Goal: Task Accomplishment & Management: Manage account settings

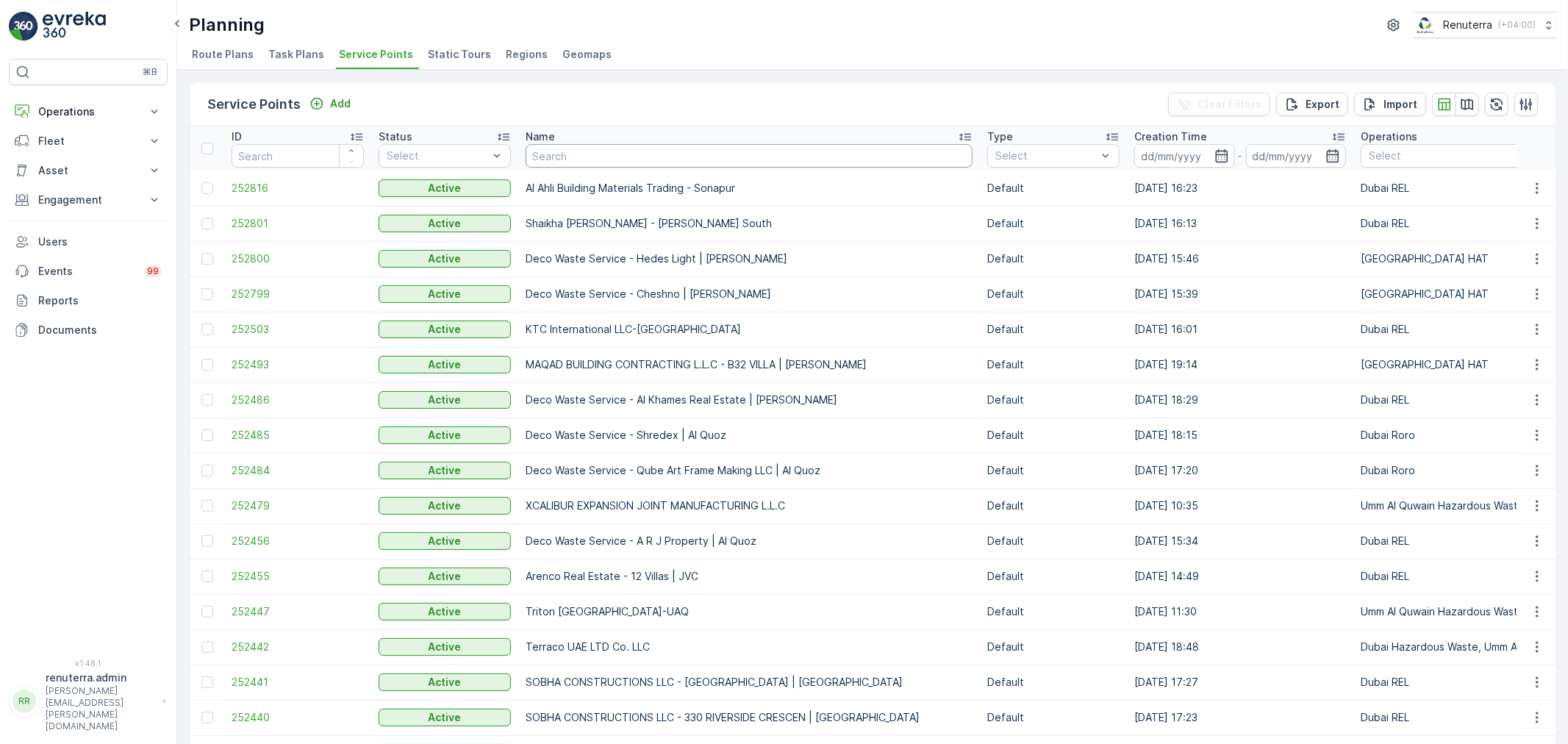
click at [551, 149] on input "text" at bounding box center [749, 155] width 447 height 24
type input "Tayer"
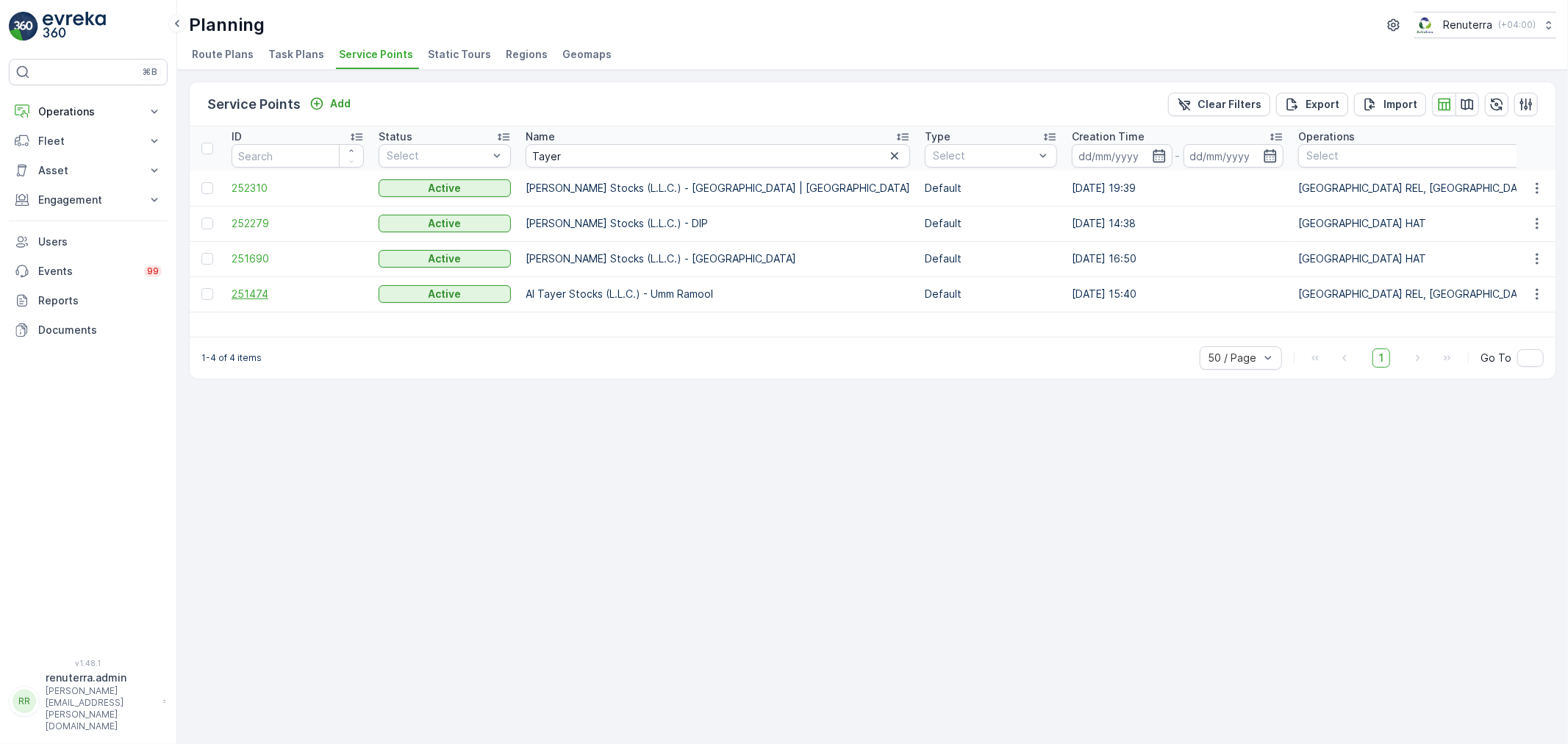
click at [253, 297] on span "251474" at bounding box center [298, 294] width 132 height 15
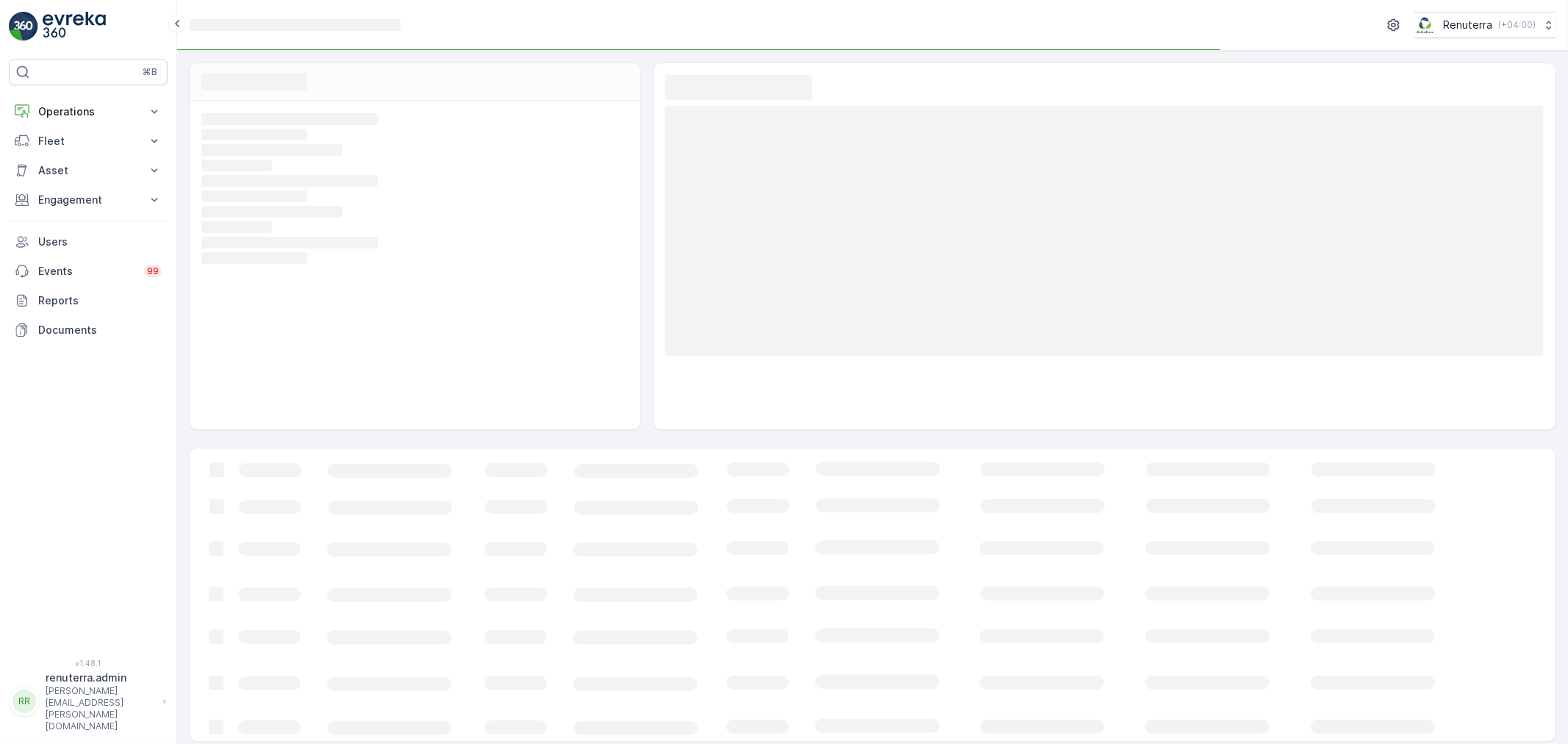
scroll to position [5, 0]
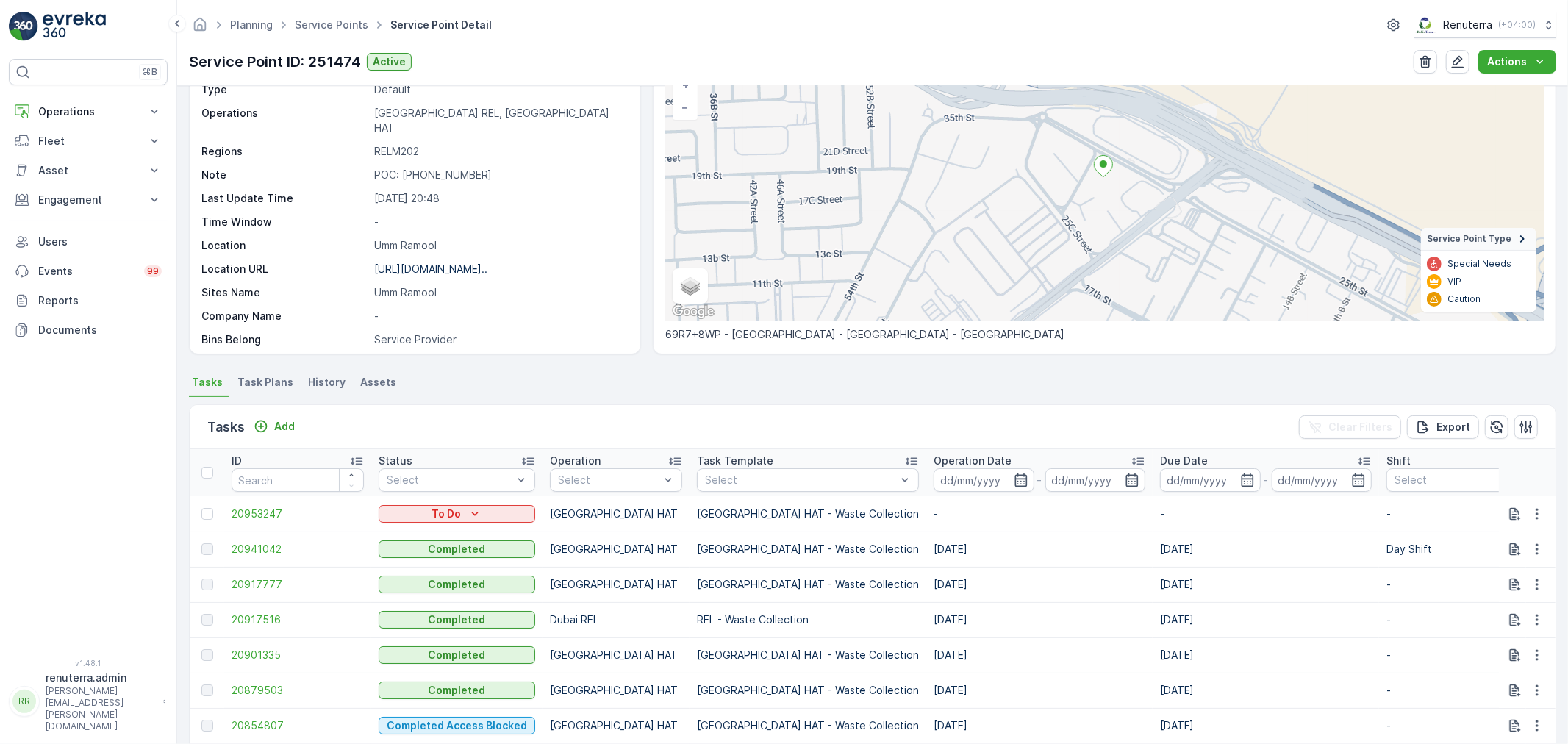
scroll to position [163, 0]
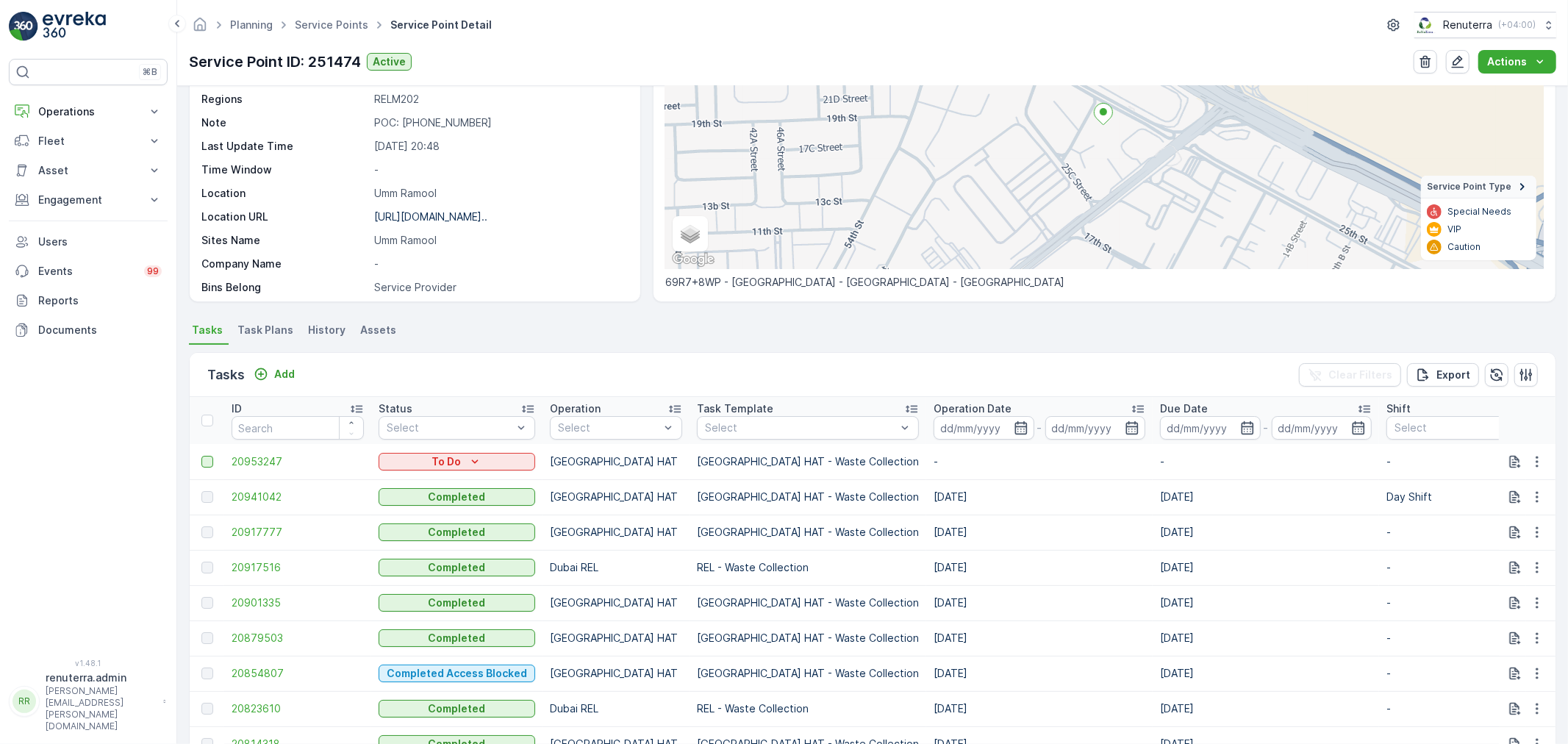
click at [209, 463] on div at bounding box center [207, 462] width 12 height 12
click at [201, 456] on input "checkbox" at bounding box center [201, 456] width 0 height 0
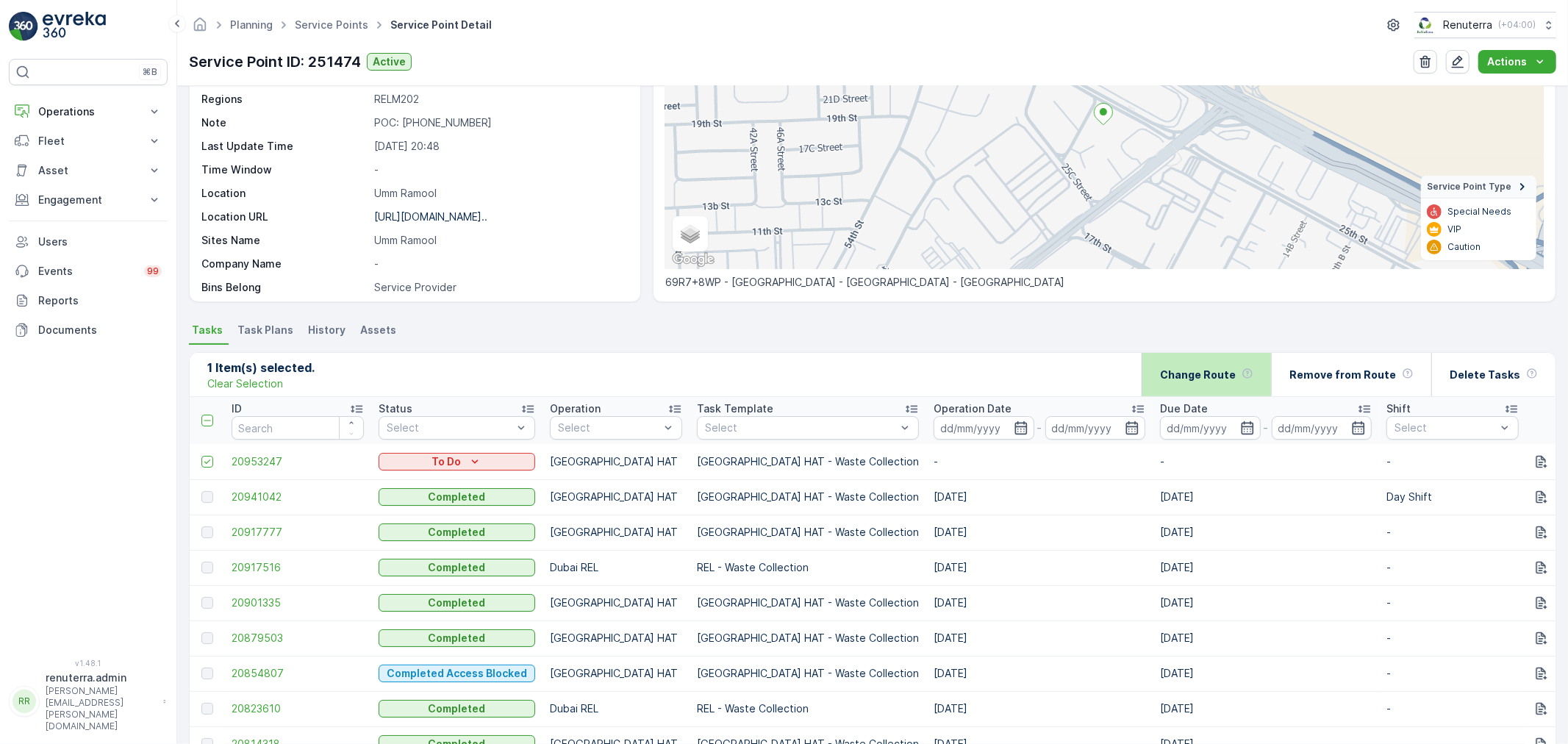
click at [1203, 382] on div "Change Route" at bounding box center [1206, 375] width 93 height 44
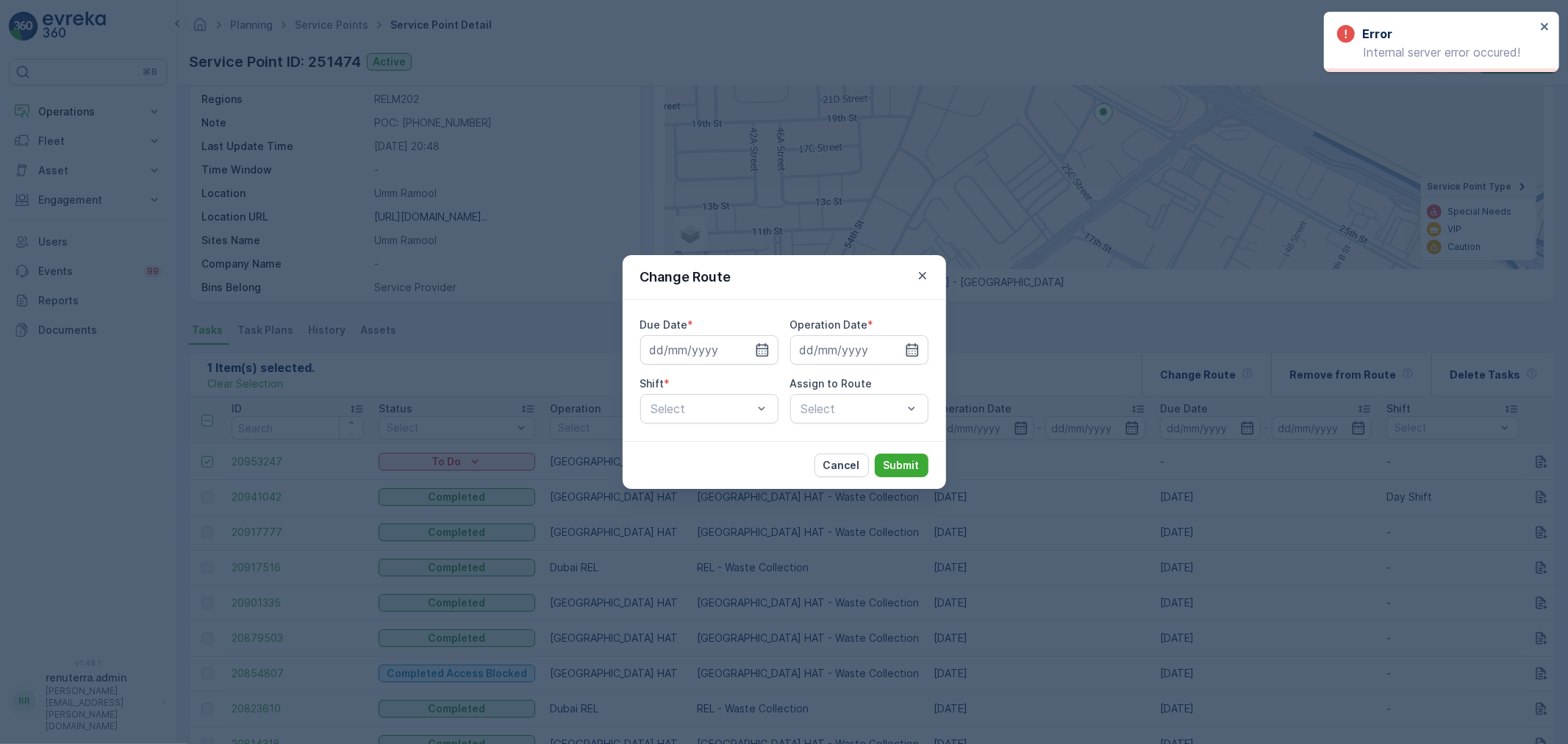
click at [912, 281] on div "Change Route" at bounding box center [784, 277] width 323 height 44
click at [915, 276] on icon "button" at bounding box center [922, 275] width 15 height 15
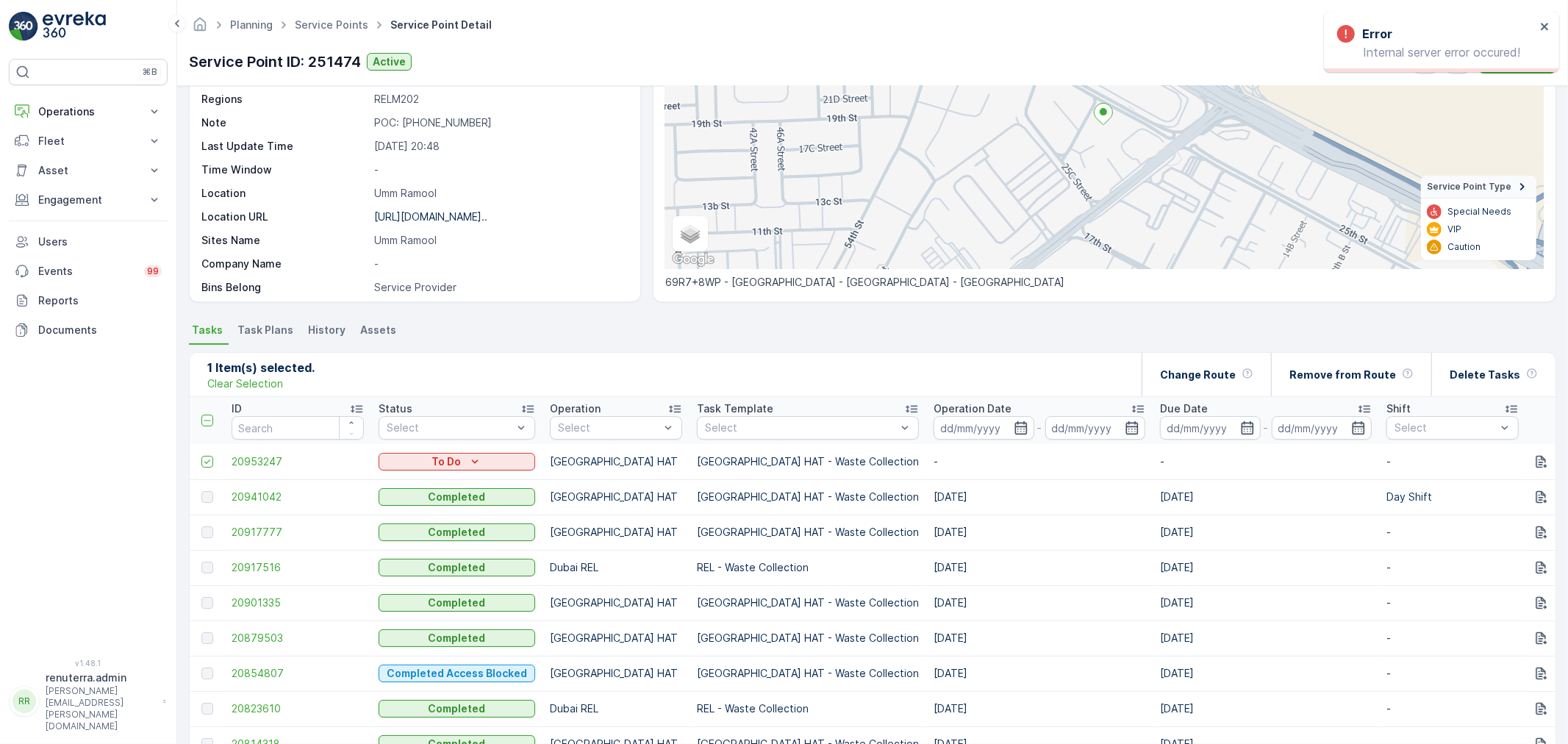
click at [209, 453] on td at bounding box center [207, 462] width 35 height 36
click at [204, 460] on icon at bounding box center [207, 462] width 10 height 10
click at [201, 456] on input "checkbox" at bounding box center [201, 456] width 0 height 0
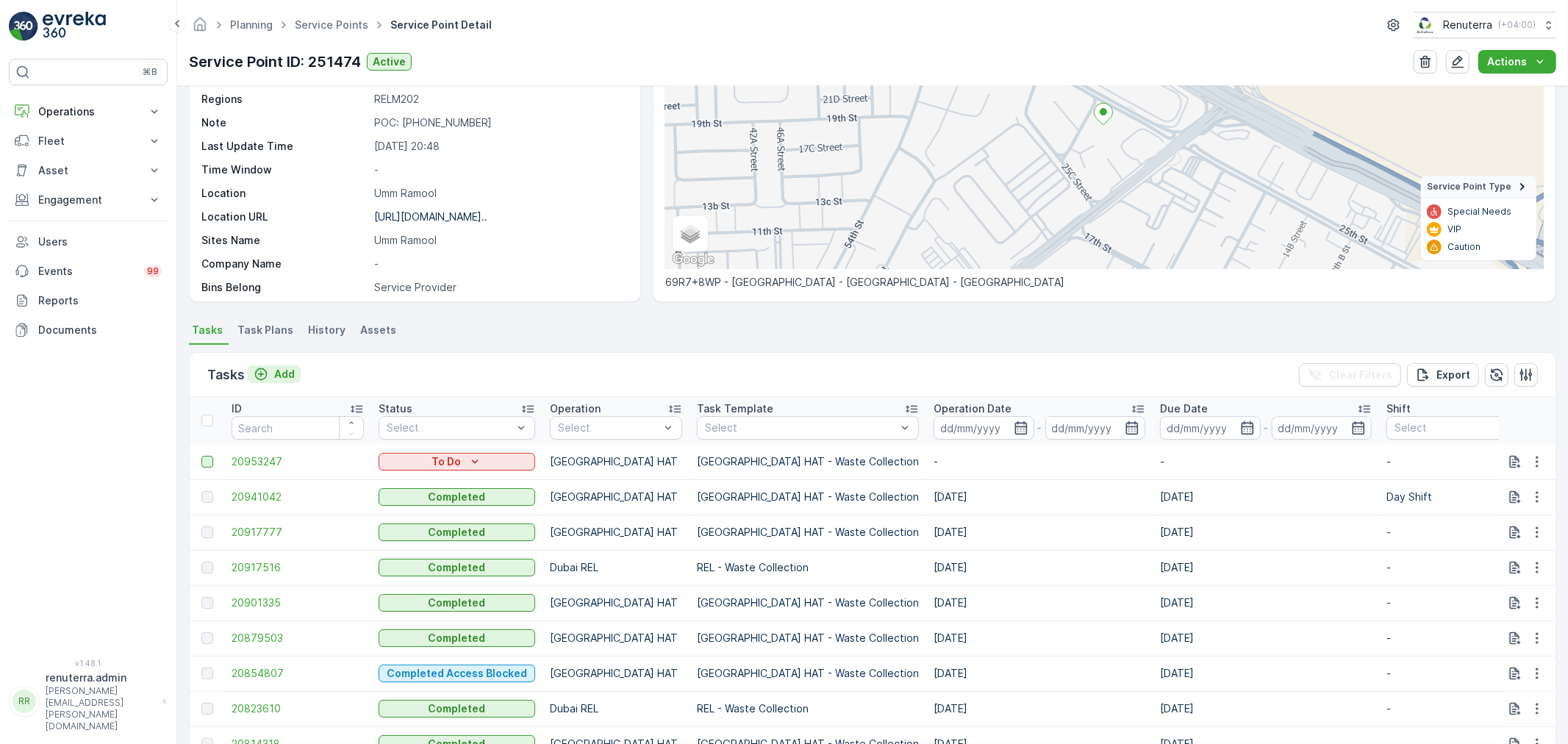
click at [289, 370] on p "Add" at bounding box center [285, 374] width 21 height 15
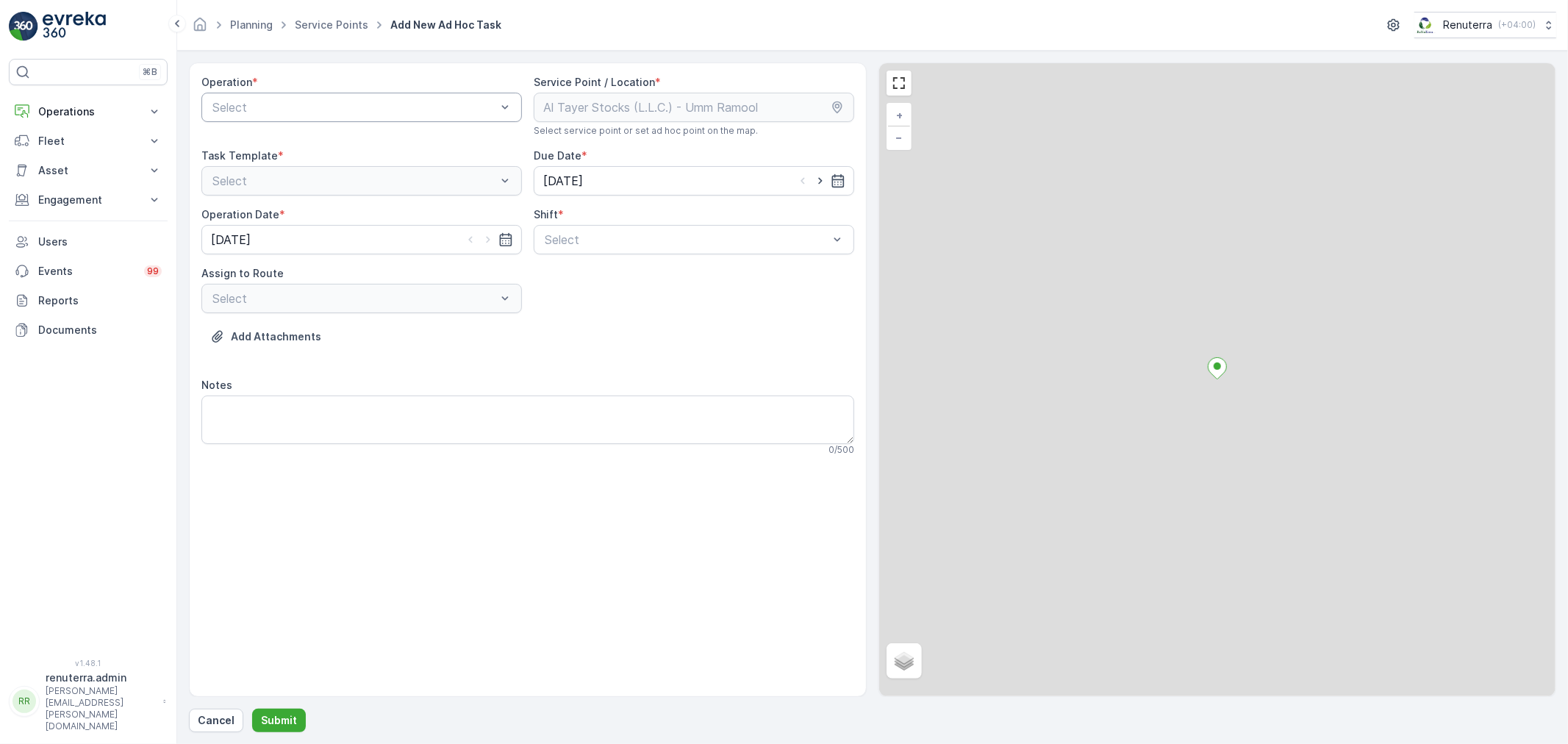
click at [383, 112] on div at bounding box center [353, 107] width 286 height 13
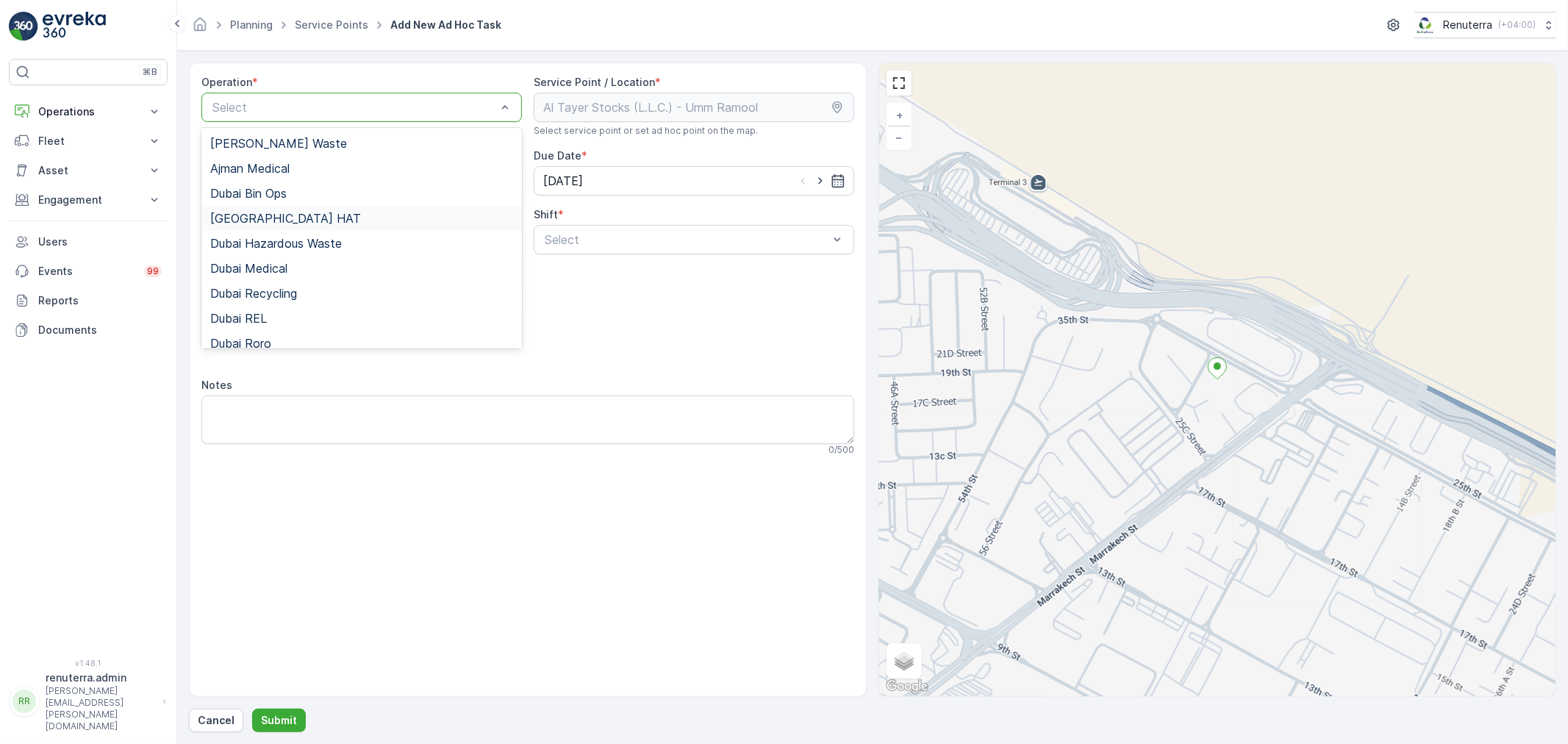
click at [321, 222] on div "Dubai HAT" at bounding box center [361, 218] width 303 height 13
click at [319, 109] on div at bounding box center [353, 107] width 286 height 13
type input "rel"
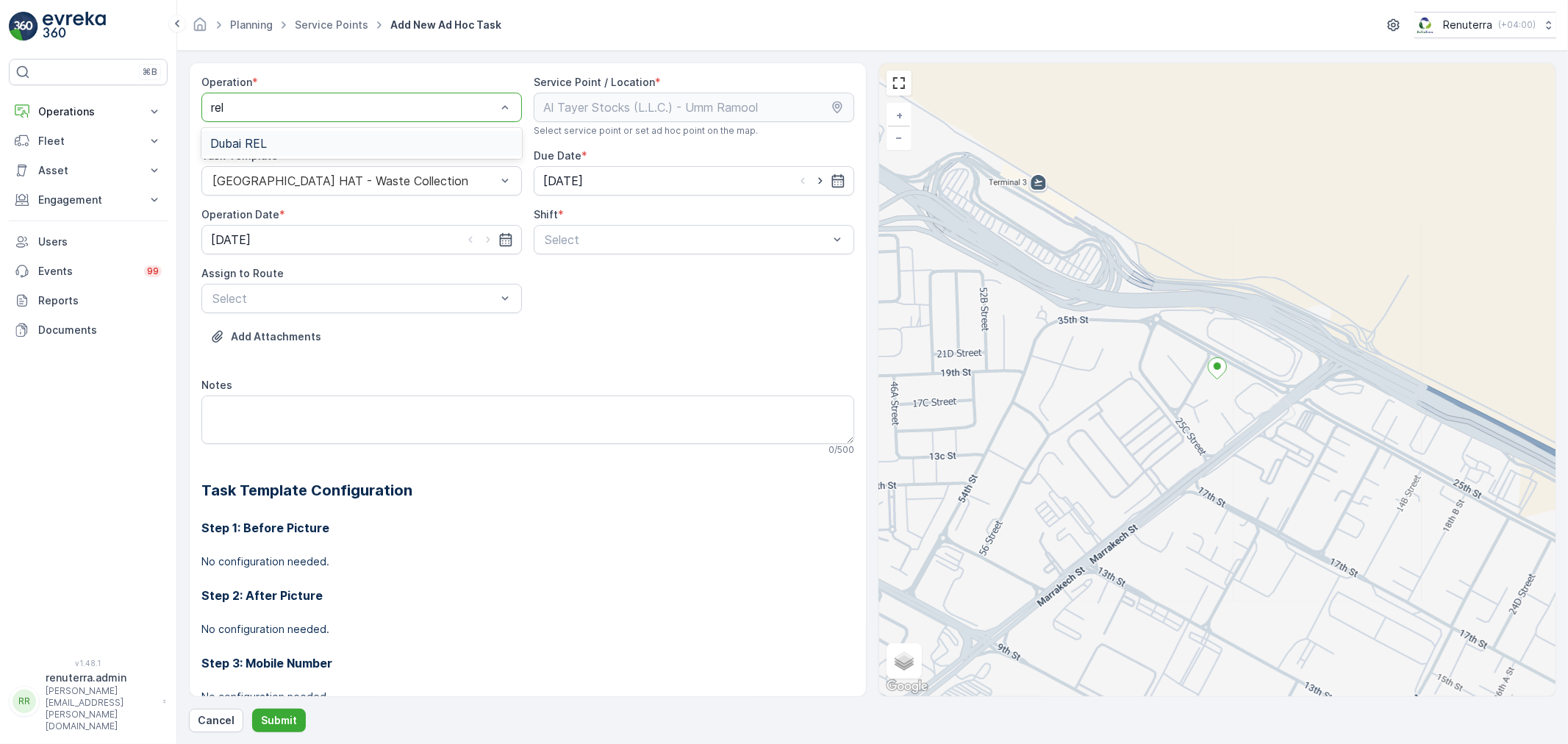
click at [325, 130] on div "Dubai REL" at bounding box center [361, 143] width 320 height 30
click at [337, 144] on div "Dubai REL" at bounding box center [361, 143] width 303 height 13
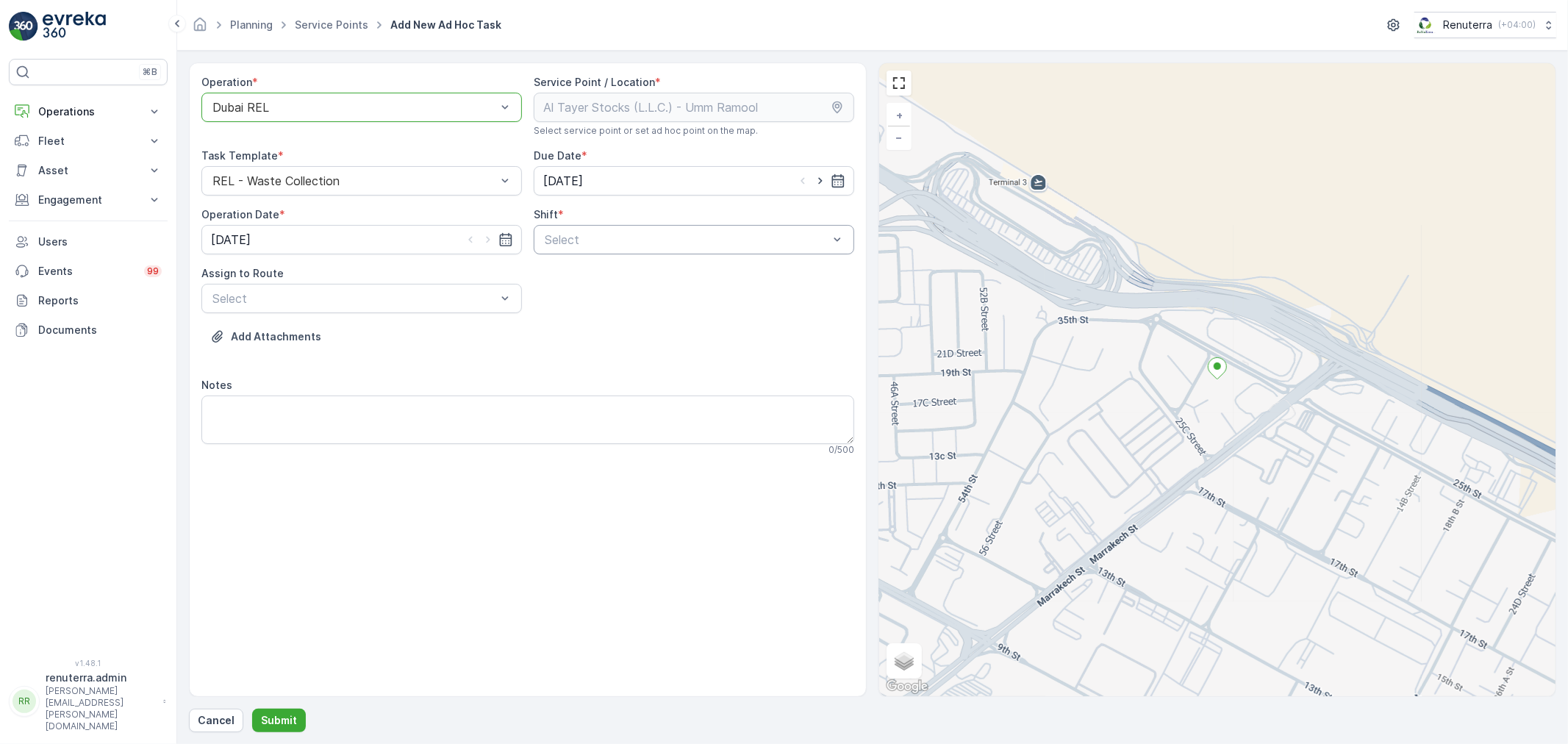
click at [604, 240] on div at bounding box center [686, 240] width 286 height 13
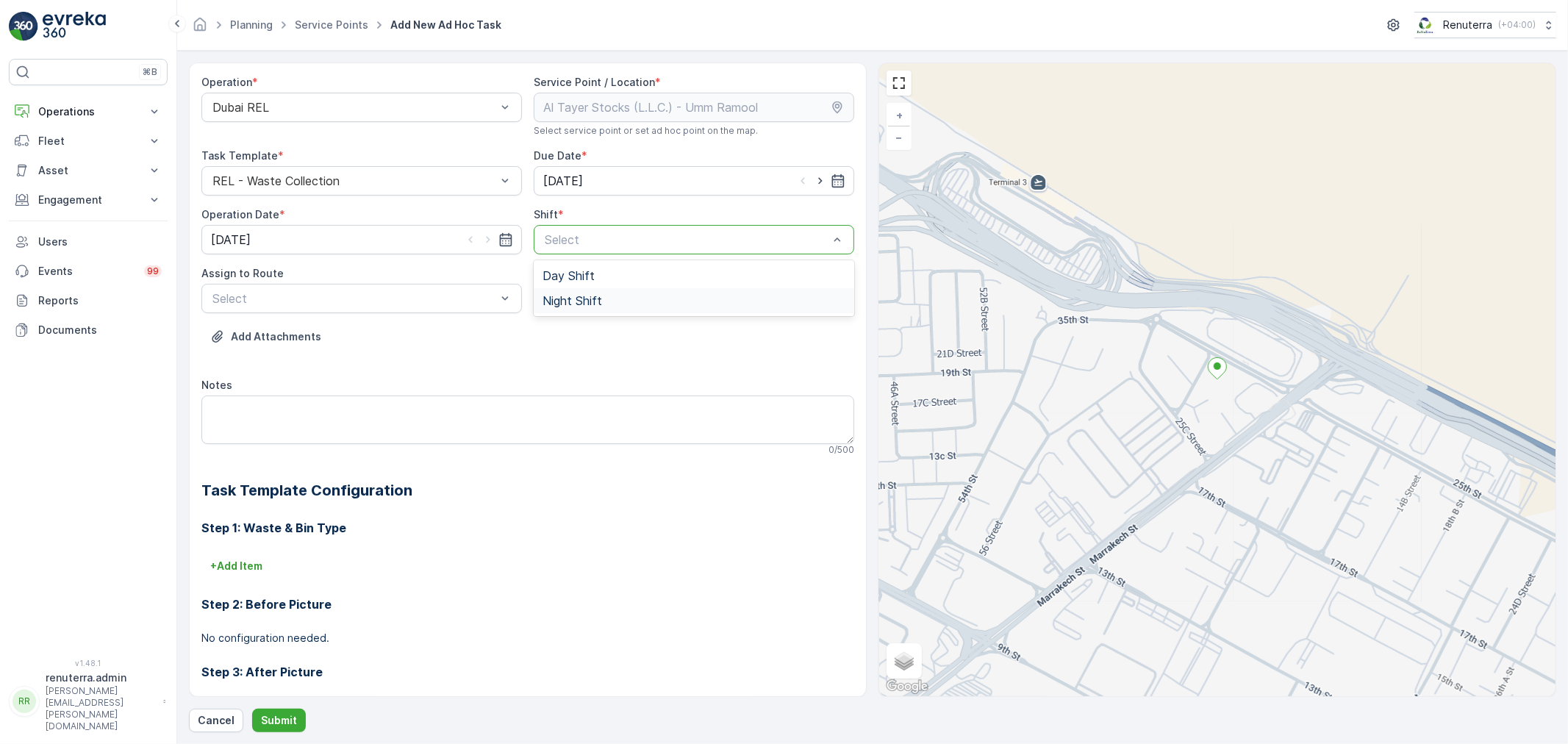
drag, startPoint x: 602, startPoint y: 297, endPoint x: 594, endPoint y: 300, distance: 8.5
click at [602, 297] on div "Night Shift" at bounding box center [694, 301] width 303 height 13
click at [430, 300] on div at bounding box center [353, 298] width 286 height 13
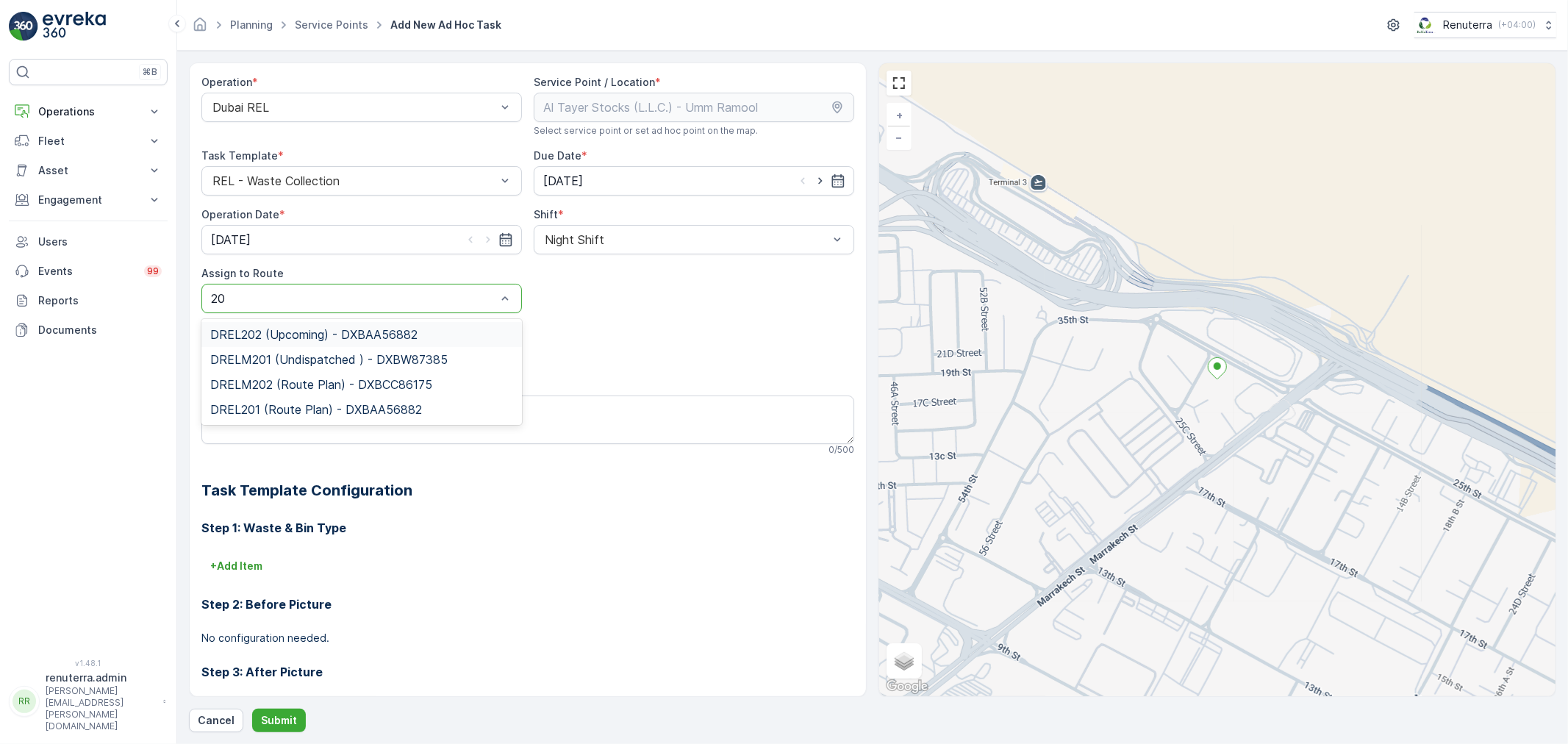
type input "202"
click at [423, 353] on span "DRELM202 (Route Plan) - DXBCC86175" at bounding box center [320, 359] width 222 height 13
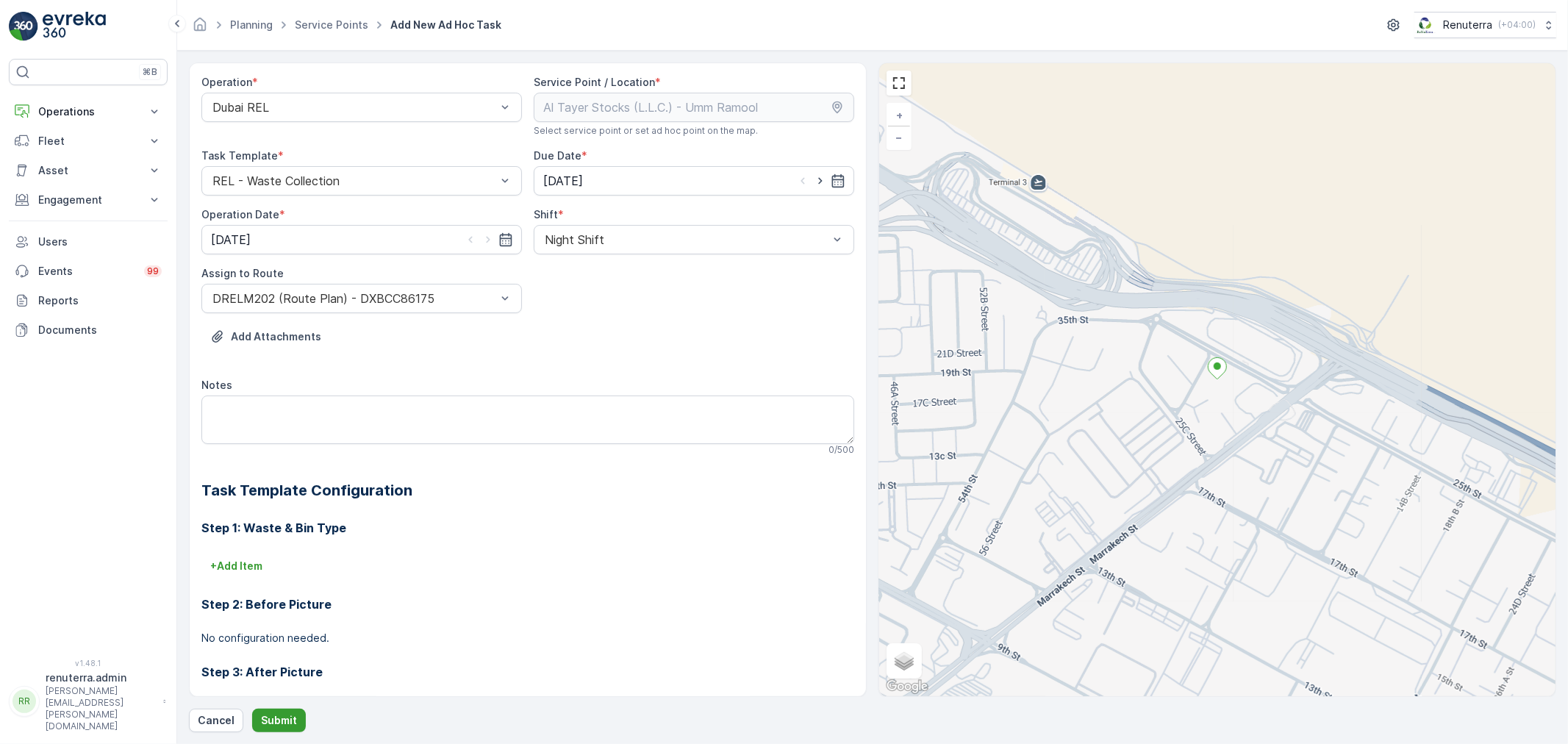
click at [261, 714] on p "Submit" at bounding box center [279, 720] width 36 height 15
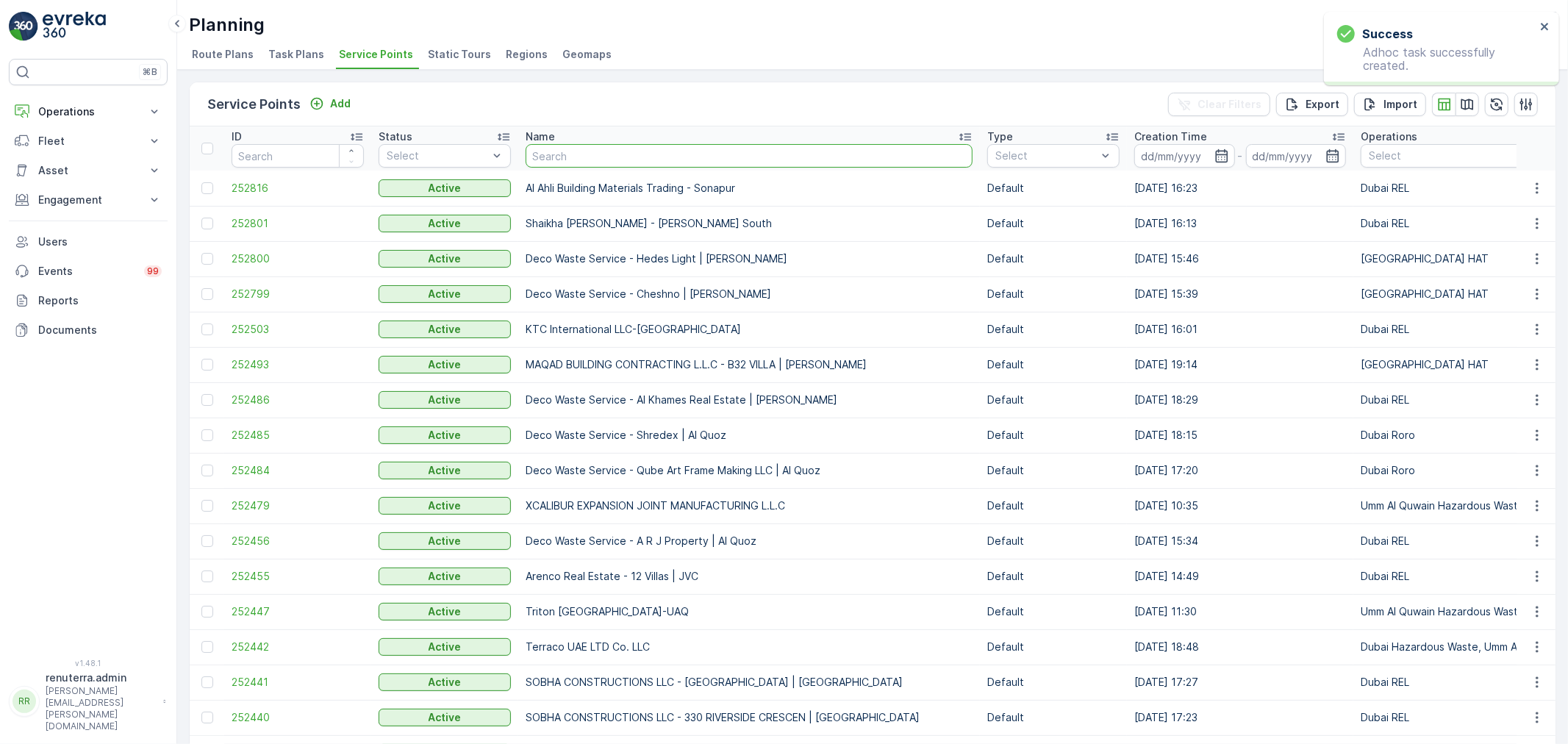
click at [540, 147] on input "text" at bounding box center [749, 155] width 447 height 24
type input "Medpan"
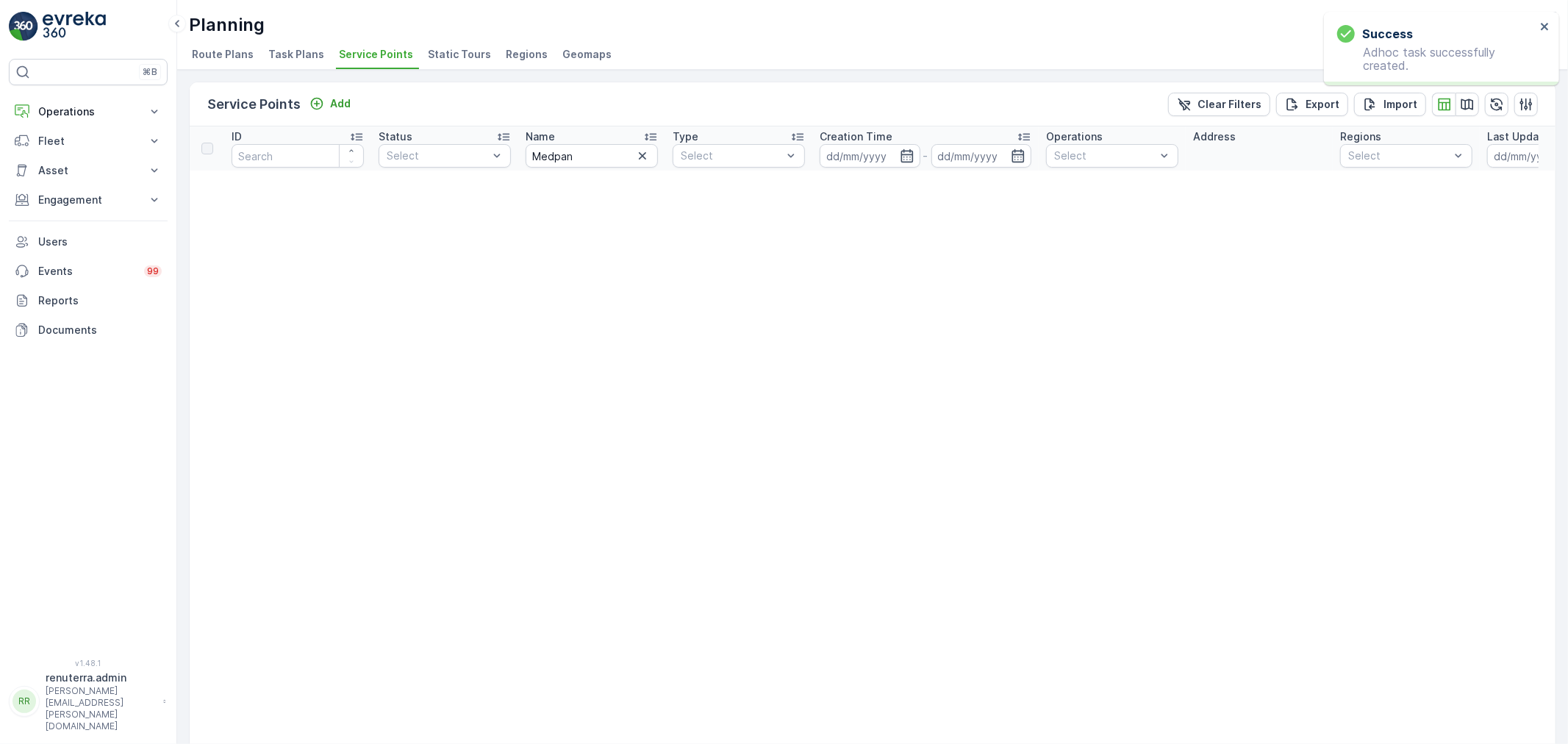
drag, startPoint x: 600, startPoint y: 158, endPoint x: 596, endPoint y: 145, distance: 13.6
click at [596, 145] on input "Medpan" at bounding box center [592, 155] width 132 height 24
type input "Medpam"
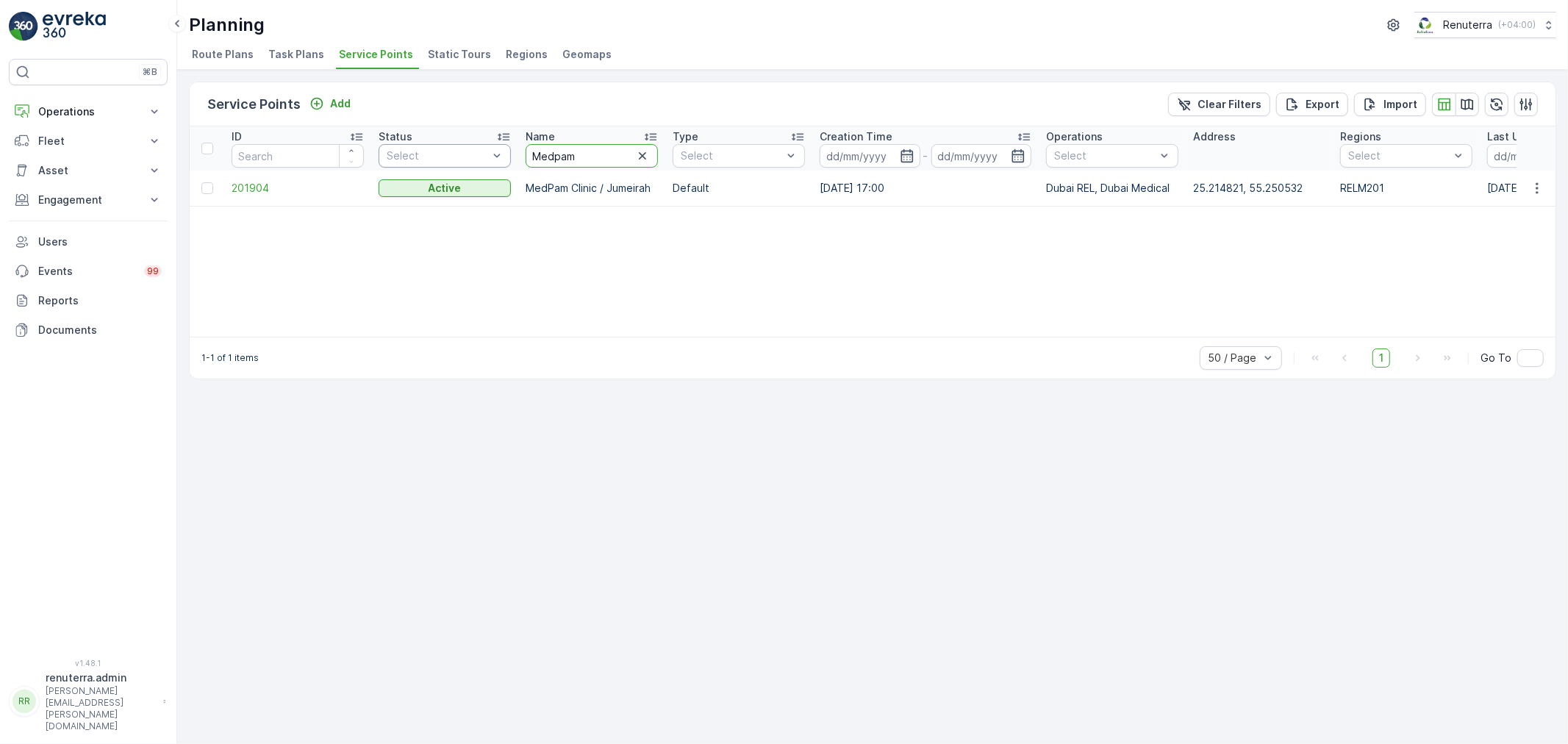
drag, startPoint x: 589, startPoint y: 159, endPoint x: 480, endPoint y: 154, distance: 109.1
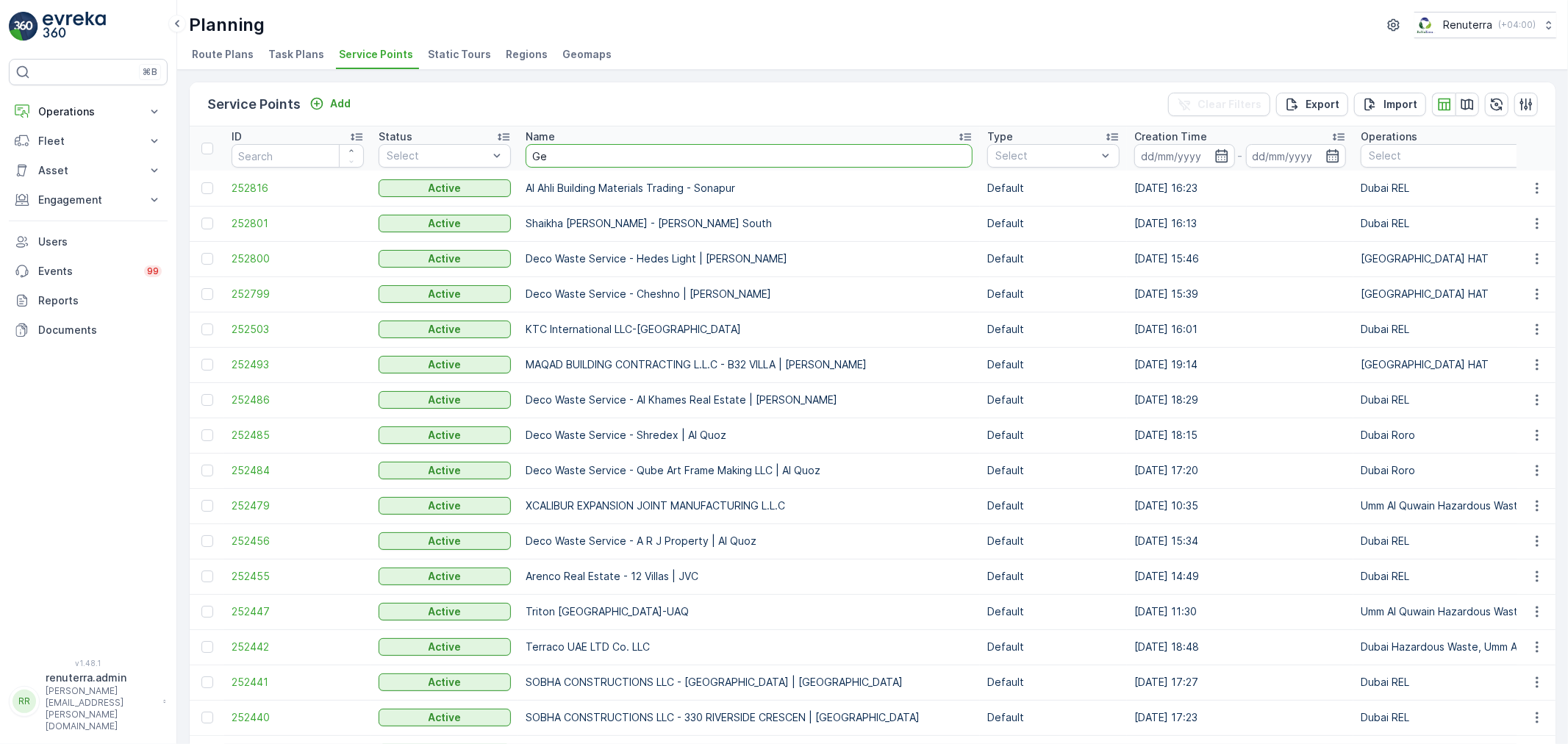
type input "Gel"
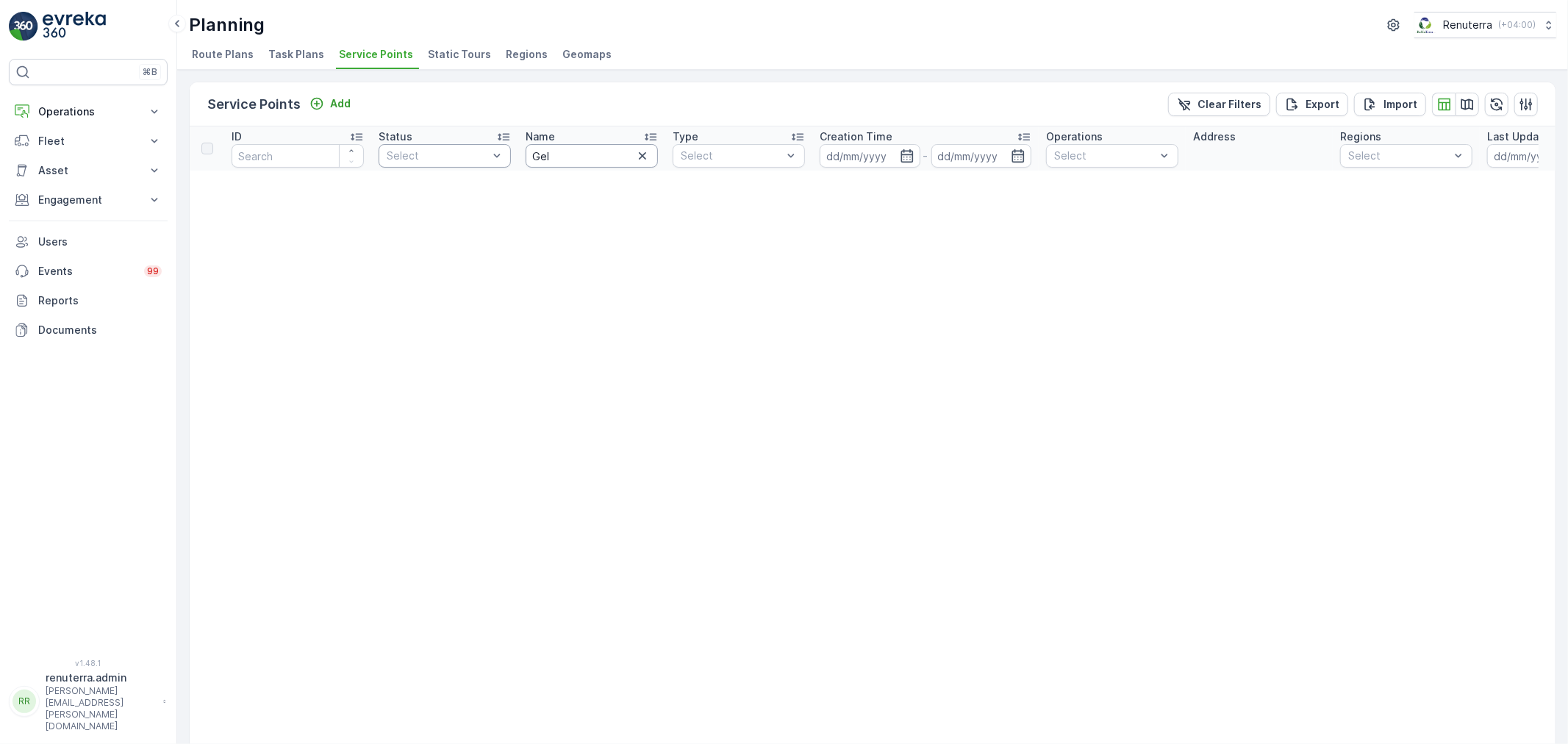
drag, startPoint x: 546, startPoint y: 163, endPoint x: 491, endPoint y: 162, distance: 55.0
type input "G"
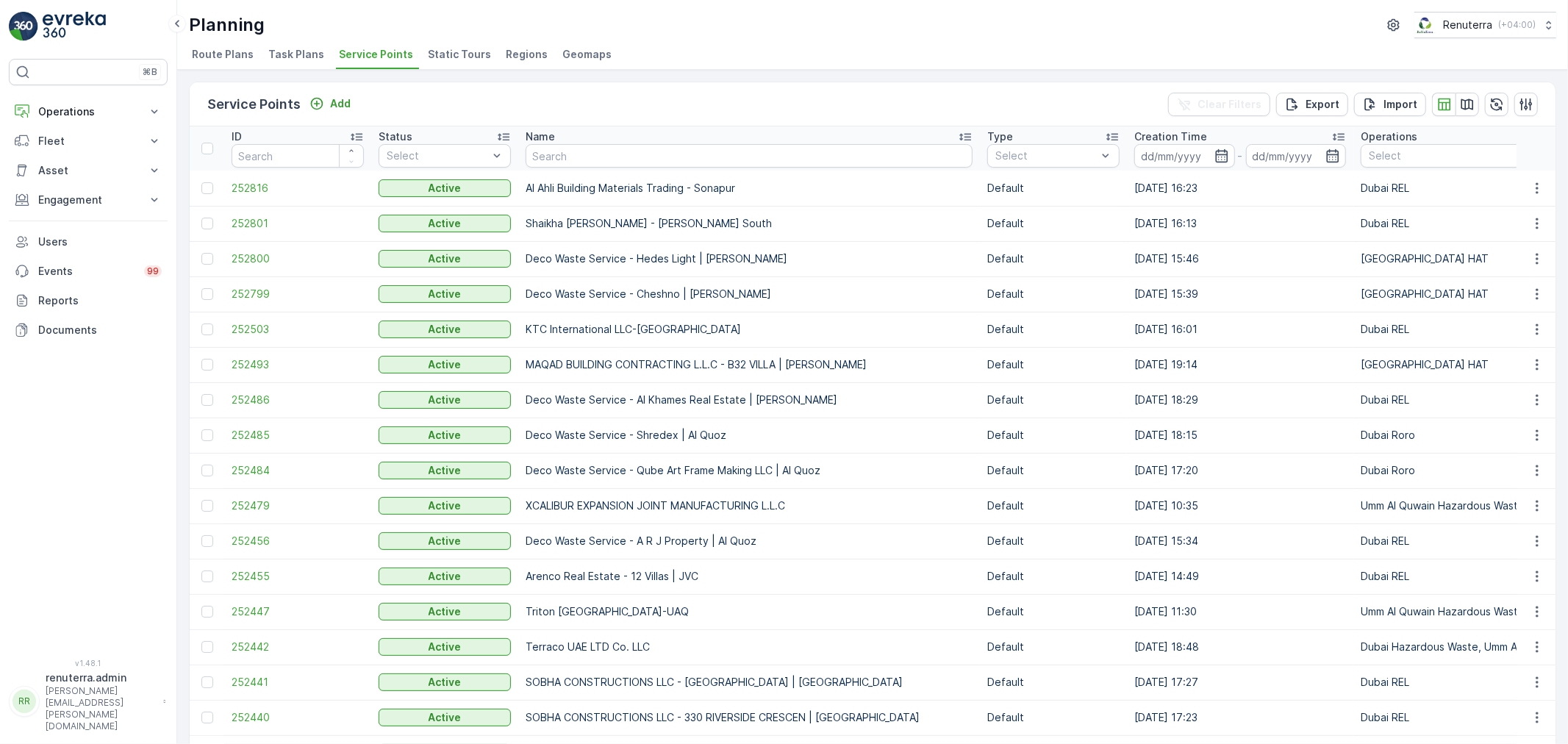
click at [557, 150] on input "text" at bounding box center [749, 155] width 447 height 24
type input "Bel"
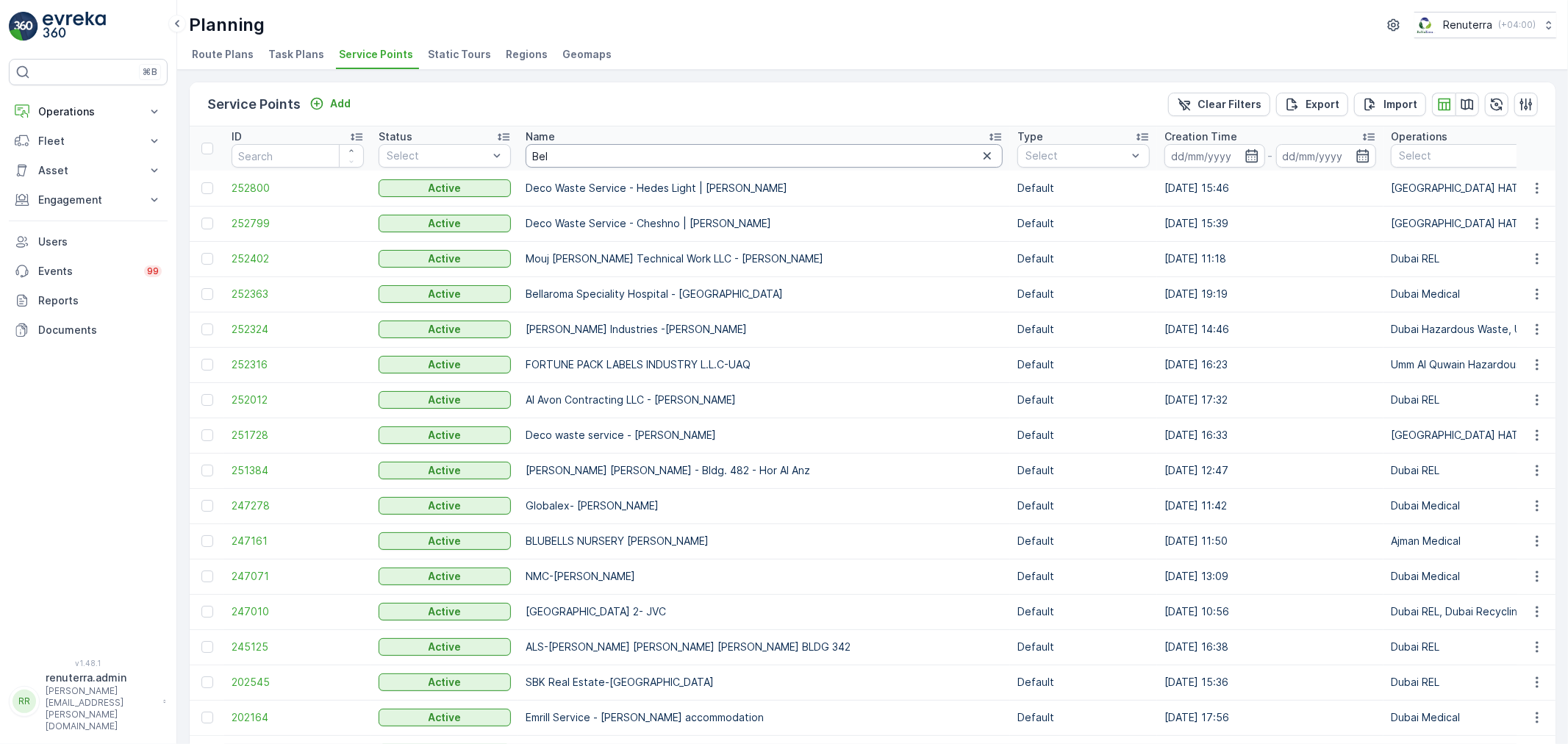
click at [583, 158] on input "Bel" at bounding box center [764, 155] width 477 height 24
type input "Belg"
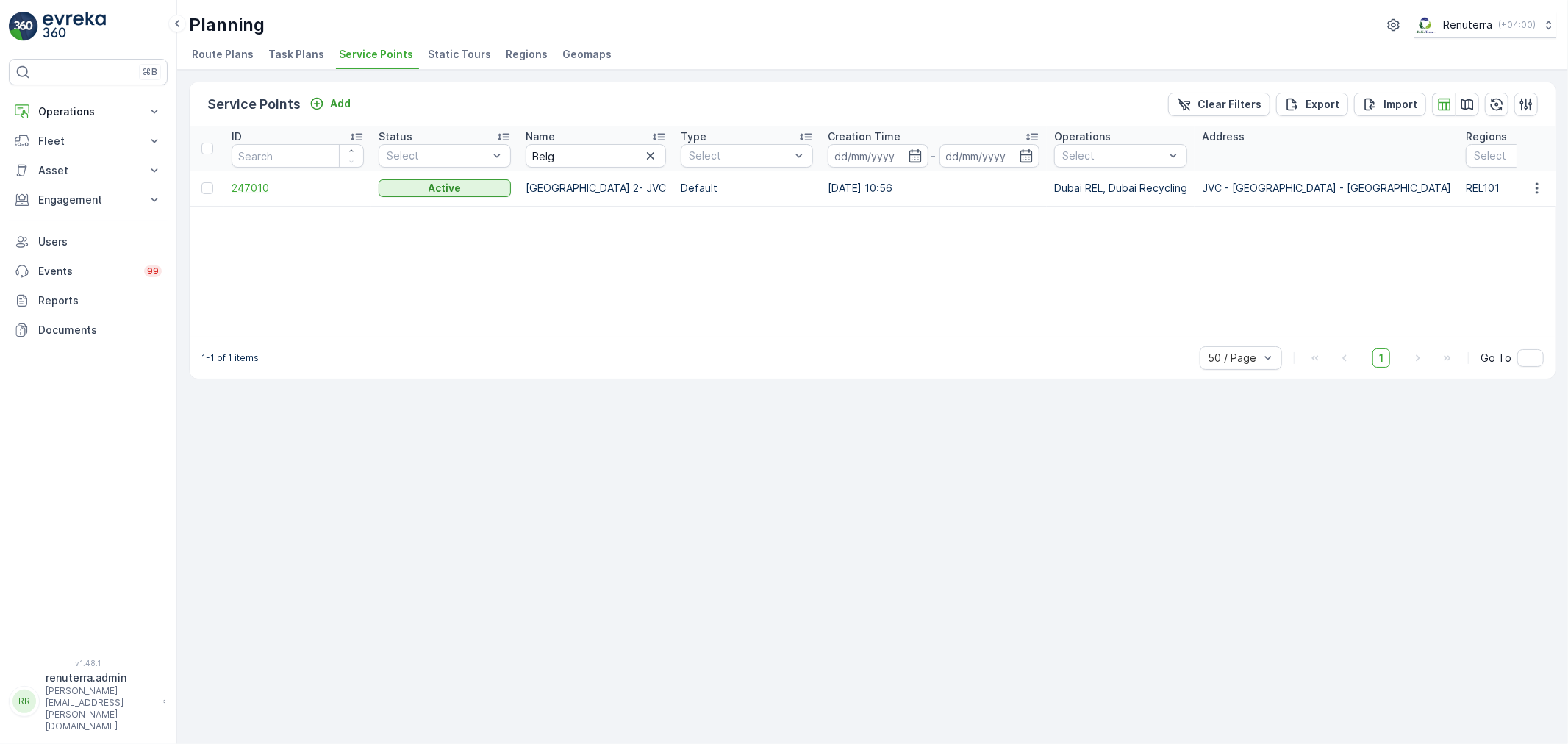
click at [267, 181] on span "247010" at bounding box center [298, 188] width 132 height 15
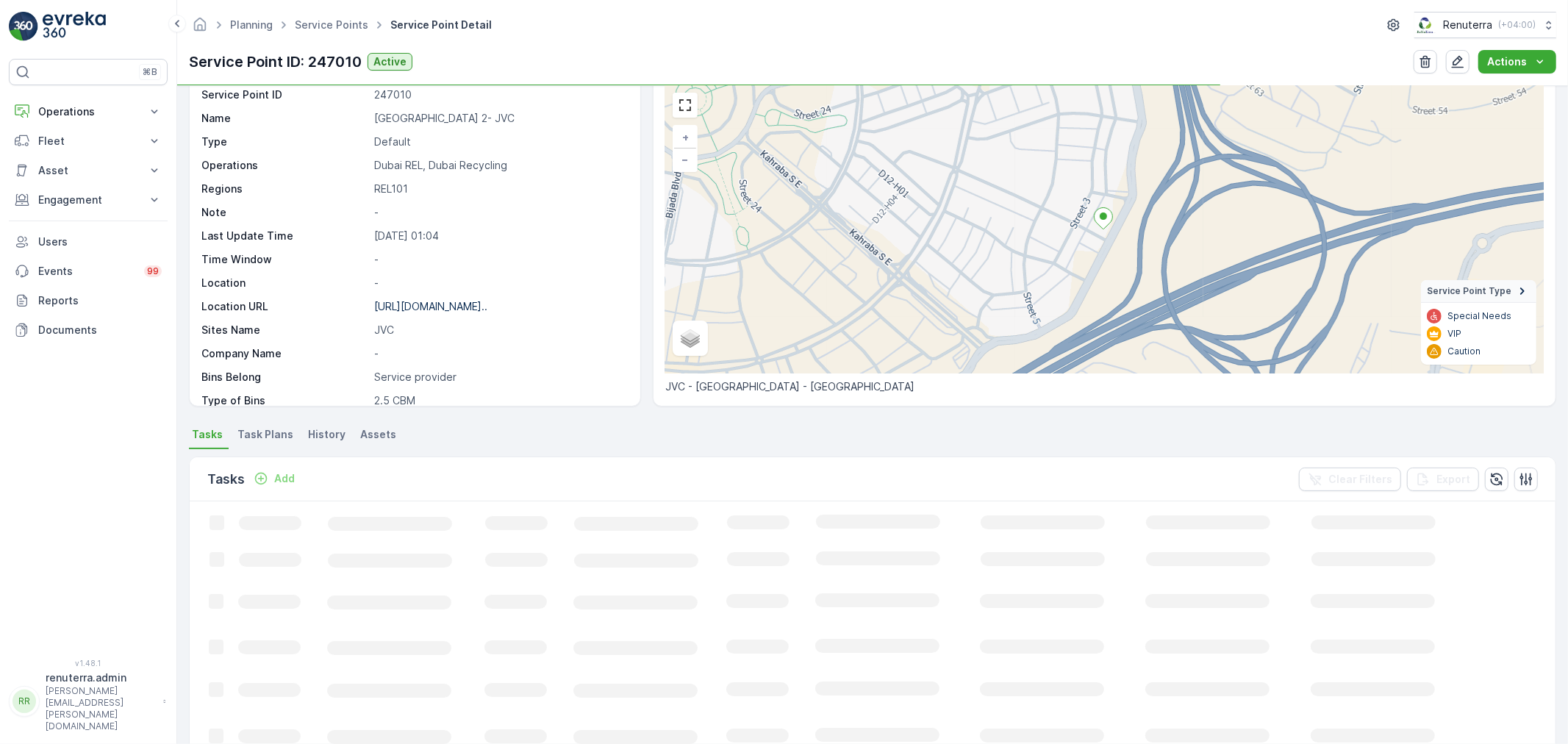
scroll to position [245, 0]
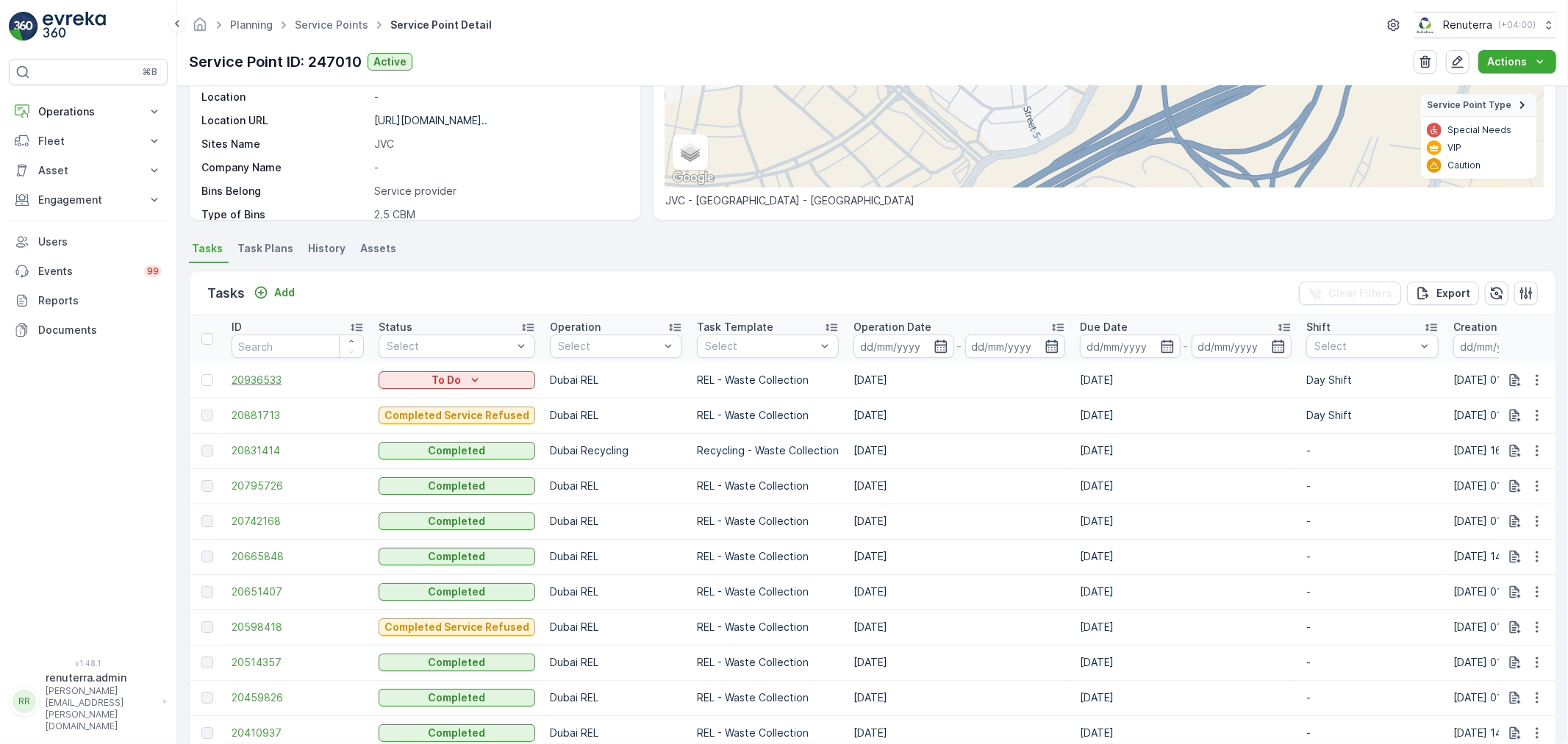
drag, startPoint x: 196, startPoint y: 385, endPoint x: 238, endPoint y: 374, distance: 43.4
click at [219, 377] on td at bounding box center [207, 380] width 35 height 36
click at [238, 374] on span "20936533" at bounding box center [298, 380] width 132 height 15
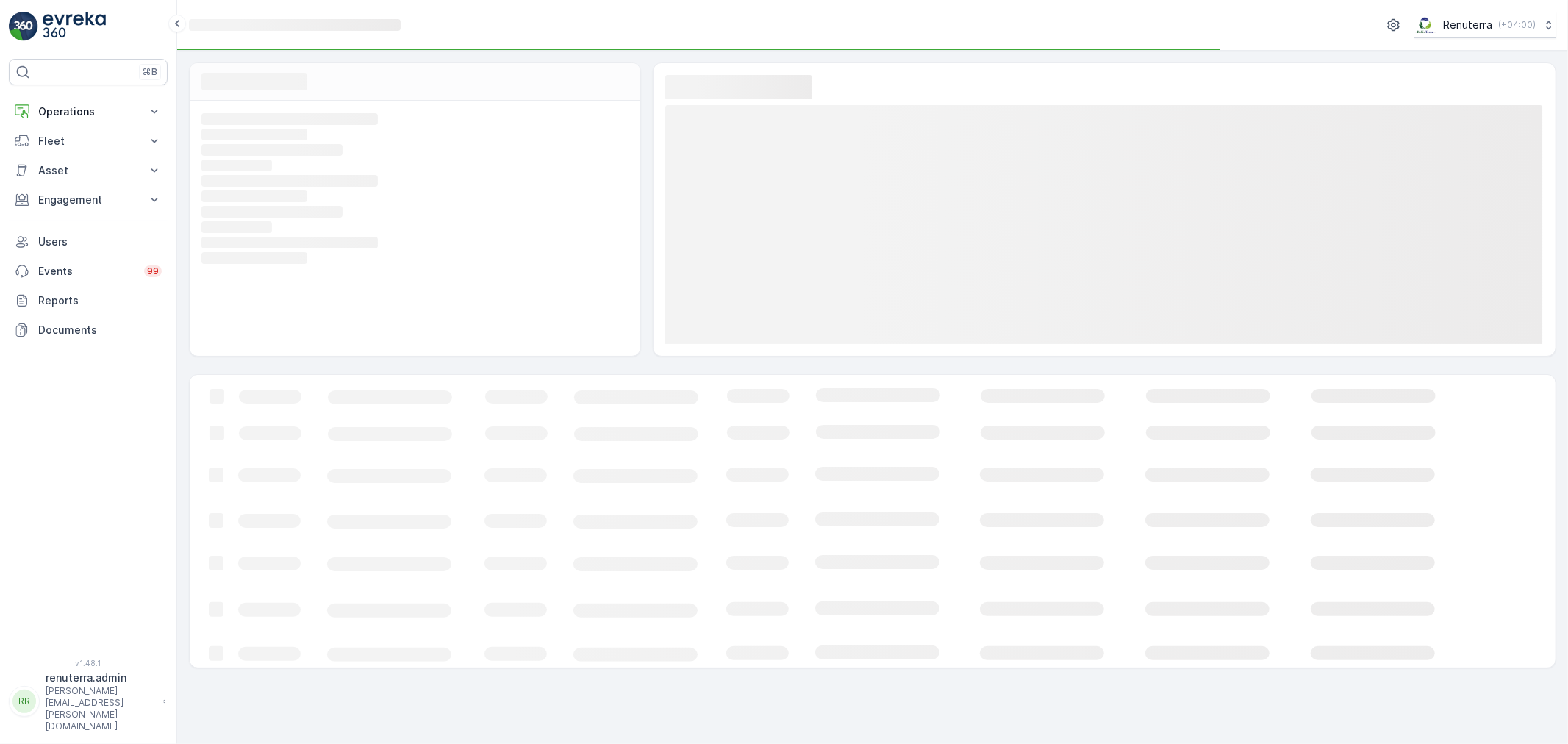
click at [220, 375] on div "Loading..." at bounding box center [872, 522] width 1367 height 294
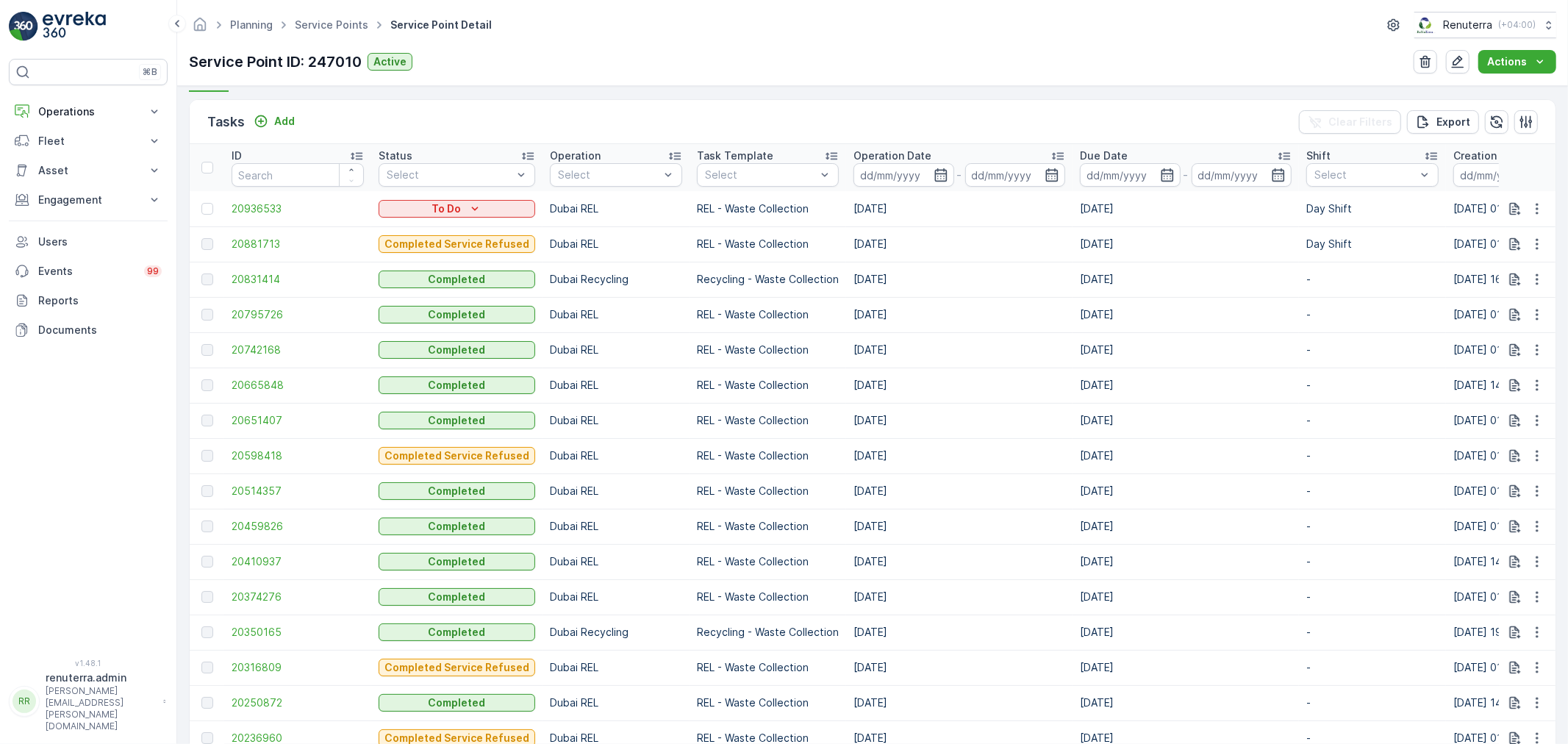
scroll to position [163, 0]
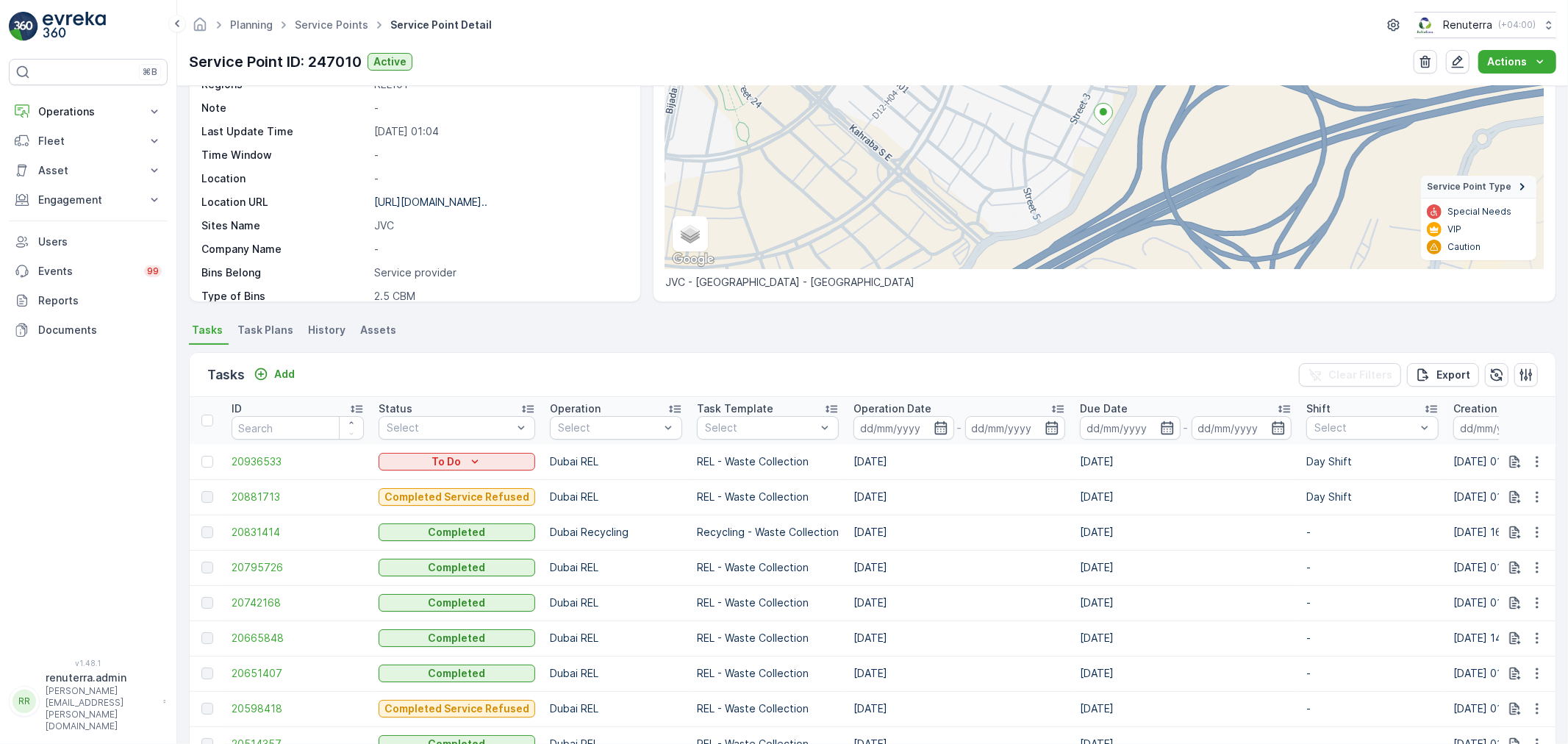
drag, startPoint x: 196, startPoint y: 460, endPoint x: 197, endPoint y: 468, distance: 8.1
click at [195, 461] on td at bounding box center [207, 462] width 35 height 36
click at [204, 465] on div at bounding box center [207, 462] width 12 height 12
click at [201, 456] on input "checkbox" at bounding box center [201, 456] width 0 height 0
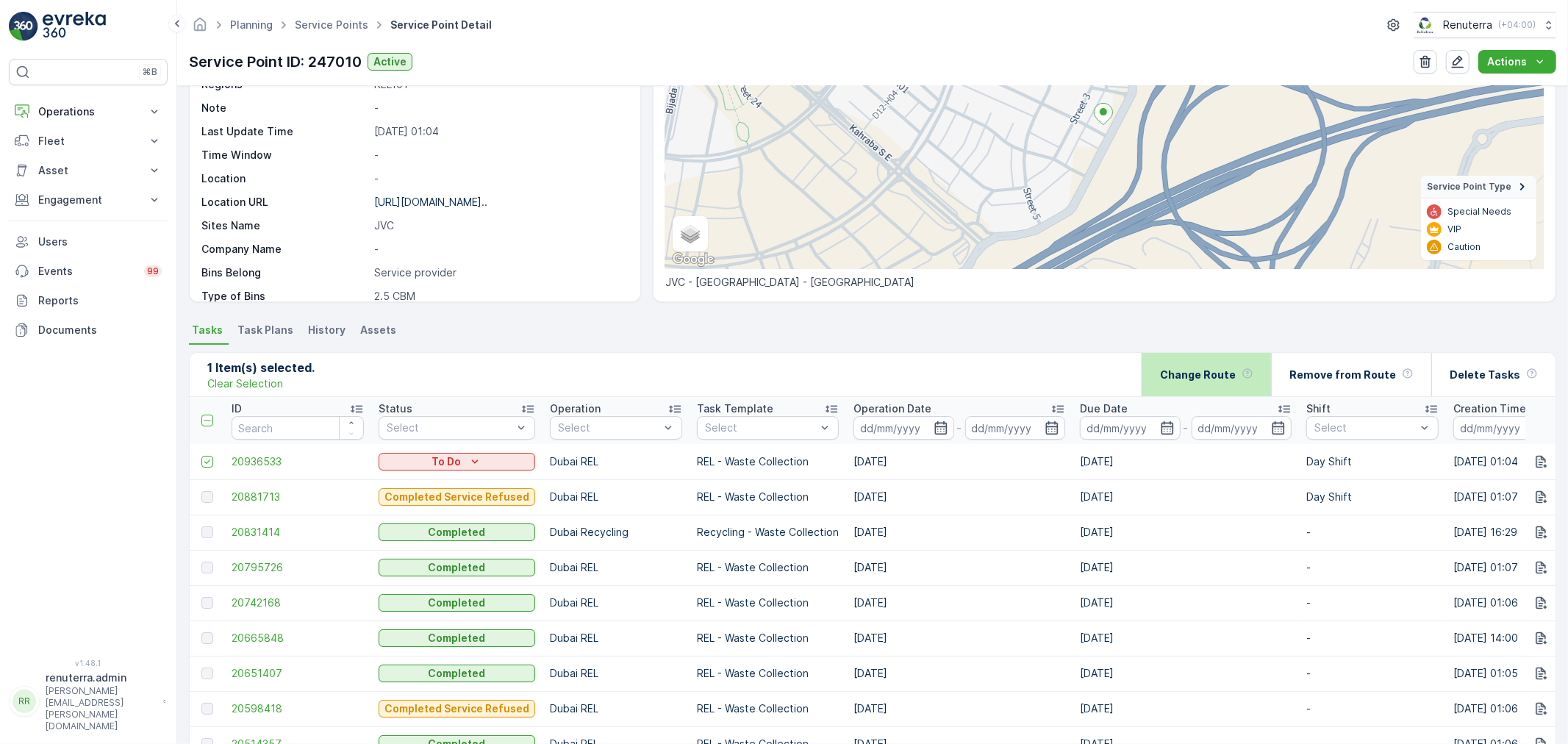
drag, startPoint x: 1254, startPoint y: 404, endPoint x: 1234, endPoint y: 394, distance: 22.4
click at [1247, 402] on div "Due Date" at bounding box center [1185, 409] width 212 height 15
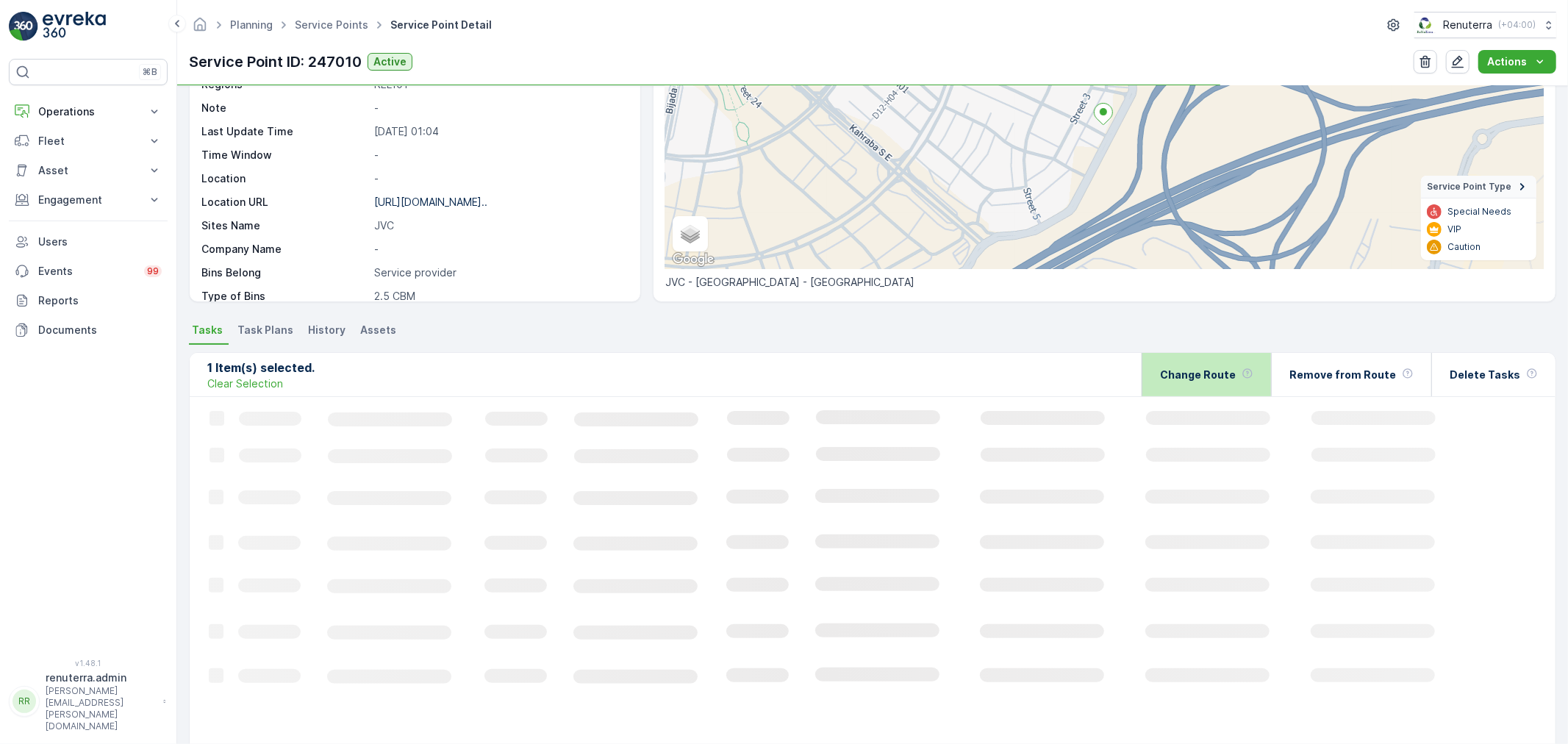
click at [1234, 394] on div "Change Route" at bounding box center [1206, 375] width 93 height 44
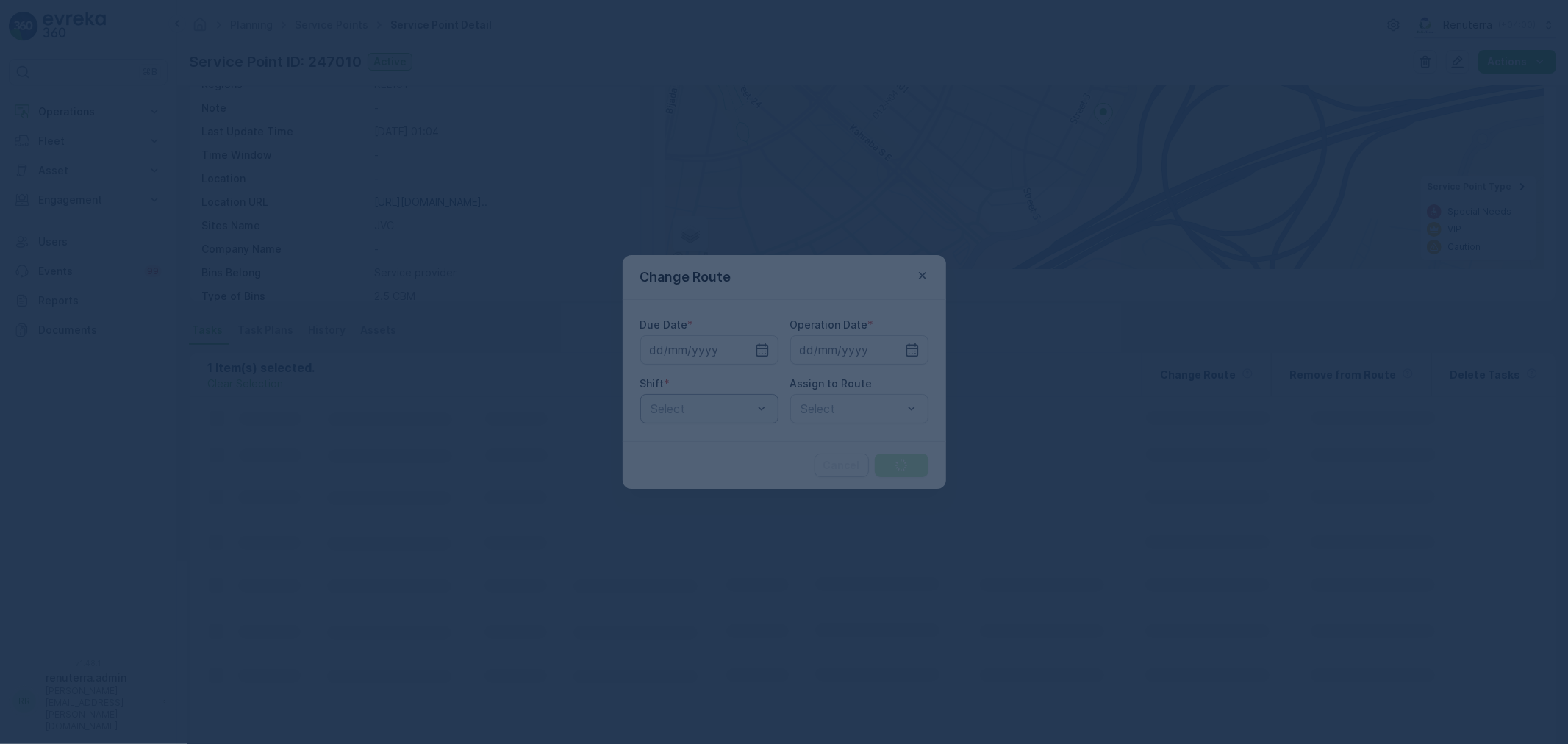
type input "16.08.2025"
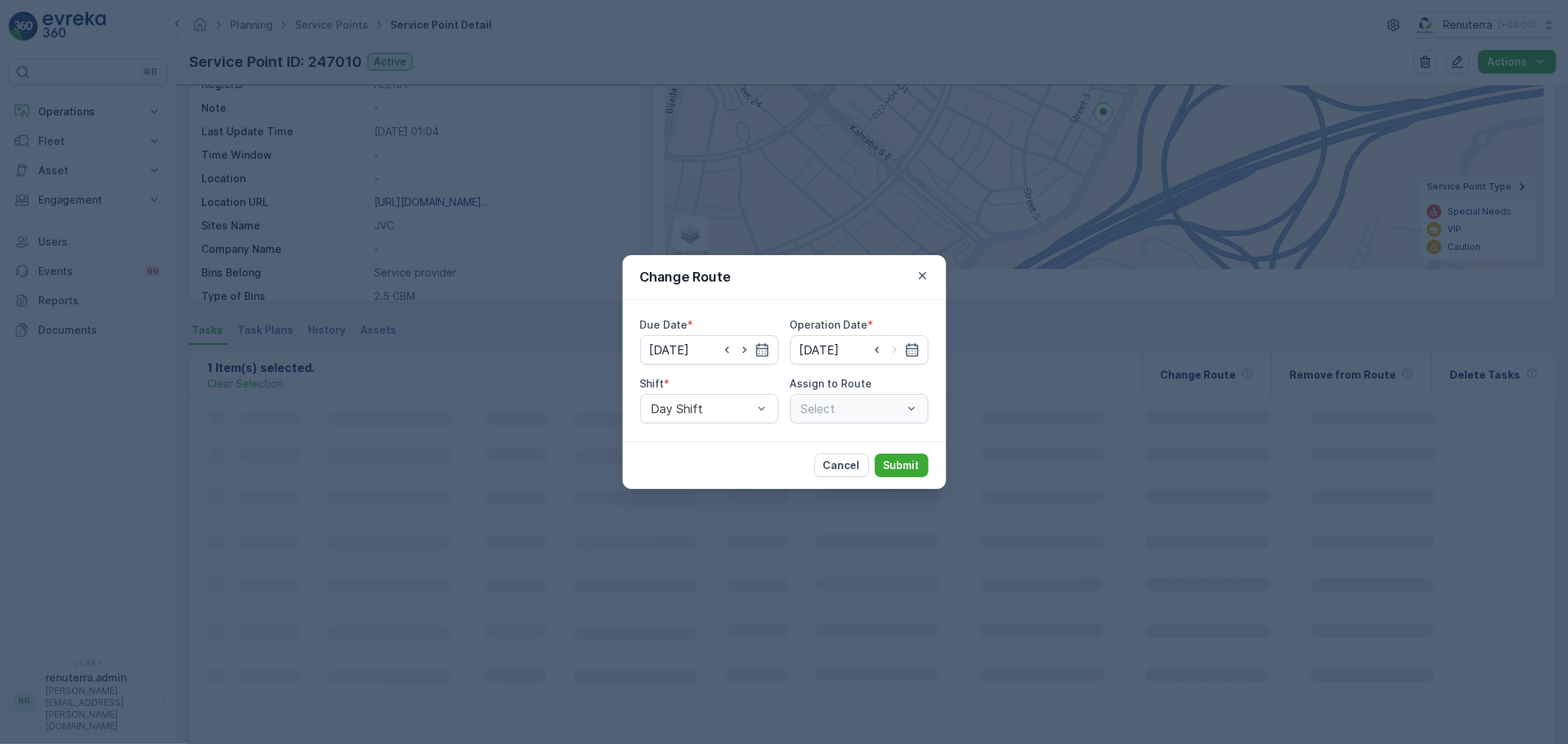
click at [838, 409] on div "Select" at bounding box center [859, 409] width 138 height 30
click at [838, 413] on div "Select" at bounding box center [859, 409] width 138 height 30
click at [723, 349] on icon "button" at bounding box center [726, 349] width 15 height 15
type input "[DATE]"
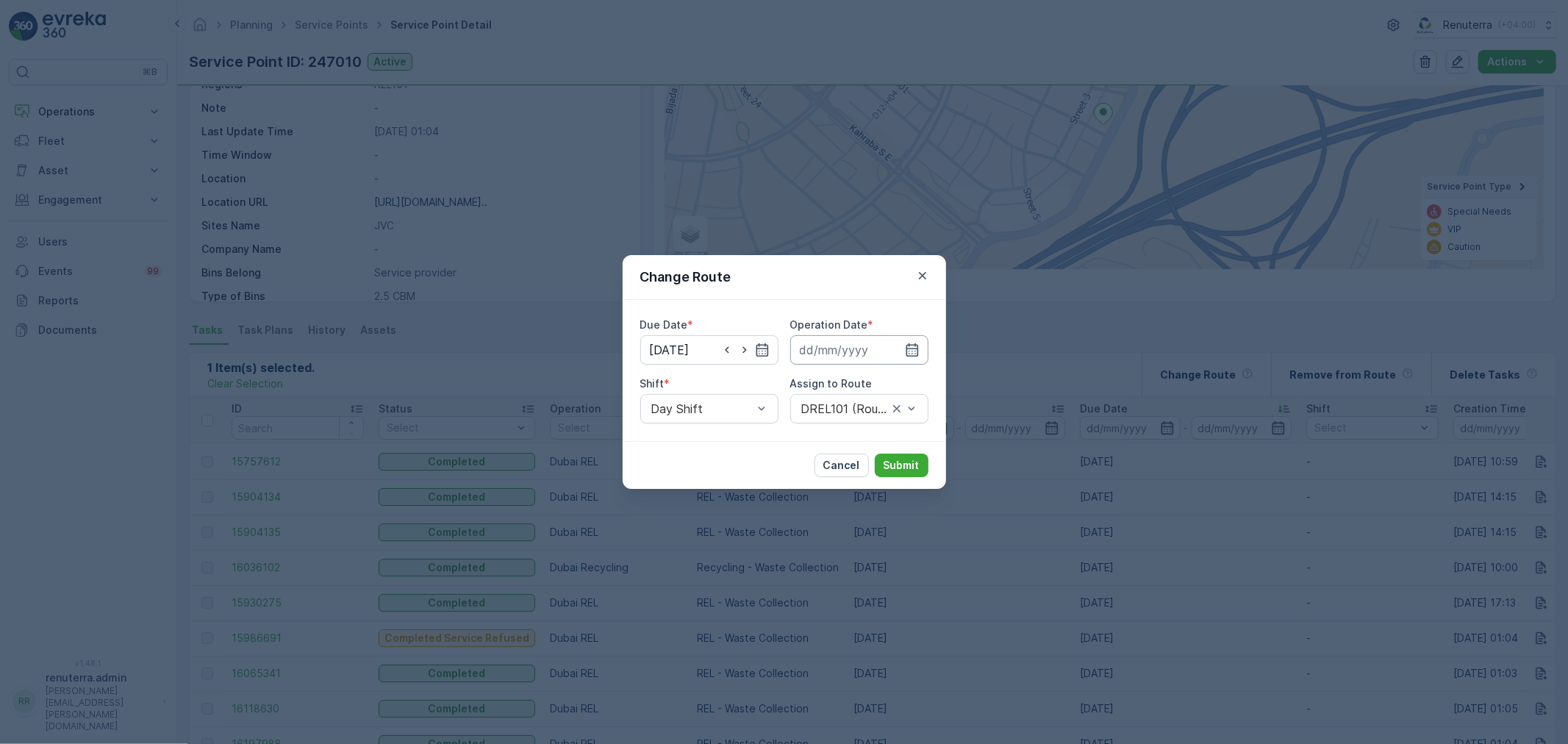
click at [878, 347] on input at bounding box center [859, 350] width 138 height 30
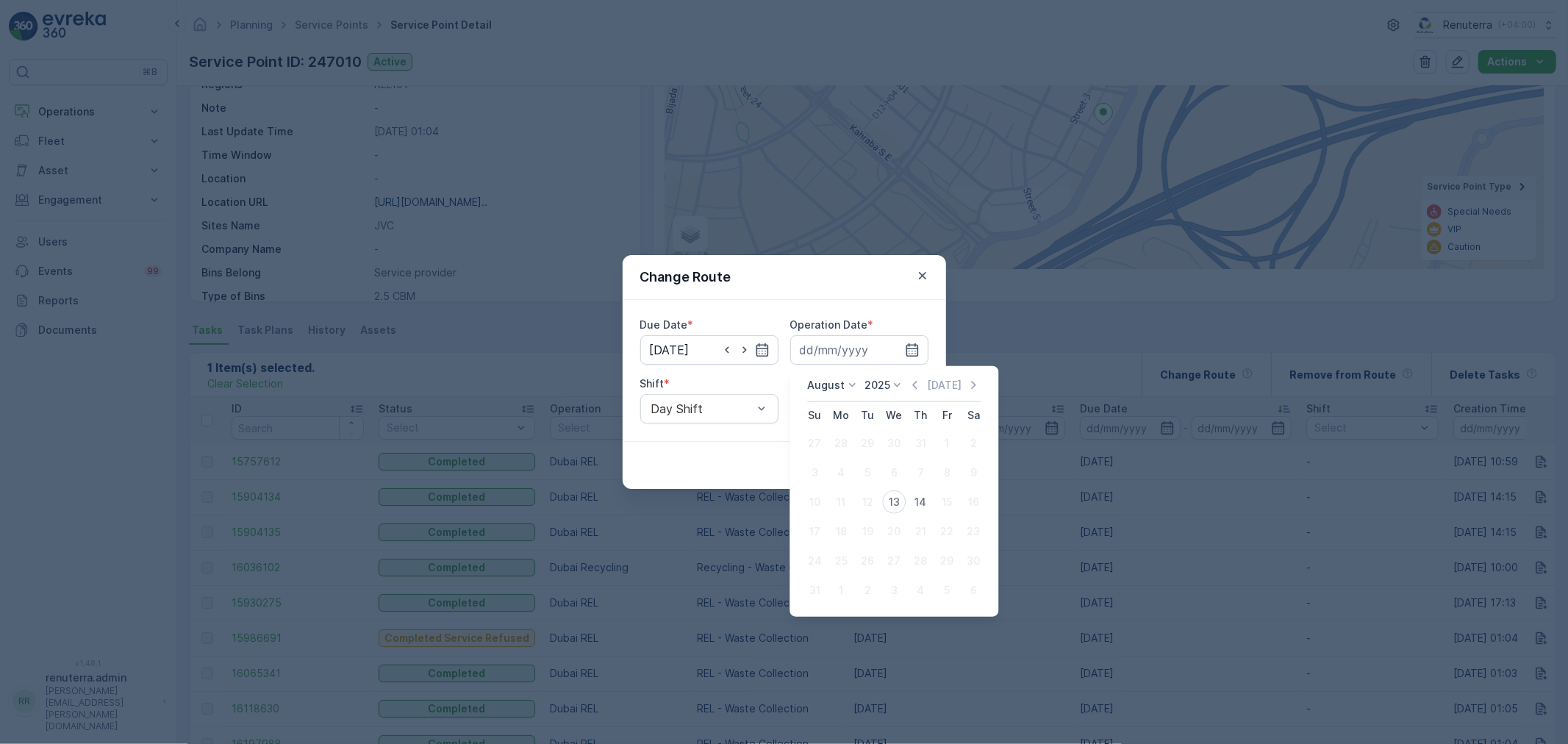
click at [905, 496] on button "13" at bounding box center [893, 502] width 26 height 26
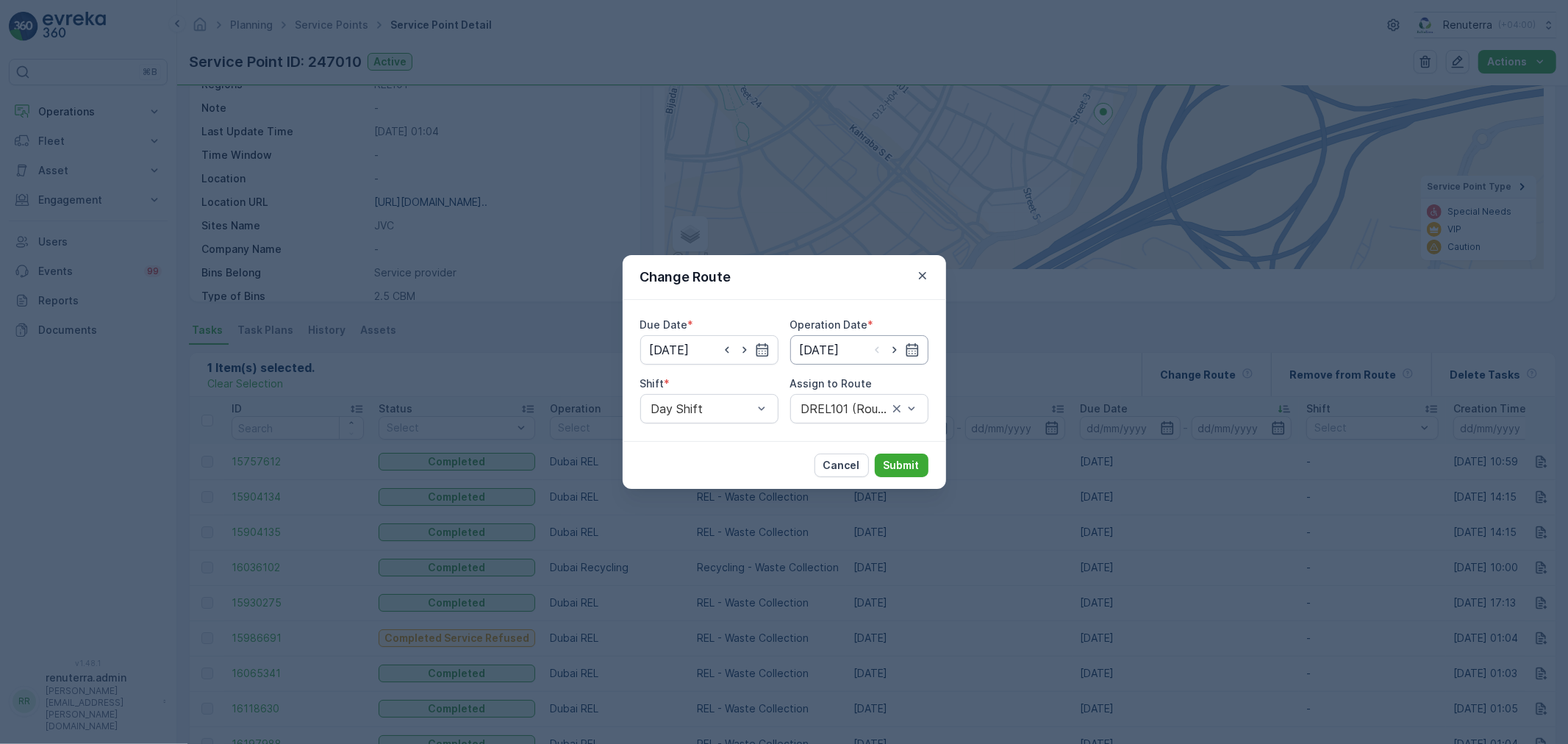
click at [846, 362] on input "[DATE]" at bounding box center [859, 350] width 138 height 30
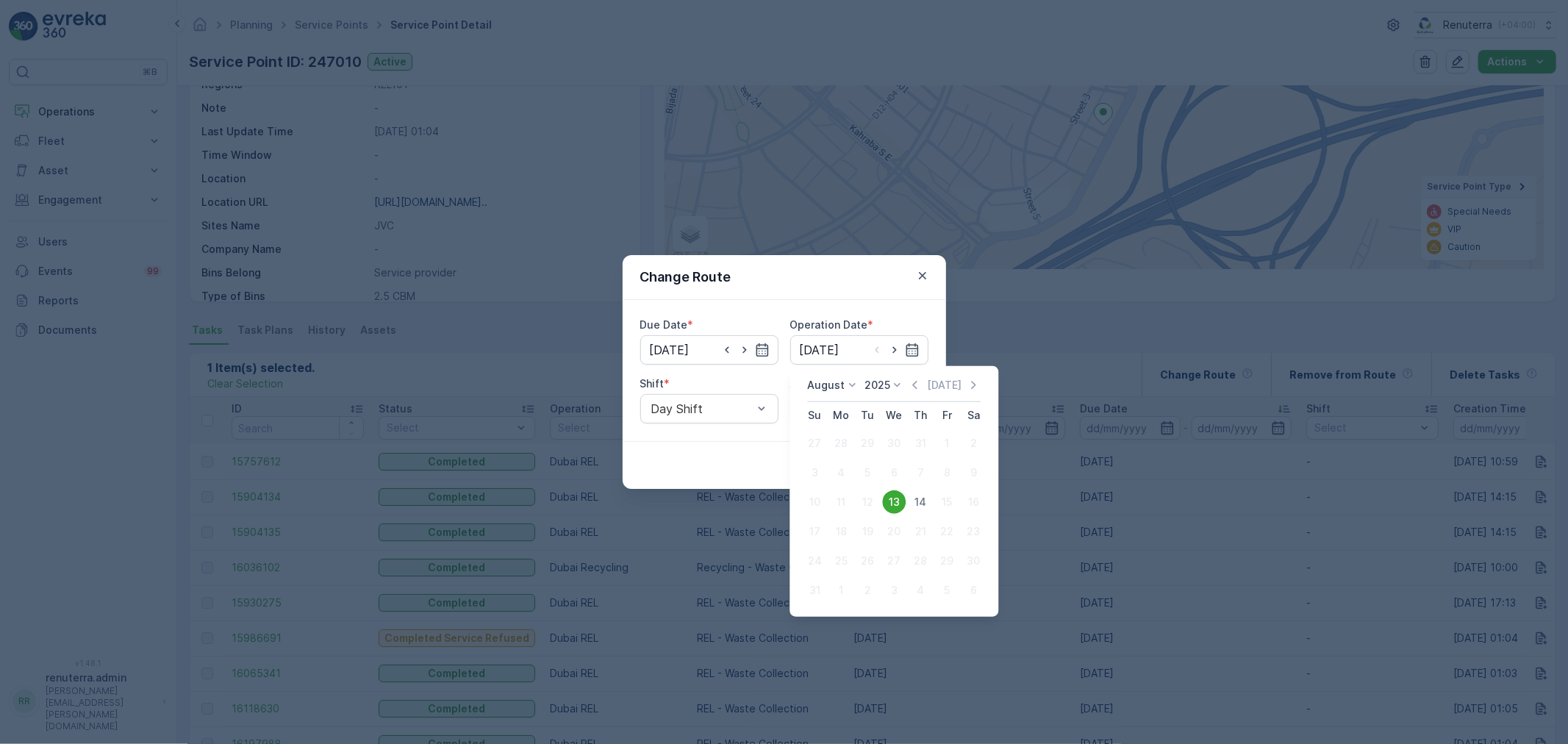
click at [927, 502] on div "14" at bounding box center [919, 502] width 24 height 24
type input "[DATE]"
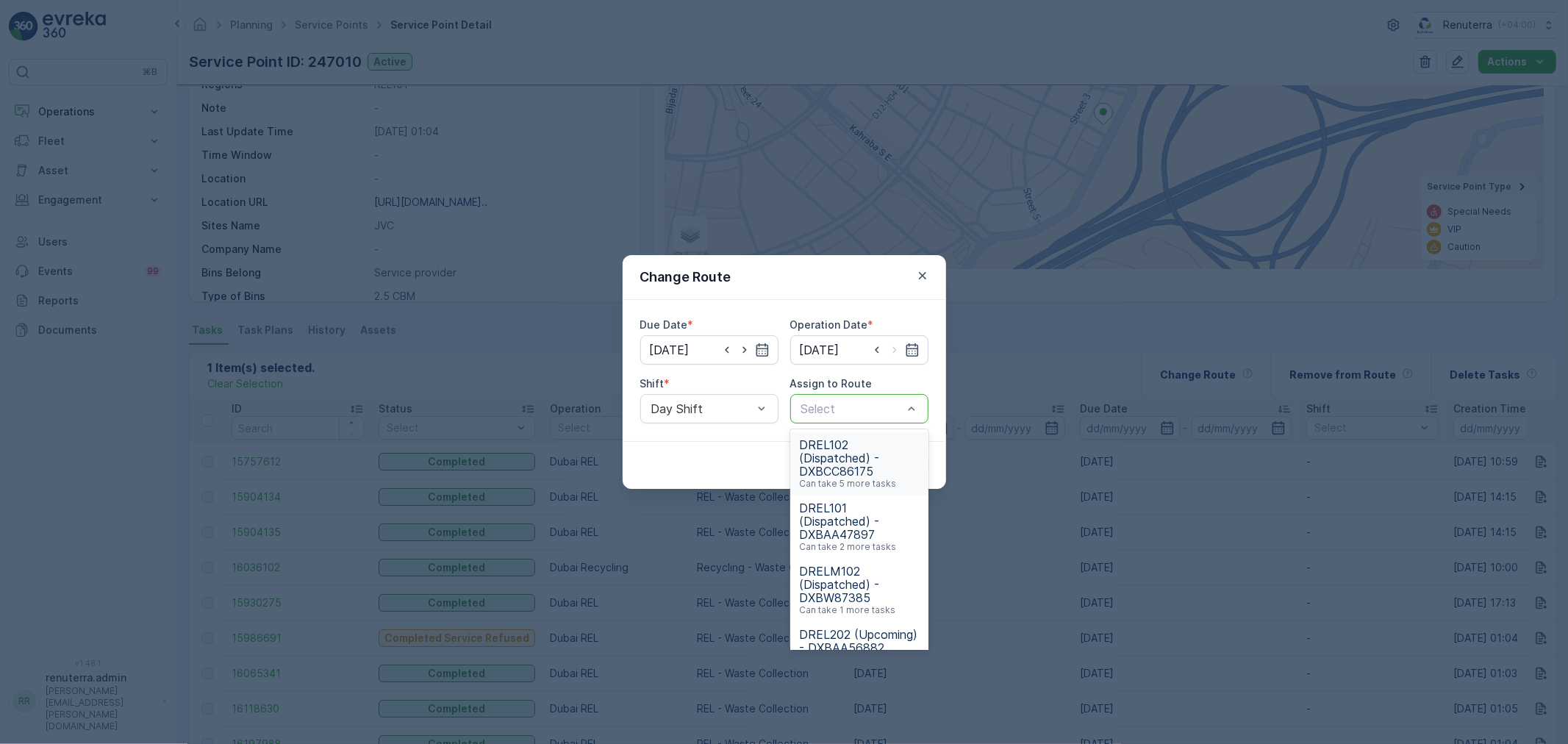
click at [853, 415] on div at bounding box center [851, 409] width 104 height 13
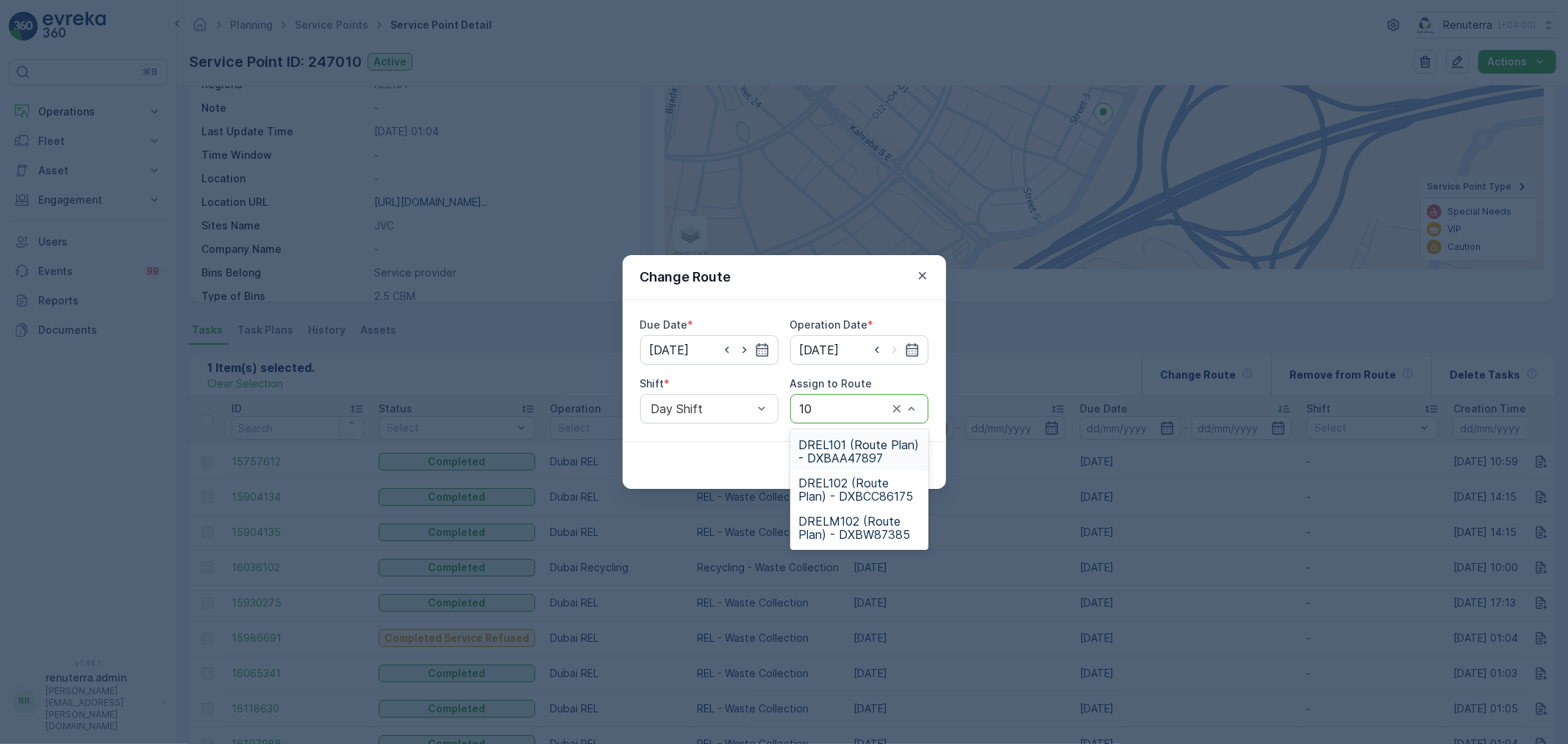
type input "101"
drag, startPoint x: 831, startPoint y: 443, endPoint x: 847, endPoint y: 457, distance: 21.3
click at [831, 443] on span "DREL101 (Route Plan) - DXBAA47897" at bounding box center [859, 451] width 120 height 26
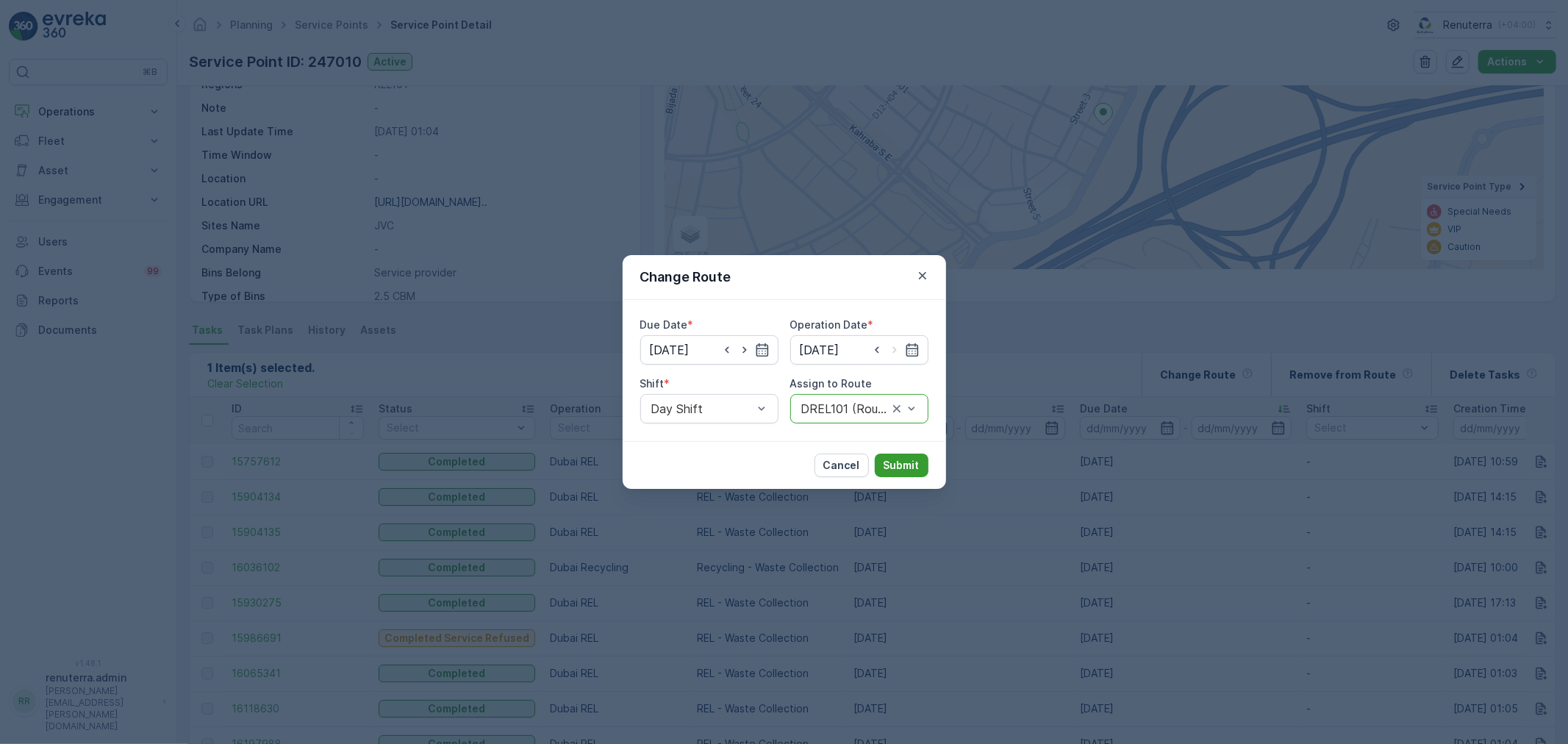
click at [886, 461] on p "Submit" at bounding box center [901, 465] width 36 height 15
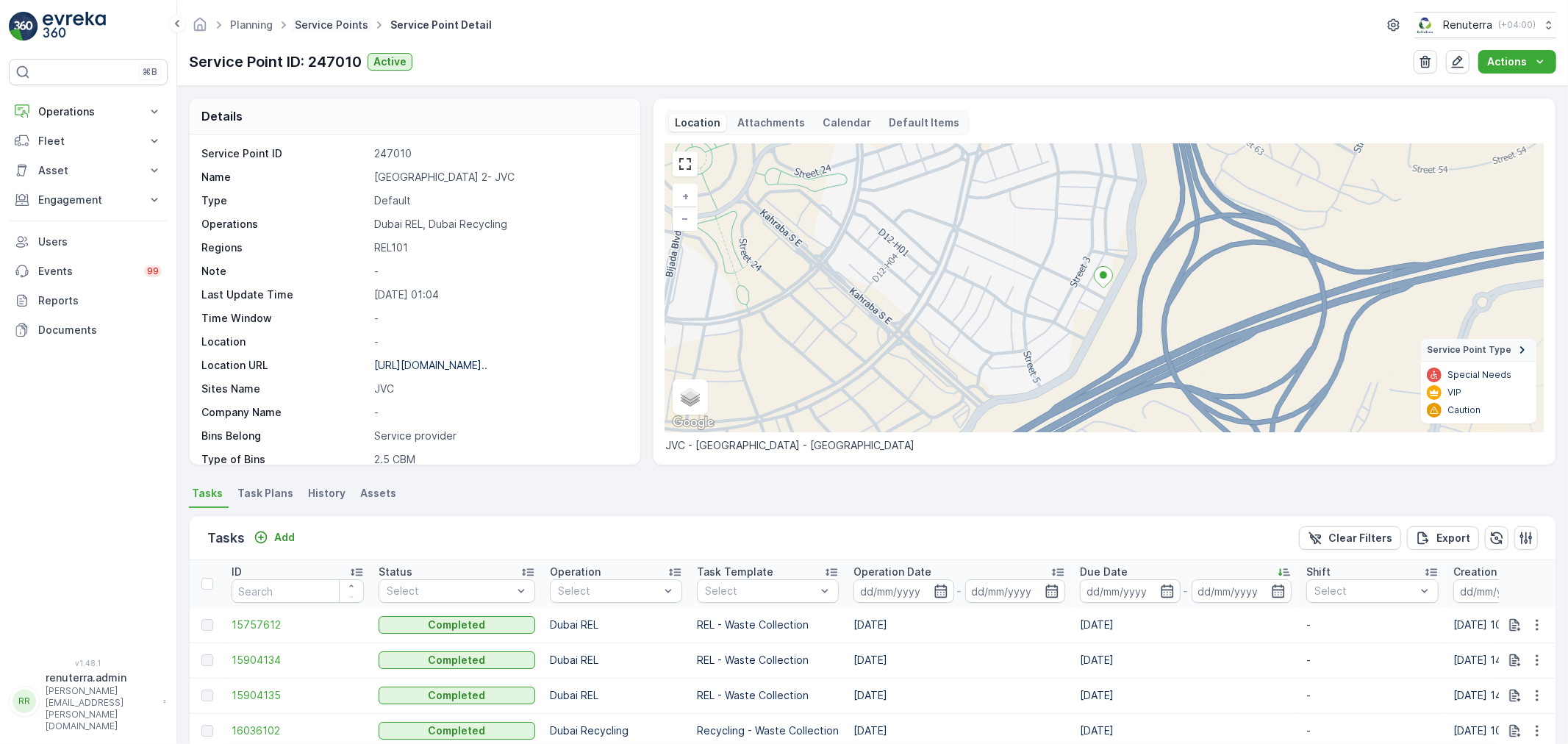
click at [317, 30] on span "Service Points" at bounding box center [331, 24] width 79 height 15
click at [317, 30] on link "Service Points" at bounding box center [332, 24] width 73 height 12
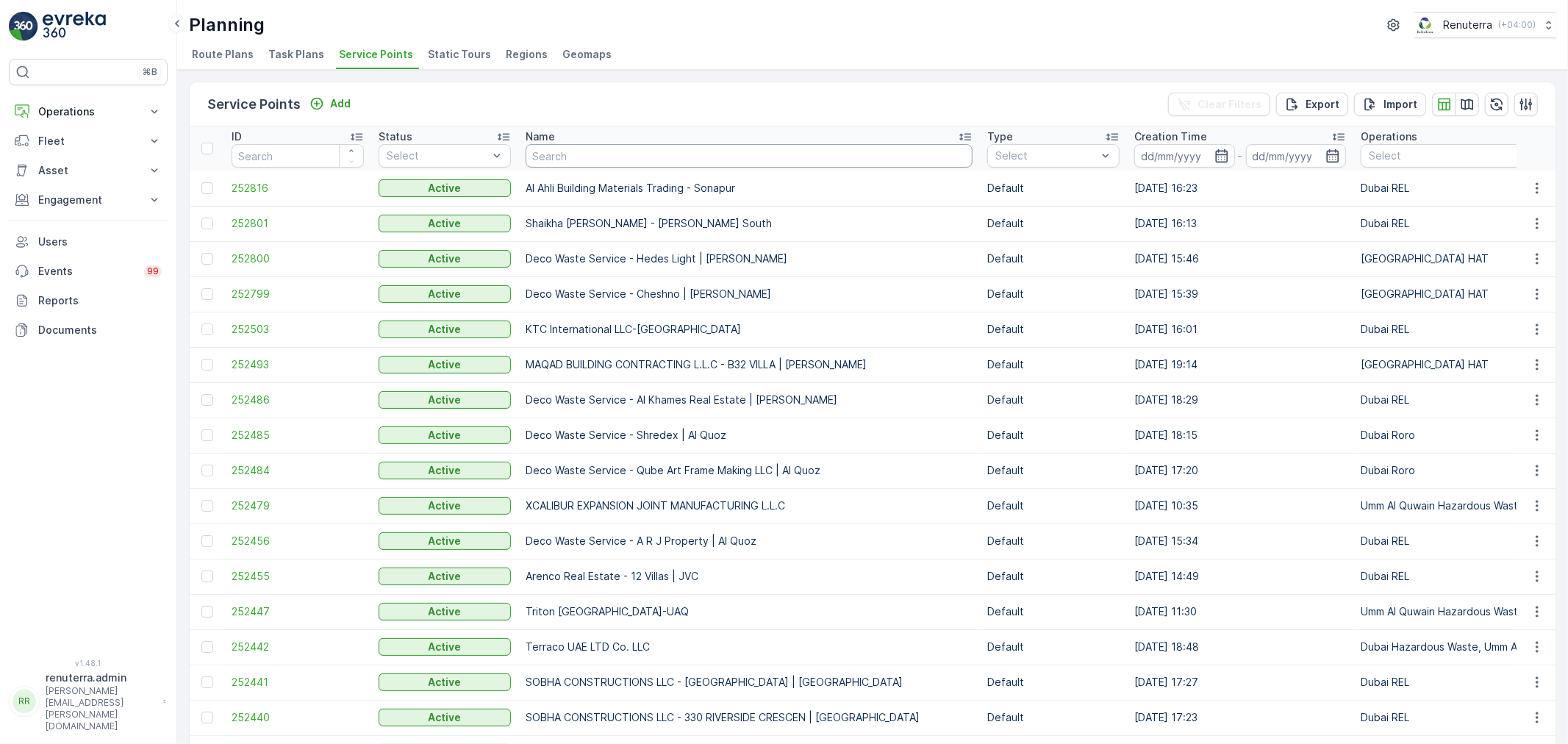
click at [589, 145] on input "text" at bounding box center [749, 155] width 447 height 24
type input "Fakhe"
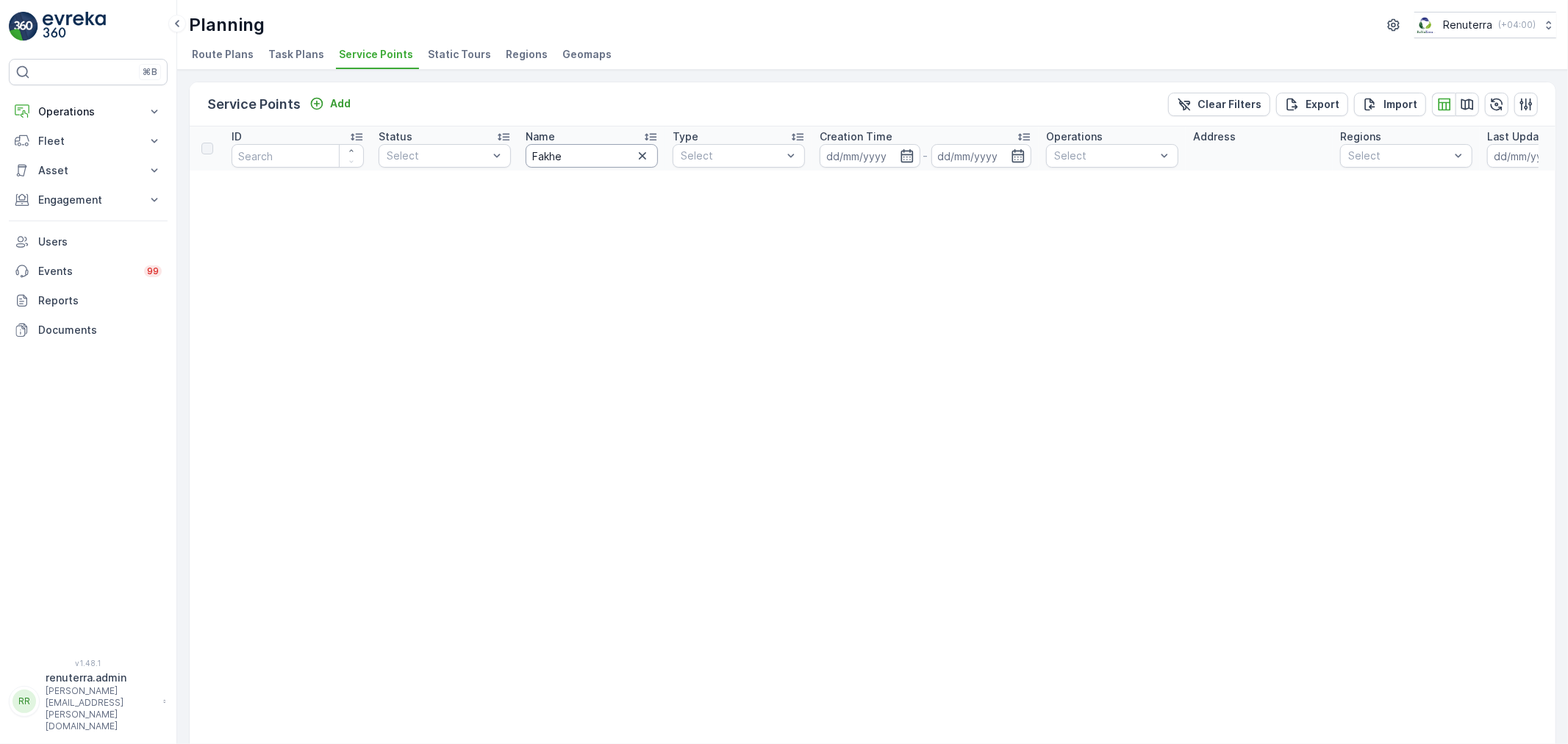
drag, startPoint x: 483, startPoint y: 139, endPoint x: 501, endPoint y: 130, distance: 20.1
click at [354, 106] on div "Service Points Add Clear Filters Export Import" at bounding box center [872, 105] width 1366 height 44
click at [342, 101] on p "Add" at bounding box center [340, 104] width 21 height 15
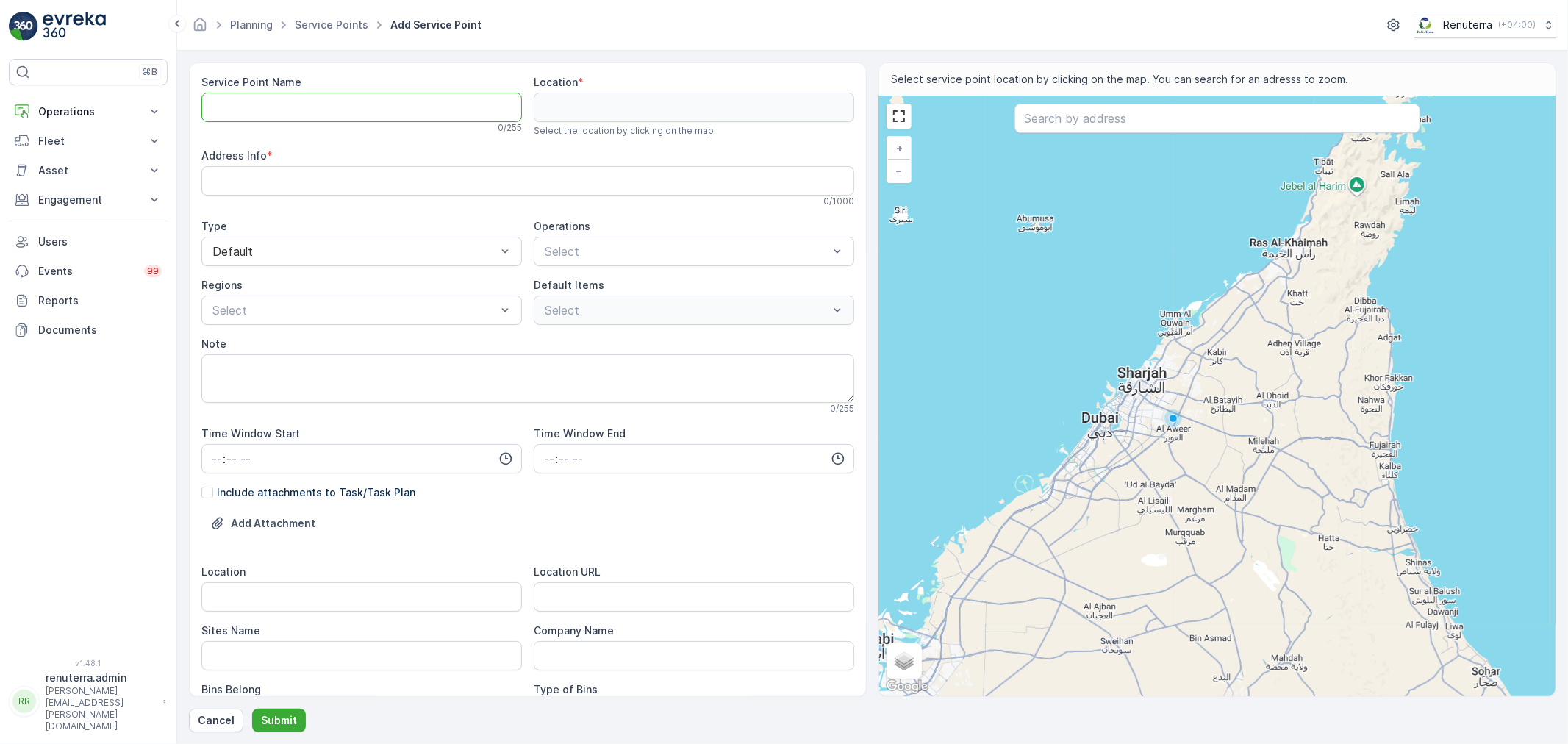
click at [385, 107] on Name "Service Point Name" at bounding box center [361, 107] width 320 height 30
paste Name "Al FAKHER FOR TREATED TOBACCO MANUFACTURING FACTORY (S P S - L.L.C)"
type Name "Al FAKHER FOR TREATED TOBACCO MANUFACTURING FACTORY (S P S - L.L.C)"
click at [589, 240] on div "Select" at bounding box center [694, 252] width 320 height 30
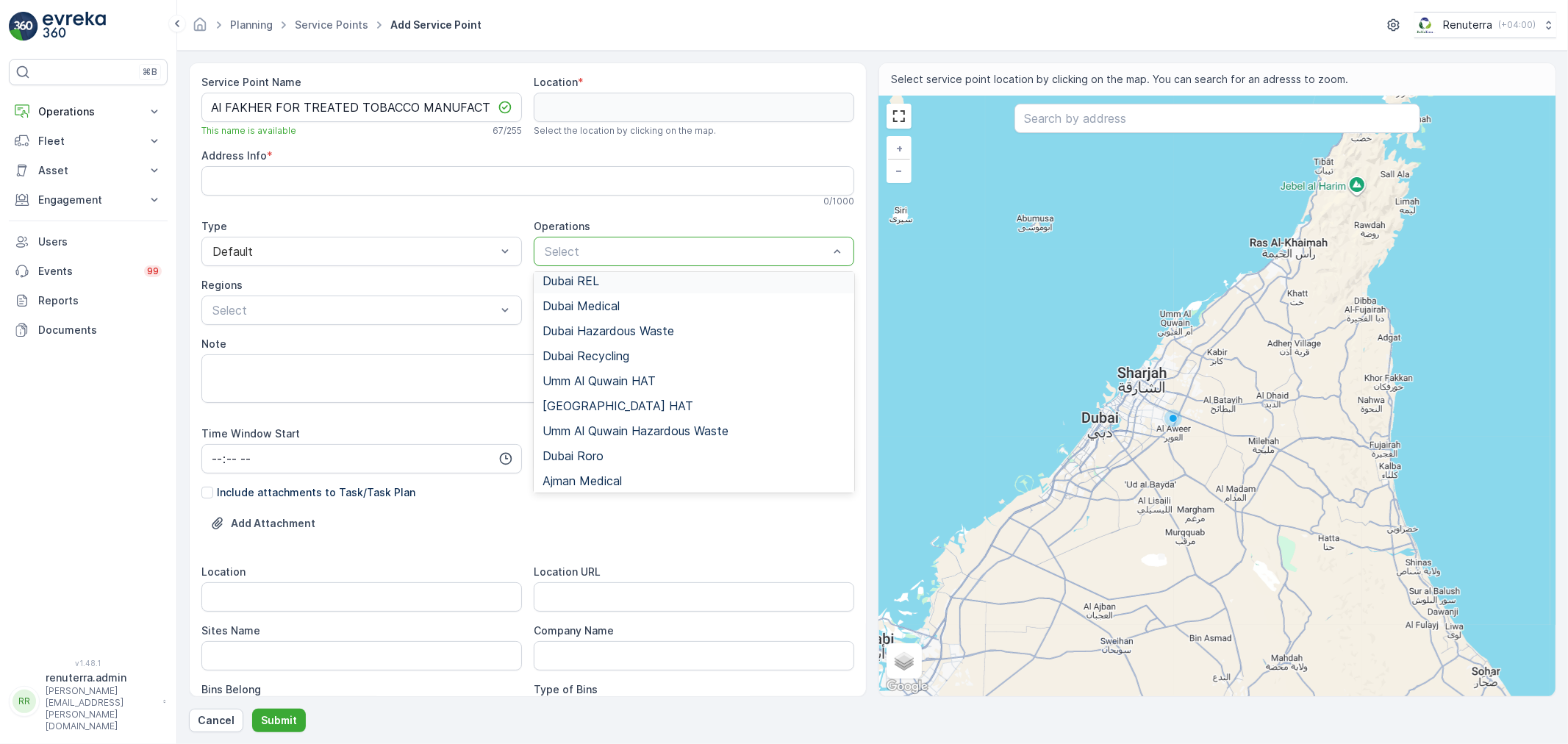
scroll to position [0, 0]
click at [587, 354] on div "Dubai REL" at bounding box center [694, 362] width 320 height 25
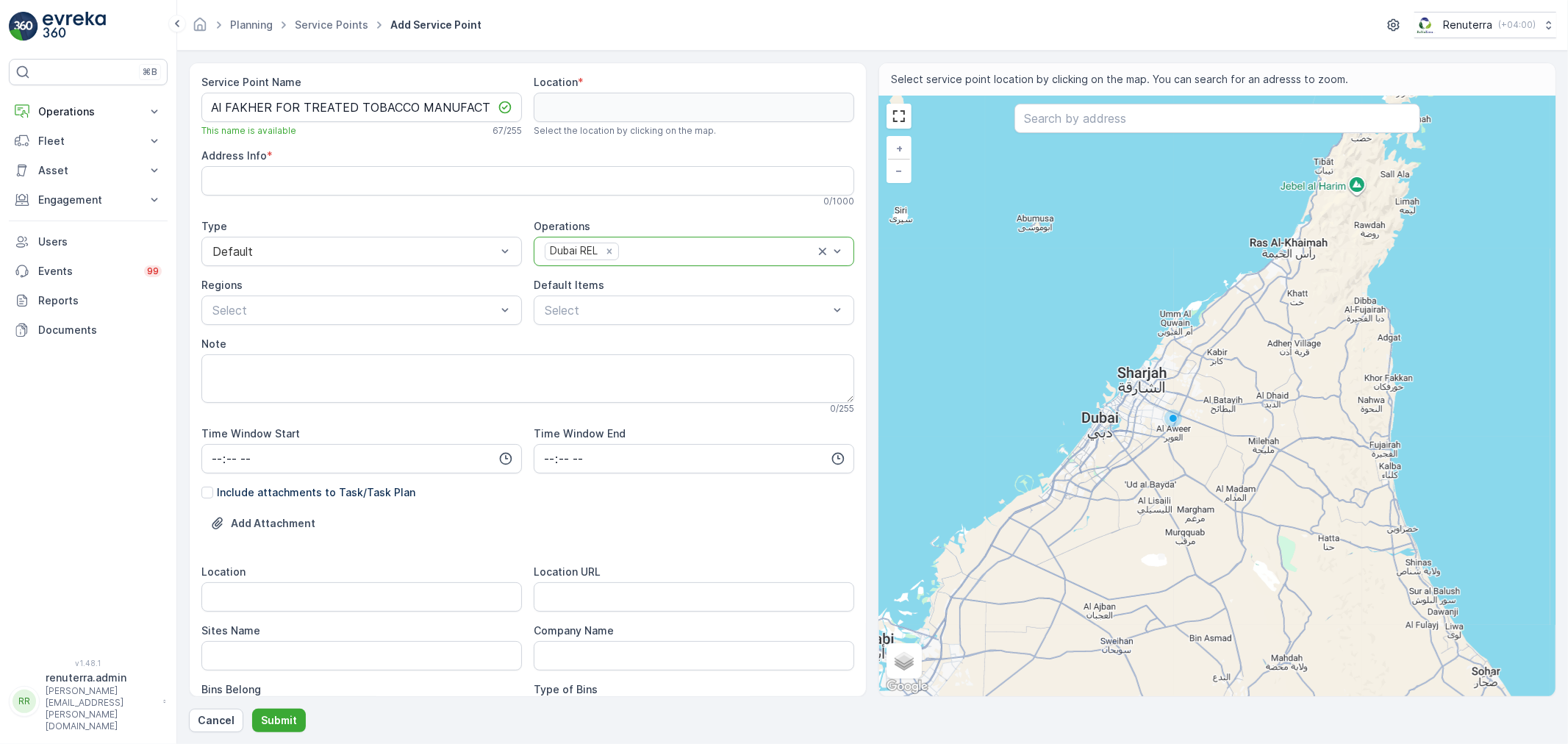
click at [611, 254] on div "Remove Dubai REL" at bounding box center [609, 251] width 17 height 13
click at [611, 254] on div at bounding box center [686, 251] width 286 height 13
type input "Ajman"
click at [601, 322] on div "Ajman Hazardous Waste" at bounding box center [694, 312] width 320 height 25
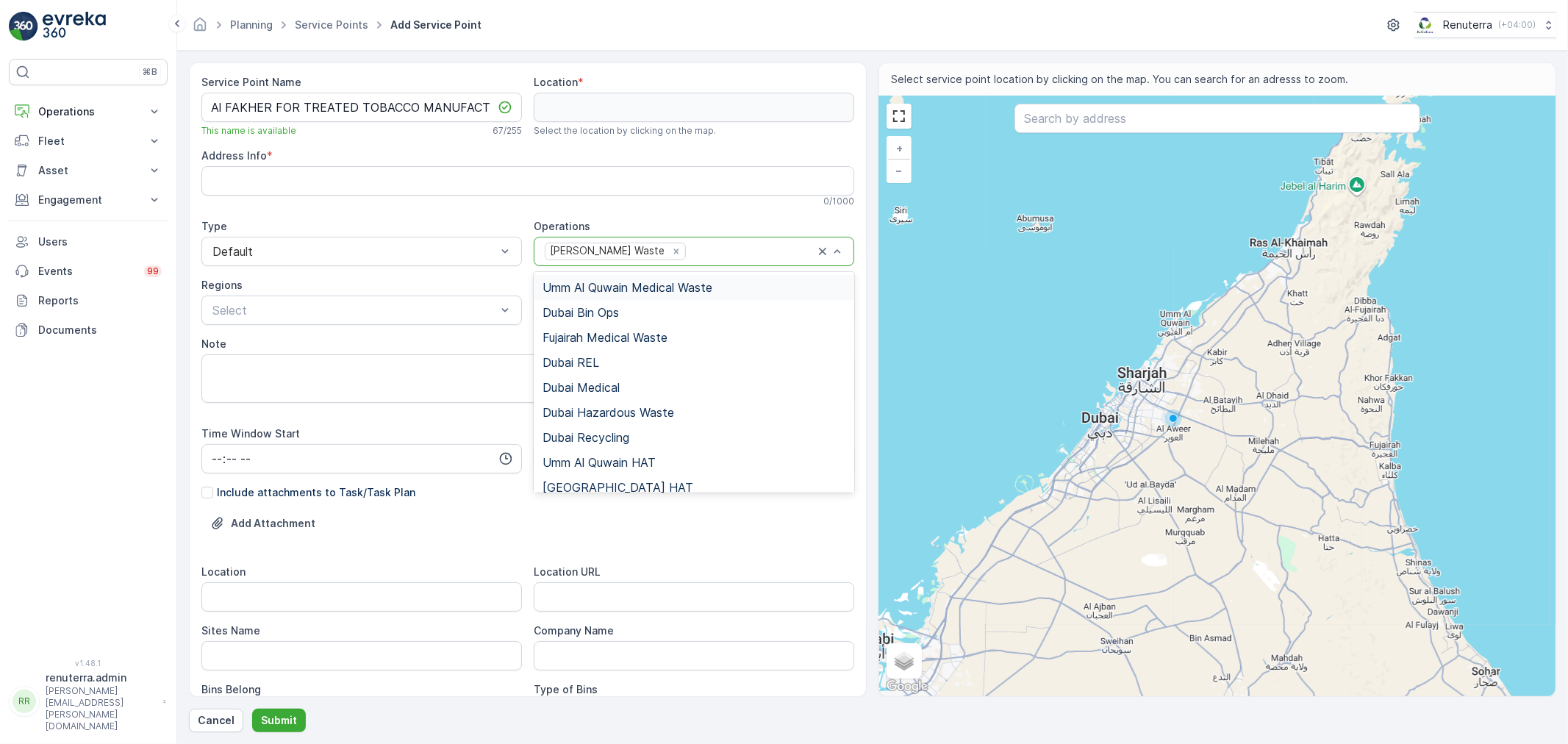
click at [690, 259] on div "Ajman Hazardous Waste" at bounding box center [679, 251] width 272 height 20
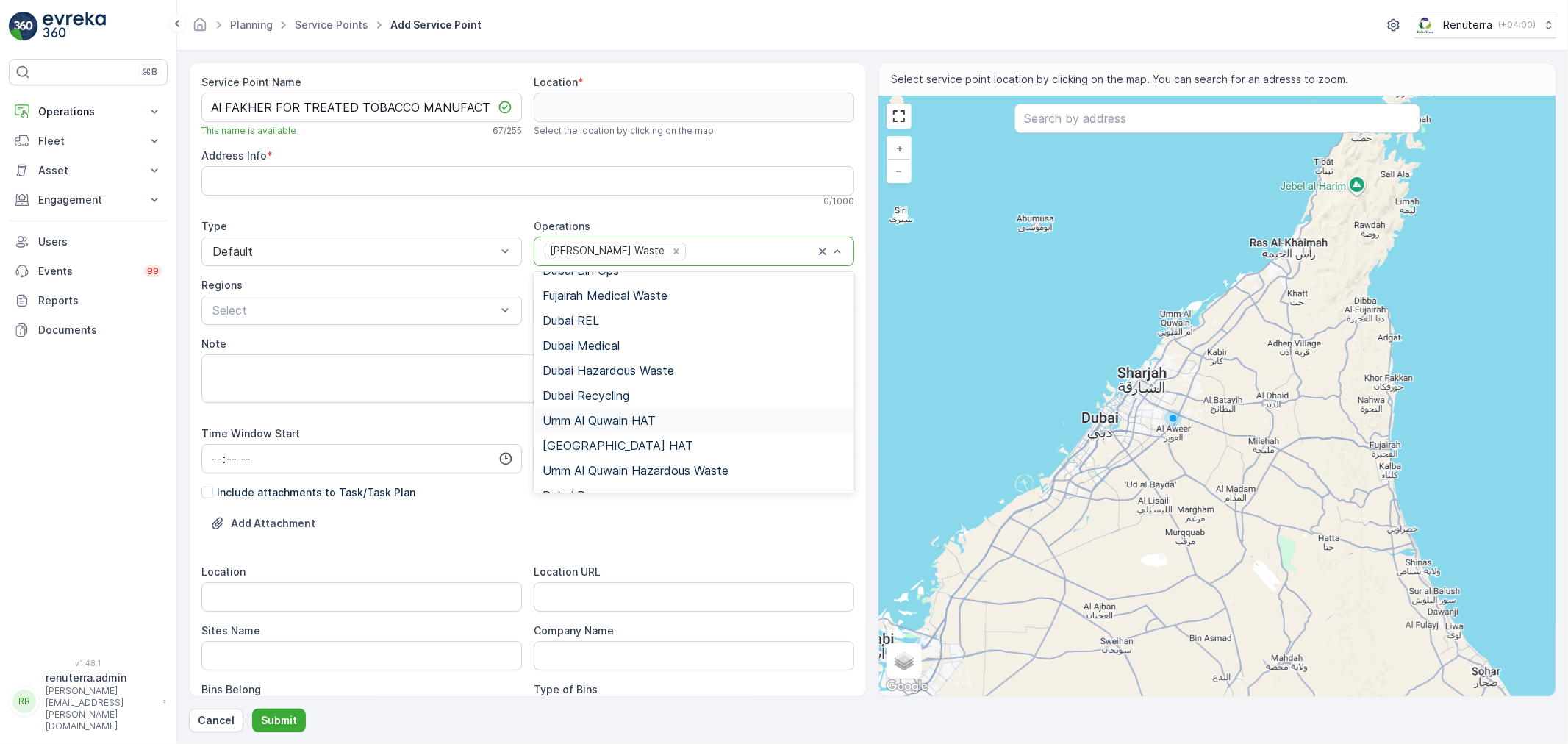
scroll to position [159, 0]
click at [622, 356] on span "Umm Al Quwain Hazardous Waste" at bounding box center [636, 353] width 186 height 13
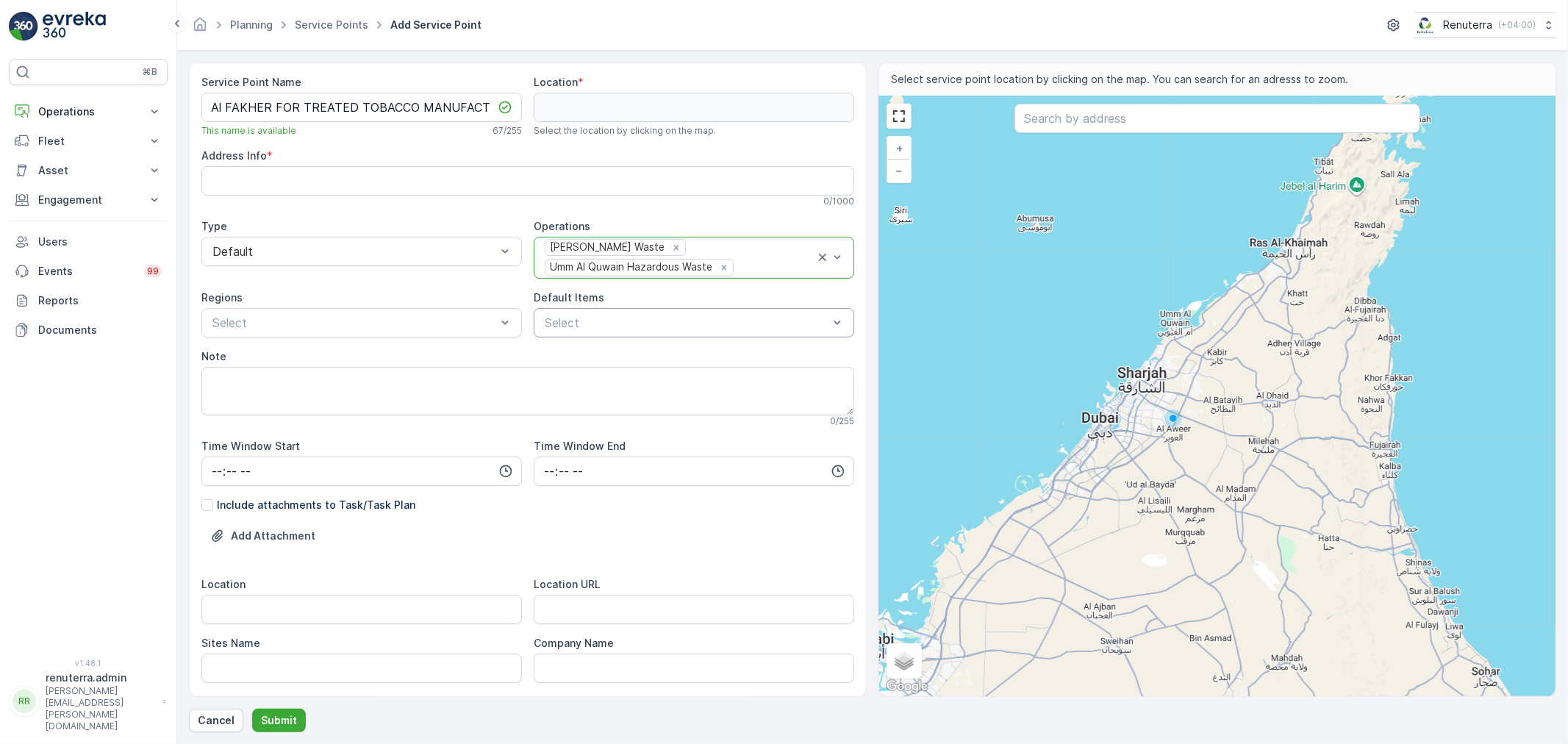
click at [649, 321] on div at bounding box center [686, 322] width 286 height 13
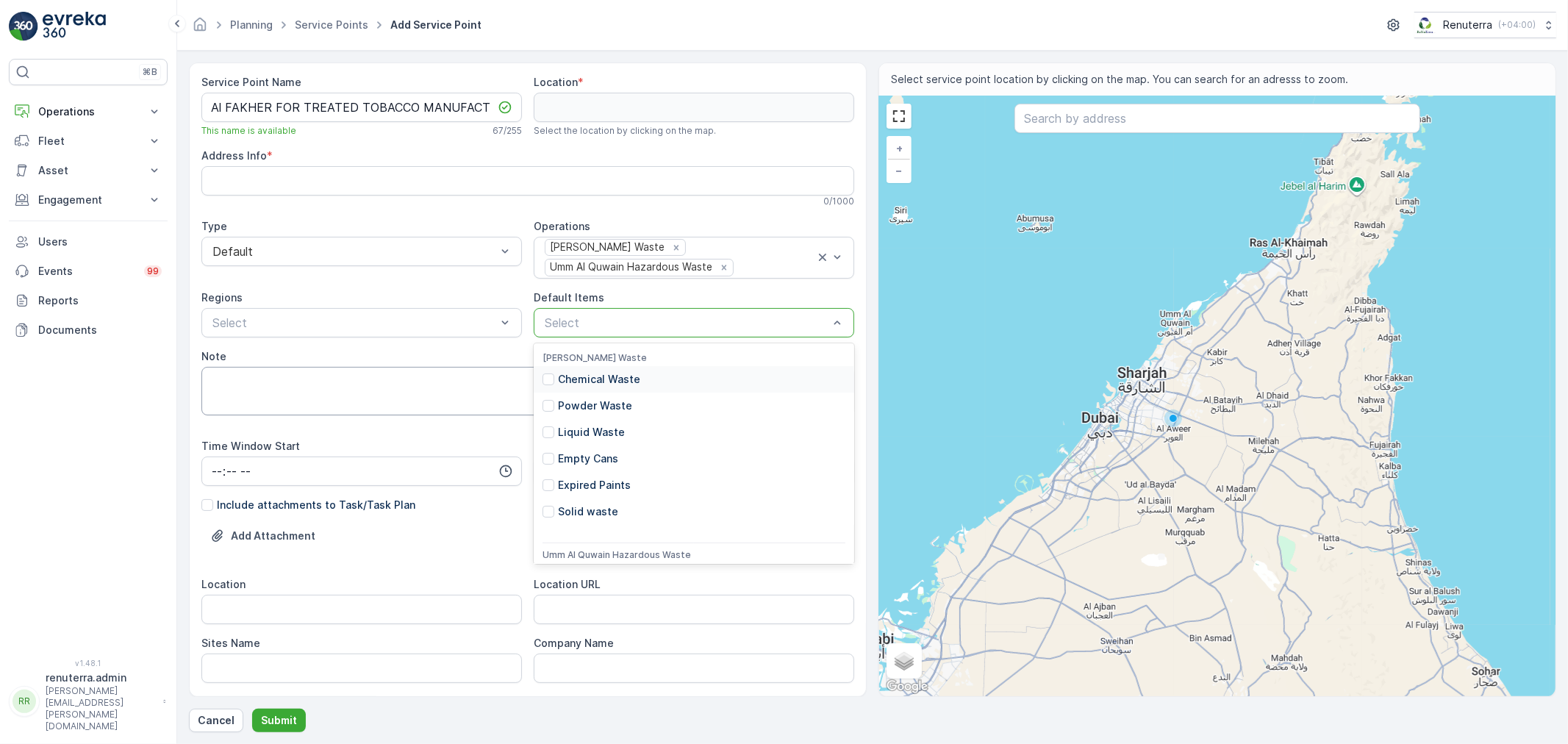
click at [630, 379] on p "Chemical Waste" at bounding box center [599, 379] width 83 height 15
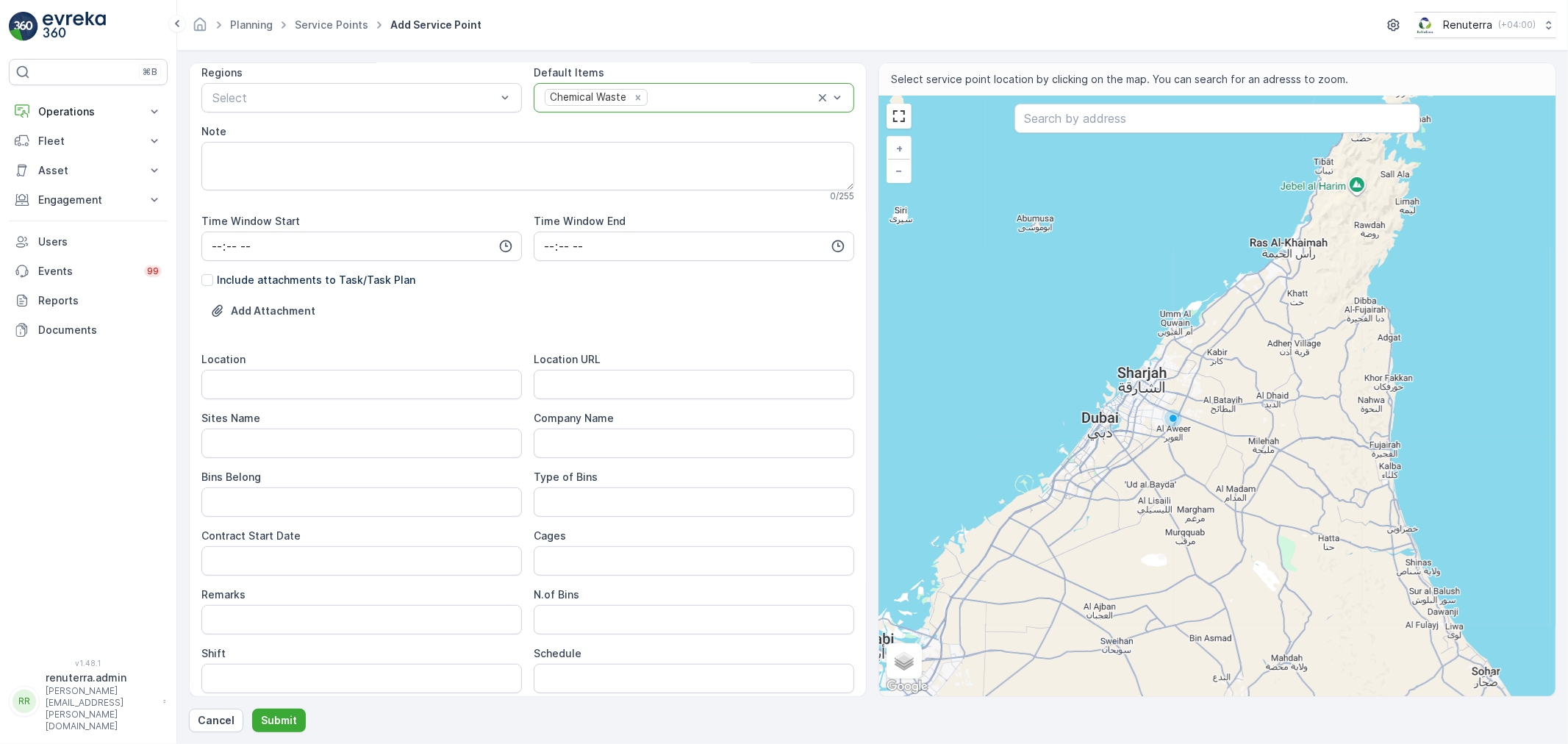
scroll to position [245, 0]
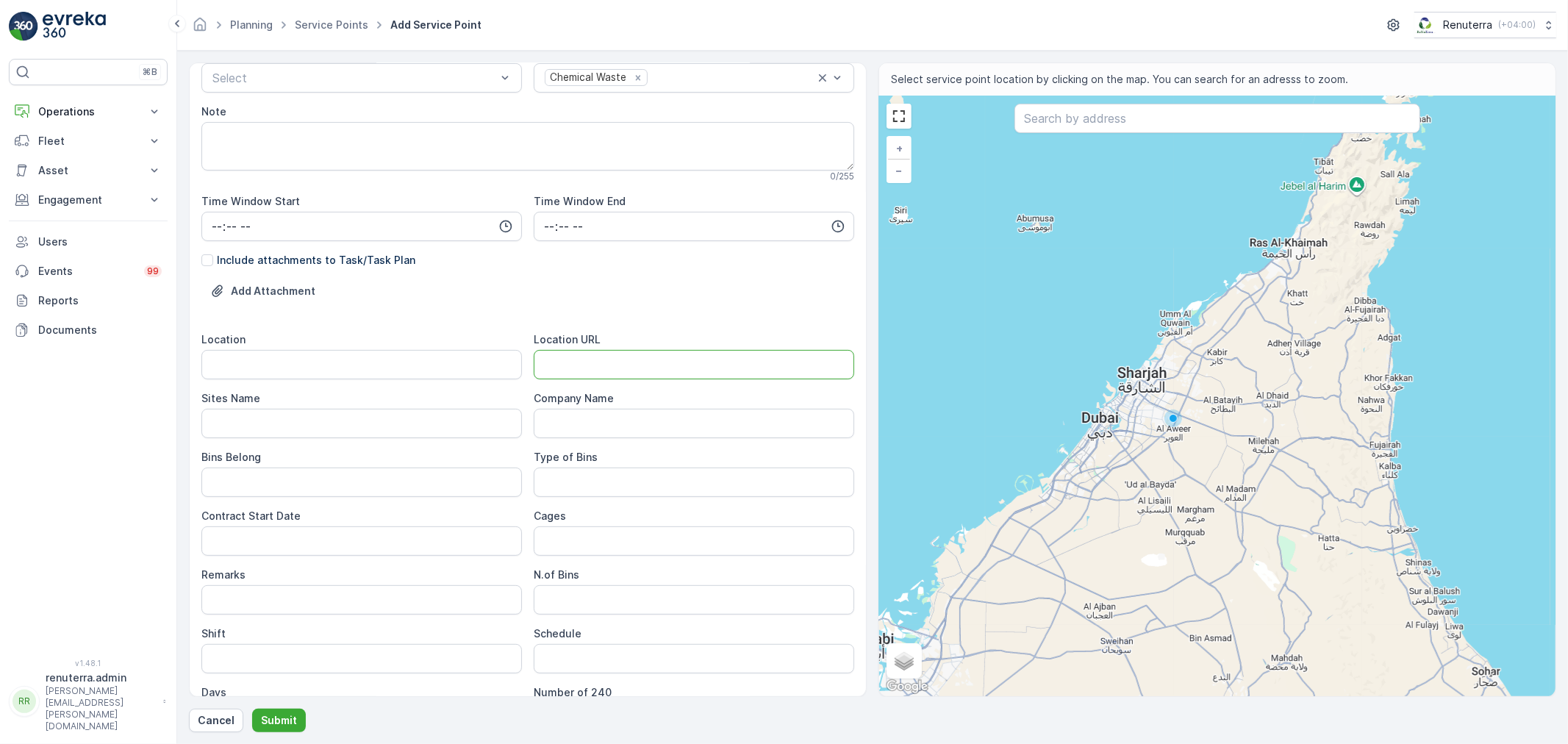
click at [601, 369] on URL "Location URL" at bounding box center [694, 365] width 320 height 30
paste URL "https://maps.app.goo.gl/VyQ6UxQJSupLgazV8"
type URL "https://maps.app.goo.gl/VyQ6UxQJSupLgazV8"
click at [394, 368] on input "Location" at bounding box center [361, 365] width 320 height 30
type input "Ajman"
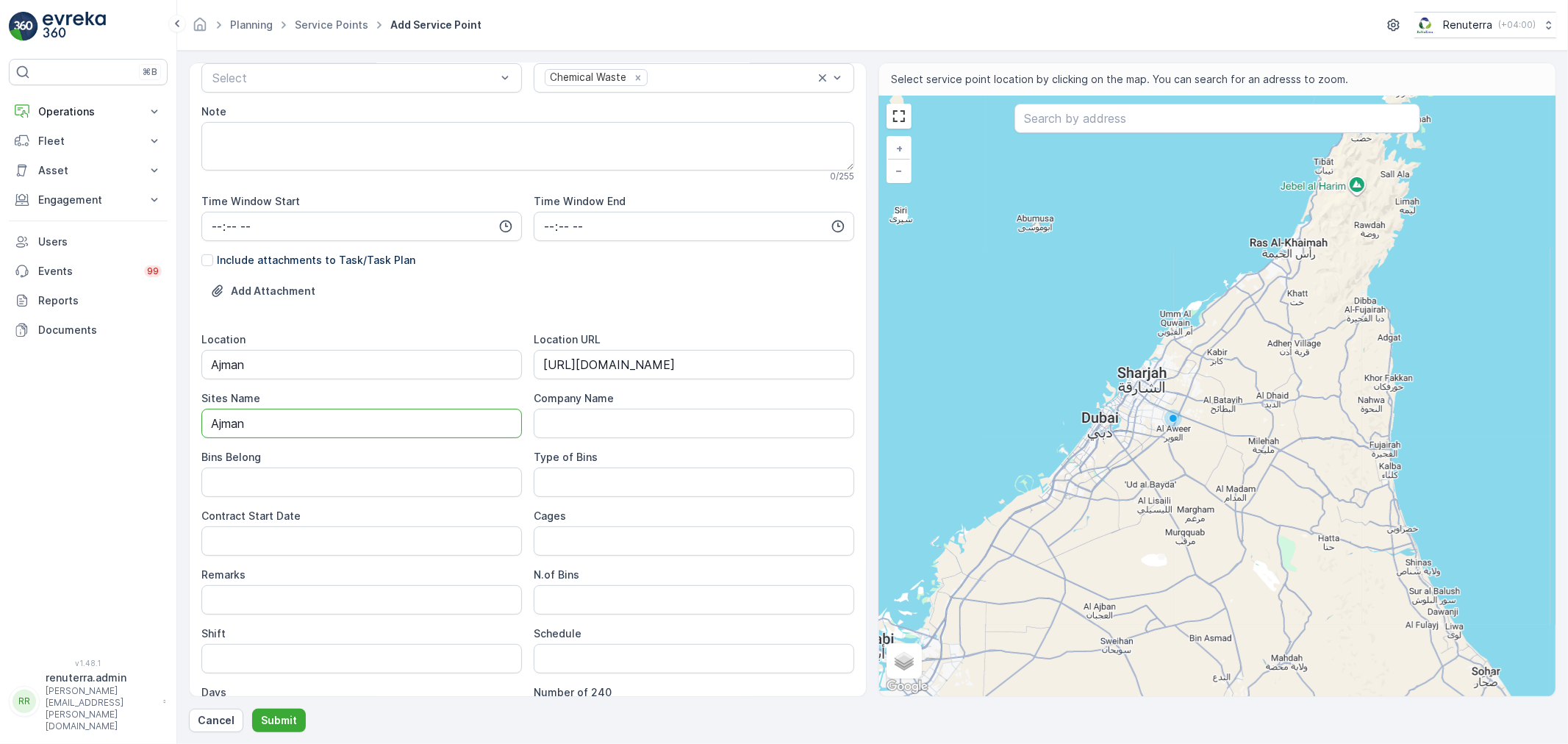
type Name "Ajman"
type Belong "Client"
drag, startPoint x: 276, startPoint y: 561, endPoint x: 277, endPoint y: 554, distance: 7.1
click at [276, 555] on div "Location Ajman Location URL https://maps.app.goo.gl/VyQ6UxQJSupLgazV8 Sites Nam…" at bounding box center [528, 532] width 653 height 400
drag, startPoint x: 277, startPoint y: 549, endPoint x: 271, endPoint y: 552, distance: 6.7
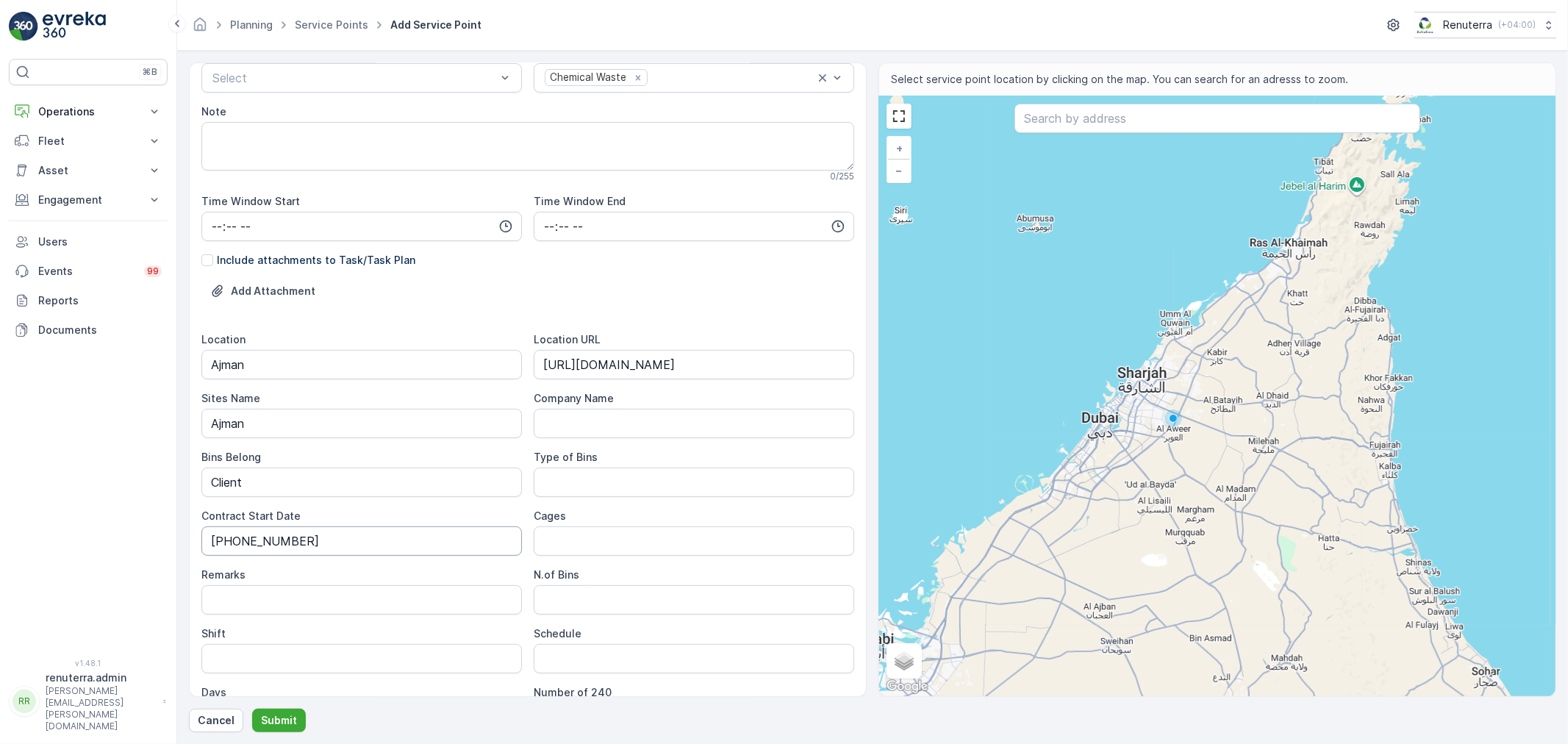
click at [273, 550] on Date "14-08-202" at bounding box center [361, 541] width 320 height 30
type Date "14-08-2025"
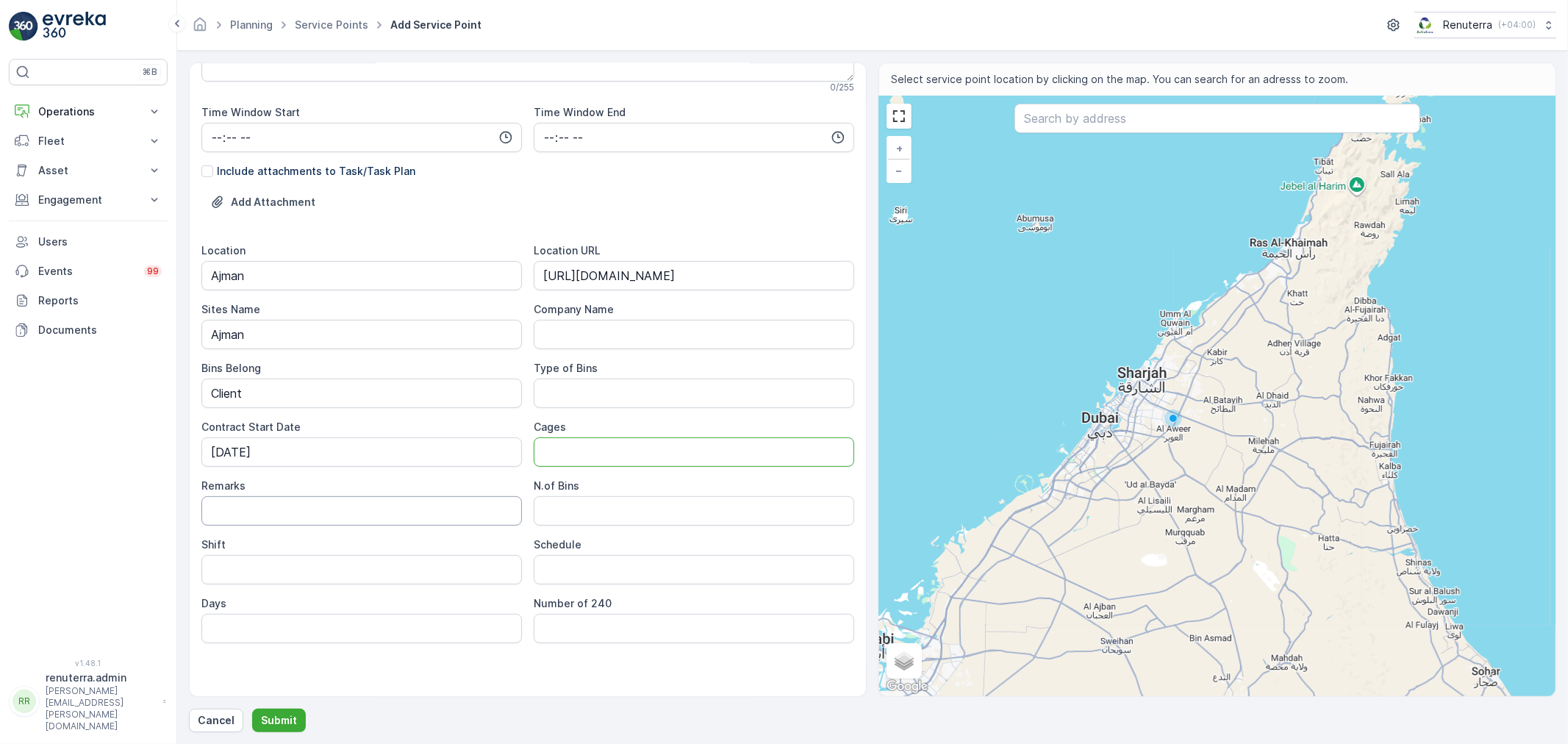
scroll to position [340, 0]
click at [350, 552] on input "Shift" at bounding box center [361, 565] width 320 height 30
type input "Day Shift"
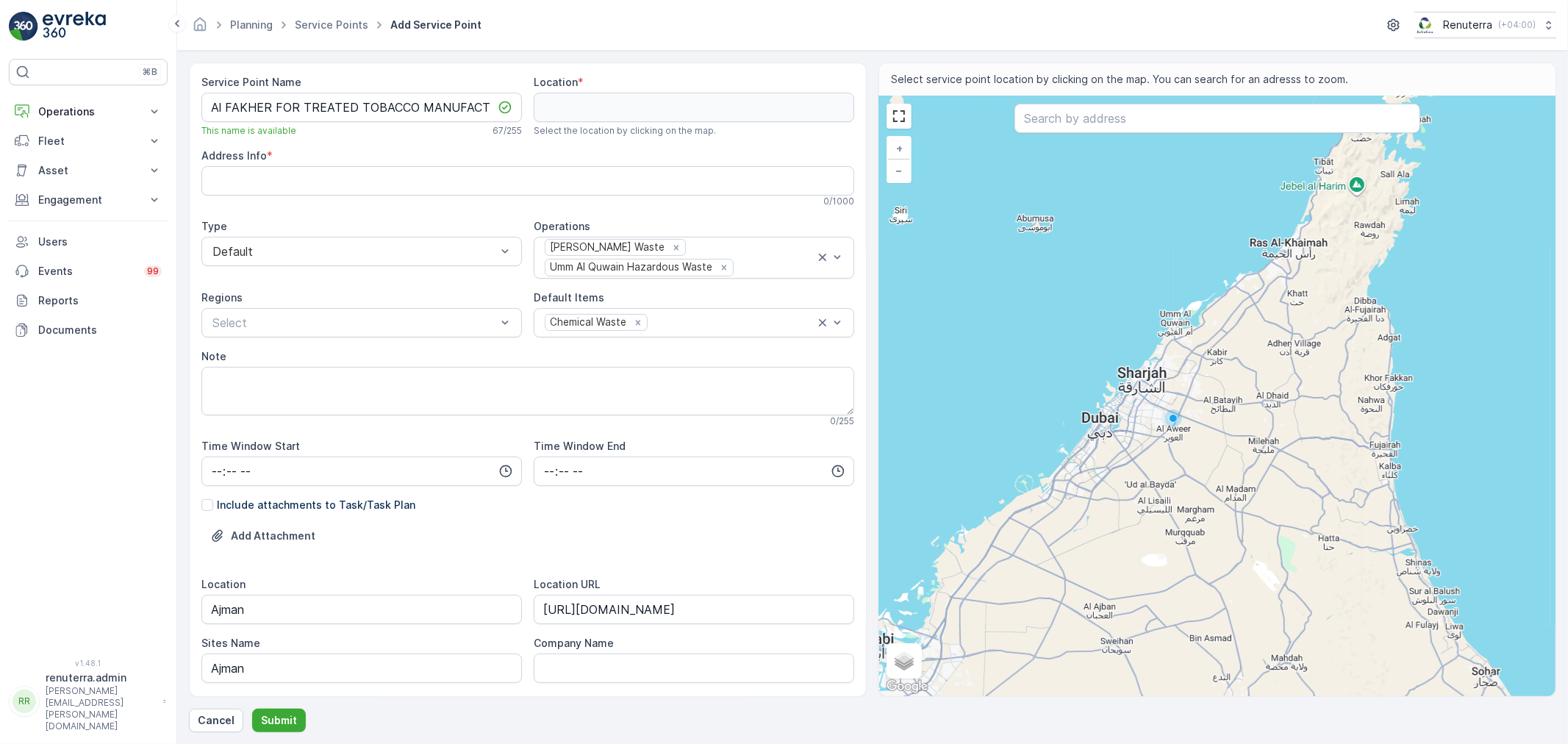
scroll to position [82, 0]
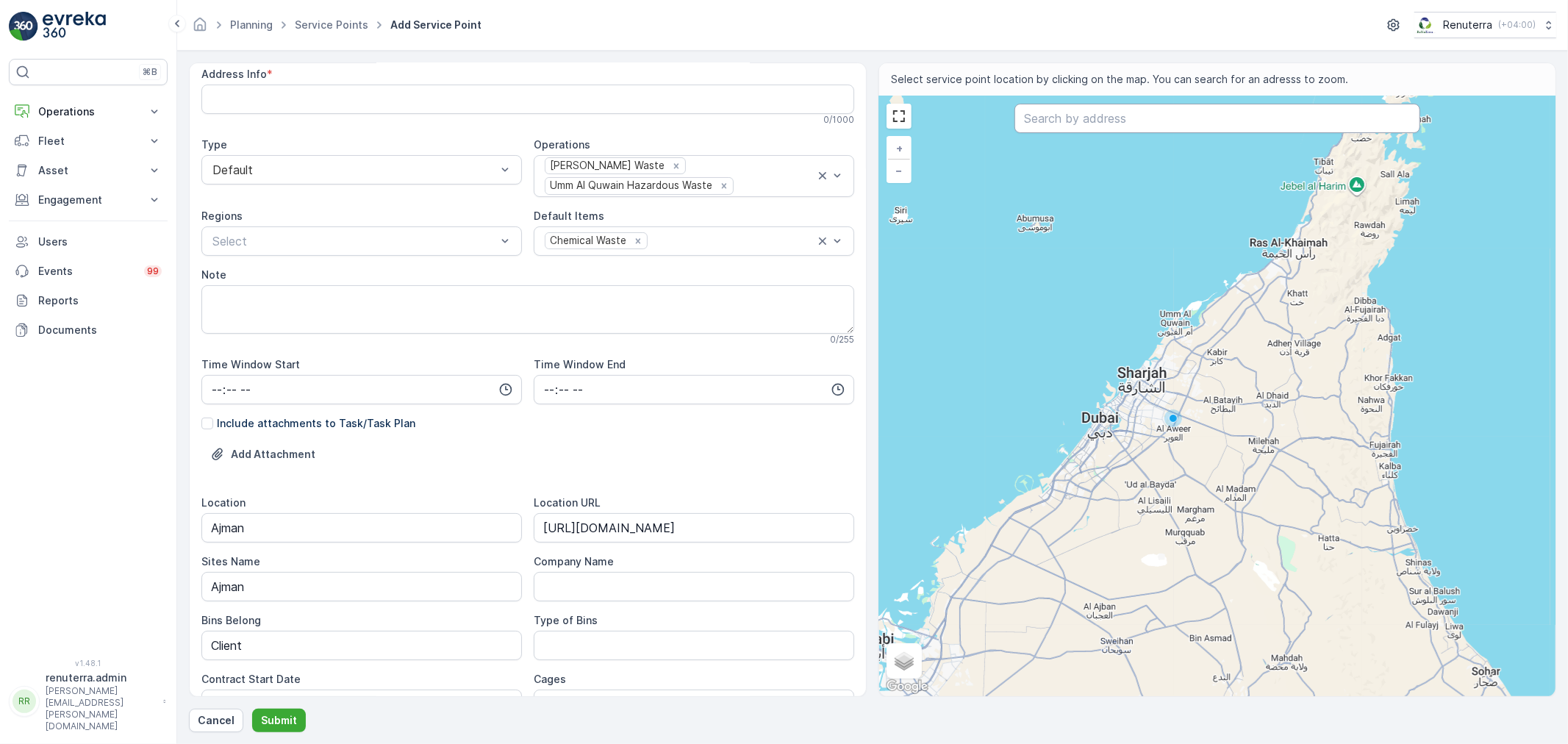
click at [1040, 122] on input "text" at bounding box center [1217, 118] width 406 height 30
paste input "[URL][DOMAIN_NAME]"
type input "[URL][DOMAIN_NAME]"
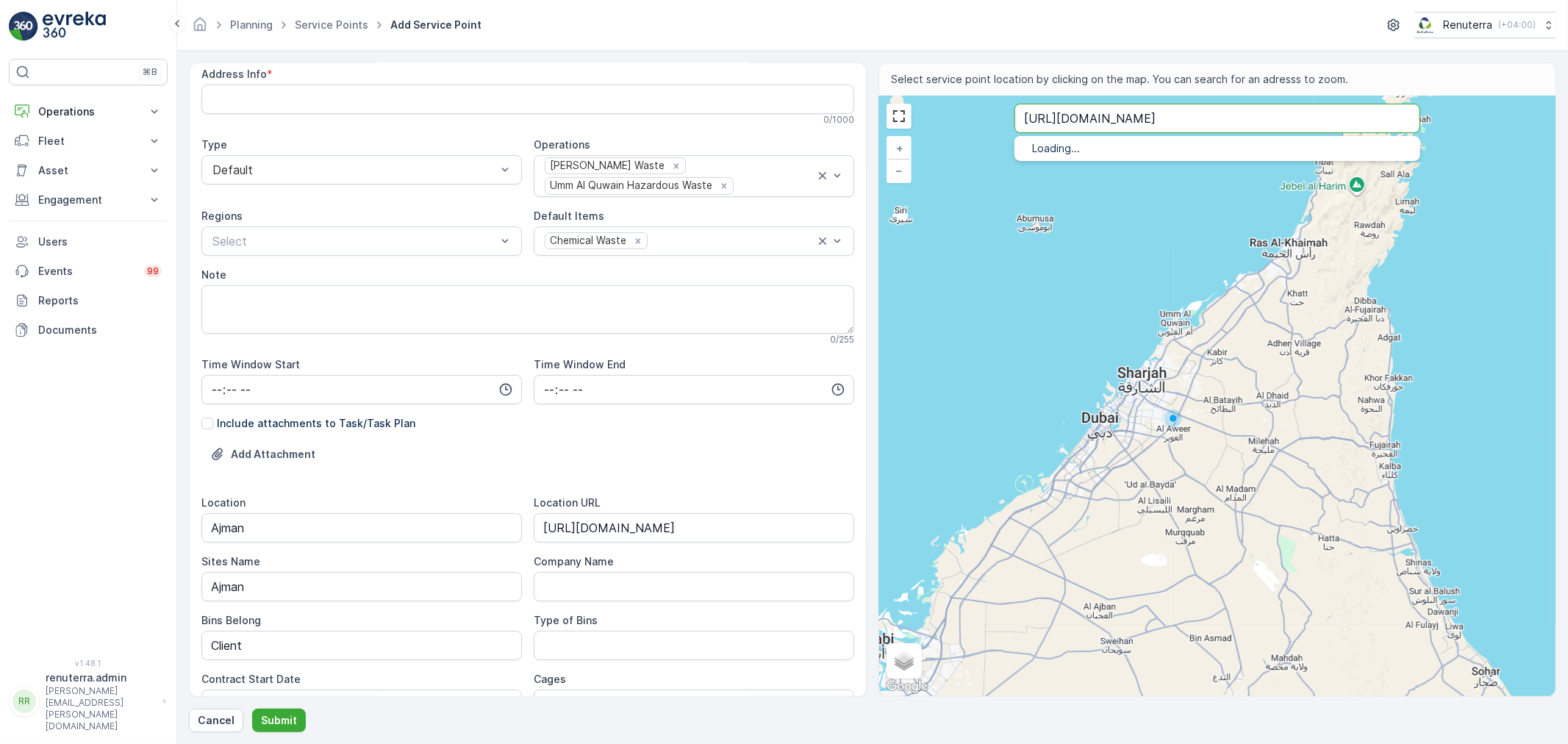
drag, startPoint x: 1292, startPoint y: 115, endPoint x: 1018, endPoint y: 112, distance: 274.0
click at [1023, 112] on input "[URL][DOMAIN_NAME]" at bounding box center [1217, 118] width 406 height 30
click at [1202, 111] on input "text" at bounding box center [1217, 118] width 406 height 30
paste input "Al FAKHER FOR TREATED TOBACCO MANUFACTURING FACTORY (S P S - L.L.C)"
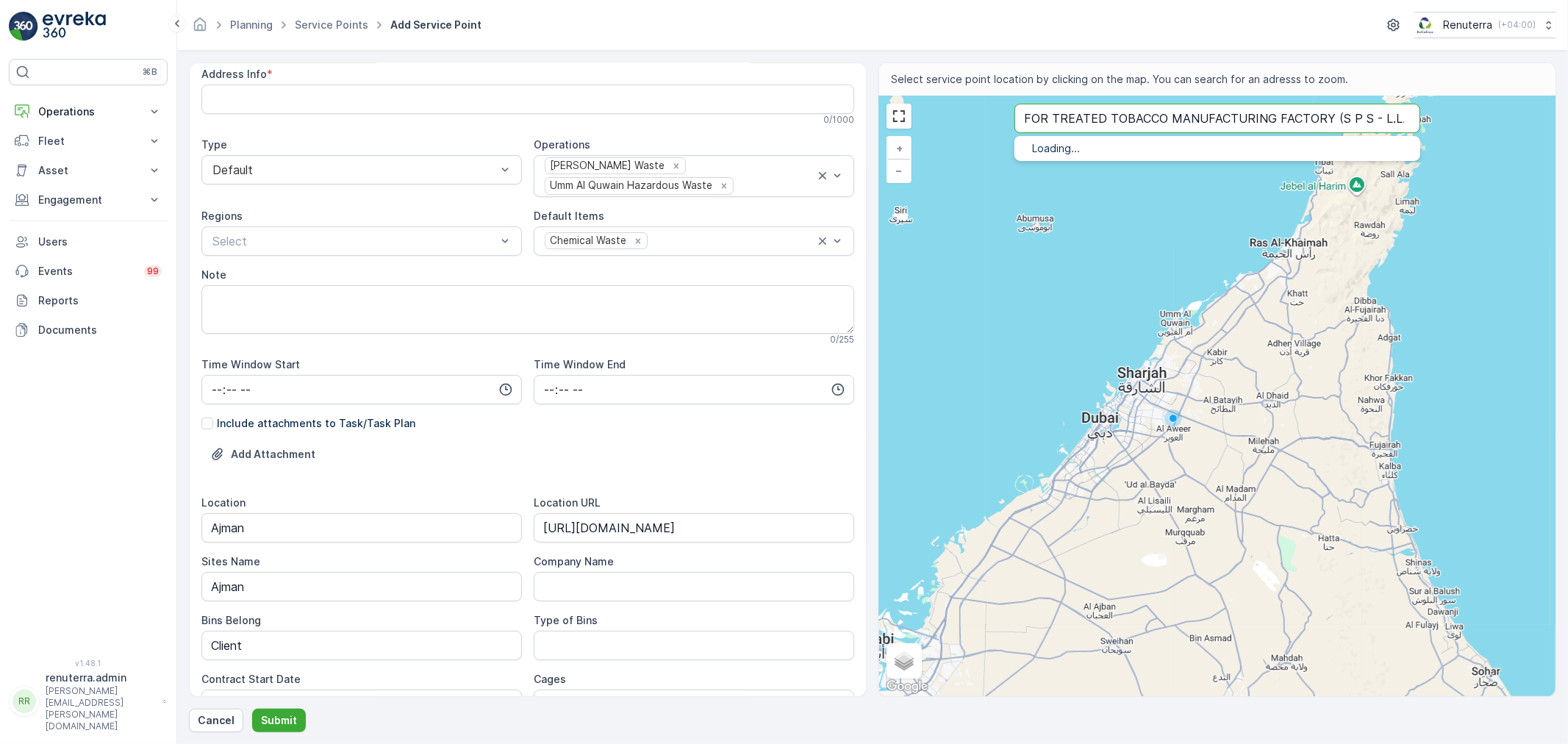
click at [1125, 128] on input "Al FAKHER FOR TREATED TOBACCO MANUFACTURING FACTORY (S P S - L.L.C)" at bounding box center [1217, 118] width 406 height 30
type input "Al FAKHER FOR TREATED TOBACCO MANUFACTURING FACTORY (S P S - L.L.C)"
click at [1119, 152] on p "Loading..." at bounding box center [1216, 148] width 370 height 15
click at [1128, 125] on input "Al FAKHER FOR TREATED TOBACCO MANUFACTURING FACTORY (S P S - L.L.C)" at bounding box center [1217, 118] width 406 height 30
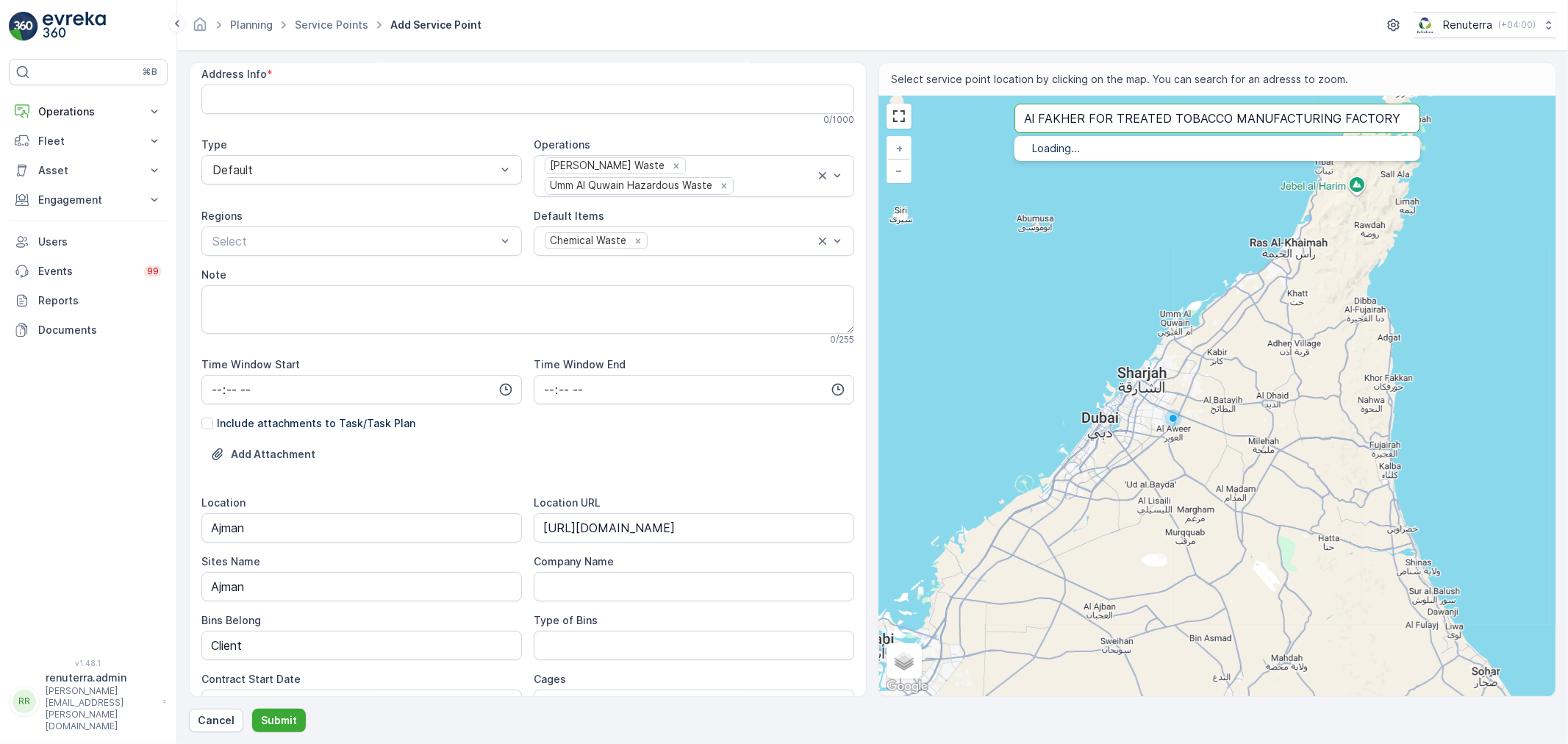
drag, startPoint x: 1087, startPoint y: 119, endPoint x: 1450, endPoint y: 111, distance: 363.1
click at [1450, 111] on div "+ − Satellite Roadmap Terrain Hybrid Leaflet Keyboard shortcuts Map Data Map da…" at bounding box center [1217, 396] width 676 height 600
type input "26.262592587458922,56.57618896173644"
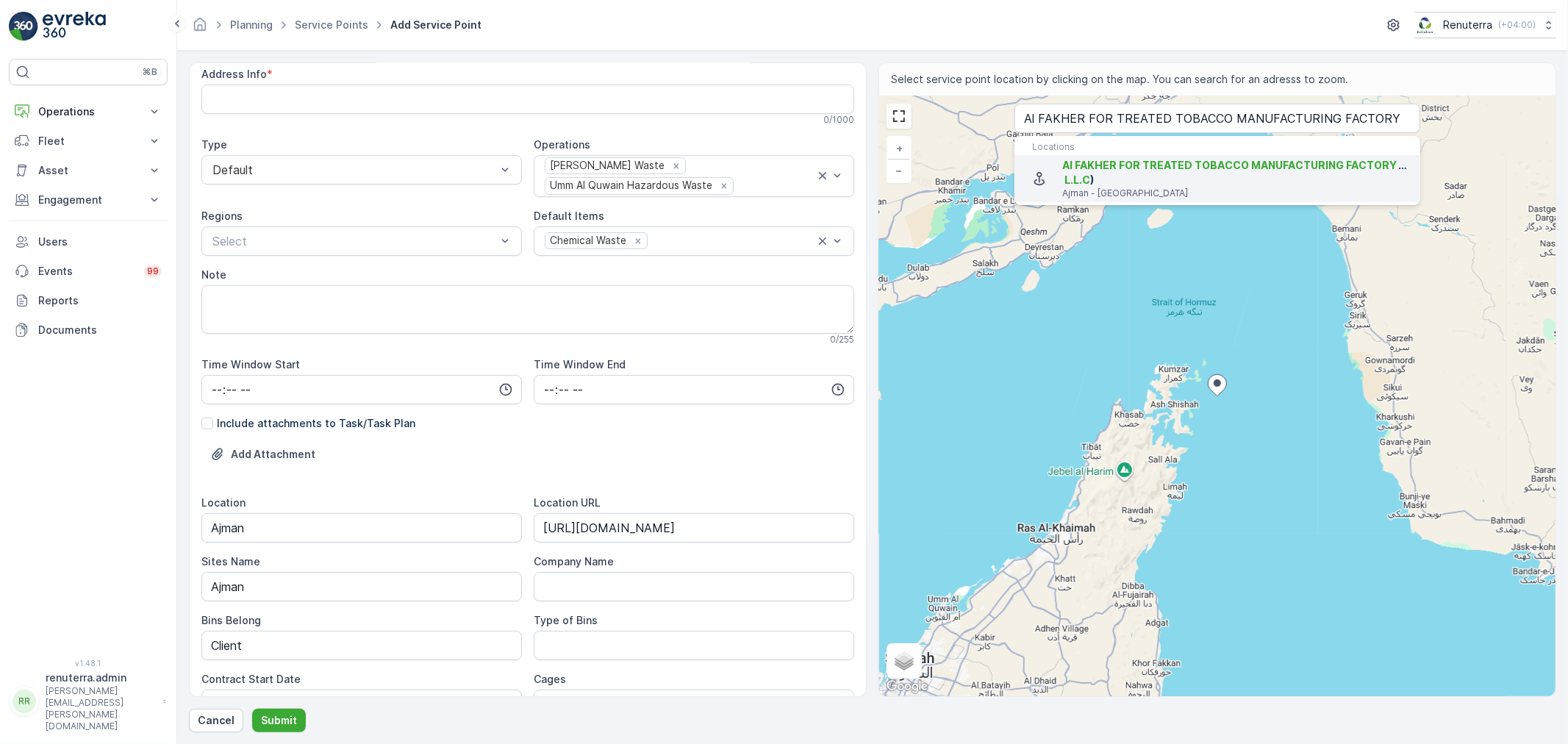
click at [1226, 186] on span "Al FAKHER FOR TREATED TOBACCO MANUFACTURING FACTORY (S P S - L.L.C )" at bounding box center [1235, 173] width 347 height 30
type Info "7HRR7H7G+2F"
type input "25.3859856,55.48228169999999"
type Info "9FPJ+CW3 - Ajman Industrial 1 - Ajman - [GEOGRAPHIC_DATA]"
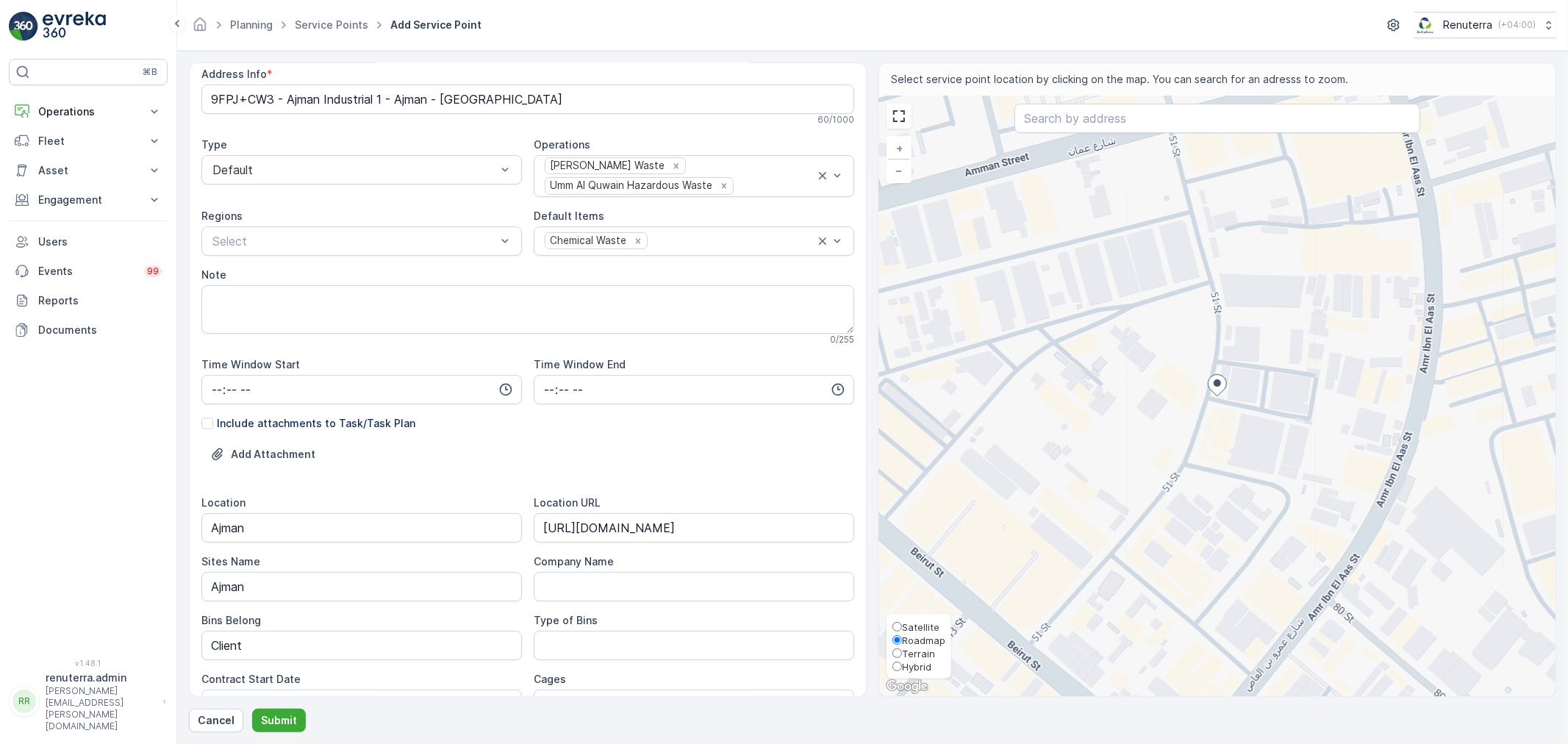
click at [912, 614] on div "Satellite Roadmap Terrain Hybrid" at bounding box center [919, 646] width 64 height 64
click at [912, 621] on span "Satellite" at bounding box center [920, 627] width 37 height 12
click at [902, 622] on input "Satellite" at bounding box center [897, 626] width 10 height 10
radio input "true"
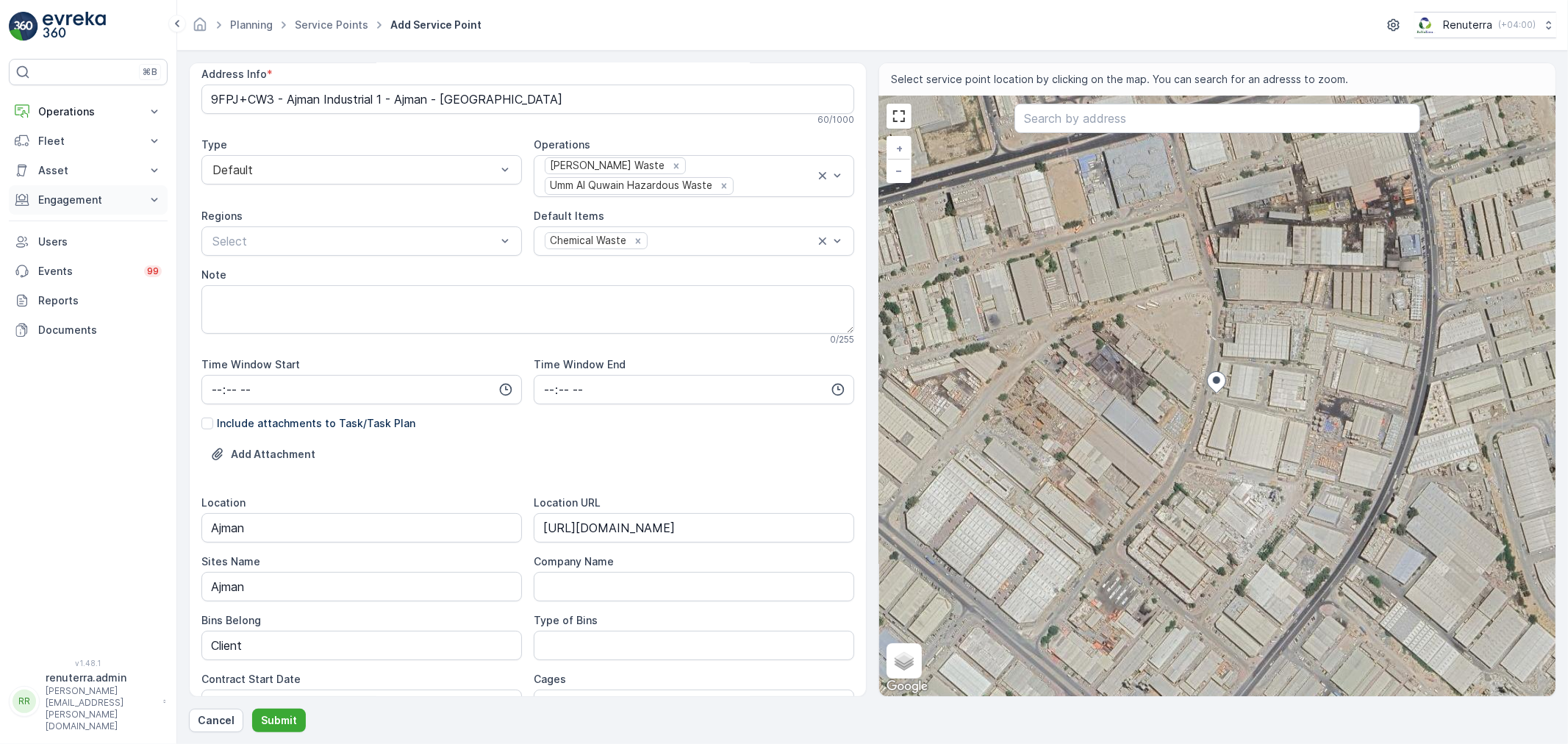
click at [64, 196] on p "Engagement" at bounding box center [88, 200] width 100 height 15
drag, startPoint x: 57, startPoint y: 245, endPoint x: 69, endPoint y: 243, distance: 12.2
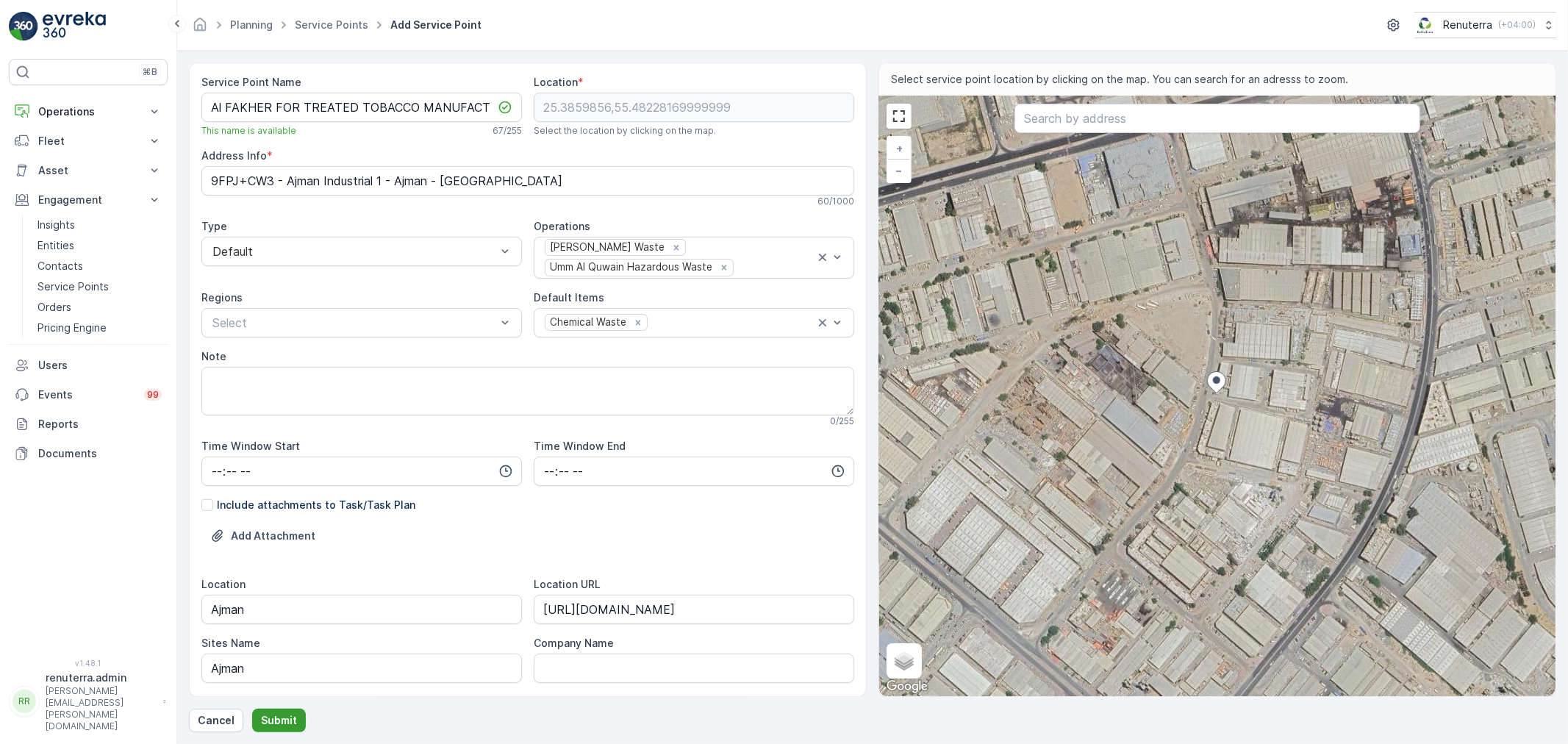
click at [283, 715] on p "Submit" at bounding box center [279, 720] width 36 height 15
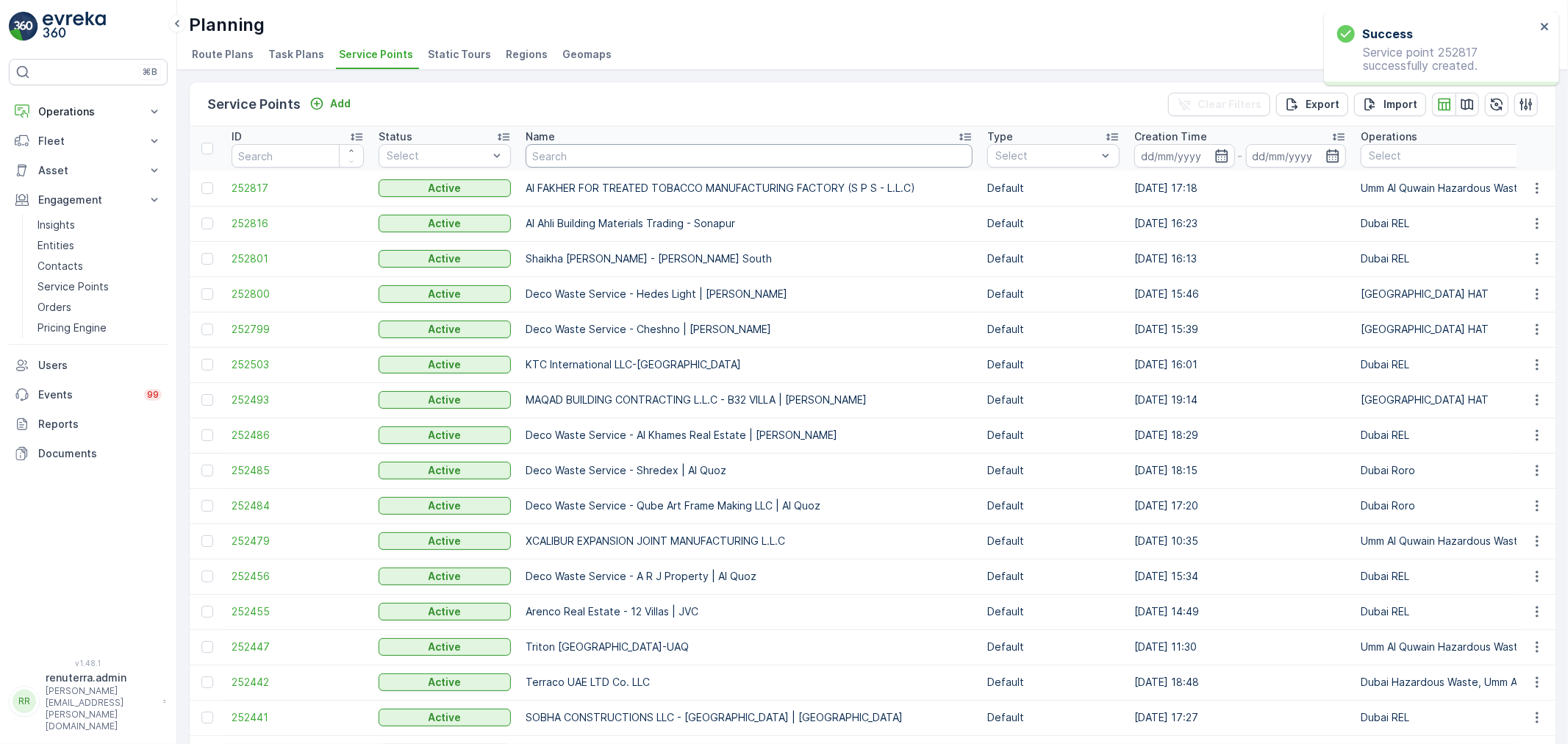
click at [569, 165] on input "text" at bounding box center [749, 155] width 447 height 24
type input "Emrill"
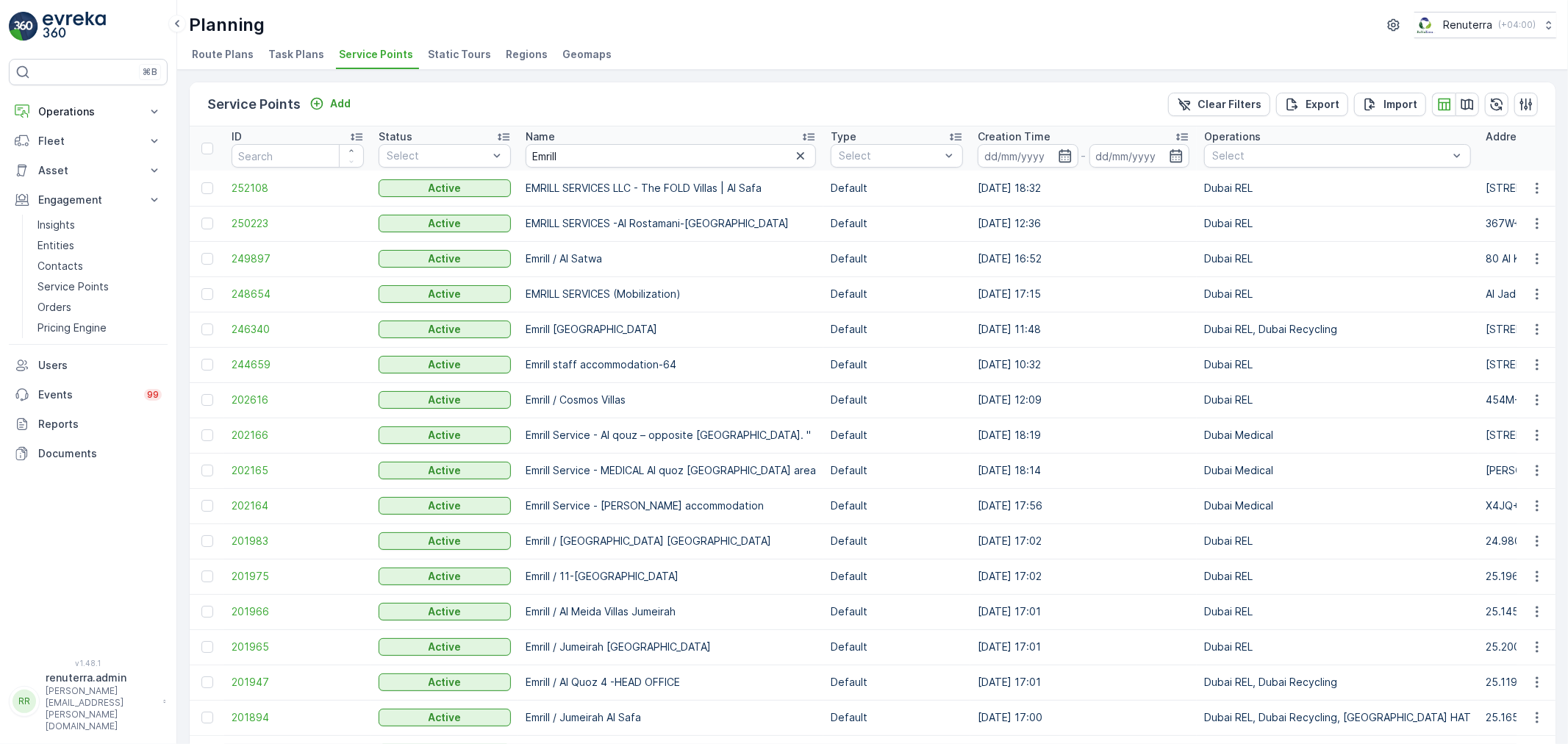
drag, startPoint x: 511, startPoint y: 142, endPoint x: 559, endPoint y: 141, distance: 48.0
drag, startPoint x: 559, startPoint y: 141, endPoint x: 504, endPoint y: 138, distance: 55.1
drag, startPoint x: 556, startPoint y: 159, endPoint x: 523, endPoint y: 156, distance: 33.1
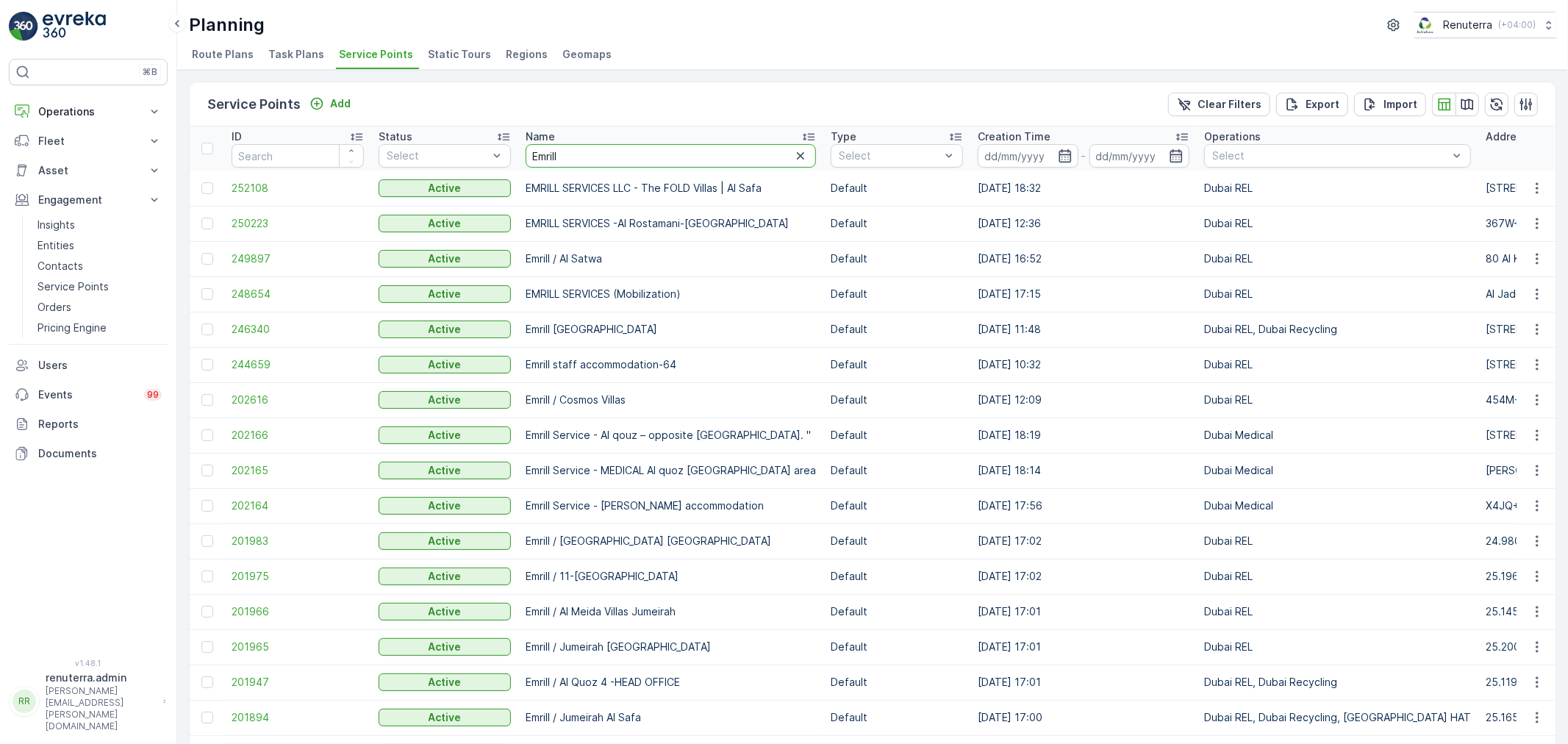
click at [523, 156] on th "Name Emrill" at bounding box center [670, 148] width 305 height 44
type input "Ansari"
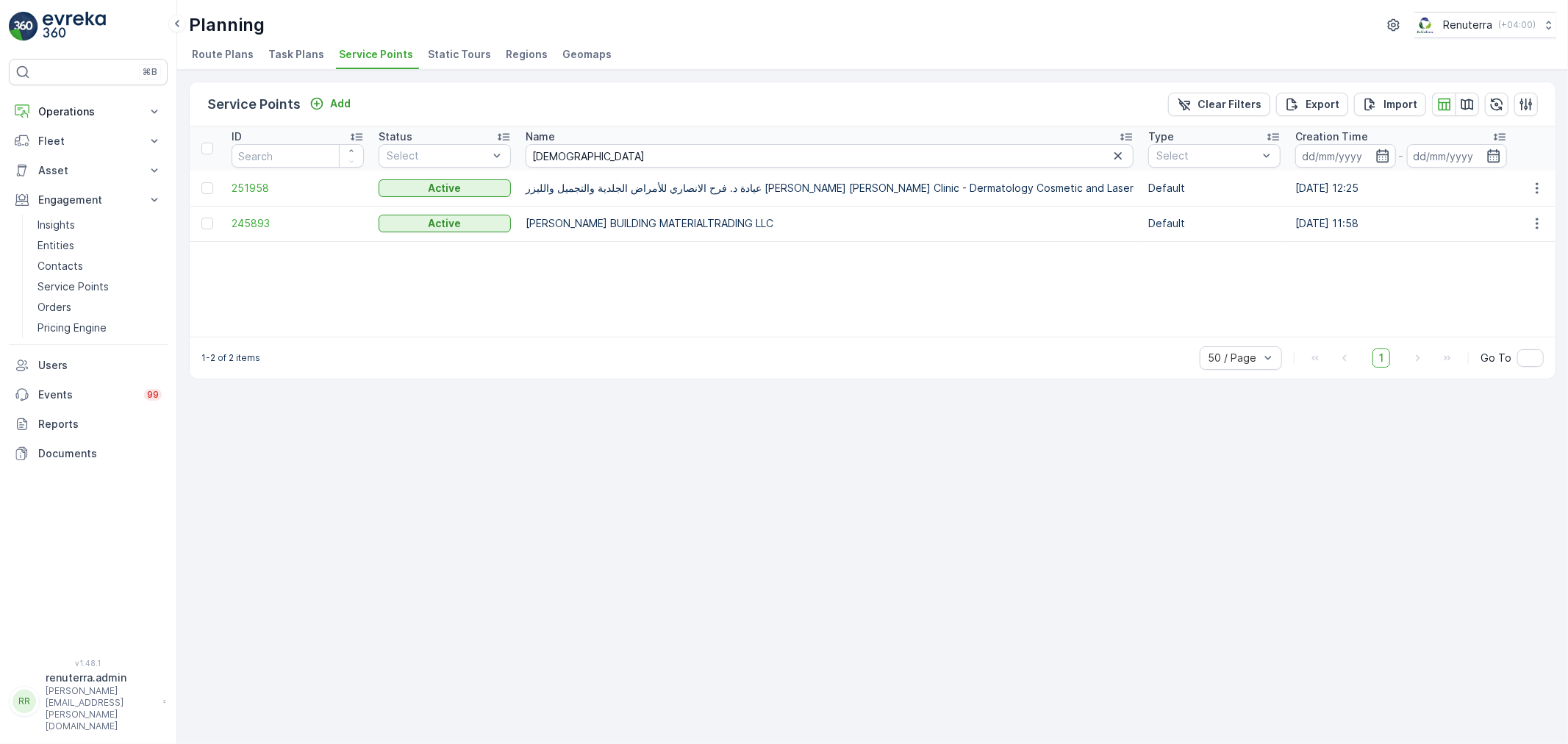
click at [262, 232] on td "245893" at bounding box center [297, 223] width 147 height 36
click at [261, 219] on span "245893" at bounding box center [298, 223] width 132 height 15
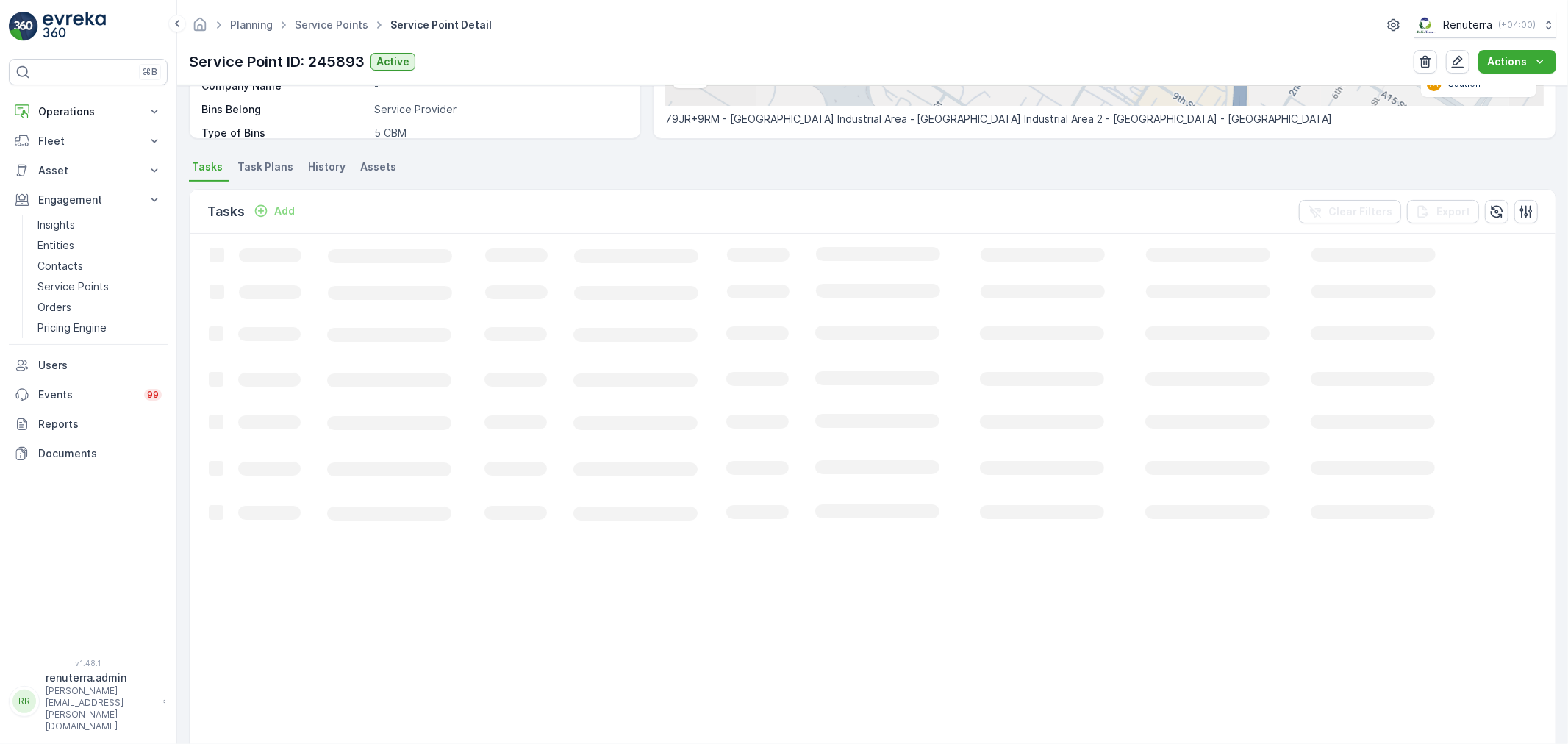
scroll to position [327, 0]
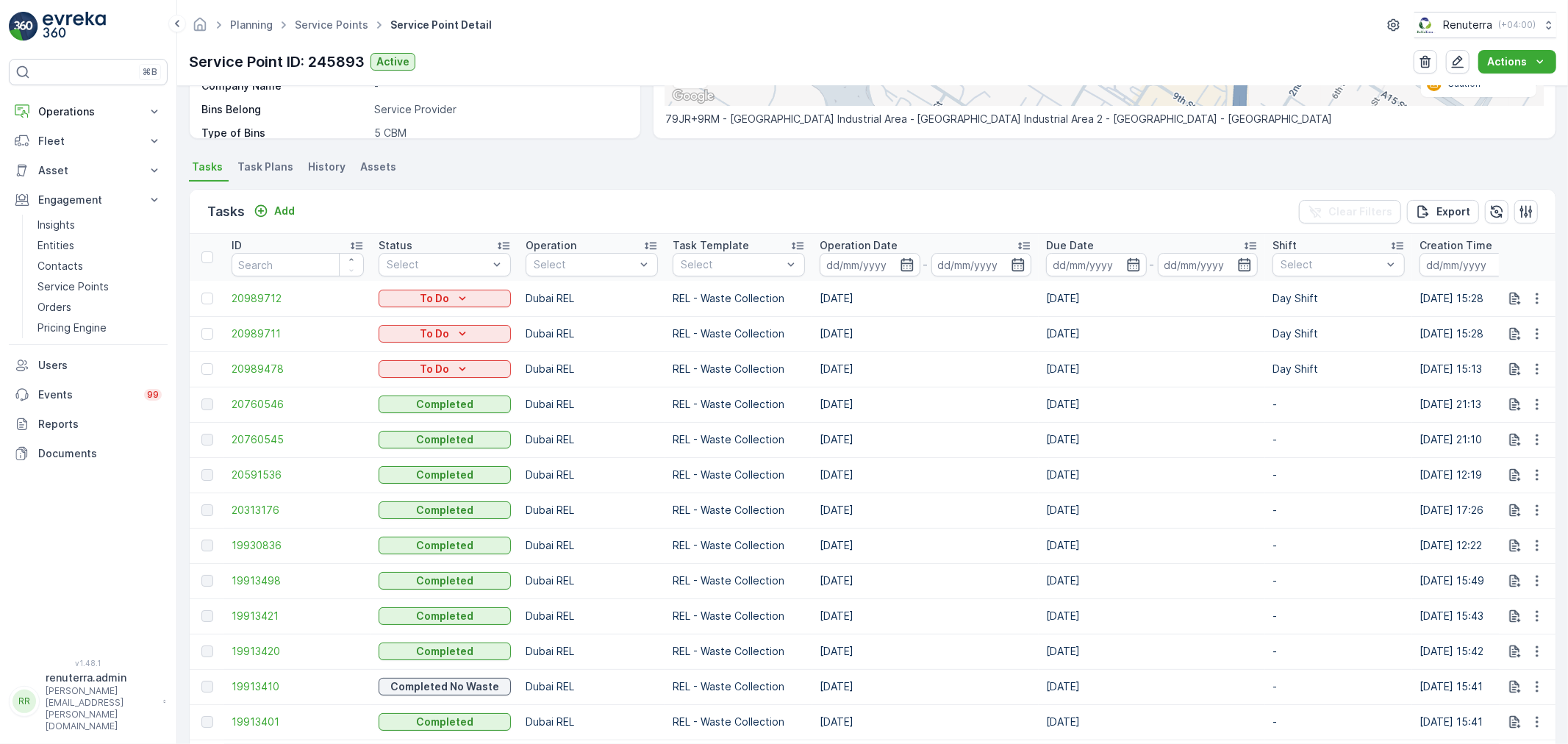
click at [299, 221] on div "Tasks Add Clear Filters Export" at bounding box center [872, 212] width 1366 height 44
click at [289, 214] on p "Add" at bounding box center [285, 211] width 21 height 15
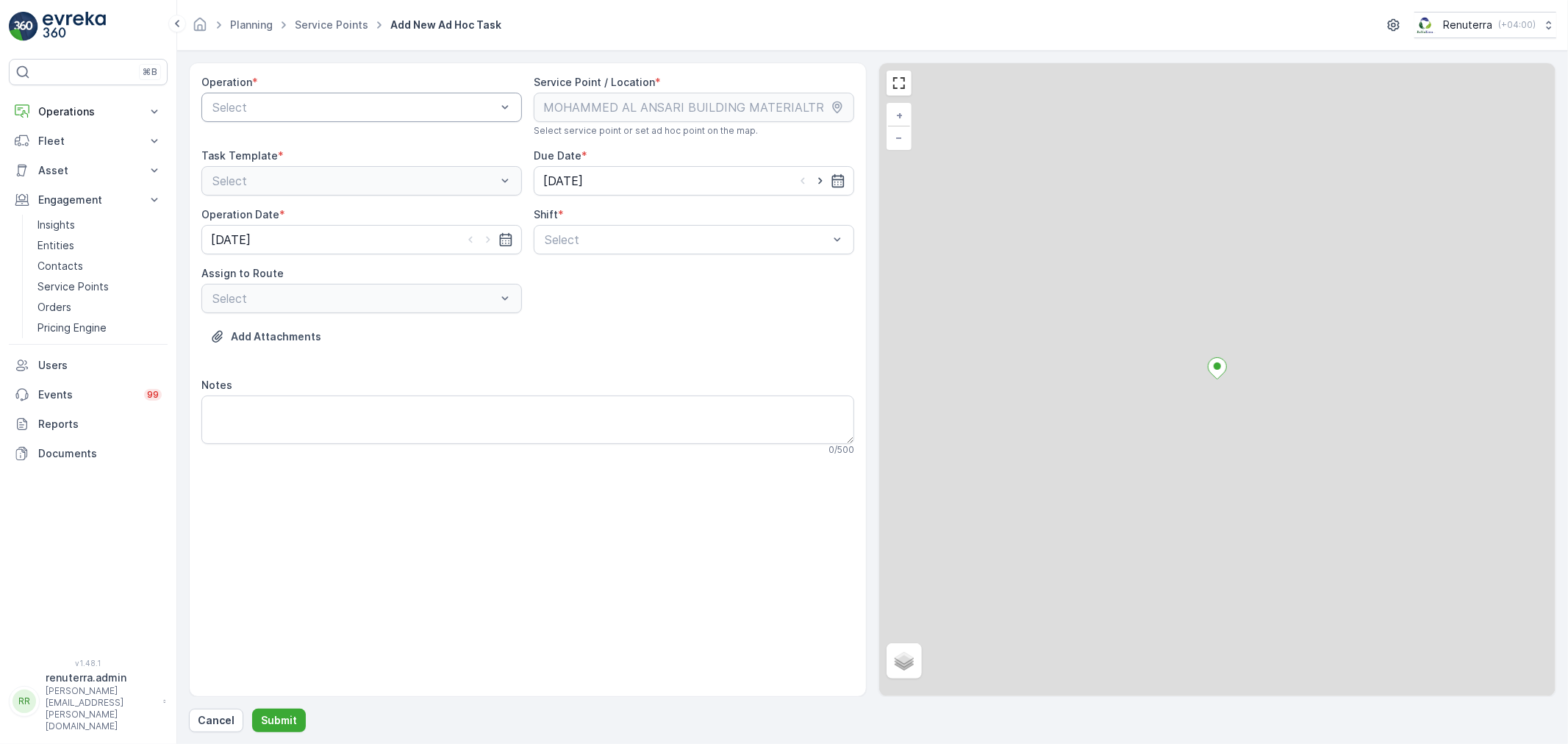
click at [321, 120] on div "Operation * Select" at bounding box center [361, 105] width 320 height 62
click at [319, 116] on div "Select" at bounding box center [361, 107] width 320 height 30
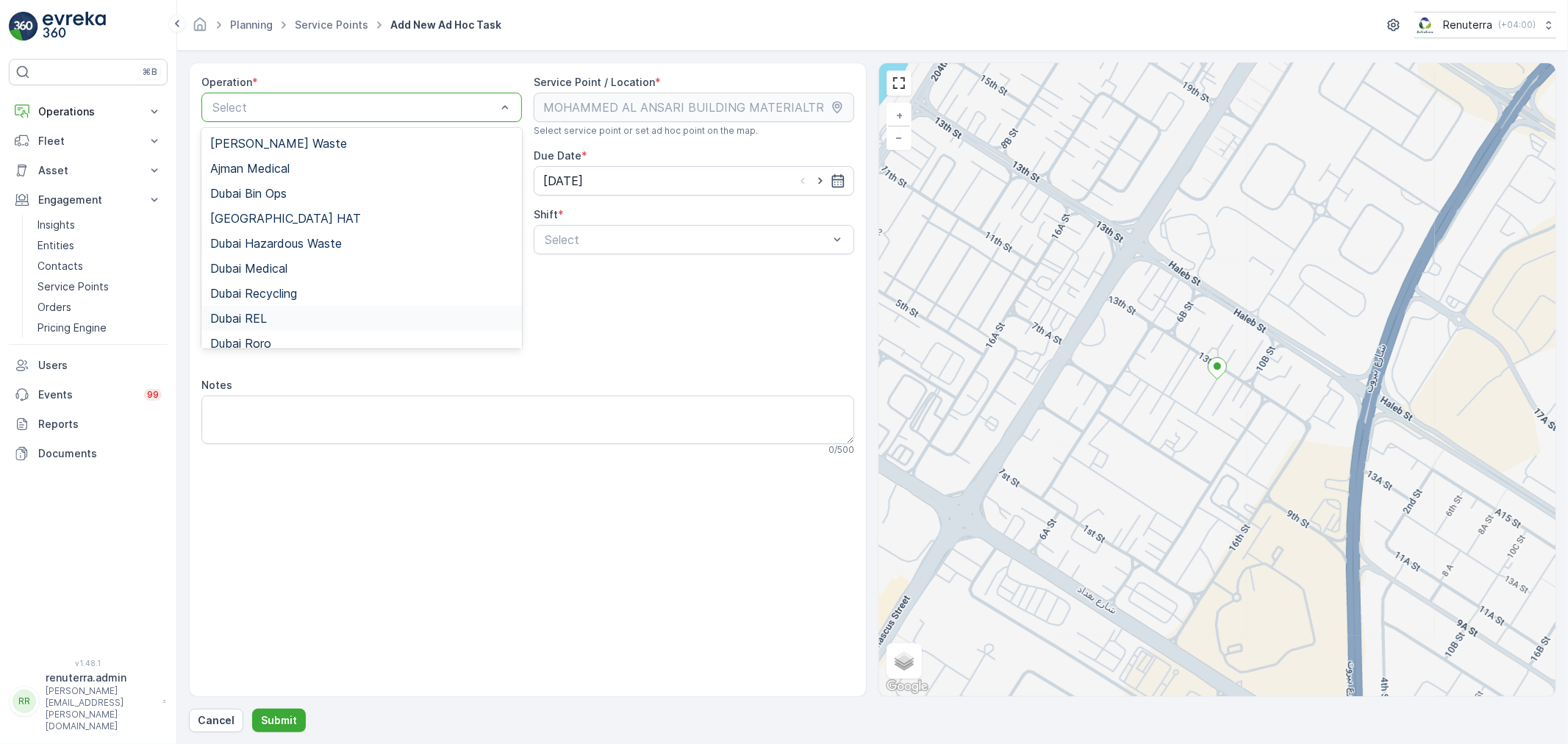
click at [290, 315] on div "Dubai REL" at bounding box center [361, 318] width 303 height 13
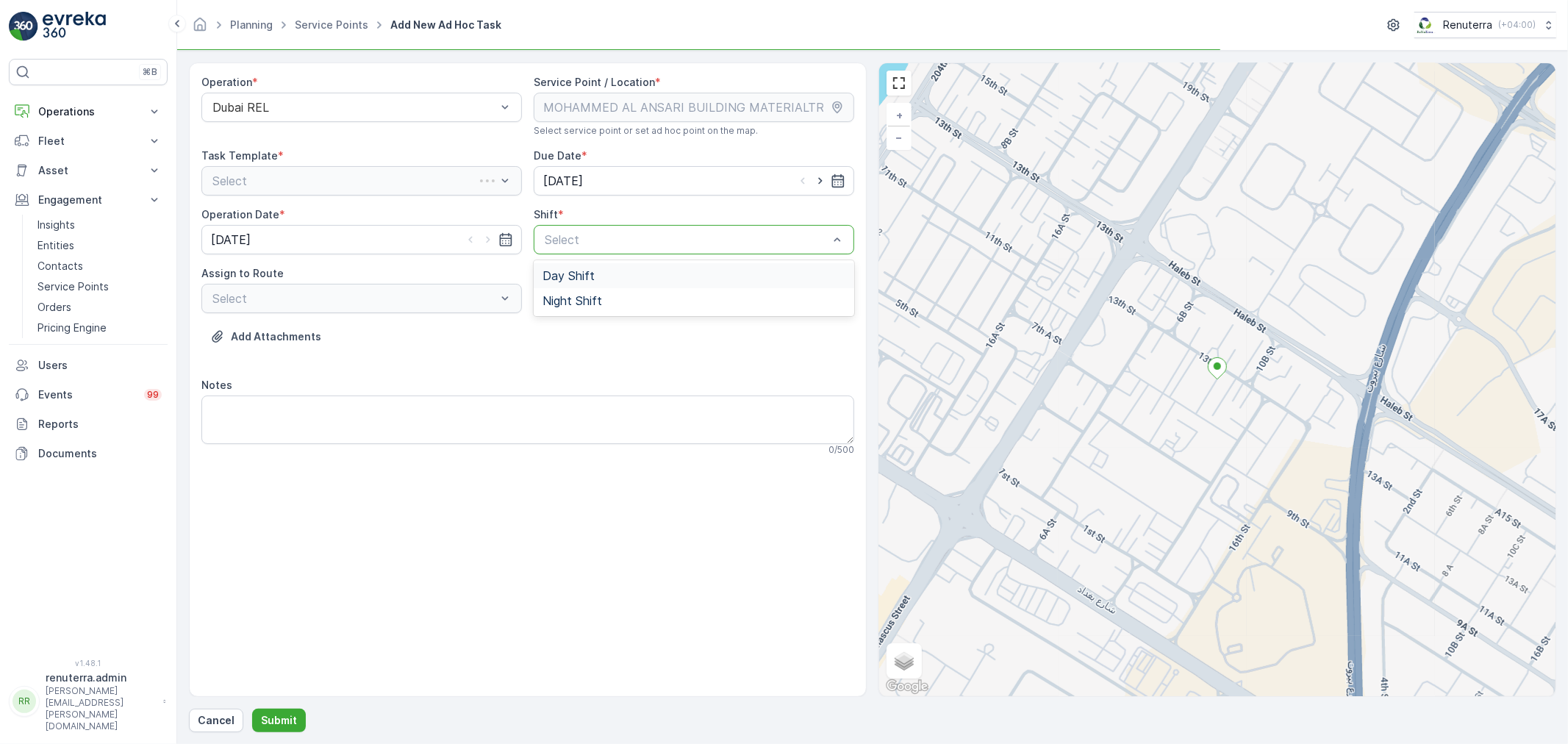
click at [613, 239] on div at bounding box center [686, 240] width 286 height 13
click at [582, 278] on span "Day Shift" at bounding box center [569, 275] width 52 height 13
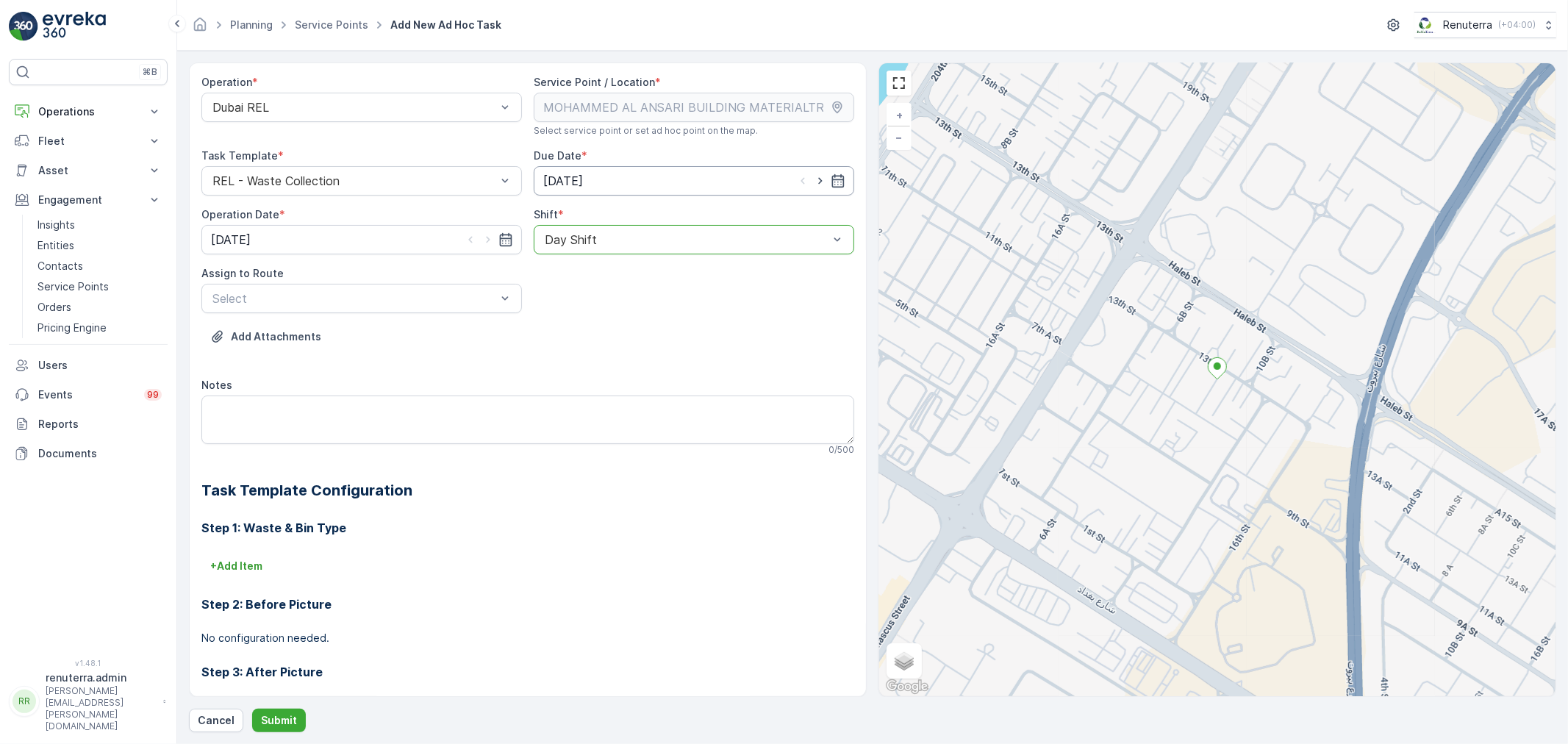
click at [734, 191] on input "[DATE]" at bounding box center [694, 181] width 320 height 30
click at [721, 216] on icon "button" at bounding box center [715, 217] width 15 height 15
click at [576, 276] on div "1" at bounding box center [582, 274] width 24 height 24
type input "01.09.2025"
click at [456, 235] on input "[DATE]" at bounding box center [361, 240] width 320 height 30
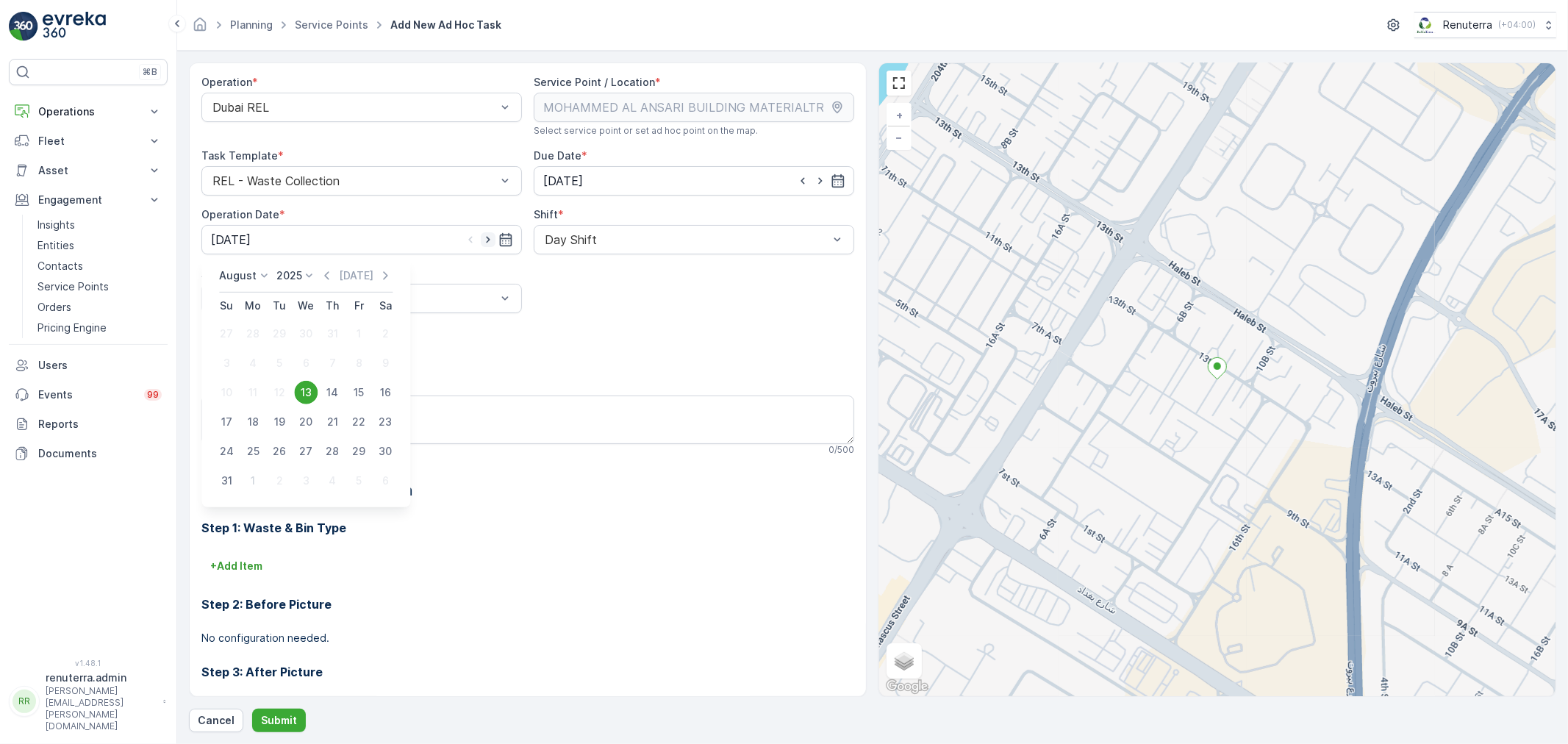
click at [490, 240] on icon "button" at bounding box center [488, 240] width 15 height 15
click at [498, 237] on icon "button" at bounding box center [505, 240] width 15 height 15
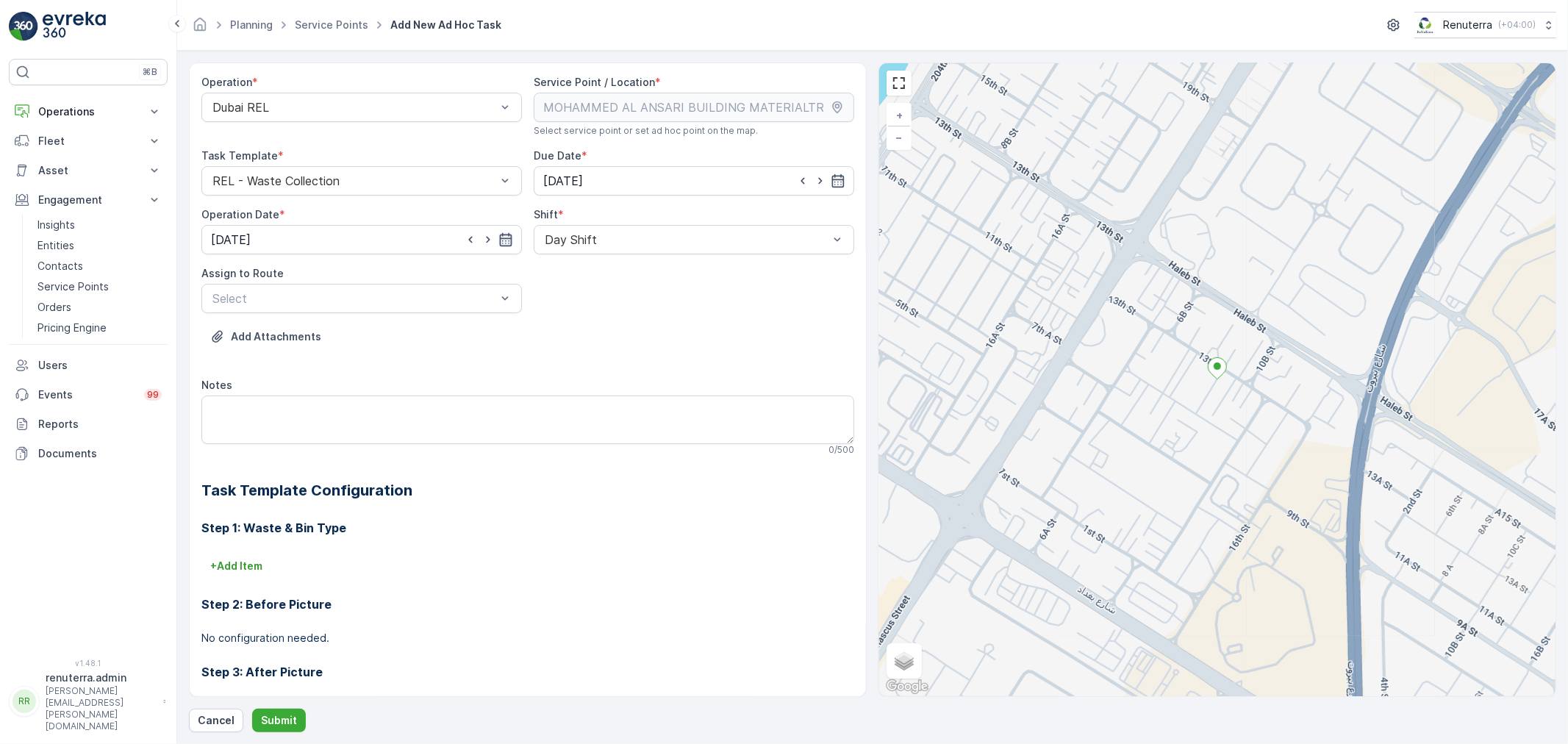
click at [504, 240] on icon "button" at bounding box center [505, 240] width 15 height 15
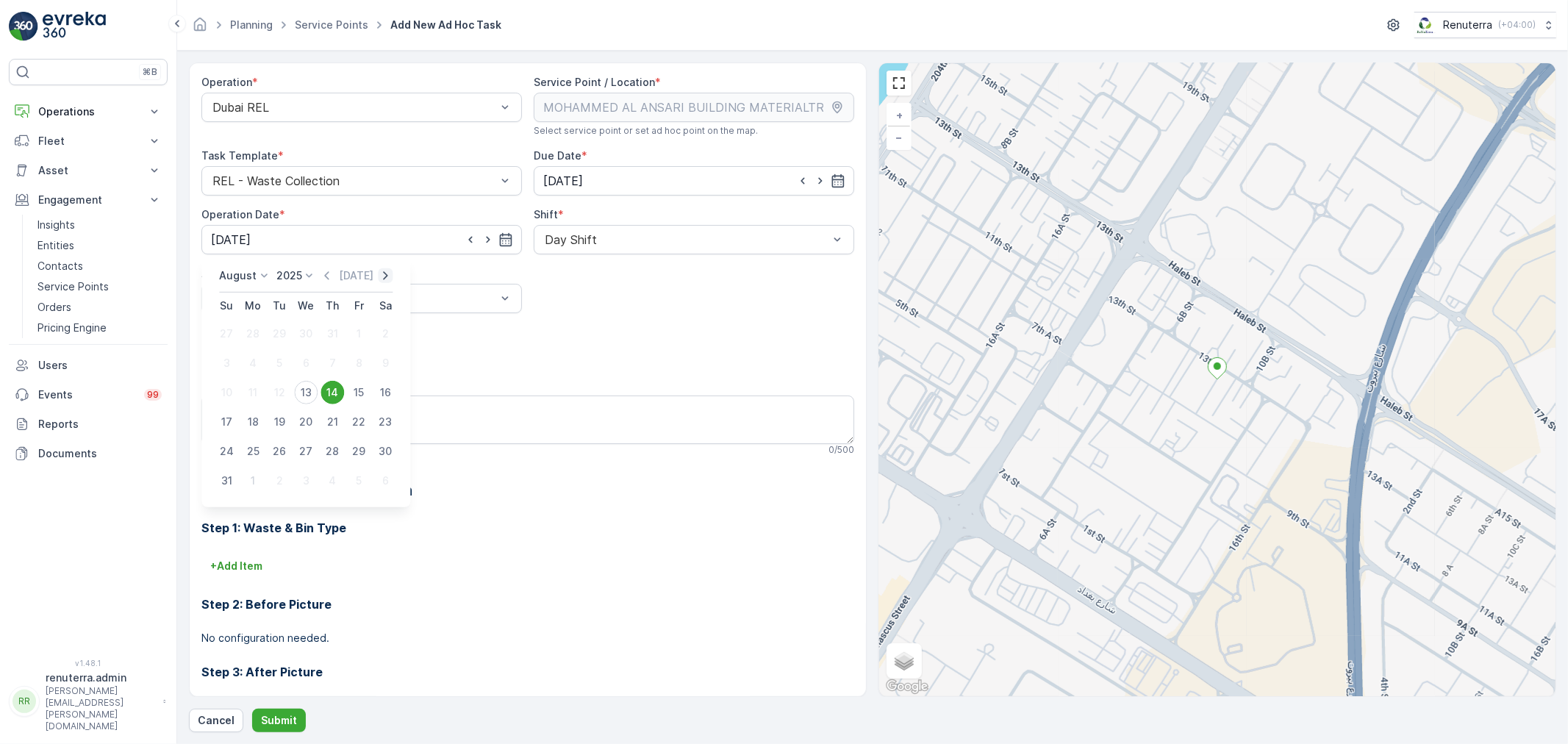
click at [383, 274] on icon "button" at bounding box center [385, 275] width 15 height 15
click at [252, 333] on div "1" at bounding box center [252, 334] width 24 height 24
type input "01.09.2025"
click at [469, 312] on div "Select" at bounding box center [361, 299] width 320 height 30
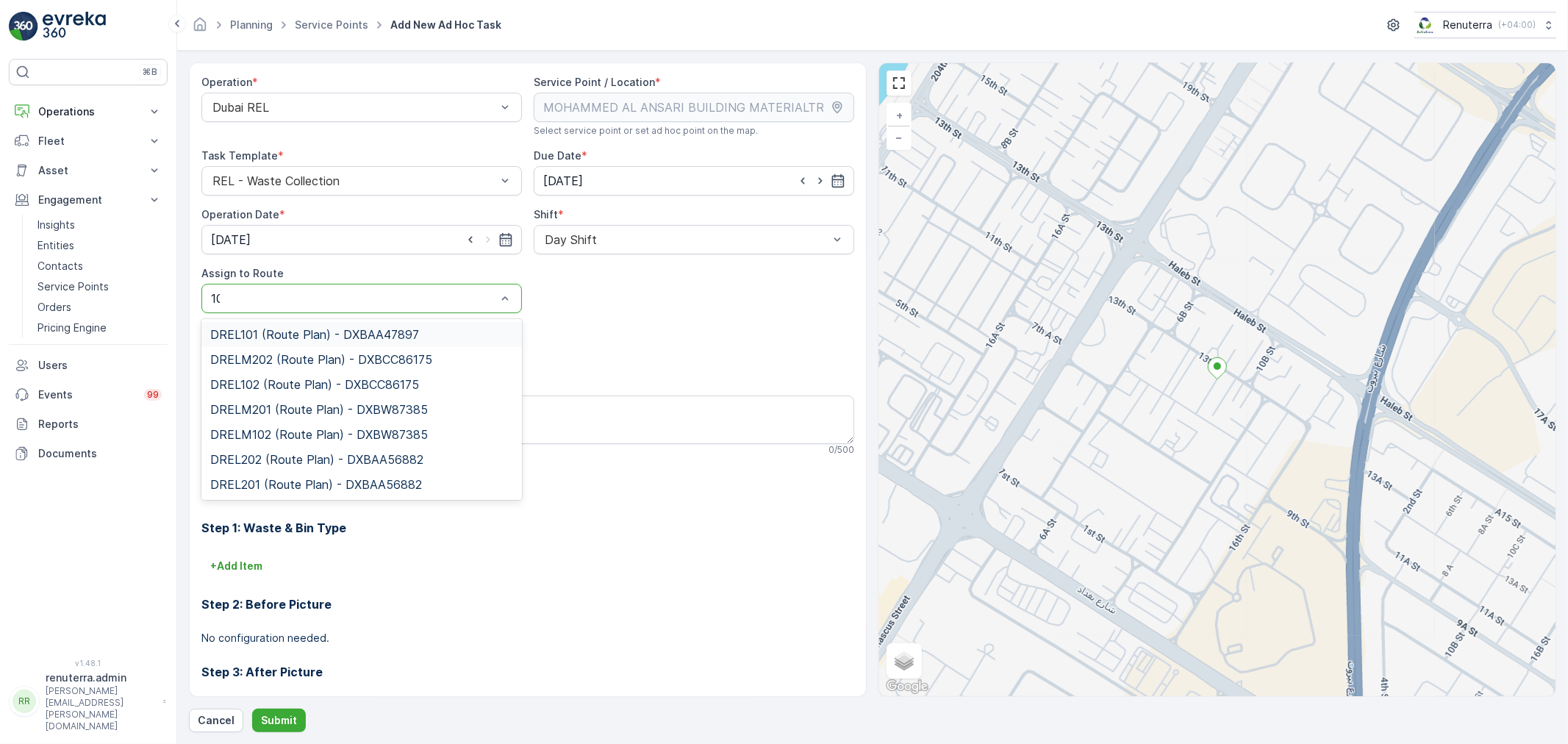
type input "102"
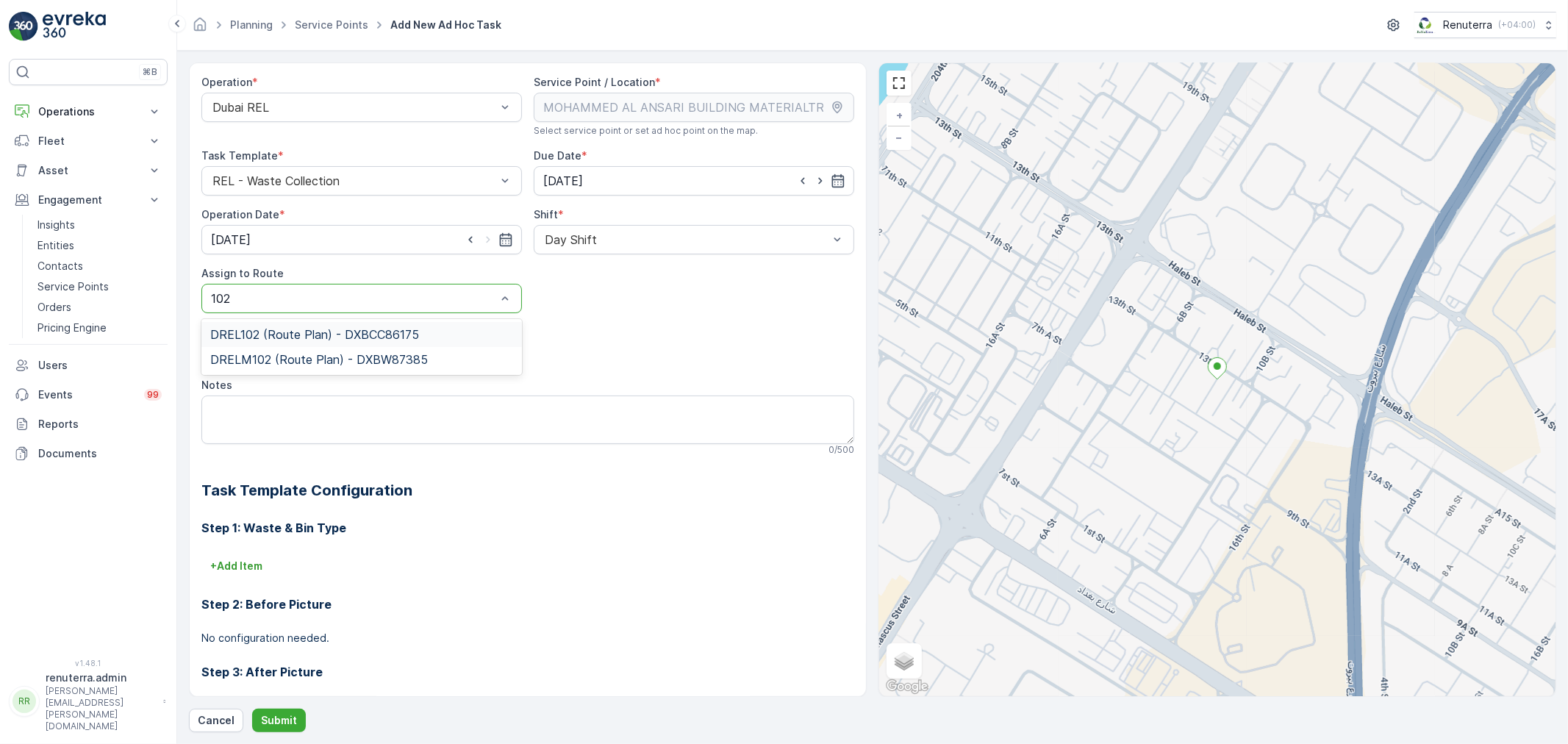
click at [349, 338] on span "DREL102 (Route Plan) - DXBCC86175" at bounding box center [314, 335] width 209 height 13
click at [297, 724] on button "Submit" at bounding box center [279, 720] width 54 height 24
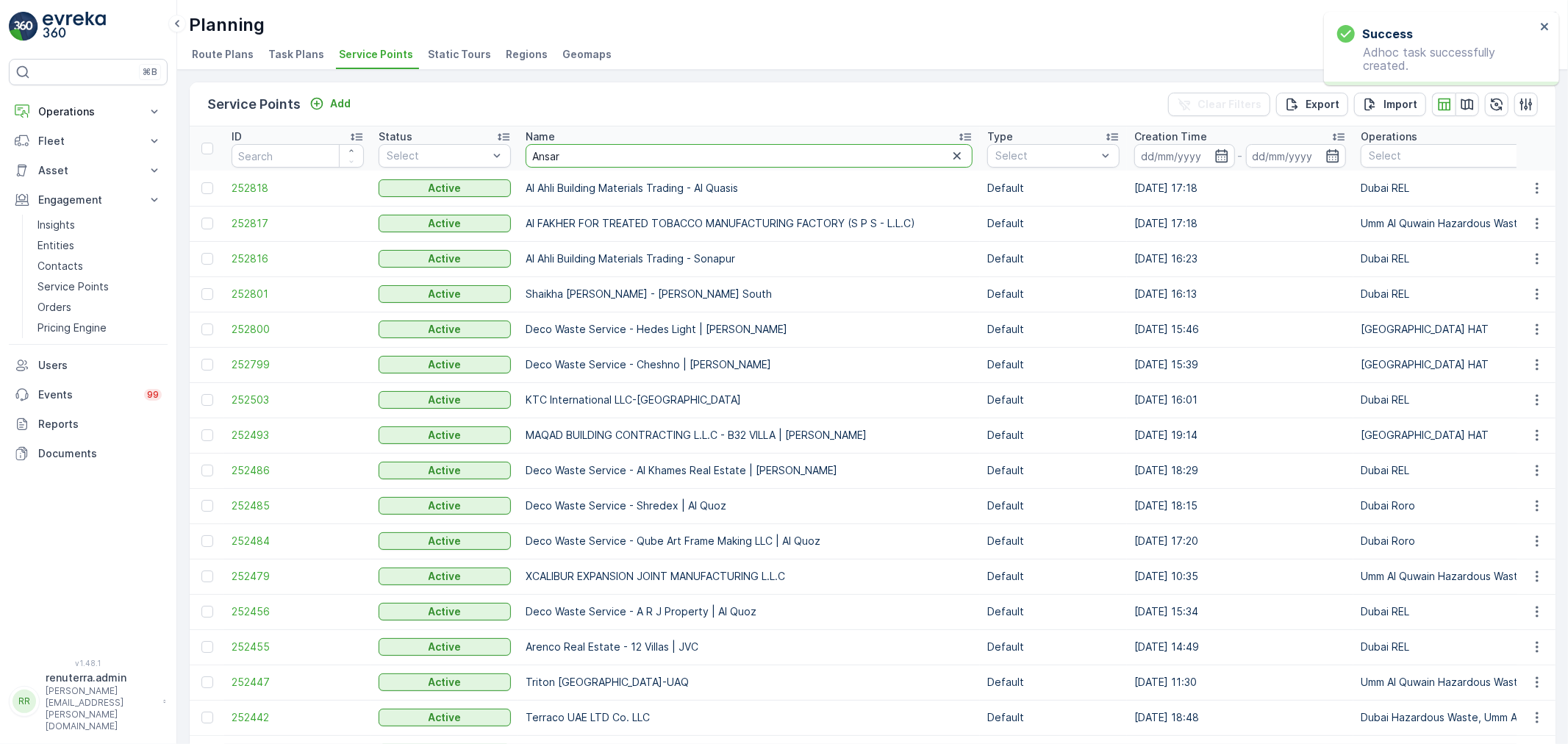
type input "Ansari"
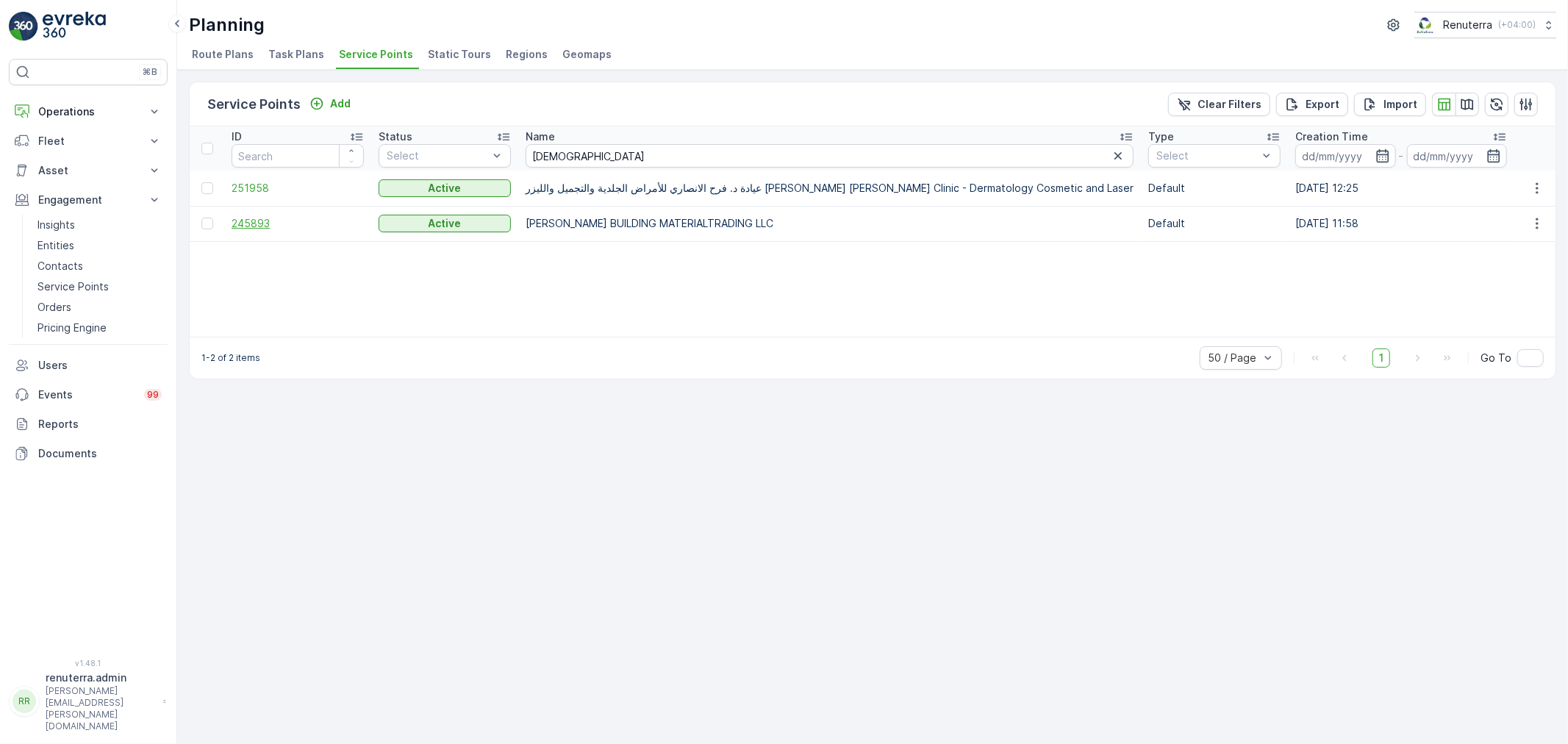
click at [215, 225] on div at bounding box center [209, 224] width 16 height 12
click at [201, 218] on input "checkbox" at bounding box center [201, 218] width 0 height 0
click at [248, 225] on span "245893" at bounding box center [298, 223] width 132 height 15
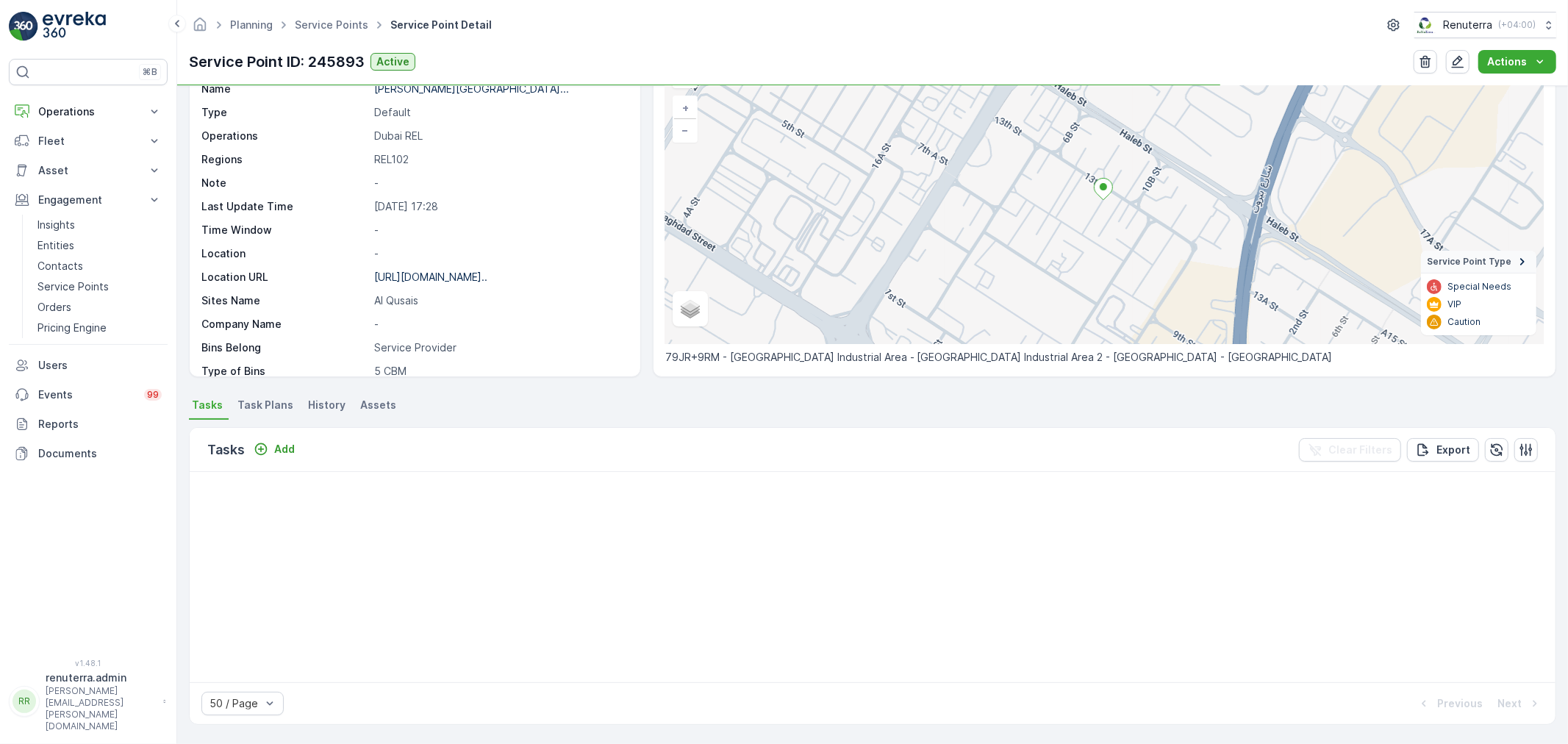
scroll to position [327, 0]
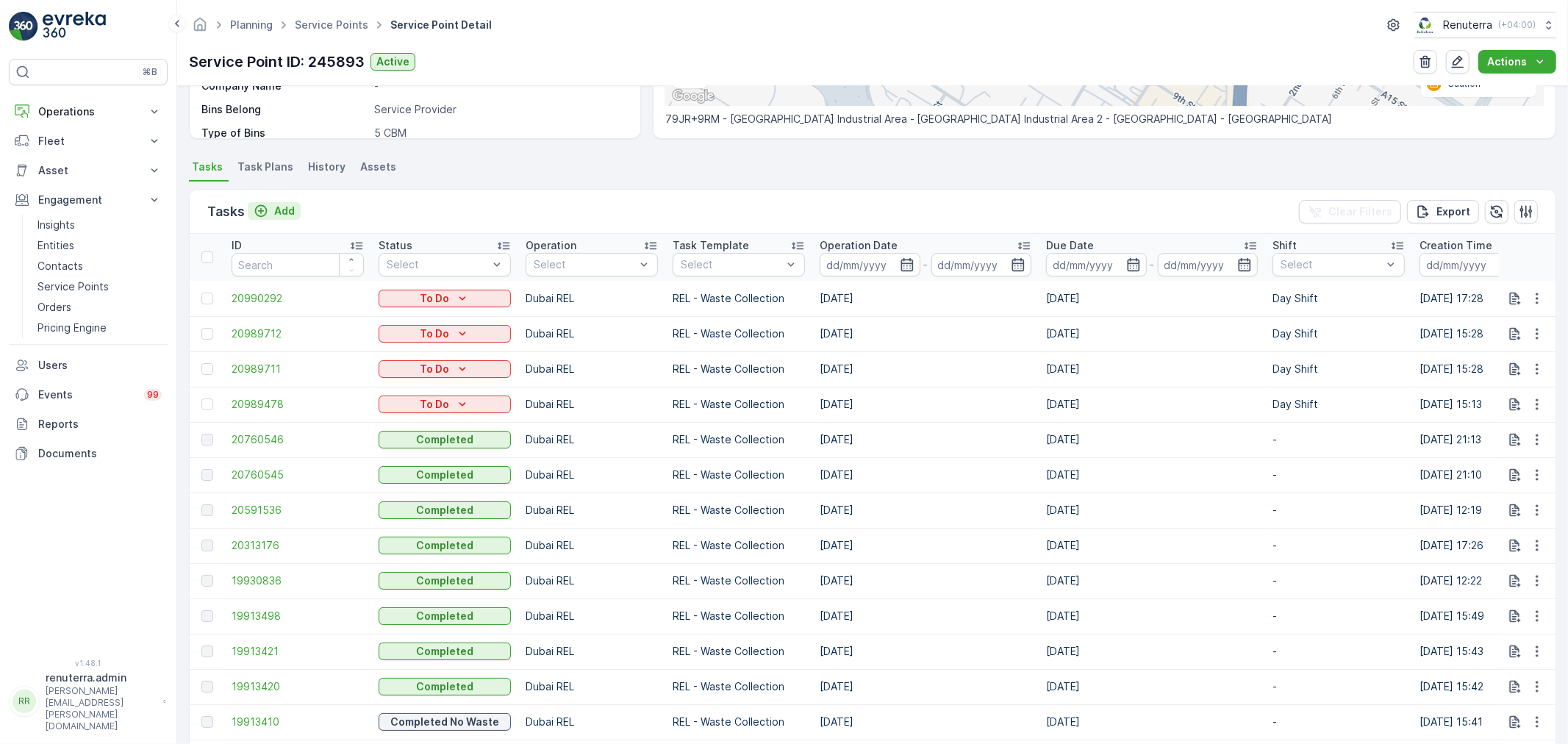
click at [280, 207] on p "Add" at bounding box center [285, 211] width 21 height 15
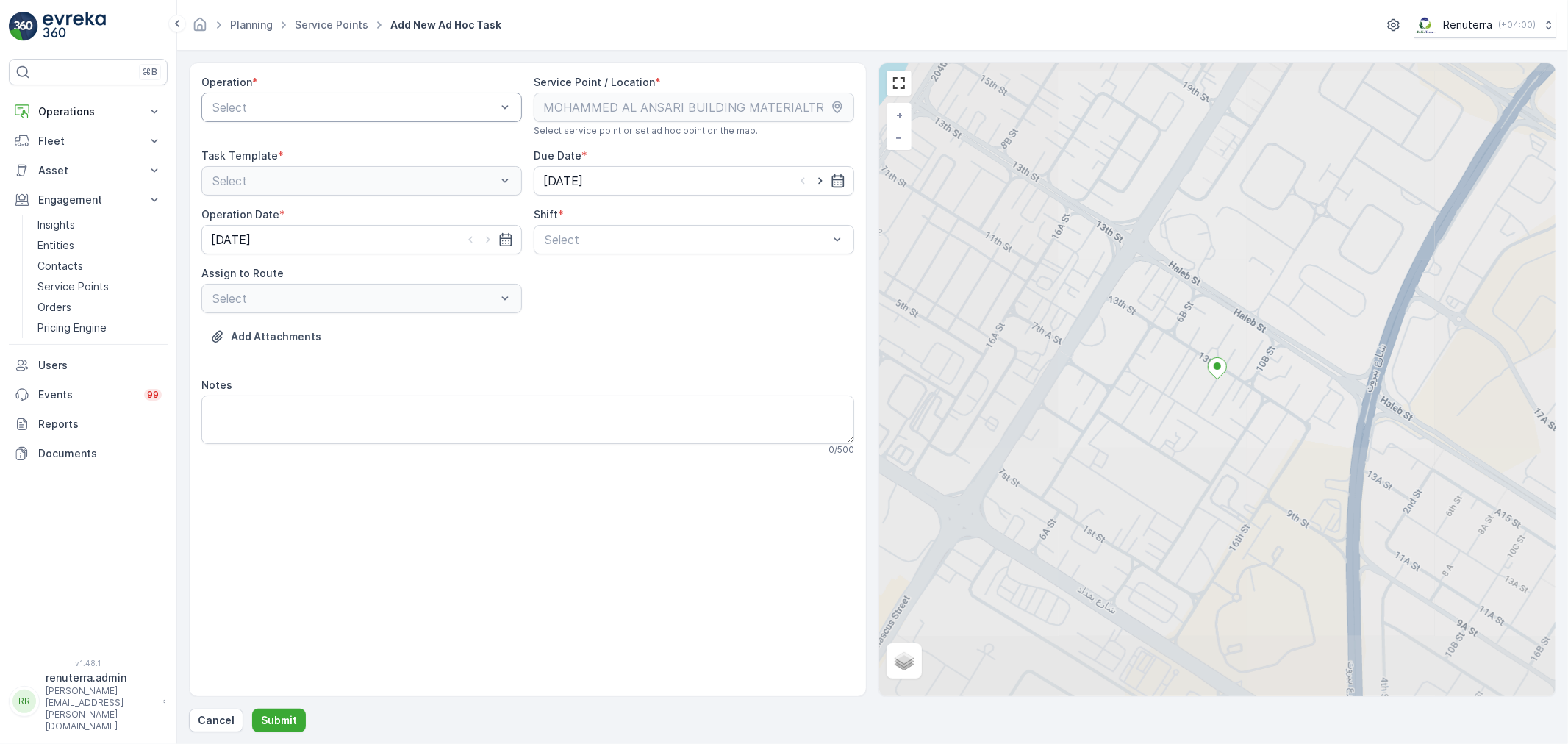
click at [335, 104] on div at bounding box center [353, 107] width 286 height 13
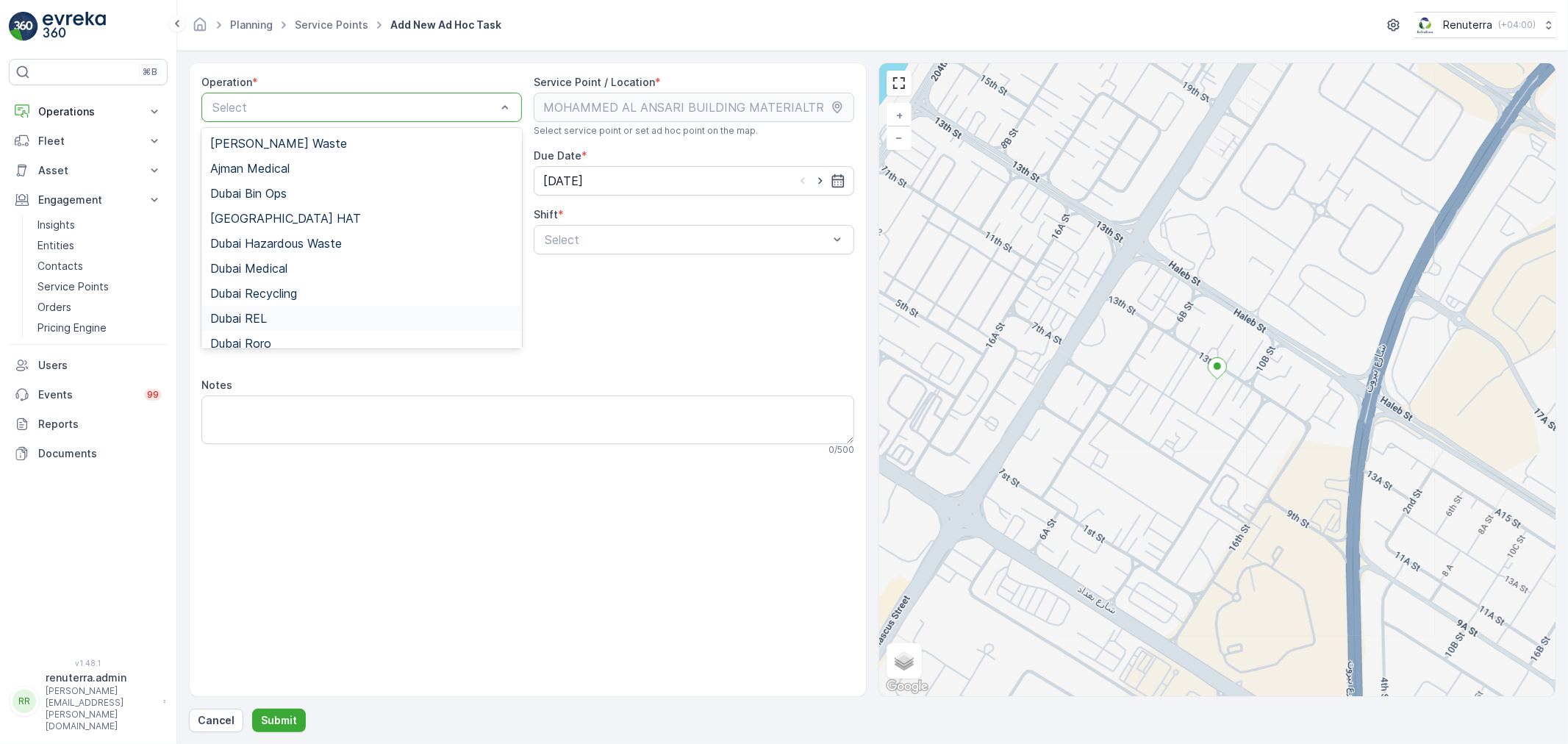
drag, startPoint x: 287, startPoint y: 317, endPoint x: 313, endPoint y: 308, distance: 27.5
click at [286, 317] on div "Dubai REL" at bounding box center [361, 318] width 303 height 13
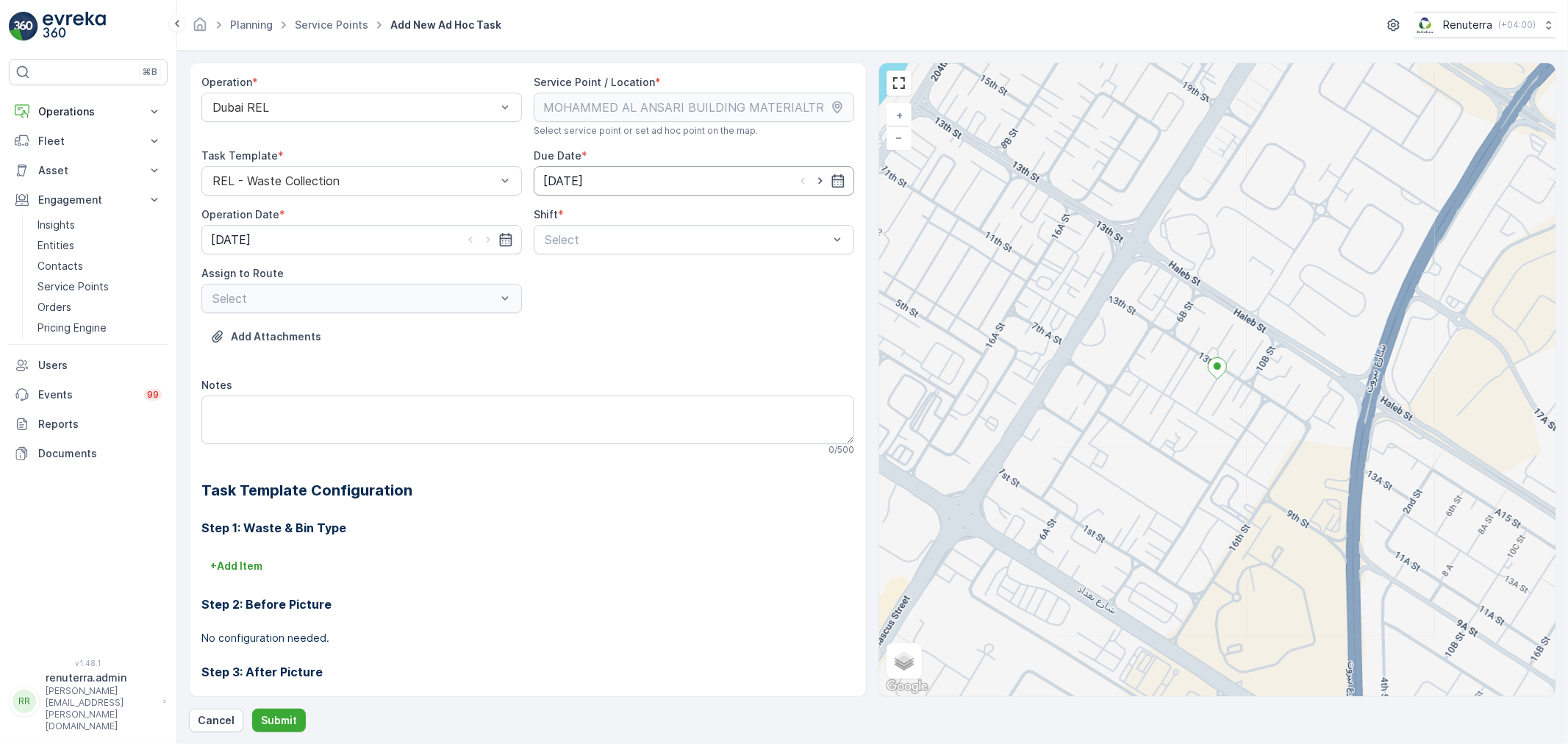
click at [621, 186] on input "[DATE]" at bounding box center [694, 181] width 320 height 30
click at [708, 219] on icon "button" at bounding box center [715, 217] width 15 height 15
click at [553, 307] on div "7" at bounding box center [556, 304] width 24 height 24
type input "07.09.2025"
click at [380, 227] on input "[DATE]" at bounding box center [361, 240] width 320 height 30
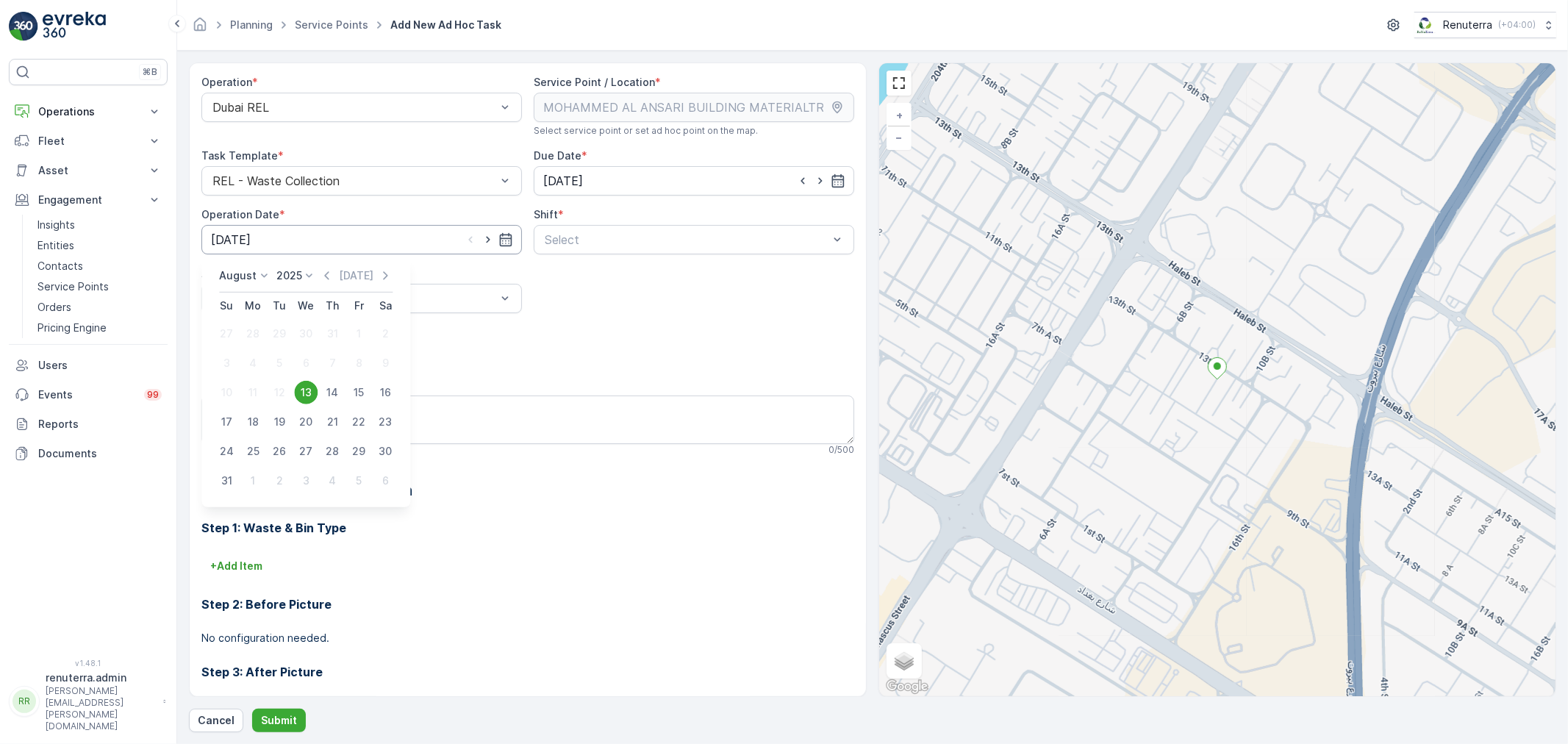
click at [380, 241] on input "[DATE]" at bounding box center [361, 240] width 320 height 30
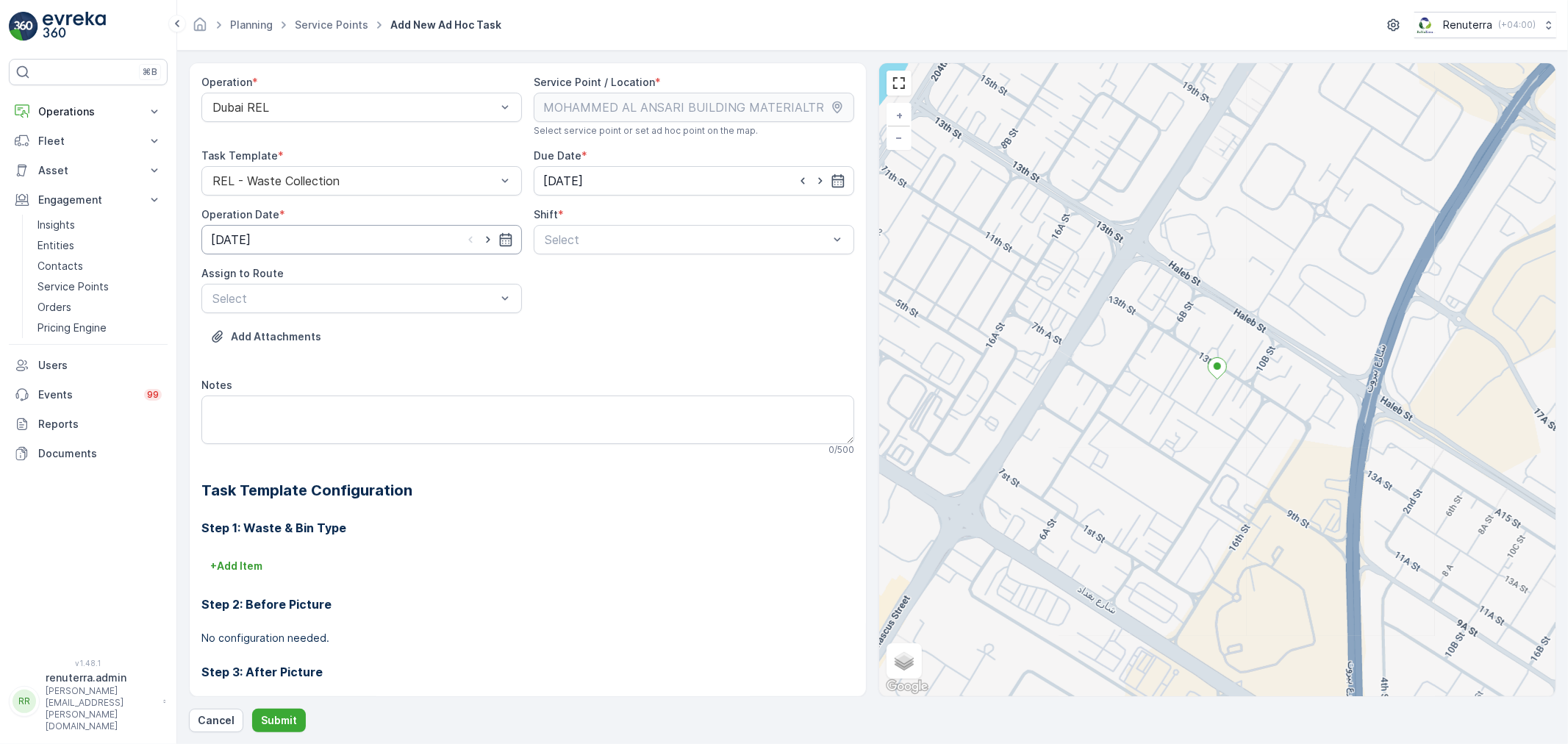
click at [333, 241] on input "[DATE]" at bounding box center [361, 240] width 320 height 30
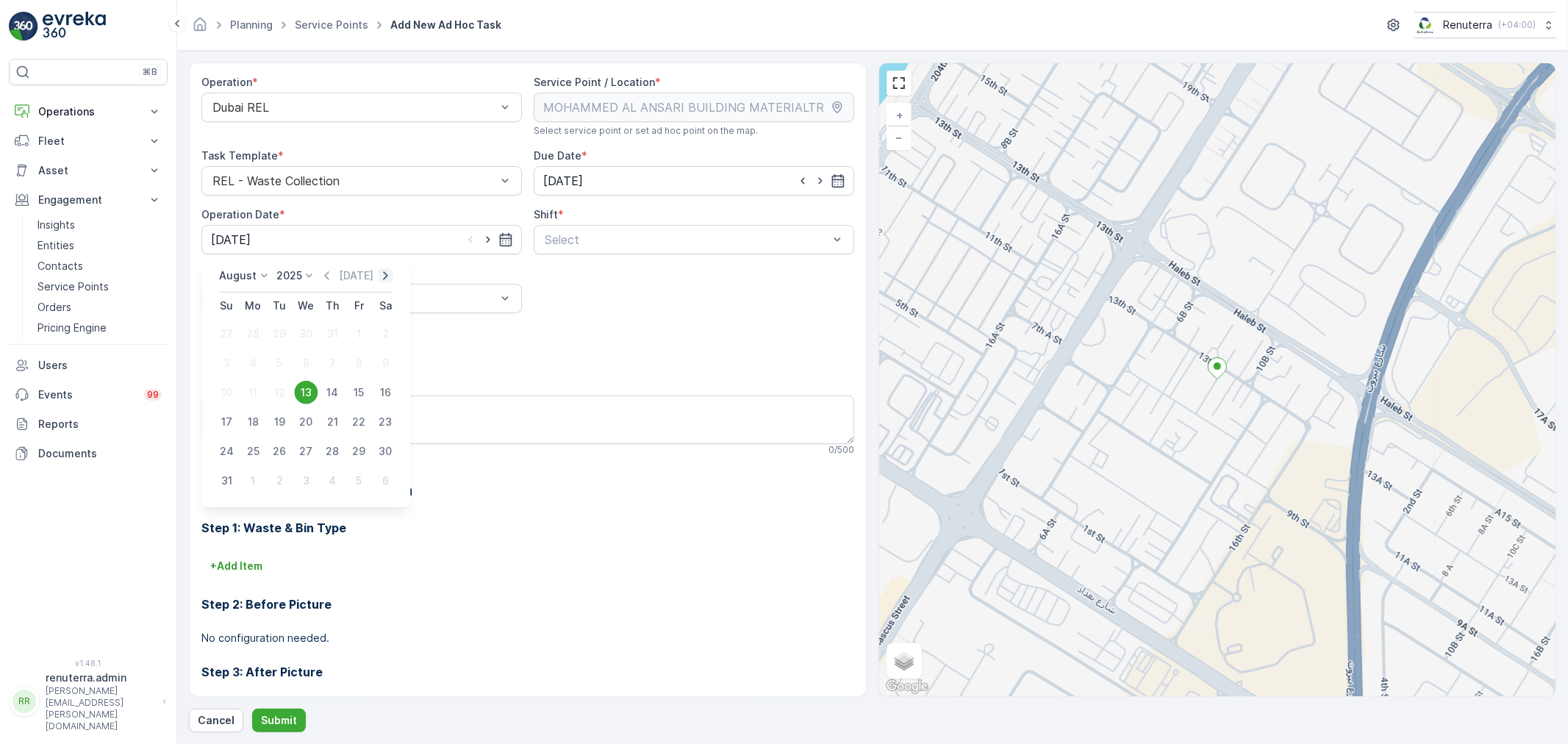
click at [390, 274] on icon "button" at bounding box center [385, 275] width 15 height 15
click at [226, 363] on div "7" at bounding box center [226, 363] width 24 height 24
type input "07.09.2025"
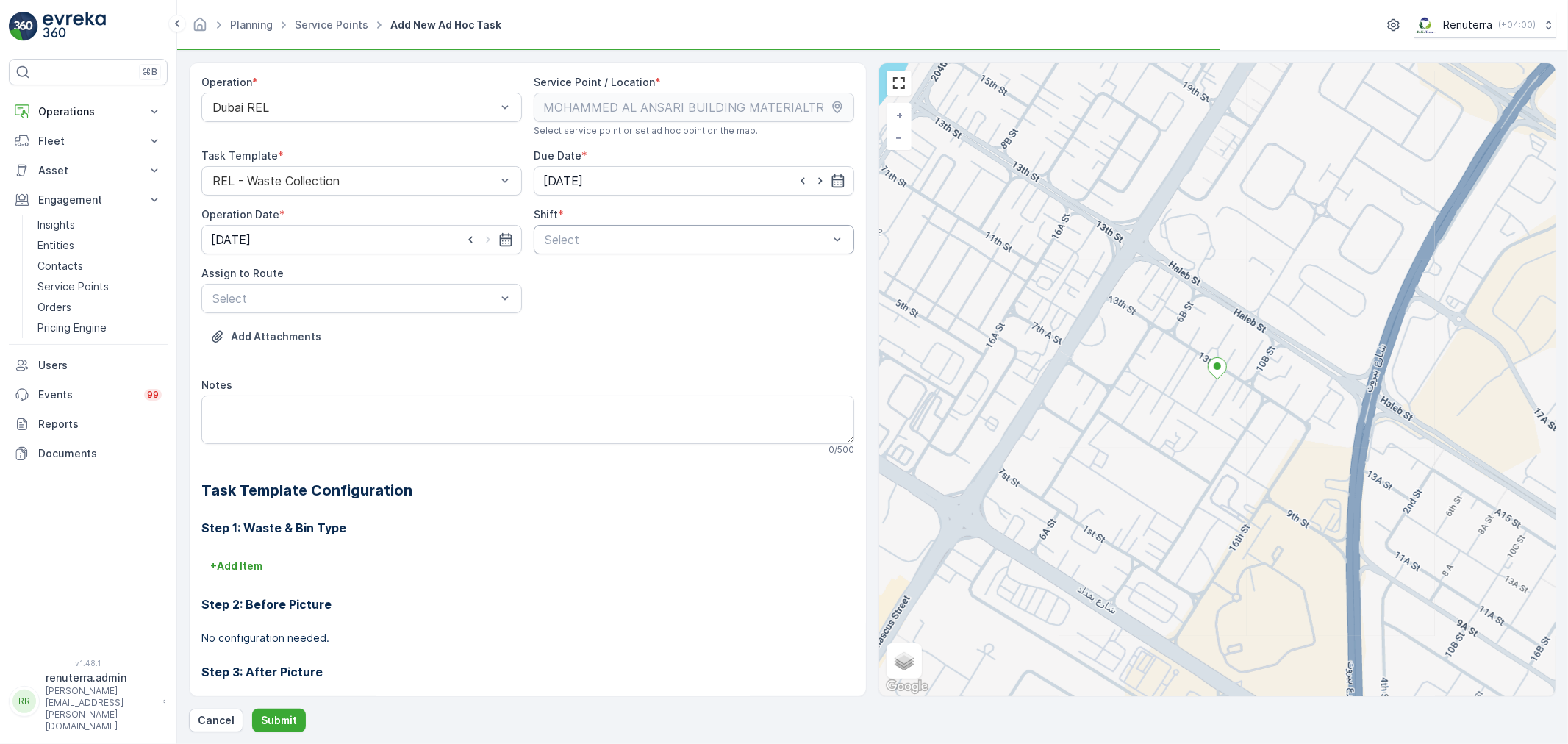
click at [559, 232] on div "Select" at bounding box center [686, 240] width 286 height 17
click at [562, 265] on div "Day Shift" at bounding box center [694, 275] width 320 height 25
click at [439, 295] on div at bounding box center [353, 298] width 286 height 13
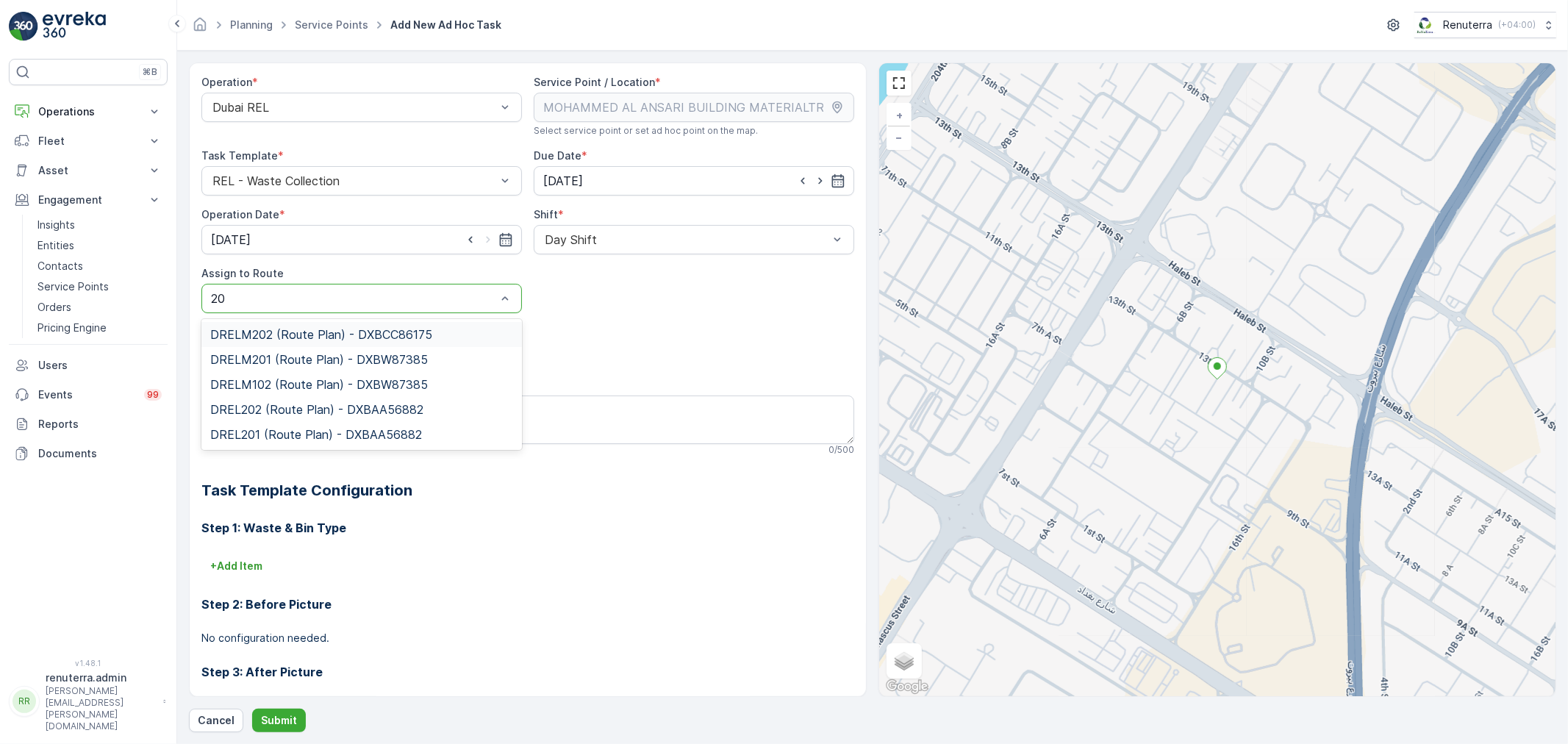
type input "2"
type input "102"
drag, startPoint x: 382, startPoint y: 338, endPoint x: 383, endPoint y: 349, distance: 11.0
click at [382, 337] on span "DREL102 (Route Plan) - DXBCC86175" at bounding box center [314, 335] width 209 height 13
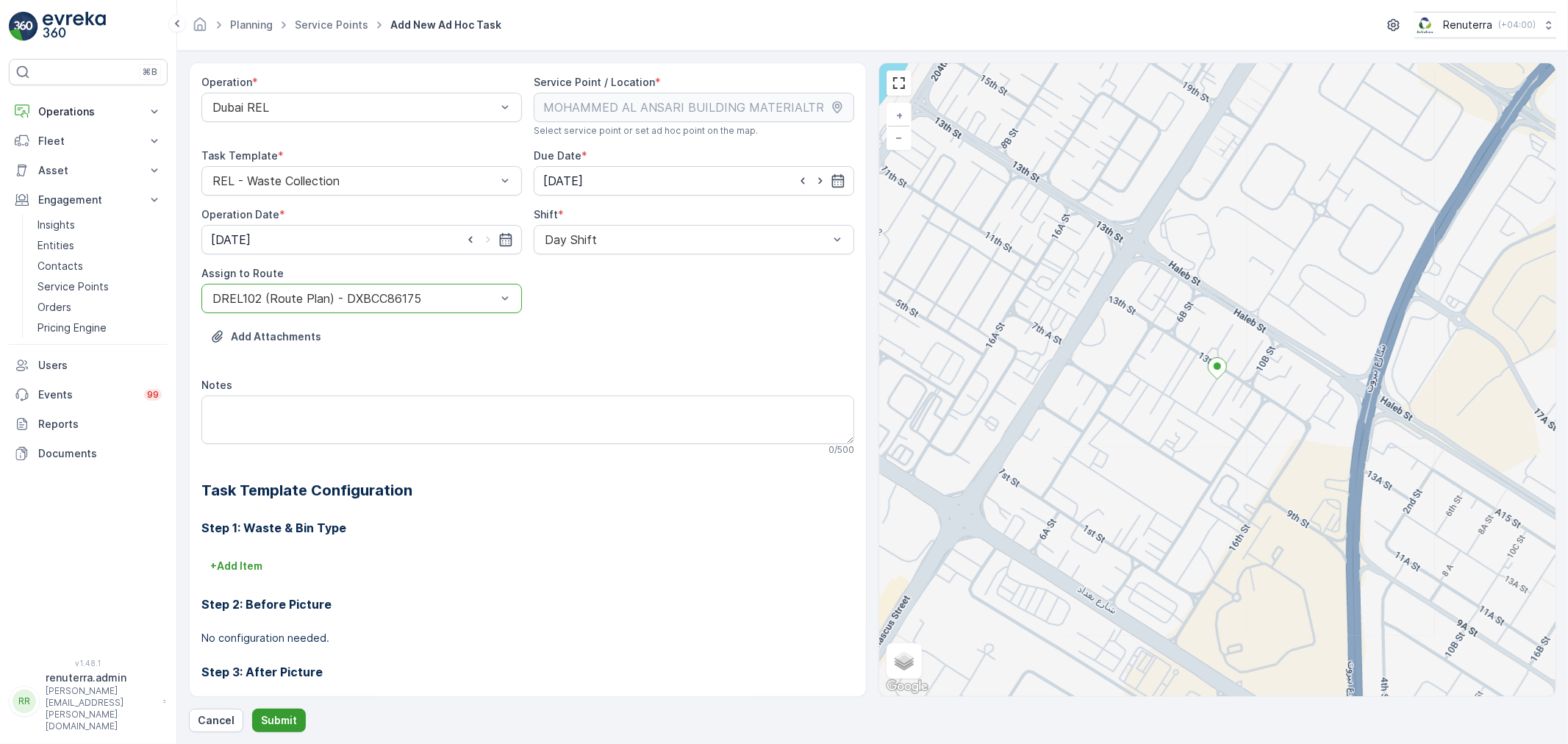
click at [288, 716] on p "Submit" at bounding box center [279, 720] width 36 height 15
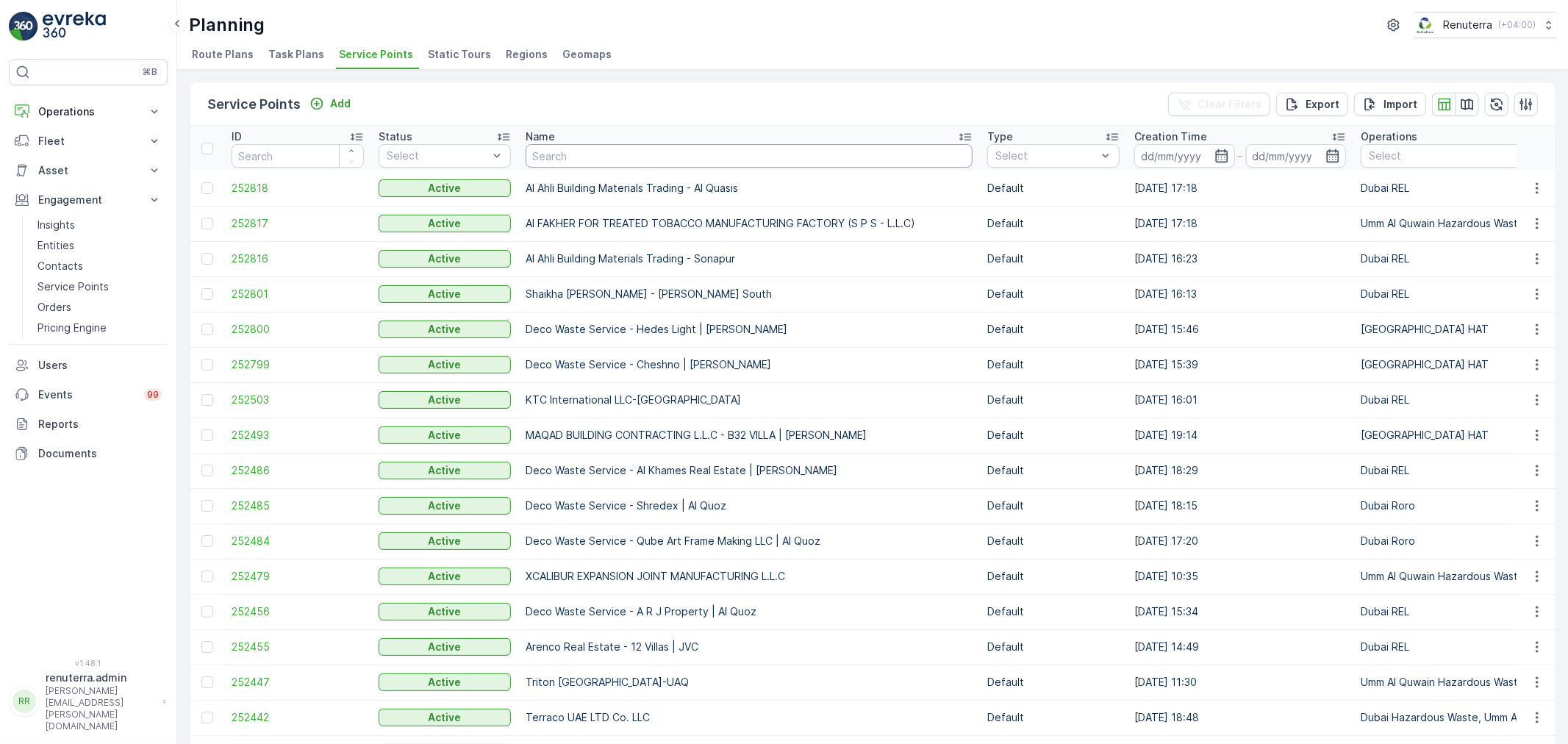
drag, startPoint x: 549, startPoint y: 159, endPoint x: 540, endPoint y: 165, distance: 10.8
click at [541, 165] on input "text" at bounding box center [749, 155] width 447 height 24
type input "Ansast"
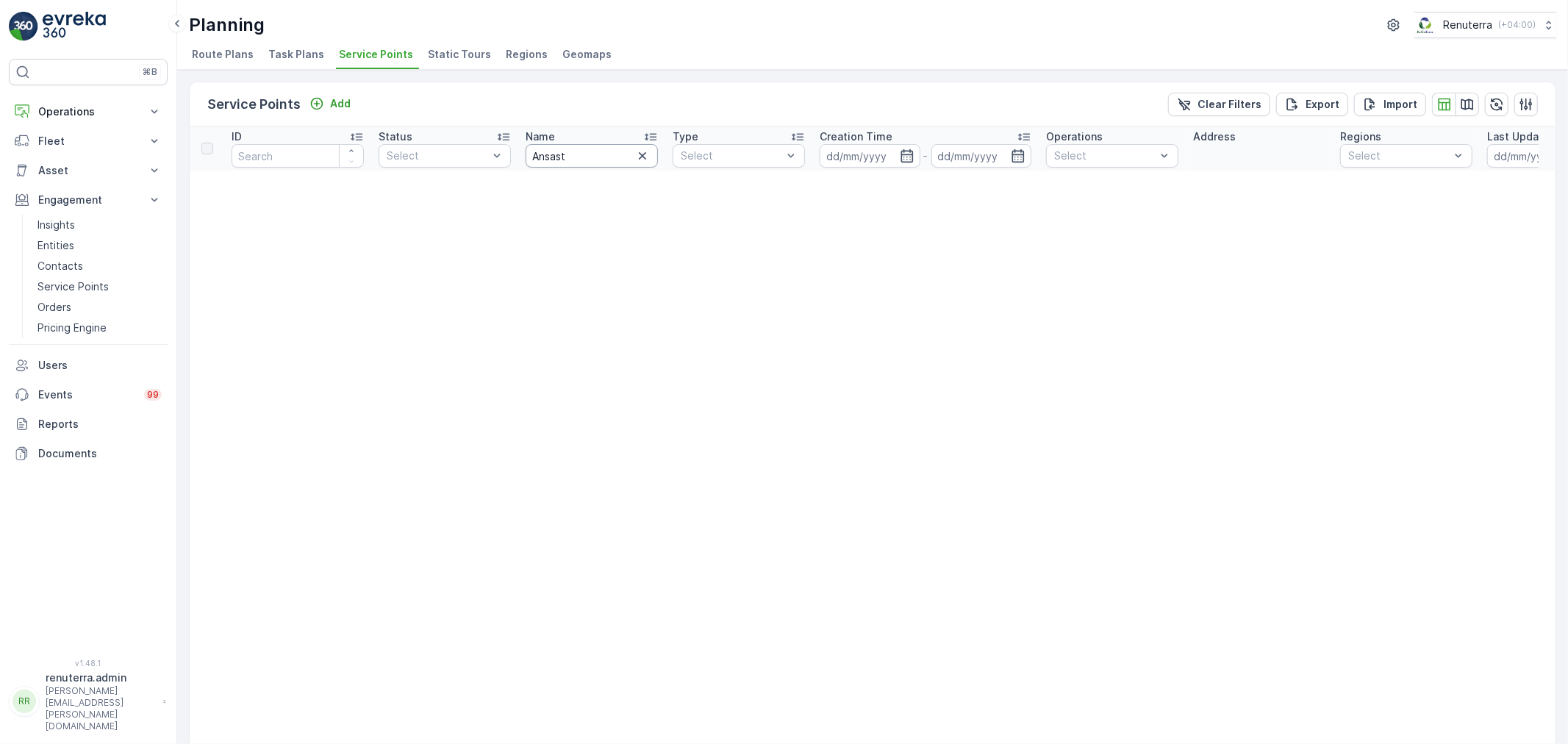
click at [578, 152] on input "Ansast" at bounding box center [592, 155] width 132 height 24
type input "Ansari"
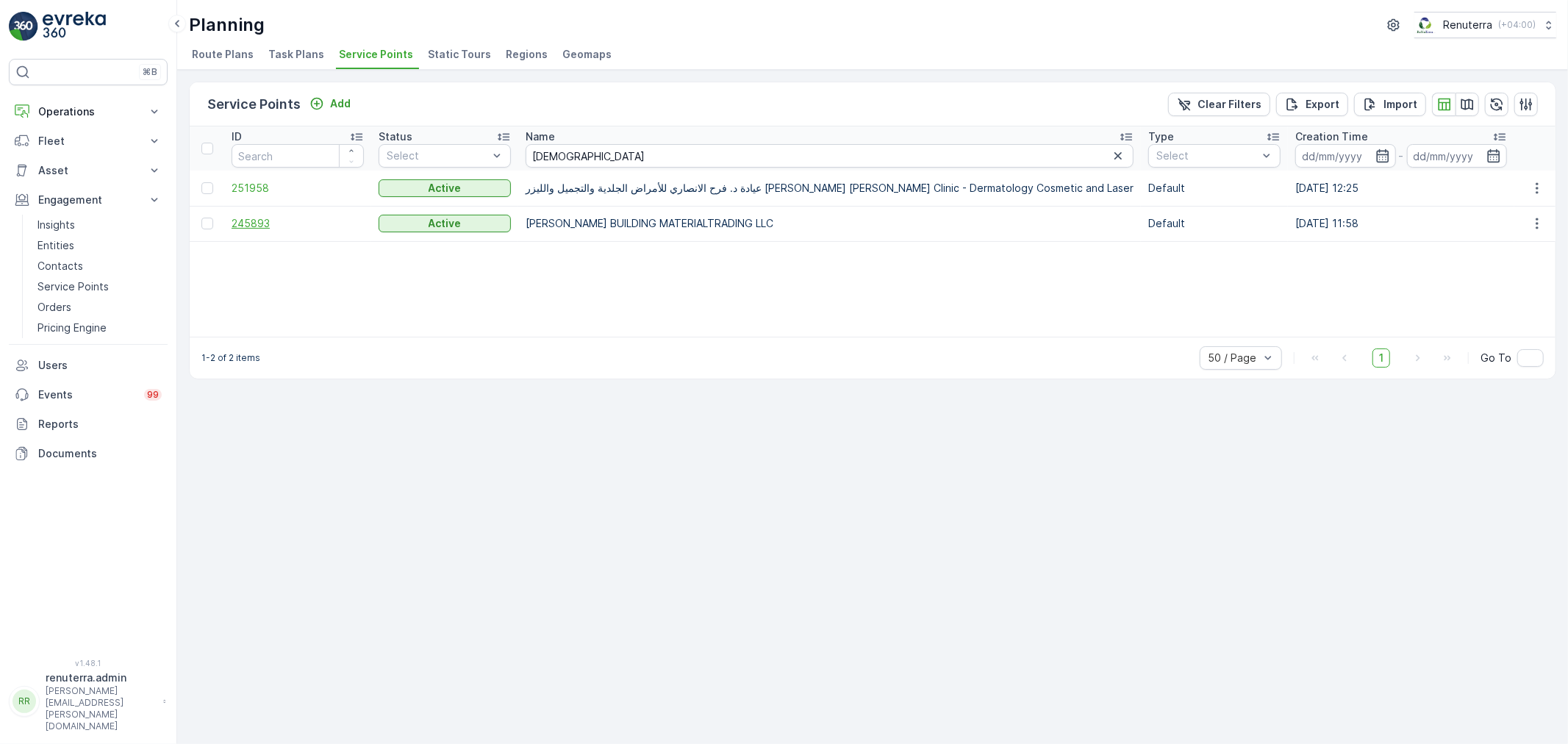
click at [277, 221] on span "245893" at bounding box center [298, 223] width 132 height 15
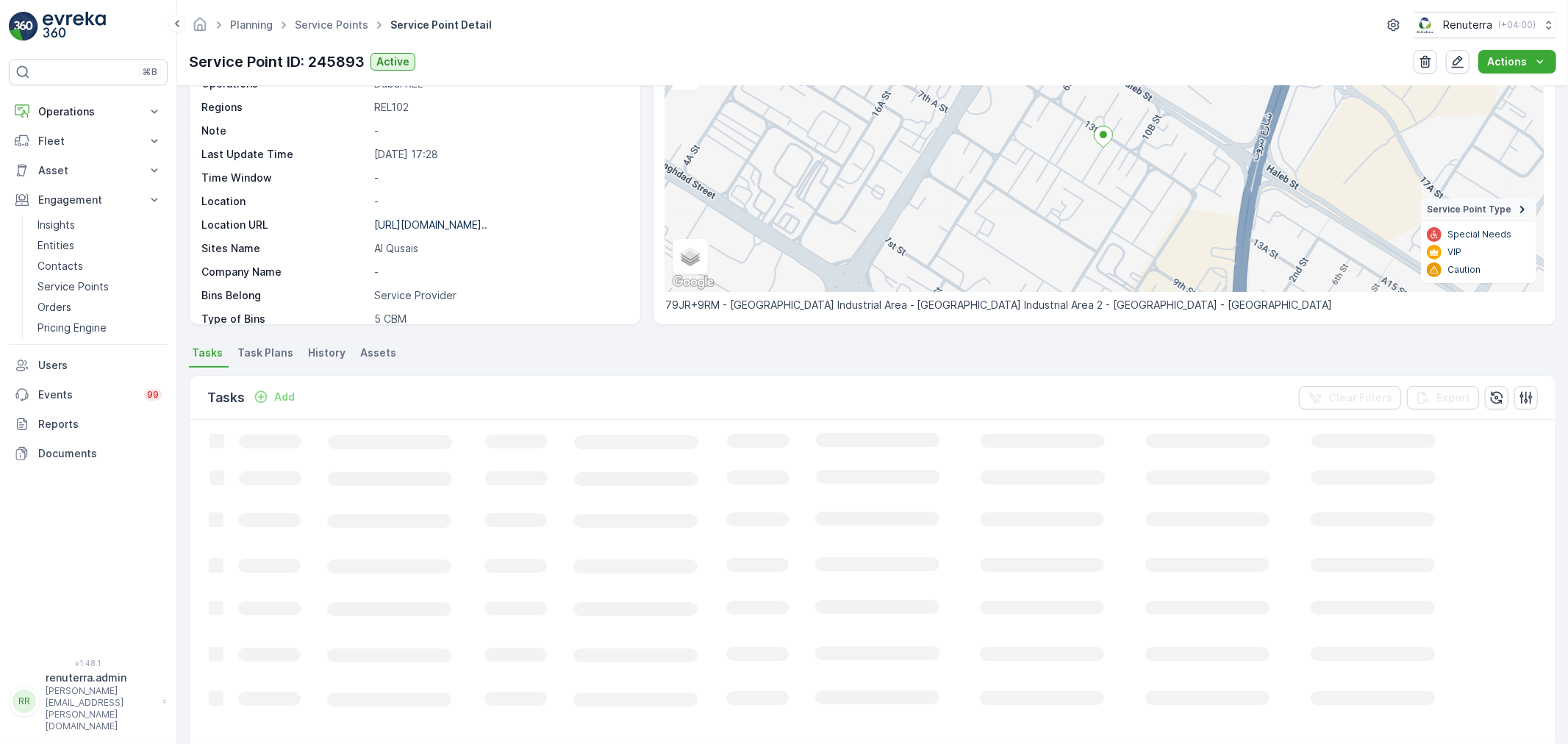
scroll to position [163, 0]
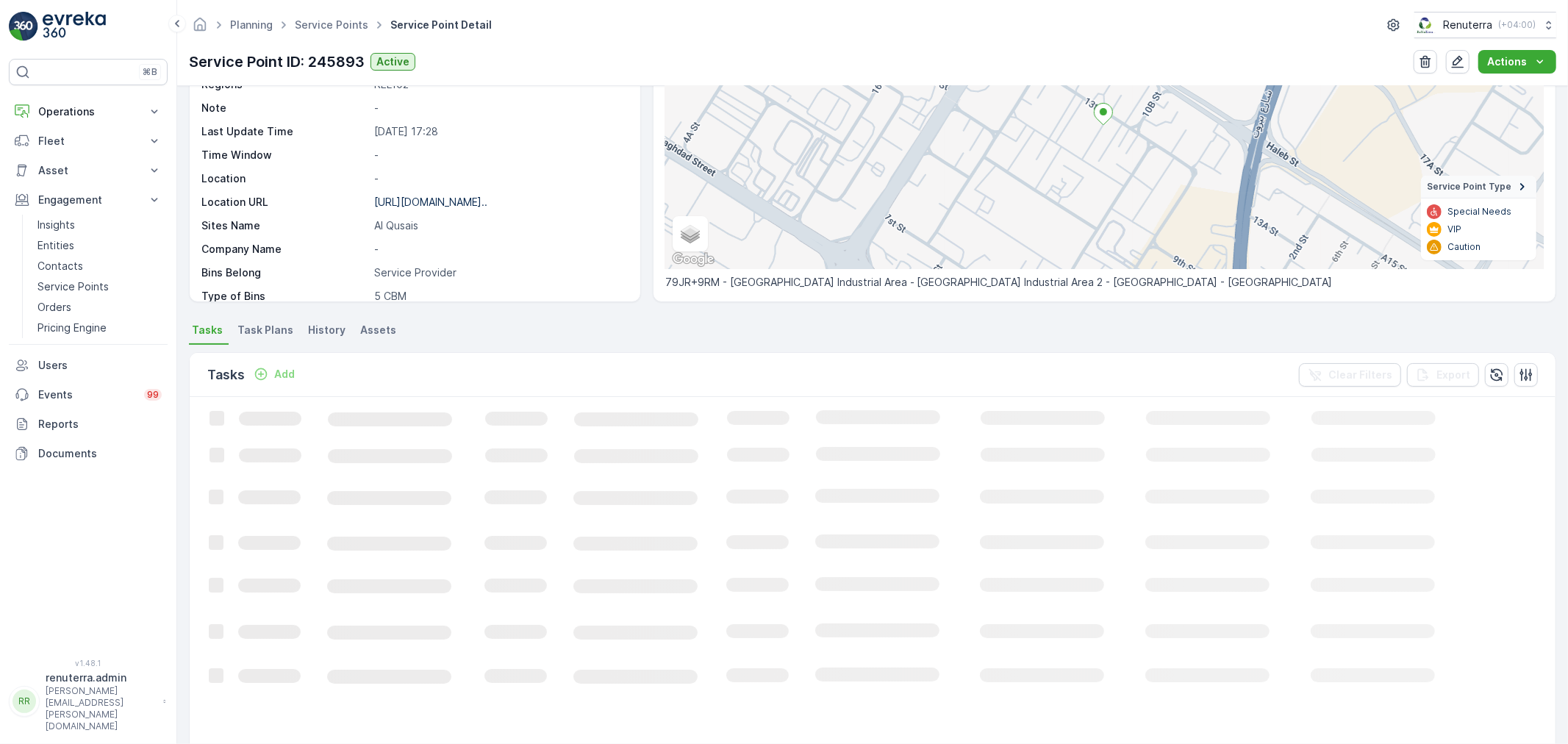
click at [274, 375] on p "Add" at bounding box center [285, 374] width 21 height 15
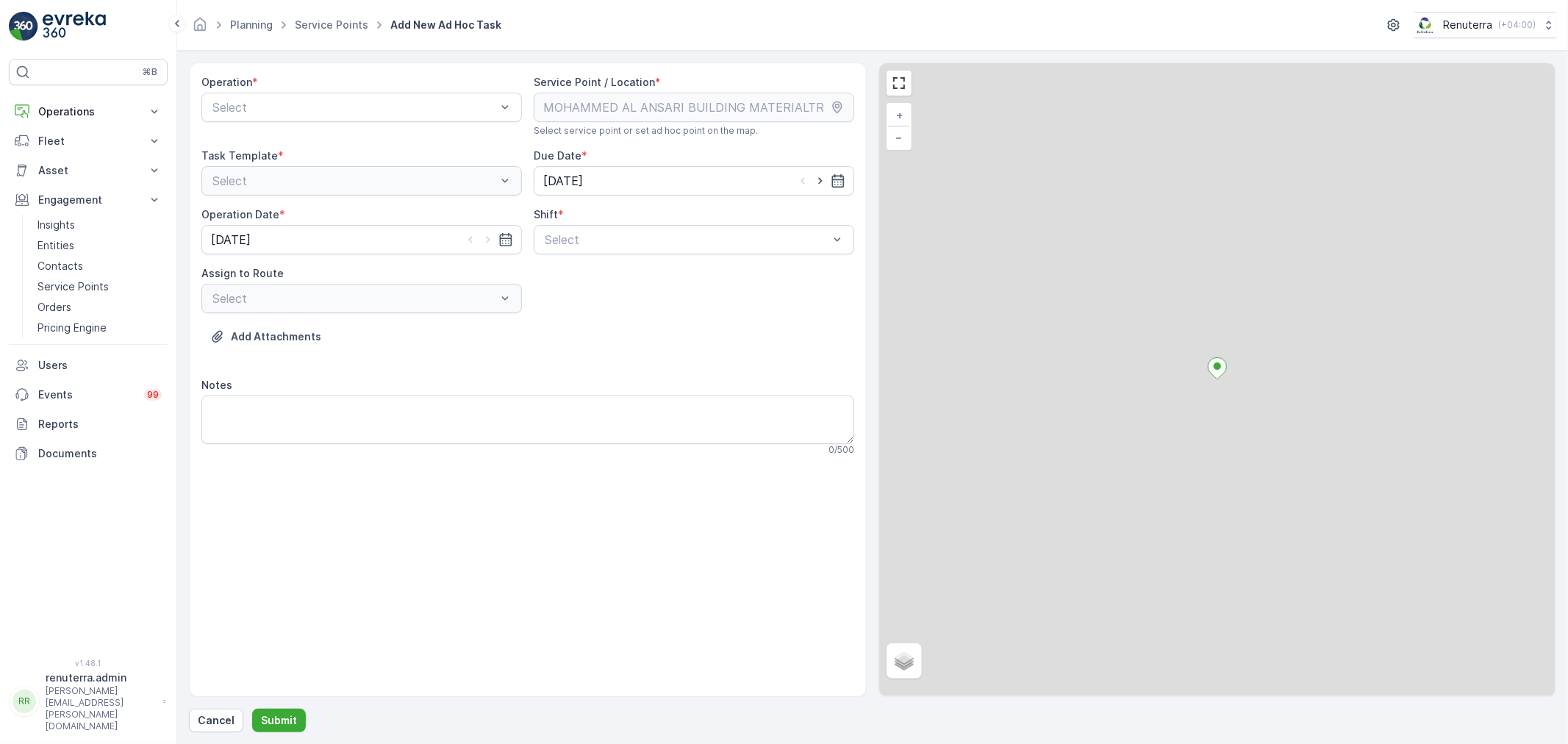
click at [253, 81] on span "*" at bounding box center [255, 82] width 6 height 15
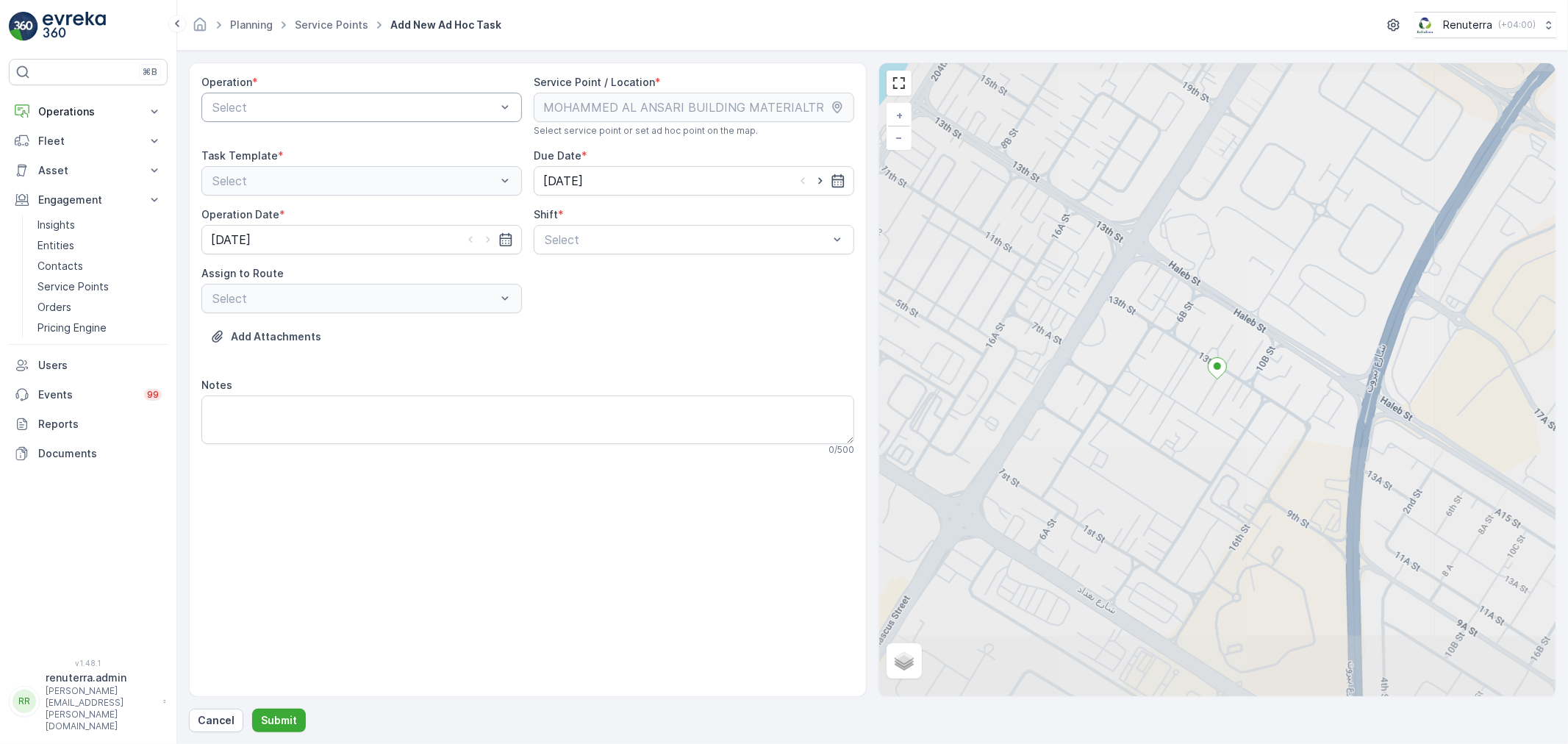
click at [248, 105] on div at bounding box center [353, 107] width 286 height 13
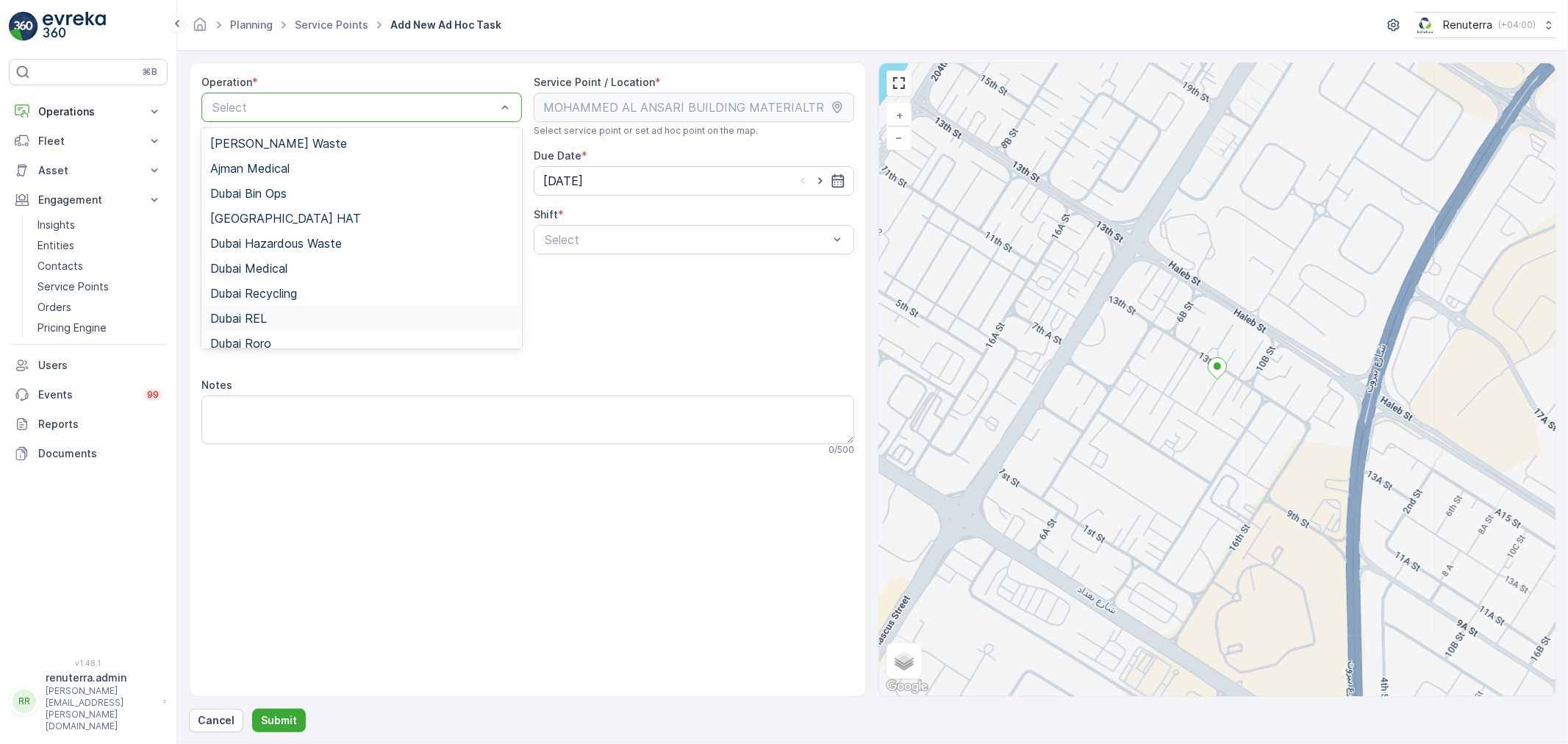
click at [271, 319] on div "Dubai REL" at bounding box center [361, 318] width 303 height 13
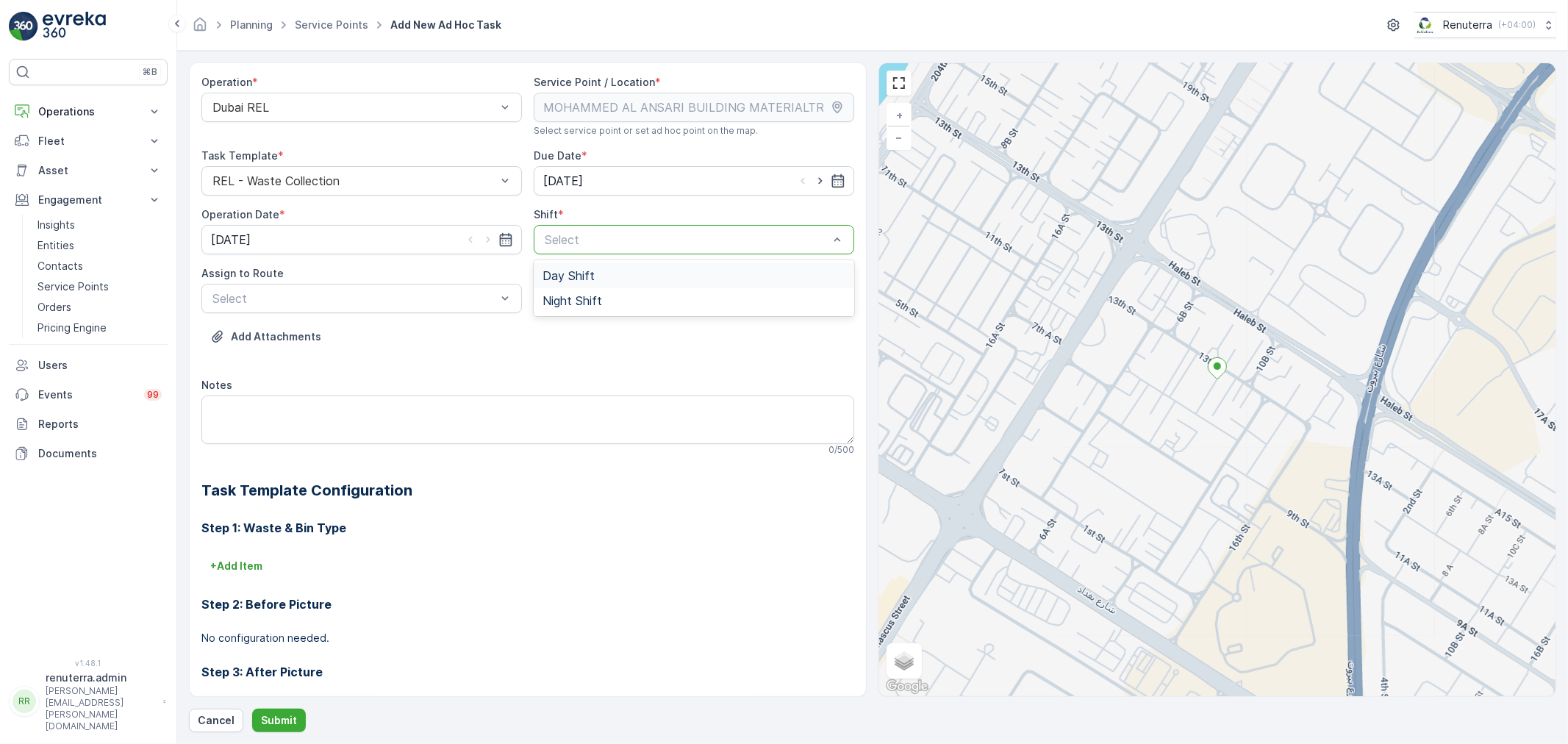
click at [538, 245] on div "Select" at bounding box center [694, 240] width 320 height 30
click at [549, 276] on span "Day Shift" at bounding box center [569, 275] width 52 height 13
click at [663, 179] on input "[DATE]" at bounding box center [694, 181] width 320 height 30
click at [710, 221] on icon "button" at bounding box center [715, 217] width 15 height 15
click at [715, 299] on div "13" at bounding box center [715, 304] width 24 height 24
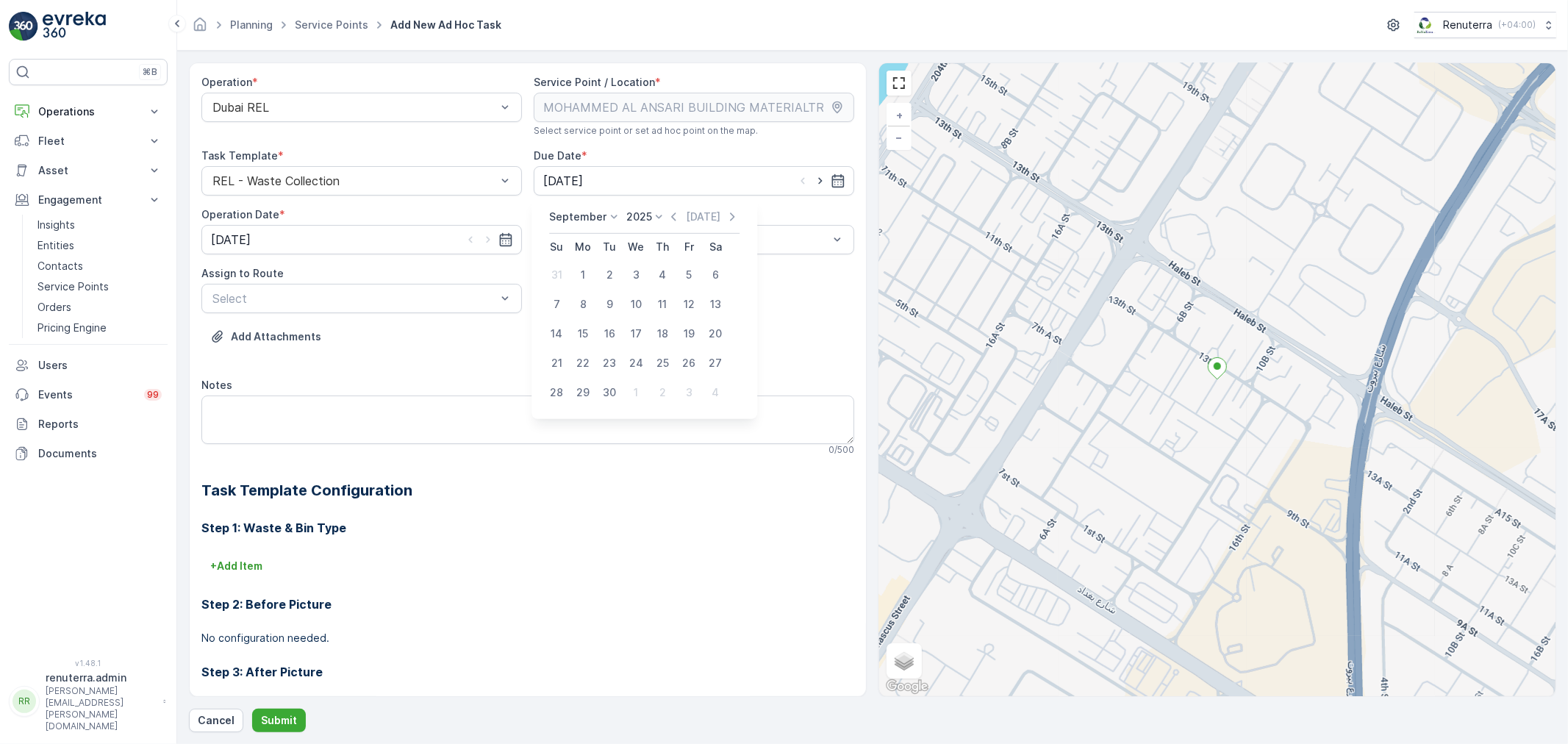
type input "13.09.2025"
click at [409, 247] on input "[DATE]" at bounding box center [361, 240] width 320 height 30
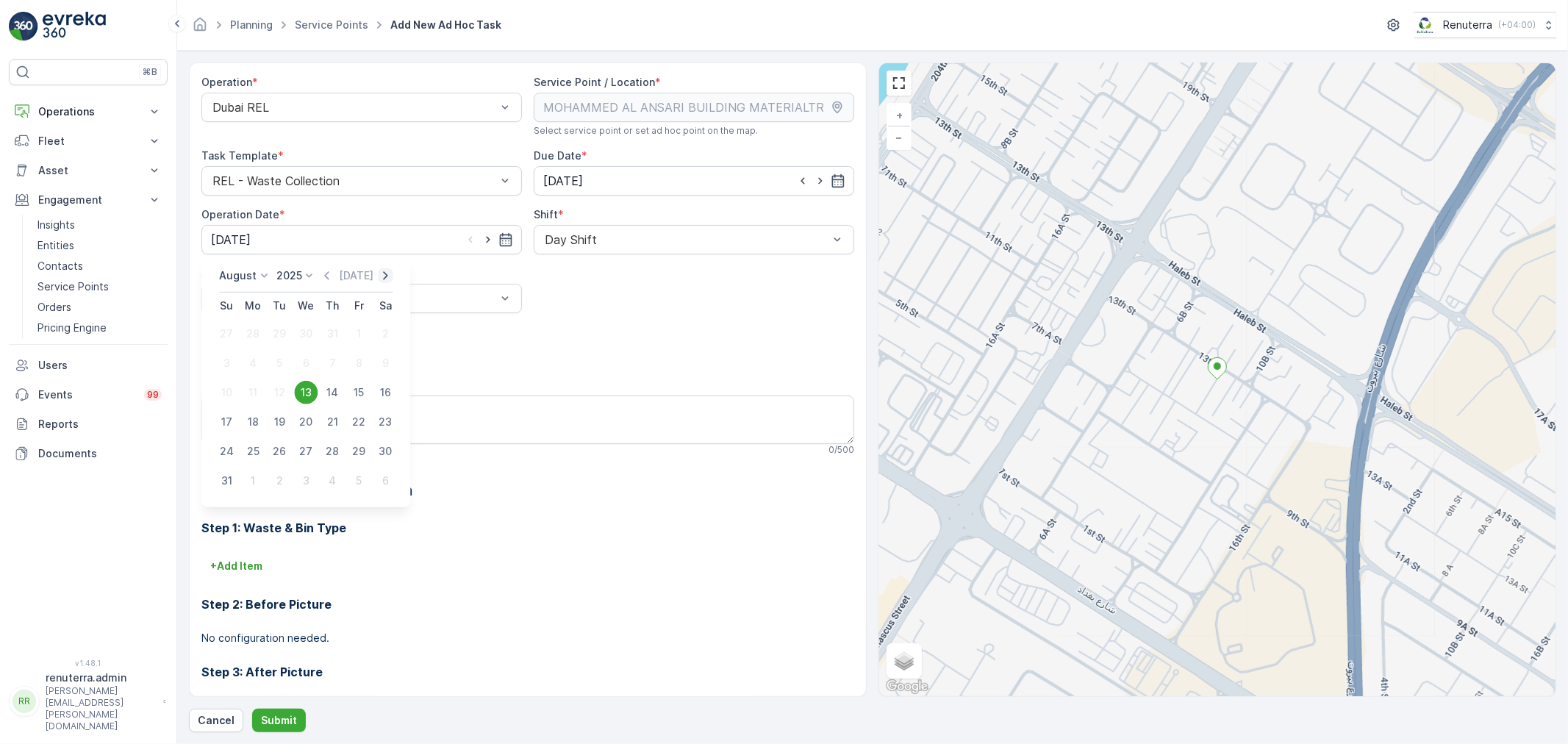
click at [388, 282] on icon "button" at bounding box center [385, 275] width 15 height 15
click at [385, 356] on div "13" at bounding box center [385, 363] width 24 height 24
type input "13.09.2025"
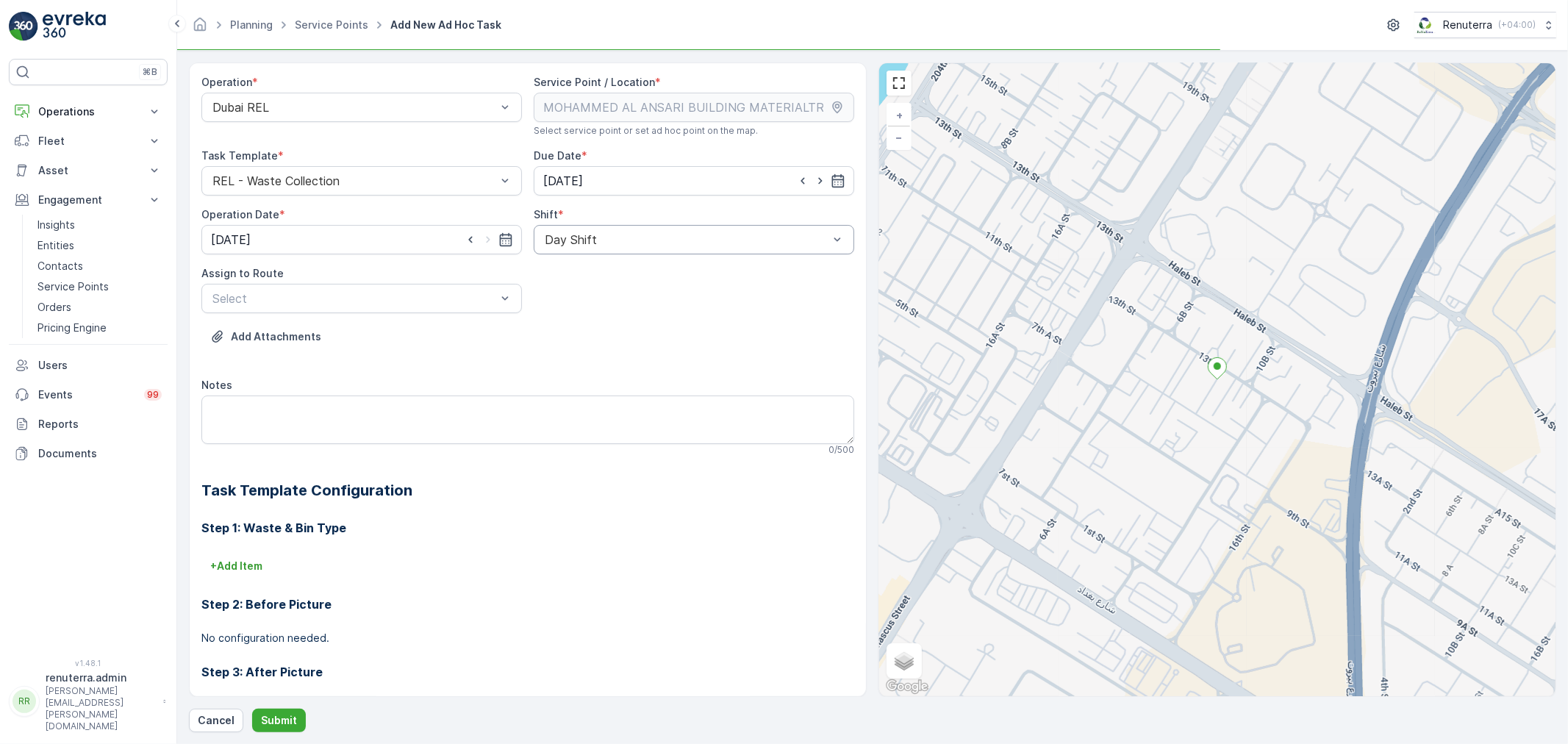
click at [602, 247] on div "Day Shift" at bounding box center [694, 240] width 320 height 30
click at [592, 277] on div "Day Shift" at bounding box center [694, 275] width 303 height 13
click at [344, 300] on div at bounding box center [353, 298] width 286 height 13
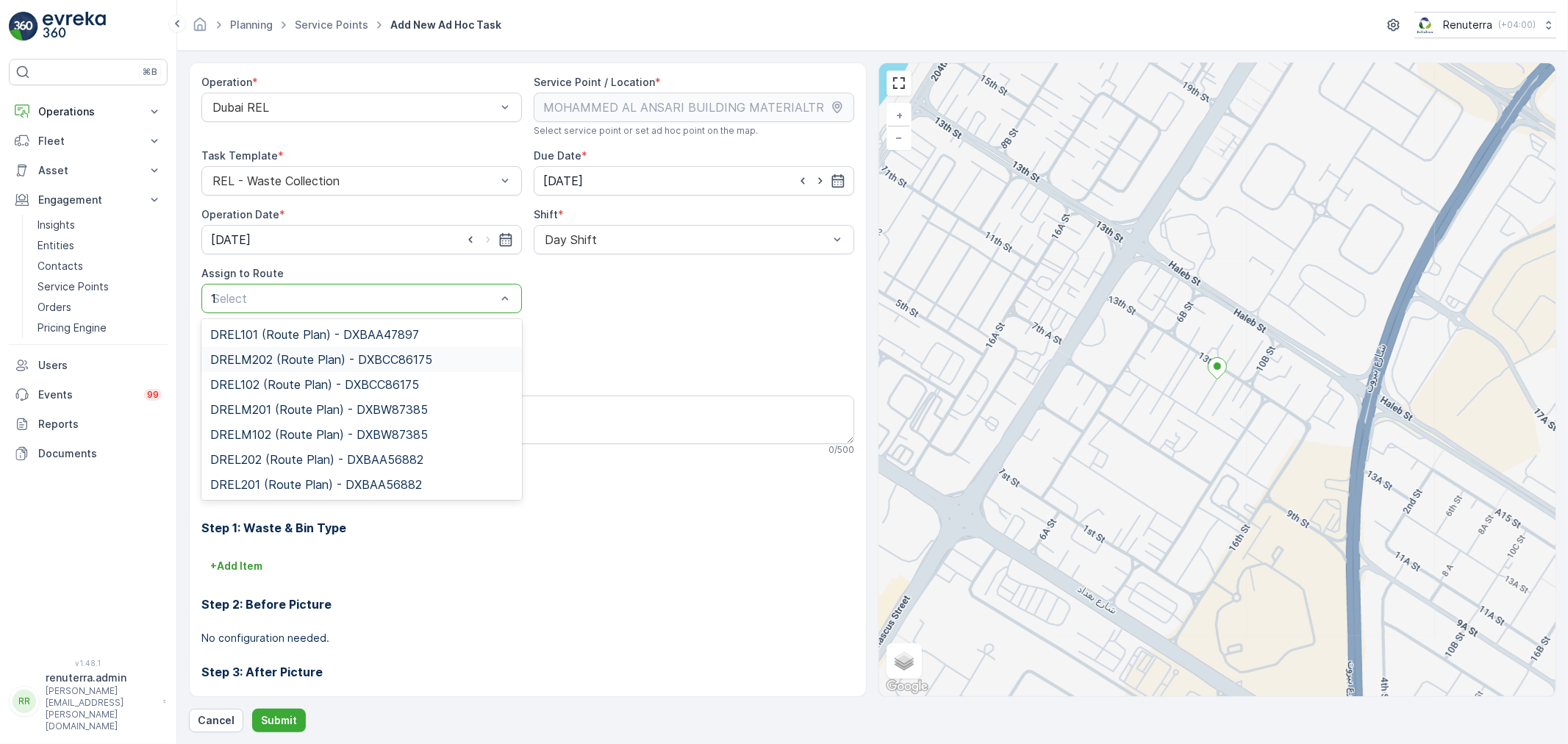
type input "102"
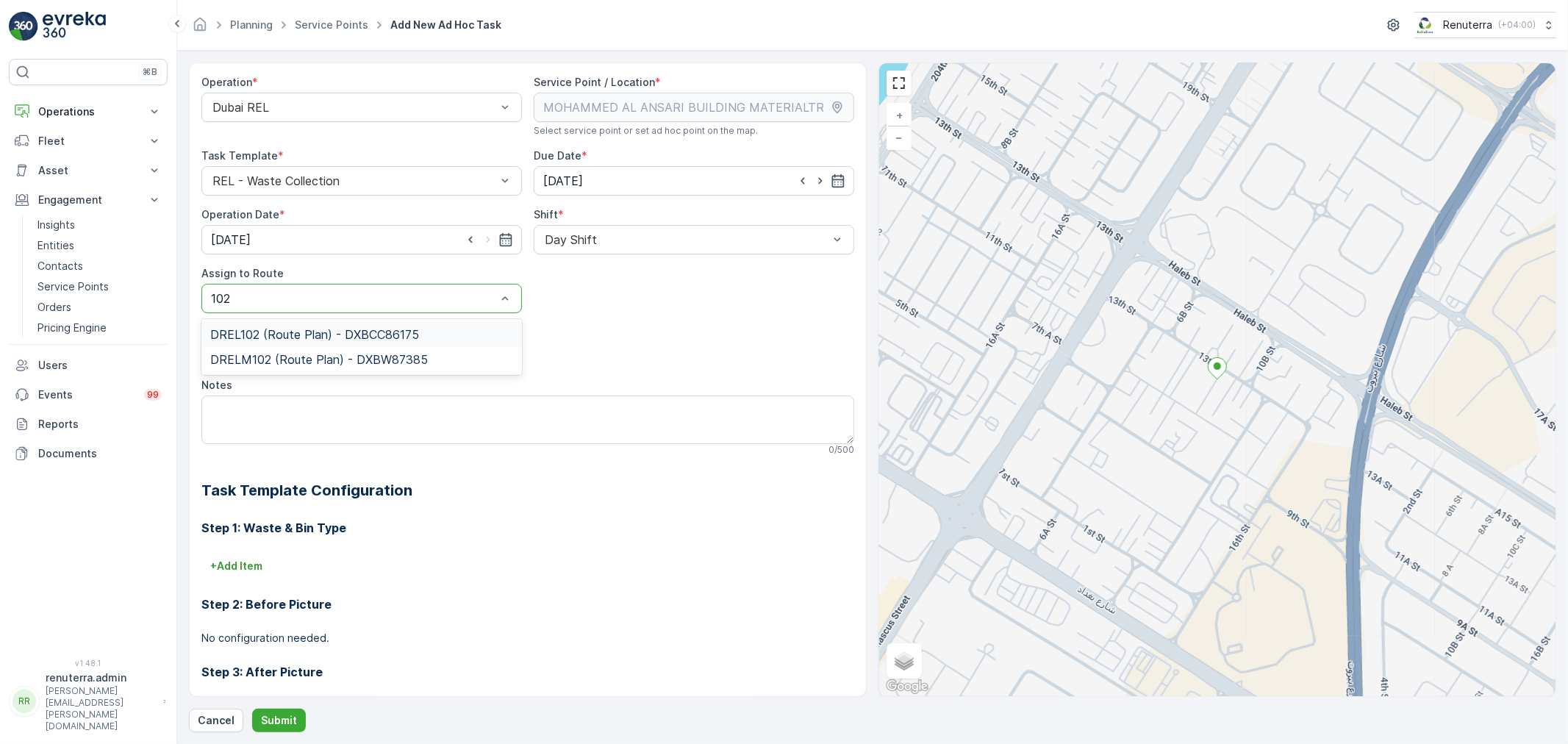
click at [347, 335] on span "DREL102 (Route Plan) - DXBCC86175" at bounding box center [314, 335] width 209 height 13
click at [269, 706] on div "Operation * Dubai REL Service Point / Location * Select service point or set ad…" at bounding box center [872, 397] width 1367 height 670
click at [273, 710] on button "Submit" at bounding box center [279, 720] width 54 height 24
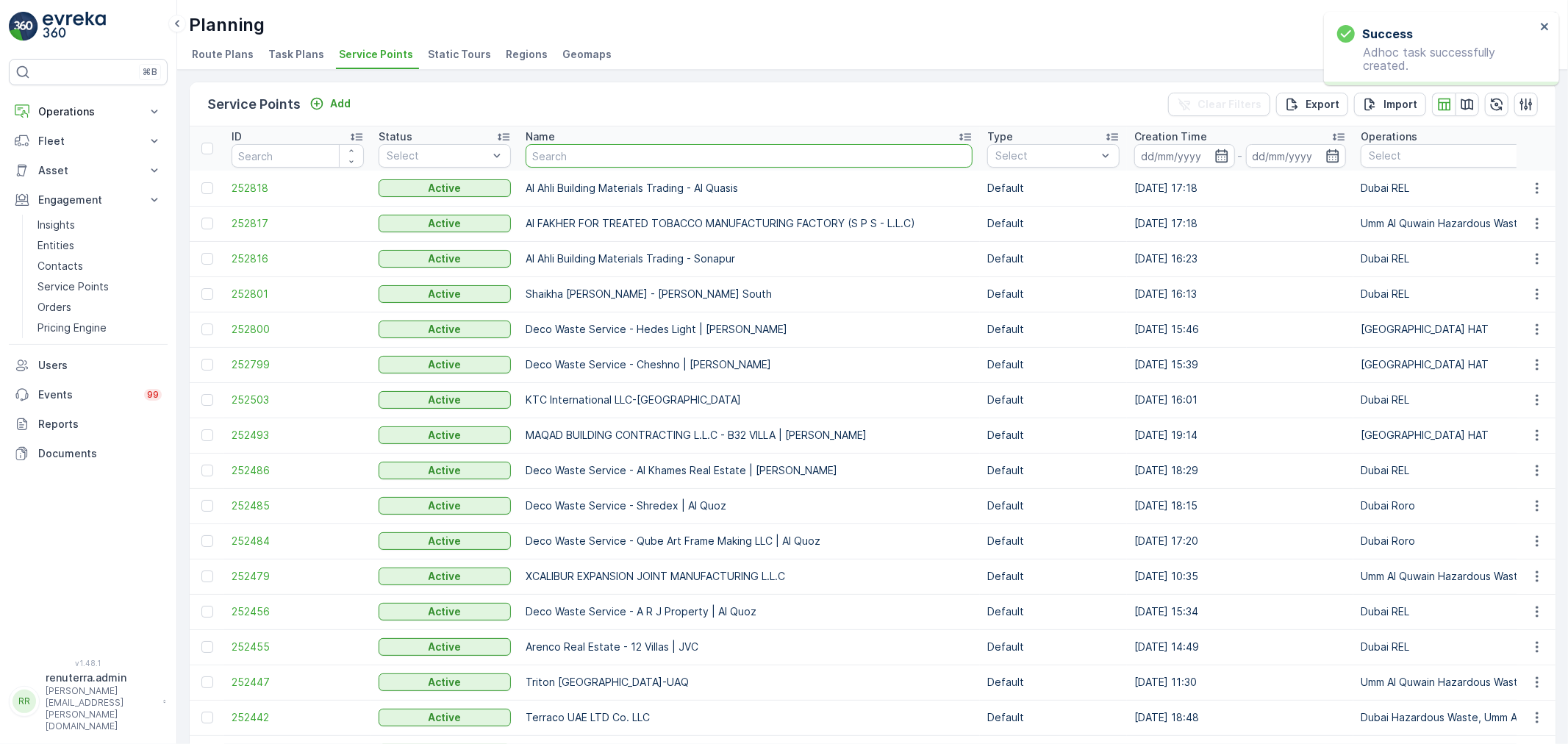
click at [563, 156] on input "text" at bounding box center [749, 155] width 447 height 24
click at [252, 216] on span "252817" at bounding box center [298, 223] width 132 height 15
click at [606, 158] on input "text" at bounding box center [749, 155] width 447 height 24
type input "Ansaeri"
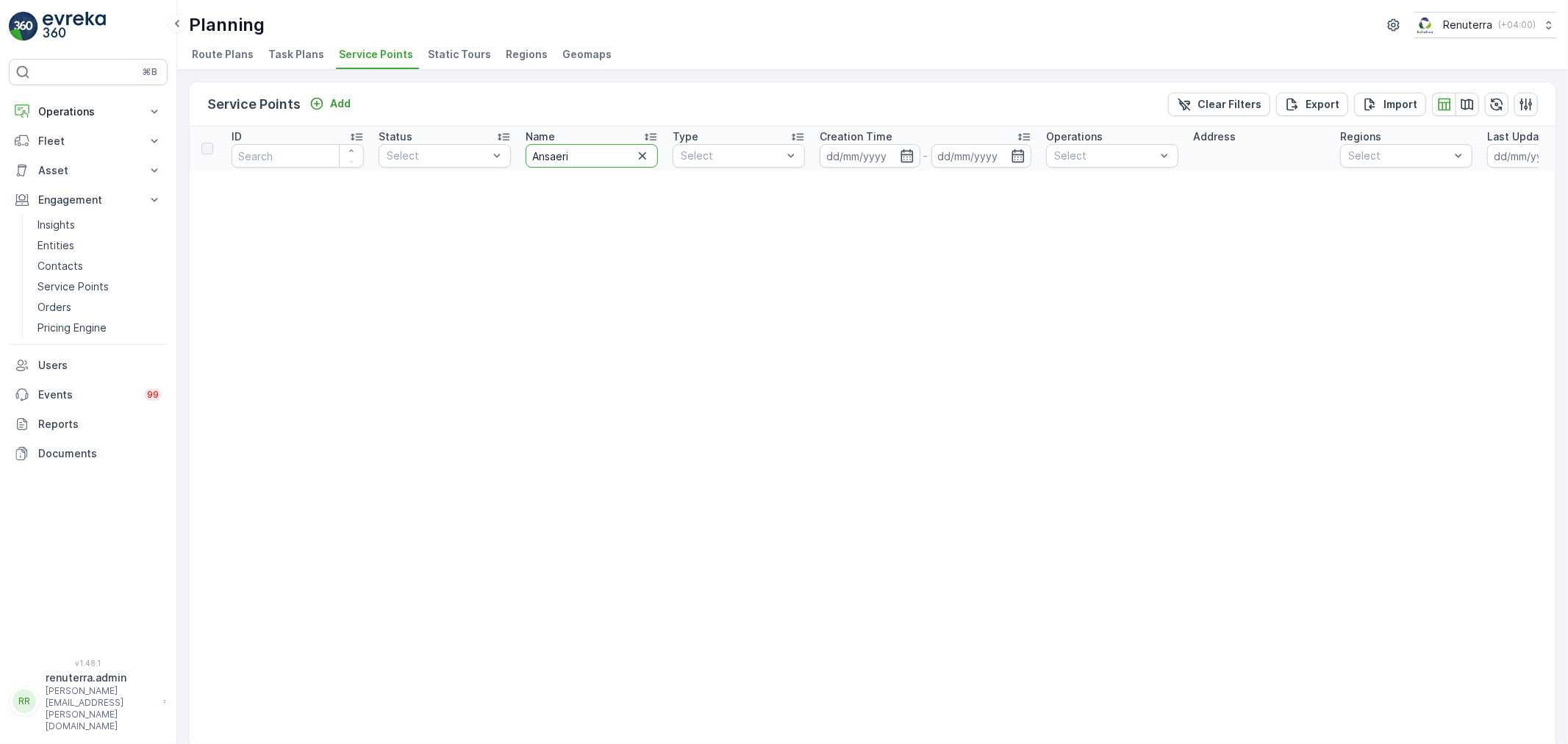
drag, startPoint x: 588, startPoint y: 159, endPoint x: 557, endPoint y: 160, distance: 31.0
click at [559, 157] on input "Ansaeri" at bounding box center [592, 155] width 132 height 24
type input "Ansari"
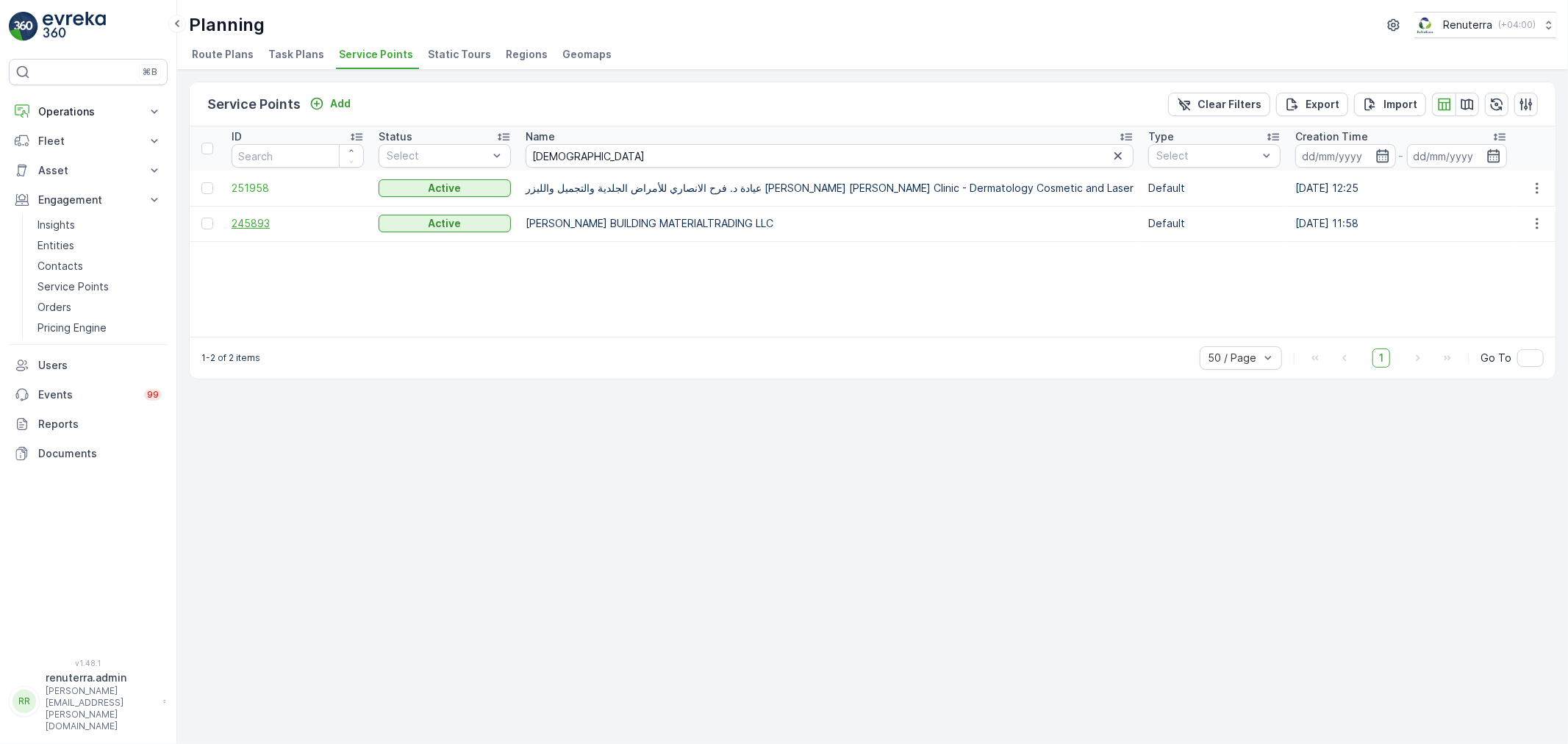
click at [298, 220] on span "245893" at bounding box center [298, 223] width 132 height 15
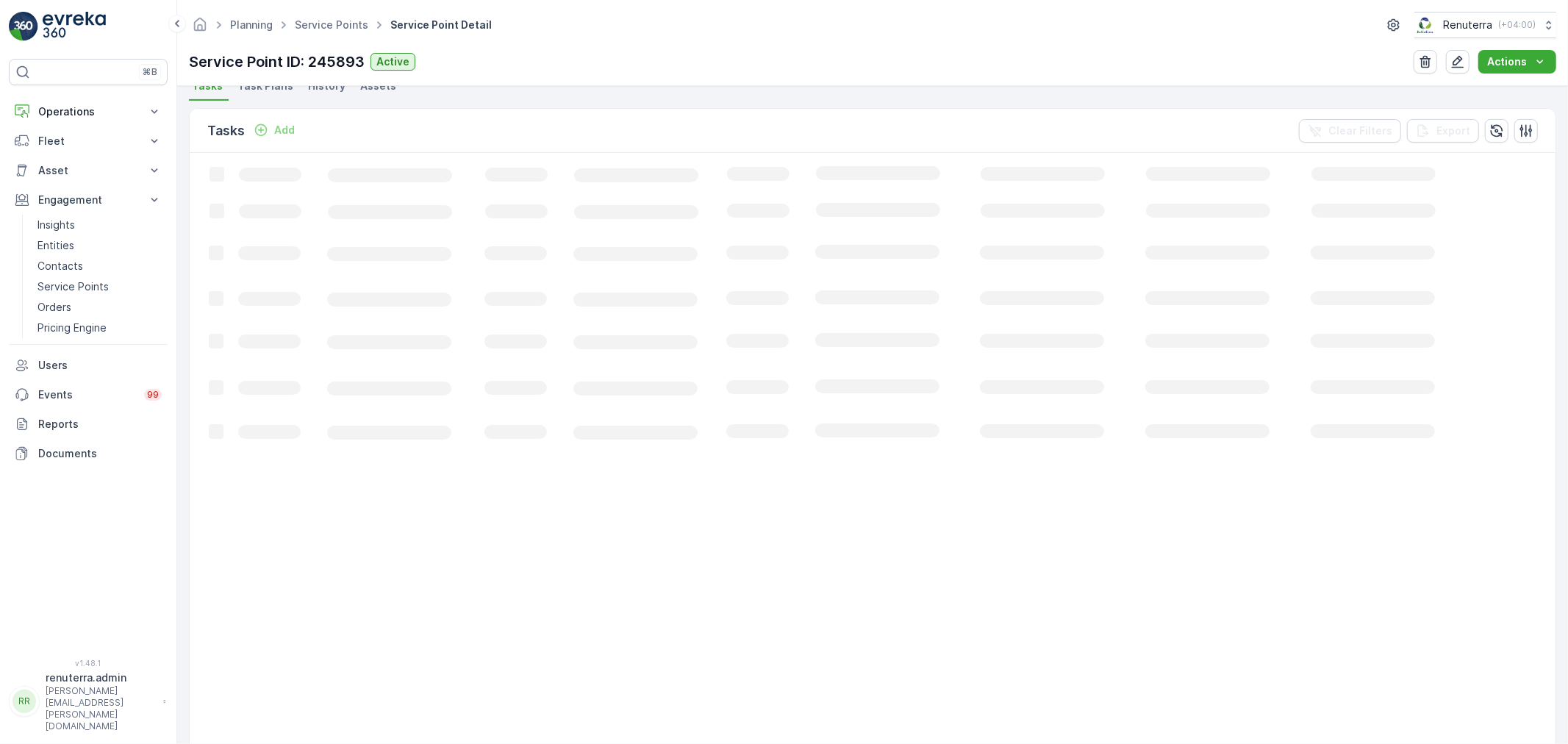
scroll to position [409, 0]
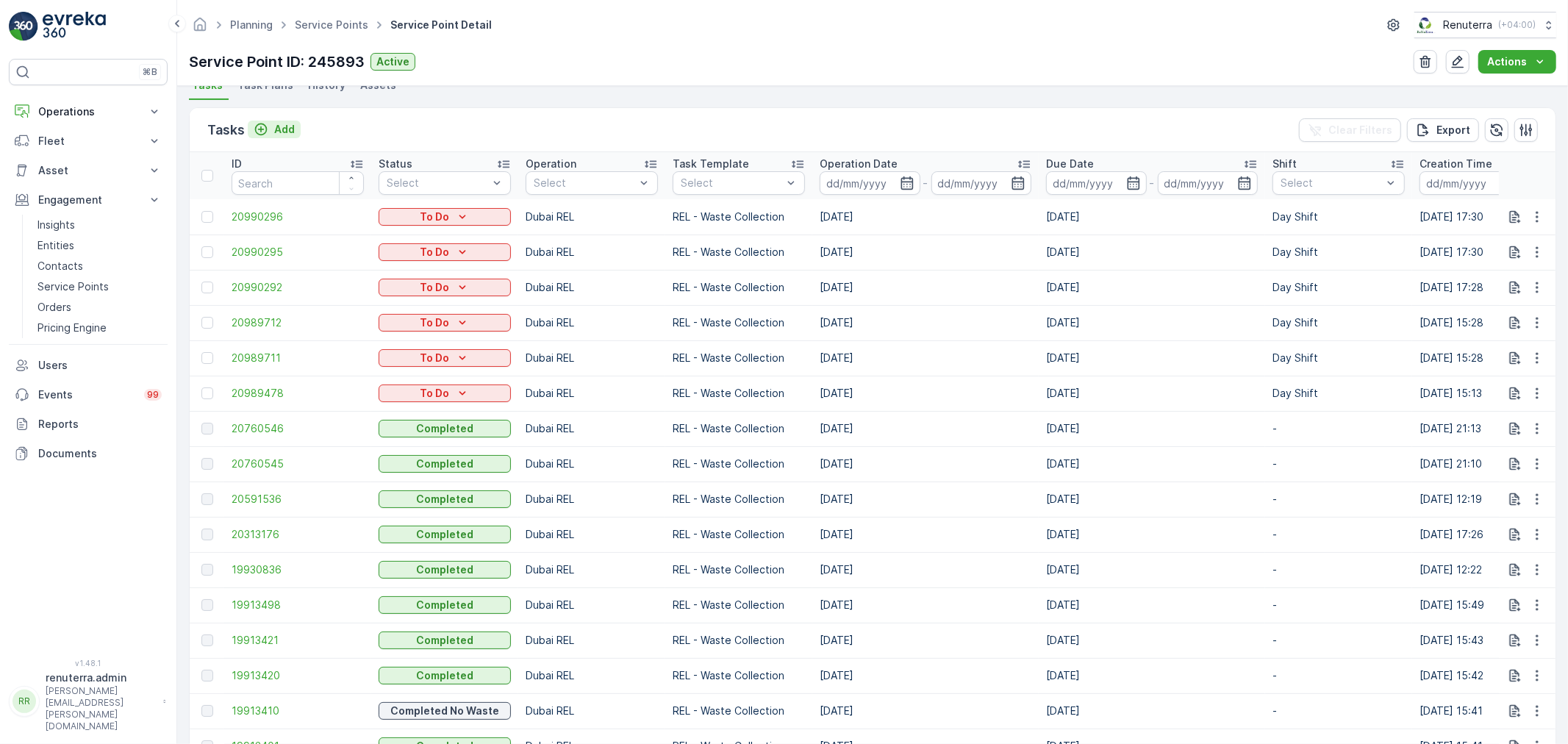
click at [285, 134] on p "Add" at bounding box center [285, 129] width 21 height 15
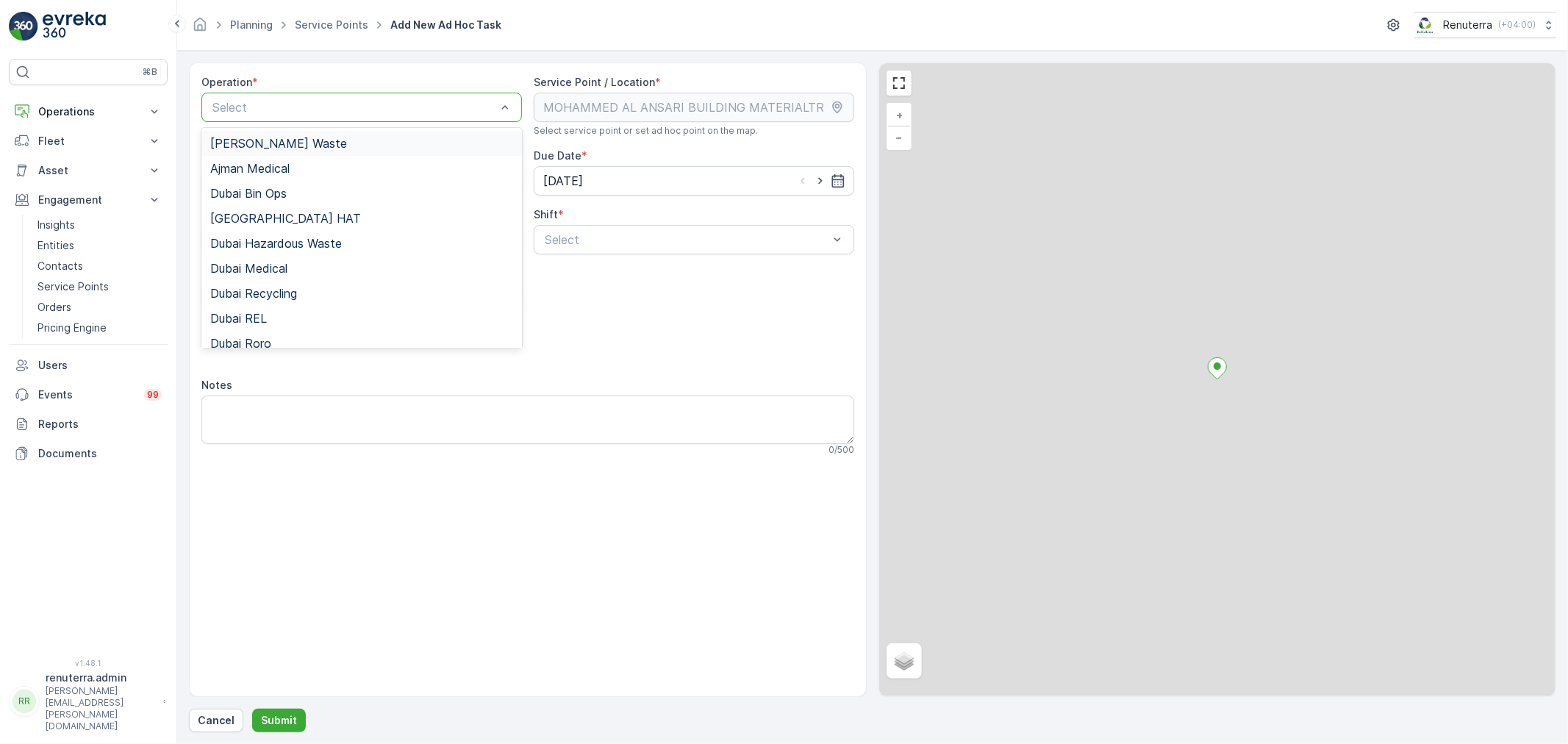
click at [253, 103] on div at bounding box center [353, 107] width 286 height 13
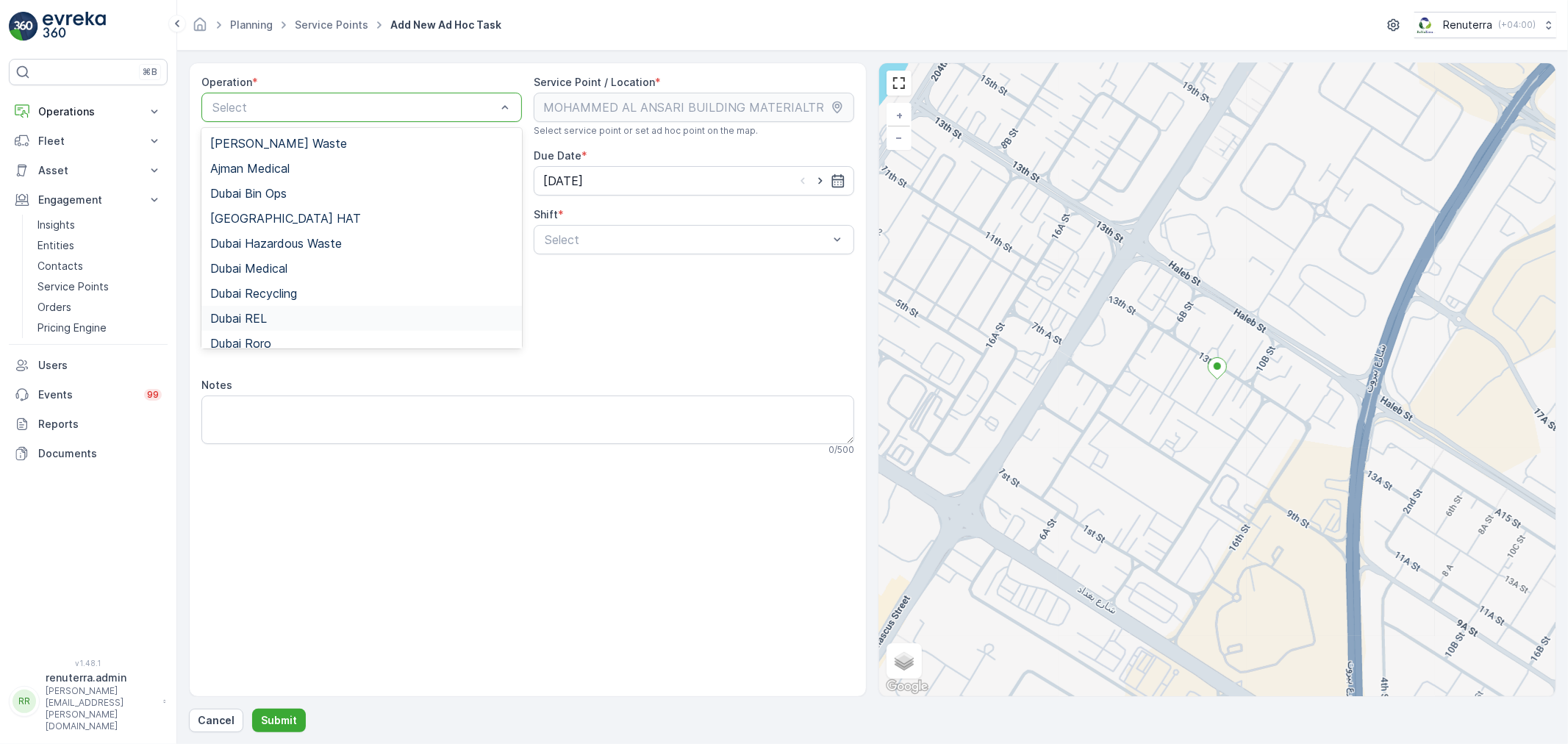
drag, startPoint x: 269, startPoint y: 324, endPoint x: 561, endPoint y: 316, distance: 292.1
click at [268, 324] on div "Dubai REL" at bounding box center [361, 318] width 303 height 13
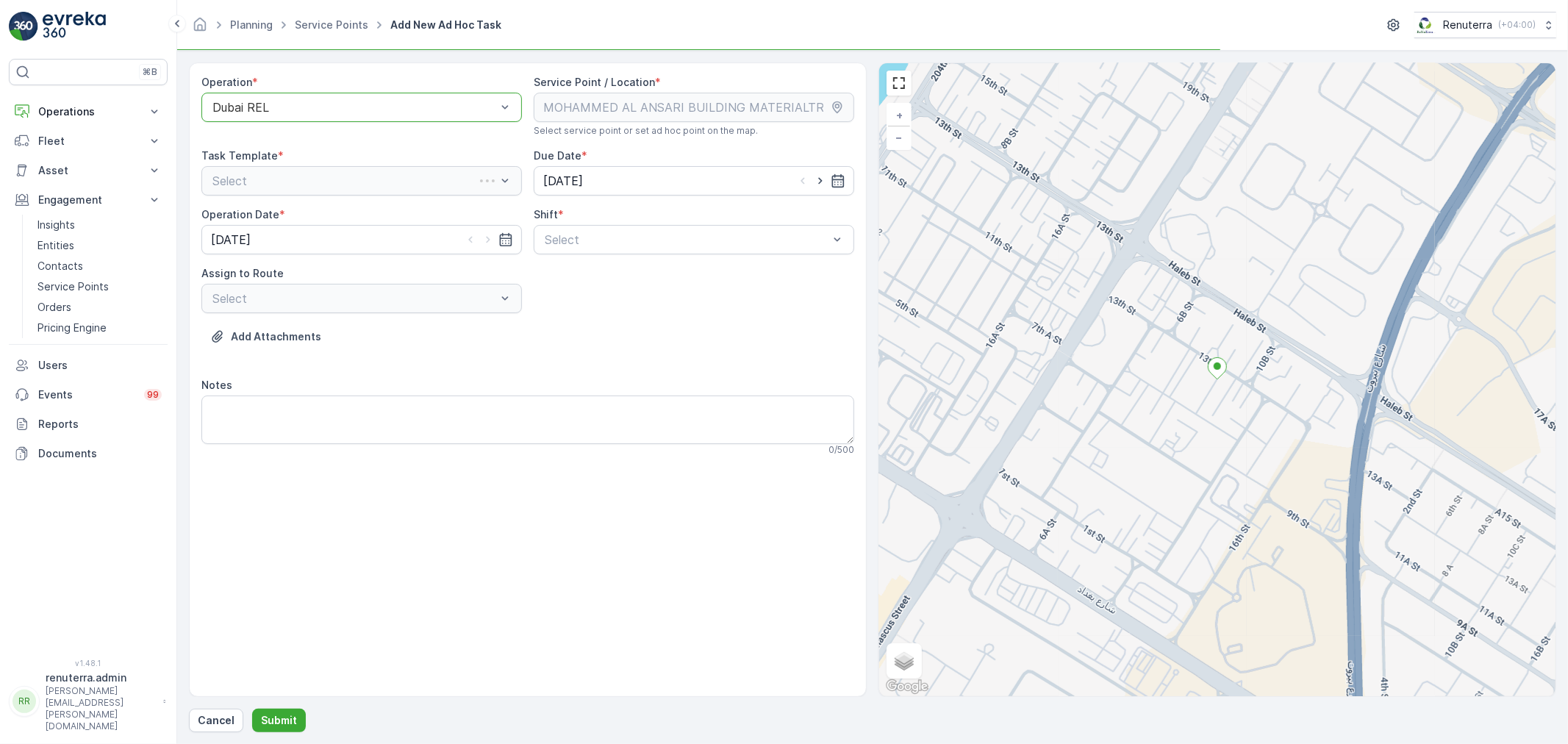
drag, startPoint x: 621, startPoint y: 254, endPoint x: 608, endPoint y: 267, distance: 18.4
click at [620, 253] on div "Operation * option Dubai REL, selected. Dubai REL Service Point / Location * Se…" at bounding box center [528, 271] width 653 height 393
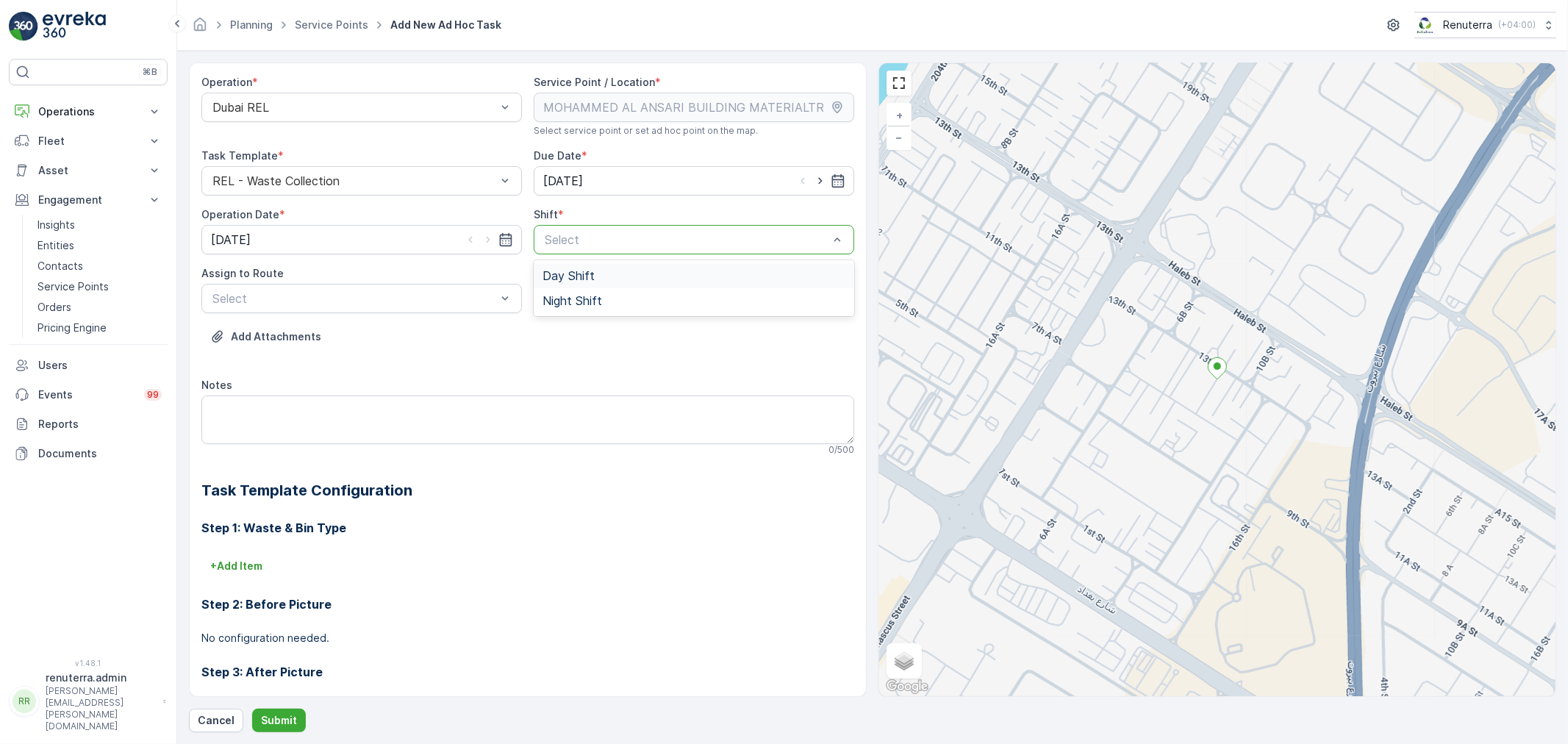
click at [601, 273] on div "Day Shift" at bounding box center [694, 275] width 303 height 13
click at [721, 179] on input "[DATE]" at bounding box center [694, 181] width 320 height 30
click at [710, 219] on icon "button" at bounding box center [715, 217] width 15 height 15
click at [691, 333] on div "19" at bounding box center [689, 334] width 24 height 24
type input "19.09.2025"
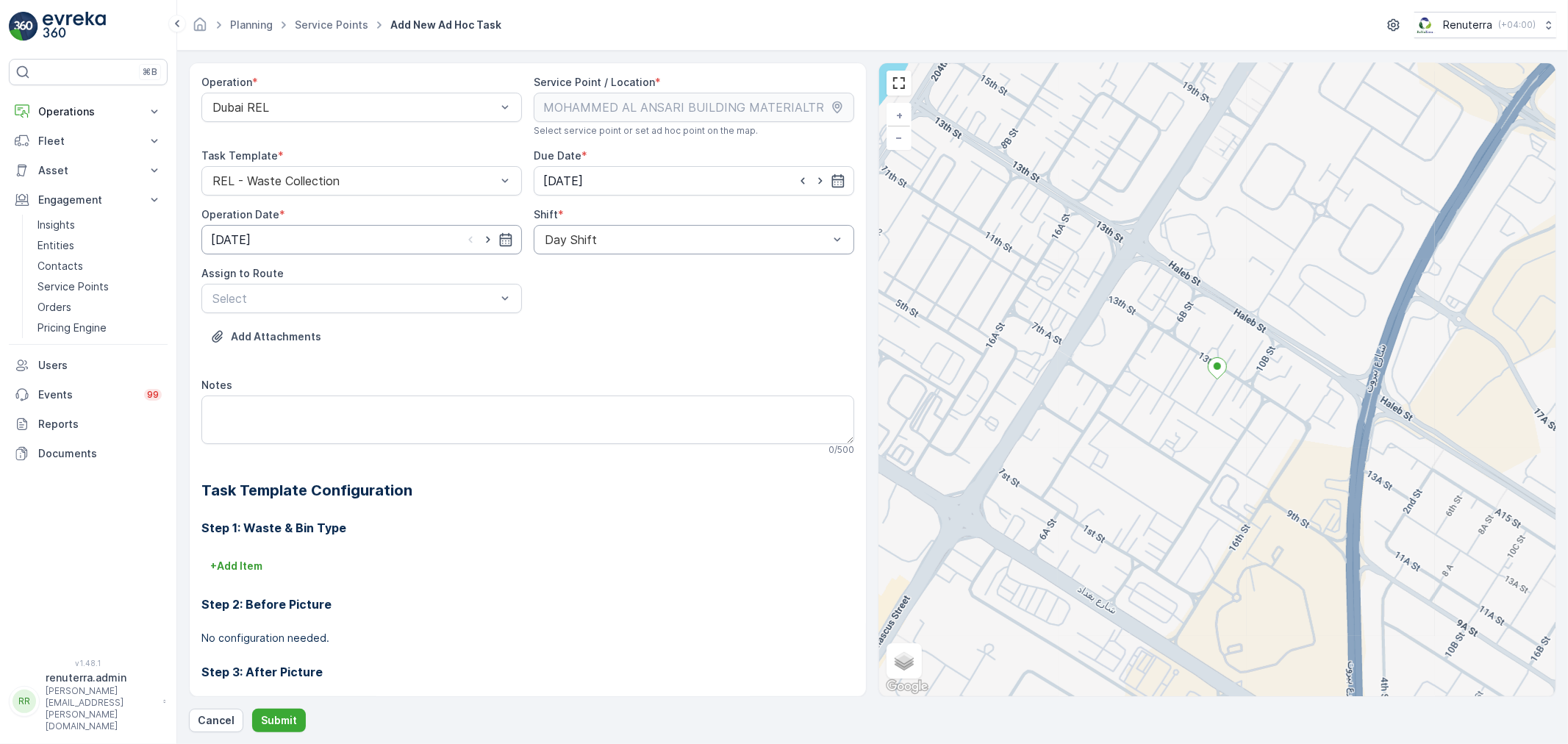
click at [334, 229] on input "[DATE]" at bounding box center [361, 240] width 320 height 30
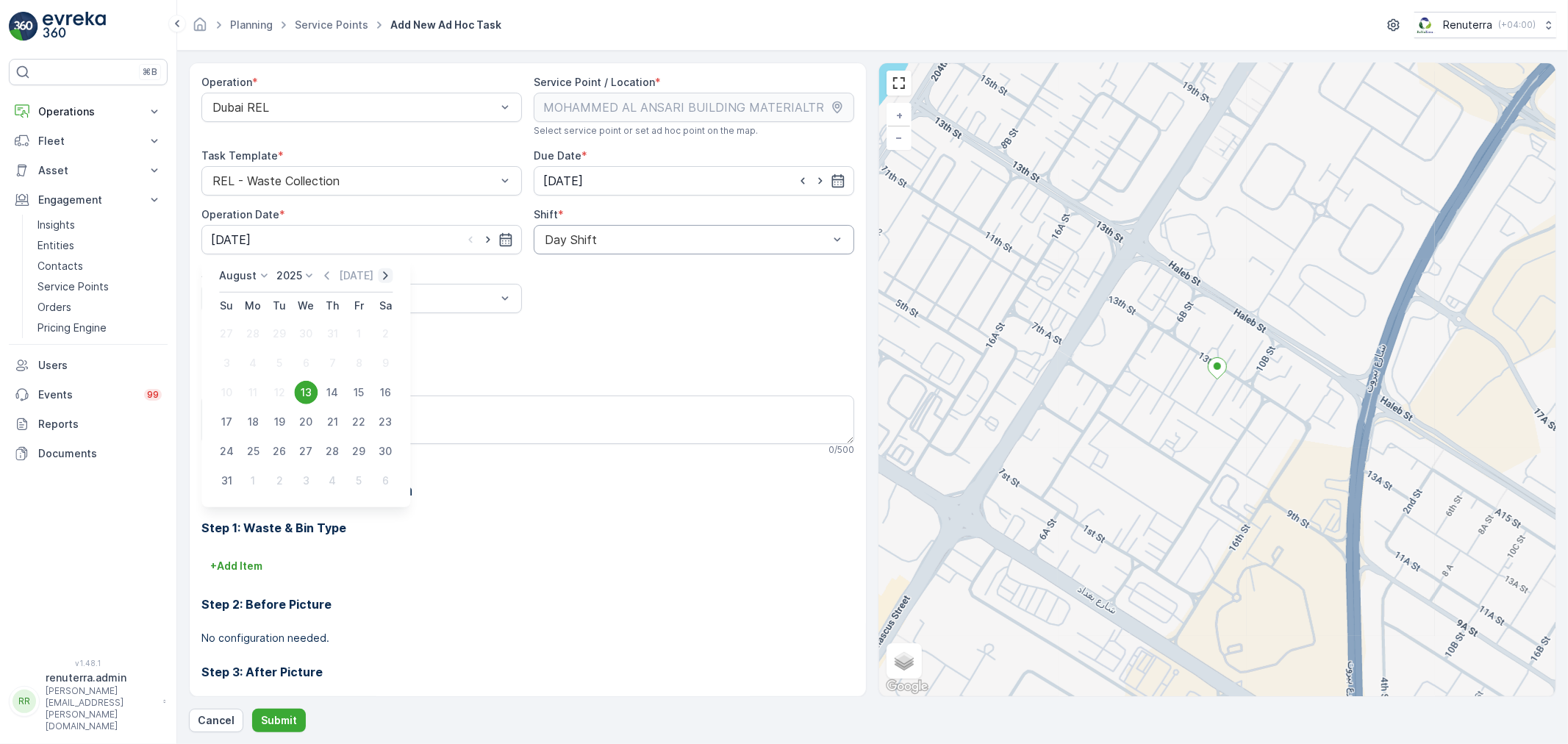
click at [382, 275] on icon "button" at bounding box center [385, 275] width 15 height 15
click at [357, 394] on div "19" at bounding box center [358, 392] width 24 height 24
type input "19.09.2025"
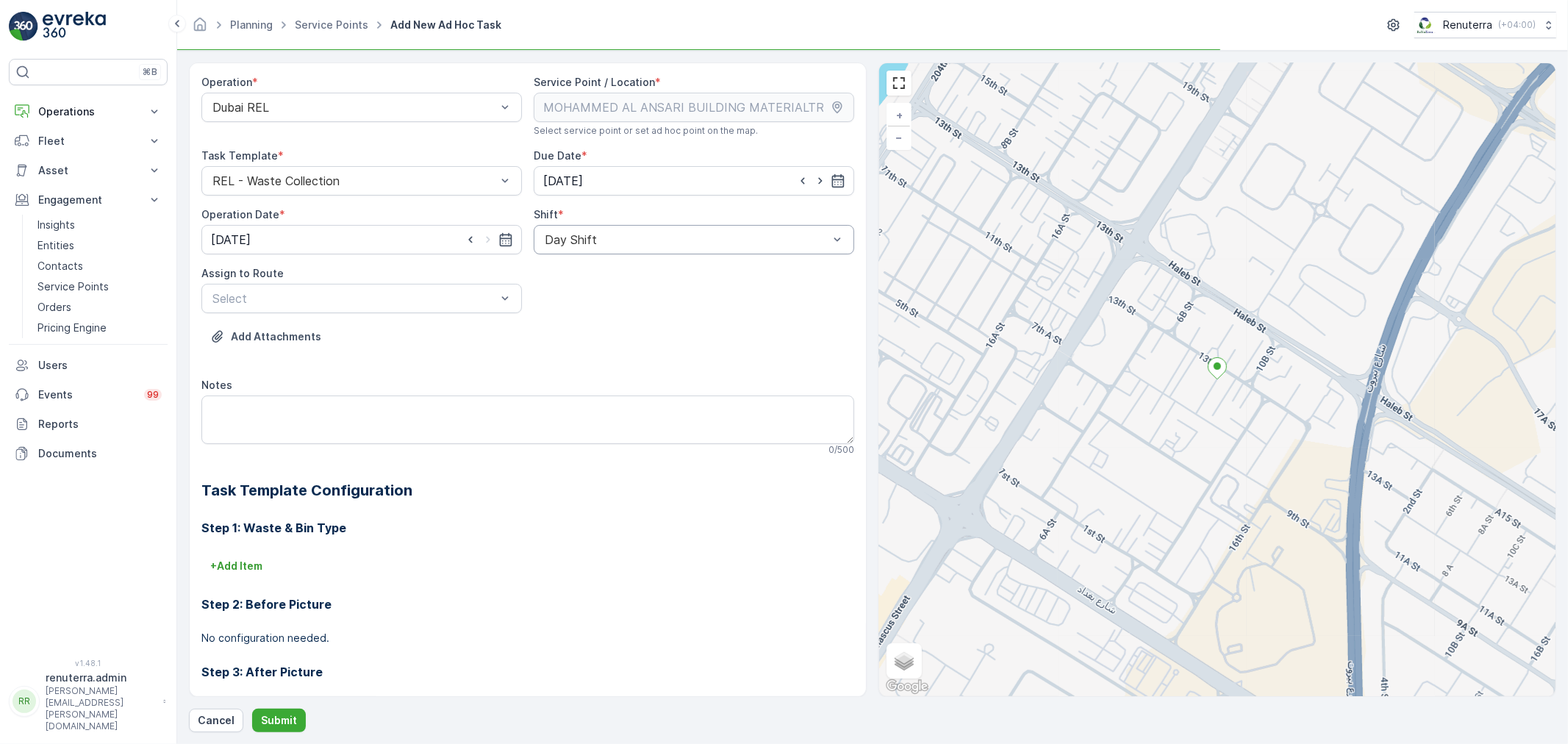
click at [557, 254] on div "Day Shift" at bounding box center [694, 240] width 320 height 30
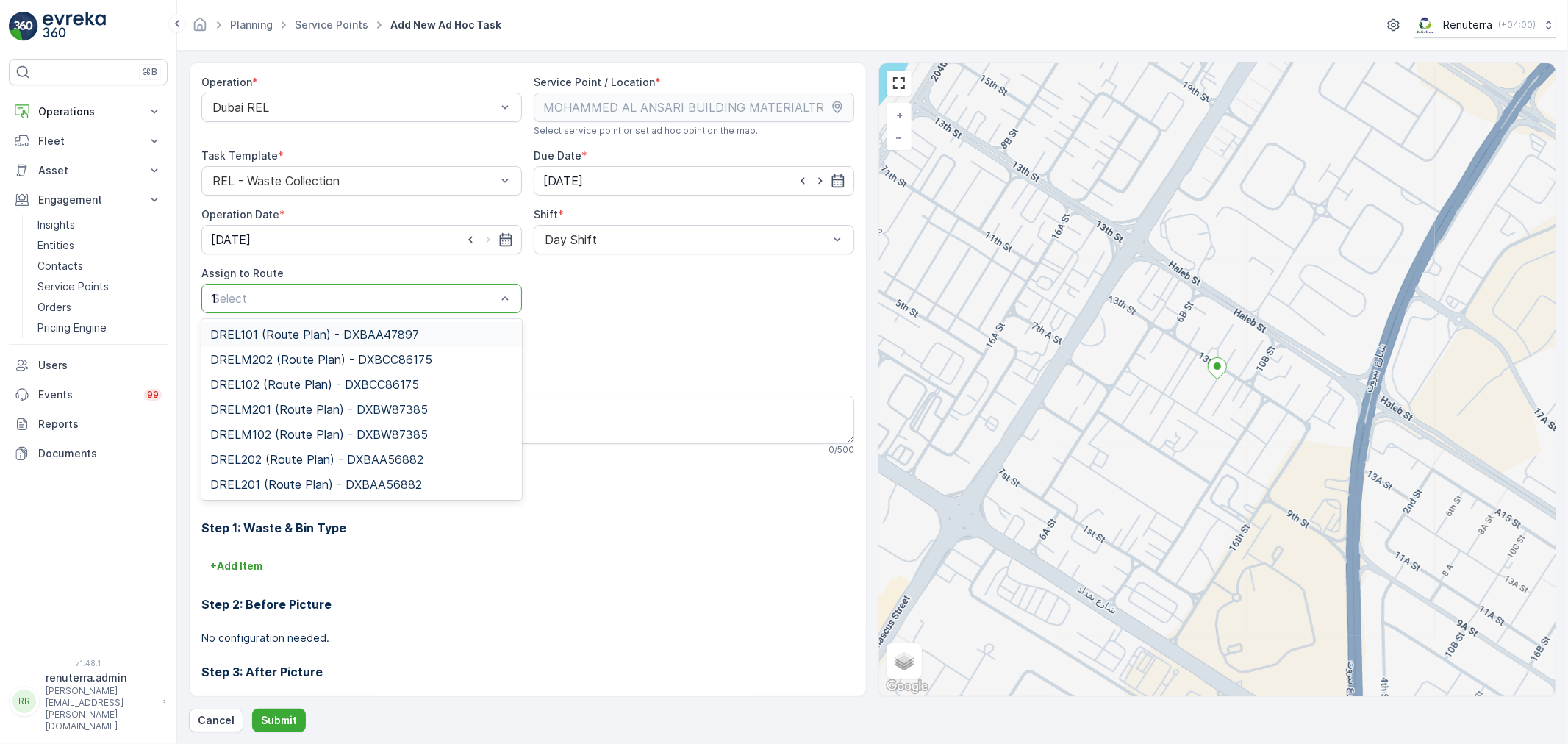
type input "102"
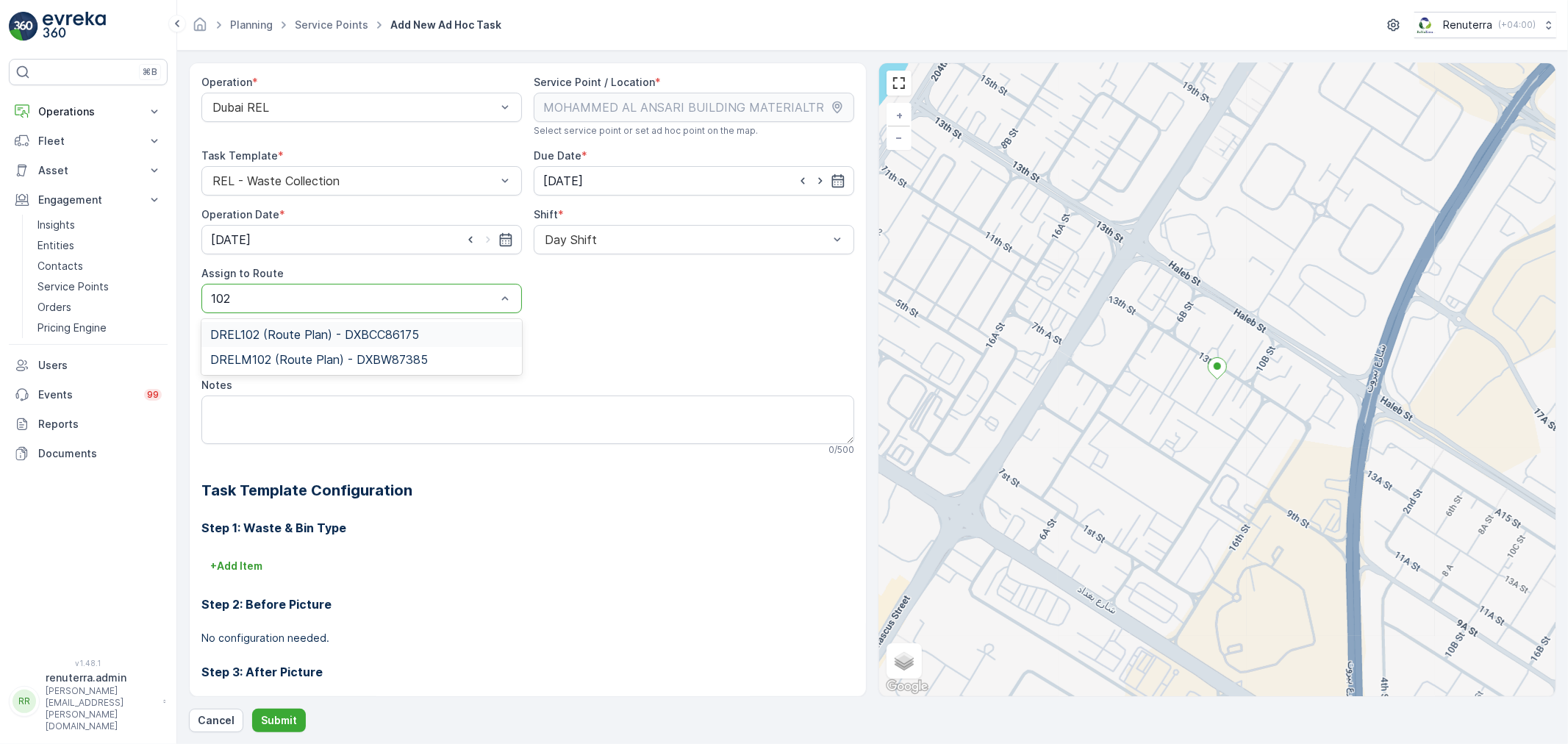
click at [402, 333] on span "DREL102 (Route Plan) - DXBCC86175" at bounding box center [314, 335] width 209 height 13
click at [273, 724] on p "Submit" at bounding box center [279, 720] width 36 height 15
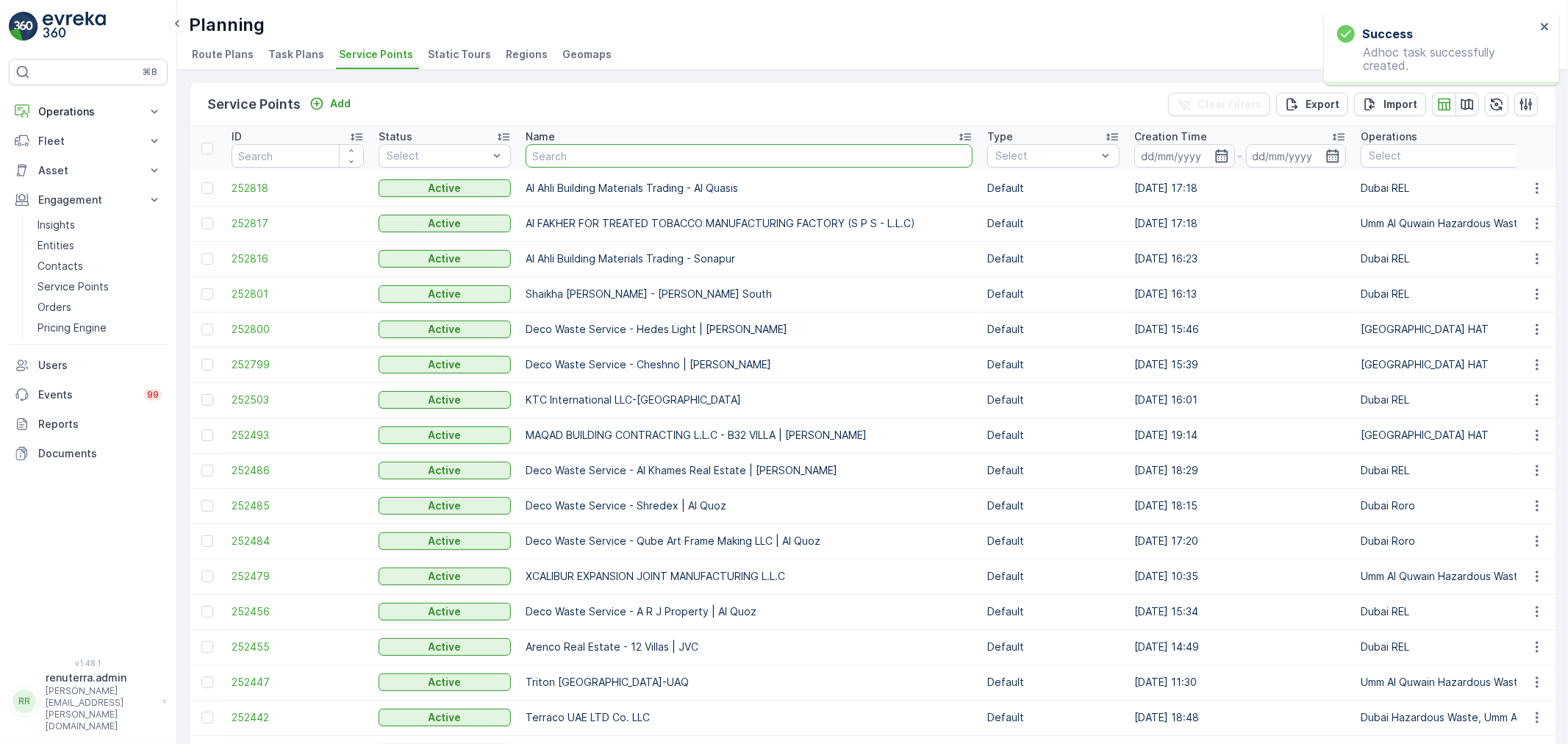
click at [548, 154] on input "text" at bounding box center [749, 155] width 447 height 24
type input "Ansa"
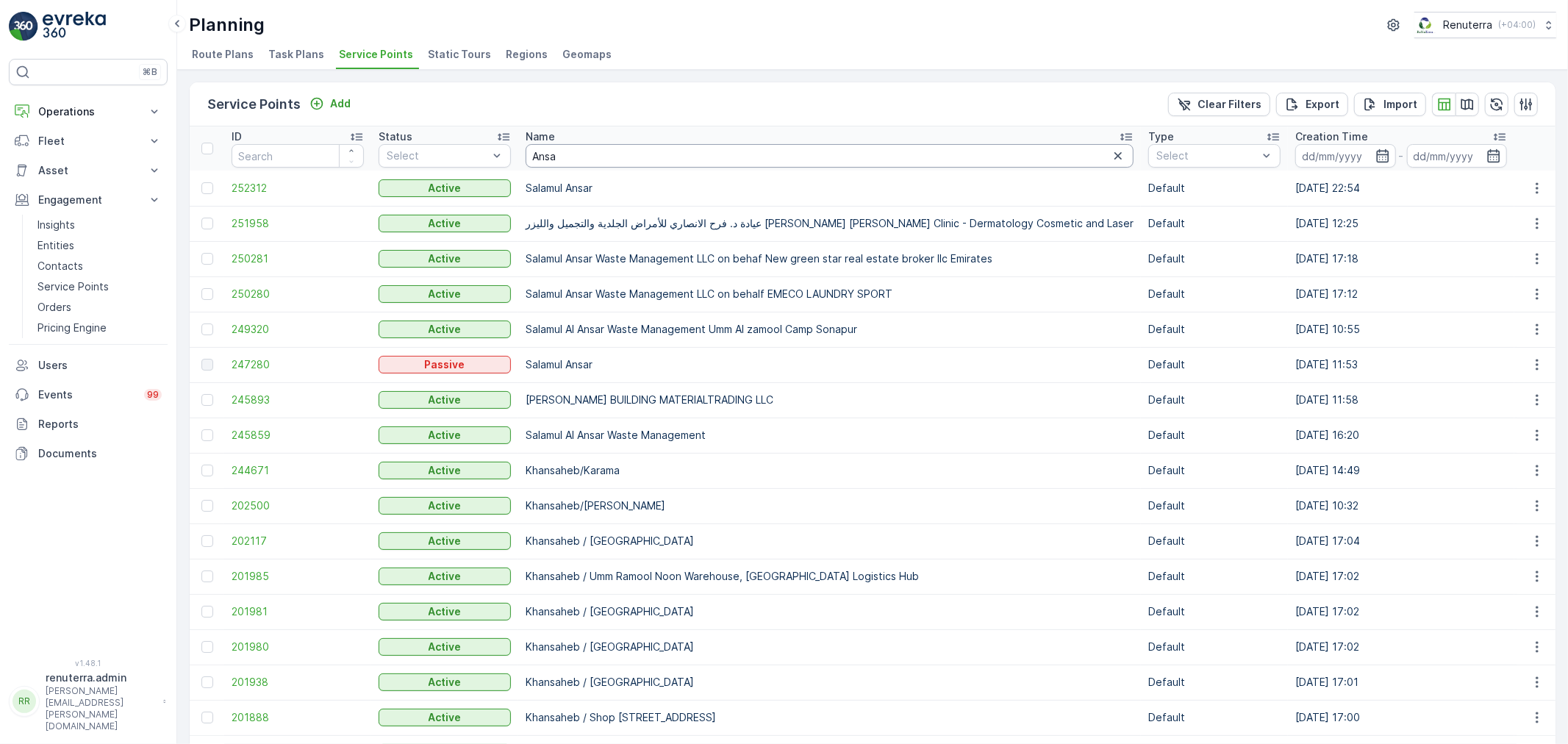
click at [569, 152] on input "Ansa" at bounding box center [830, 155] width 608 height 24
click at [266, 399] on span "245893" at bounding box center [298, 400] width 132 height 15
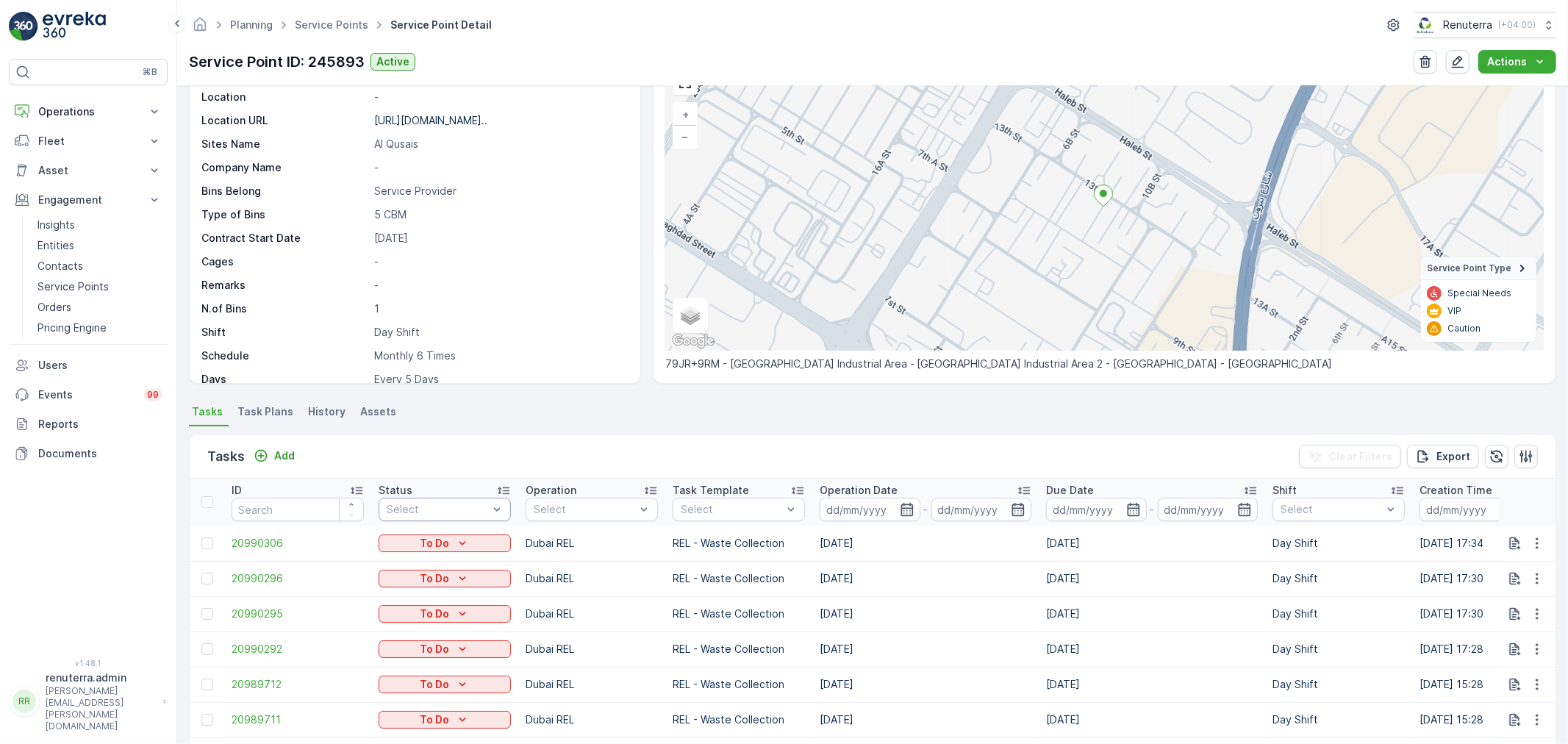
scroll to position [327, 0]
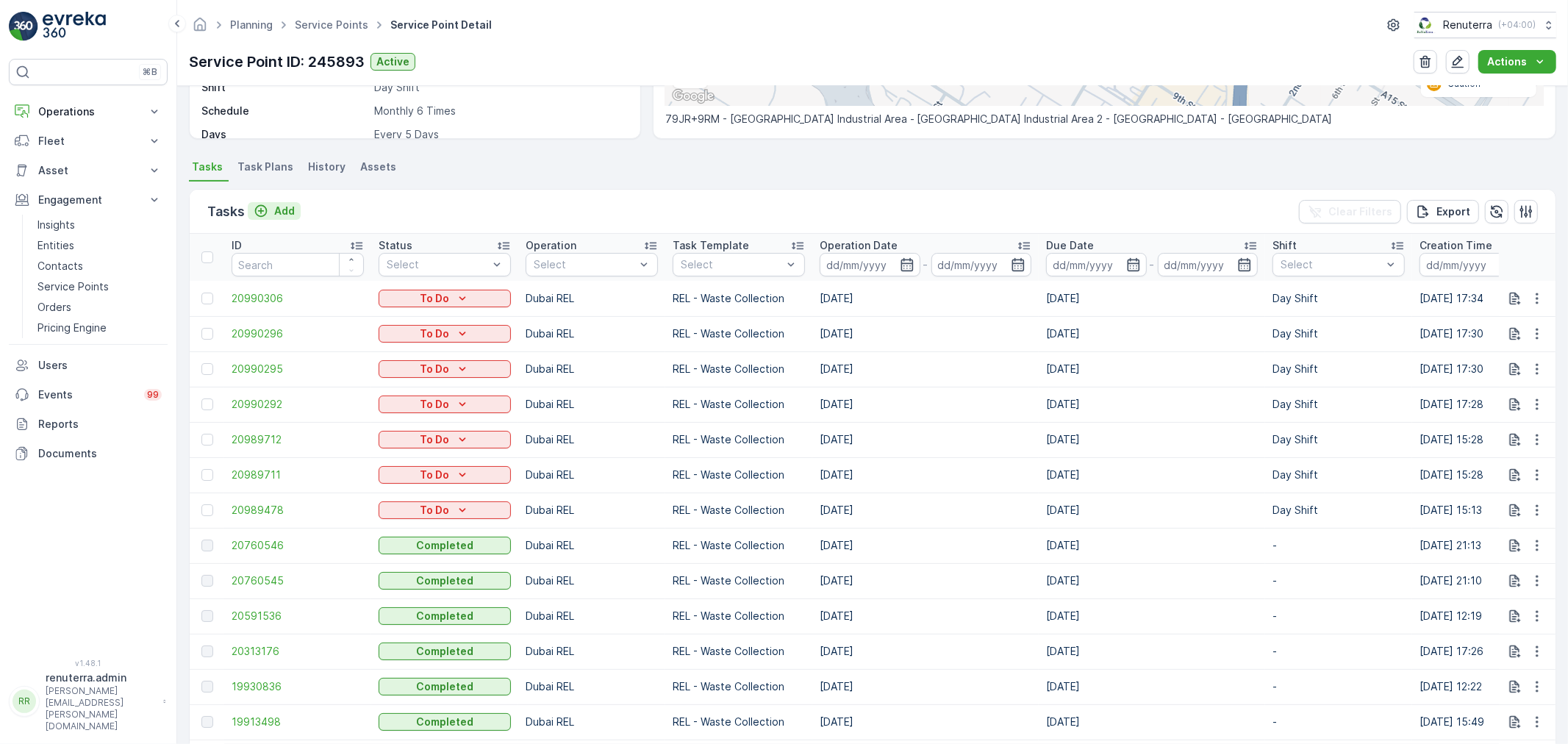
click at [283, 215] on p "Add" at bounding box center [285, 211] width 21 height 15
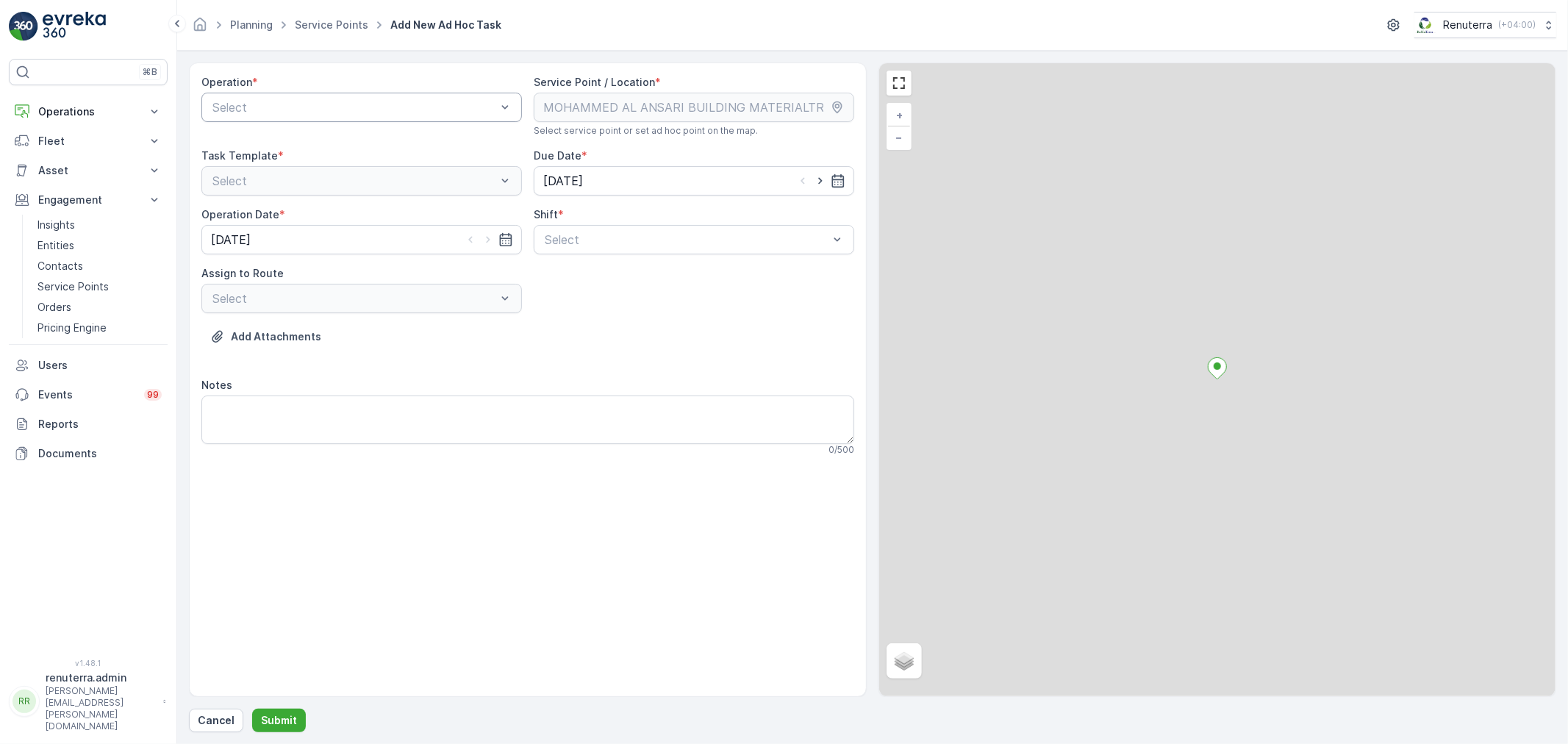
drag, startPoint x: 279, startPoint y: 97, endPoint x: 280, endPoint y: 120, distance: 23.0
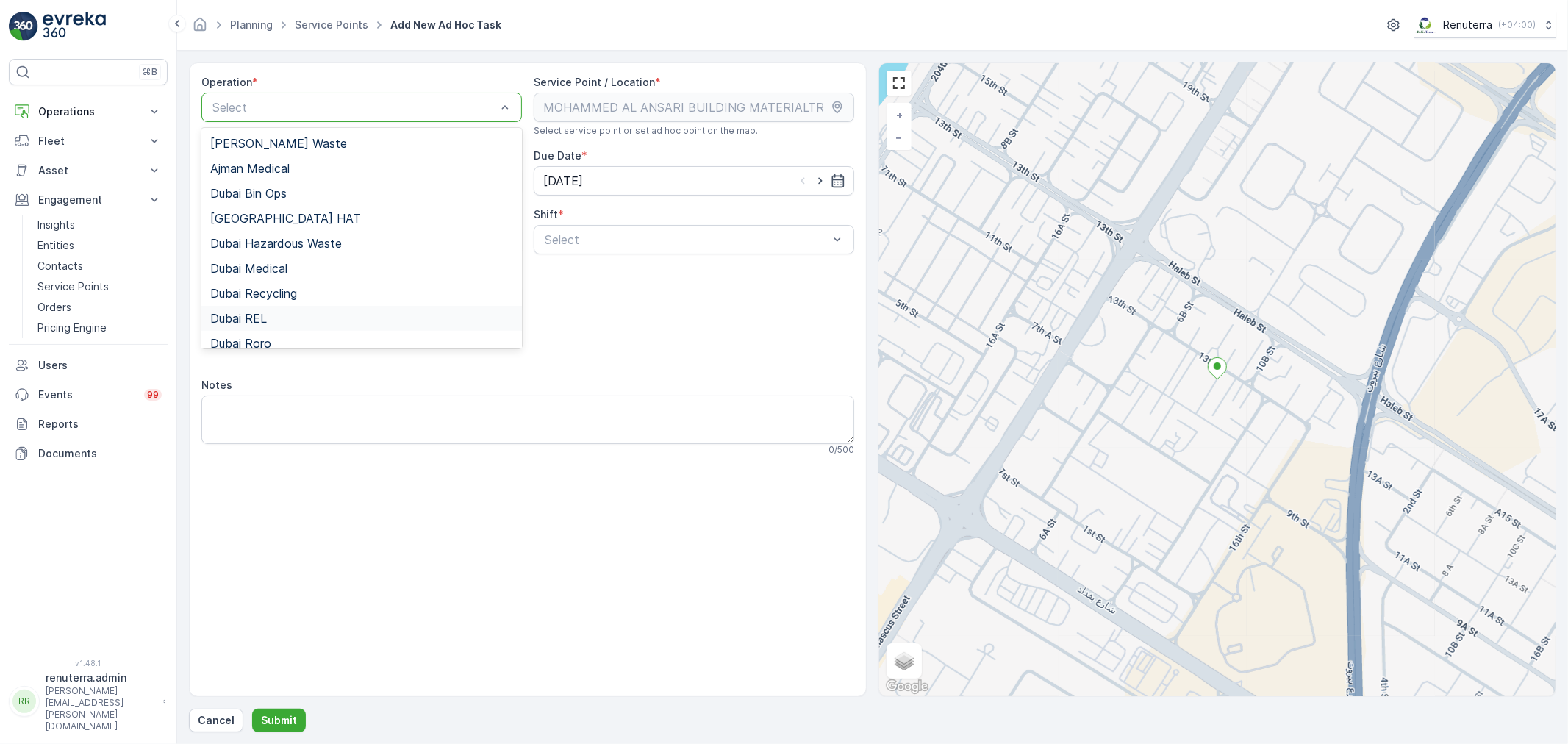
click at [268, 320] on div "Dubai REL" at bounding box center [361, 318] width 303 height 13
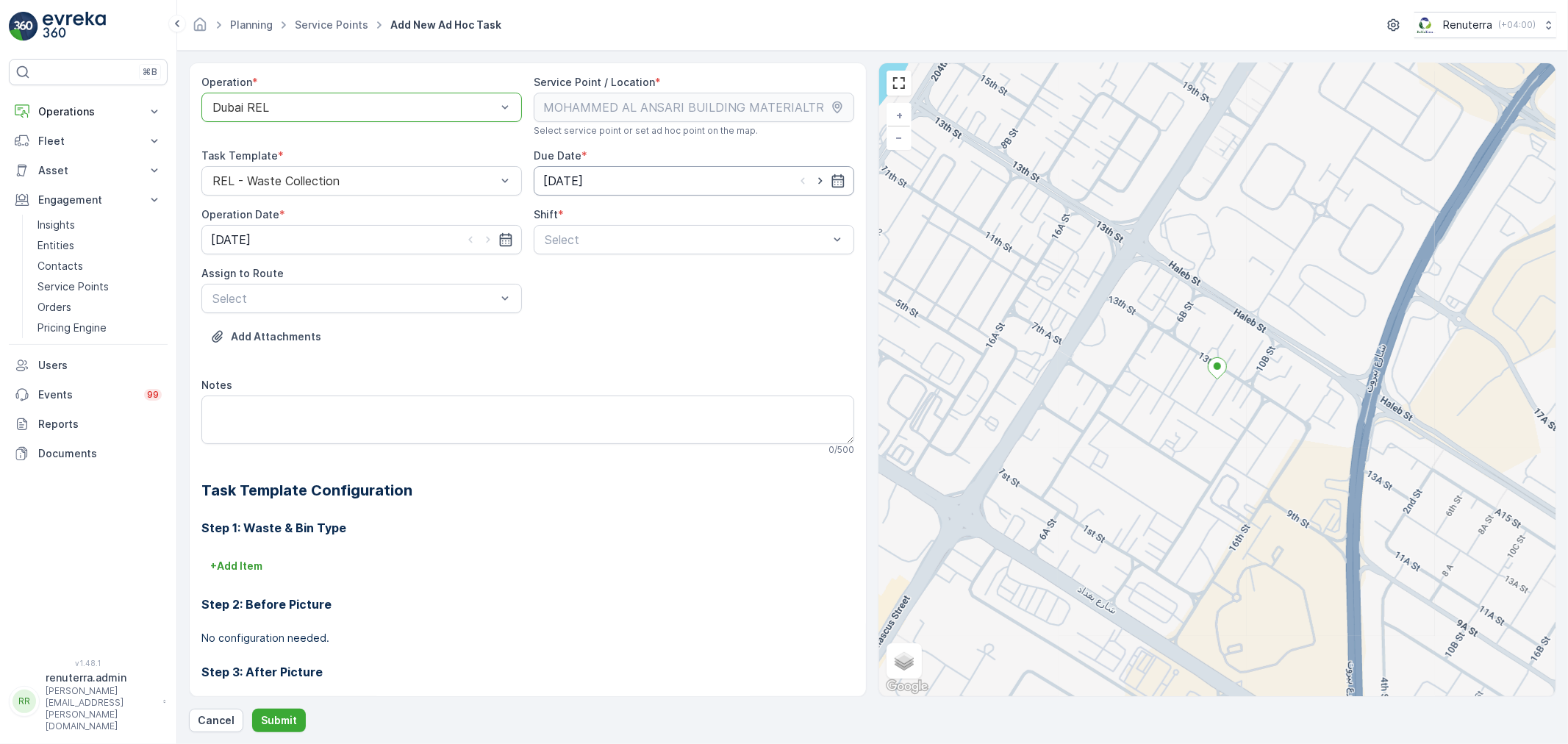
click at [619, 180] on input "[DATE]" at bounding box center [694, 181] width 320 height 30
click at [716, 215] on icon "button" at bounding box center [715, 217] width 15 height 15
drag, startPoint x: 660, startPoint y: 364, endPoint x: 636, endPoint y: 358, distance: 24.7
click at [662, 363] on div "25" at bounding box center [662, 363] width 24 height 24
type input "25.09.2025"
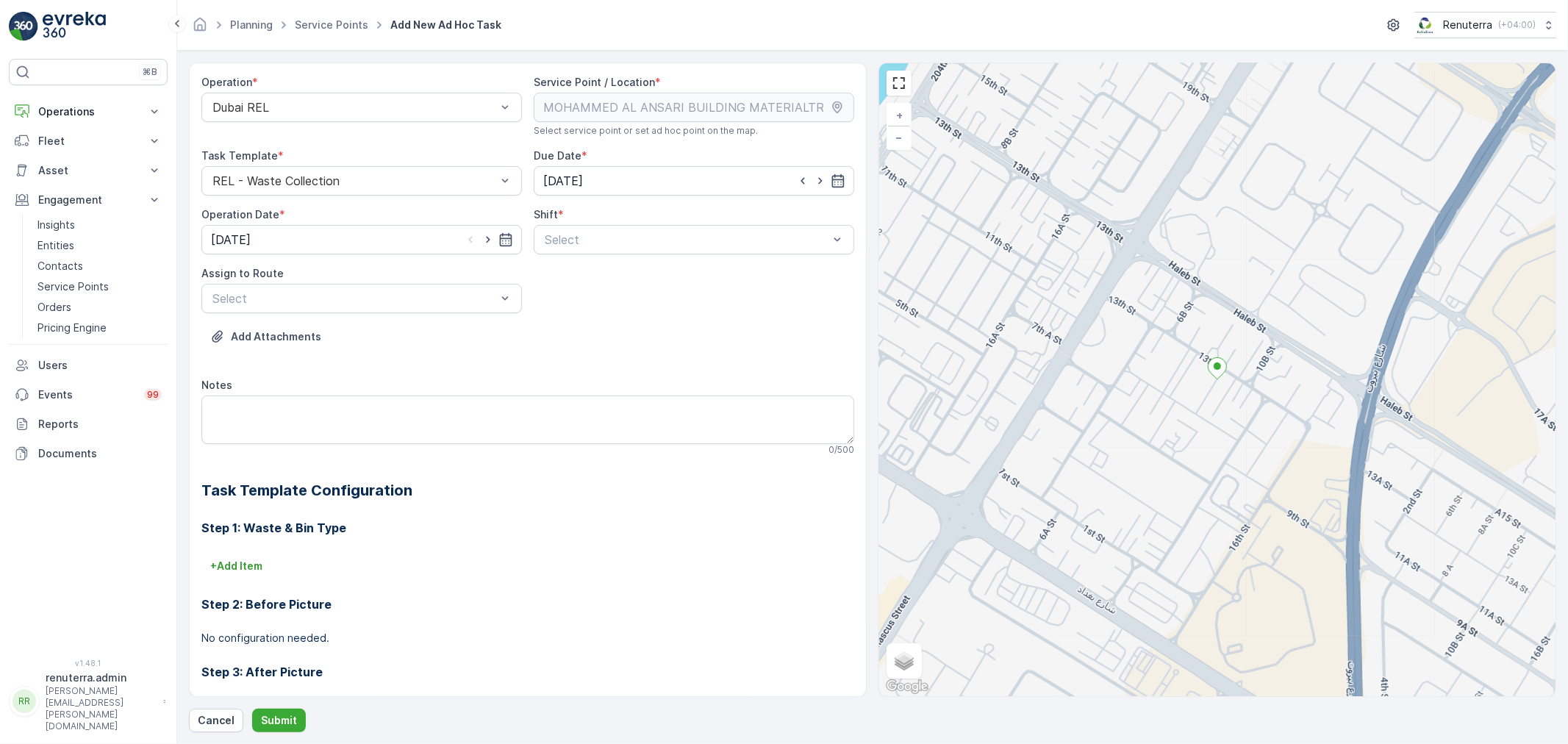
click at [333, 220] on div "Operation Date *" at bounding box center [361, 214] width 320 height 15
click at [334, 236] on input "[DATE]" at bounding box center [361, 240] width 320 height 30
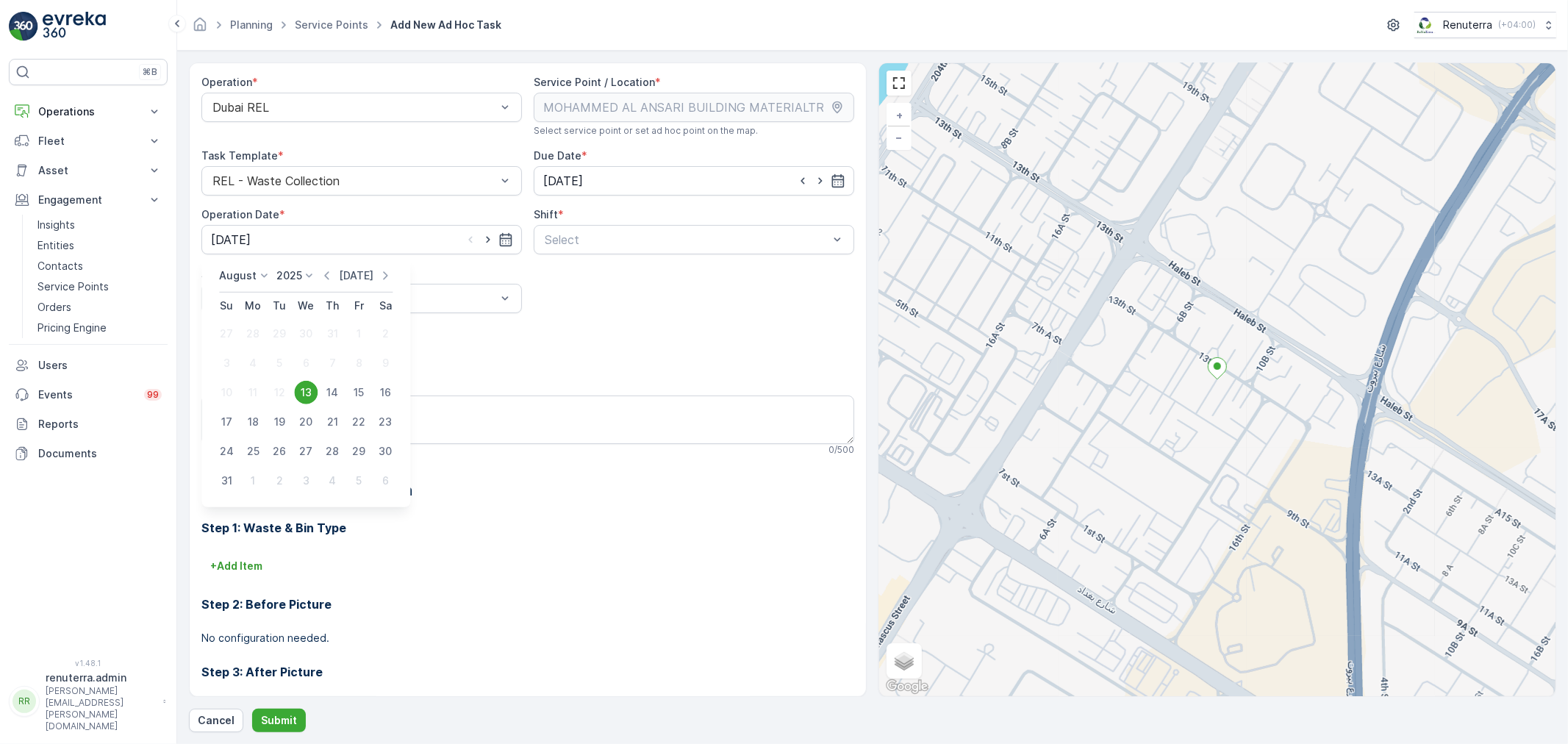
click at [368, 277] on p "[DATE]" at bounding box center [356, 275] width 35 height 15
click at [379, 276] on icon "button" at bounding box center [385, 275] width 15 height 15
click at [337, 415] on div "25" at bounding box center [332, 422] width 24 height 24
type input "25.09.2025"
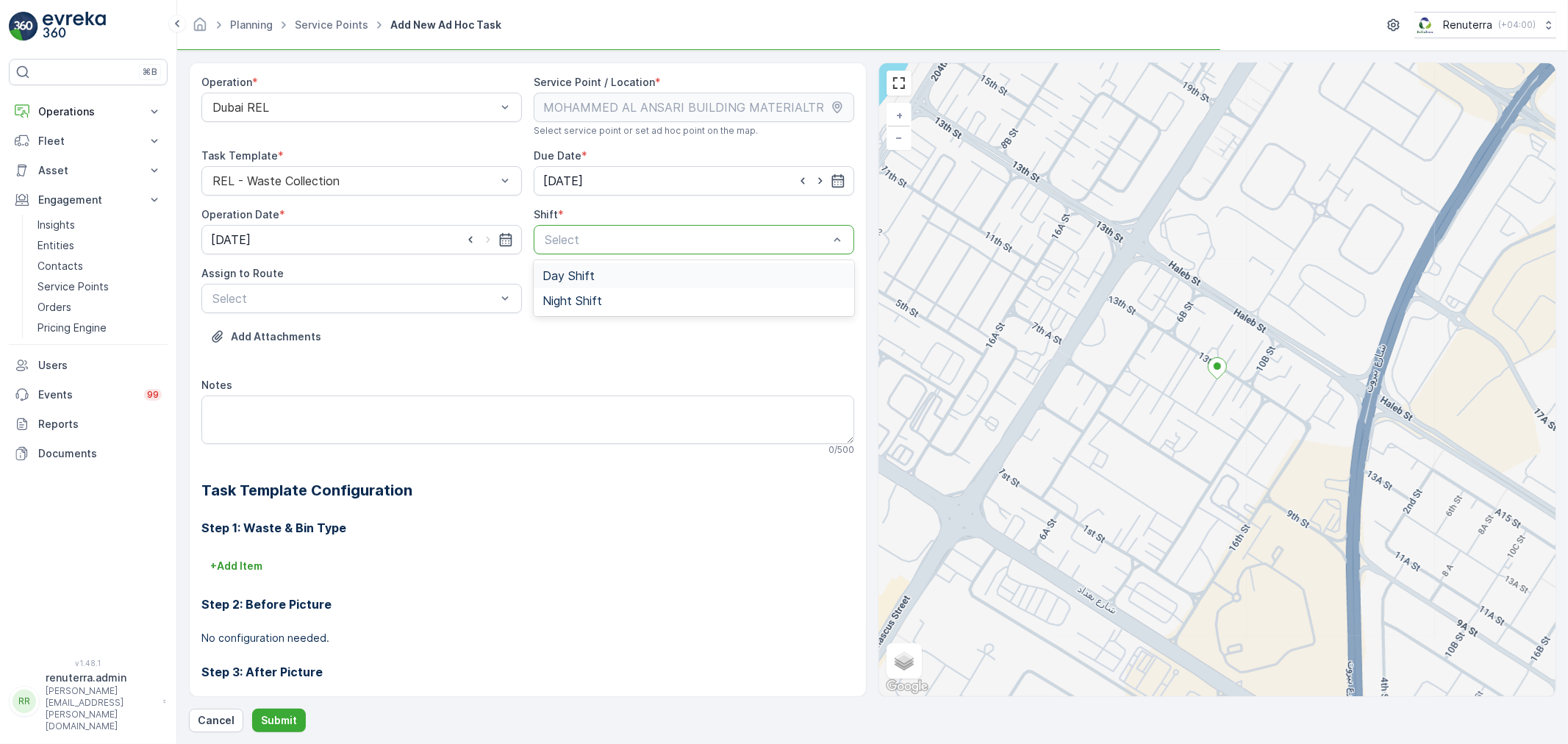
click at [572, 237] on div at bounding box center [686, 240] width 286 height 13
click at [569, 267] on div "Day Shift" at bounding box center [694, 275] width 320 height 25
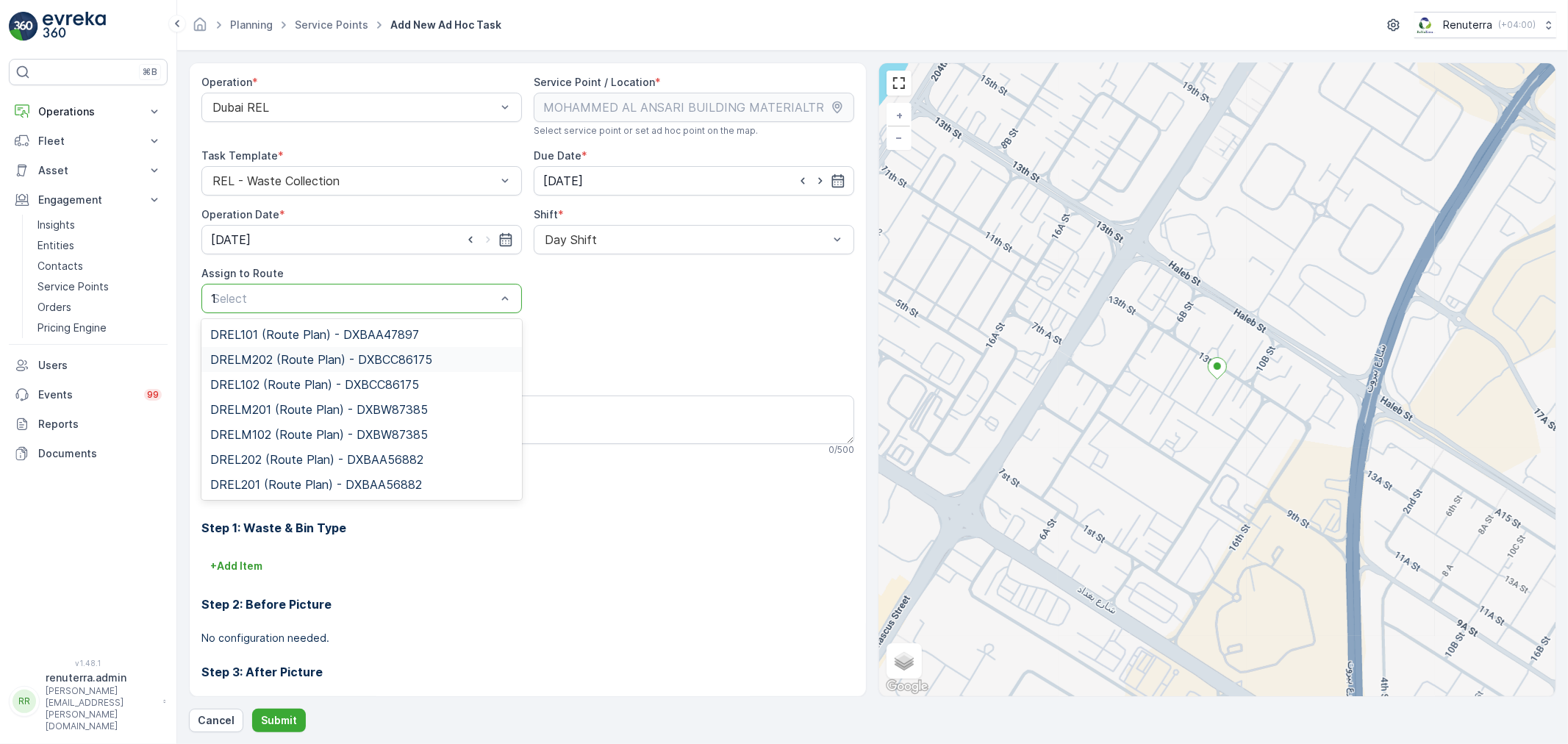
type input "102"
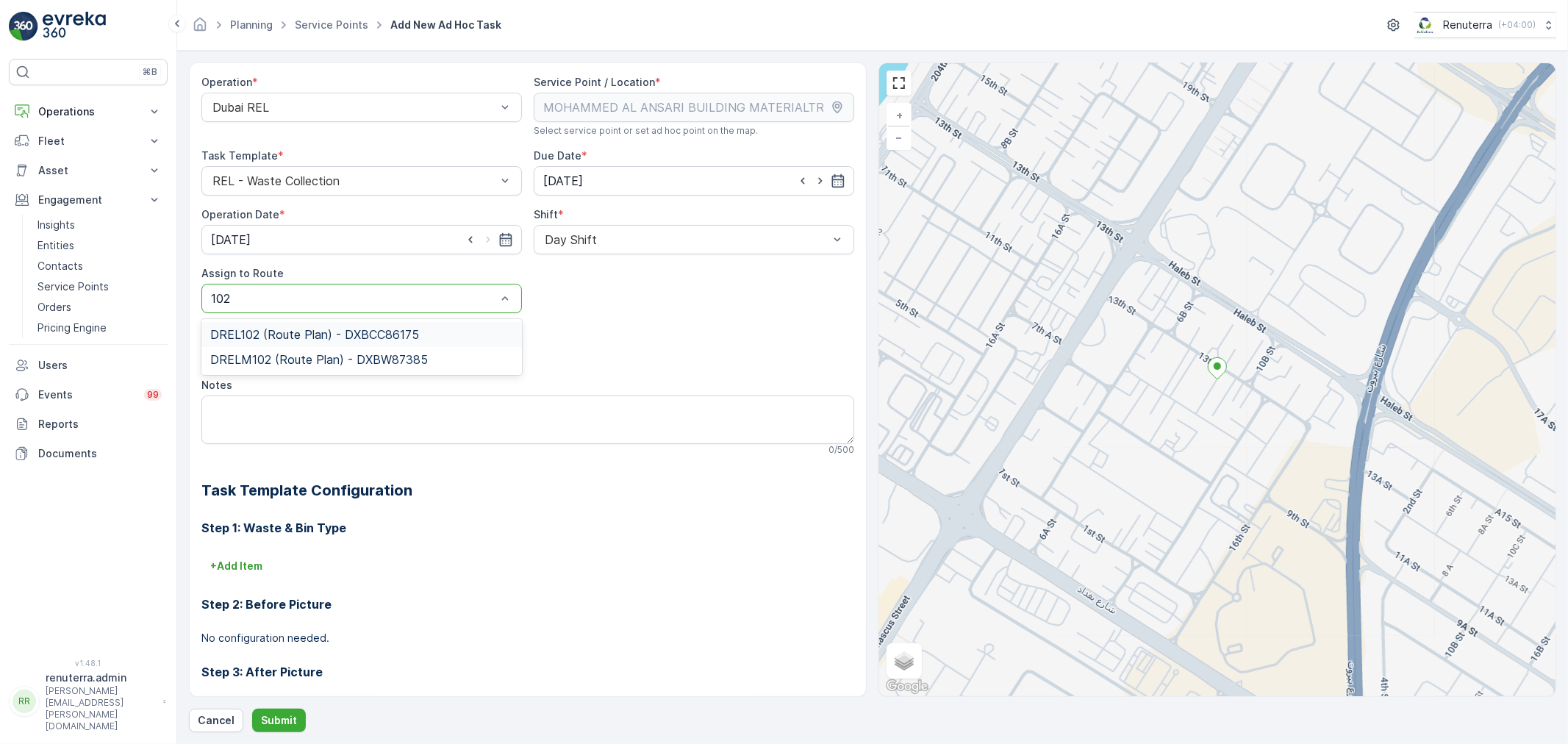
click at [429, 339] on div "DREL102 (Route Plan) - DXBCC86175" at bounding box center [361, 335] width 303 height 13
click at [275, 710] on button "Submit" at bounding box center [279, 720] width 54 height 24
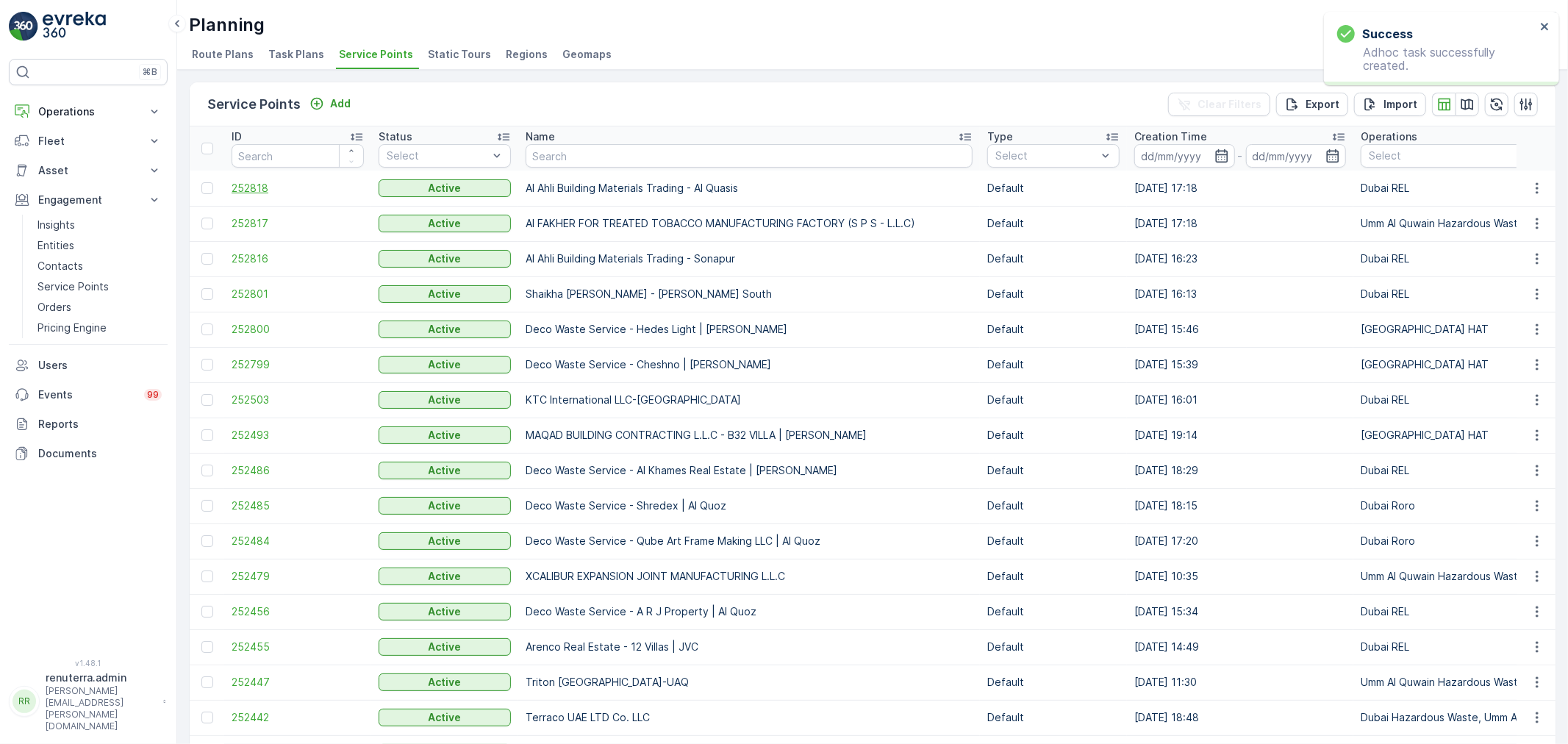
click at [246, 184] on span "252818" at bounding box center [298, 188] width 132 height 15
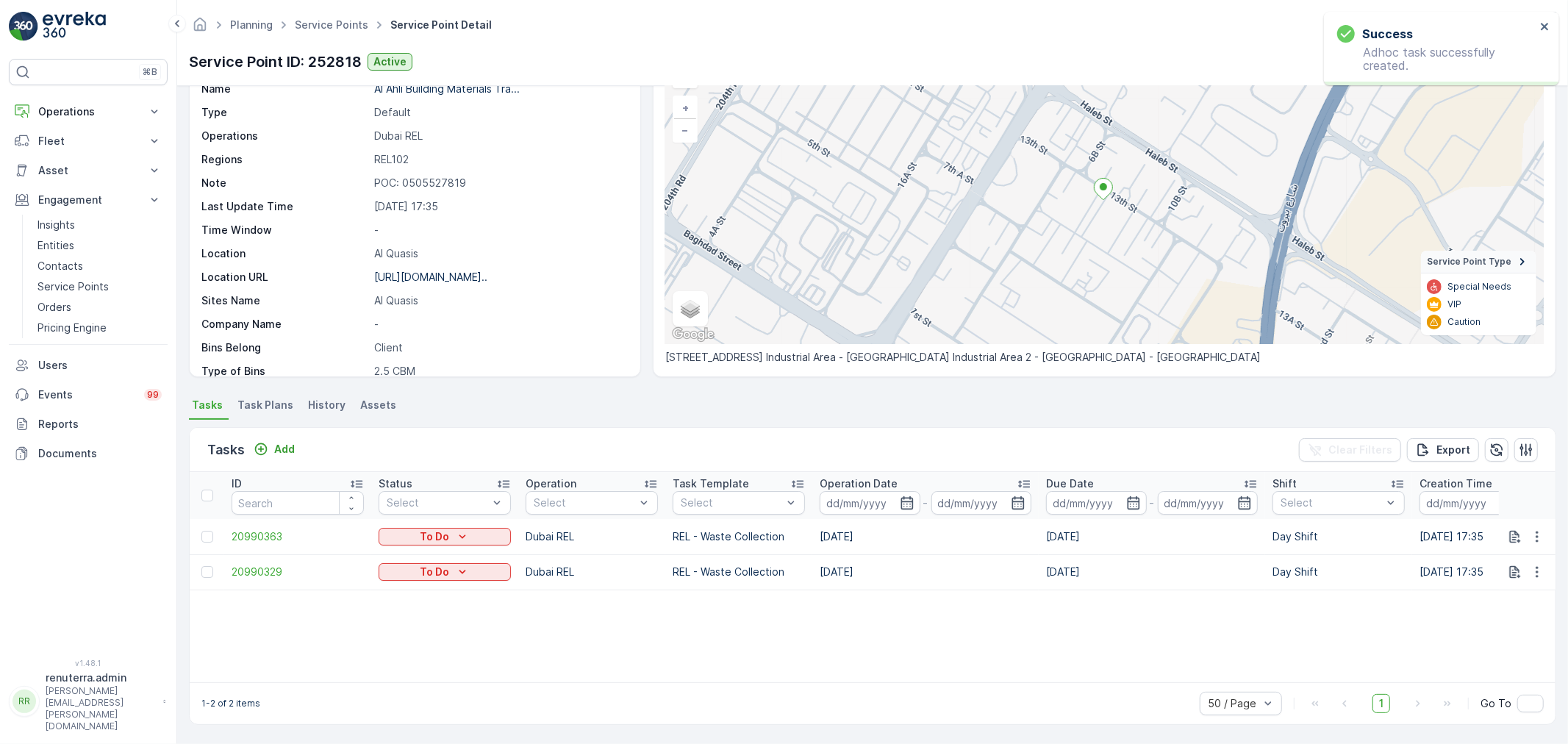
scroll to position [88, 0]
click at [271, 462] on div "Tasks Add Clear Filters Export" at bounding box center [872, 450] width 1366 height 44
click at [270, 457] on button "Add" at bounding box center [273, 450] width 53 height 17
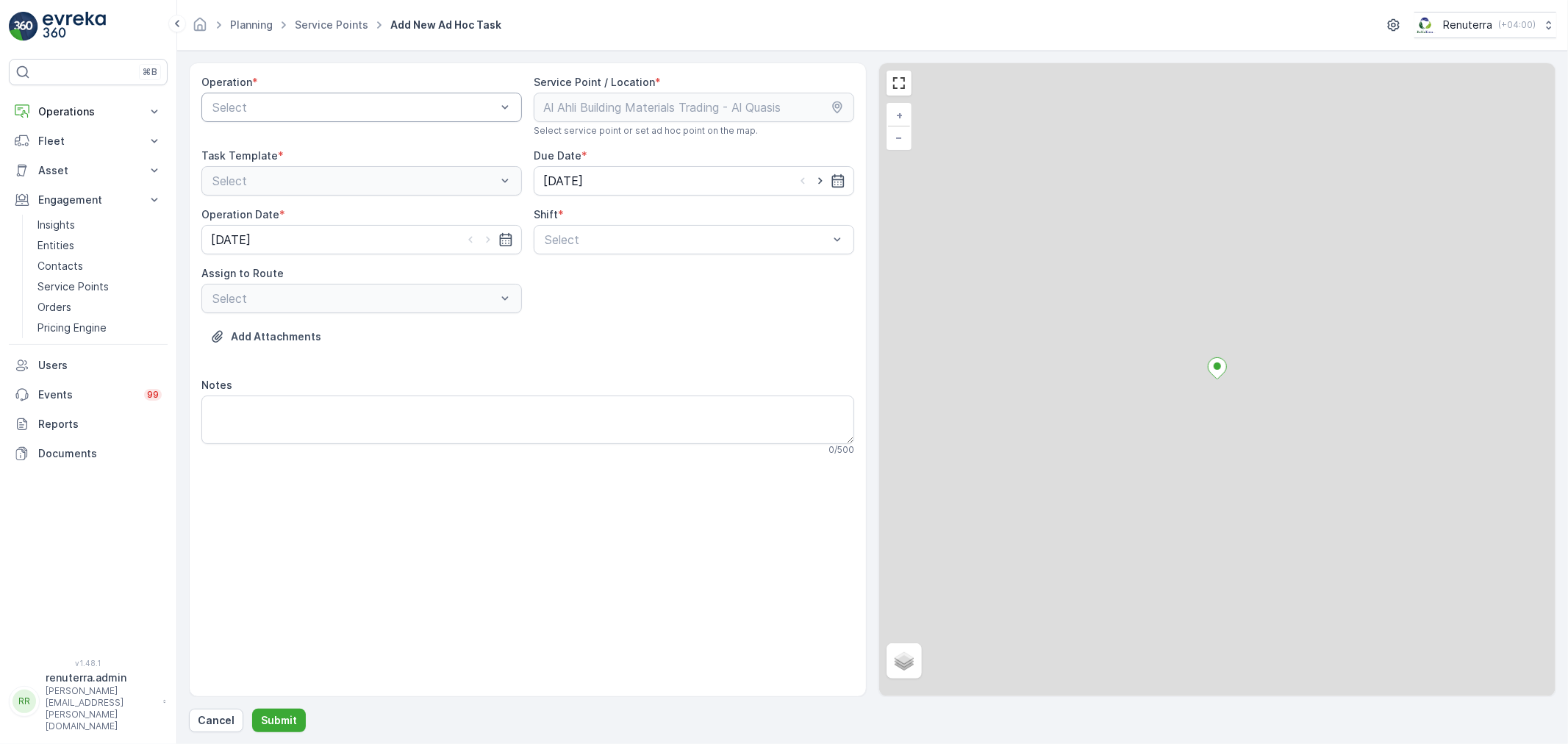
click at [311, 101] on div at bounding box center [353, 107] width 286 height 13
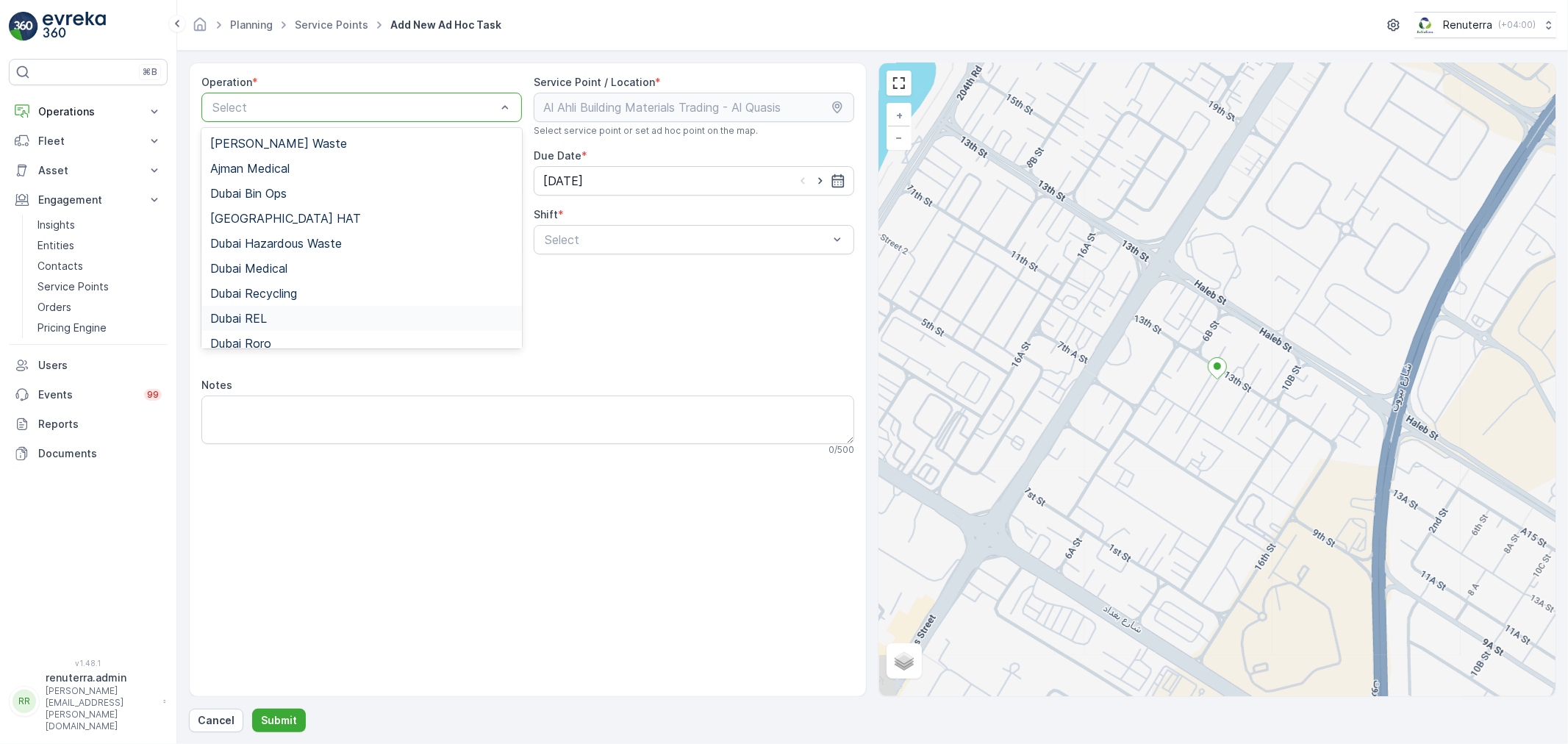
click at [288, 317] on div "Dubai REL" at bounding box center [361, 318] width 303 height 13
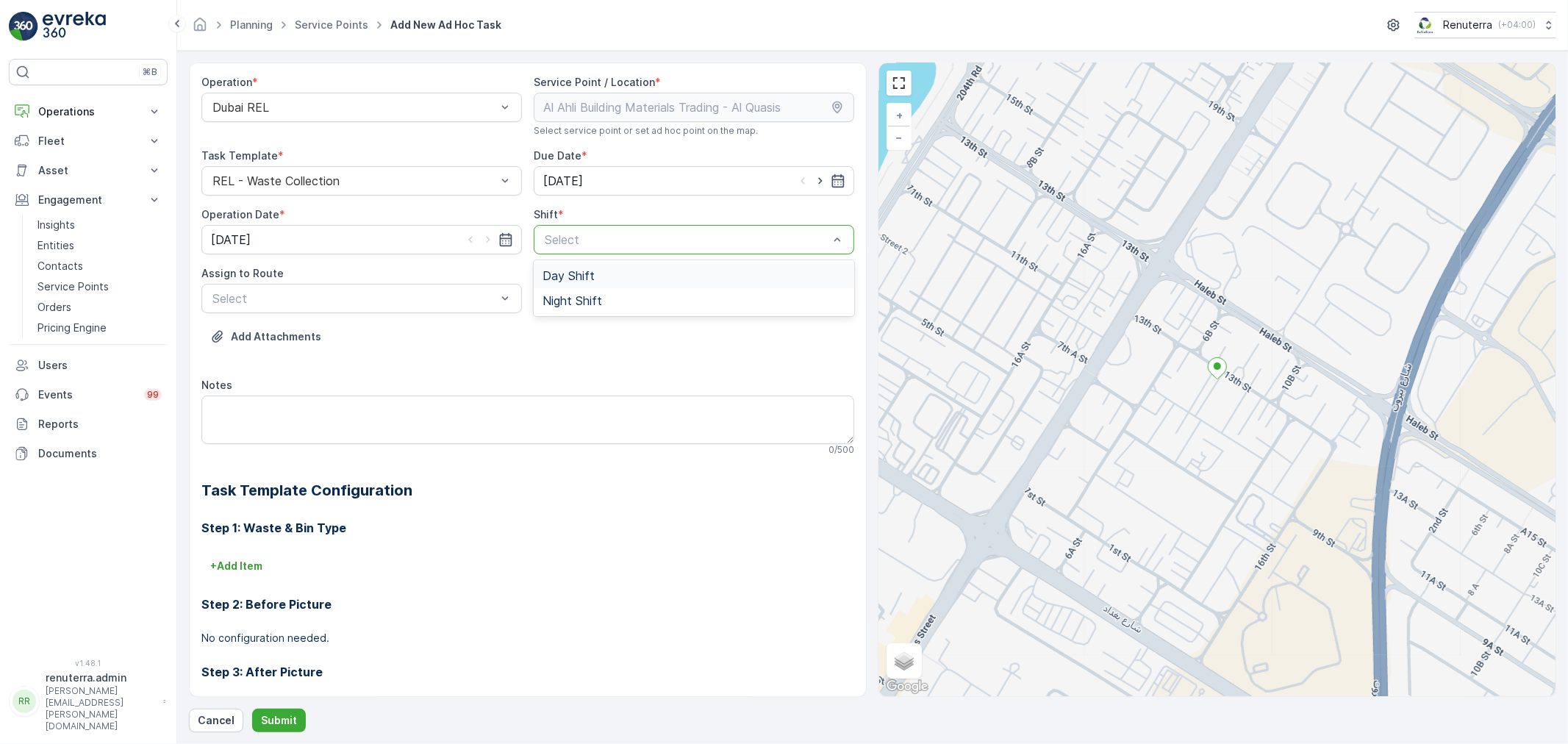
click at [557, 244] on div at bounding box center [686, 240] width 286 height 13
click at [564, 275] on span "Day Shift" at bounding box center [569, 275] width 52 height 13
click at [470, 301] on div at bounding box center [353, 298] width 286 height 13
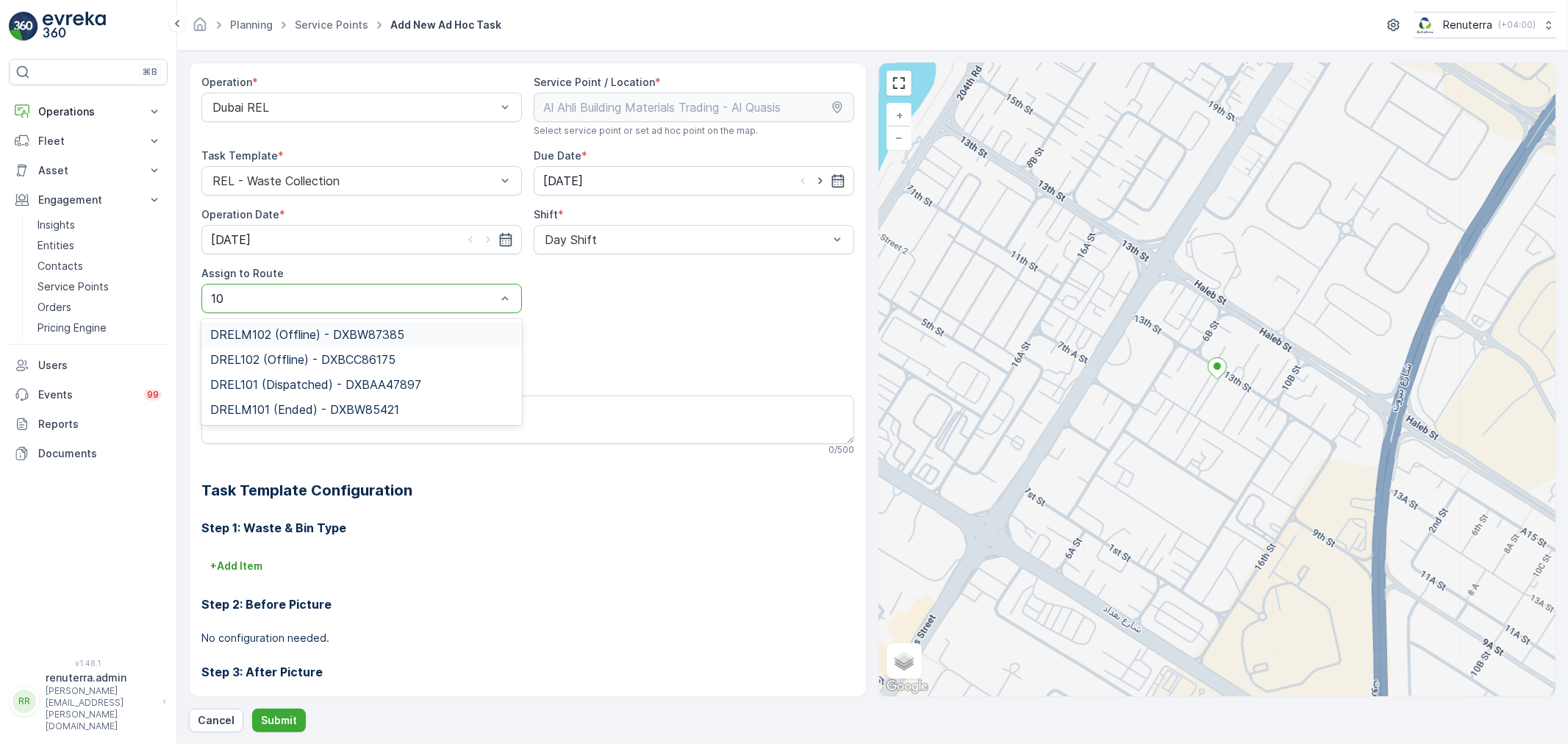
type input "102"
click at [472, 353] on div "DREL102 (Offline) - DXBCC86175" at bounding box center [361, 359] width 320 height 25
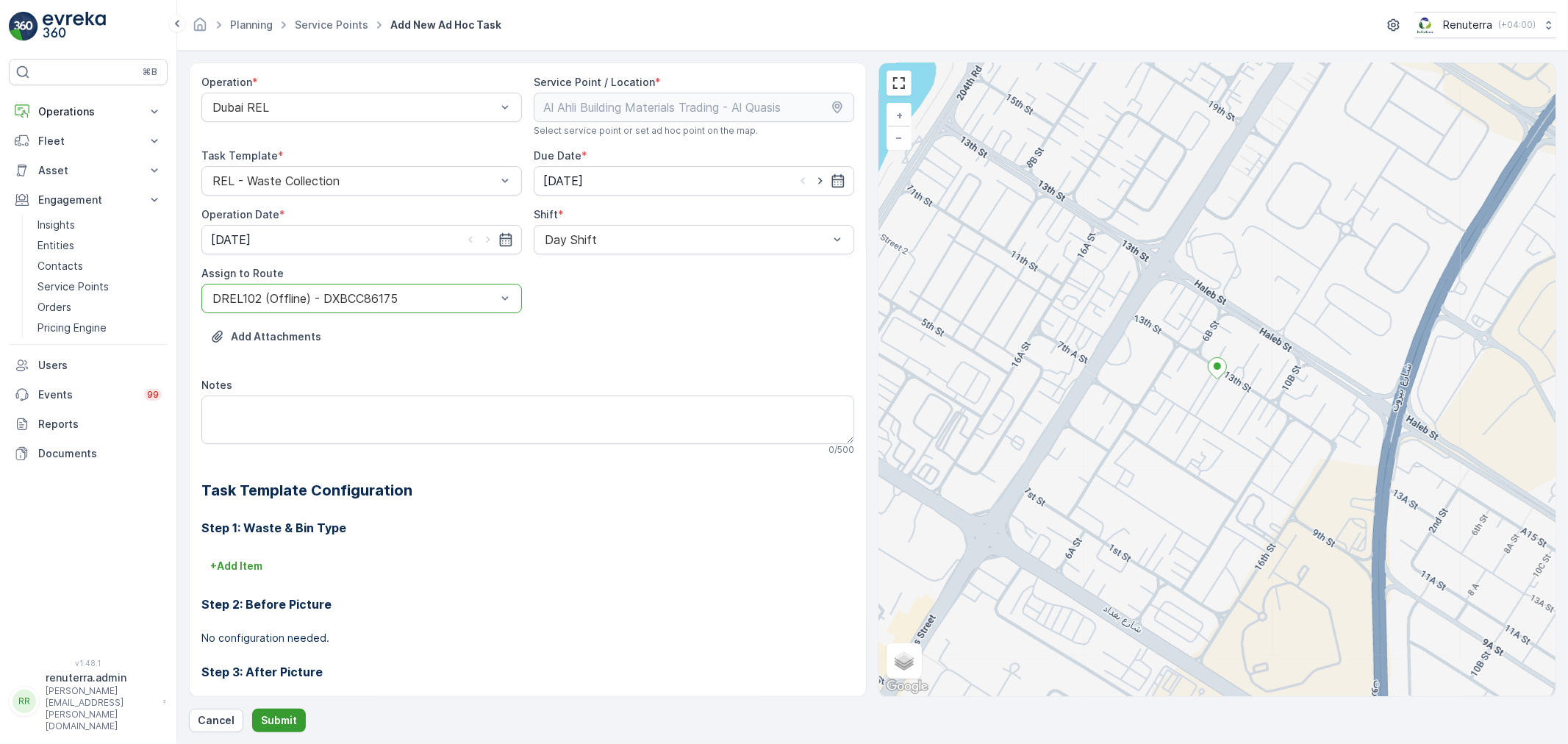
click at [273, 730] on button "Submit" at bounding box center [279, 720] width 54 height 24
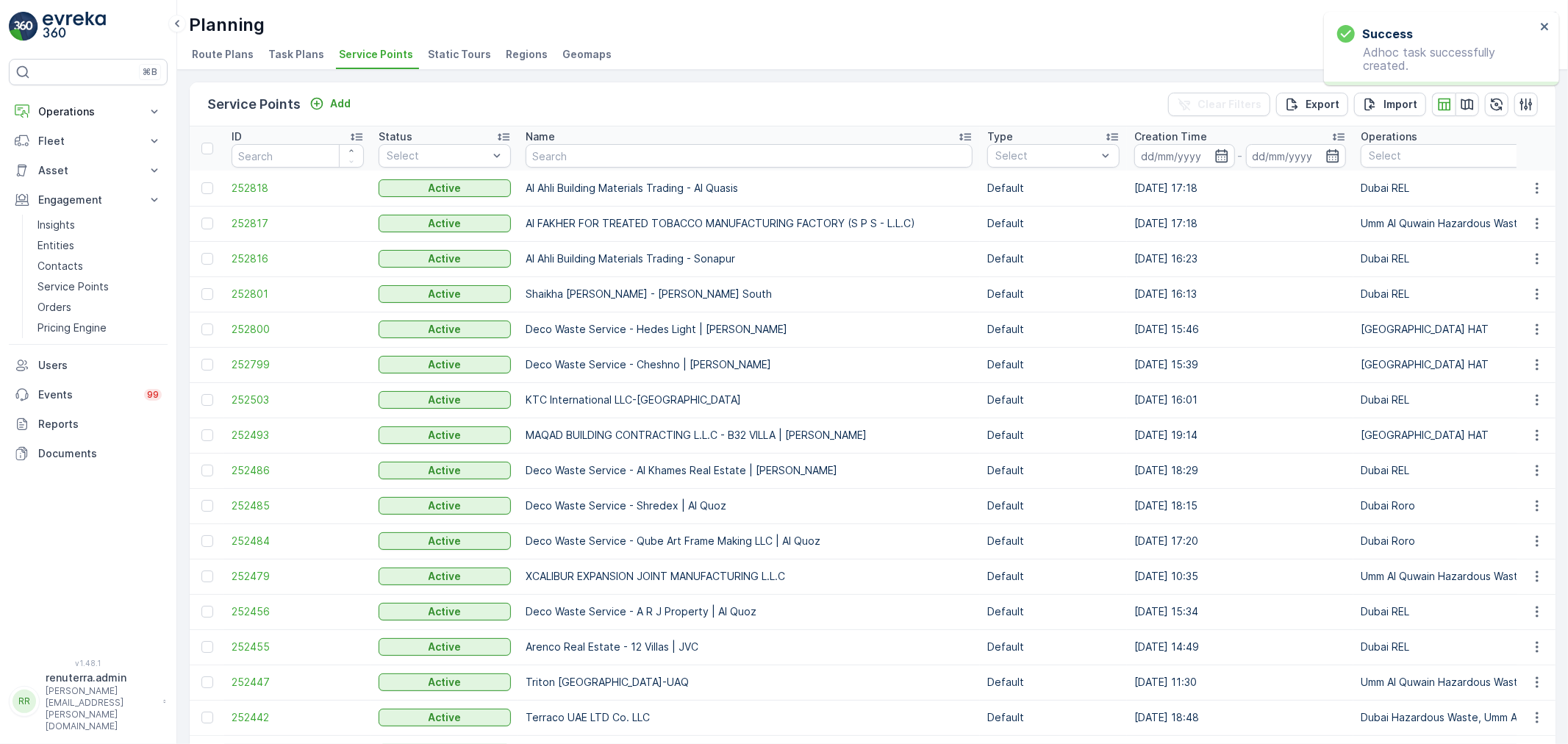
click at [232, 246] on td "252816" at bounding box center [297, 259] width 147 height 36
click at [235, 220] on span "252817" at bounding box center [298, 223] width 132 height 15
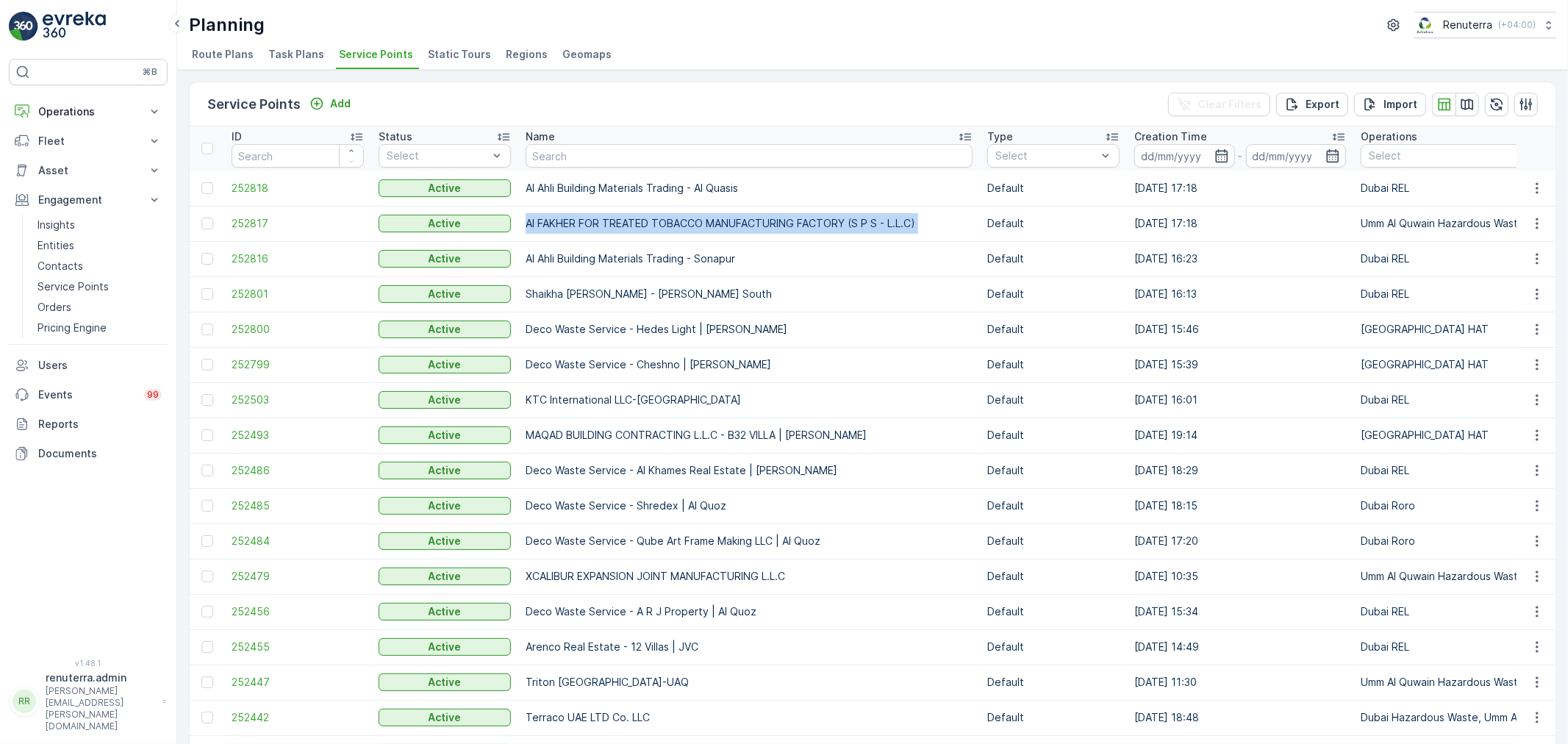
drag, startPoint x: 532, startPoint y: 221, endPoint x: 932, endPoint y: 222, distance: 400.0
click at [697, 331] on td "Deco Waste Service - Hedes Light | Jabel Ali" at bounding box center [749, 329] width 461 height 36
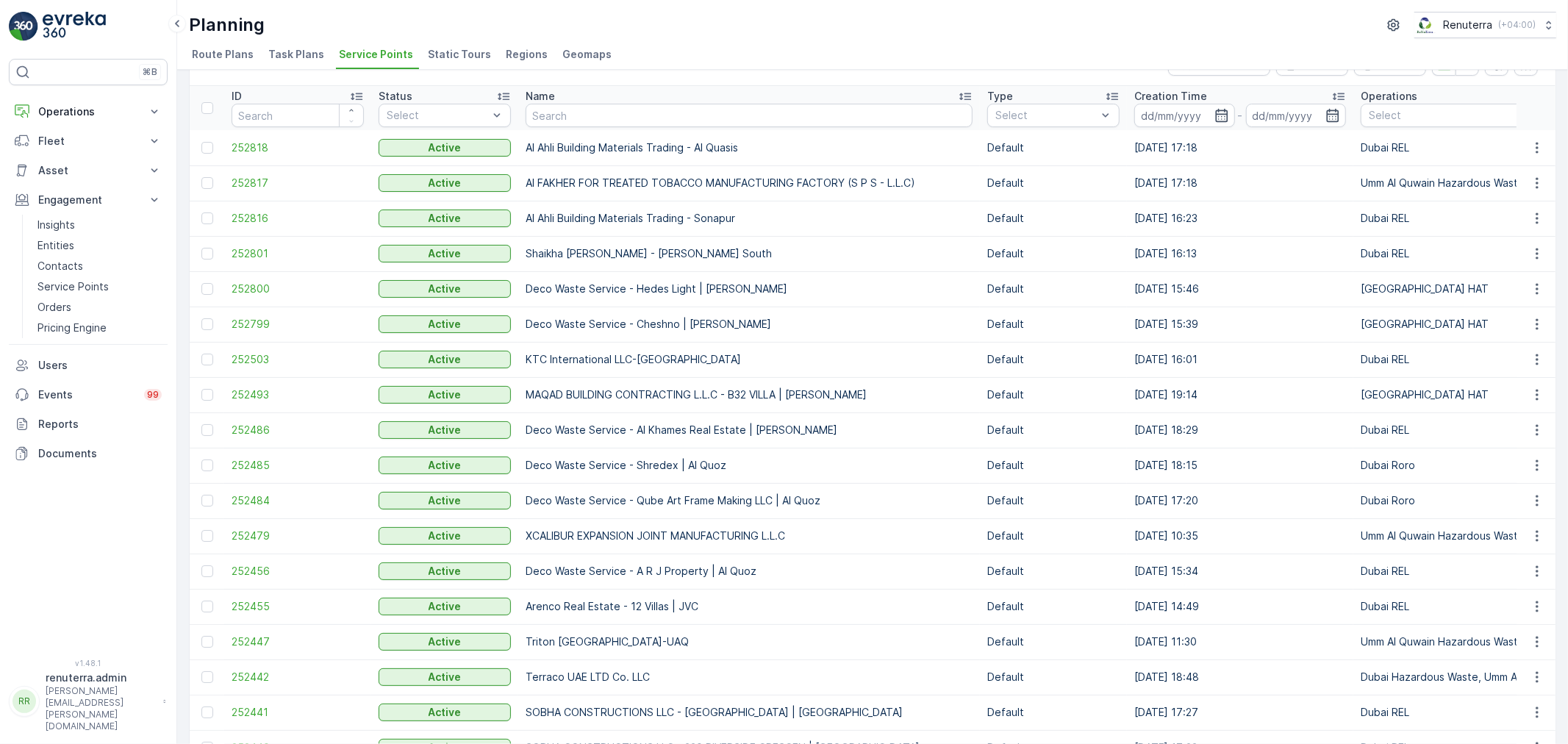
scroll to position [82, 0]
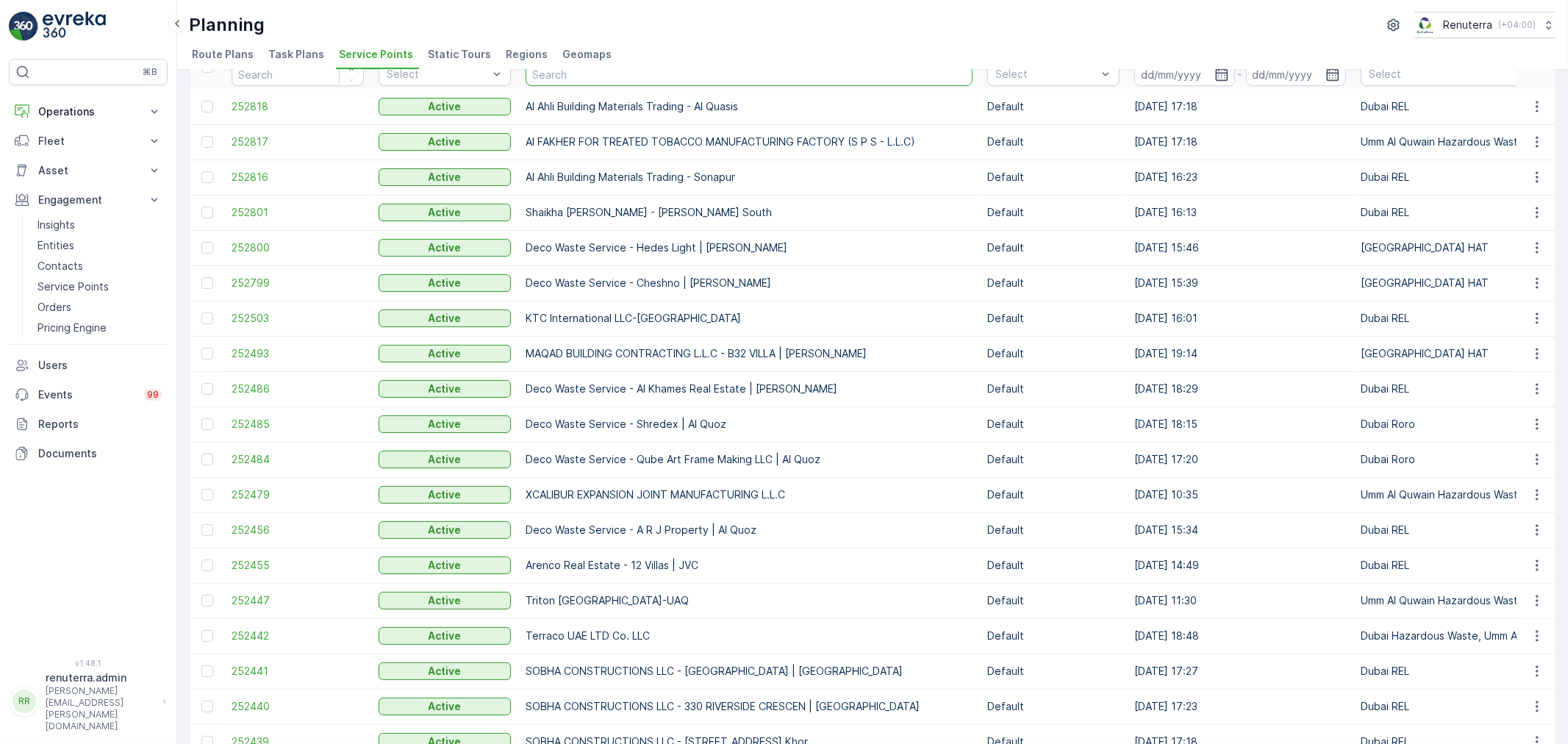
click at [559, 78] on input "text" at bounding box center [749, 74] width 447 height 24
type input "KHK"
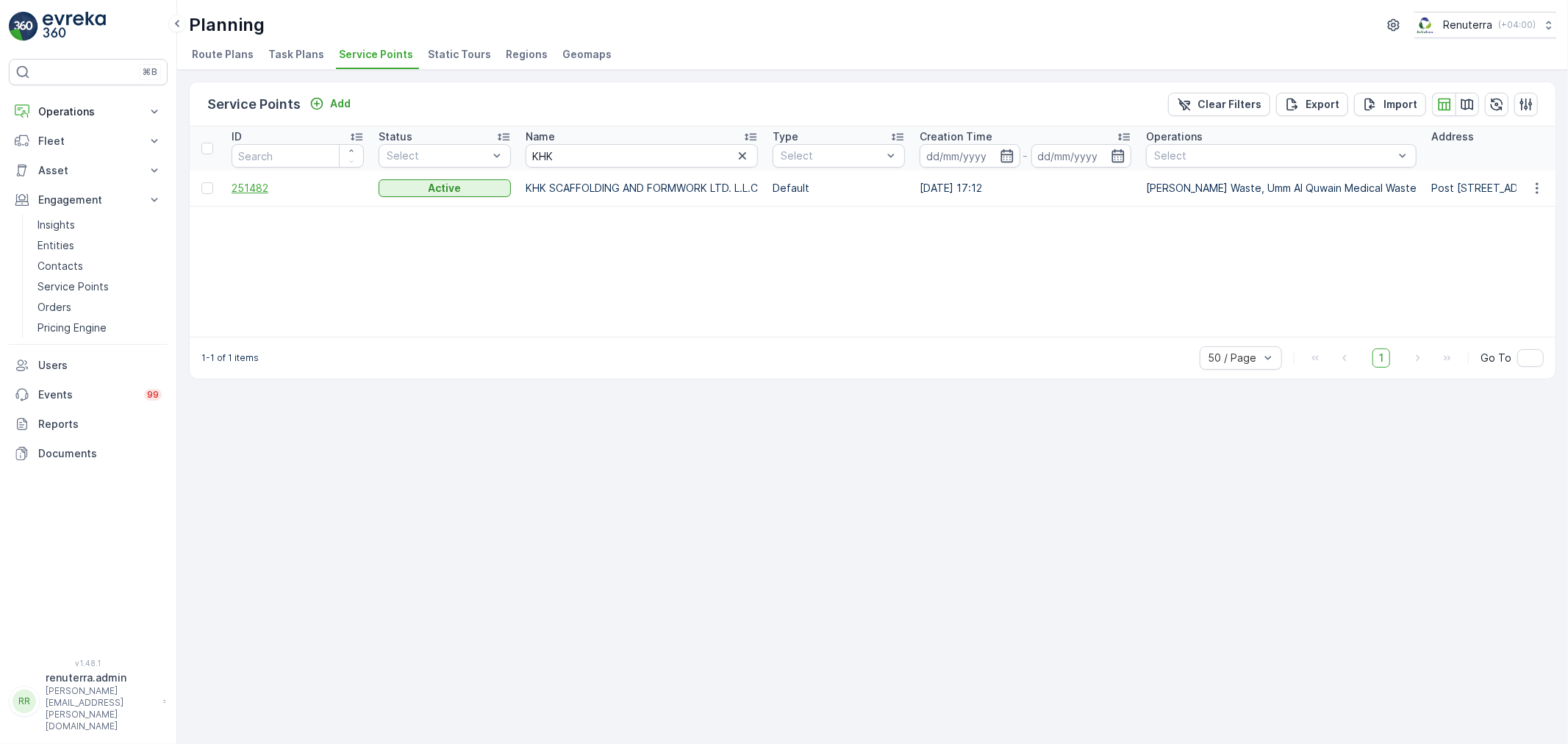
click at [268, 184] on span "251482" at bounding box center [298, 188] width 132 height 15
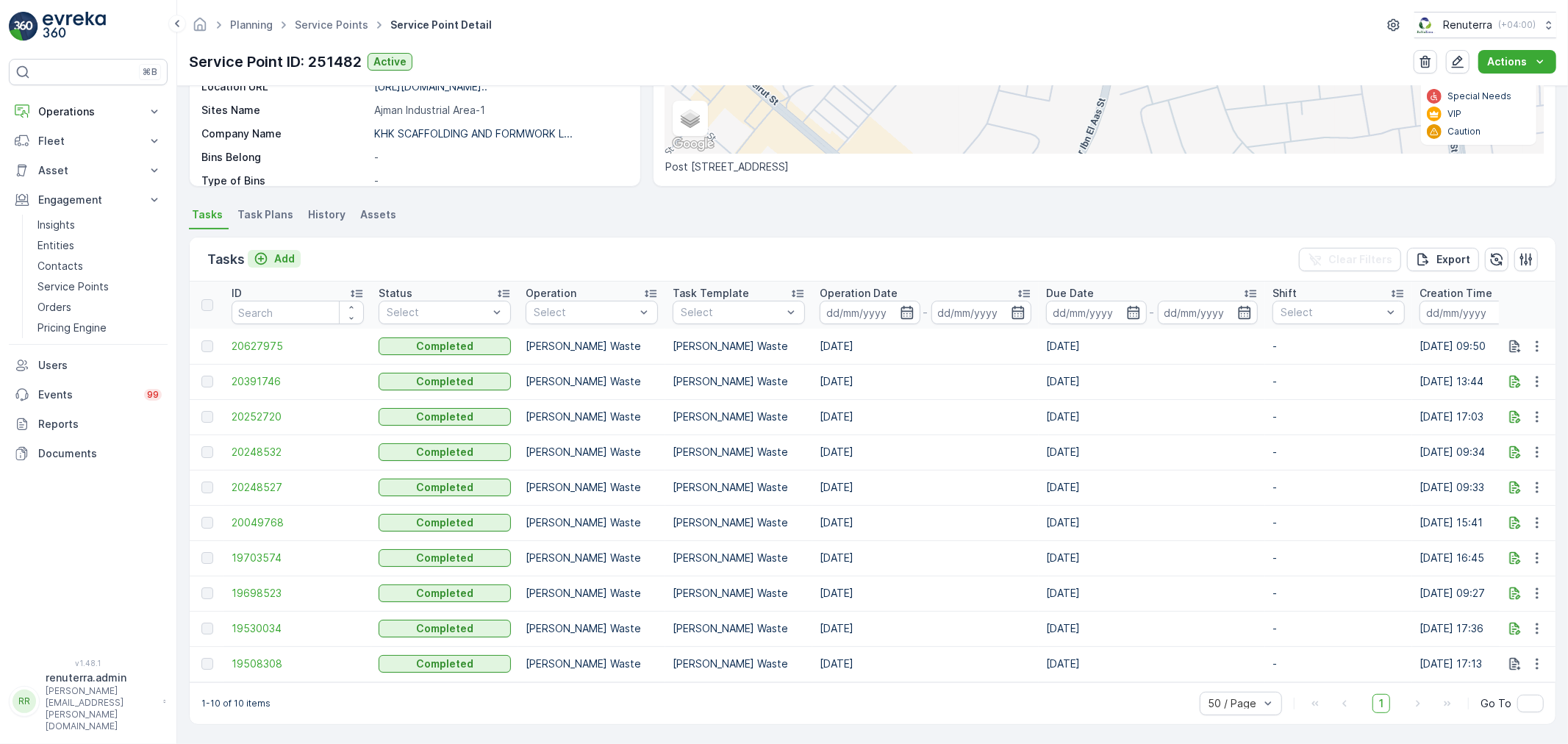
scroll to position [286, 0]
click at [280, 240] on div "Tasks Add Clear Filters Export" at bounding box center [872, 260] width 1366 height 44
click at [293, 253] on button "Add" at bounding box center [273, 259] width 53 height 17
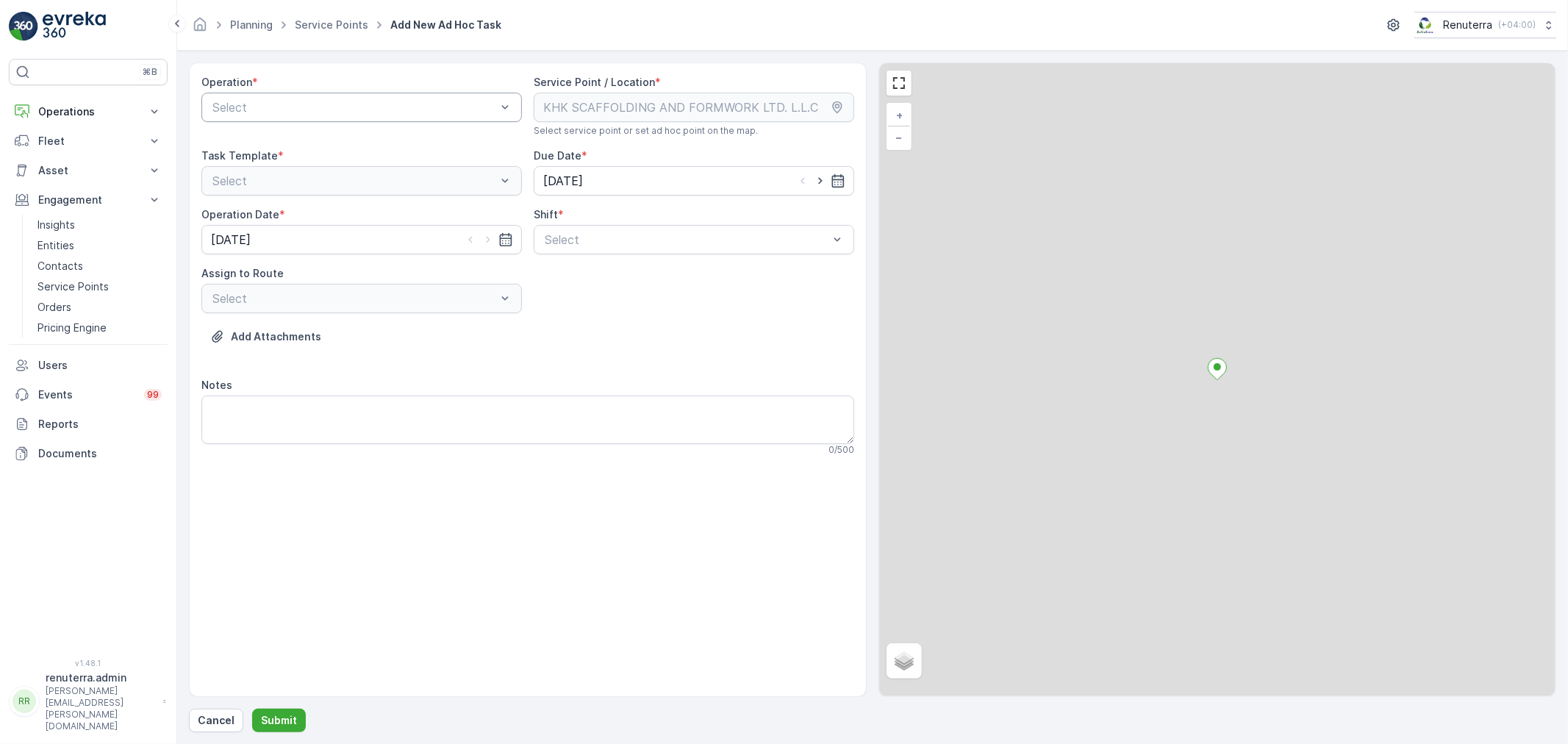
click at [276, 106] on div at bounding box center [353, 107] width 286 height 13
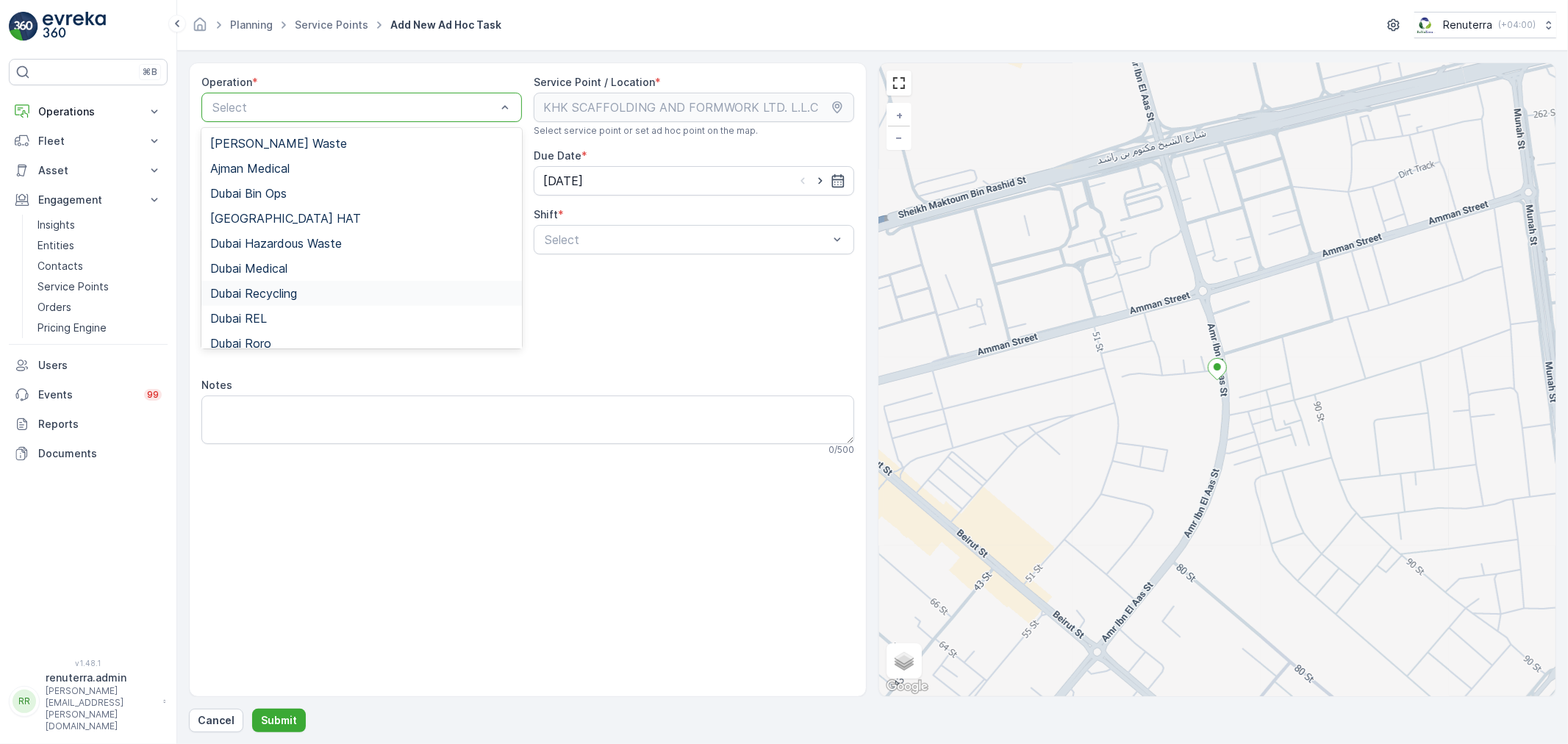
scroll to position [159, 0]
click at [319, 304] on span "Umm Al Quwain Hazardous Waste" at bounding box center [303, 308] width 186 height 13
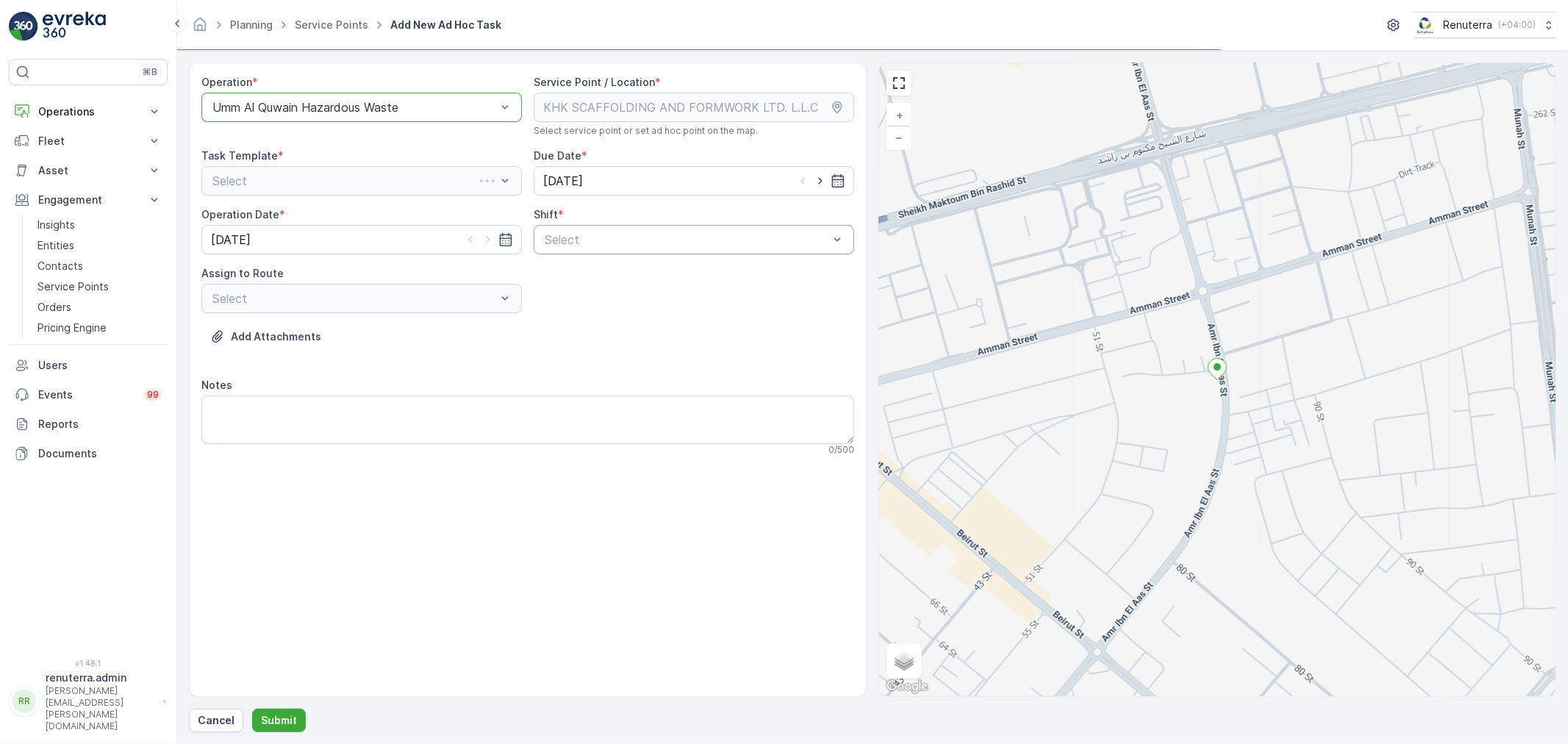
click at [545, 250] on div "Select" at bounding box center [694, 240] width 320 height 30
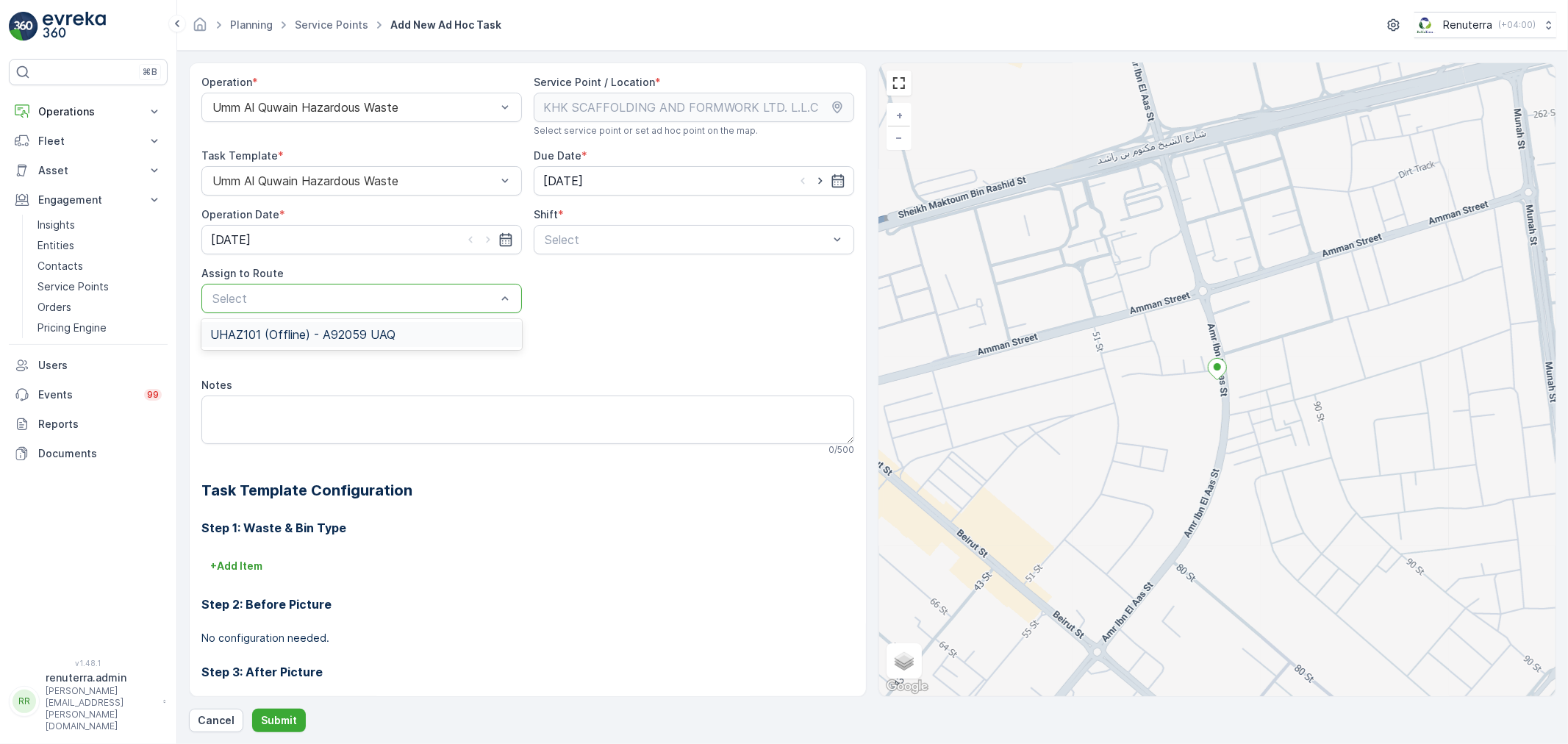
click at [436, 328] on div "UHAZ101 (Offline) - A92059 UAQ" at bounding box center [361, 335] width 303 height 13
click at [569, 244] on div at bounding box center [686, 240] width 286 height 13
click at [569, 276] on span "Day Shift" at bounding box center [569, 275] width 52 height 13
click at [273, 723] on p "Submit" at bounding box center [279, 720] width 36 height 15
click at [1549, 28] on icon "close" at bounding box center [1545, 27] width 10 height 12
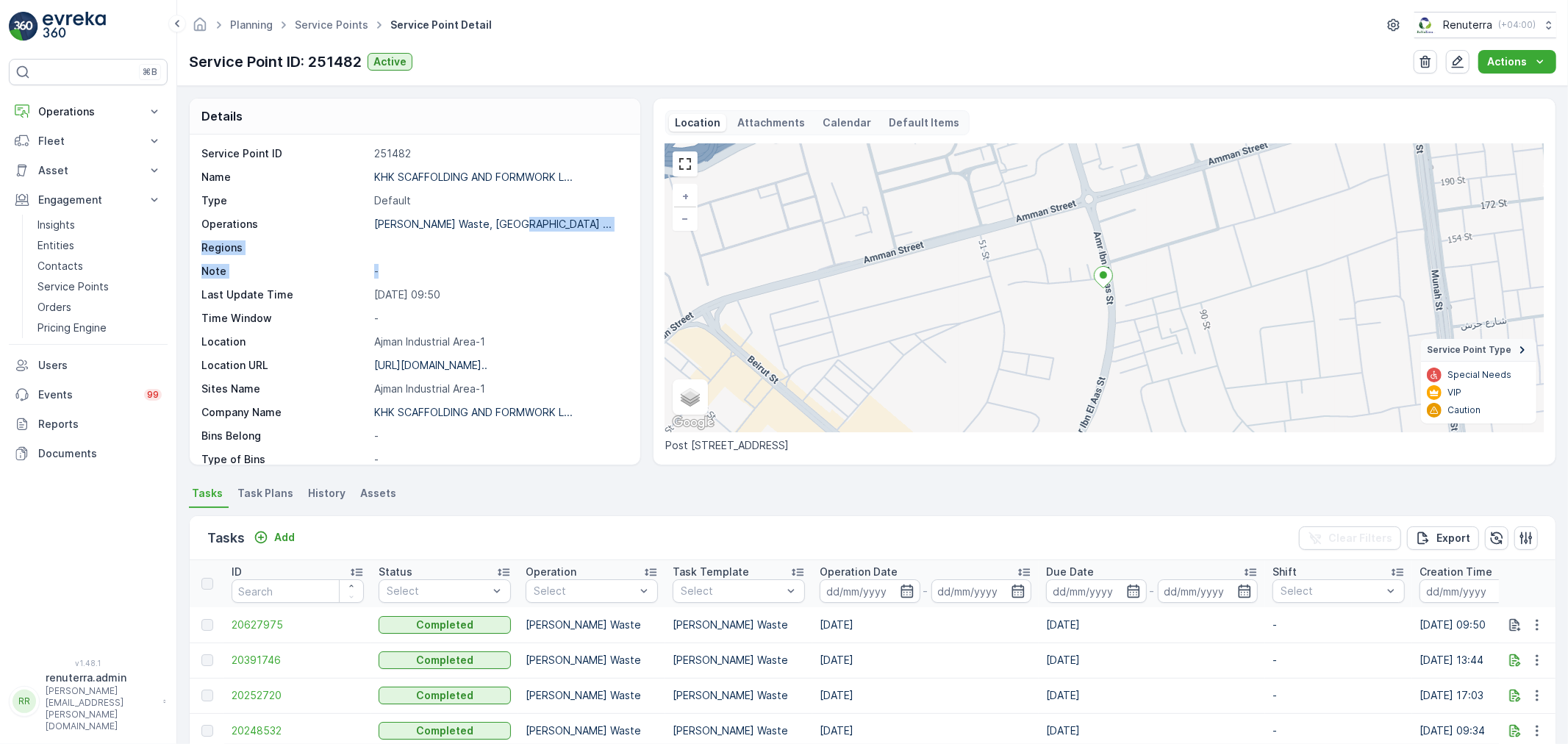
drag, startPoint x: 524, startPoint y: 224, endPoint x: 548, endPoint y: 281, distance: 61.8
click at [548, 281] on div "Service Point ID 251482 Name KHK SCAFFOLDING AND FORMWORK L... Type Default Ope…" at bounding box center [413, 401] width 423 height 509
click at [267, 538] on icon "Add" at bounding box center [260, 538] width 15 height 15
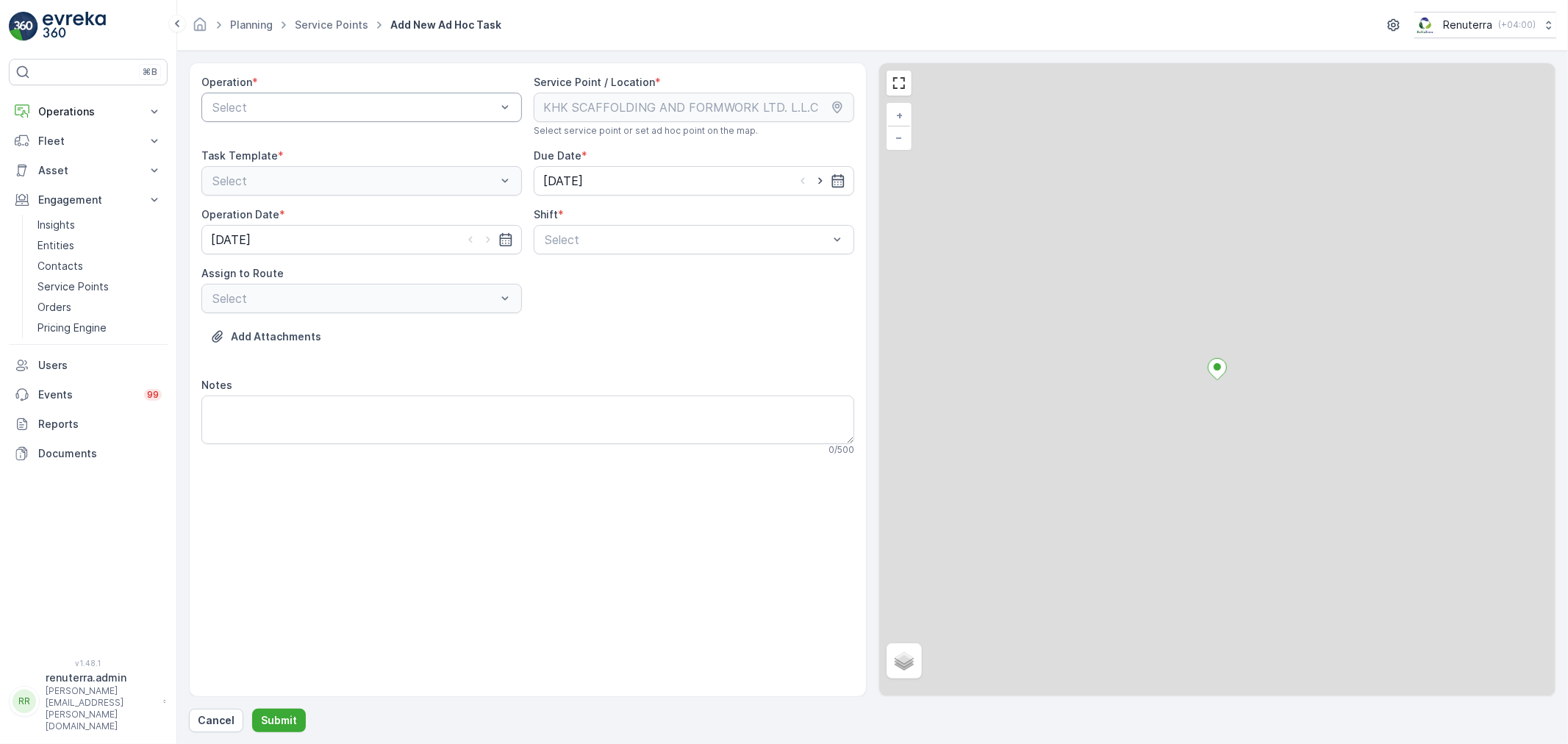
click at [301, 108] on div at bounding box center [353, 107] width 286 height 13
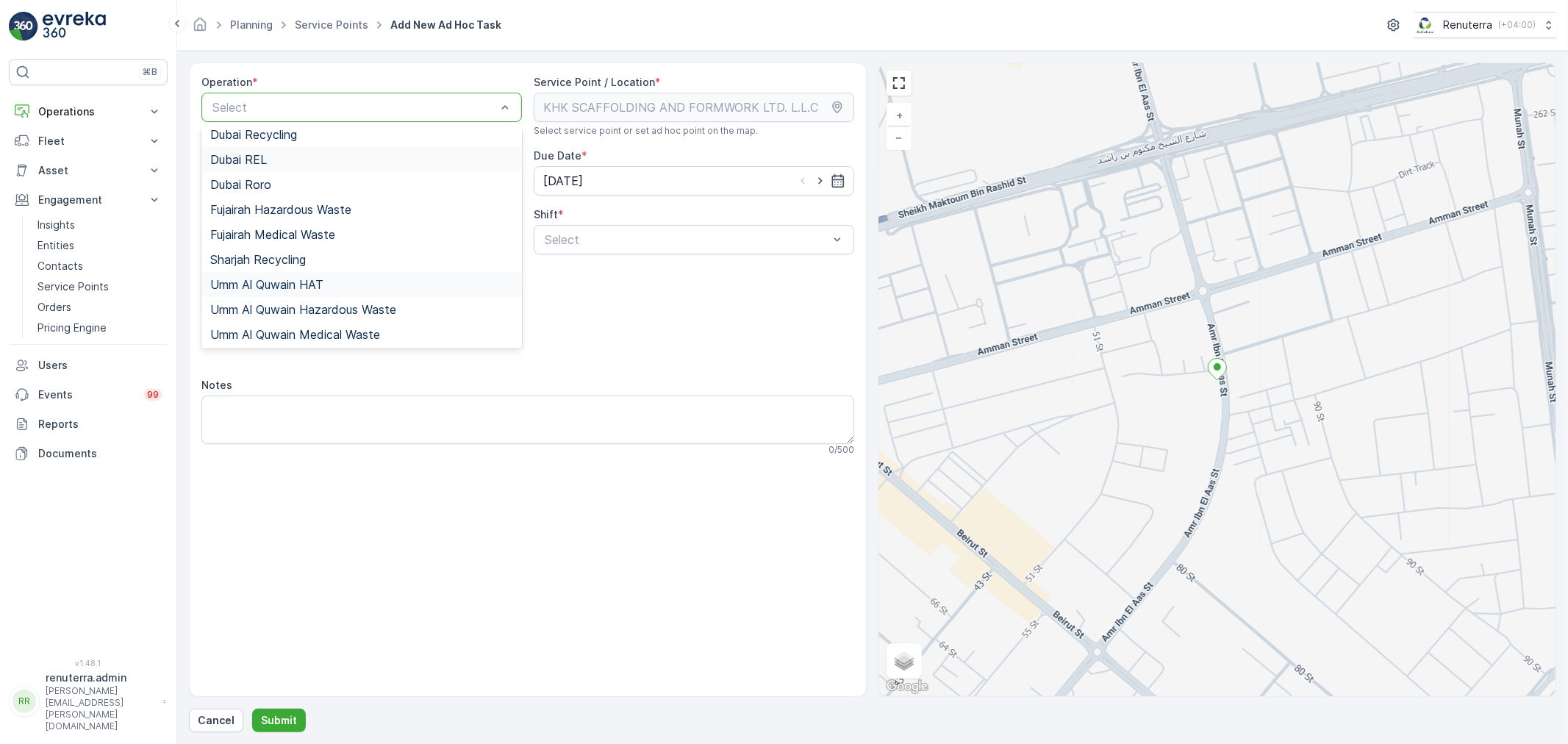
scroll to position [159, 0]
drag, startPoint x: 309, startPoint y: 304, endPoint x: 334, endPoint y: 299, distance: 25.5
click at [309, 305] on span "Umm Al Quwain Hazardous Waste" at bounding box center [303, 308] width 186 height 13
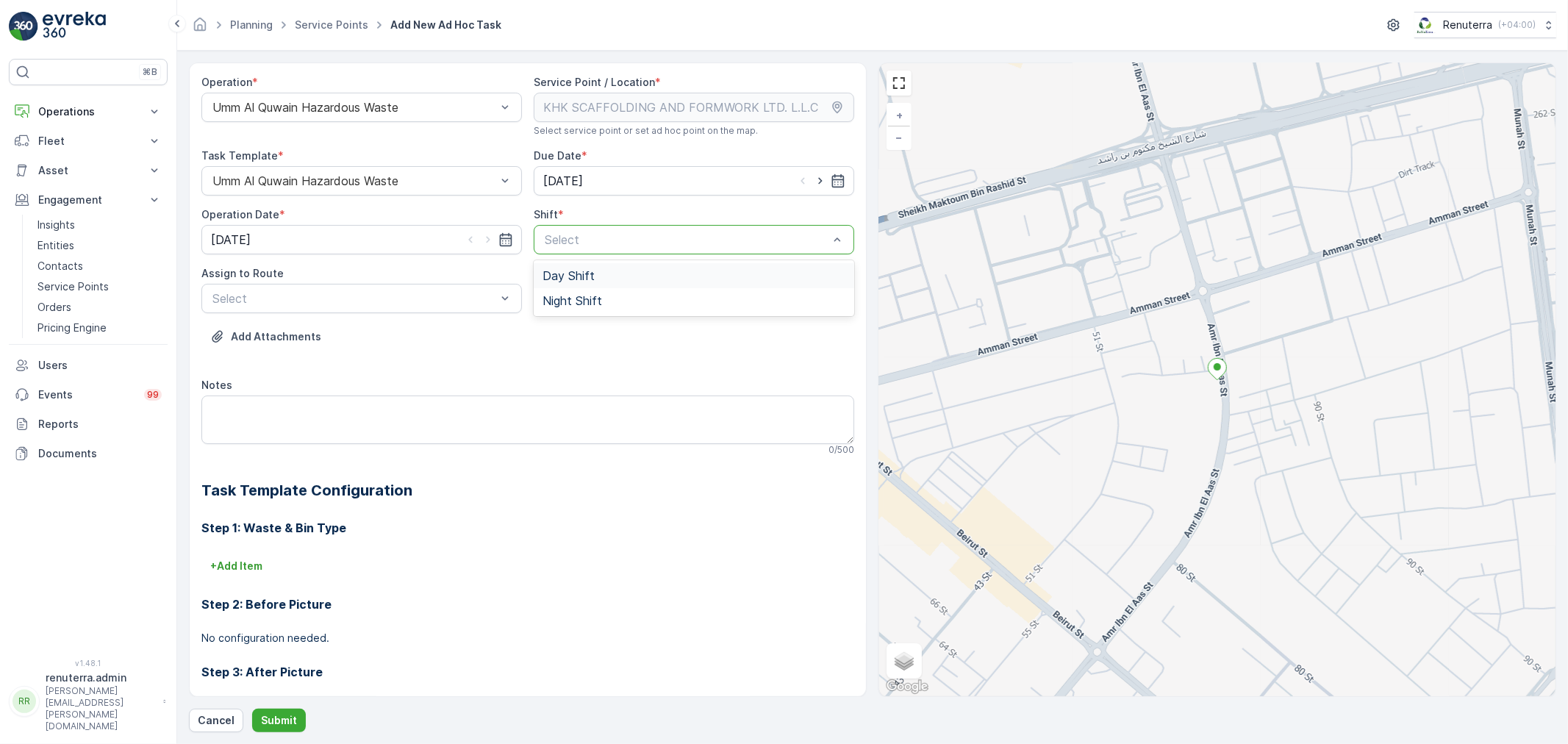
click at [591, 243] on div at bounding box center [686, 240] width 286 height 13
click at [610, 283] on div "Day Shift" at bounding box center [694, 275] width 320 height 25
click at [479, 287] on div "Select" at bounding box center [361, 299] width 320 height 30
click at [425, 331] on div "UHAZ101 (Offline) - A92059 UAQ" at bounding box center [361, 335] width 303 height 13
click at [262, 728] on button "Submit" at bounding box center [279, 720] width 54 height 24
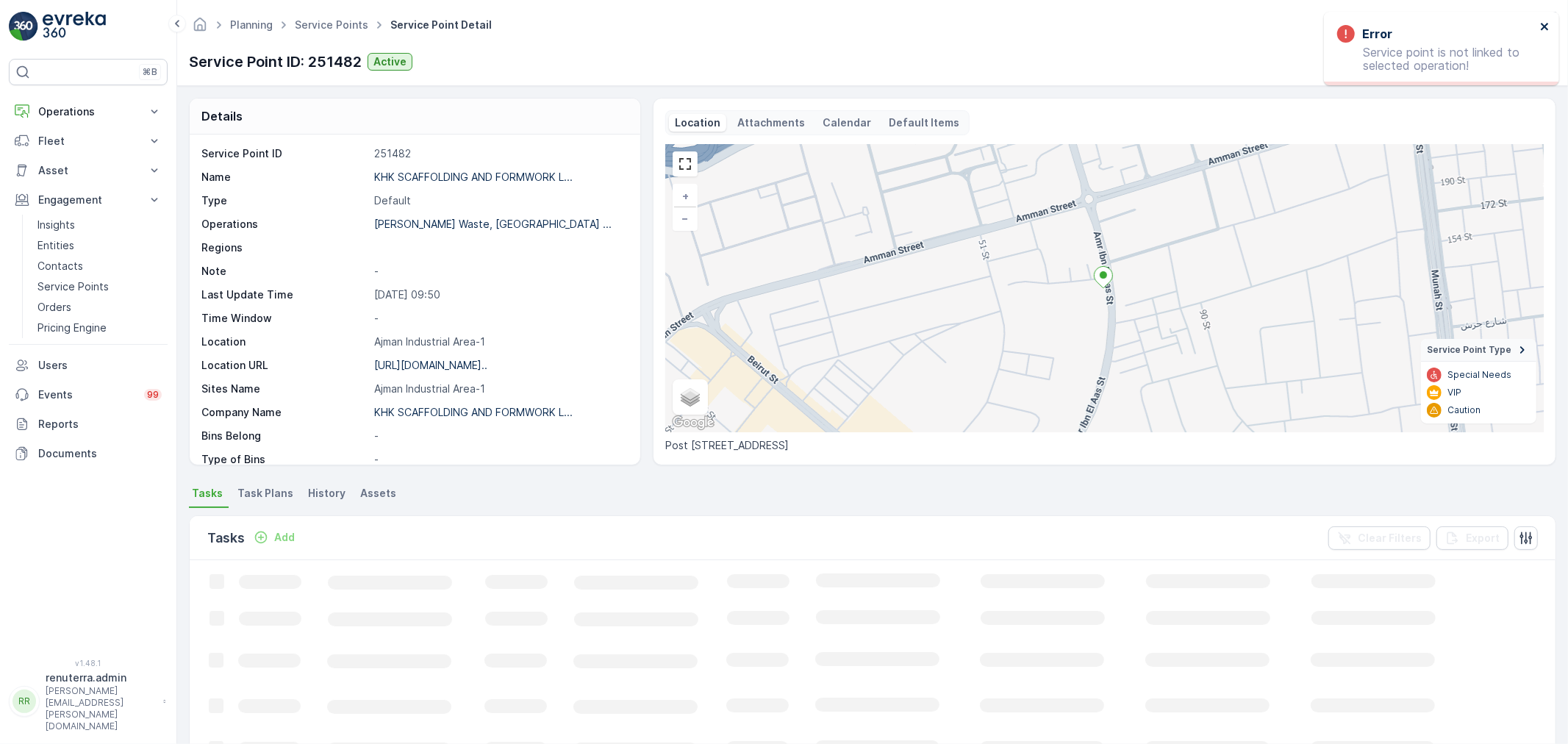
click at [1545, 26] on icon "close" at bounding box center [1544, 26] width 7 height 7
click at [1470, 60] on button "button" at bounding box center [1457, 61] width 24 height 24
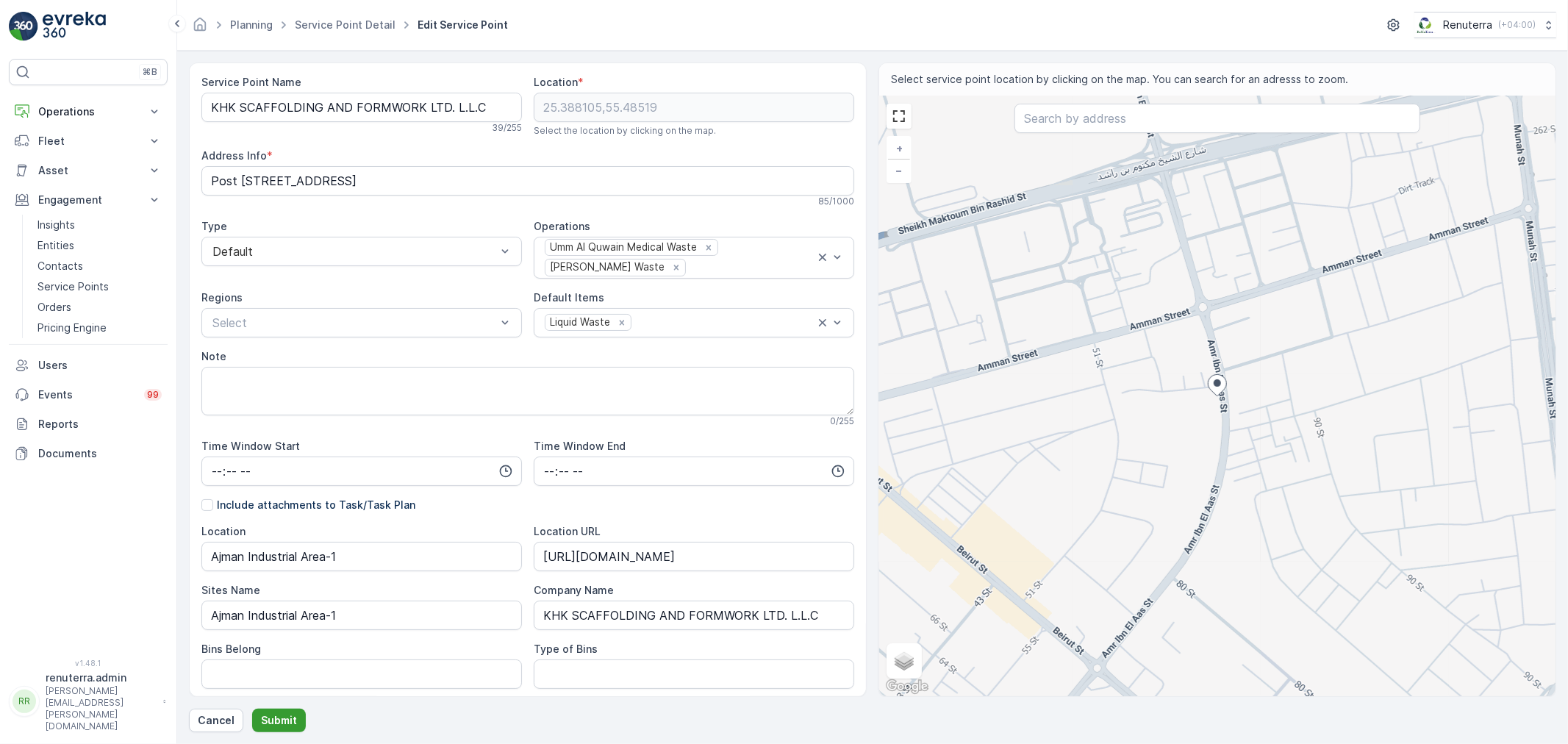
click at [280, 719] on p "Submit" at bounding box center [279, 720] width 36 height 15
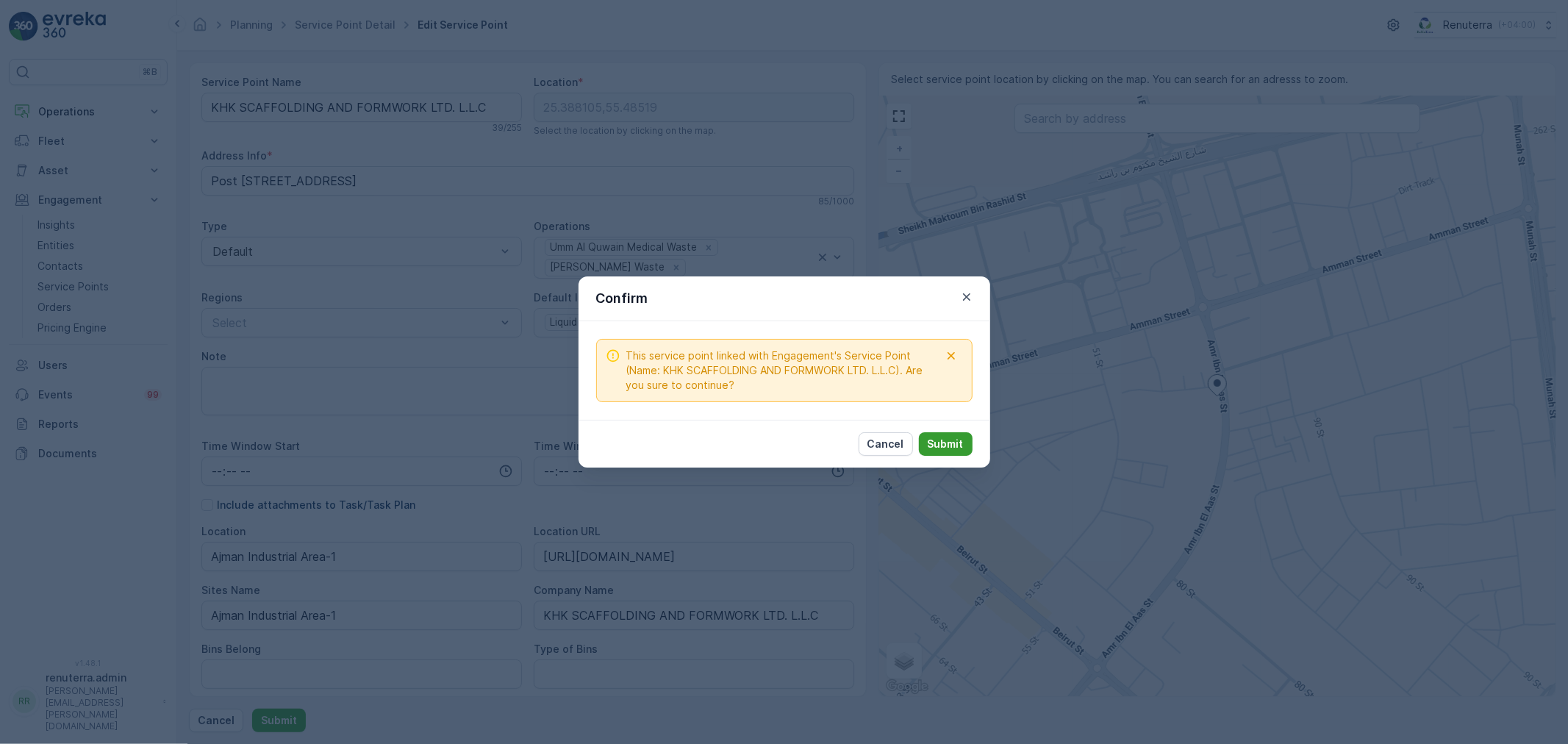
click at [941, 443] on p "Submit" at bounding box center [945, 443] width 36 height 15
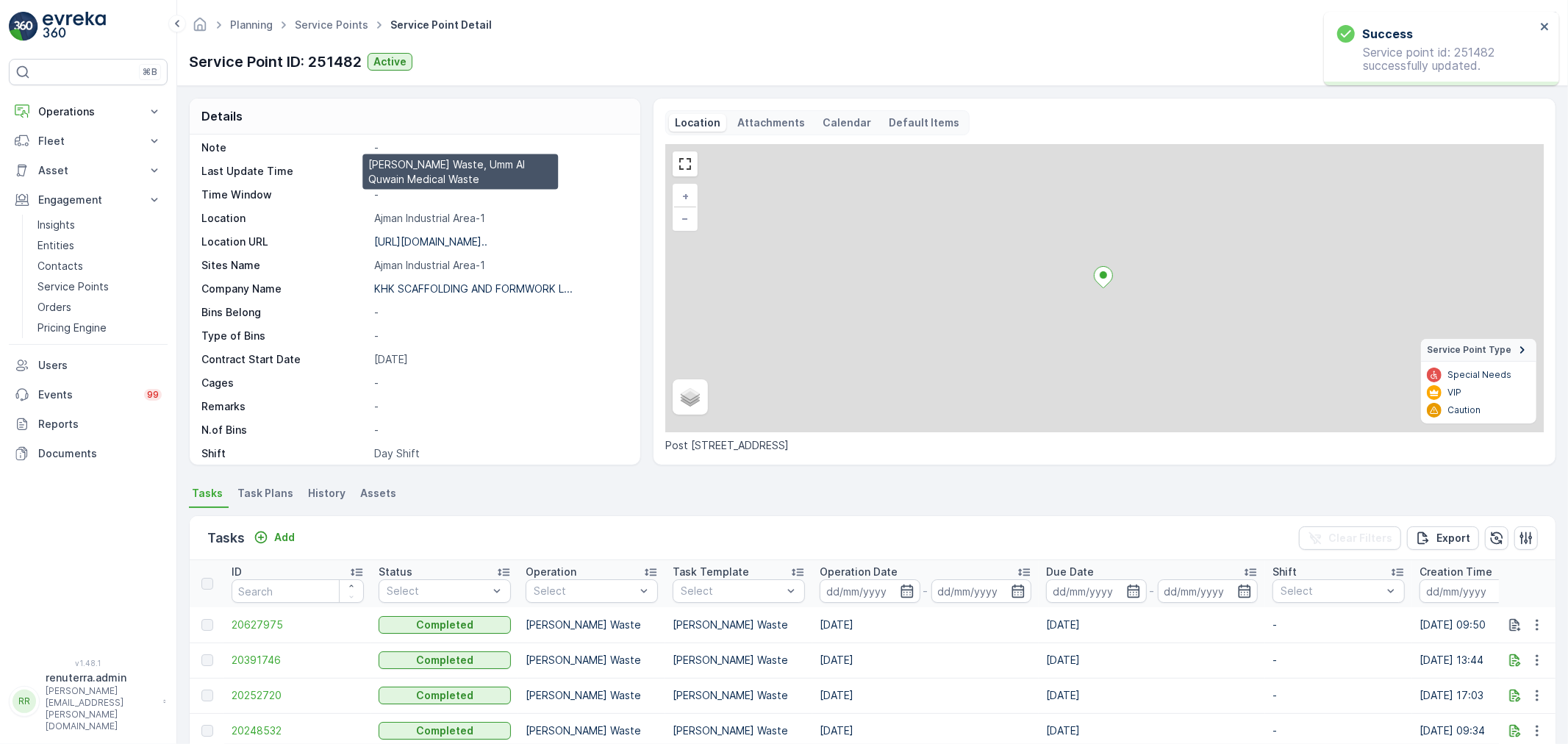
scroll to position [163, 0]
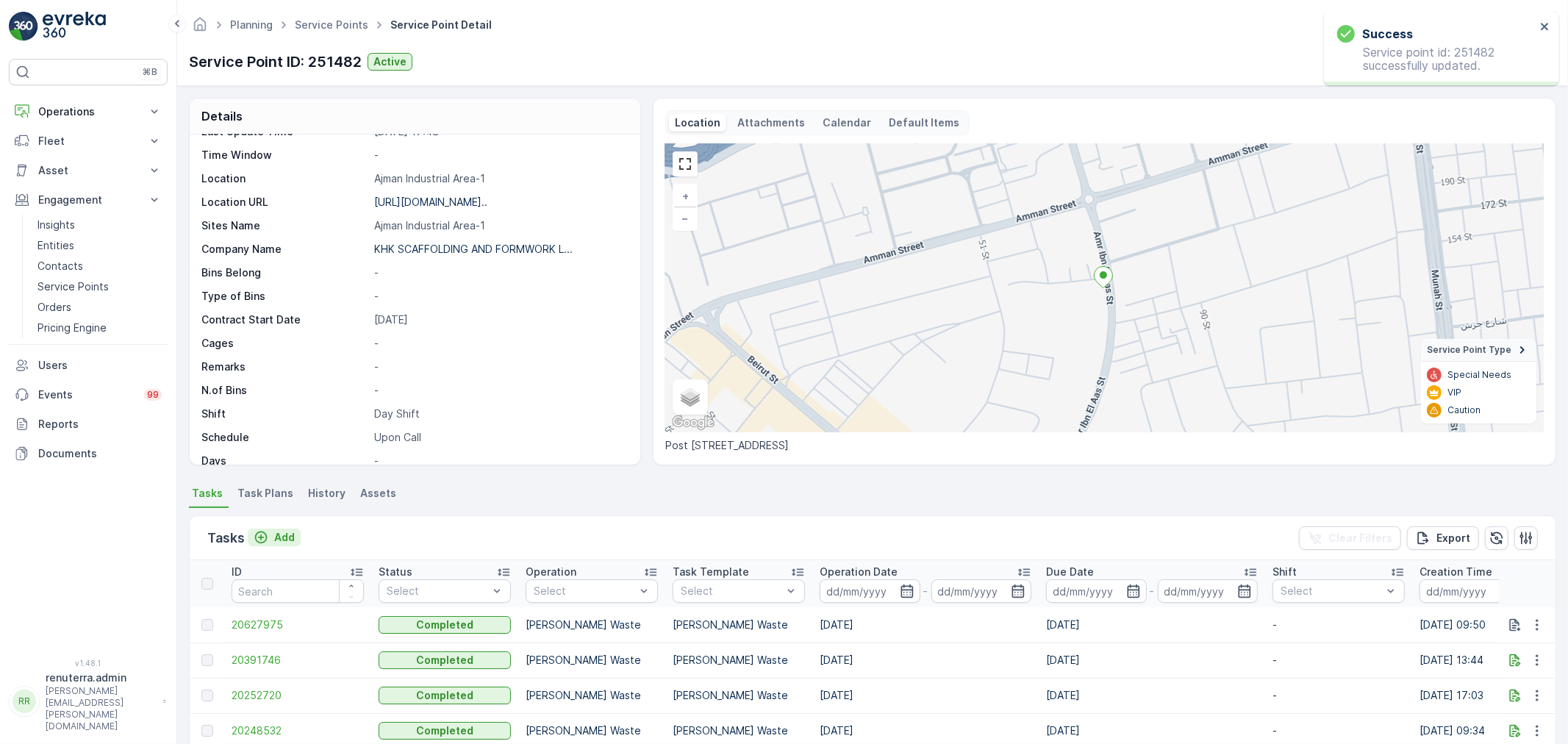
click at [286, 534] on p "Add" at bounding box center [285, 538] width 21 height 15
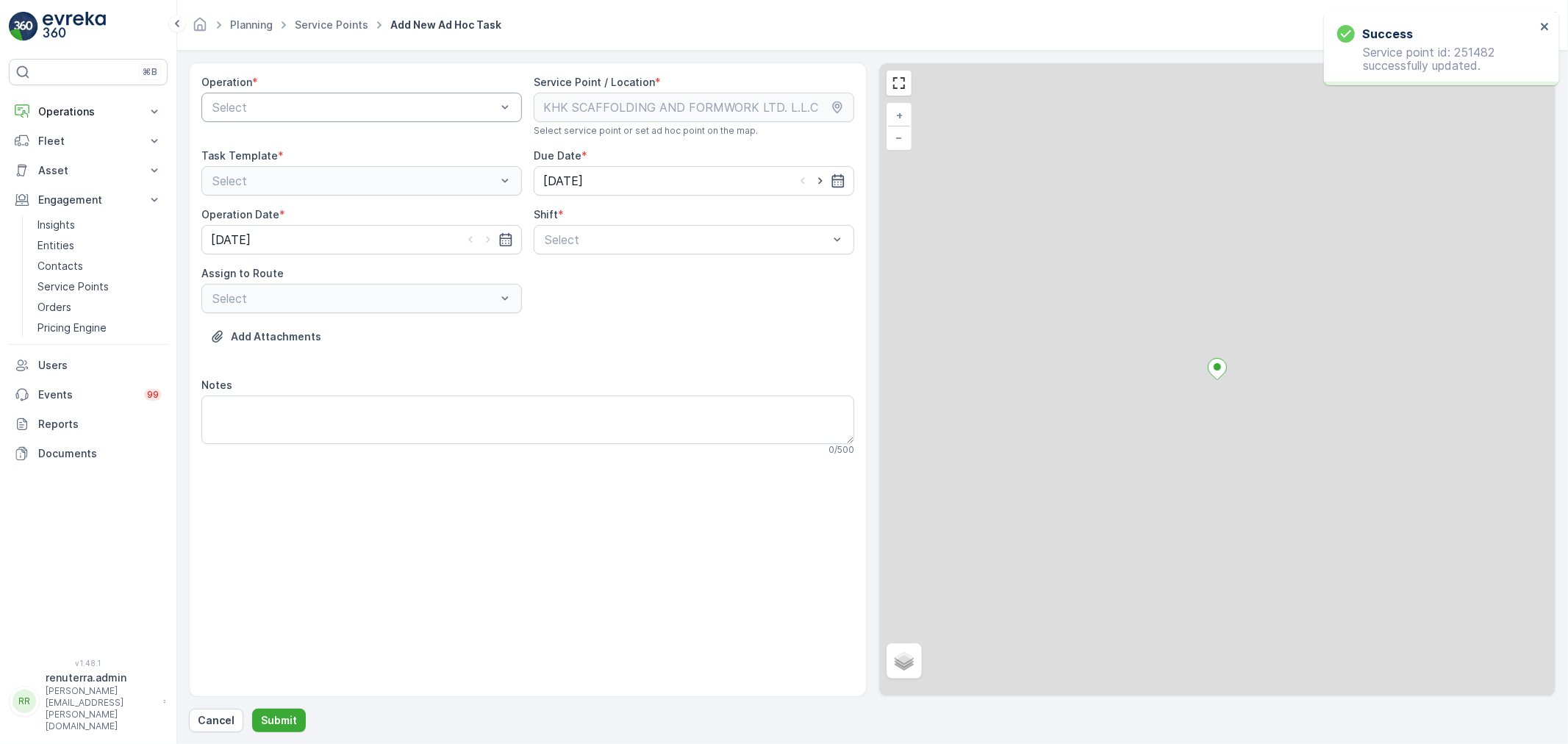
click at [304, 106] on div at bounding box center [353, 107] width 286 height 13
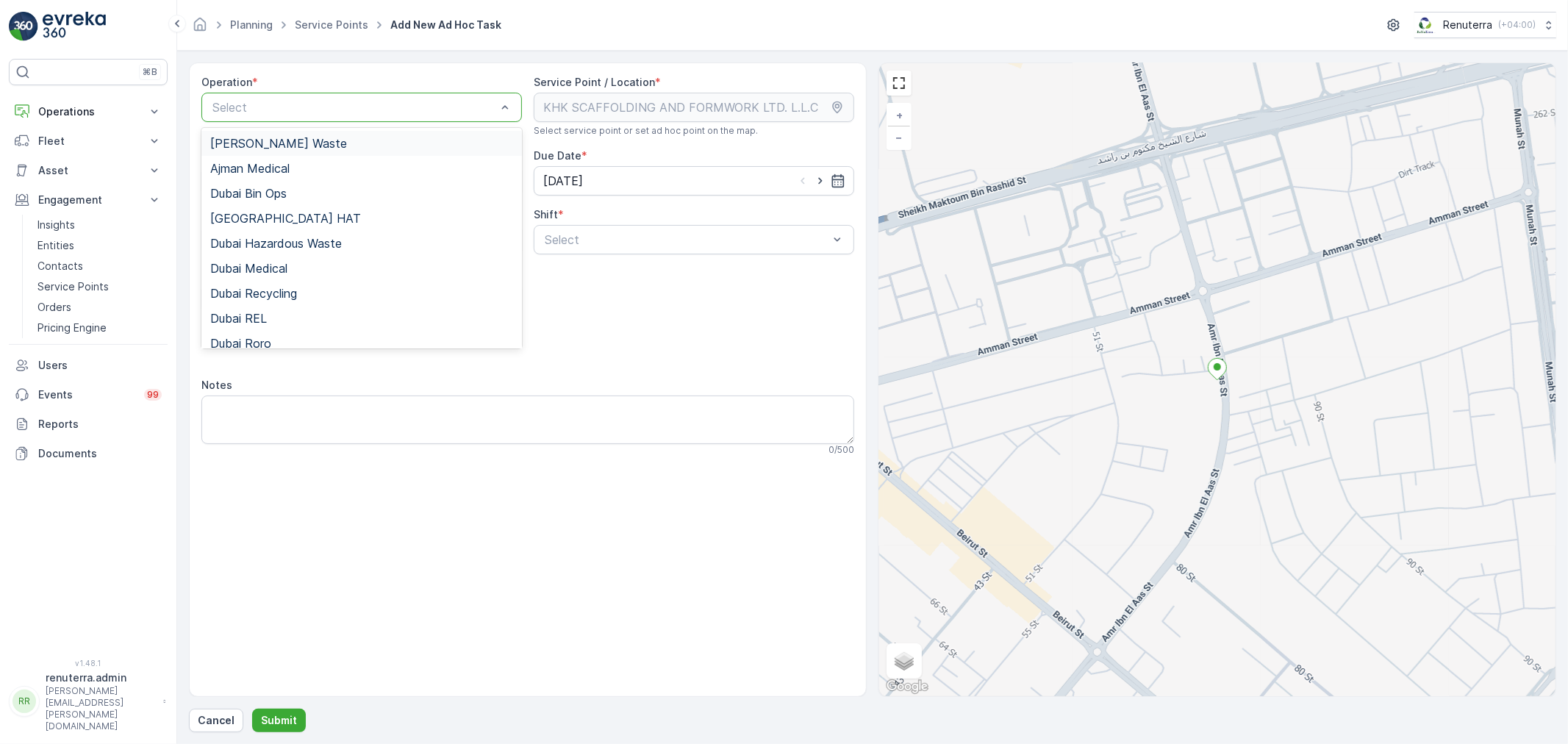
click at [304, 152] on div "[PERSON_NAME] Waste" at bounding box center [361, 143] width 320 height 25
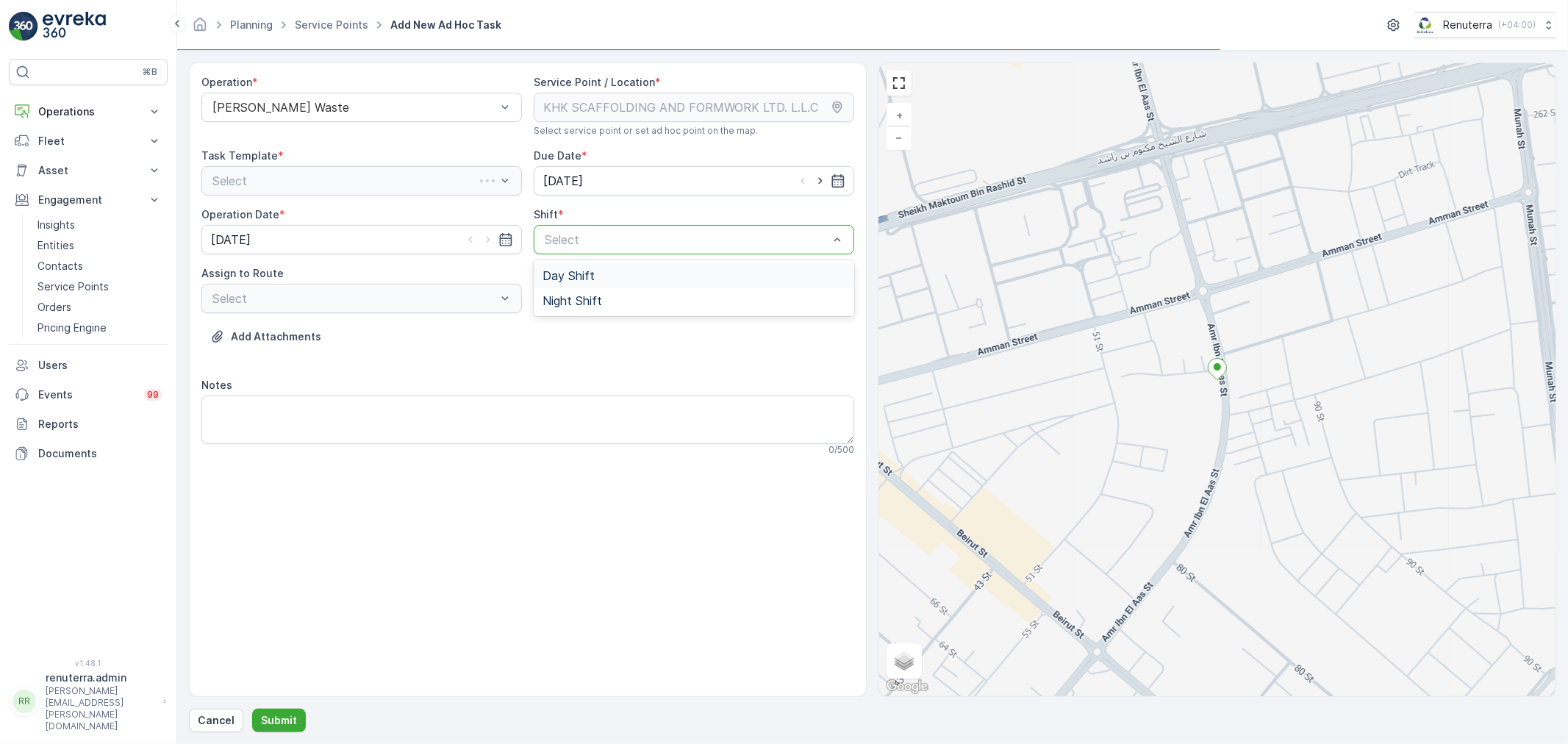
click at [582, 236] on div at bounding box center [686, 240] width 286 height 13
click at [460, 298] on div at bounding box center [353, 298] width 286 height 13
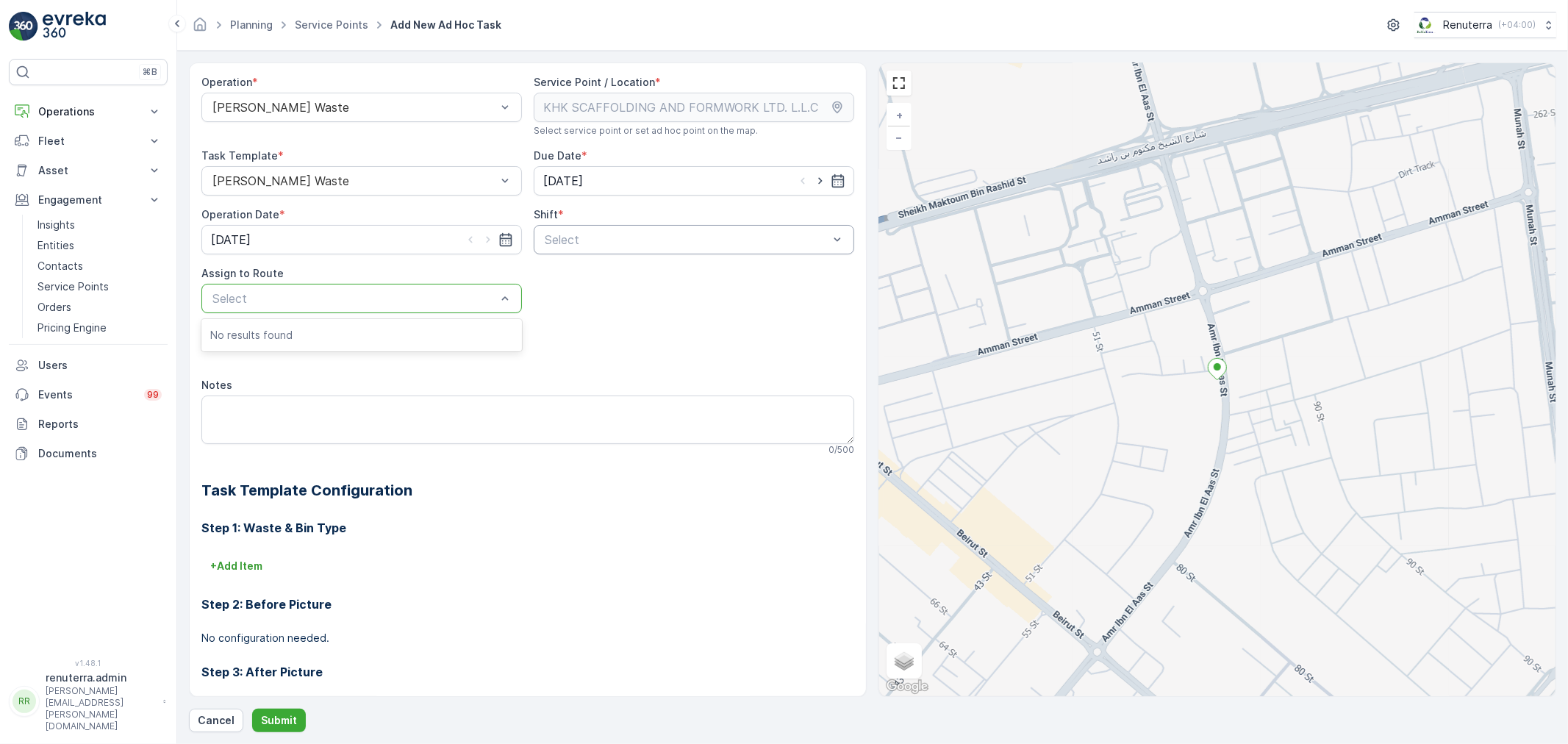
click at [579, 243] on div at bounding box center [686, 240] width 286 height 13
drag, startPoint x: 559, startPoint y: 276, endPoint x: 497, endPoint y: 302, distance: 67.2
click at [559, 276] on span "Day Shift" at bounding box center [569, 275] width 52 height 13
click at [432, 309] on div "Select" at bounding box center [361, 299] width 320 height 30
click at [293, 132] on div "Operation * Ajman Hazardous Waste" at bounding box center [361, 105] width 320 height 62
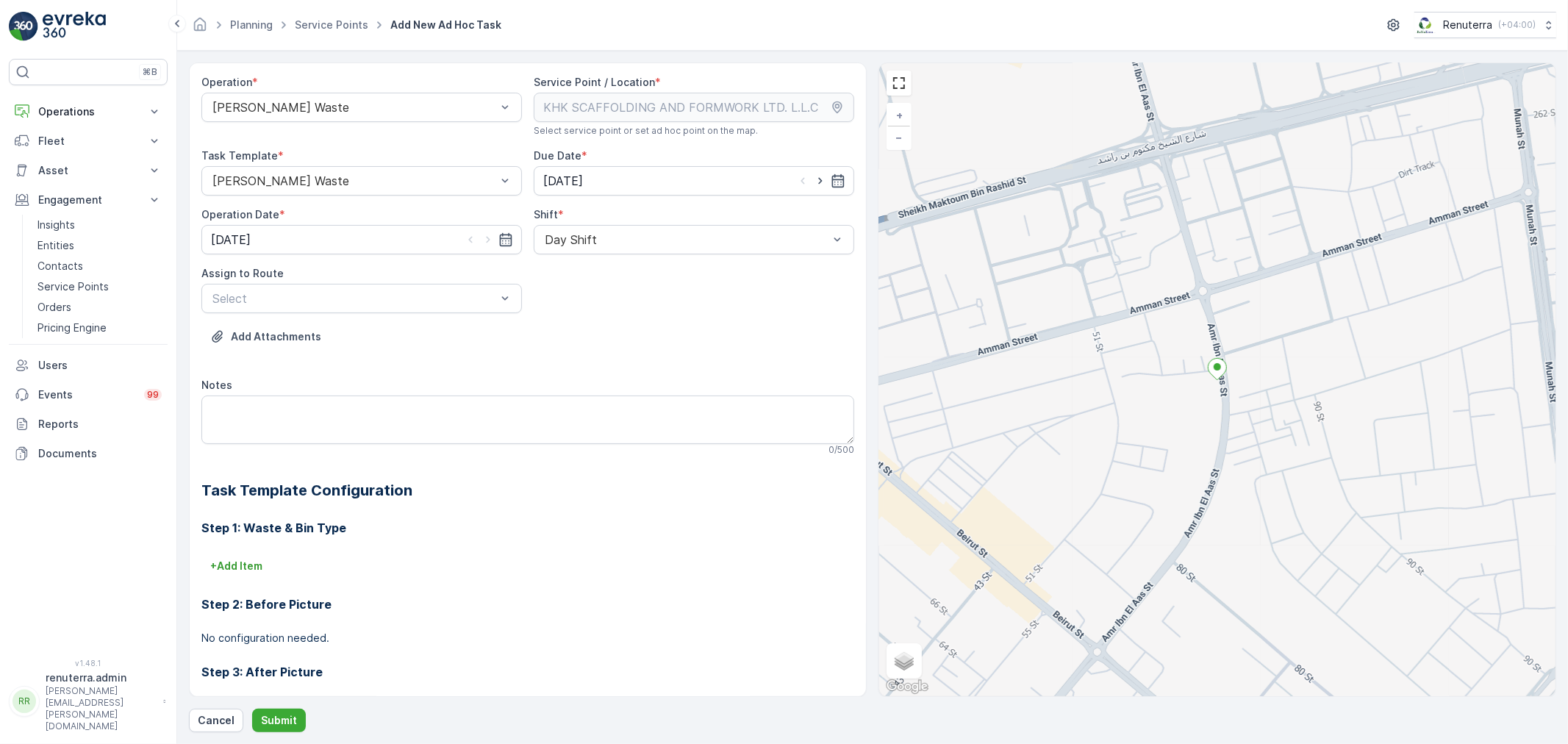
click at [293, 124] on div "Operation * Ajman Hazardous Waste" at bounding box center [361, 105] width 320 height 62
click at [295, 120] on div "[PERSON_NAME] Waste" at bounding box center [361, 107] width 320 height 30
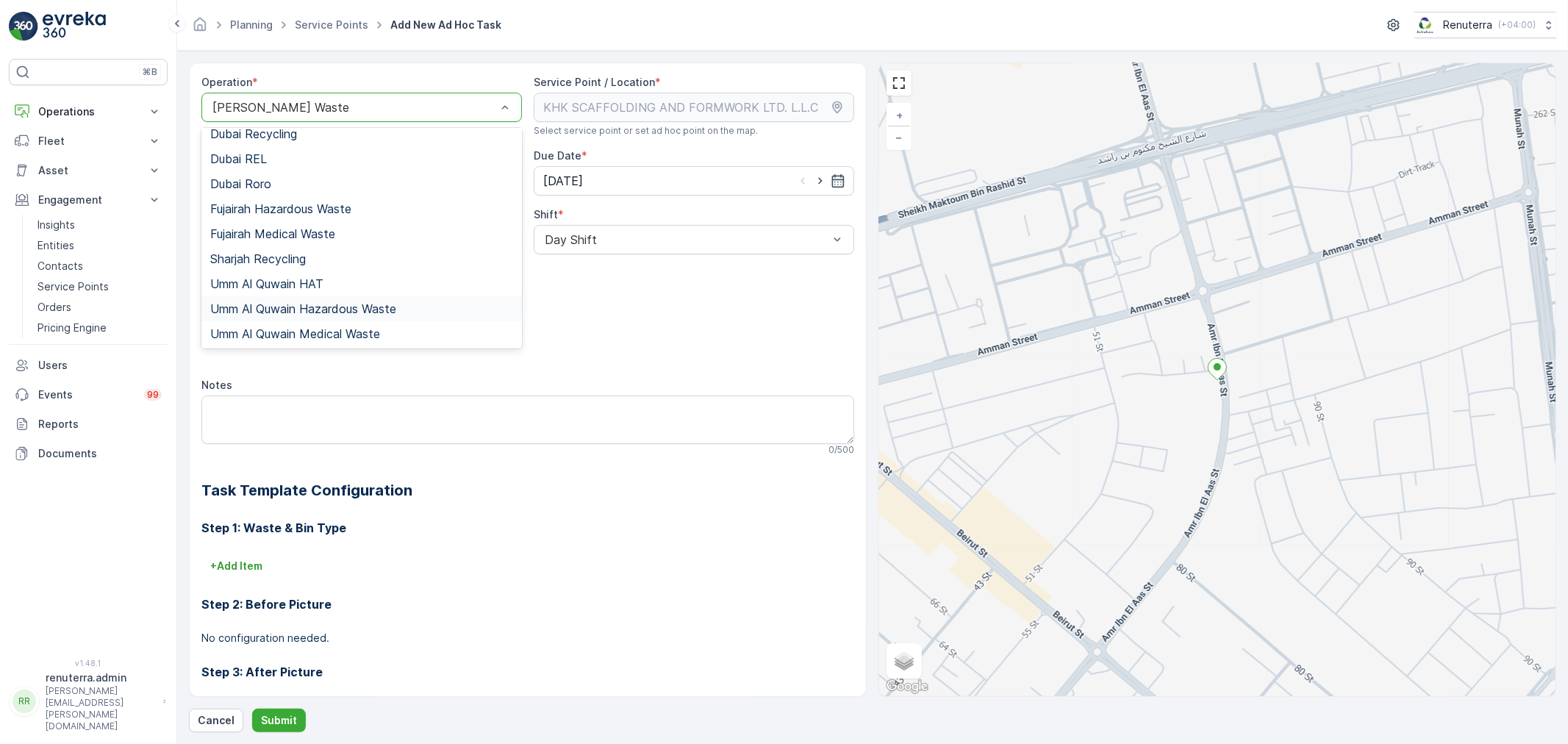
click at [321, 302] on span "Umm Al Quwain Hazardous Waste" at bounding box center [303, 308] width 186 height 13
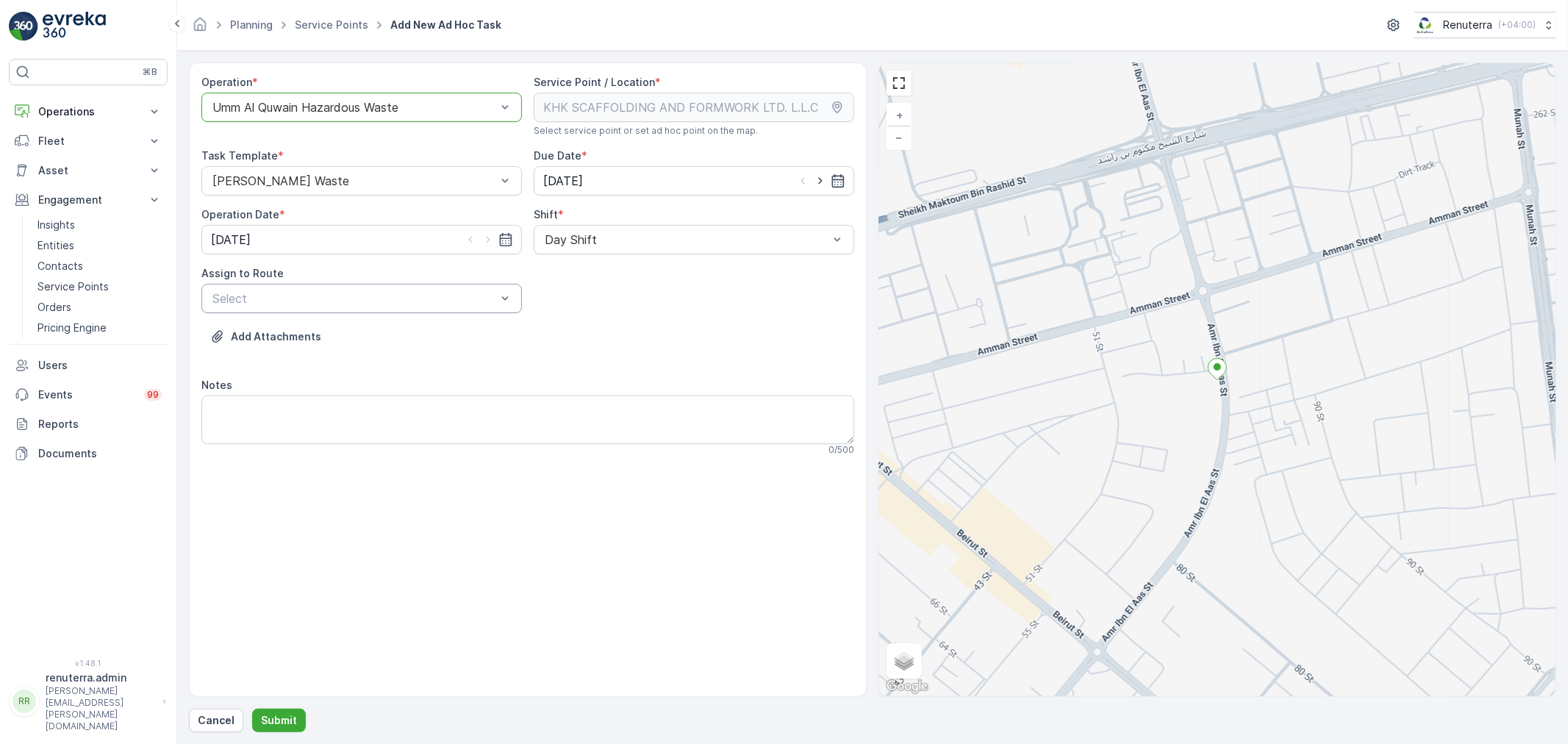
click at [441, 309] on div "Select" at bounding box center [361, 299] width 320 height 30
click at [377, 335] on span "UHAZ101 (Offline) - A92059 UAQ" at bounding box center [302, 335] width 185 height 13
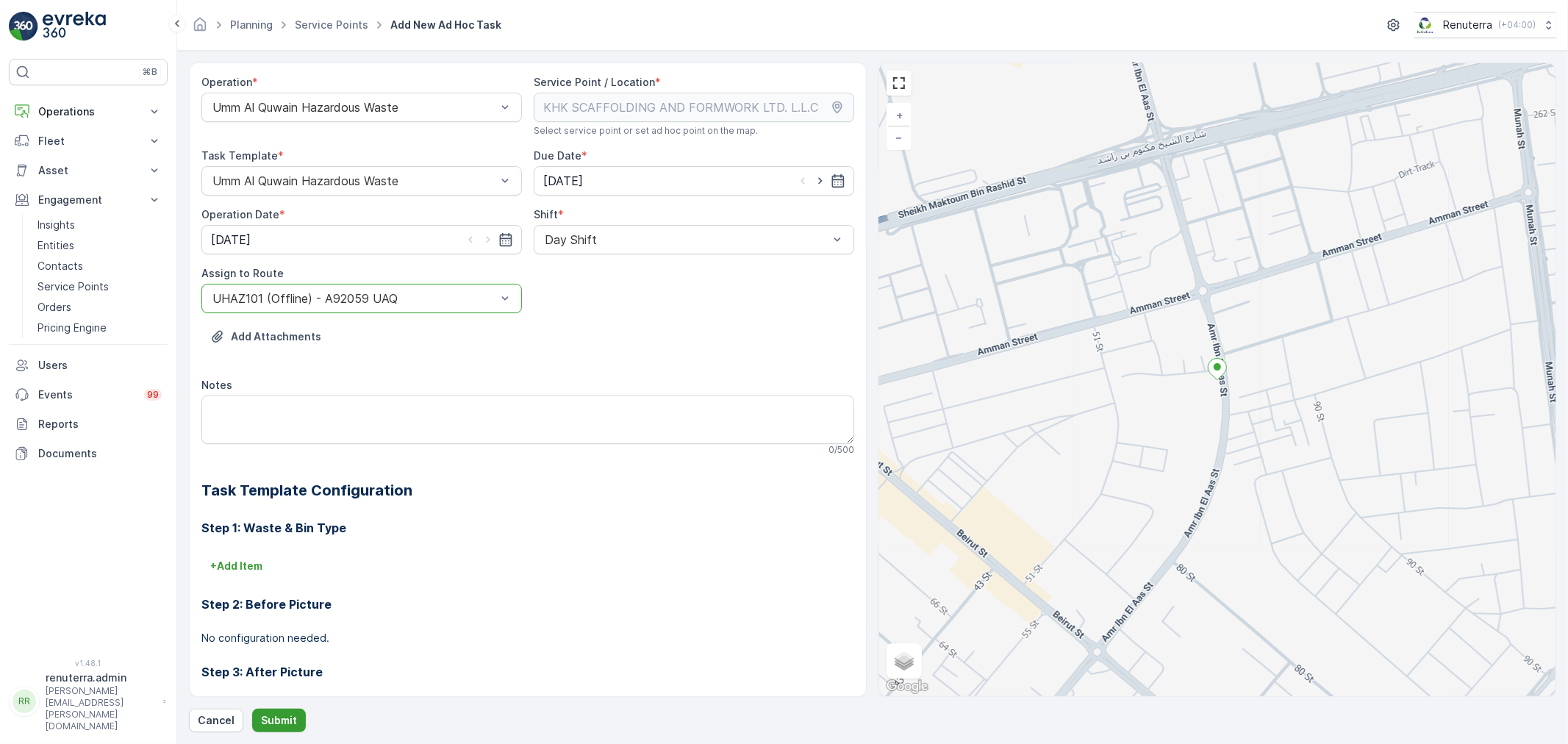
click at [274, 715] on p "Submit" at bounding box center [279, 720] width 36 height 15
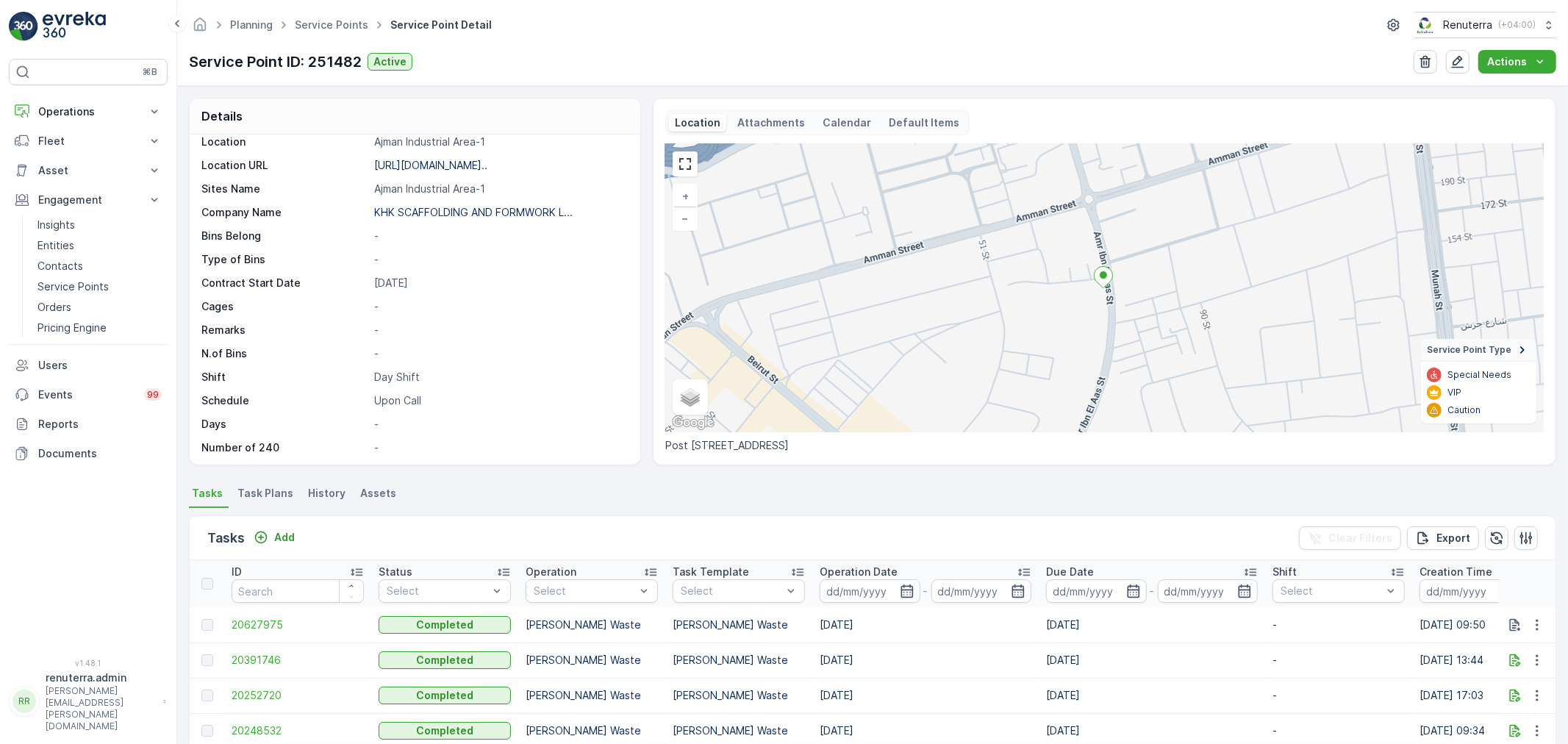
scroll to position [202, 0]
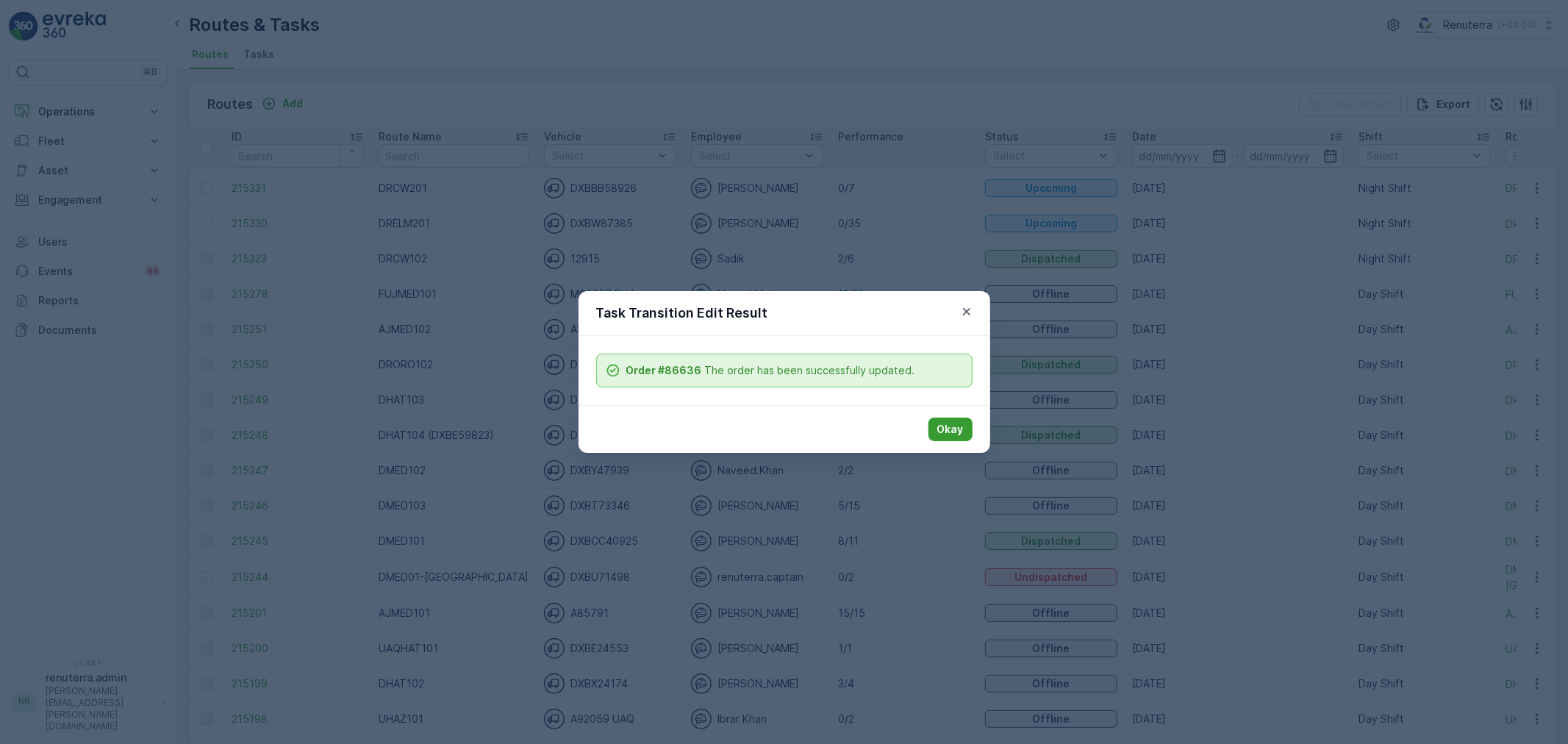
click at [934, 435] on button "Okay" at bounding box center [950, 429] width 44 height 24
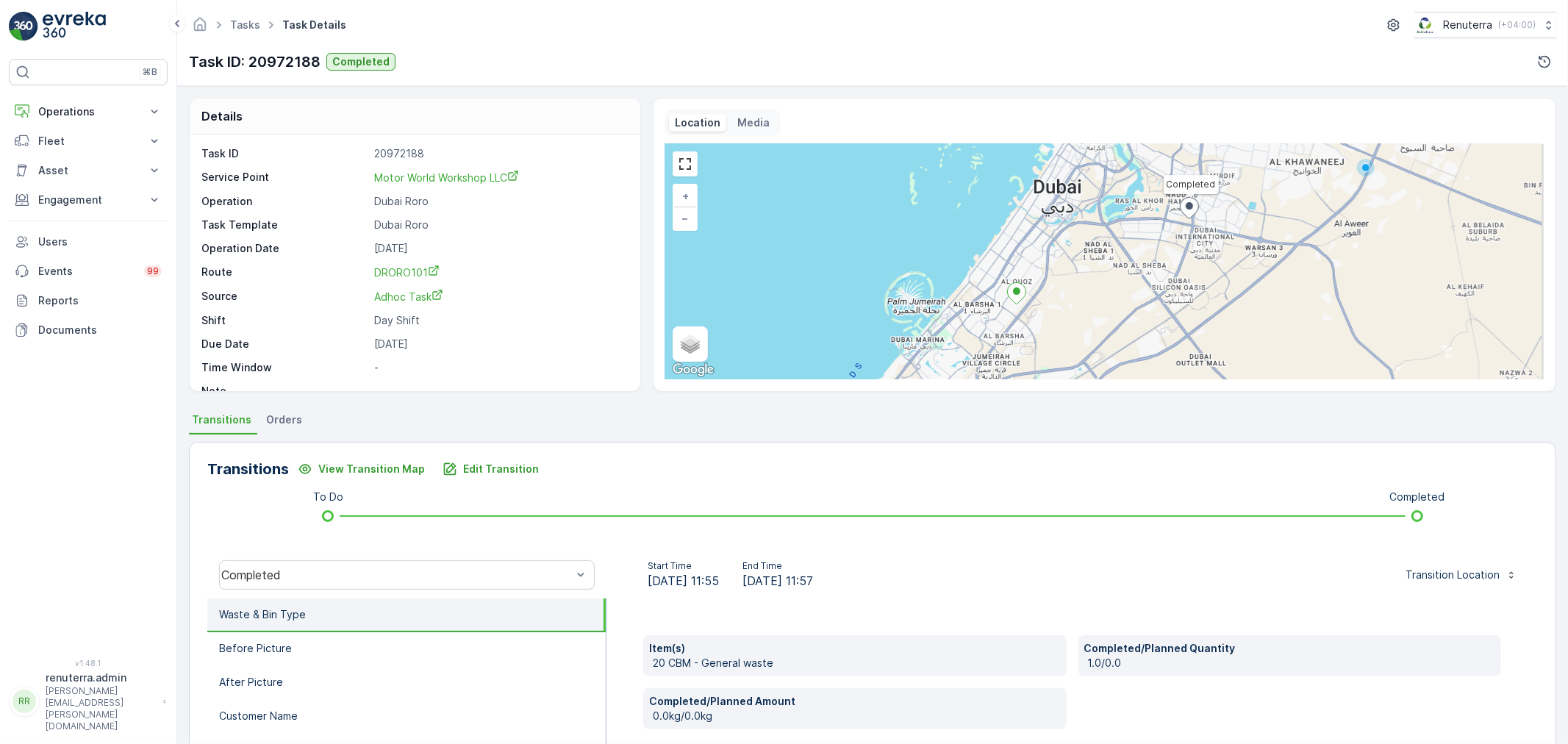
click at [254, 32] on ul "Tasks" at bounding box center [253, 25] width 52 height 21
click at [247, 24] on link "Tasks" at bounding box center [245, 24] width 30 height 12
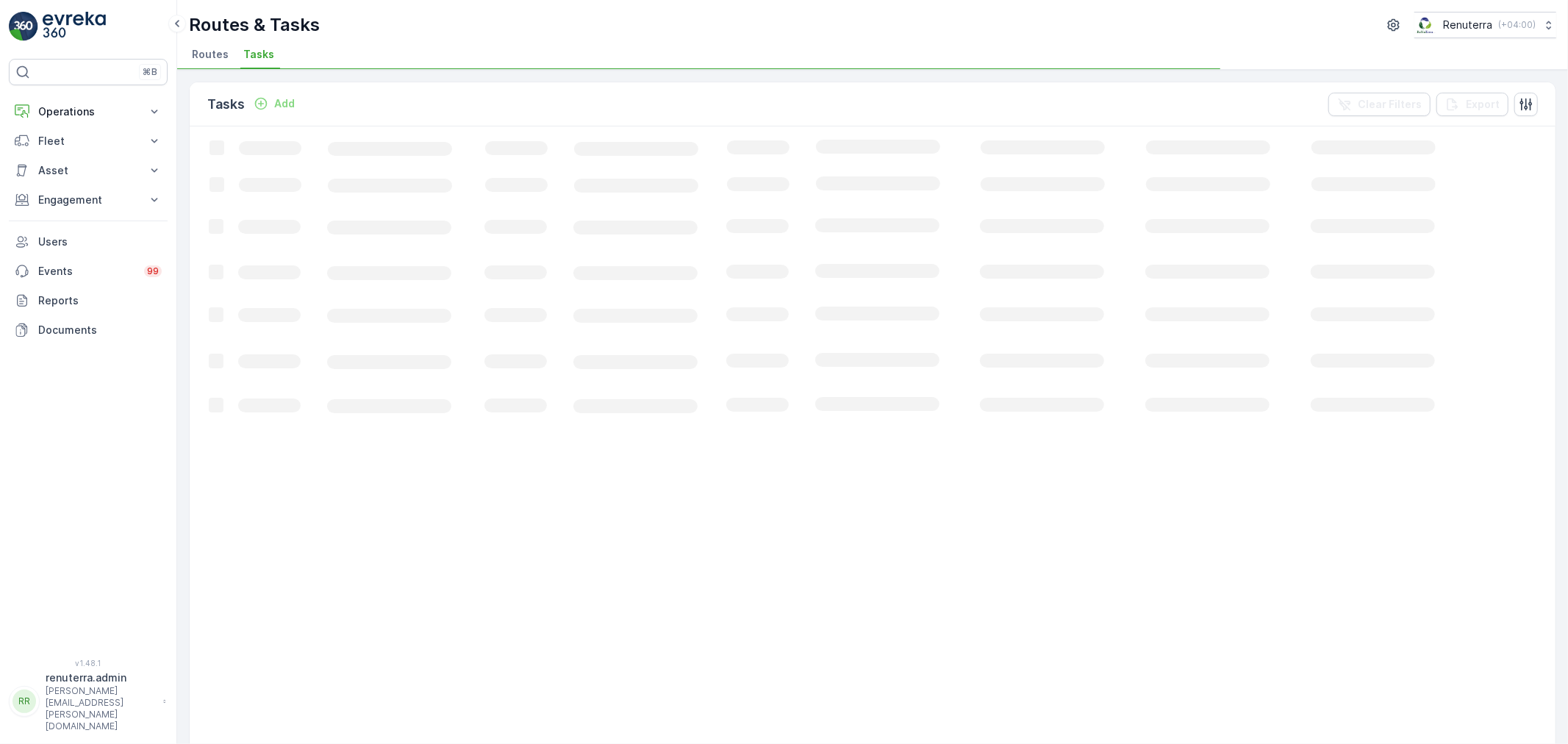
click at [218, 54] on span "Routes" at bounding box center [210, 54] width 37 height 15
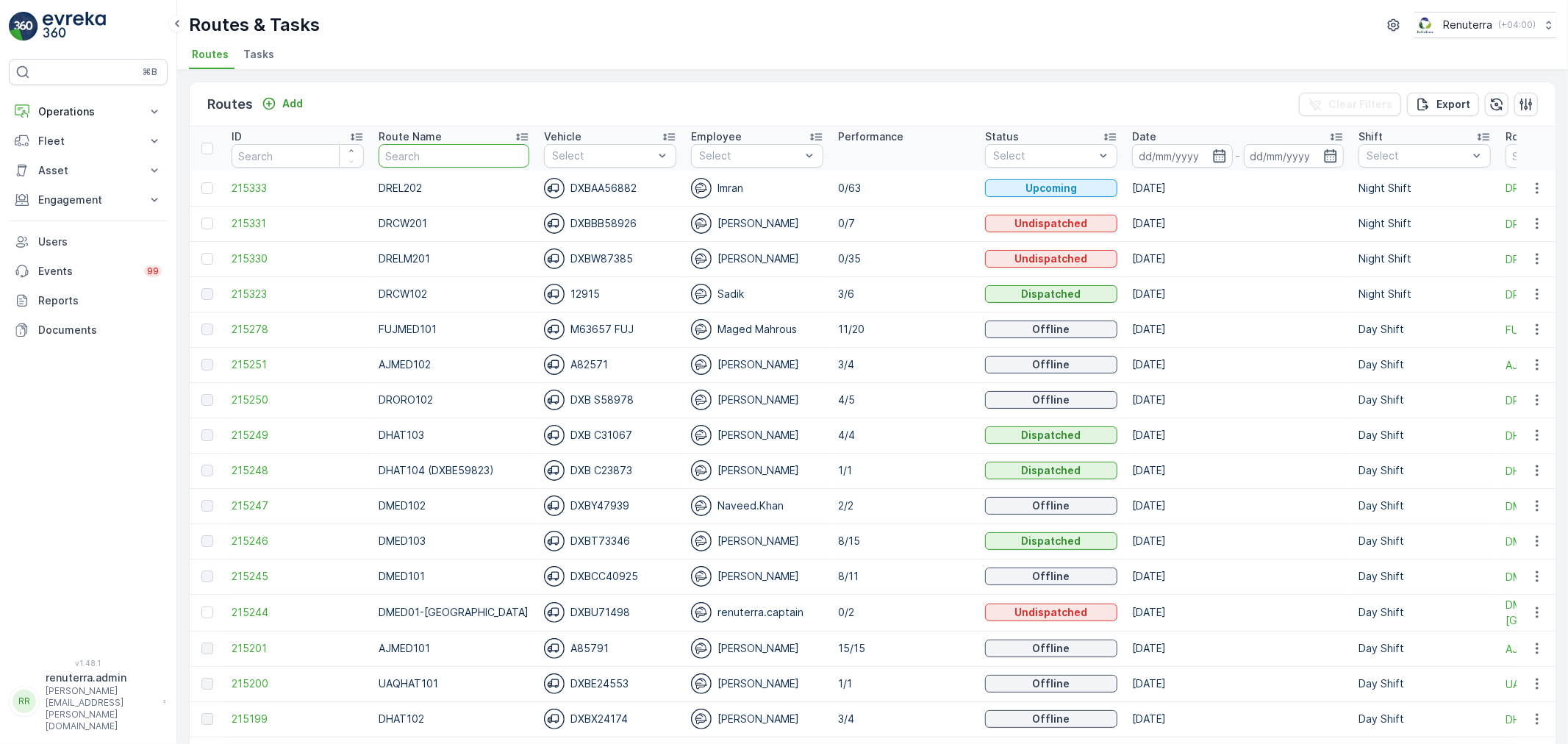
click at [428, 144] on input "text" at bounding box center [454, 155] width 151 height 24
type input "DREL"
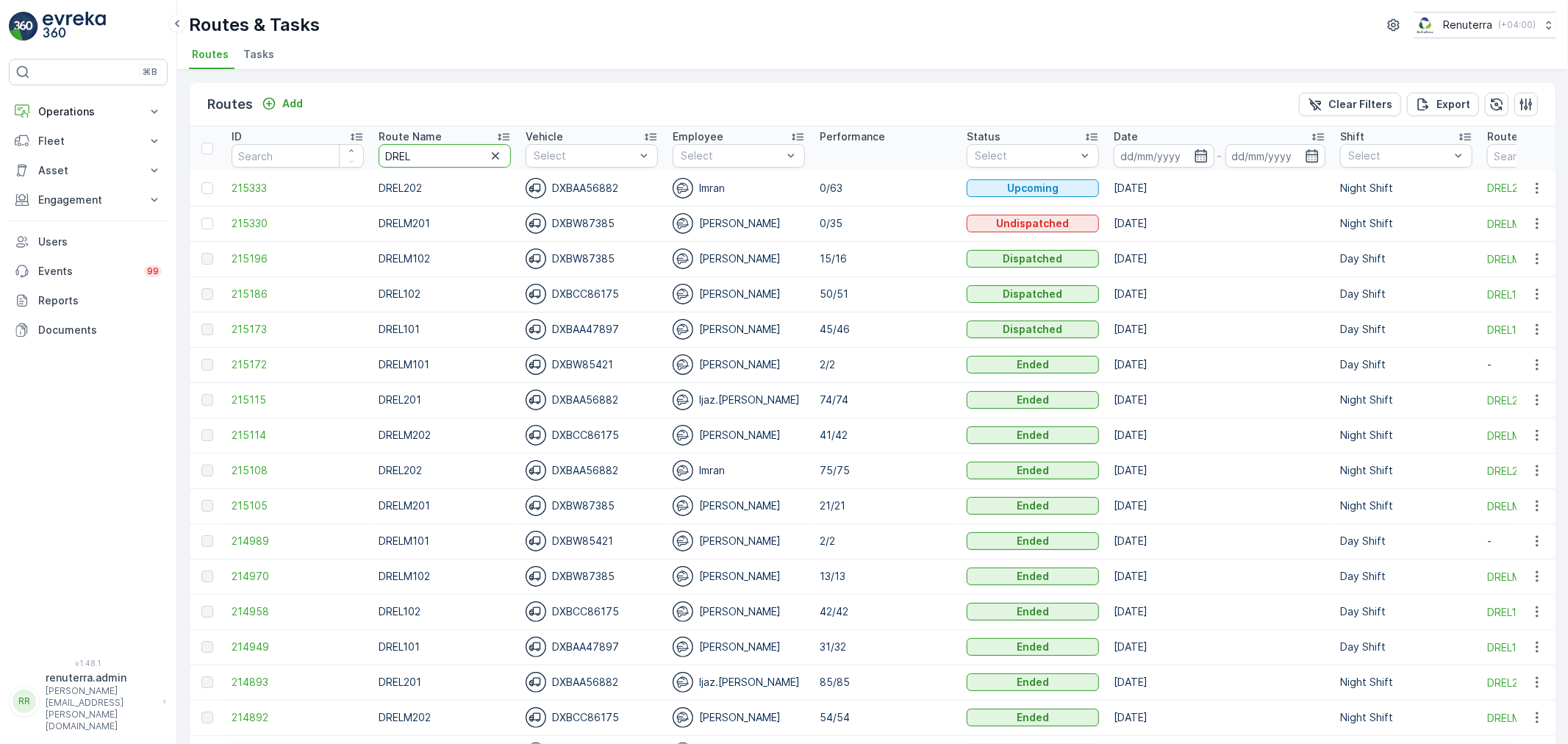
drag, startPoint x: 415, startPoint y: 155, endPoint x: 365, endPoint y: 143, distance: 51.4
click at [363, 143] on tr "ID Route Name DREL Vehicle Select Employee Select Performance Status Select Dat…" at bounding box center [1001, 148] width 1624 height 44
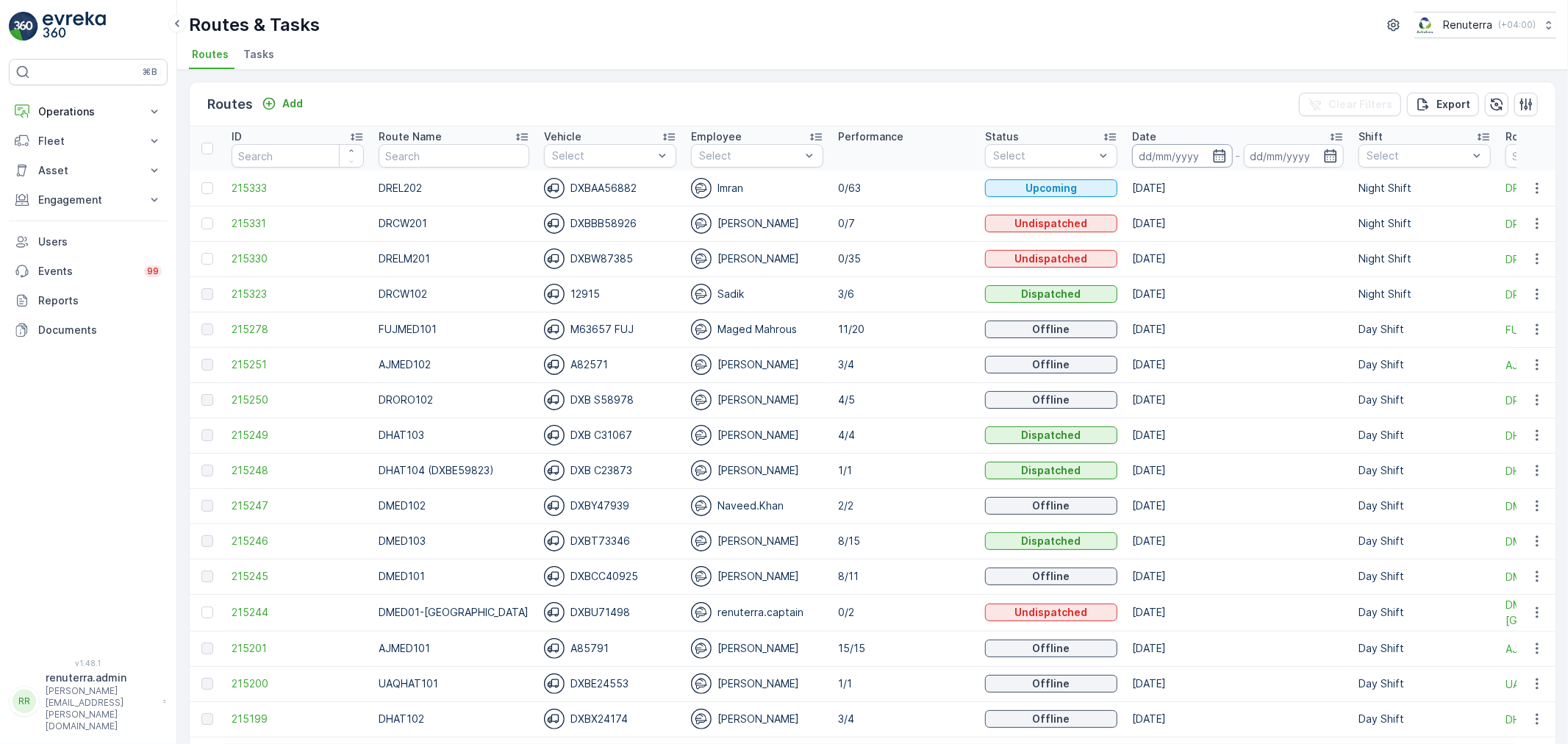
click at [1163, 153] on input at bounding box center [1182, 155] width 101 height 24
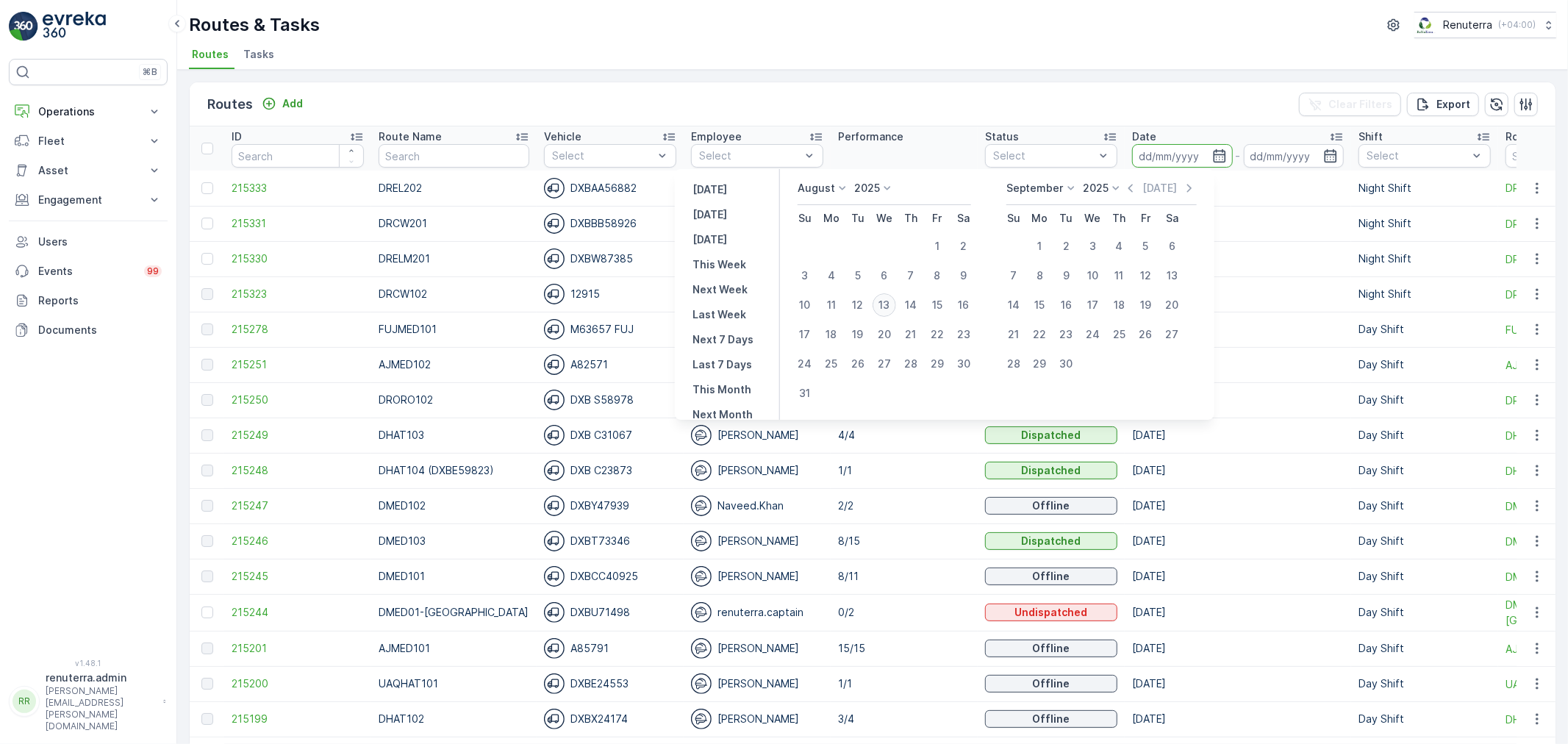
click at [885, 301] on div "13" at bounding box center [884, 305] width 24 height 24
type input "13.08.2025"
click at [885, 301] on div "13" at bounding box center [884, 305] width 24 height 24
type input "13.08.2025"
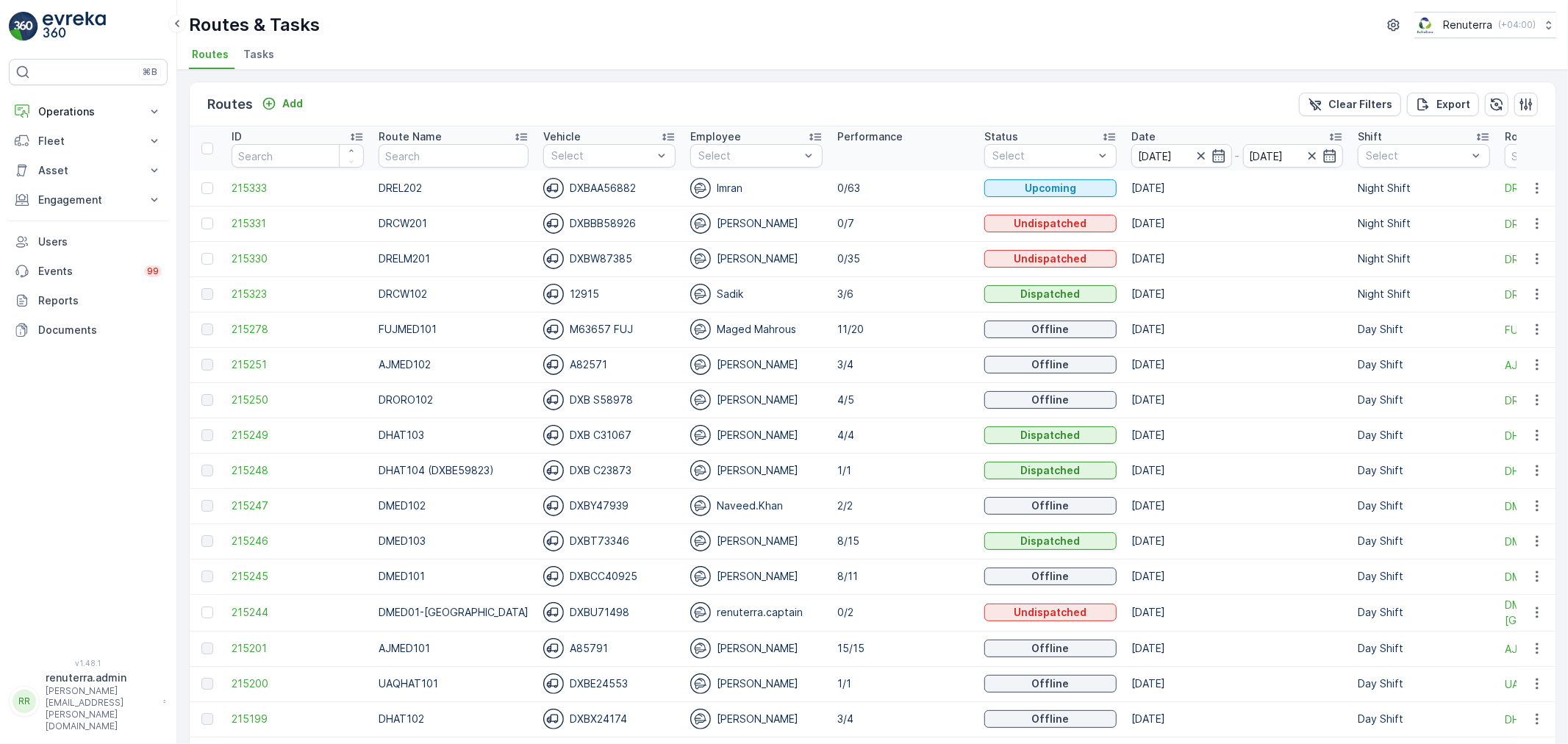
click at [468, 171] on td "DREL202" at bounding box center [453, 188] width 165 height 36
click at [467, 162] on input "text" at bounding box center [454, 155] width 150 height 24
type input "101"
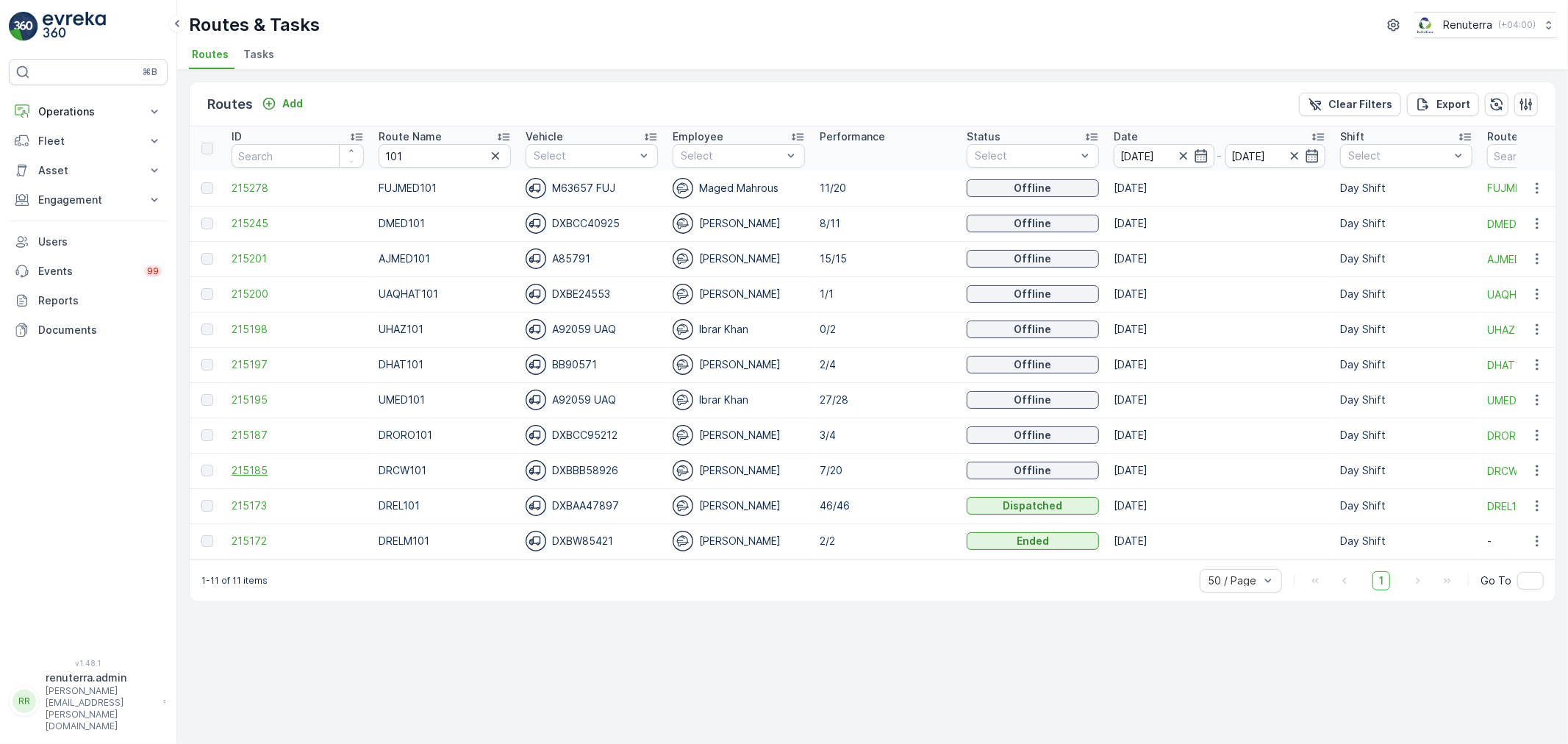
click at [266, 471] on span "215185" at bounding box center [298, 470] width 132 height 15
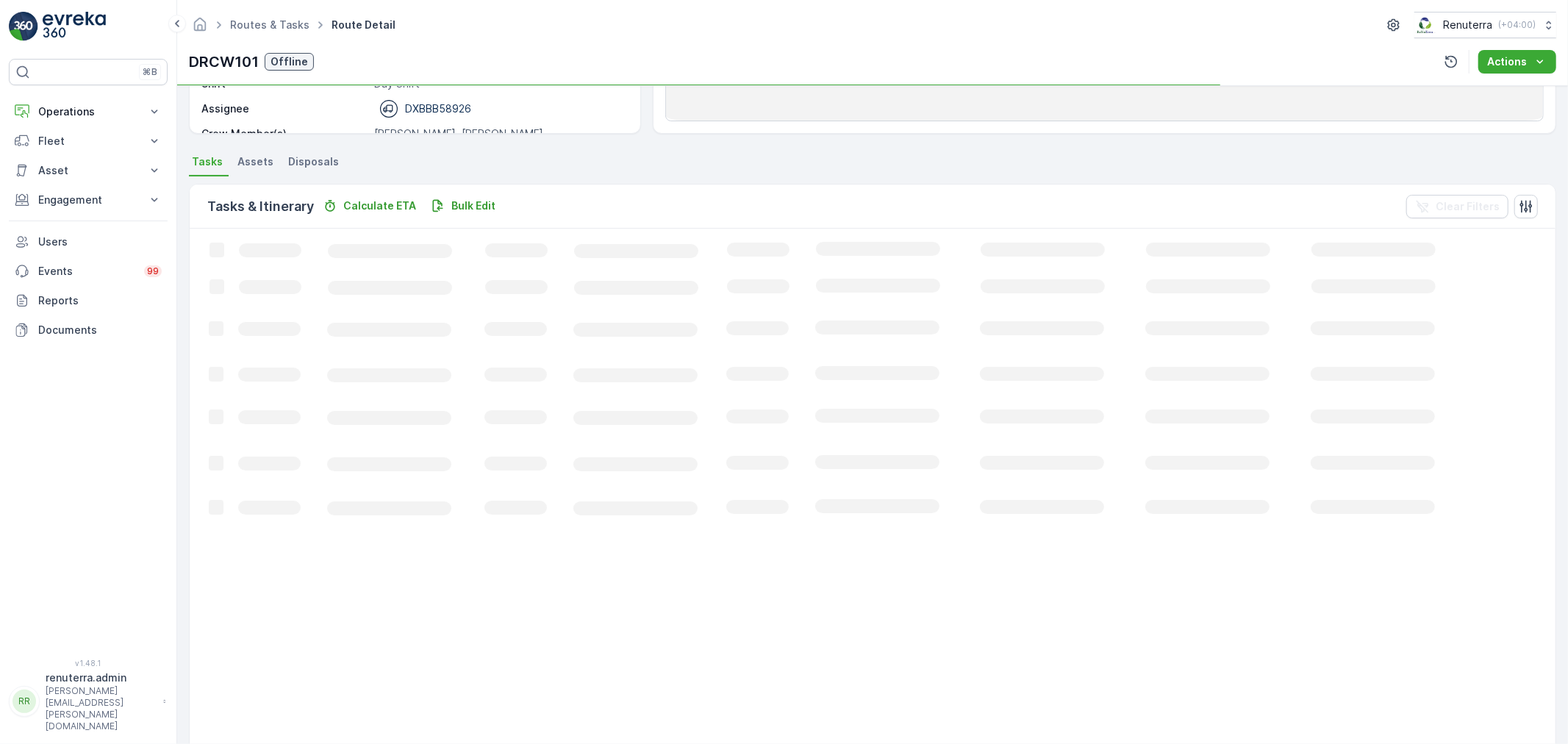
scroll to position [327, 0]
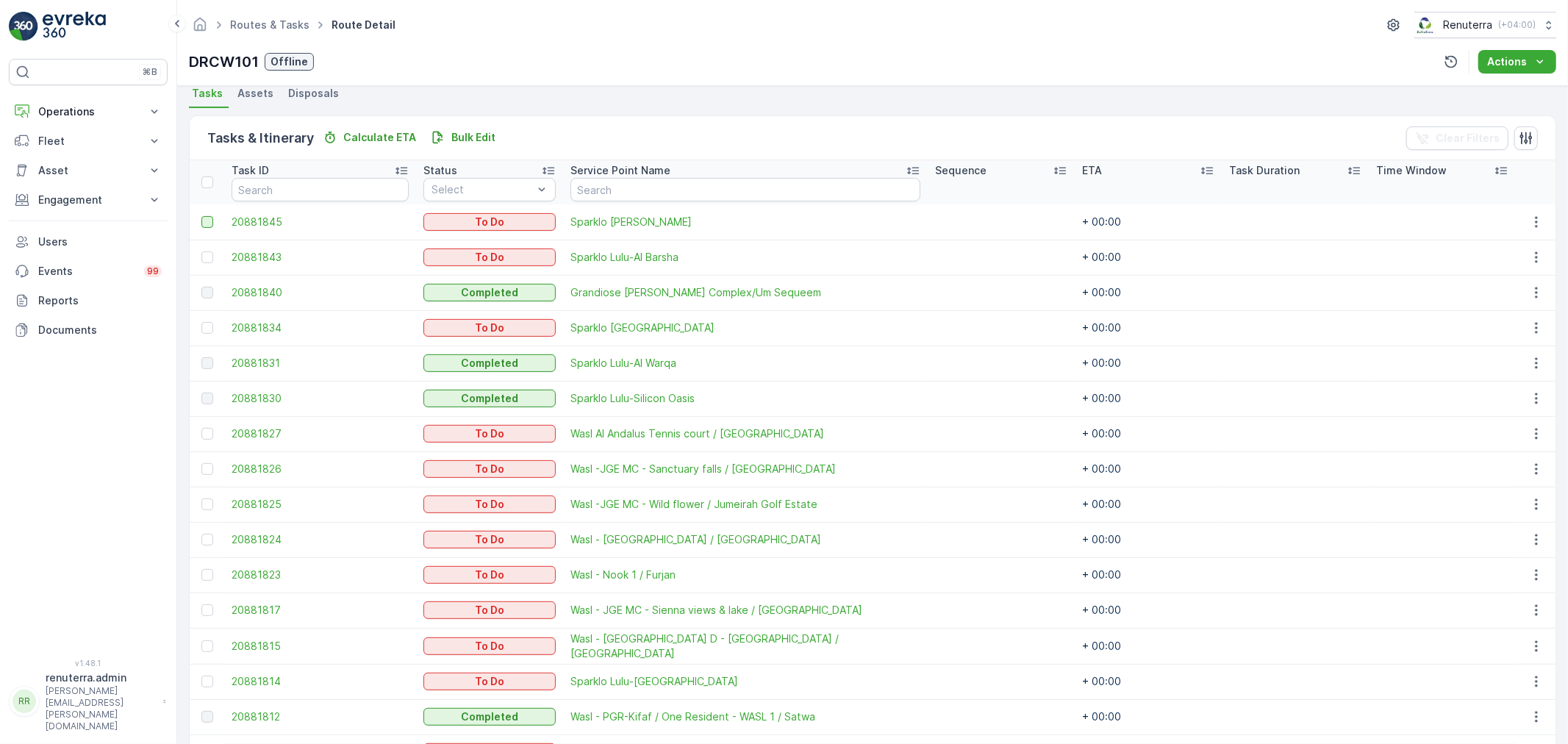
click at [212, 217] on div at bounding box center [207, 222] width 12 height 12
click at [201, 216] on input "checkbox" at bounding box center [201, 216] width 0 height 0
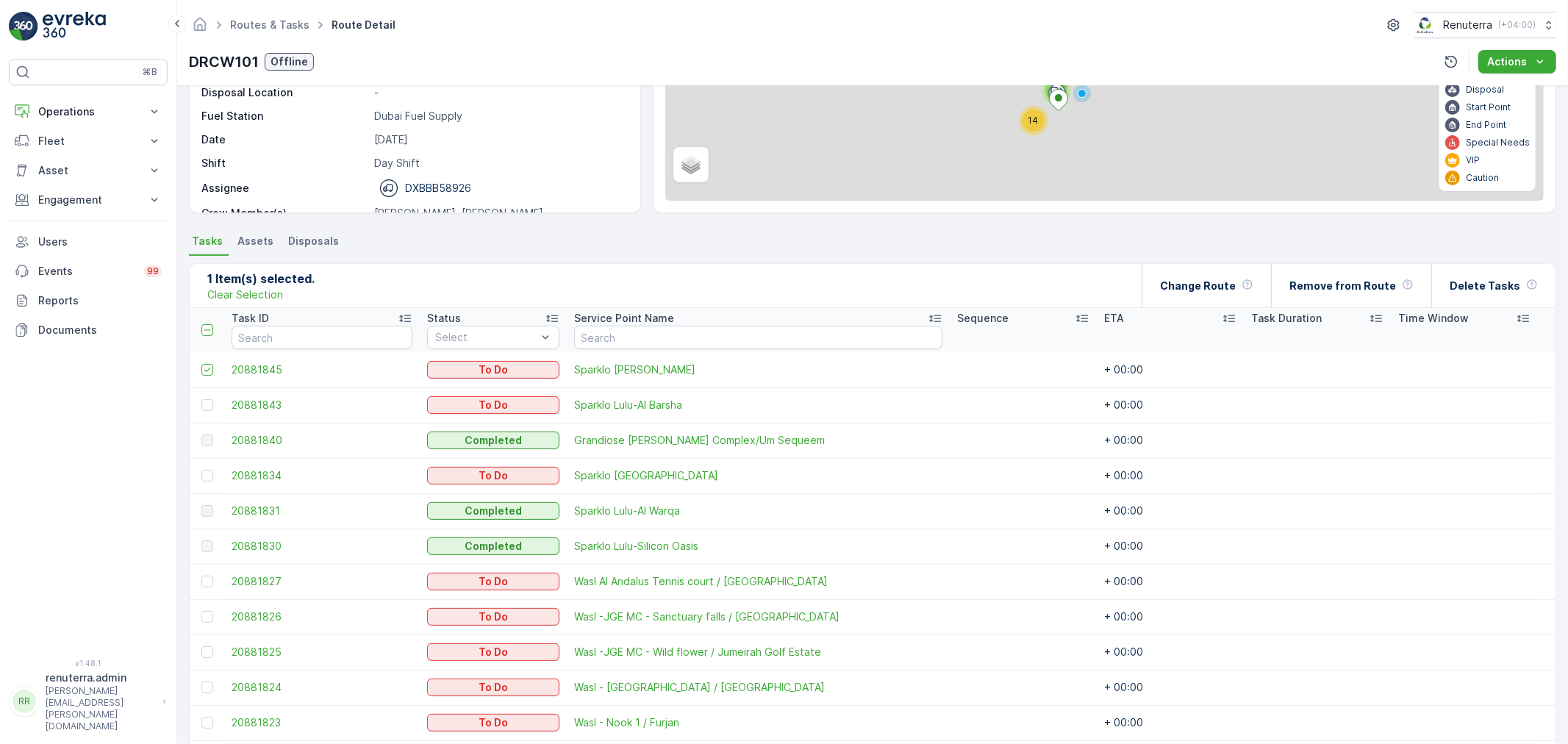
scroll to position [163, 0]
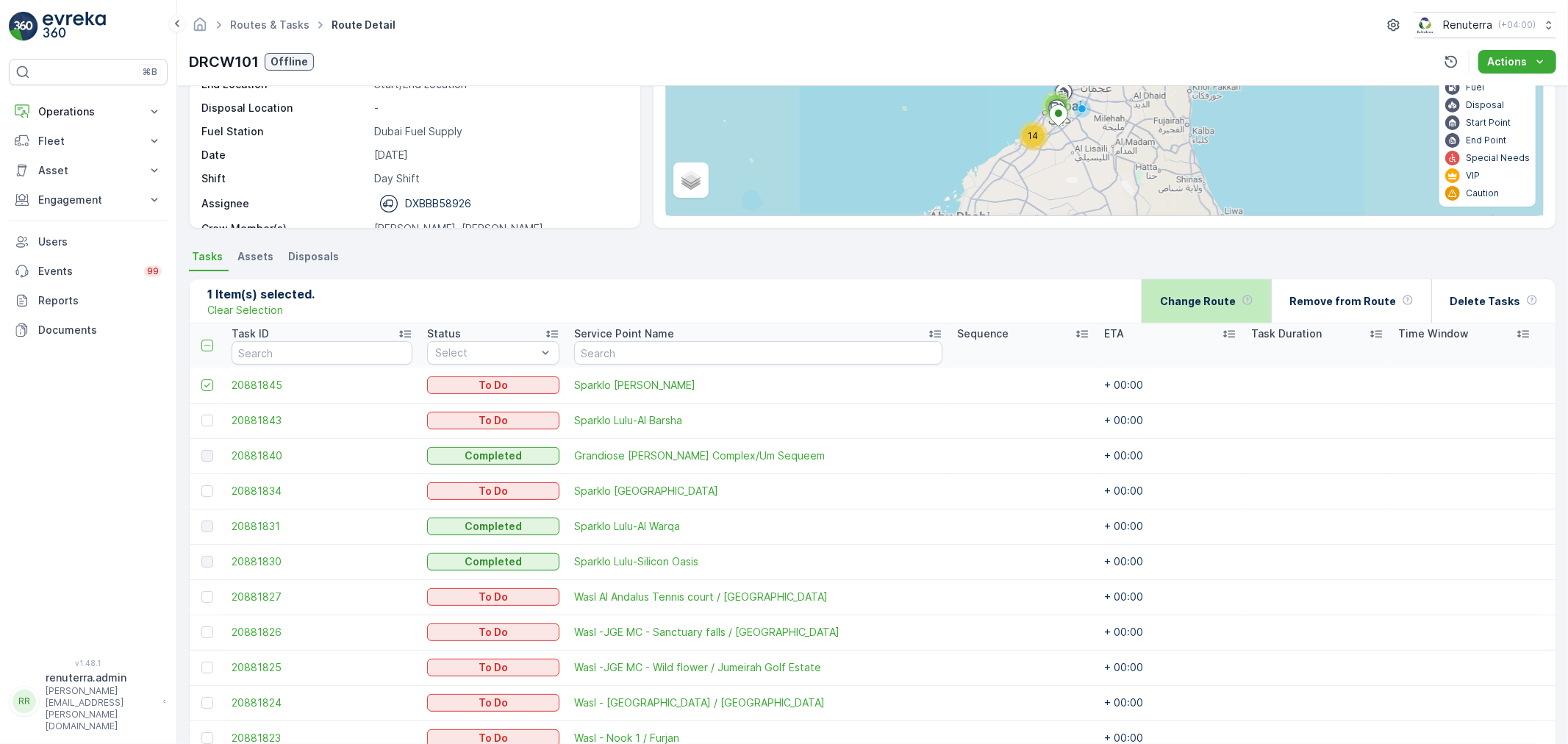
click at [1252, 296] on icon at bounding box center [1247, 300] width 10 height 10
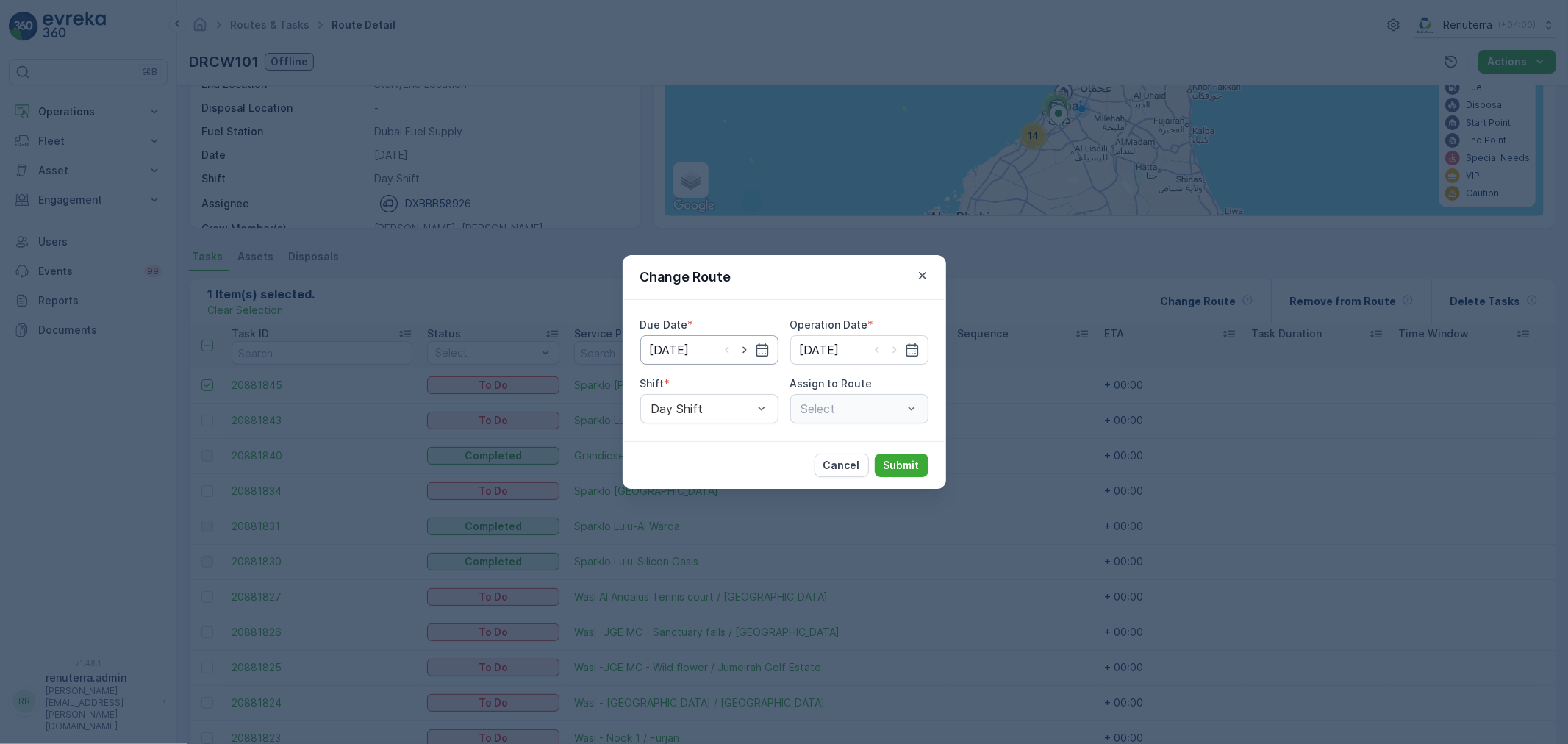
type input "13.08.2025"
click at [745, 352] on icon "button" at bounding box center [744, 349] width 15 height 15
click at [724, 347] on icon "button" at bounding box center [726, 349] width 15 height 15
type input "[DATE]"
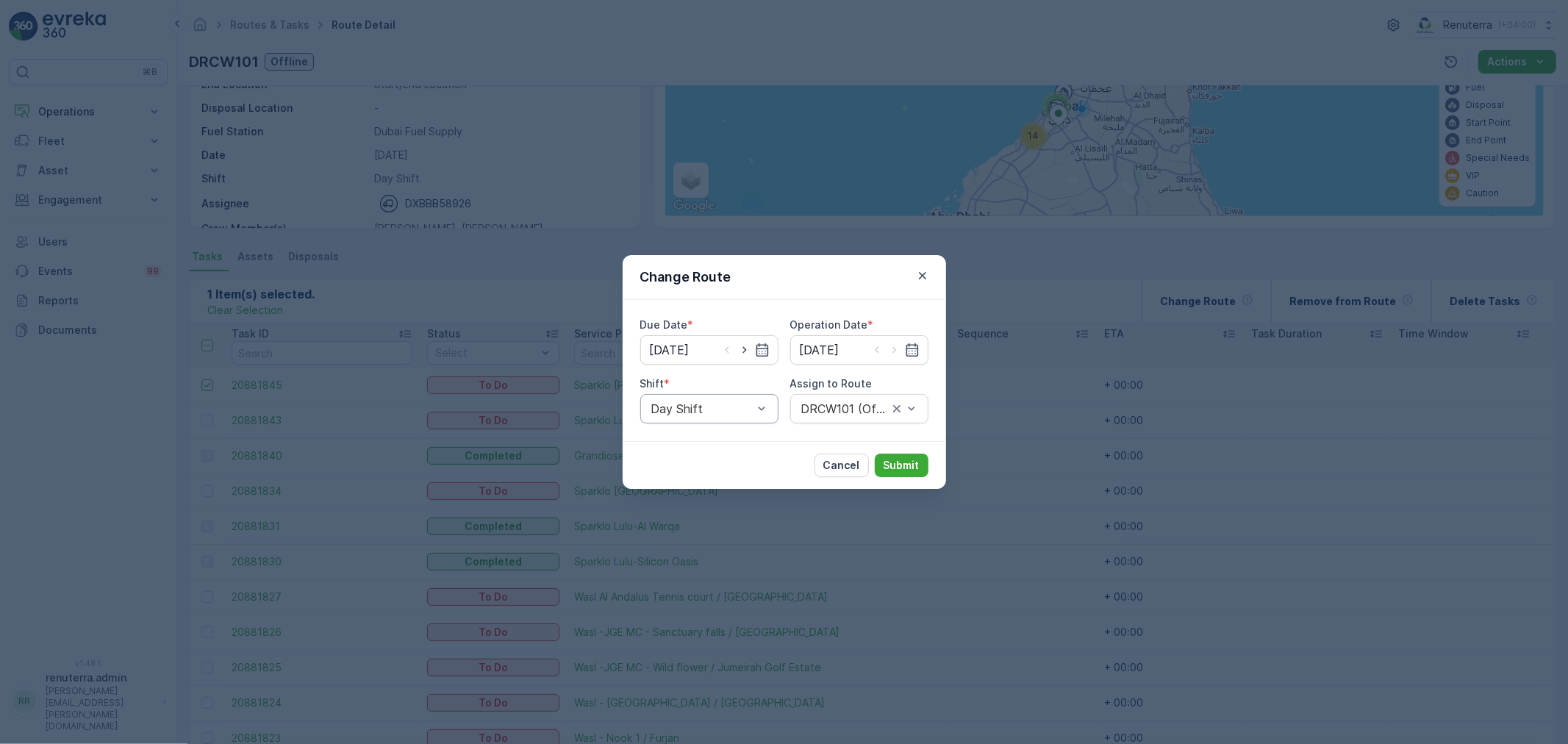
click at [741, 394] on div "Day Shift" at bounding box center [709, 409] width 138 height 30
click at [729, 465] on div "Night Shift" at bounding box center [709, 470] width 120 height 13
click at [824, 408] on div at bounding box center [844, 409] width 90 height 13
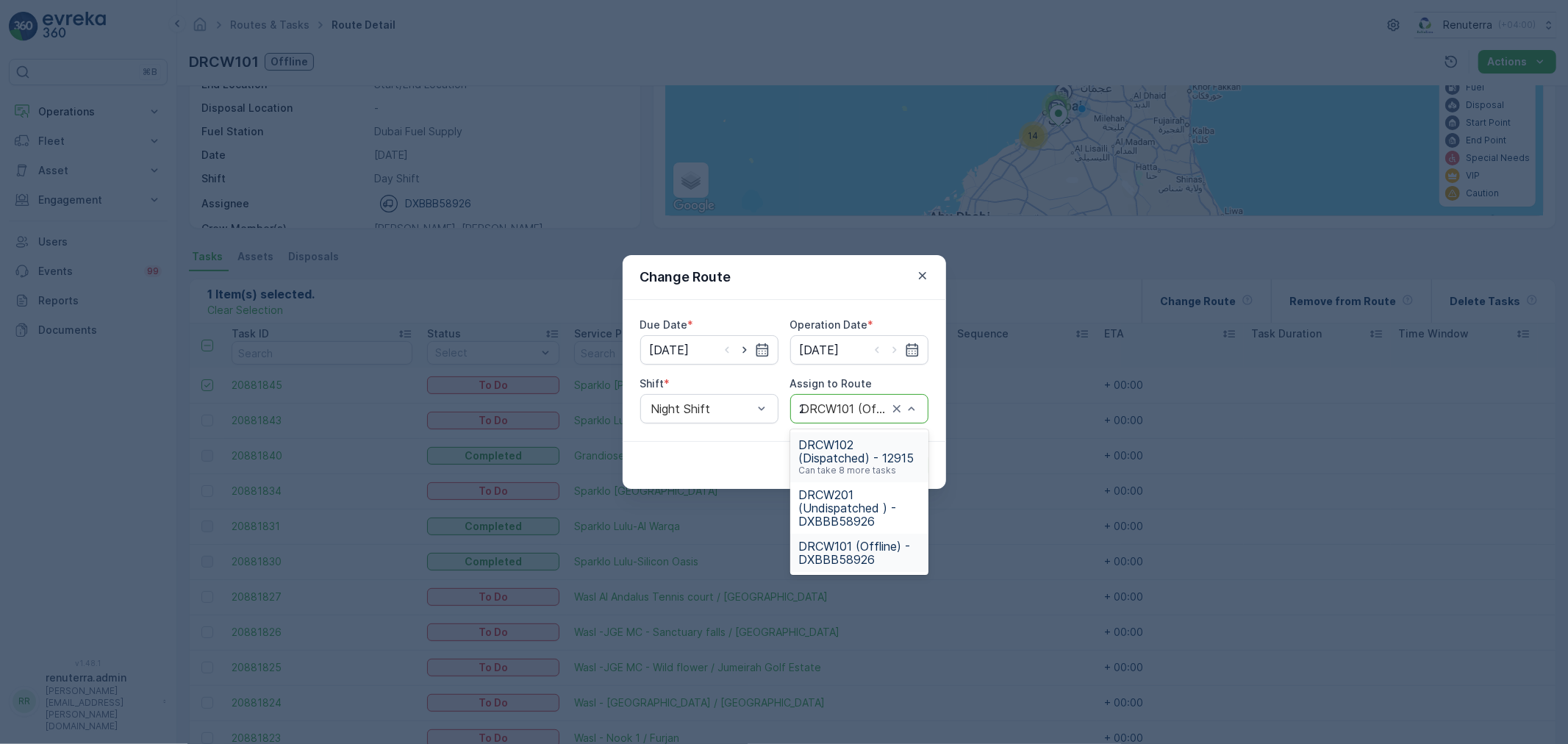
type input "201"
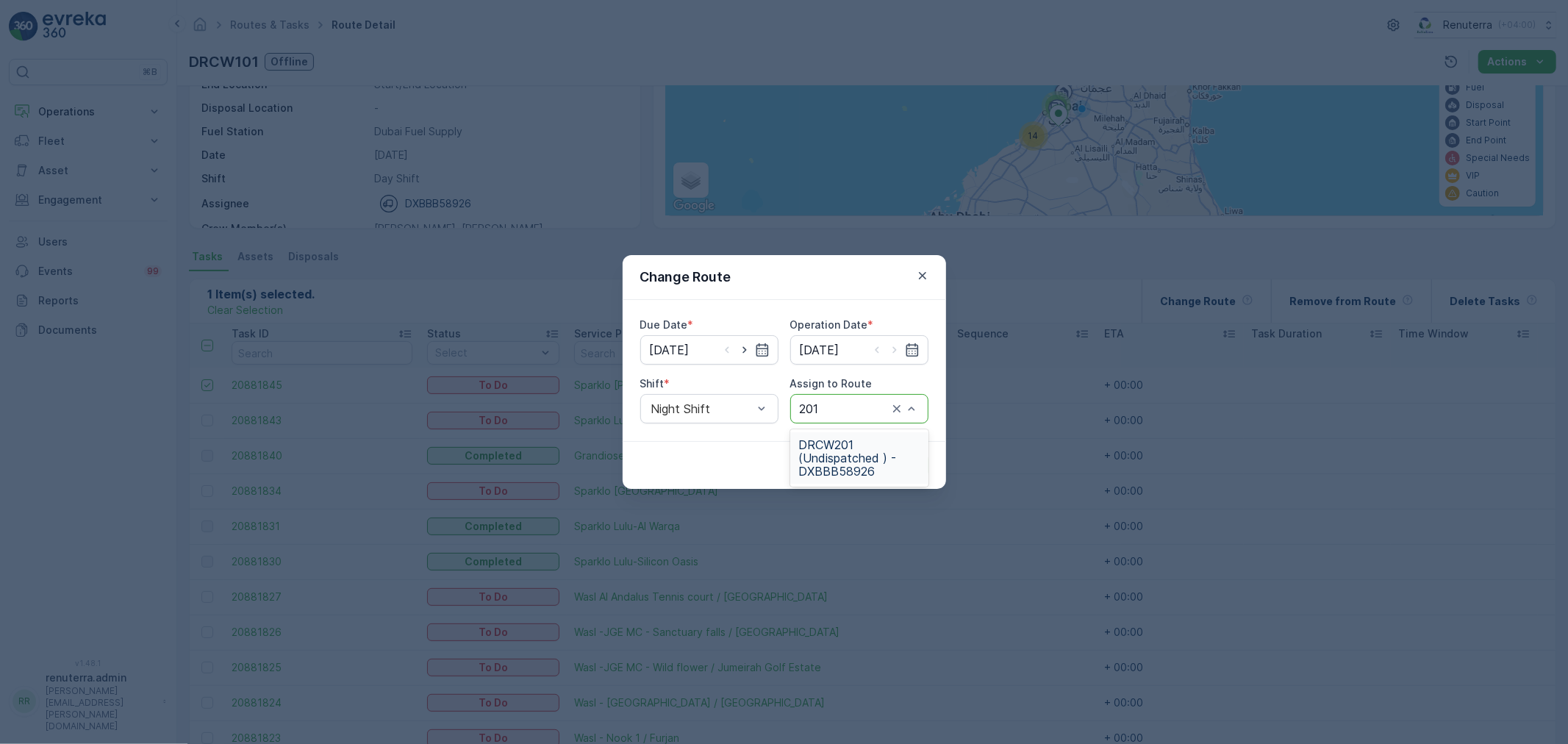
click at [827, 442] on span "DRCW201 (Undispatched ) - DXBBB58926" at bounding box center [859, 458] width 120 height 40
click at [871, 451] on div "Cancel Submit" at bounding box center [784, 465] width 323 height 48
click at [889, 456] on button "Submit" at bounding box center [902, 465] width 54 height 24
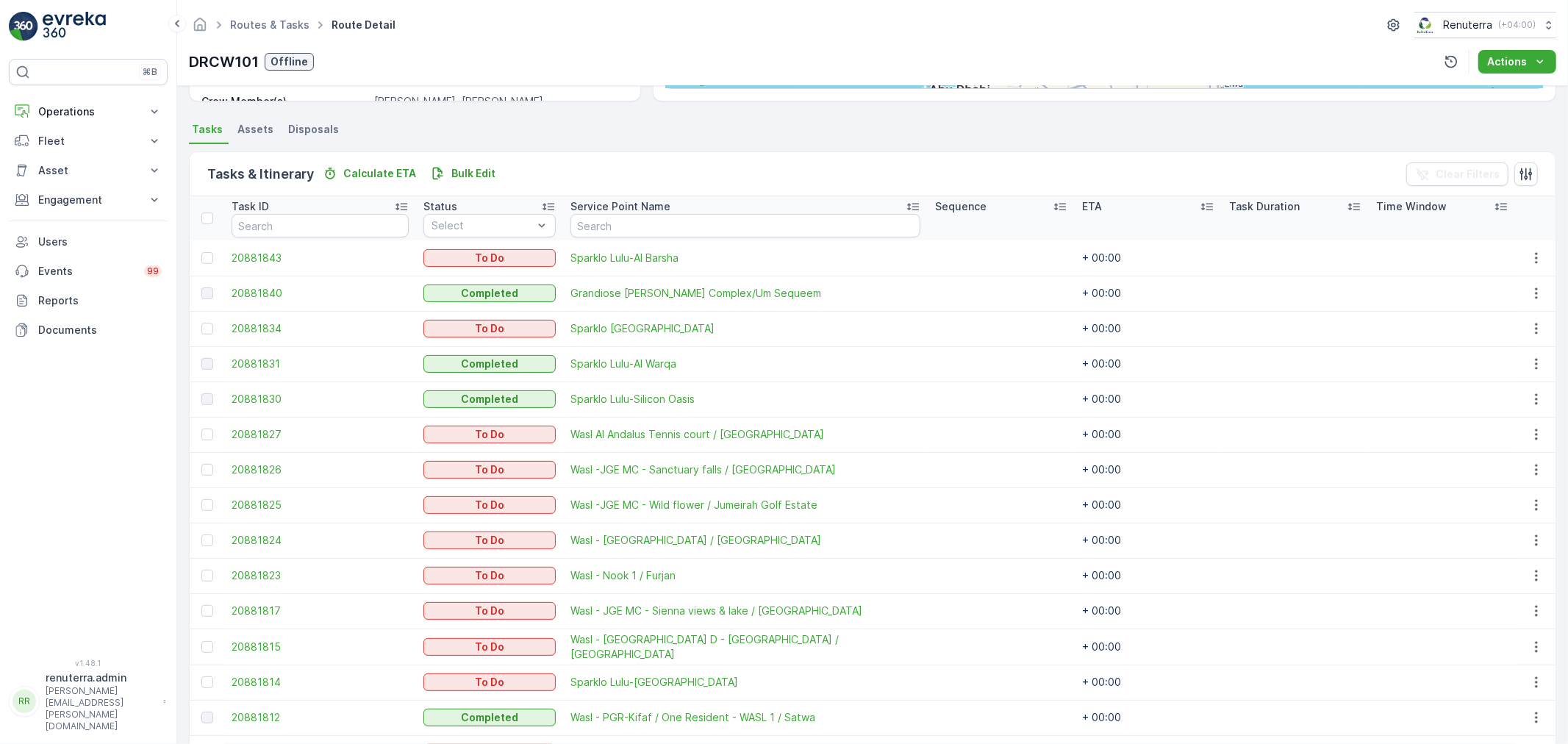
scroll to position [274, 0]
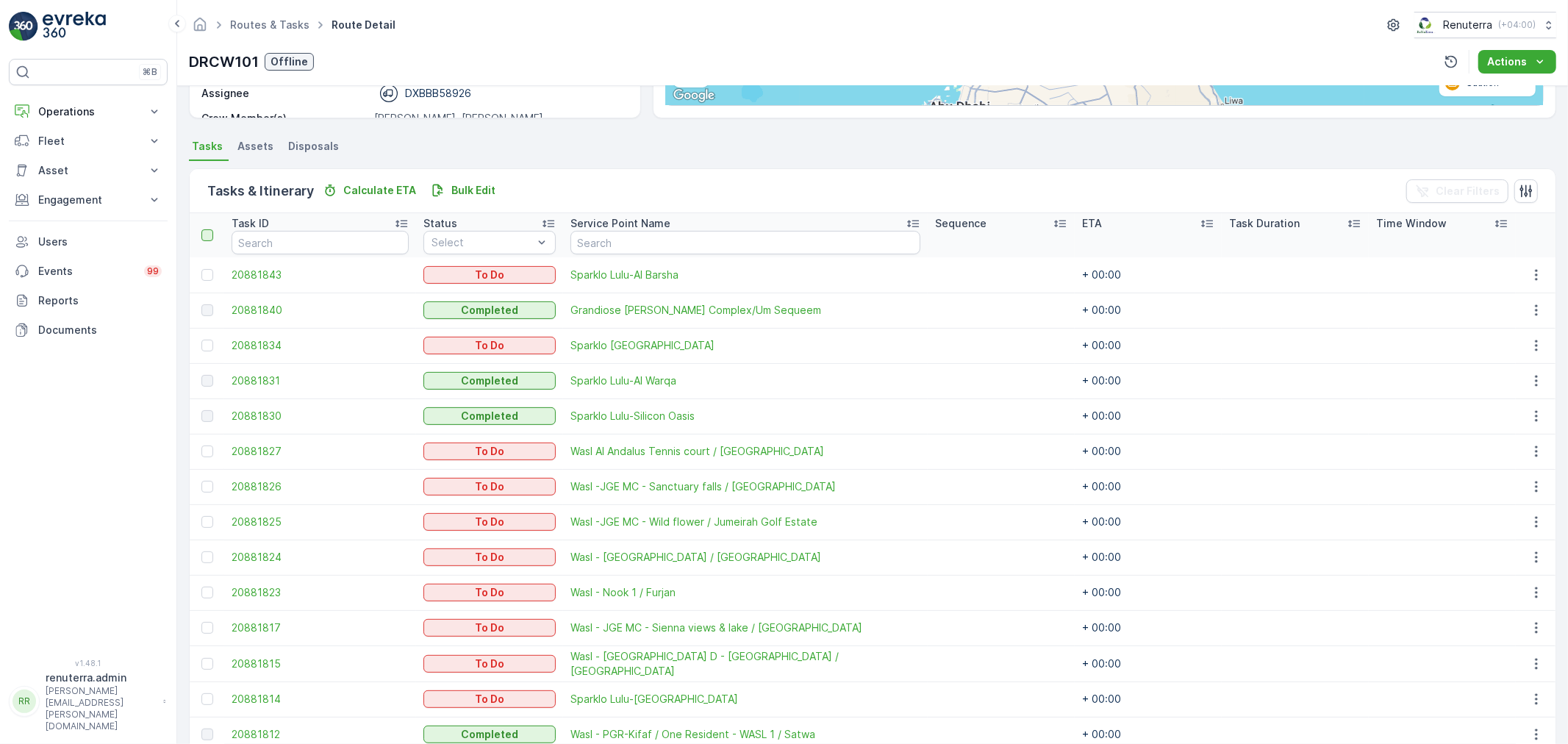
click at [204, 238] on div at bounding box center [207, 235] width 12 height 12
click at [210, 229] on input "checkbox" at bounding box center [210, 229] width 0 height 0
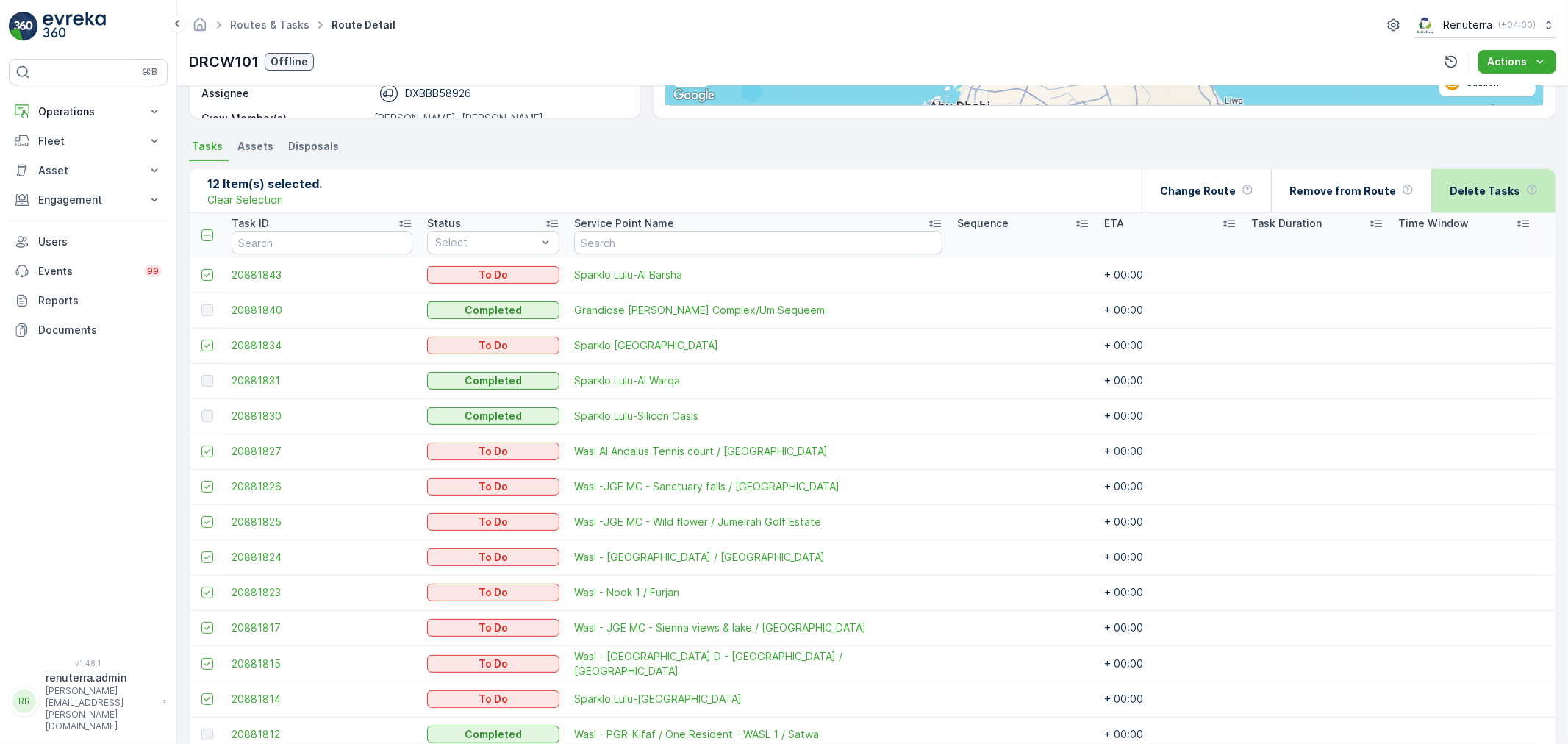
click at [1486, 187] on p "Delete Tasks" at bounding box center [1484, 191] width 71 height 15
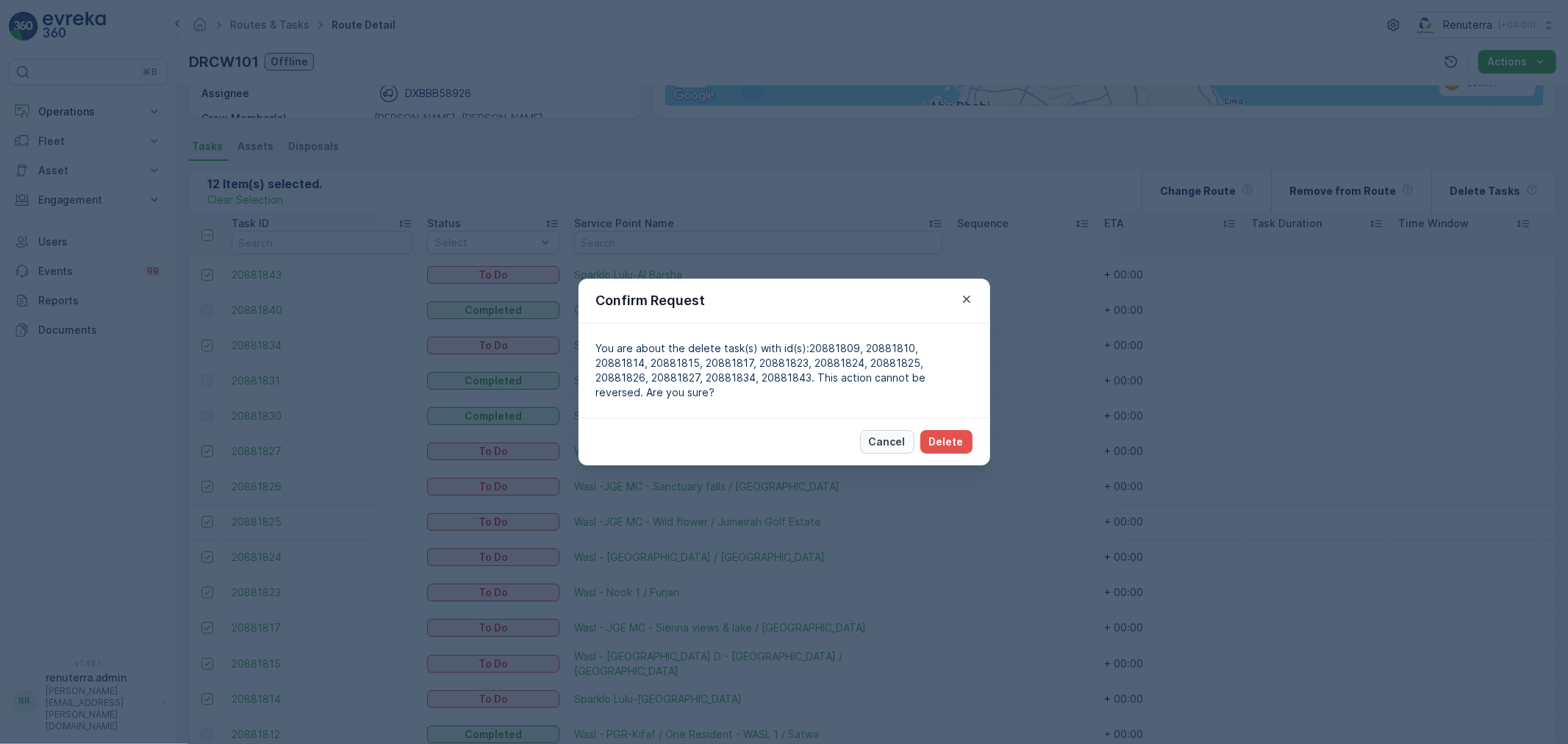
click at [898, 430] on button "Cancel" at bounding box center [887, 442] width 54 height 24
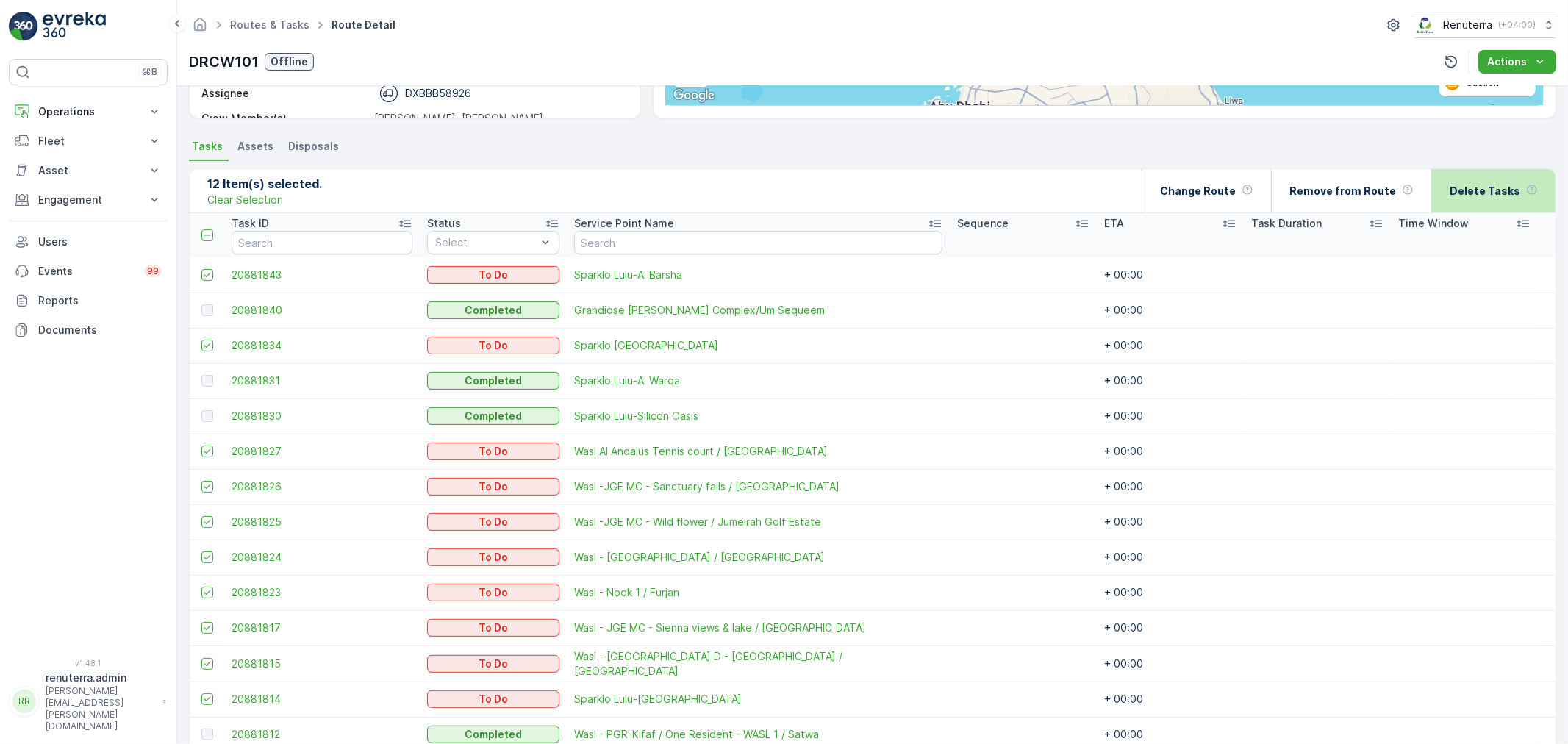
click at [1461, 191] on p "Delete Tasks" at bounding box center [1484, 191] width 71 height 15
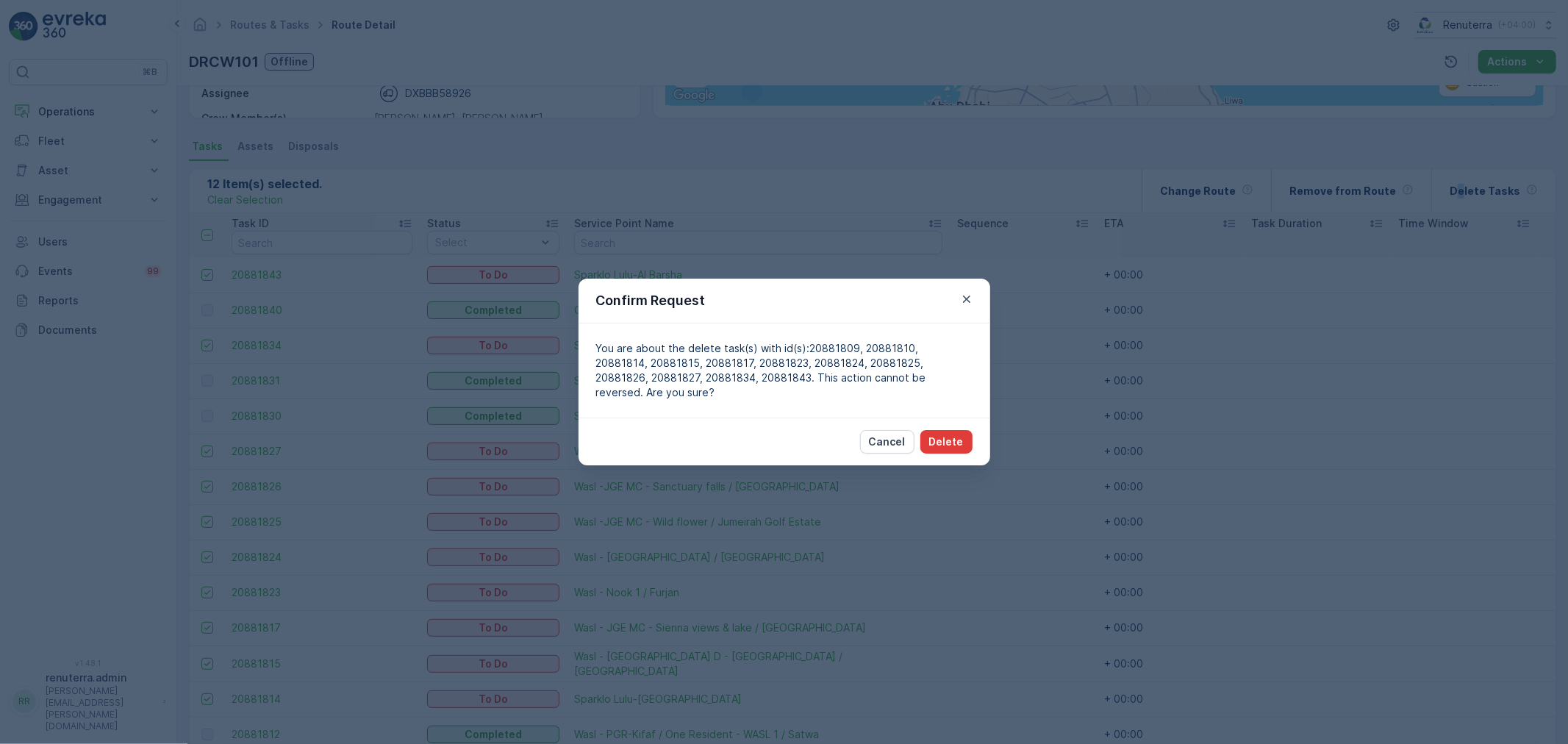
click at [957, 435] on p "Delete" at bounding box center [946, 442] width 35 height 15
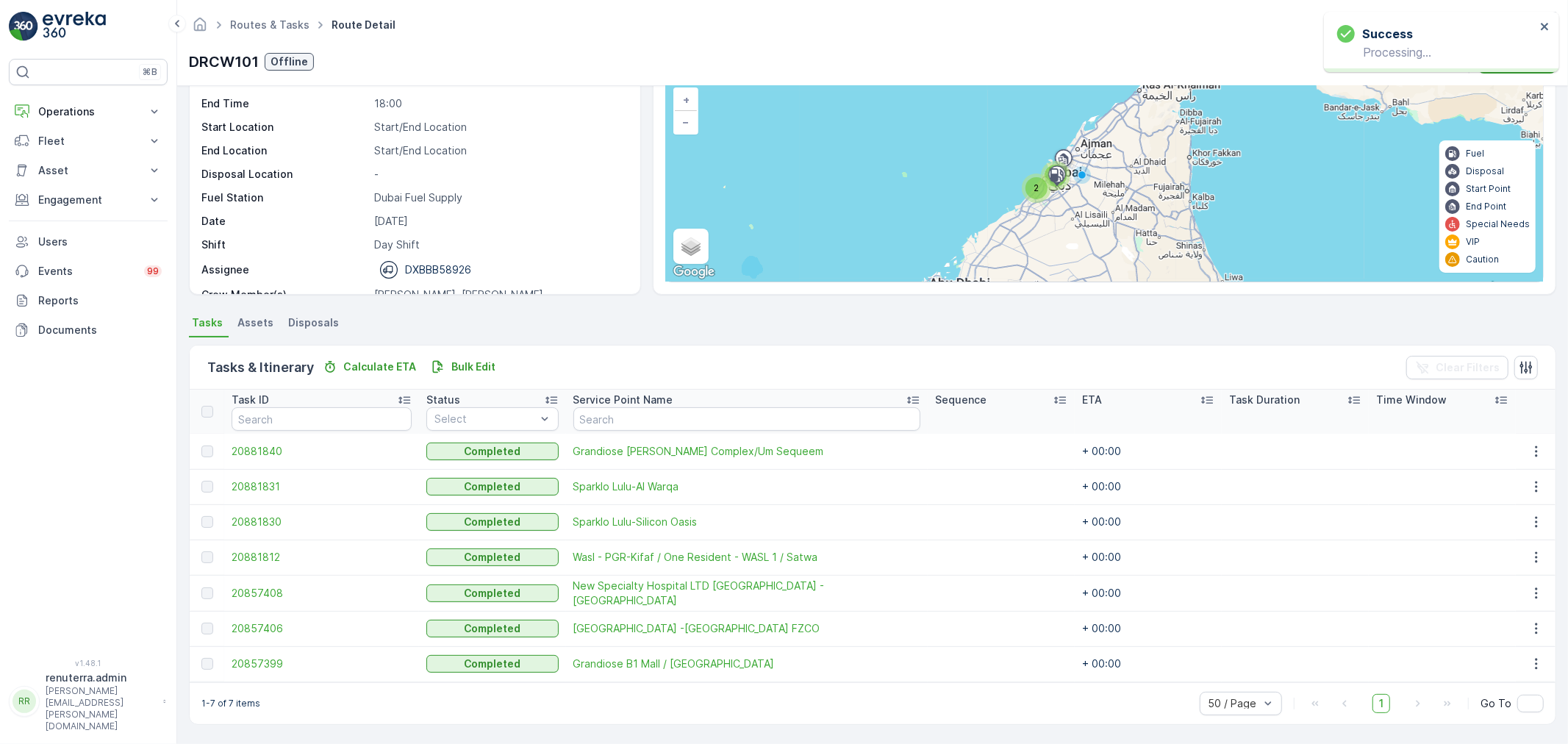
scroll to position [96, 0]
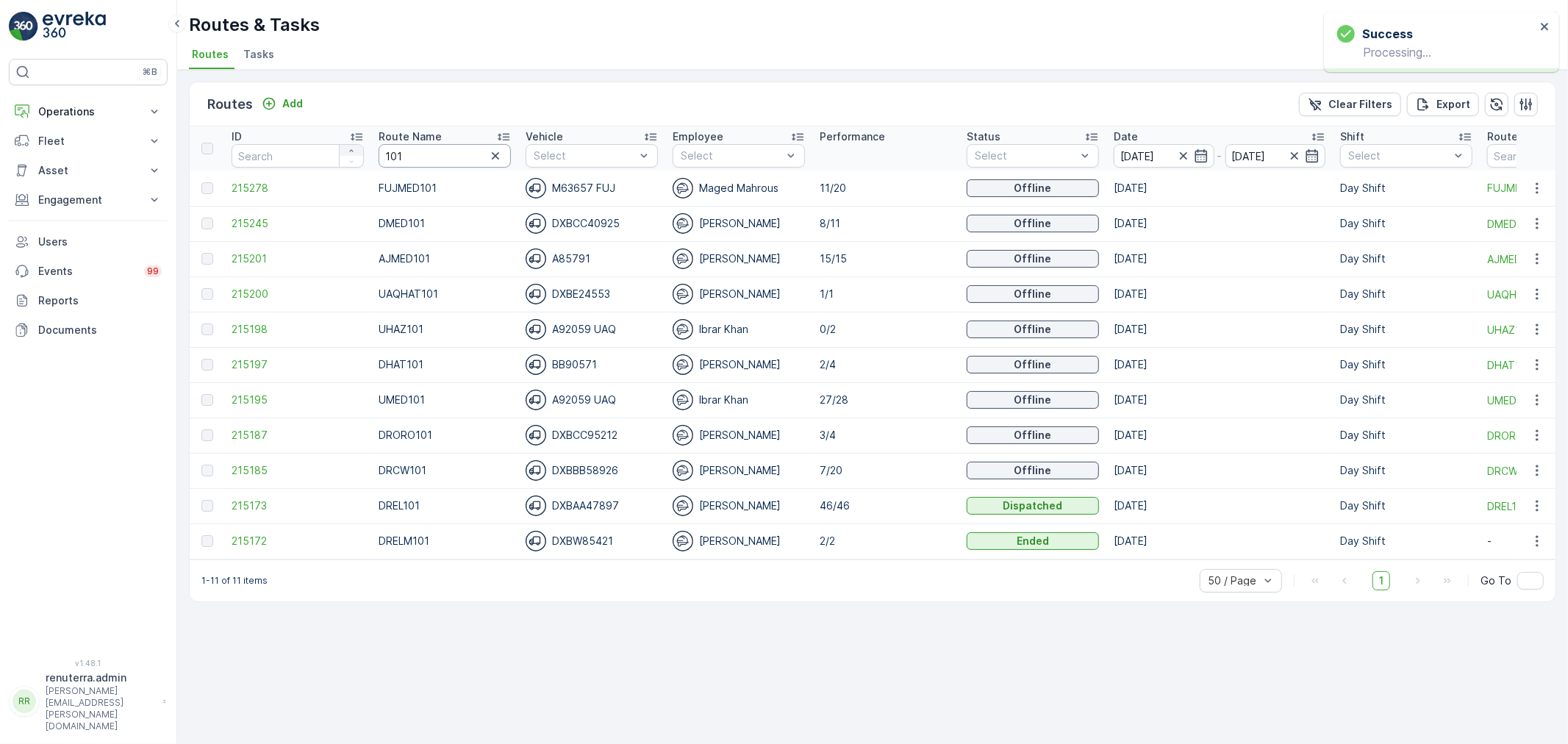
drag, startPoint x: 414, startPoint y: 150, endPoint x: 358, endPoint y: 150, distance: 56.0
click at [360, 150] on tr "ID Route Name 101 Vehicle Select Employee Select Performance Status Select Date…" at bounding box center [1001, 148] width 1624 height 44
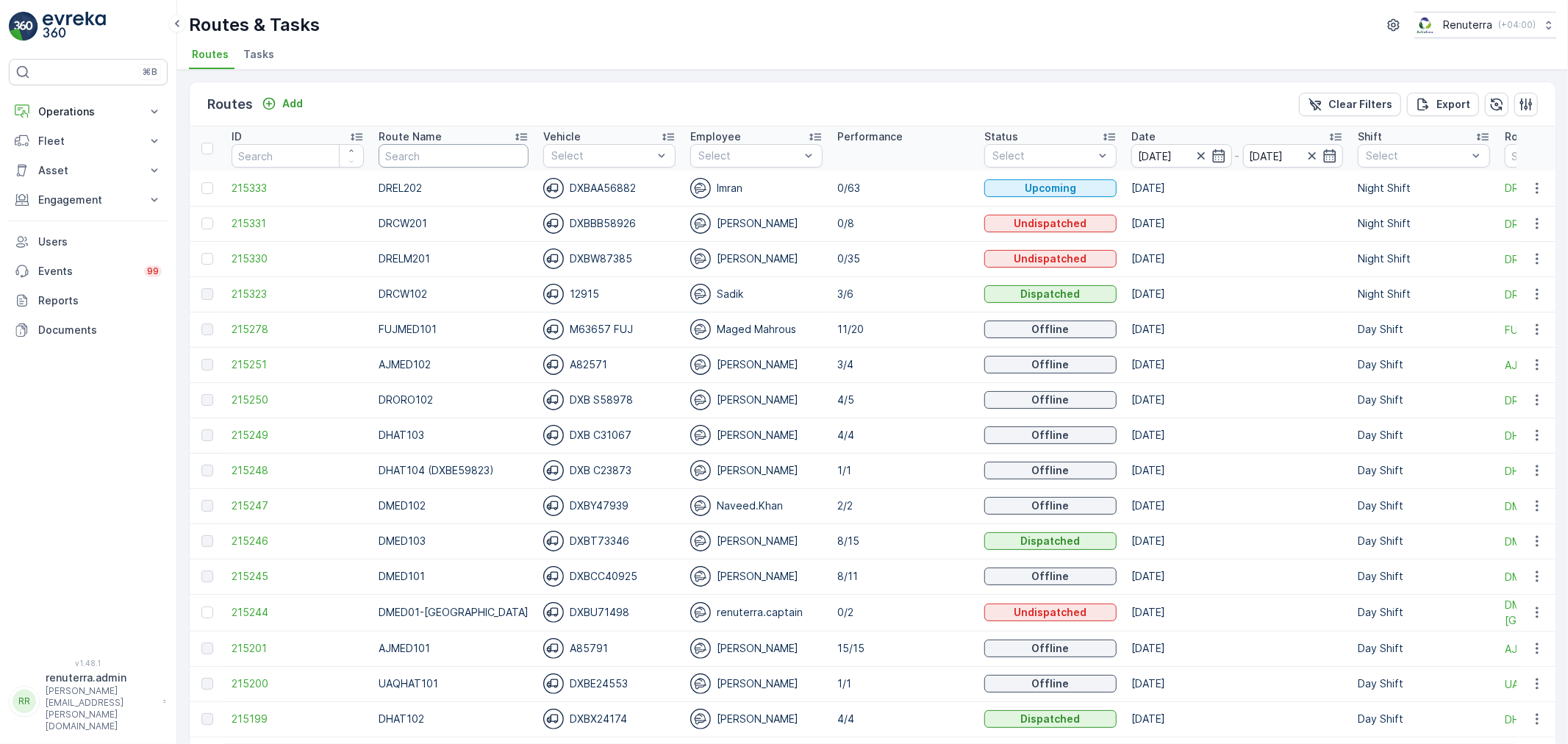
click at [495, 157] on input "text" at bounding box center [454, 155] width 150 height 24
click at [248, 262] on span "215330" at bounding box center [298, 259] width 132 height 15
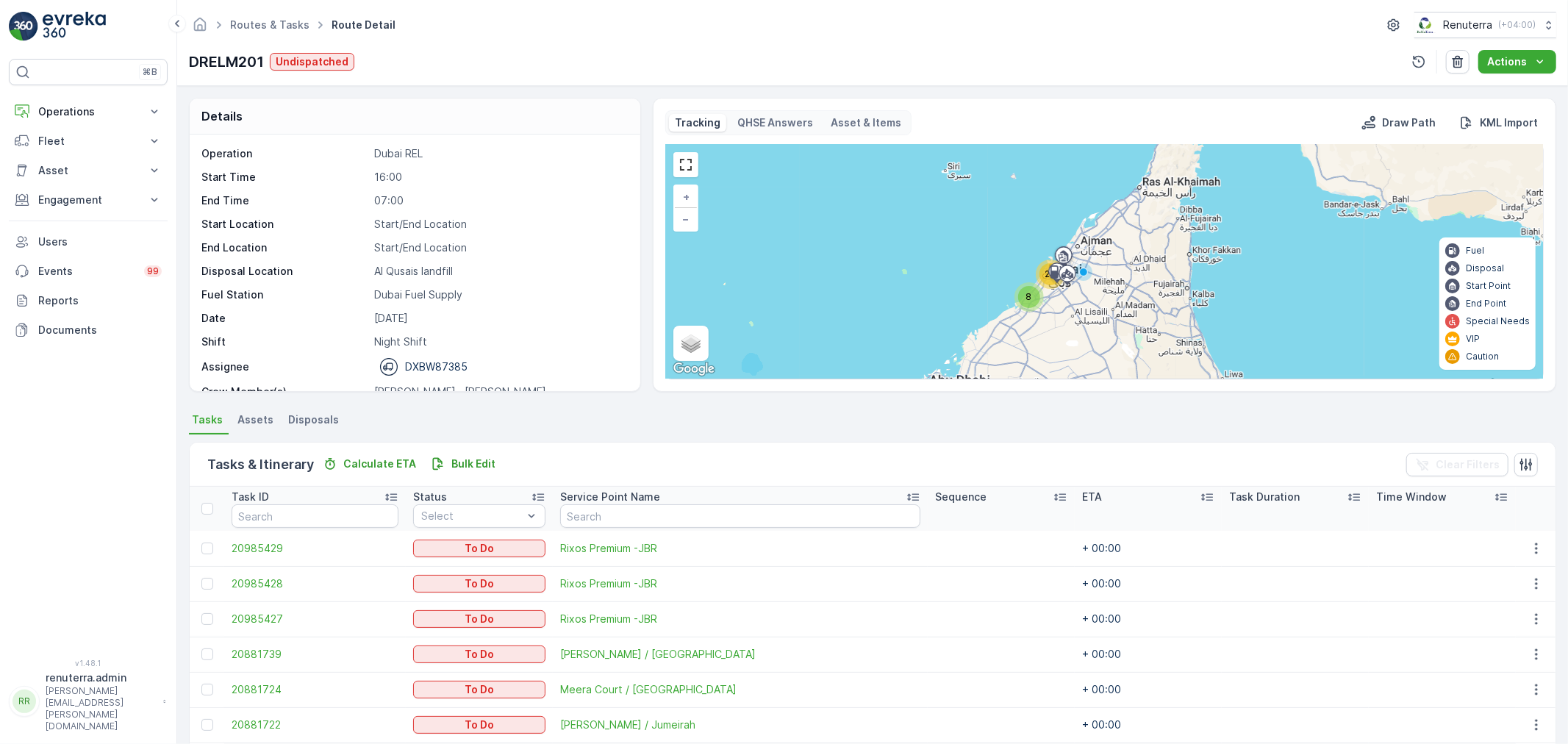
click at [1031, 295] on div "8" at bounding box center [1028, 296] width 22 height 22
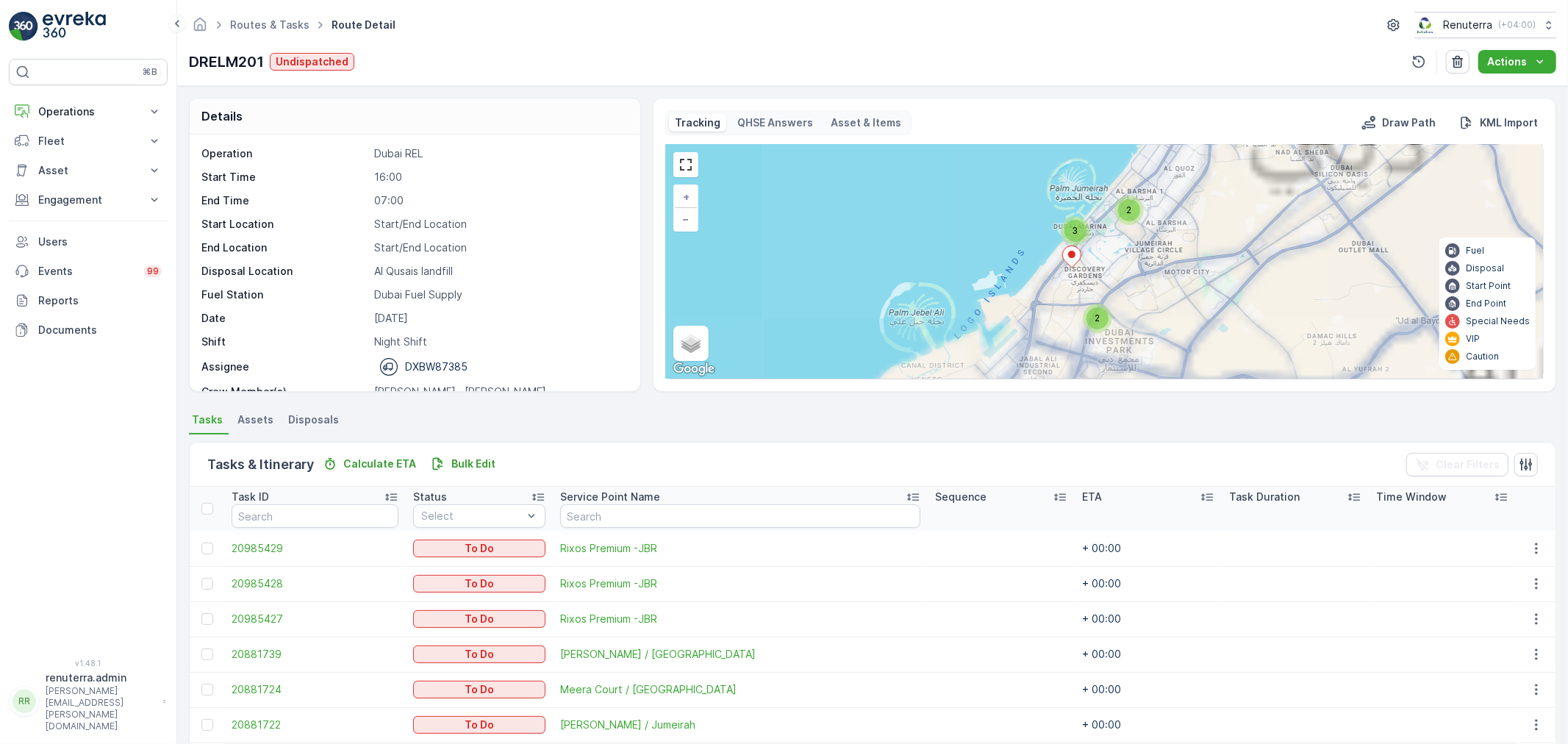
drag, startPoint x: 1160, startPoint y: 262, endPoint x: 1126, endPoint y: 339, distance: 84.2
click at [1126, 339] on div "3 2 2 5 10 2 8 + − Satellite Roadmap Terrain Hybrid Leaflet Keyboard shortcuts …" at bounding box center [1104, 261] width 877 height 233
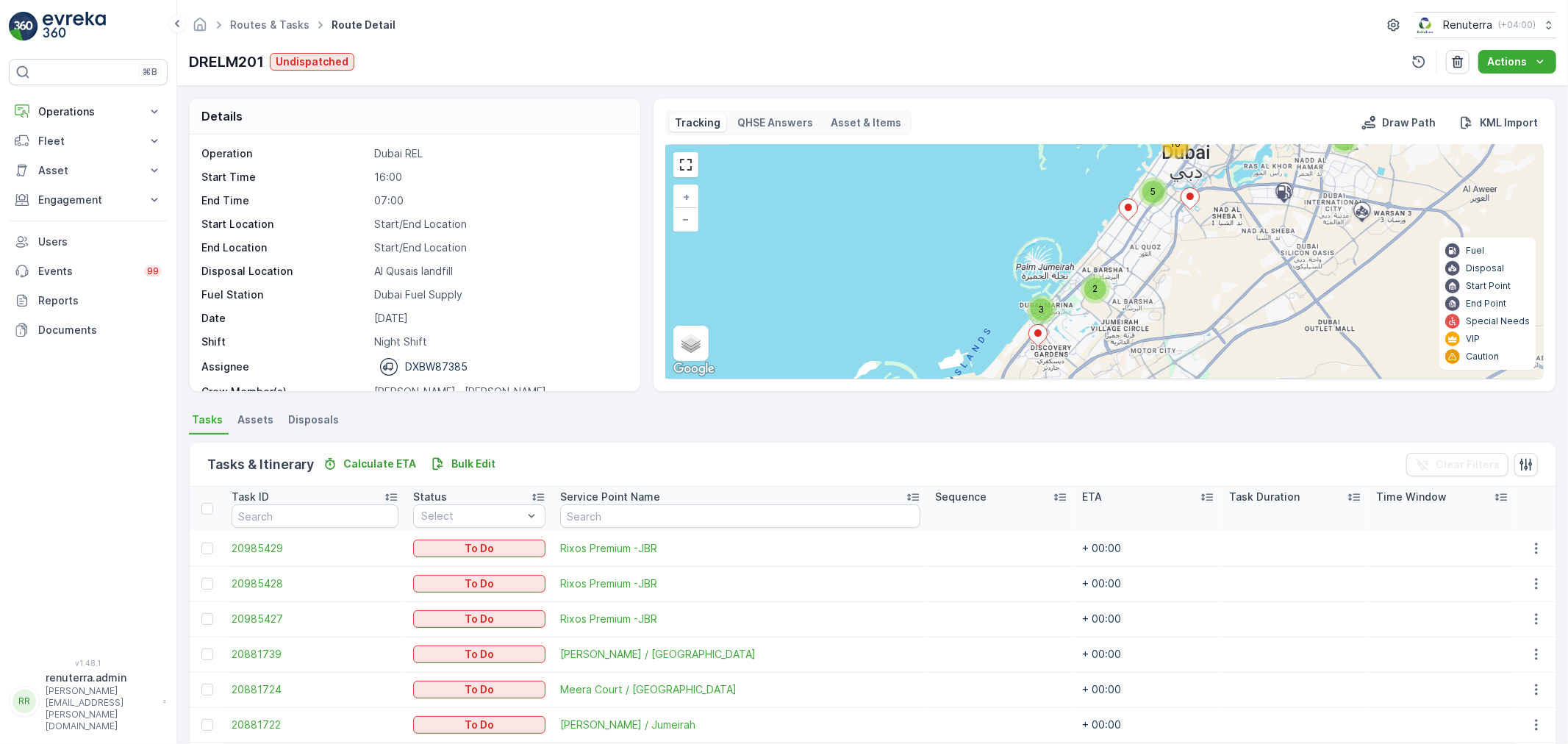
click at [1045, 302] on div "3" at bounding box center [1041, 309] width 22 height 22
click at [1092, 296] on div "2" at bounding box center [1094, 288] width 22 height 22
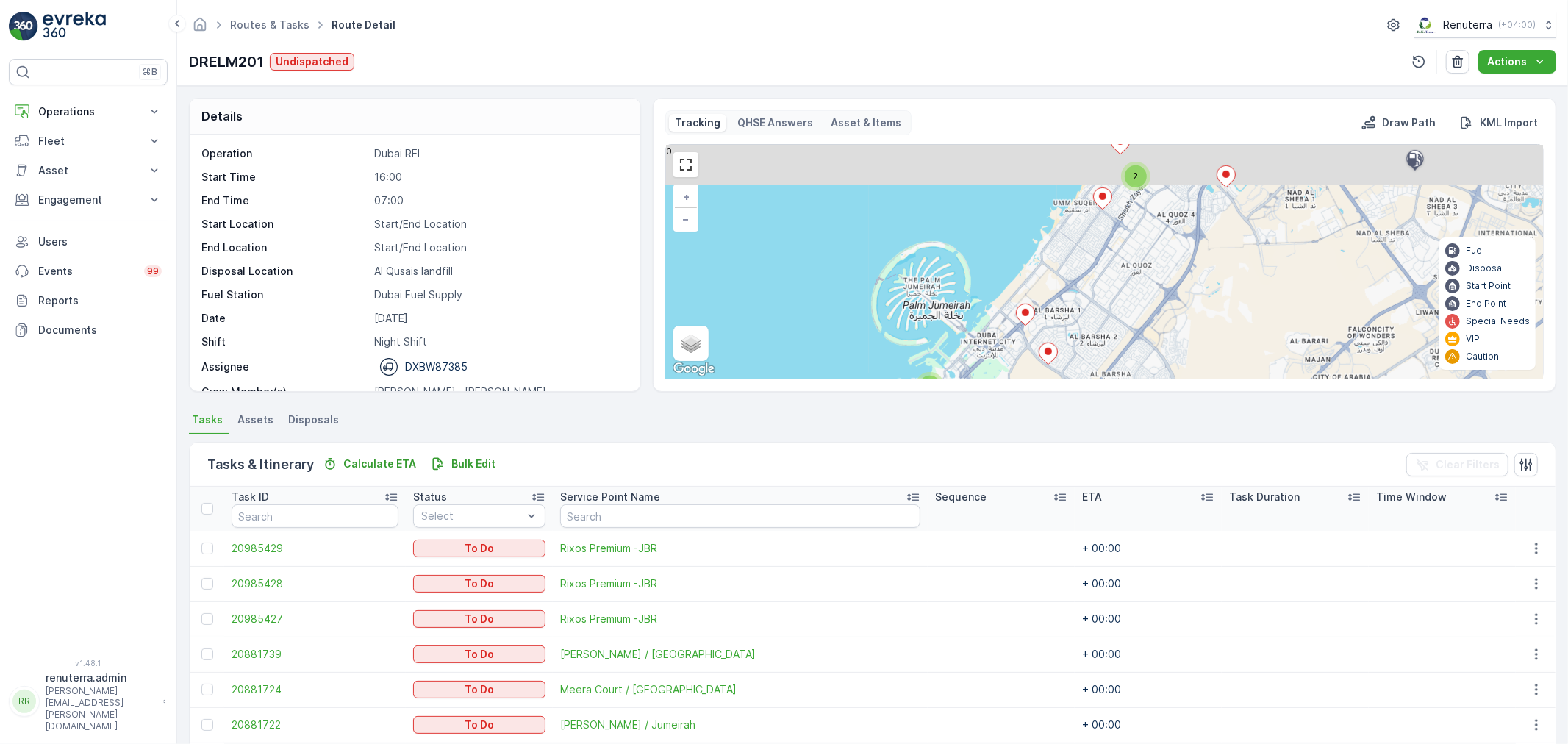
drag, startPoint x: 1208, startPoint y: 267, endPoint x: 1141, endPoint y: 352, distance: 108.2
click at [1141, 352] on div "3 2 2 4 6 7 + − Satellite Roadmap Terrain Hybrid Leaflet Keyboard shortcuts Map…" at bounding box center [1104, 261] width 877 height 233
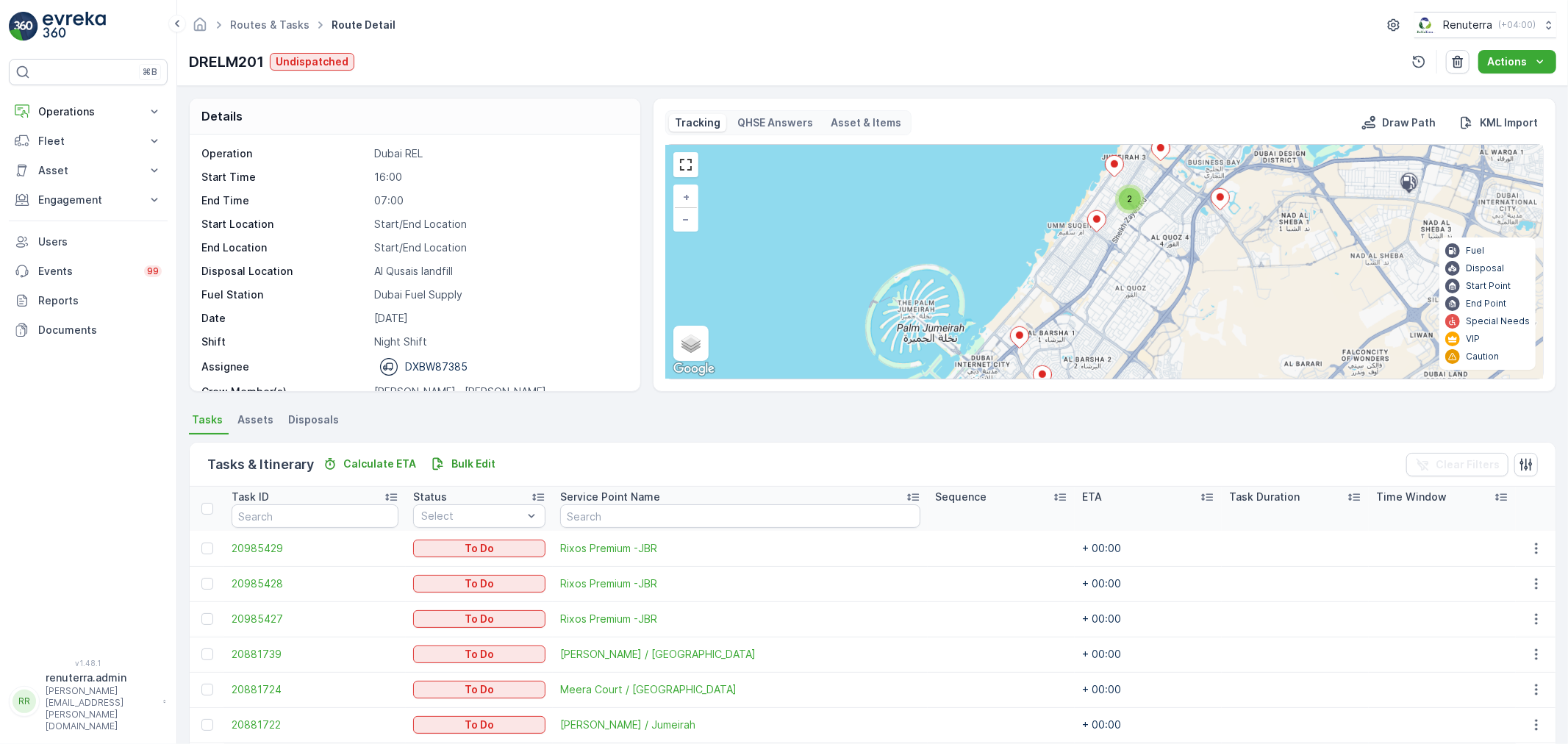
drag, startPoint x: 1134, startPoint y: 274, endPoint x: 1099, endPoint y: 377, distance: 108.8
click at [1099, 377] on div "3 2 2 4 6 7 + − Satellite Roadmap Terrain Hybrid Leaflet Keyboard shortcuts Map…" at bounding box center [1104, 261] width 877 height 233
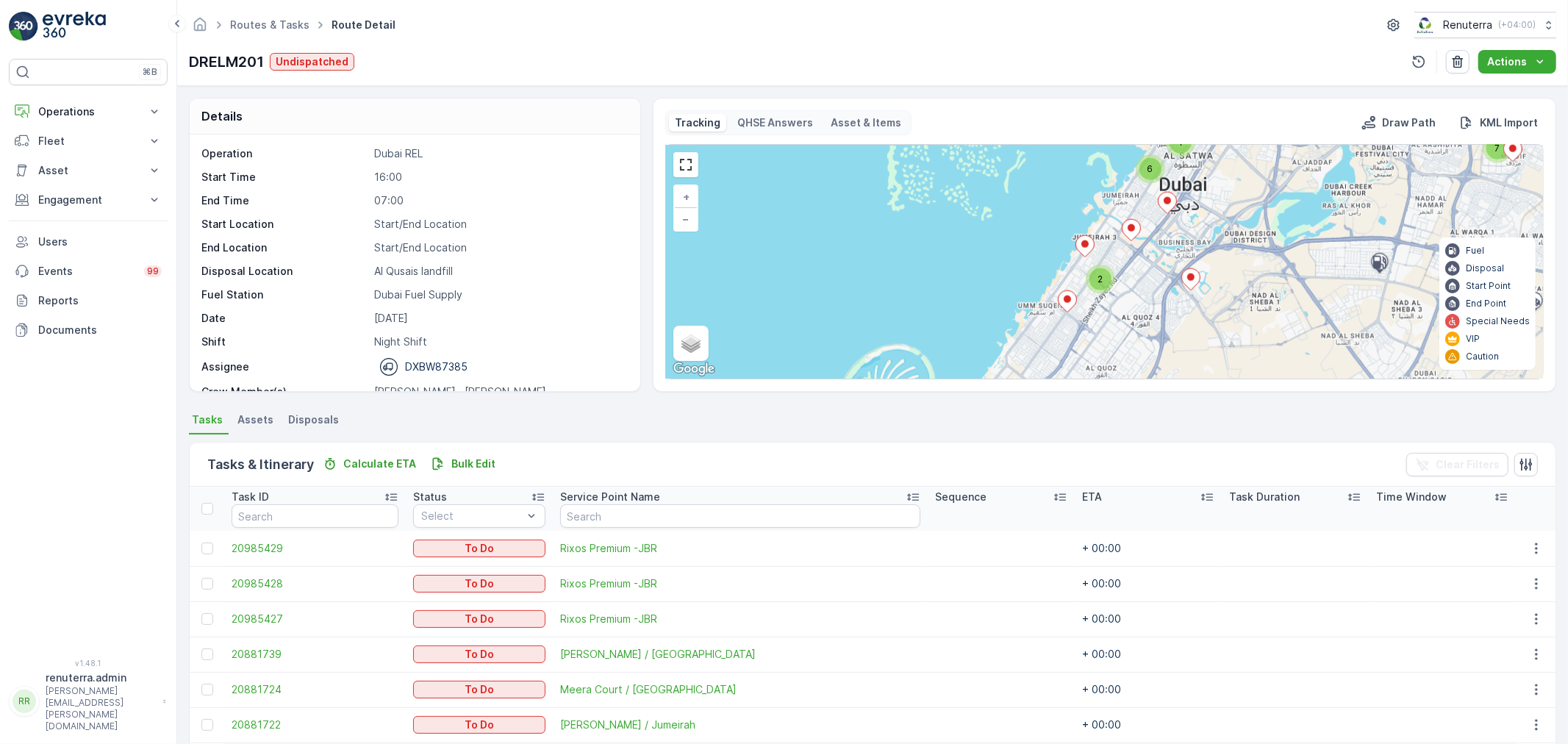
click at [1073, 314] on div at bounding box center [1067, 303] width 19 height 26
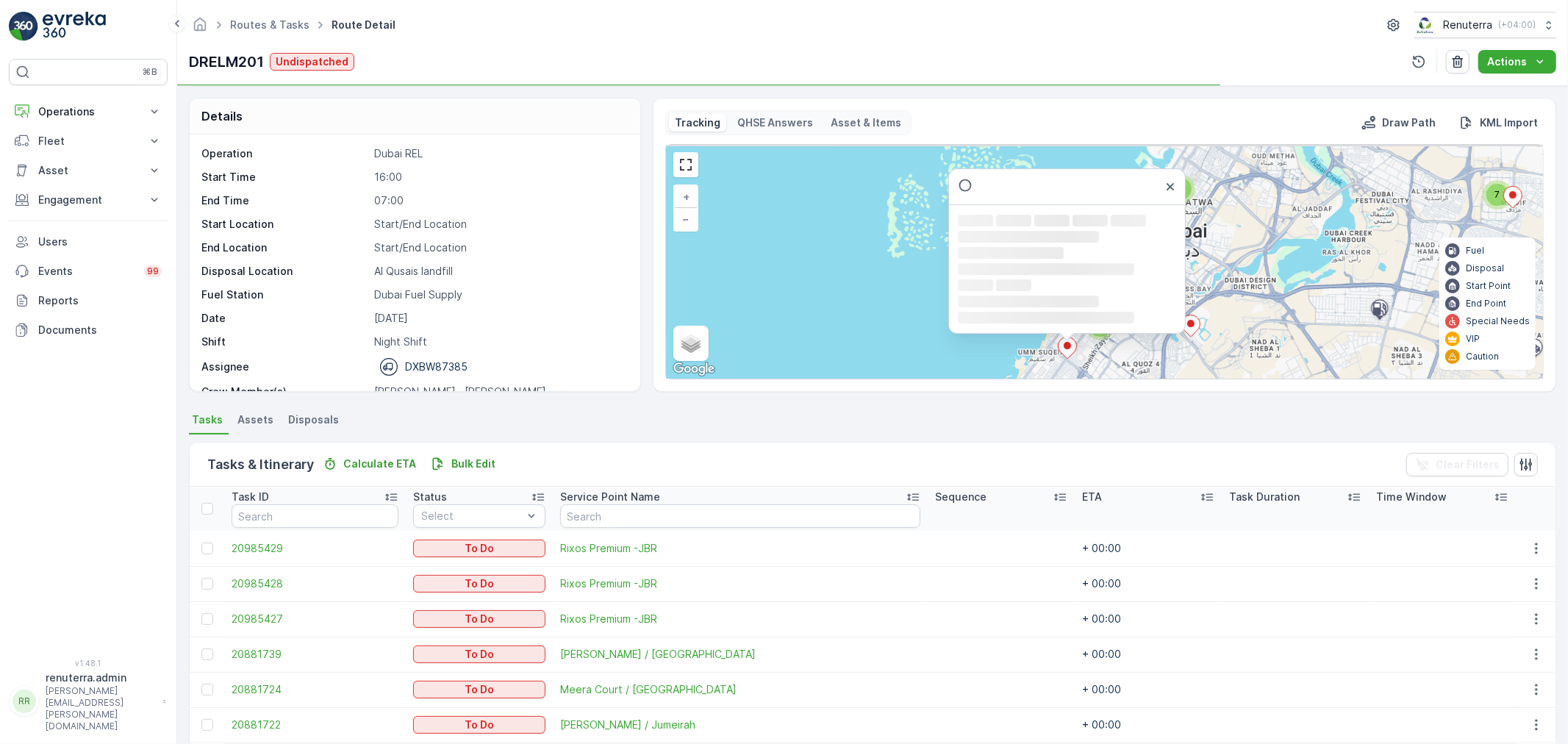
click at [1068, 304] on div "Loading... Loading... Loading... Loading... Loading... Loading... Loading..." at bounding box center [1067, 269] width 219 height 111
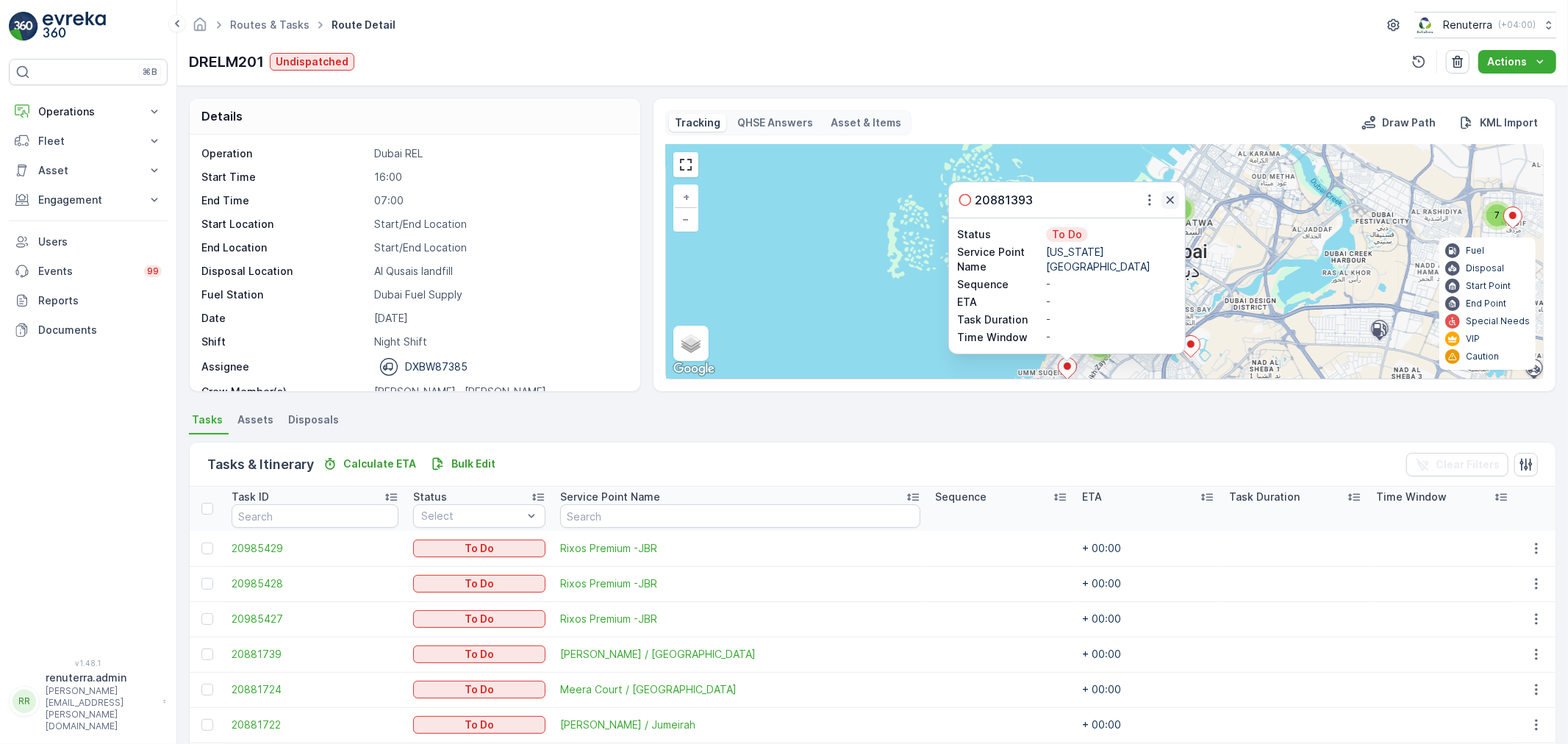
click at [1169, 200] on icon "button" at bounding box center [1170, 200] width 7 height 7
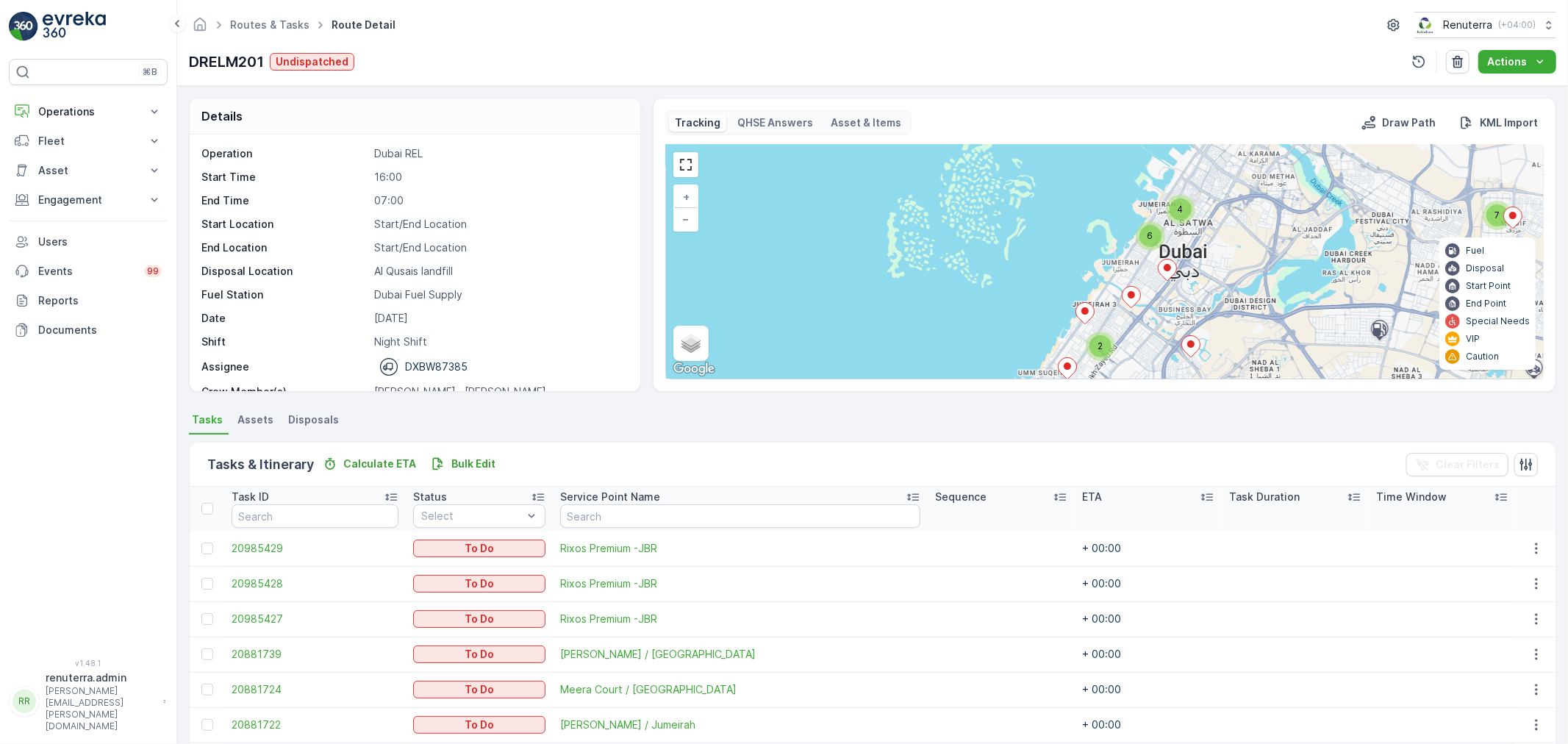
click at [1095, 348] on div "2" at bounding box center [1100, 346] width 22 height 22
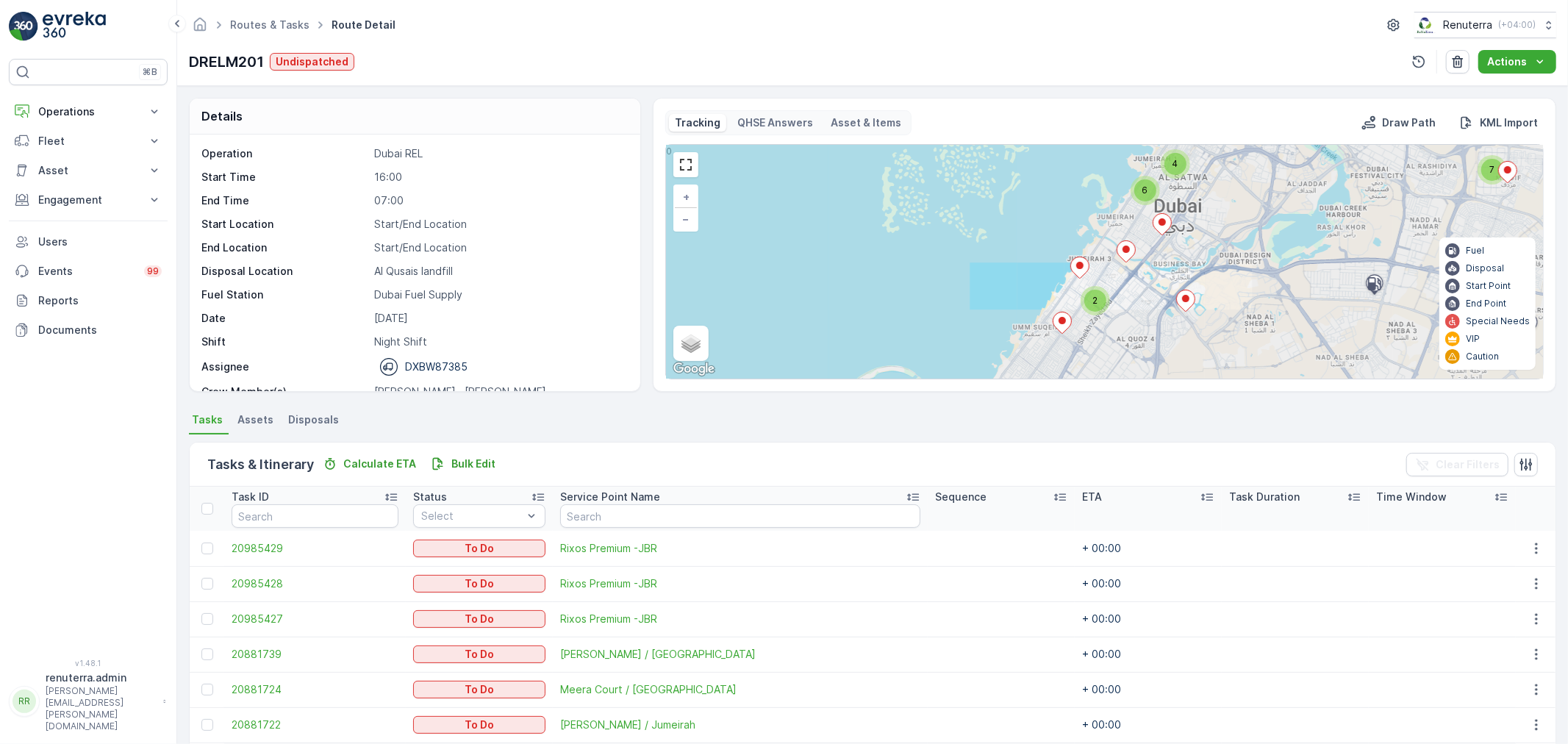
click at [1099, 300] on div "2" at bounding box center [1094, 301] width 22 height 22
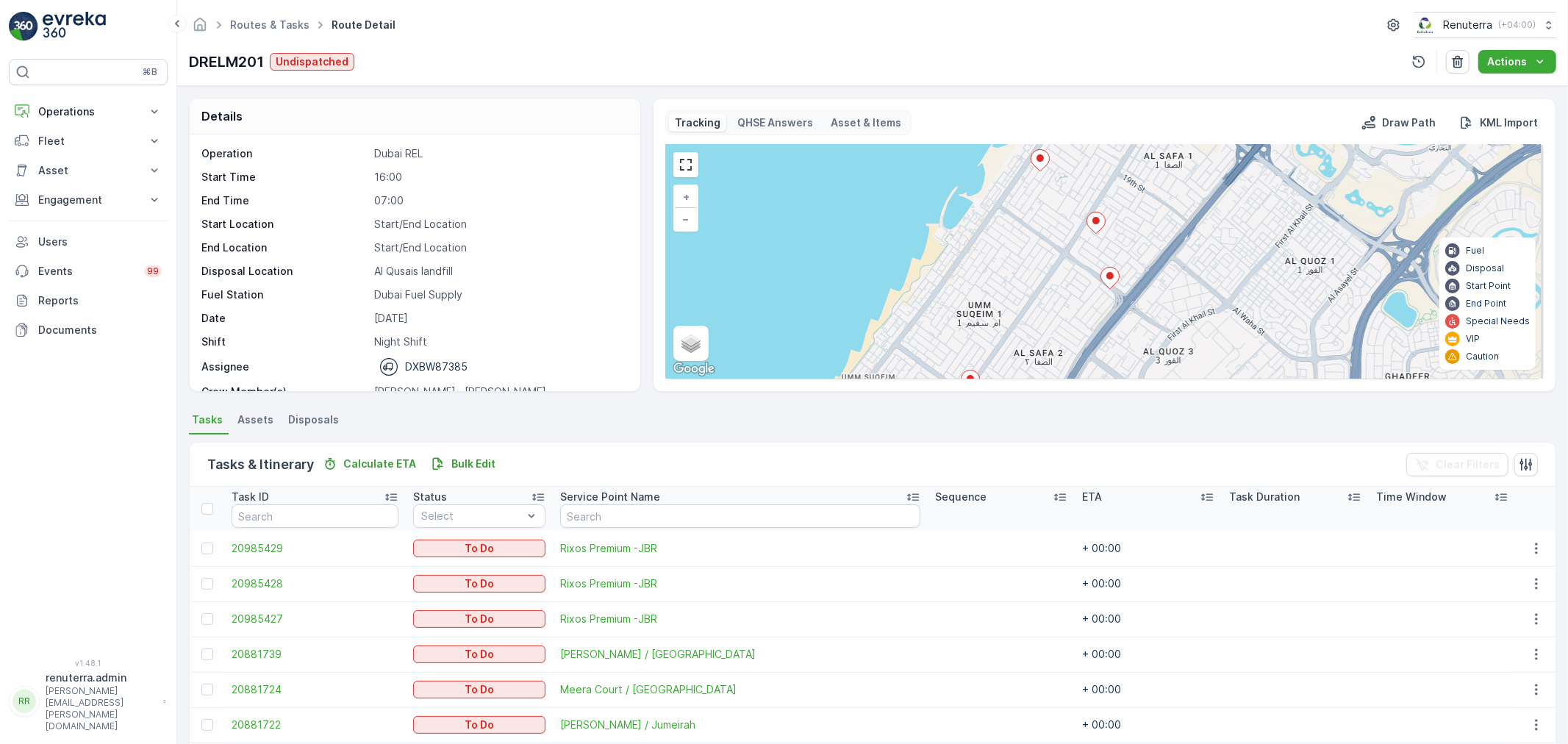
click at [1107, 266] on div "3 2 2 4 6 7 3 2 3 2 + − Satellite Roadmap Terrain Hybrid Leaflet Keyboard short…" at bounding box center [1104, 261] width 877 height 233
drag, startPoint x: 1118, startPoint y: 267, endPoint x: 1108, endPoint y: 262, distance: 11.2
click at [1119, 270] on icon at bounding box center [1110, 277] width 19 height 22
click at [1107, 226] on div "3 2 3 2 + − Satellite Roadmap Terrain Hybrid Leaflet Keyboard shortcuts Map Dat…" at bounding box center [1104, 261] width 877 height 233
click at [1100, 224] on icon at bounding box center [1095, 222] width 18 height 21
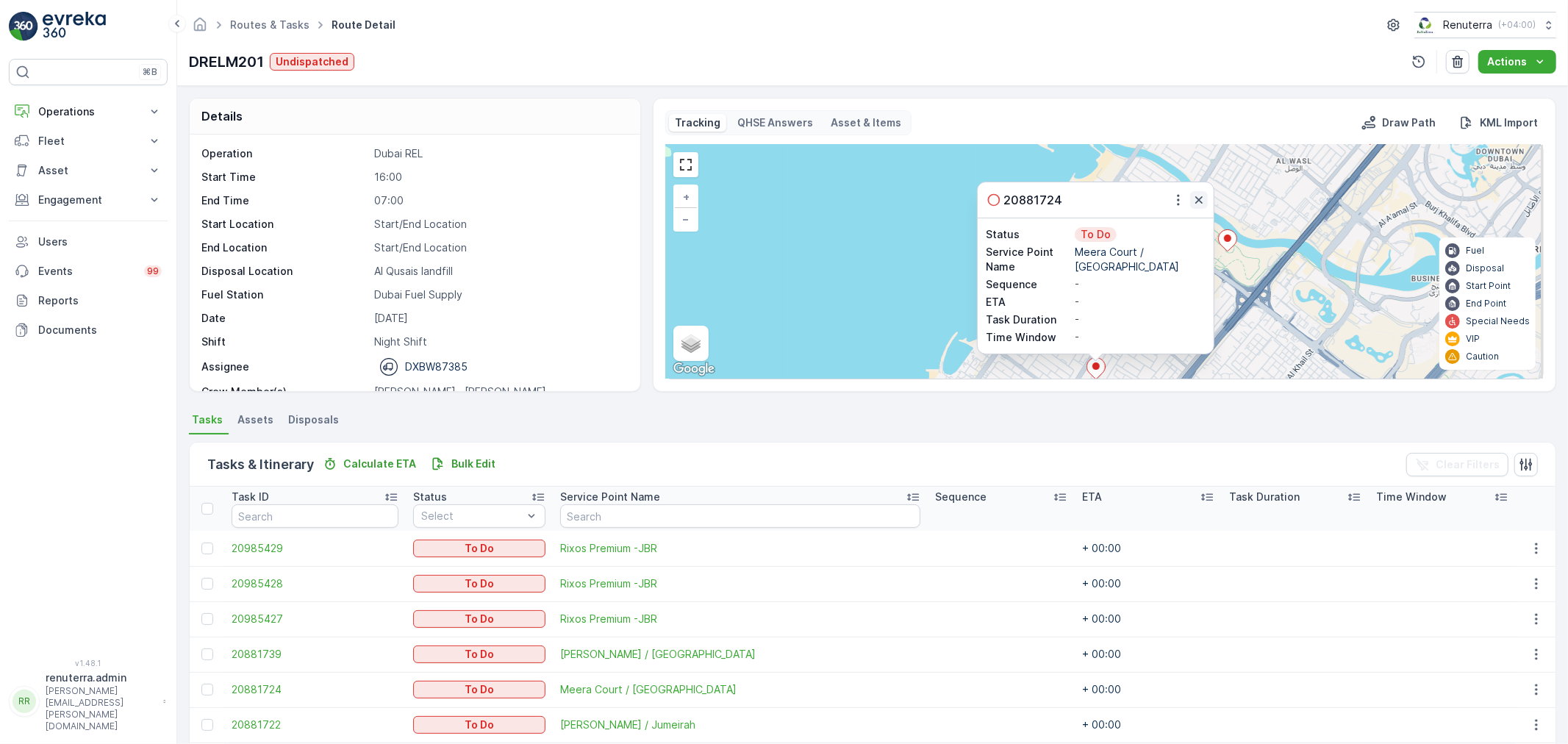
click at [1196, 207] on icon "button" at bounding box center [1198, 200] width 15 height 15
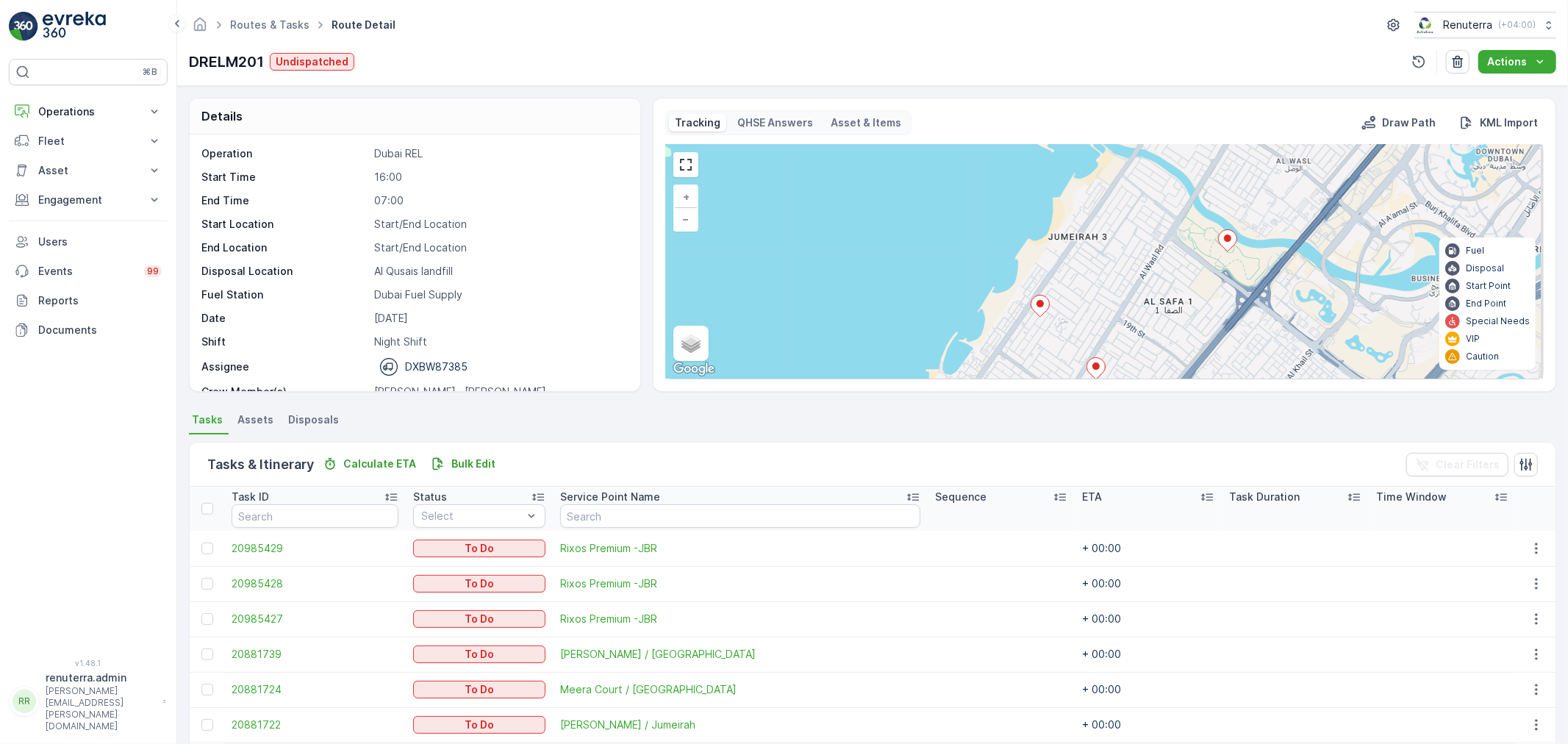
click at [1040, 304] on ellipse at bounding box center [1040, 303] width 7 height 7
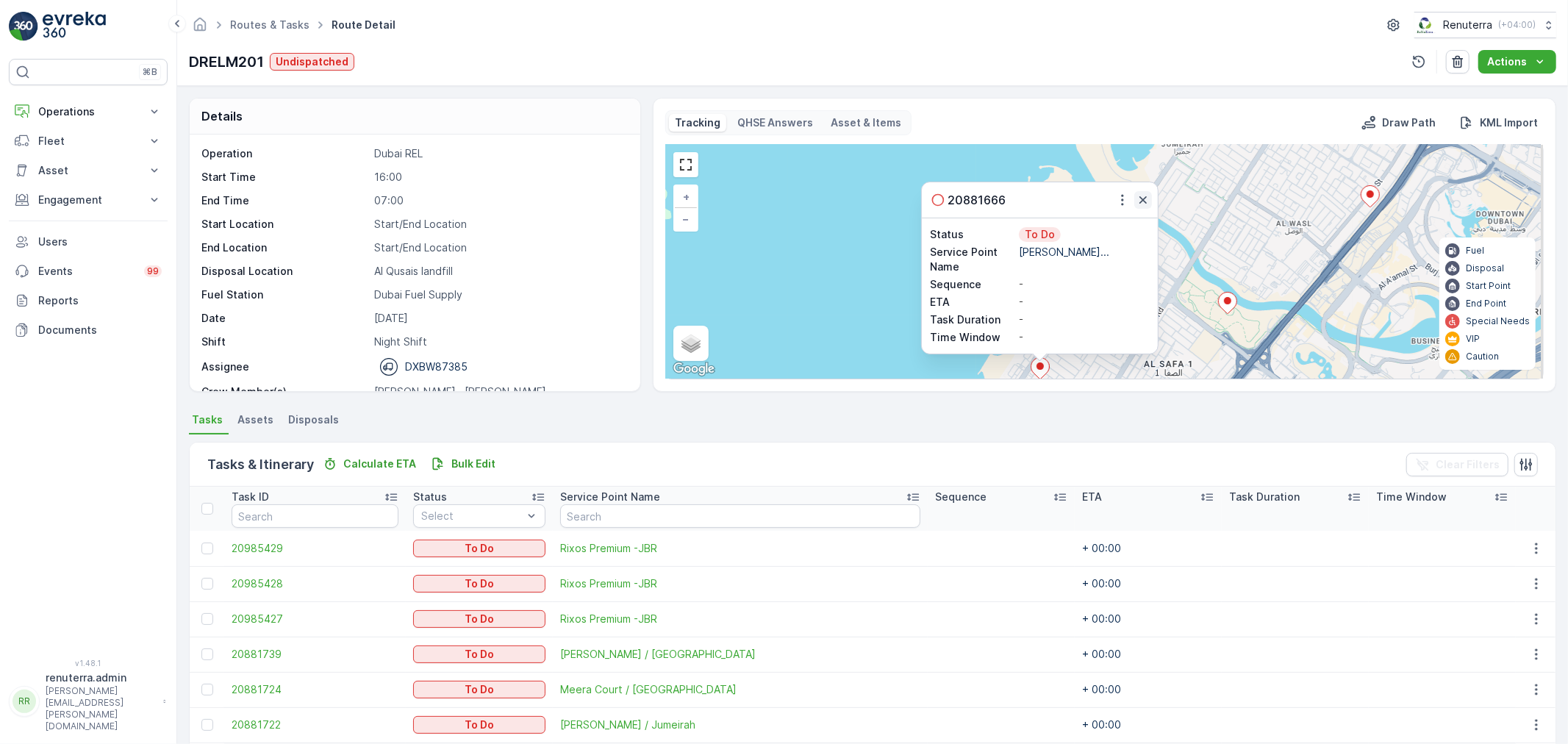
click at [1140, 200] on icon "button" at bounding box center [1142, 200] width 15 height 15
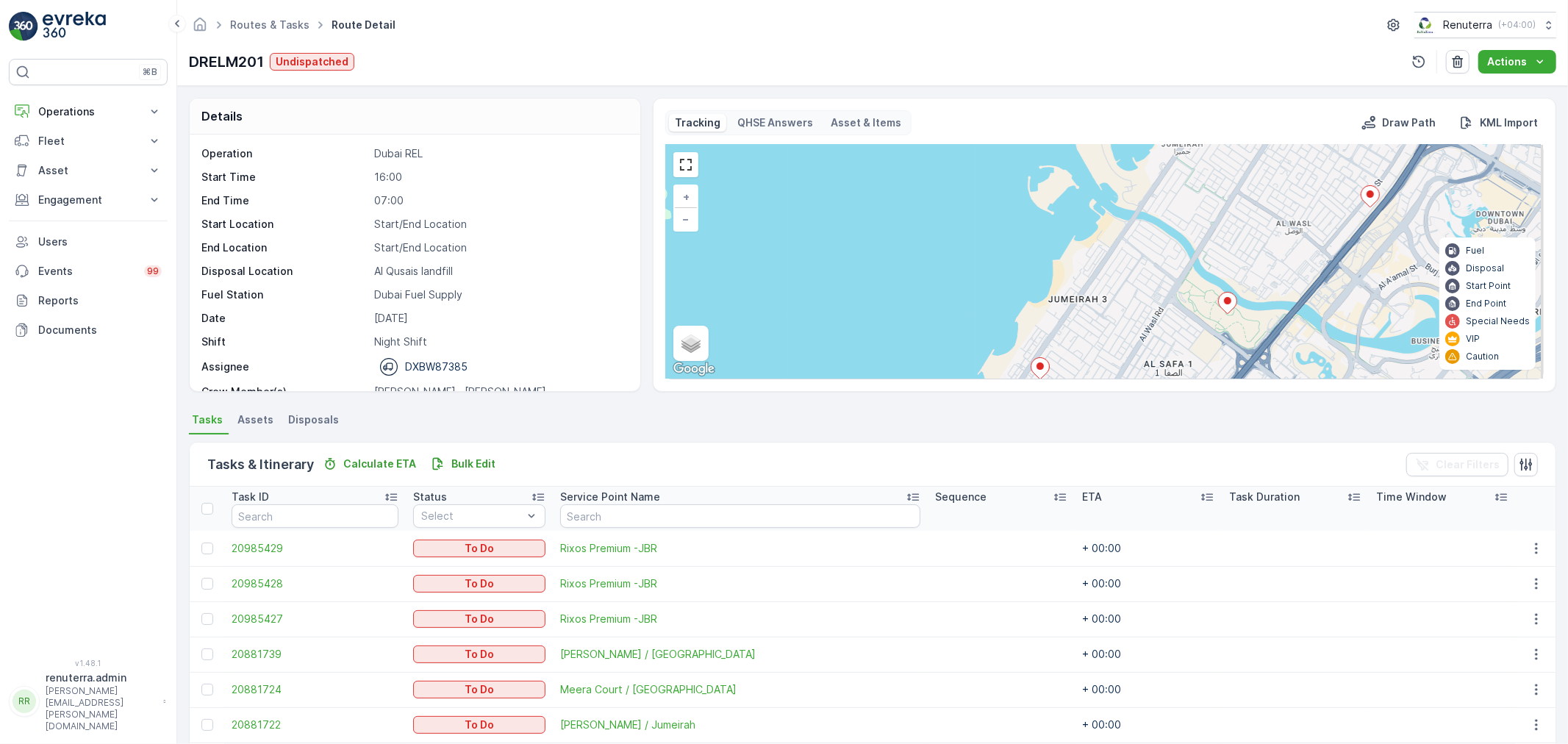
drag, startPoint x: 1144, startPoint y: 319, endPoint x: 1075, endPoint y: 273, distance: 82.9
click at [1076, 273] on div "3 2 3 2 + − Satellite Roadmap Terrain Hybrid Leaflet Keyboard shortcuts Map Dat…" at bounding box center [1104, 261] width 877 height 233
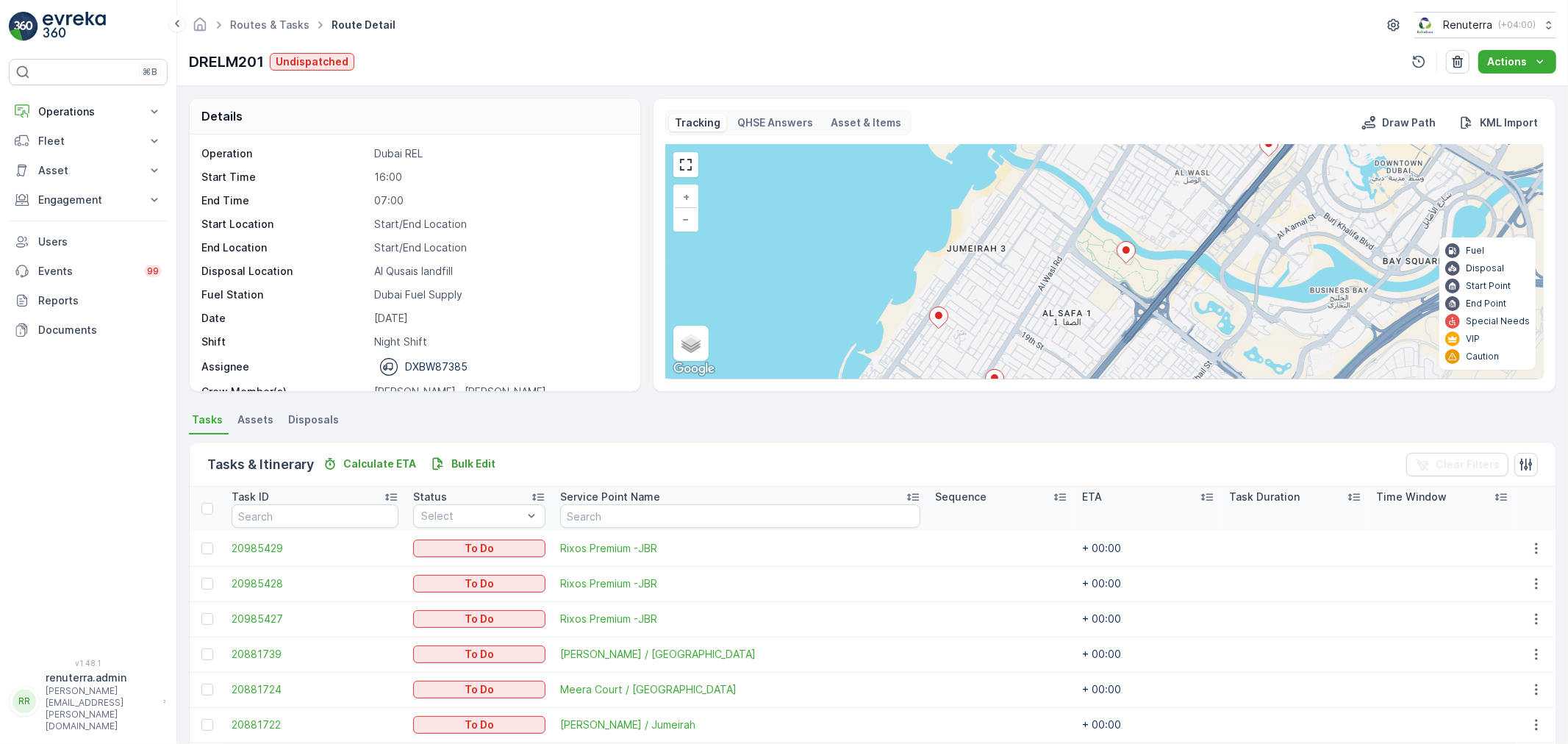
click at [949, 313] on div "3 2 3 2 + − Satellite Roadmap Terrain Hybrid Leaflet Keyboard shortcuts Map Dat…" at bounding box center [1104, 261] width 877 height 233
click at [943, 313] on icon at bounding box center [938, 318] width 18 height 21
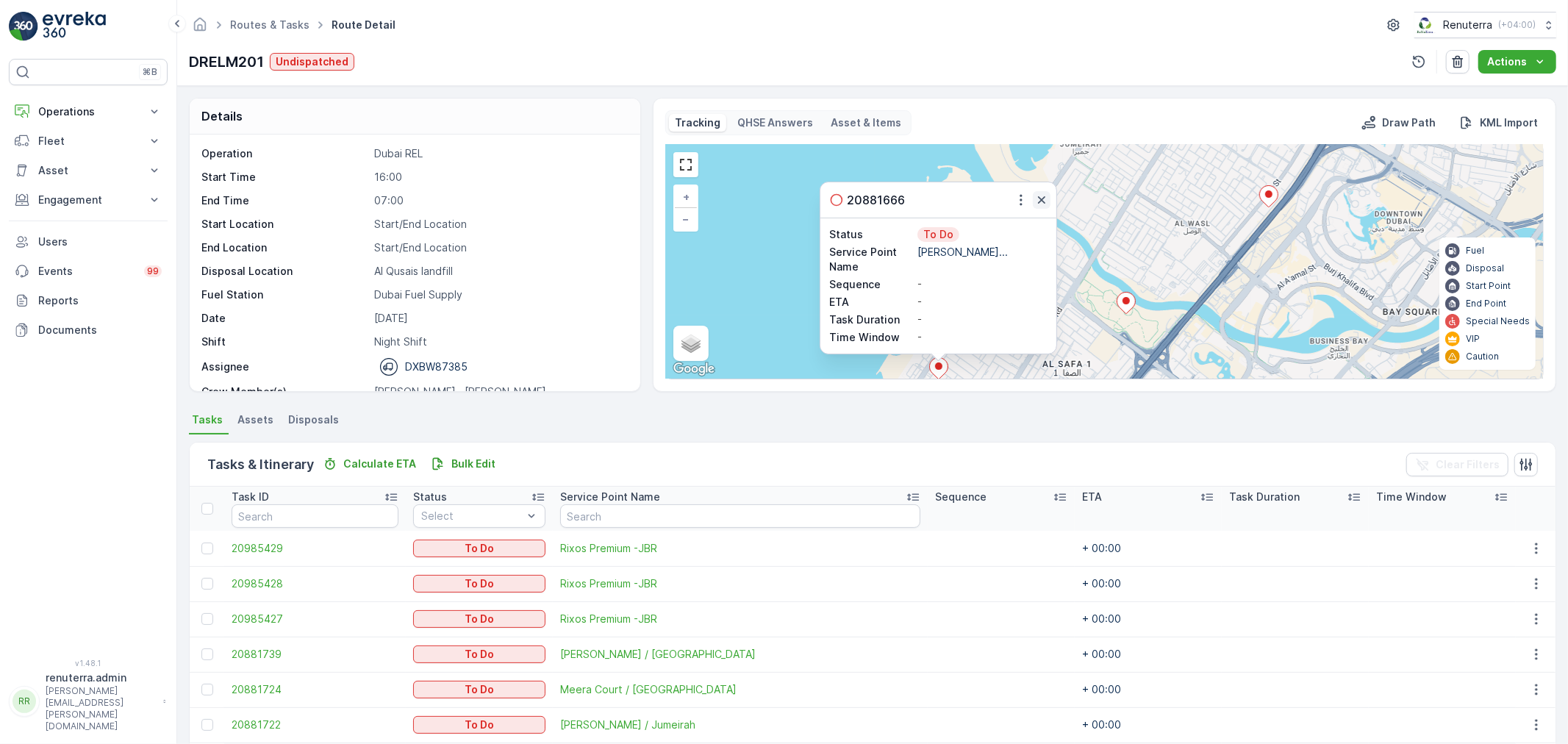
click at [1040, 197] on icon "button" at bounding box center [1041, 200] width 15 height 15
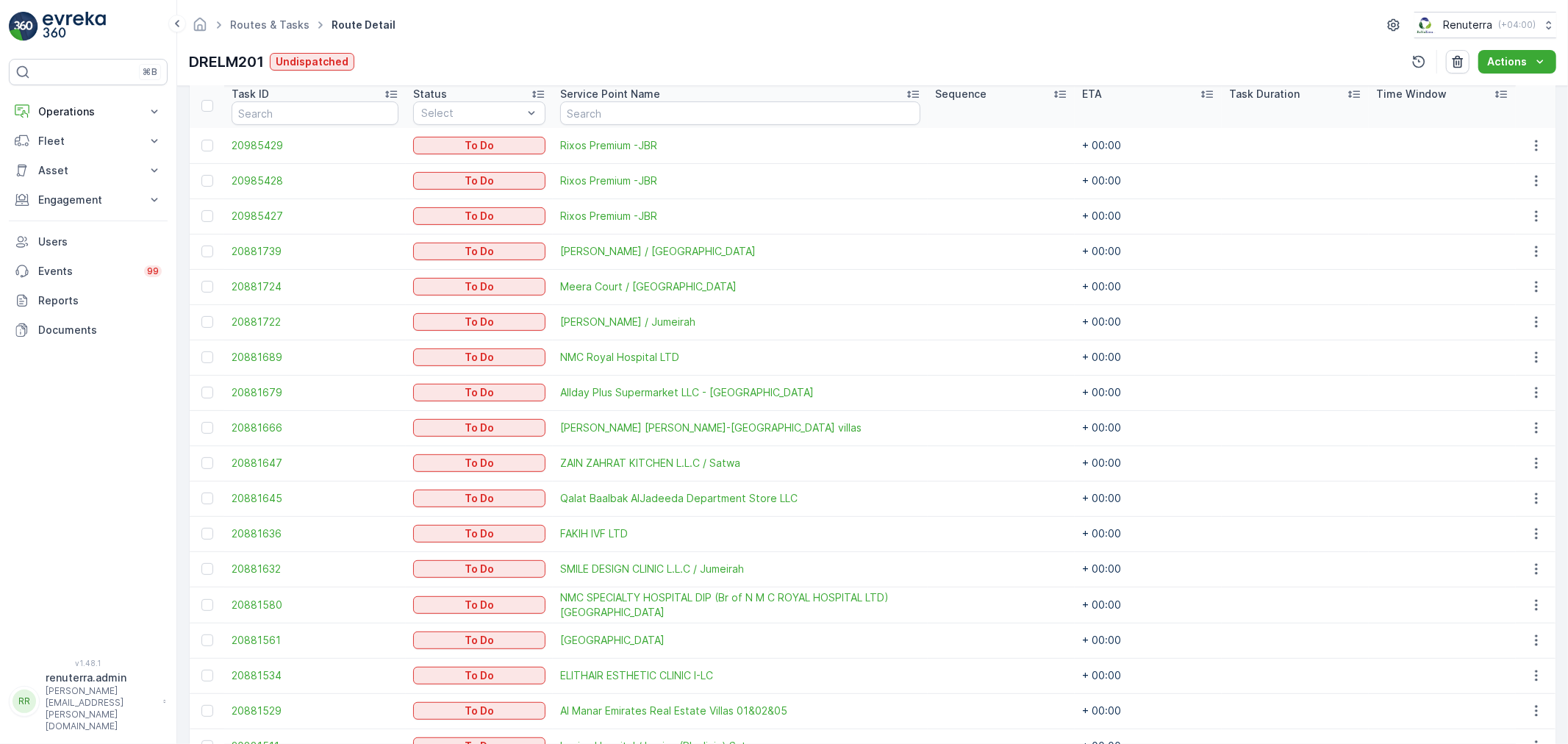
scroll to position [409, 0]
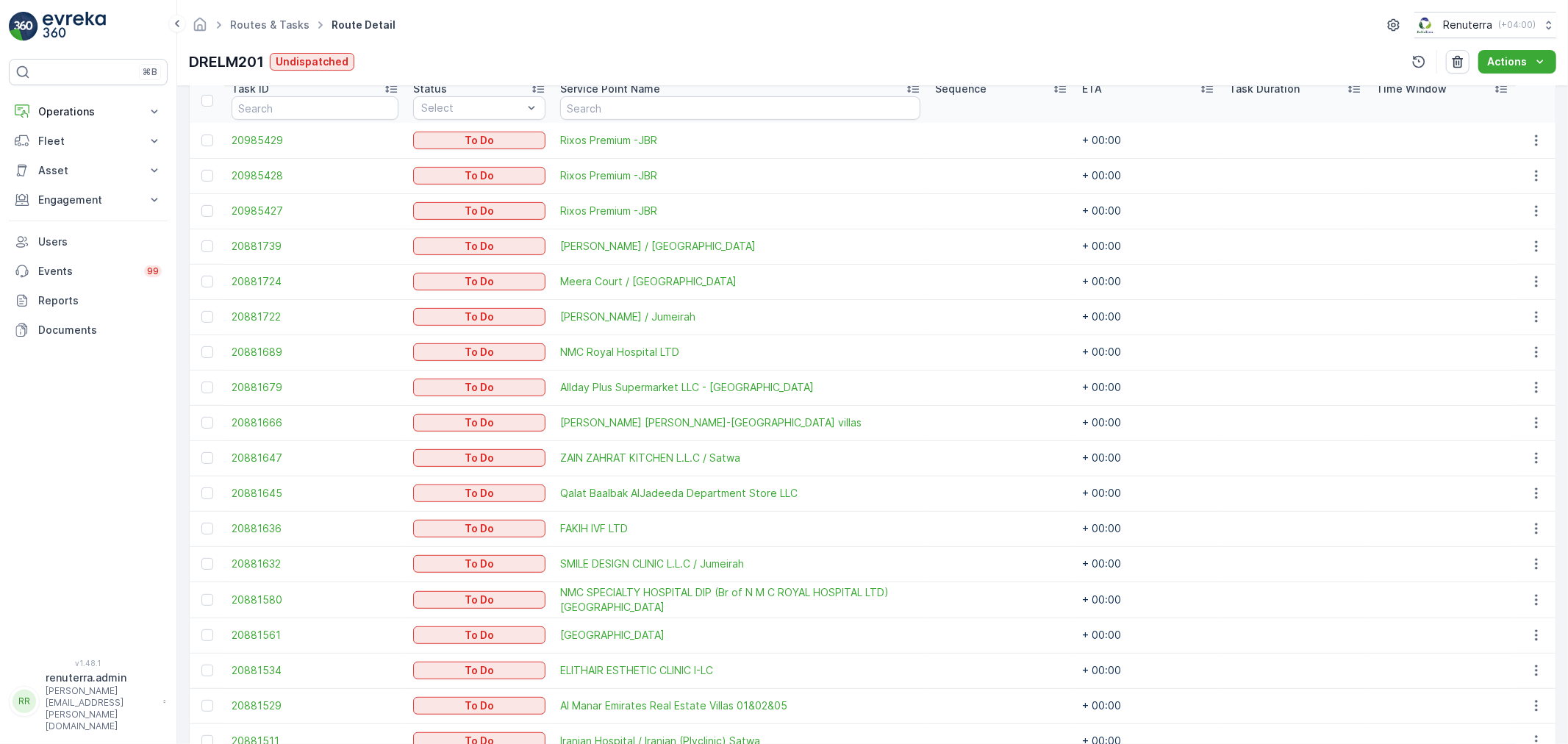
drag, startPoint x: 206, startPoint y: 420, endPoint x: 215, endPoint y: 432, distance: 15.0
click at [206, 420] on div at bounding box center [207, 423] width 12 height 12
click at [201, 417] on input "checkbox" at bounding box center [201, 417] width 0 height 0
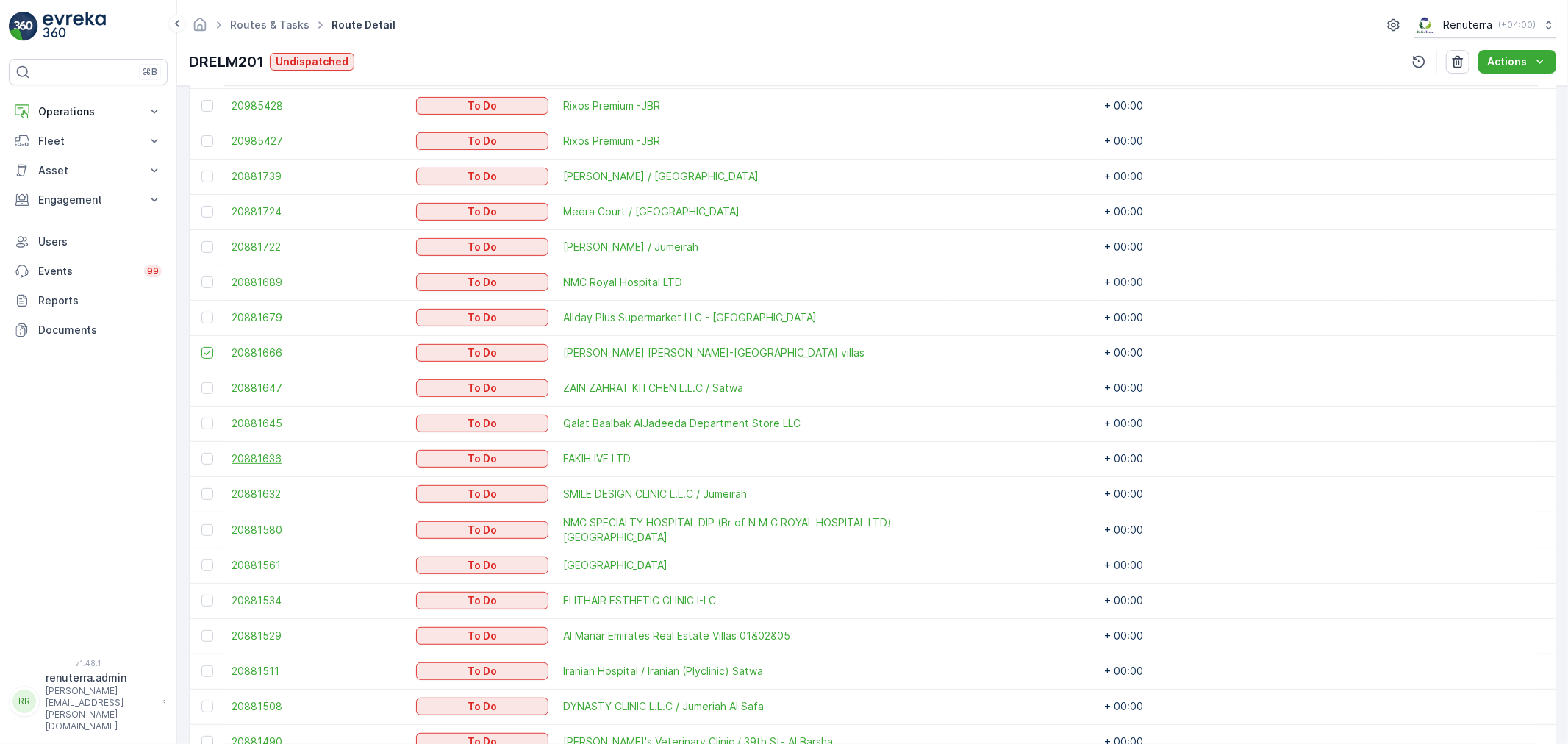
scroll to position [490, 0]
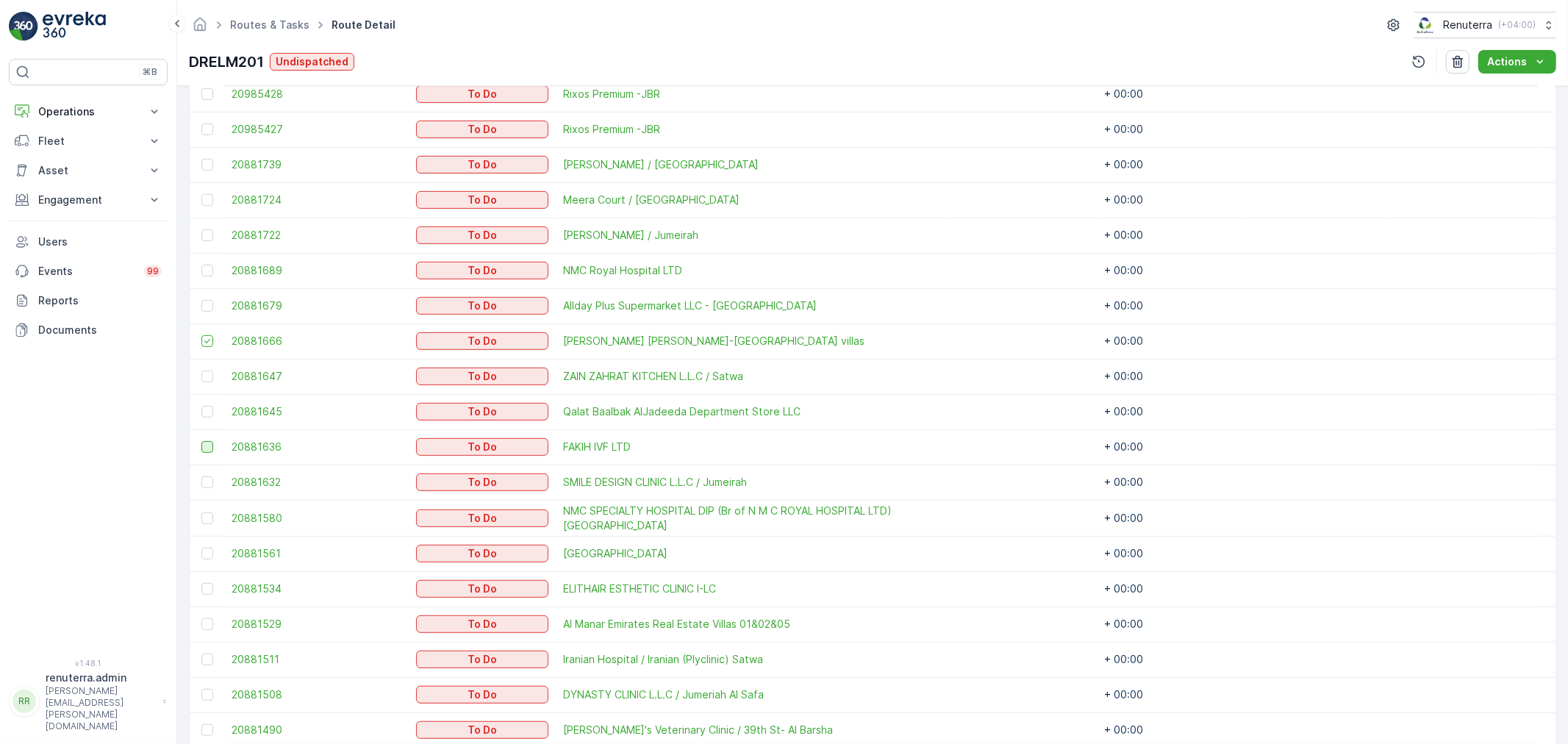
click at [204, 446] on div at bounding box center [207, 448] width 12 height 12
click at [201, 442] on input "checkbox" at bounding box center [201, 442] width 0 height 0
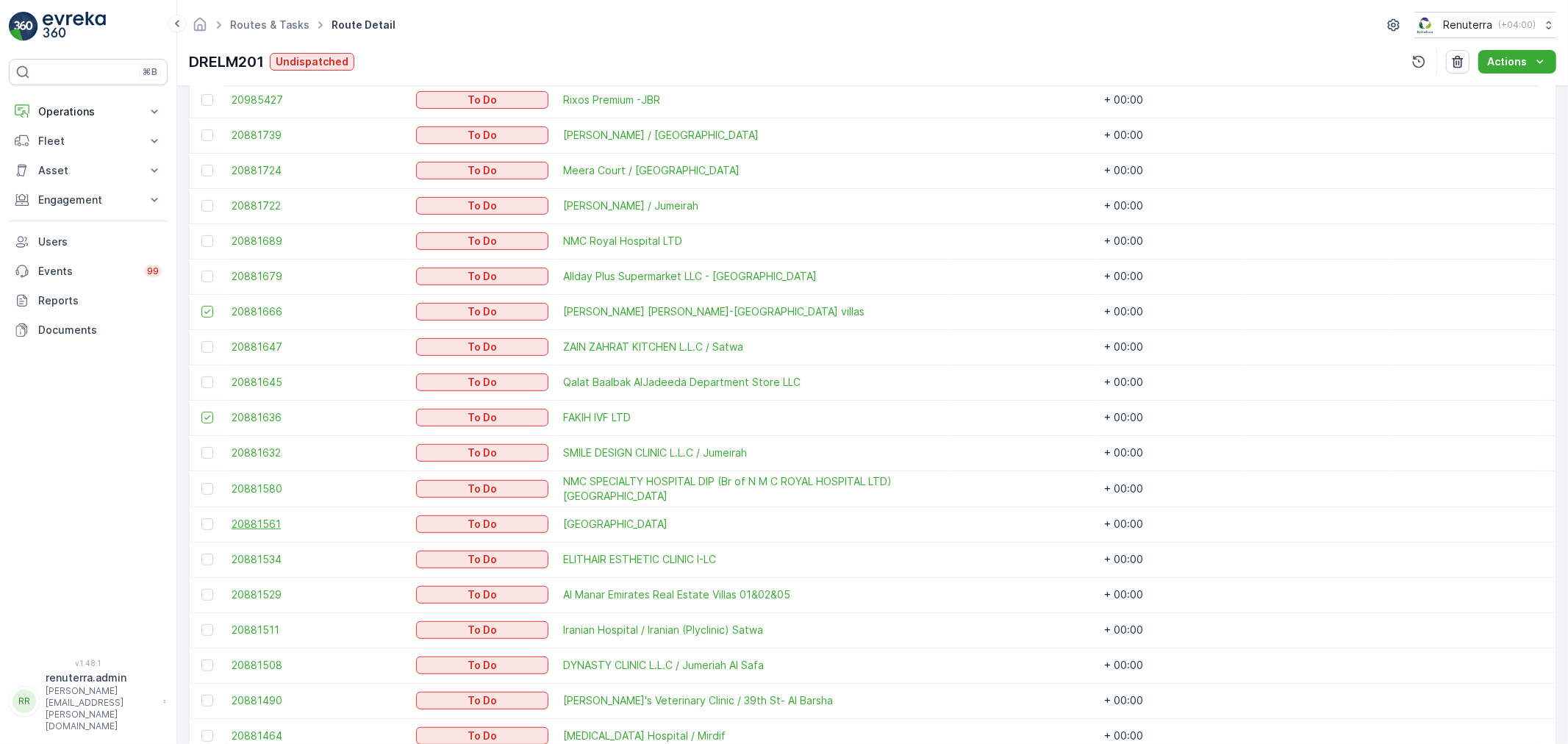
scroll to position [572, 0]
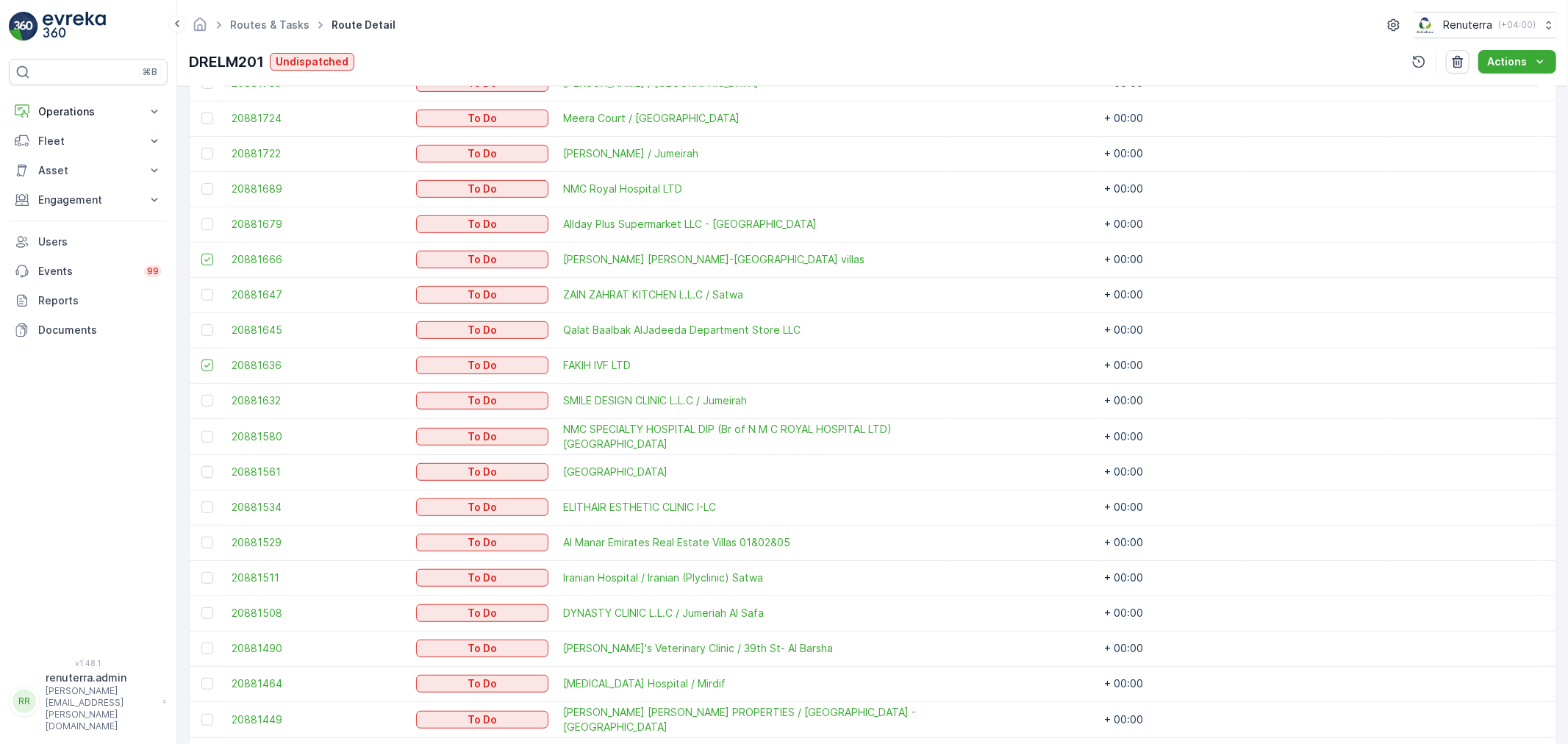
click at [215, 504] on div at bounding box center [209, 508] width 16 height 12
click at [201, 502] on input "checkbox" at bounding box center [201, 502] width 0 height 0
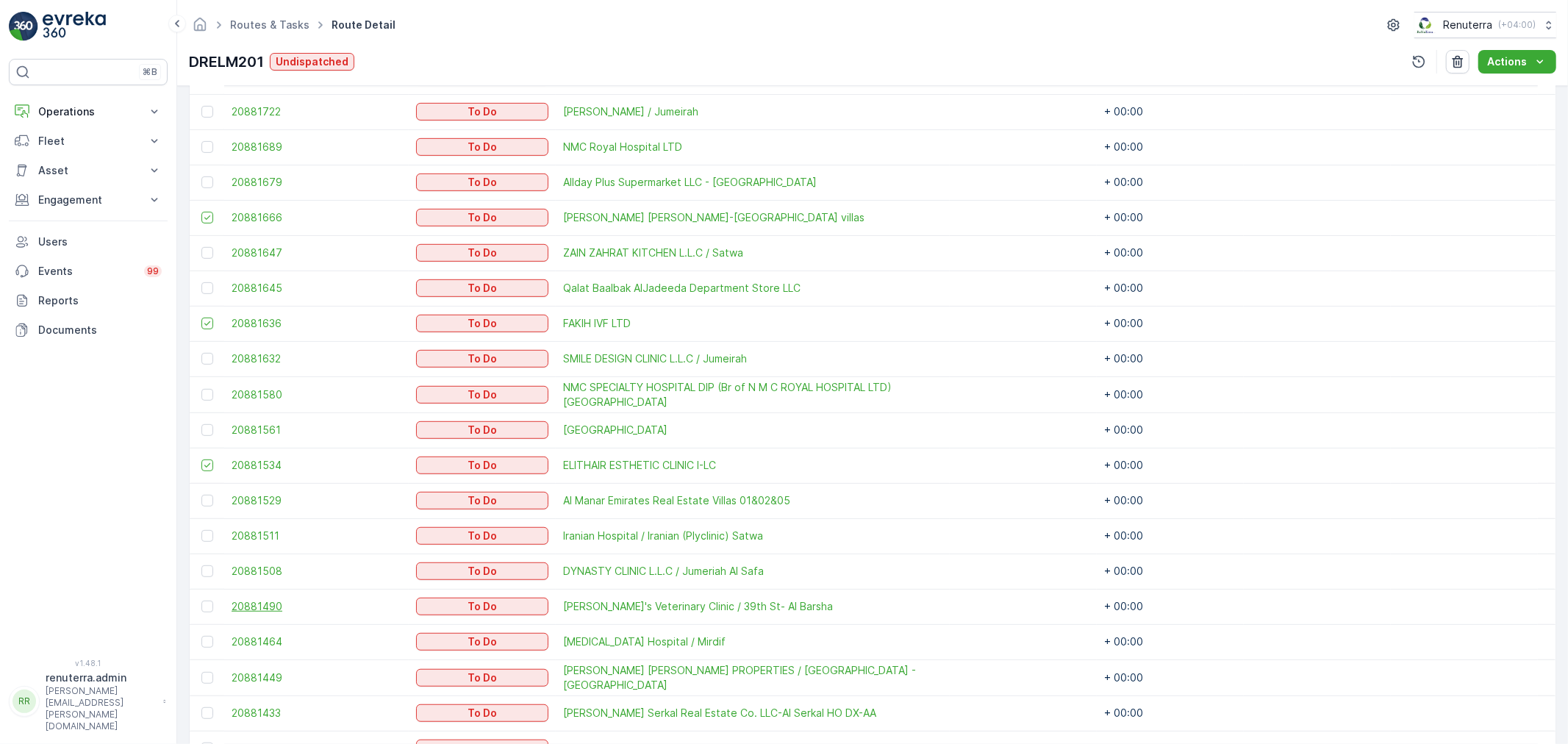
scroll to position [653, 0]
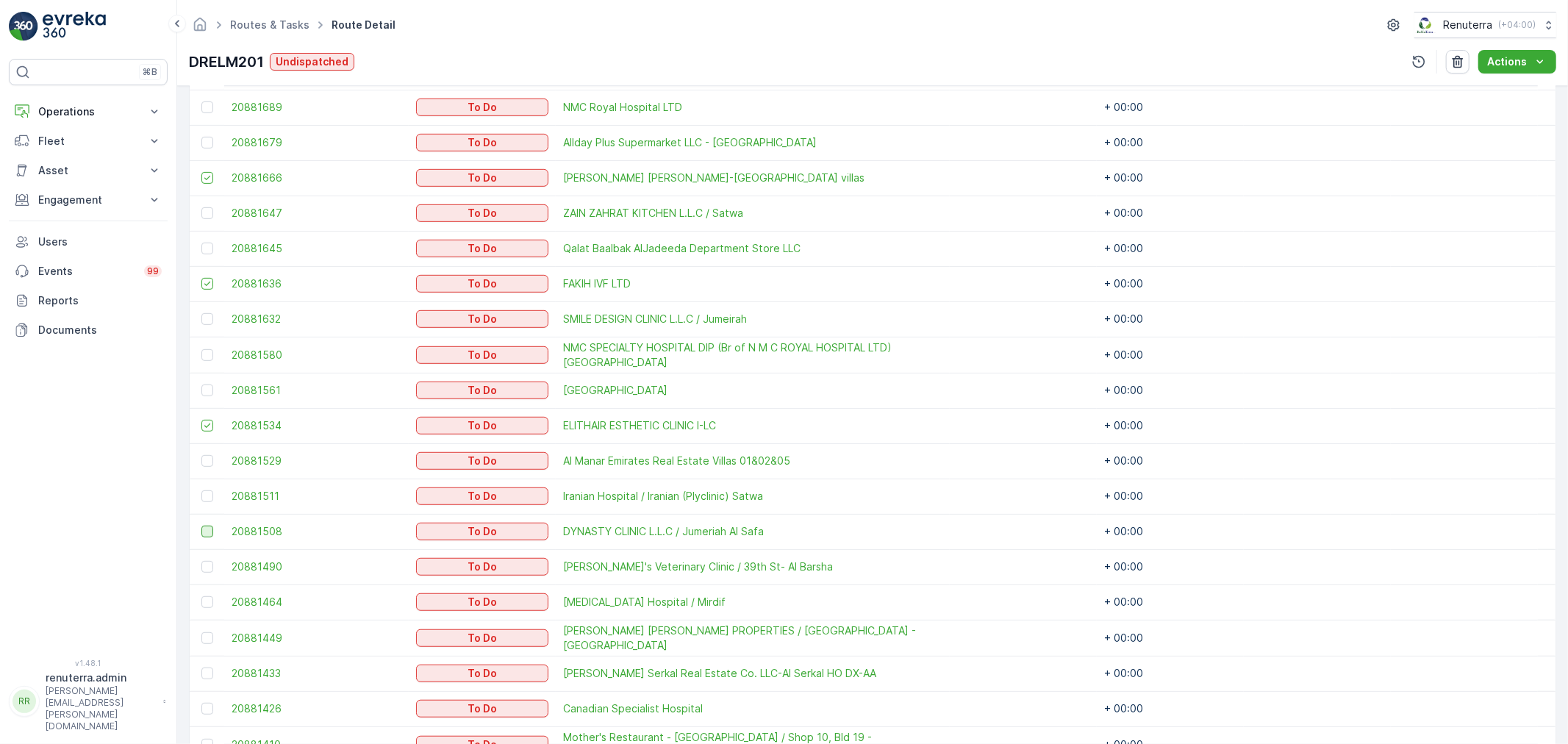
click at [205, 526] on div at bounding box center [207, 532] width 12 height 12
click at [201, 526] on input "checkbox" at bounding box center [201, 526] width 0 height 0
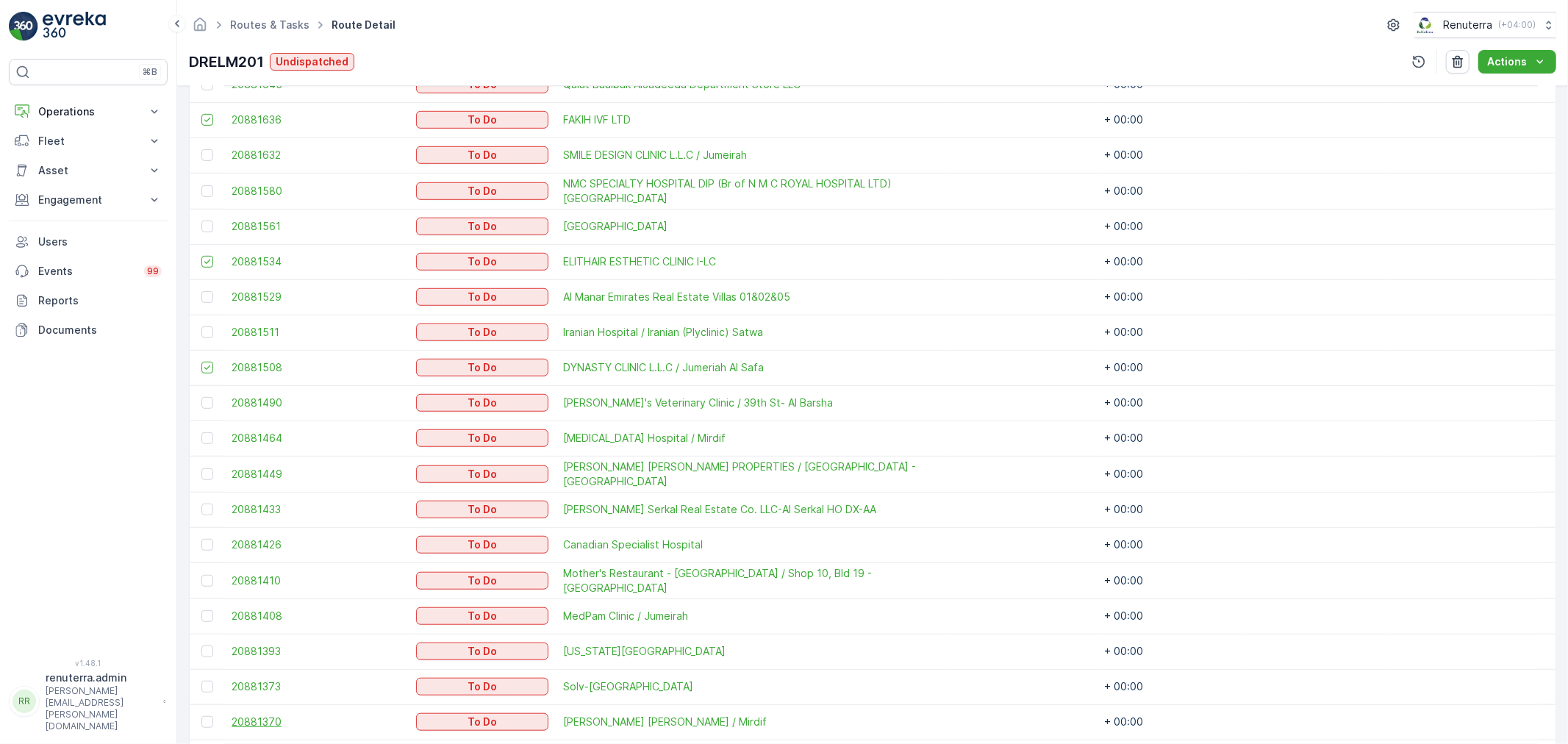
scroll to position [899, 0]
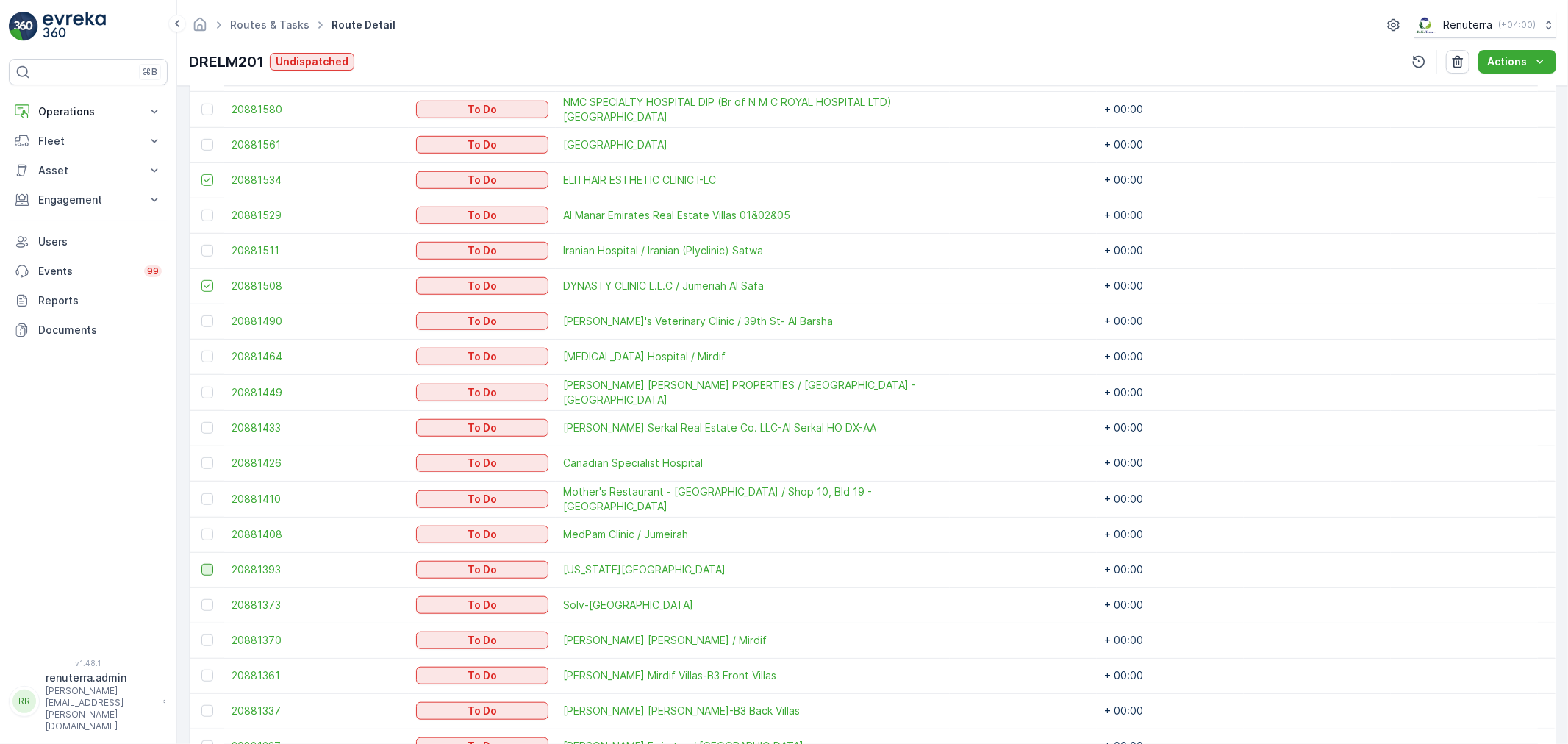
click at [210, 570] on div at bounding box center [207, 571] width 12 height 12
click at [201, 565] on input "checkbox" at bounding box center [201, 565] width 0 height 0
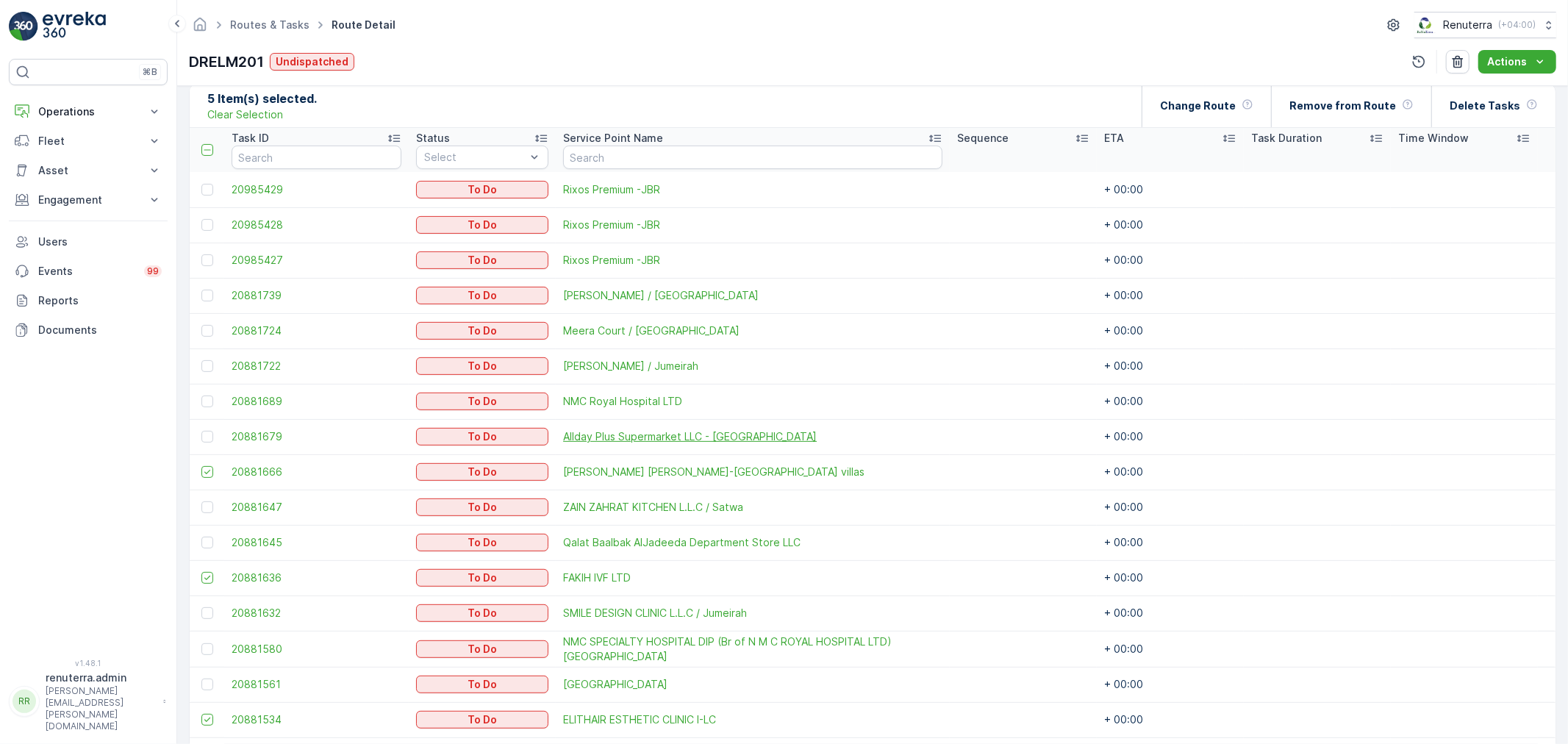
scroll to position [327, 0]
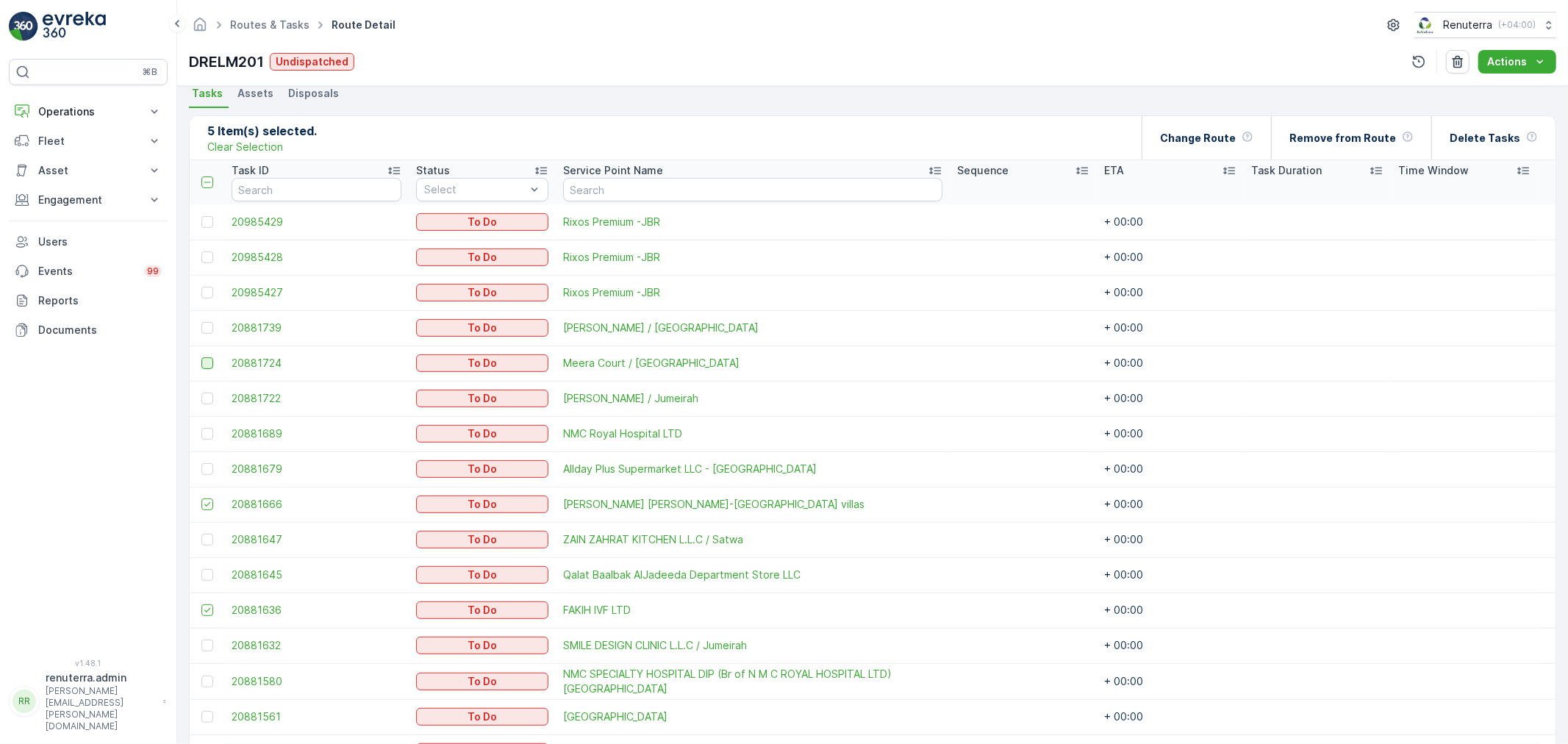
click at [211, 364] on div at bounding box center [207, 363] width 12 height 12
click at [201, 357] on input "checkbox" at bounding box center [201, 357] width 0 height 0
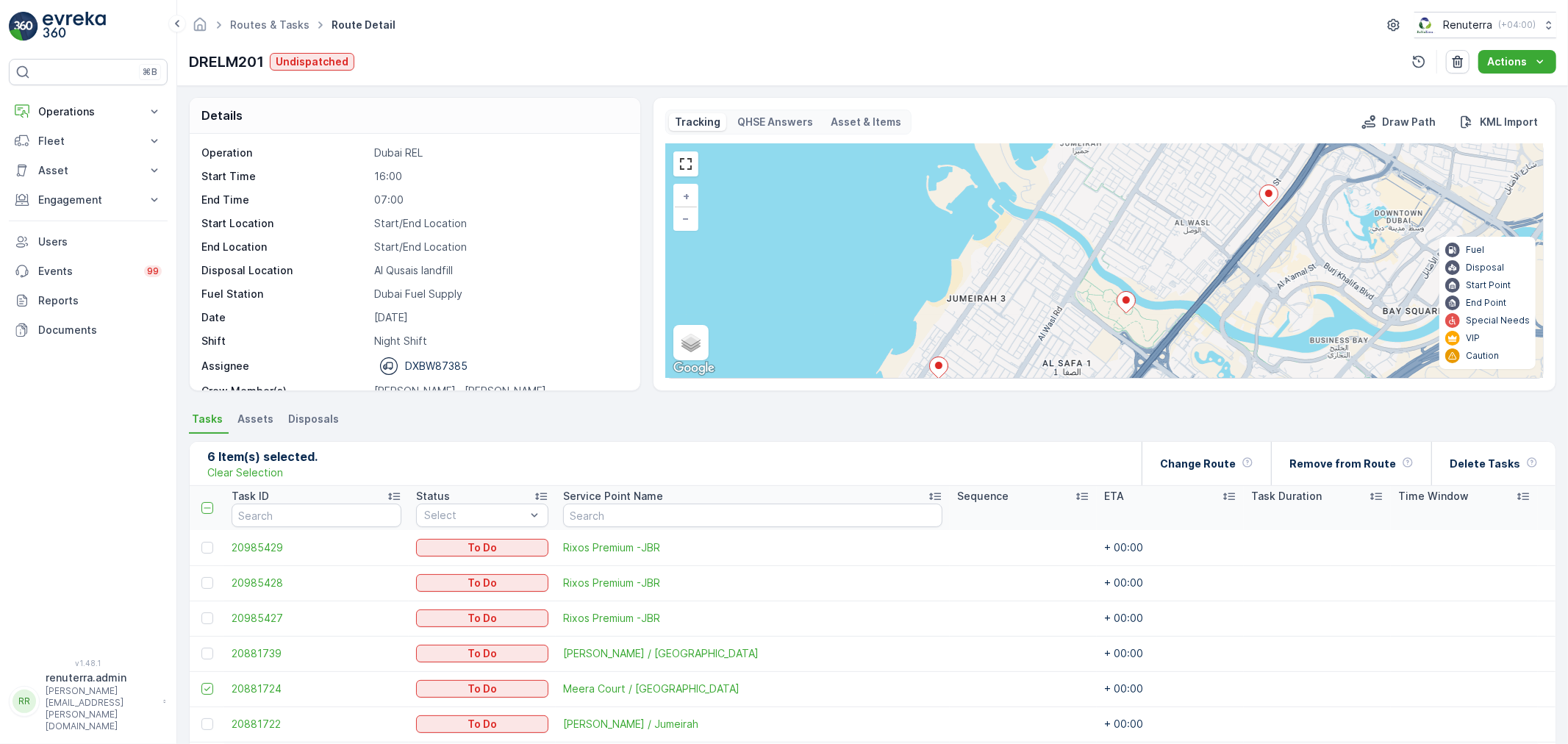
scroll to position [0, 0]
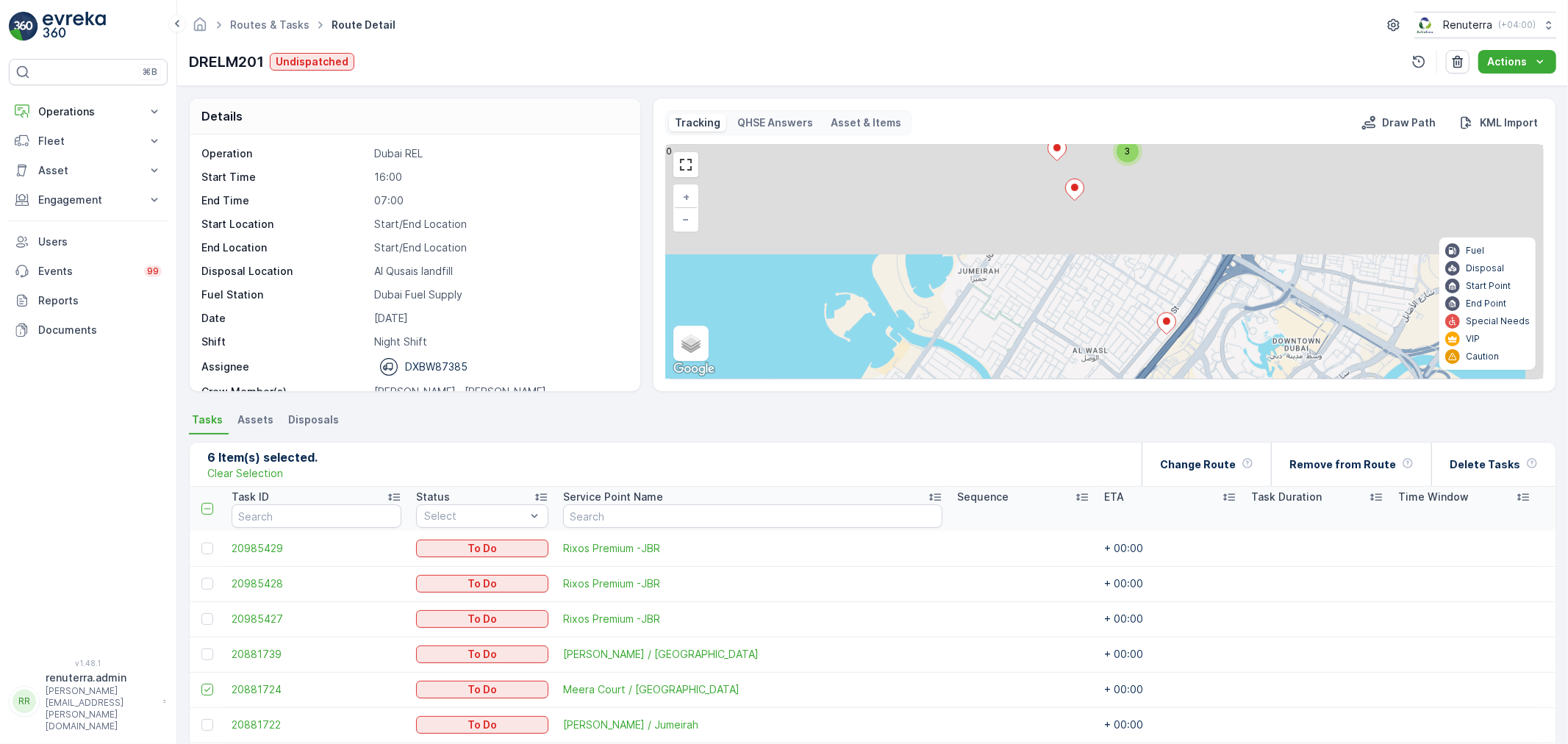
drag, startPoint x: 1093, startPoint y: 260, endPoint x: 993, endPoint y: 369, distance: 147.9
click at [988, 389] on div "Tracking QHSE Answers Asset & Items Draw Path KML Import 3 2 3 2 + − Satellite …" at bounding box center [1105, 245] width 904 height 294
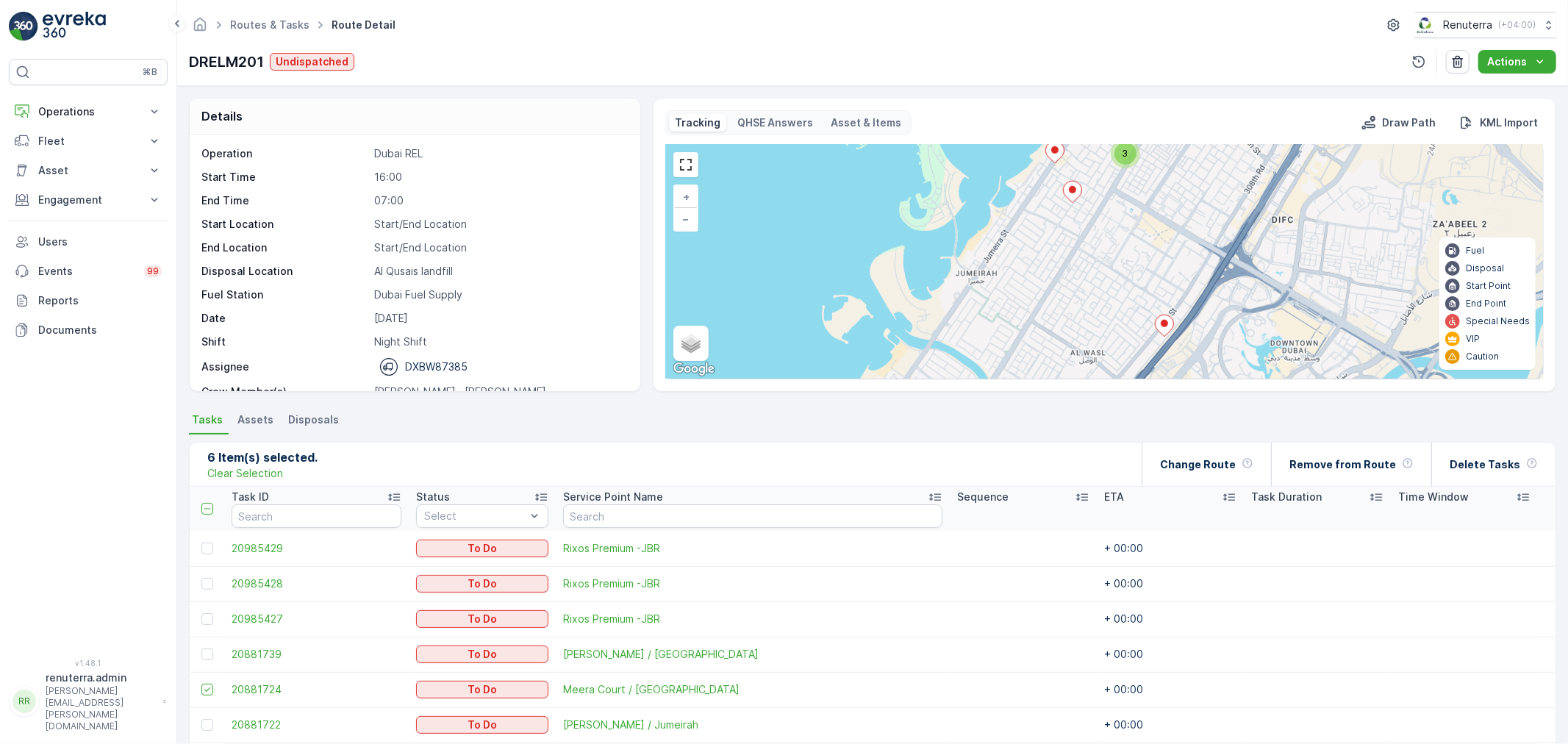
click at [1069, 191] on ellipse at bounding box center [1072, 190] width 7 height 7
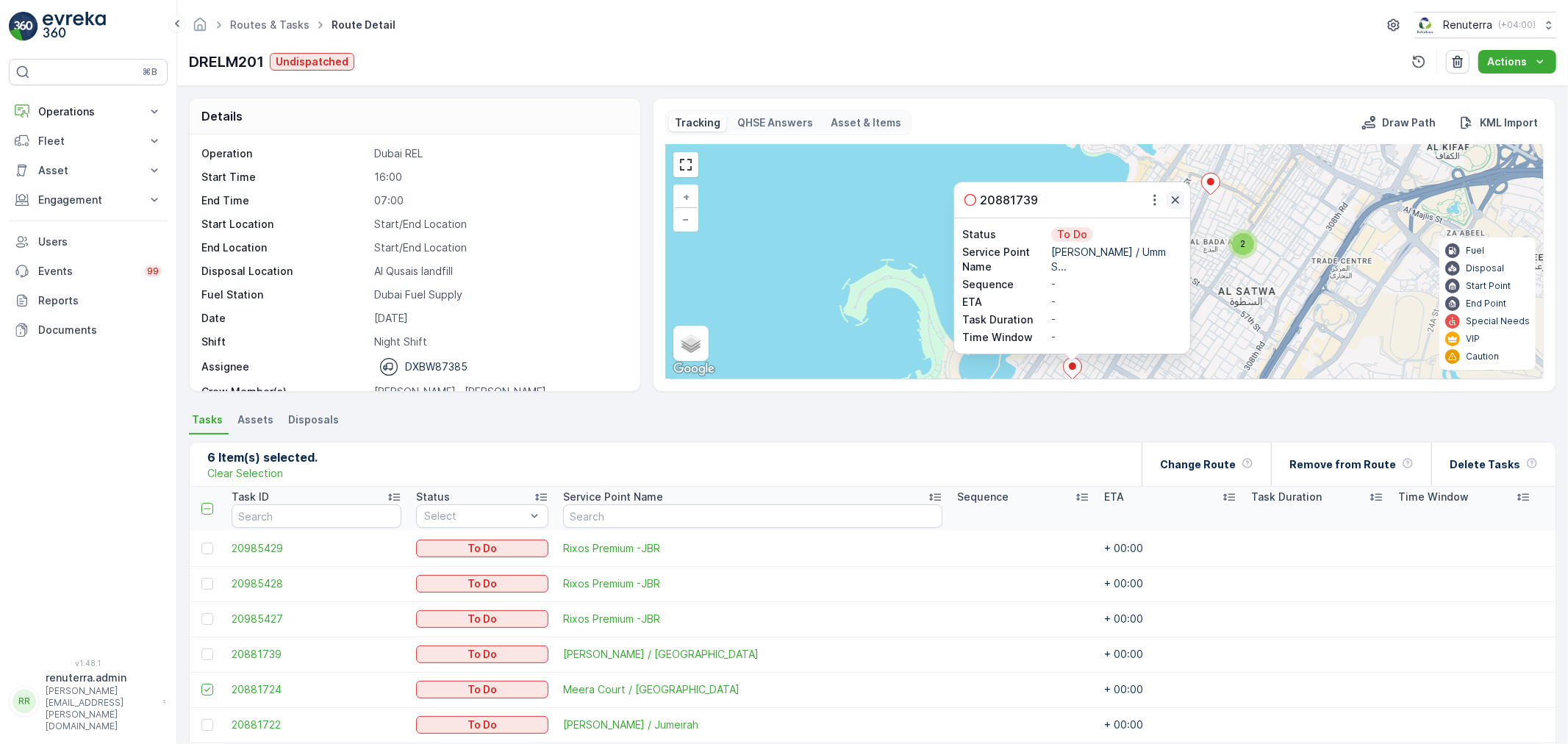
click at [1174, 206] on icon "button" at bounding box center [1174, 200] width 15 height 15
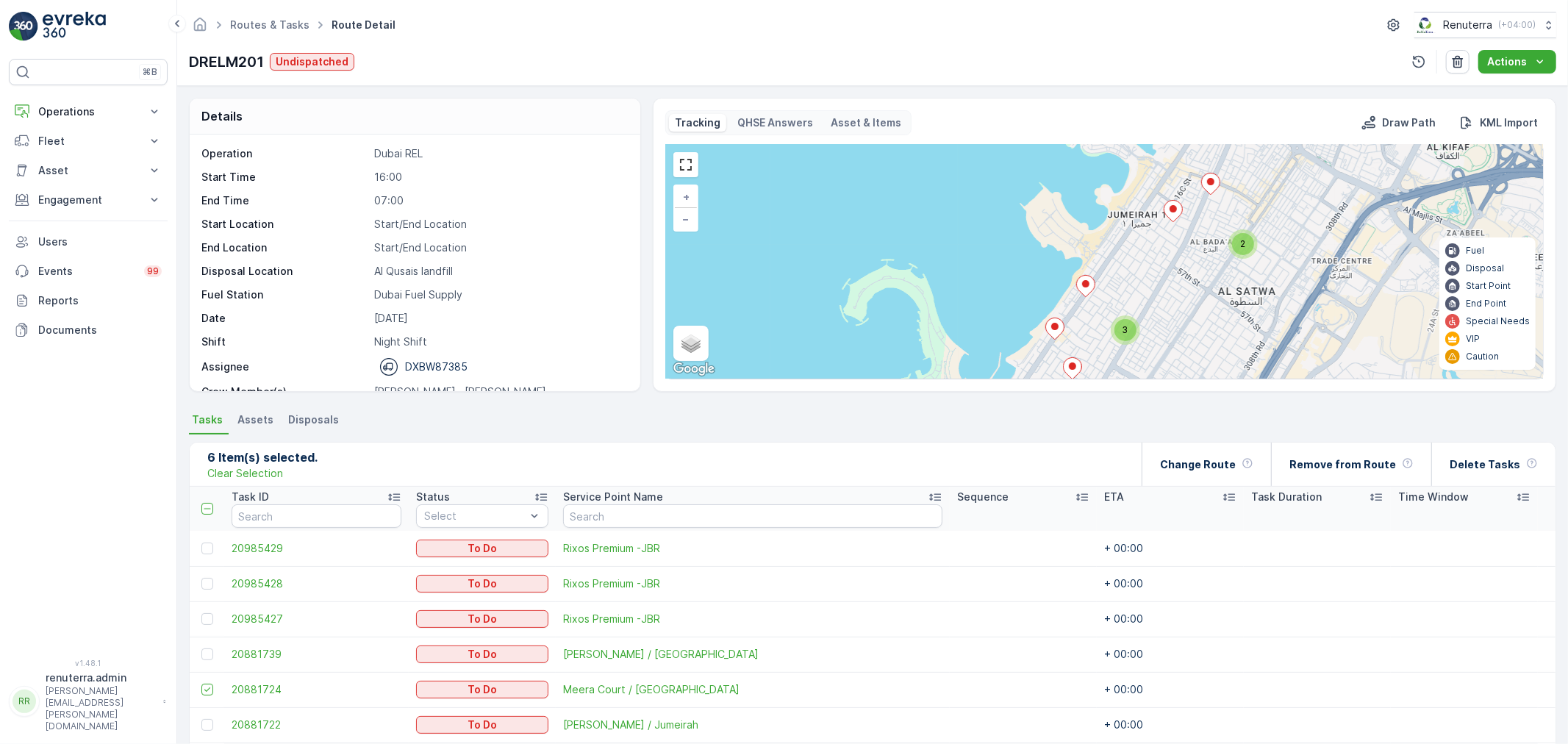
click at [1057, 328] on icon at bounding box center [1053, 329] width 18 height 21
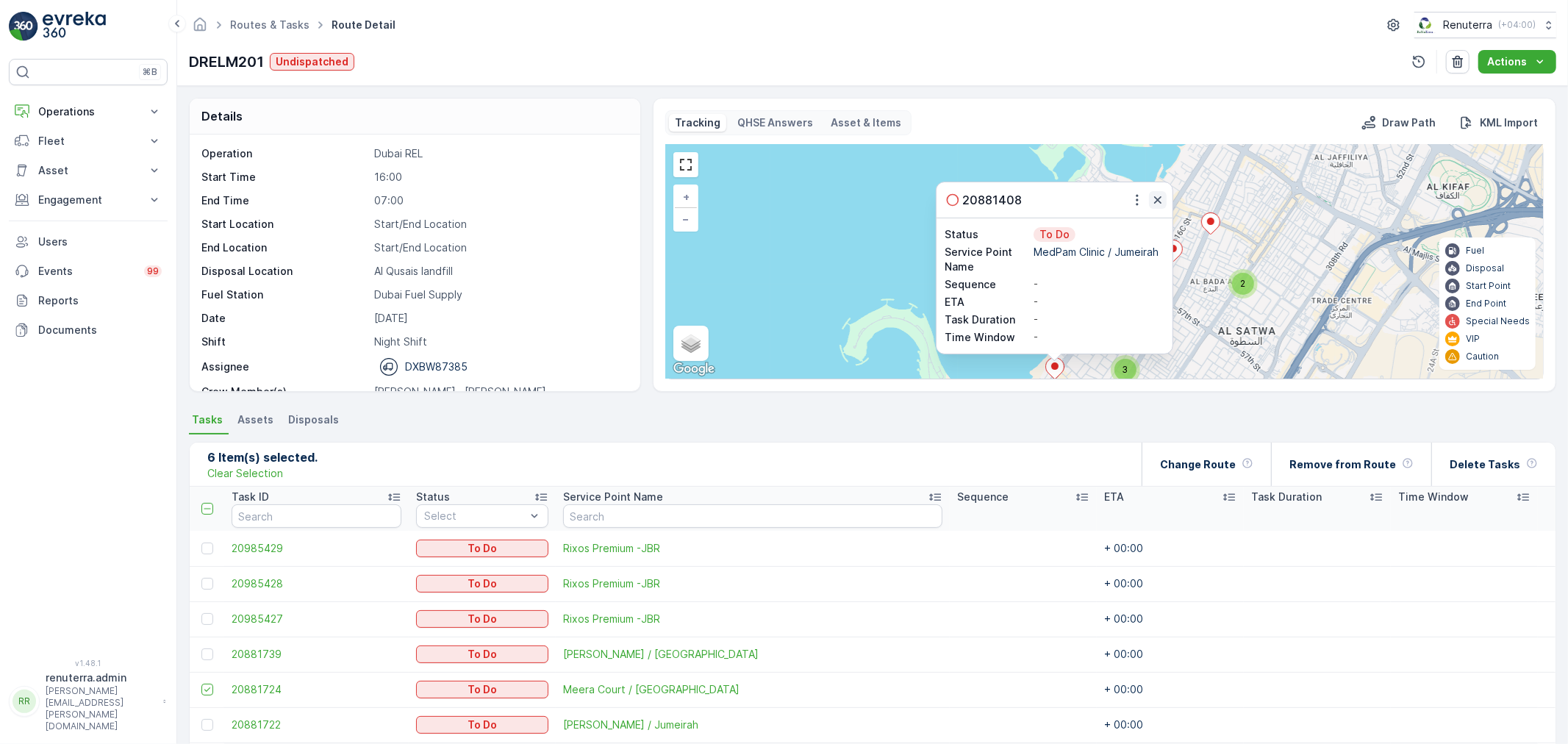
click at [1152, 193] on icon "button" at bounding box center [1157, 200] width 15 height 15
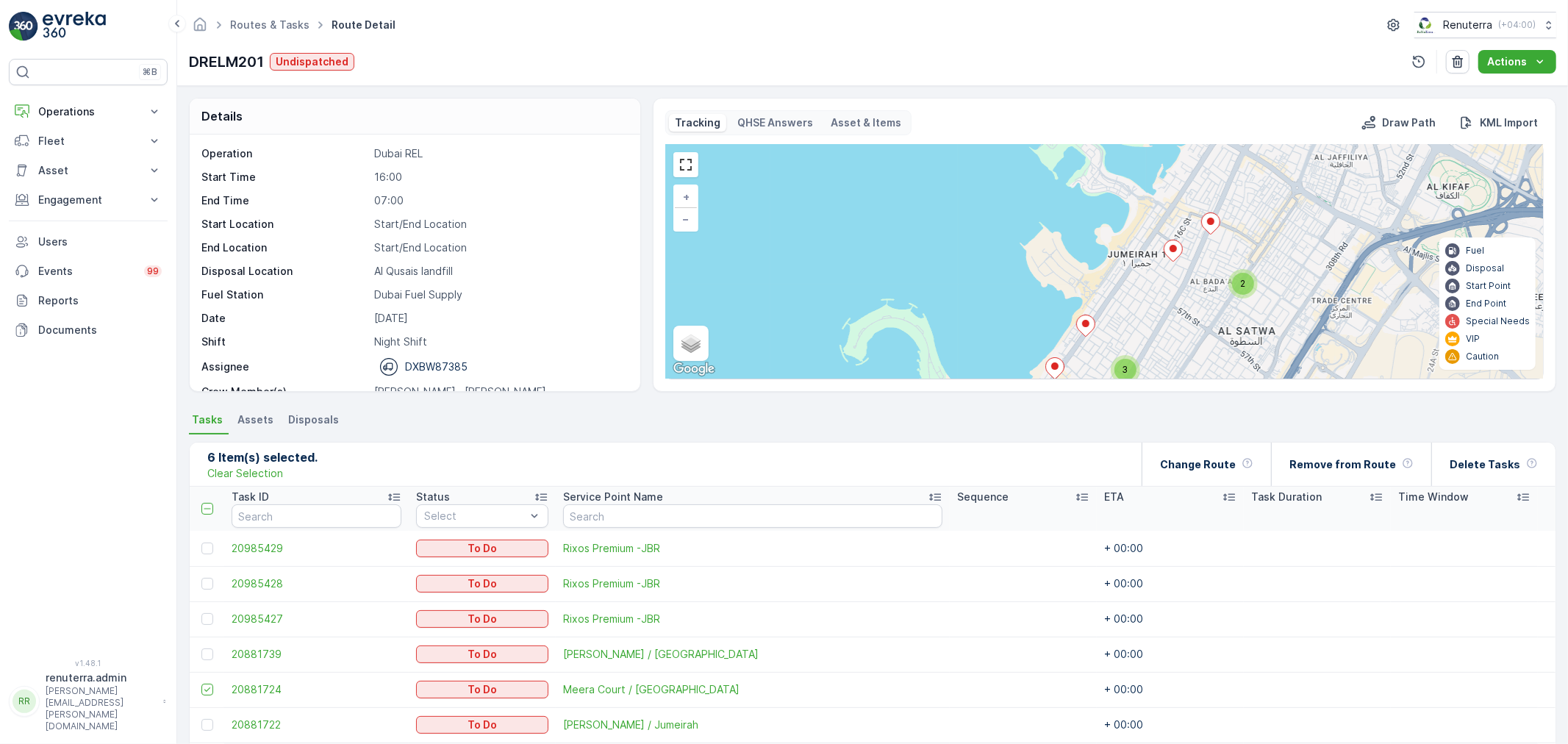
click at [1096, 321] on div "3 2 3 2 + − Satellite Roadmap Terrain Hybrid Leaflet Keyboard shortcuts Map Dat…" at bounding box center [1104, 261] width 877 height 233
click at [1096, 321] on div "3 2 3 2 + − Satellite Roadmap Terrain Hybrid Leaflet Keyboard shortcuts Map Dat…" at bounding box center [1104, 261] width 877 height 233
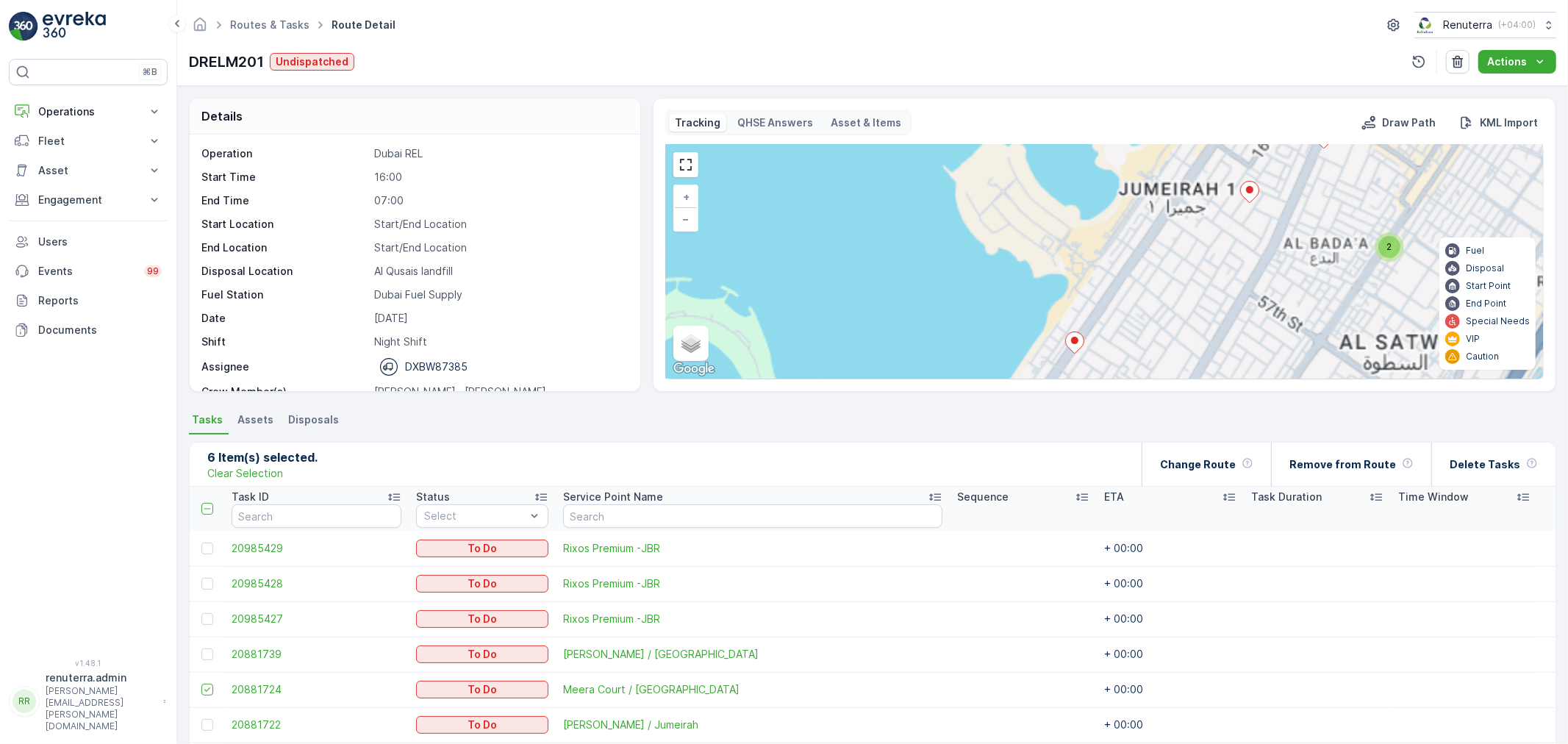
click at [1066, 342] on icon at bounding box center [1073, 343] width 18 height 21
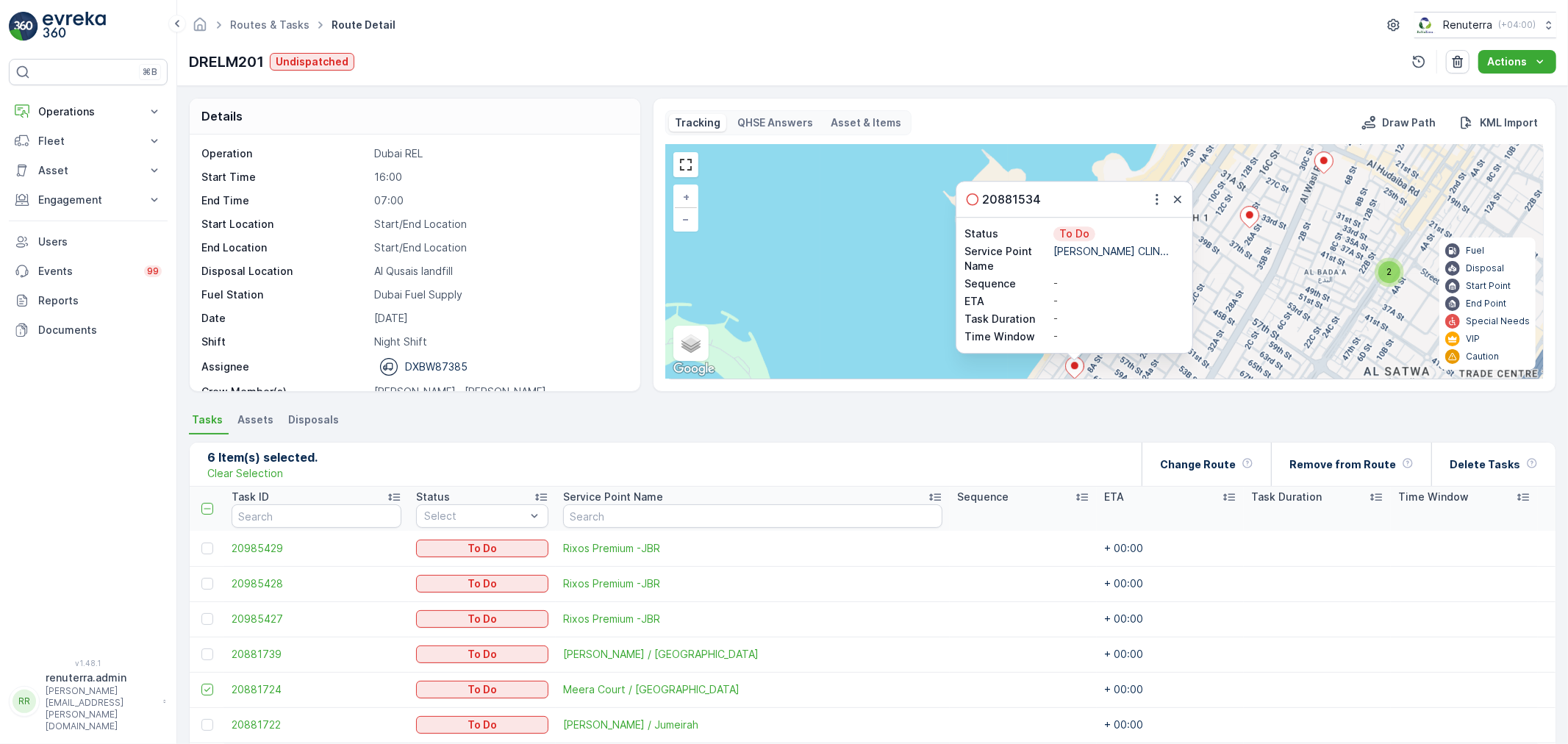
click at [1186, 196] on div "20881534" at bounding box center [1073, 200] width 236 height 36
click at [1168, 201] on button "button" at bounding box center [1177, 200] width 17 height 17
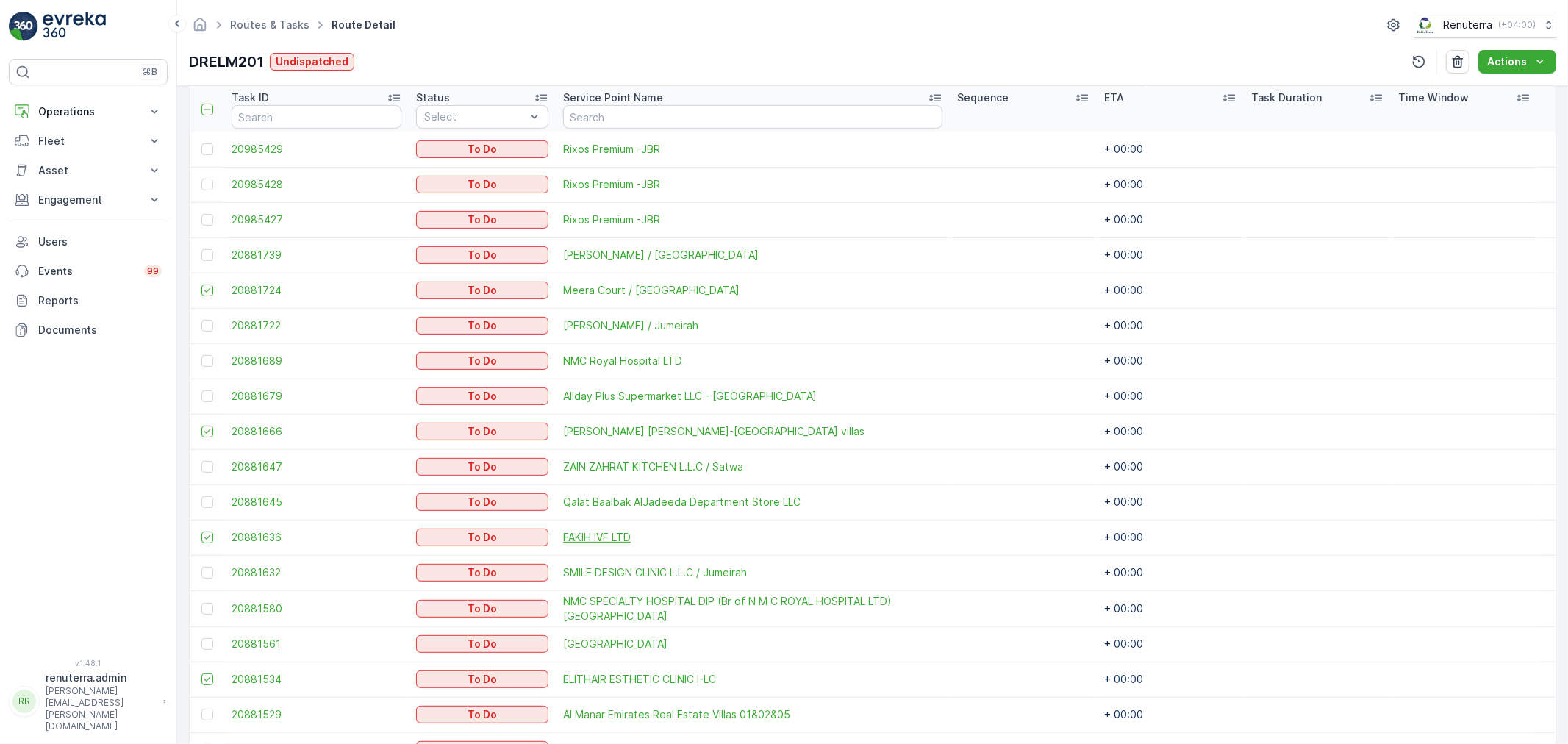
scroll to position [409, 0]
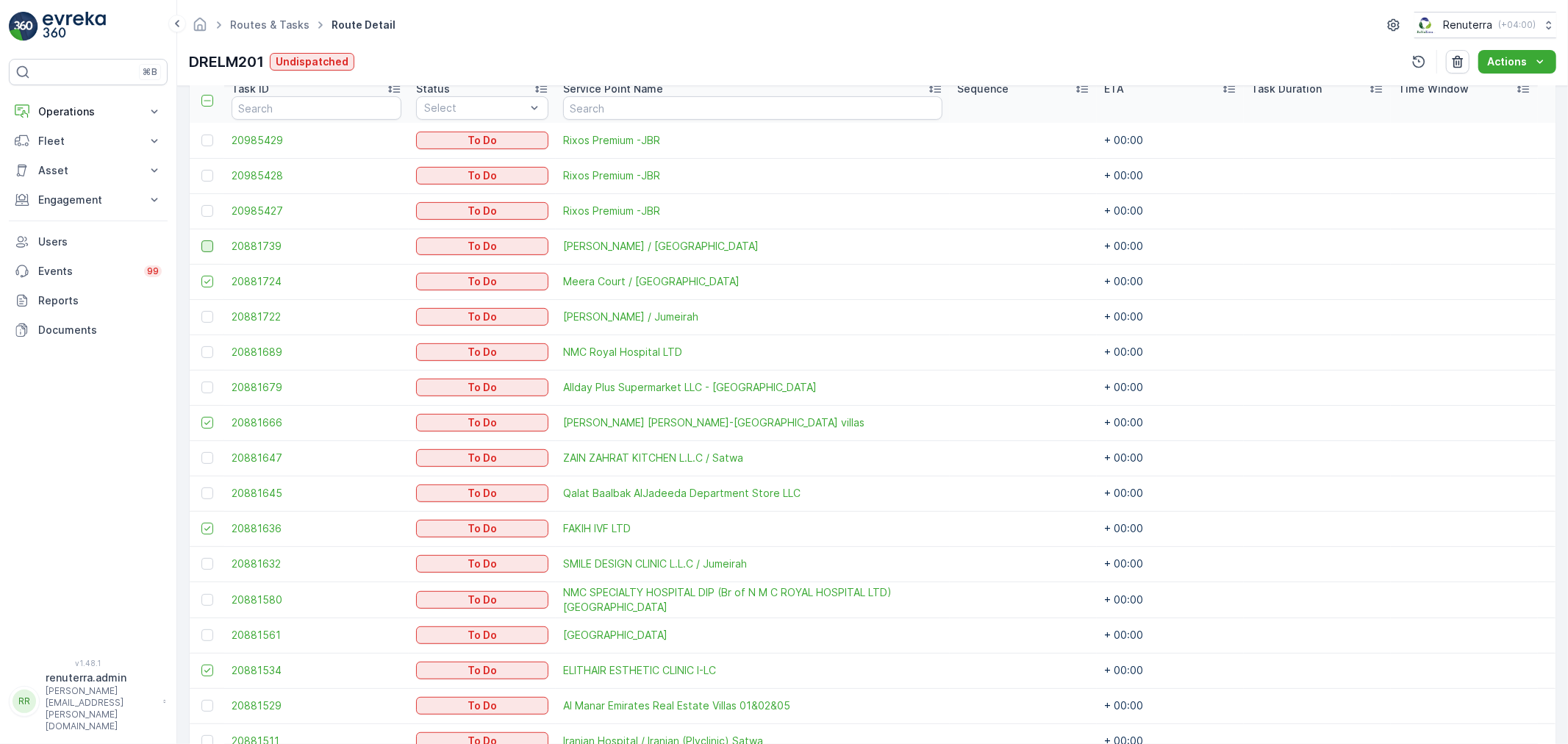
click at [204, 241] on div at bounding box center [207, 247] width 12 height 12
click at [201, 240] on input "checkbox" at bounding box center [201, 240] width 0 height 0
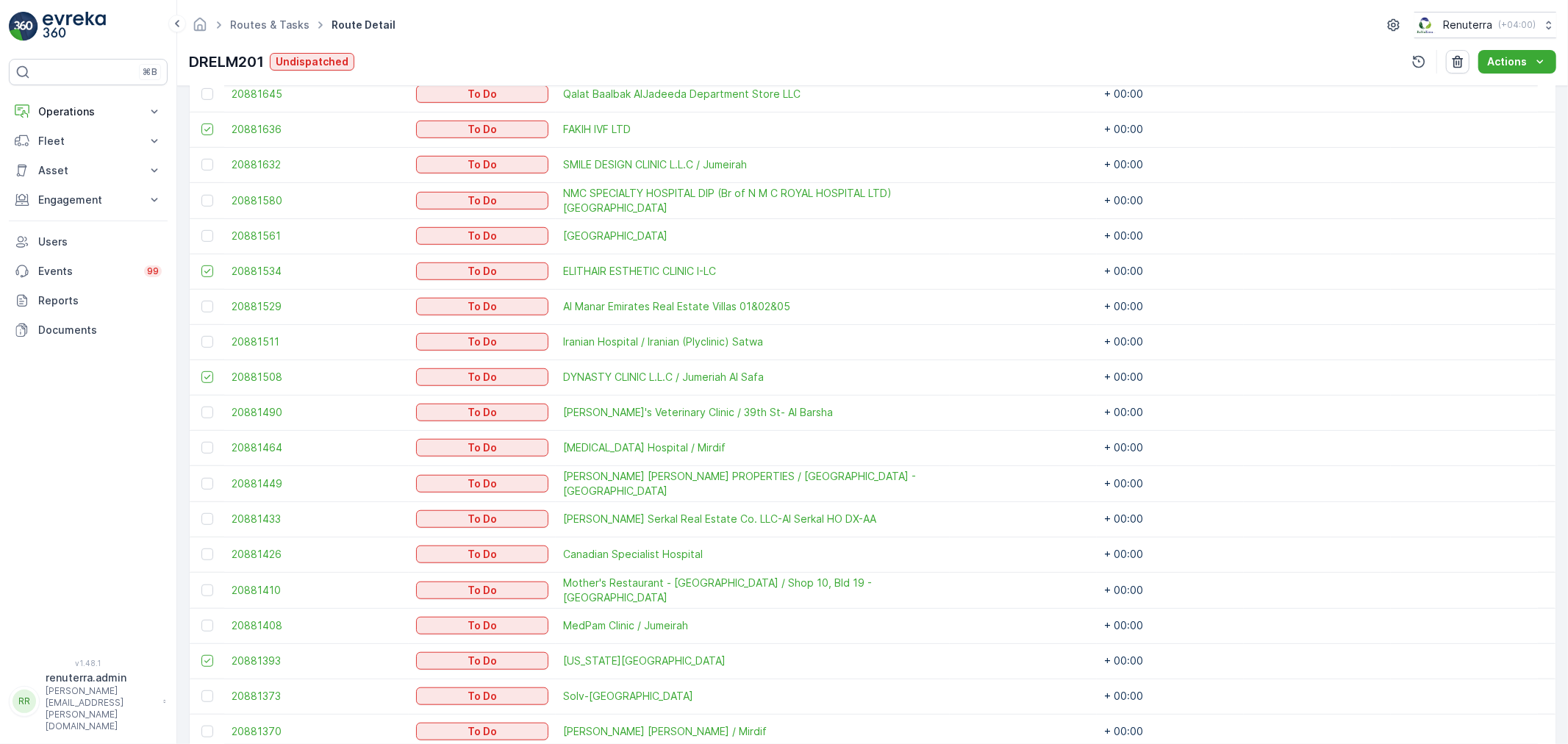
scroll to position [817, 0]
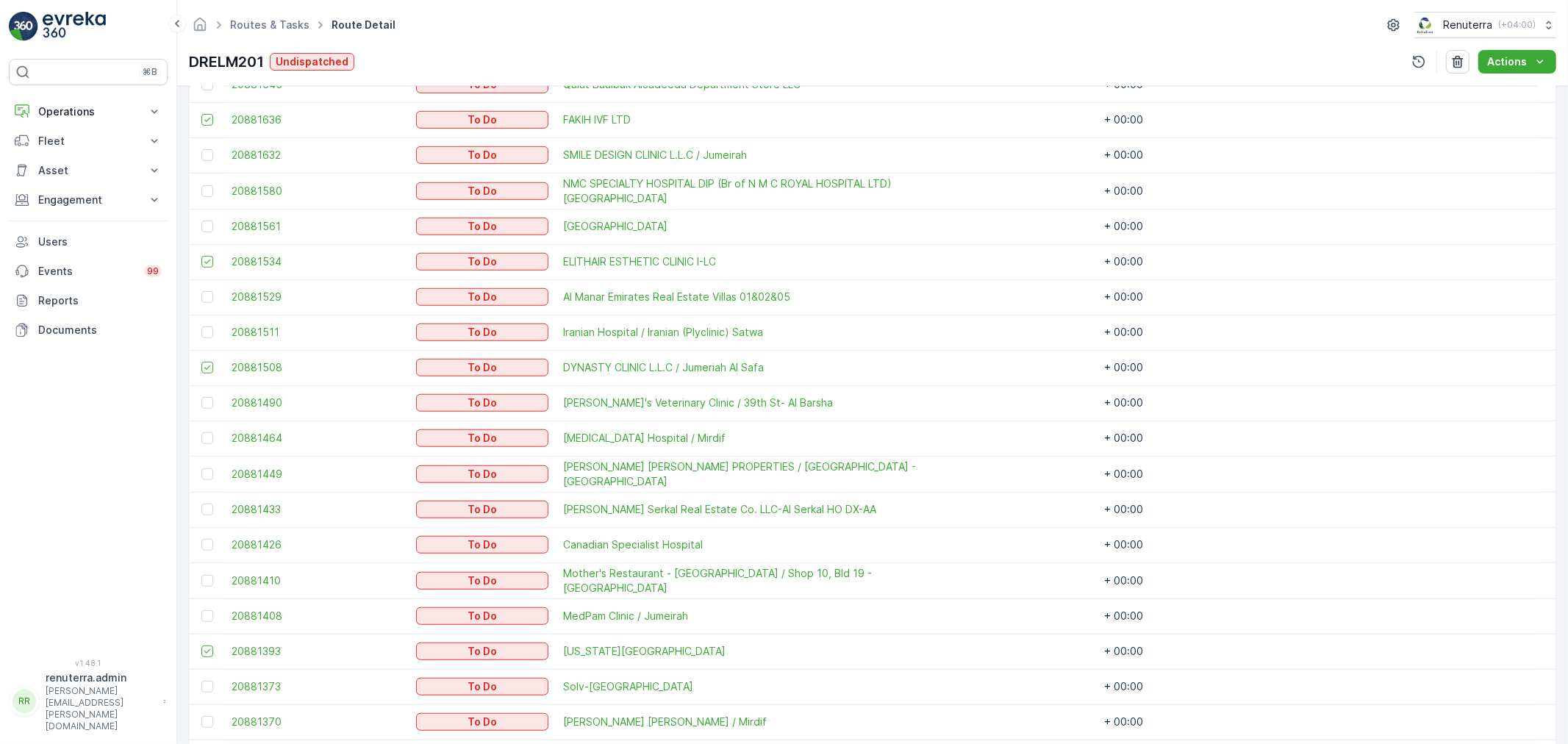
drag, startPoint x: 204, startPoint y: 608, endPoint x: 500, endPoint y: 608, distance: 296.0
click at [203, 611] on div at bounding box center [207, 617] width 12 height 12
click at [201, 611] on input "checkbox" at bounding box center [201, 611] width 0 height 0
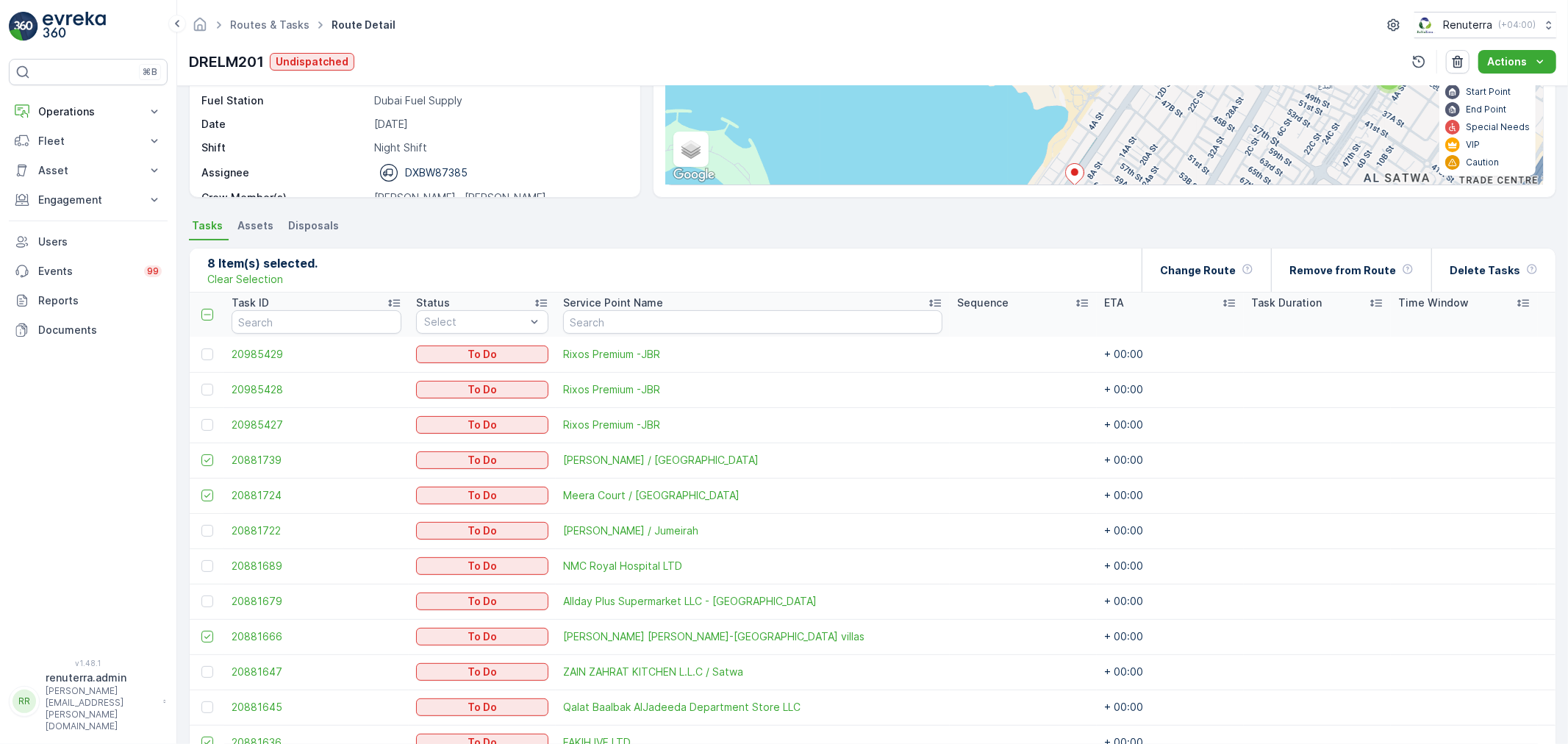
scroll to position [82, 0]
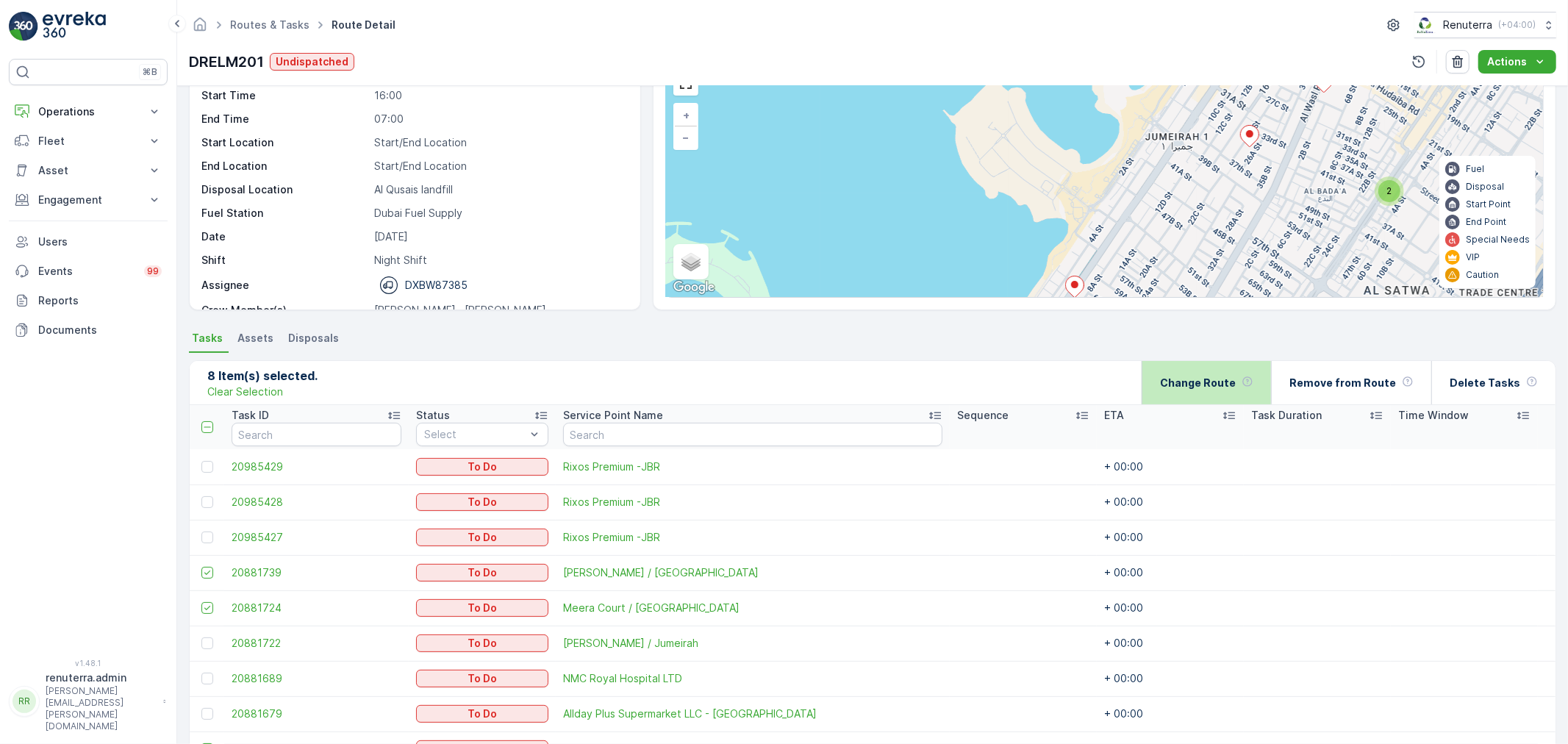
click at [1206, 400] on div "Change Route" at bounding box center [1206, 383] width 93 height 44
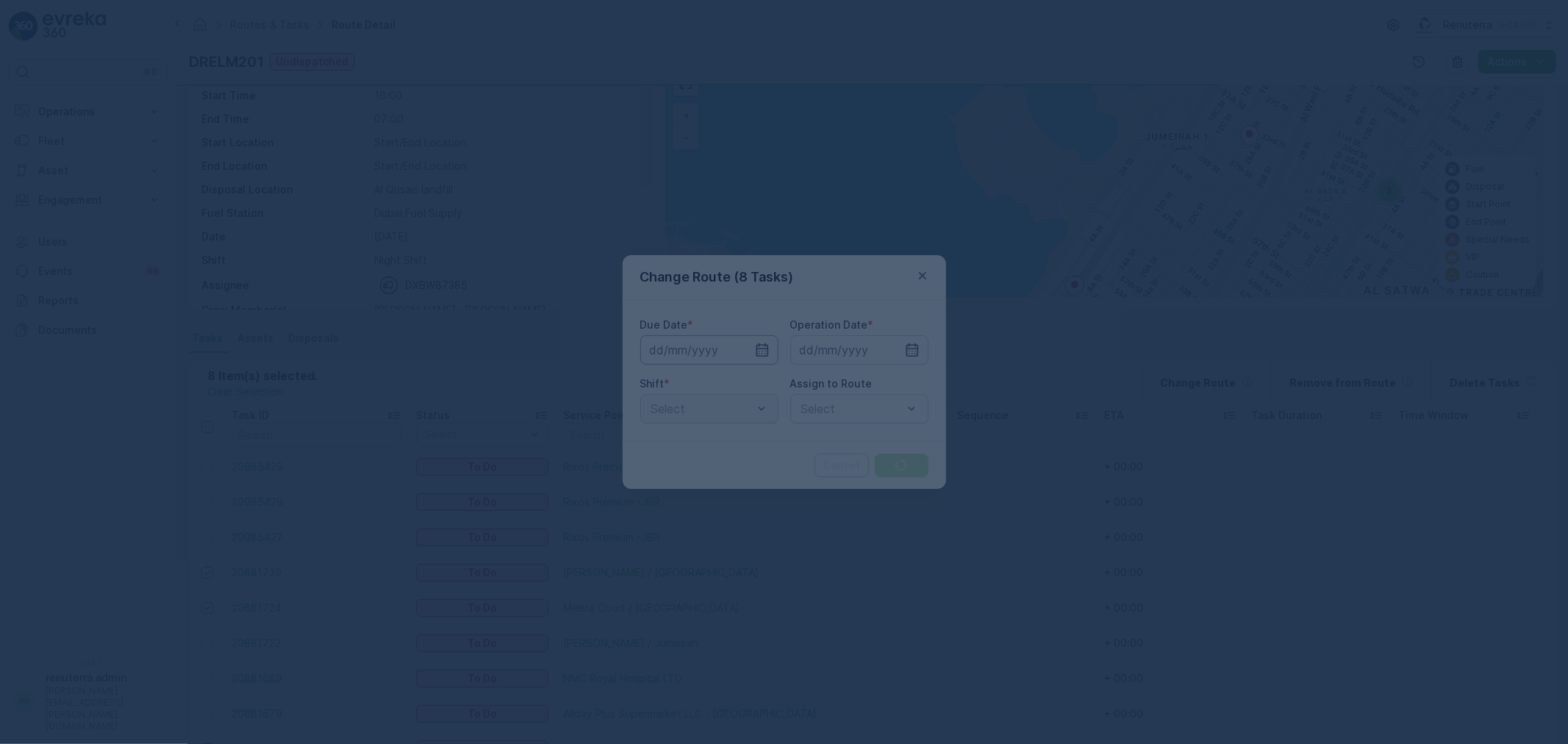
click at [702, 356] on input at bounding box center [709, 350] width 138 height 30
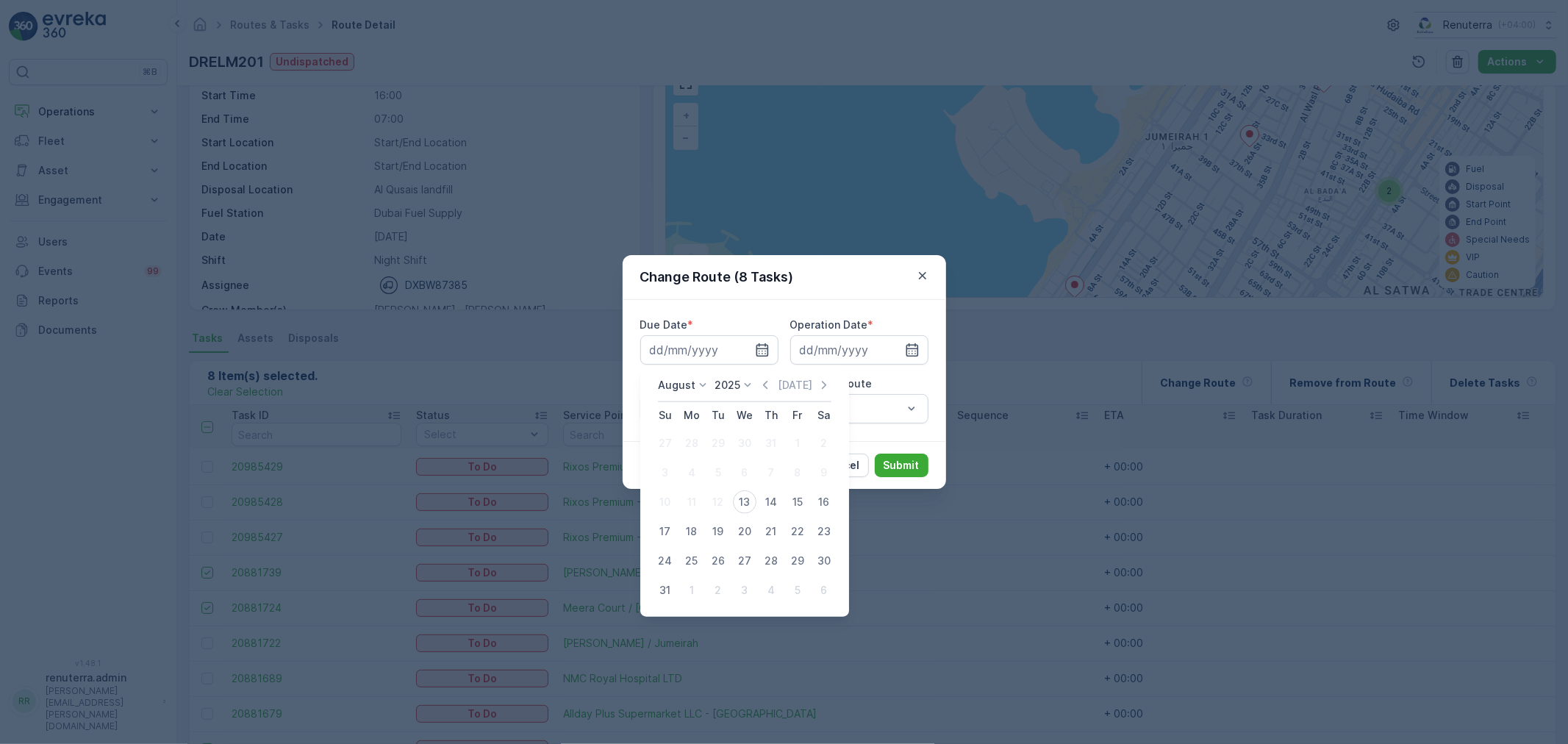
click at [752, 507] on div "13" at bounding box center [744, 502] width 24 height 24
type input "[DATE]"
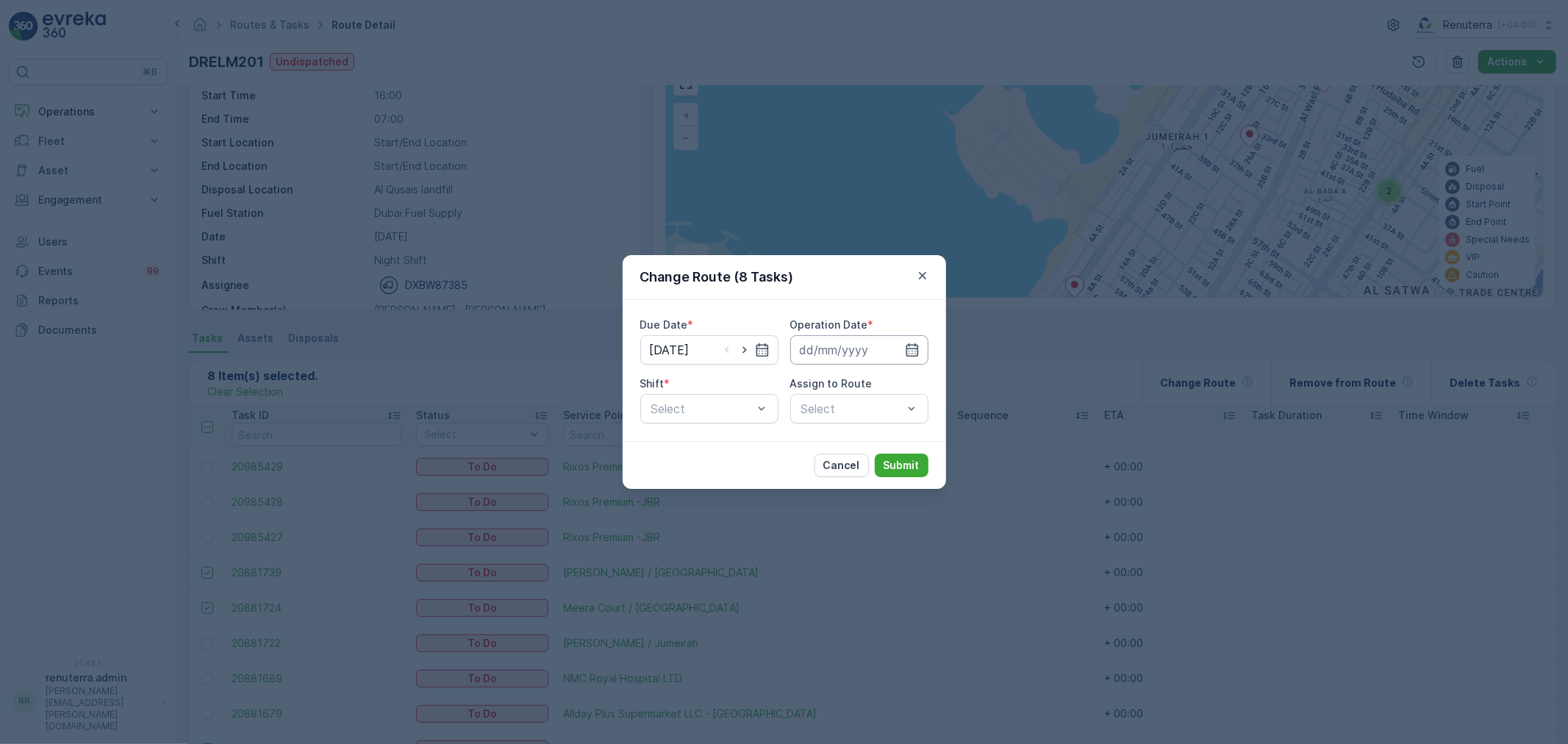
click at [889, 347] on input at bounding box center [859, 350] width 138 height 30
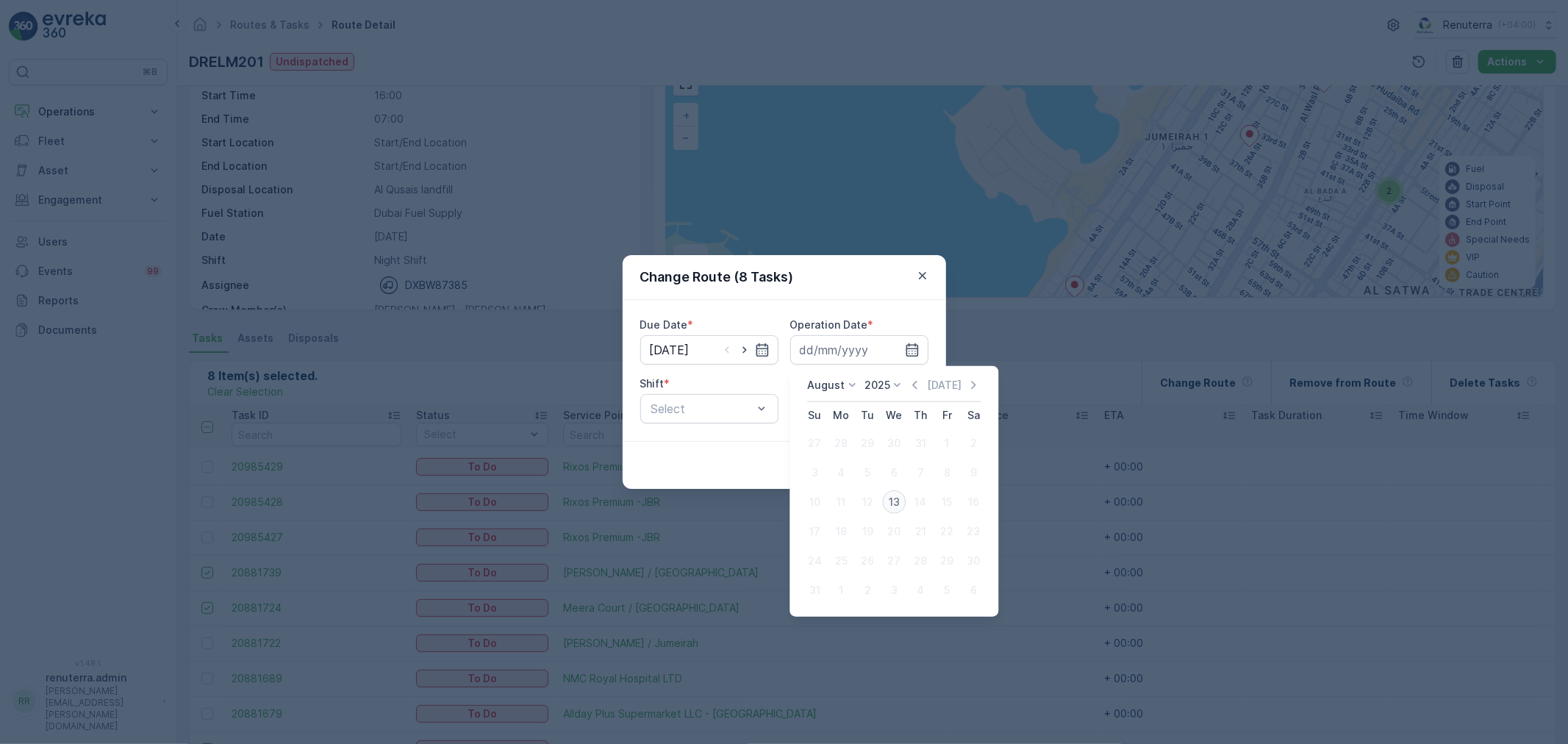
click at [894, 504] on div "13" at bounding box center [893, 502] width 24 height 24
type input "[DATE]"
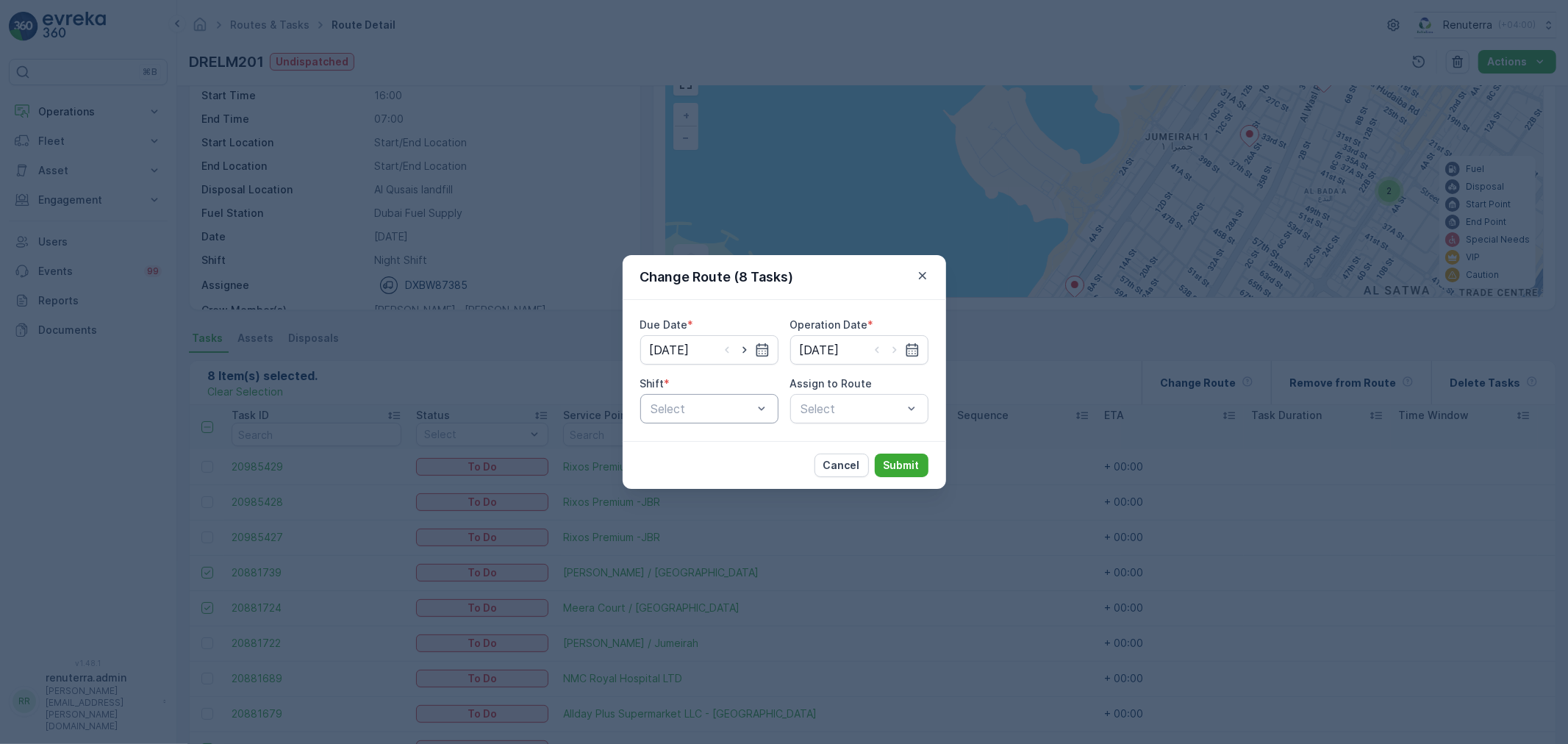
click at [688, 423] on div "Select" at bounding box center [709, 409] width 138 height 30
click at [683, 465] on span "Night Shift" at bounding box center [678, 470] width 59 height 13
click at [851, 420] on div "Select" at bounding box center [859, 409] width 138 height 30
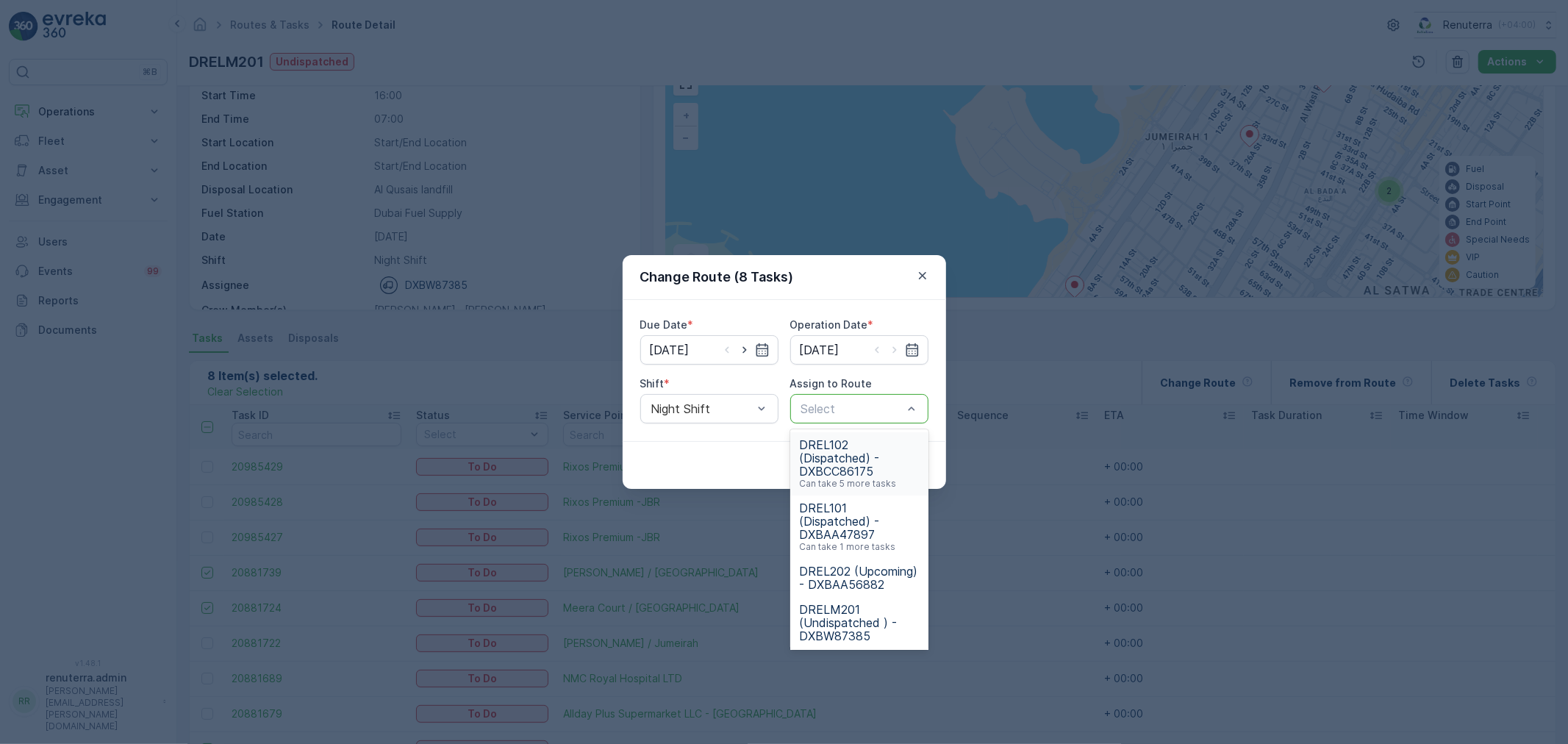
click at [894, 396] on div "Select" at bounding box center [859, 409] width 138 height 30
type input "202"
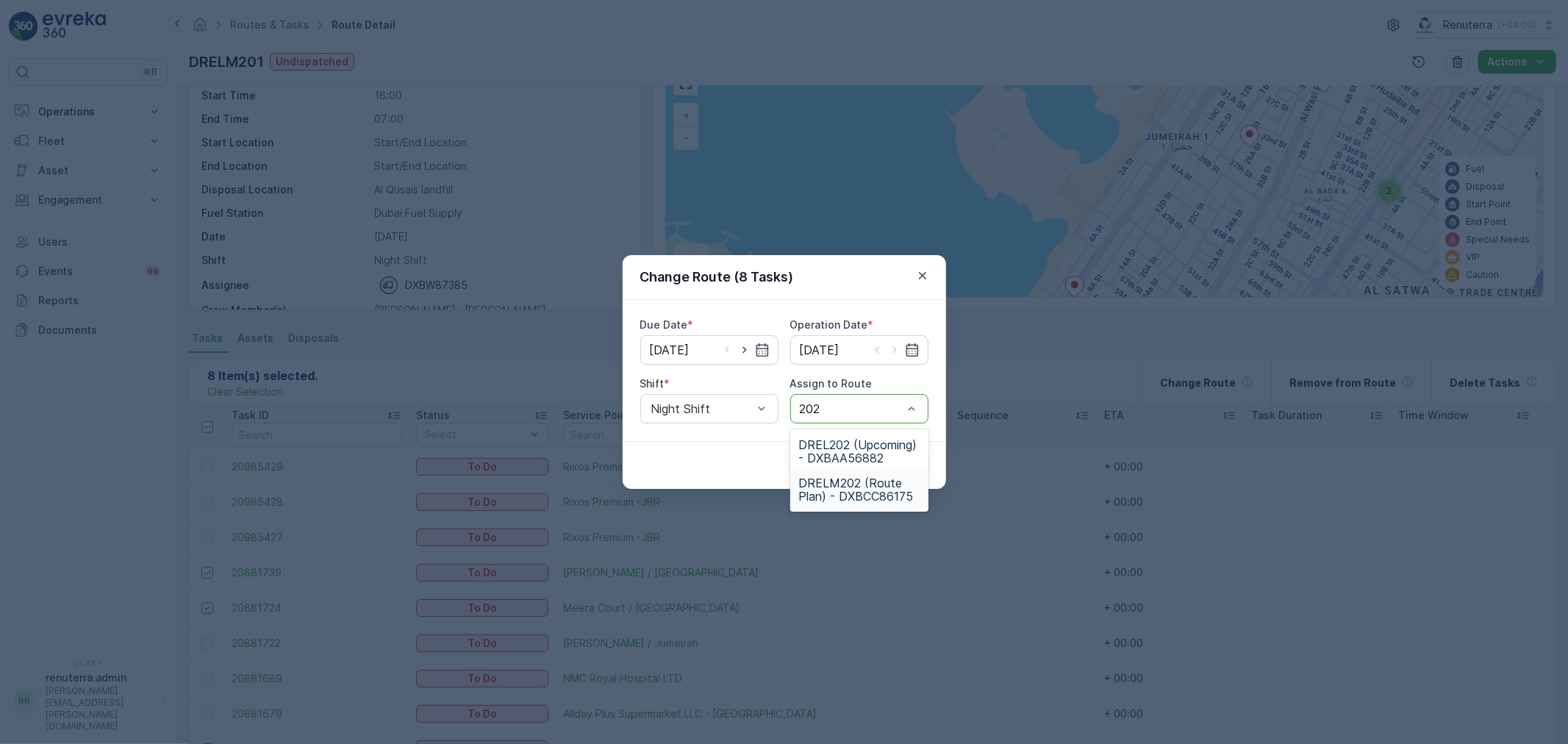
drag, startPoint x: 836, startPoint y: 495, endPoint x: 873, endPoint y: 489, distance: 37.5
click at [836, 494] on span "DRELM202 (Route Plan) - DXBCC86175" at bounding box center [859, 490] width 120 height 26
click at [897, 470] on p "Submit" at bounding box center [901, 465] width 36 height 15
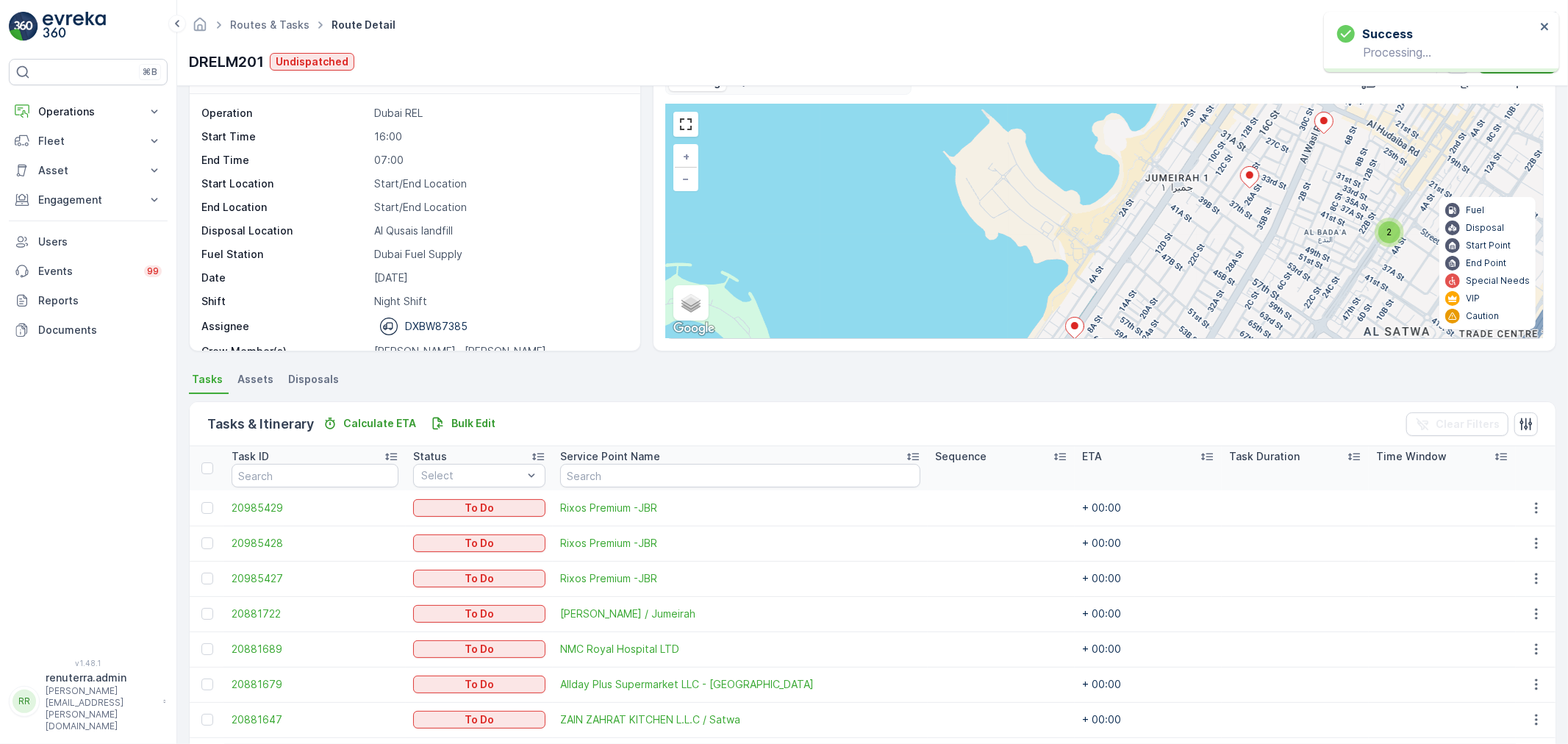
scroll to position [0, 0]
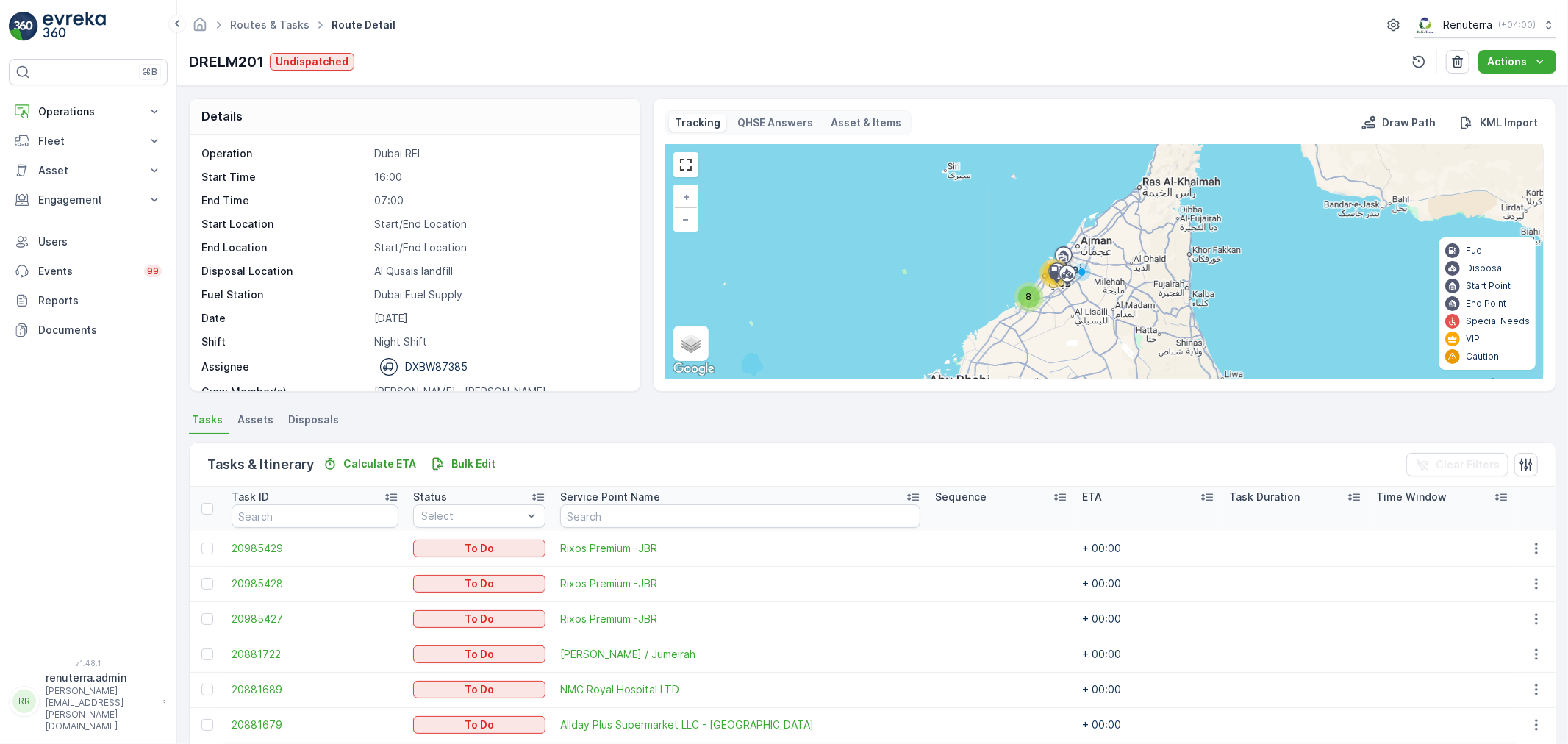
click at [1040, 291] on div "8" at bounding box center [1029, 297] width 30 height 30
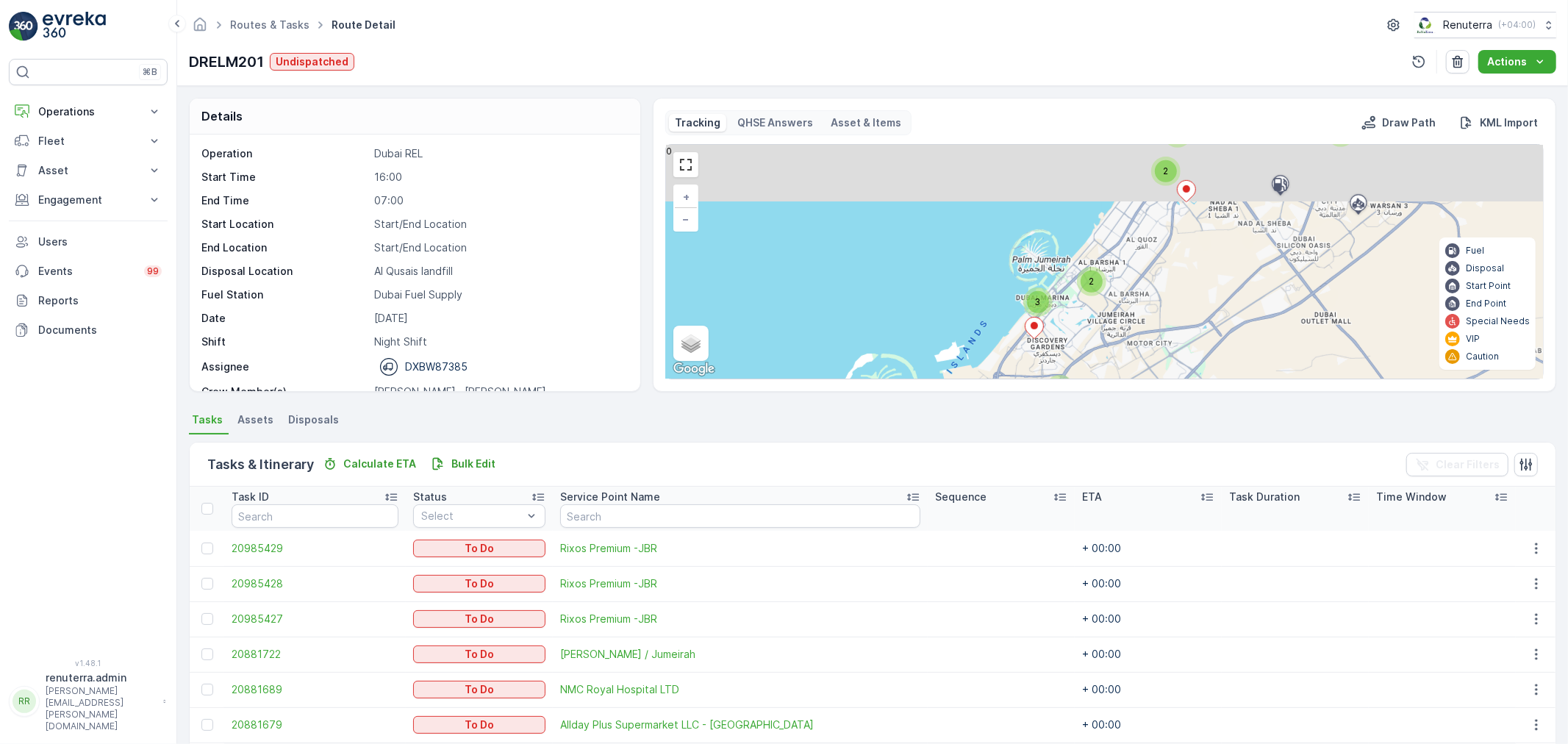
drag, startPoint x: 1134, startPoint y: 247, endPoint x: 1083, endPoint y: 334, distance: 100.8
click at [1083, 335] on div "3 2 2 2 6 2 8 + − Satellite Roadmap Terrain Hybrid Leaflet Keyboard shortcuts M…" at bounding box center [1104, 261] width 877 height 233
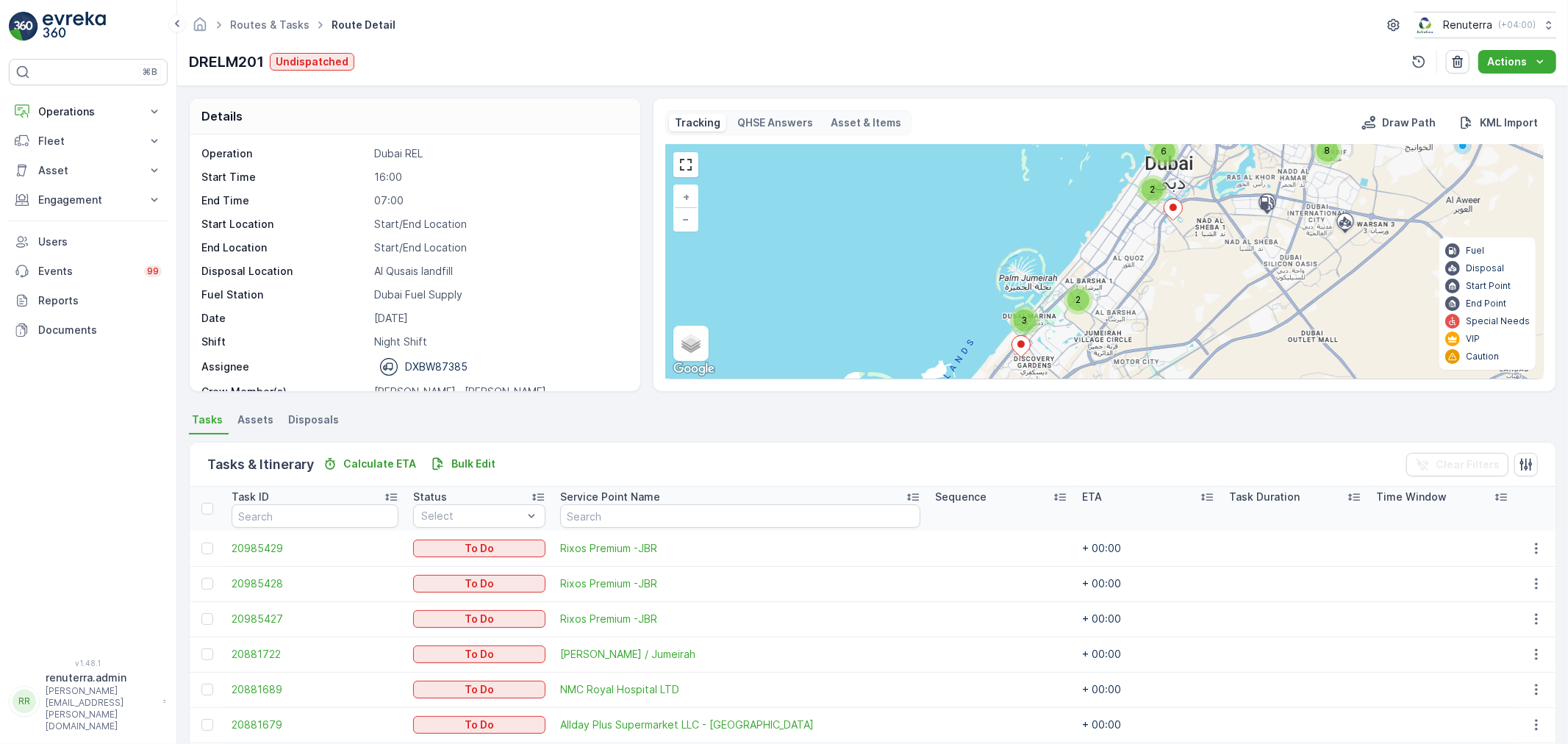
drag, startPoint x: 1125, startPoint y: 225, endPoint x: 1107, endPoint y: 293, distance: 70.3
click at [1107, 295] on div "3 2 2 2 6 2 8 + − Satellite Roadmap Terrain Hybrid Leaflet Keyboard shortcuts M…" at bounding box center [1104, 261] width 877 height 233
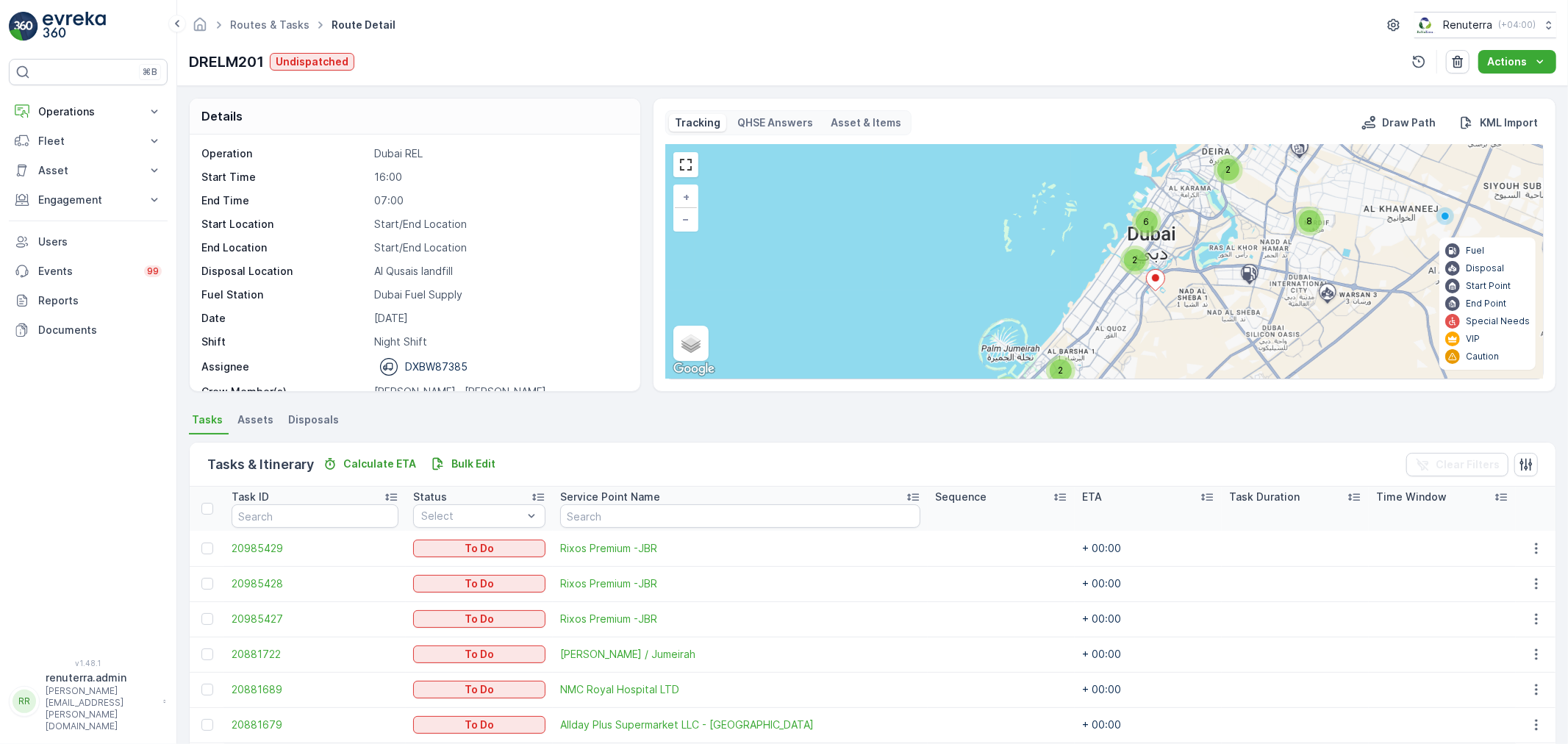
click at [1134, 248] on div "2" at bounding box center [1135, 260] width 30 height 30
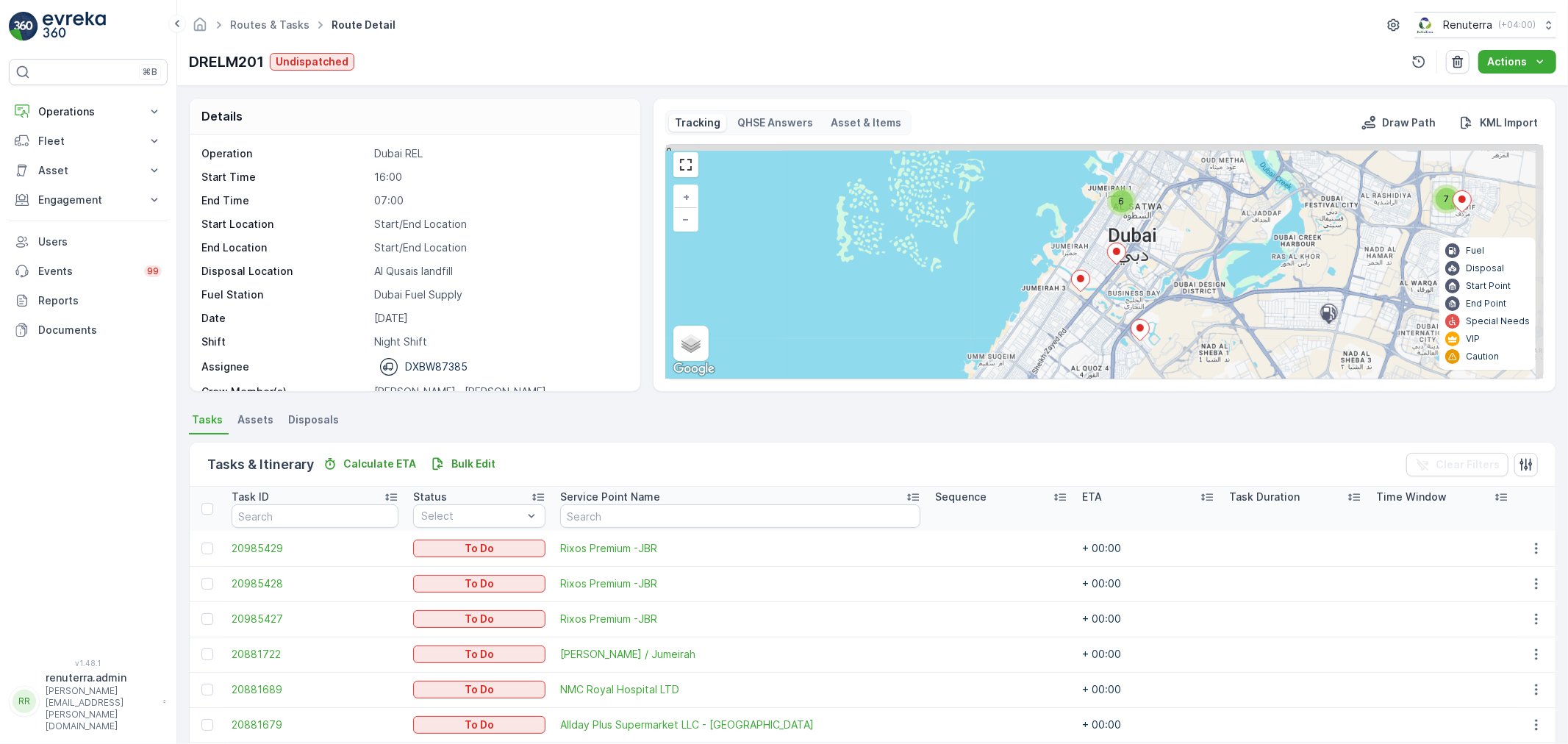
drag, startPoint x: 1134, startPoint y: 247, endPoint x: 1126, endPoint y: 309, distance: 62.5
click at [1126, 309] on div "3 2 6 7 + − Satellite Roadmap Terrain Hybrid Leaflet Keyboard shortcuts Map Dat…" at bounding box center [1104, 261] width 877 height 233
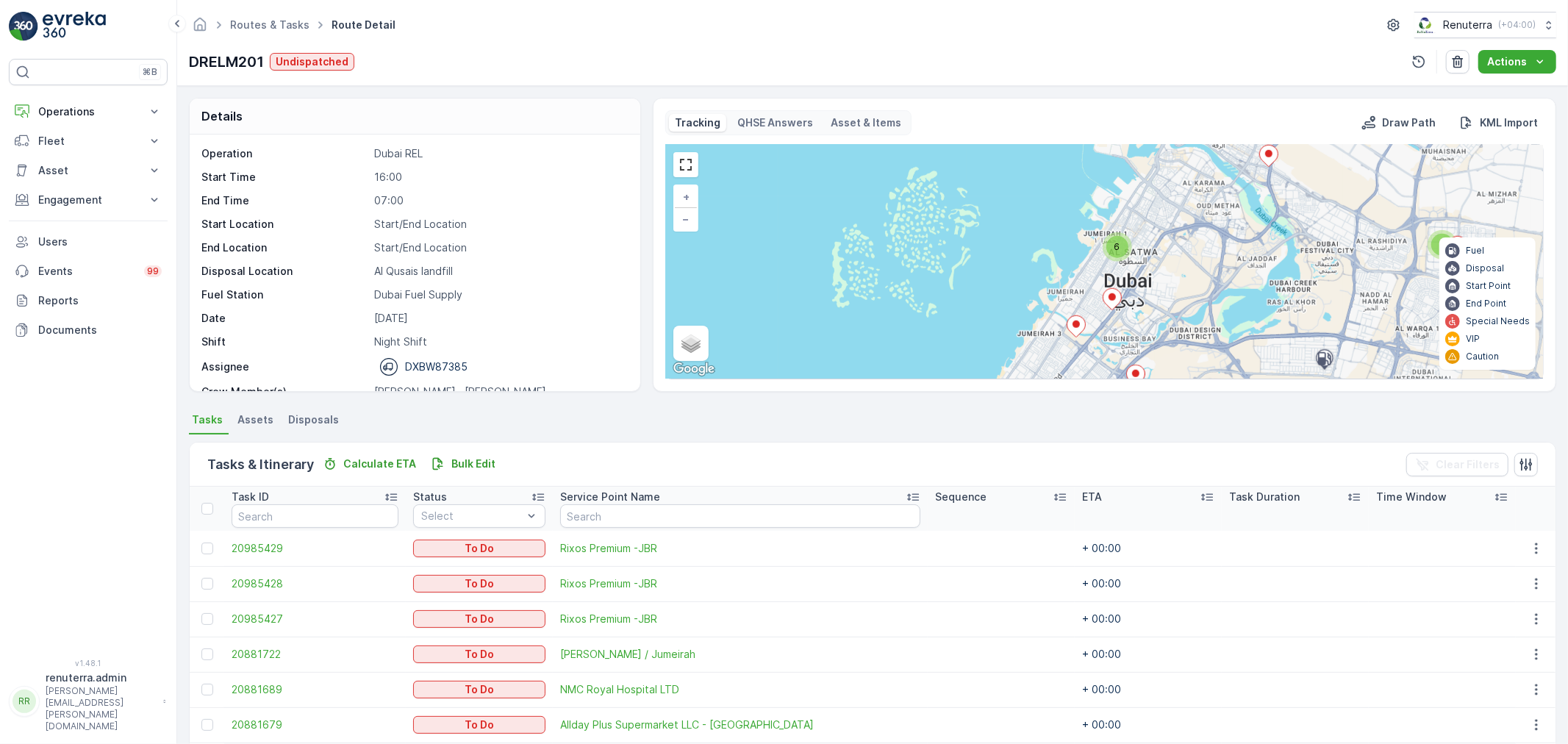
click at [1120, 254] on div "6" at bounding box center [1117, 247] width 22 height 22
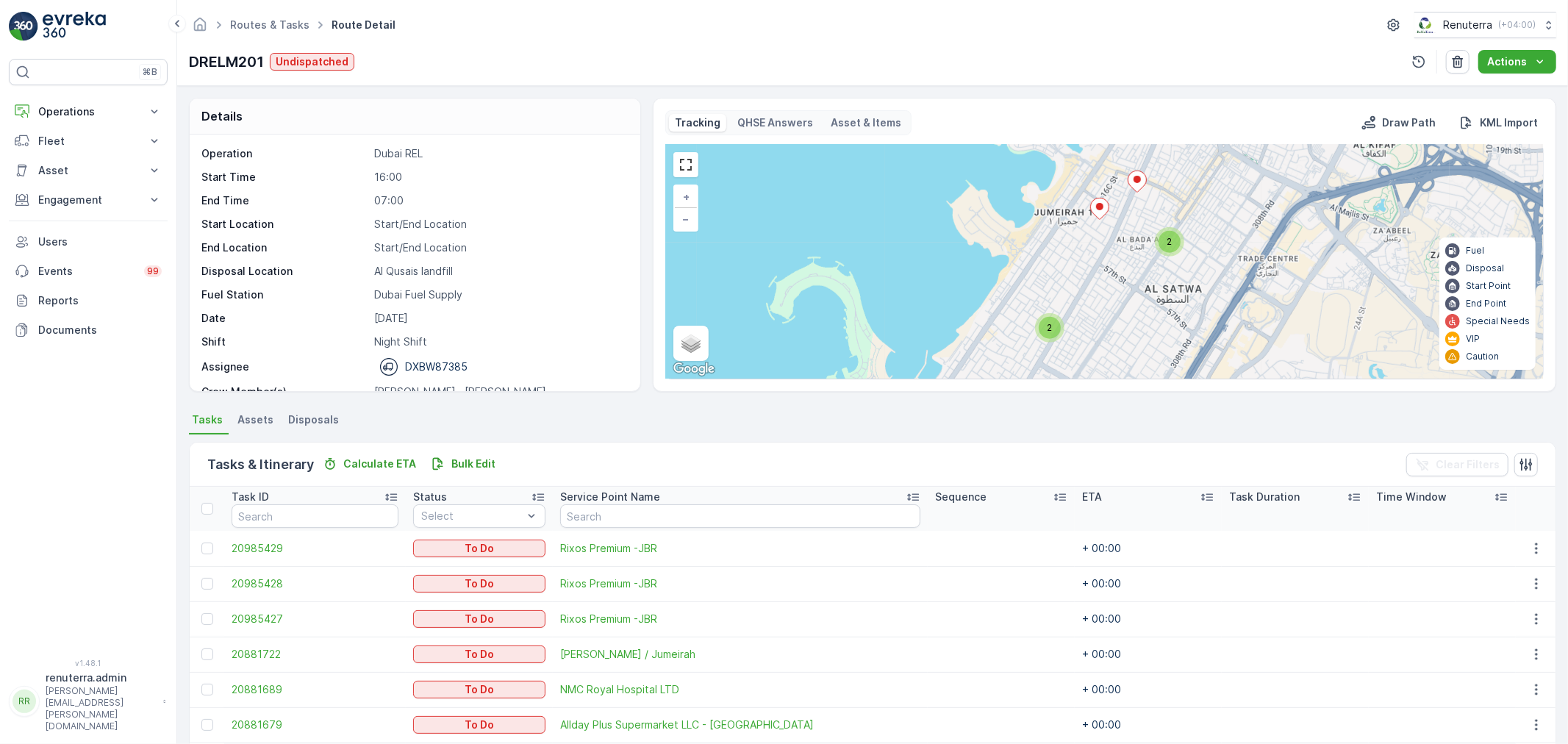
click at [1054, 329] on div "2" at bounding box center [1049, 328] width 22 height 22
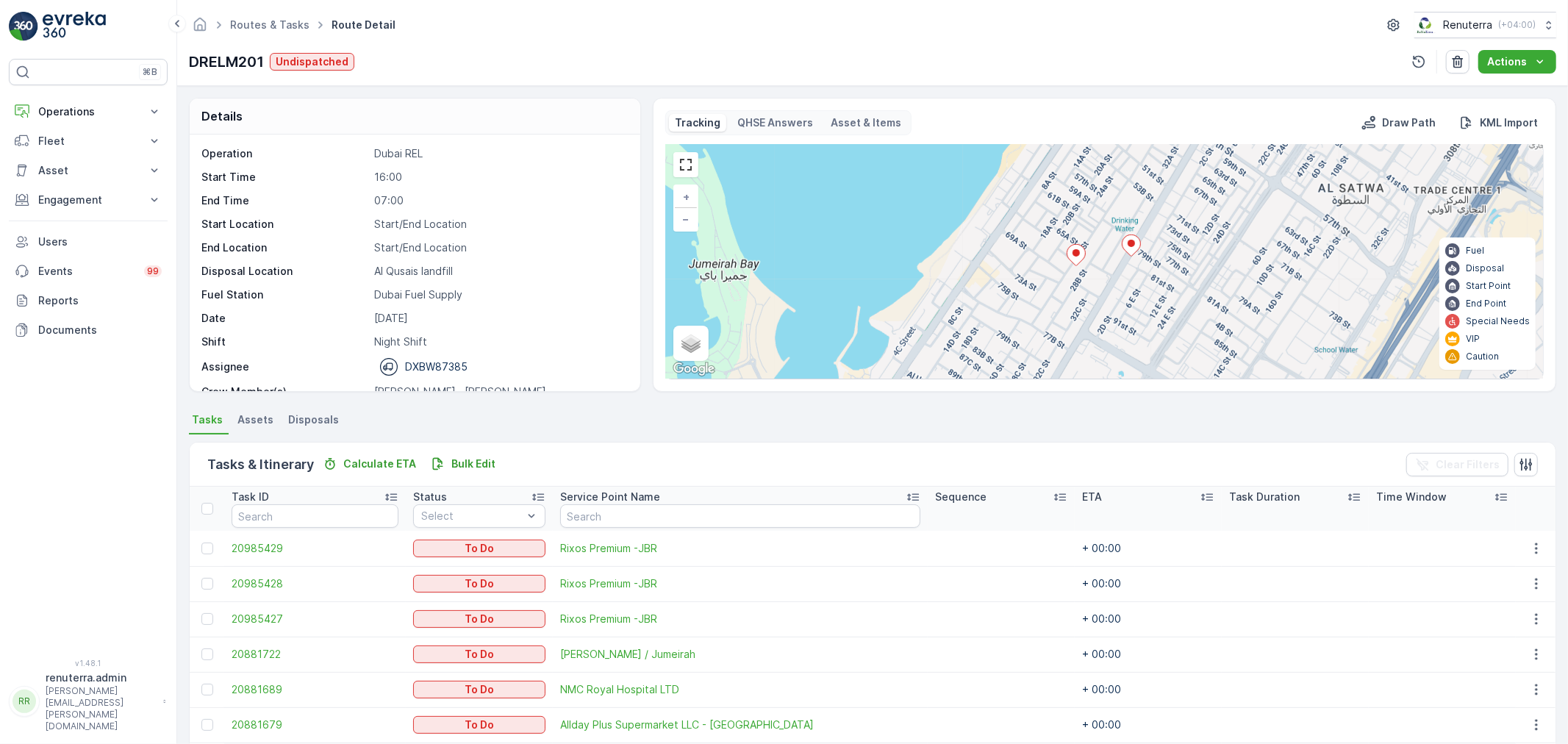
click at [1067, 258] on icon at bounding box center [1076, 254] width 19 height 22
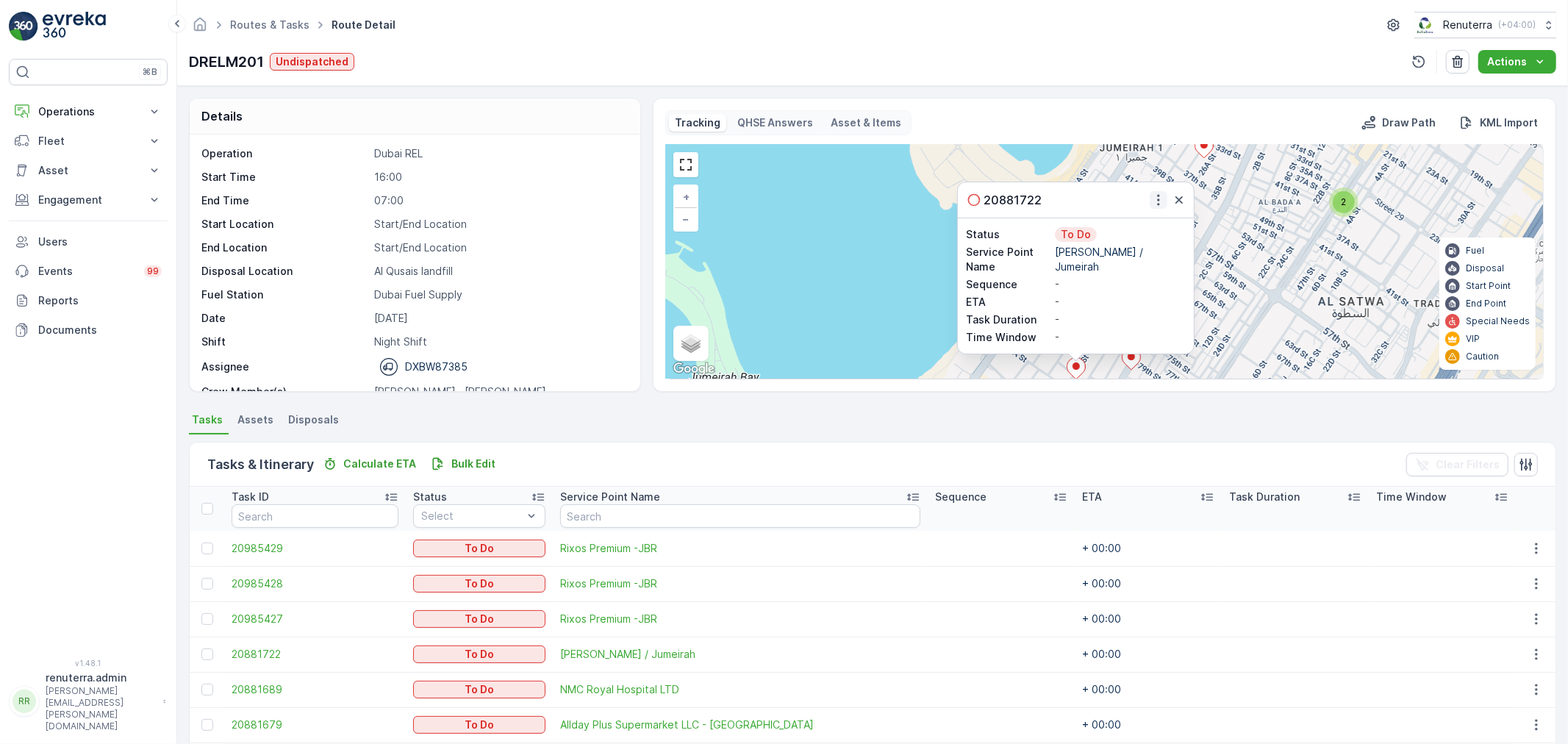
click at [1160, 205] on icon "button" at bounding box center [1158, 200] width 15 height 15
click at [1186, 204] on button "button" at bounding box center [1179, 200] width 17 height 17
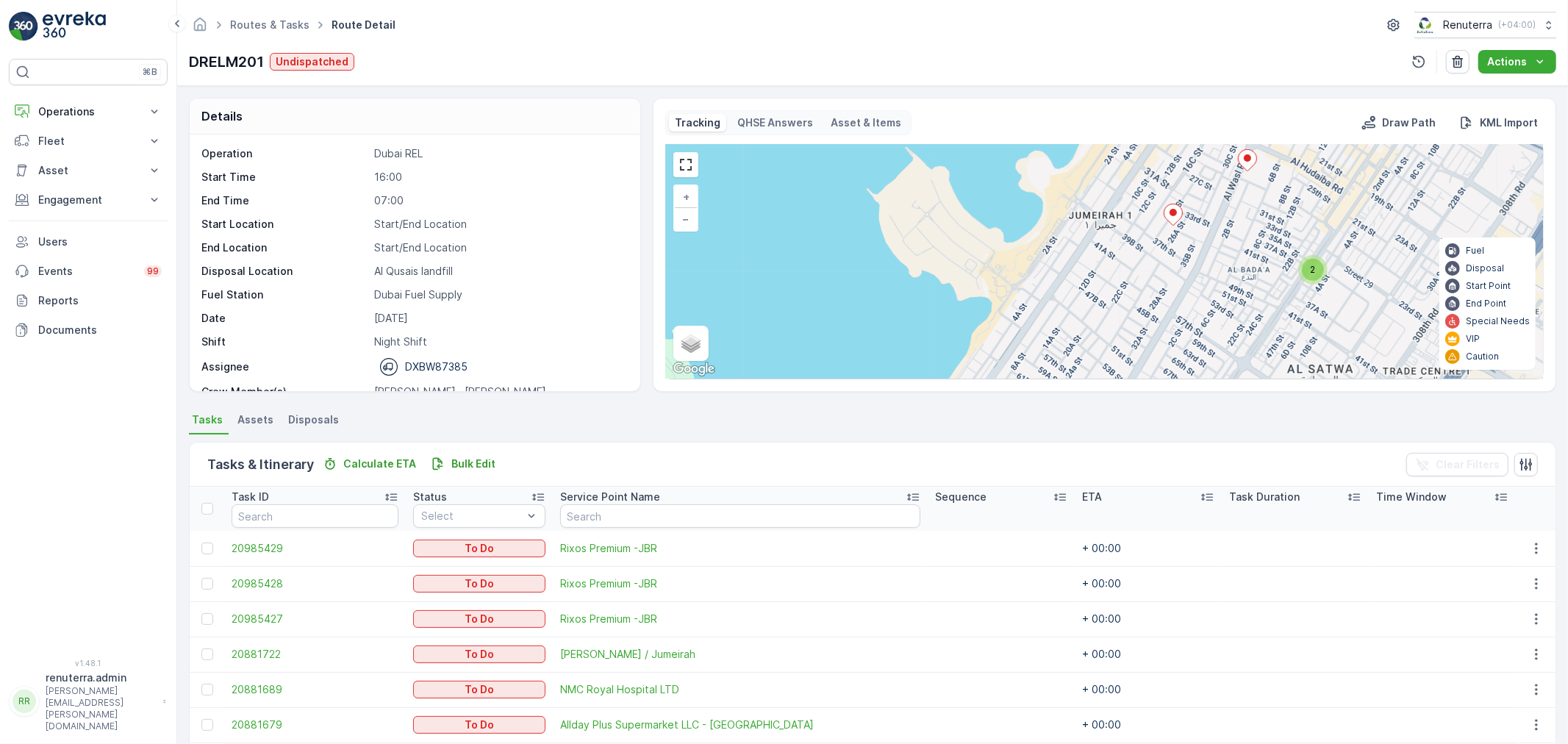
drag, startPoint x: 1174, startPoint y: 288, endPoint x: 1168, endPoint y: 240, distance: 48.4
click at [1171, 295] on div "3 2 2 + − Satellite Roadmap Terrain Hybrid Leaflet Keyboard shortcuts Map Data …" at bounding box center [1104, 261] width 877 height 233
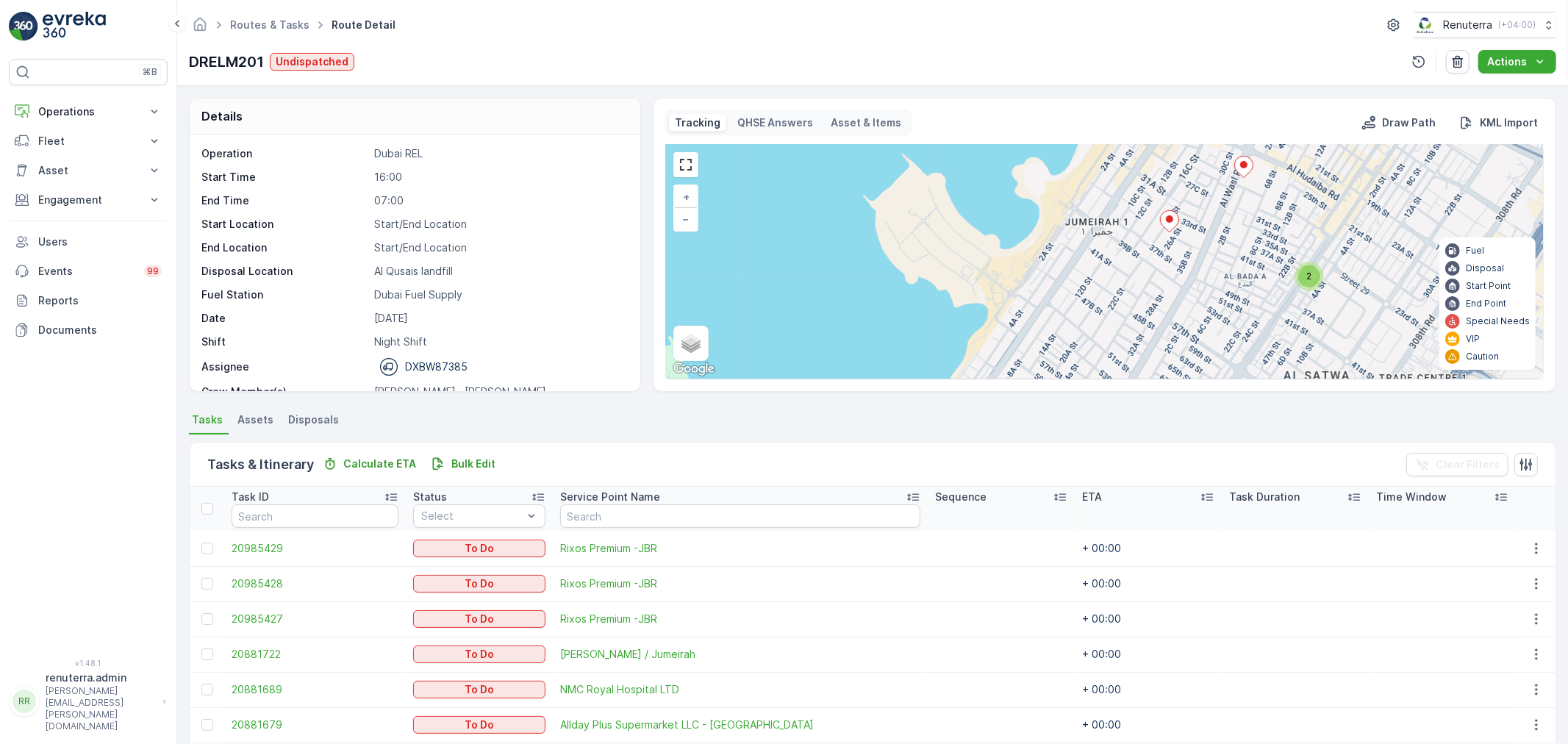
click at [1170, 220] on ellipse at bounding box center [1169, 219] width 7 height 7
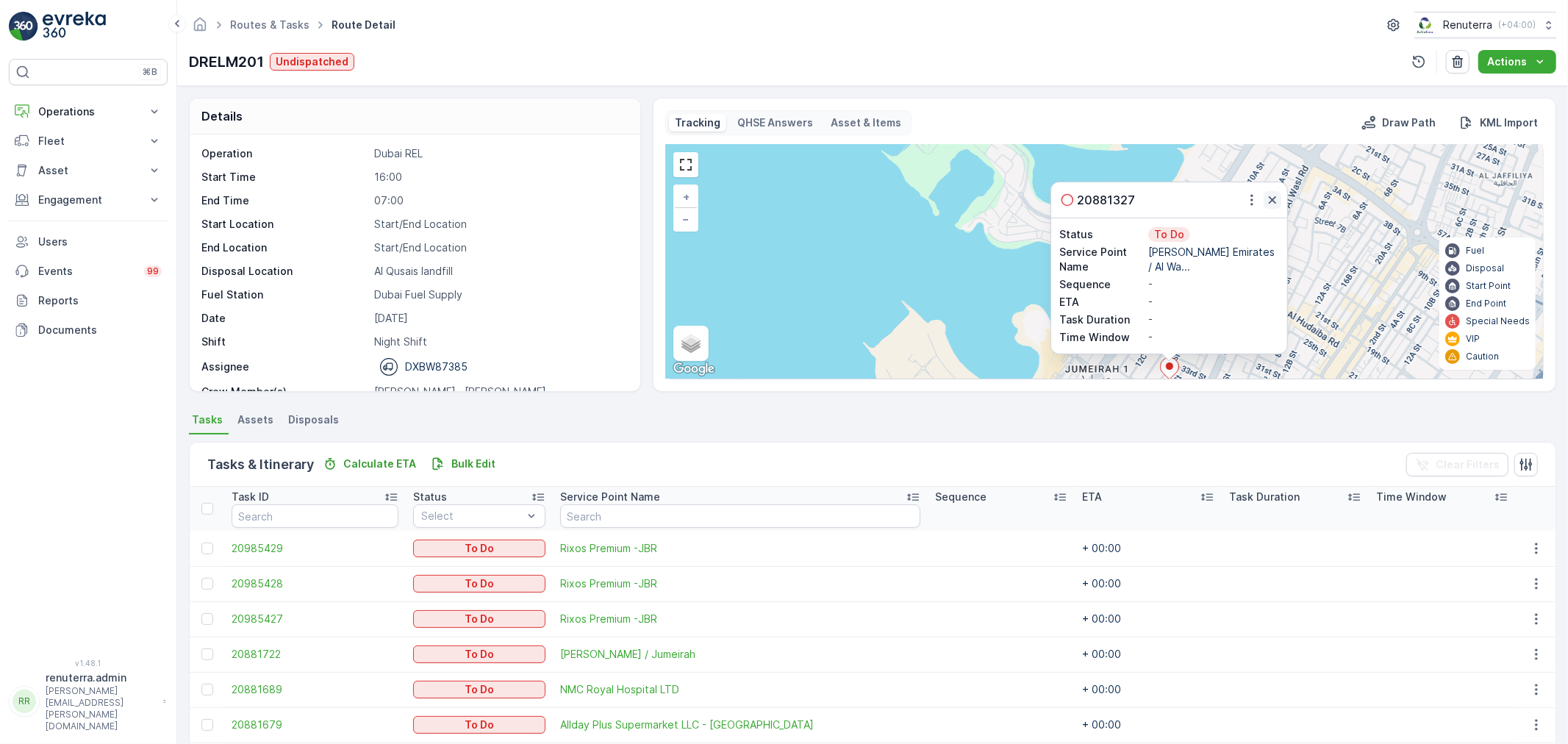
drag, startPoint x: 1273, startPoint y: 189, endPoint x: 1275, endPoint y: 199, distance: 10.2
click at [1273, 190] on div "20881327" at bounding box center [1168, 200] width 236 height 36
click at [1276, 202] on icon "button" at bounding box center [1272, 200] width 15 height 15
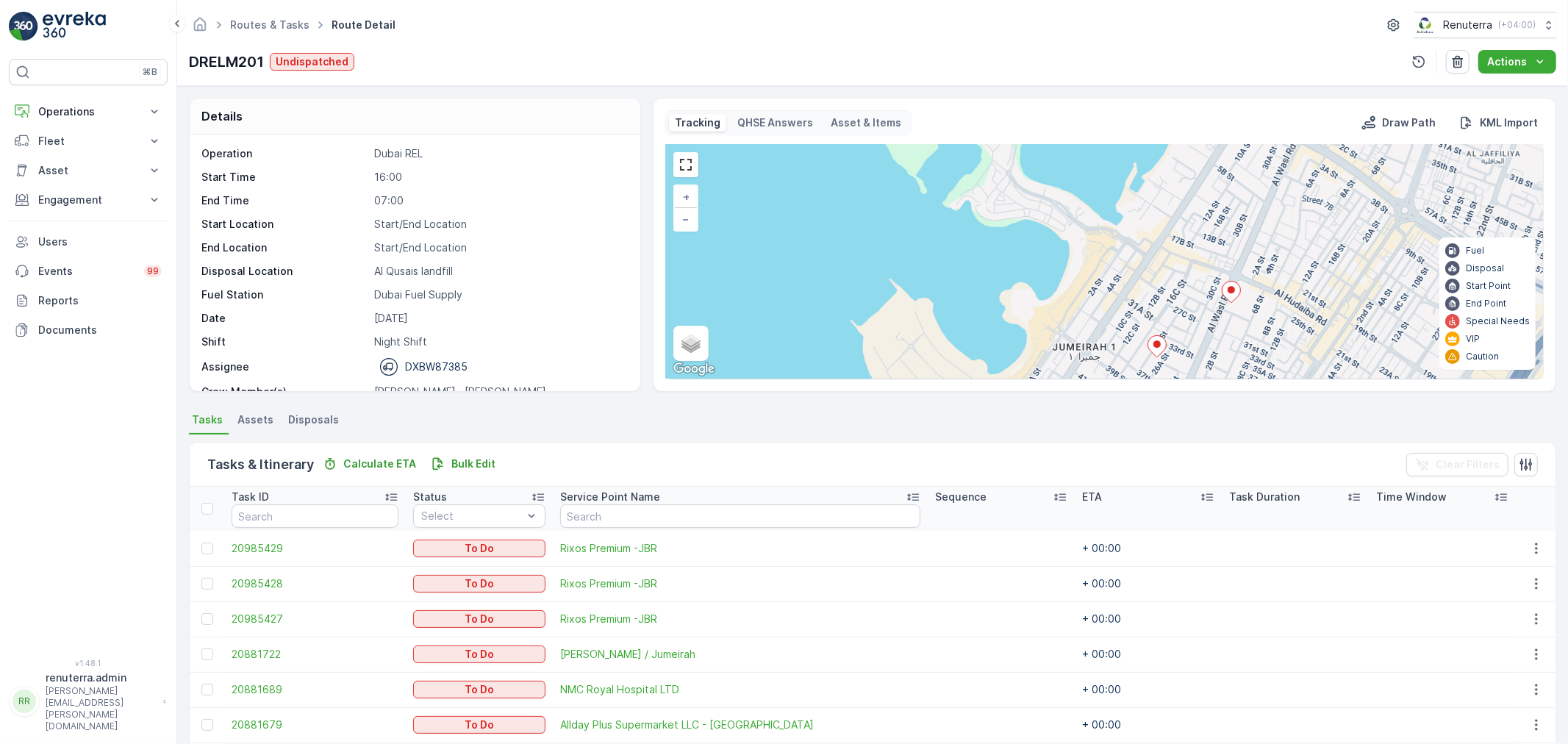
drag, startPoint x: 1296, startPoint y: 282, endPoint x: 1258, endPoint y: 167, distance: 121.1
click at [1260, 186] on div "3 2 2 + − Satellite Roadmap Terrain Hybrid Leaflet Keyboard shortcuts Map Data …" at bounding box center [1104, 261] width 877 height 233
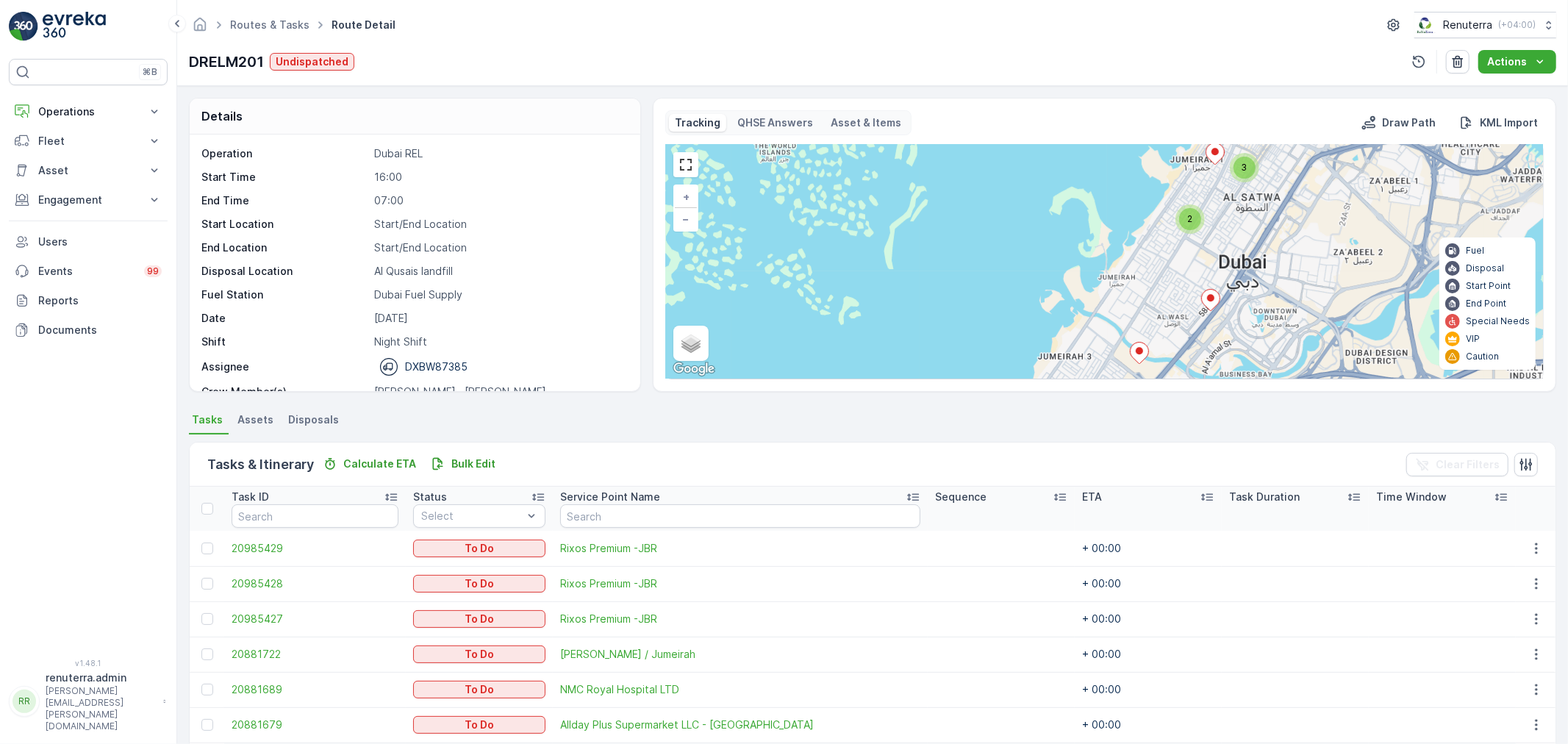
drag, startPoint x: 1195, startPoint y: 328, endPoint x: 1195, endPoint y: 251, distance: 77.0
click at [1195, 252] on div "3 3 2 5 + − Satellite Roadmap Terrain Hybrid Leaflet Keyboard shortcuts Map Dat…" at bounding box center [1104, 261] width 877 height 233
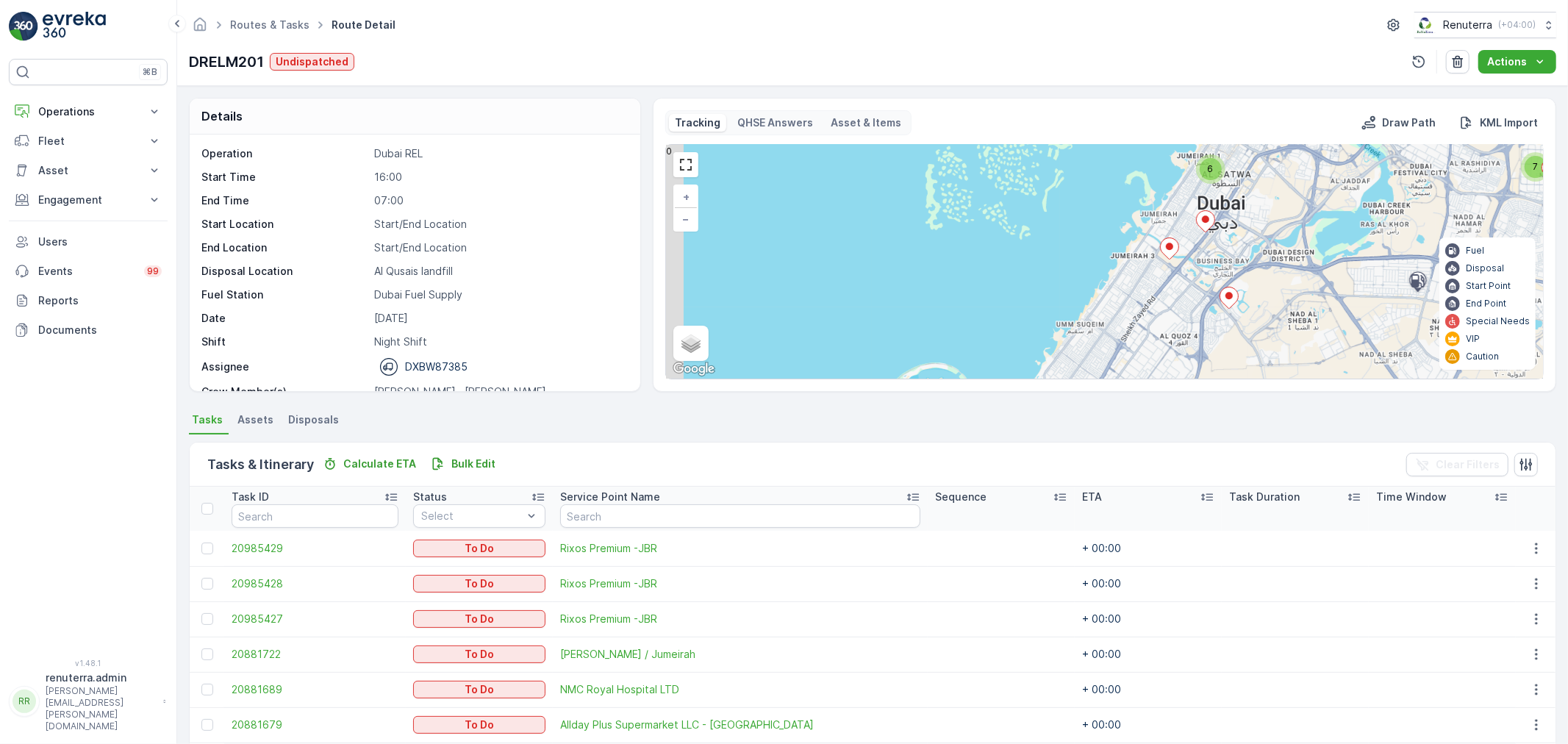
drag, startPoint x: 1072, startPoint y: 348, endPoint x: 1122, endPoint y: 254, distance: 106.5
click at [1118, 265] on div "3 2 6 7 + − Satellite Roadmap Terrain Hybrid Leaflet Keyboard shortcuts Map Dat…" at bounding box center [1104, 261] width 877 height 233
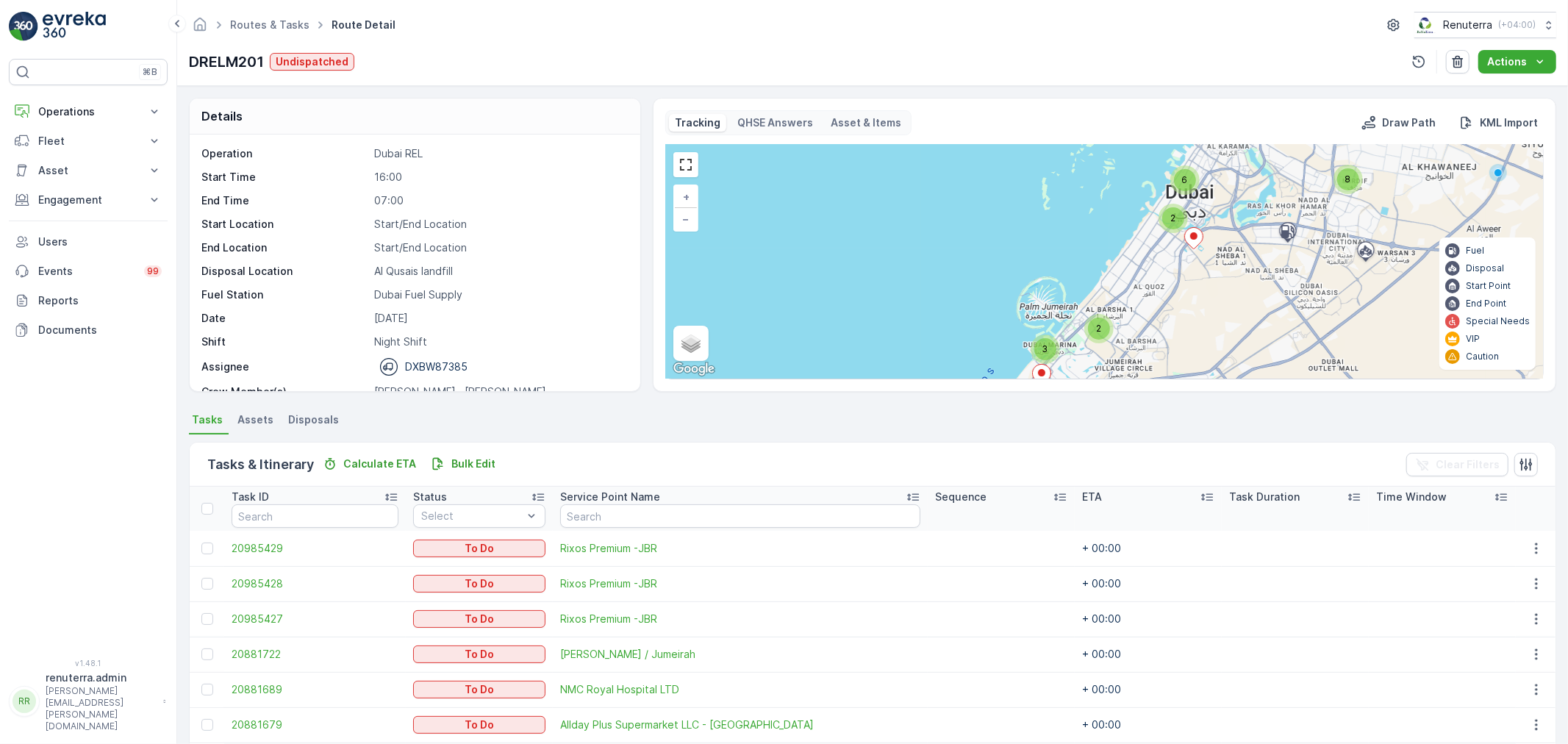
drag, startPoint x: 1067, startPoint y: 321, endPoint x: 1067, endPoint y: 239, distance: 82.0
click at [1067, 239] on div "3 2 2 2 6 2 8 + − Satellite Roadmap Terrain Hybrid Leaflet Keyboard shortcuts M…" at bounding box center [1104, 261] width 877 height 233
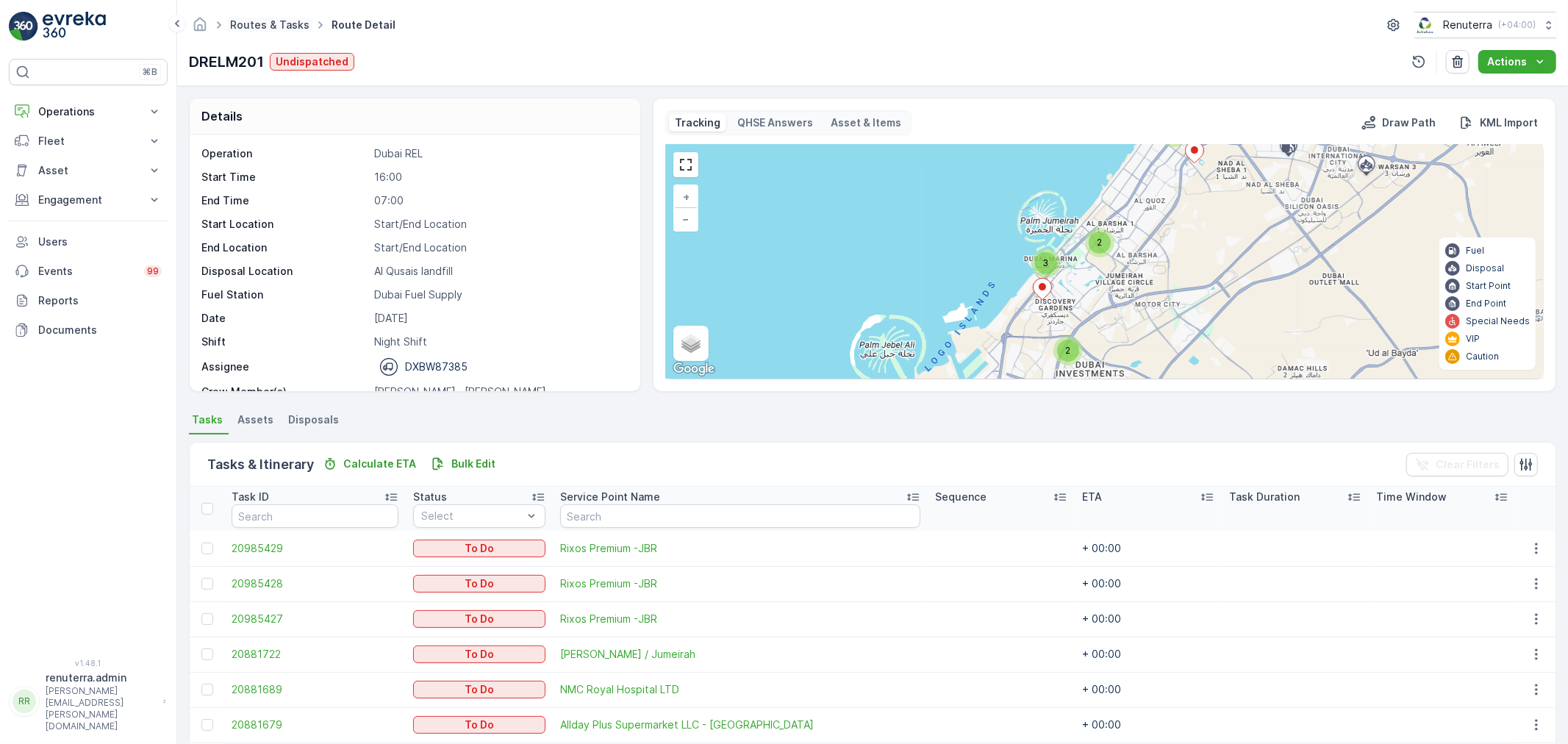
click at [233, 26] on link "Routes & Tasks" at bounding box center [269, 24] width 79 height 12
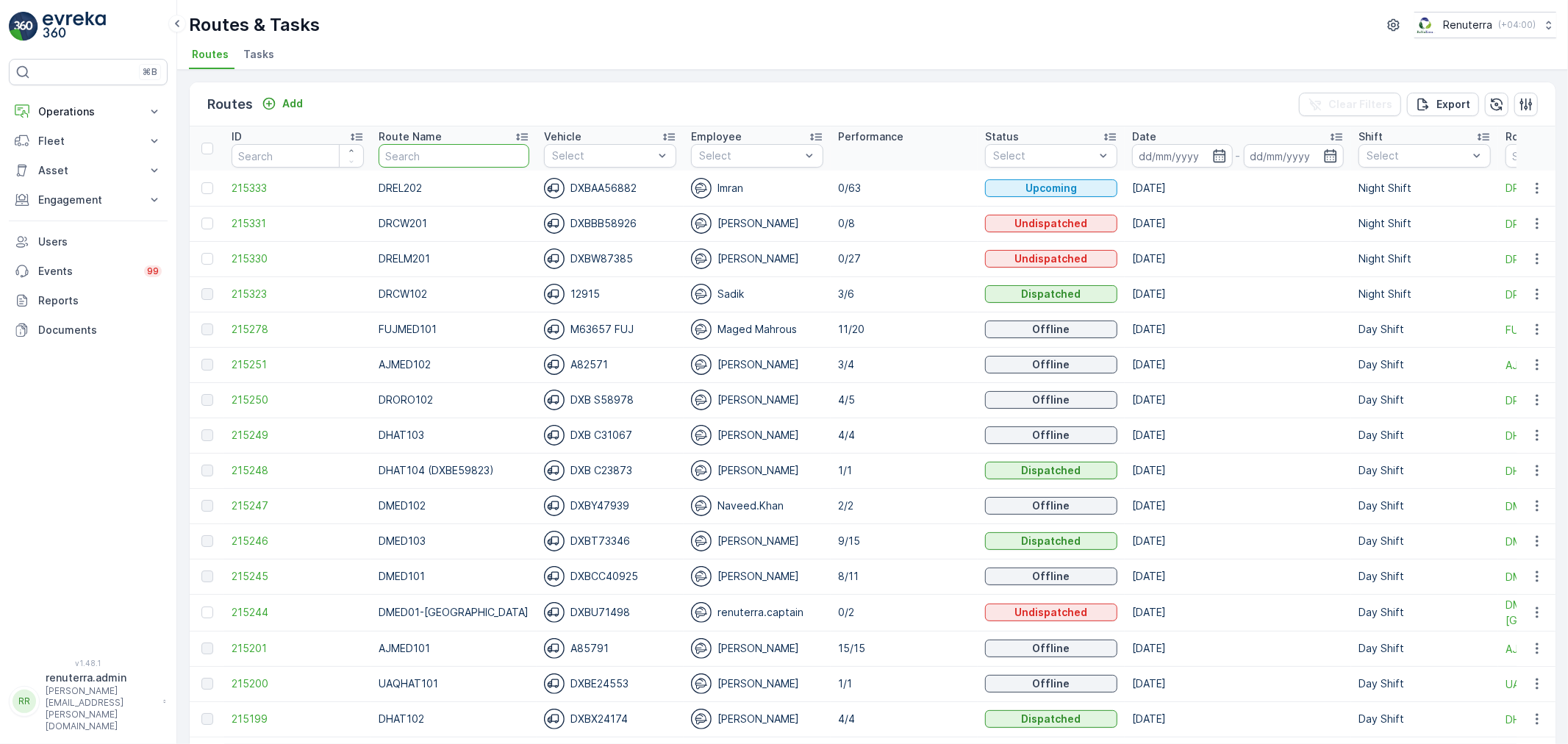
click at [456, 159] on input "text" at bounding box center [454, 155] width 151 height 24
click at [1174, 160] on input at bounding box center [1182, 155] width 101 height 24
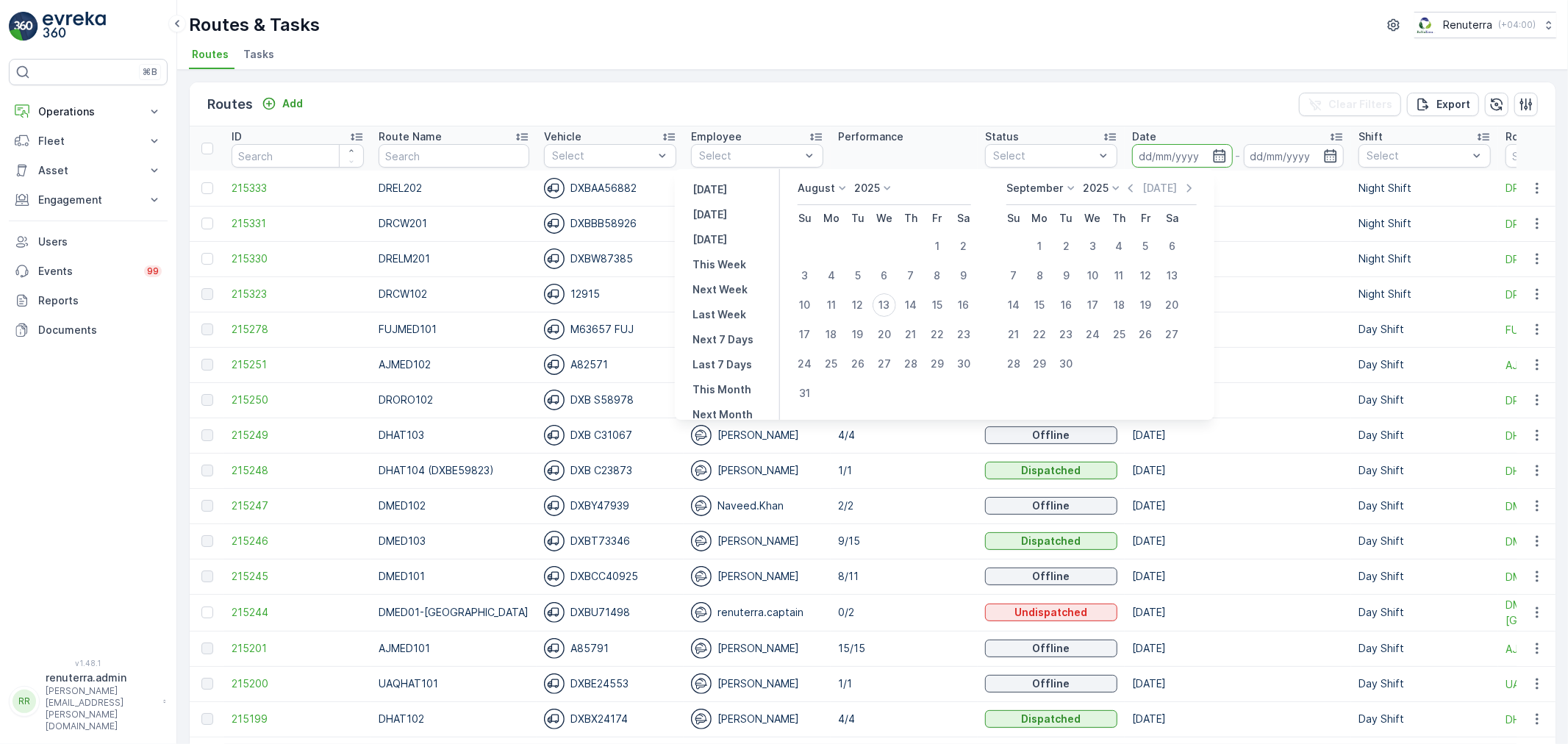
click at [832, 101] on div "Routes Add Clear Filters Export" at bounding box center [872, 105] width 1366 height 44
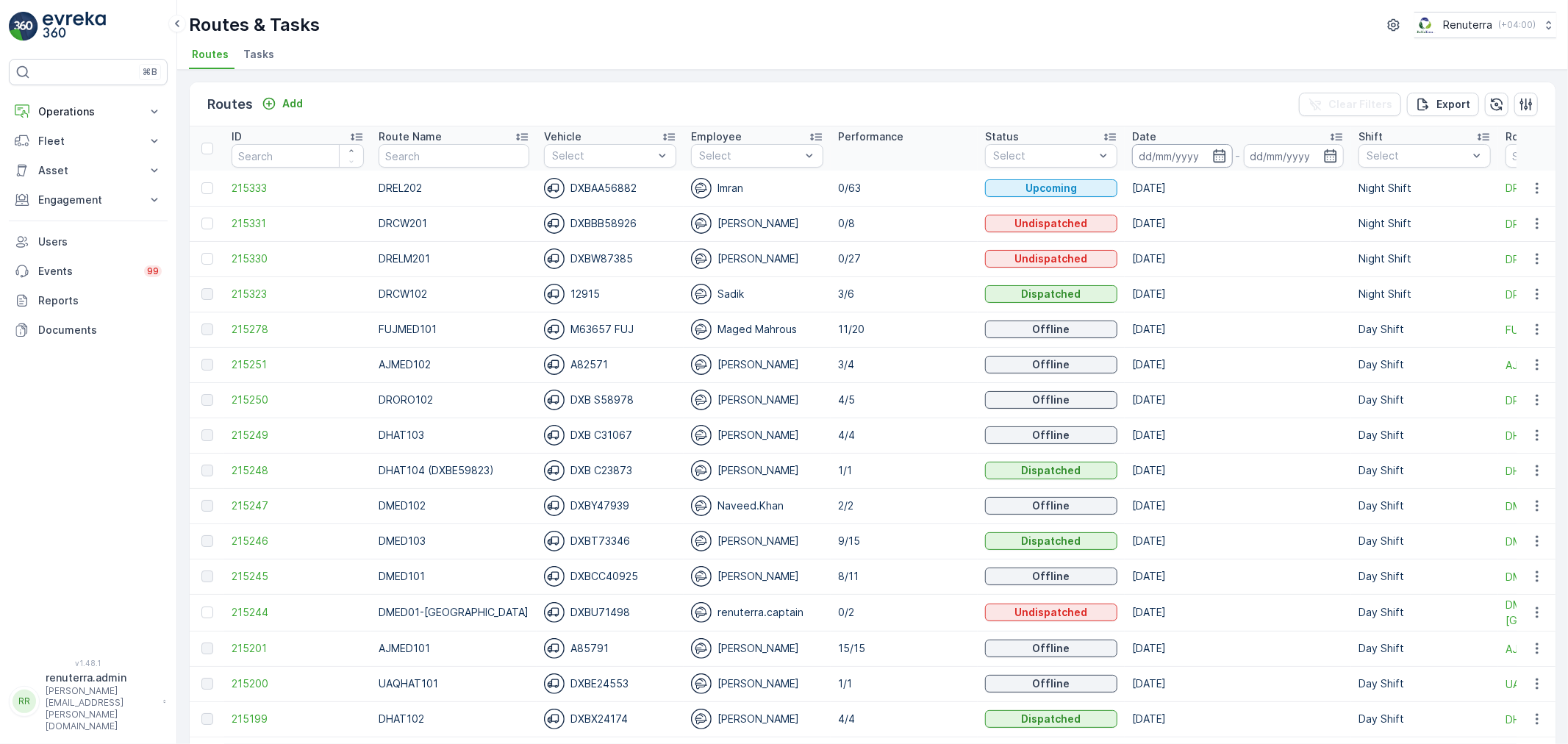
click at [1211, 152] on input at bounding box center [1182, 155] width 101 height 24
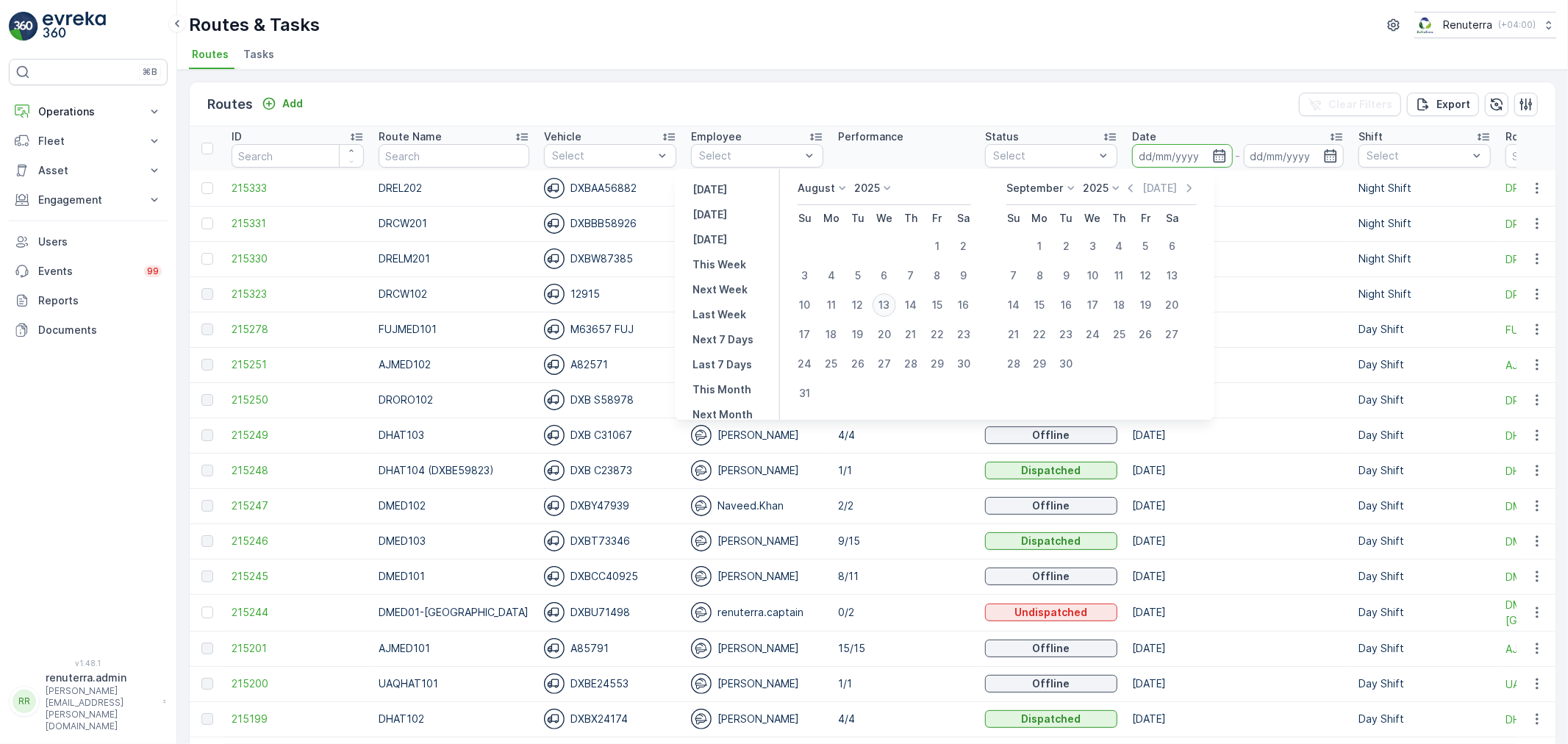
click at [890, 301] on div "13" at bounding box center [884, 305] width 24 height 24
type input "[DATE]"
click at [892, 301] on div "13" at bounding box center [884, 305] width 24 height 24
type input "[DATE]"
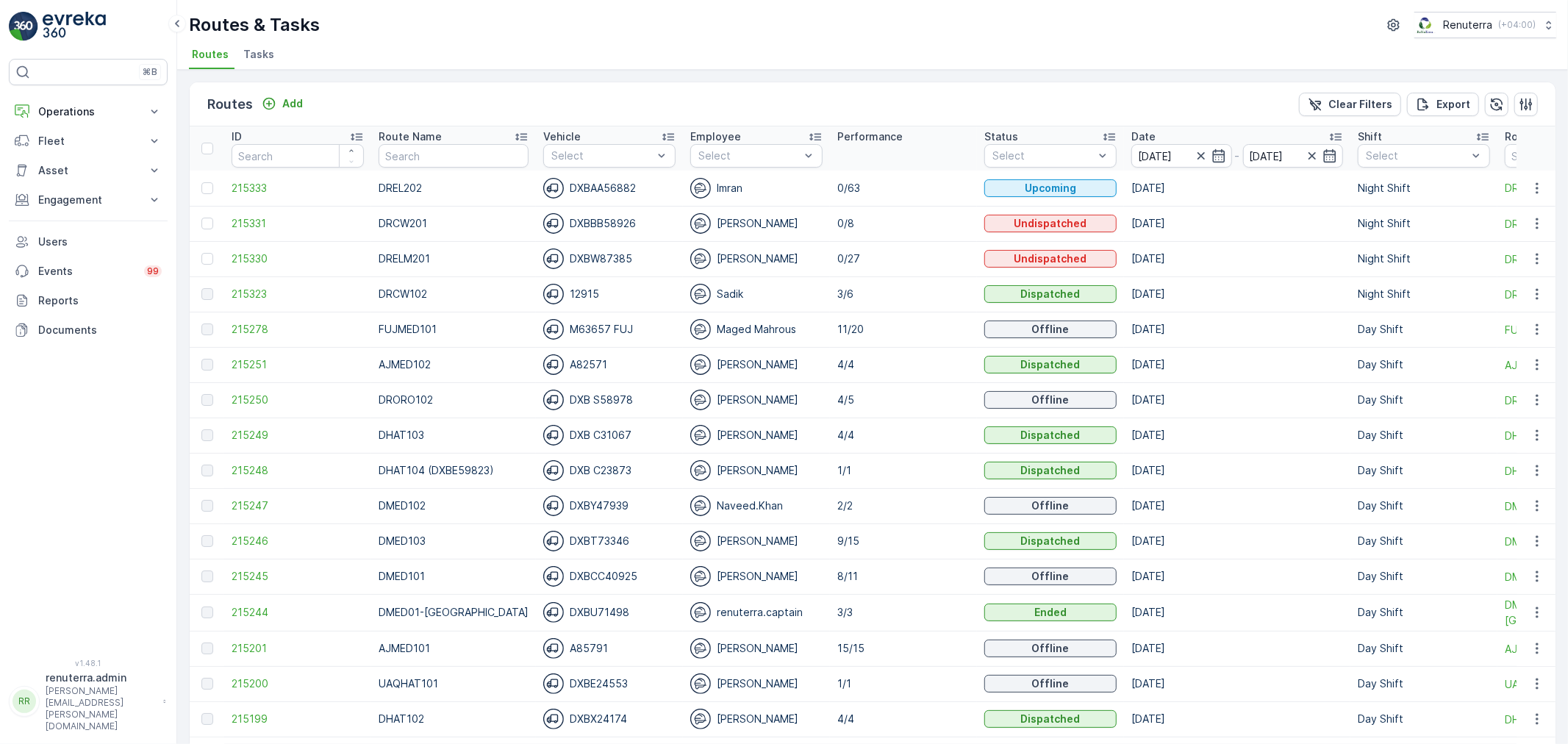
click at [429, 158] on input "text" at bounding box center [454, 155] width 150 height 24
click at [262, 228] on span "215331" at bounding box center [298, 223] width 132 height 15
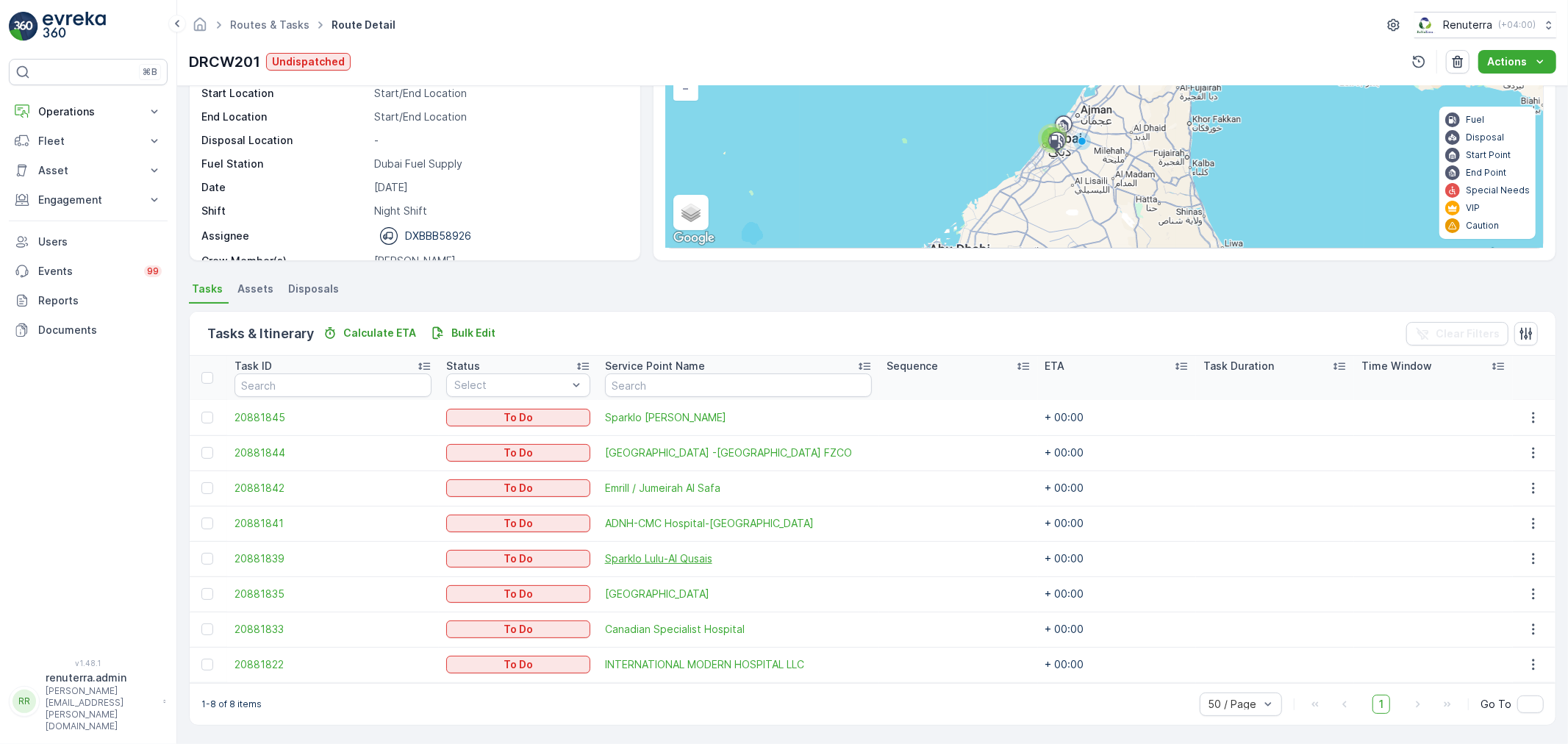
scroll to position [130, 0]
click at [267, 28] on link "Routes & Tasks" at bounding box center [269, 24] width 79 height 12
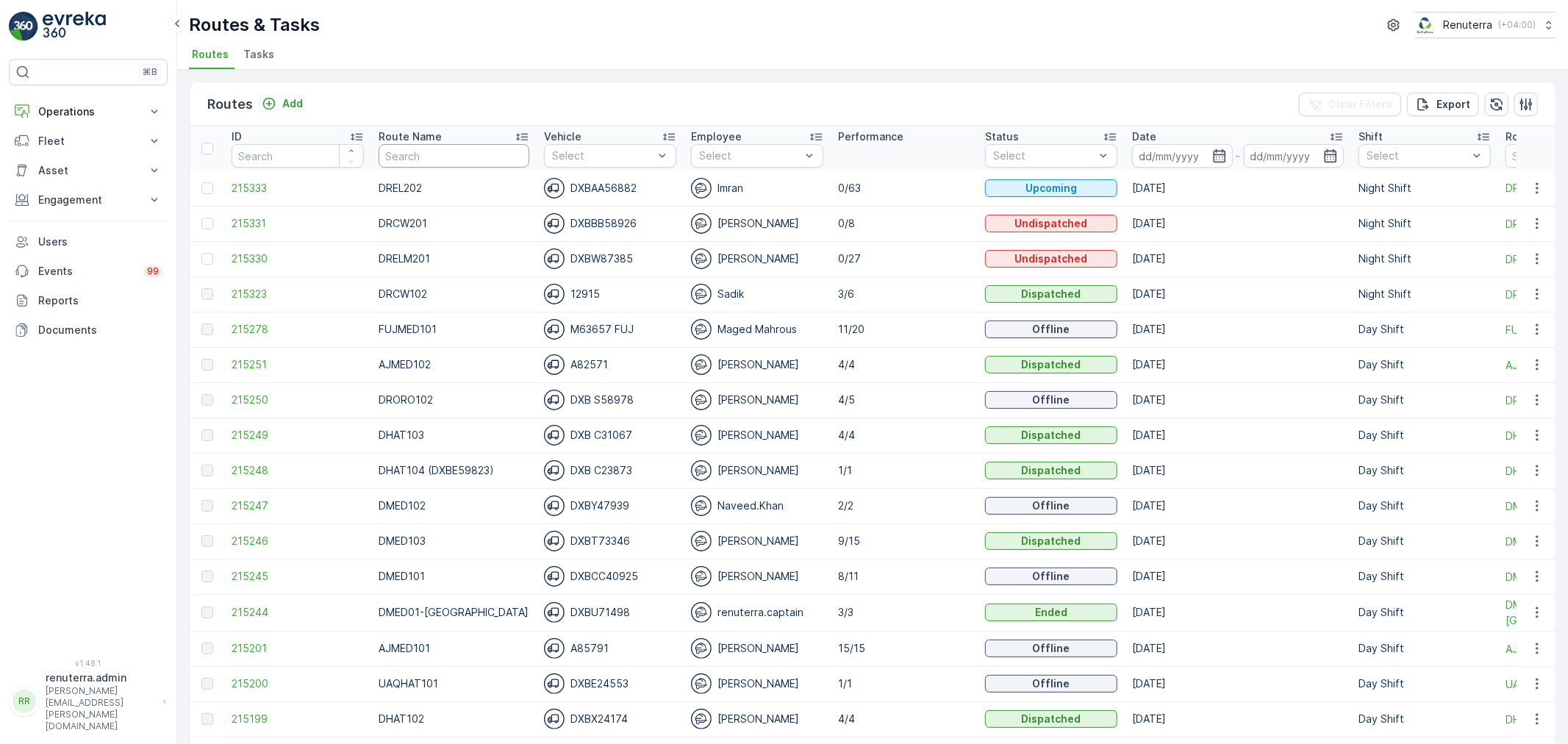
click at [468, 159] on input "text" at bounding box center [454, 155] width 151 height 24
type input "DREL102"
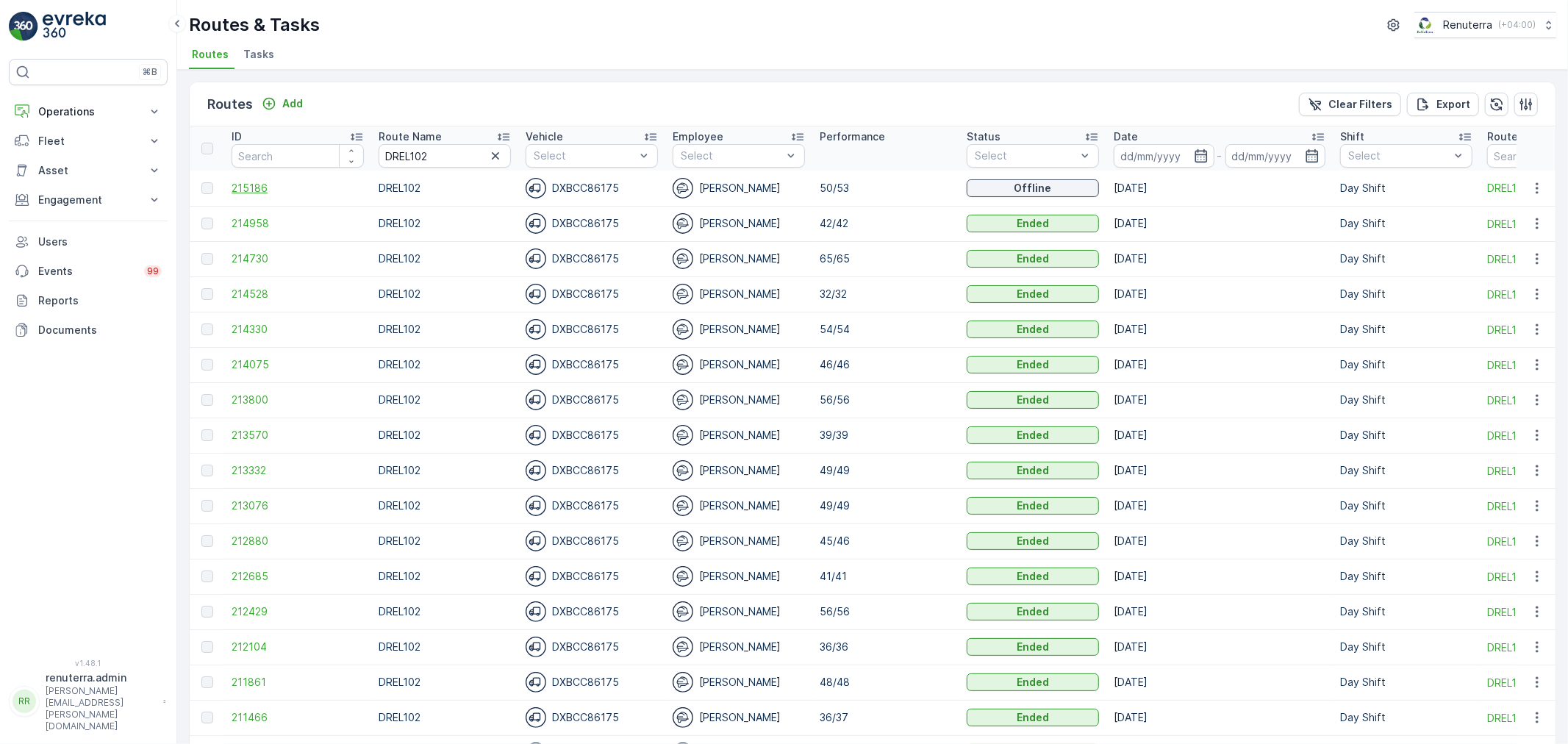
click at [257, 188] on span "215186" at bounding box center [298, 188] width 132 height 15
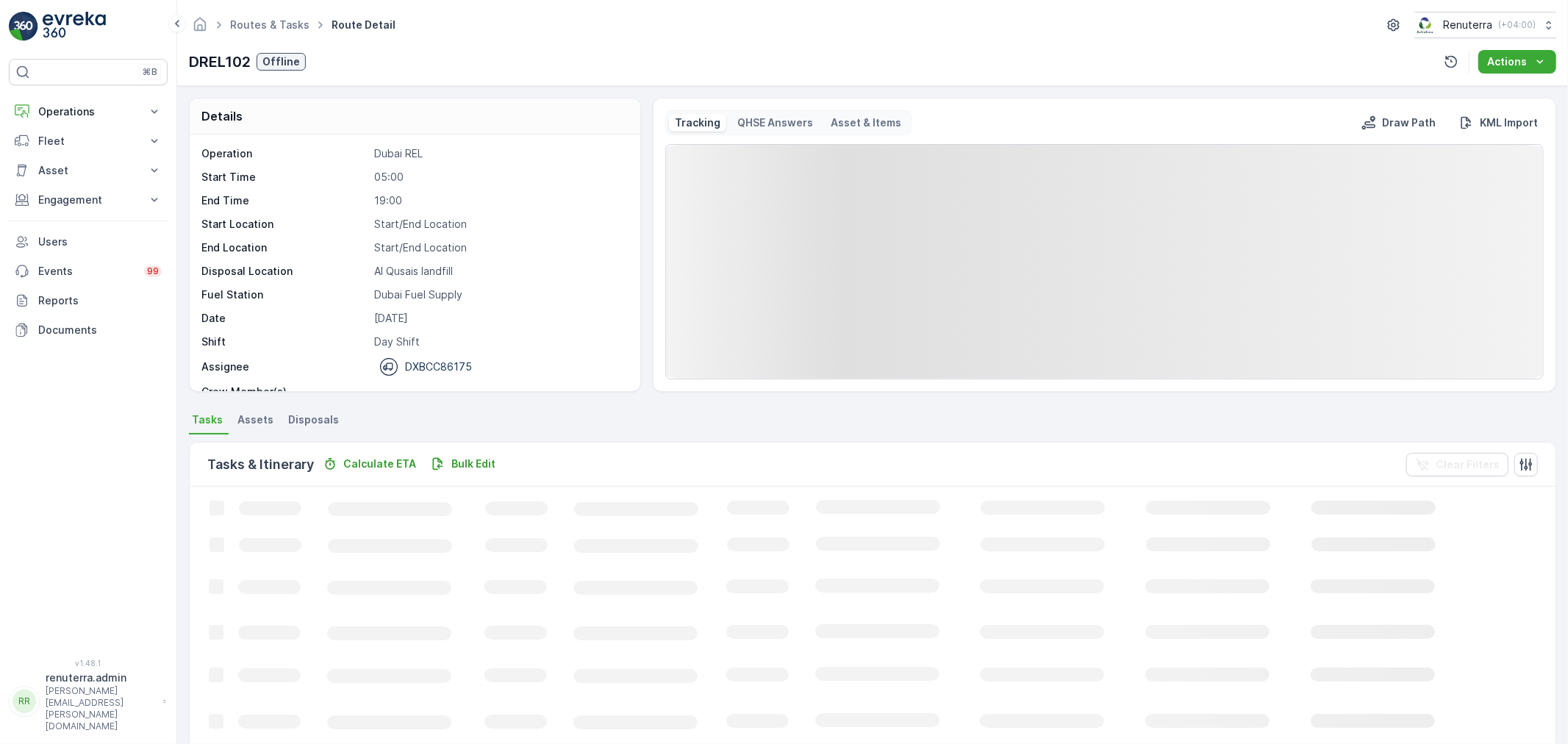
click at [259, 189] on div "Operation Dubai REL Start Time 05:00 End Time 19:00 Start Location Start/End Lo…" at bounding box center [413, 286] width 423 height 280
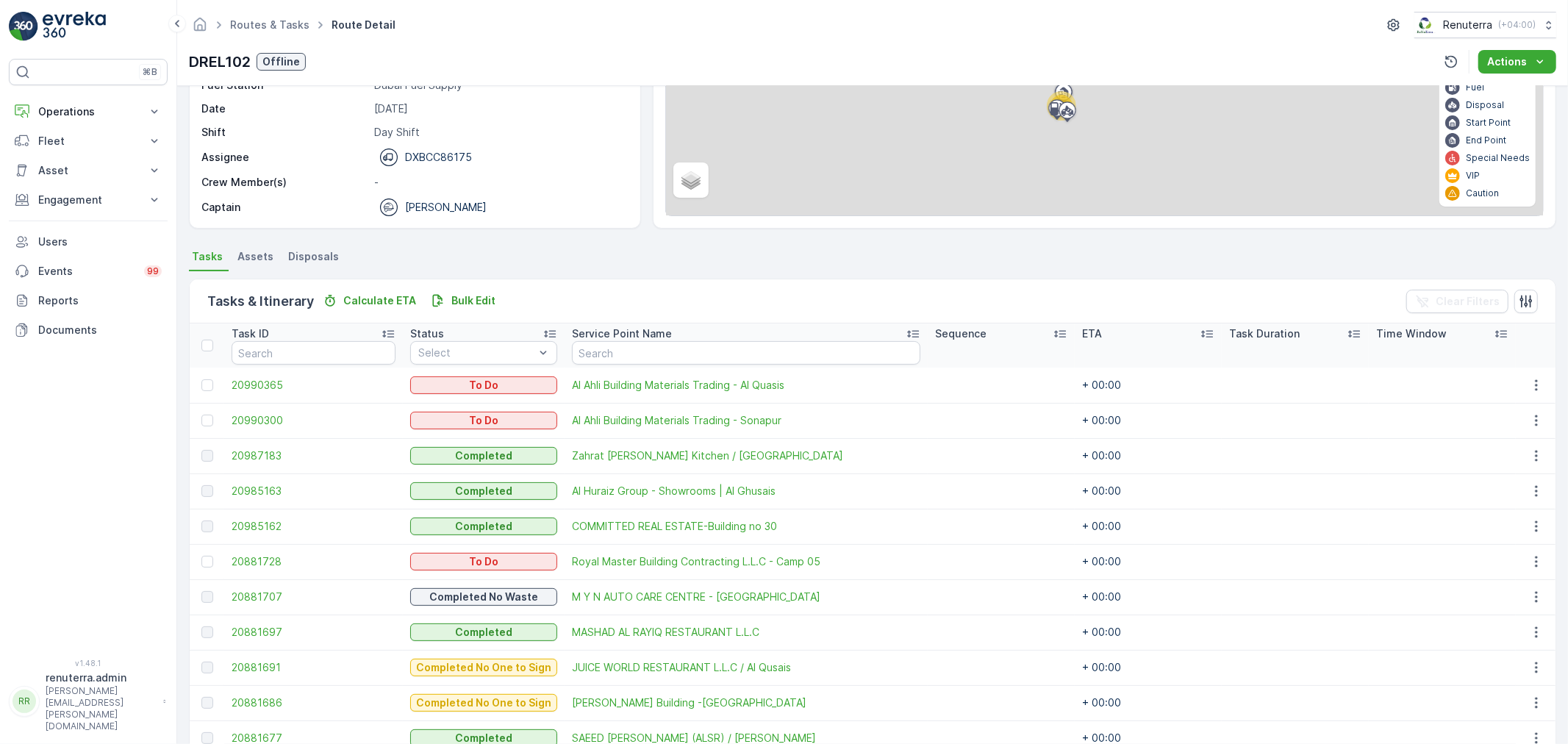
scroll to position [327, 0]
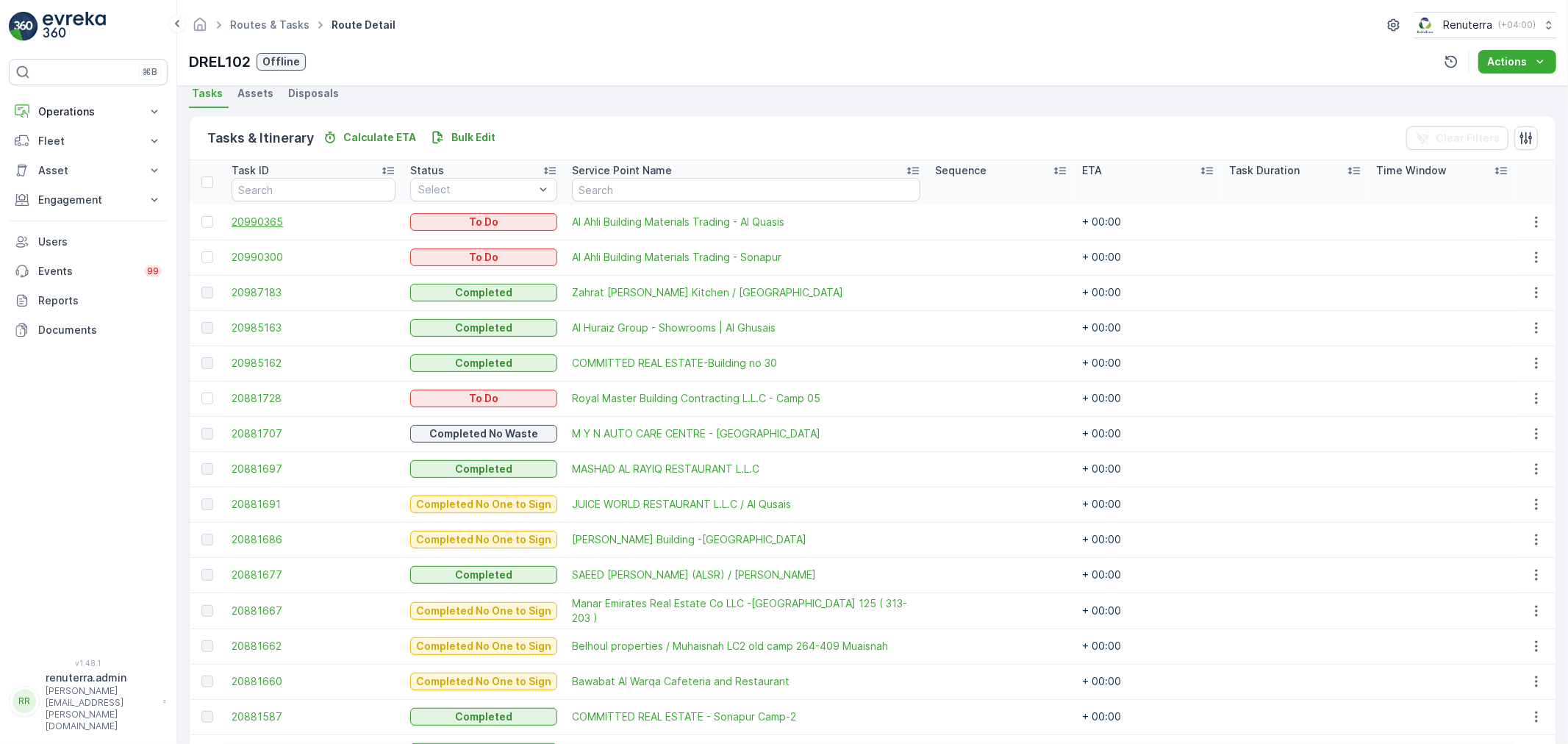
click at [232, 221] on span "20990365" at bounding box center [313, 222] width 164 height 15
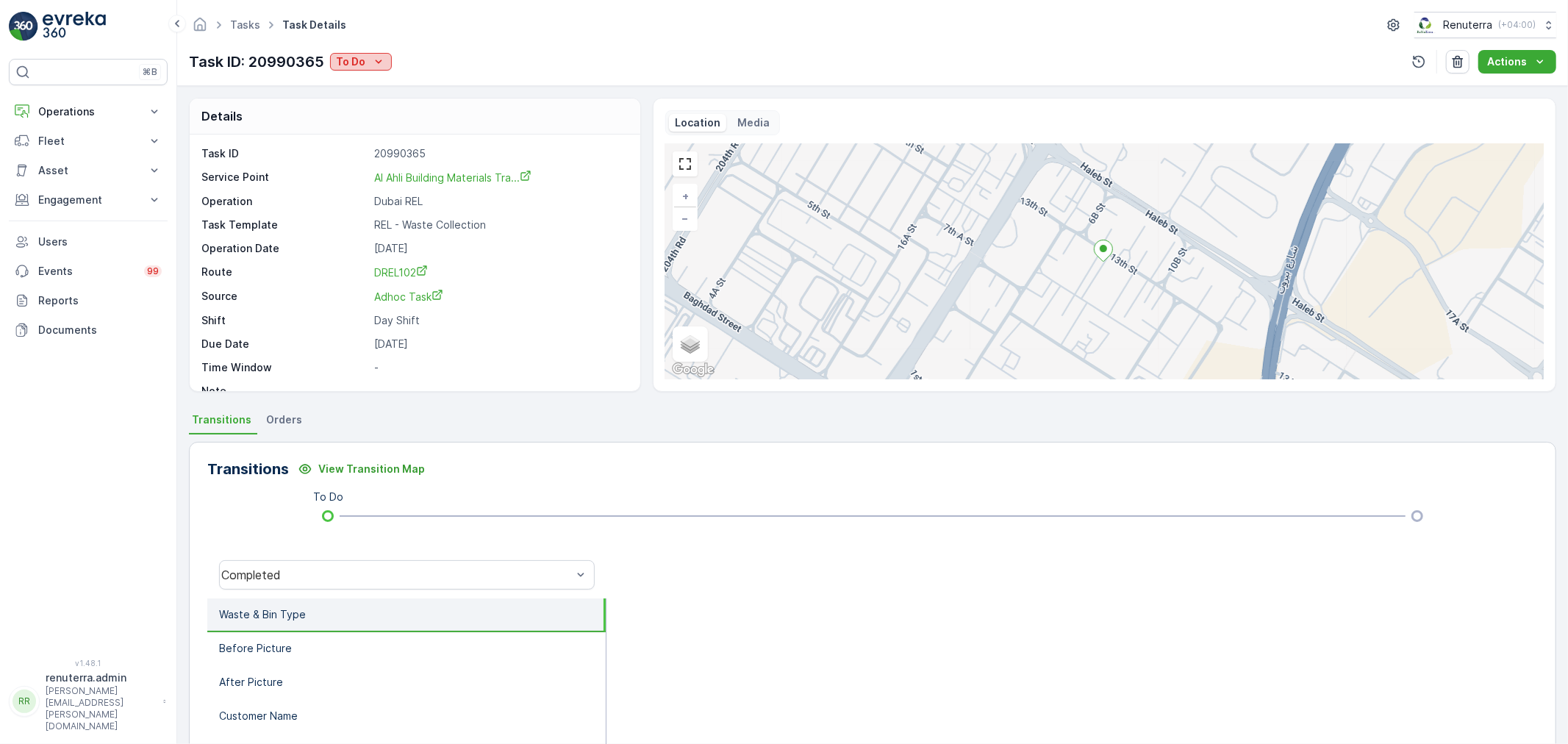
click at [384, 61] on icon "To Do" at bounding box center [378, 61] width 15 height 15
click at [379, 85] on span "Completed" at bounding box center [367, 84] width 55 height 15
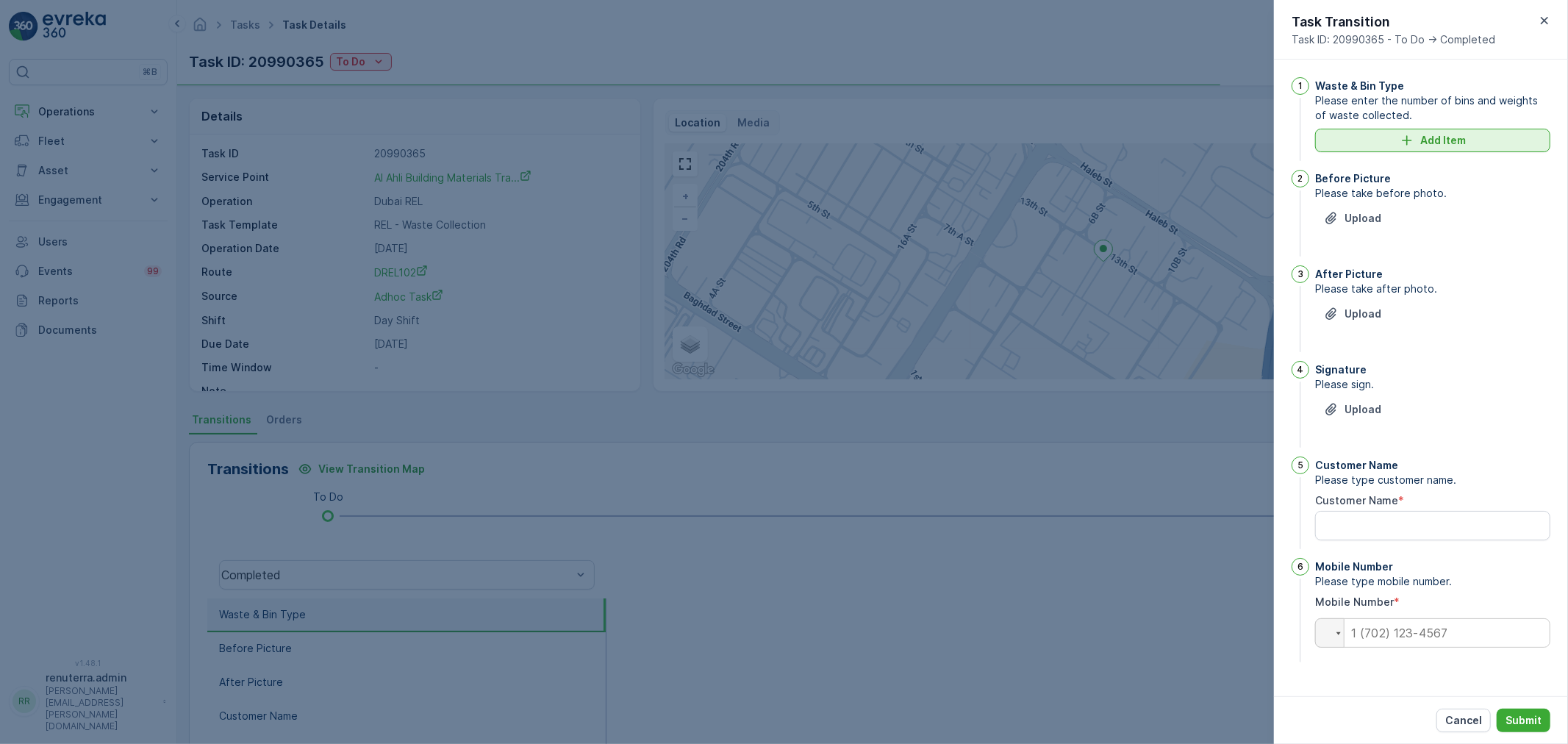
click at [1444, 136] on p "Add Item" at bounding box center [1443, 140] width 45 height 15
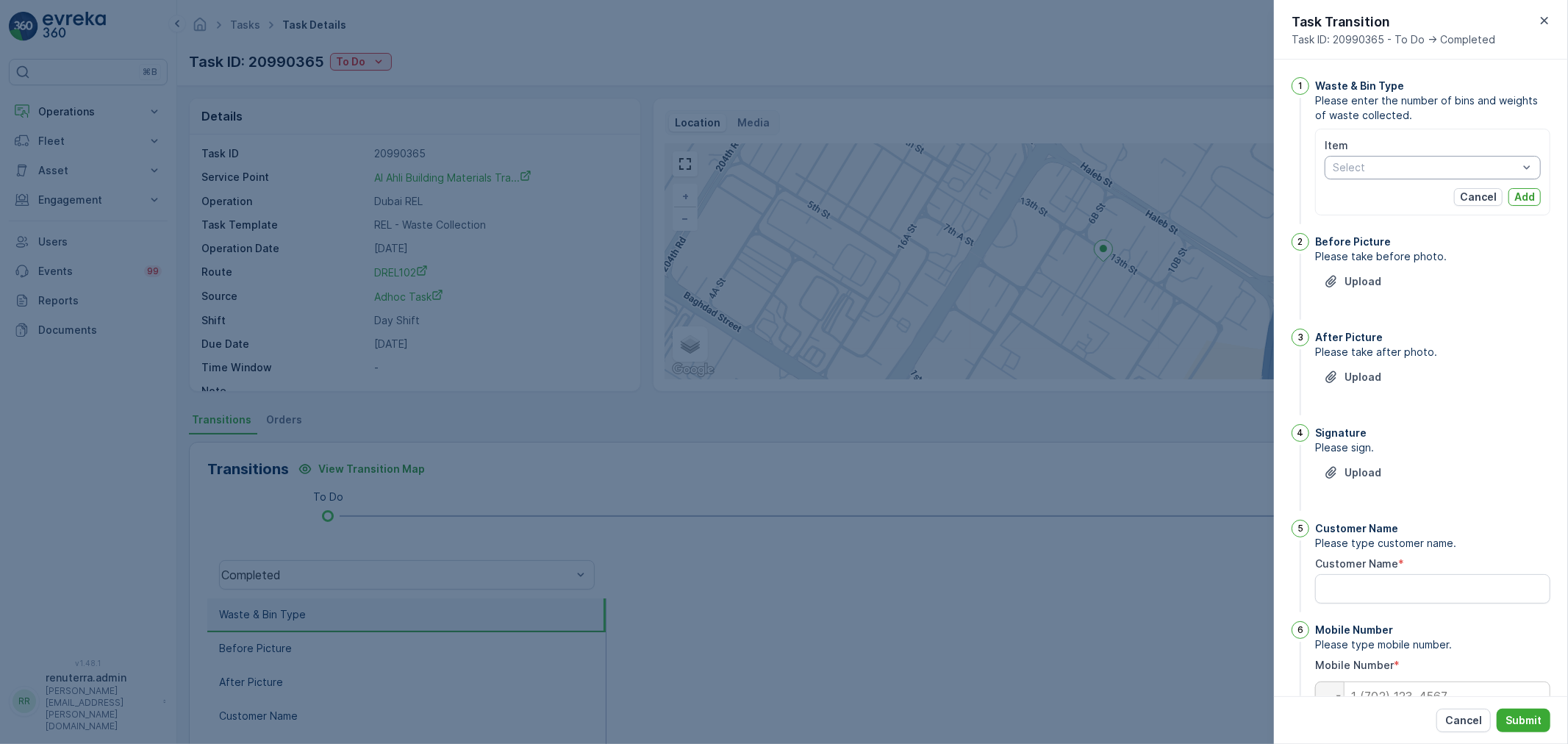
click at [1382, 172] on div at bounding box center [1425, 168] width 188 height 12
type input "2.5"
click at [1431, 233] on div "2.5cbm - Food Waste 2.5cbm - General Waste 2.5cbm - Recyclable Waste" at bounding box center [1432, 223] width 216 height 76
click at [1430, 227] on span "2.5cbm - General Waste" at bounding box center [1392, 224] width 119 height 12
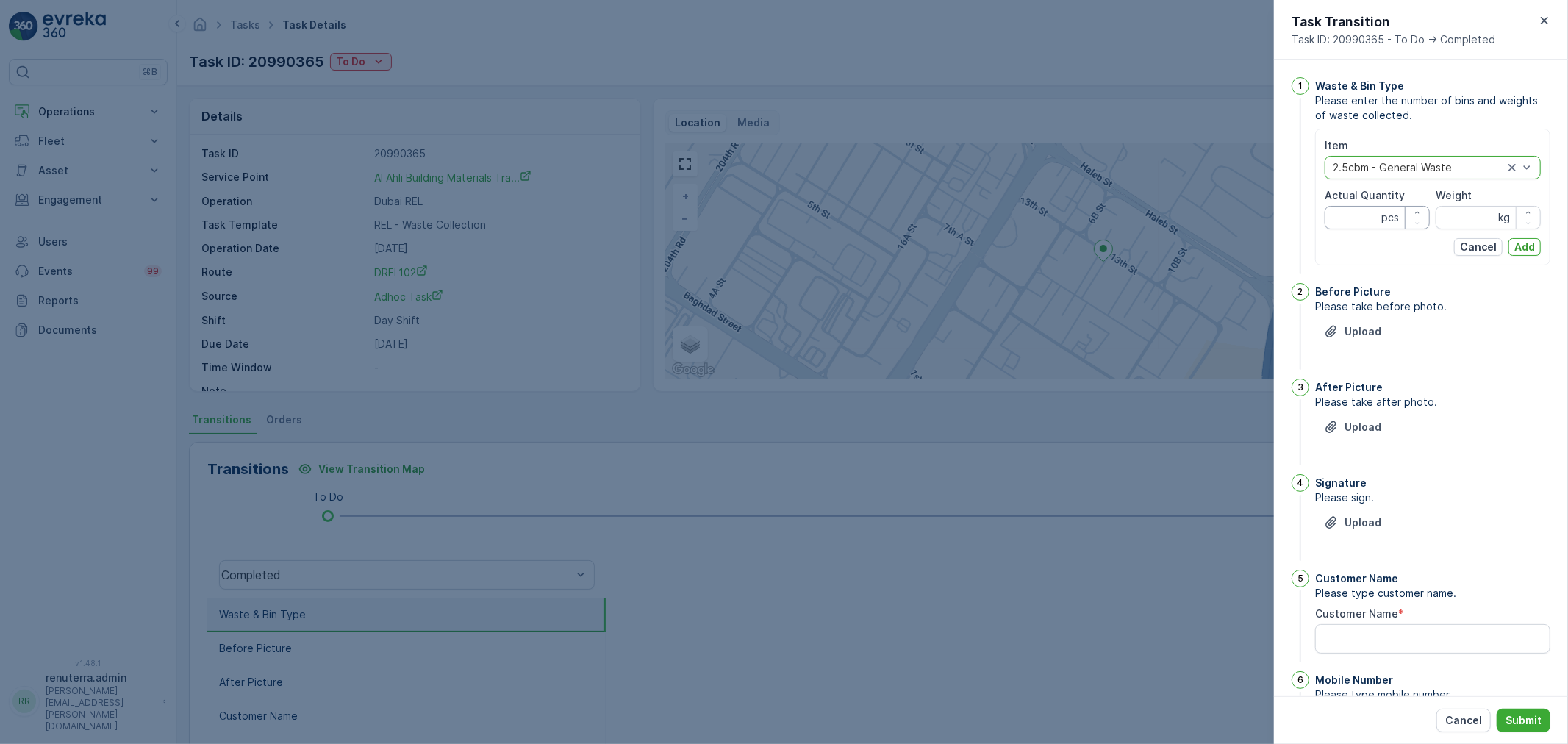
click at [1339, 222] on Quantity "Actual Quantity" at bounding box center [1376, 217] width 105 height 24
click at [1342, 215] on Quantity "Actual Quantity" at bounding box center [1376, 217] width 105 height 24
click at [1480, 206] on input "Weight" at bounding box center [1488, 217] width 105 height 24
click at [1353, 224] on Quantity "Actual Quantity" at bounding box center [1376, 217] width 105 height 24
type Quantity "3"
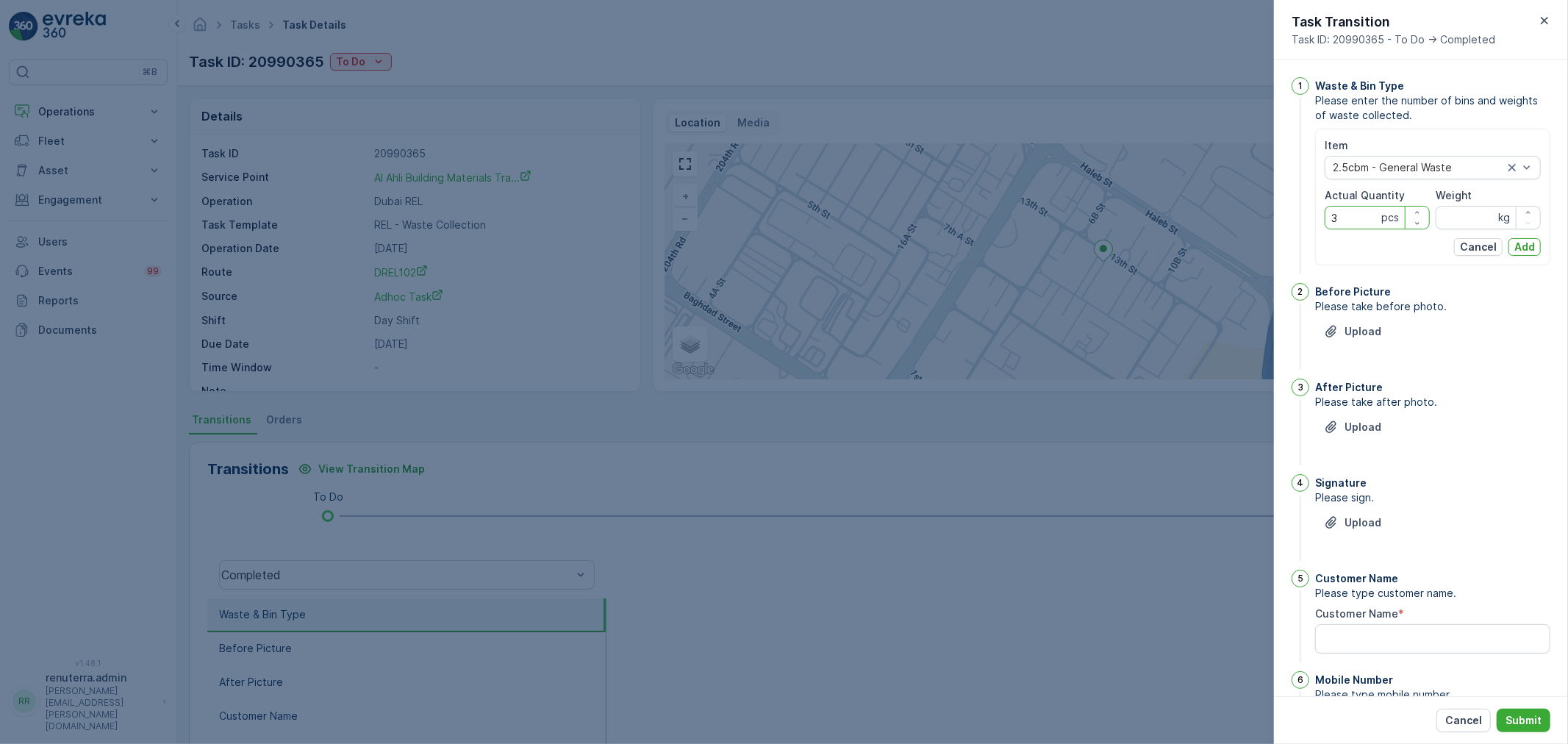
click at [1449, 225] on input "Weight" at bounding box center [1488, 217] width 105 height 24
type input "0"
click at [1514, 248] on p "Add" at bounding box center [1524, 247] width 21 height 15
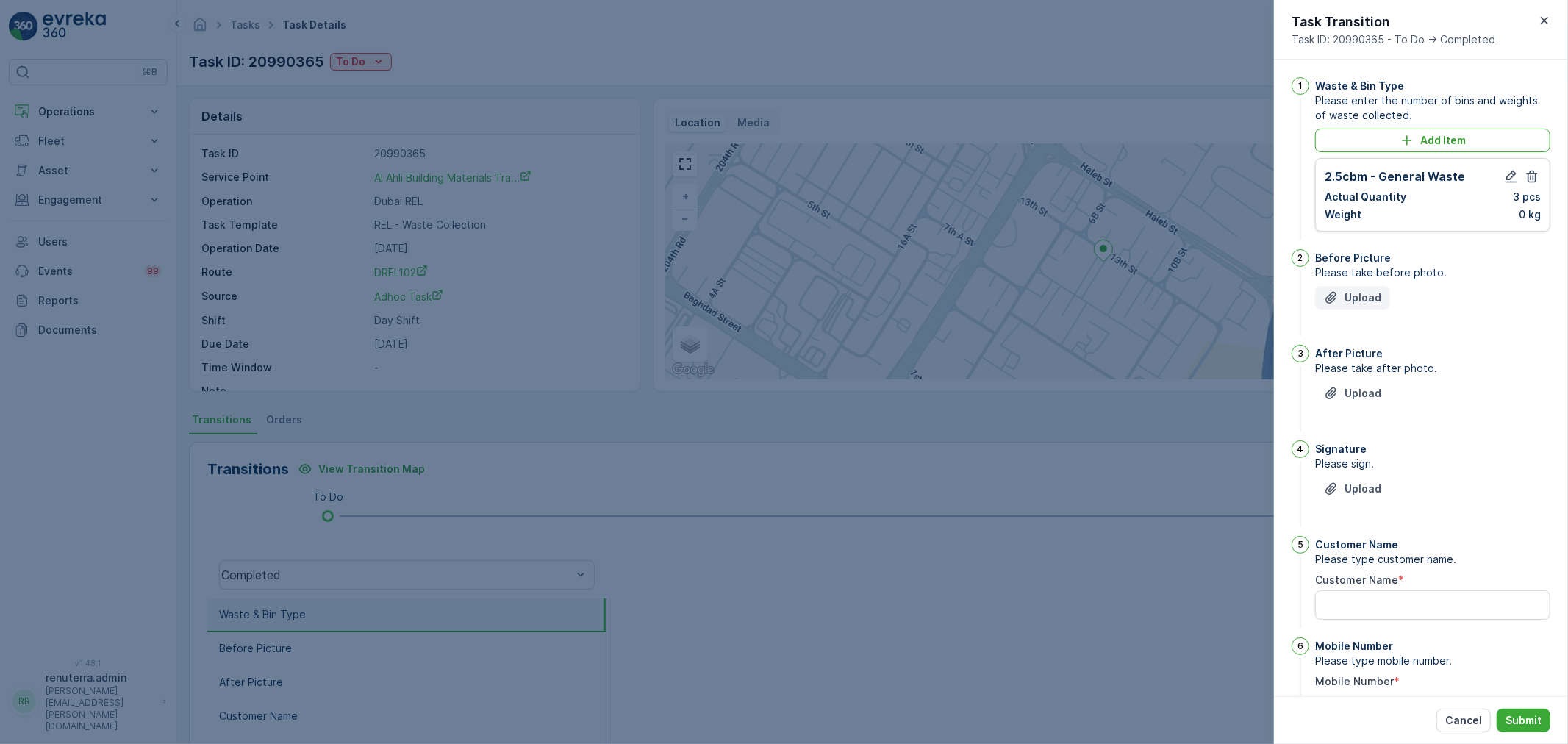
click at [1339, 298] on div "Upload" at bounding box center [1352, 297] width 57 height 15
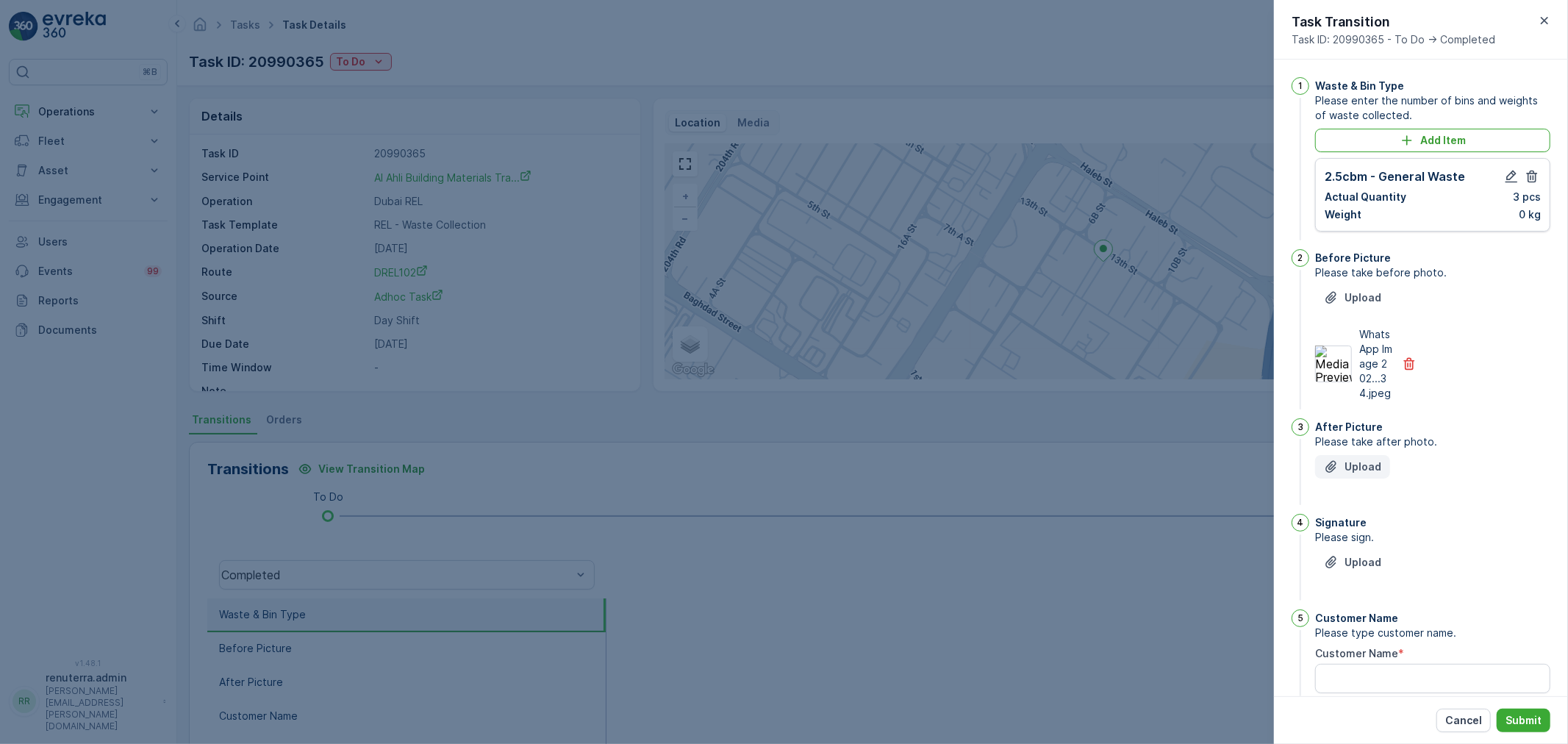
click at [1350, 470] on div "After Picture Please take after photo. Upload" at bounding box center [1432, 463] width 235 height 90
click at [1351, 475] on p "Upload" at bounding box center [1363, 467] width 37 height 15
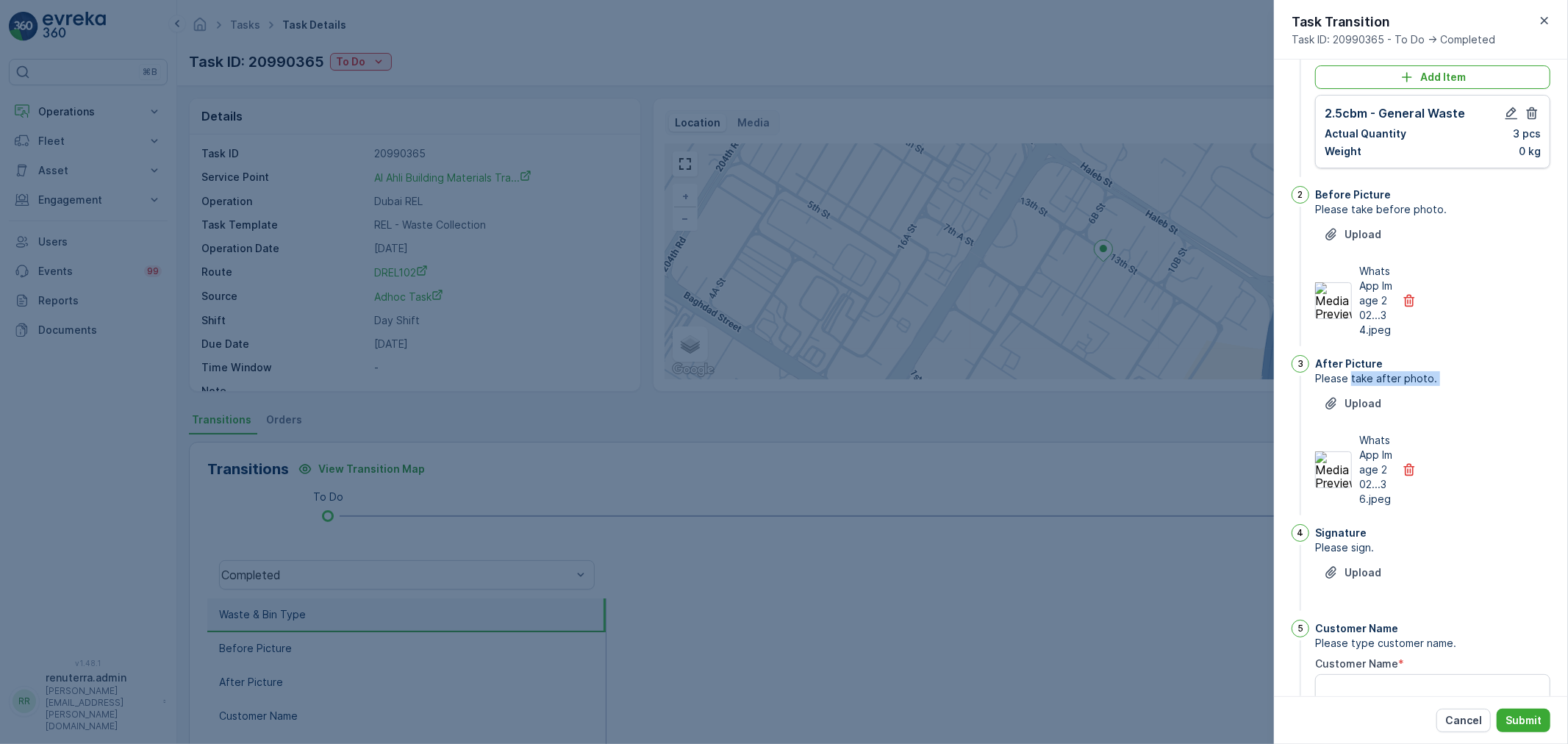
scroll to position [163, 0]
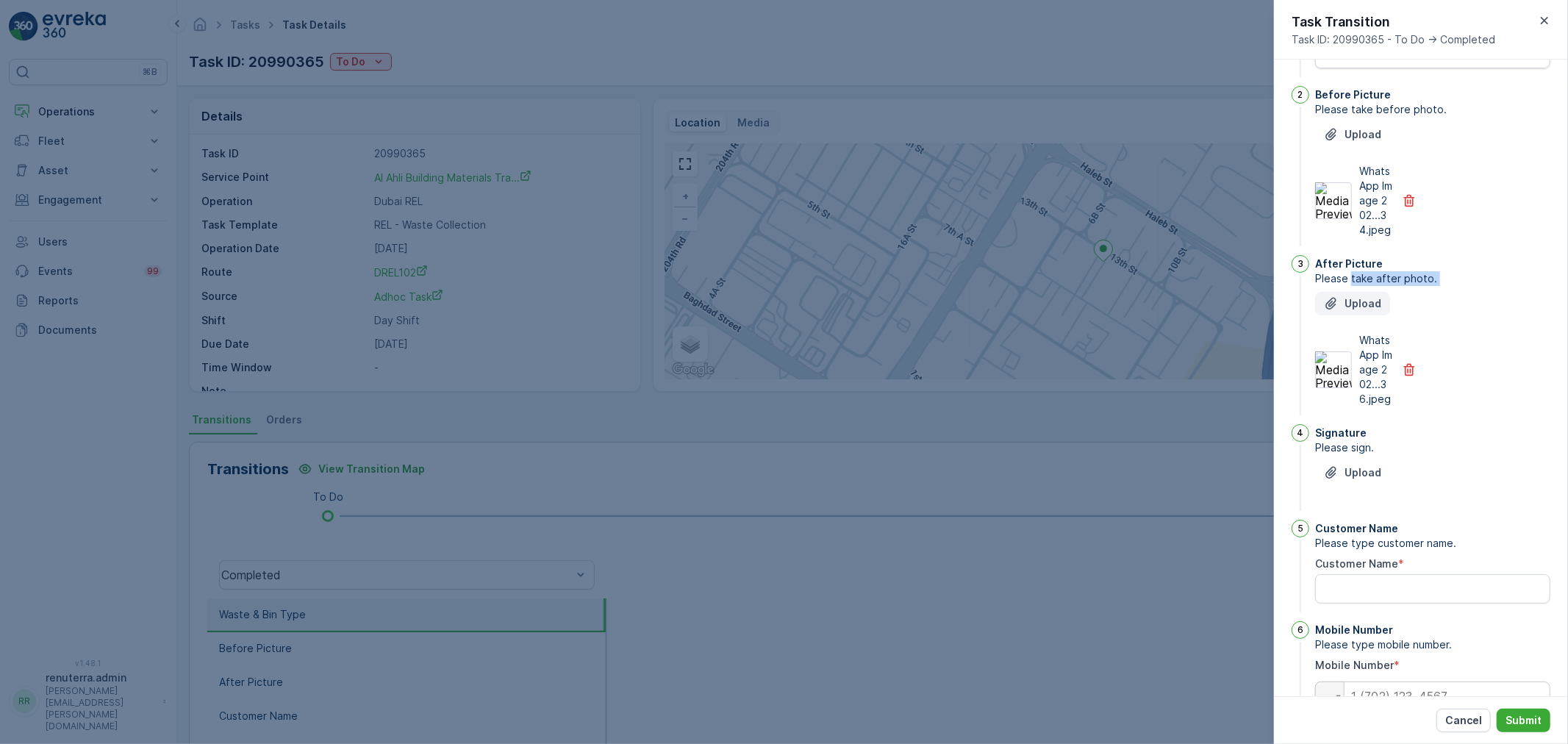
click at [1337, 311] on icon "Upload File" at bounding box center [1330, 303] width 15 height 15
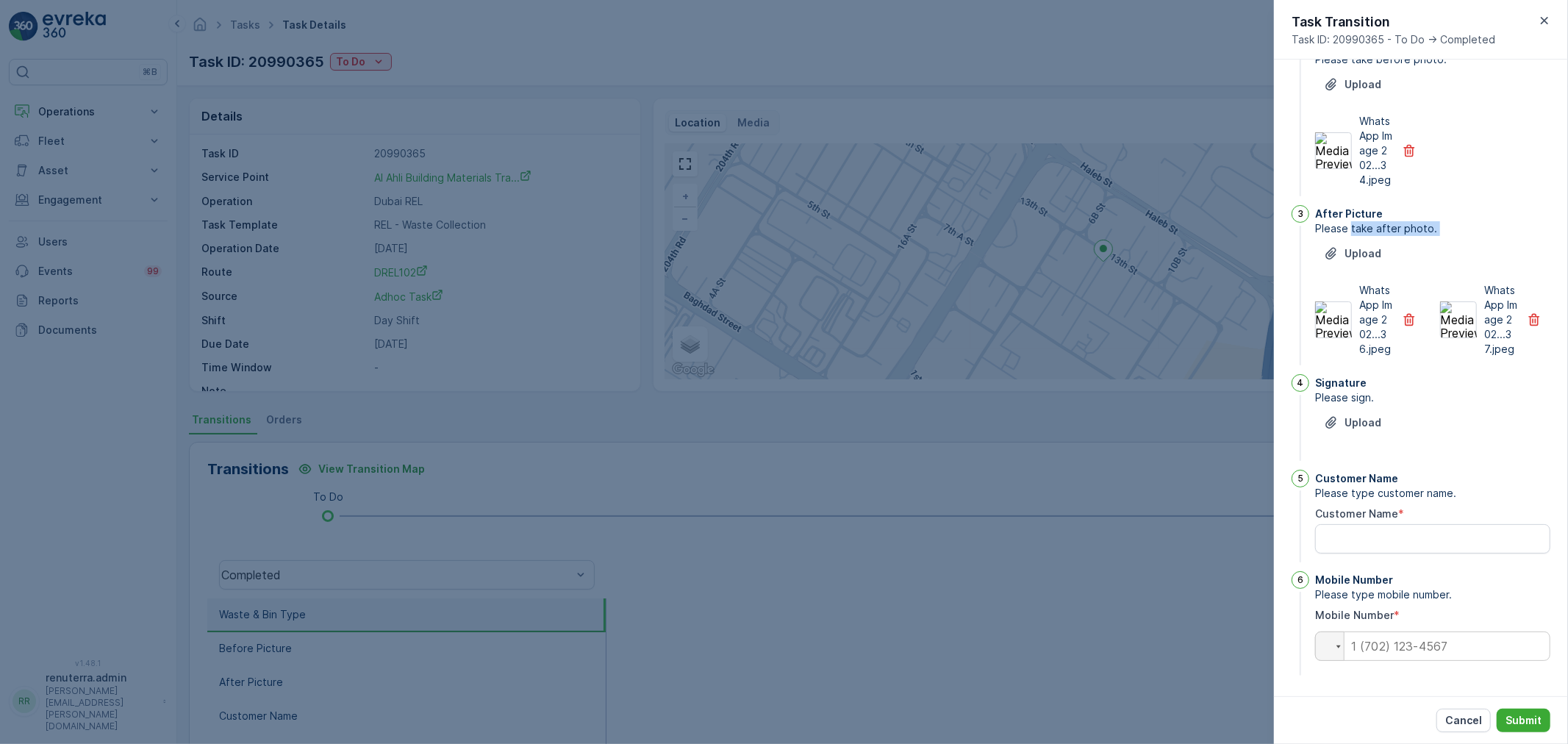
scroll to position [243, 0]
click at [1353, 425] on p "Upload" at bounding box center [1363, 423] width 37 height 15
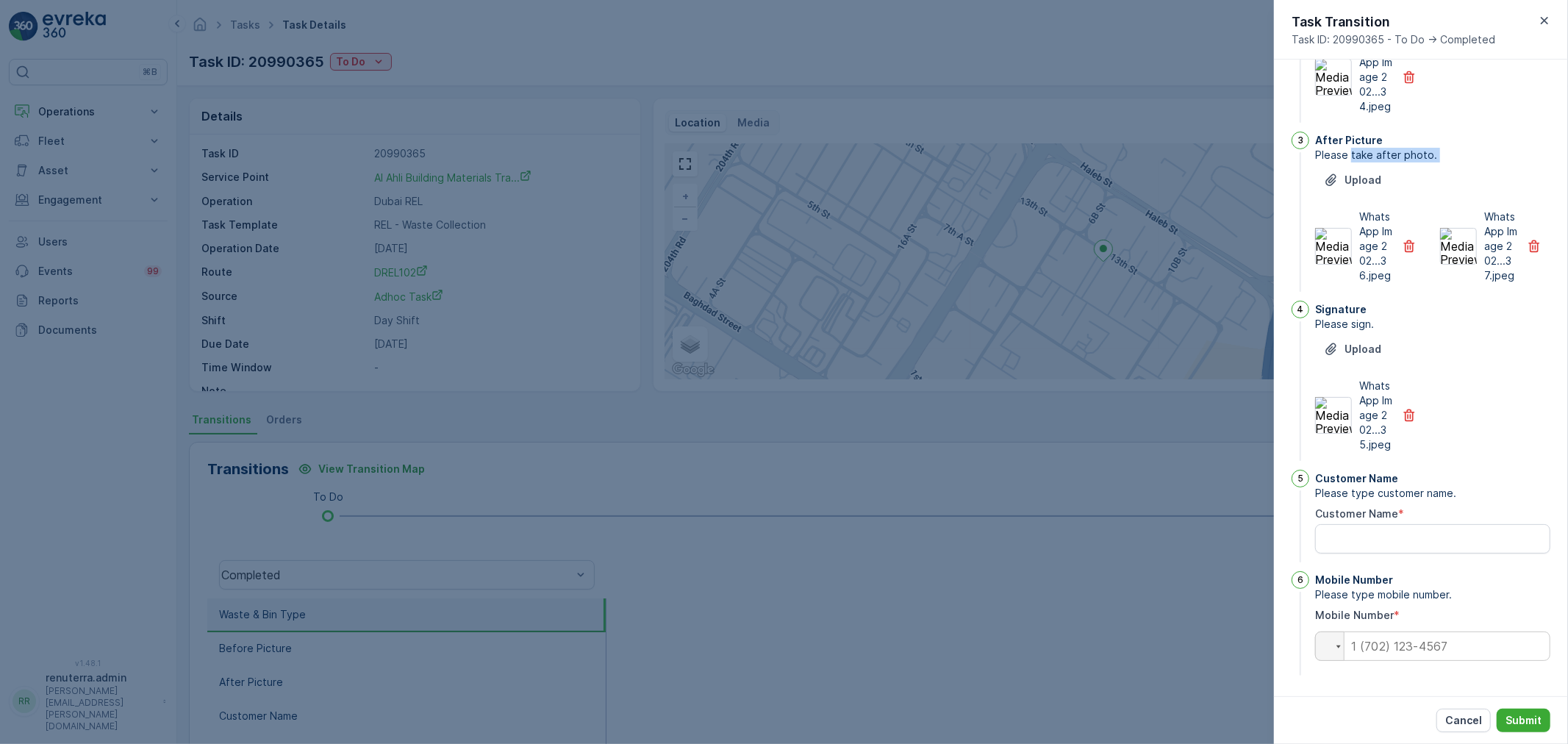
scroll to position [331, 0]
click at [1343, 552] on Name "Customer Name" at bounding box center [1432, 539] width 235 height 30
type Name "Ahil"
click at [1406, 647] on input "tel" at bounding box center [1432, 646] width 235 height 30
type input "0"
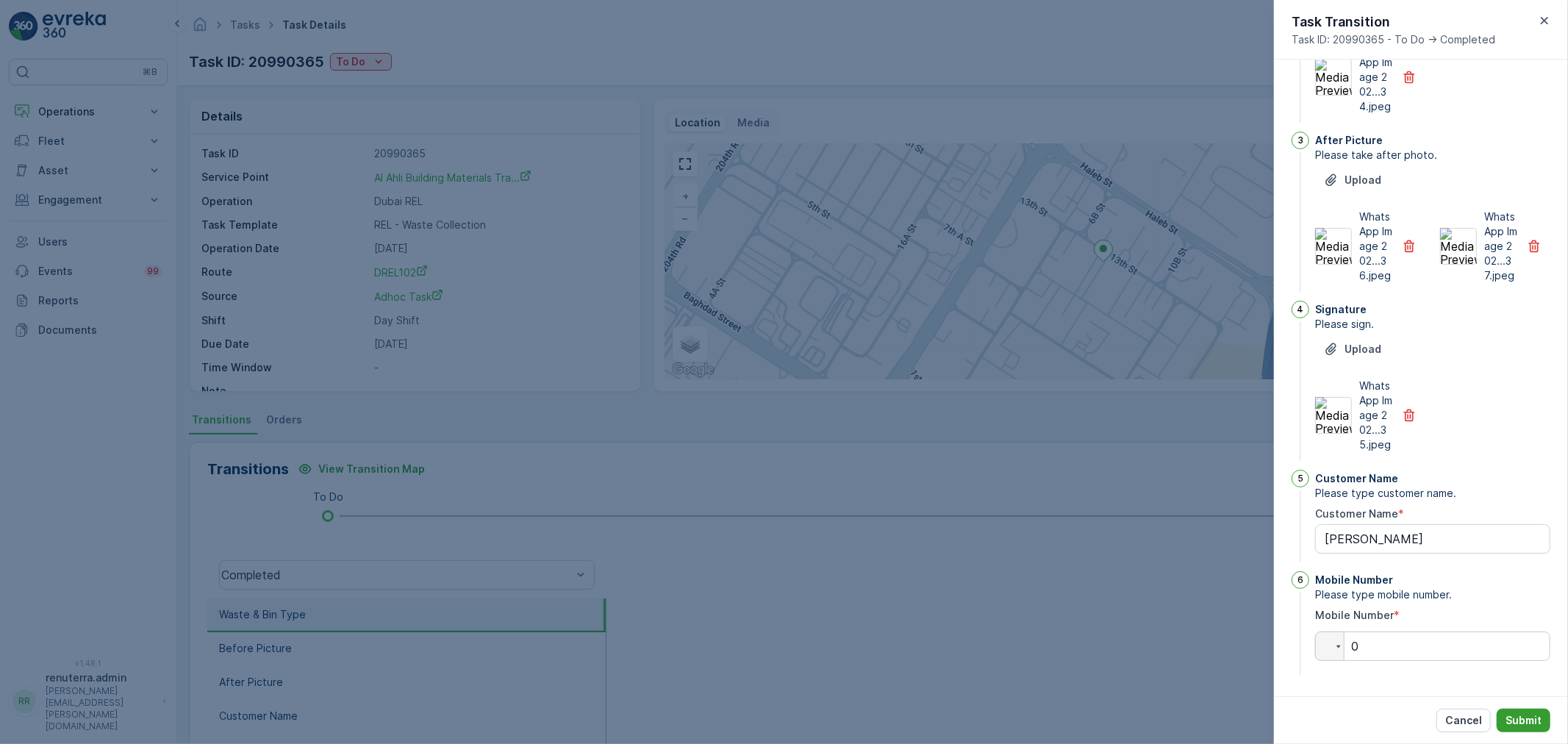
click at [1505, 724] on p "Submit" at bounding box center [1523, 720] width 36 height 15
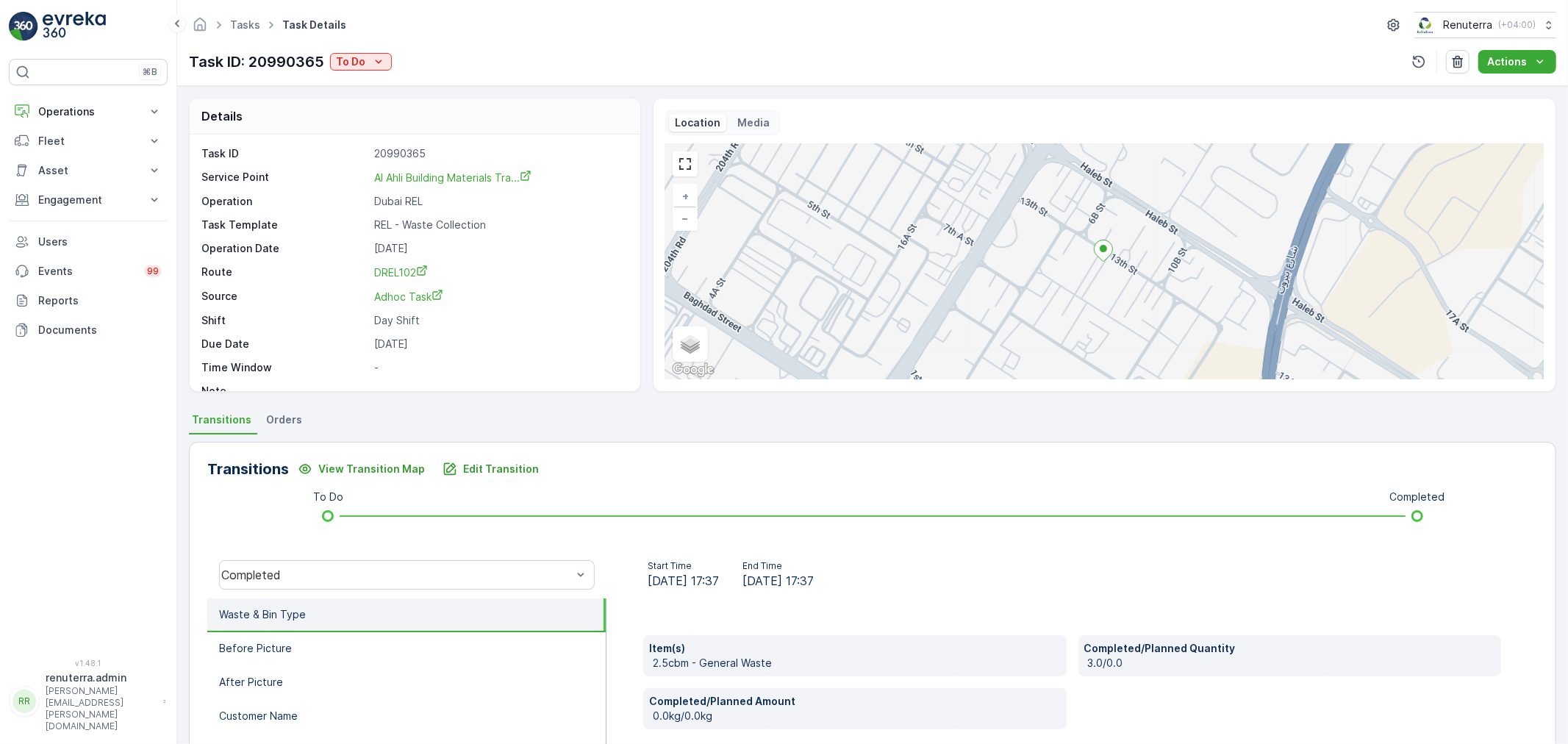
click at [419, 592] on div "Completed" at bounding box center [407, 575] width 399 height 47
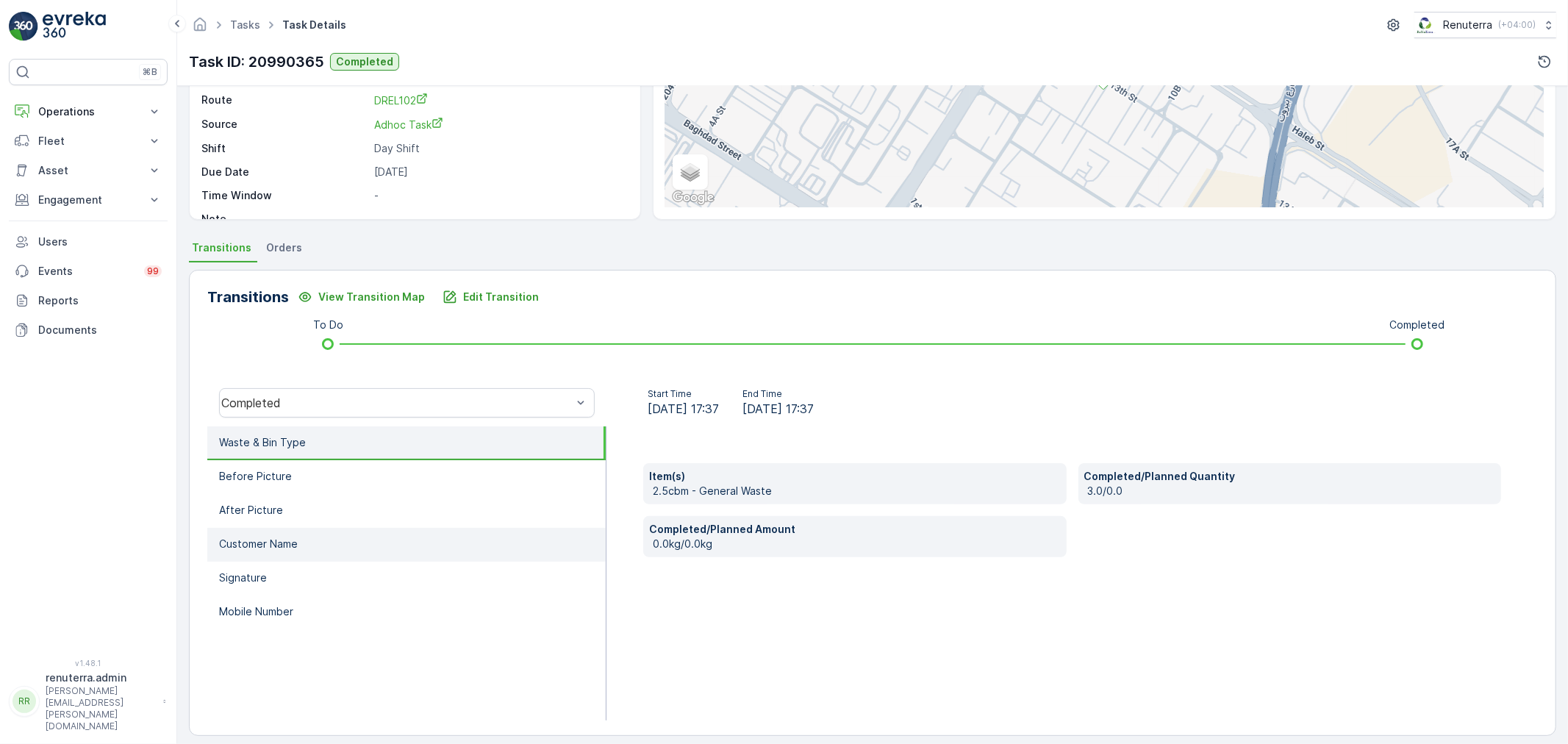
scroll to position [182, 0]
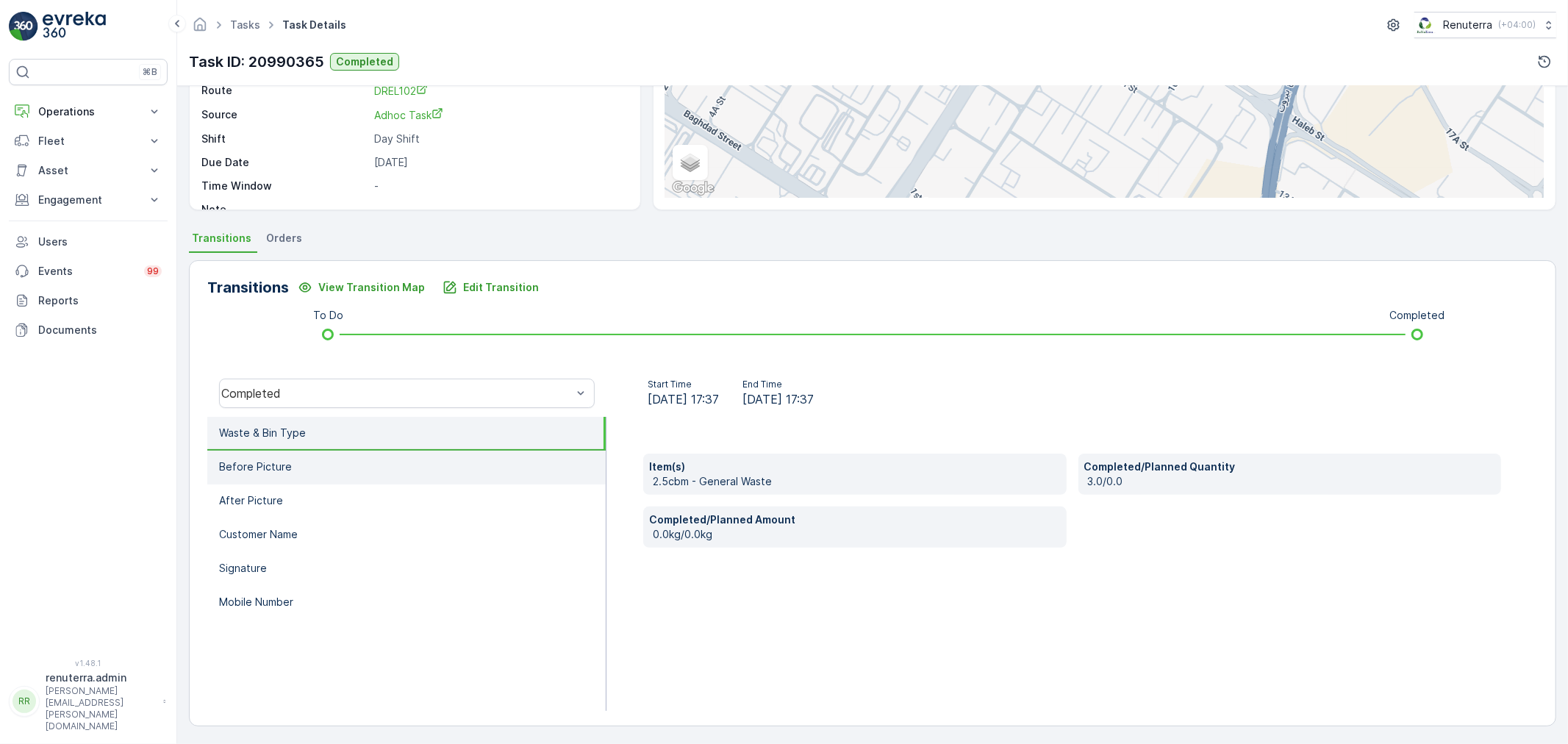
click at [422, 477] on li "Before Picture" at bounding box center [407, 467] width 399 height 34
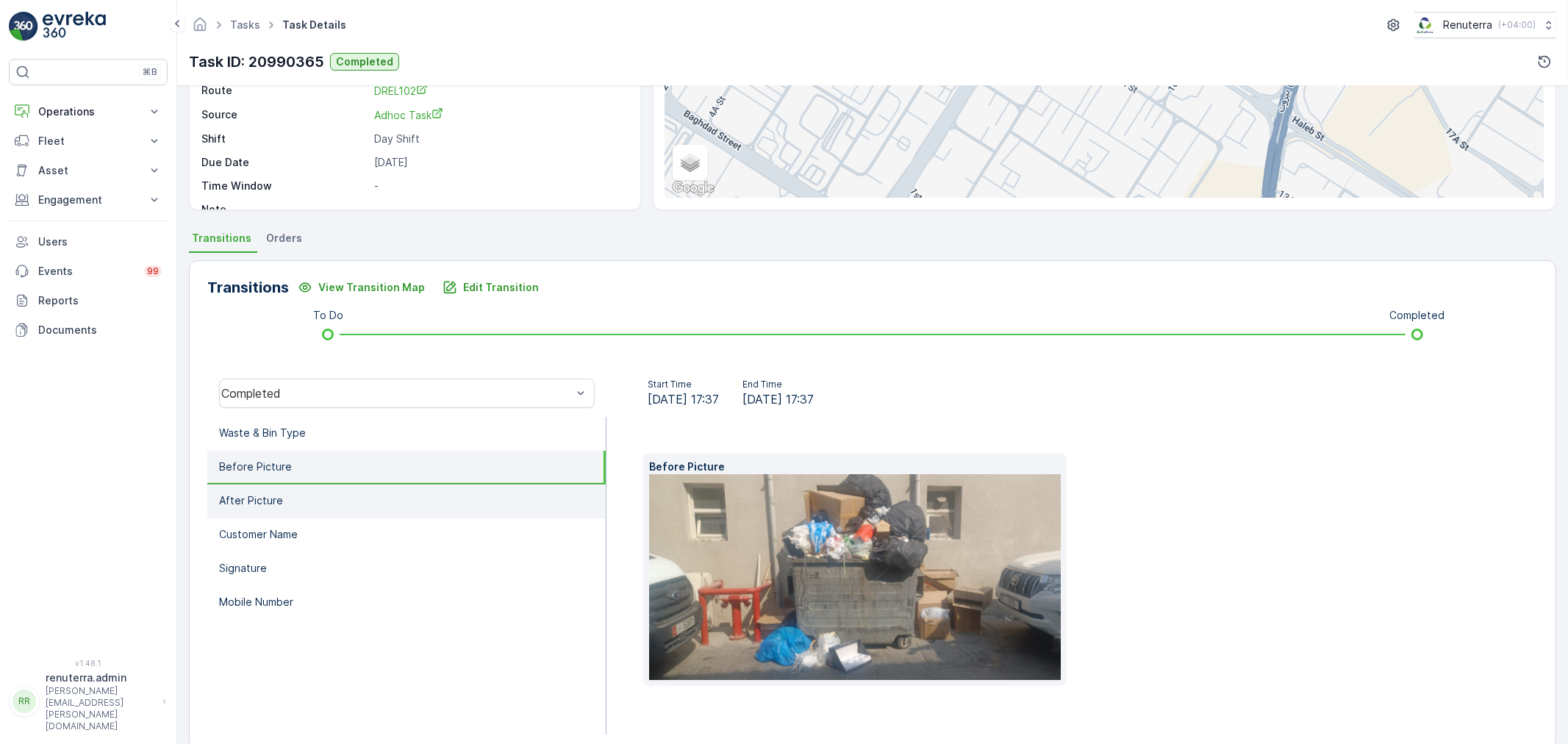
click at [428, 490] on li "After Picture" at bounding box center [407, 501] width 399 height 34
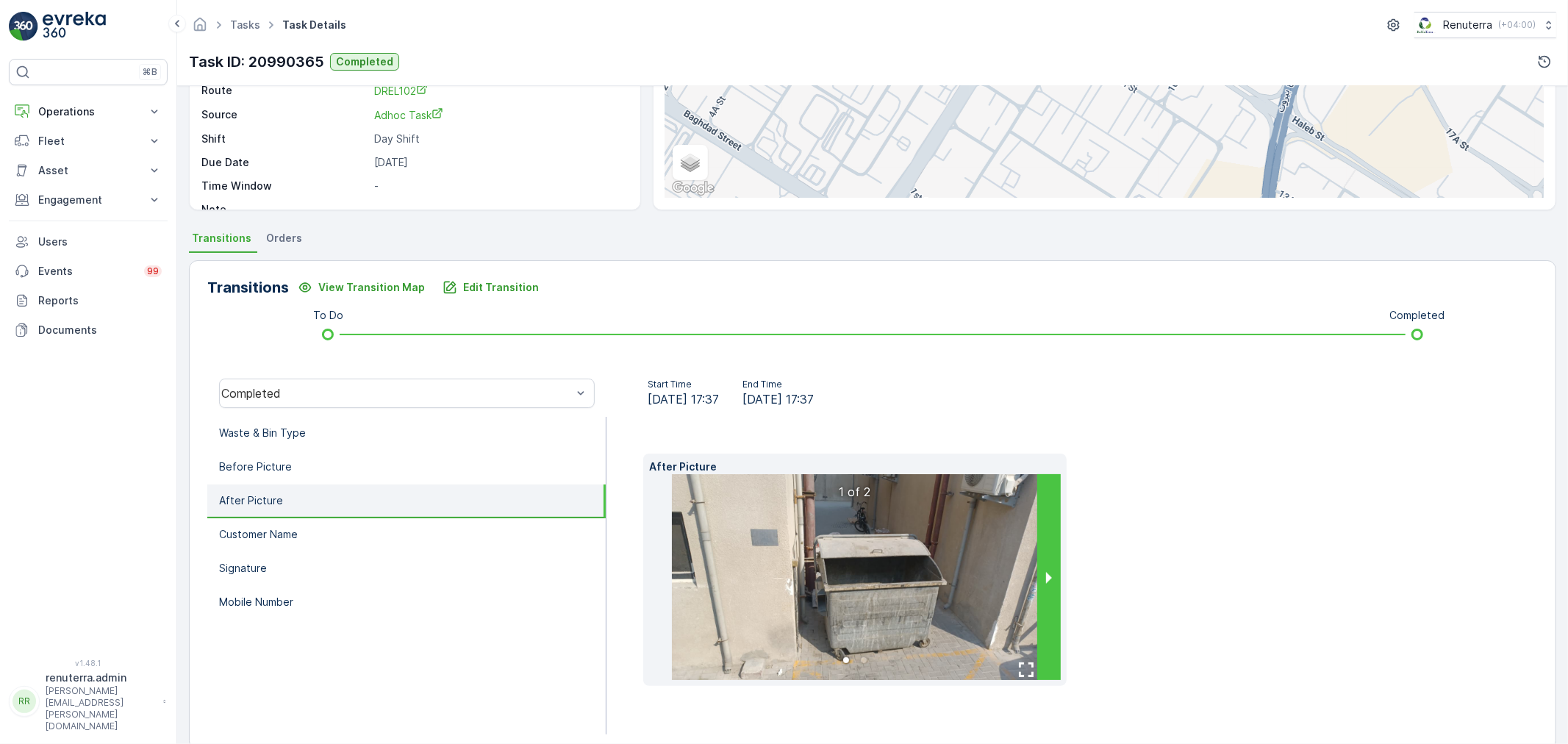
click at [1052, 601] on button "next slide / item" at bounding box center [1048, 578] width 24 height 206
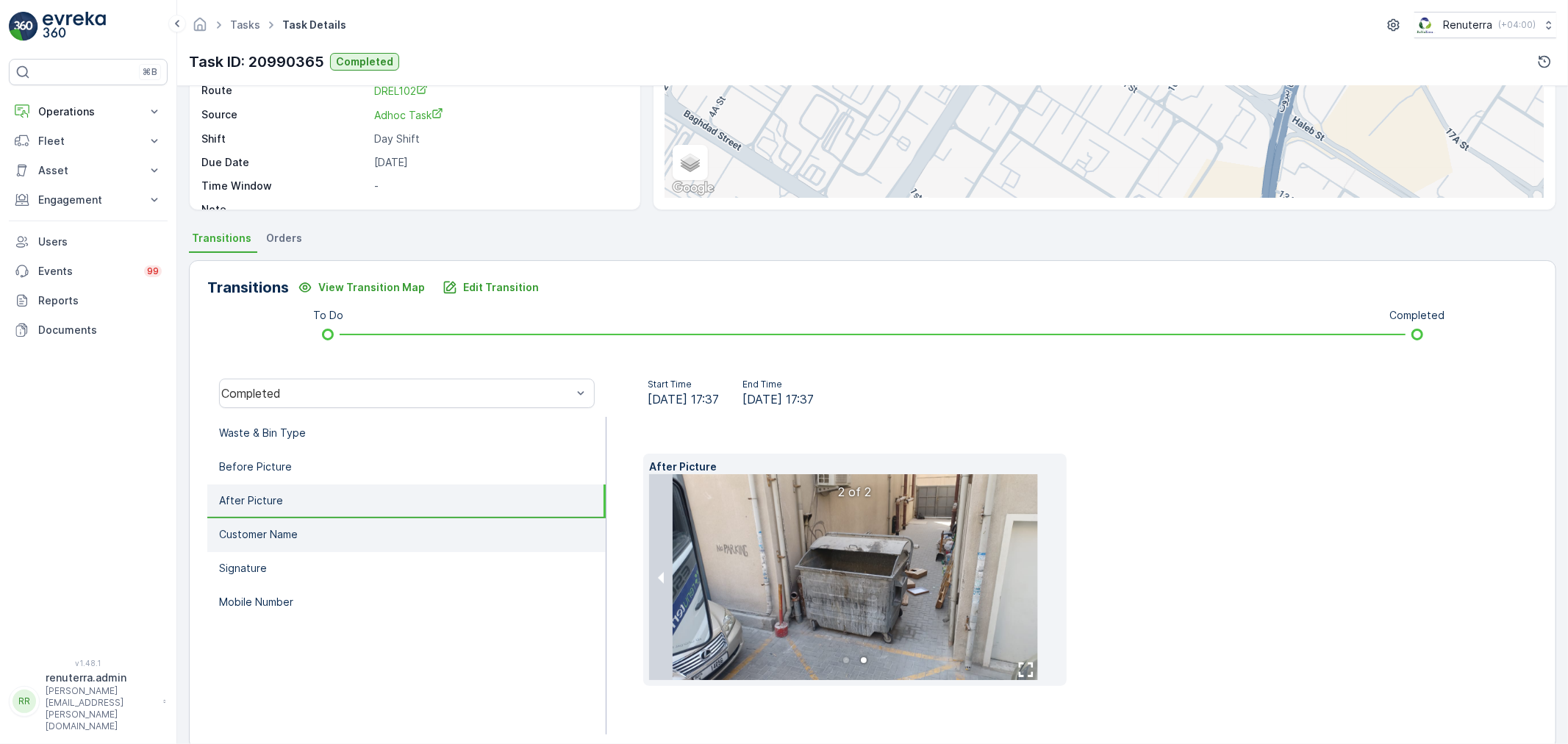
click at [310, 544] on li "Customer Name" at bounding box center [407, 535] width 399 height 34
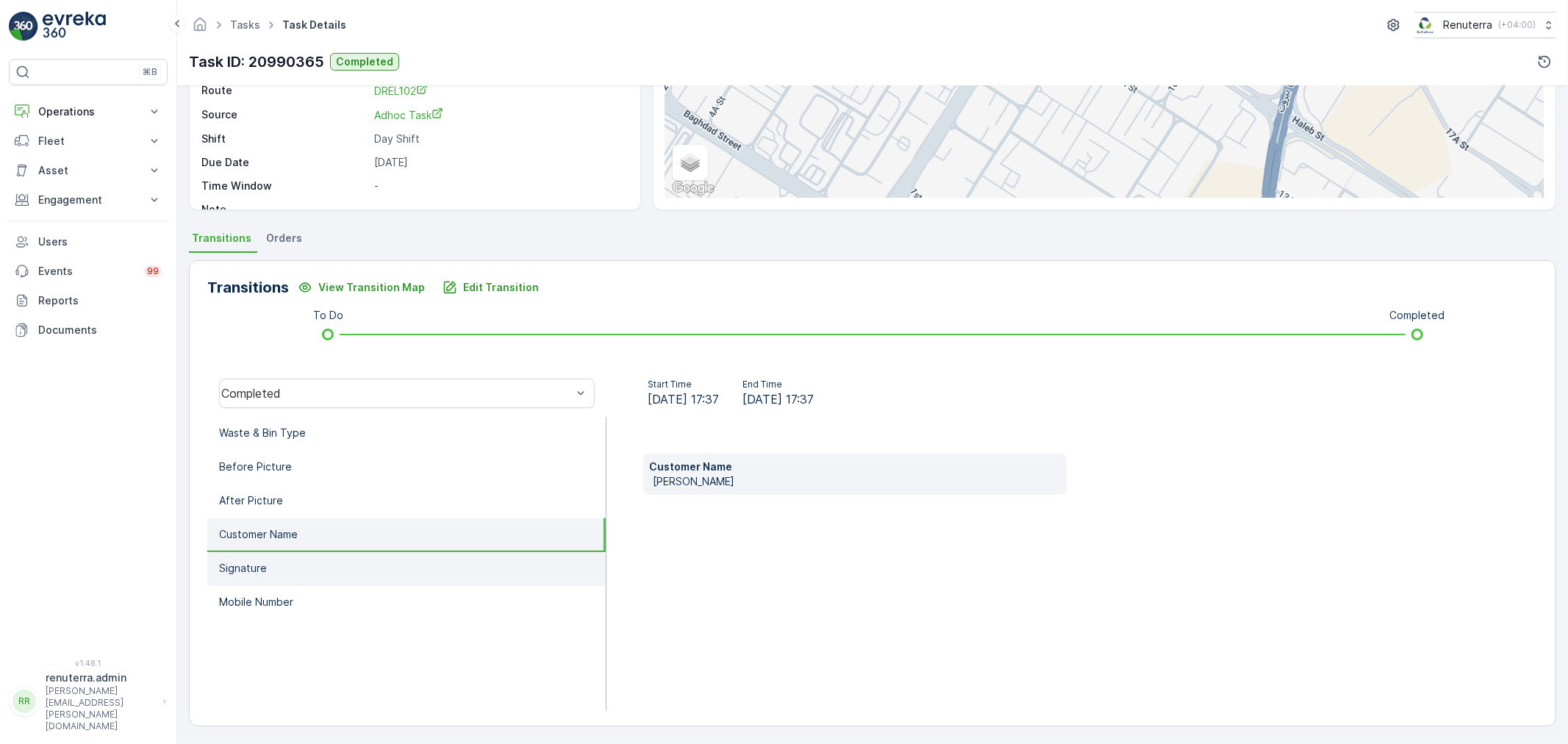
click at [316, 559] on li "Signature" at bounding box center [407, 569] width 399 height 34
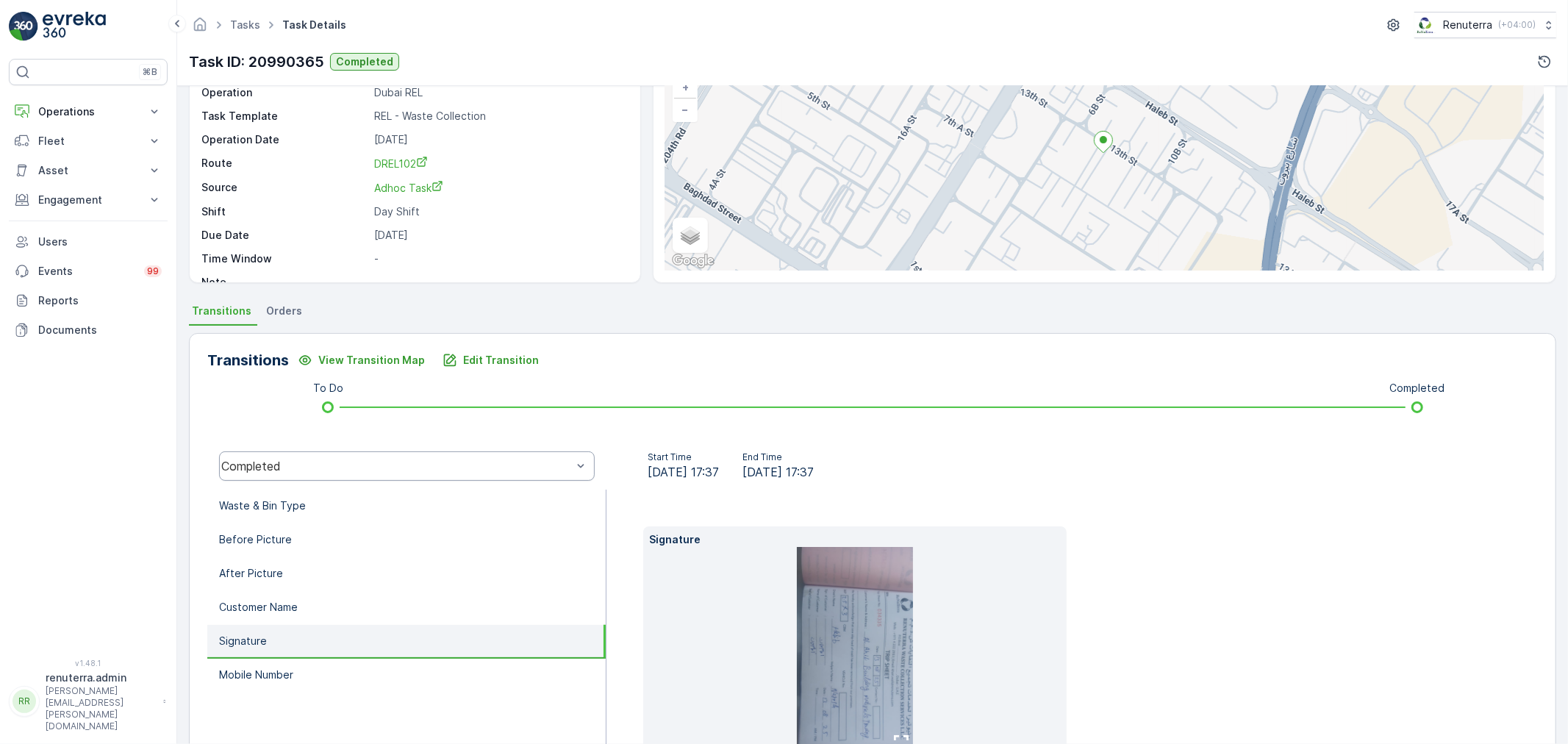
scroll to position [100, 0]
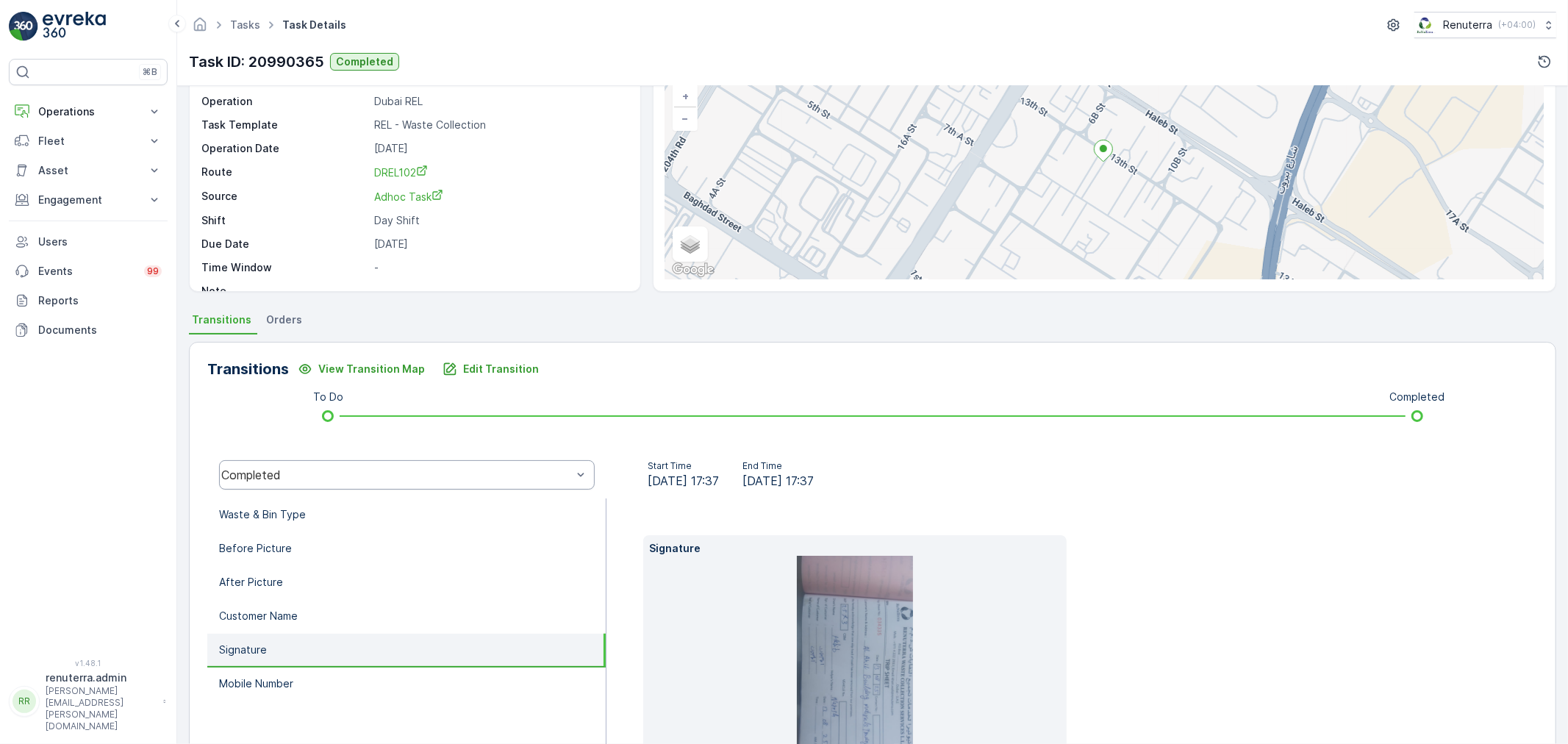
click at [337, 443] on div "Transitions View Transition Map Edit Transition To Do Completed Completed Start…" at bounding box center [872, 587] width 1367 height 490
click at [332, 513] on li "Waste & Bin Type" at bounding box center [407, 515] width 399 height 34
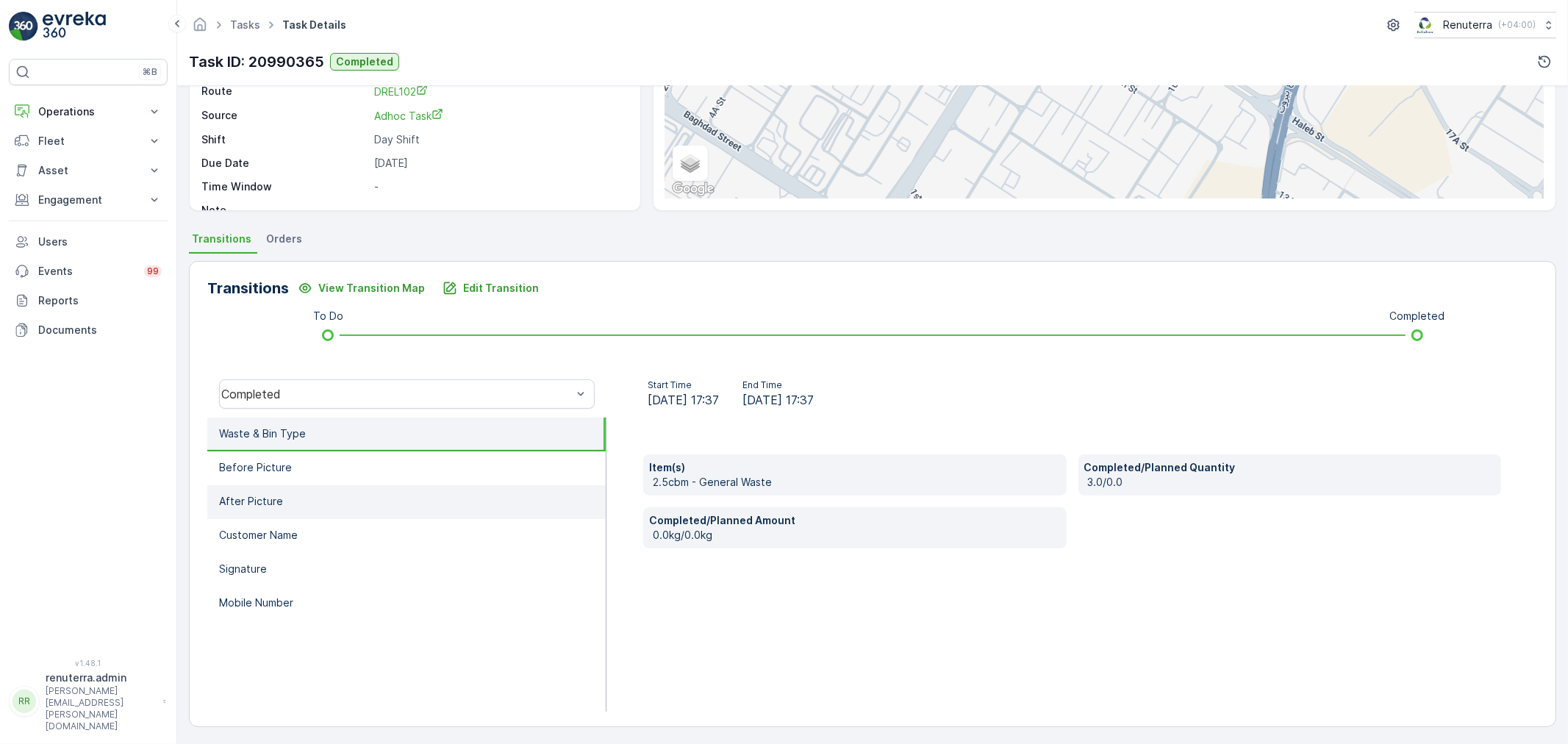
scroll to position [182, 0]
click at [259, 447] on li "Waste & Bin Type" at bounding box center [407, 434] width 399 height 34
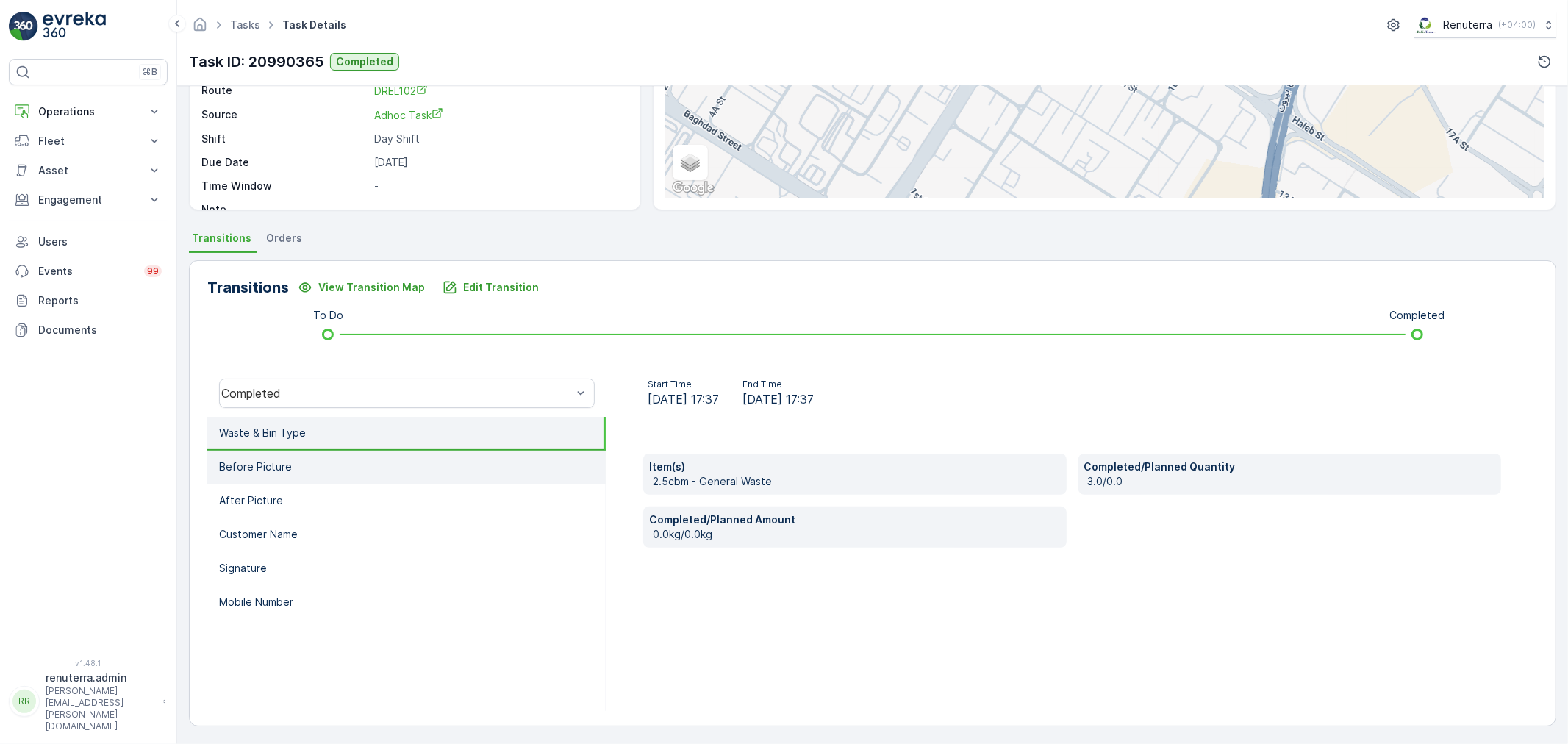
click at [294, 479] on li "Before Picture" at bounding box center [407, 467] width 399 height 34
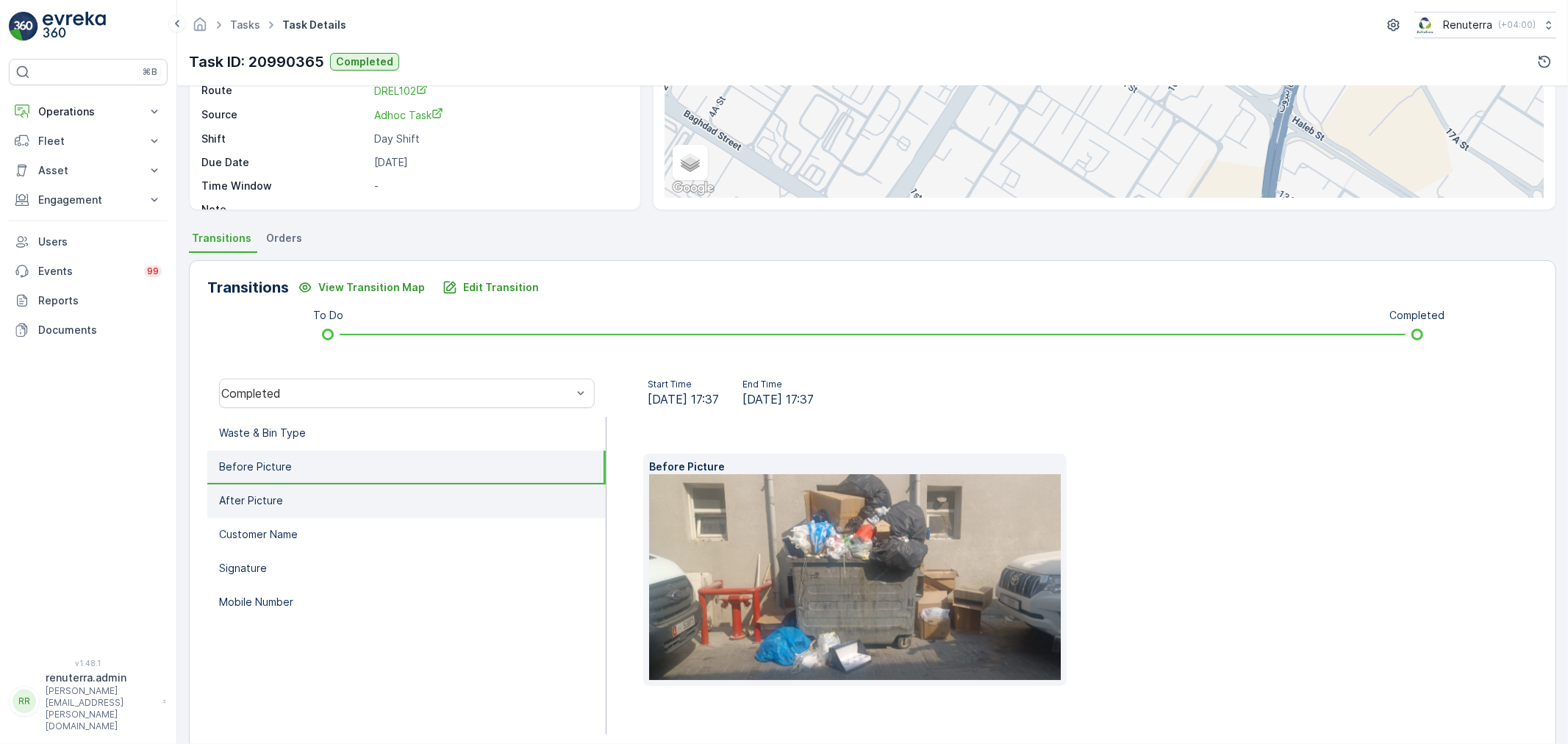
click at [321, 505] on li "After Picture" at bounding box center [407, 501] width 399 height 34
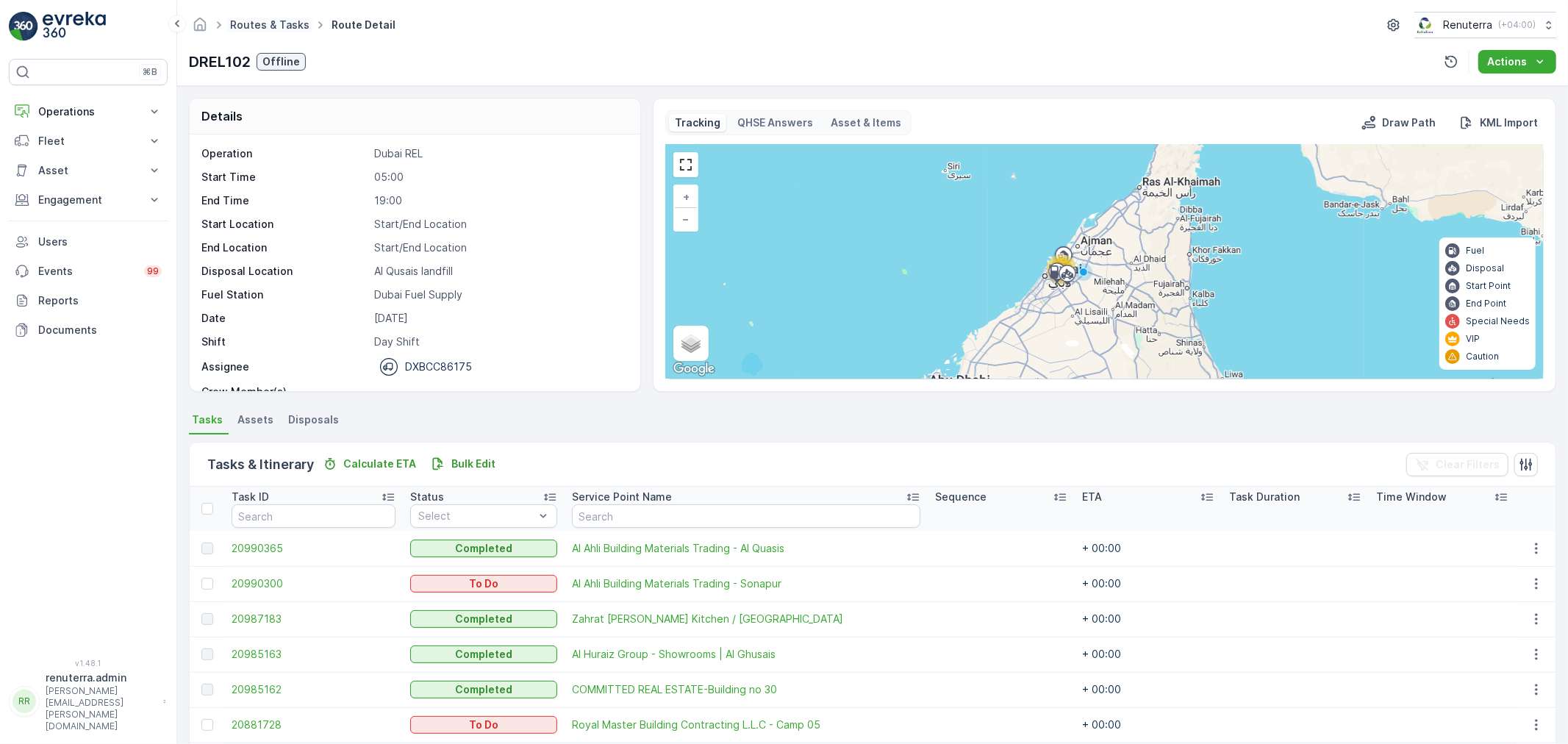
click at [275, 27] on link "Routes & Tasks" at bounding box center [269, 24] width 79 height 12
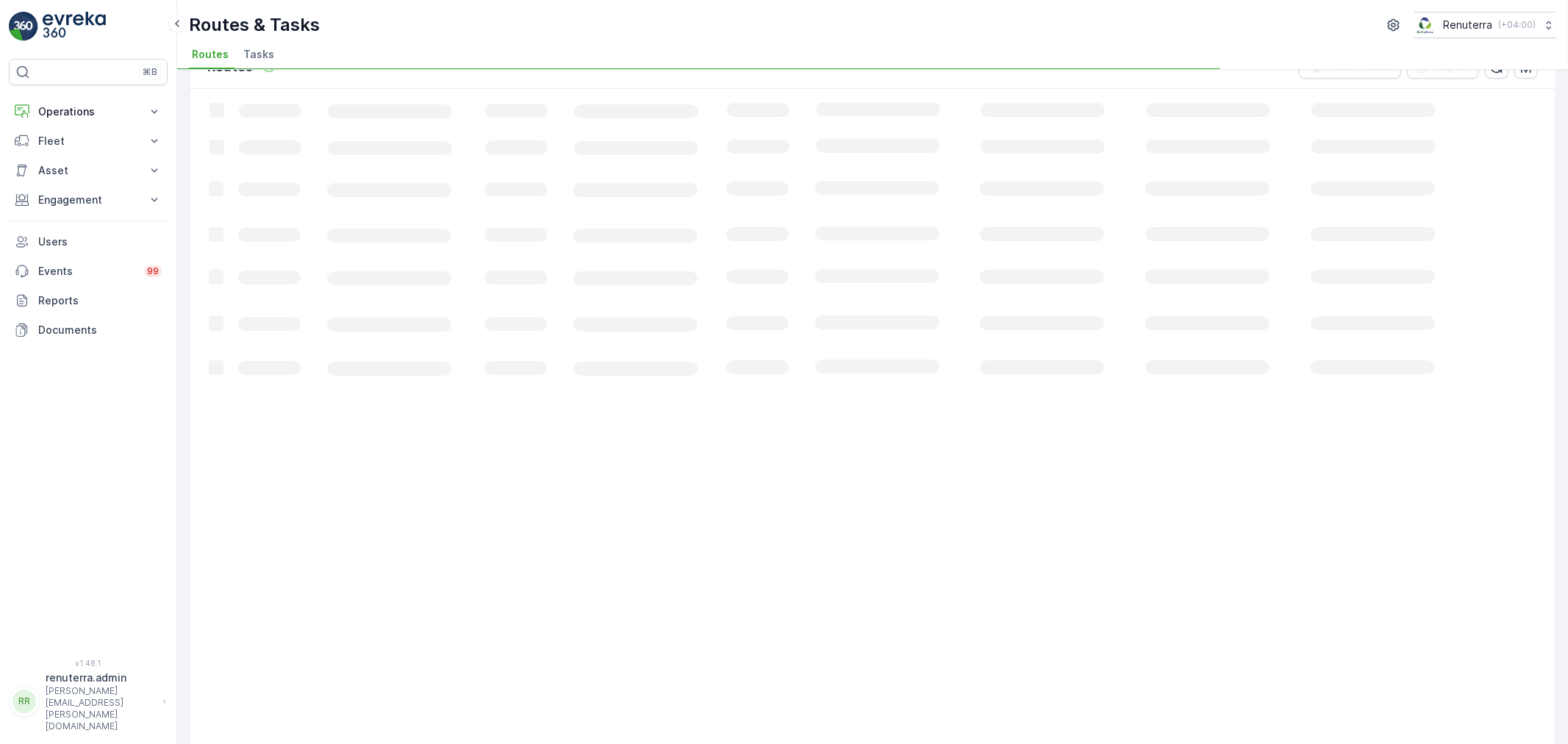
scroll to position [82, 0]
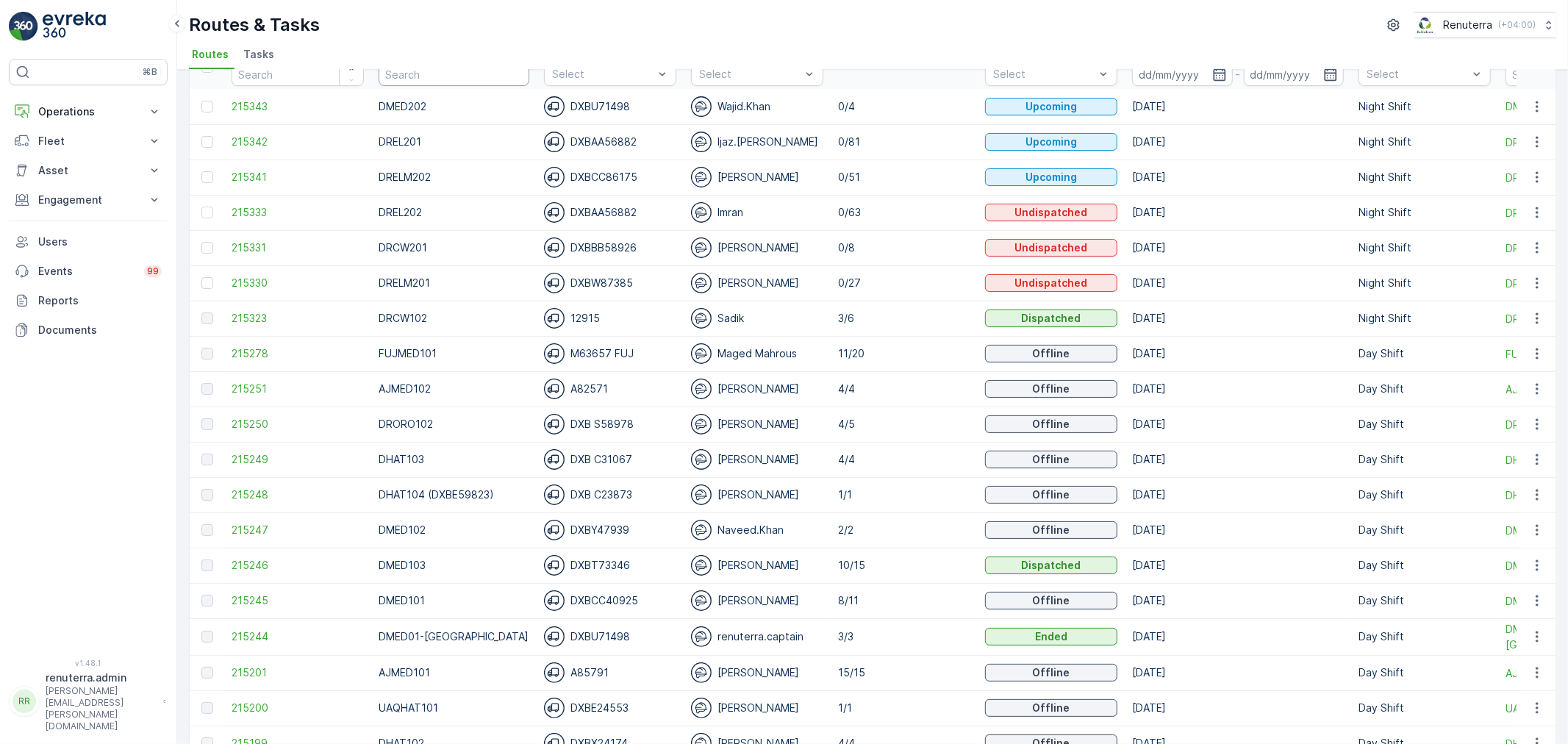
click at [413, 71] on input "text" at bounding box center [454, 74] width 151 height 24
type input "HAz"
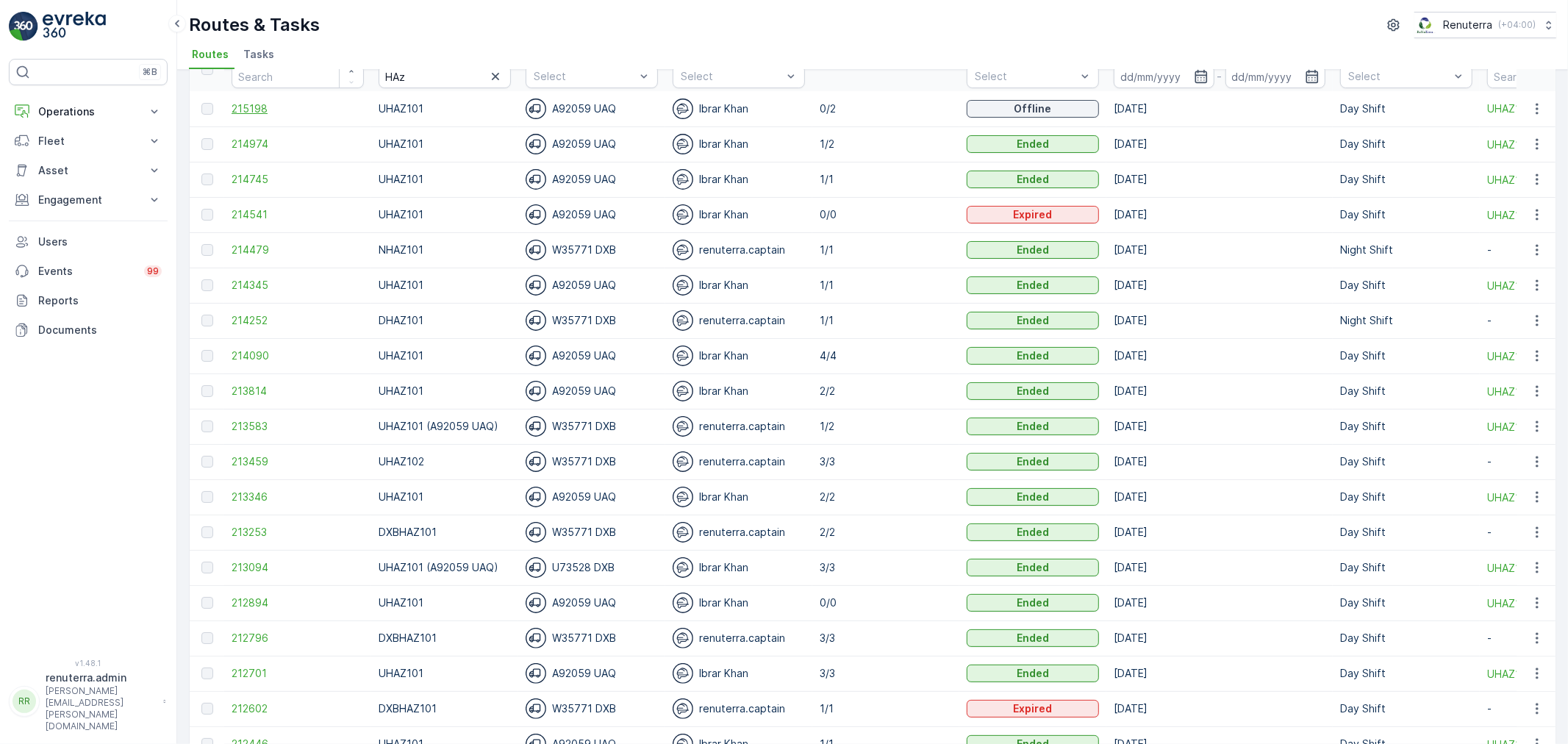
click at [257, 101] on span "215198" at bounding box center [298, 108] width 132 height 15
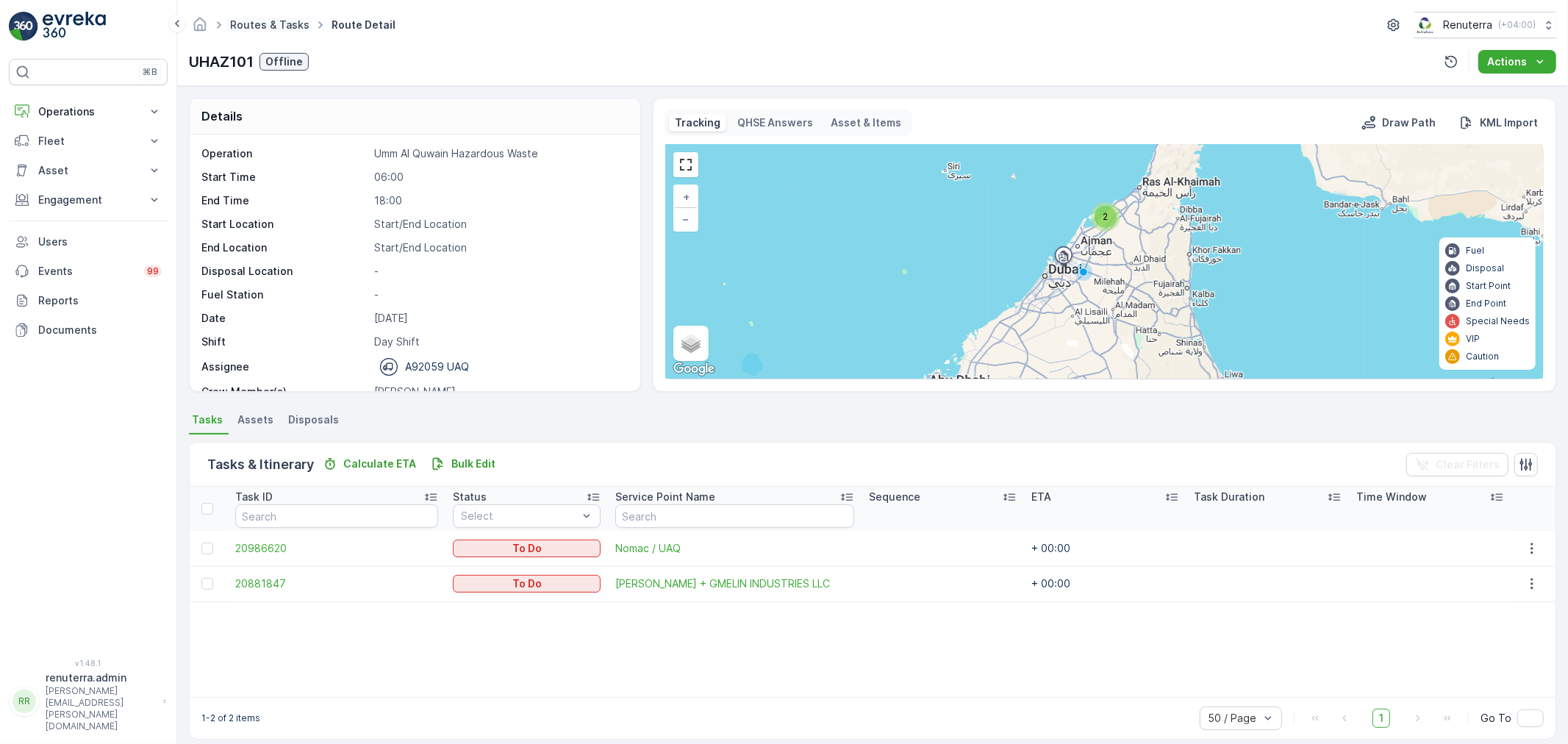
drag, startPoint x: 232, startPoint y: 37, endPoint x: 239, endPoint y: 30, distance: 9.9
click at [236, 33] on div "Routes & Tasks Route Detail Renuterra ( +04:00 )" at bounding box center [872, 25] width 1367 height 26
click at [239, 30] on link "Routes & Tasks" at bounding box center [269, 24] width 79 height 12
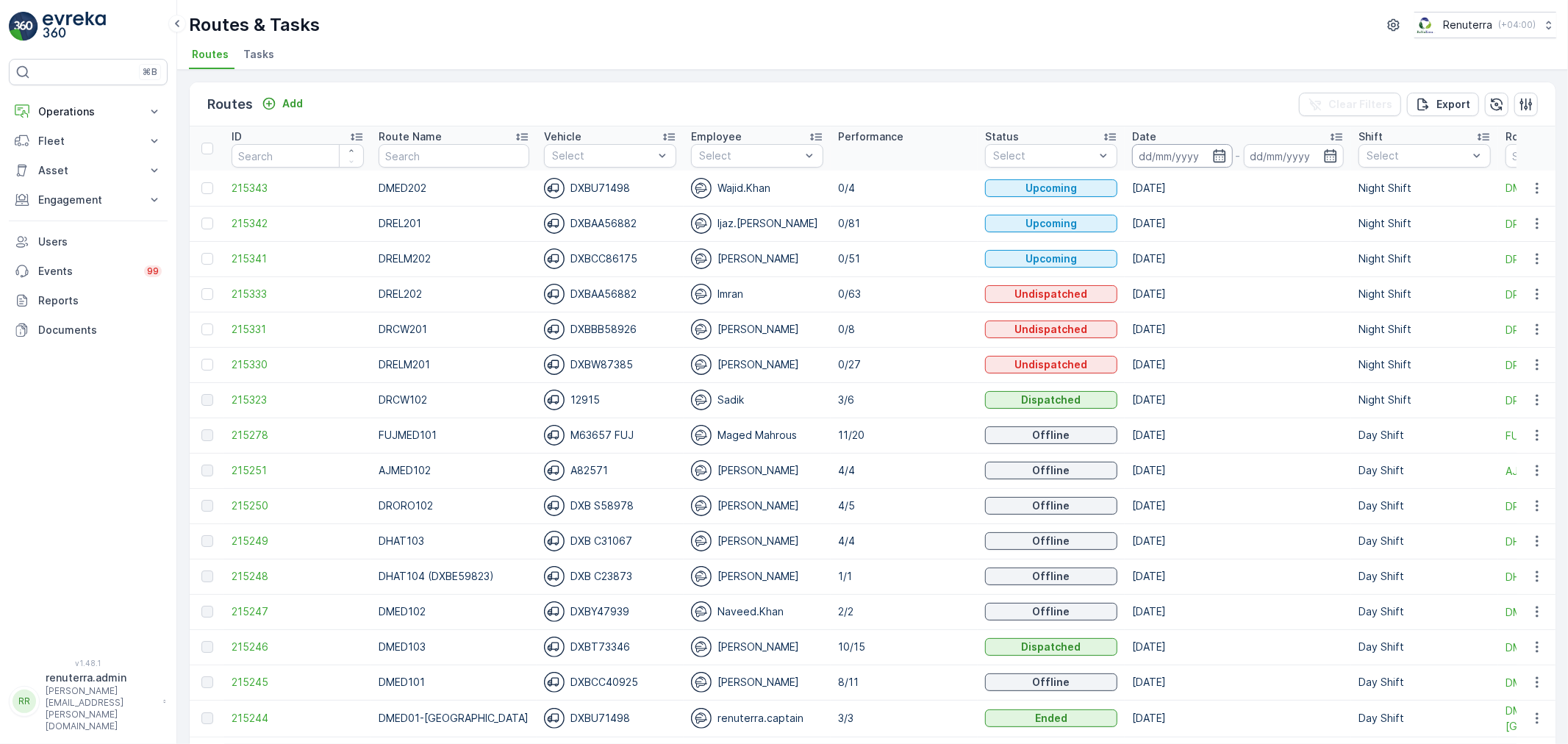
click at [1132, 151] on input at bounding box center [1182, 155] width 101 height 24
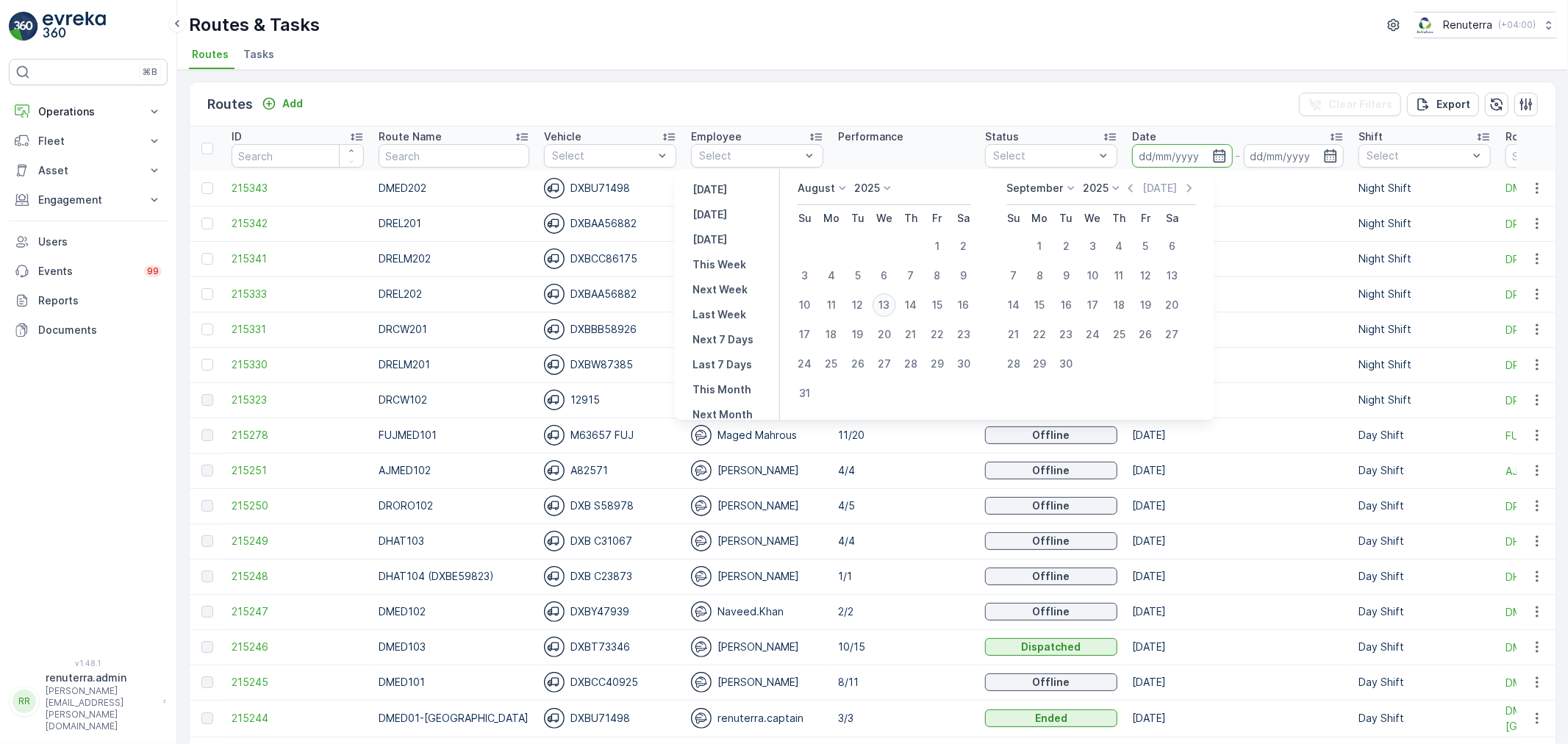
click at [889, 310] on div "13" at bounding box center [884, 305] width 24 height 24
type input "[DATE]"
click at [889, 310] on div "13" at bounding box center [884, 305] width 24 height 24
type input "[DATE]"
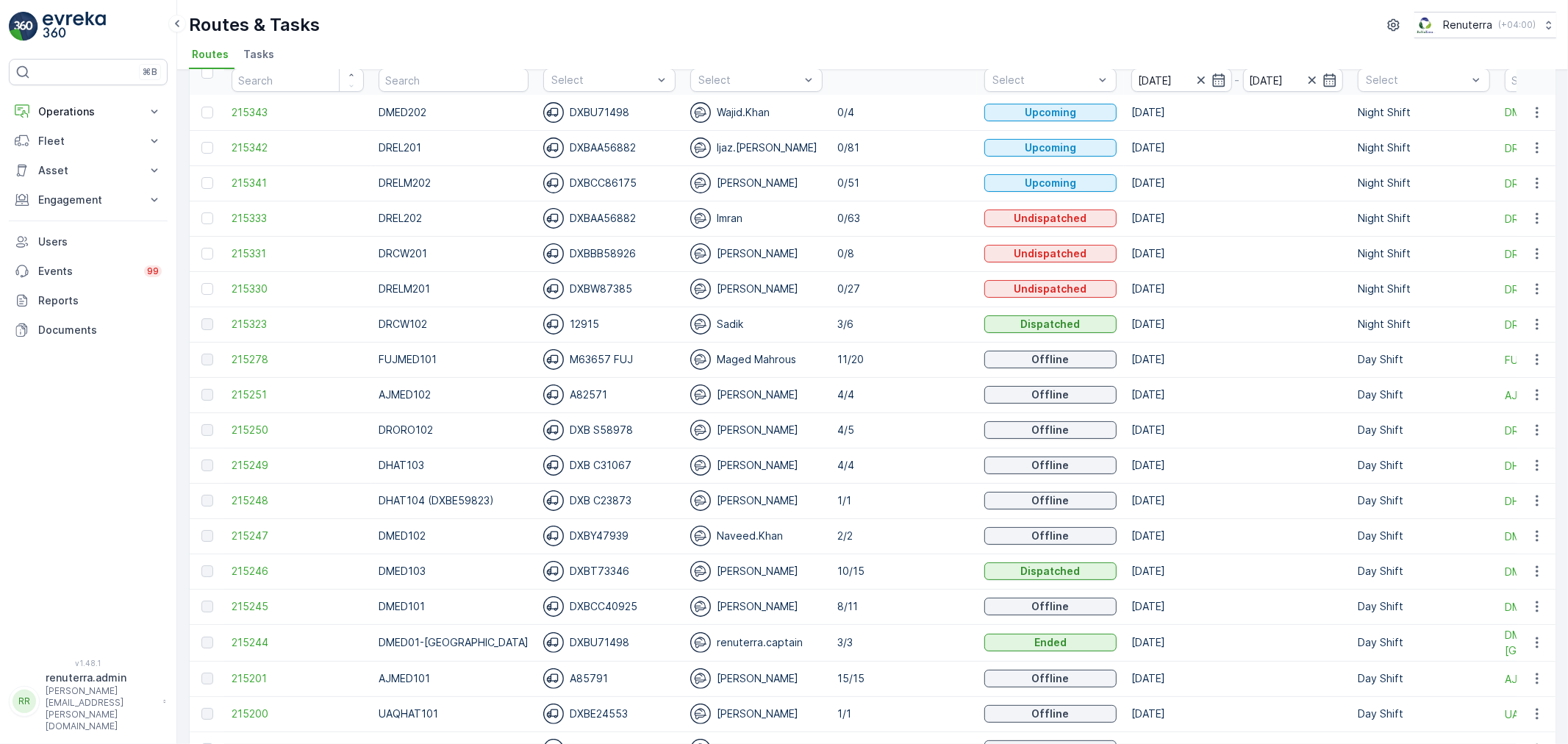
scroll to position [82, 0]
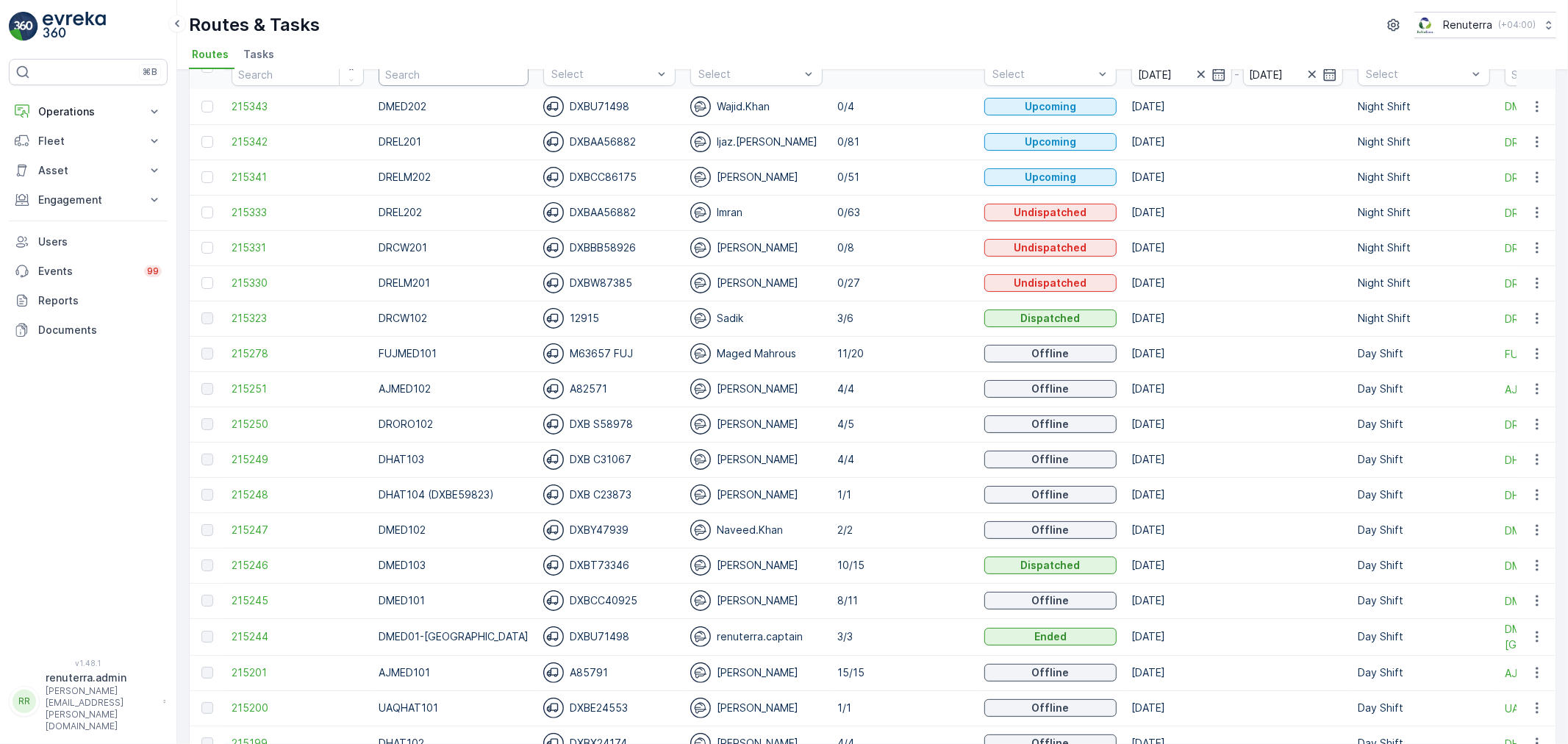
click at [427, 85] on input "text" at bounding box center [454, 74] width 150 height 24
type input "DHAT"
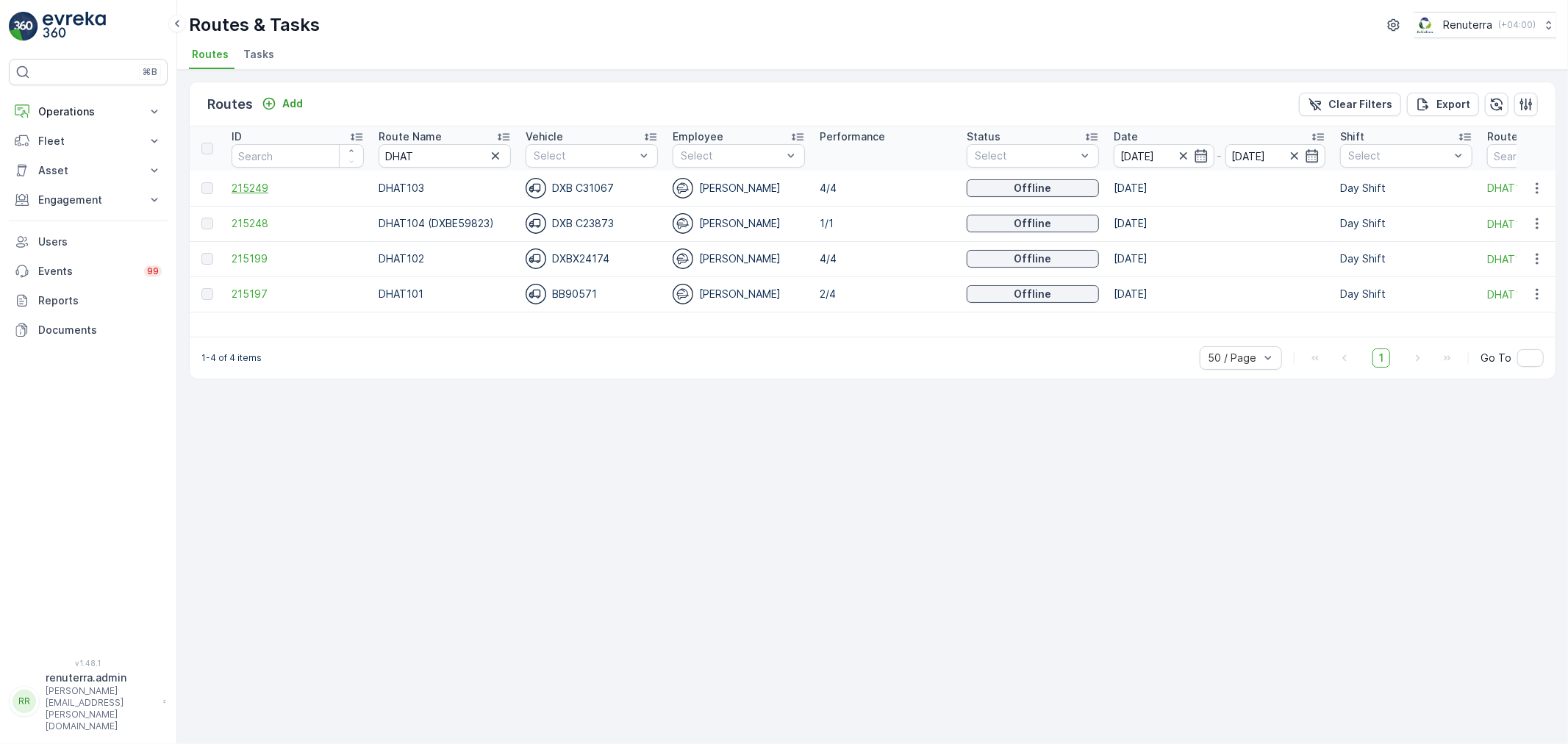
click at [246, 188] on span "215249" at bounding box center [298, 188] width 132 height 15
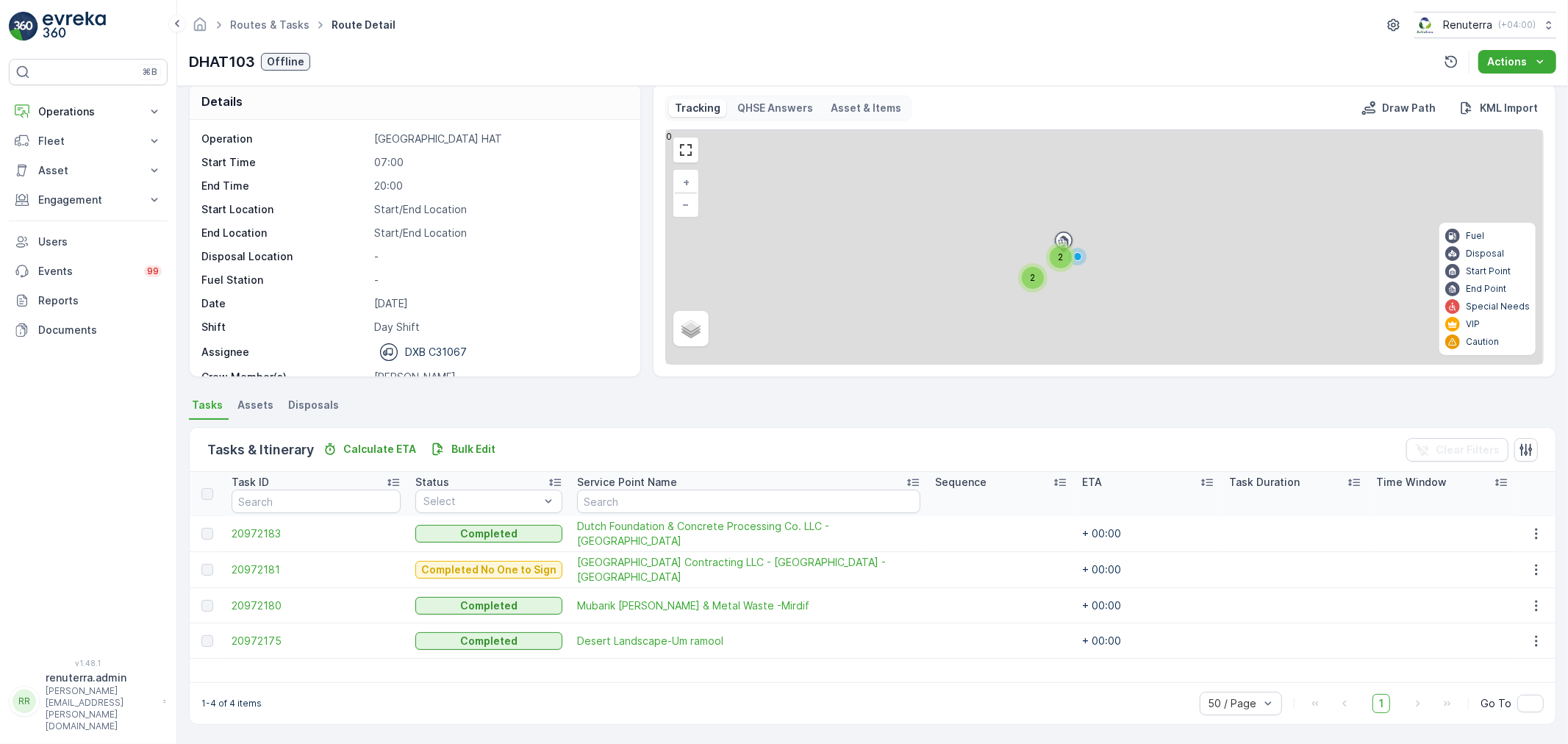
scroll to position [15, 0]
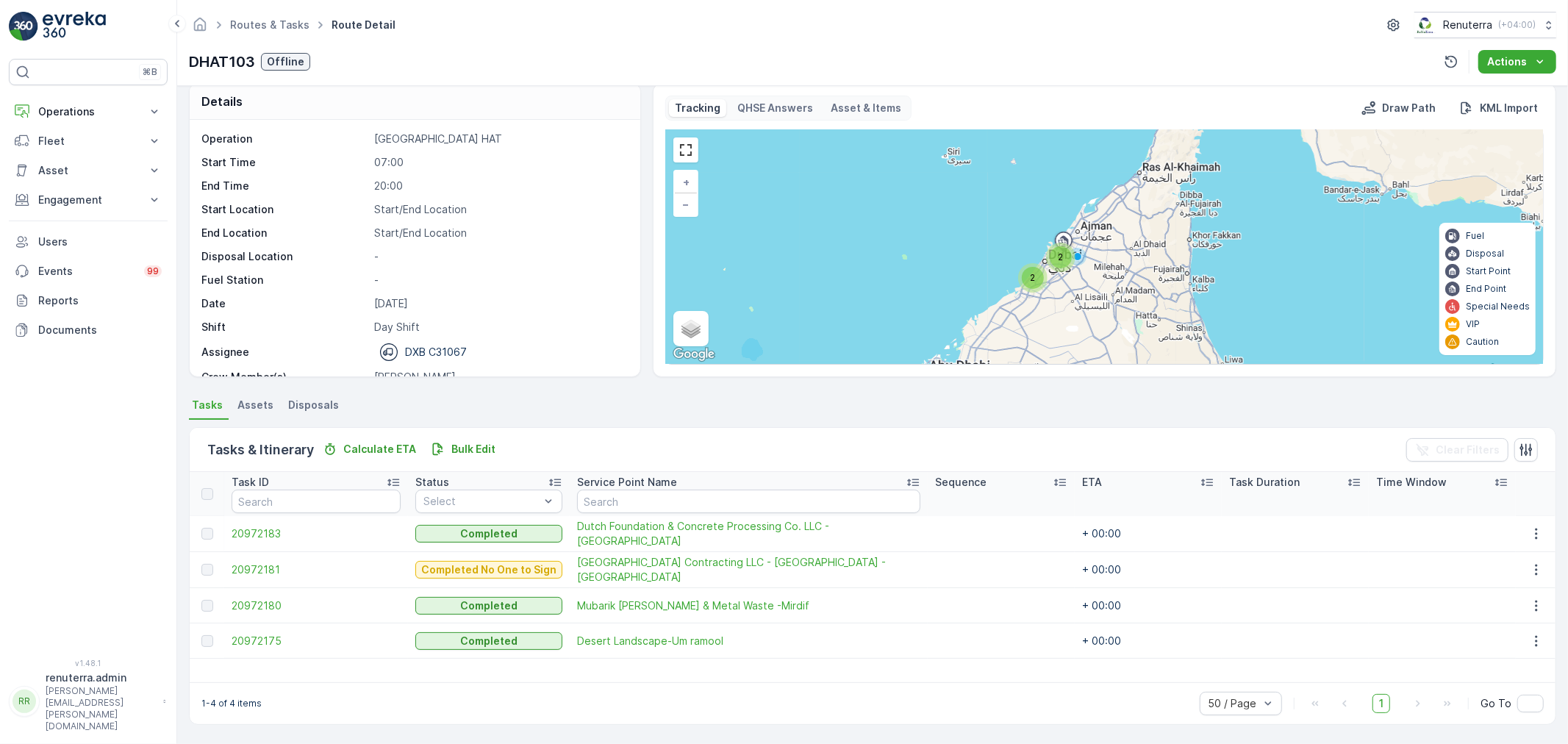
click at [284, 592] on td "20972180" at bounding box center [315, 605] width 184 height 36
click at [279, 599] on span "20972180" at bounding box center [316, 605] width 169 height 15
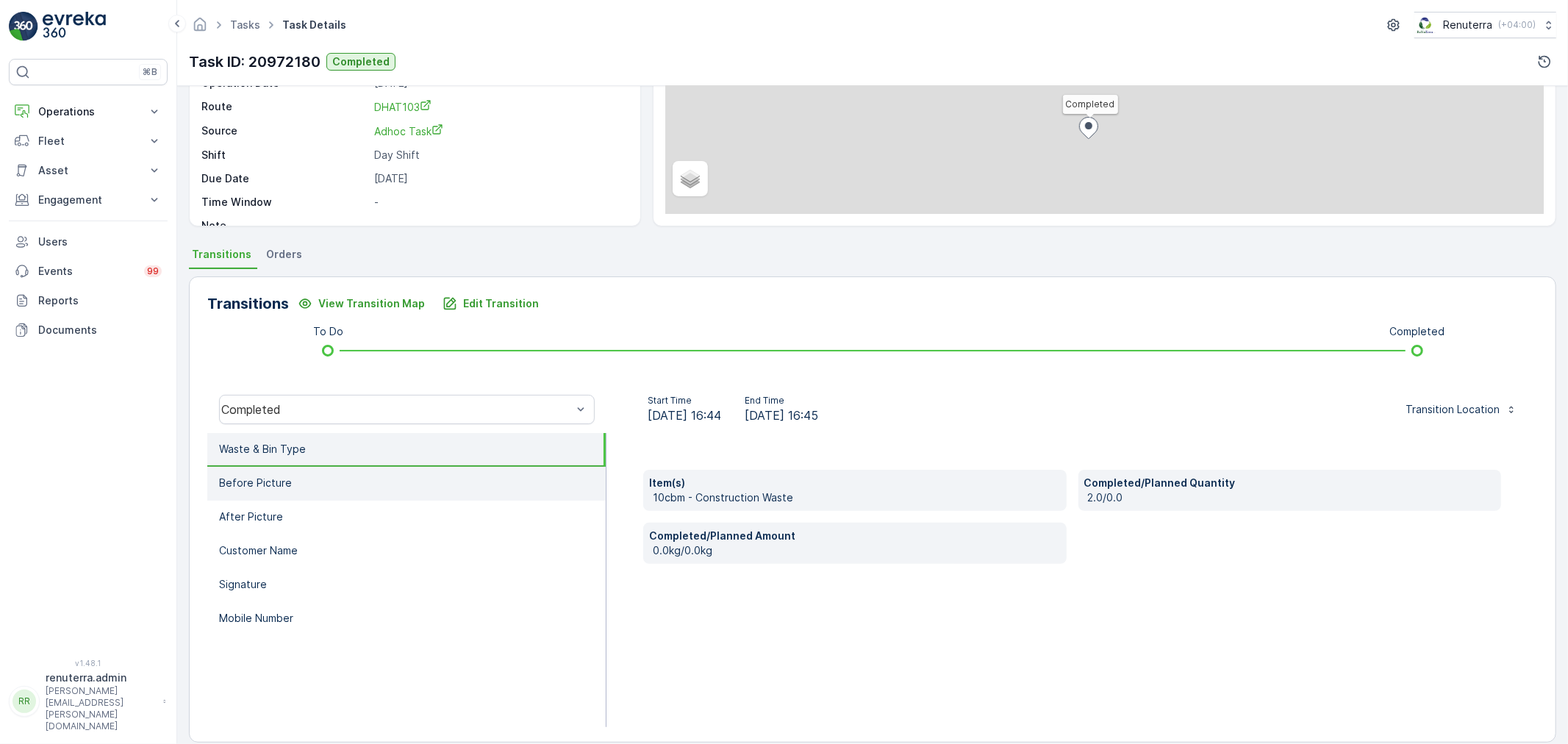
scroll to position [182, 0]
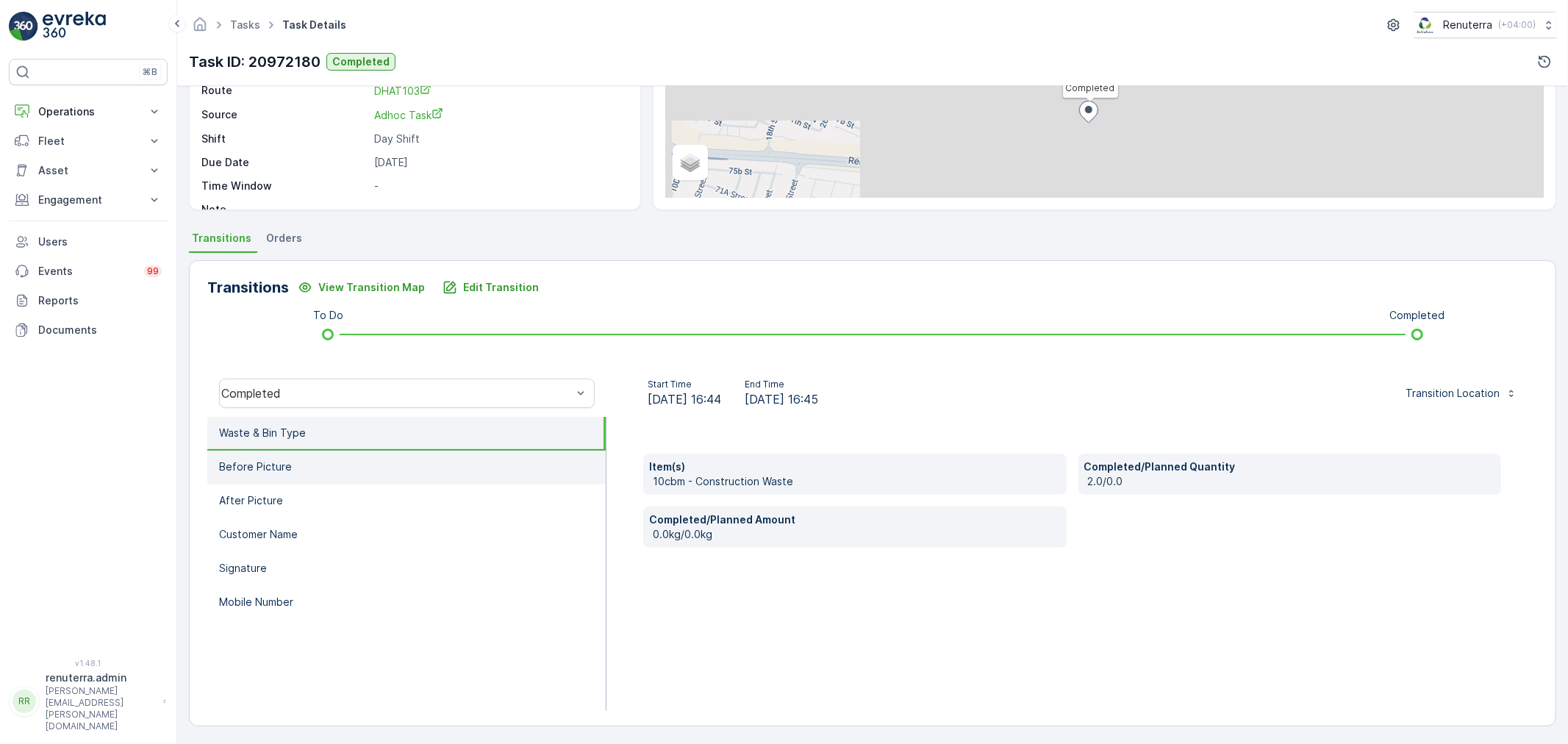
click at [424, 451] on li "Before Picture" at bounding box center [407, 467] width 399 height 34
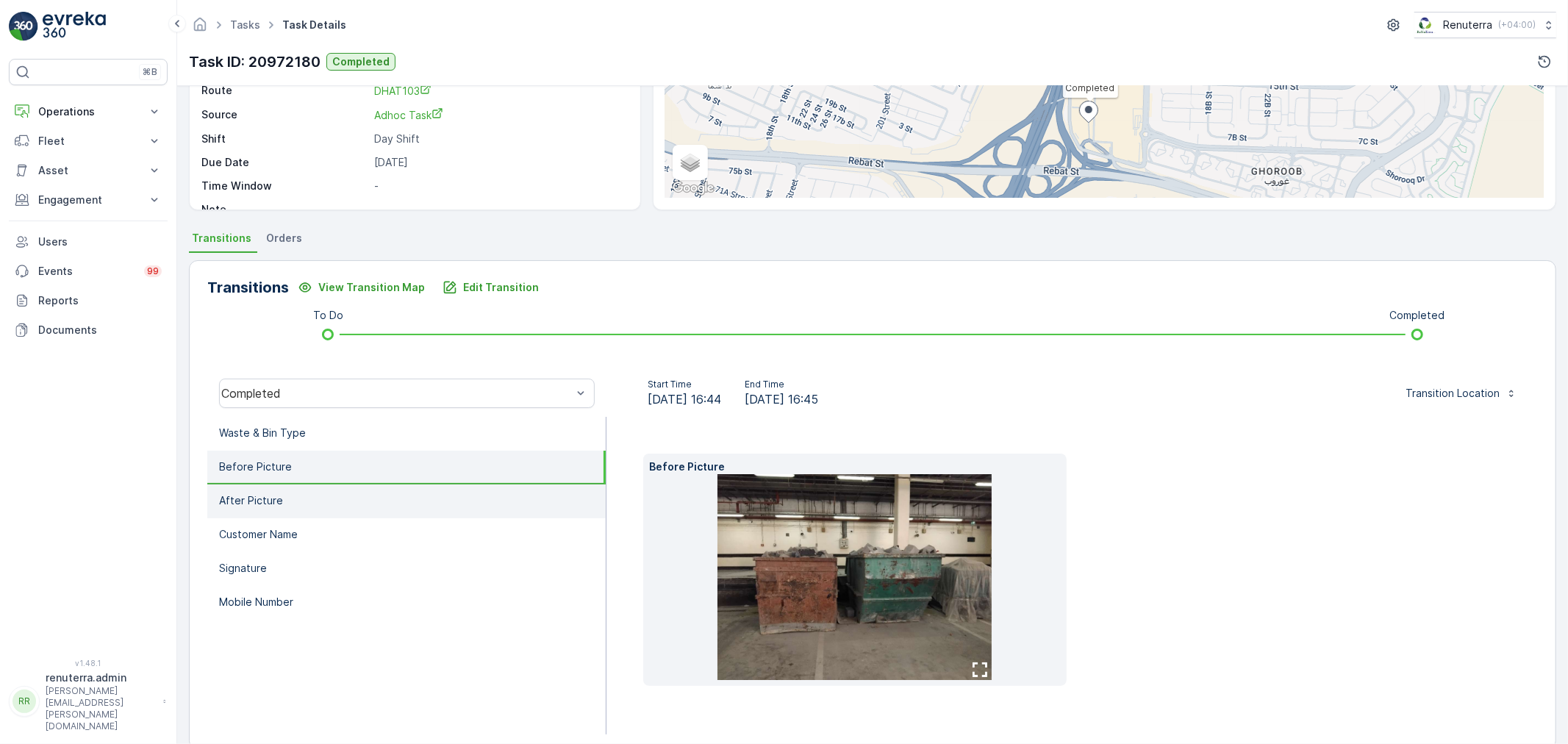
click at [456, 491] on li "After Picture" at bounding box center [407, 501] width 399 height 34
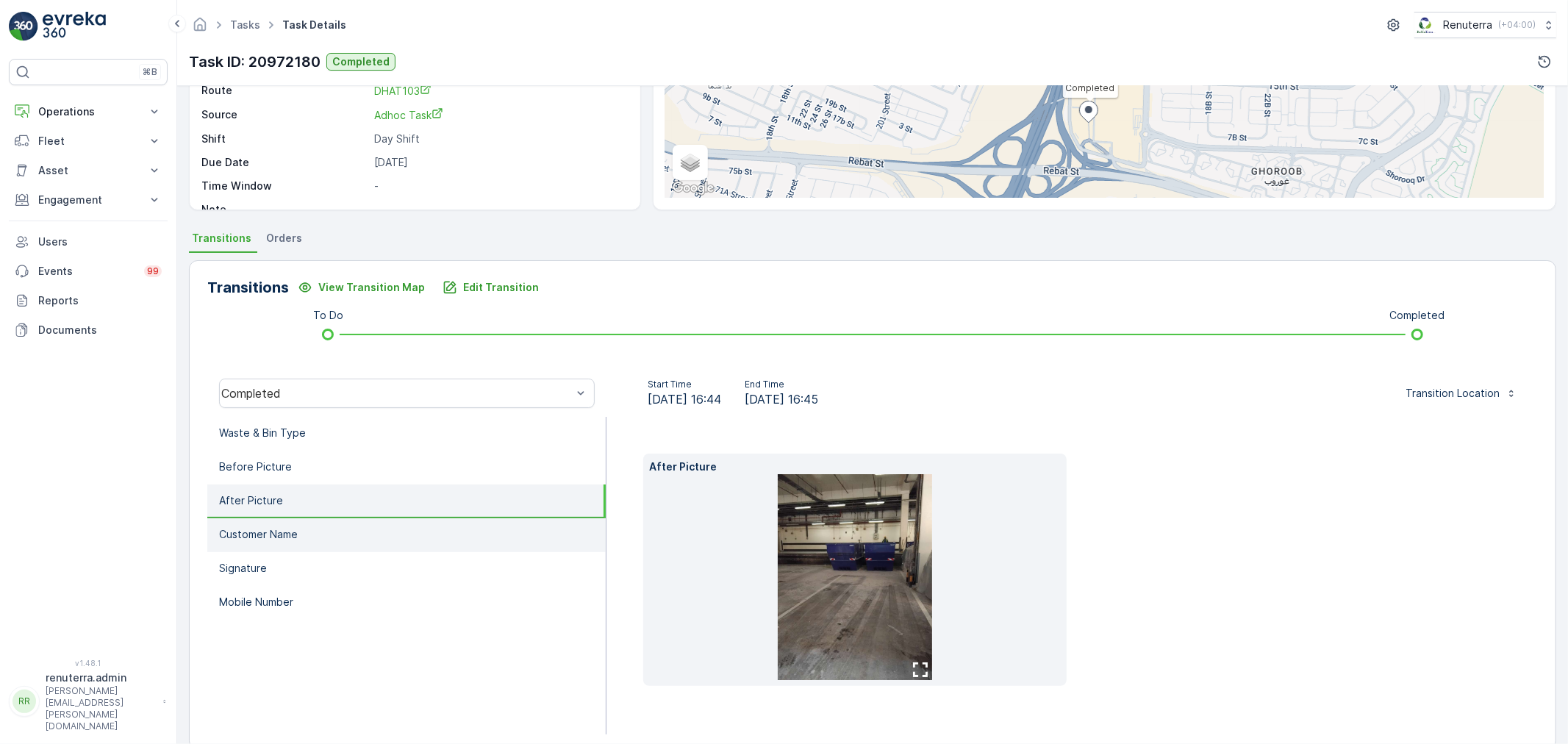
click at [523, 518] on li "Customer Name" at bounding box center [407, 535] width 399 height 34
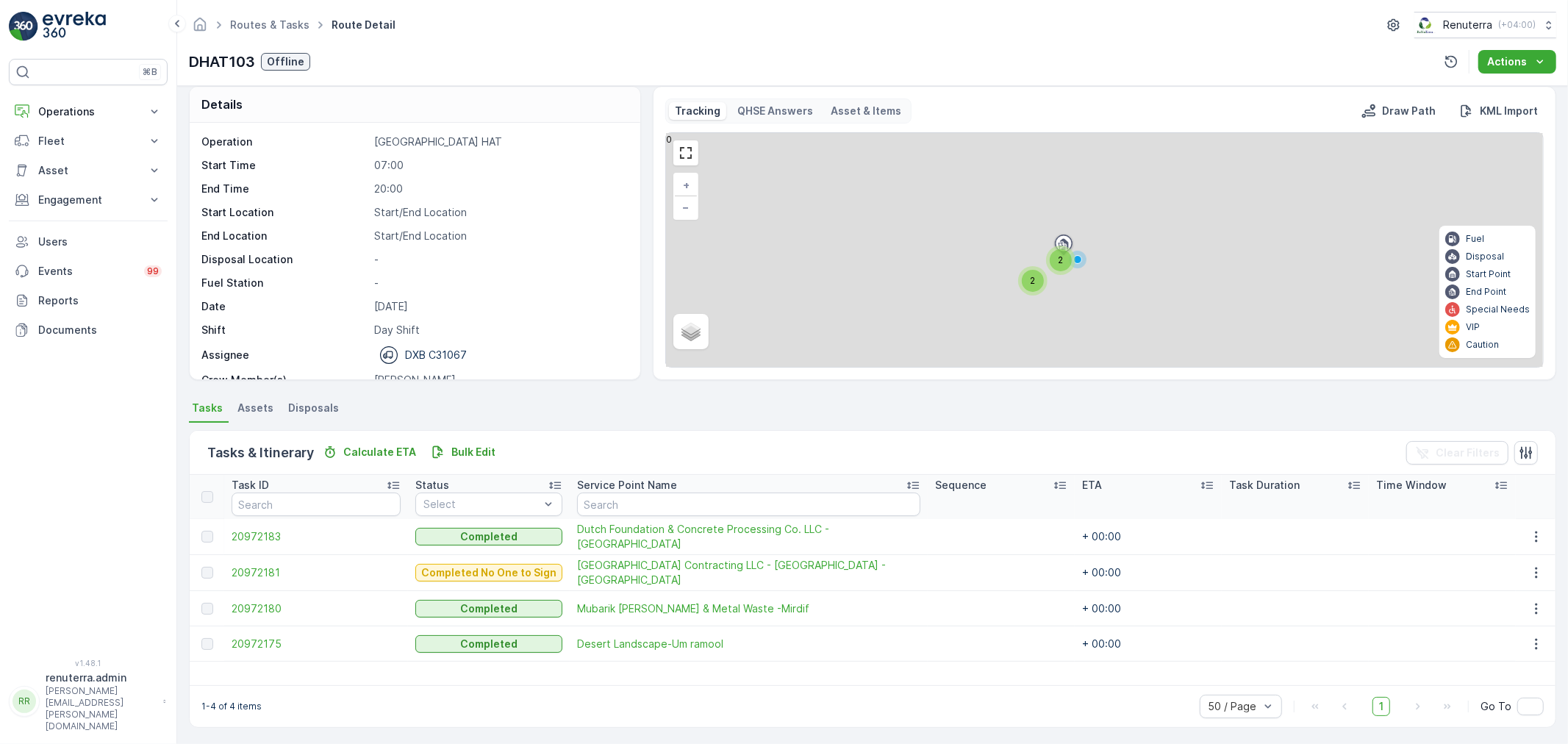
scroll to position [13, 0]
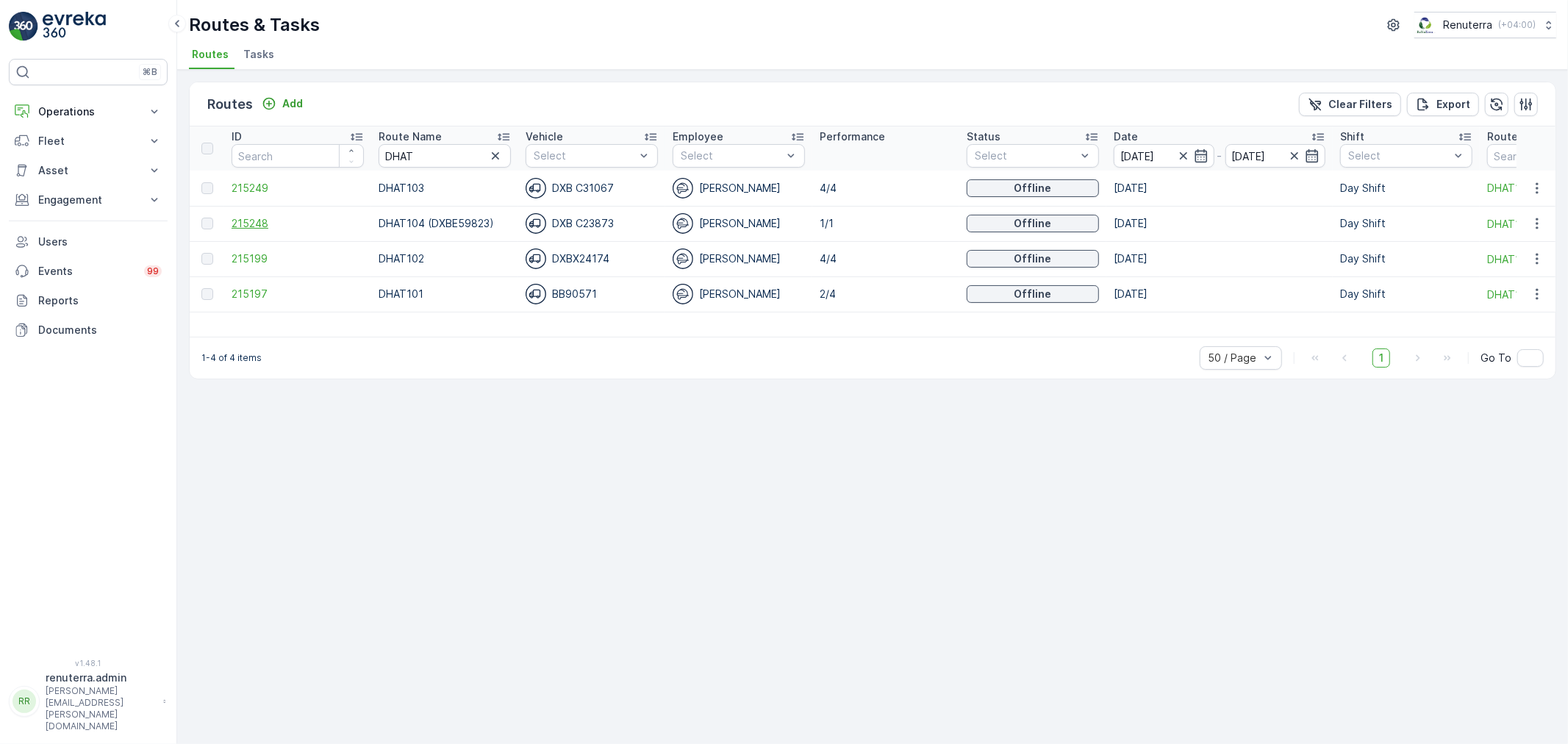
click at [247, 220] on span "215248" at bounding box center [298, 223] width 132 height 15
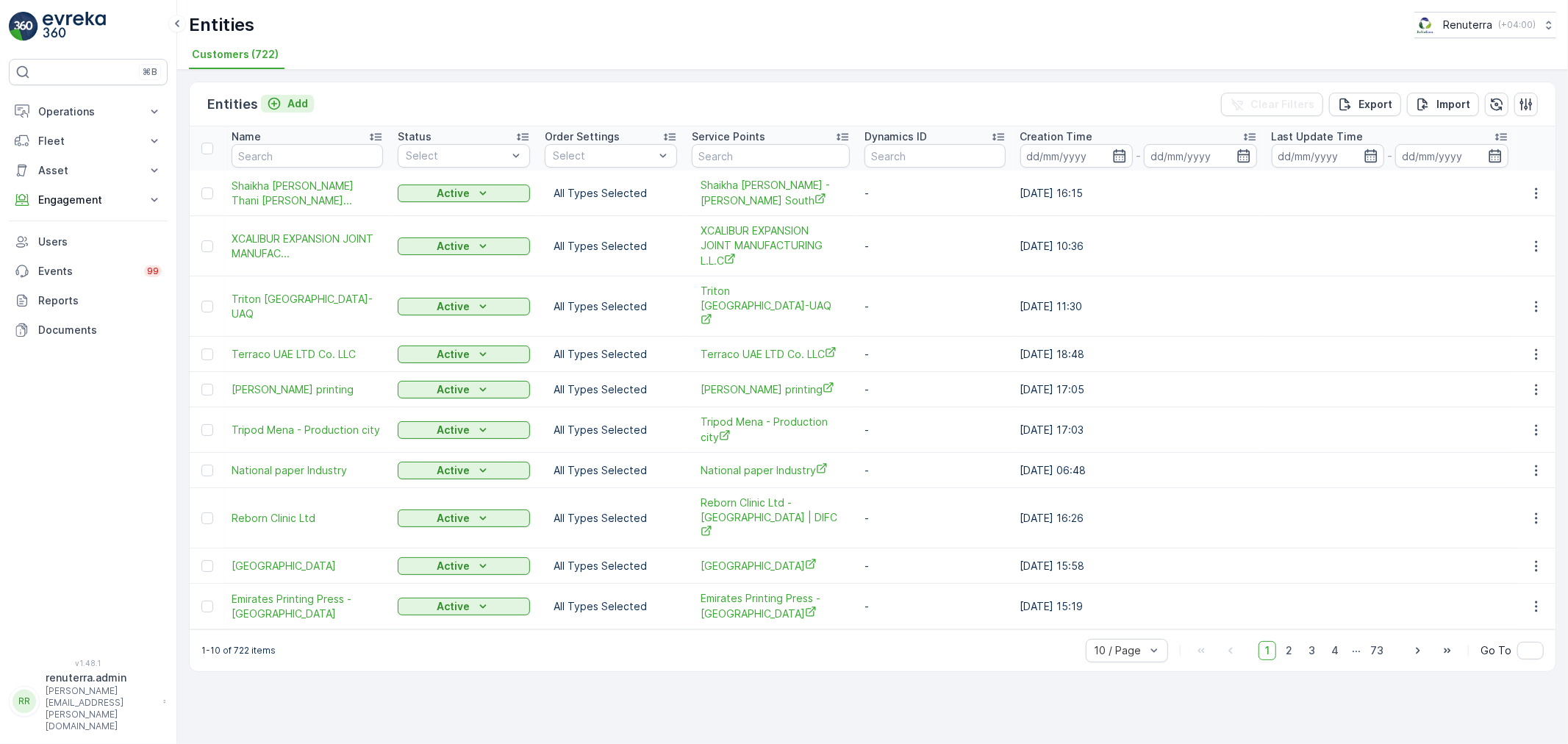
click at [295, 101] on p "Add" at bounding box center [298, 104] width 21 height 15
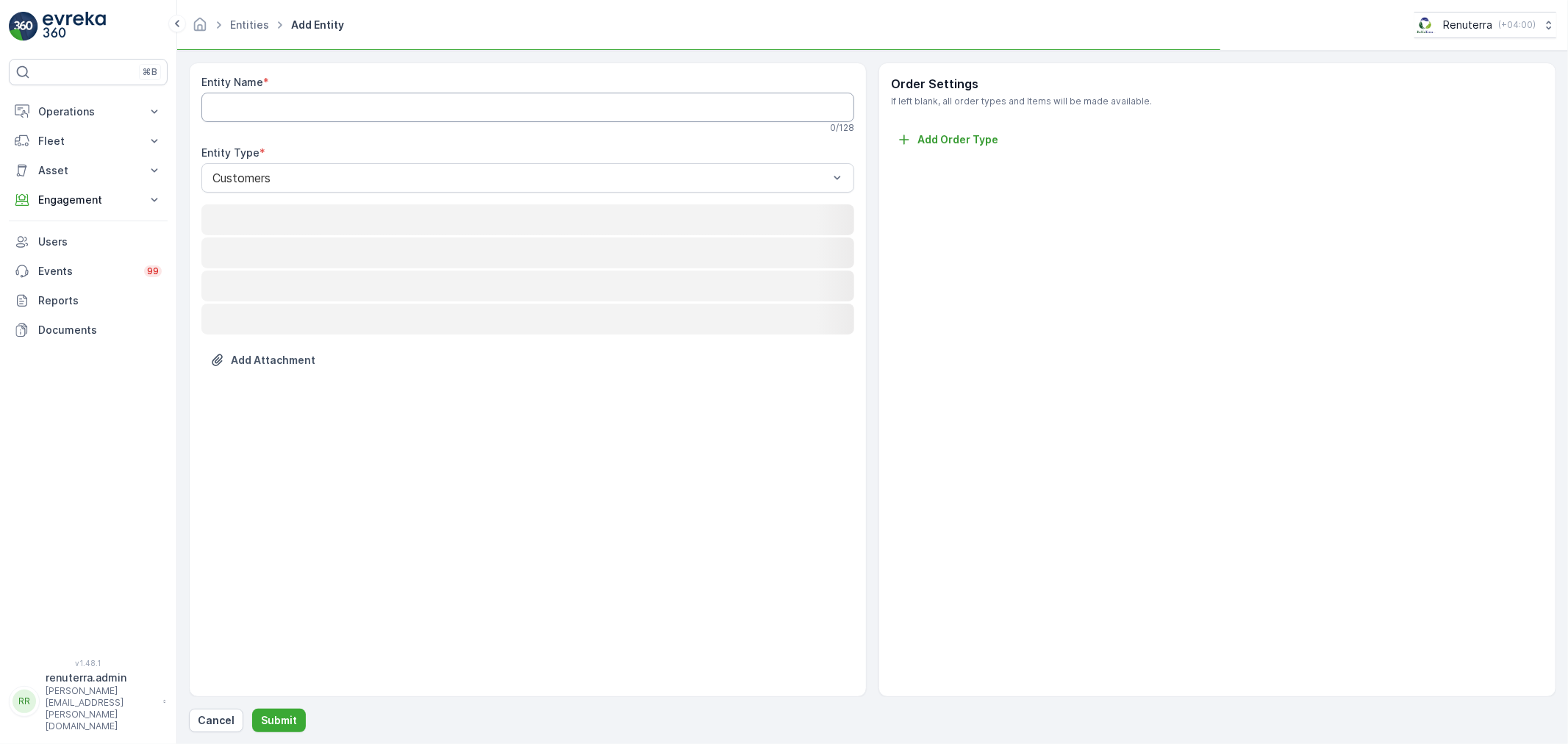
click at [298, 104] on Name "Entity Name" at bounding box center [528, 107] width 653 height 30
paste Name "Al FAKHER FOR TREATED TOBACCO MANUFACTURING FACTORY (S P S - L.L.C)"
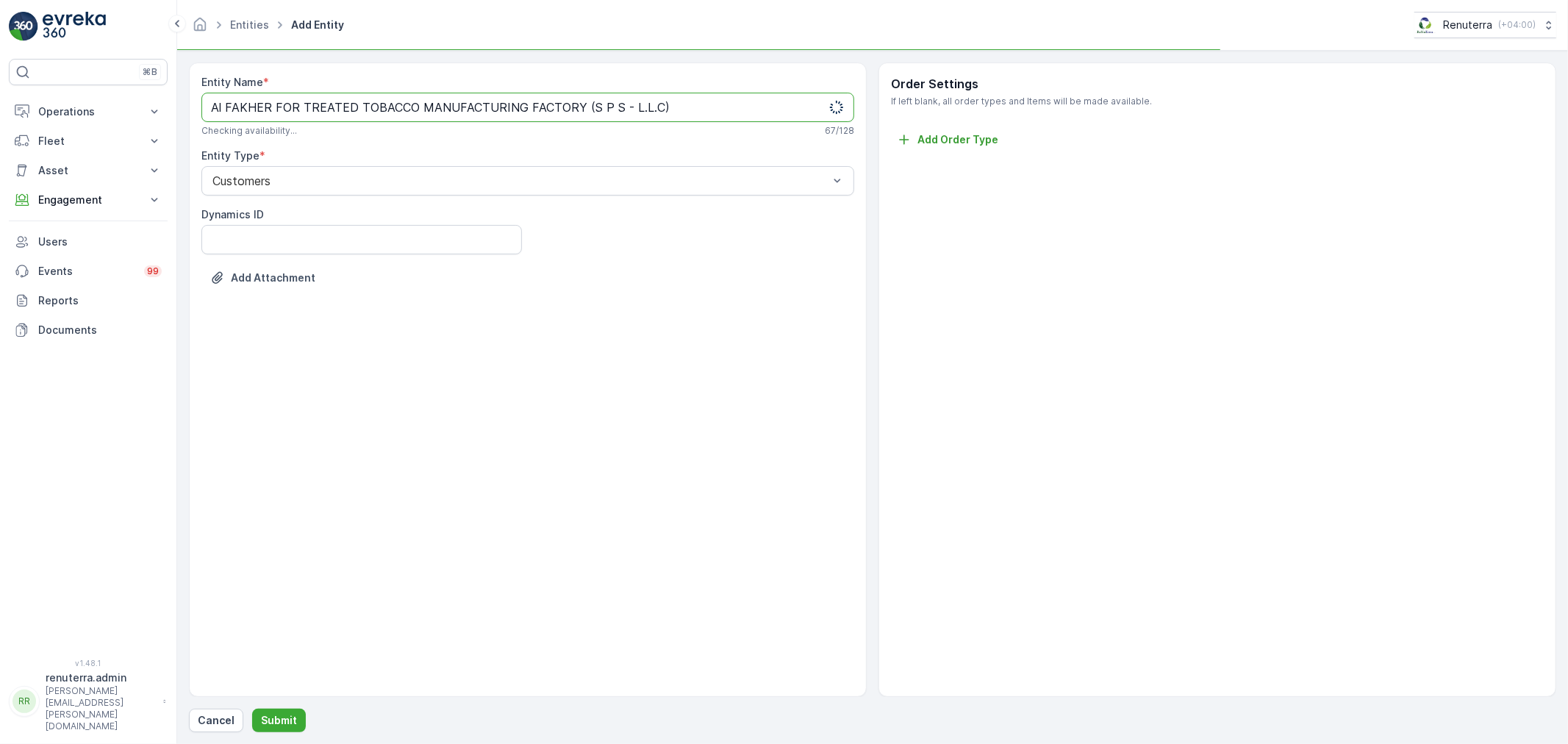
type Name "Al FAKHER FOR TREATED TOBACCO MANUFACTURING FACTORY (S P S - L.L.C)"
drag, startPoint x: 309, startPoint y: 708, endPoint x: 273, endPoint y: 719, distance: 37.6
click at [306, 709] on div "Cancel Submit" at bounding box center [872, 720] width 1367 height 24
click at [273, 719] on p "Submit" at bounding box center [279, 720] width 36 height 15
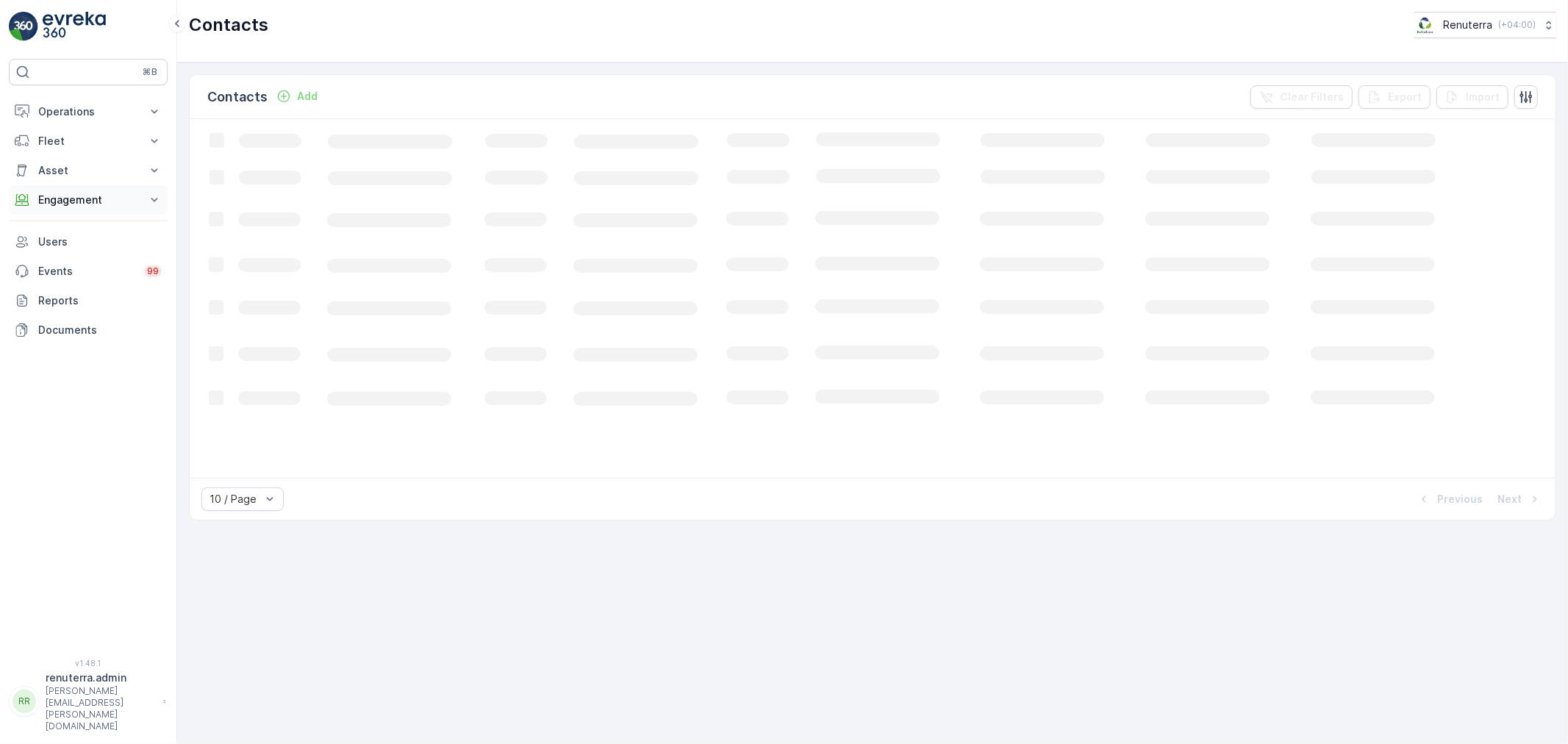
click at [86, 205] on p "Engagement" at bounding box center [88, 200] width 100 height 15
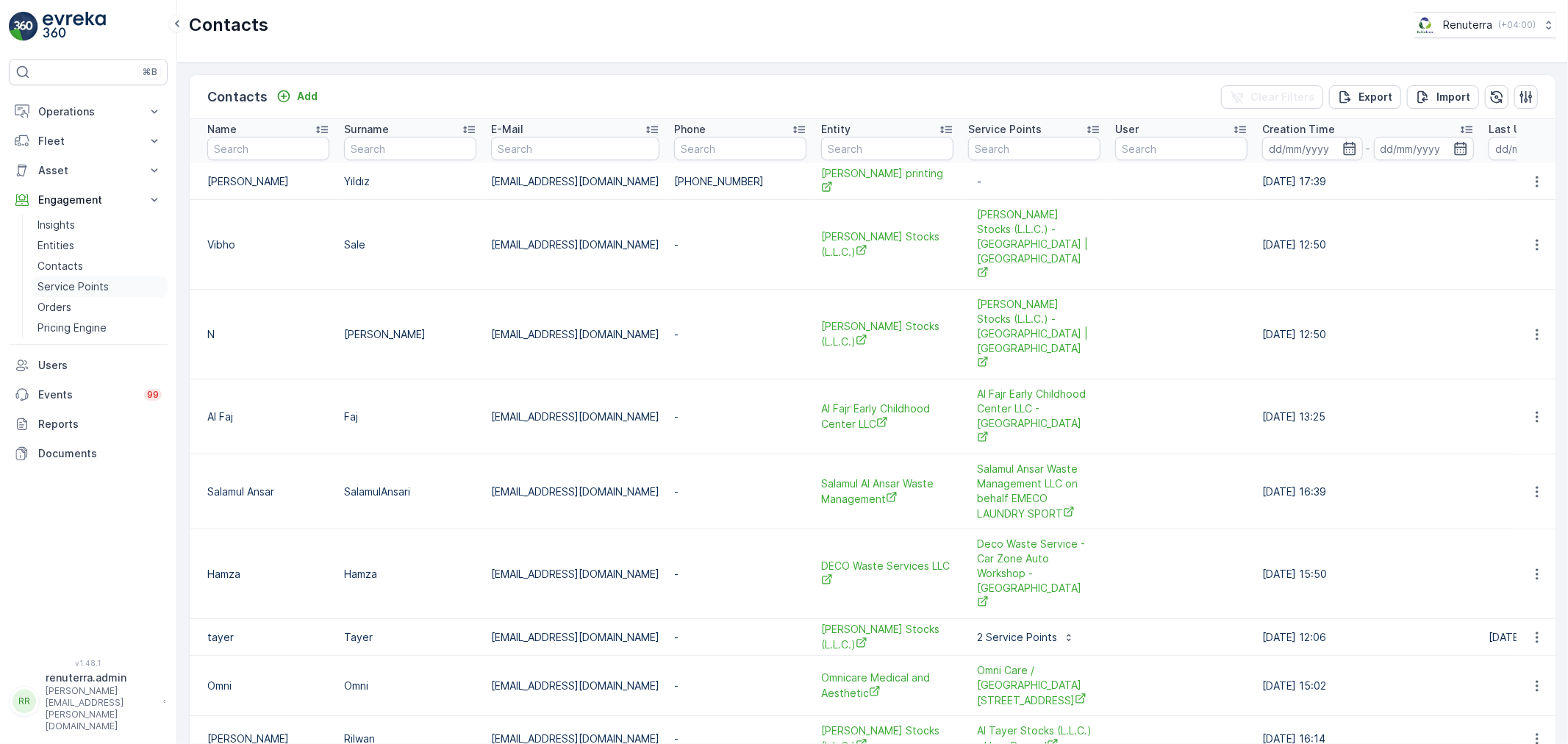
drag, startPoint x: 83, startPoint y: 280, endPoint x: 92, endPoint y: 280, distance: 9.0
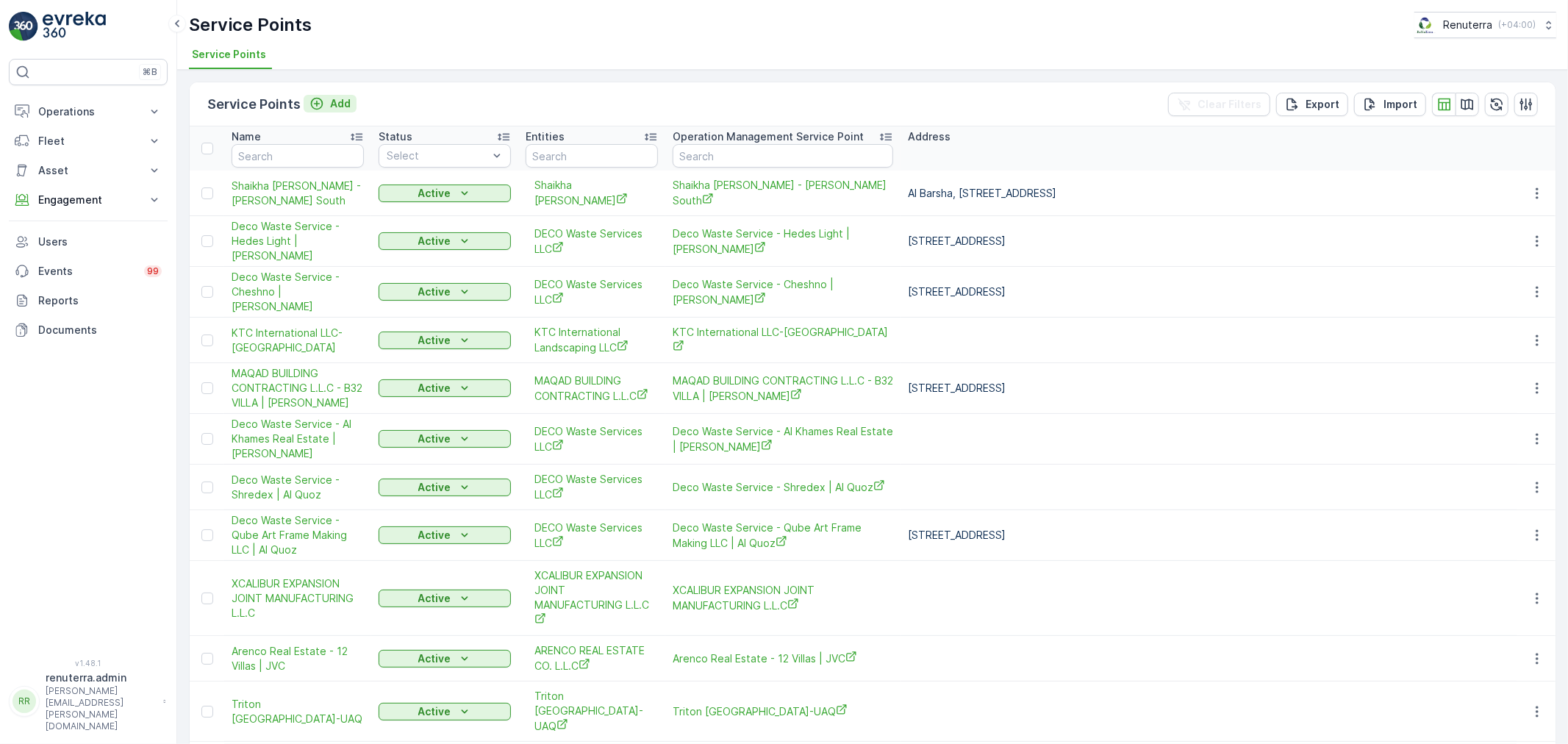
drag, startPoint x: 297, startPoint y: 101, endPoint x: 311, endPoint y: 105, distance: 14.6
click at [299, 98] on p "Service Points" at bounding box center [253, 105] width 93 height 21
click at [312, 105] on icon "Add" at bounding box center [316, 104] width 15 height 15
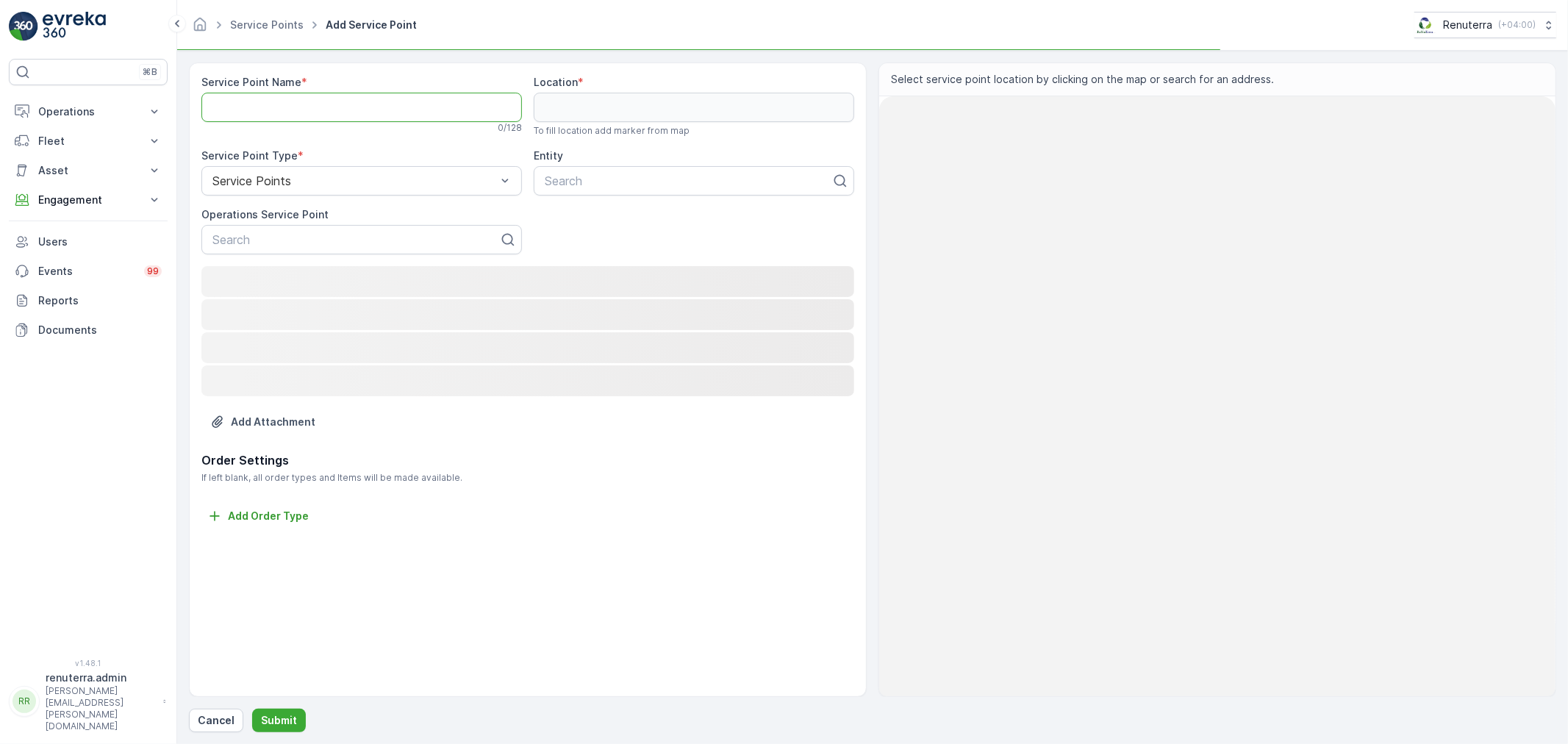
click at [297, 116] on Name "Service Point Name" at bounding box center [361, 107] width 320 height 30
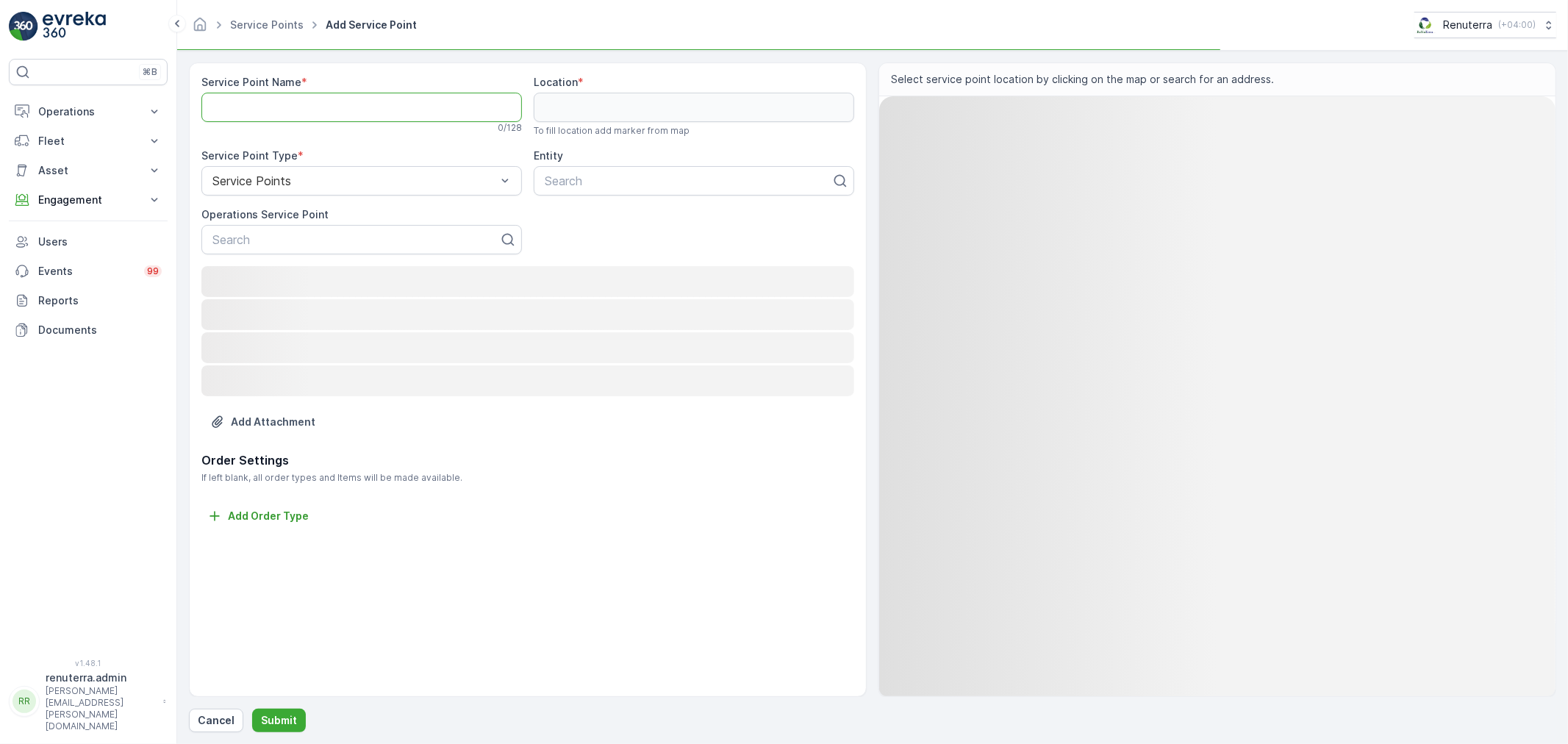
paste Name "Al FAKHER FOR TREATED TOBACCO MANUFACTURING FACTORY (S P S - L.L.C)"
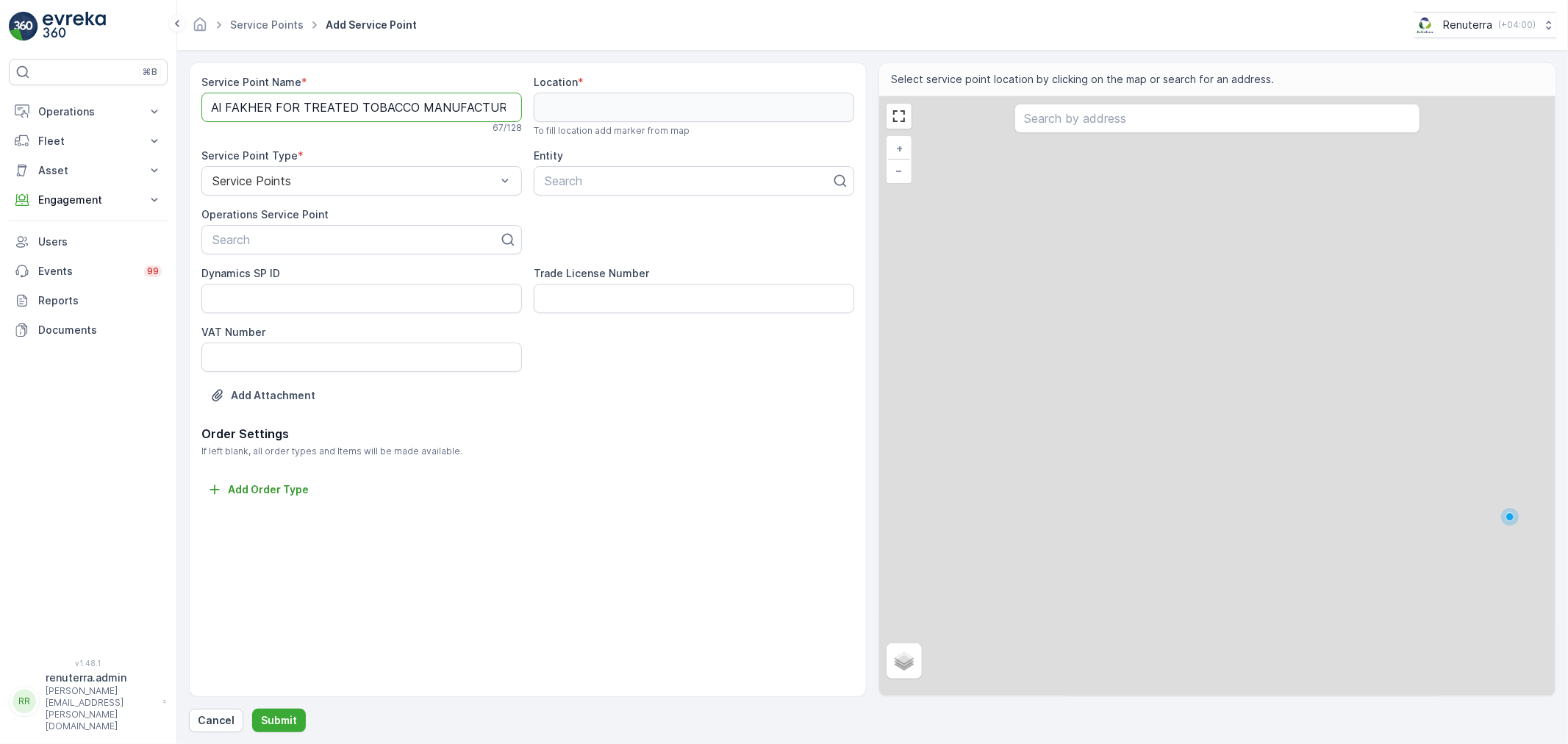
scroll to position [0, 150]
type Name "Al FAKHER FOR TREATED TOBACCO MANUFACTURING FACTORY (S P S - L.L.C)"
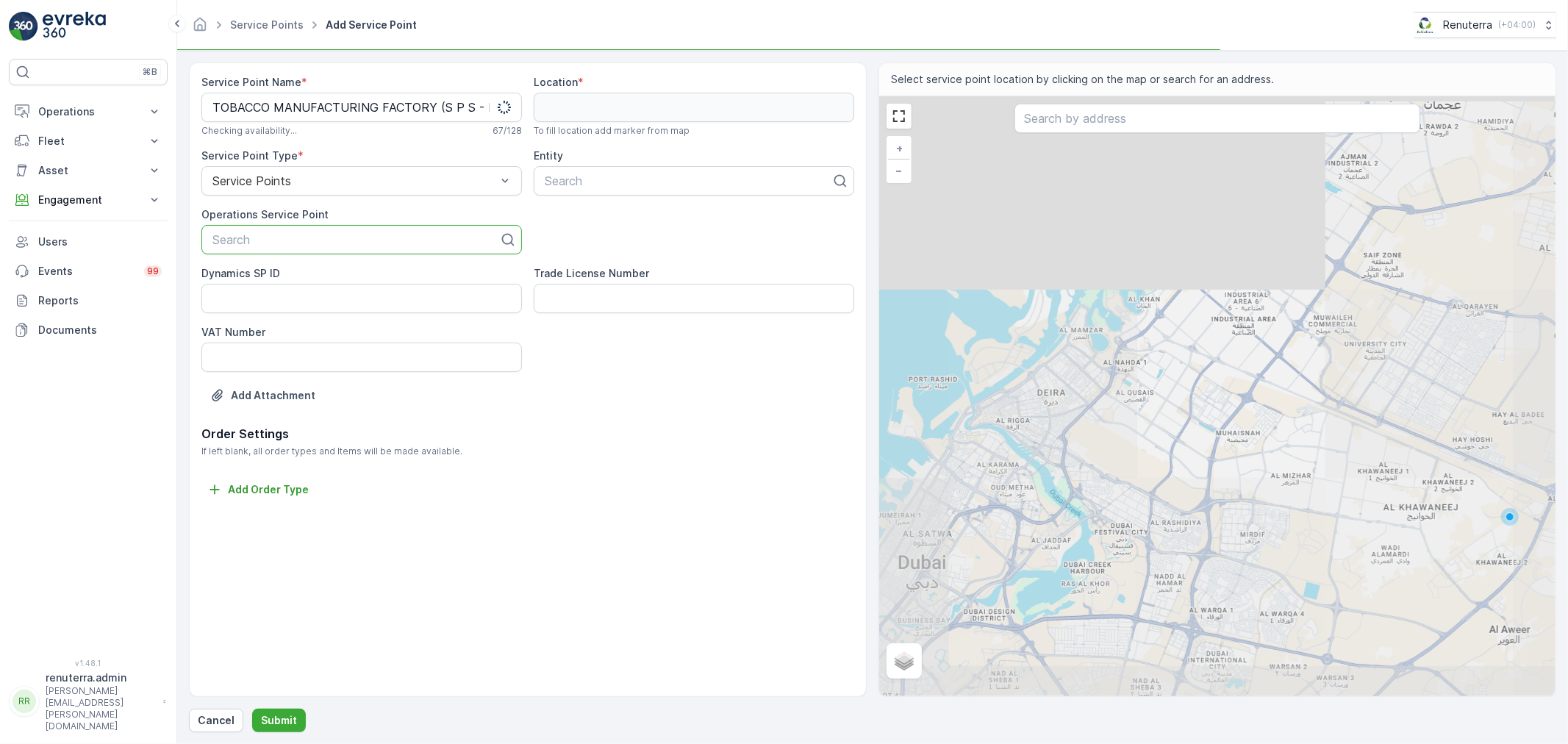
scroll to position [0, 0]
paste input "Al FAKHER FOR TREATED TOBACCO MANUFACTURING FACTORY (S P S - L.L.C)"
type input "Al FAKHER FOR TREATED TOBACCO MANUFACTURING FACTORY (S P S - L.L.C)"
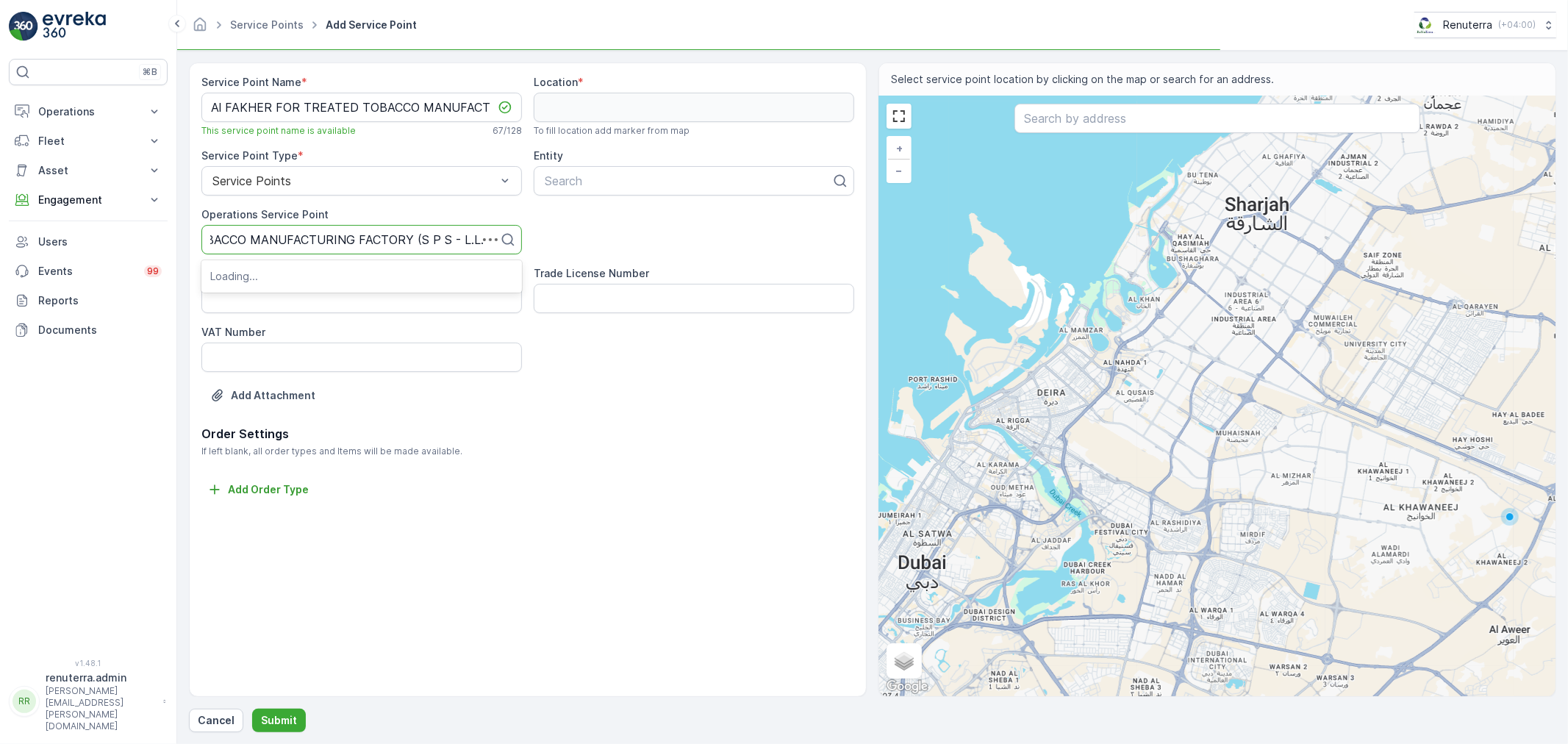
scroll to position [0, 158]
click at [313, 271] on span "Al FAKHER FOR TREATED TOBACCO MANUFACTURING FACTORY (S P S - L.L.C)" at bounding box center [361, 282] width 303 height 26
click at [623, 185] on div at bounding box center [688, 180] width 290 height 13
paste input "Al FAKHER FOR TREATED TOBACCO MANUFACTURING FACTORY (S P S - L.L.C)"
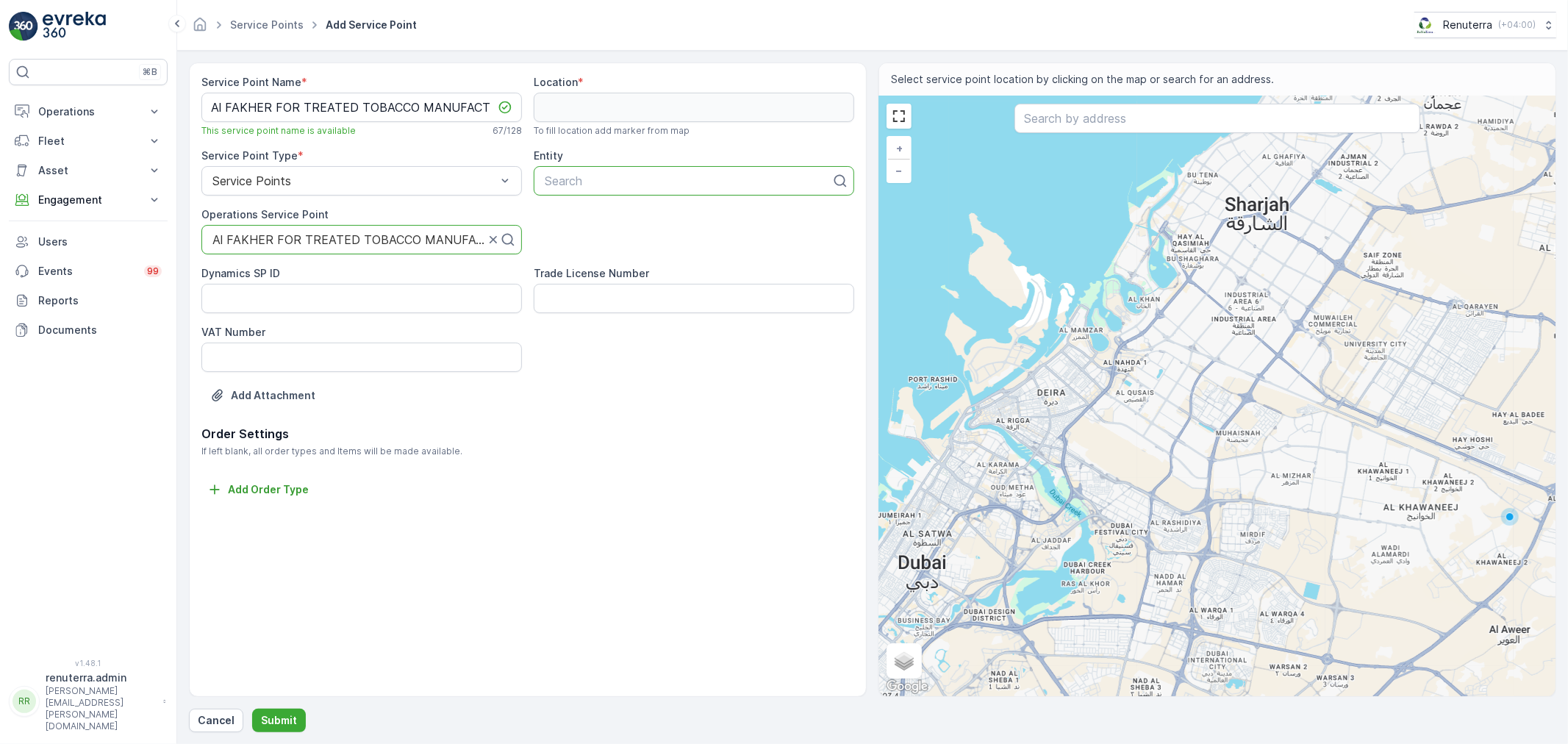
type input "Al FAKHER FOR TREATED TOBACCO MANUFACTURING FACTORY (S P S - L.L.C)"
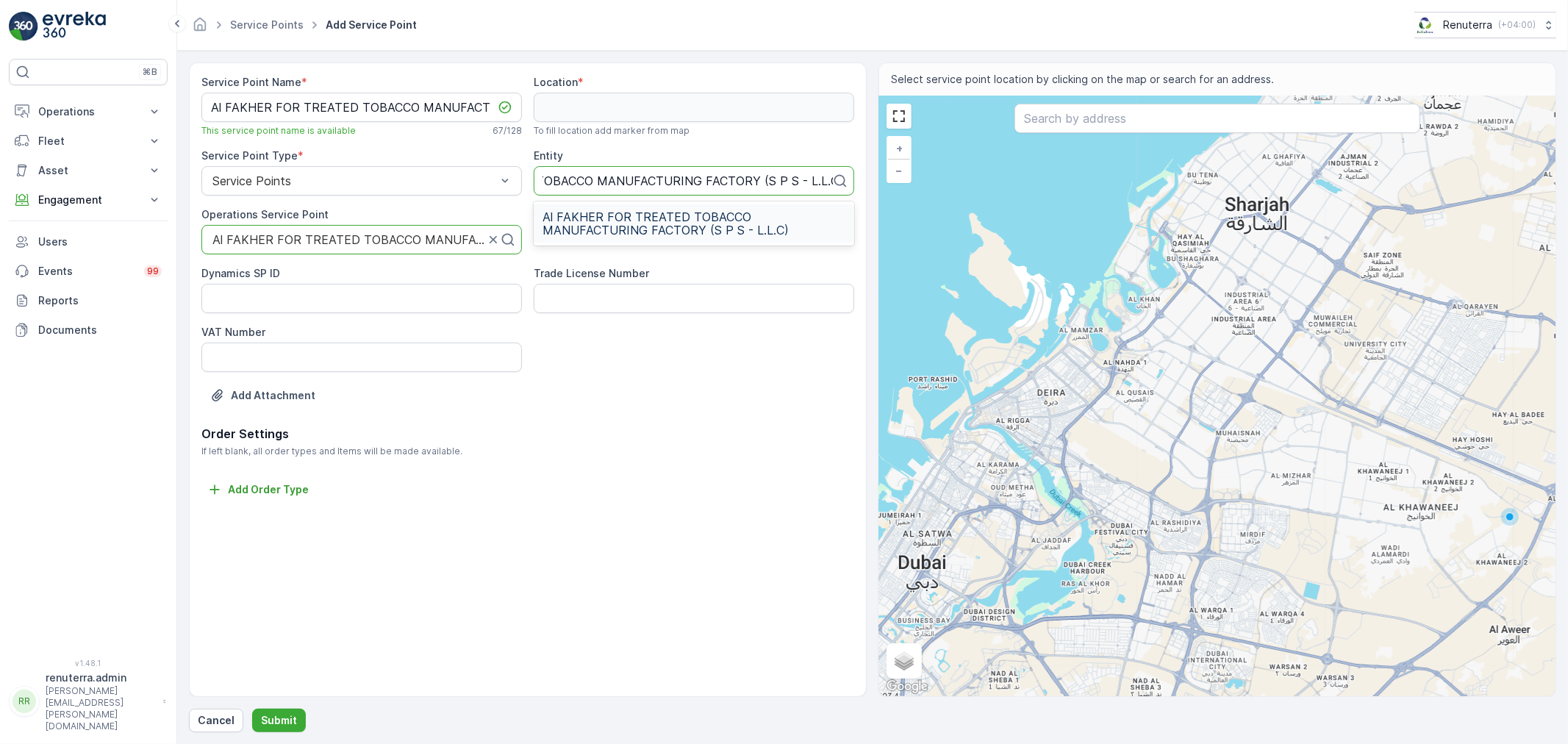
click at [623, 224] on span "Al FAKHER FOR TREATED TOBACCO MANUFACTURING FACTORY (S P S - L.L.C)" at bounding box center [694, 223] width 303 height 26
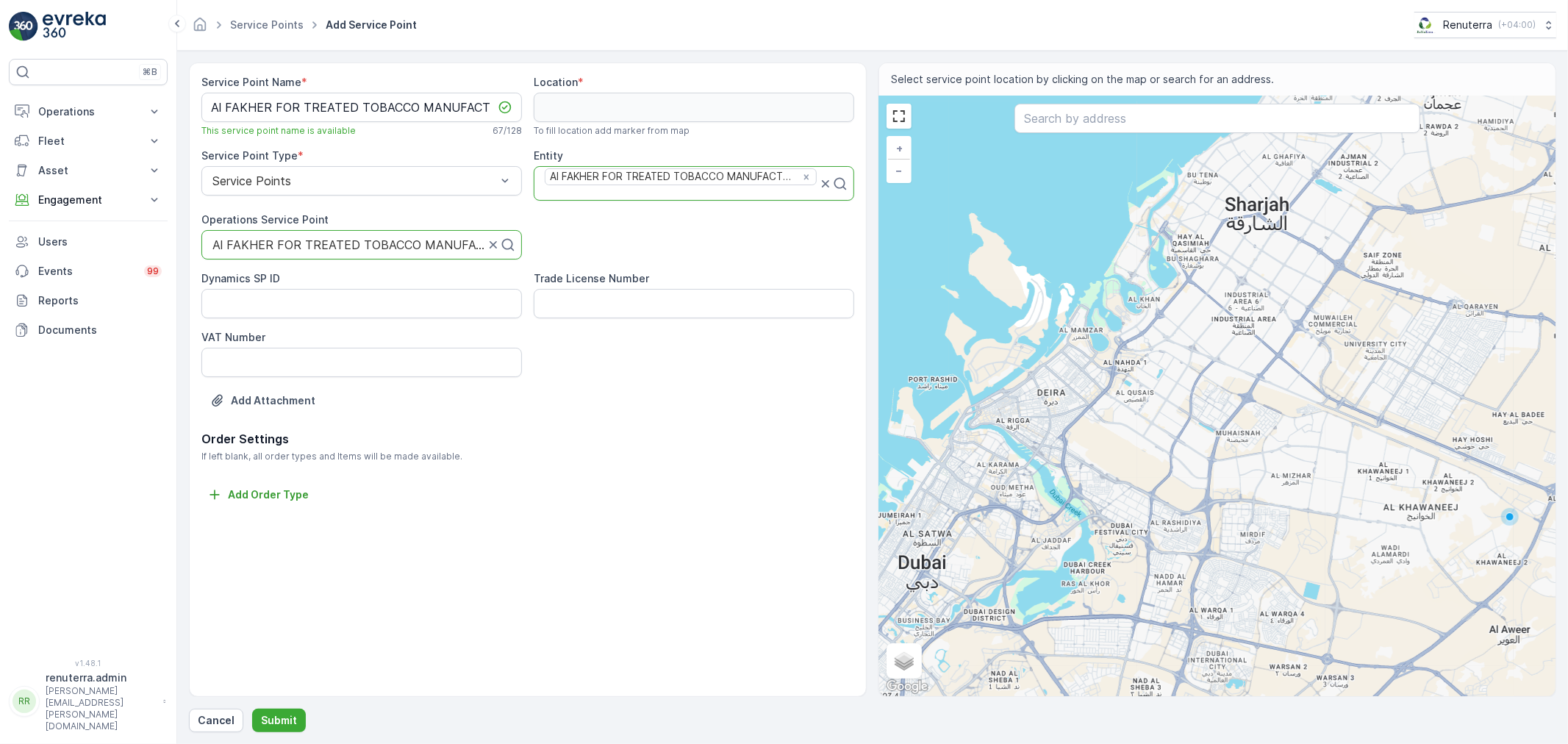
scroll to position [0, 0]
click at [1059, 131] on div at bounding box center [1217, 119] width 406 height 32
click at [1056, 126] on input "text" at bounding box center [1217, 118] width 406 height 30
paste input "Al FAKHER FOR TREATED TOBACCO MANUFACTURING FACTORY (S P S - L.L.C)"
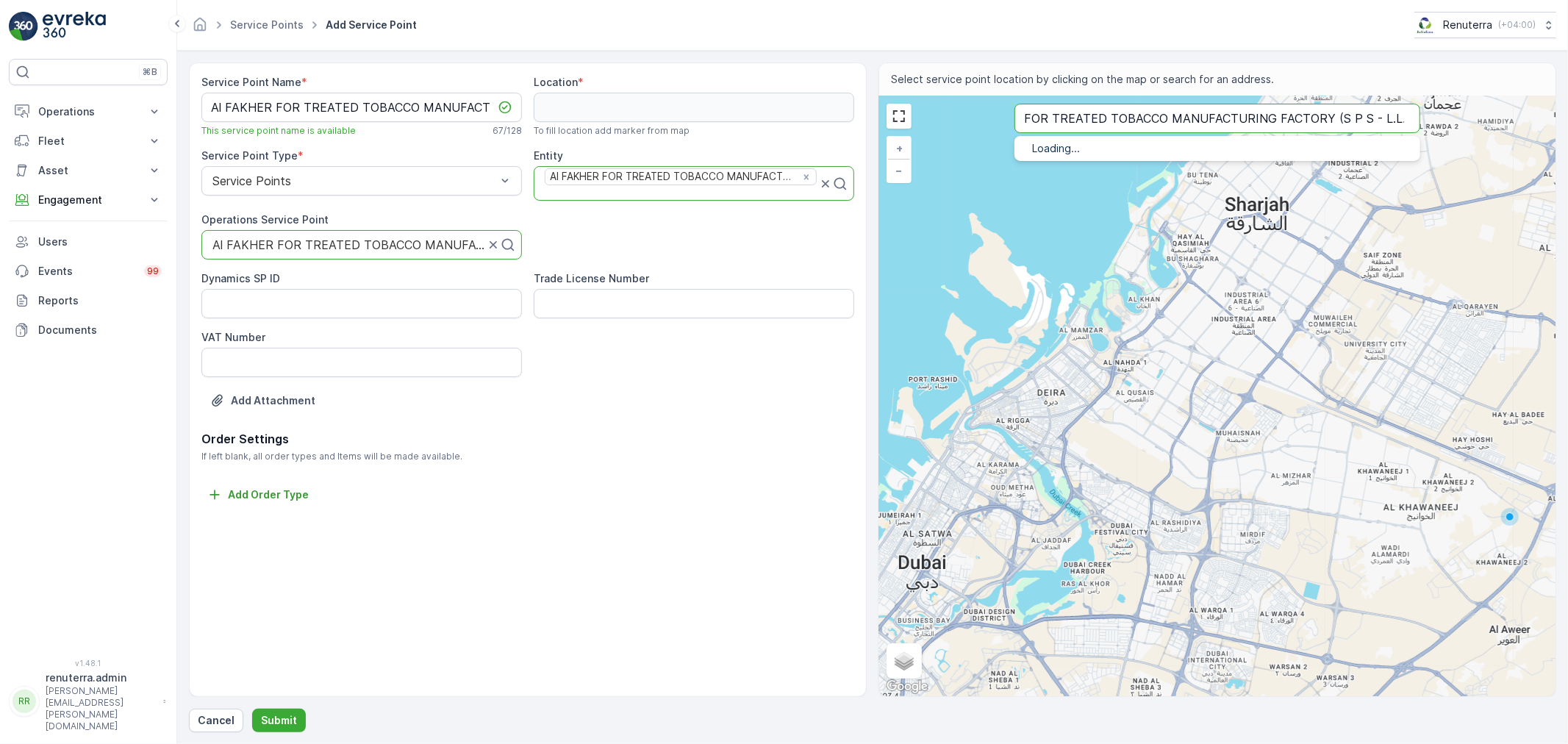
type input "Al FAKHER FOR TREATED TOBACCO MANUFACTURING FACTORY (S P S - L.L.C)"
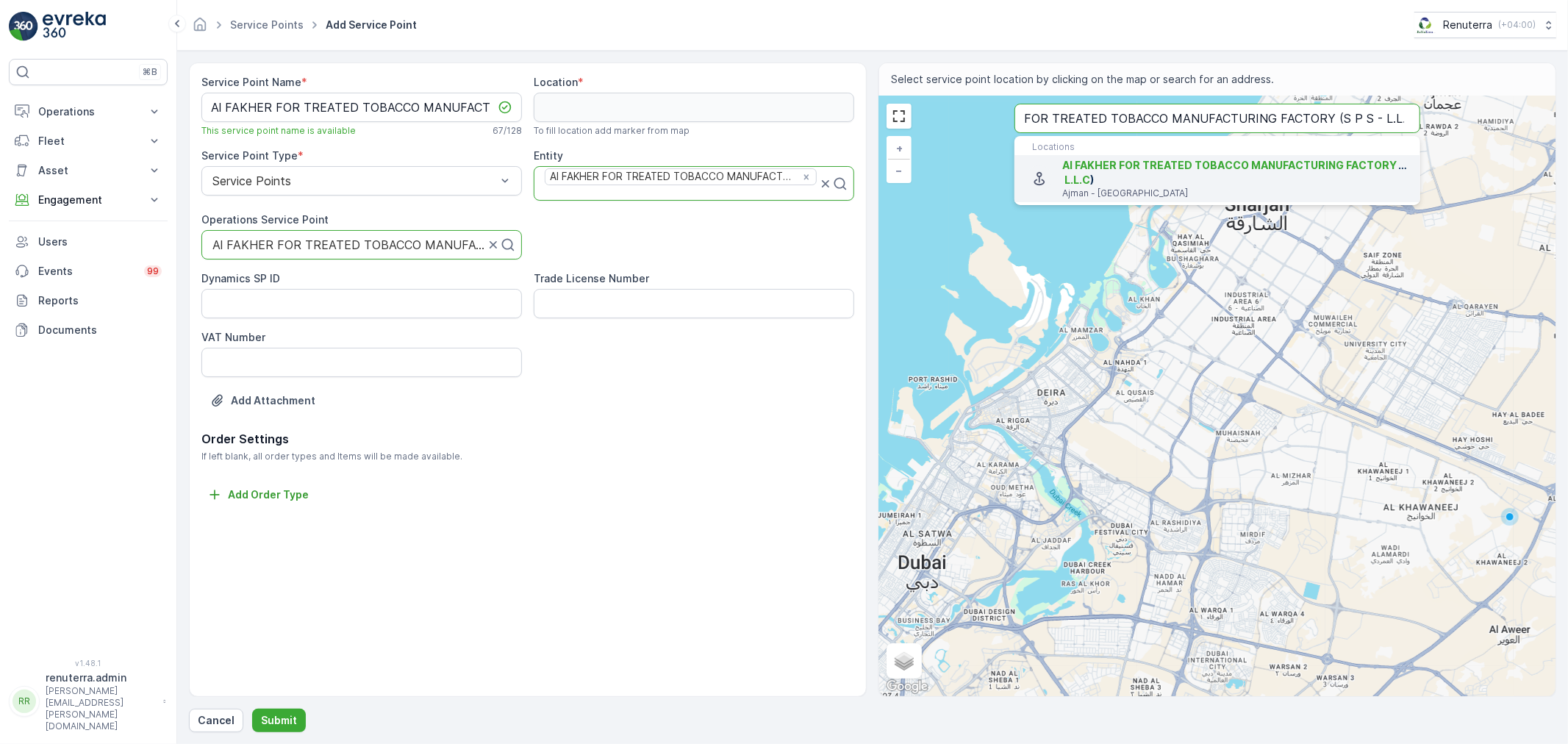
scroll to position [0, 0]
click at [1082, 163] on span "Al FAKHER FOR TREATED TOBACCO MANUFACTURING FACTORY (S P S - L.L.C" at bounding box center [1249, 172] width 374 height 27
type input "25.3859856,55.48228169999999"
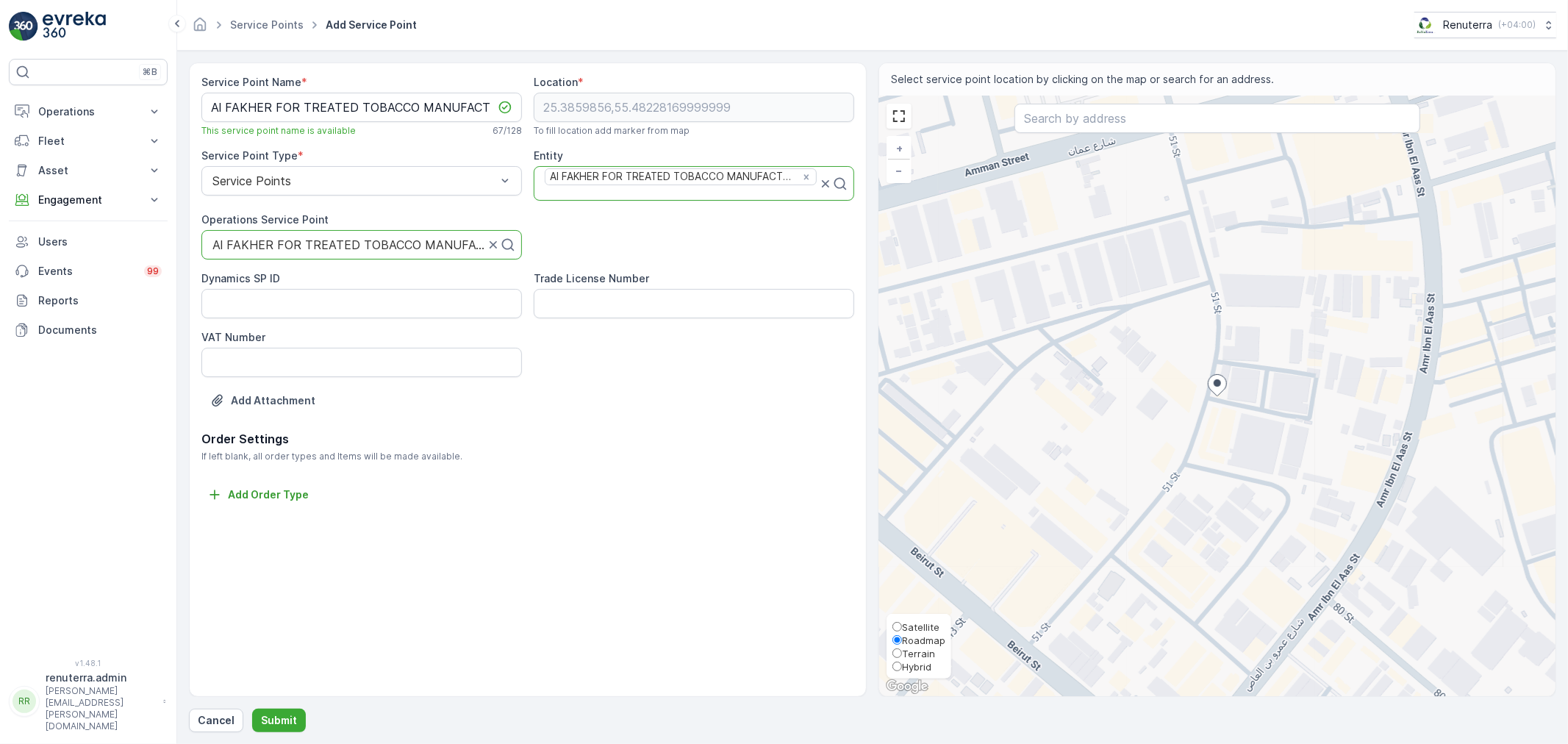
click at [915, 622] on span "Satellite" at bounding box center [920, 627] width 37 height 12
click at [902, 622] on input "Satellite" at bounding box center [897, 626] width 10 height 10
radio input "true"
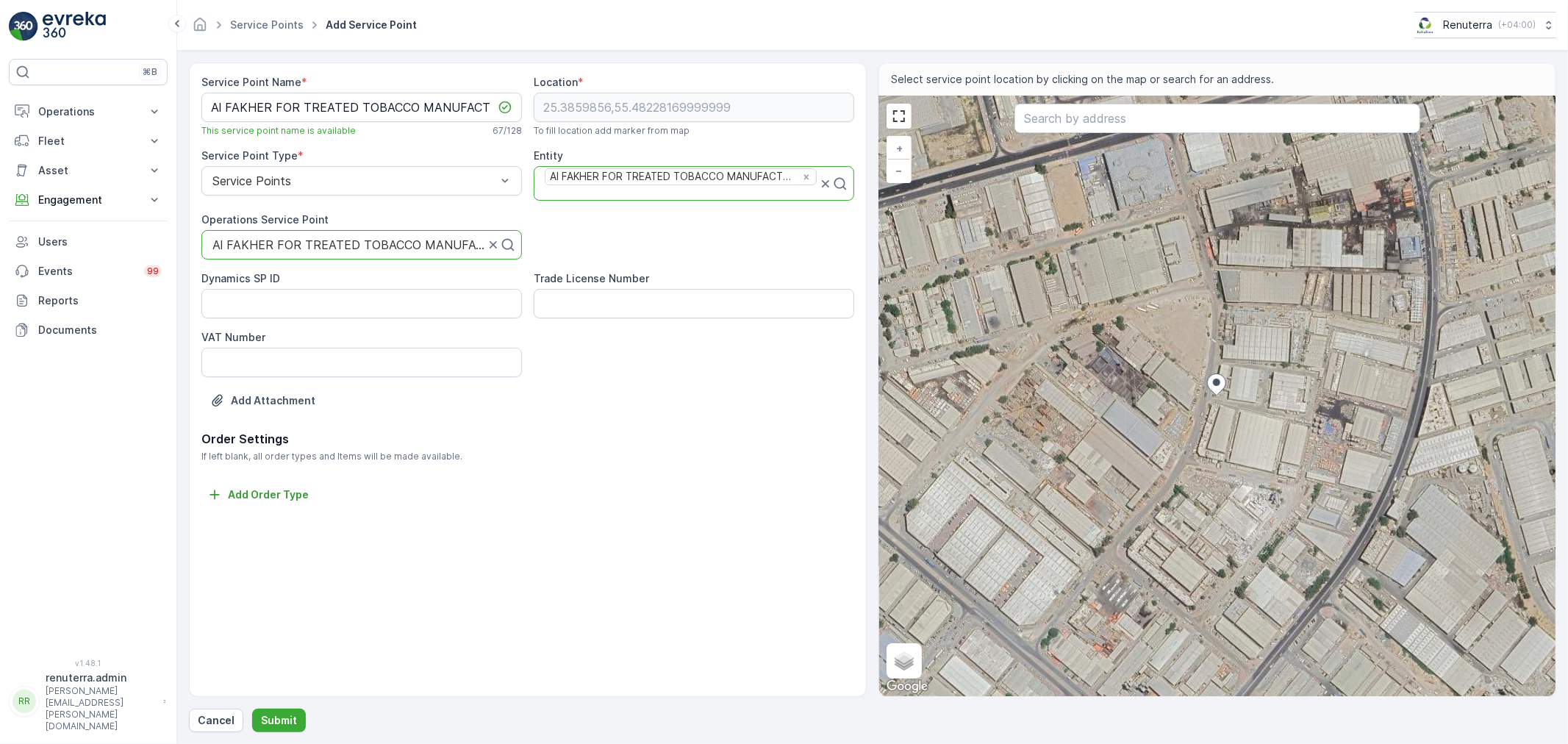
click at [293, 701] on div "Service Point Name * Al FAKHER FOR TREATED TOBACCO MANUFACTURING FACTORY (S P S…" at bounding box center [872, 397] width 1367 height 670
click at [288, 709] on button "Submit" at bounding box center [279, 720] width 54 height 24
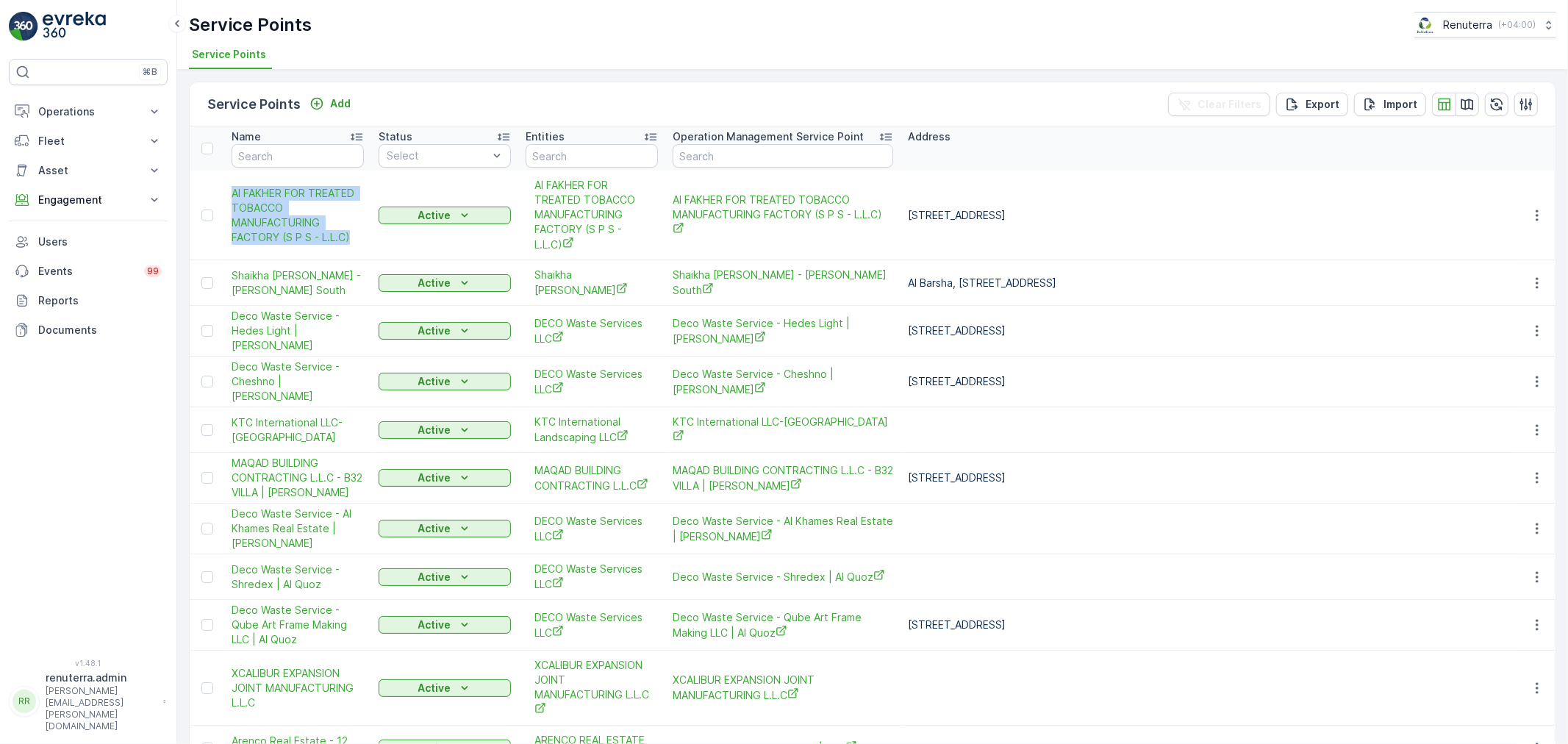
drag, startPoint x: 229, startPoint y: 186, endPoint x: 358, endPoint y: 258, distance: 147.7
click at [360, 258] on td "Al FAKHER FOR TREATED TOBACCO MANUFACTURING FACTORY (S P S - L.L.C)" at bounding box center [297, 215] width 147 height 90
copy span "Al FAKHER FOR TREATED TOBACCO MANUFACTURING FACTORY (S P S - L.L.C)"
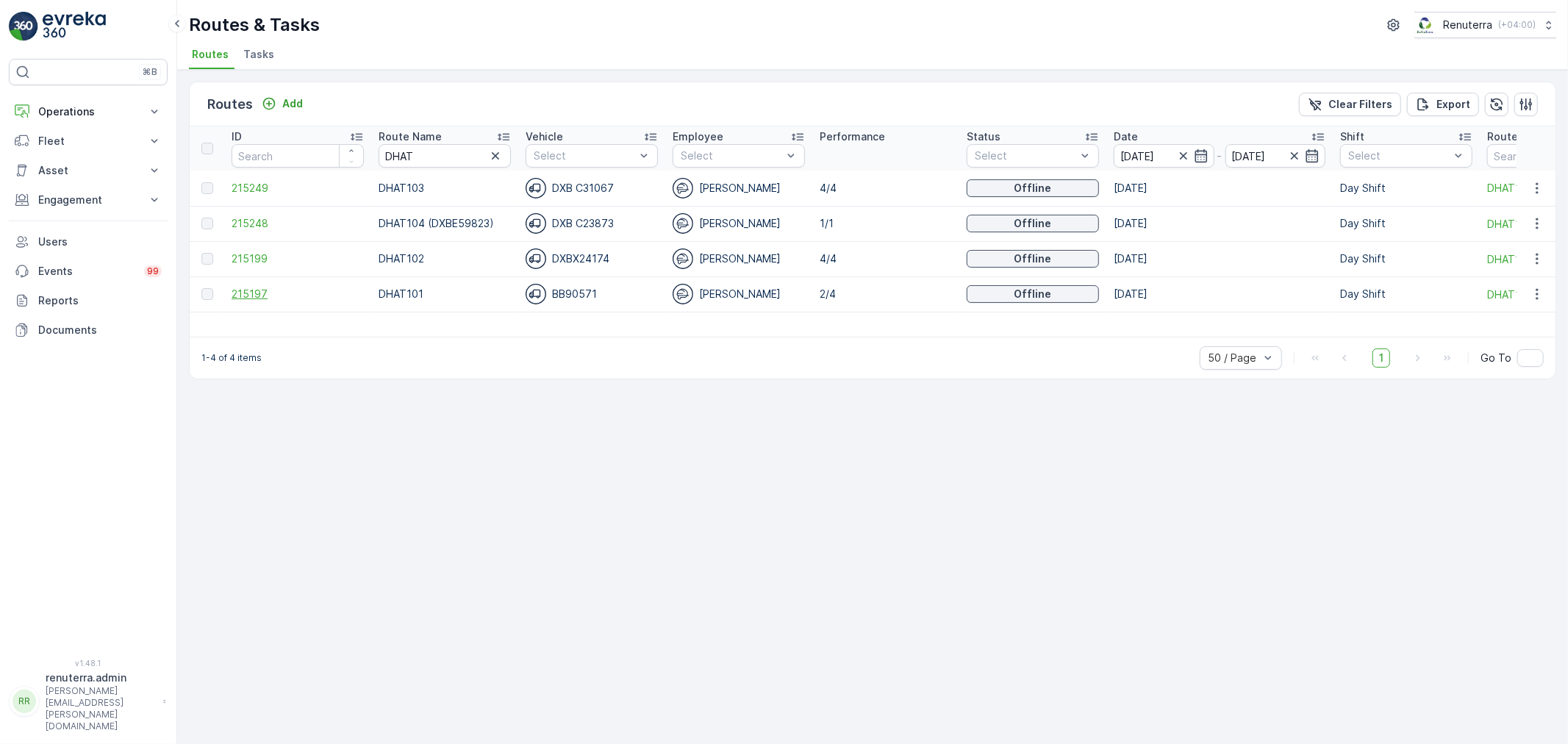
click at [273, 290] on span "215197" at bounding box center [298, 294] width 132 height 15
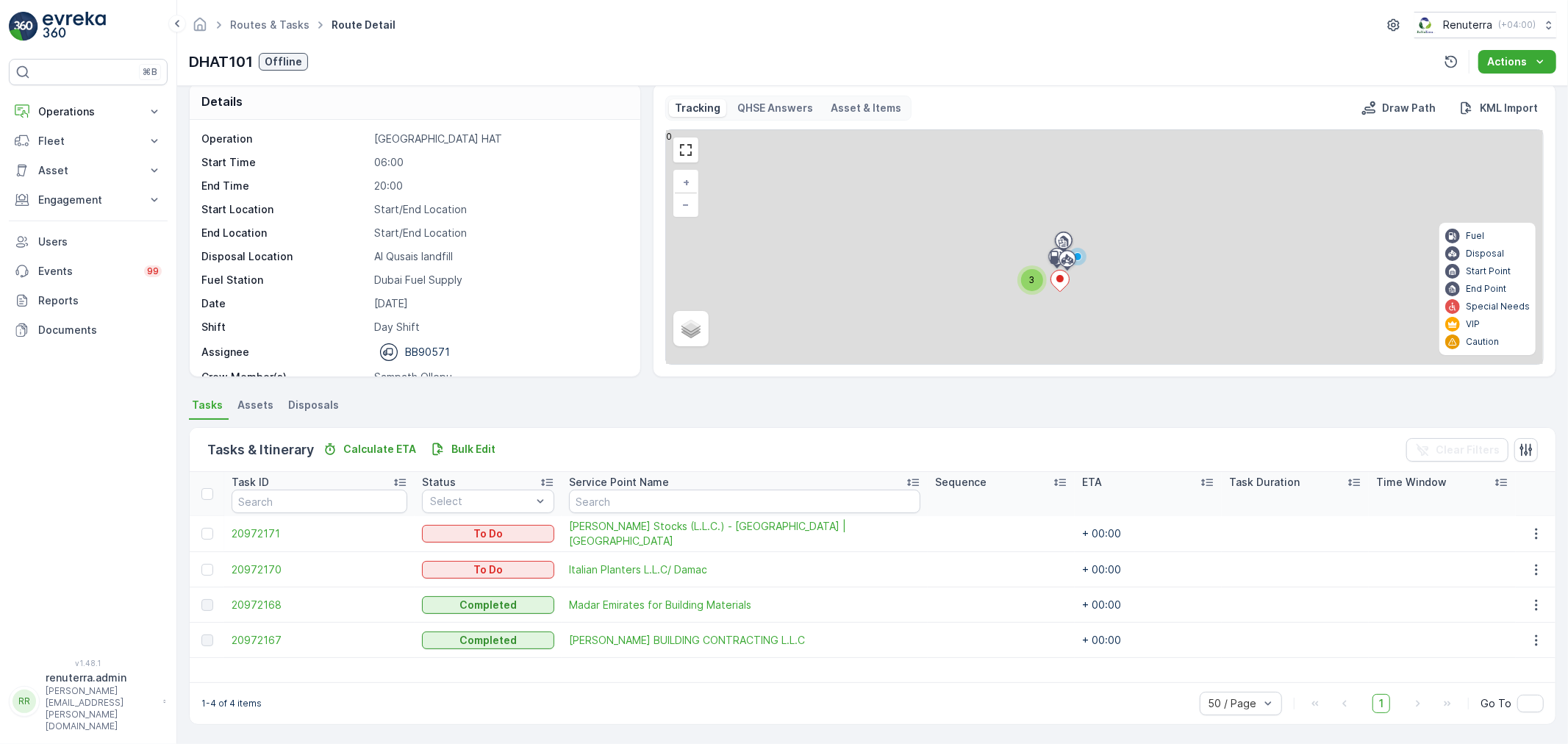
scroll to position [15, 0]
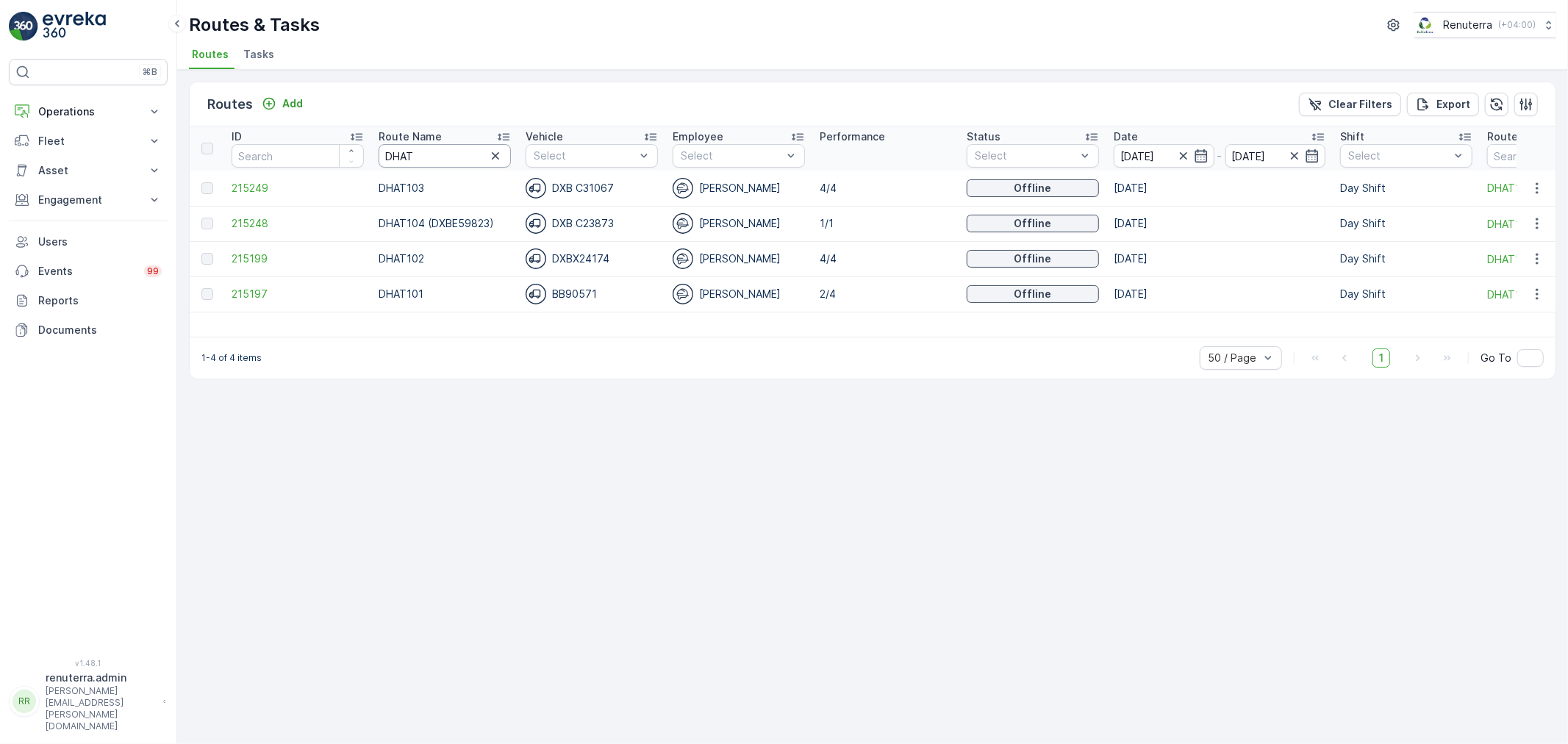
click at [439, 163] on input "DHAT" at bounding box center [445, 155] width 132 height 24
drag, startPoint x: 414, startPoint y: 155, endPoint x: 369, endPoint y: 171, distance: 47.8
click at [409, 155] on input "DHAT" at bounding box center [445, 155] width 132 height 24
drag, startPoint x: 370, startPoint y: 147, endPoint x: 351, endPoint y: 147, distance: 19.0
click at [353, 147] on tr "ID Route Name DHAT Vehicle Select Employee Select Performance Status Select Dat…" at bounding box center [1001, 148] width 1624 height 44
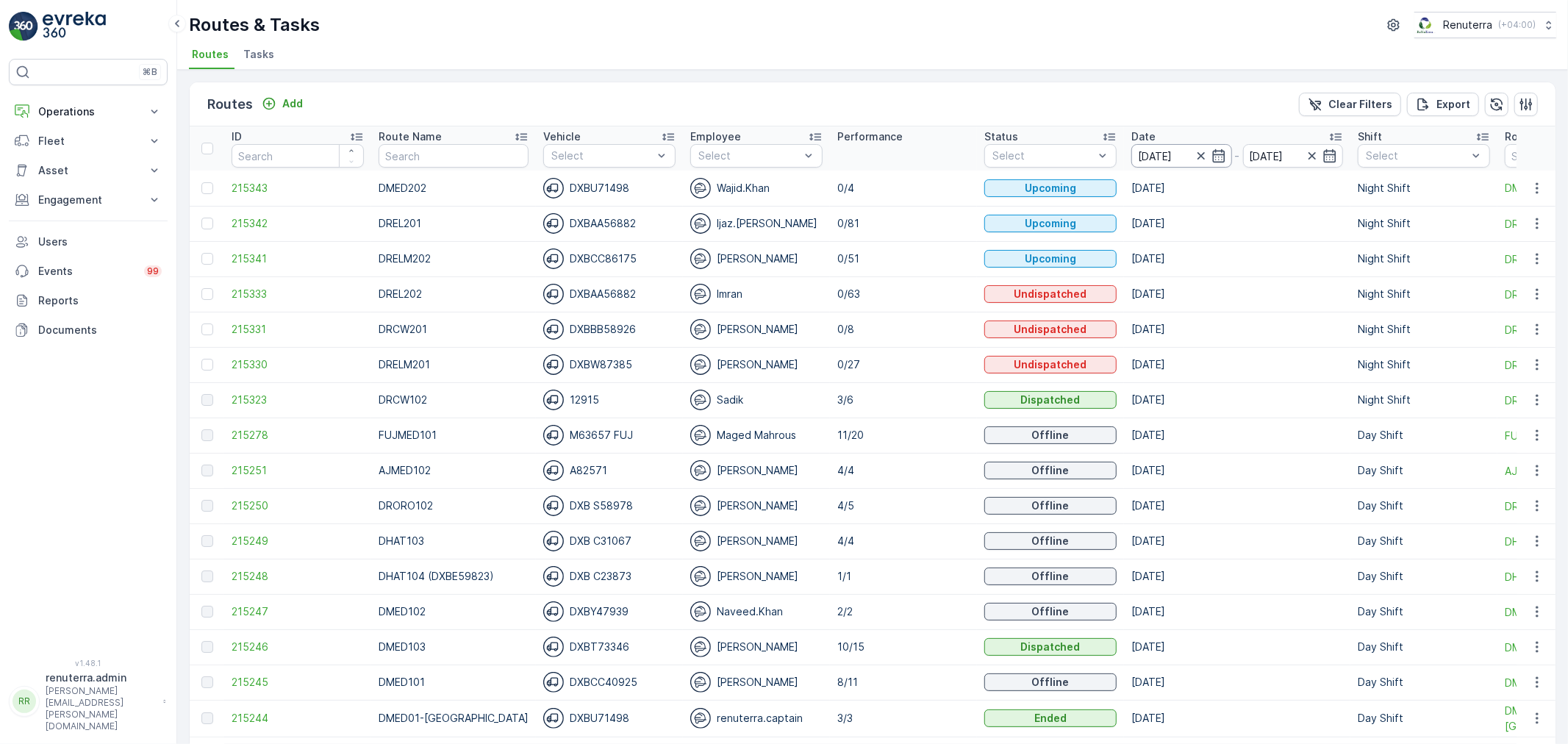
drag, startPoint x: 1161, startPoint y: 150, endPoint x: 1153, endPoint y: 162, distance: 14.4
click at [1160, 149] on input "[DATE]" at bounding box center [1181, 155] width 101 height 24
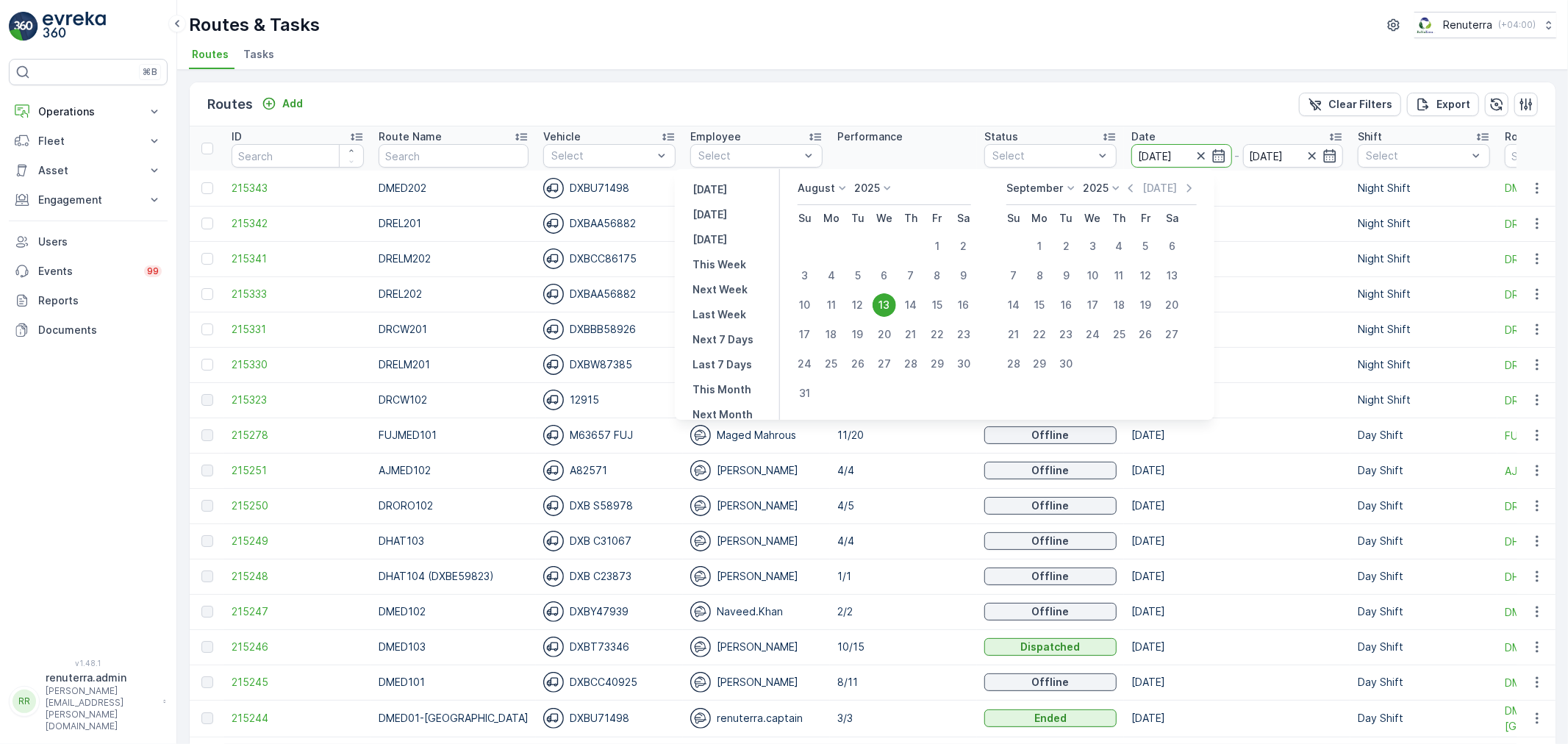
click at [867, 47] on ul "Routes Tasks" at bounding box center [866, 57] width 1356 height 25
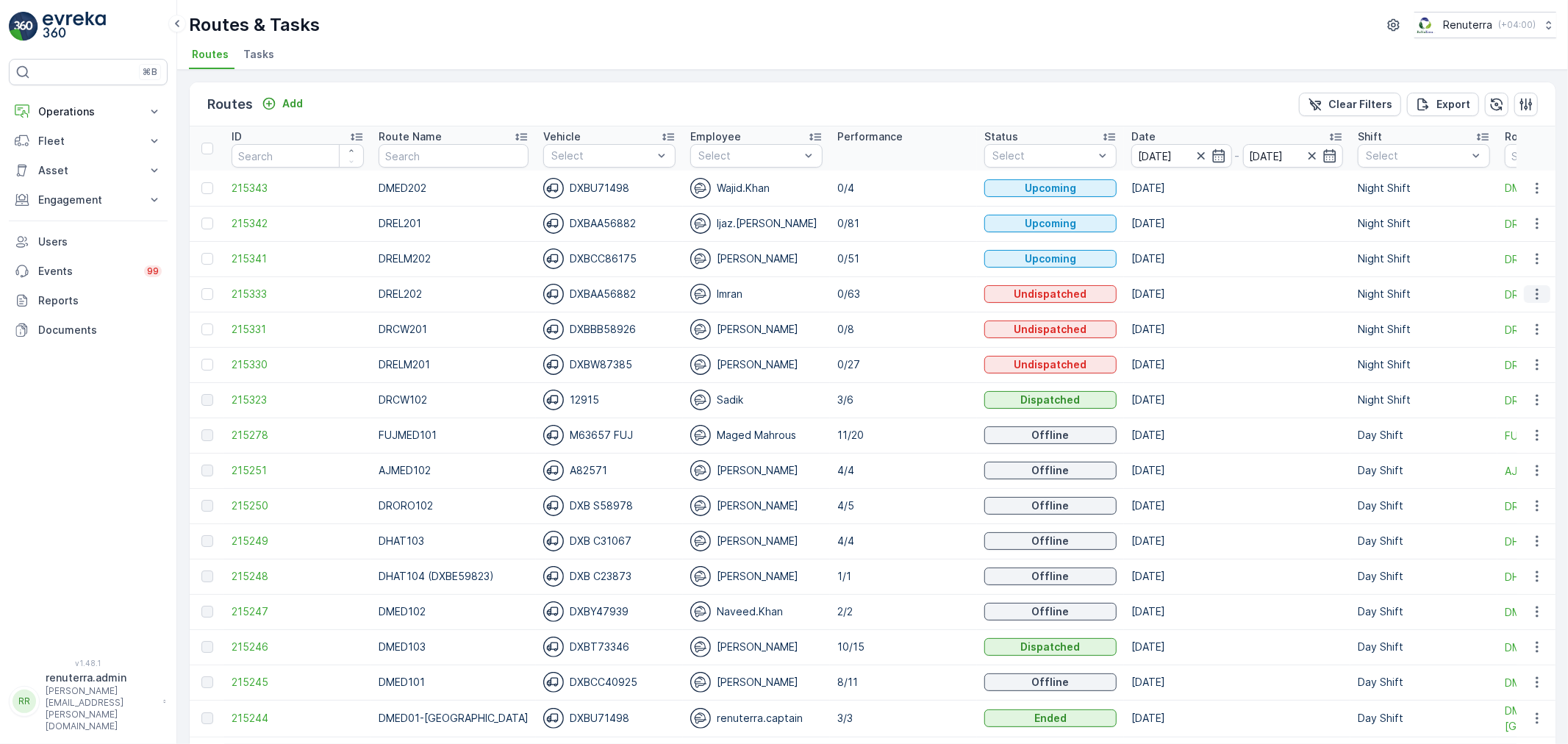
click at [1544, 290] on button "button" at bounding box center [1537, 294] width 26 height 17
click at [1540, 290] on icon "button" at bounding box center [1537, 294] width 15 height 15
click at [1503, 375] on span "Change Assignee" at bounding box center [1503, 377] width 86 height 15
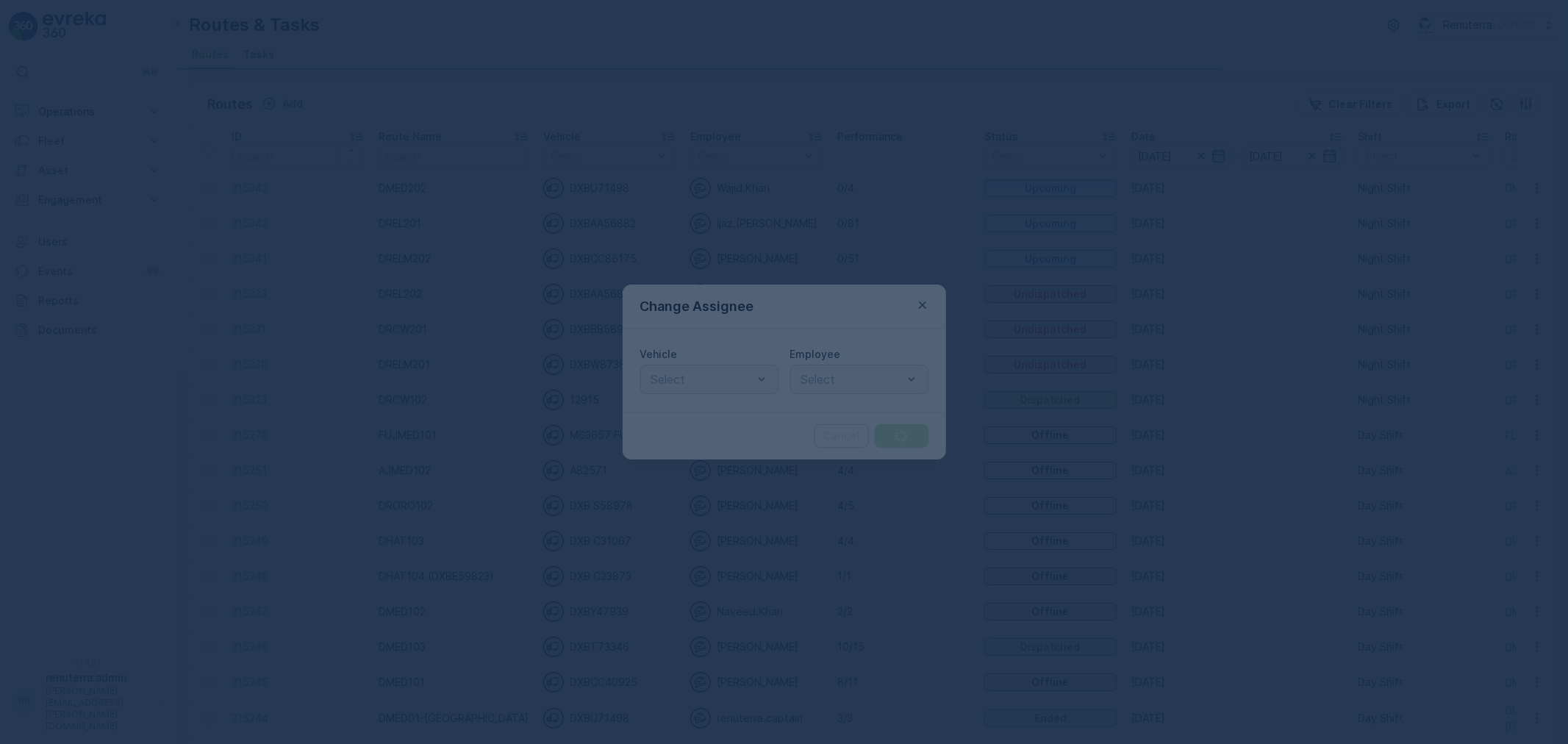
click at [703, 388] on div at bounding box center [784, 372] width 1568 height 744
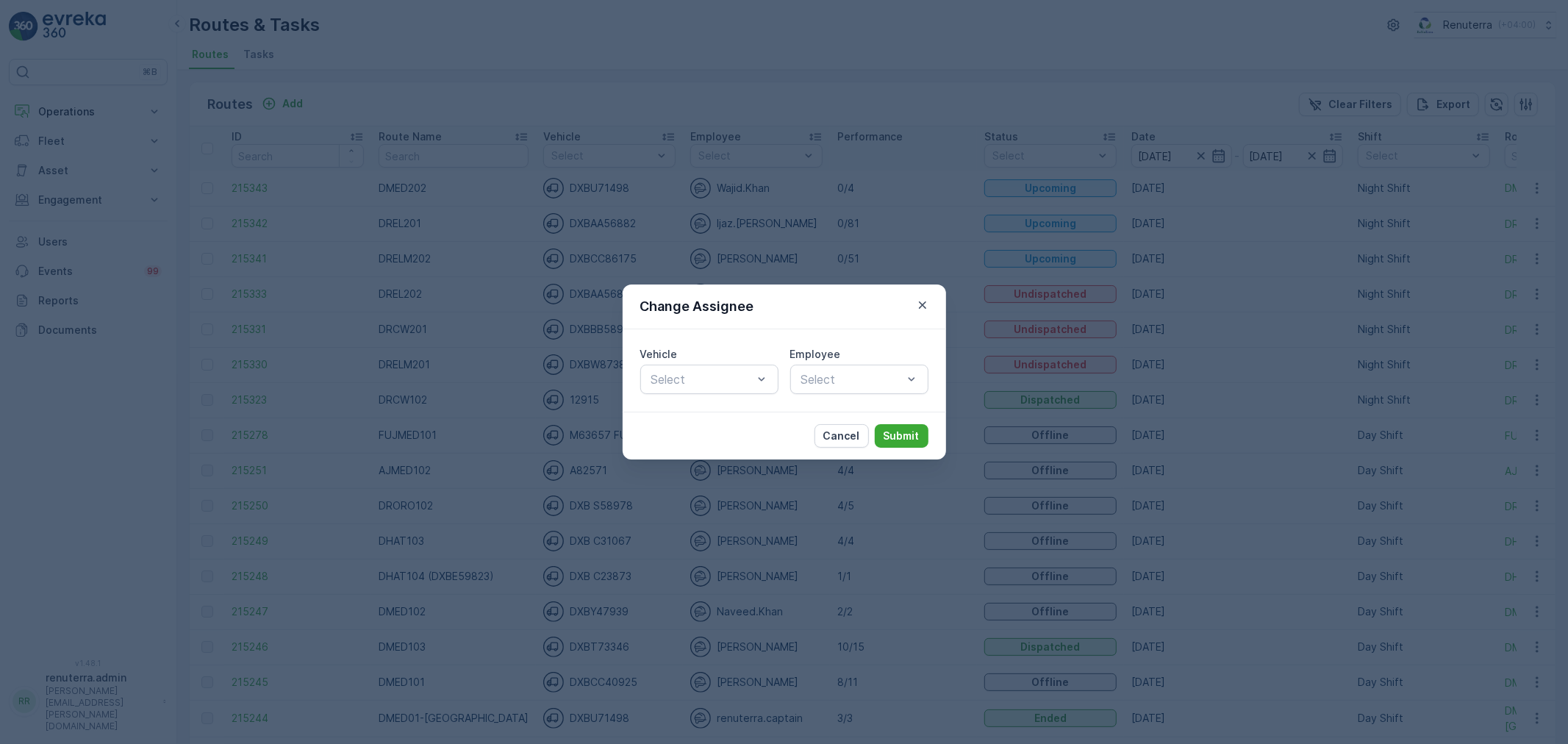
click at [701, 383] on div at bounding box center [702, 379] width 104 height 13
type input "56882"
drag, startPoint x: 709, startPoint y: 402, endPoint x: 734, endPoint y: 407, distance: 25.5
click at [710, 403] on div "DXBAA56882" at bounding box center [709, 415] width 138 height 30
click at [723, 414] on span "DXBAA56882" at bounding box center [687, 415] width 77 height 13
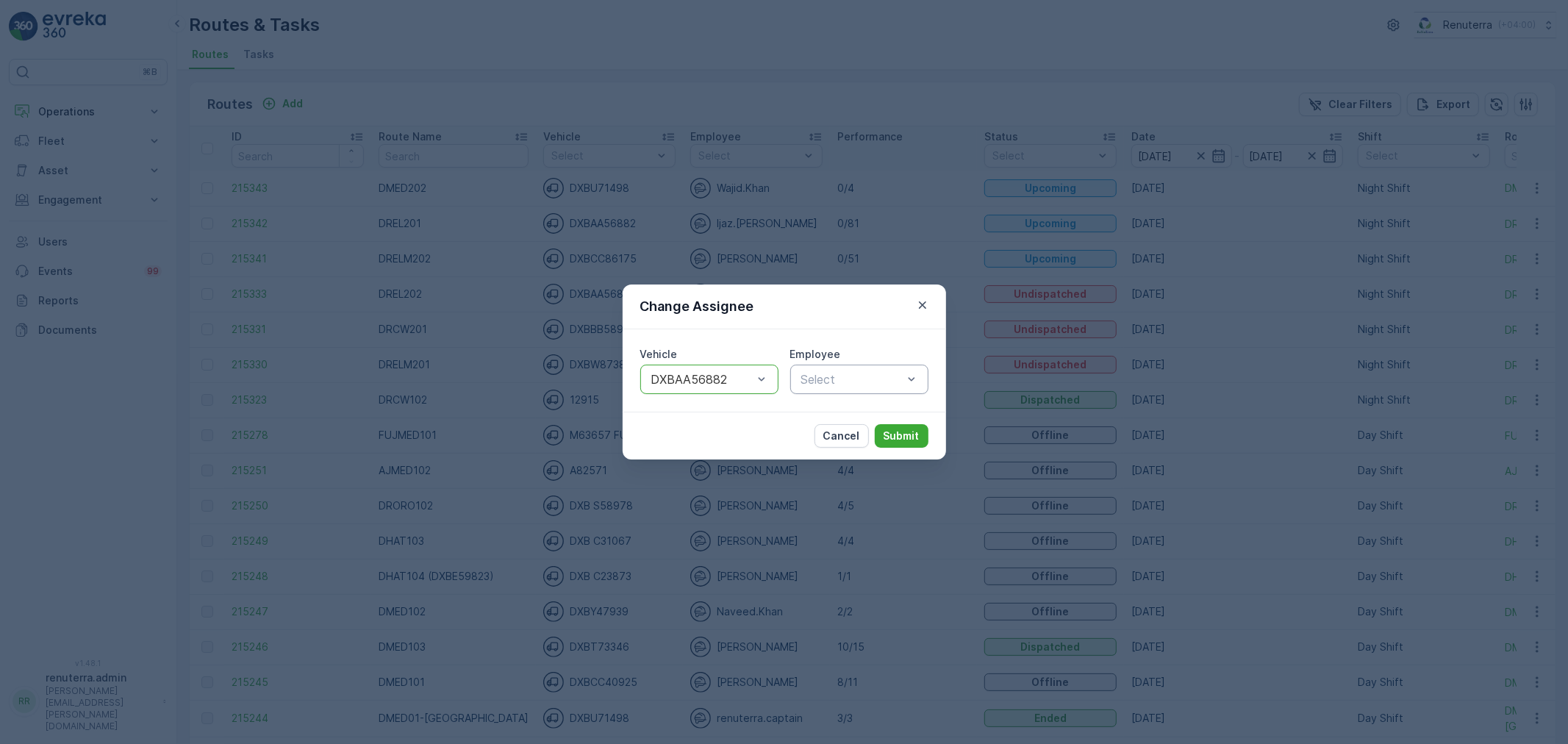
click at [878, 385] on div at bounding box center [851, 379] width 104 height 13
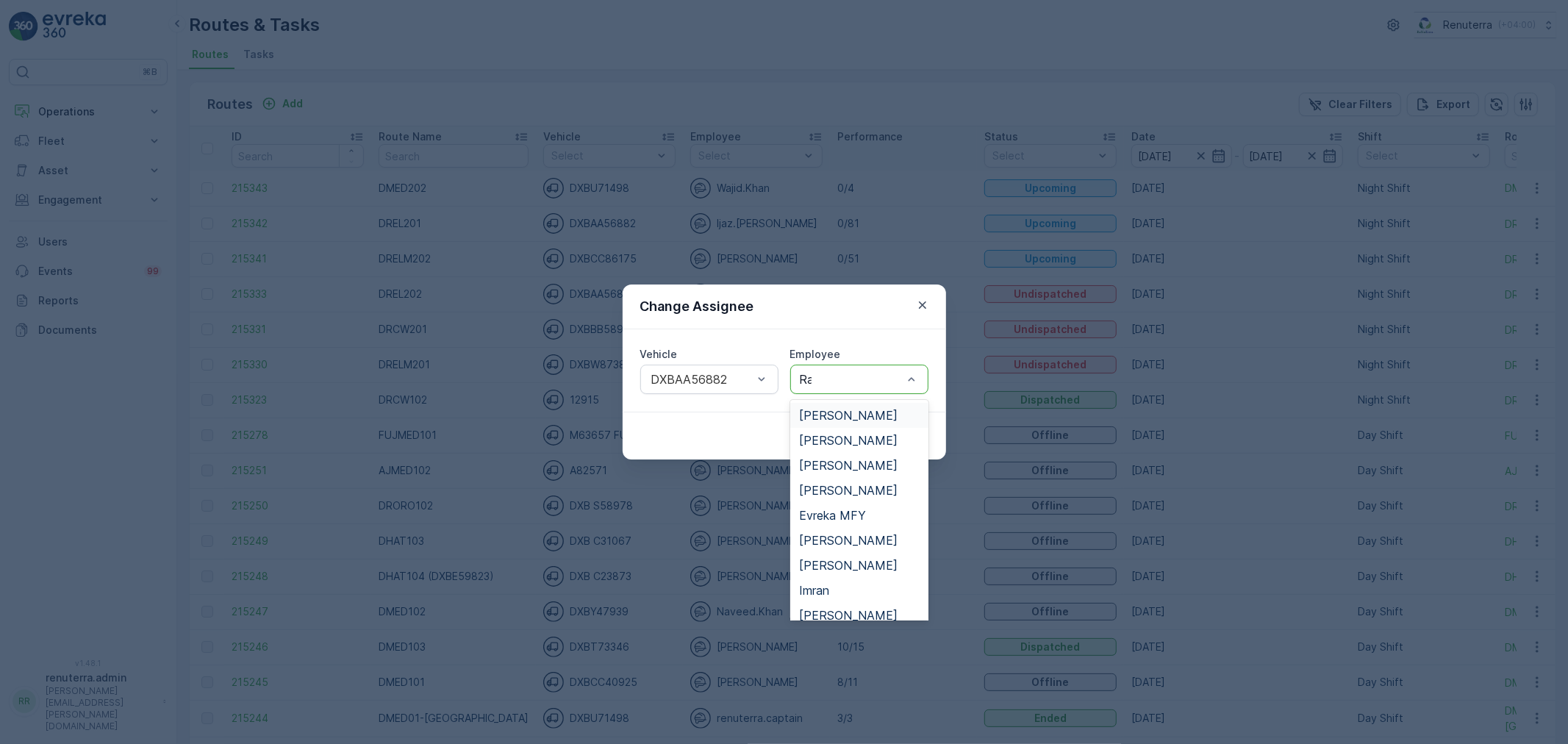
type input "Raz"
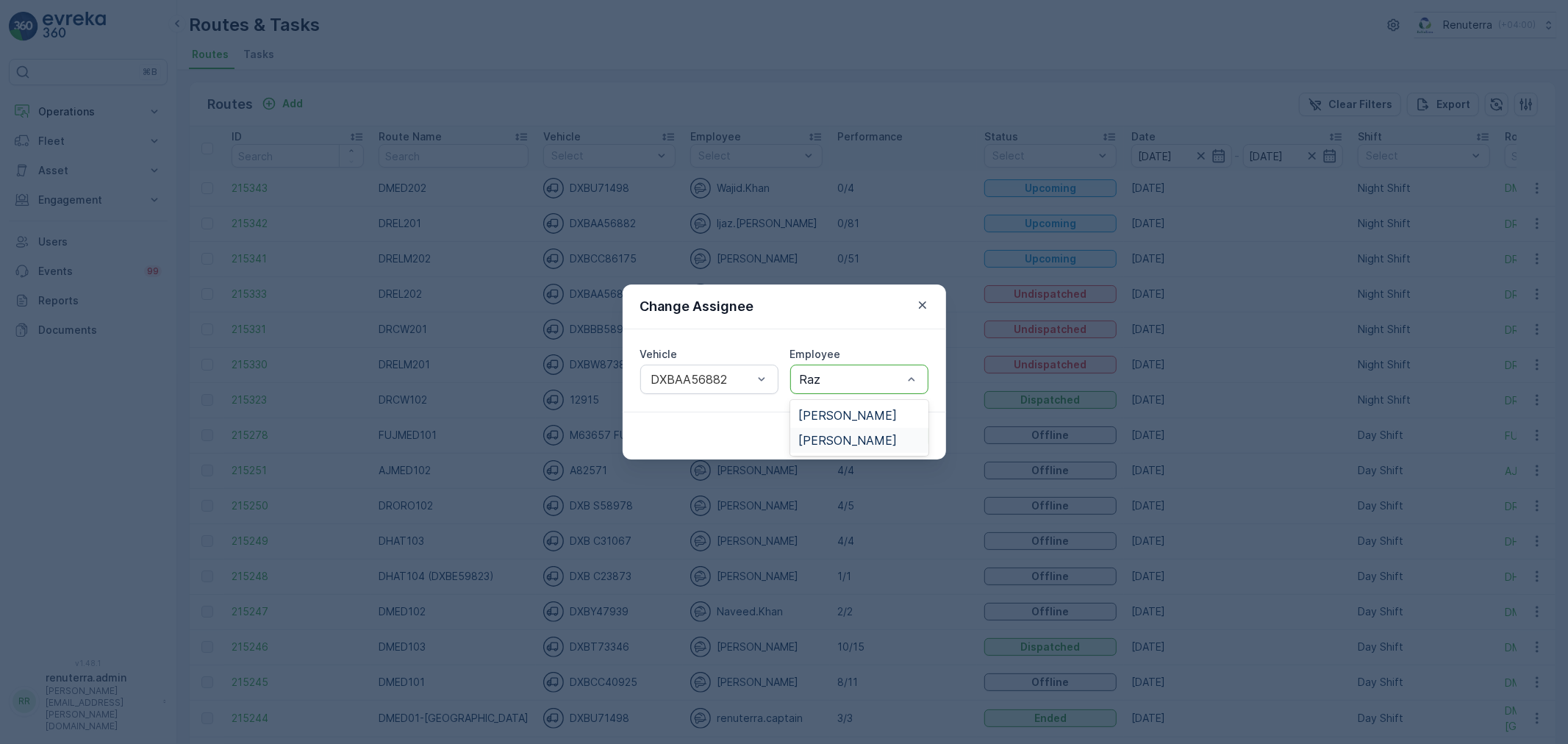
click at [856, 432] on div "[PERSON_NAME]" at bounding box center [859, 440] width 138 height 25
click at [919, 416] on div "Cancel Submit" at bounding box center [784, 436] width 323 height 48
click at [904, 432] on p "Submit" at bounding box center [901, 436] width 36 height 15
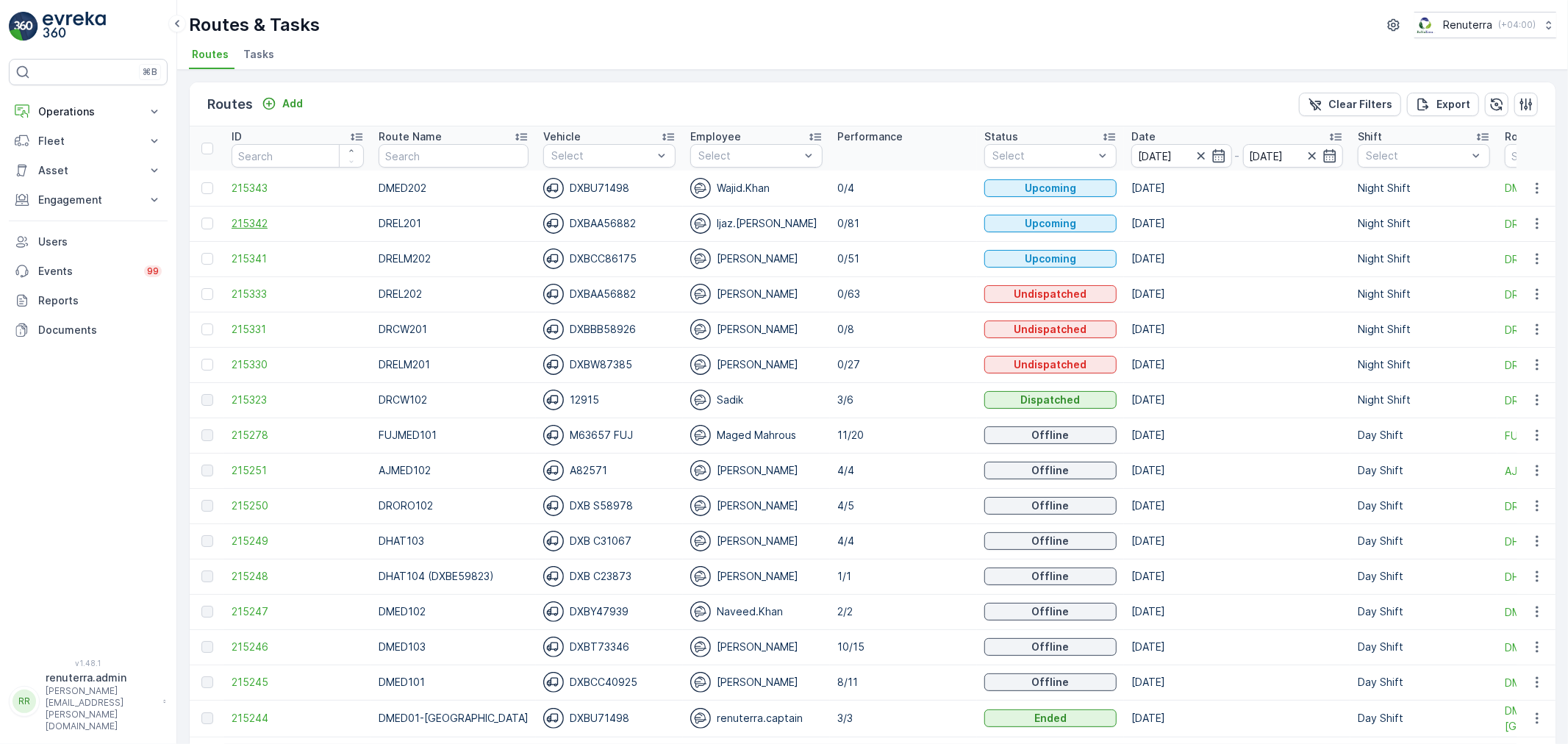
click at [245, 219] on span "215342" at bounding box center [298, 223] width 132 height 15
click at [443, 159] on input "text" at bounding box center [454, 155] width 150 height 24
type input "DHAT"
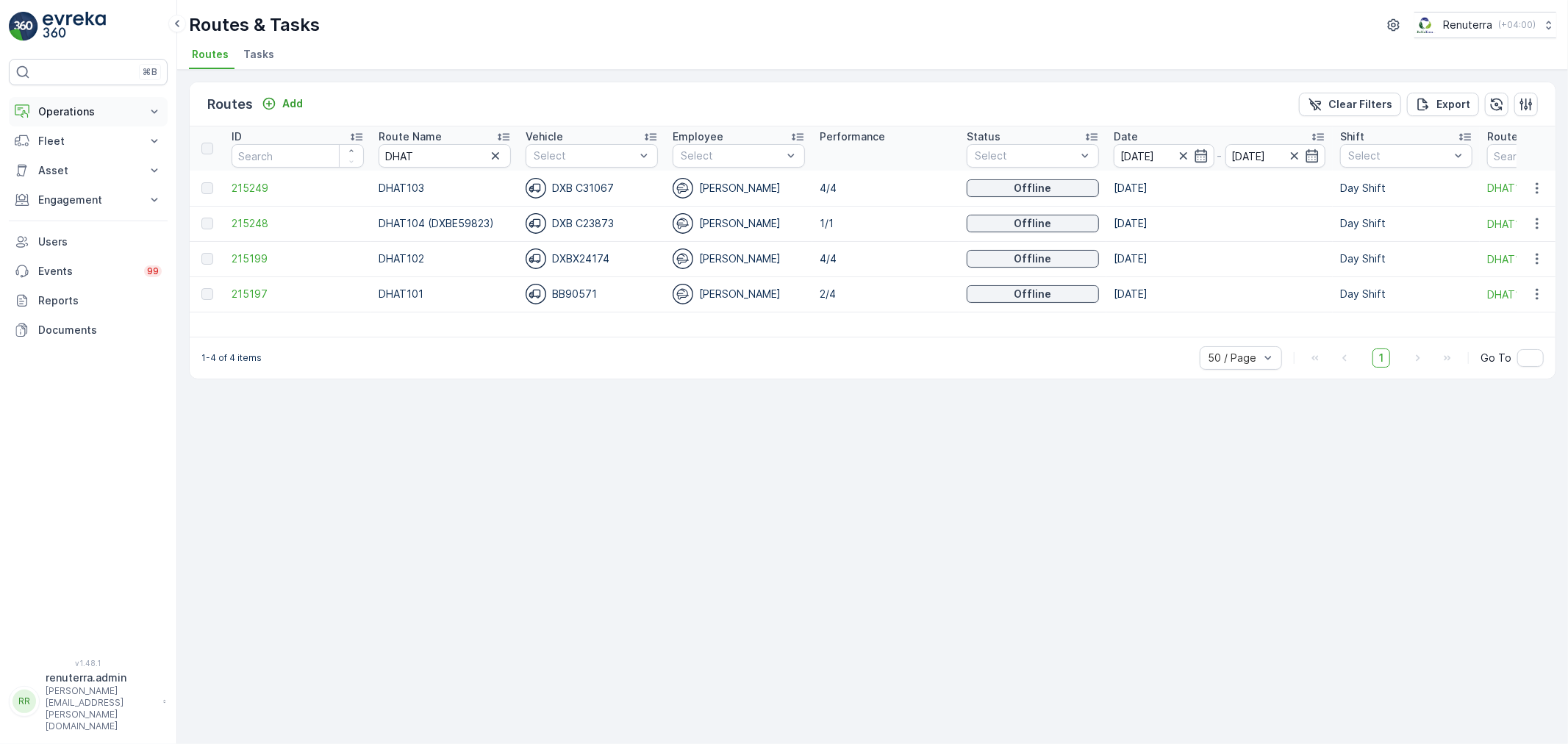
click at [105, 101] on button "Operations" at bounding box center [88, 112] width 158 height 30
drag, startPoint x: 452, startPoint y: 147, endPoint x: 296, endPoint y: 149, distance: 156.0
click at [372, 144] on th "Route Name DHAT" at bounding box center [444, 148] width 147 height 44
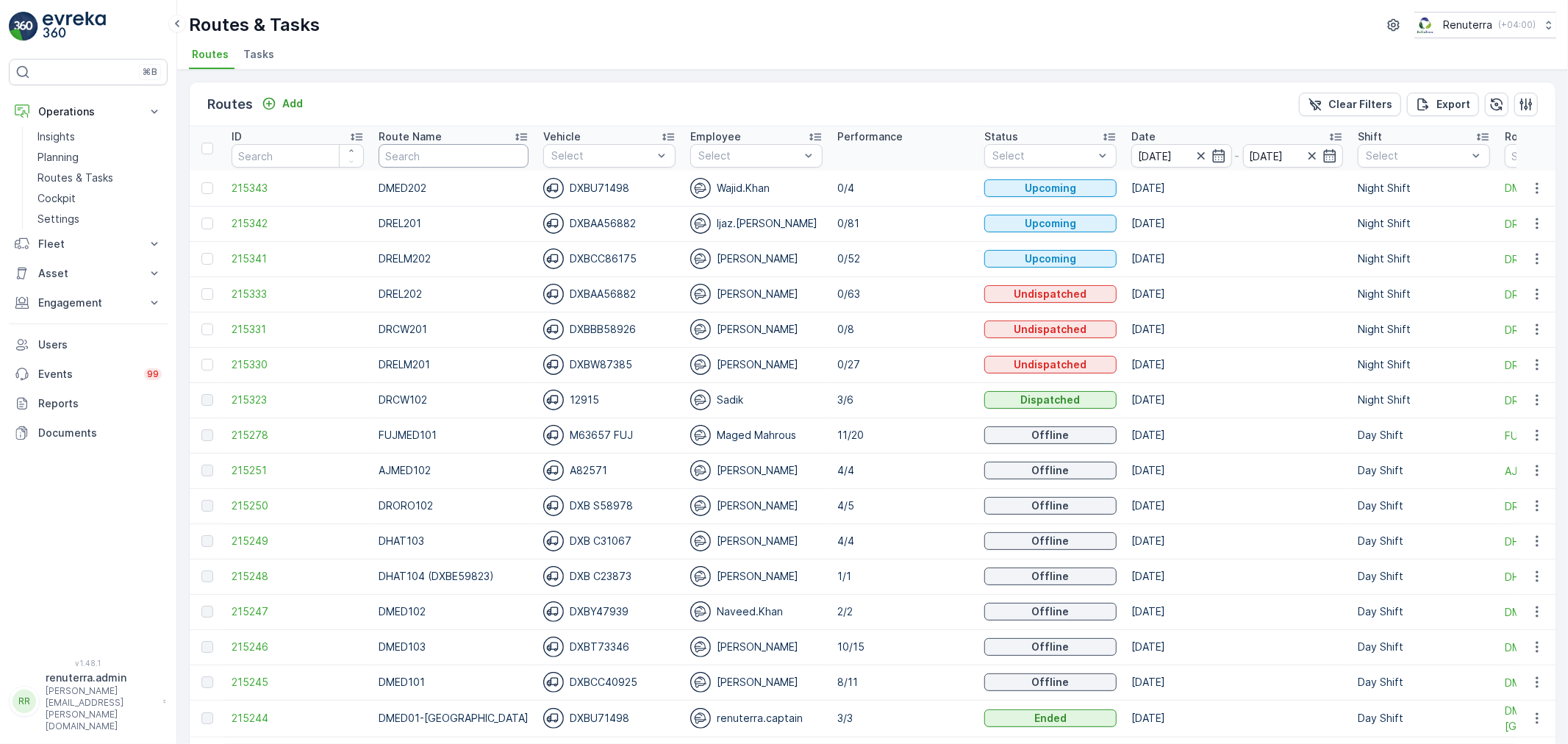
click at [465, 151] on input "text" at bounding box center [454, 155] width 150 height 24
click at [277, 328] on span "215331" at bounding box center [298, 329] width 132 height 15
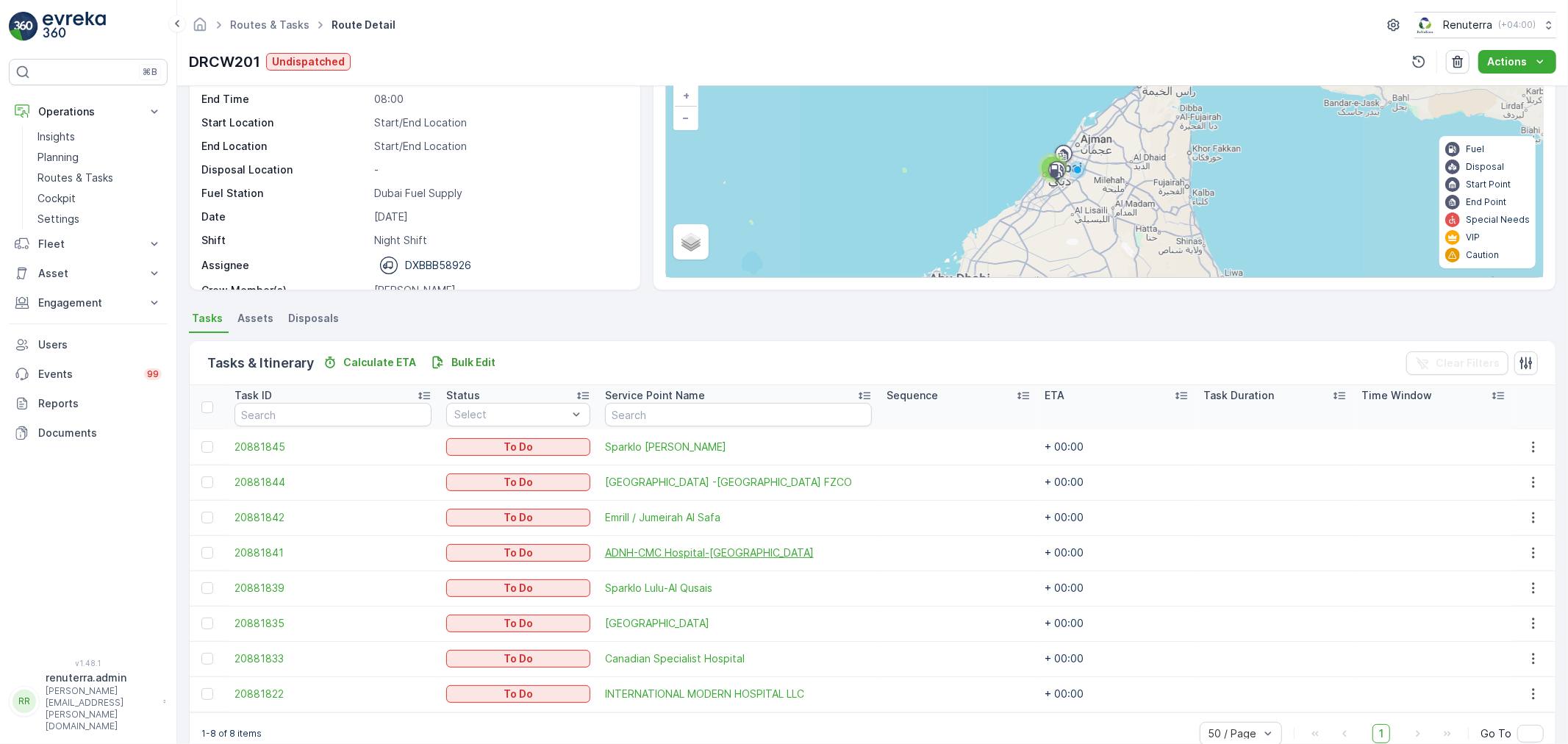
scroll to position [130, 0]
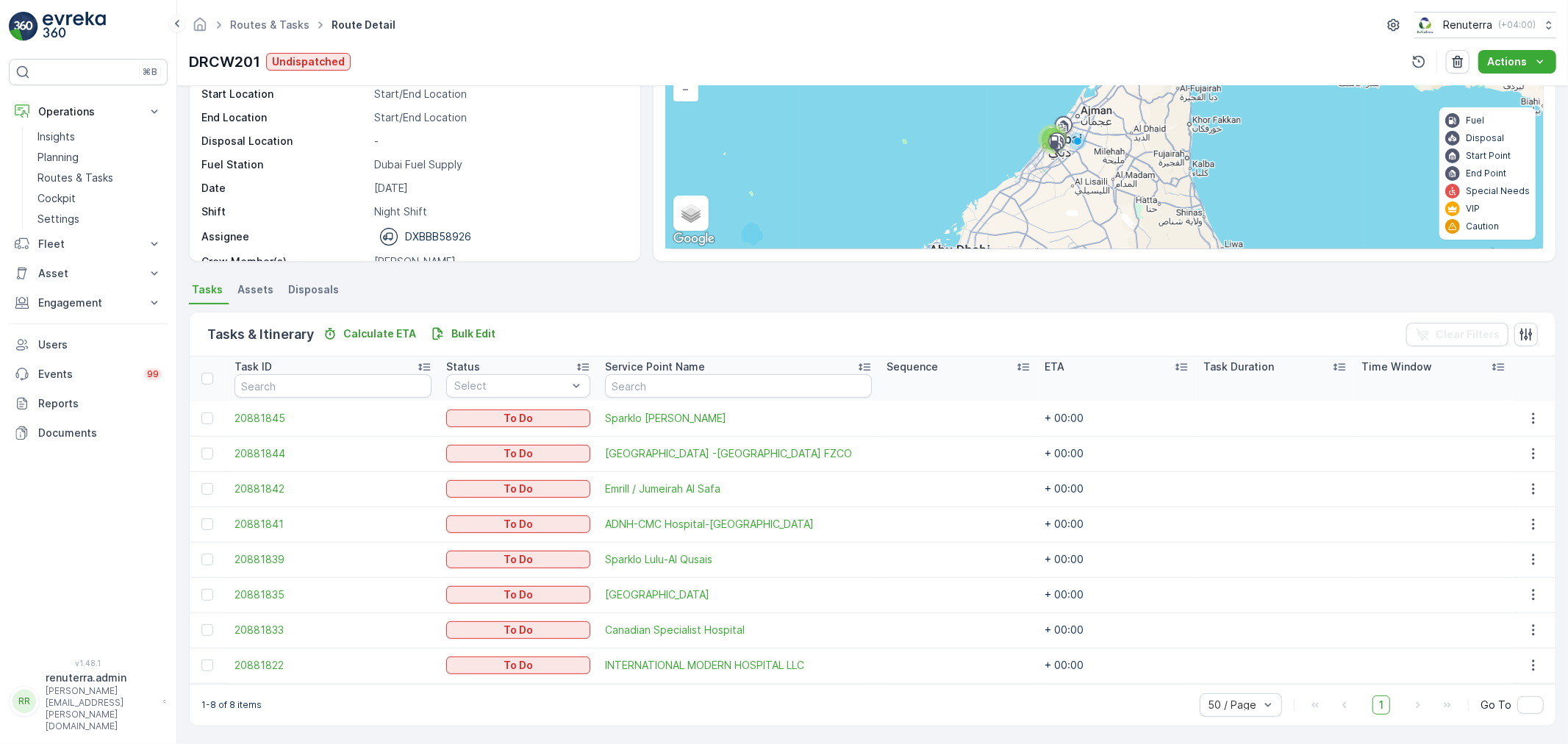
click at [207, 460] on td at bounding box center [208, 454] width 37 height 36
click at [208, 459] on td at bounding box center [208, 454] width 37 height 36
click at [207, 457] on div at bounding box center [207, 454] width 12 height 12
click at [201, 448] on input "checkbox" at bounding box center [201, 448] width 0 height 0
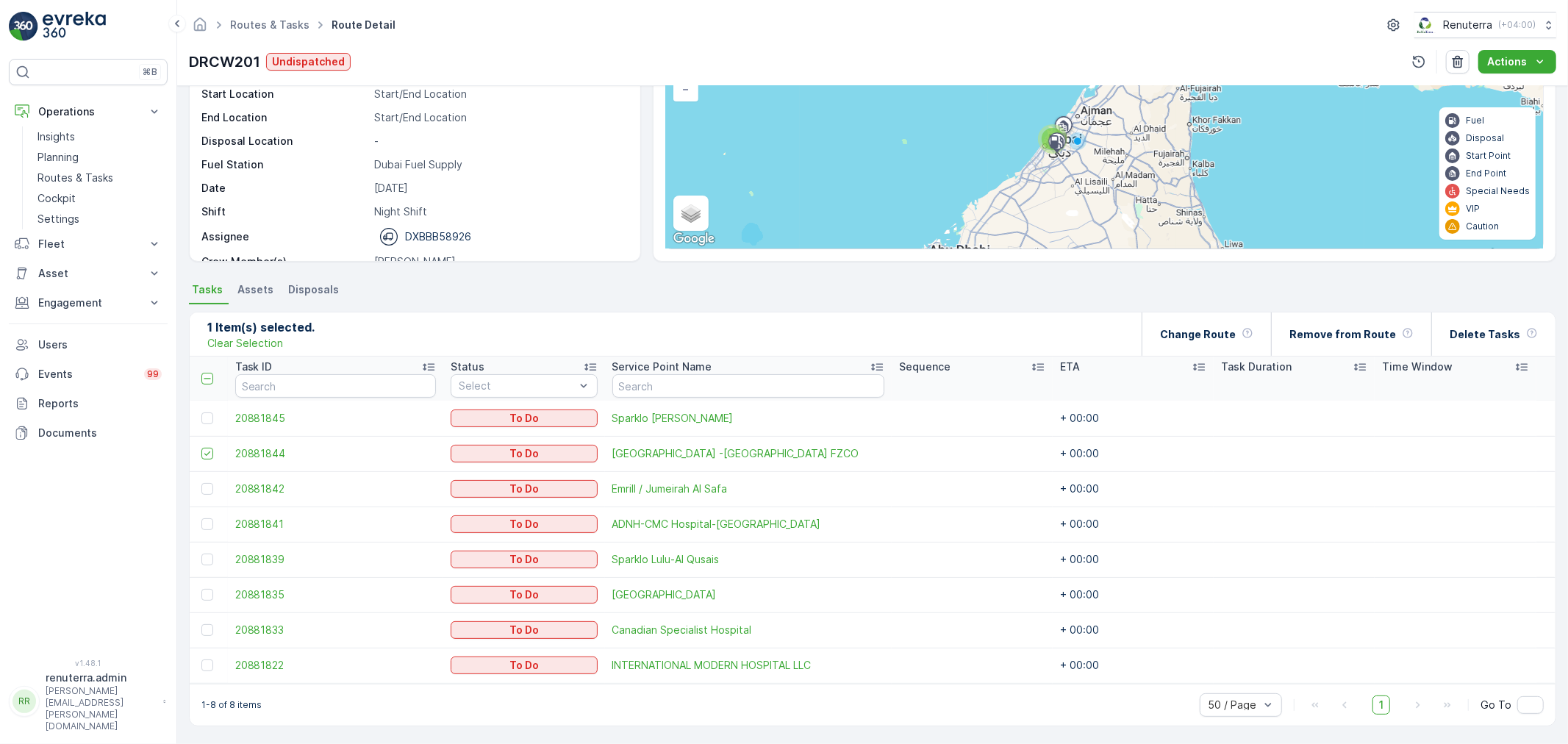
click at [1221, 362] on p "Task Duration" at bounding box center [1255, 367] width 71 height 15
click at [1195, 341] on div "Change Route" at bounding box center [1206, 335] width 93 height 44
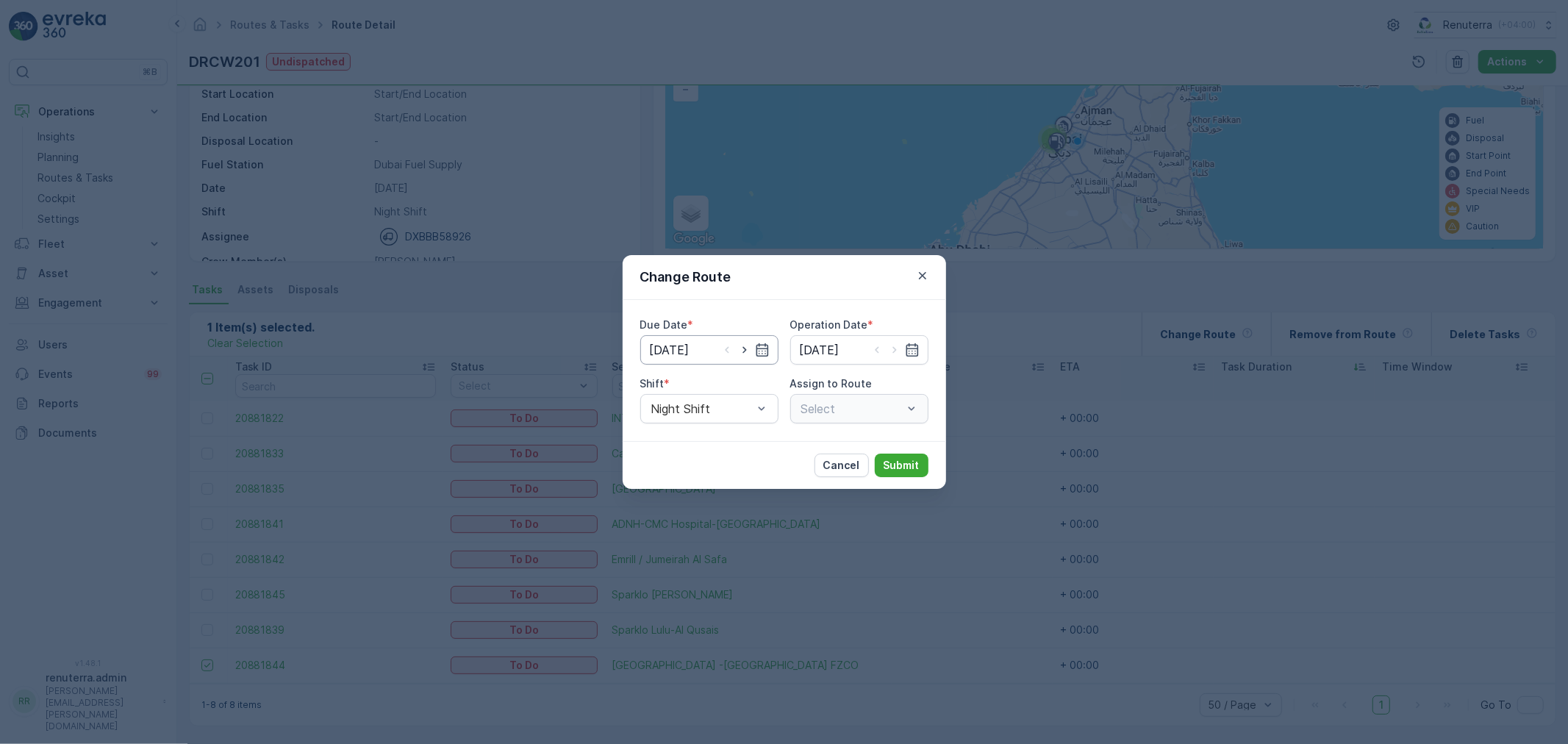
type input "[DATE]"
click at [744, 349] on icon "button" at bounding box center [744, 349] width 15 height 15
type input "[DATE]"
click at [888, 353] on icon "button" at bounding box center [894, 349] width 15 height 15
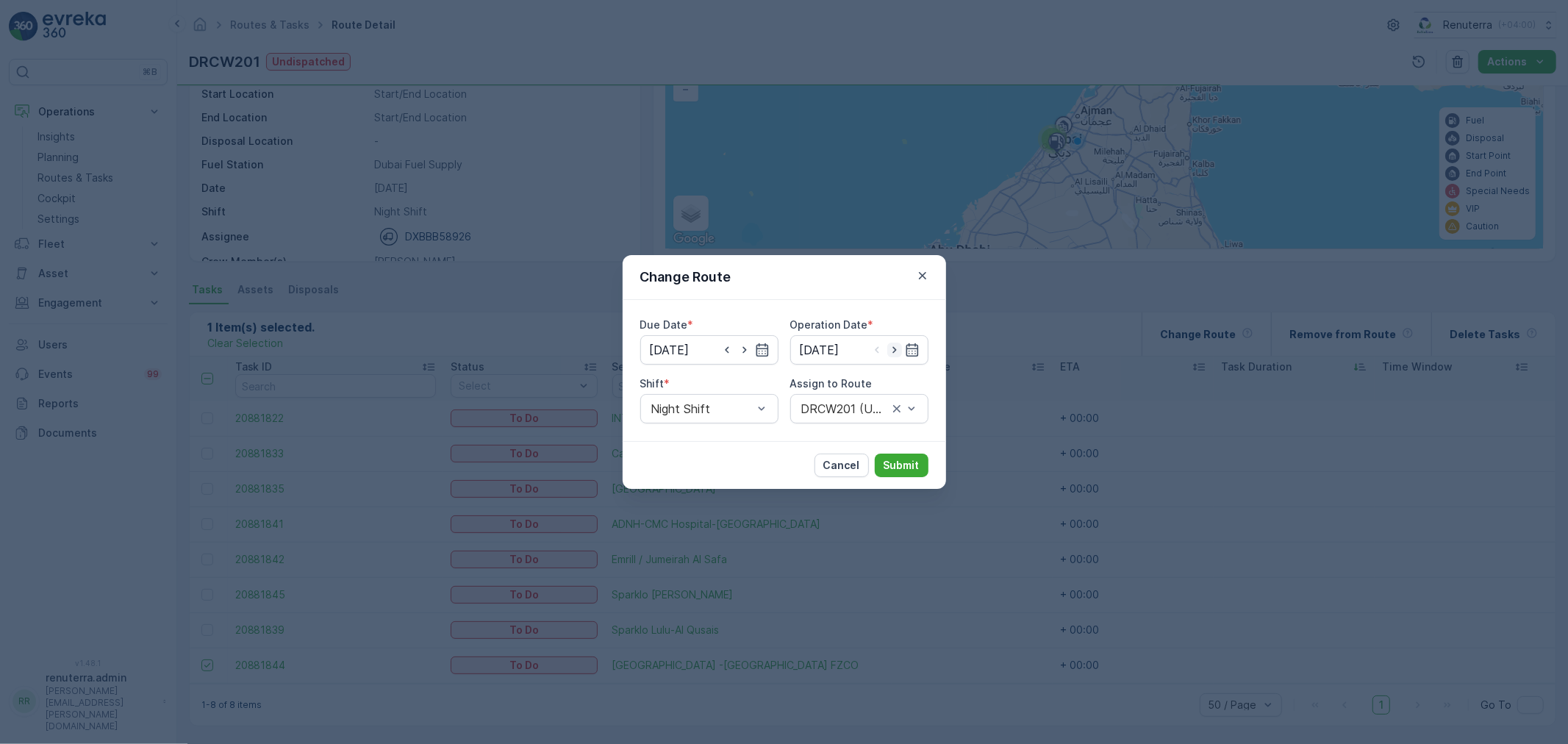
type input "[DATE]"
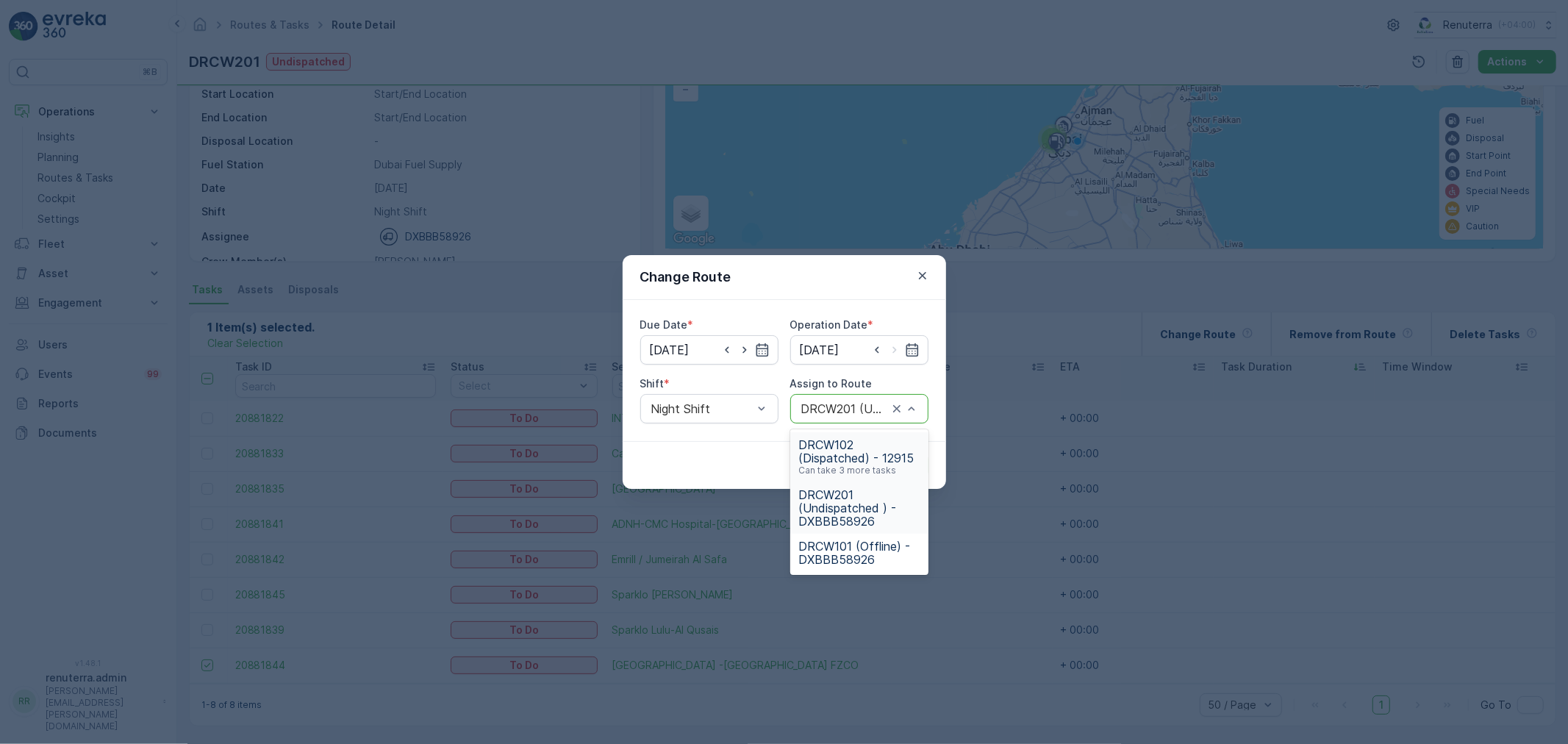
click at [885, 410] on div at bounding box center [844, 409] width 90 height 13
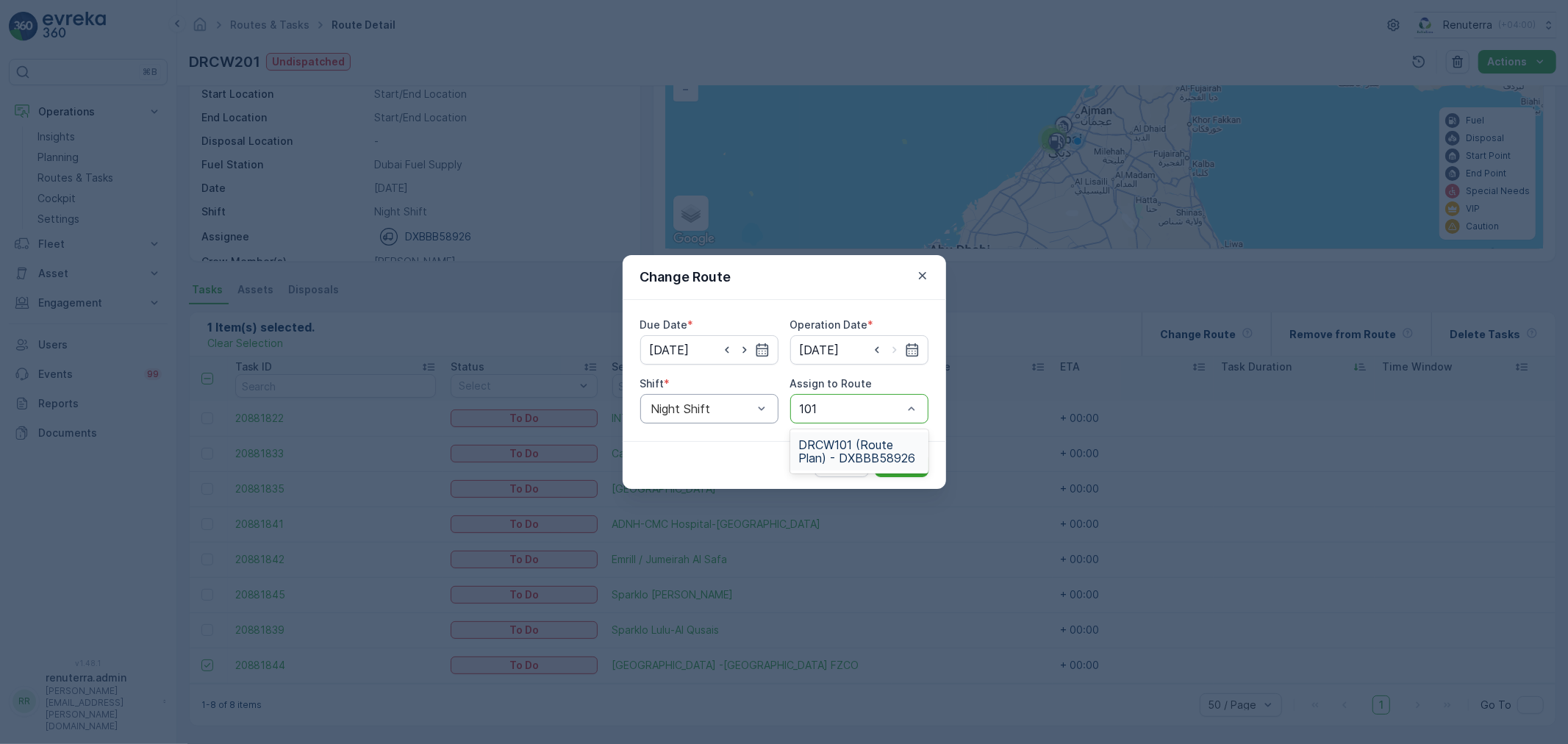
type input "101"
click at [704, 399] on div "Night Shift" at bounding box center [709, 409] width 138 height 30
click at [694, 431] on div "Day Shift Night Shift" at bounding box center [709, 457] width 138 height 56
click at [699, 442] on span "Day Shift" at bounding box center [675, 444] width 52 height 13
type input "101"
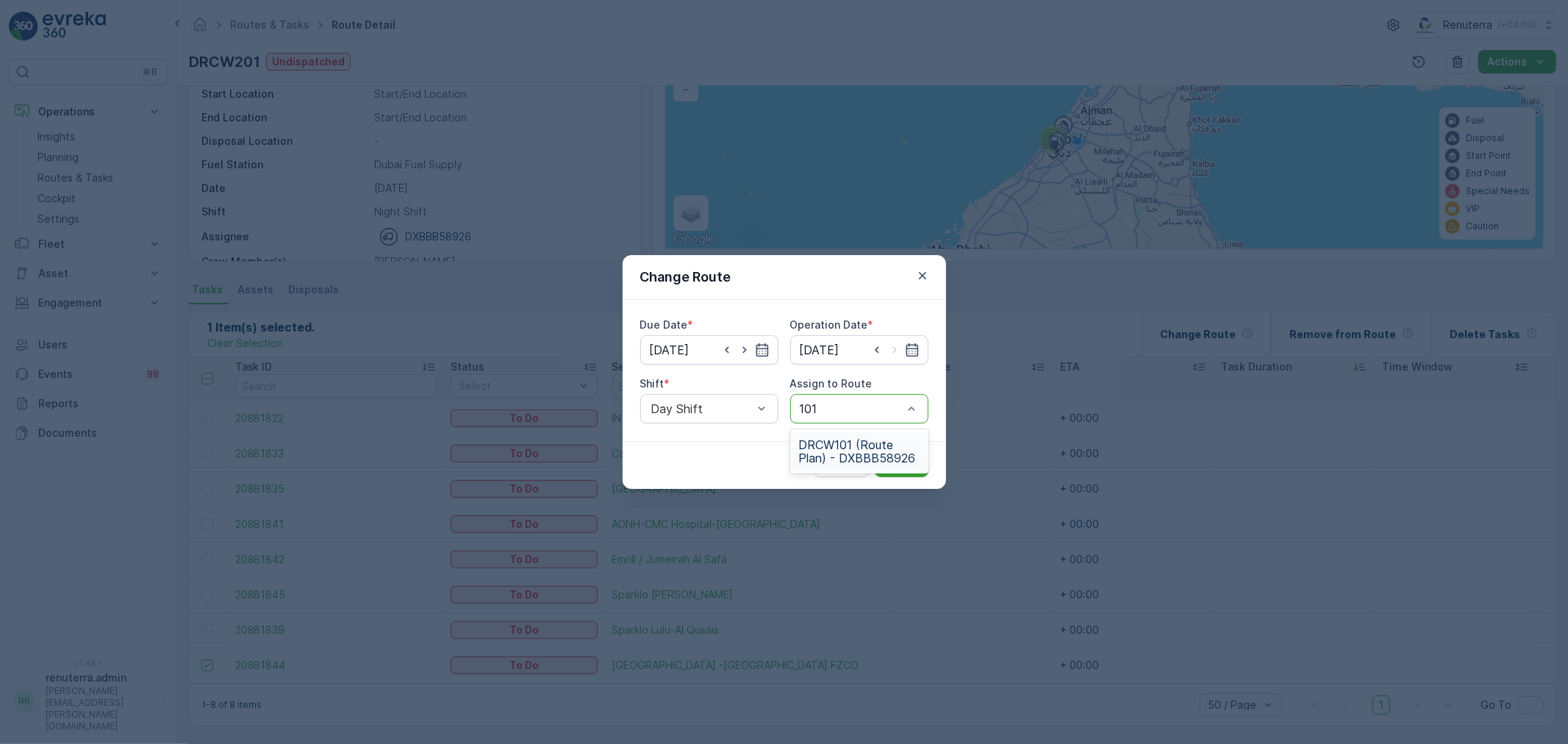
click at [843, 447] on span "DRCW101 (Route Plan) - DXBBB58926" at bounding box center [859, 451] width 120 height 26
click at [908, 465] on p "Submit" at bounding box center [901, 465] width 36 height 15
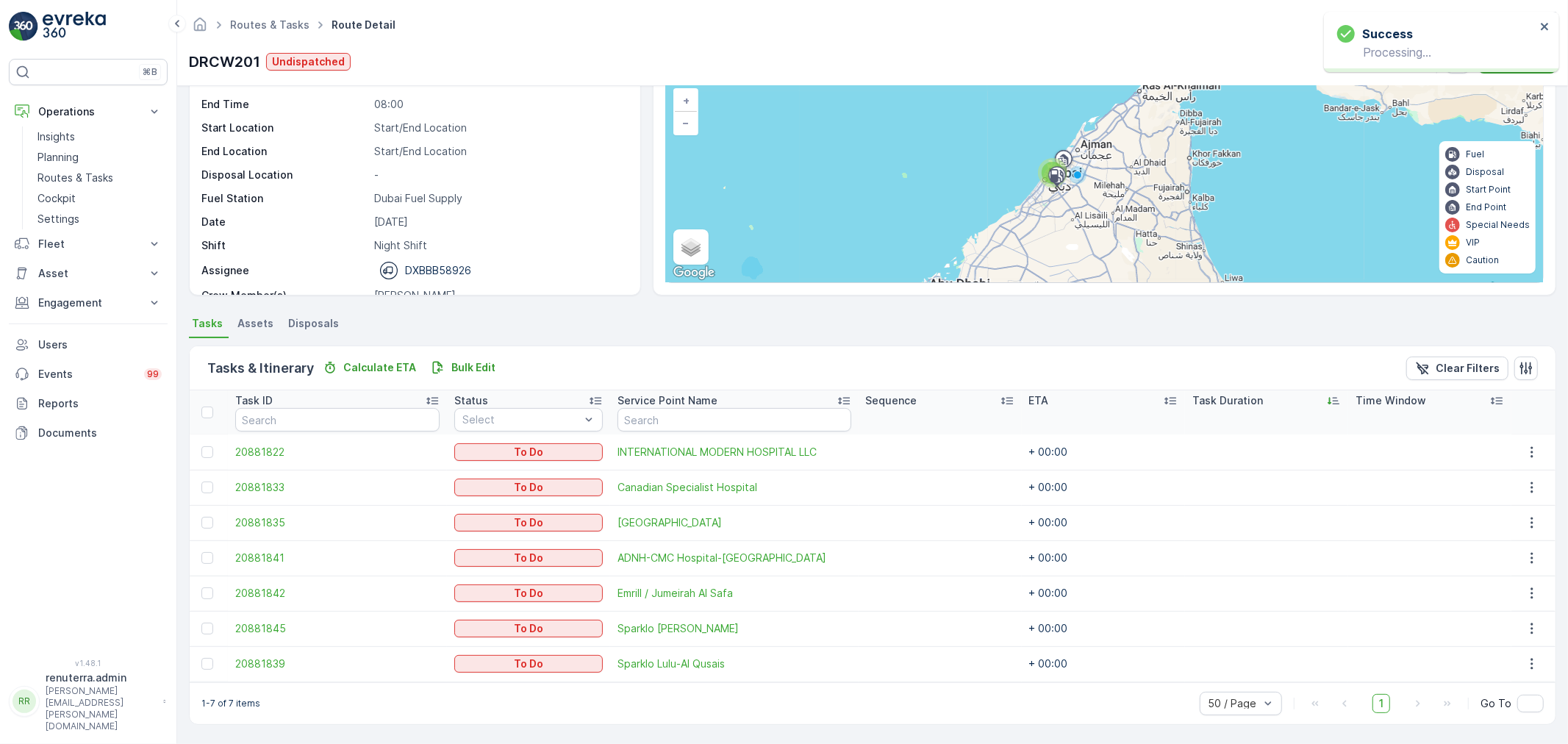
scroll to position [96, 0]
click at [262, 19] on link "Routes & Tasks" at bounding box center [269, 24] width 79 height 12
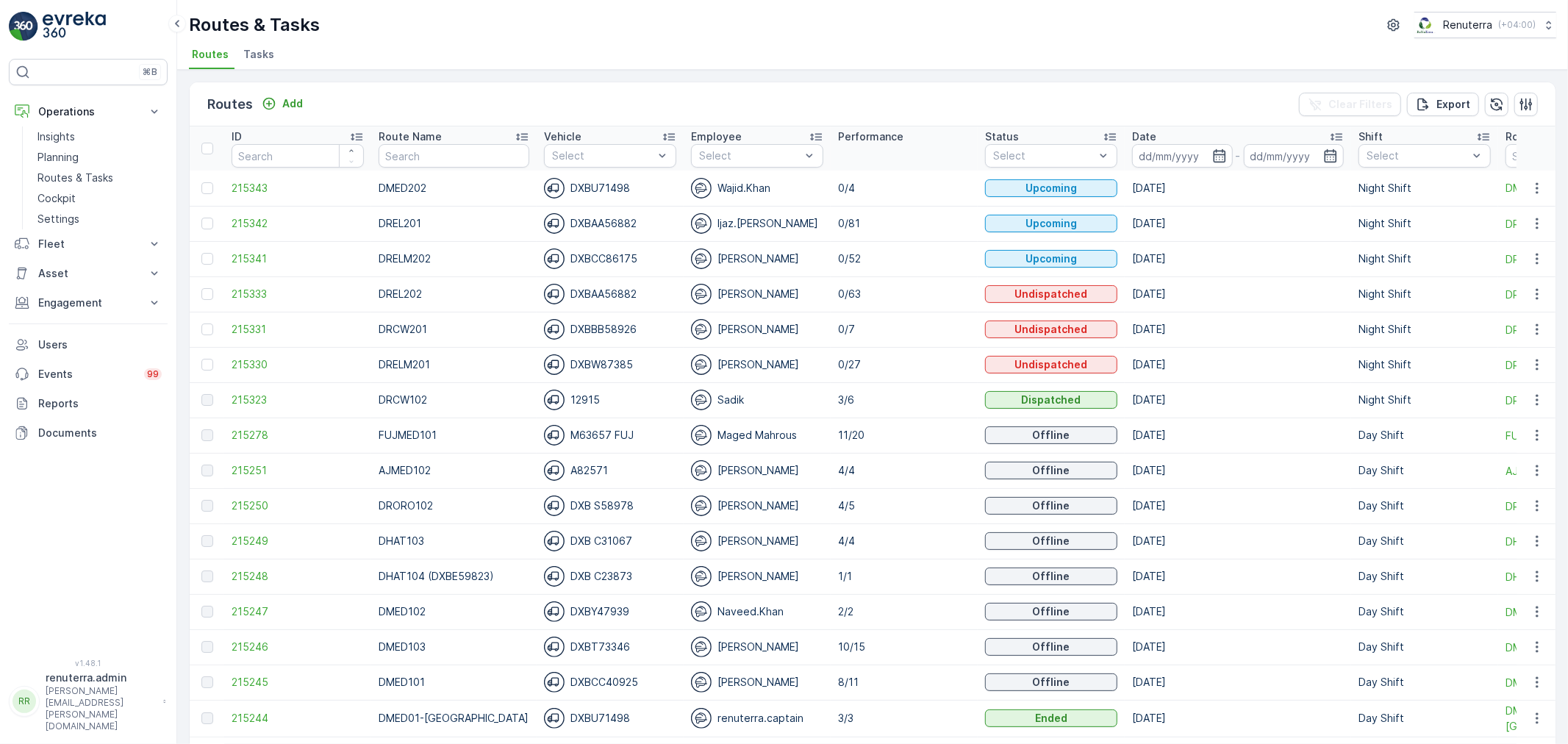
click at [1158, 172] on td "[DATE]" at bounding box center [1238, 188] width 226 height 36
click at [1154, 164] on input at bounding box center [1182, 155] width 101 height 24
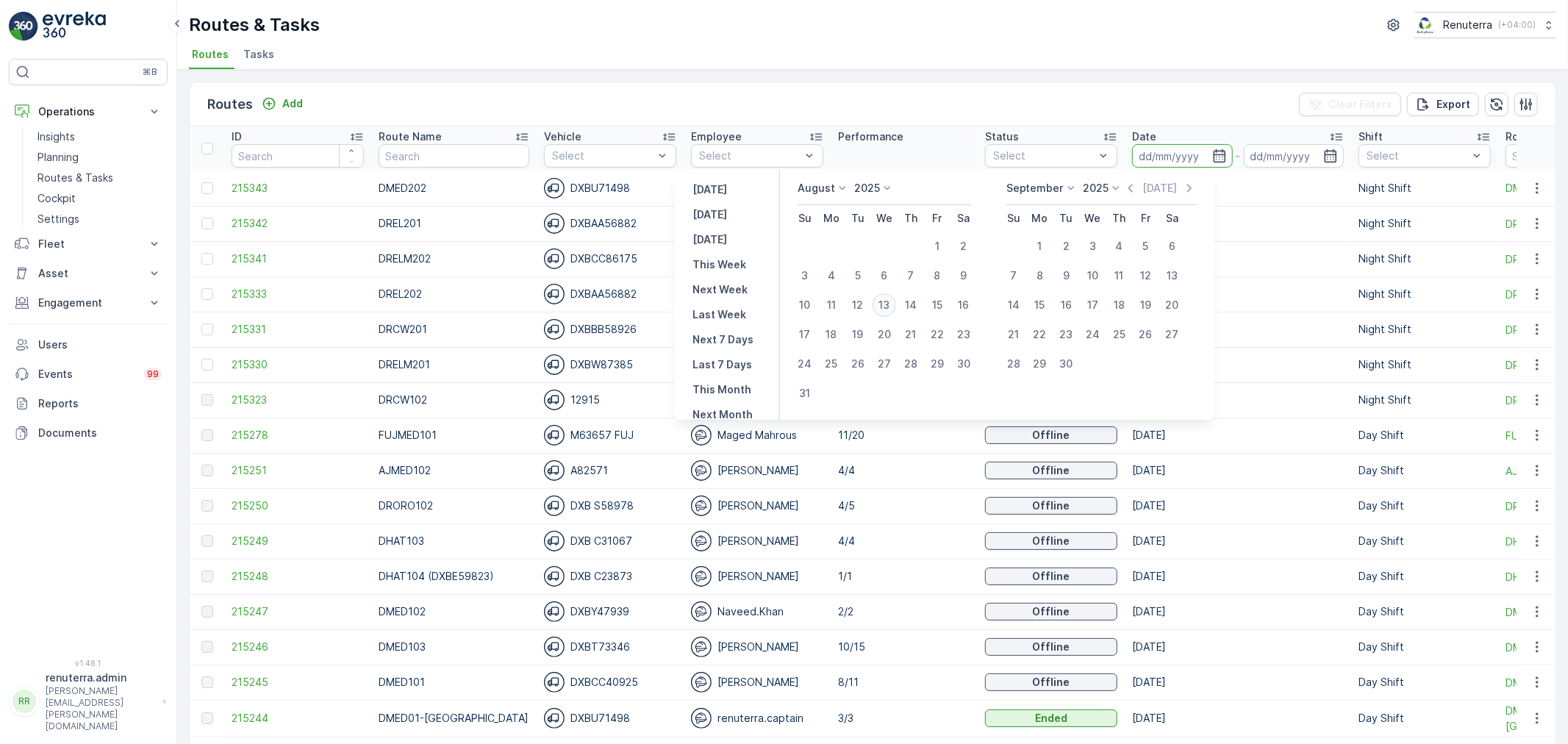
click at [885, 307] on div "13" at bounding box center [884, 305] width 24 height 24
type input "[DATE]"
click at [885, 304] on div "13" at bounding box center [884, 305] width 24 height 24
type input "[DATE]"
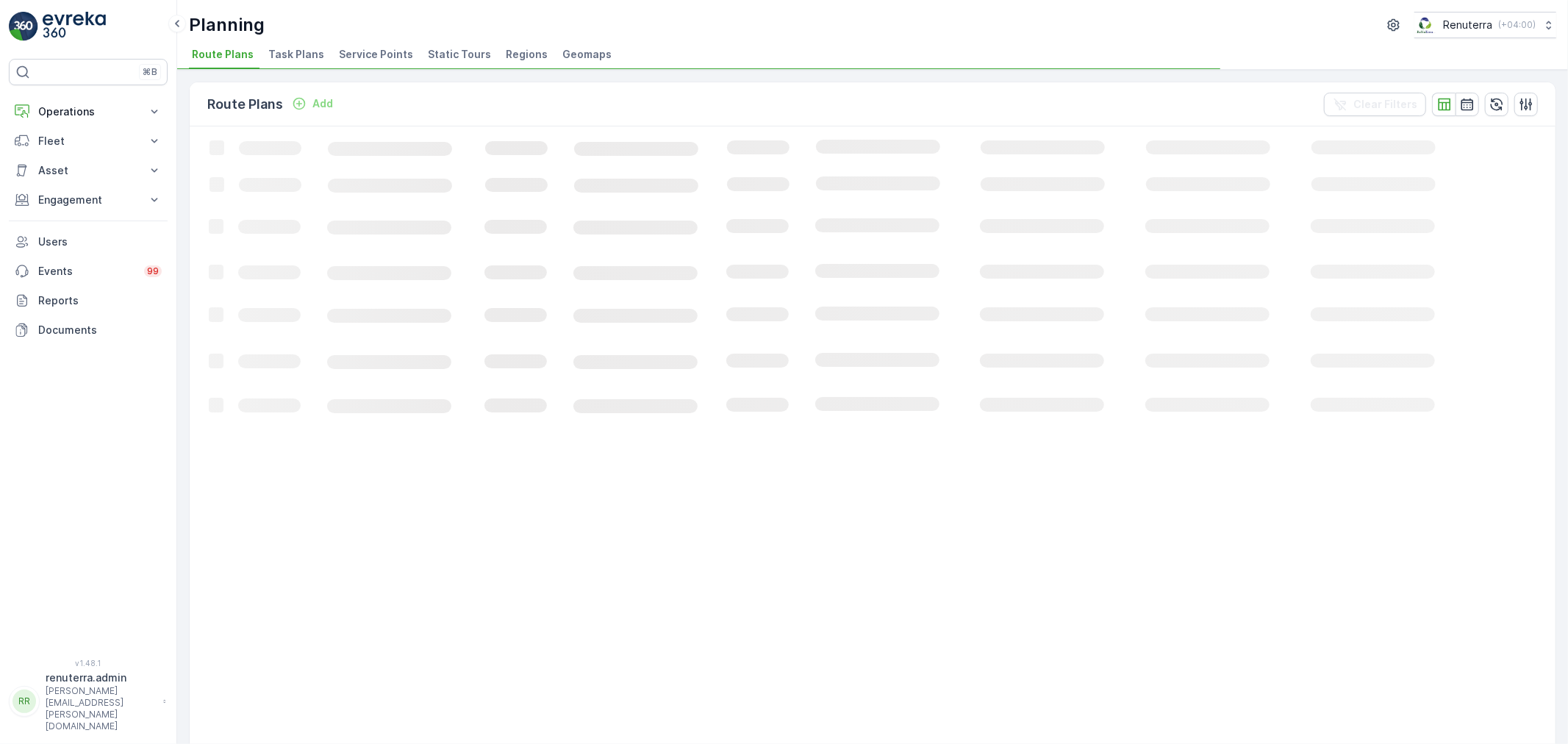
click at [356, 60] on span "Service Points" at bounding box center [375, 54] width 74 height 15
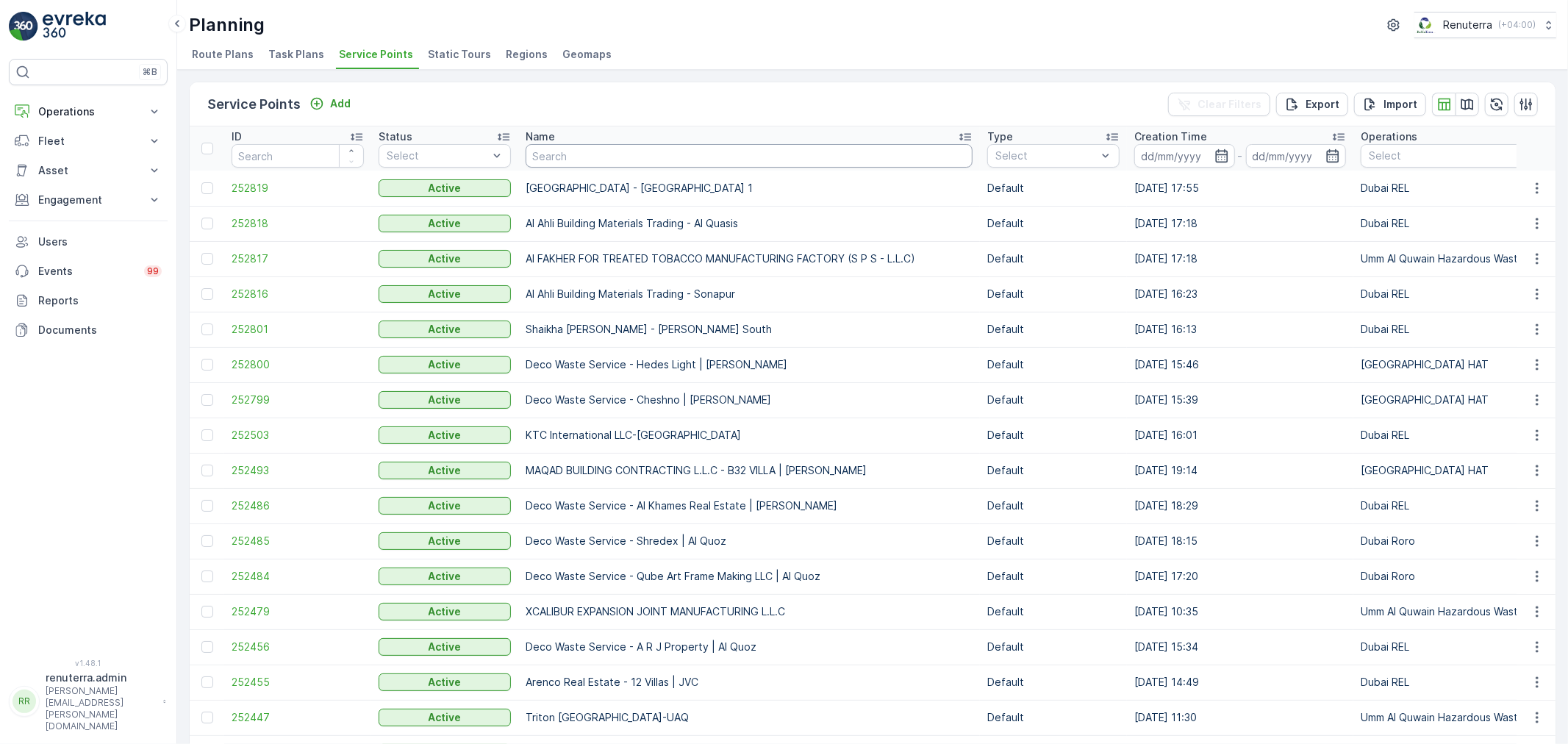
click at [548, 150] on input "text" at bounding box center [749, 155] width 447 height 24
type input "Tayer"
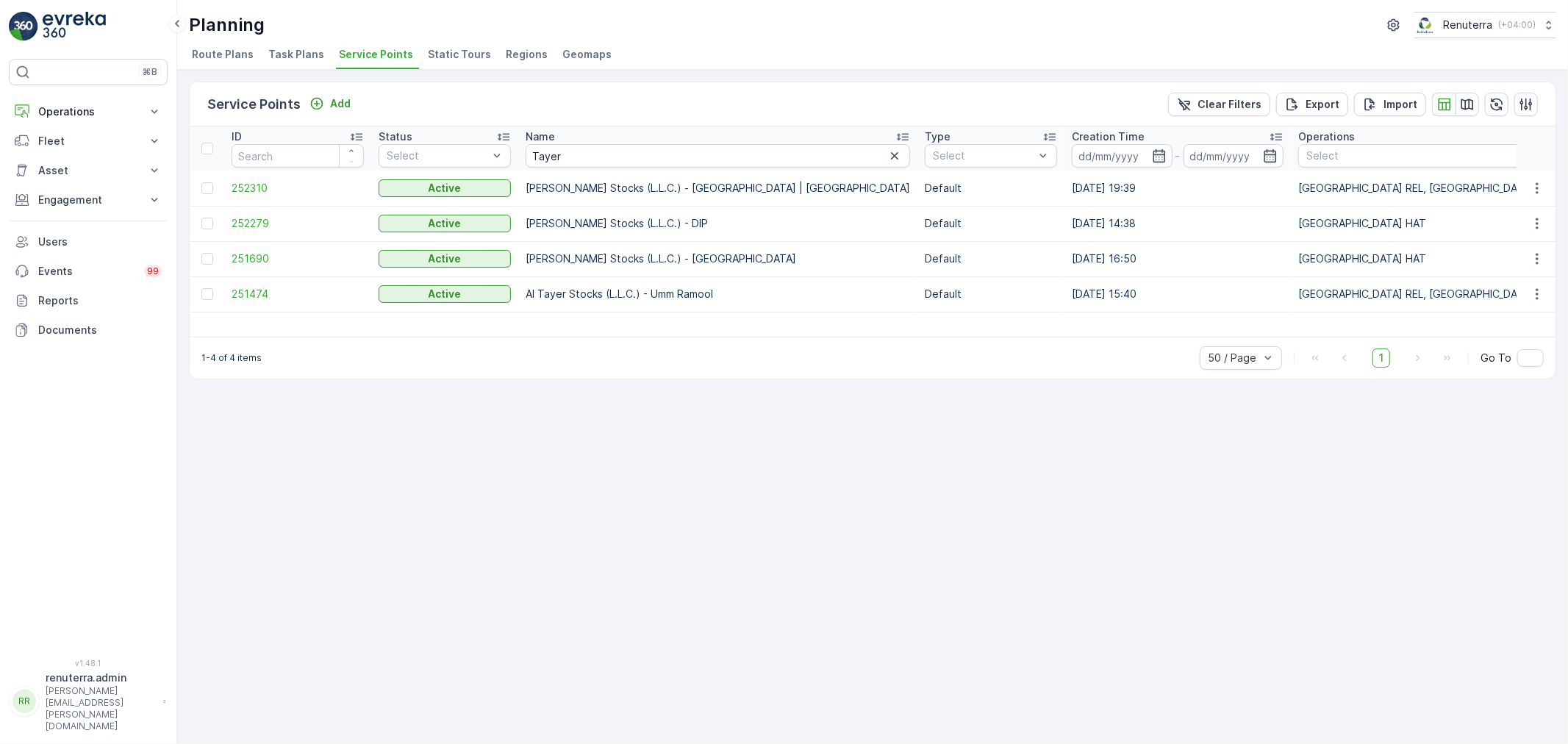
click at [222, 193] on td at bounding box center [207, 188] width 35 height 36
click at [258, 182] on span "252310" at bounding box center [298, 188] width 132 height 15
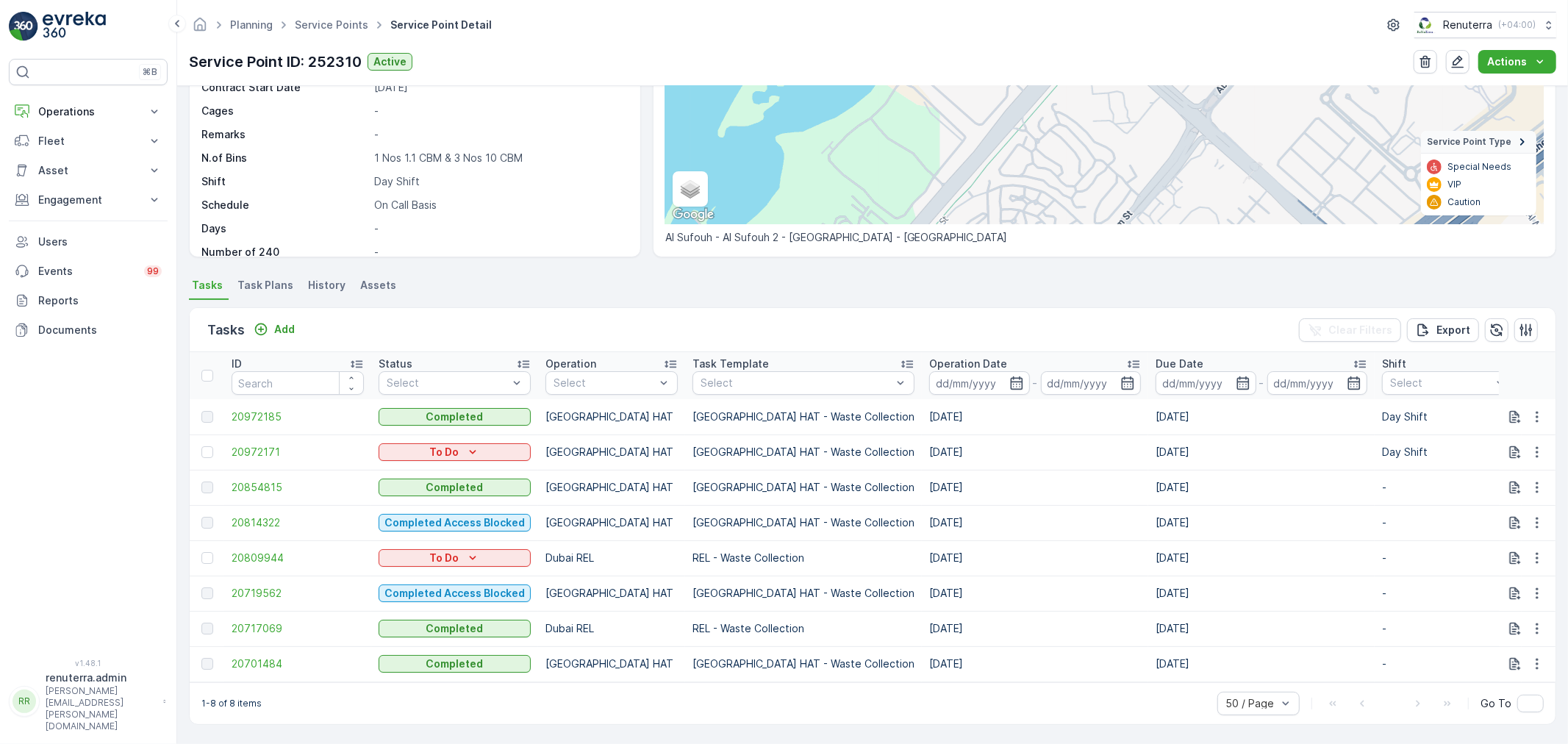
scroll to position [215, 0]
click at [201, 554] on div at bounding box center [207, 558] width 12 height 12
click at [201, 552] on input "checkbox" at bounding box center [201, 552] width 0 height 0
click at [1208, 352] on th "Due Date -" at bounding box center [1262, 375] width 226 height 47
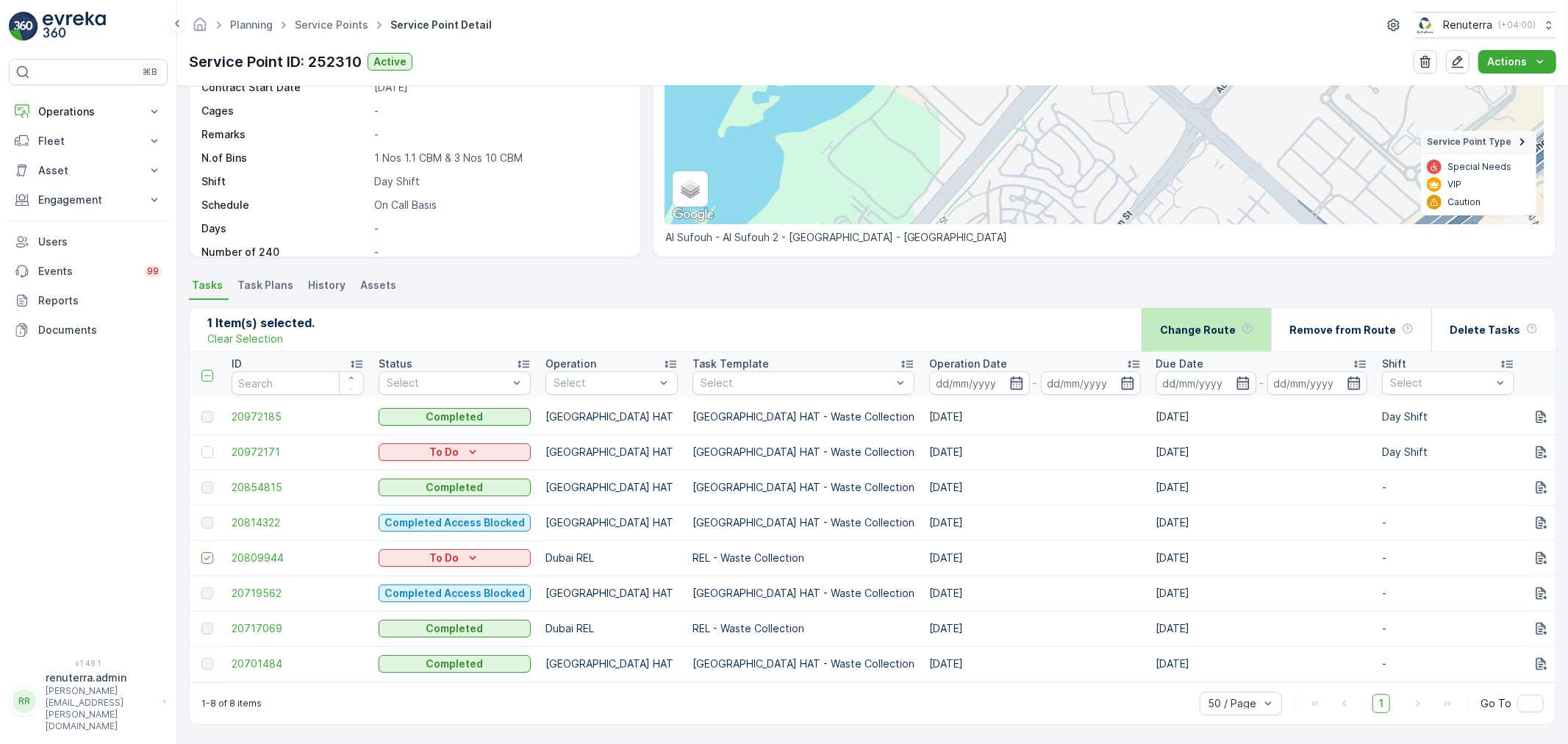
click at [1204, 335] on div "Change Route" at bounding box center [1206, 330] width 93 height 44
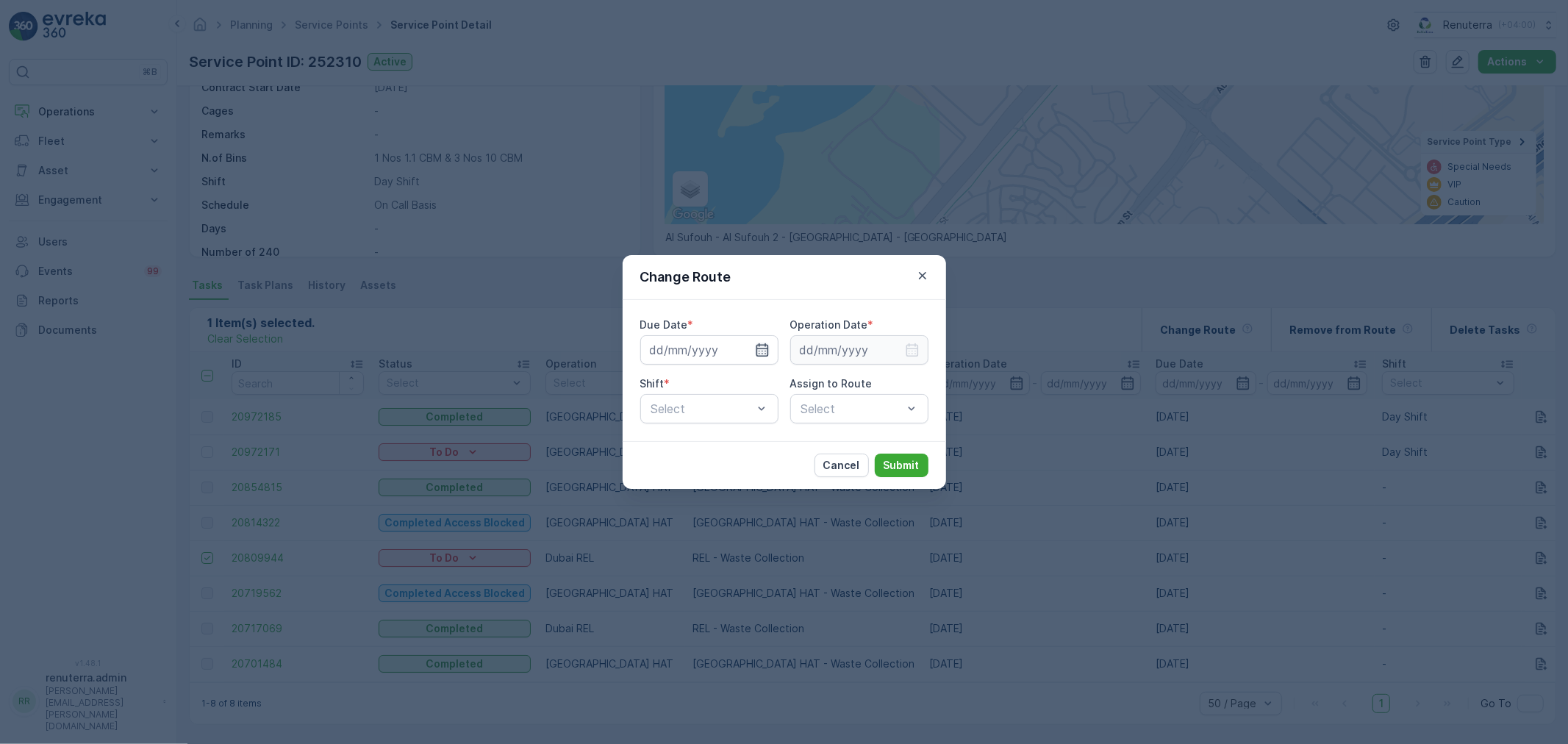
type input "07.08.2025"
click at [686, 357] on input "07.08.2025" at bounding box center [709, 350] width 138 height 30
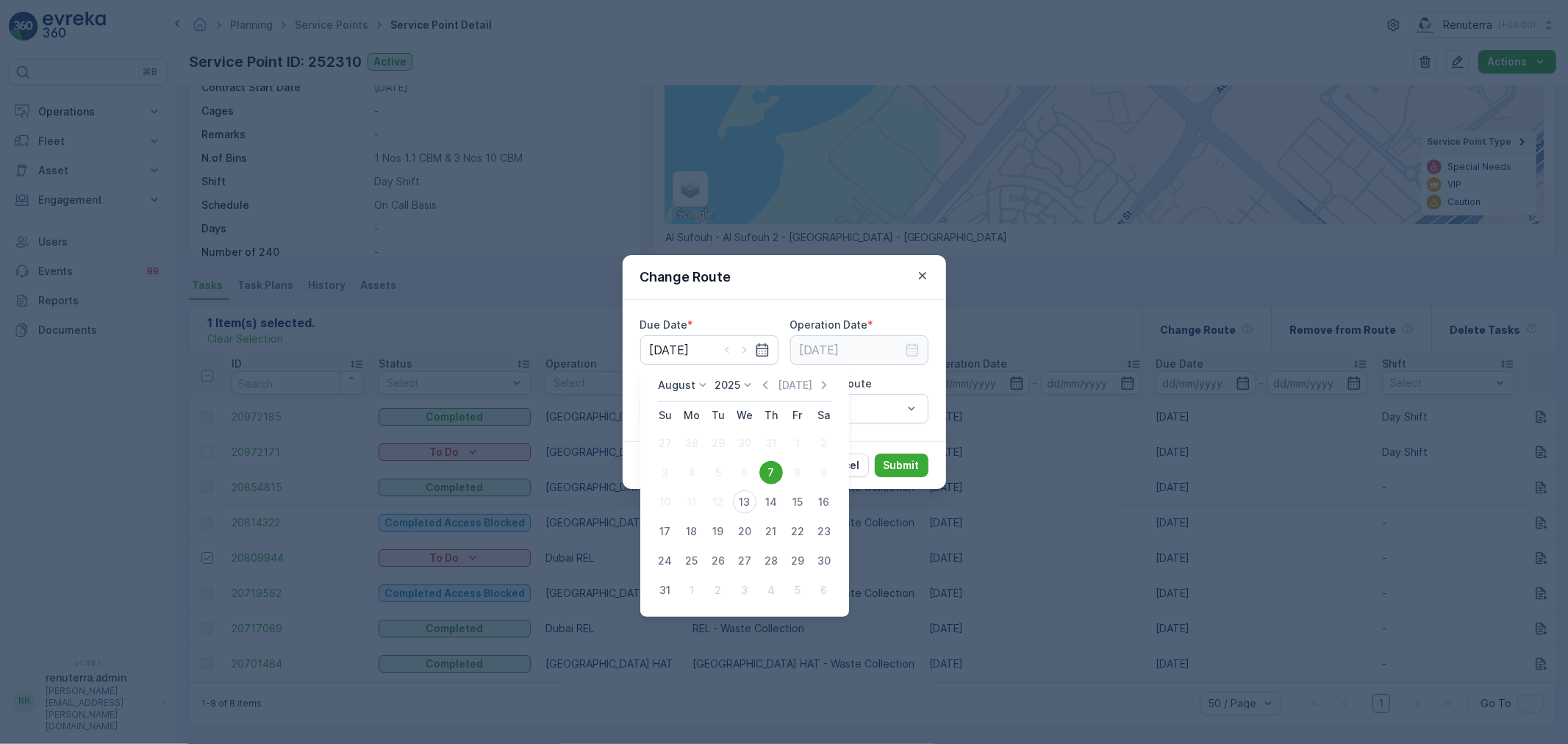
click at [748, 506] on div "13" at bounding box center [744, 502] width 24 height 24
type input "[DATE]"
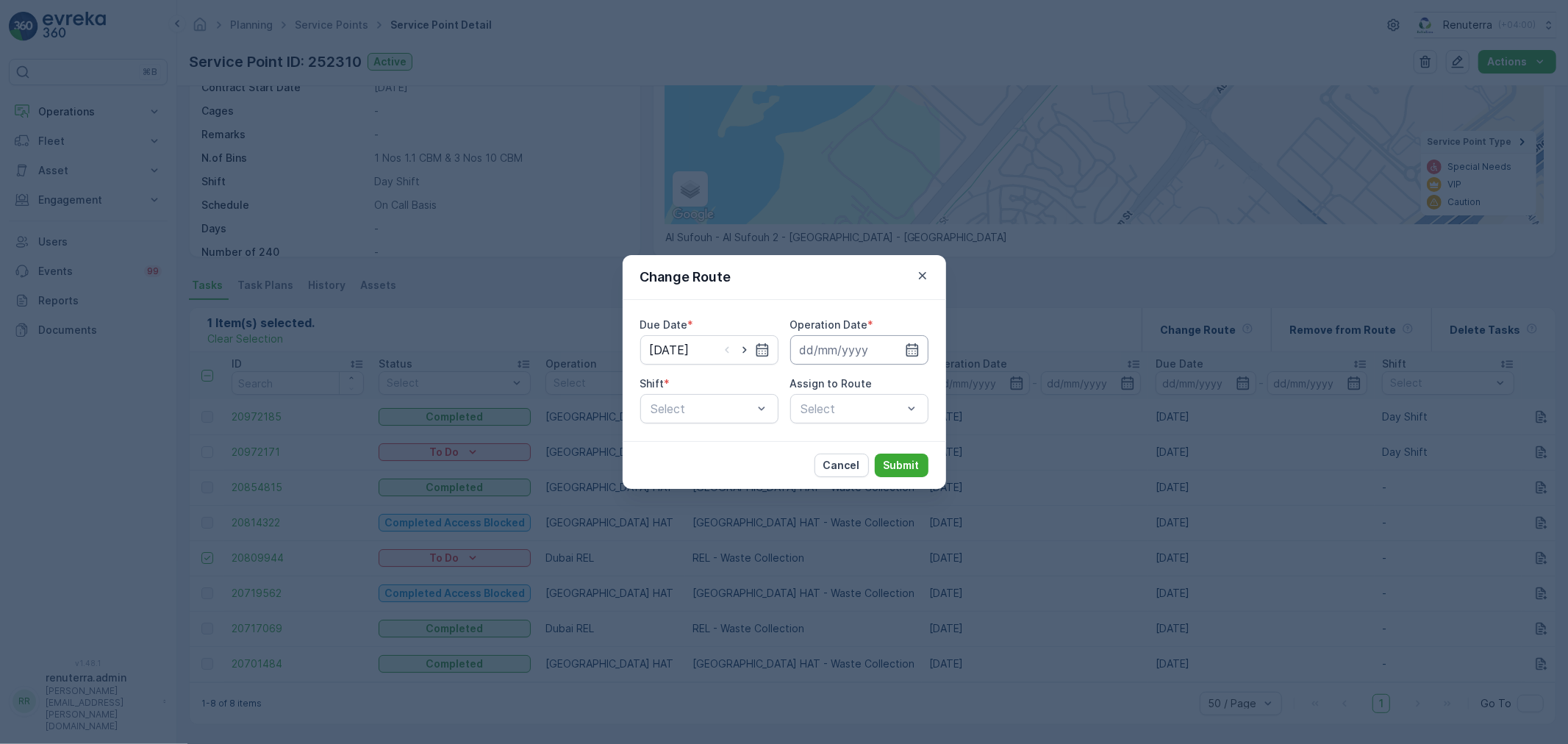
click at [838, 349] on input at bounding box center [859, 350] width 138 height 30
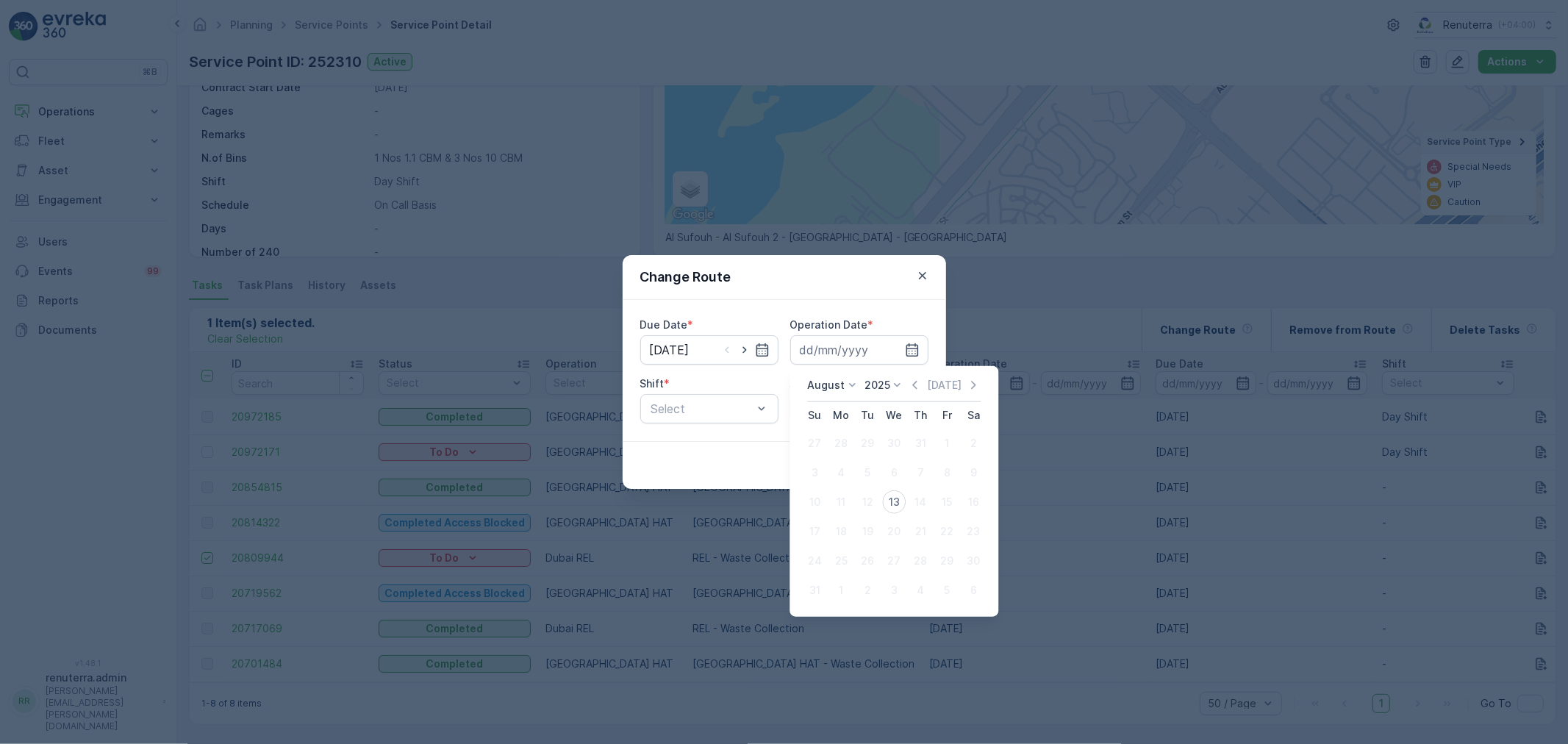
click at [890, 506] on div "13" at bounding box center [893, 502] width 24 height 24
type input "[DATE]"
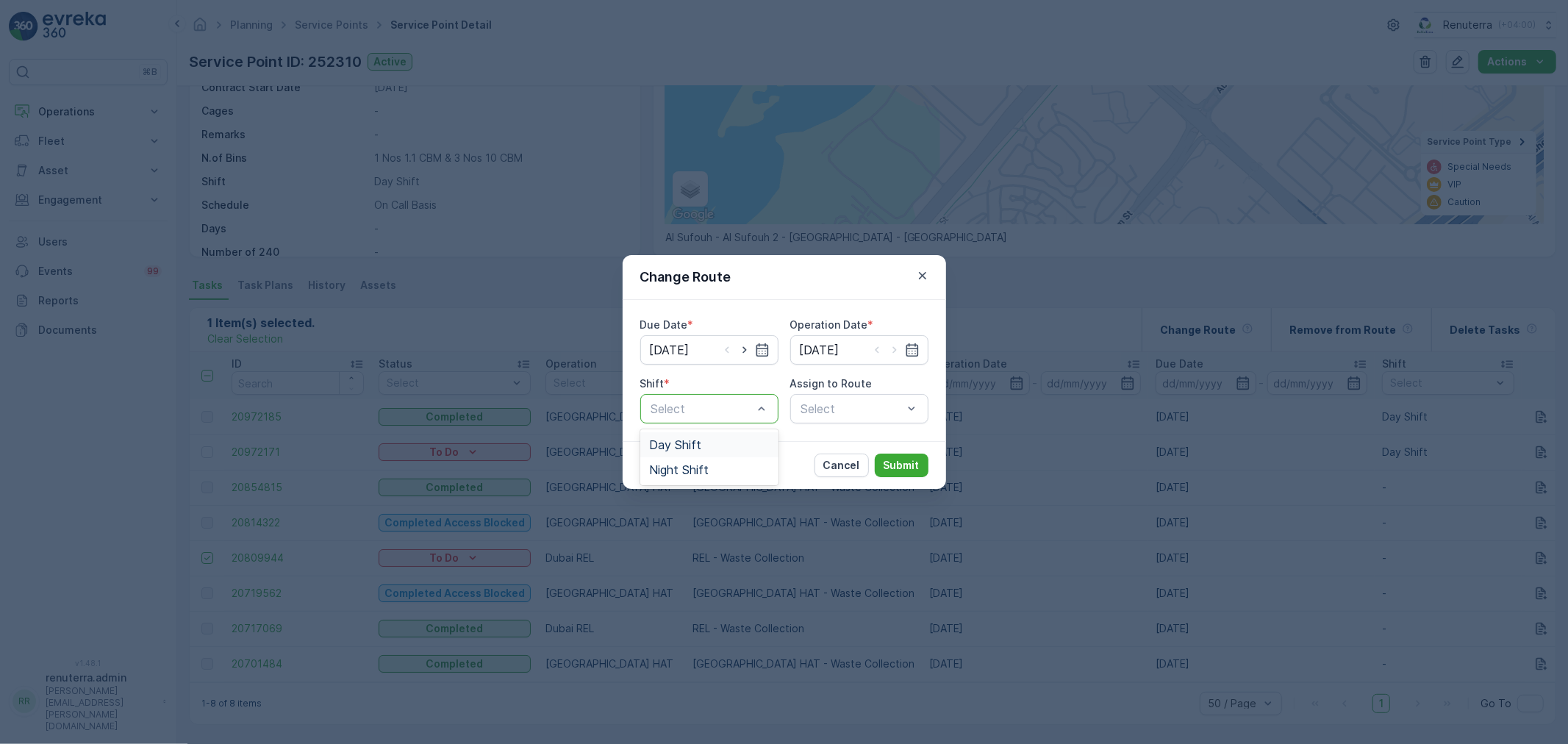
click at [709, 416] on div "Select" at bounding box center [709, 409] width 138 height 30
click at [707, 432] on div "Day Shift" at bounding box center [709, 444] width 138 height 25
click at [849, 396] on div "Select" at bounding box center [859, 409] width 138 height 30
click at [723, 417] on div "Day Shift" at bounding box center [709, 409] width 138 height 30
drag, startPoint x: 713, startPoint y: 468, endPoint x: 741, endPoint y: 450, distance: 33.3
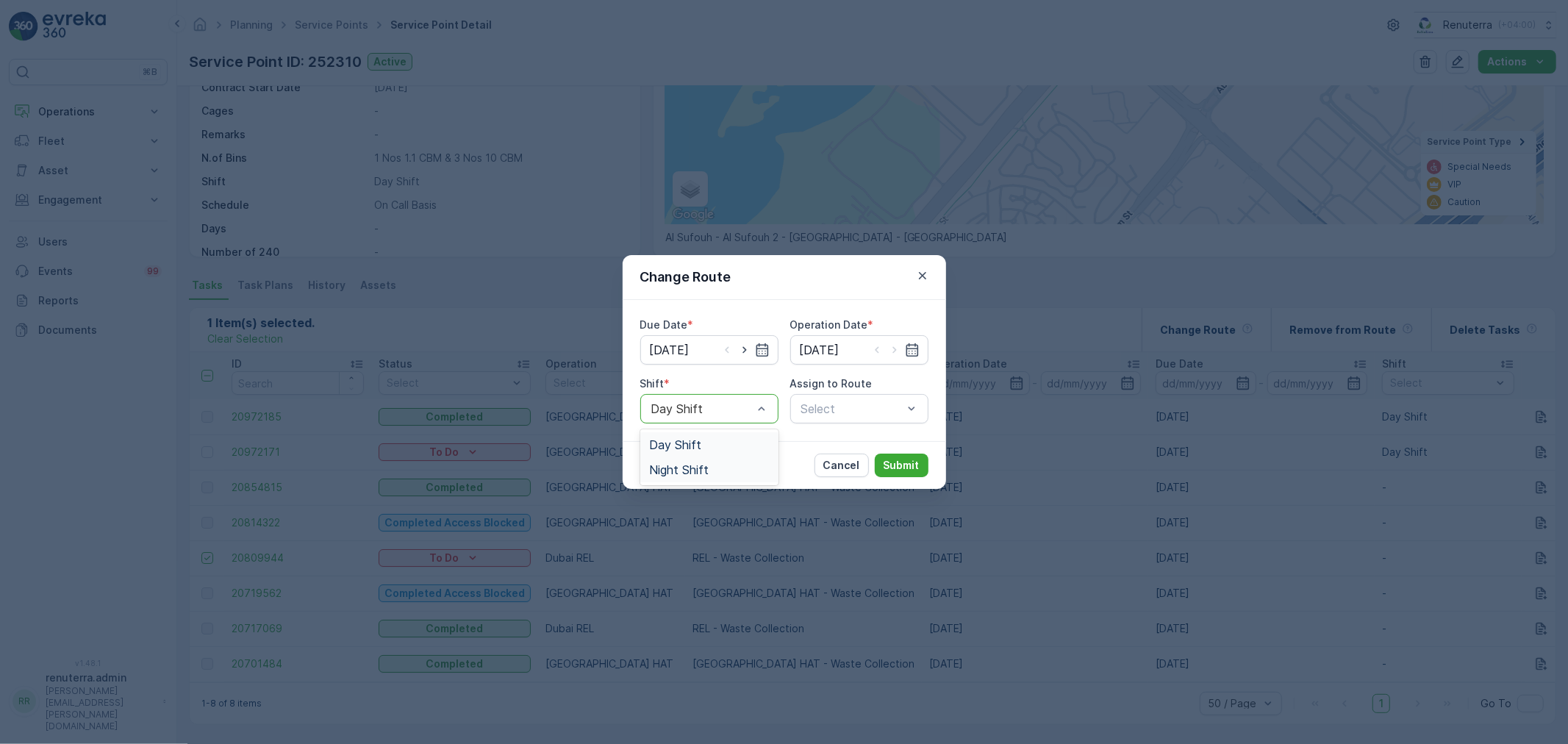
click at [711, 469] on div "Night Shift" at bounding box center [709, 470] width 120 height 13
click at [819, 407] on div at bounding box center [851, 409] width 104 height 13
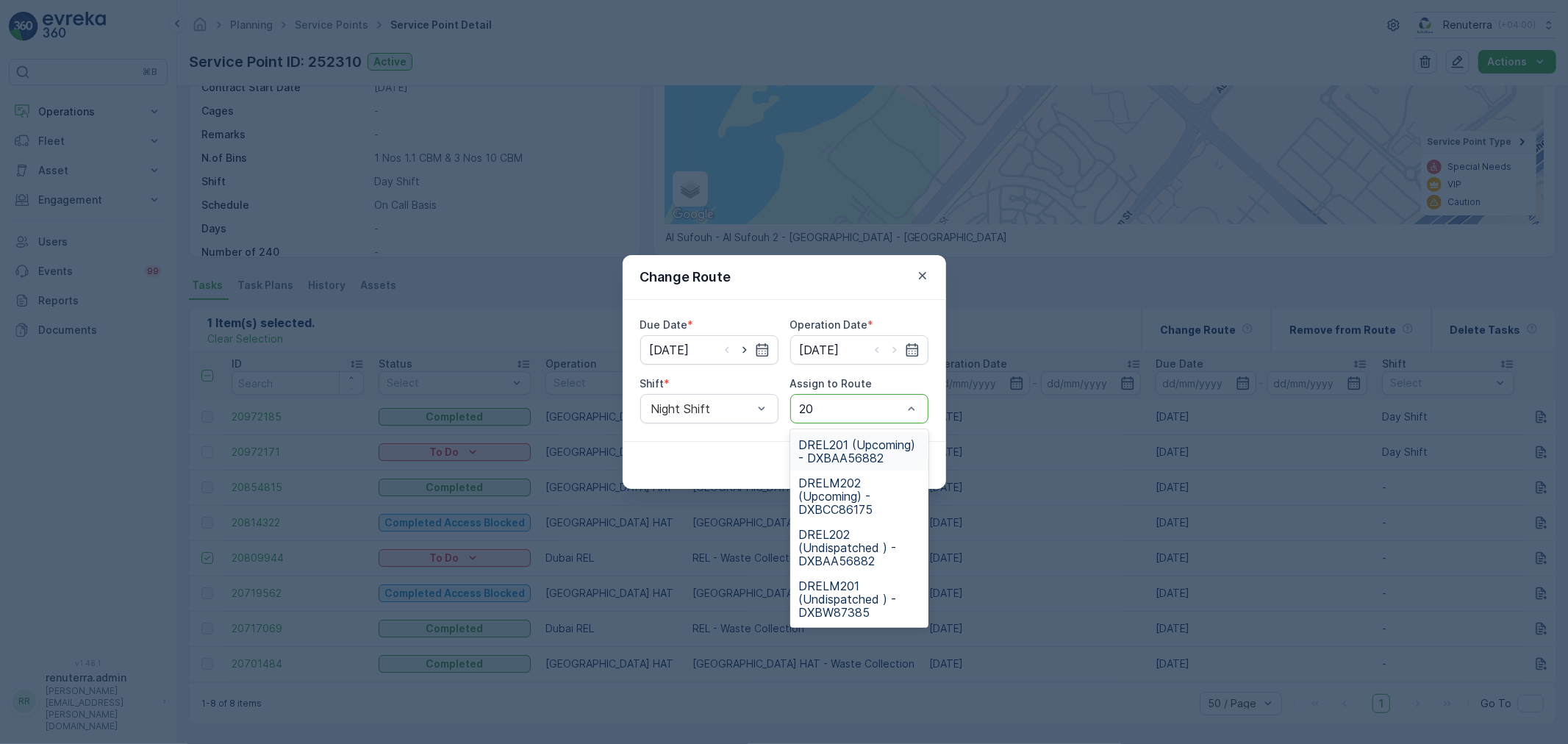
type input "202"
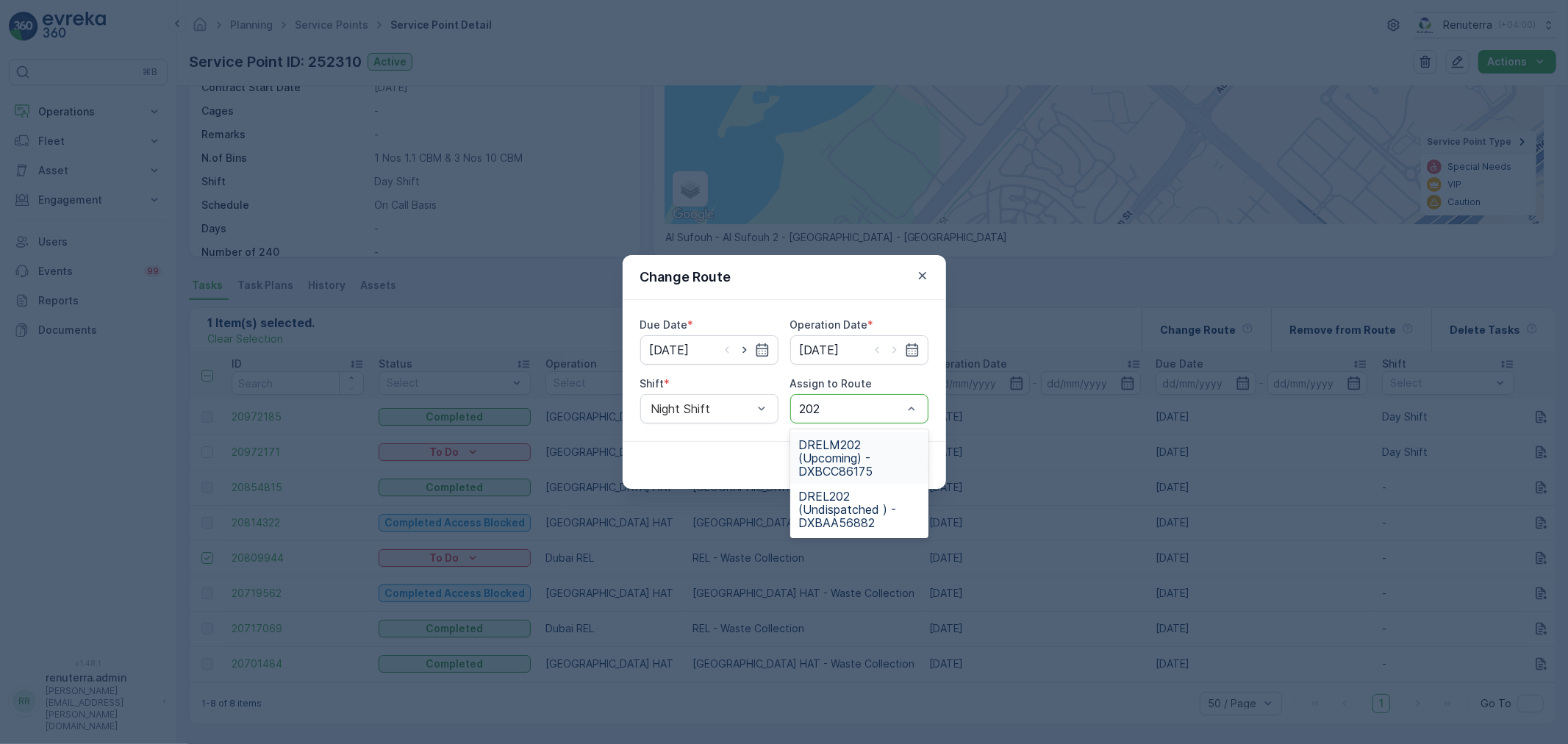
click at [839, 465] on span "DRELM202 (Upcoming) - DXBCC86175" at bounding box center [859, 458] width 120 height 40
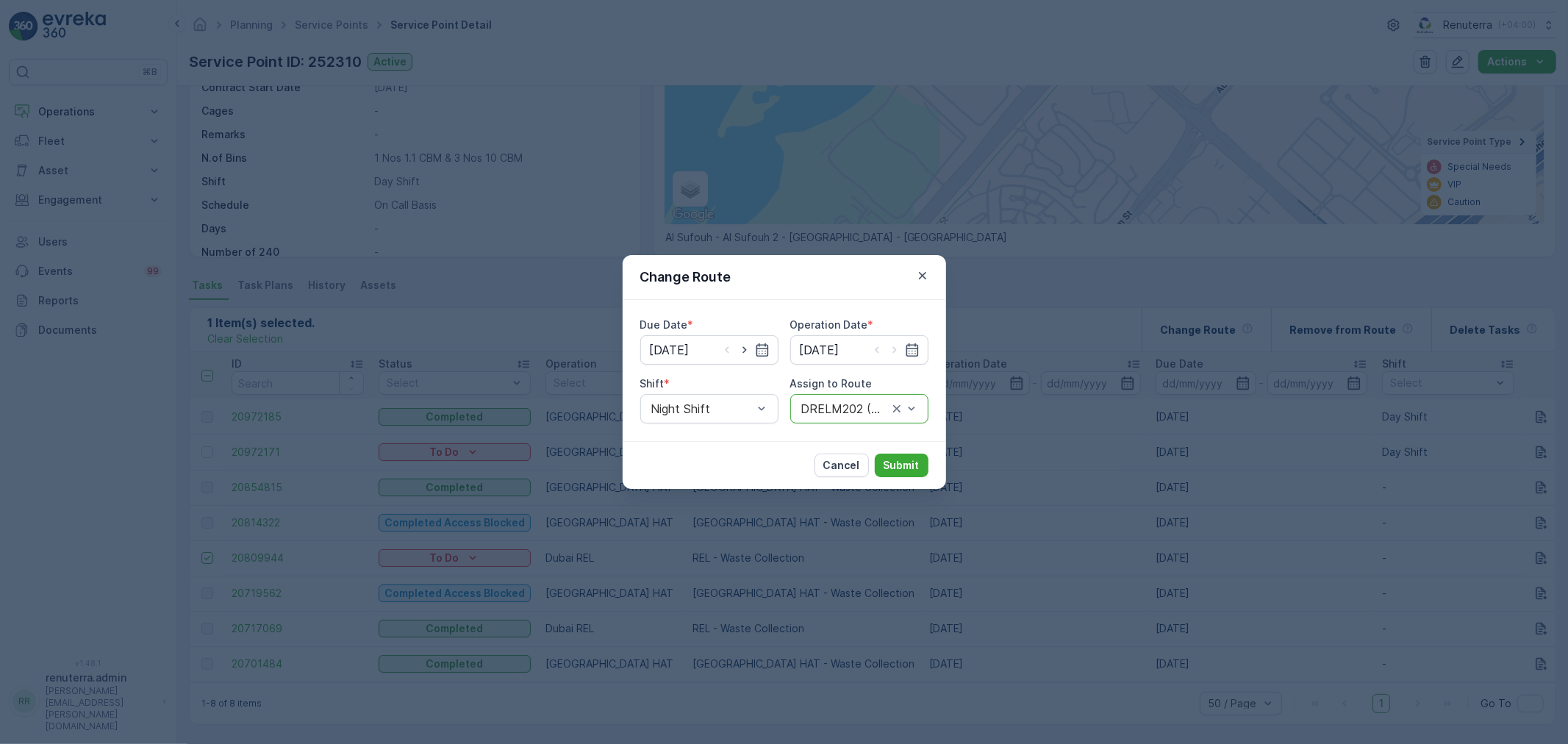
click at [873, 470] on div "Cancel Submit" at bounding box center [871, 465] width 114 height 24
click at [892, 468] on p "Submit" at bounding box center [901, 465] width 36 height 15
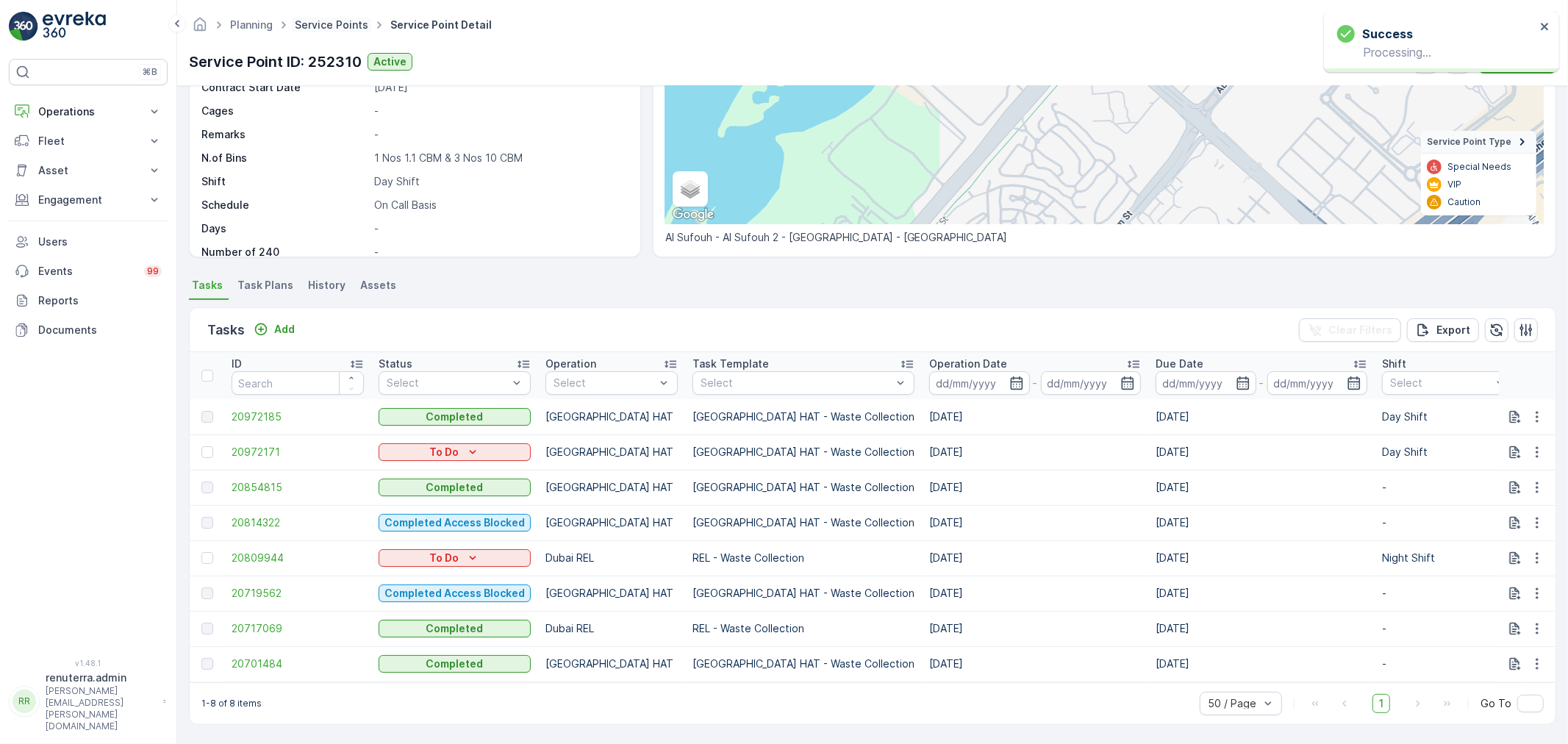
click at [319, 26] on link "Service Points" at bounding box center [332, 24] width 73 height 12
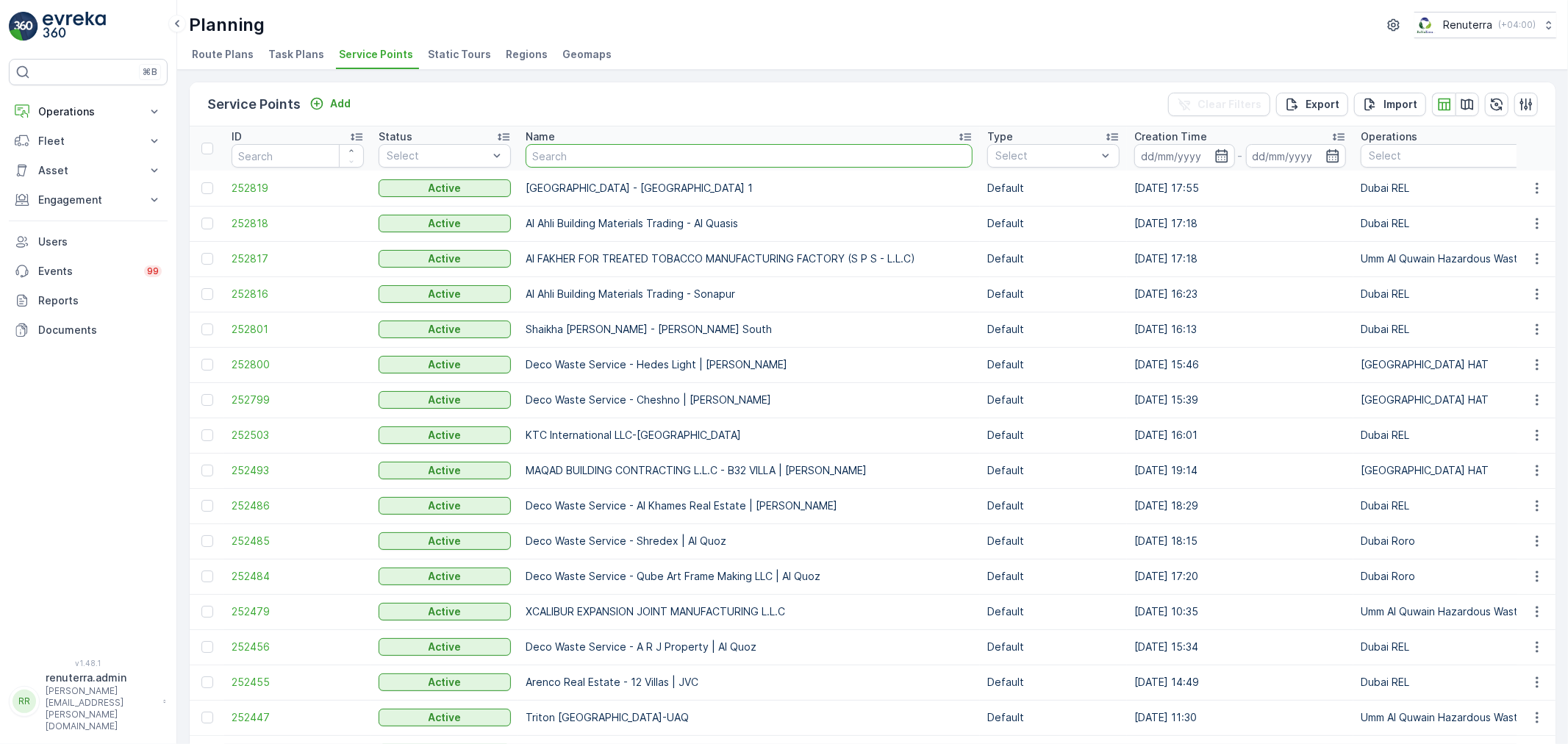
click at [559, 158] on input "text" at bounding box center [749, 155] width 447 height 24
type input "Razon"
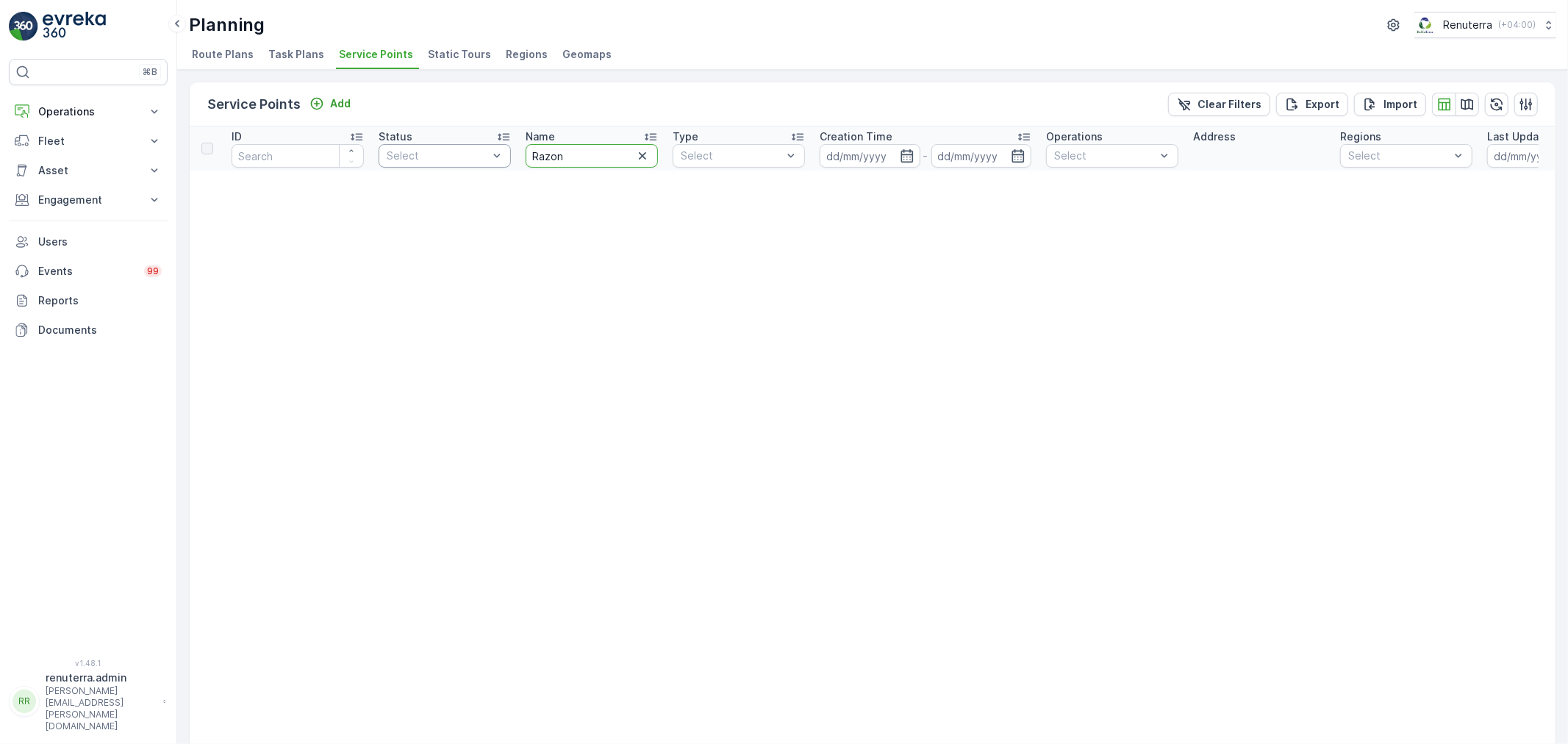
drag, startPoint x: 587, startPoint y: 152, endPoint x: 481, endPoint y: 149, distance: 106.0
type input "Tayer"
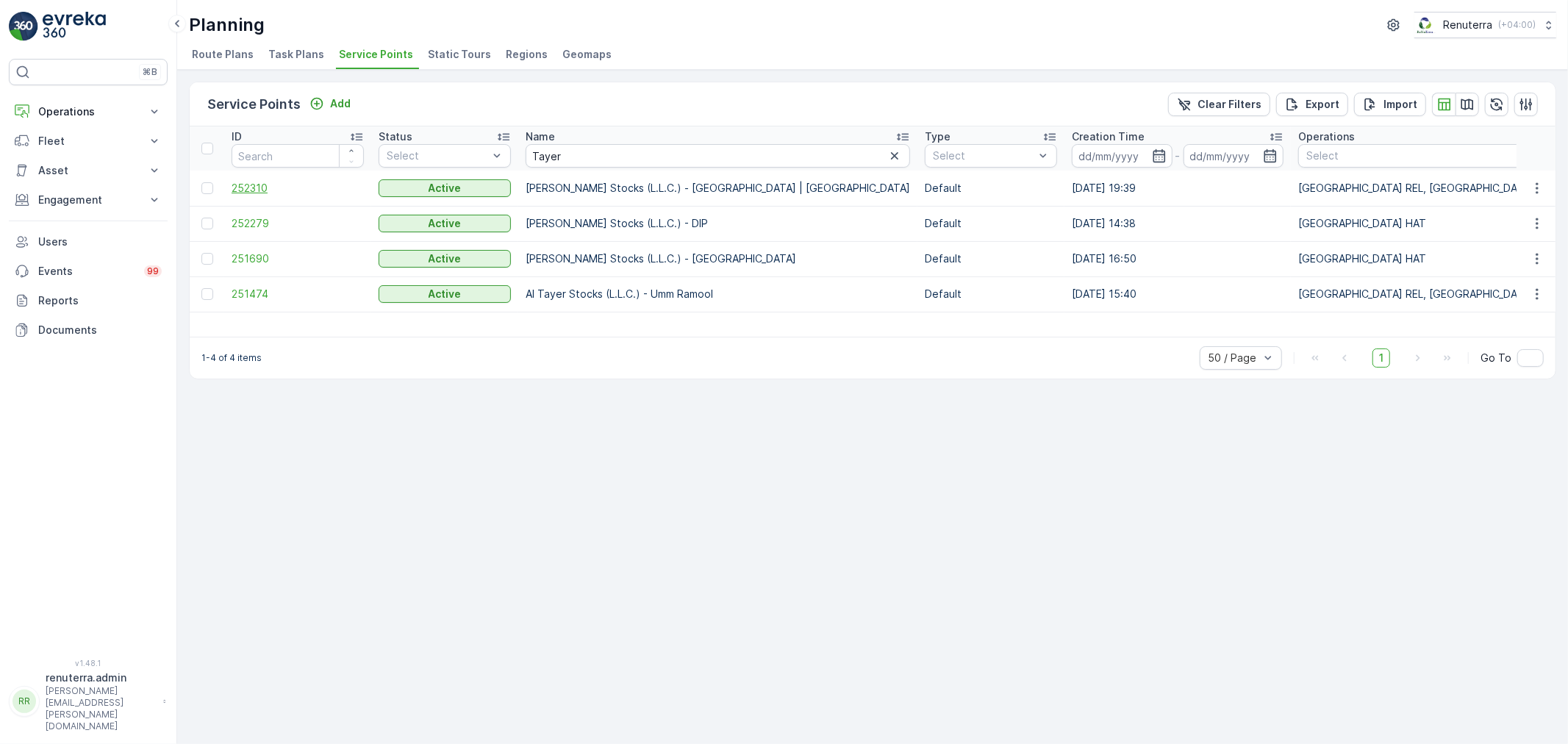
click at [297, 193] on span "252310" at bounding box center [298, 188] width 132 height 15
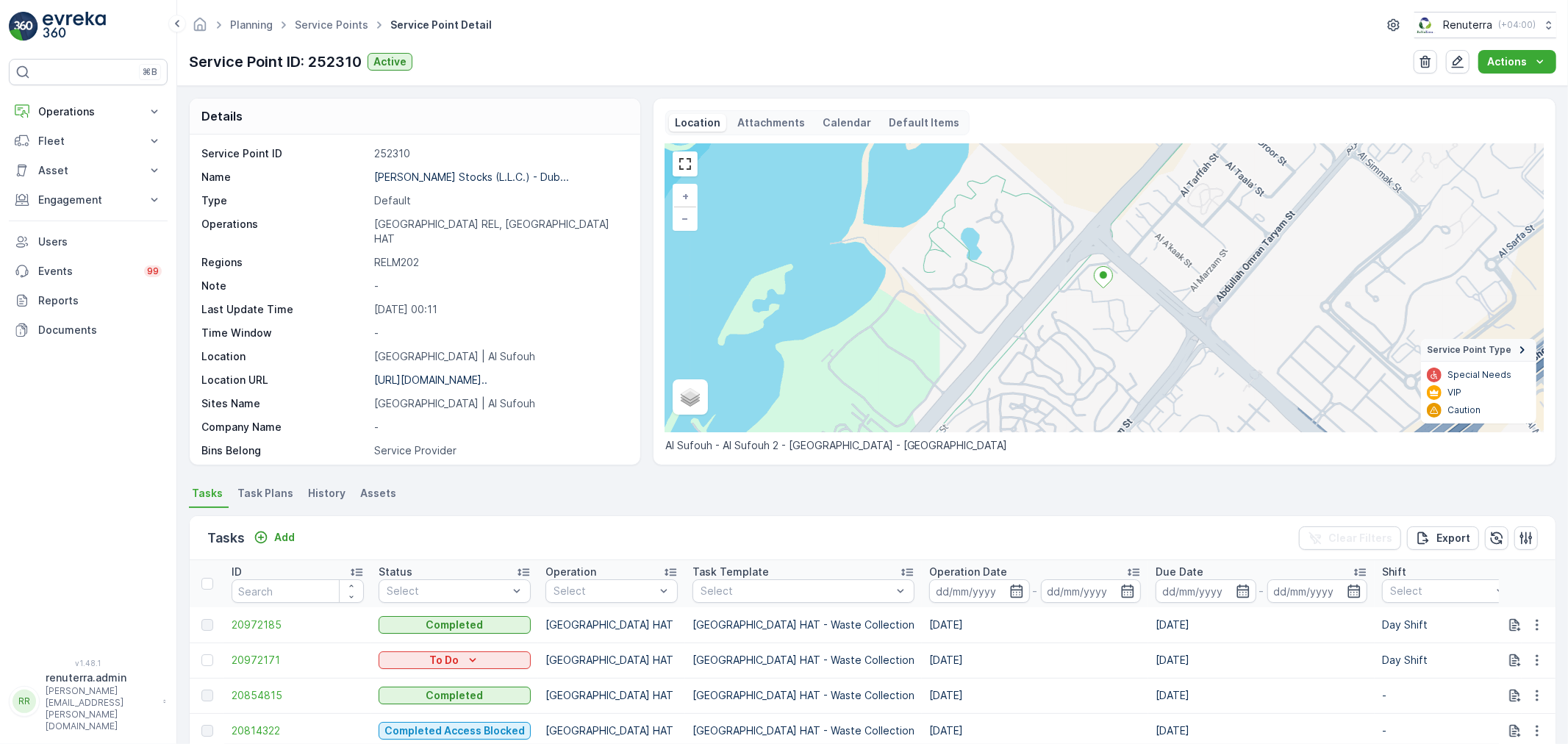
click at [461, 374] on p "https://maps.app.goo.gl/ngn2N3..." at bounding box center [431, 380] width 113 height 12
drag, startPoint x: 368, startPoint y: 172, endPoint x: 535, endPoint y: 172, distance: 167.0
click at [535, 172] on div "Name Al Tayer Stocks (L.L.C.) - Dub..." at bounding box center [413, 177] width 423 height 15
copy div "Al Tayer Stocks (L.L.C.) - Dub..."
click at [385, 126] on div "Details" at bounding box center [414, 116] width 450 height 36
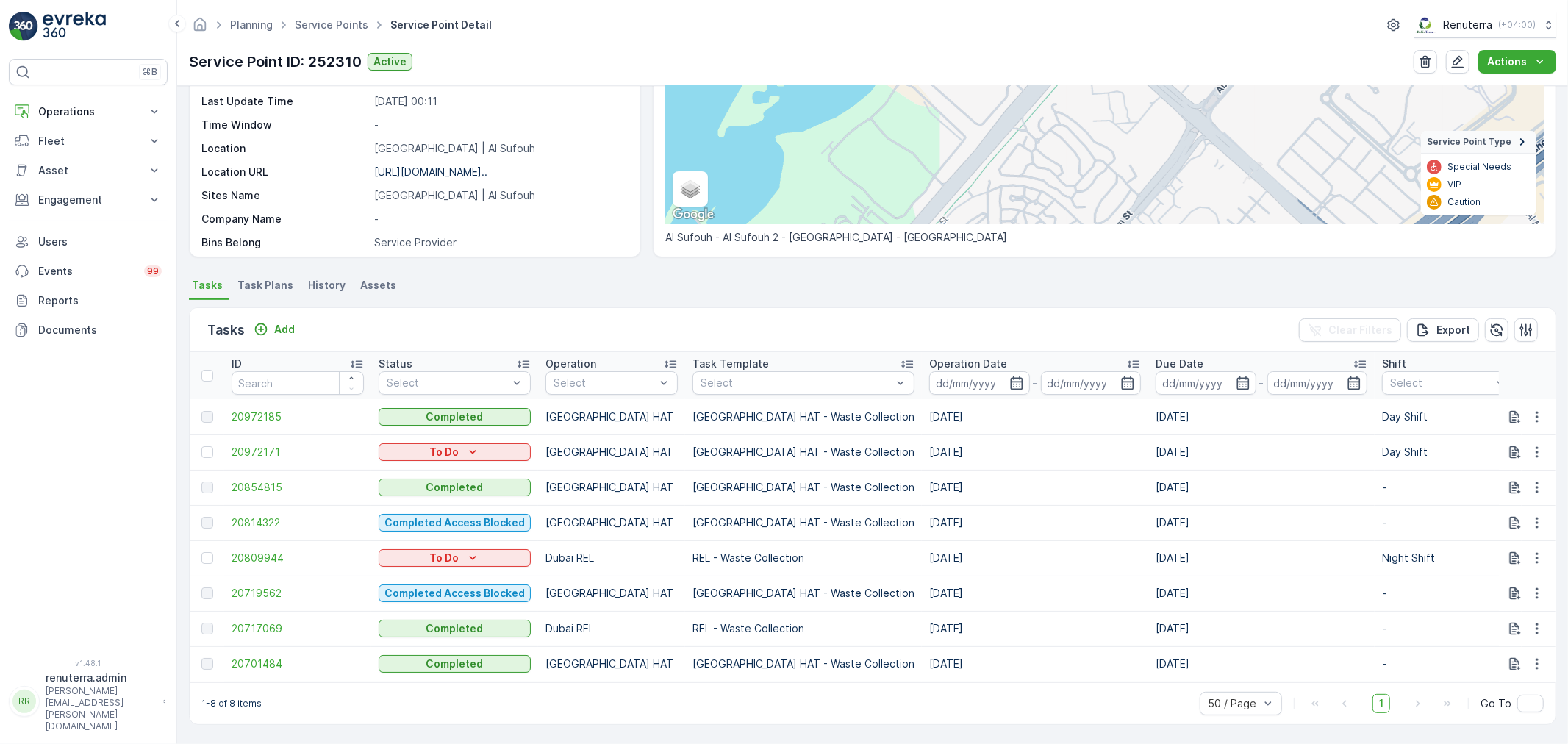
scroll to position [215, 0]
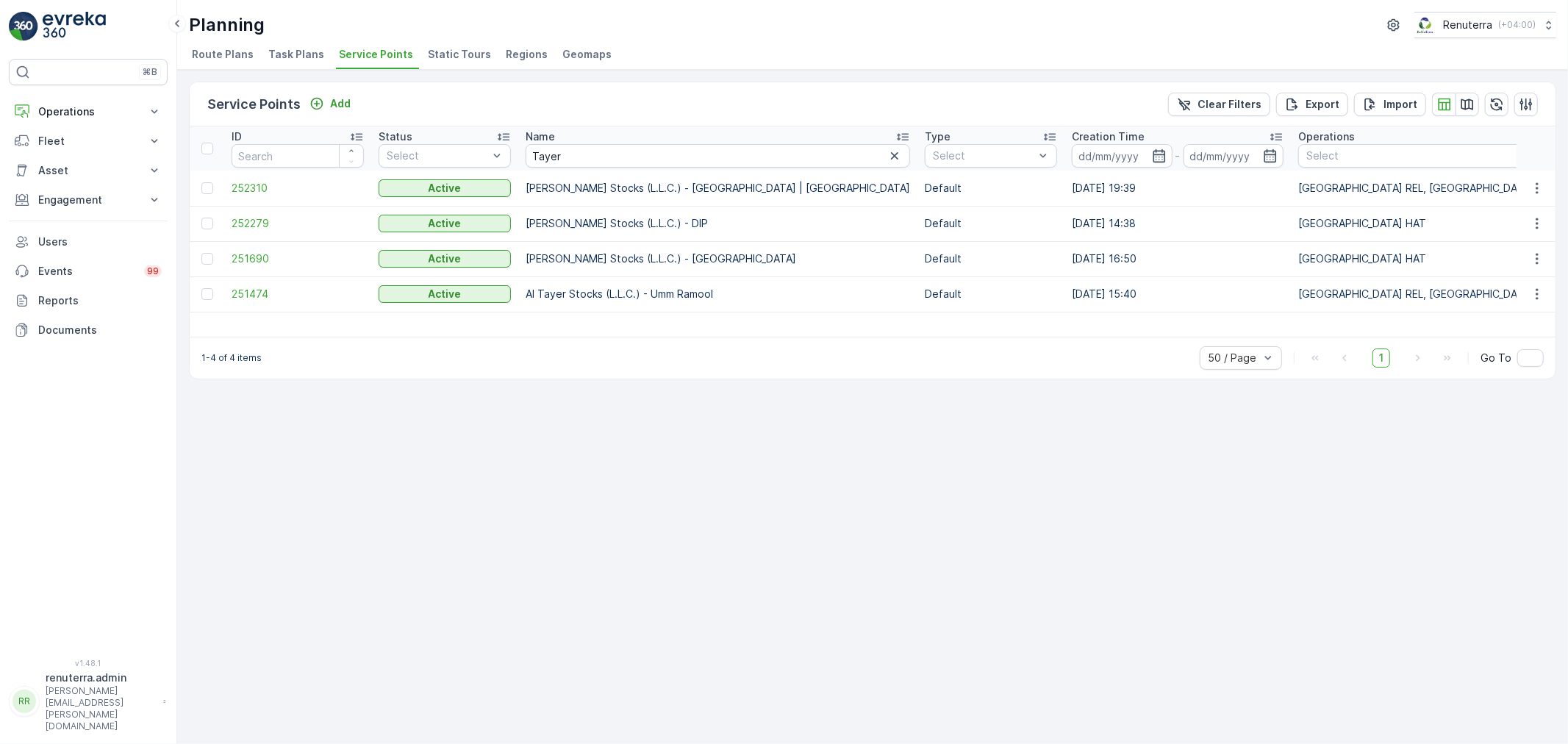
drag, startPoint x: 562, startPoint y: 153, endPoint x: 529, endPoint y: 150, distance: 33.1
click at [529, 150] on input "Tayer" at bounding box center [718, 155] width 385 height 24
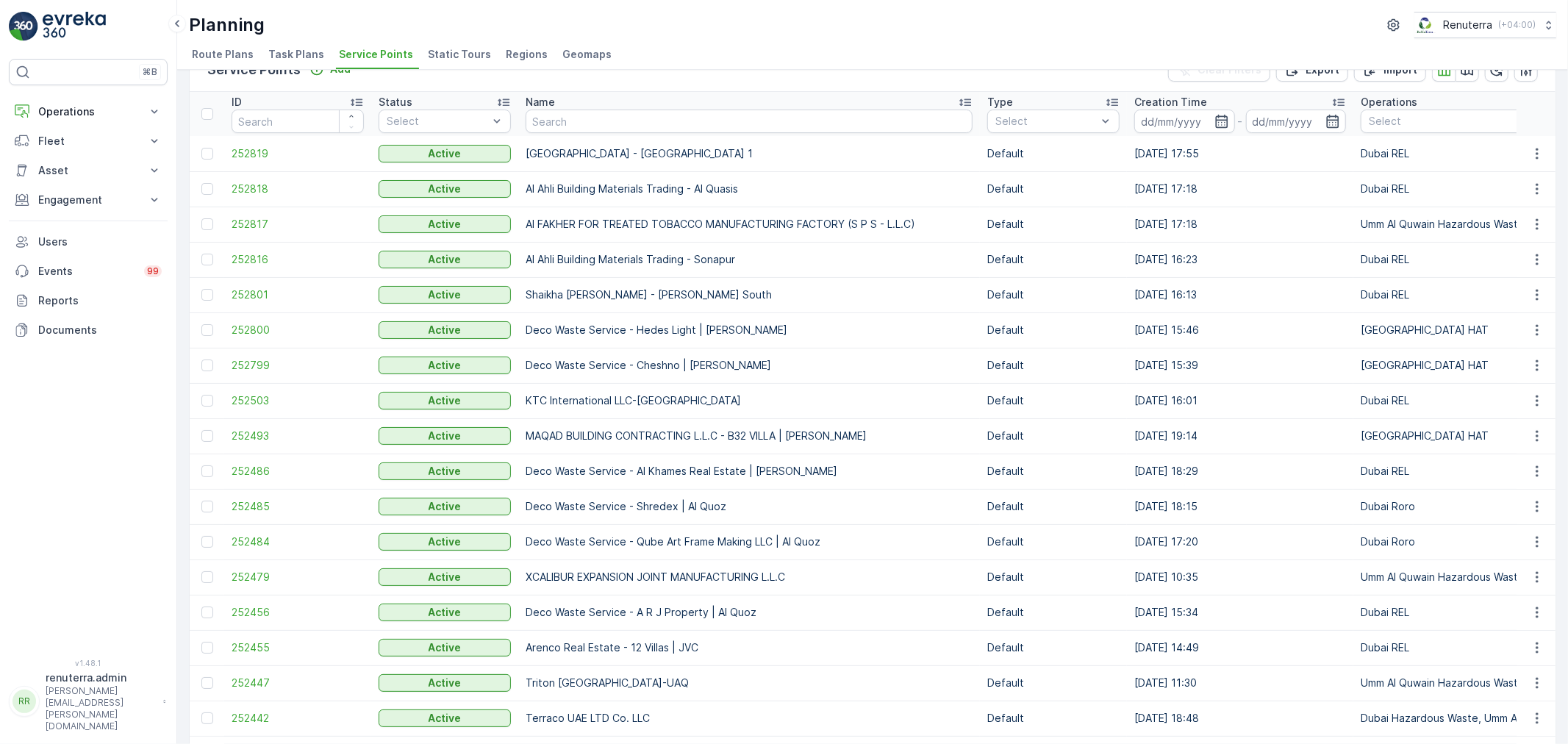
scroll to position [82, 0]
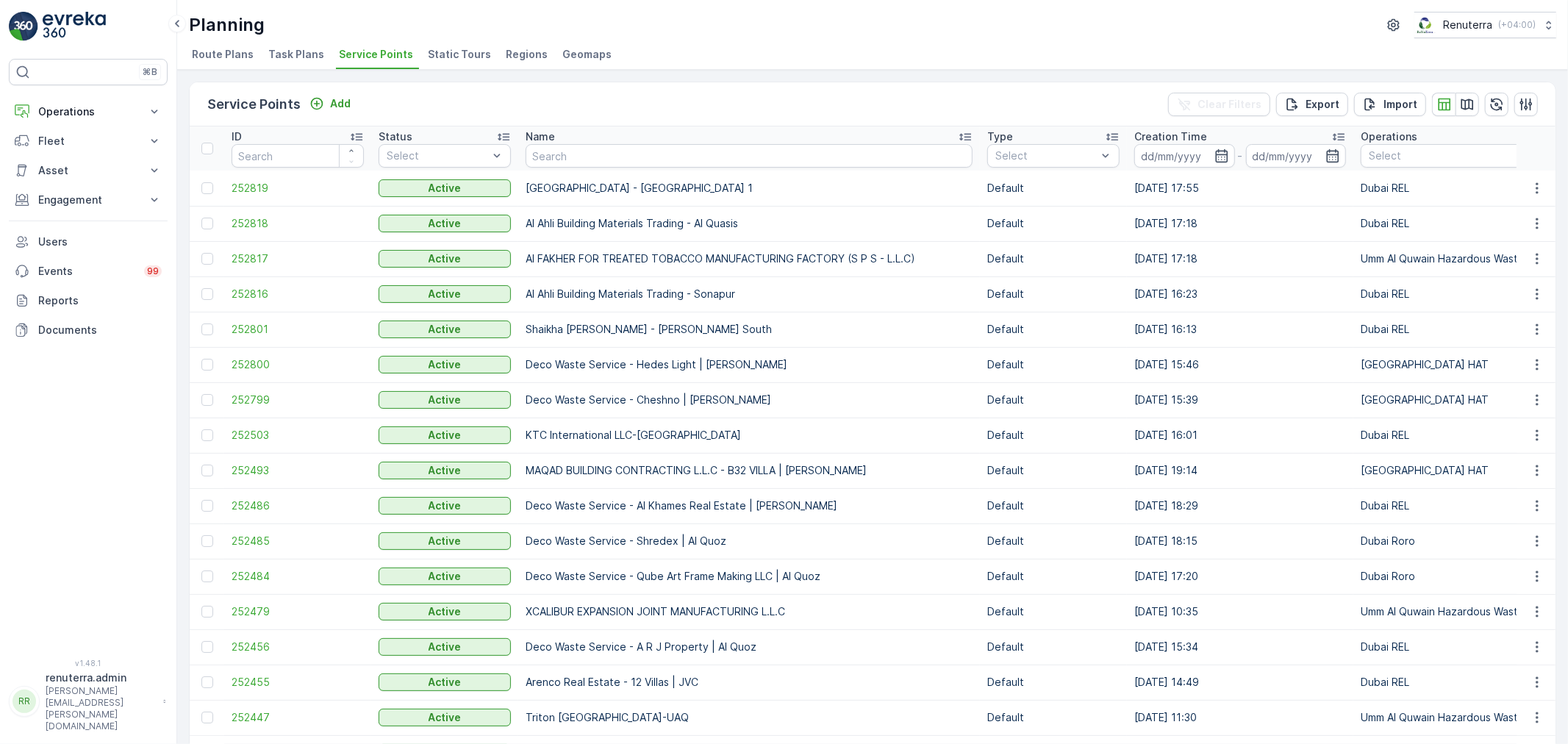
click at [556, 155] on input "text" at bounding box center [749, 155] width 447 height 24
type input "Nakhee"
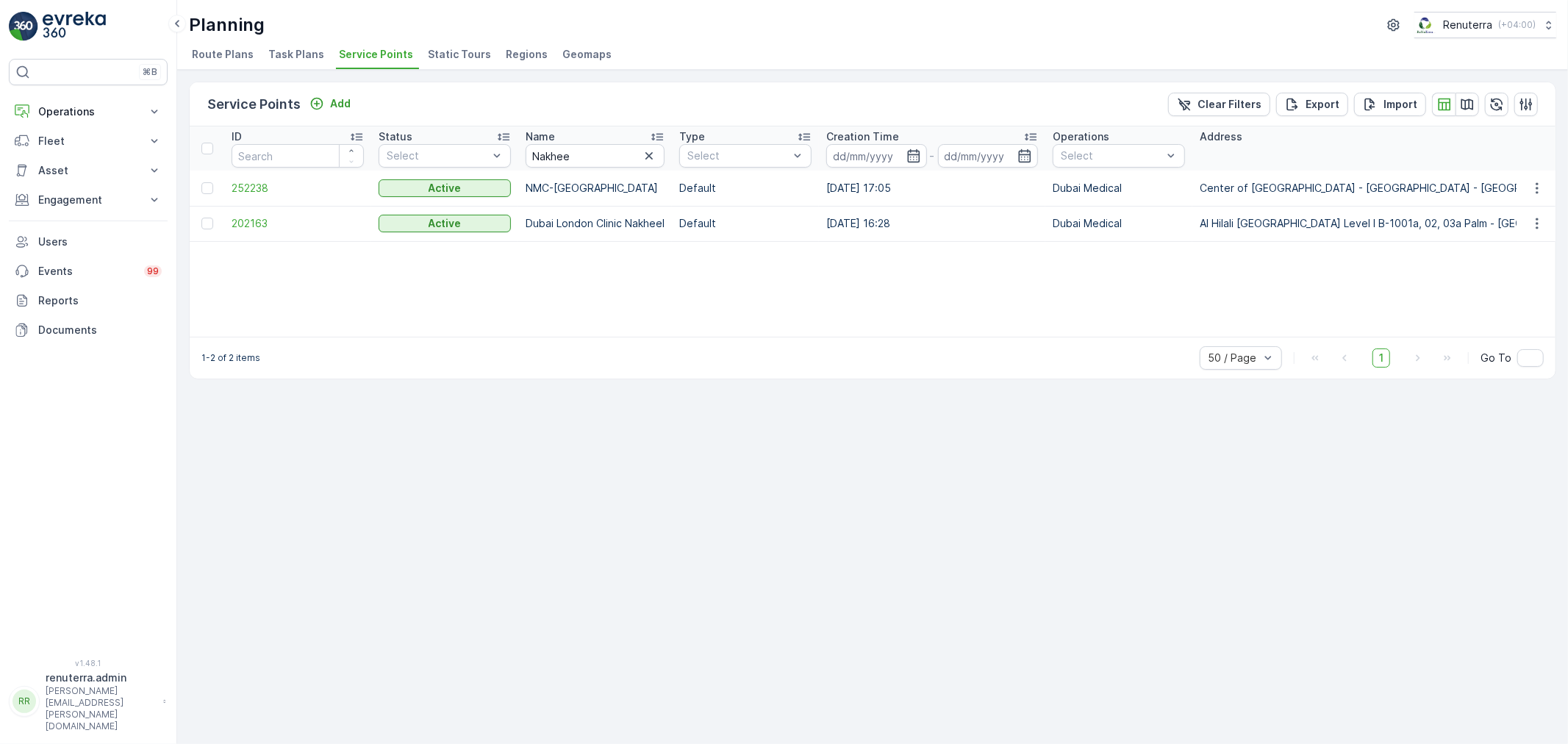
click at [232, 203] on td "252238" at bounding box center [297, 188] width 147 height 36
click at [246, 187] on span "252238" at bounding box center [298, 188] width 132 height 15
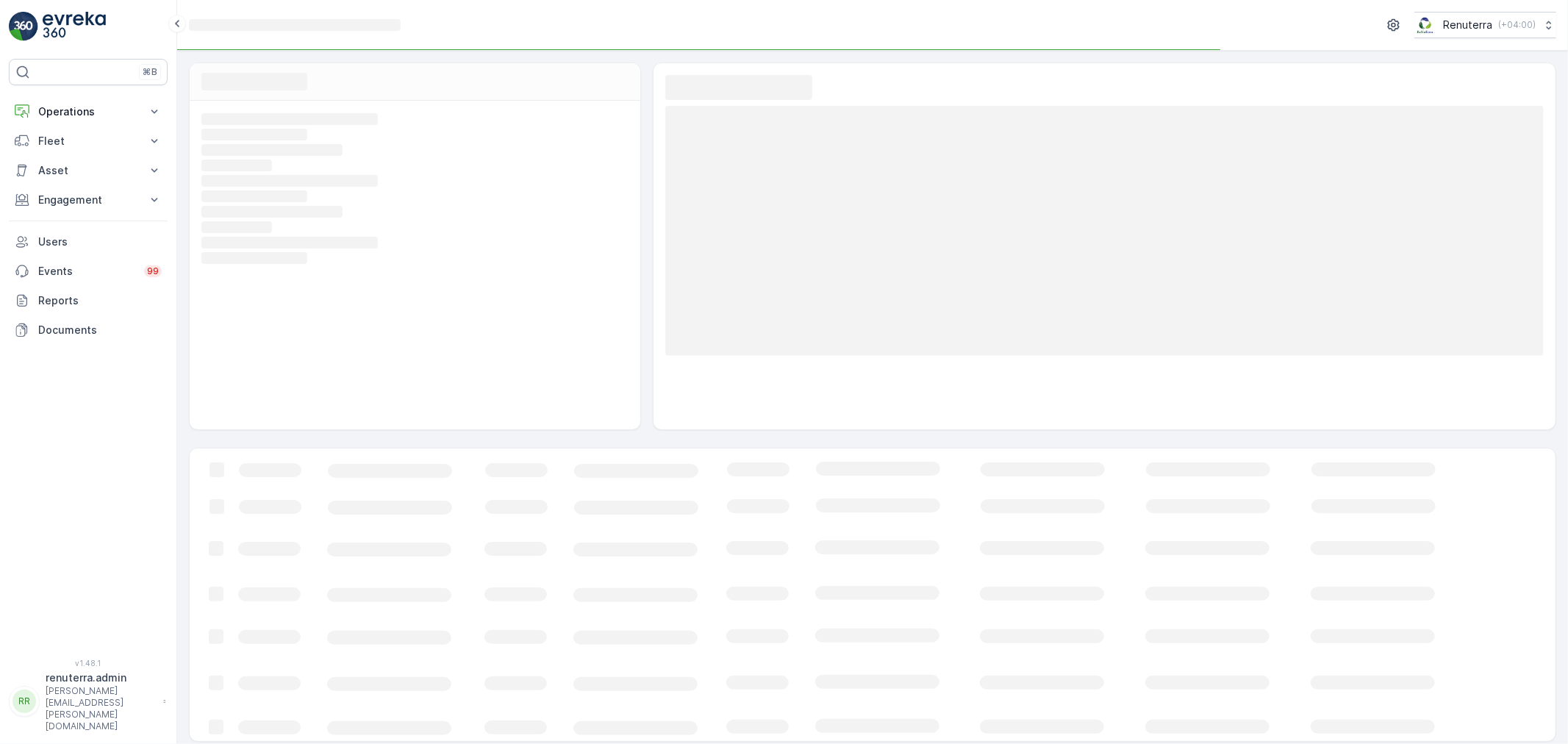
scroll to position [10, 0]
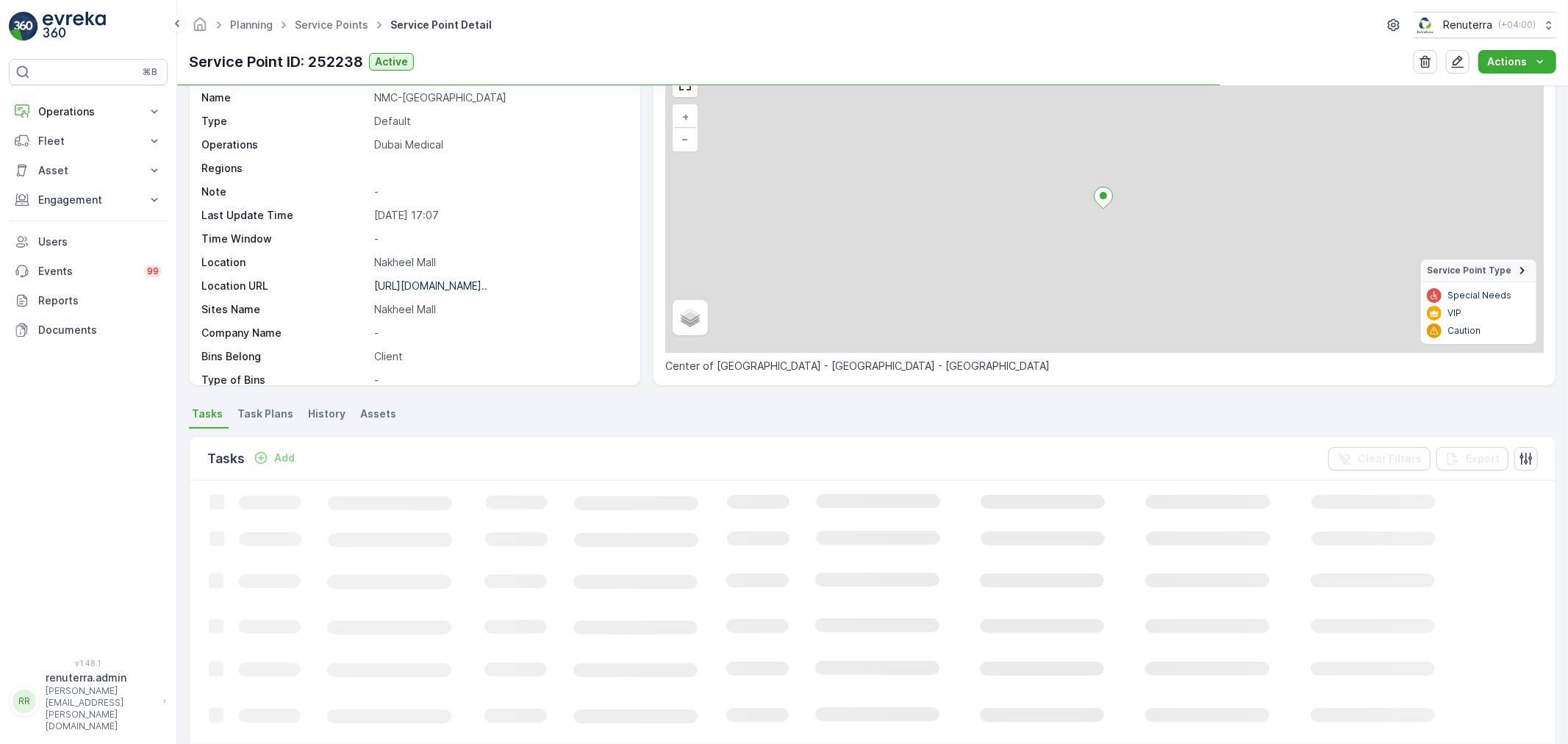
scroll to position [82, 0]
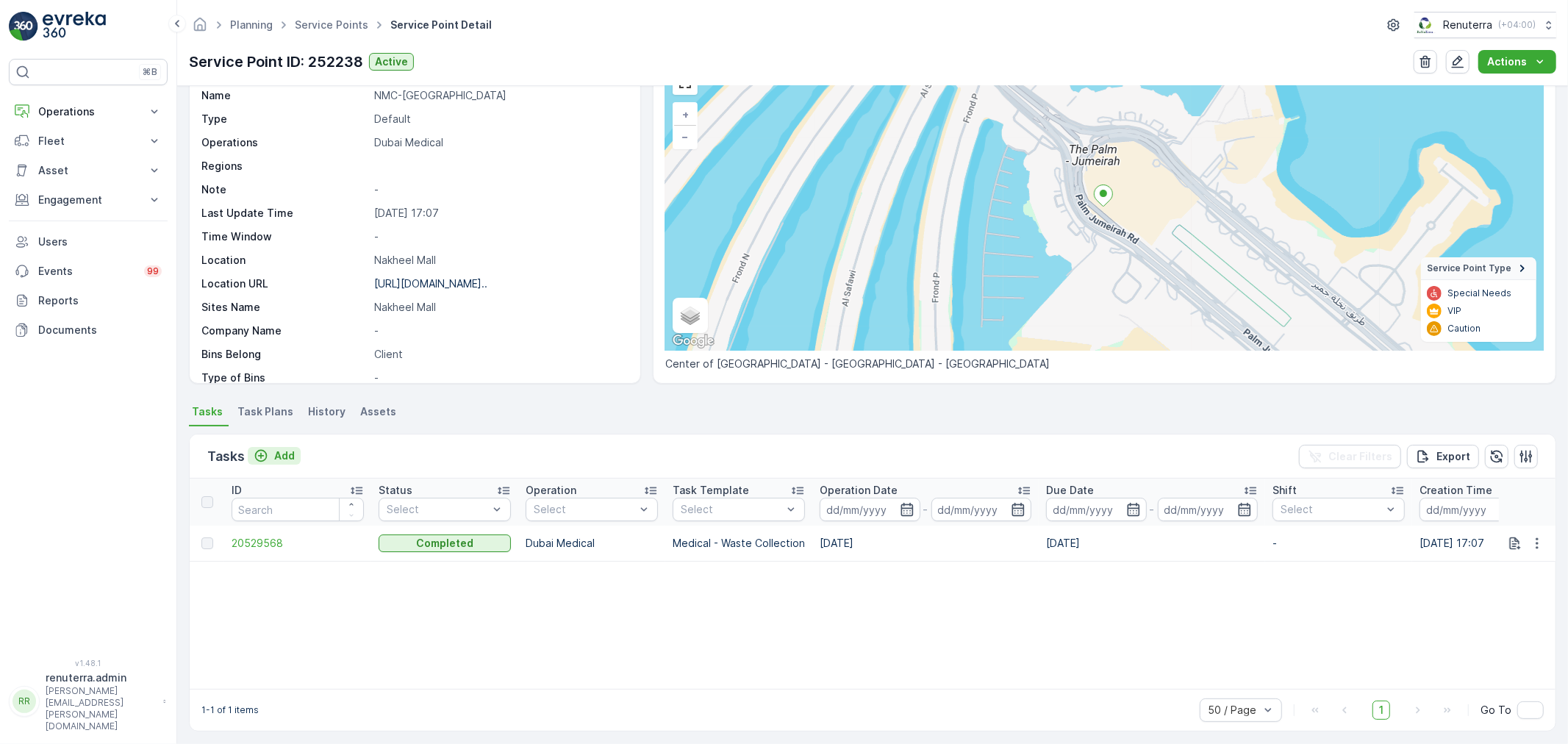
click at [270, 457] on div "Add" at bounding box center [273, 456] width 41 height 15
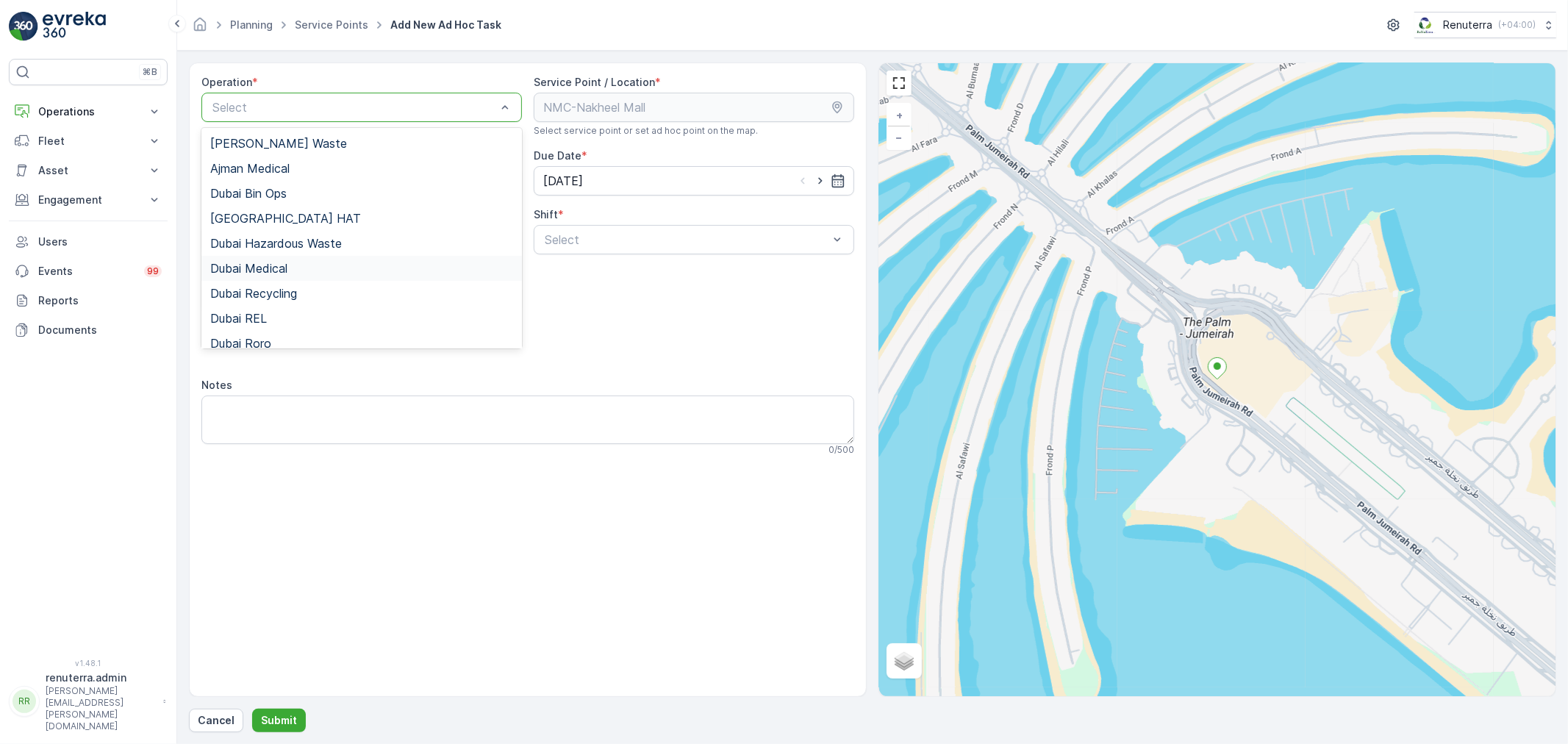
click at [270, 271] on span "Dubai Medical" at bounding box center [248, 268] width 77 height 13
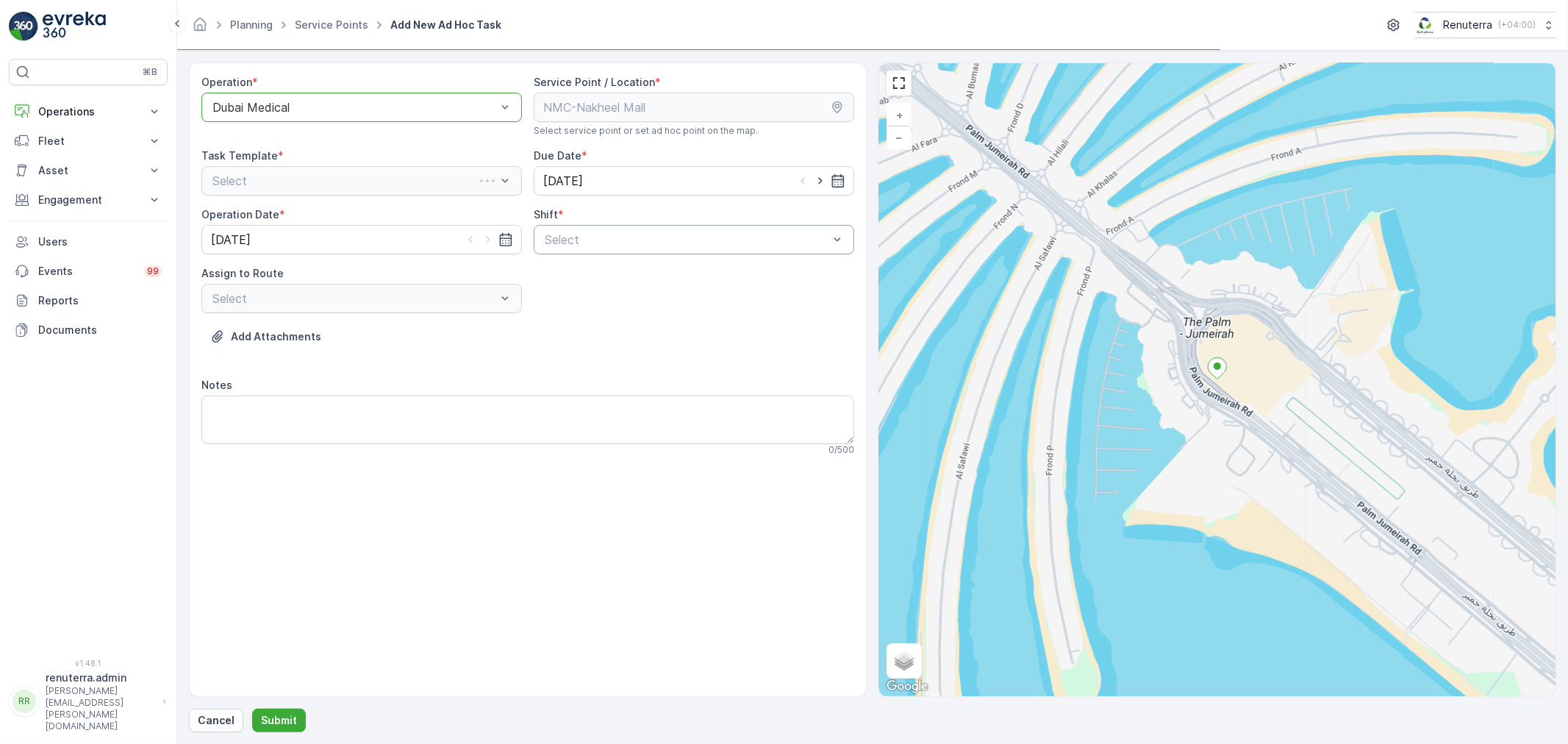
click at [588, 248] on div "Select" at bounding box center [694, 240] width 320 height 30
click at [589, 273] on span "Day Shift" at bounding box center [569, 275] width 52 height 13
click at [422, 309] on div "Select" at bounding box center [361, 299] width 320 height 30
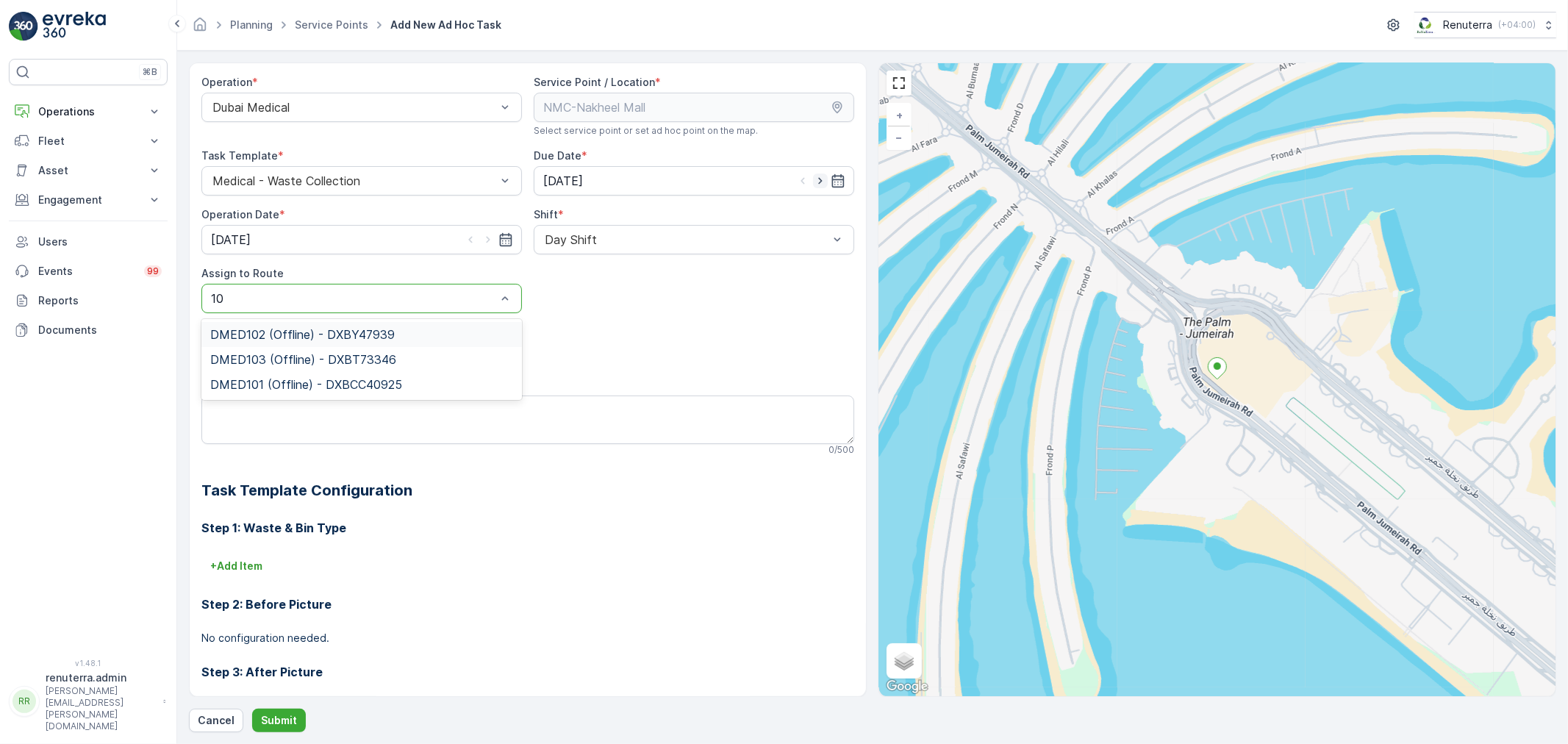
type input "10"
click at [819, 186] on icon "button" at bounding box center [820, 180] width 15 height 15
type input "[DATE]"
click at [489, 246] on icon "button" at bounding box center [488, 240] width 15 height 15
type input "[DATE]"
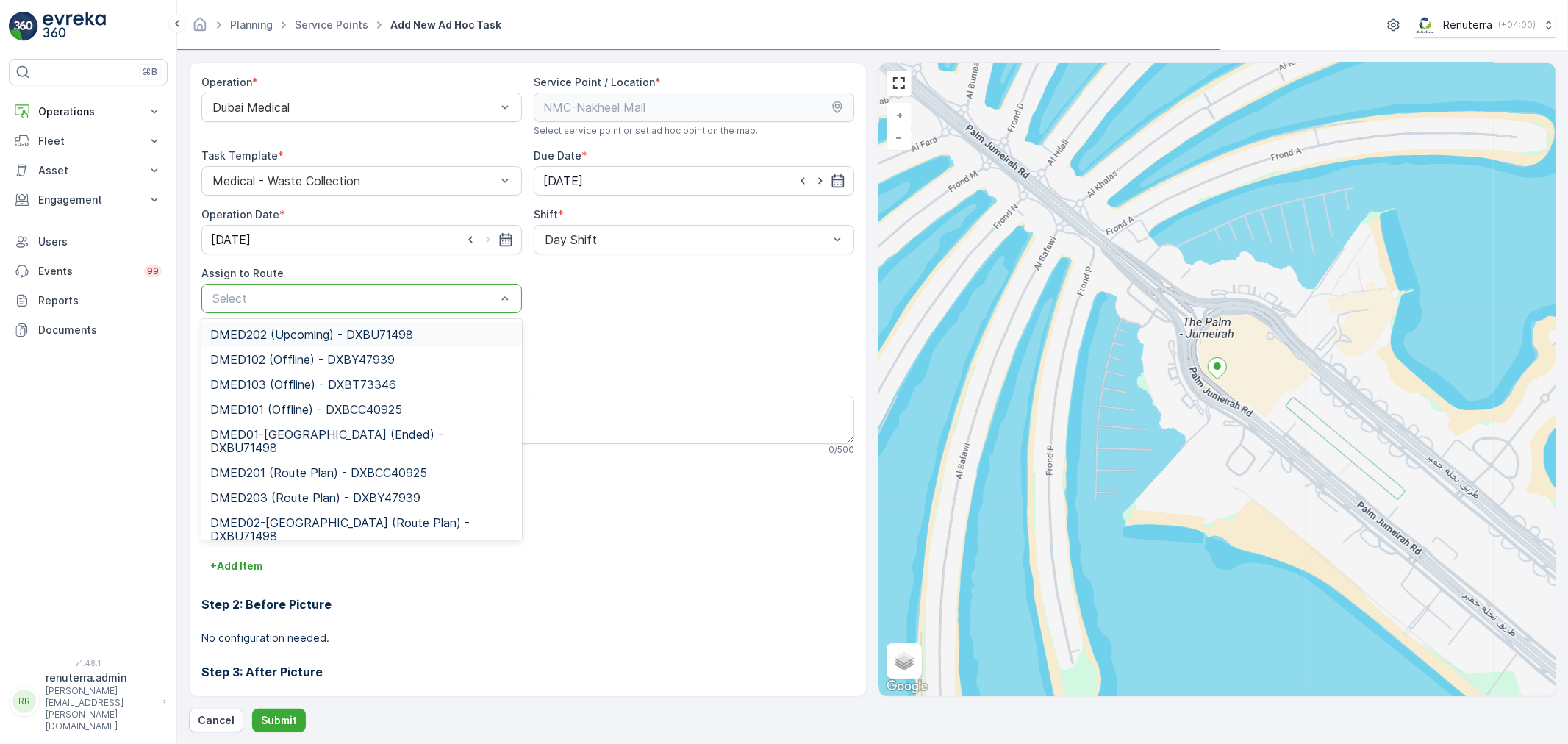
click at [475, 298] on div at bounding box center [353, 298] width 286 height 13
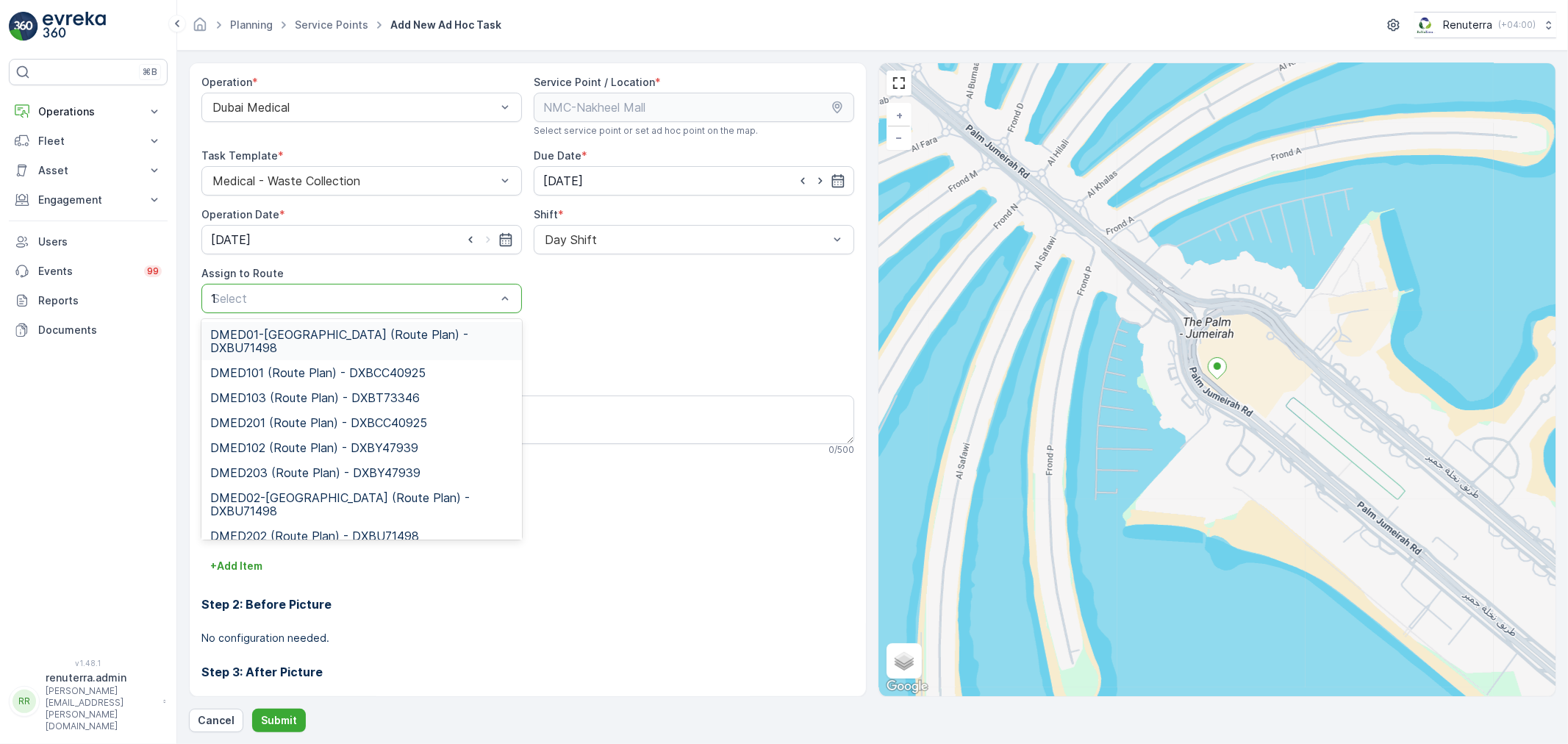
type input "101"
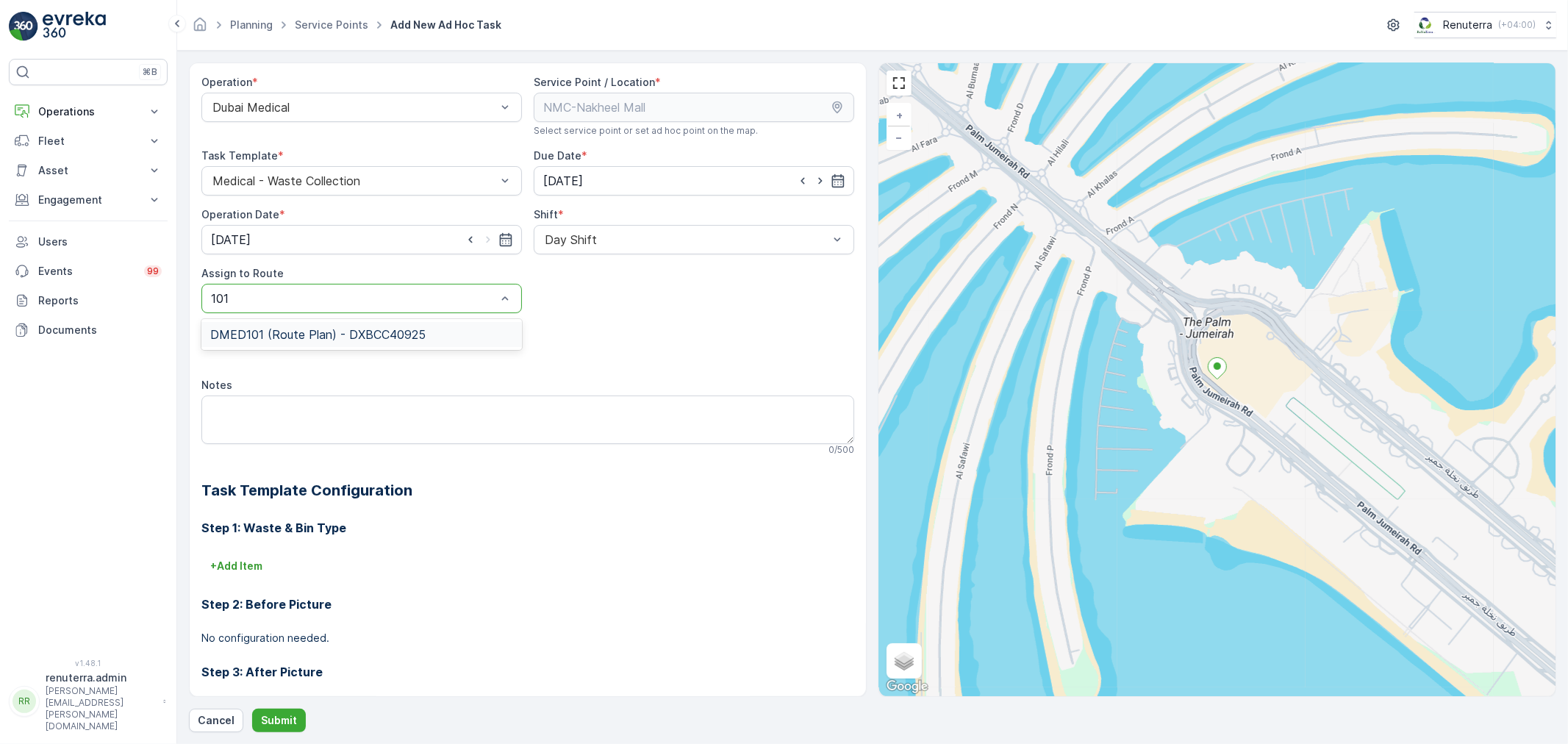
click at [375, 329] on span "DMED101 (Route Plan) - DXBCC40925" at bounding box center [317, 335] width 215 height 13
click at [262, 722] on p "Submit" at bounding box center [279, 720] width 36 height 15
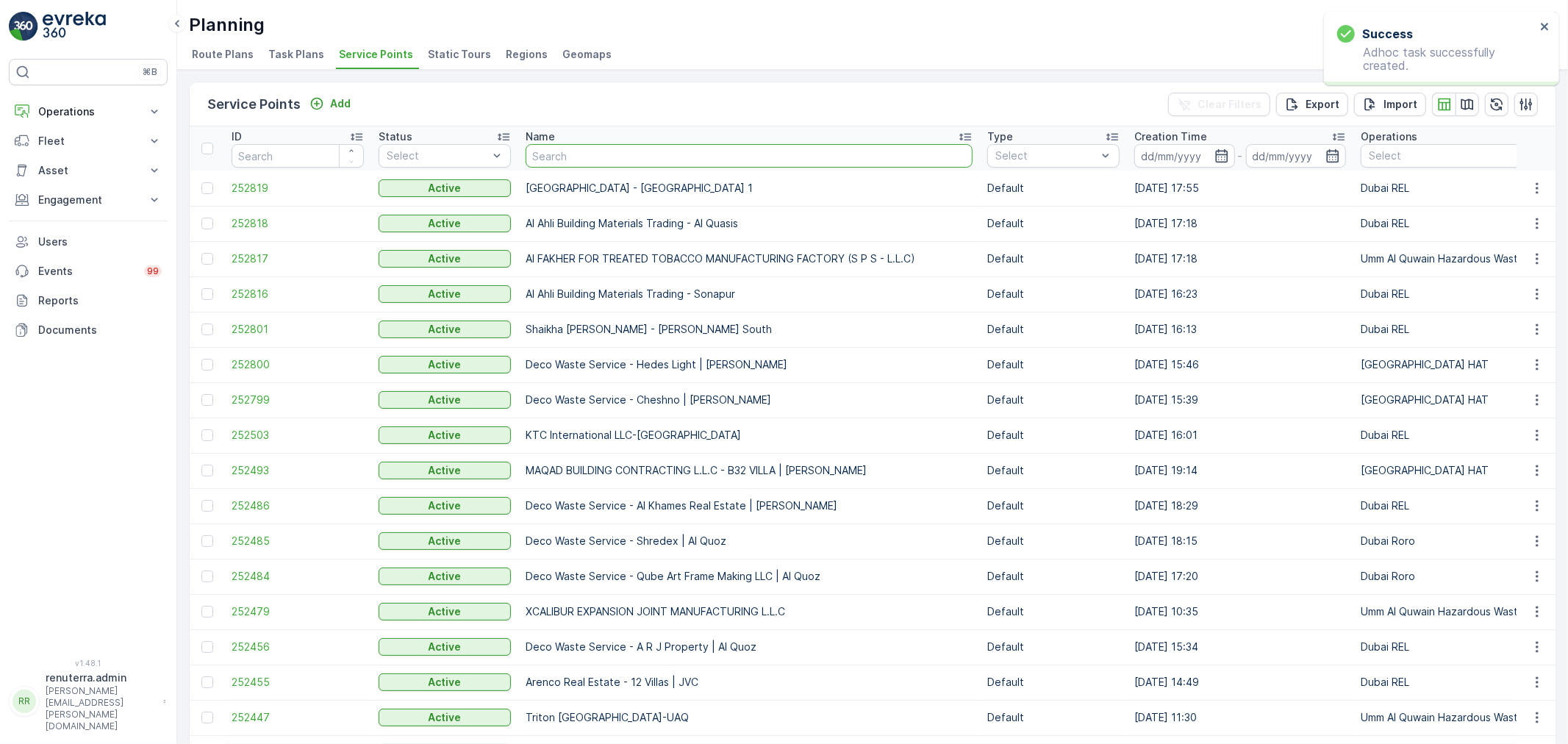
click at [528, 158] on input "text" at bounding box center [749, 155] width 447 height 24
type input "nak"
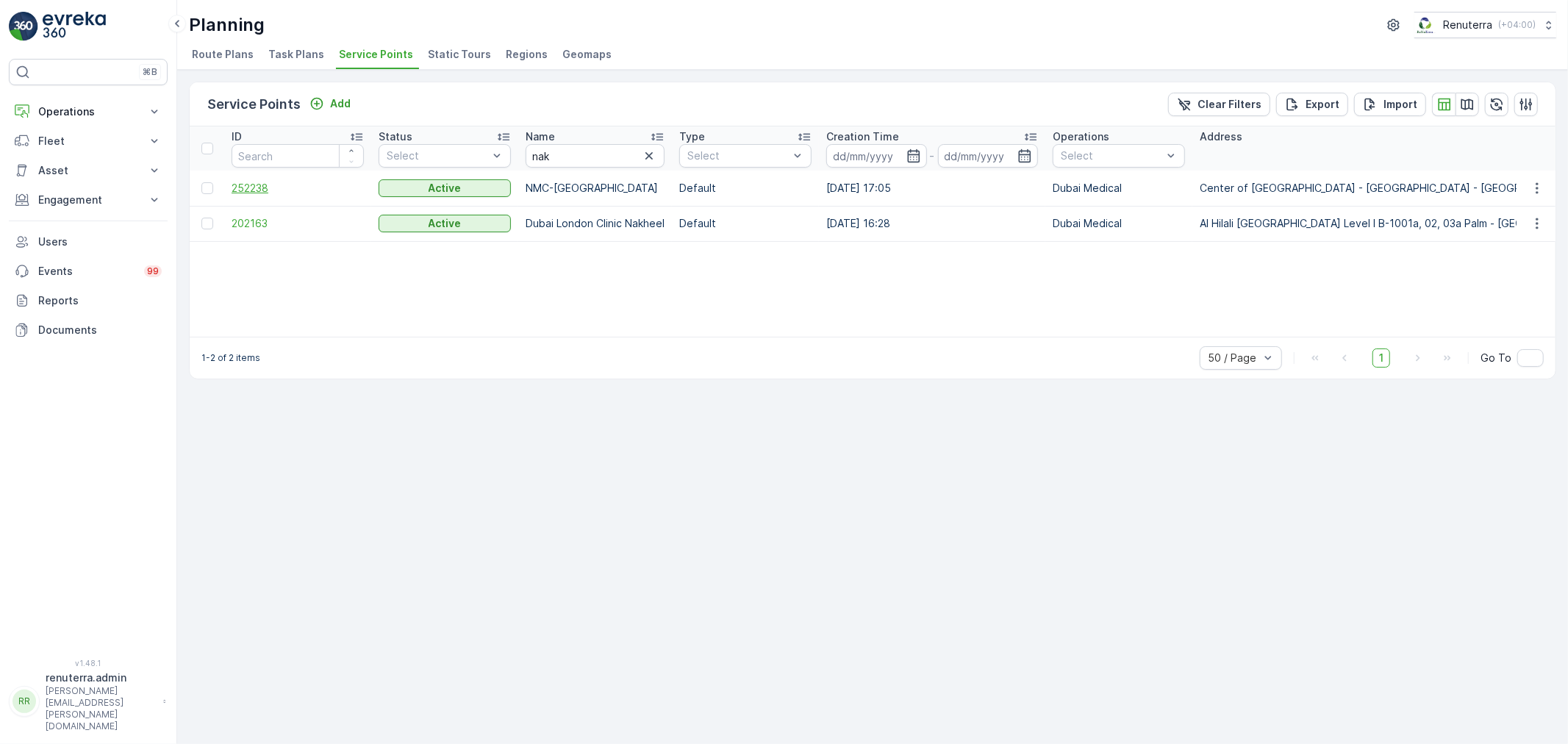
click at [257, 191] on span "252238" at bounding box center [298, 188] width 132 height 15
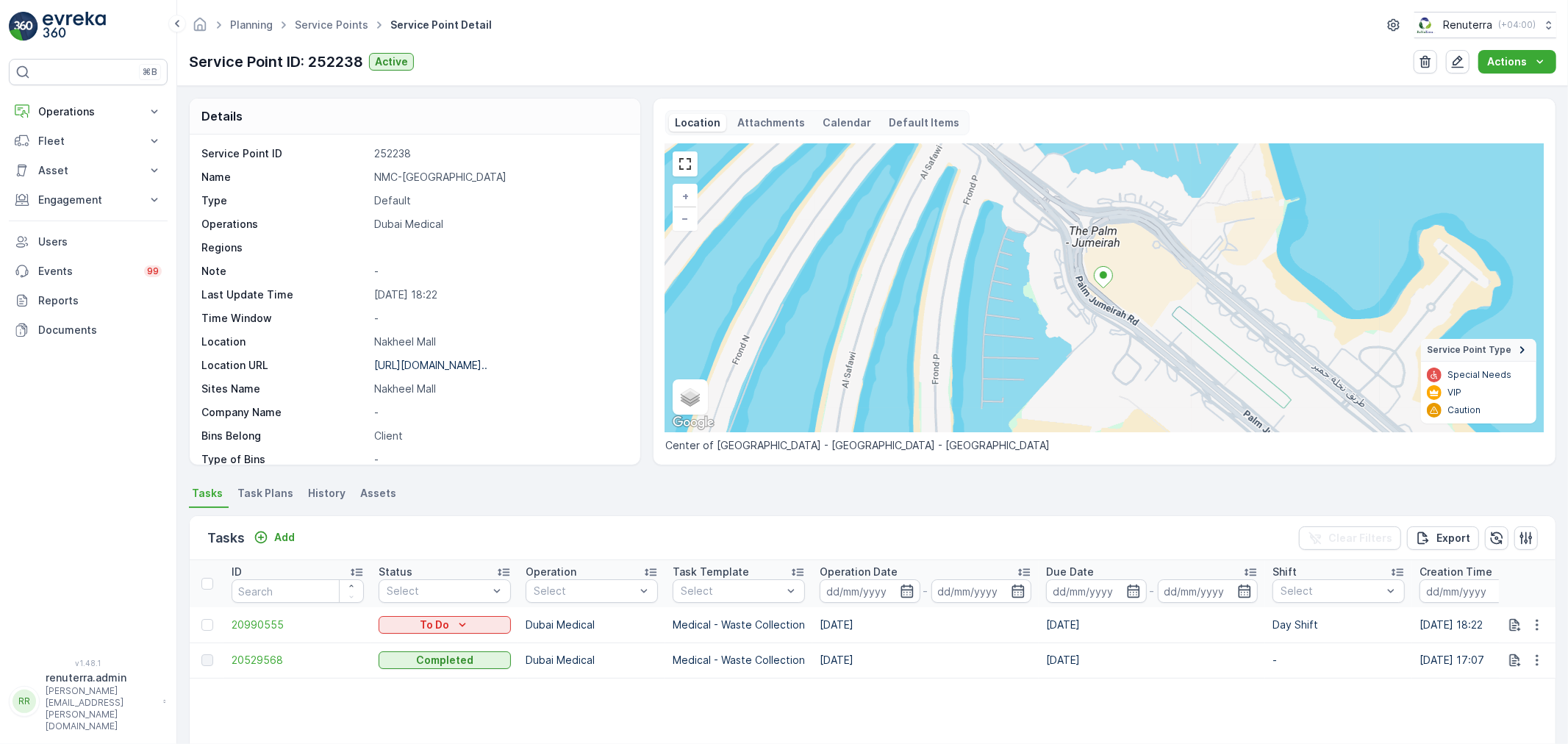
click at [1125, 149] on div "+ − Satellite Roadmap Terrain Hybrid Leaflet Keyboard shortcuts Map Data Map da…" at bounding box center [1104, 287] width 878 height 288
click at [286, 665] on span "20529568" at bounding box center [298, 660] width 132 height 15
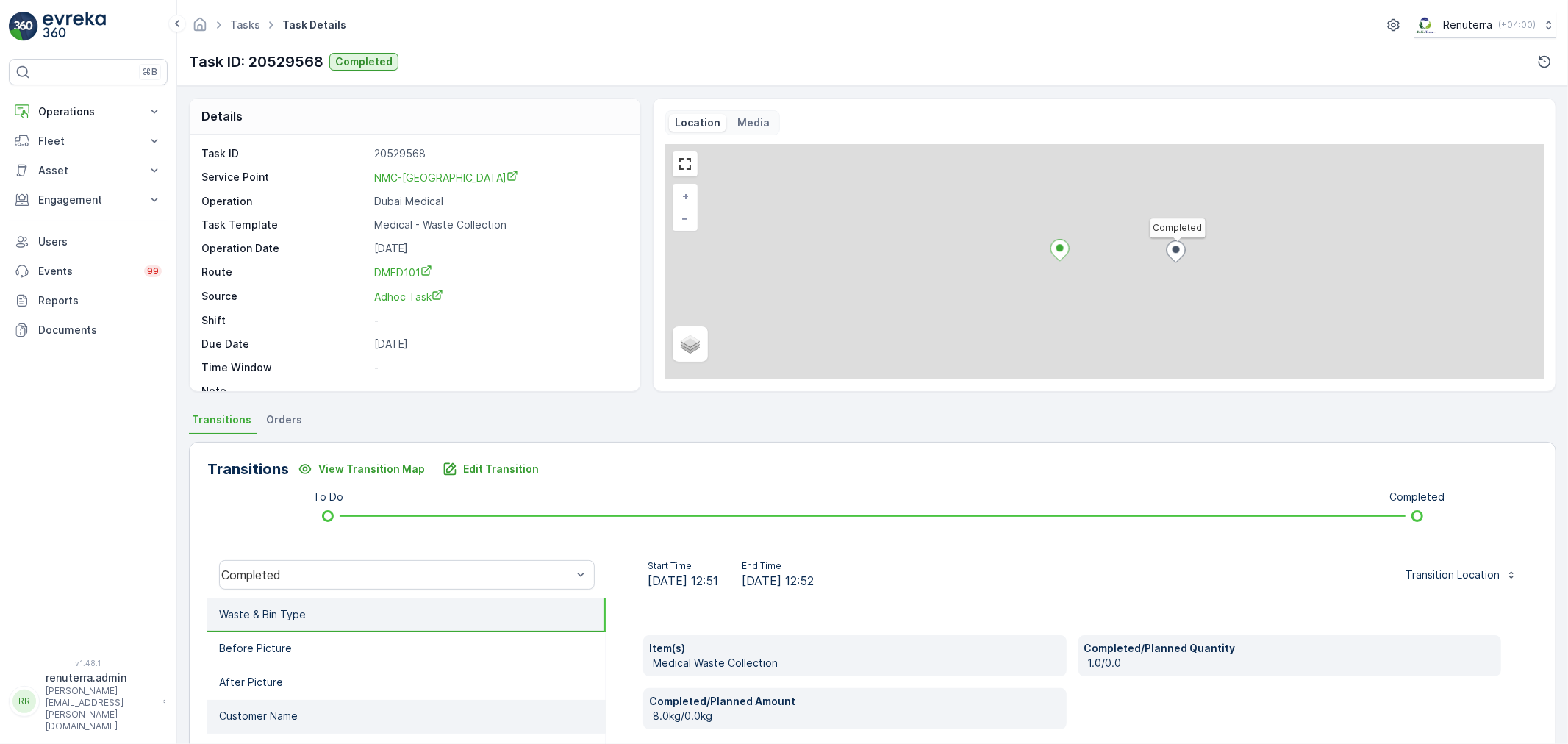
scroll to position [182, 0]
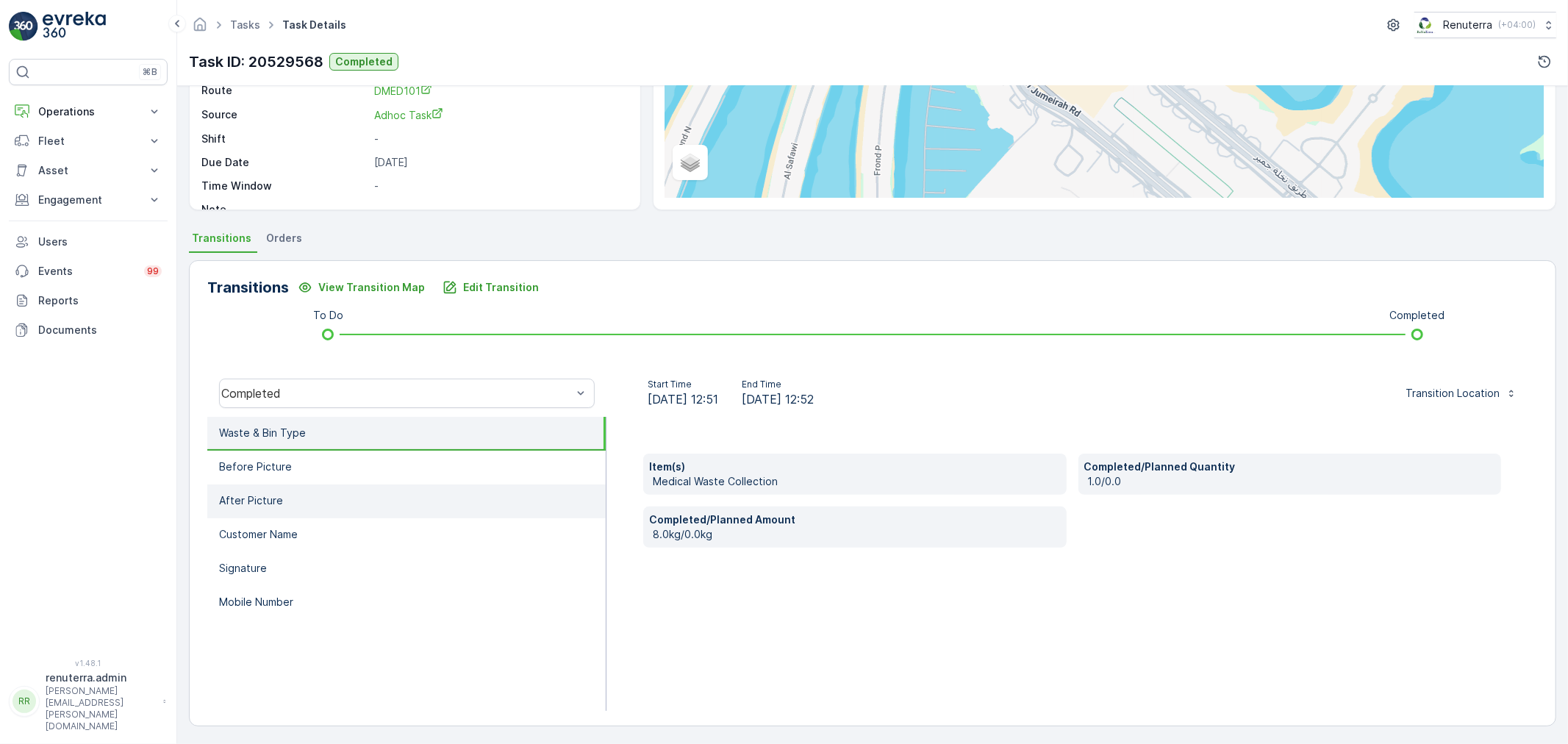
click at [403, 495] on li "After Picture" at bounding box center [407, 501] width 399 height 34
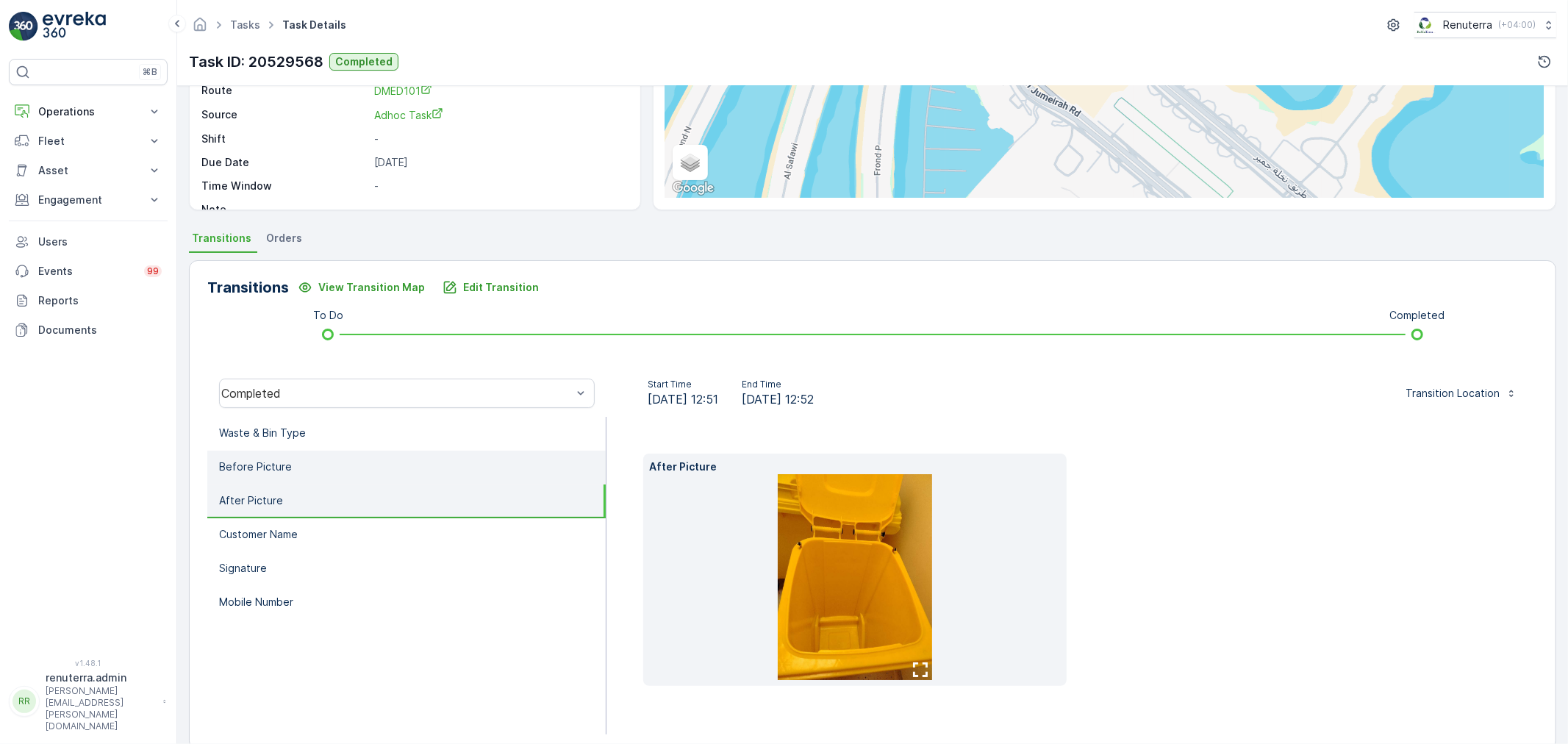
click at [399, 470] on li "Before Picture" at bounding box center [407, 467] width 399 height 34
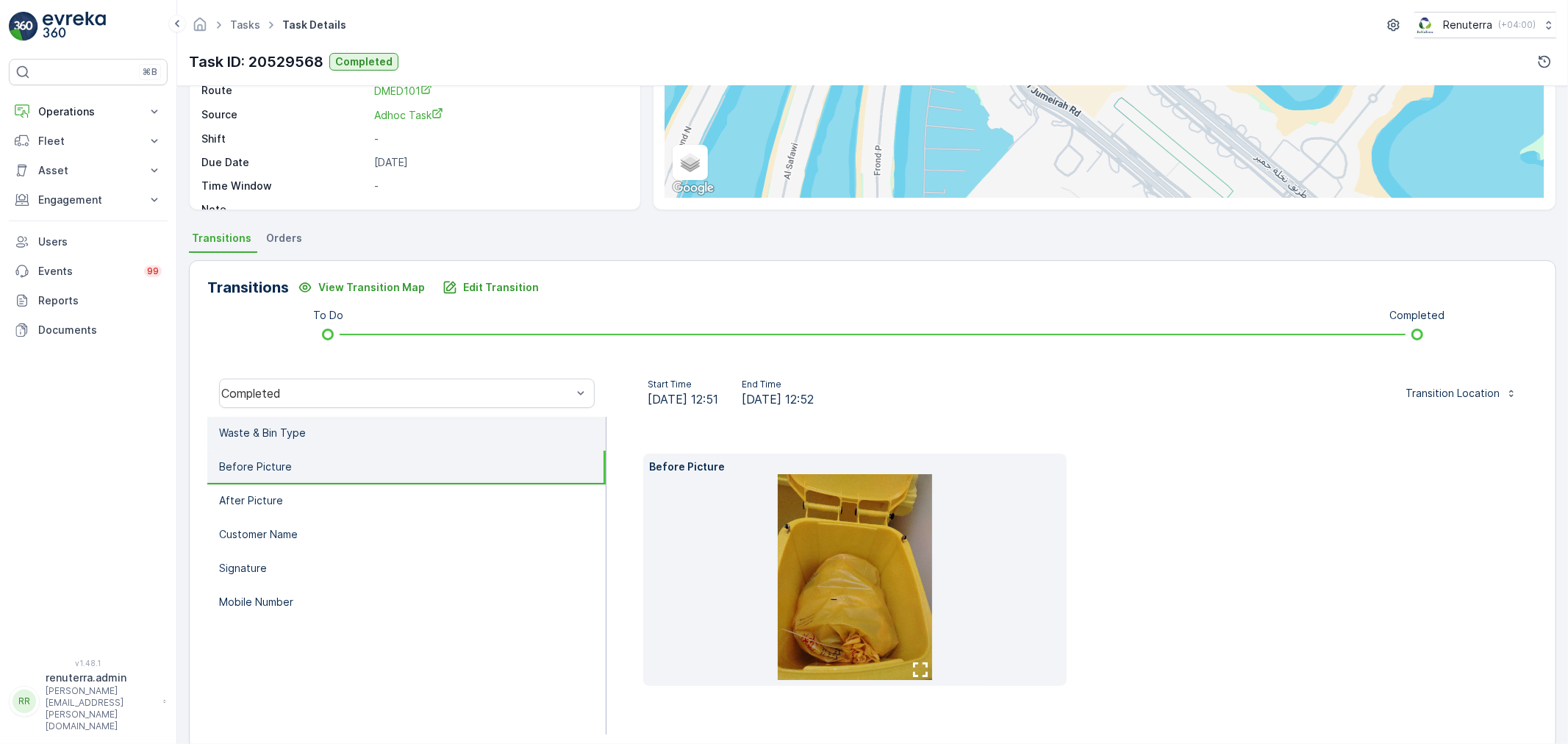
click at [313, 440] on li "Waste & Bin Type" at bounding box center [407, 434] width 399 height 34
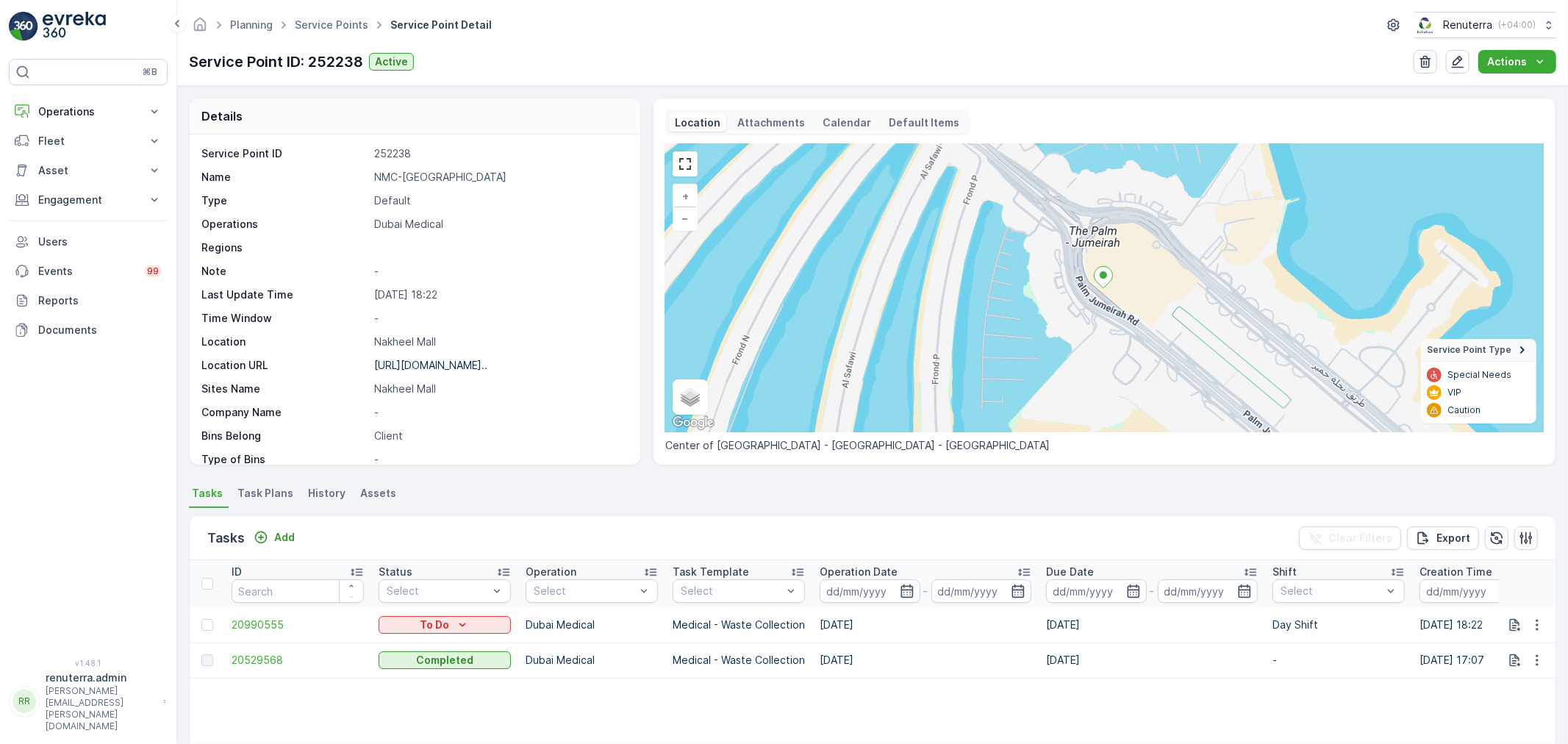
click at [340, 17] on span "Service Points" at bounding box center [331, 24] width 79 height 15
click at [354, 24] on link "Service Points" at bounding box center [332, 24] width 73 height 12
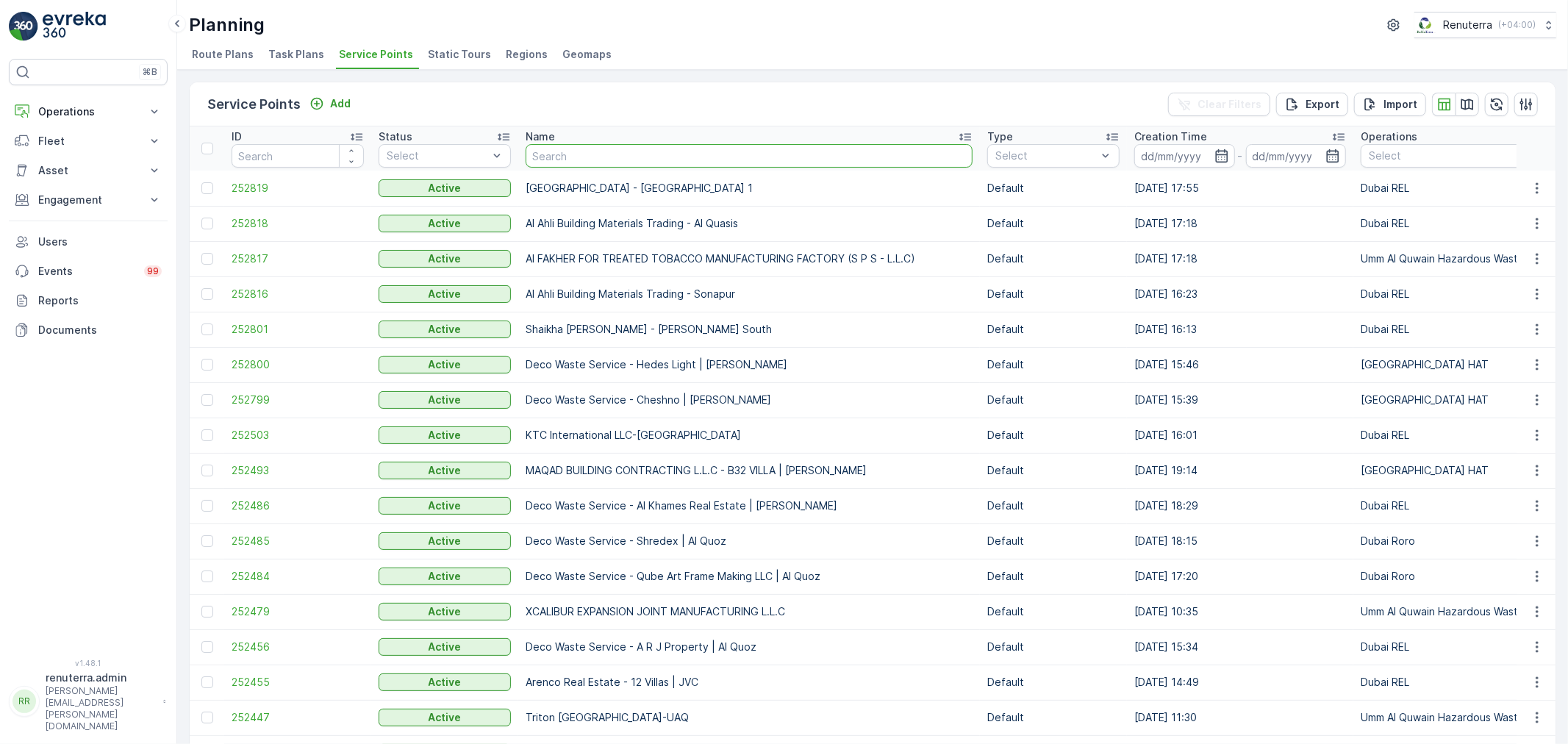
click at [651, 153] on input "text" at bounding box center [749, 155] width 447 height 24
type input "nmc"
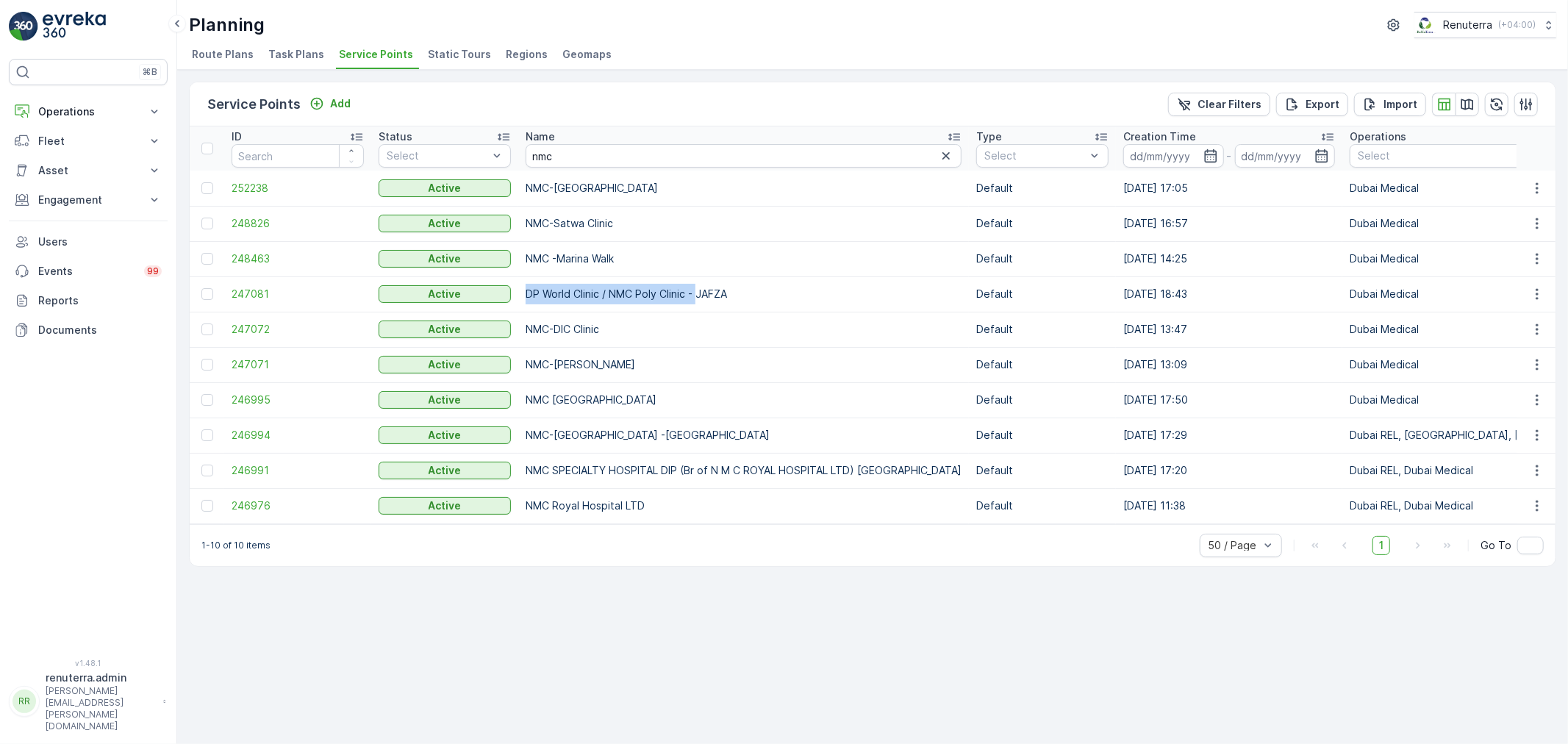
drag, startPoint x: 525, startPoint y: 294, endPoint x: 649, endPoint y: 284, distance: 124.4
click at [701, 289] on td "DP World Clinic / NMC Poly Clinic - JAFZA" at bounding box center [743, 294] width 450 height 36
drag, startPoint x: 526, startPoint y: 251, endPoint x: 596, endPoint y: 229, distance: 73.4
click at [638, 244] on td "NMC -Marina Walk" at bounding box center [743, 259] width 450 height 36
drag, startPoint x: 552, startPoint y: 185, endPoint x: 691, endPoint y: 180, distance: 139.1
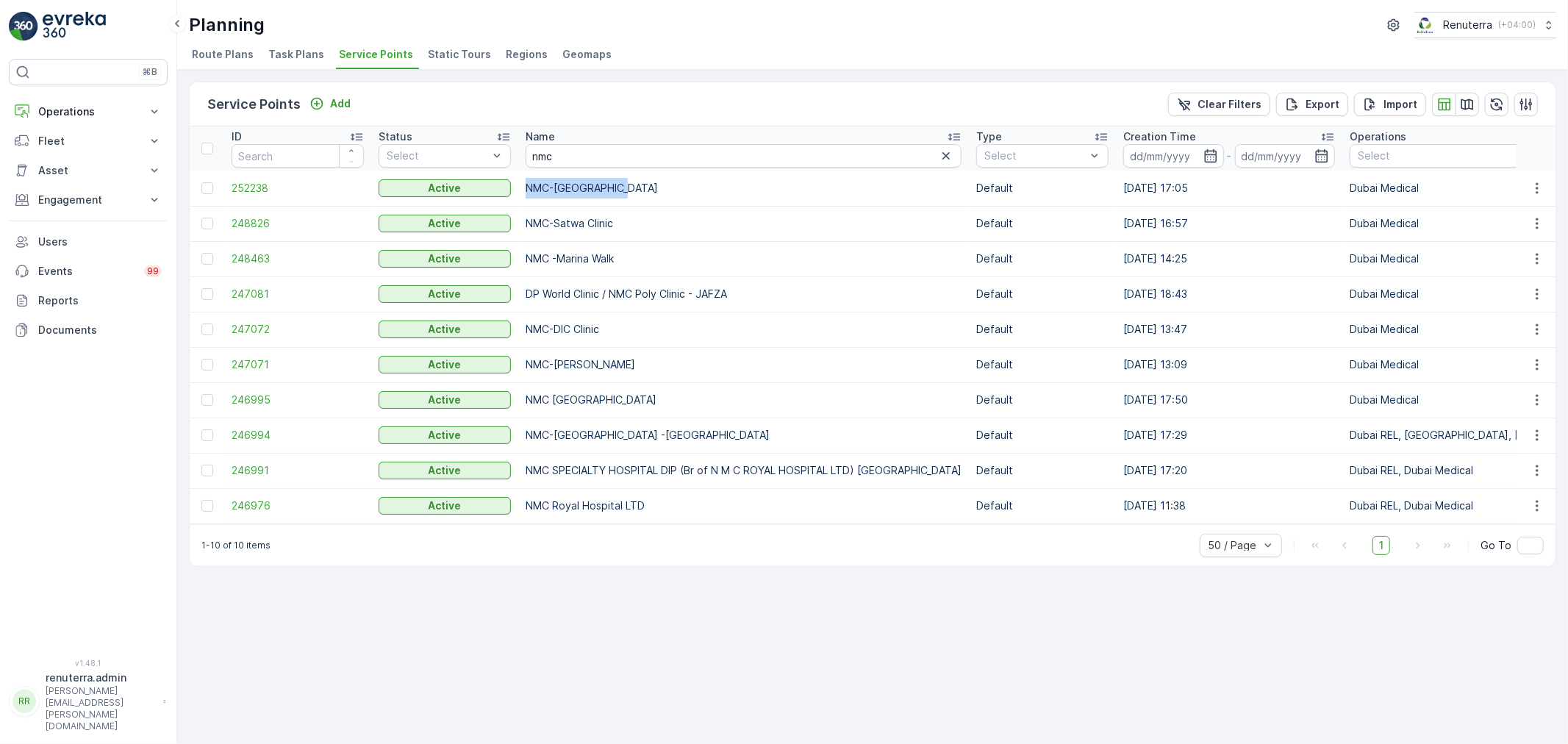
click at [691, 180] on td "NMC-[GEOGRAPHIC_DATA]" at bounding box center [743, 188] width 450 height 36
click at [529, 158] on input "nmc" at bounding box center [744, 155] width 436 height 24
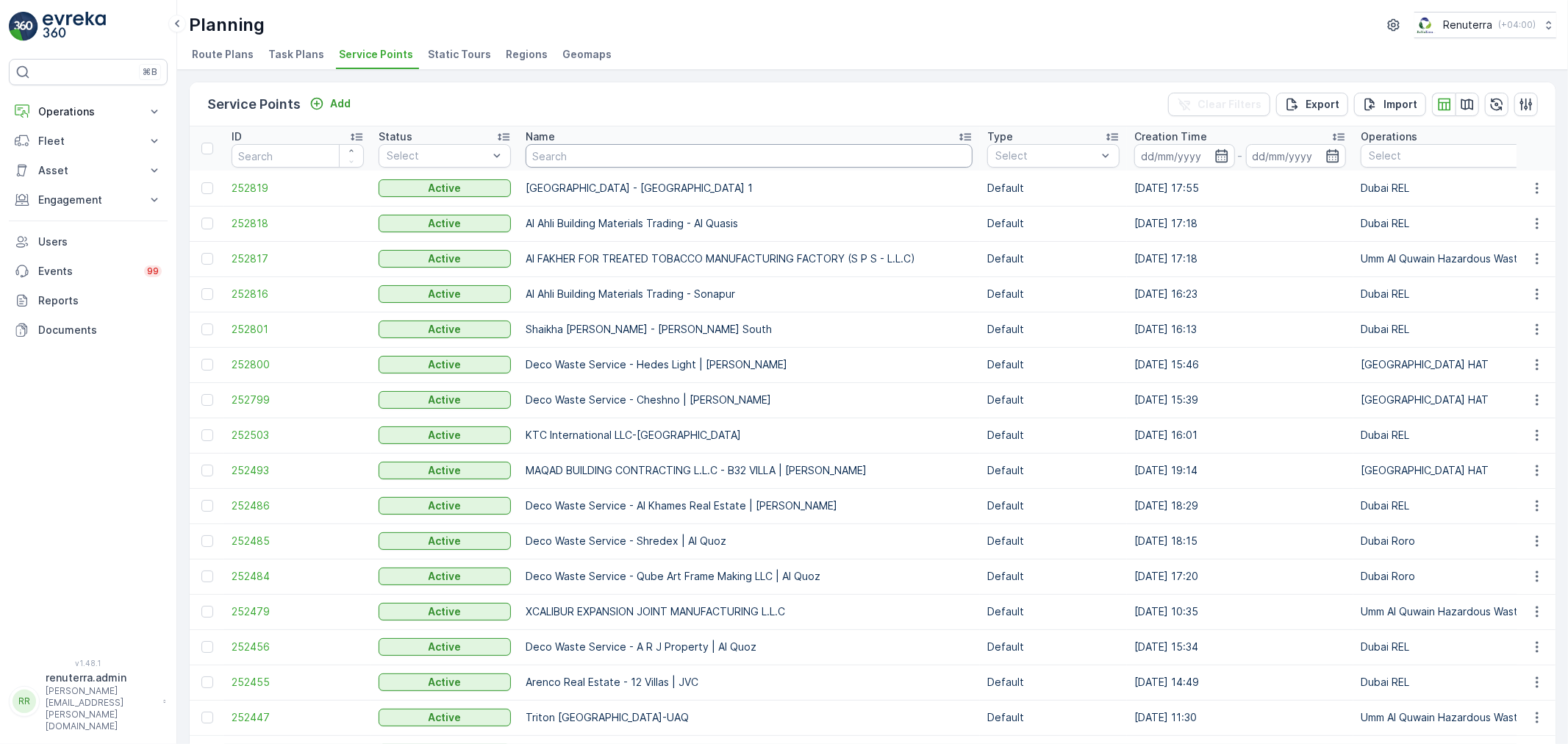
click at [557, 163] on input "text" at bounding box center [749, 155] width 447 height 24
type input "Omni"
drag, startPoint x: 564, startPoint y: 150, endPoint x: 523, endPoint y: 164, distance: 43.3
click at [531, 160] on input "Omni" at bounding box center [749, 155] width 447 height 24
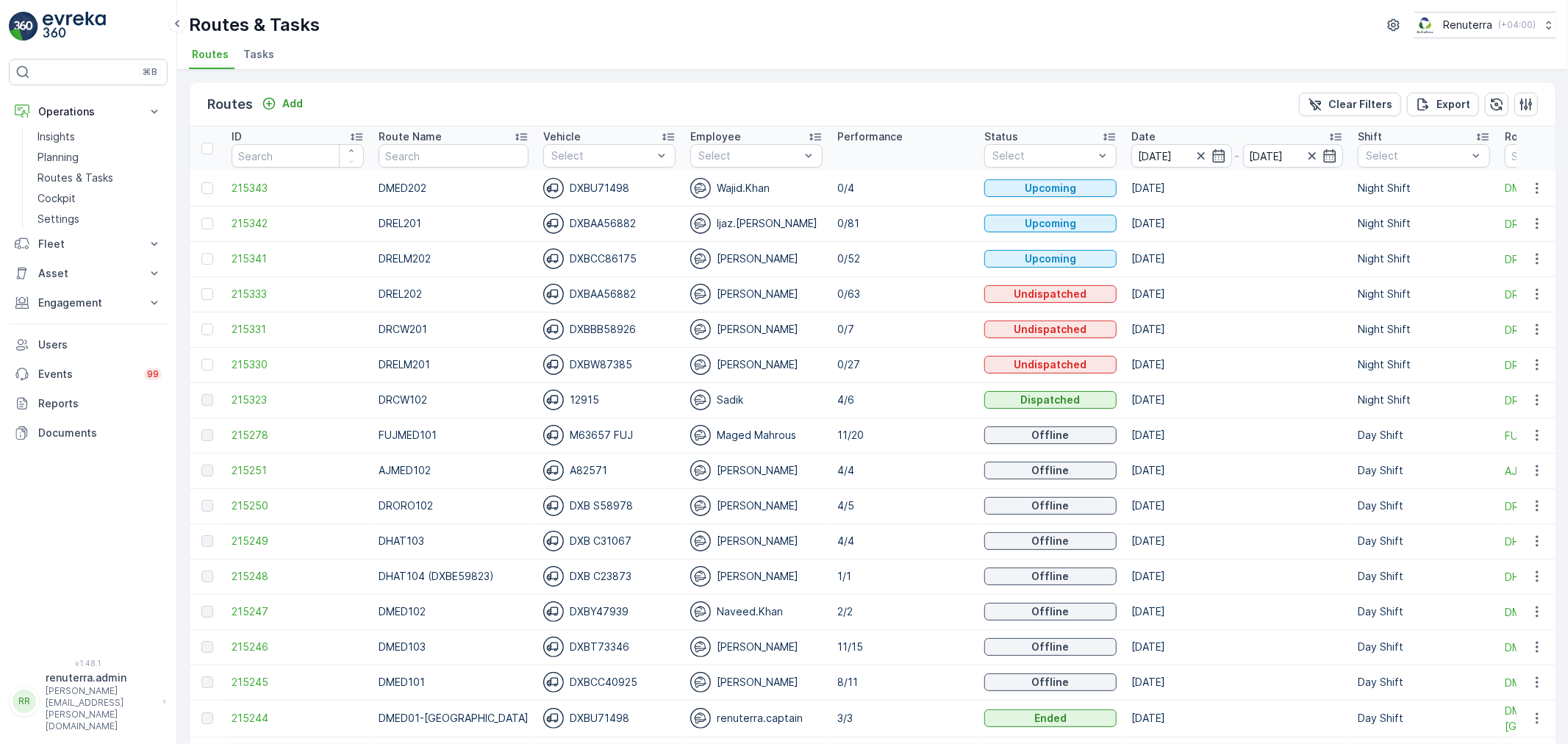
click at [449, 172] on td "DMED202" at bounding box center [453, 188] width 165 height 36
click at [447, 169] on th "Route Name" at bounding box center [453, 148] width 165 height 44
click at [446, 157] on input "text" at bounding box center [454, 155] width 150 height 24
click at [410, 159] on input "text" at bounding box center [454, 155] width 150 height 24
type input "201"
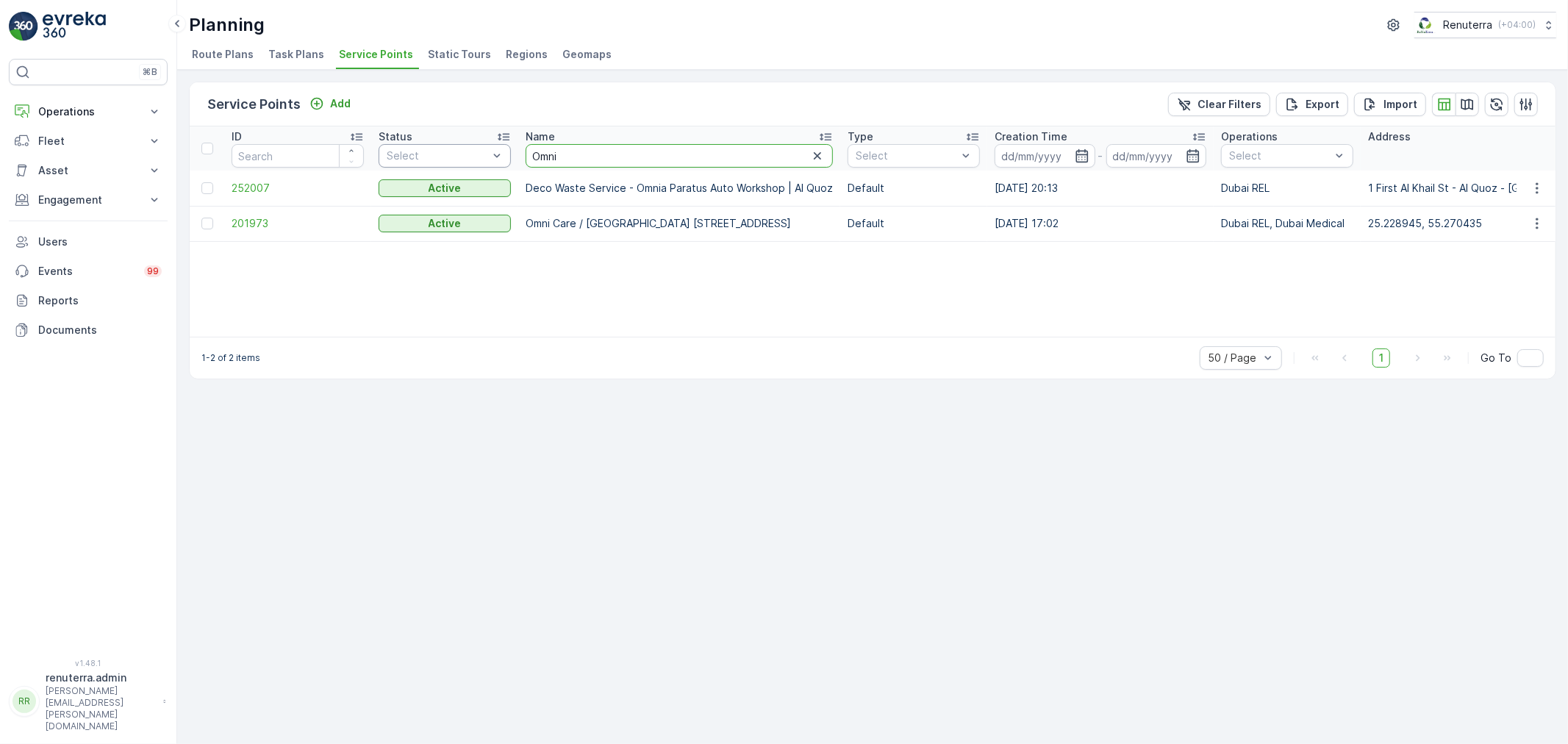
drag, startPoint x: 555, startPoint y: 152, endPoint x: 510, endPoint y: 158, distance: 45.4
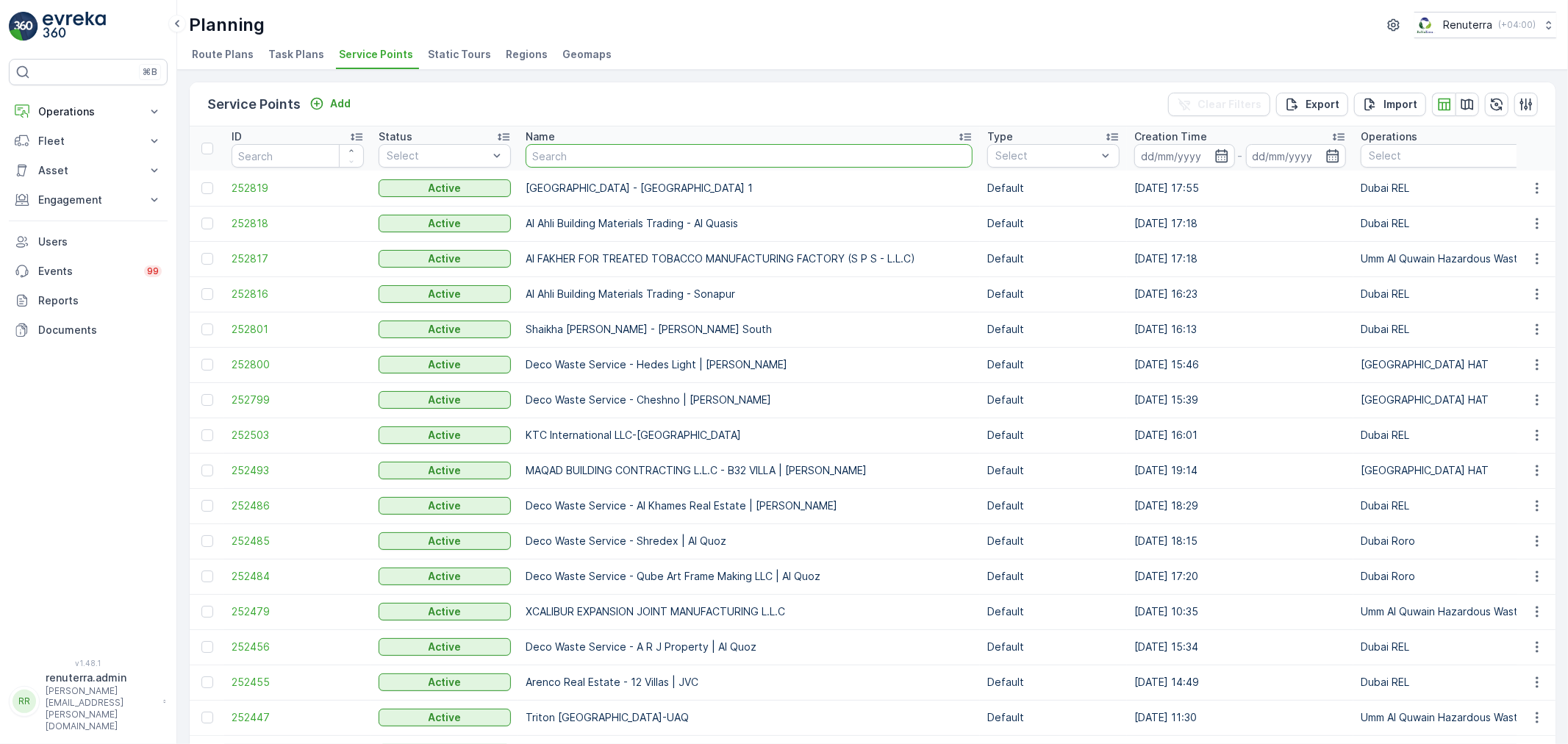
click at [569, 145] on input "text" at bounding box center [749, 155] width 447 height 24
type input "Art"
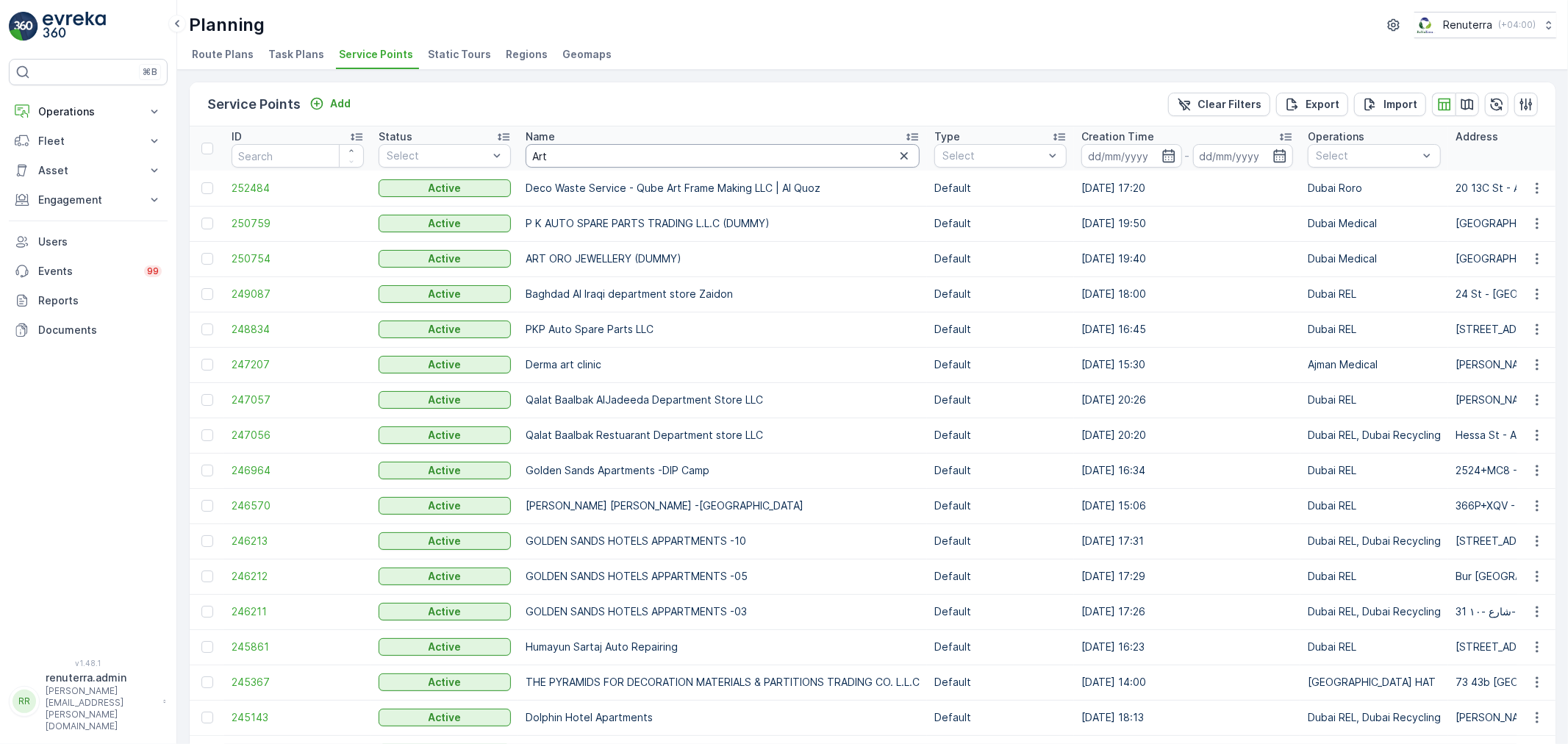
click at [573, 151] on input "Art" at bounding box center [723, 155] width 394 height 24
drag, startPoint x: 568, startPoint y: 153, endPoint x: 507, endPoint y: 149, distance: 61.1
type input "[PERSON_NAME]"
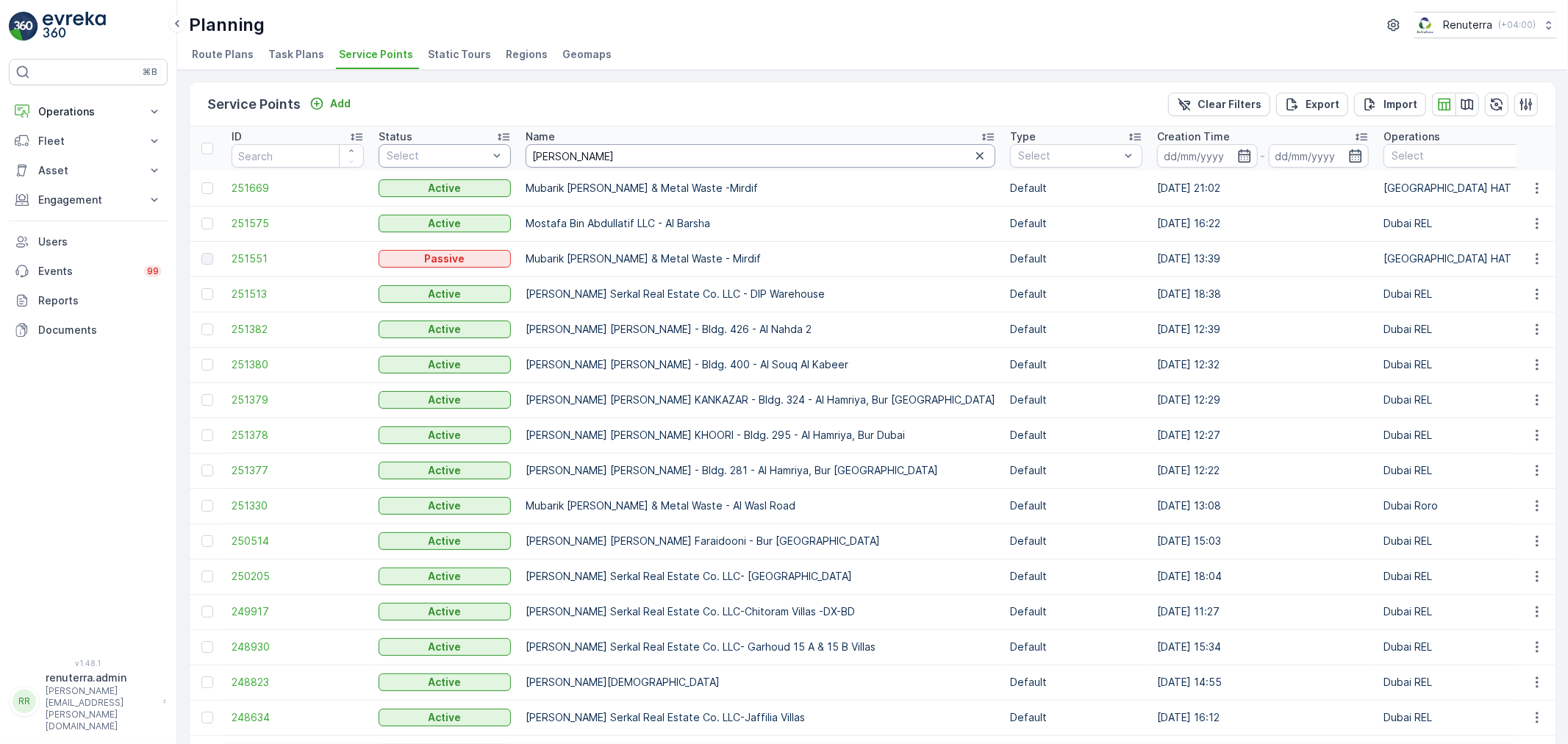
drag, startPoint x: 571, startPoint y: 151, endPoint x: 450, endPoint y: 160, distance: 121.3
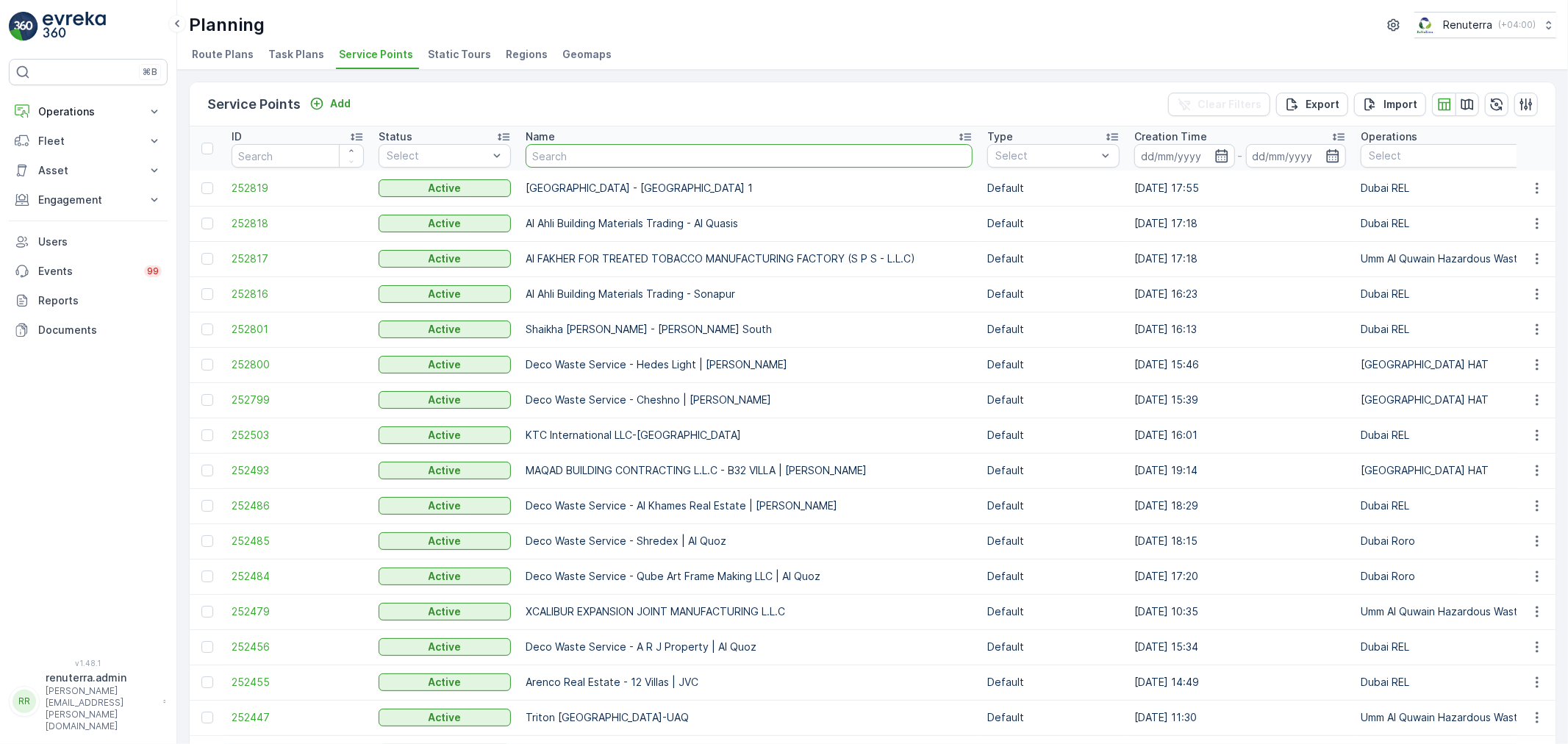
click at [623, 157] on input "text" at bounding box center [749, 155] width 447 height 24
type input "Bu"
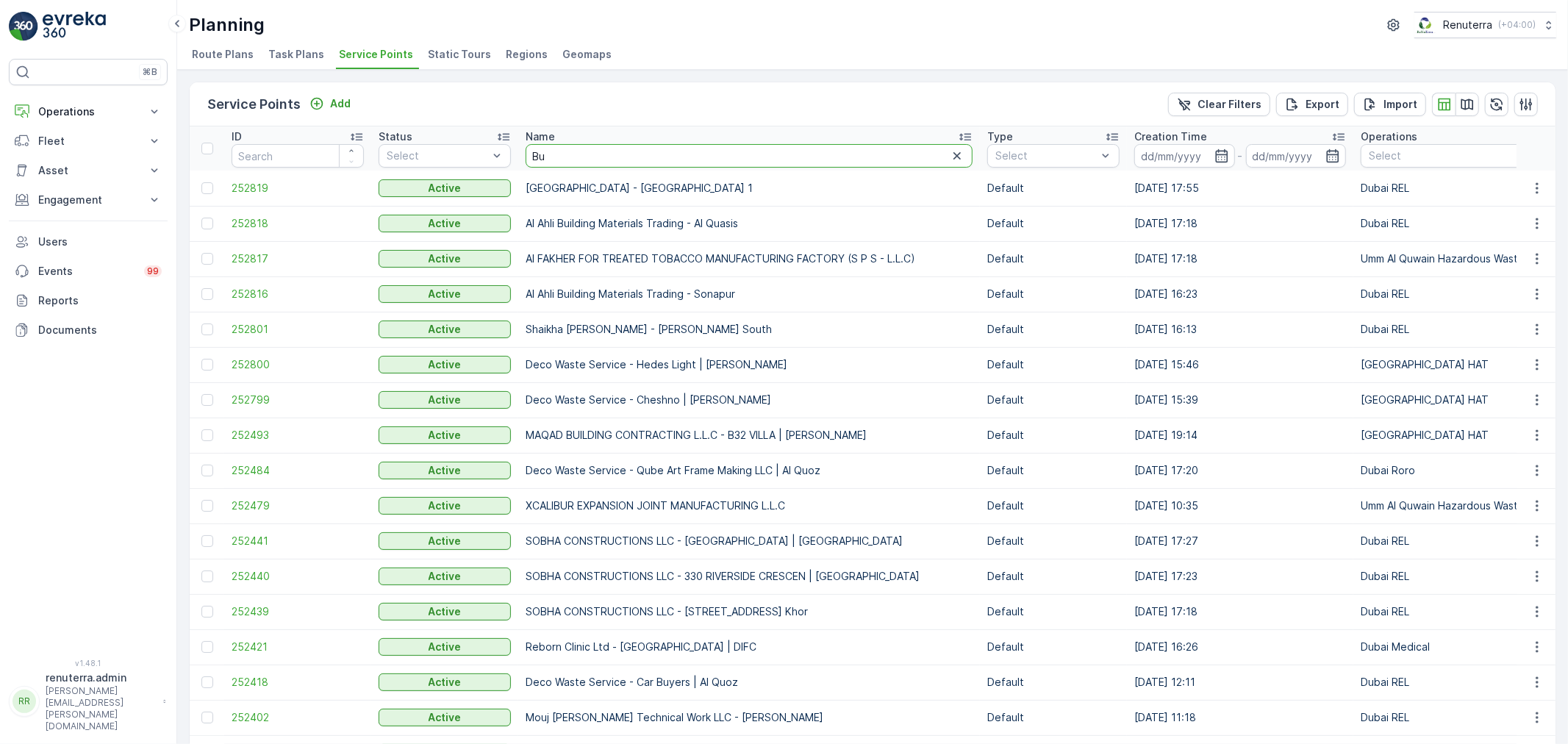
type input "Bus"
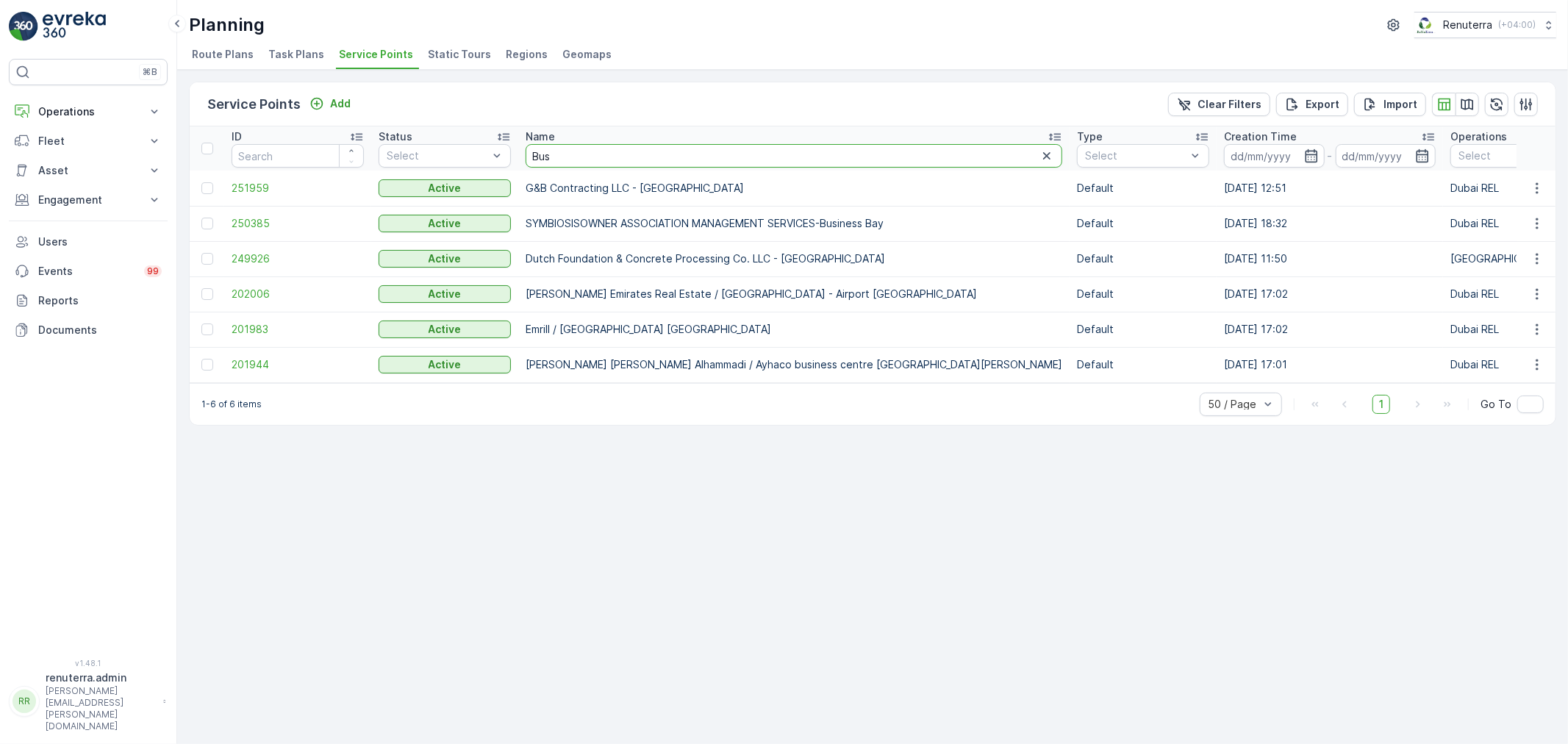
drag, startPoint x: 575, startPoint y: 159, endPoint x: 536, endPoint y: 158, distance: 39.0
click at [536, 158] on input "Bus" at bounding box center [794, 155] width 536 height 24
click at [559, 153] on input "Bus" at bounding box center [794, 155] width 536 height 24
drag, startPoint x: 559, startPoint y: 153, endPoint x: 501, endPoint y: 153, distance: 58.0
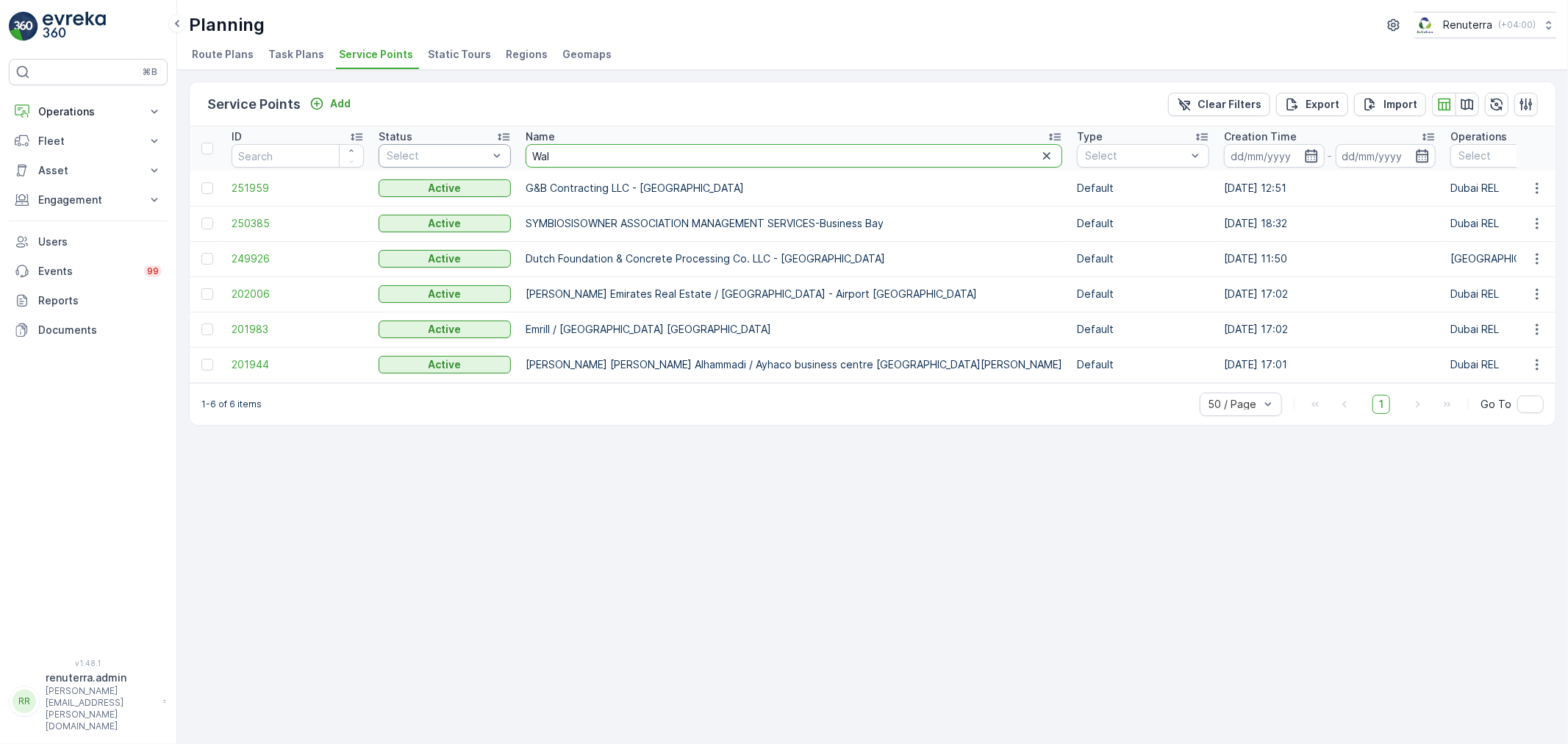
type input "Wali"
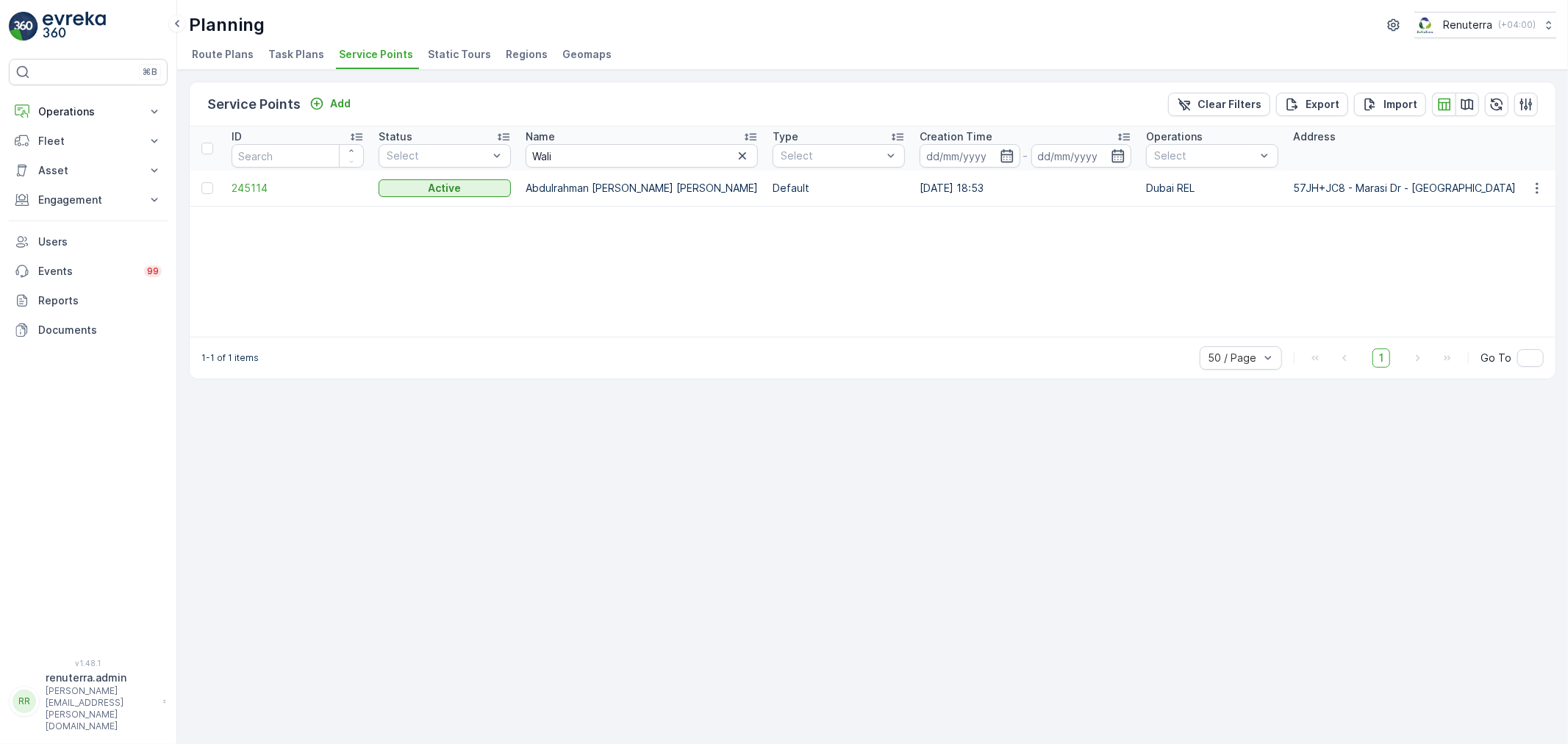
click at [246, 196] on td "245114" at bounding box center [297, 188] width 147 height 36
click at [248, 193] on span "245114" at bounding box center [298, 188] width 132 height 15
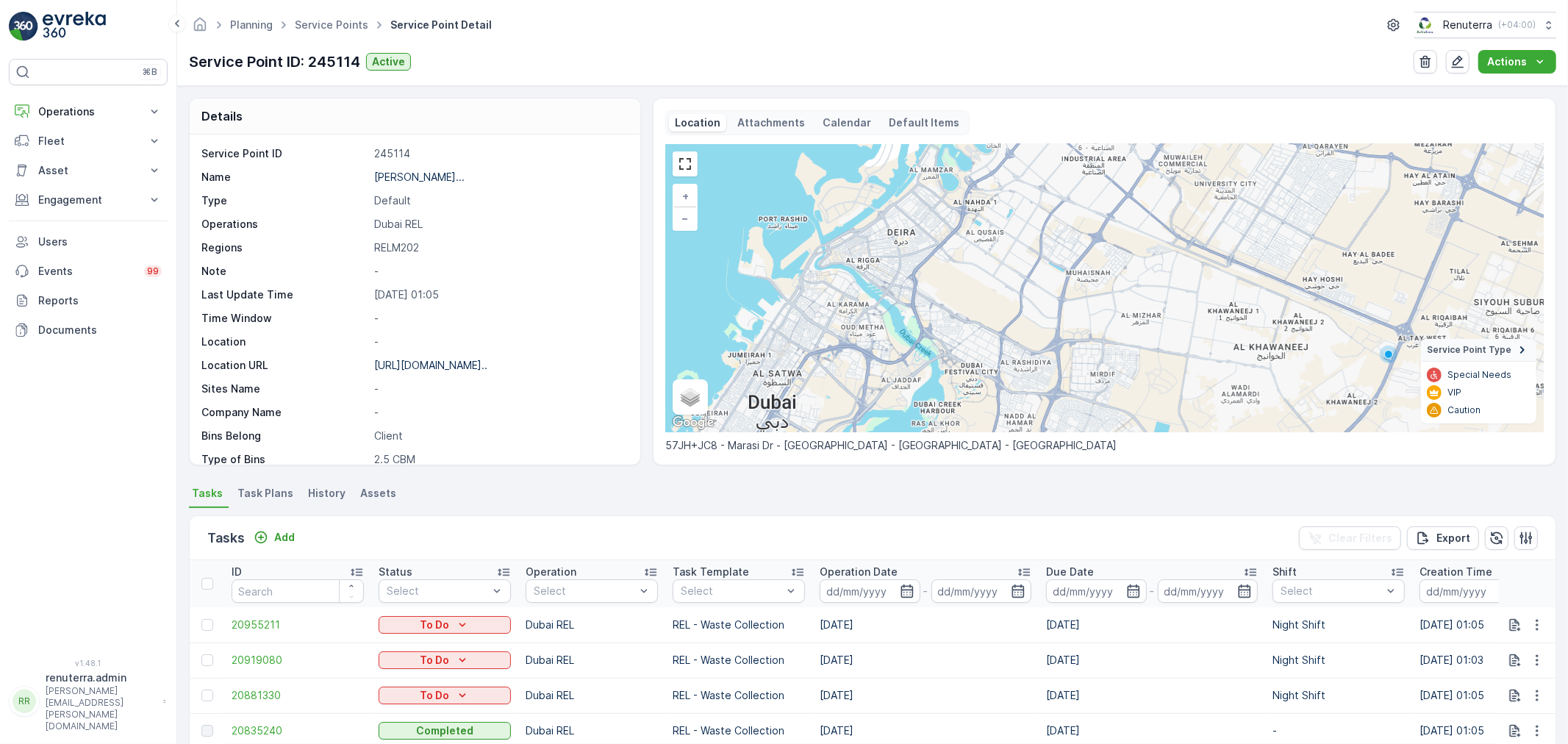
drag, startPoint x: 885, startPoint y: 402, endPoint x: 1045, endPoint y: 282, distance: 200.0
click at [1073, 262] on div "+ − Satellite Roadmap Terrain Hybrid Leaflet Keyboard shortcuts Map Data Map da…" at bounding box center [1104, 287] width 878 height 288
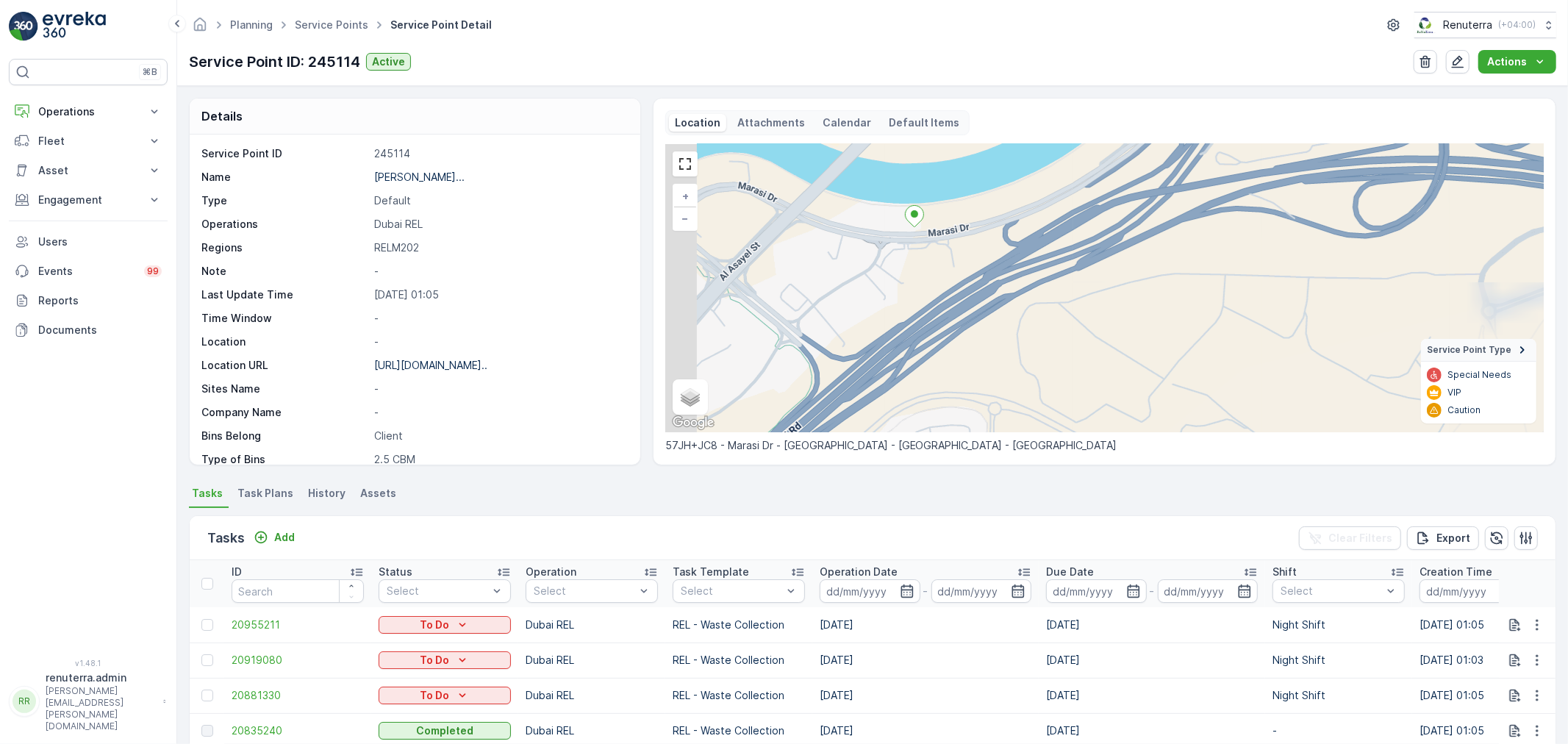
drag, startPoint x: 836, startPoint y: 248, endPoint x: 939, endPoint y: 281, distance: 108.2
click at [934, 282] on div "+ − Satellite Roadmap Terrain Hybrid Leaflet Keyboard shortcuts Map Data Map da…" at bounding box center [1104, 287] width 878 height 288
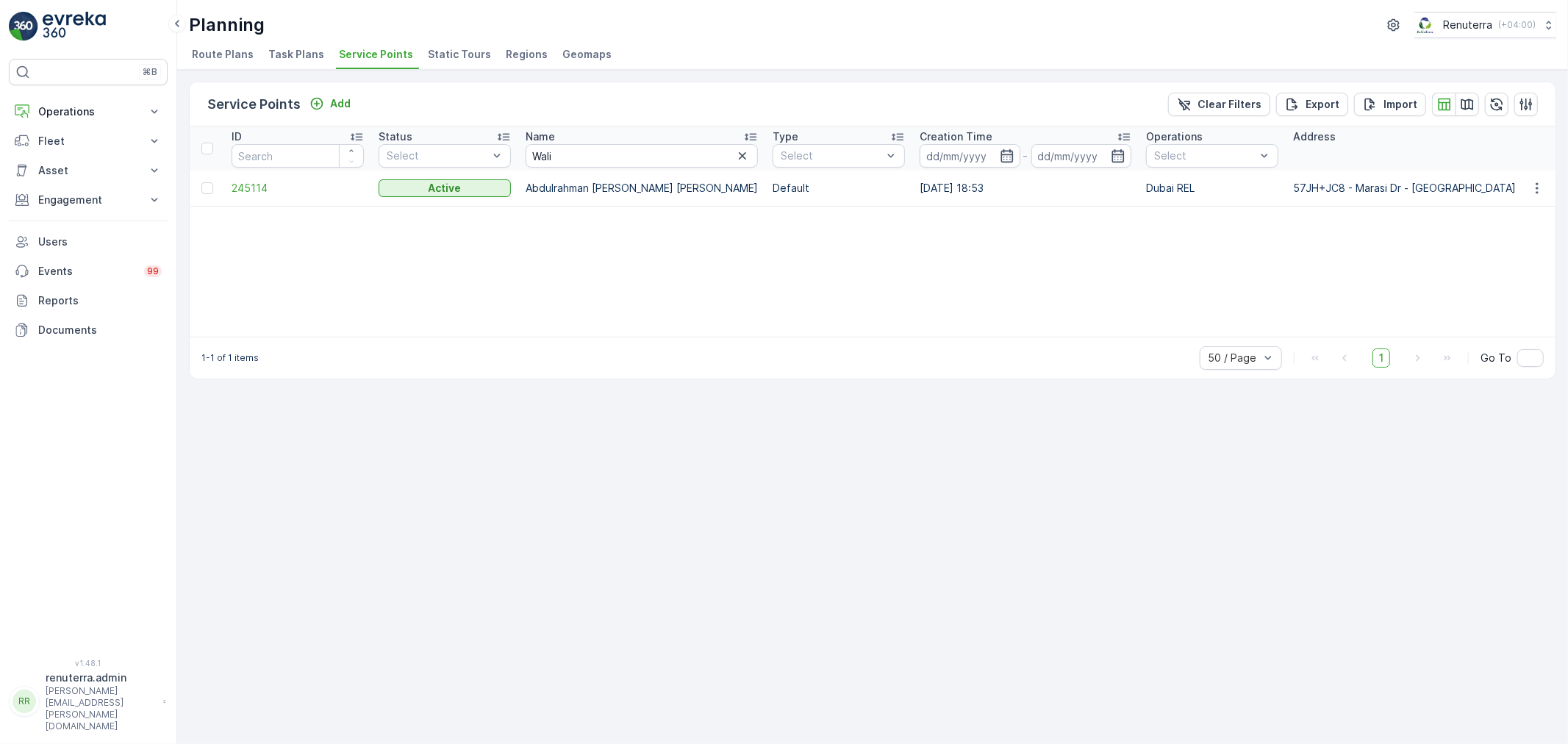
click at [253, 171] on td "245114" at bounding box center [297, 188] width 147 height 36
click at [252, 181] on span "245114" at bounding box center [298, 188] width 132 height 15
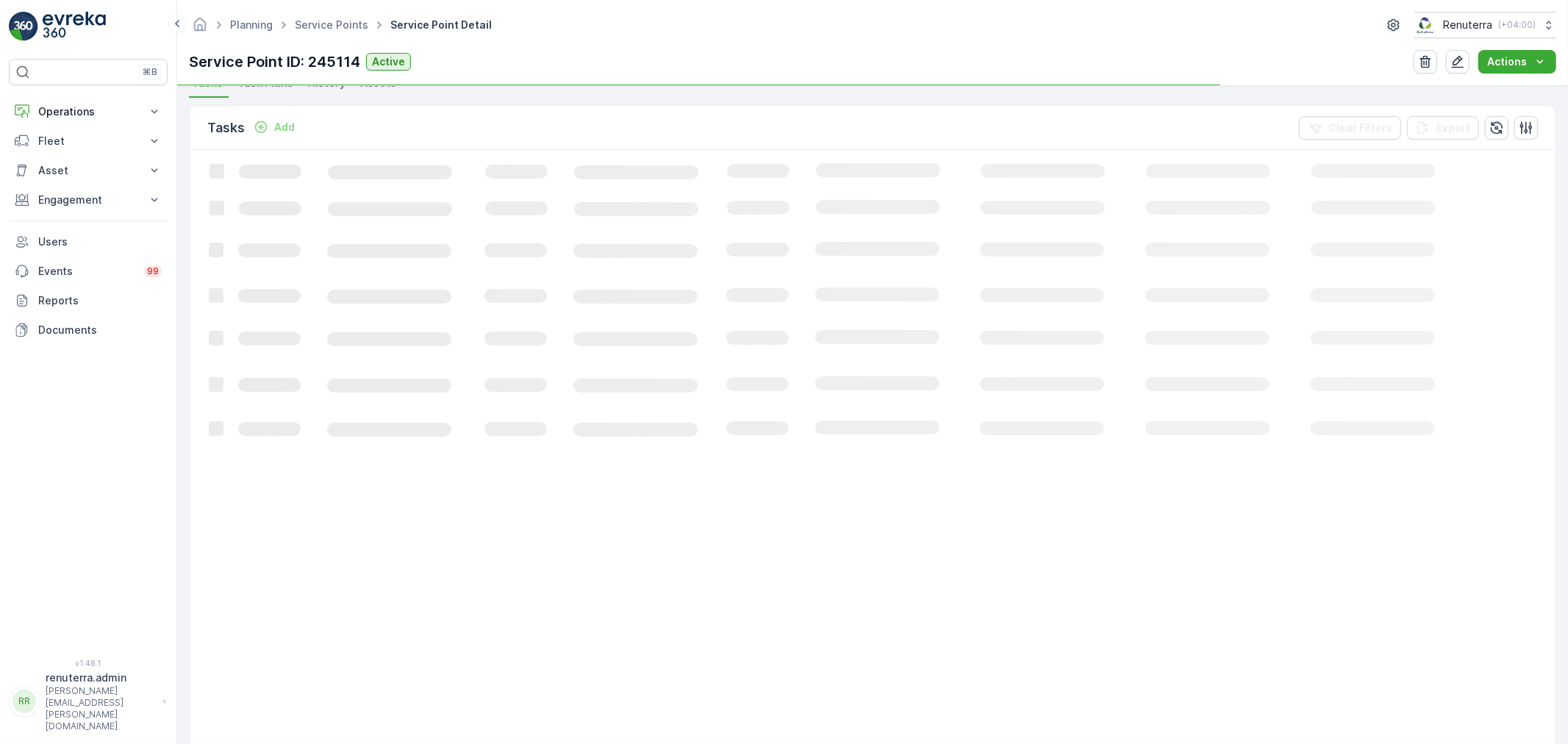
scroll to position [572, 0]
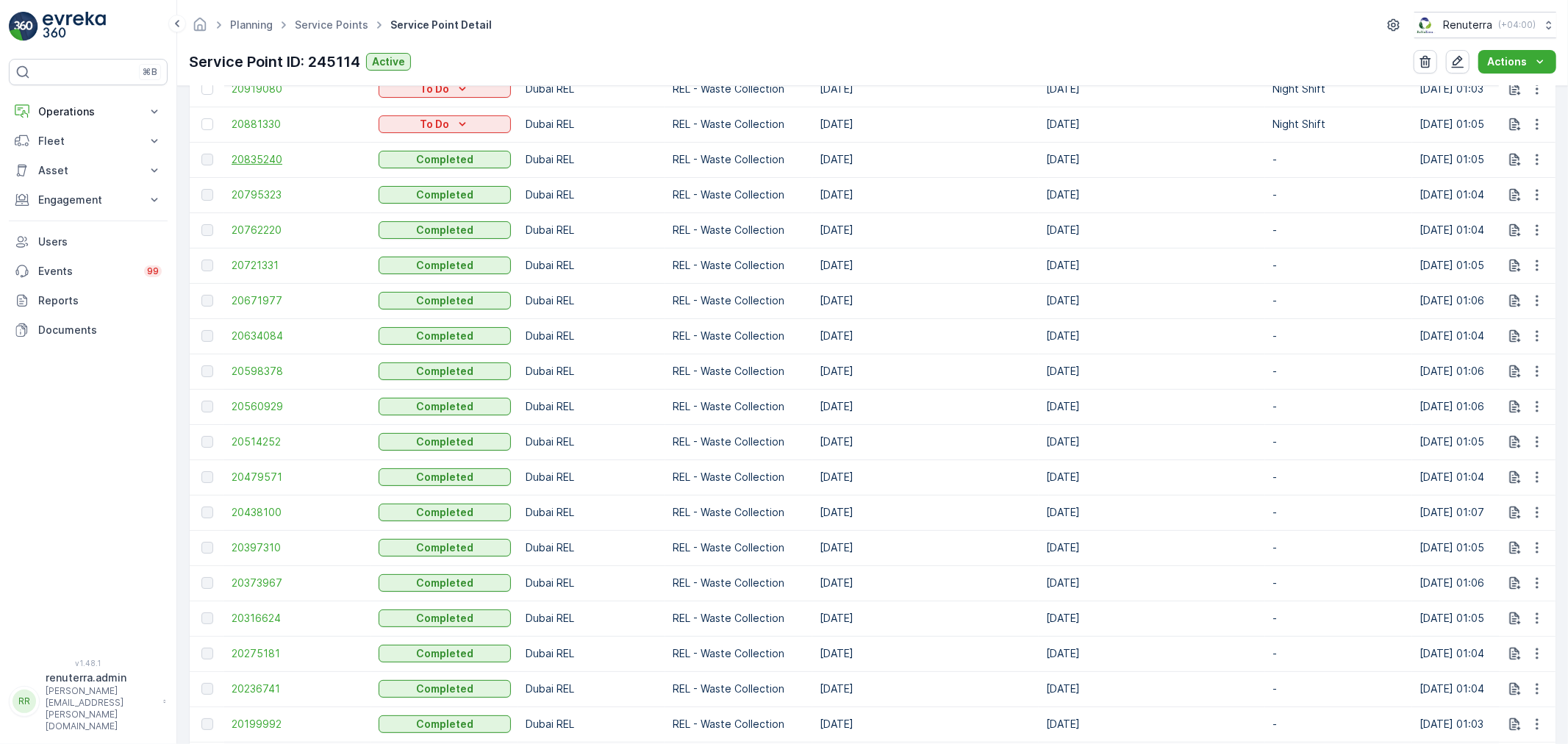
click at [266, 159] on span "20835240" at bounding box center [298, 159] width 132 height 15
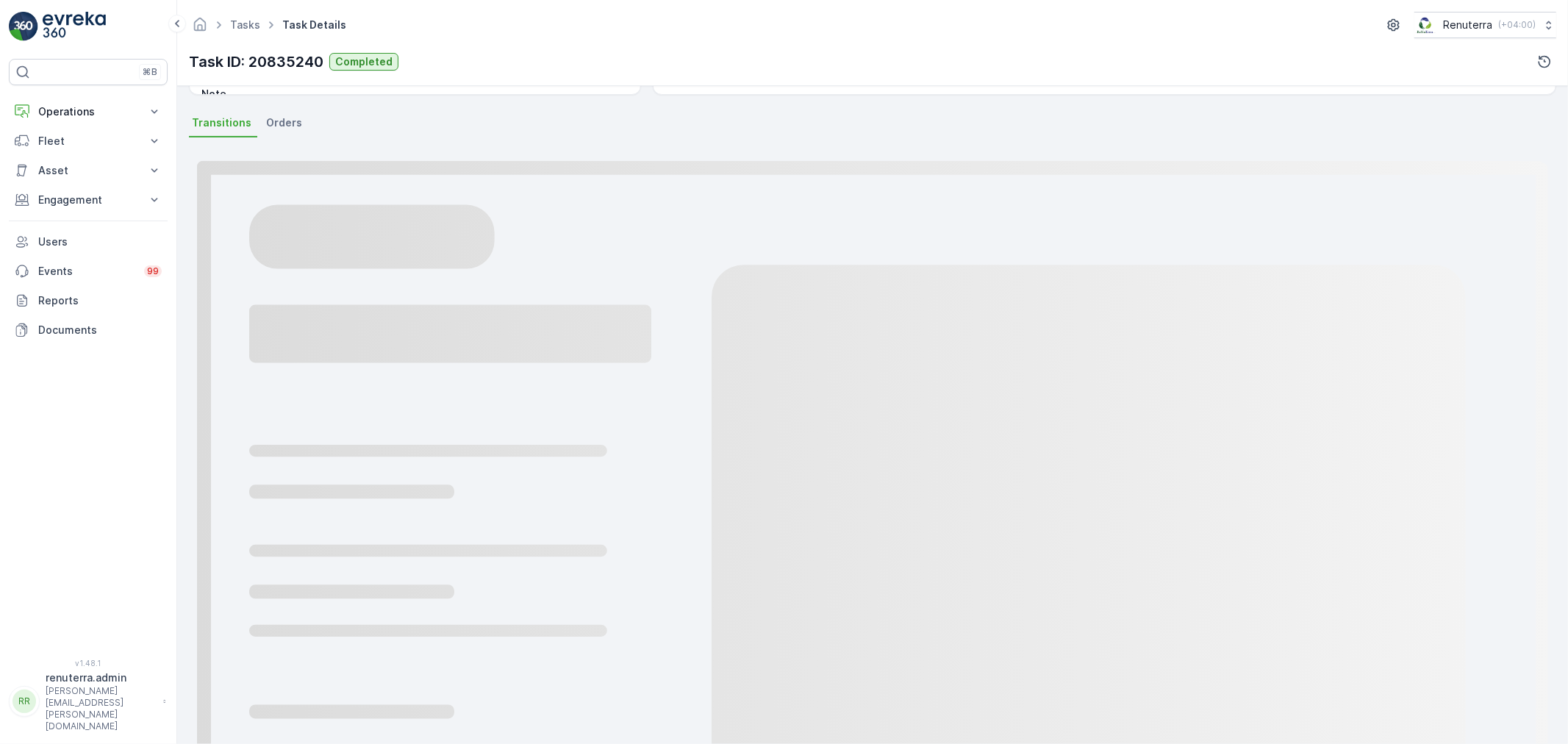
scroll to position [182, 0]
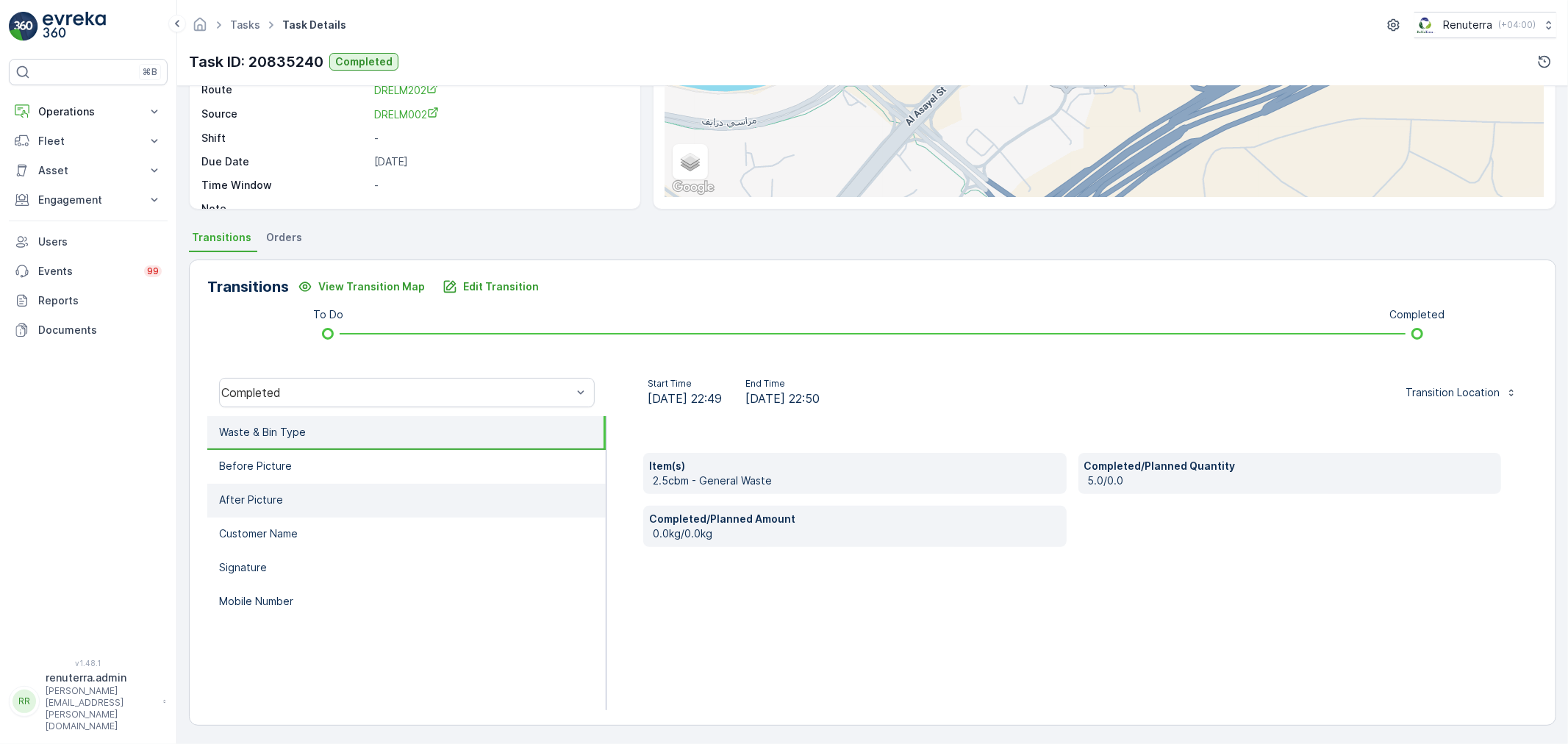
click at [332, 500] on li "After Picture" at bounding box center [407, 500] width 399 height 34
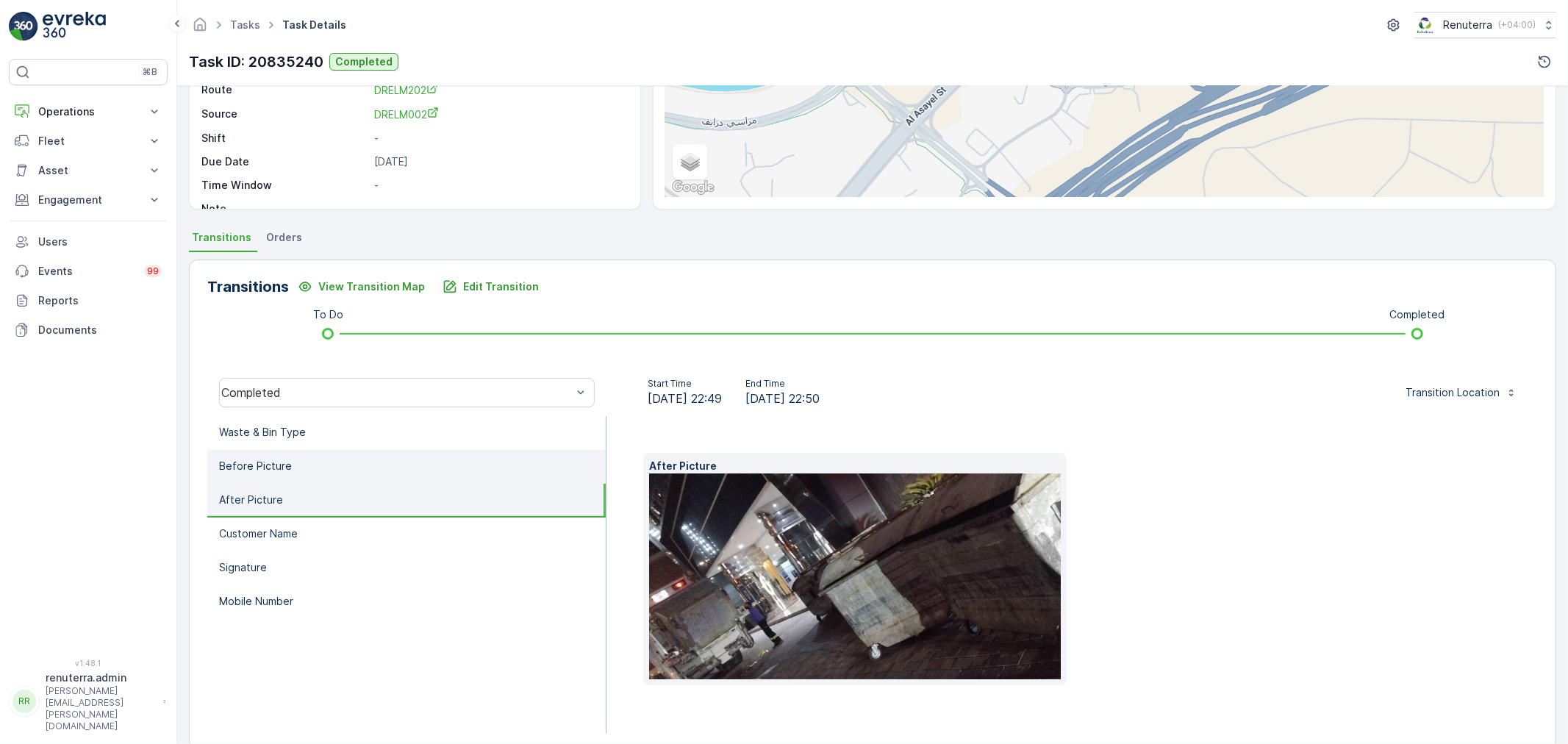
click at [382, 480] on li "Before Picture" at bounding box center [407, 467] width 399 height 34
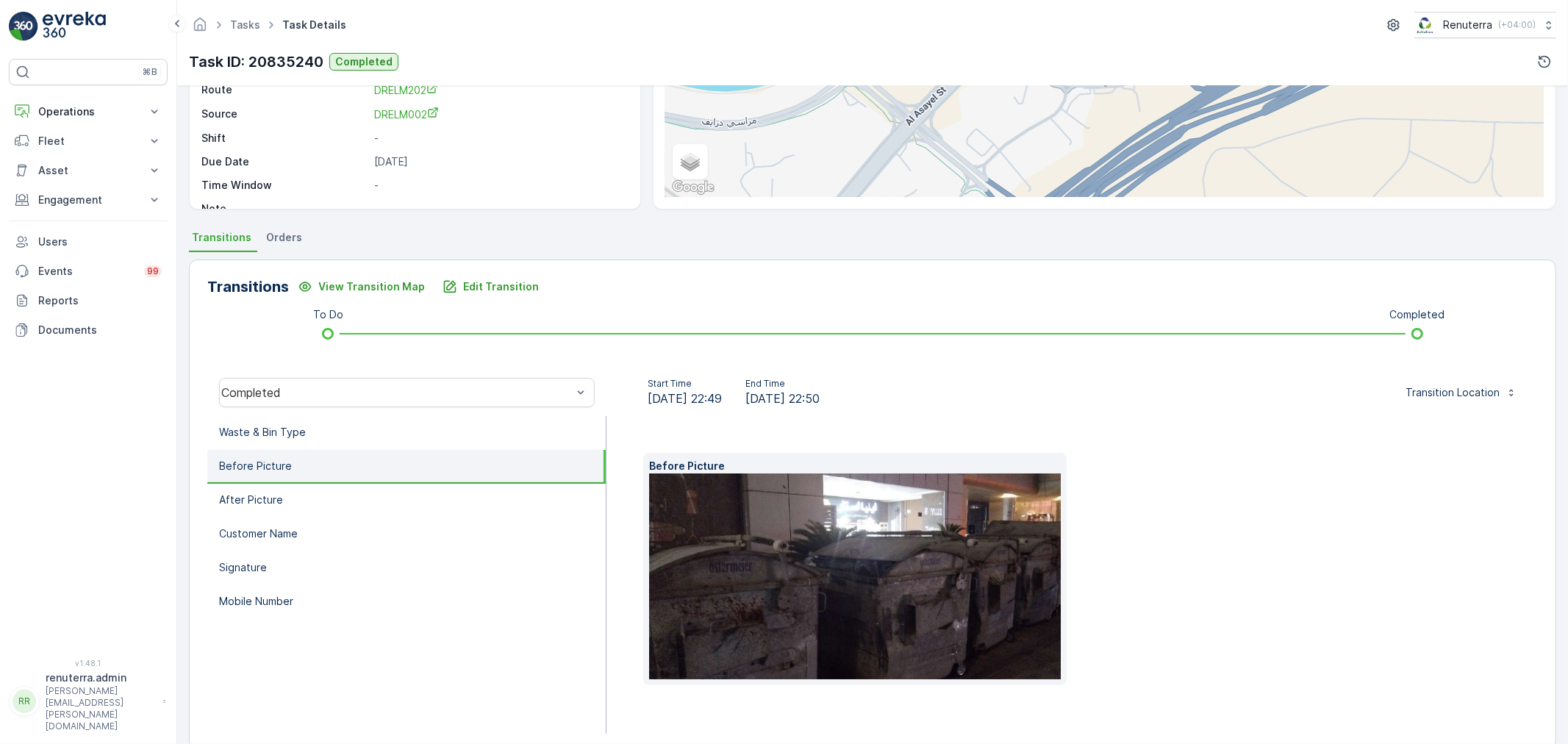
click at [804, 567] on img at bounding box center [878, 577] width 459 height 206
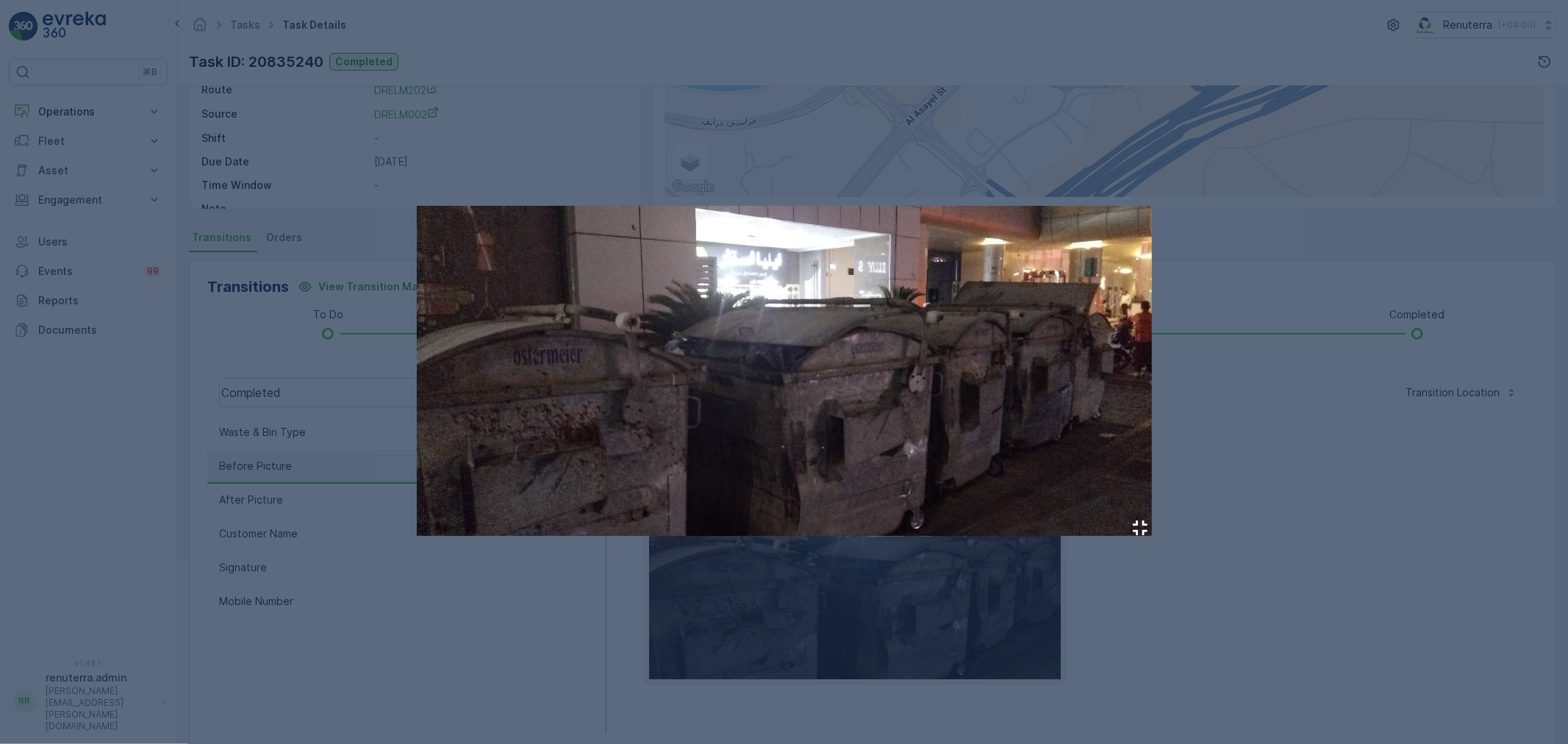
drag, startPoint x: 804, startPoint y: 567, endPoint x: 739, endPoint y: 320, distance: 255.4
click at [739, 320] on img at bounding box center [784, 370] width 735 height 330
click at [333, 379] on div at bounding box center [784, 372] width 1568 height 744
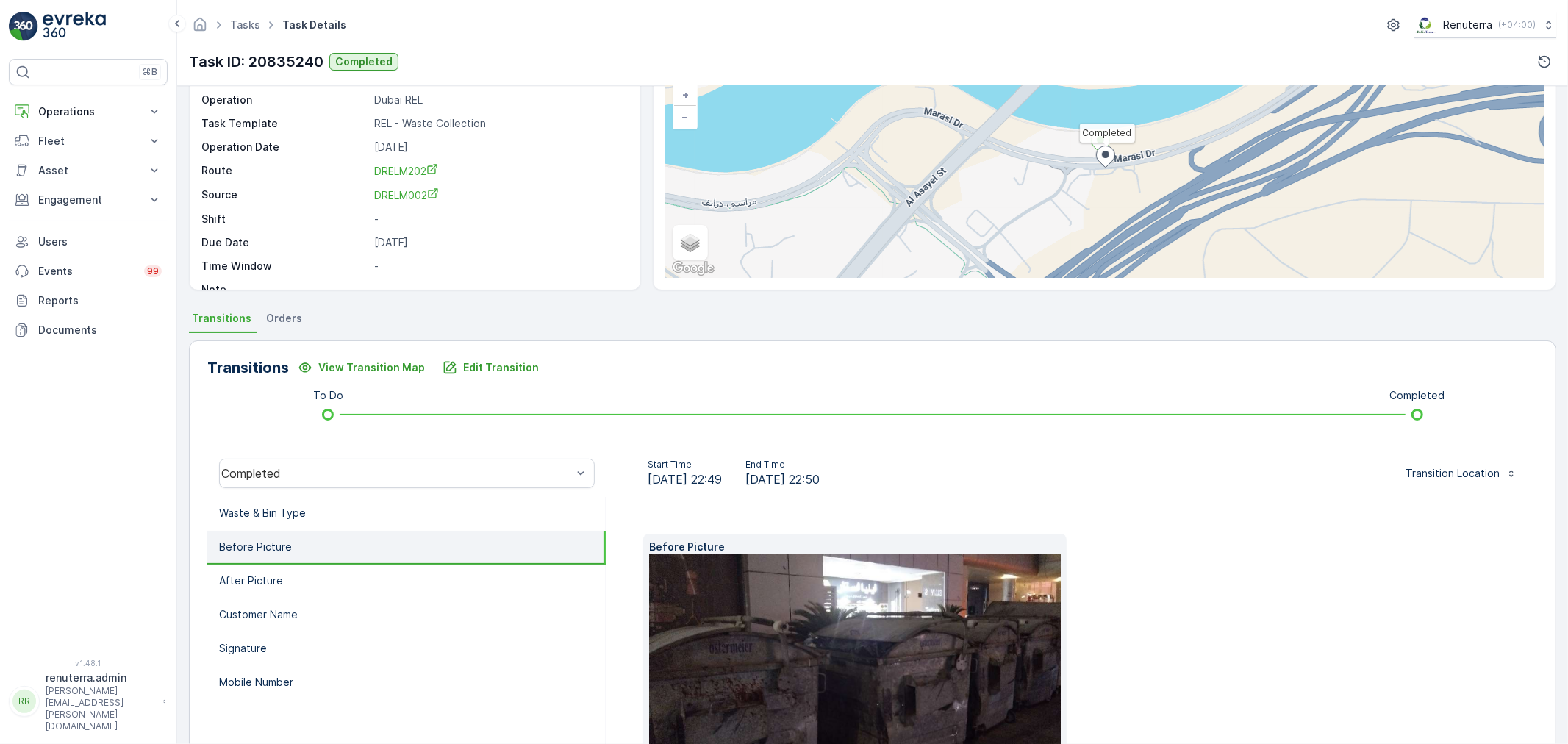
scroll to position [101, 0]
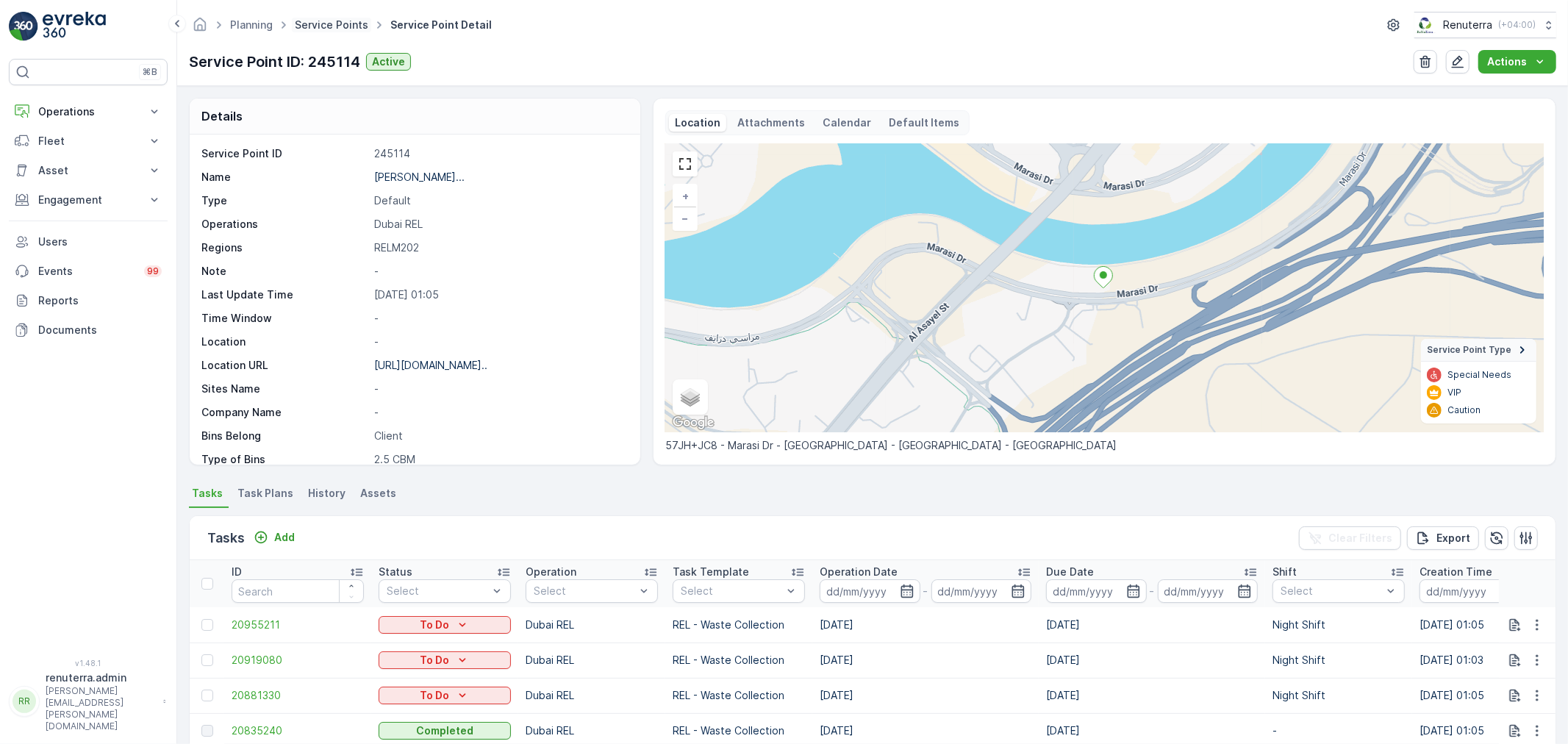
click at [327, 23] on link "Service Points" at bounding box center [332, 24] width 73 height 12
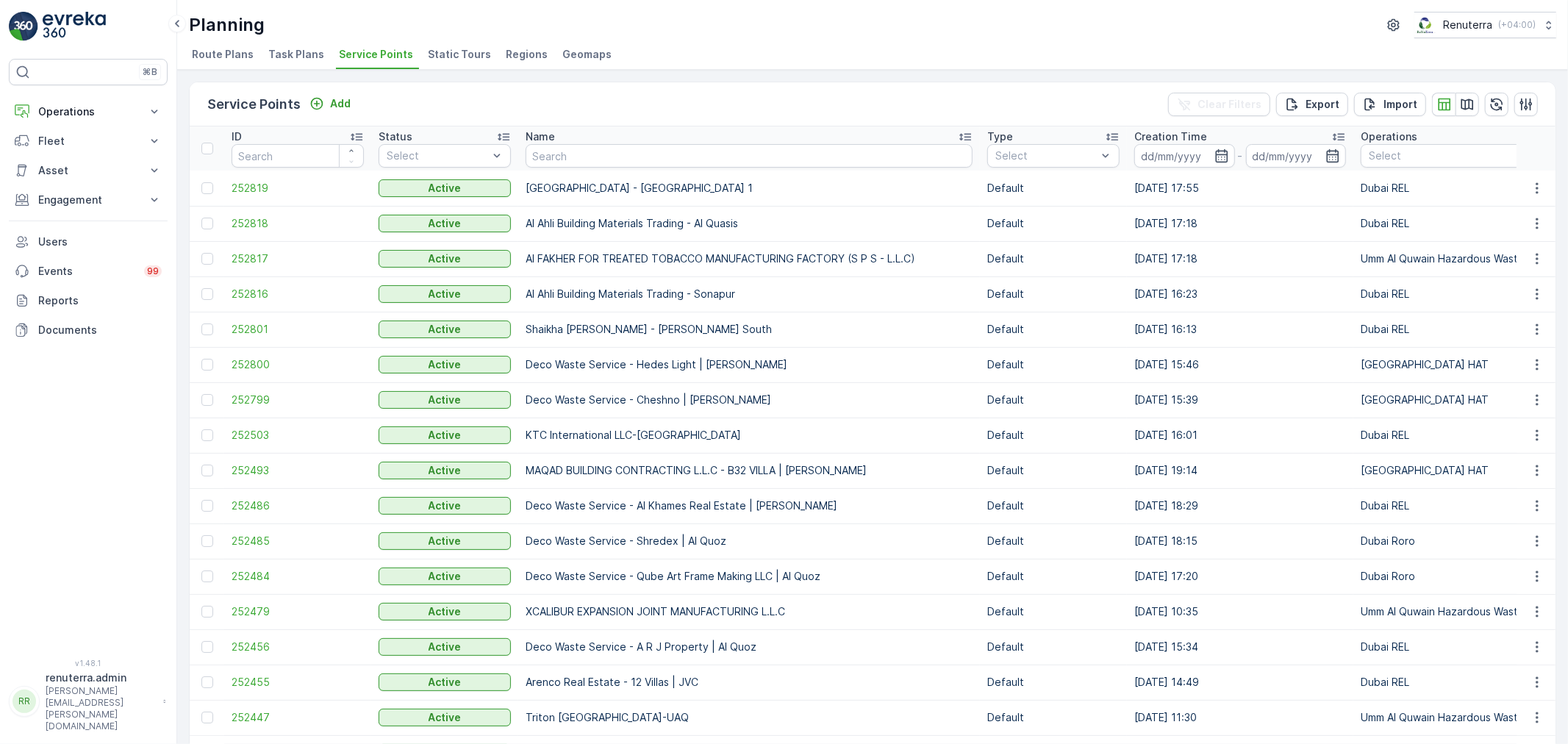
drag, startPoint x: 584, startPoint y: 166, endPoint x: 585, endPoint y: 153, distance: 13.0
click at [585, 153] on input "text" at bounding box center [749, 155] width 447 height 24
type input "rxis"
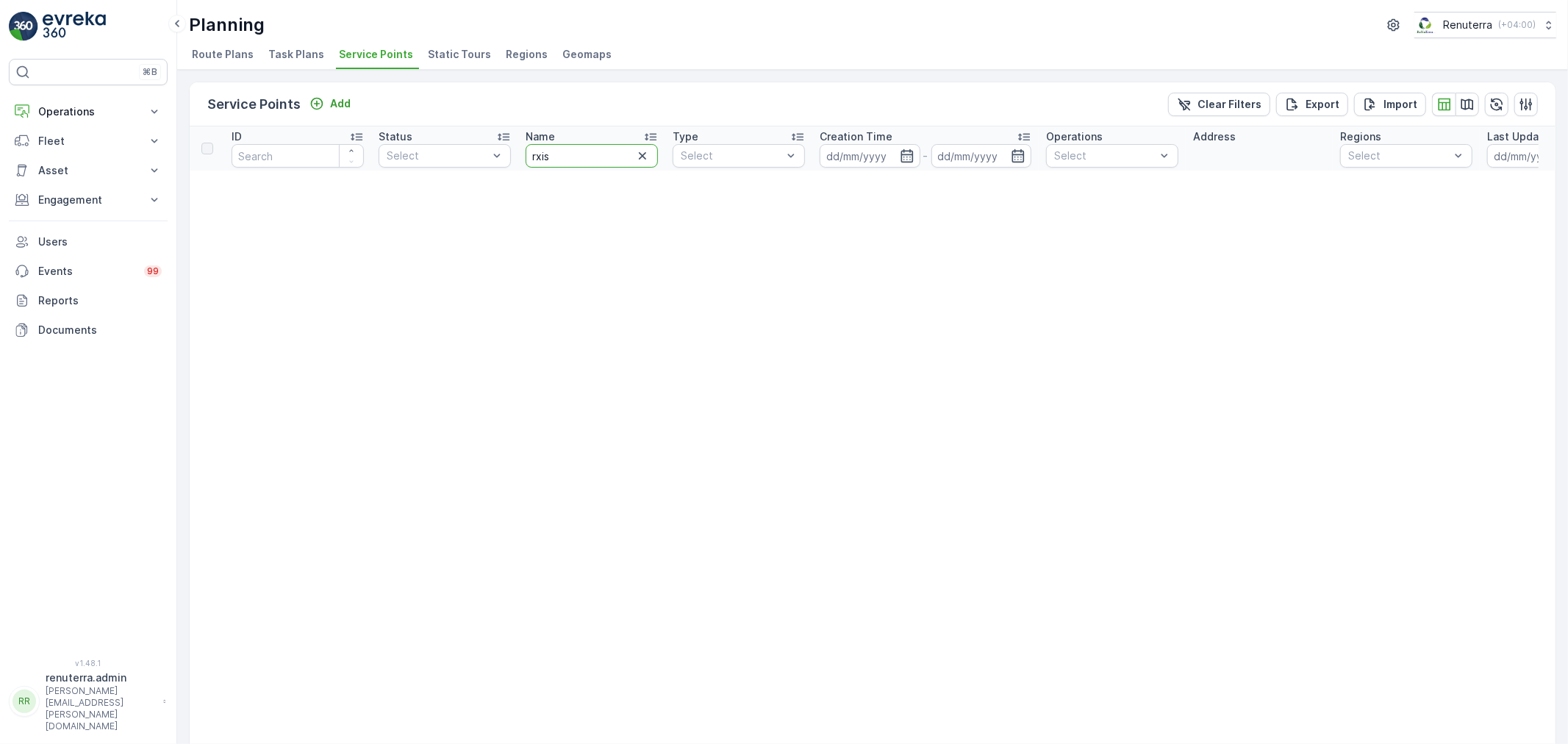
drag, startPoint x: 532, startPoint y: 155, endPoint x: 522, endPoint y: 157, distance: 10.2
click at [522, 157] on th "Name rxis" at bounding box center [591, 148] width 147 height 44
type input "Rixos"
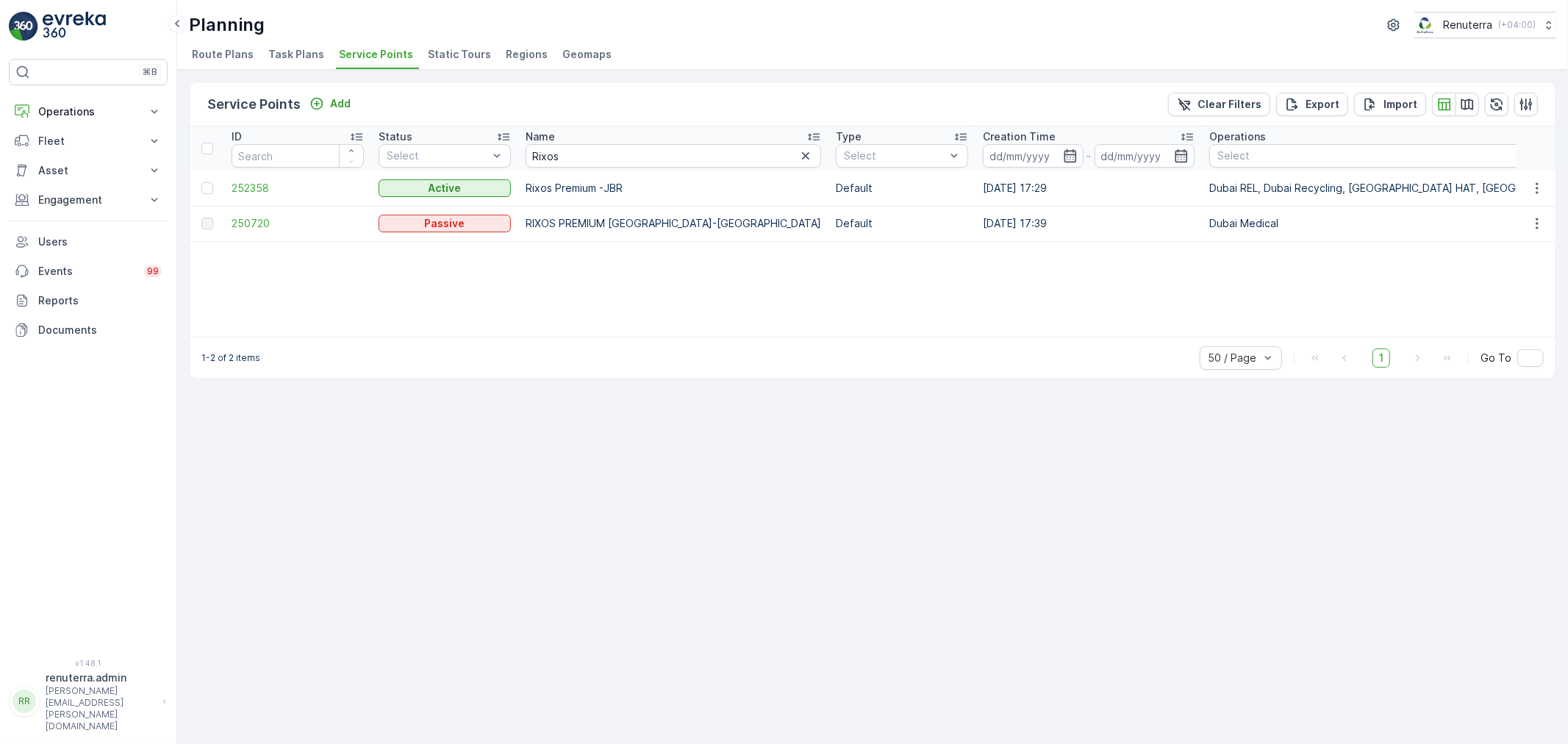
click at [260, 173] on td "252358" at bounding box center [297, 188] width 147 height 36
click at [259, 185] on span "252358" at bounding box center [298, 188] width 132 height 15
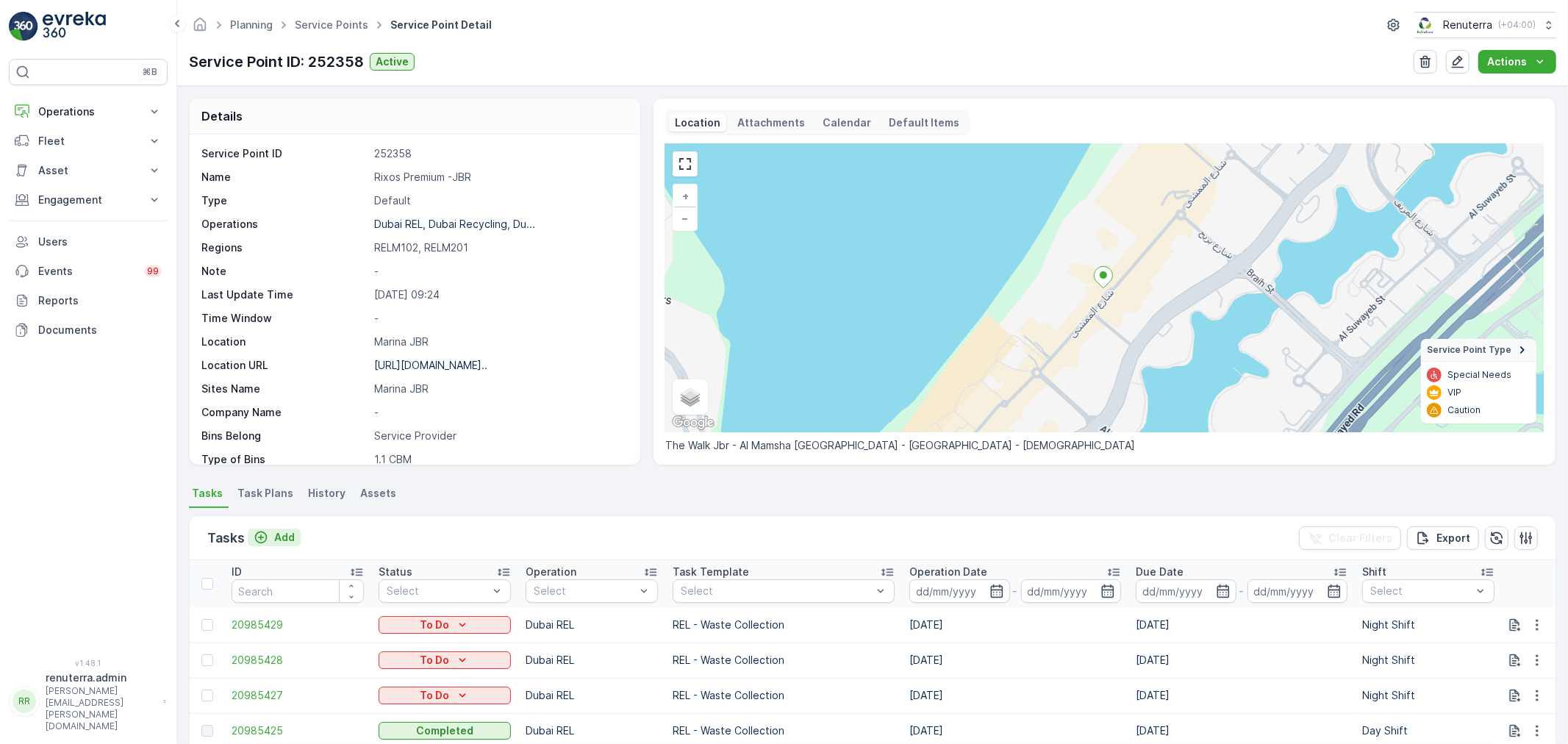
click at [274, 542] on div "Add" at bounding box center [273, 538] width 41 height 15
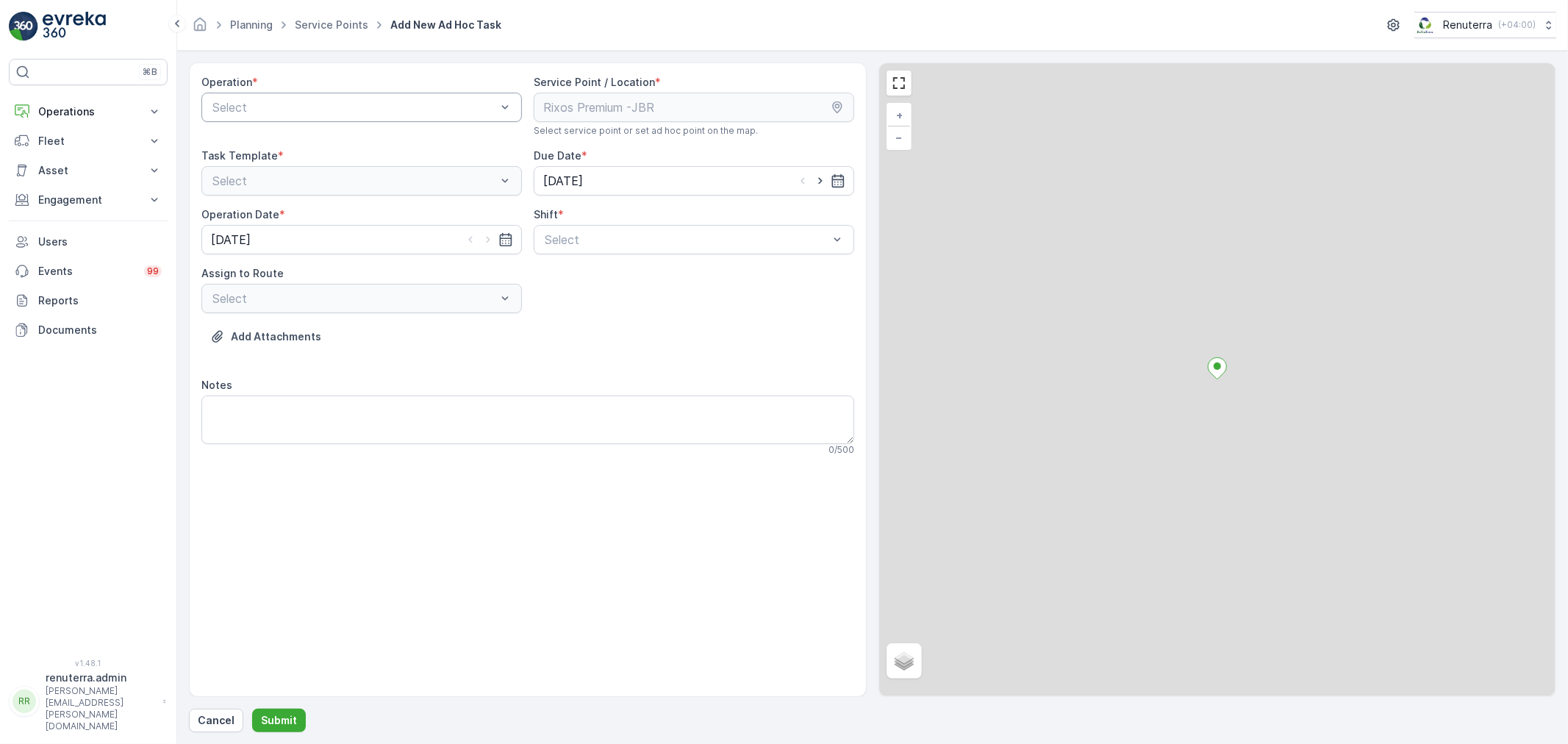
click at [295, 112] on div at bounding box center [353, 107] width 286 height 13
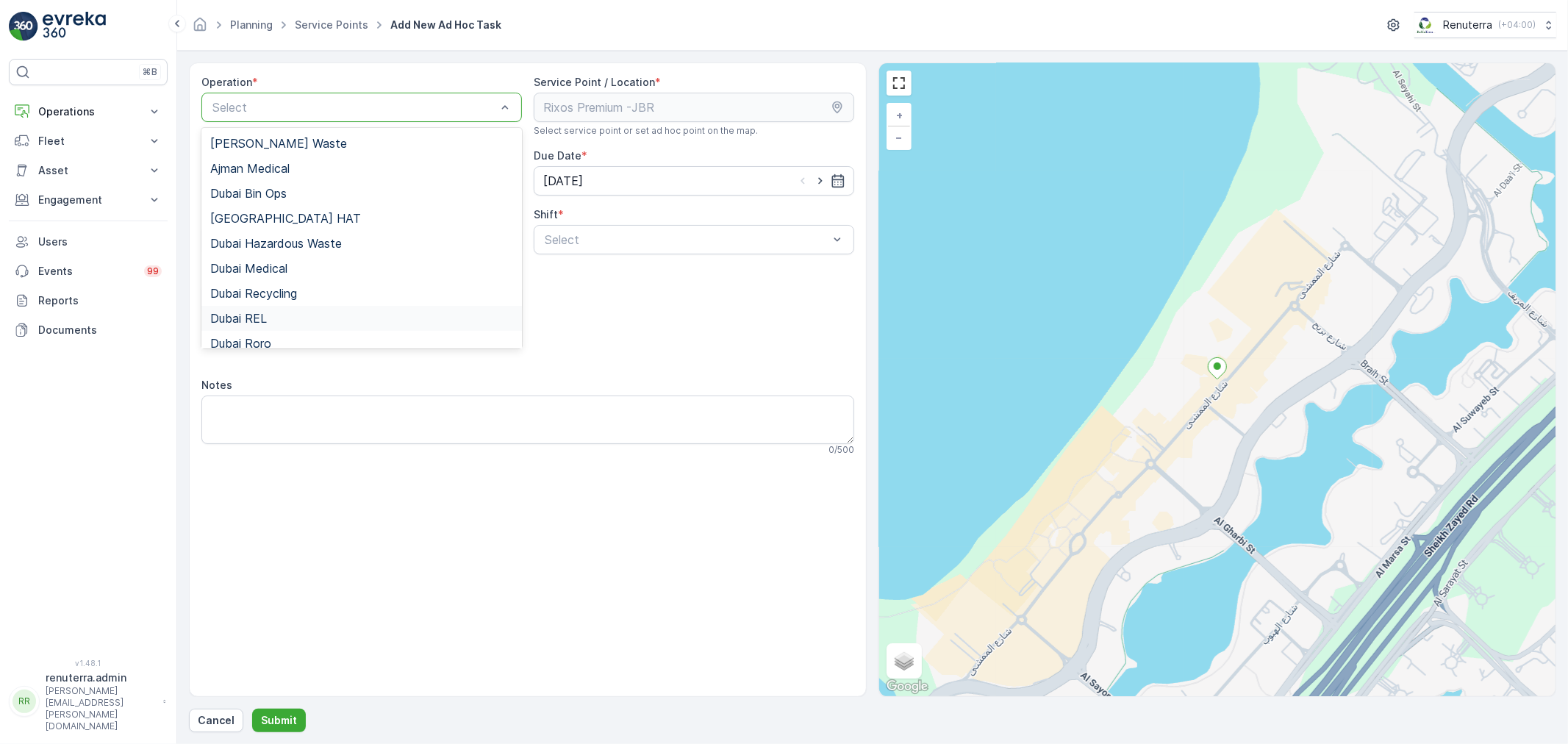
click at [258, 329] on div "Dubai REL" at bounding box center [361, 318] width 320 height 25
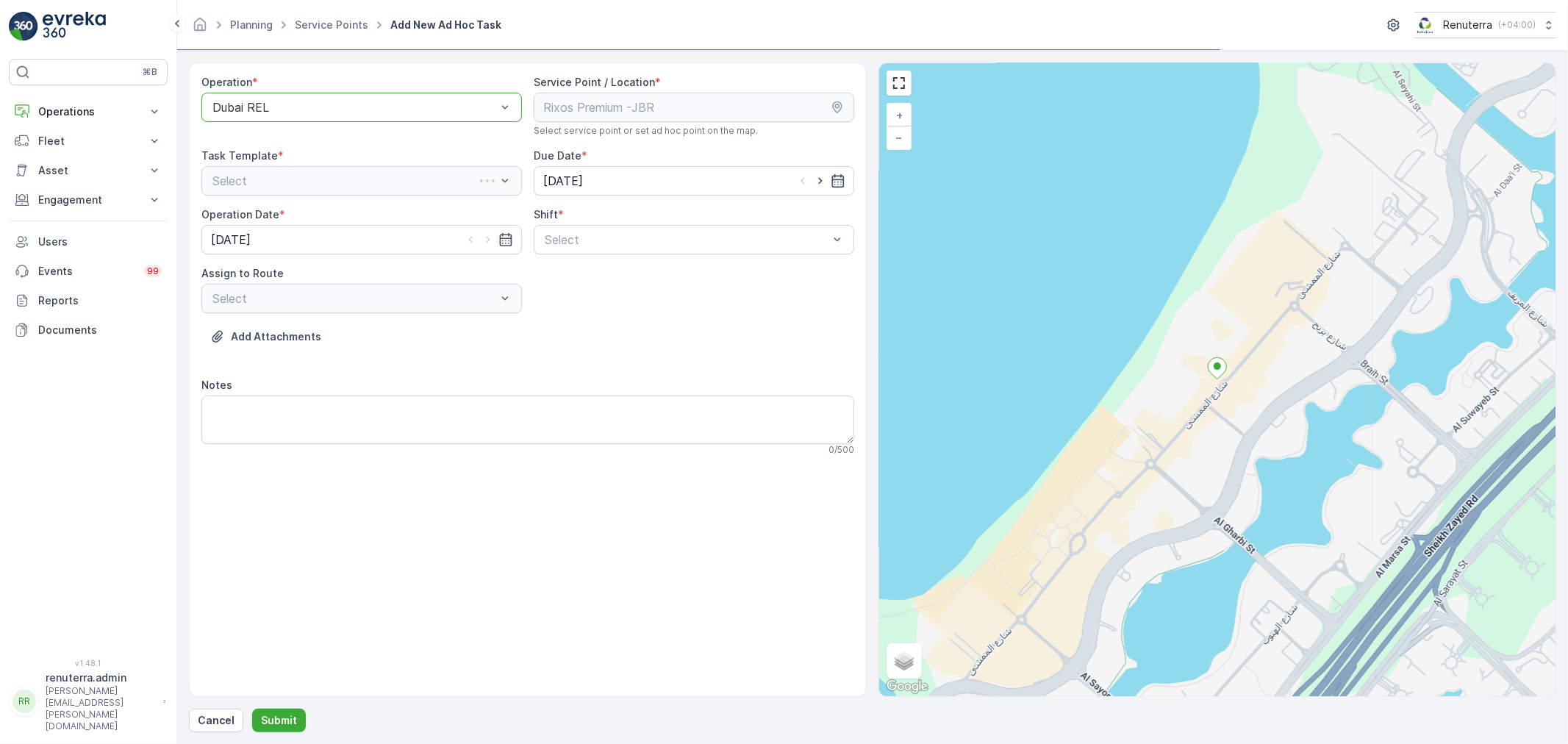
click at [274, 114] on div "Dubai REL" at bounding box center [361, 107] width 320 height 30
click at [588, 243] on div at bounding box center [686, 240] width 286 height 13
click at [566, 299] on span "Night Shift" at bounding box center [572, 301] width 59 height 13
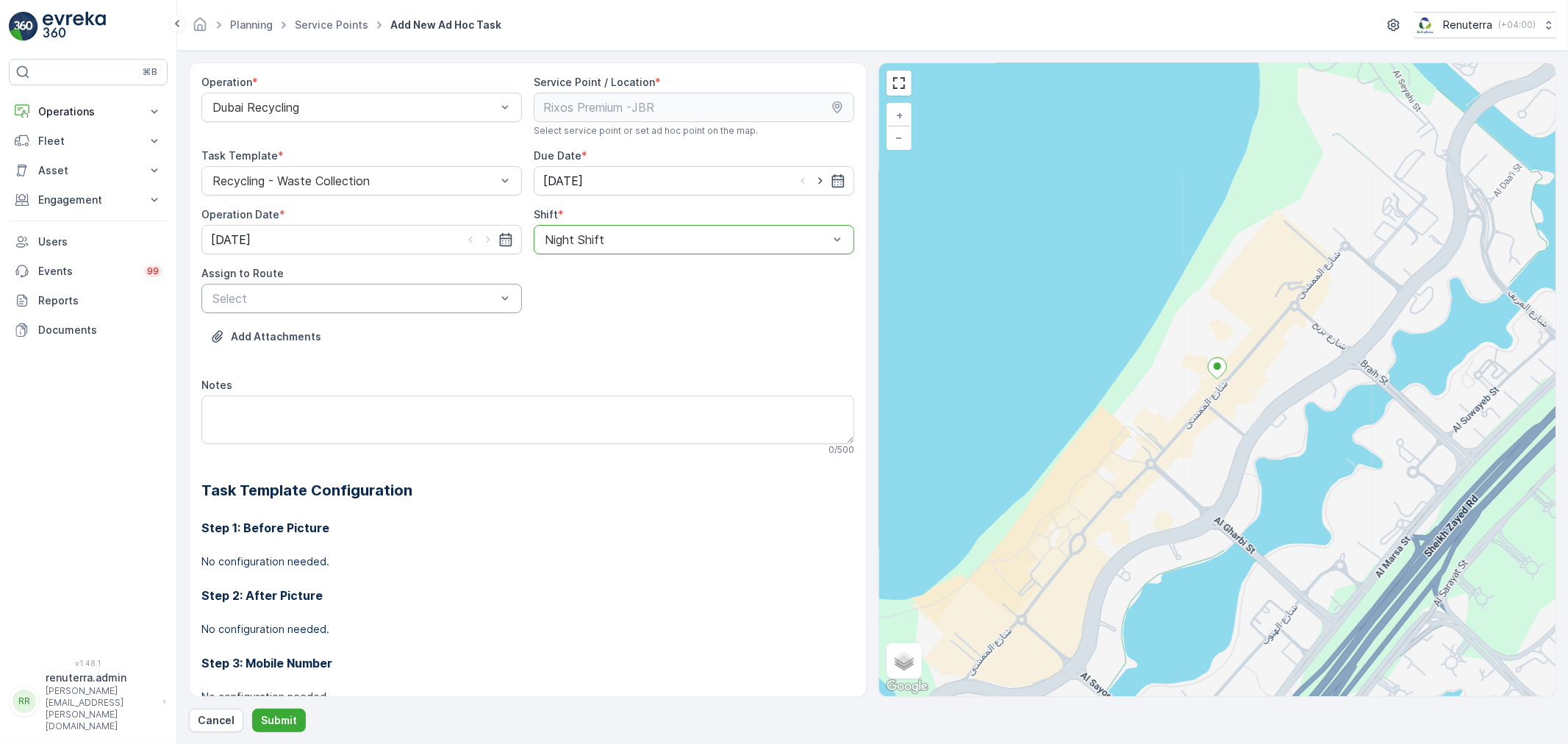
click at [487, 312] on div "Select" at bounding box center [361, 299] width 320 height 30
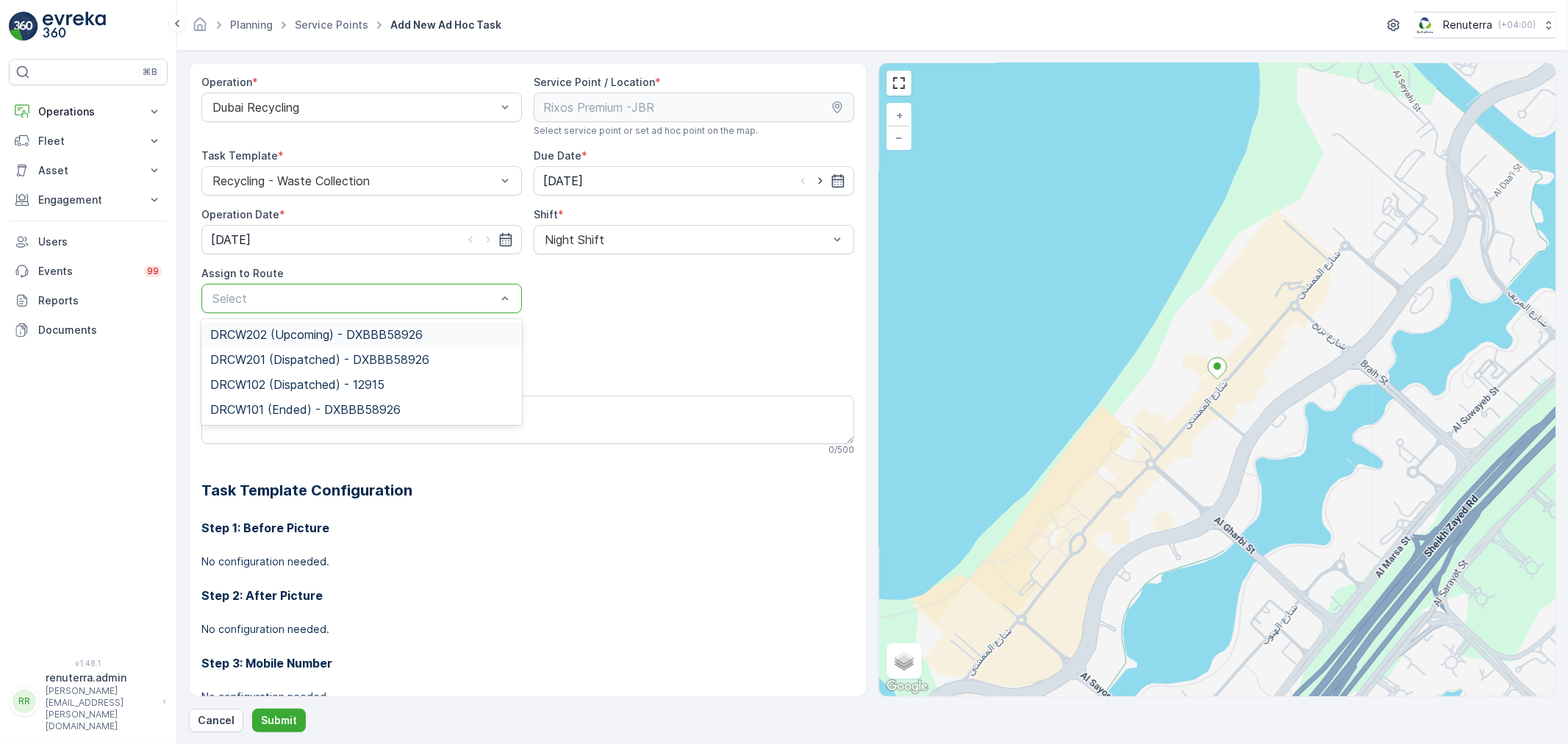
click at [385, 331] on span "DRCW202 (Upcoming) - DXBBB58926" at bounding box center [316, 335] width 212 height 13
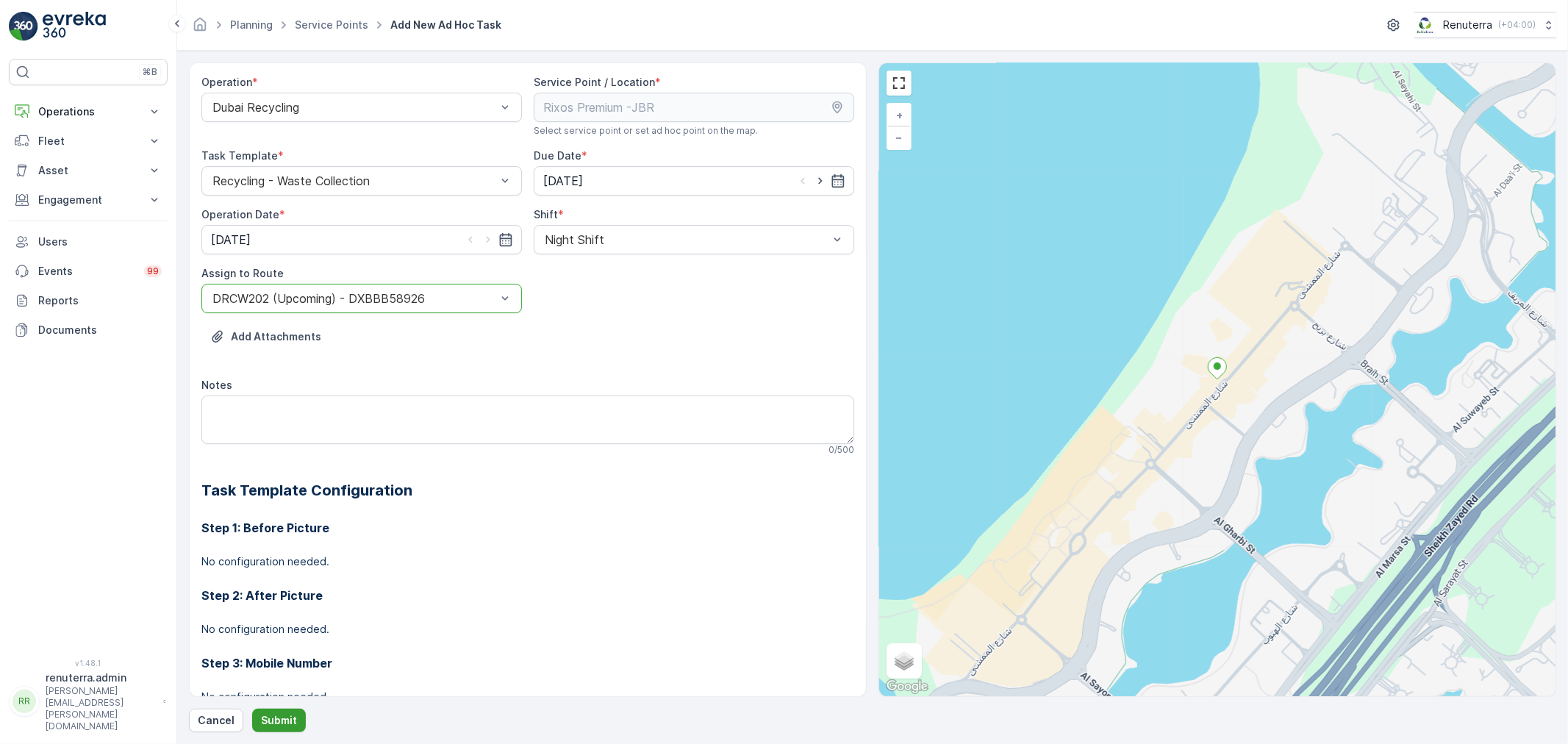
click at [266, 727] on p "Submit" at bounding box center [279, 720] width 36 height 15
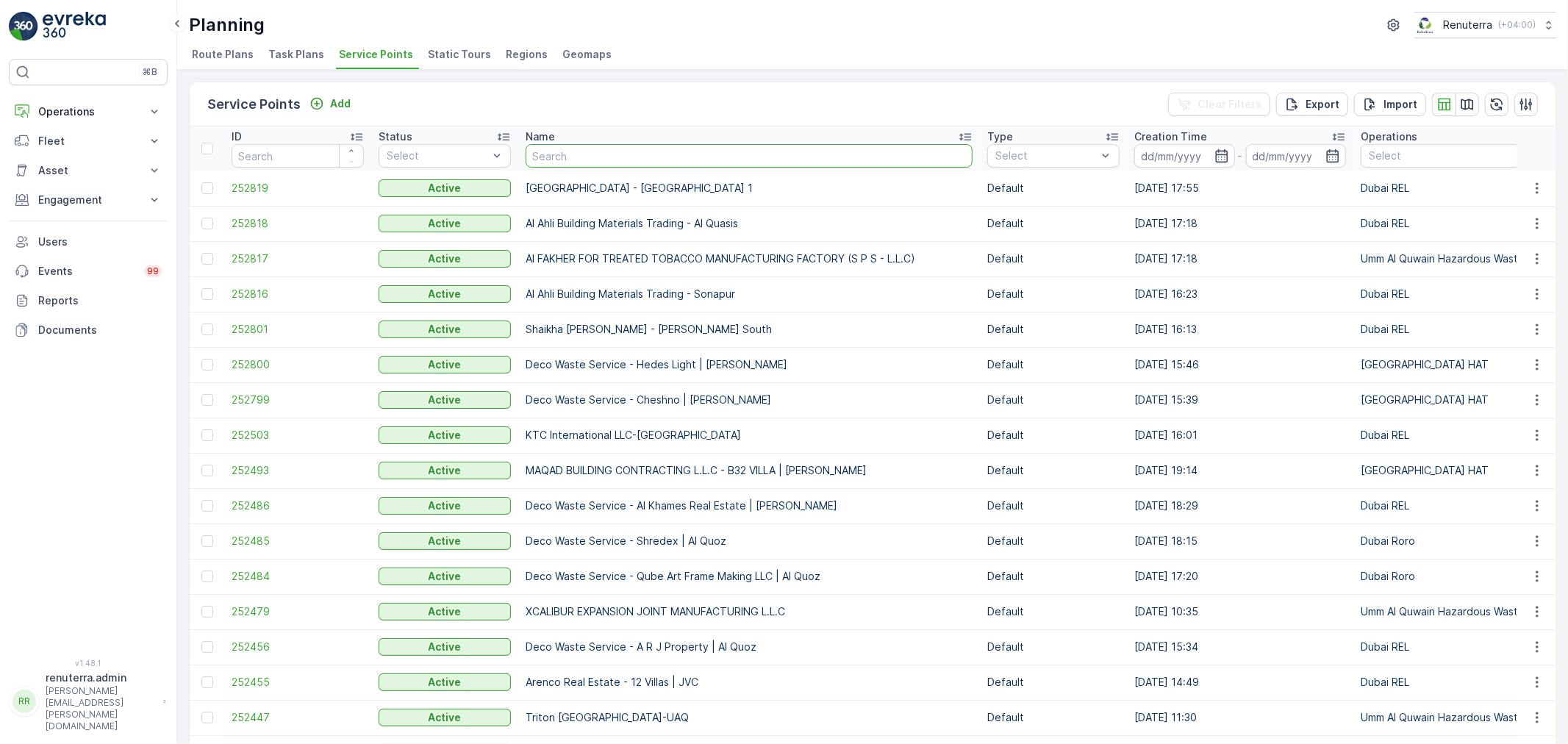
click at [582, 152] on input "text" at bounding box center [749, 155] width 447 height 24
type input "R"
click at [555, 162] on input "text" at bounding box center [749, 155] width 447 height 24
type input "deliogh"
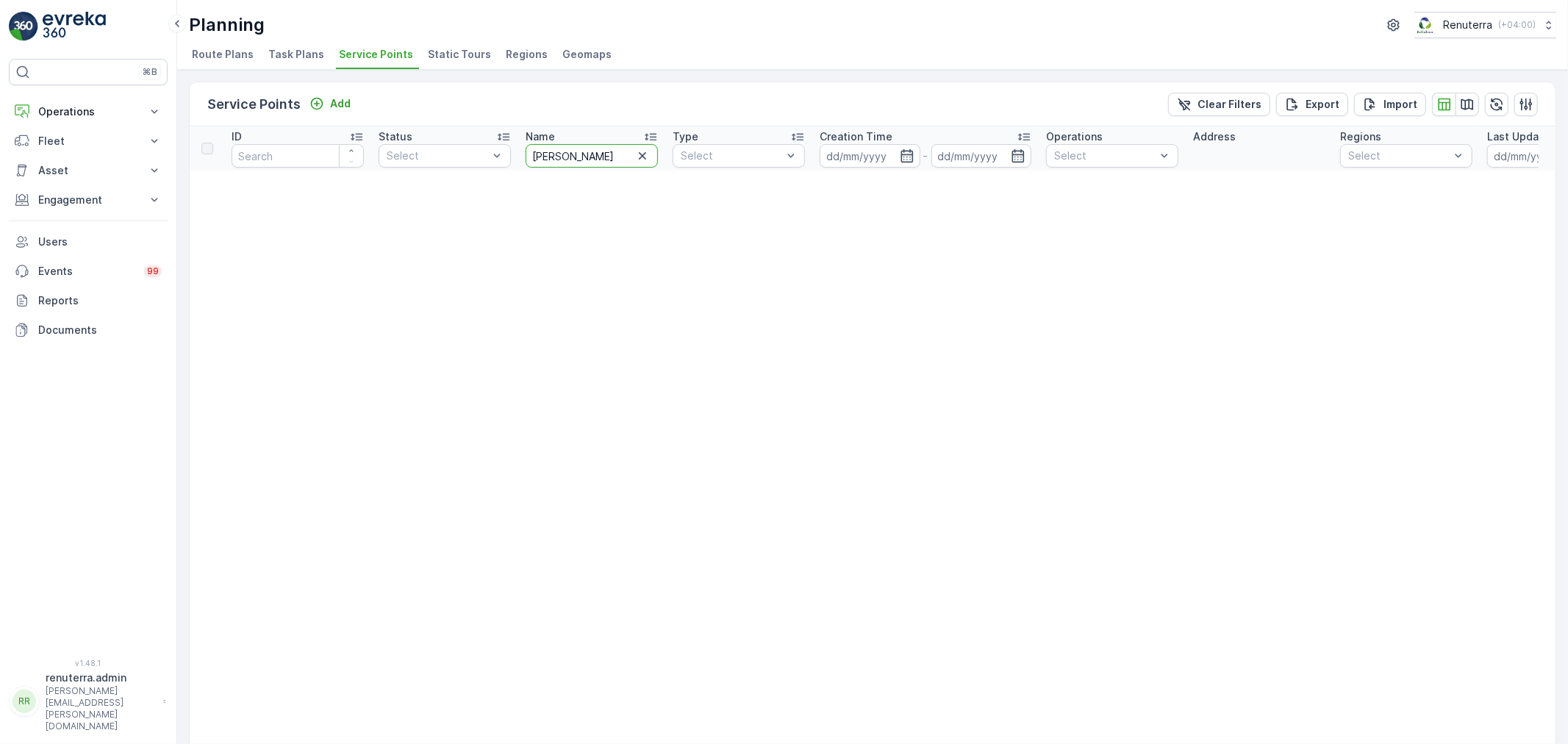
click at [573, 151] on input "delio" at bounding box center [592, 155] width 132 height 24
type input "delight"
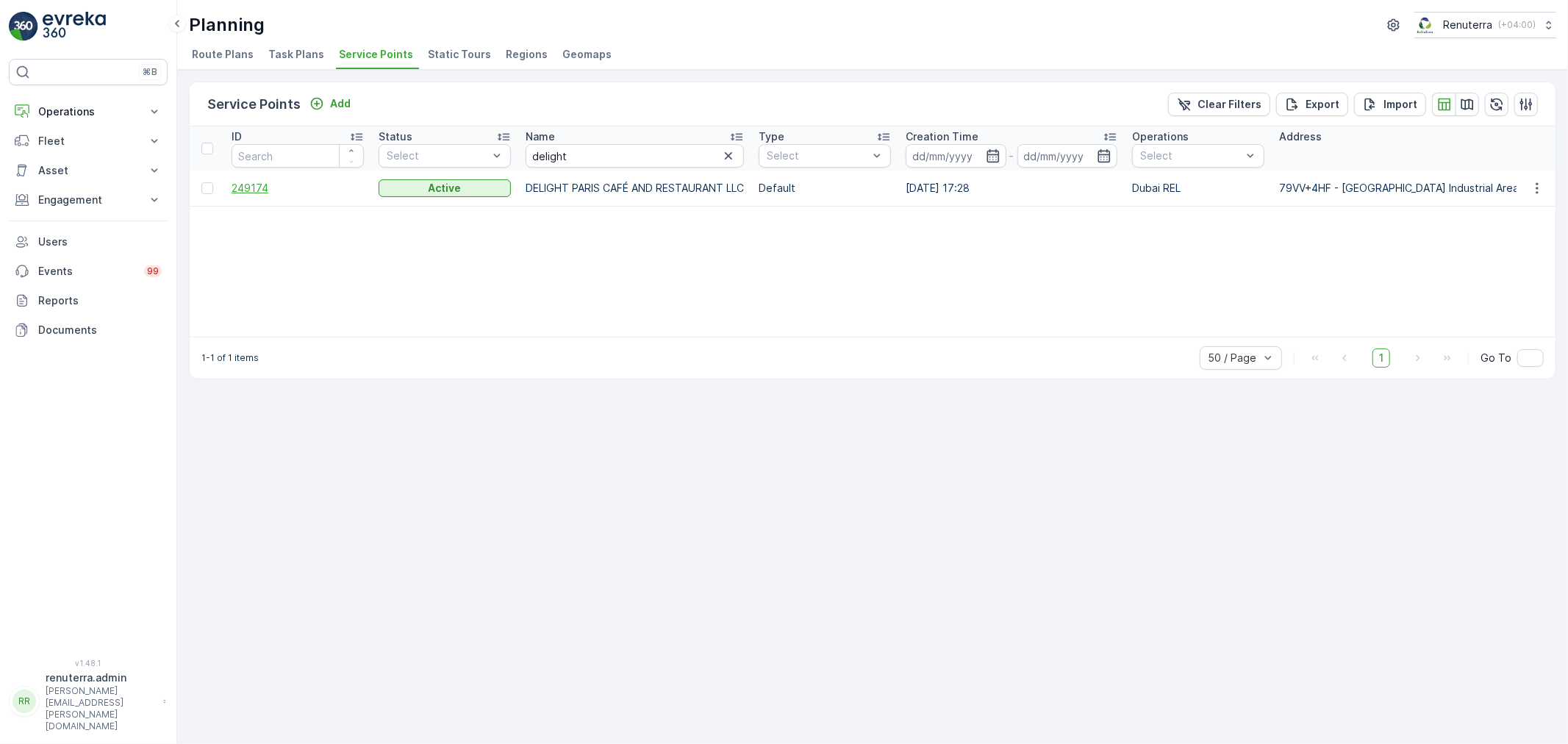
click at [256, 184] on span "249174" at bounding box center [298, 188] width 132 height 15
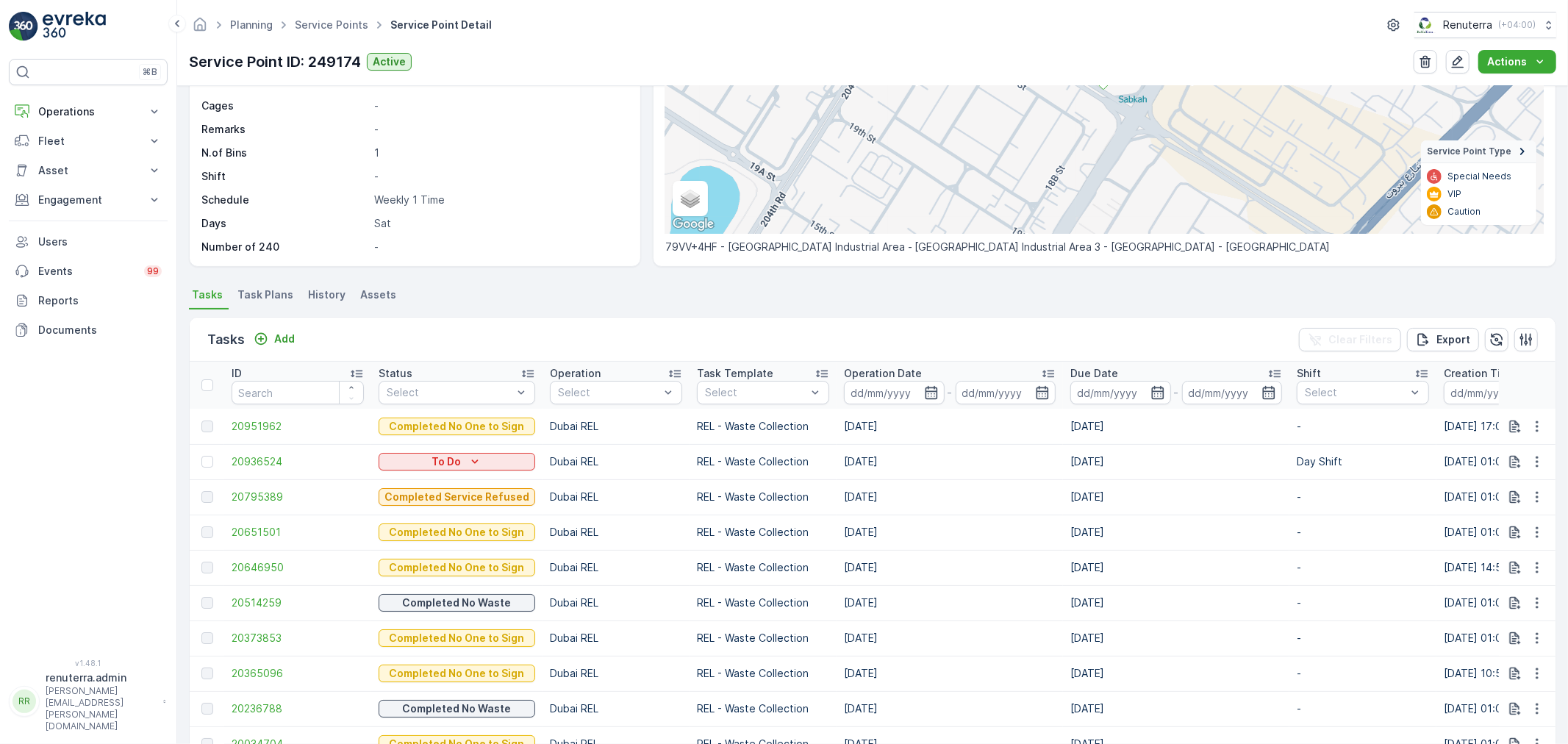
scroll to position [245, 0]
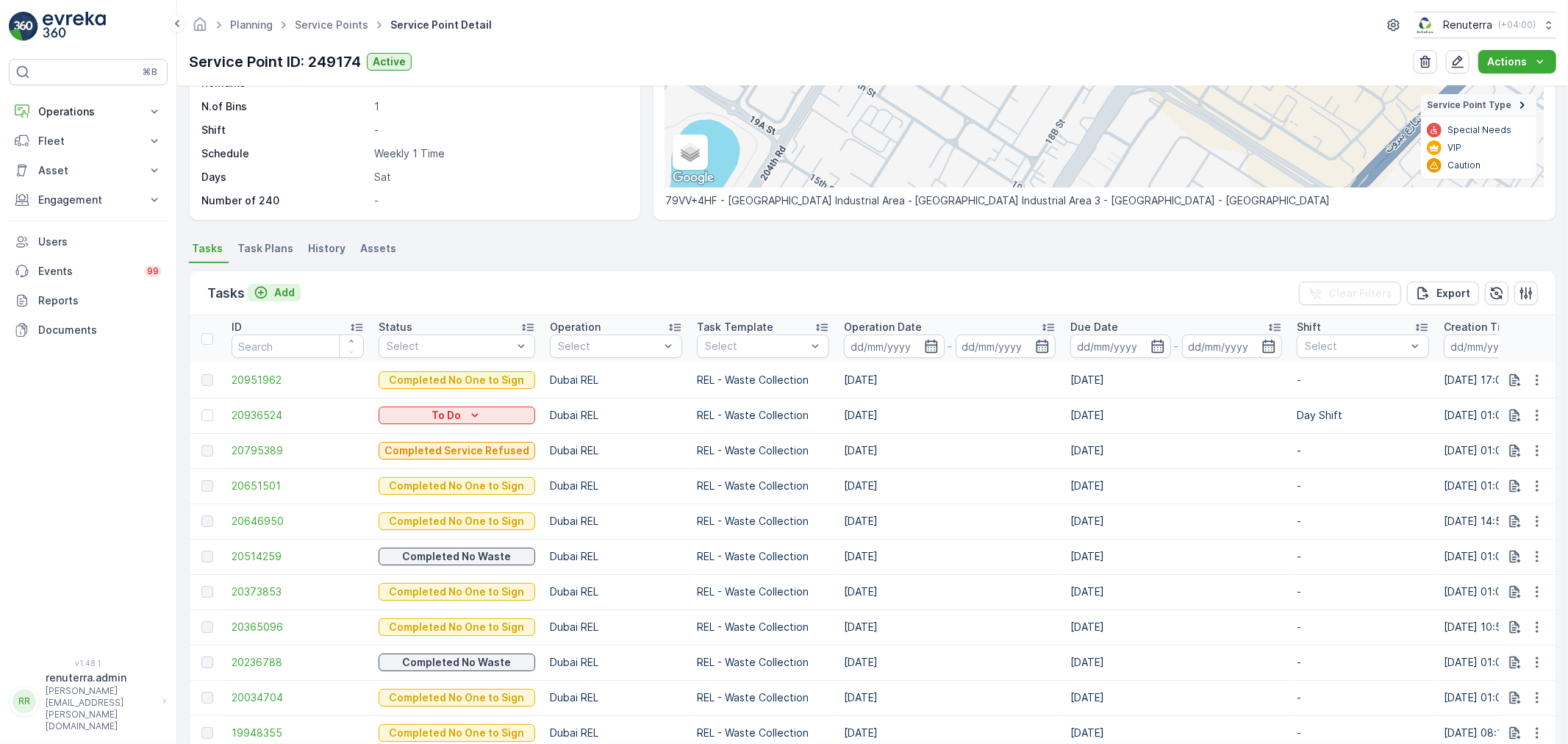
click at [295, 296] on button "Add" at bounding box center [273, 293] width 53 height 17
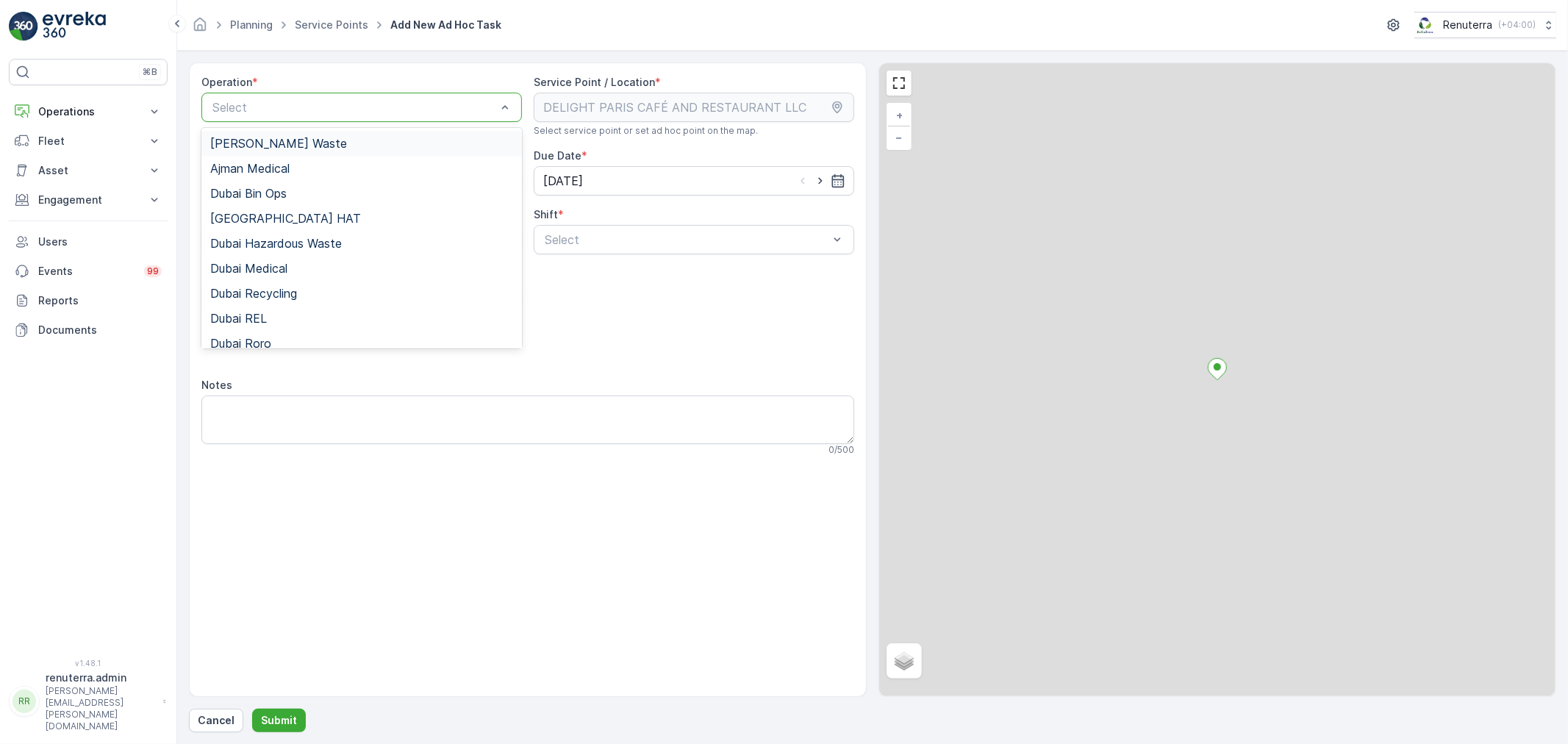
click at [286, 105] on div at bounding box center [353, 107] width 286 height 13
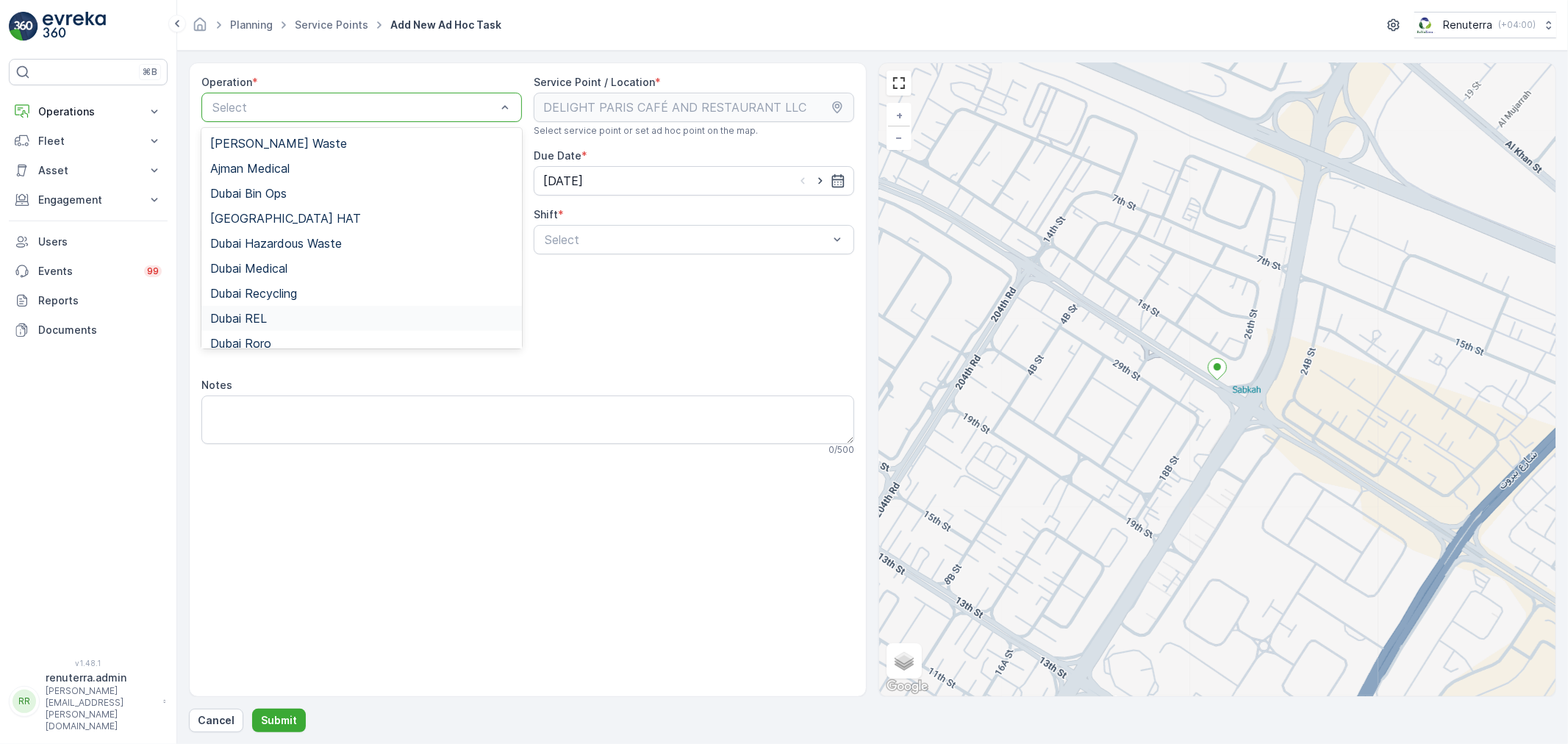
click at [266, 315] on span "Dubai REL" at bounding box center [238, 318] width 57 height 13
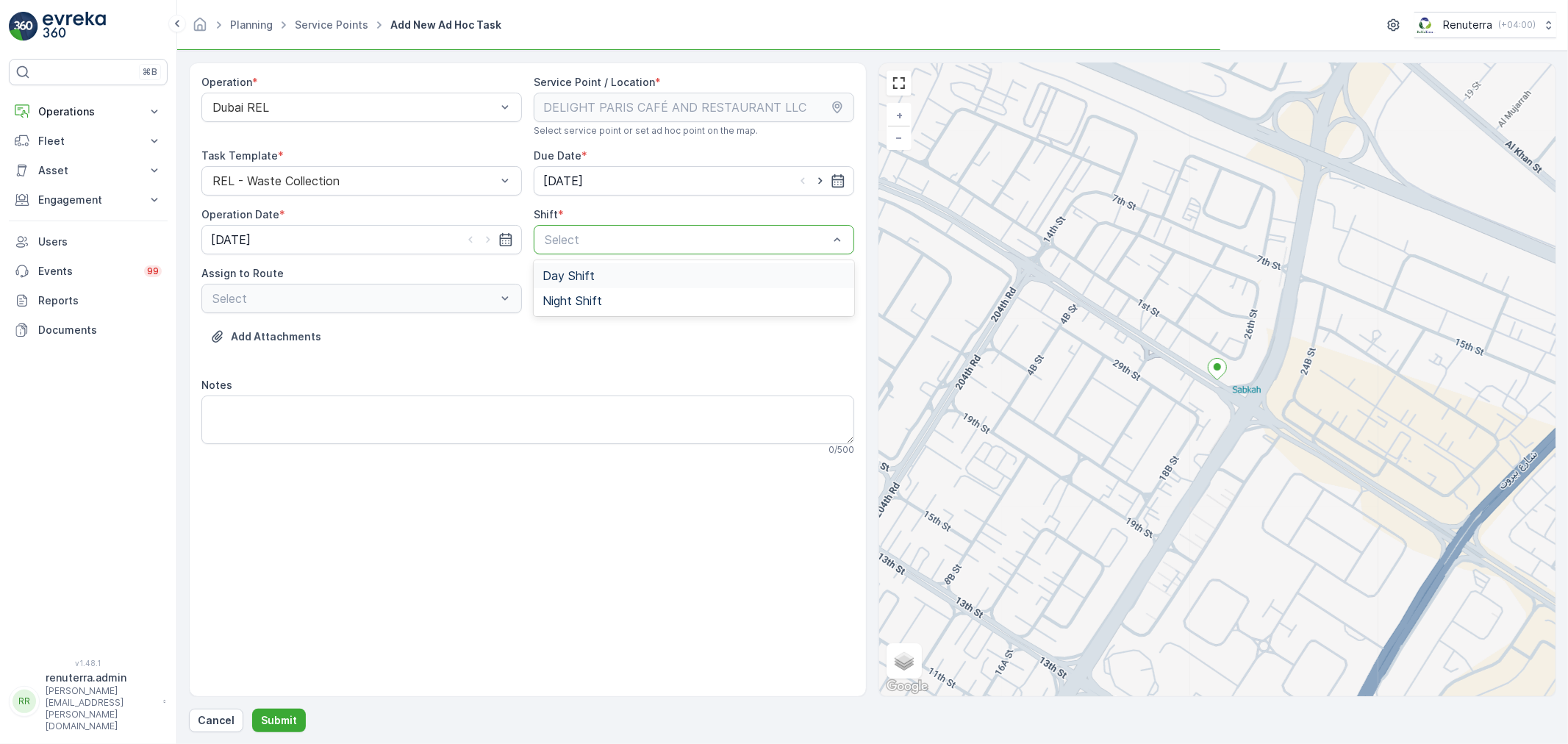
click at [575, 287] on div "Day Shift" at bounding box center [694, 275] width 320 height 25
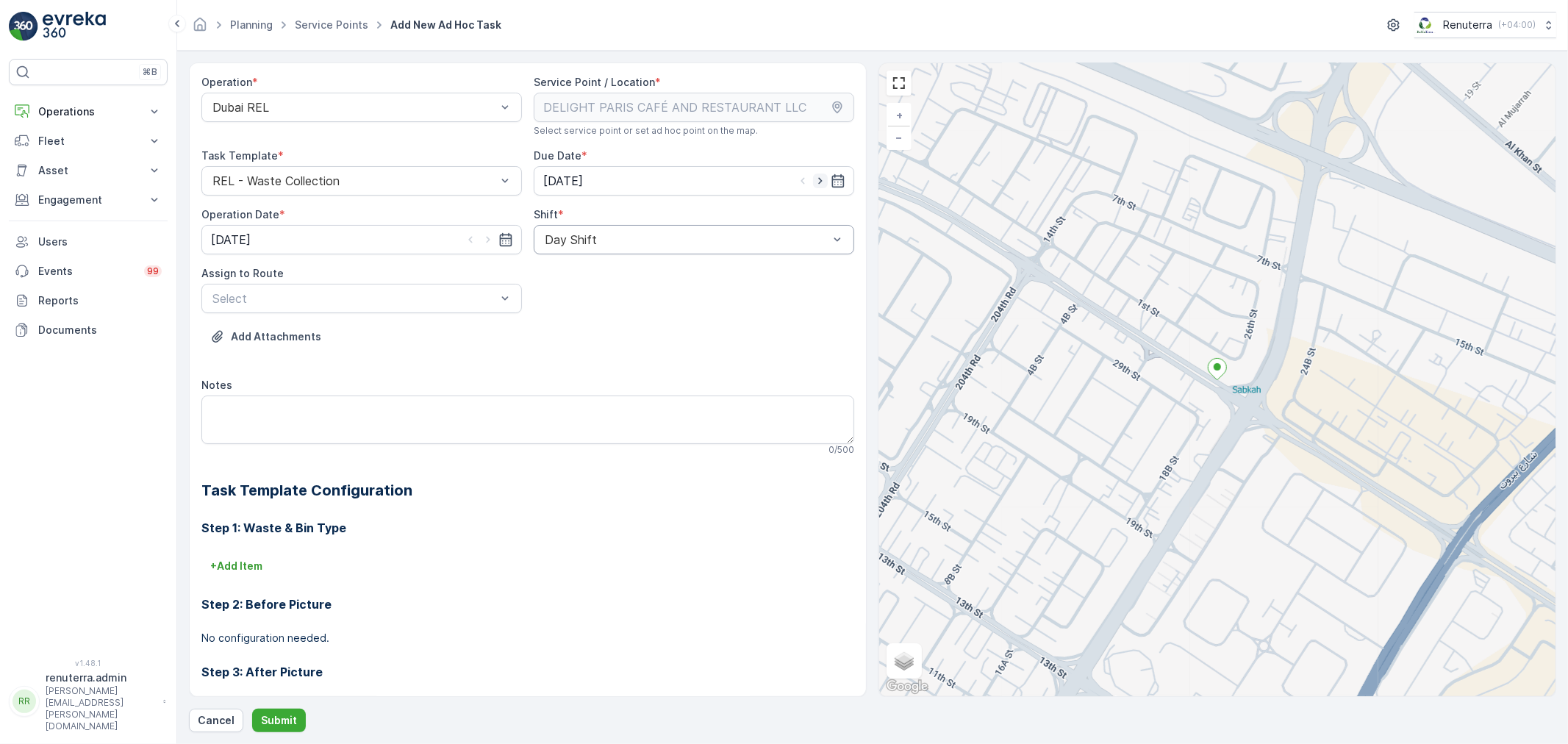
click at [813, 180] on icon "button" at bounding box center [820, 180] width 15 height 15
type input "14.08.2025"
click at [481, 247] on icon "button" at bounding box center [488, 240] width 15 height 15
type input "14.08.2025"
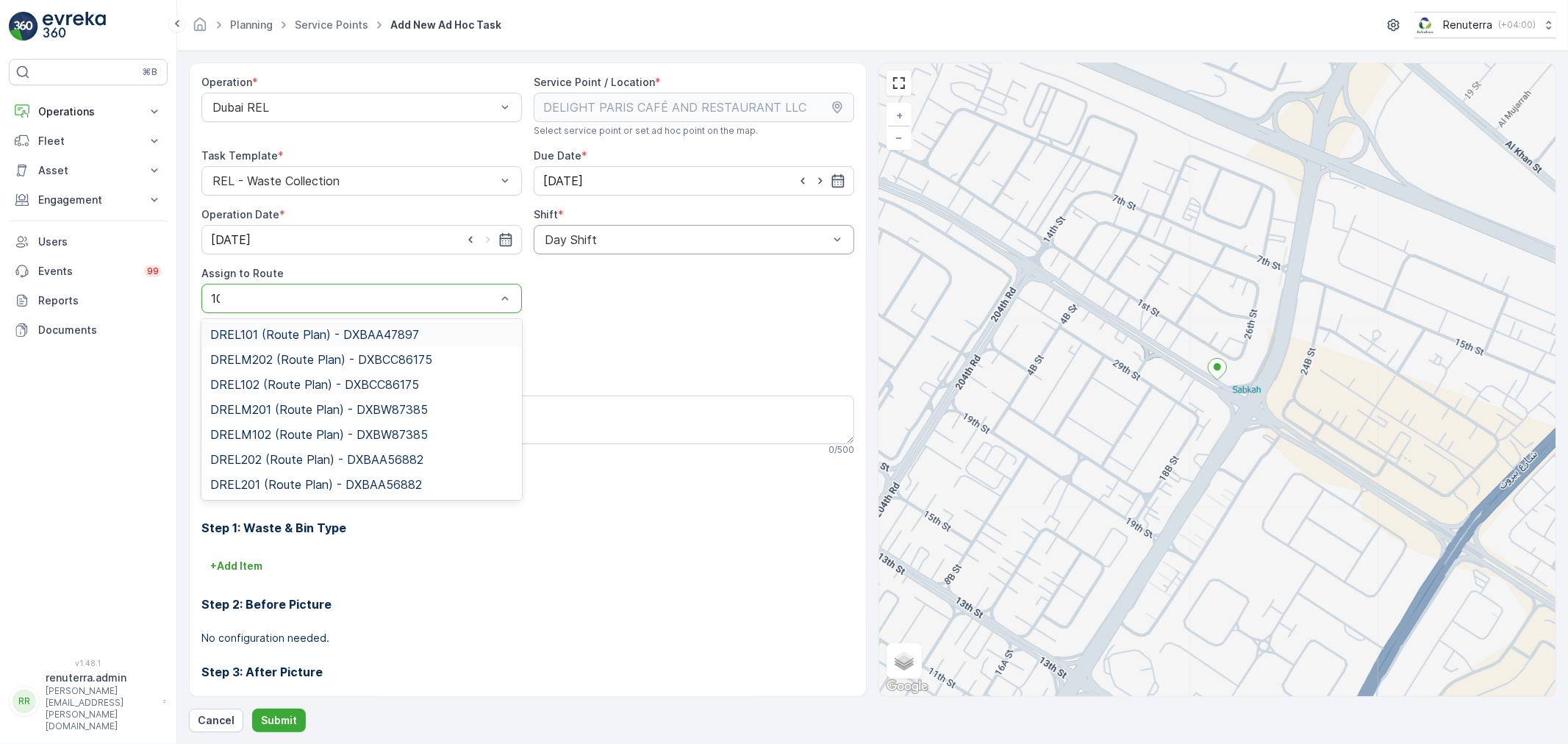
type input "102"
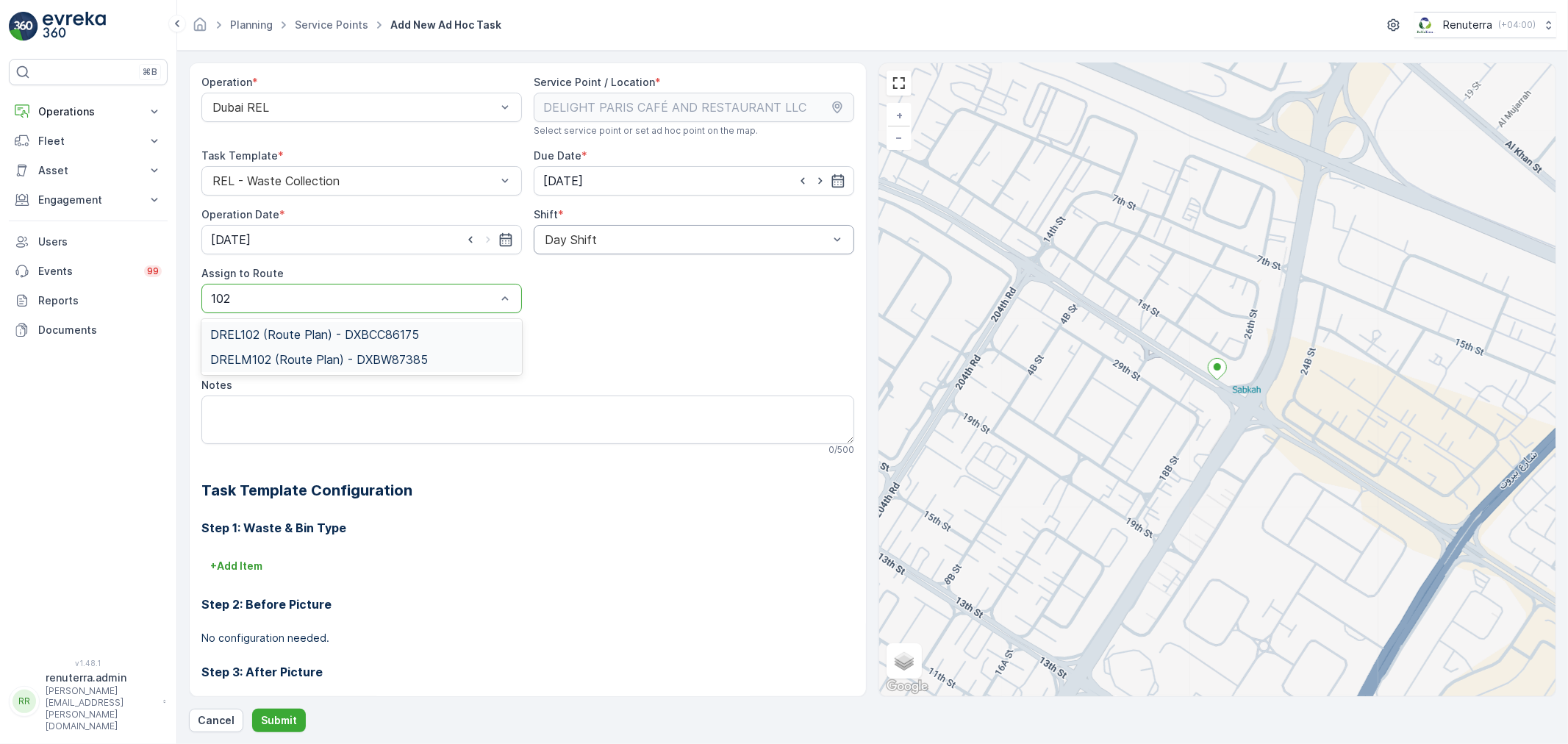
click at [355, 342] on div "DREL102 (Route Plan) - DXBCC86175" at bounding box center [361, 335] width 320 height 25
click at [304, 724] on div "Cancel Submit" at bounding box center [872, 720] width 1367 height 24
click at [293, 716] on p "Submit" at bounding box center [279, 720] width 36 height 15
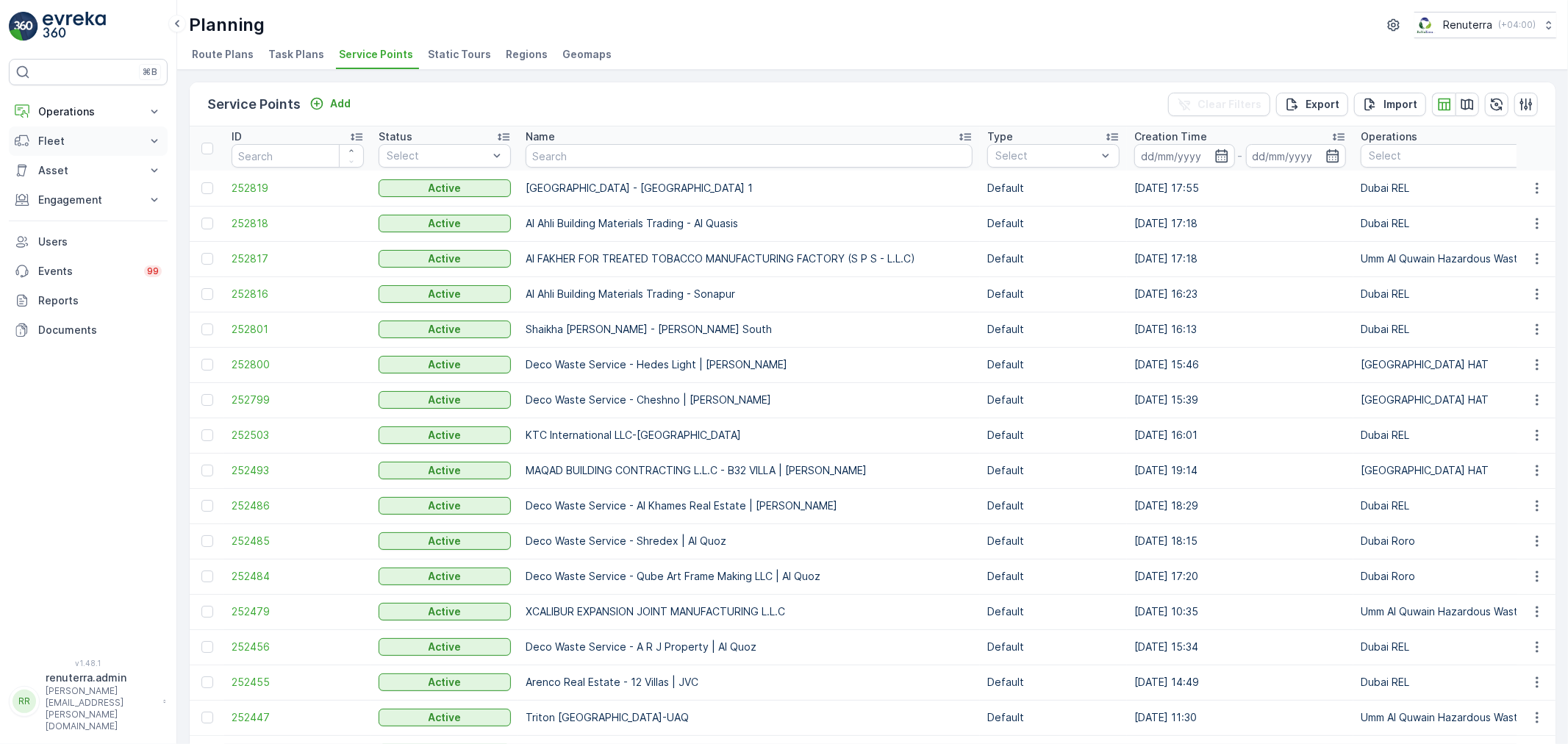
drag, startPoint x: 77, startPoint y: 113, endPoint x: 64, endPoint y: 172, distance: 60.4
click at [77, 114] on p "Operations" at bounding box center [88, 112] width 100 height 15
click at [67, 163] on p "Planning" at bounding box center [57, 157] width 41 height 15
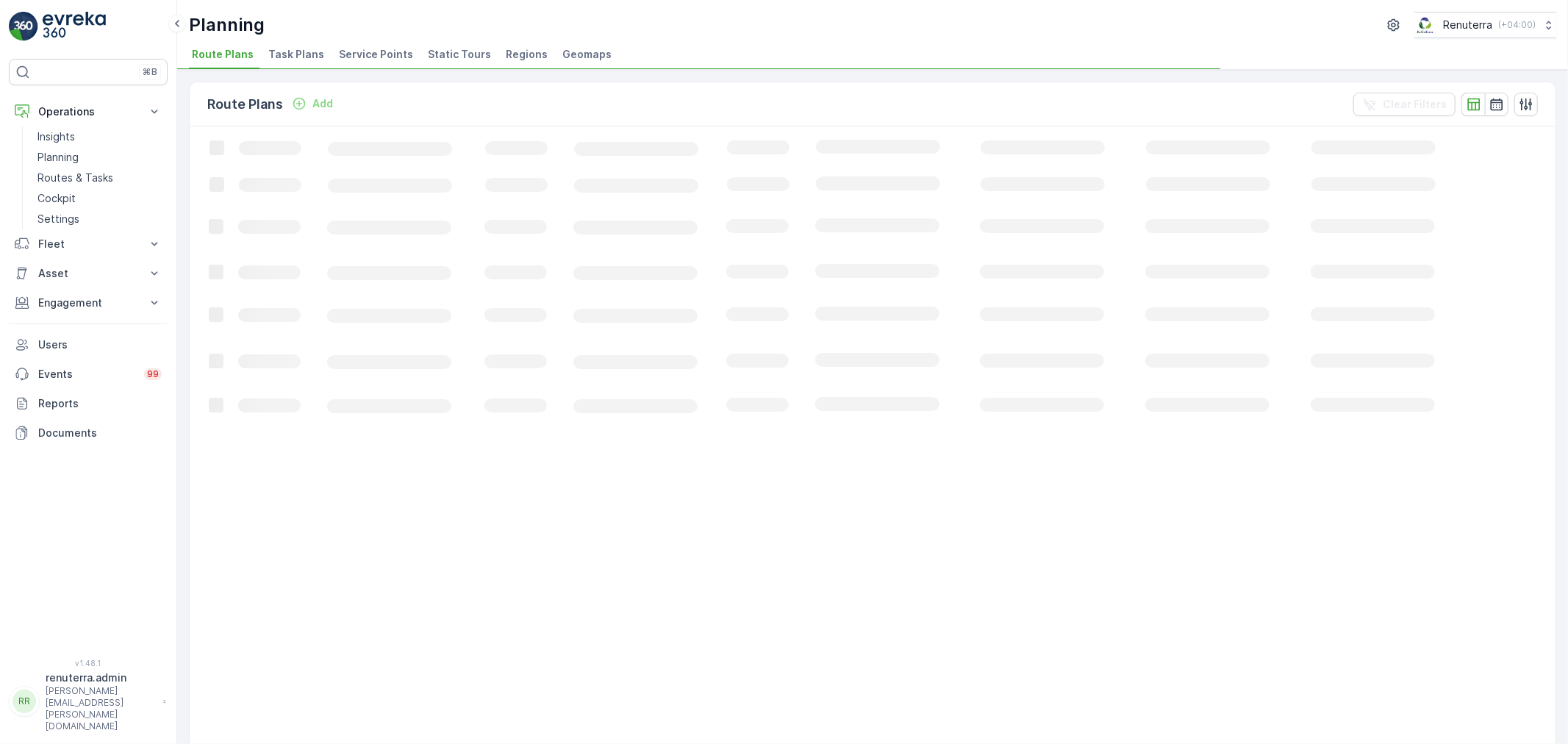
click at [372, 44] on li "Service Points" at bounding box center [377, 57] width 83 height 25
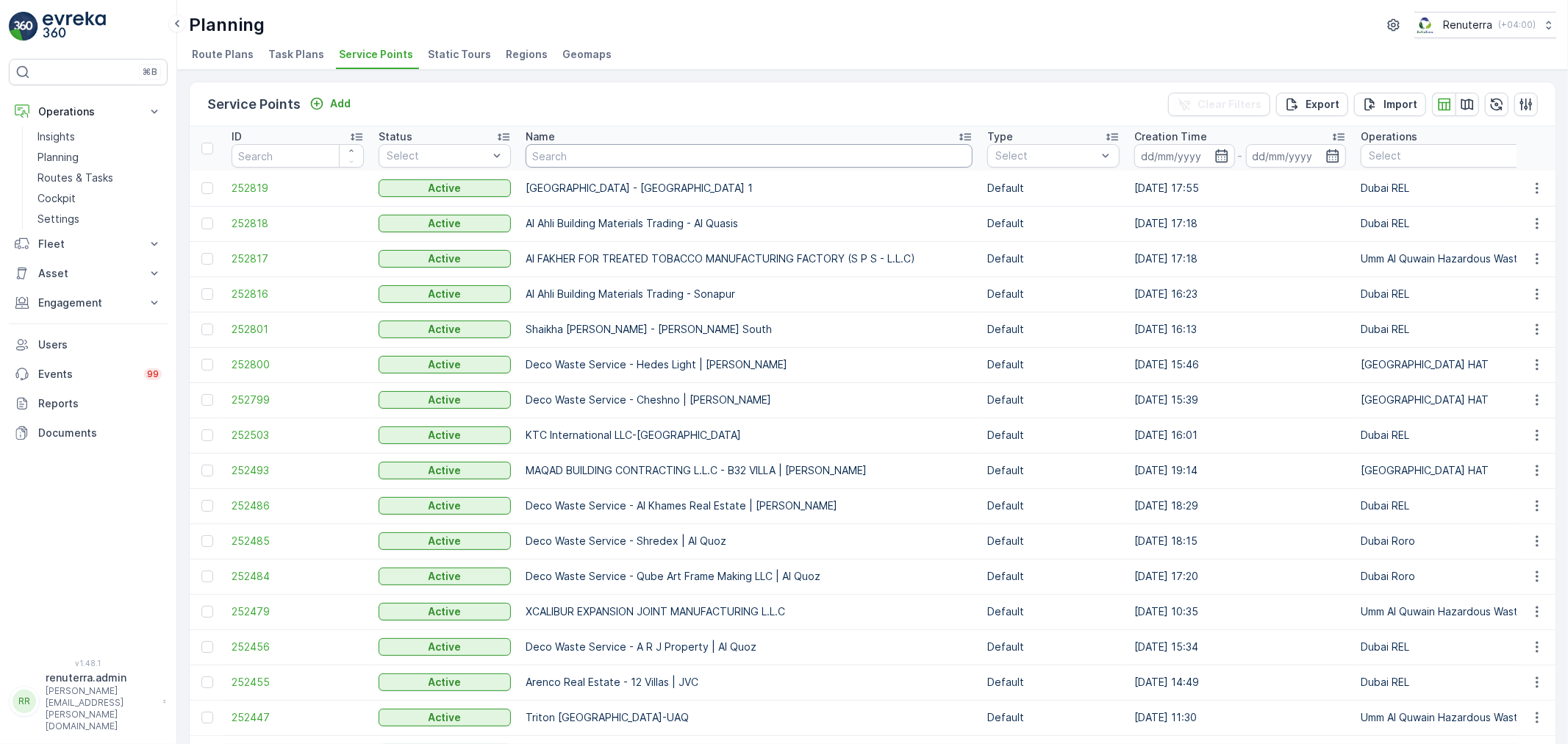
click at [685, 163] on input "text" at bounding box center [749, 155] width 447 height 24
type input "Al tayer"
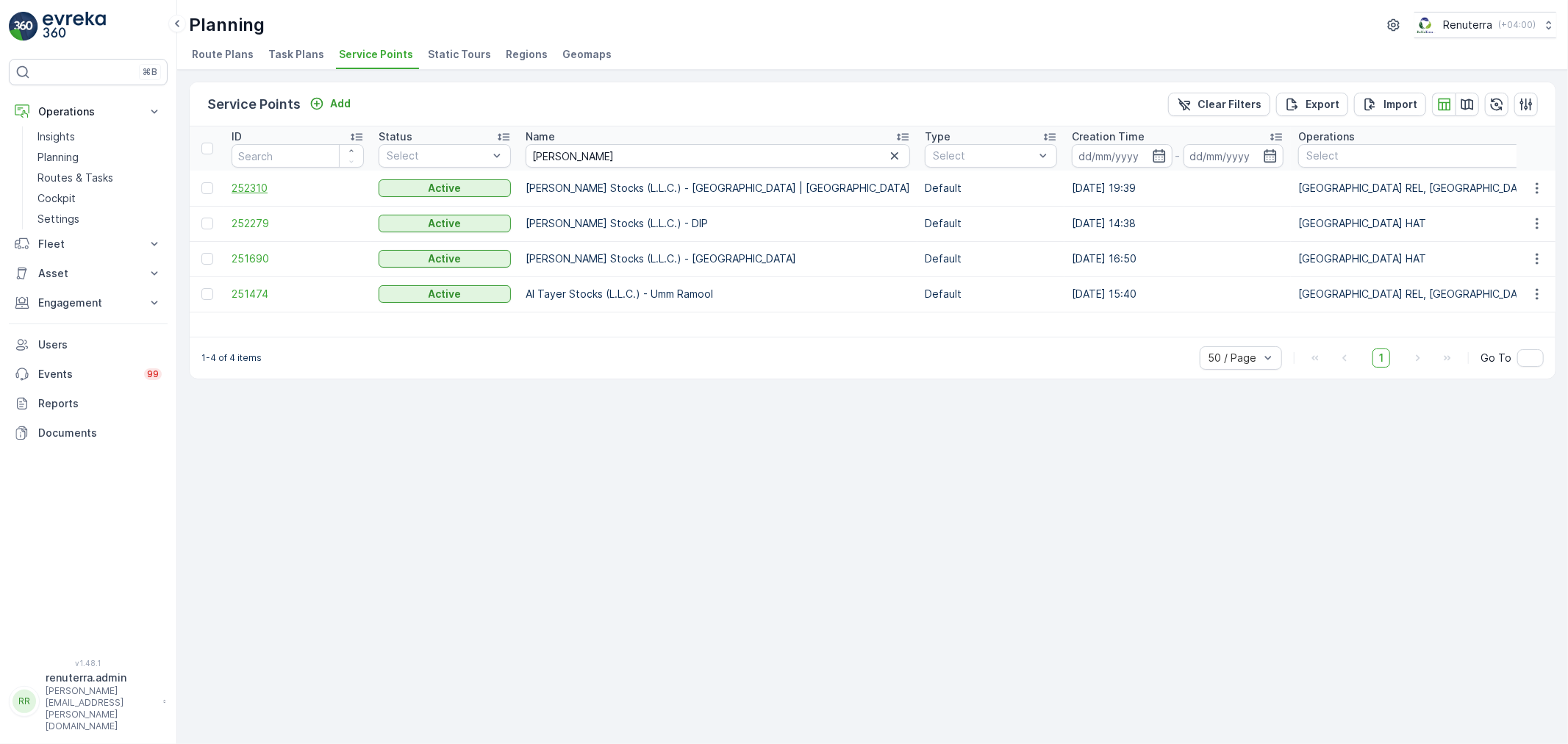
click at [243, 186] on span "252310" at bounding box center [298, 188] width 132 height 15
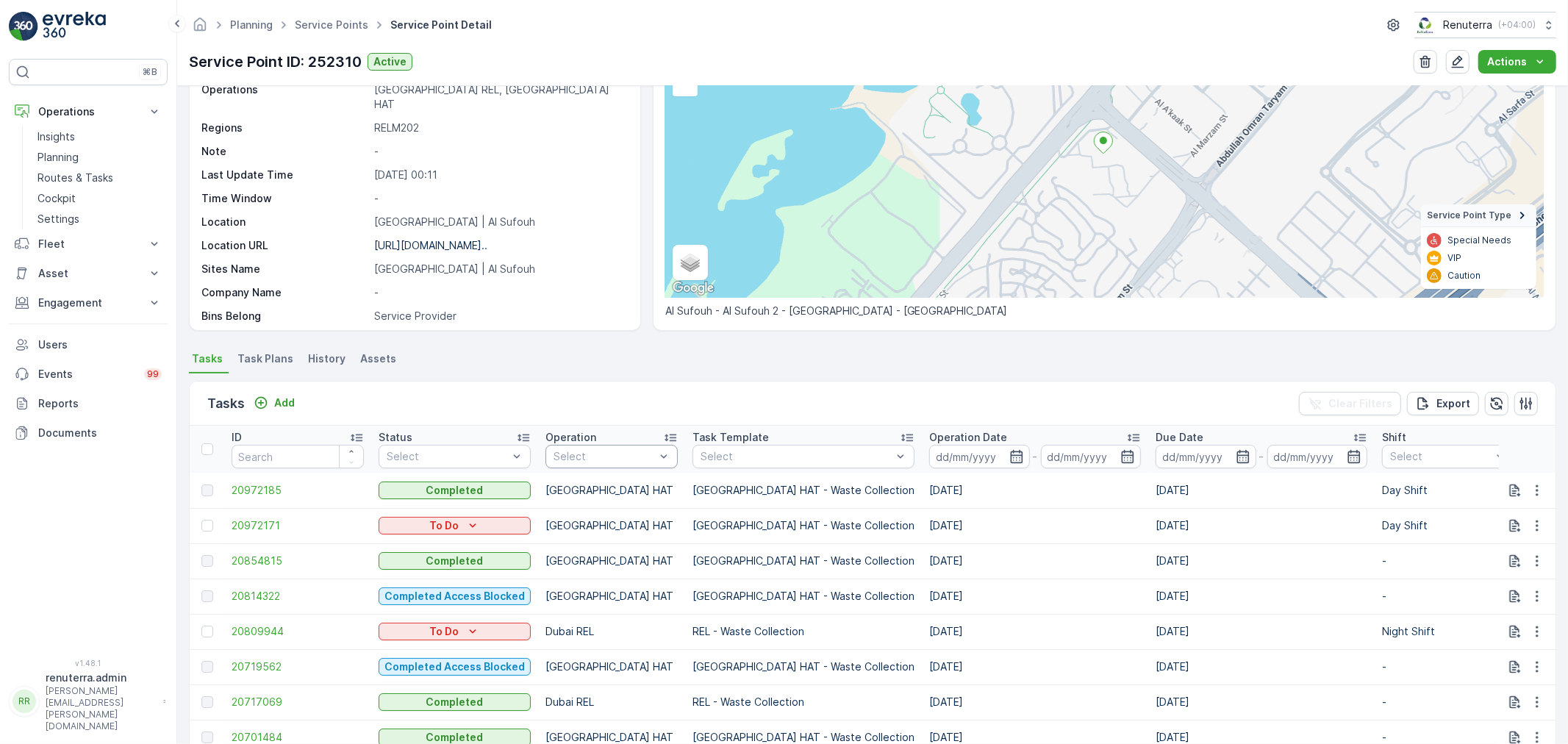
scroll to position [82, 0]
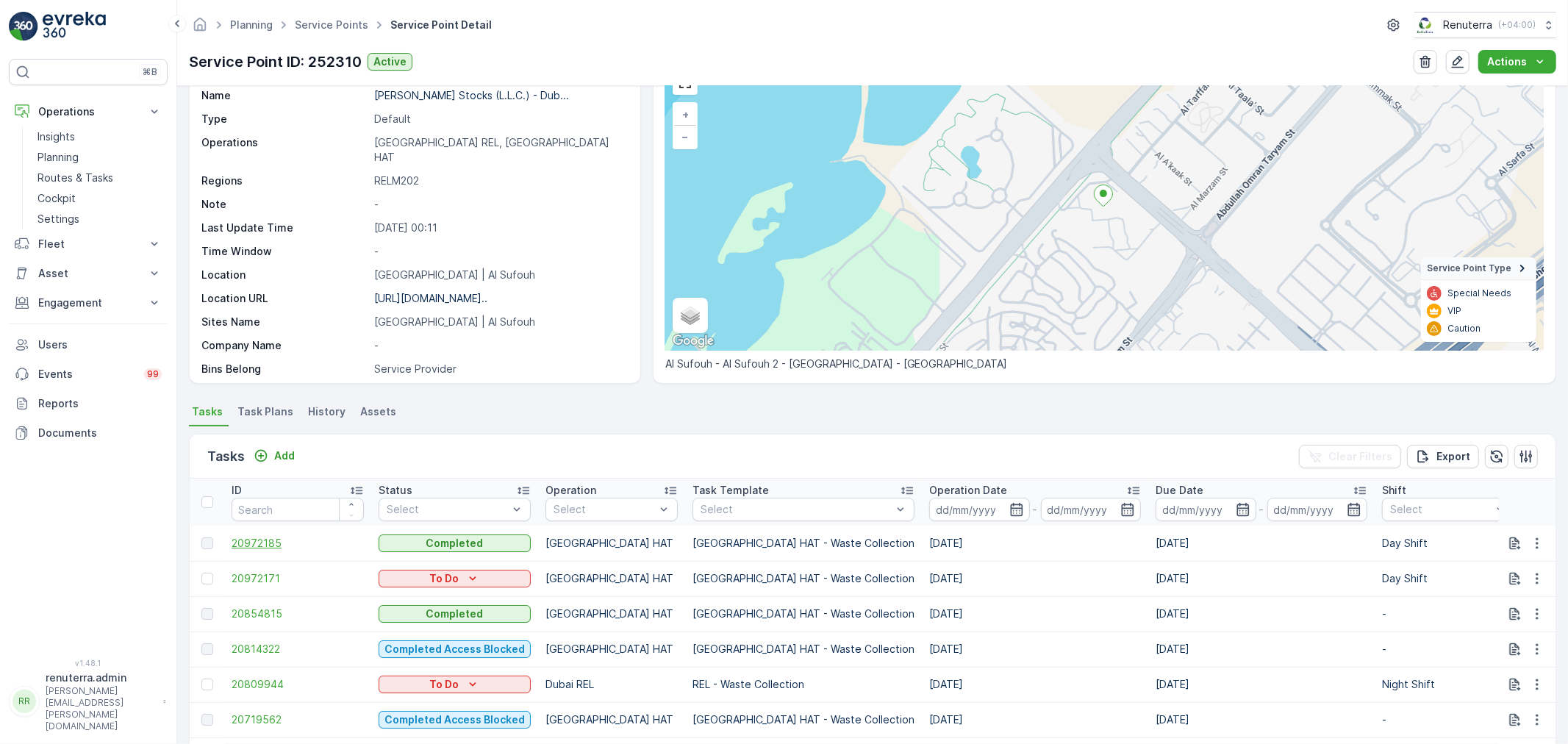
click at [280, 538] on span "20972185" at bounding box center [298, 543] width 132 height 15
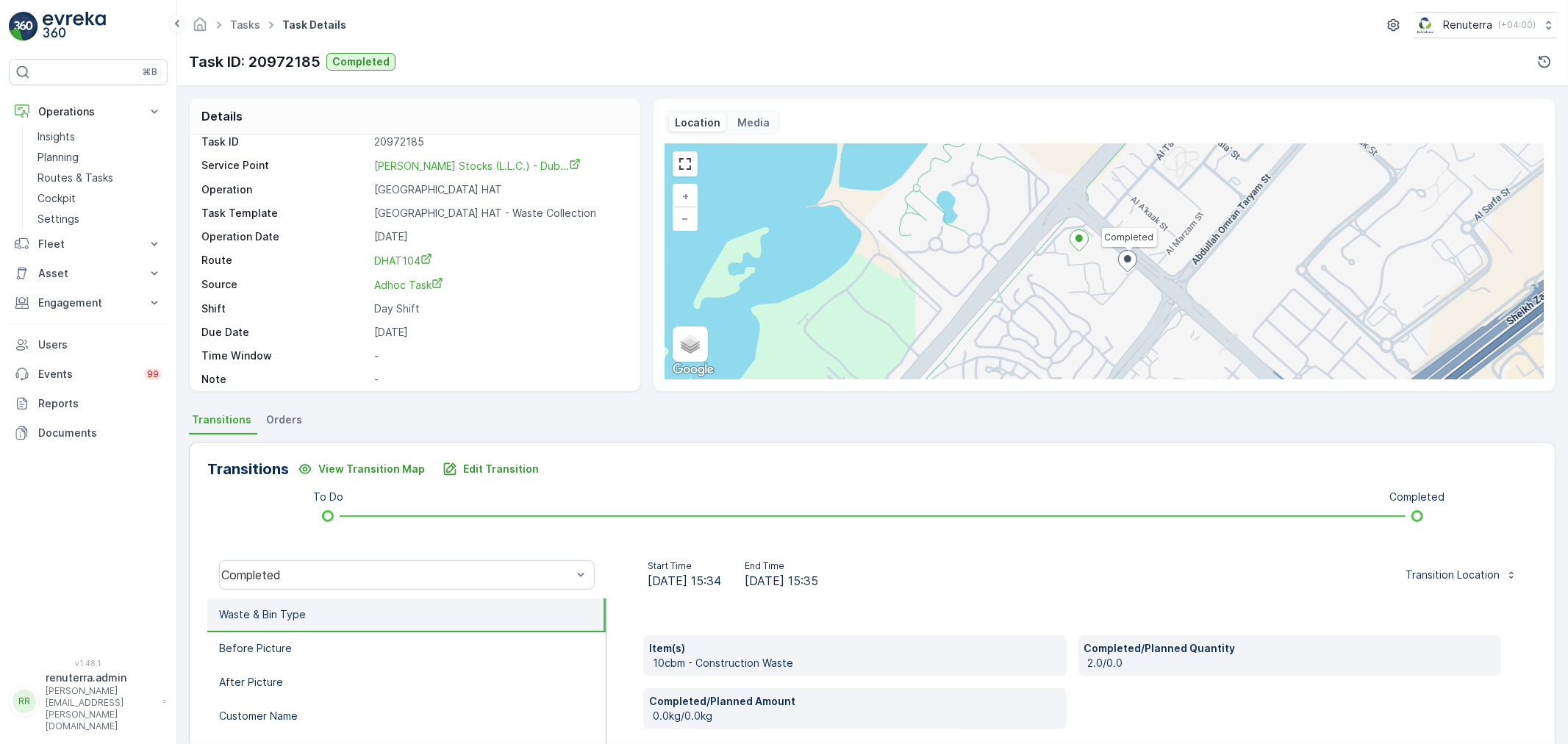
scroll to position [20, 0]
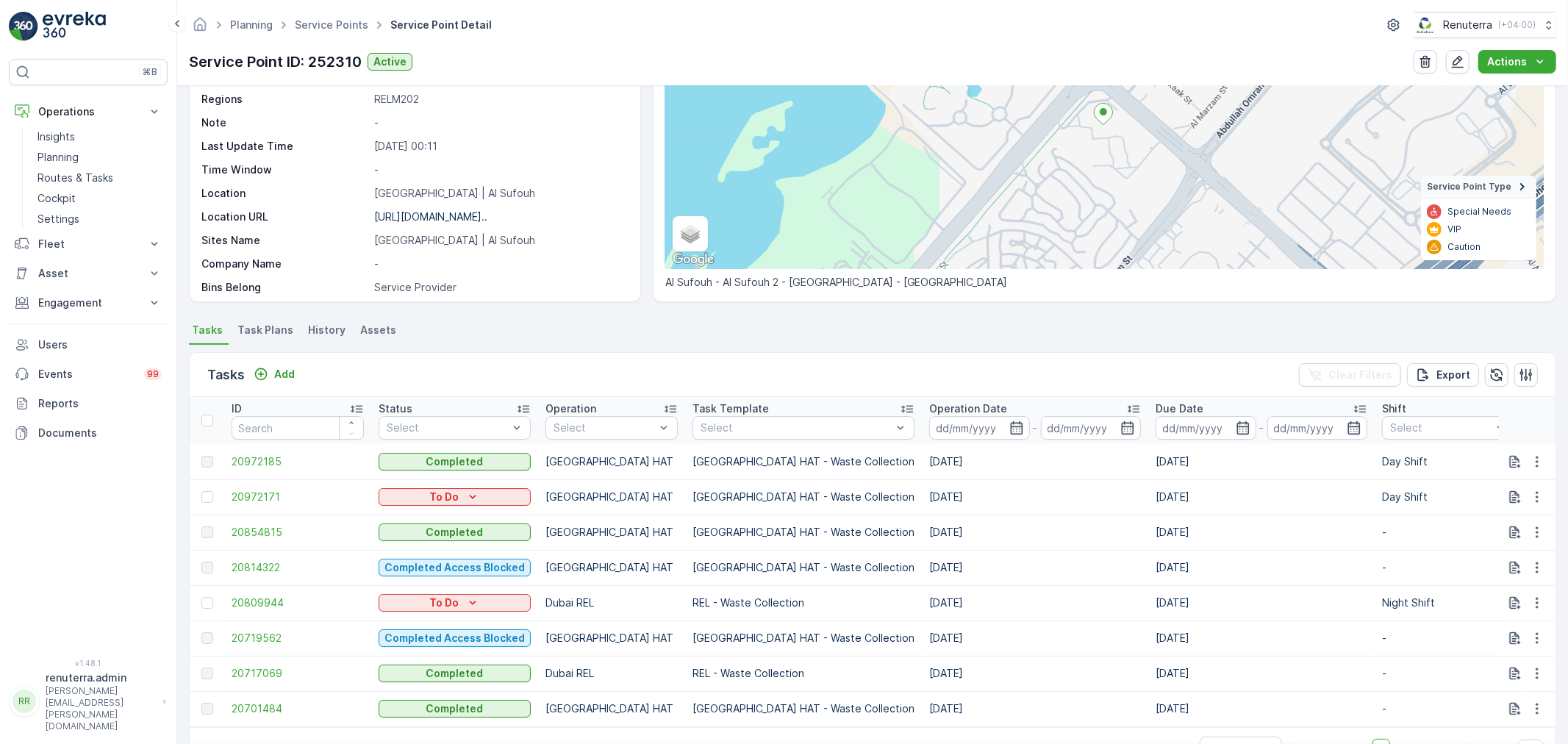
scroll to position [215, 0]
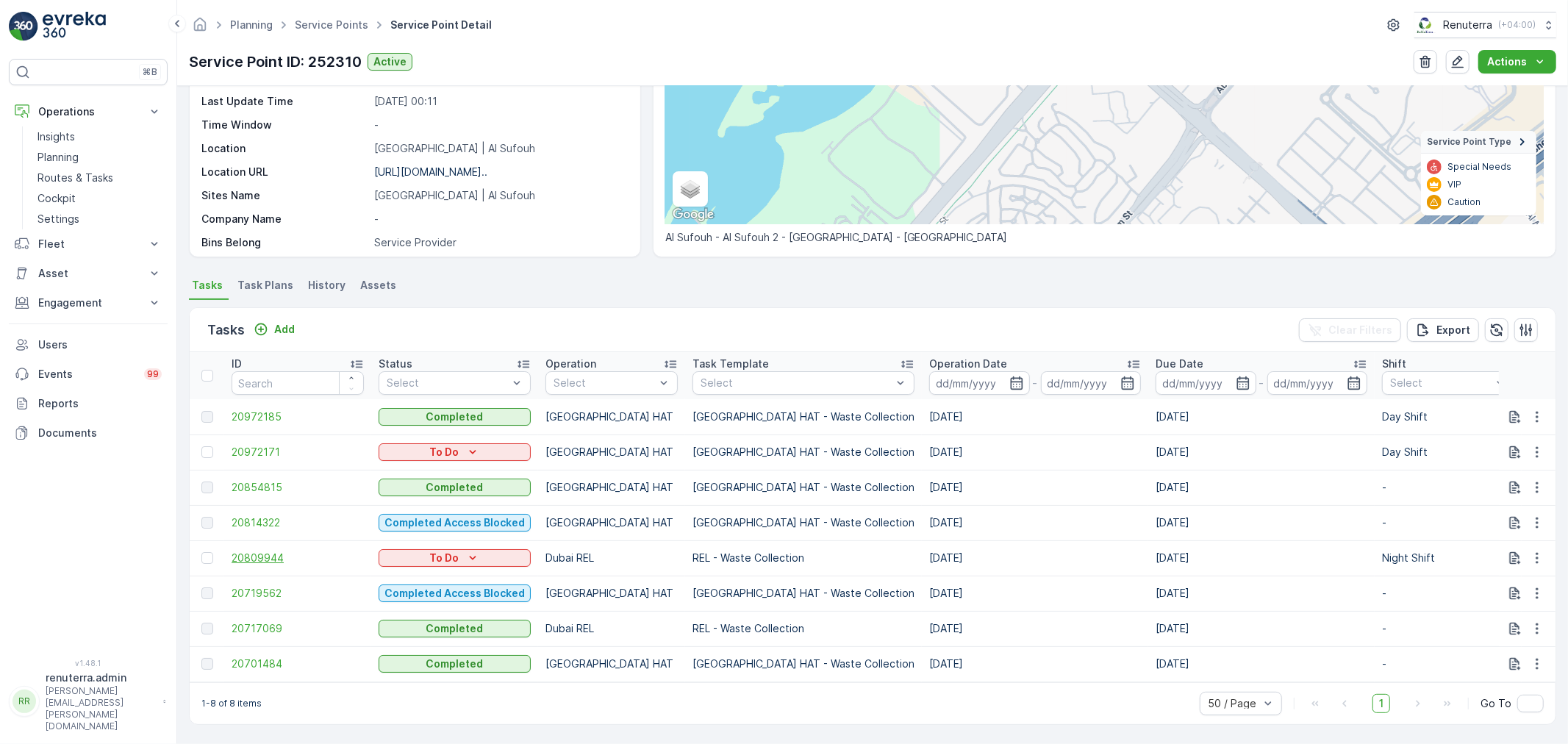
click at [280, 555] on span "20809944" at bounding box center [298, 558] width 132 height 15
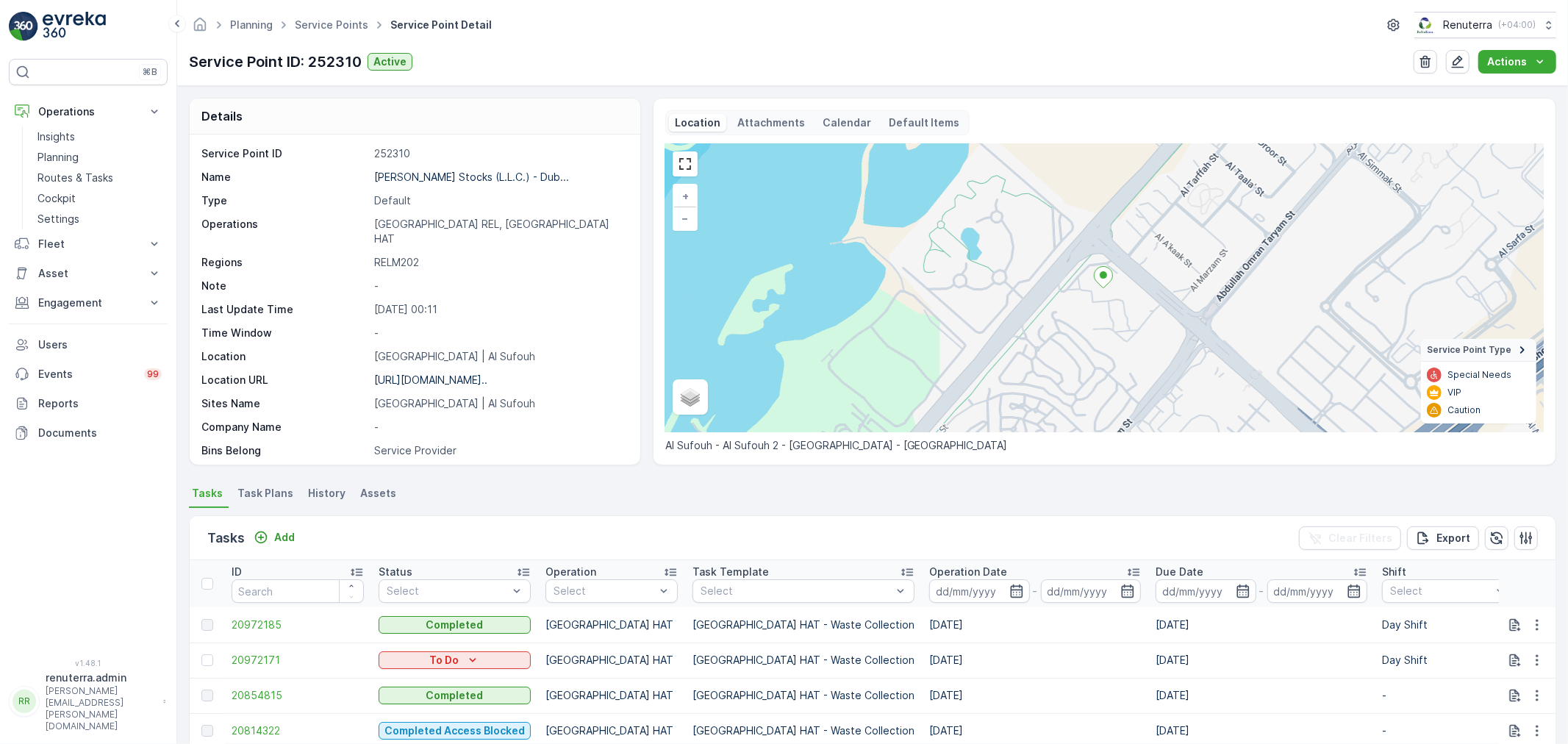
click at [290, 546] on div "Tasks Add Clear Filters Export" at bounding box center [872, 538] width 1366 height 44
click at [290, 541] on p "Add" at bounding box center [285, 538] width 21 height 15
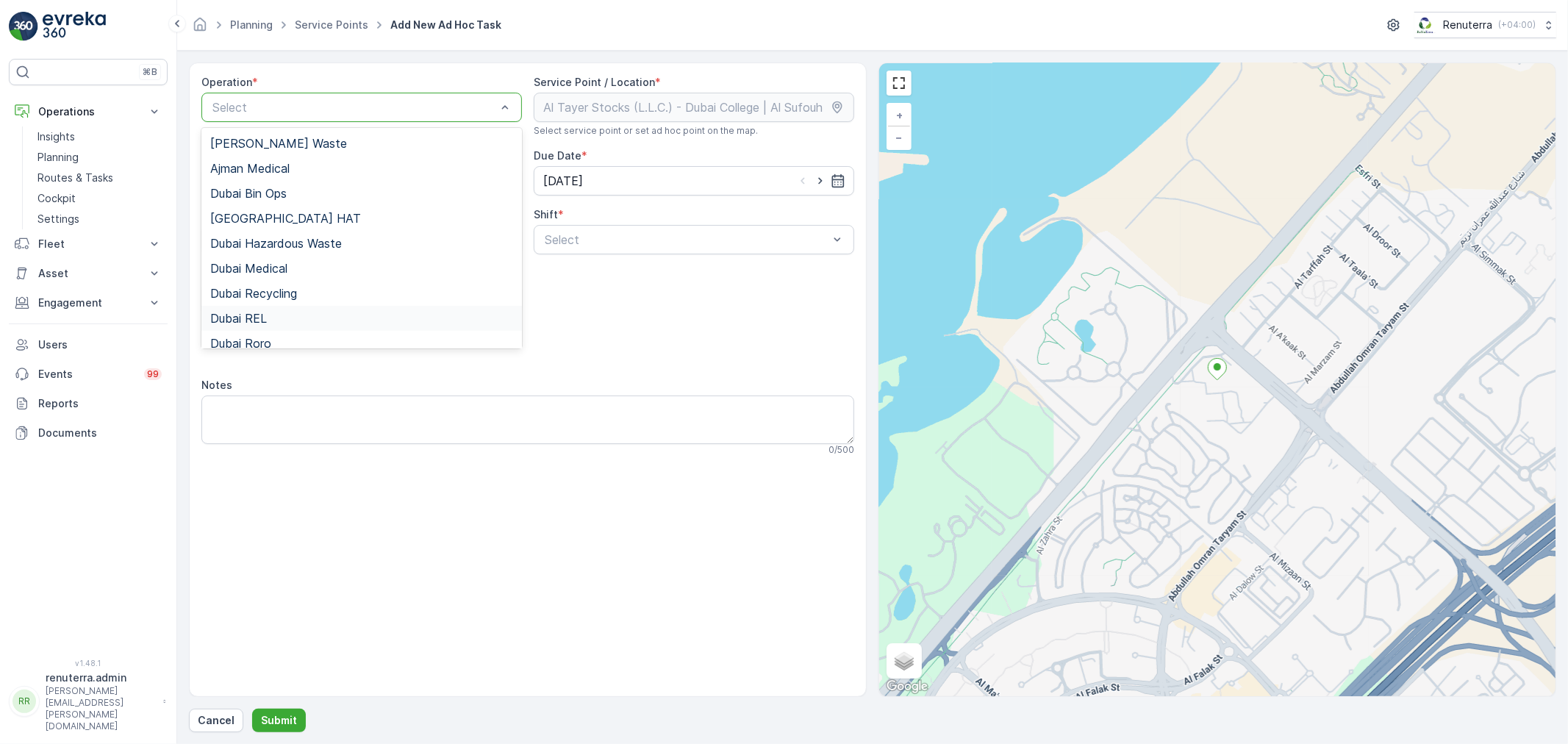
click at [278, 315] on div "Dubai REL" at bounding box center [361, 318] width 303 height 13
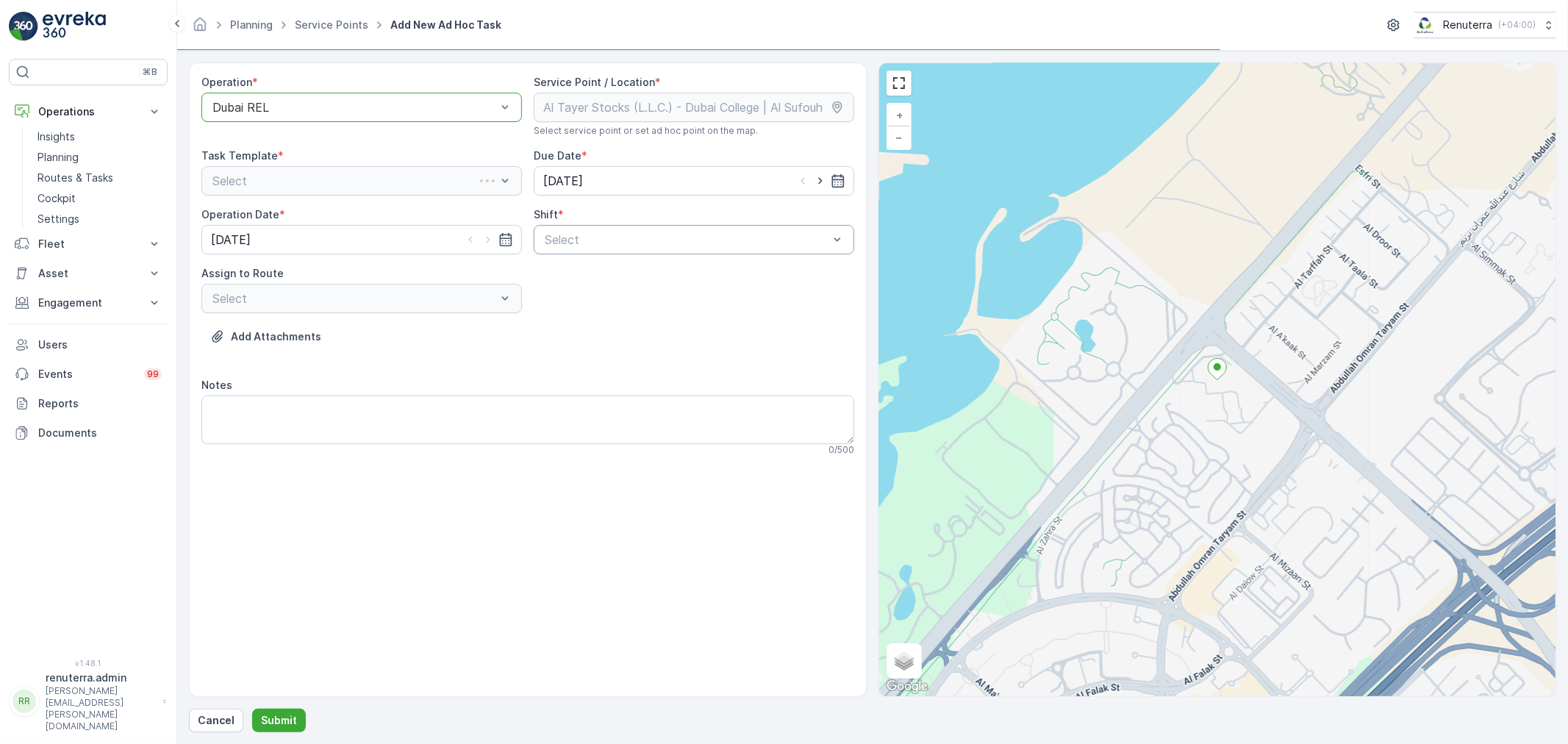
click at [648, 244] on div at bounding box center [686, 240] width 286 height 13
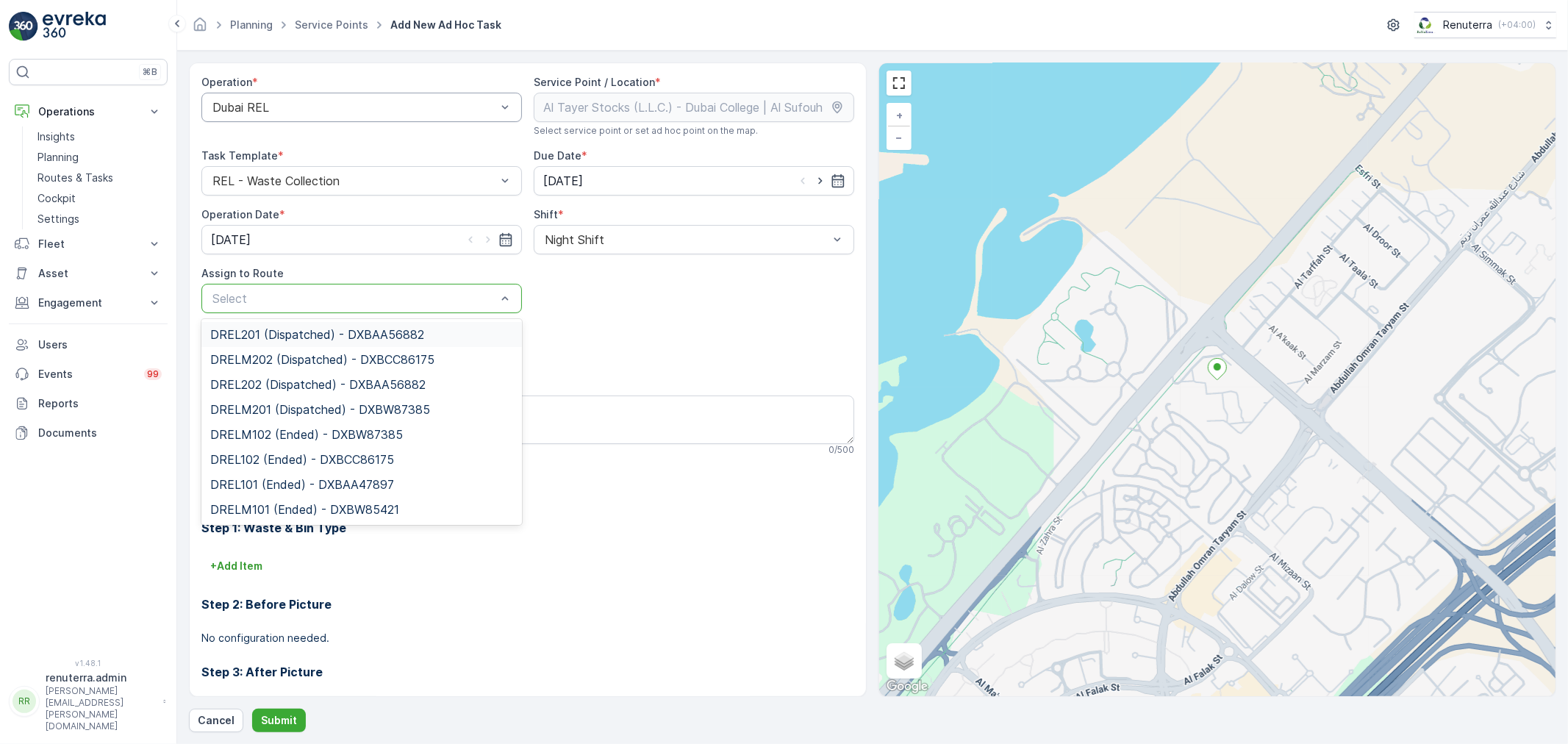
click at [324, 309] on div "Select" at bounding box center [361, 299] width 320 height 30
click at [305, 361] on span "DRELM202 (Dispatched) - DXBCC86175" at bounding box center [321, 359] width 224 height 13
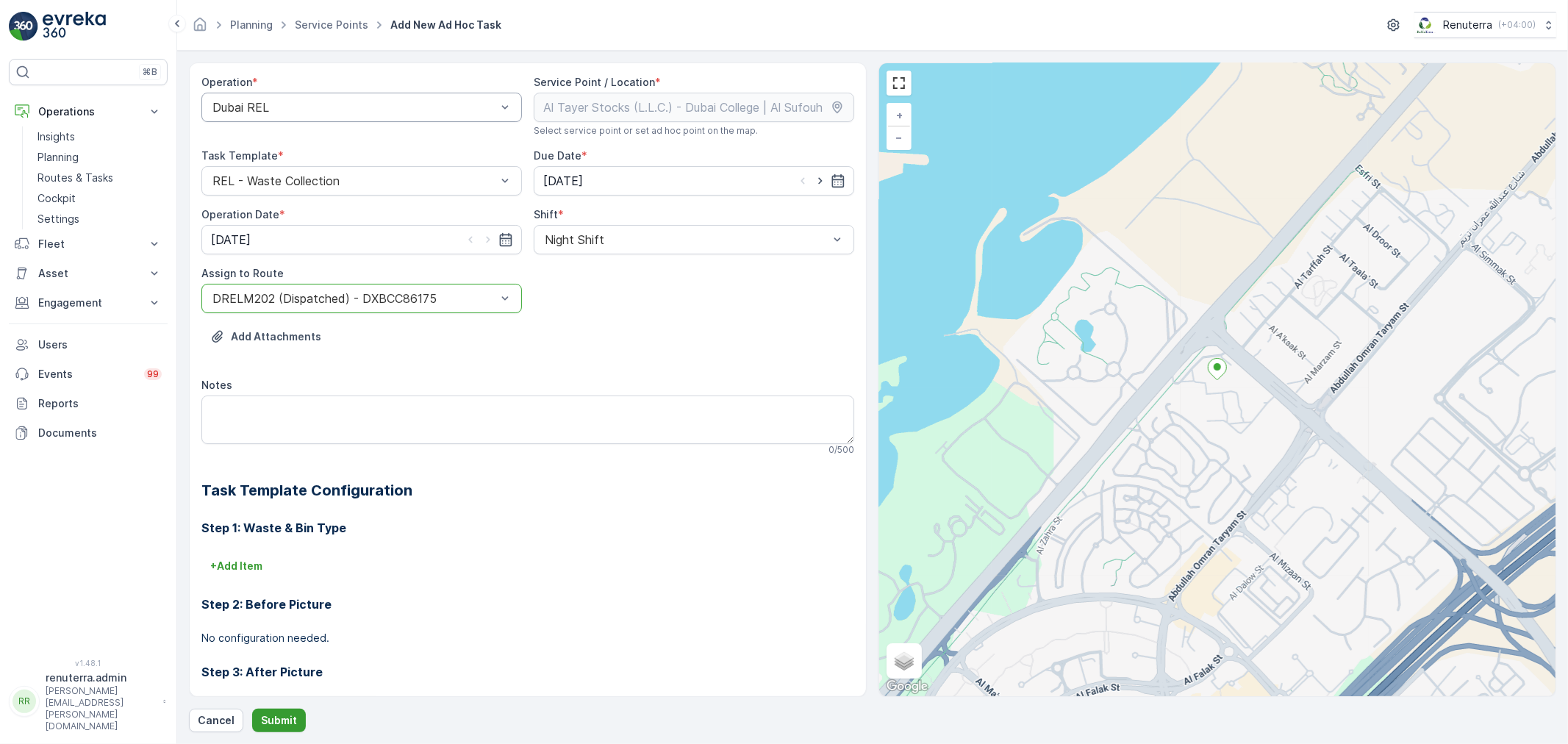
click at [276, 716] on p "Submit" at bounding box center [279, 720] width 36 height 15
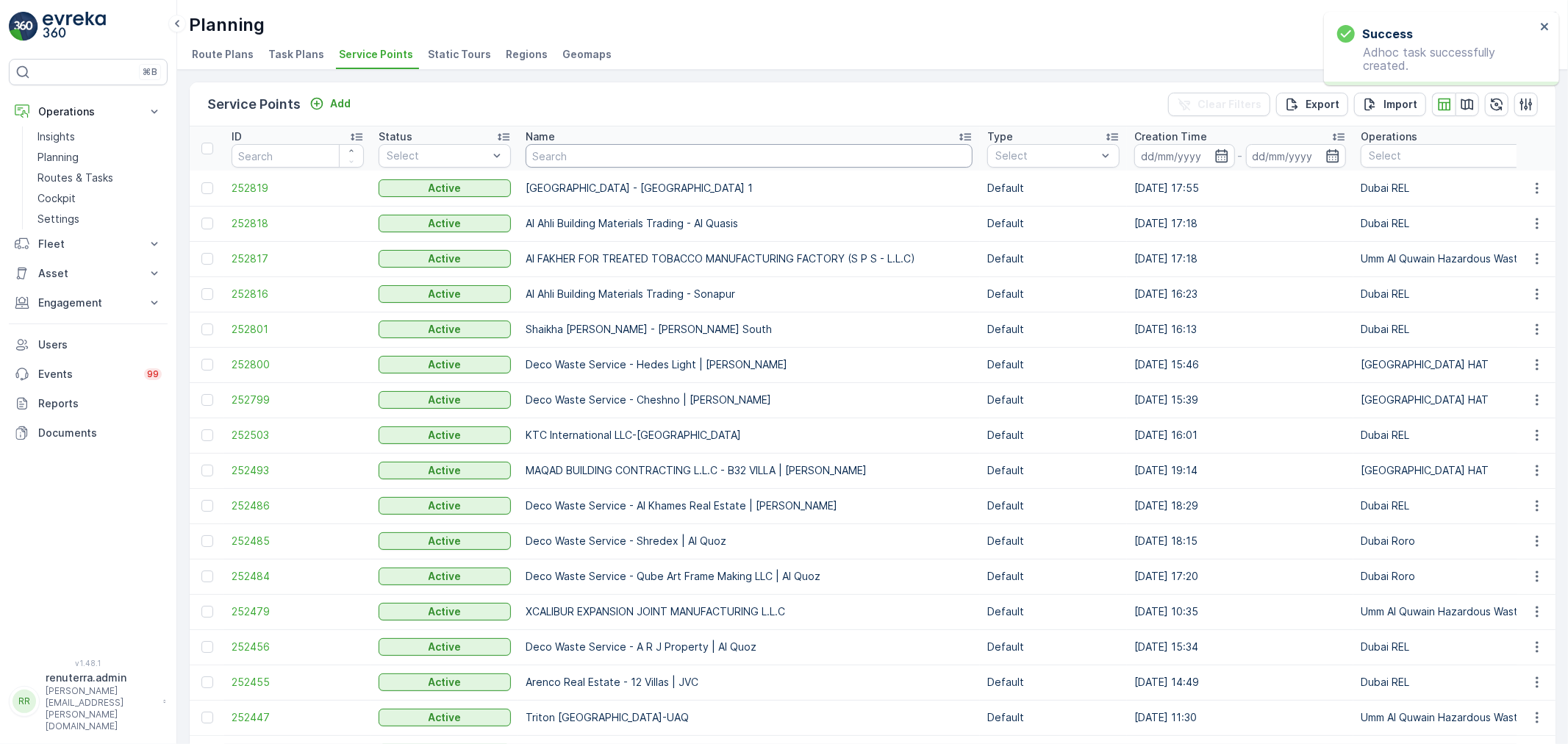
click at [582, 152] on input "text" at bounding box center [749, 155] width 447 height 24
click at [679, 152] on input "text" at bounding box center [749, 155] width 447 height 24
click at [63, 181] on p "Routes & Tasks" at bounding box center [75, 178] width 76 height 15
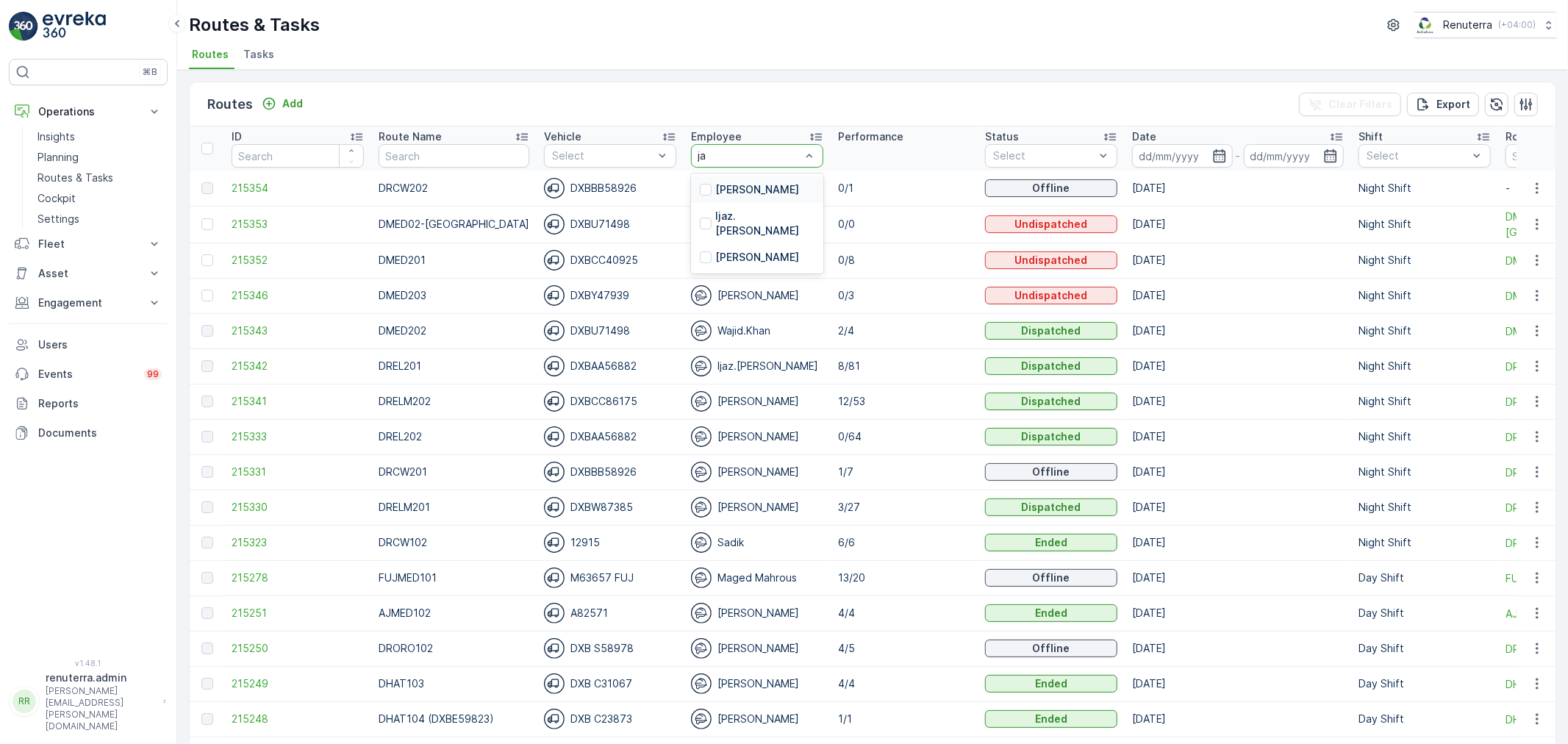
type input "jah"
click at [721, 159] on div at bounding box center [757, 155] width 132 height 24
click at [724, 159] on div at bounding box center [750, 156] width 104 height 12
type input "jah"
click at [715, 186] on p "[PERSON_NAME]" at bounding box center [757, 189] width 84 height 15
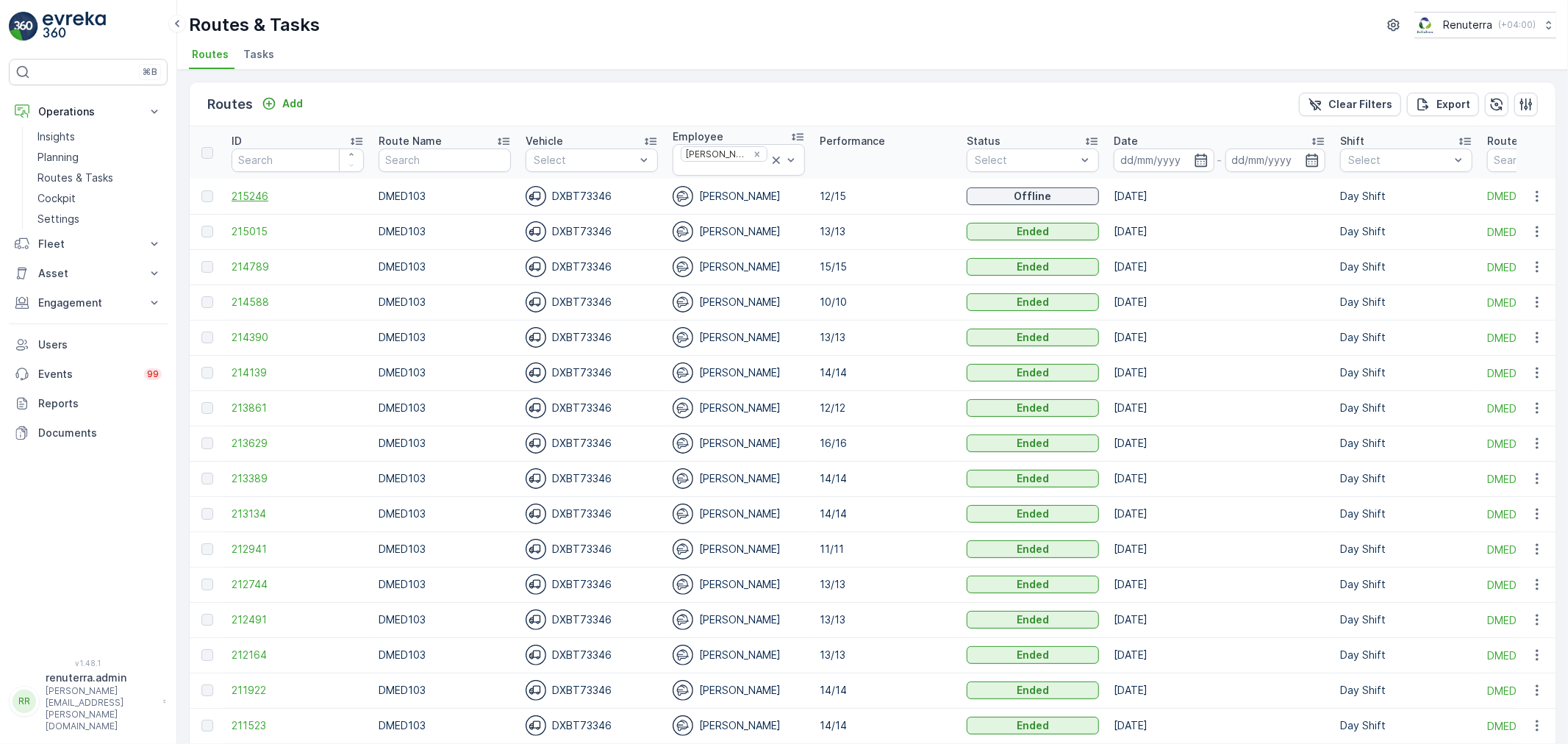
click at [247, 197] on span "215246" at bounding box center [298, 196] width 132 height 15
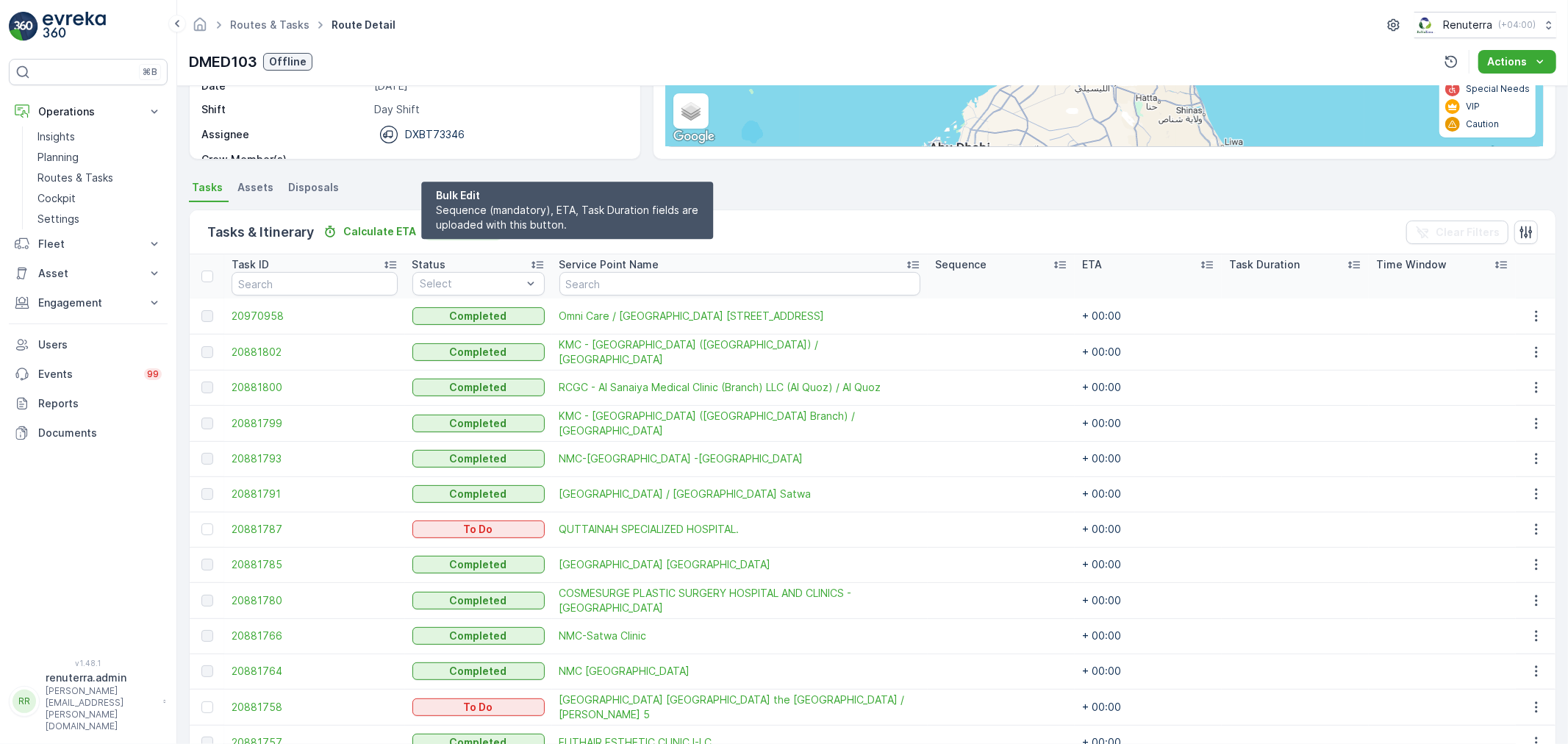
scroll to position [214, 0]
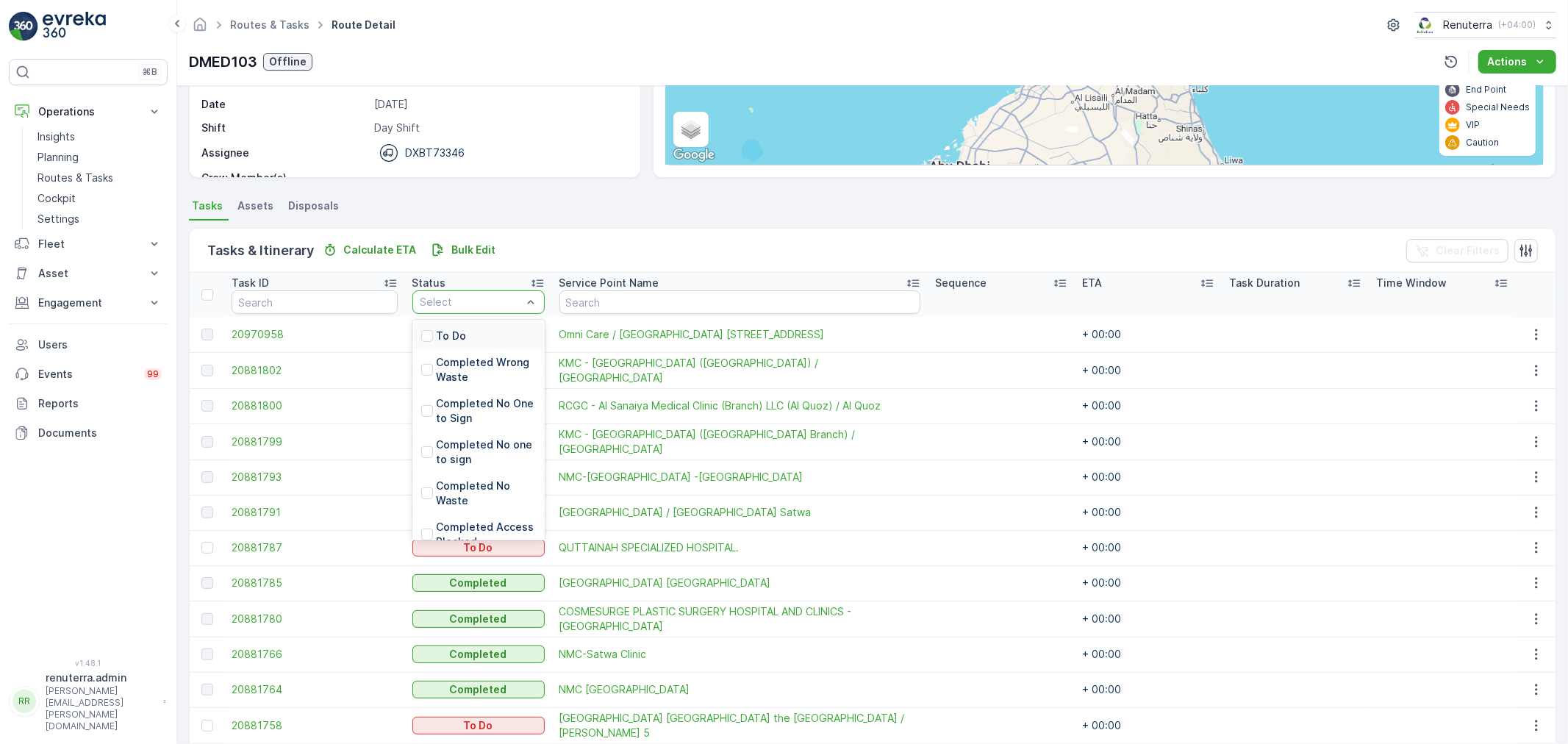
click at [450, 296] on div at bounding box center [471, 302] width 104 height 12
click at [444, 328] on p "To Do" at bounding box center [451, 335] width 30 height 15
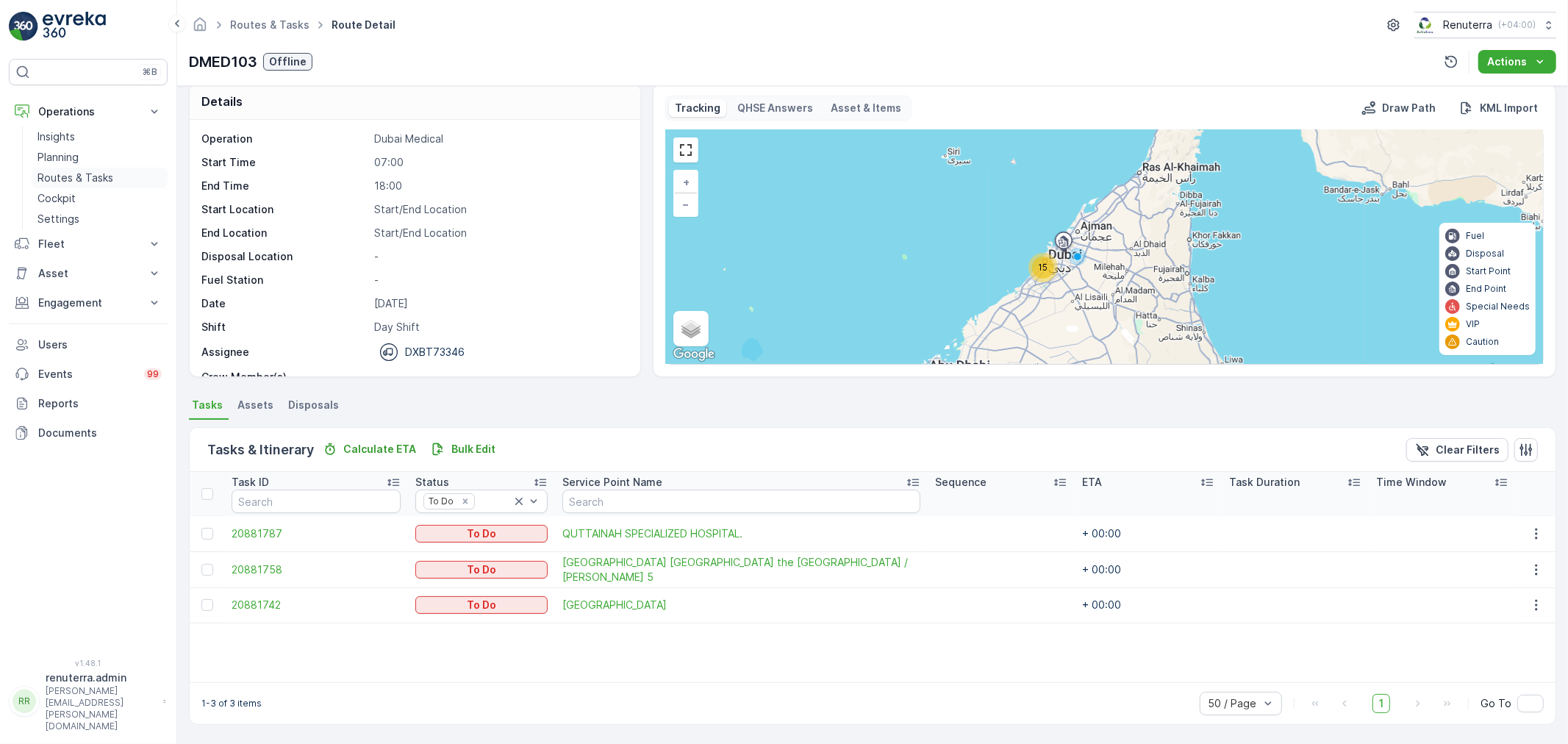
scroll to position [13, 0]
click at [271, 533] on span "20881787" at bounding box center [316, 535] width 169 height 15
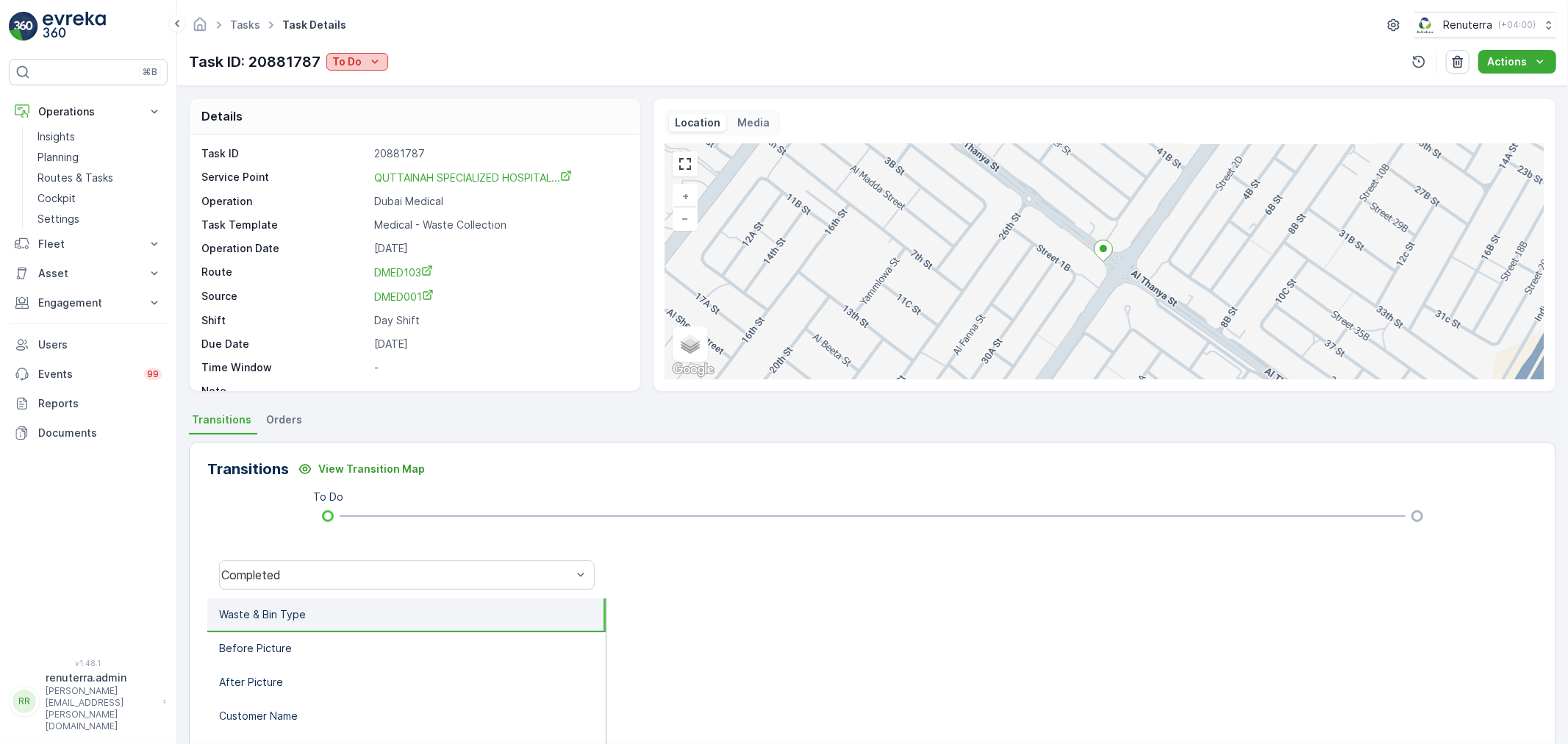
click at [363, 64] on div "To Do" at bounding box center [357, 61] width 50 height 15
click at [366, 83] on span "Completed" at bounding box center [362, 84] width 55 height 15
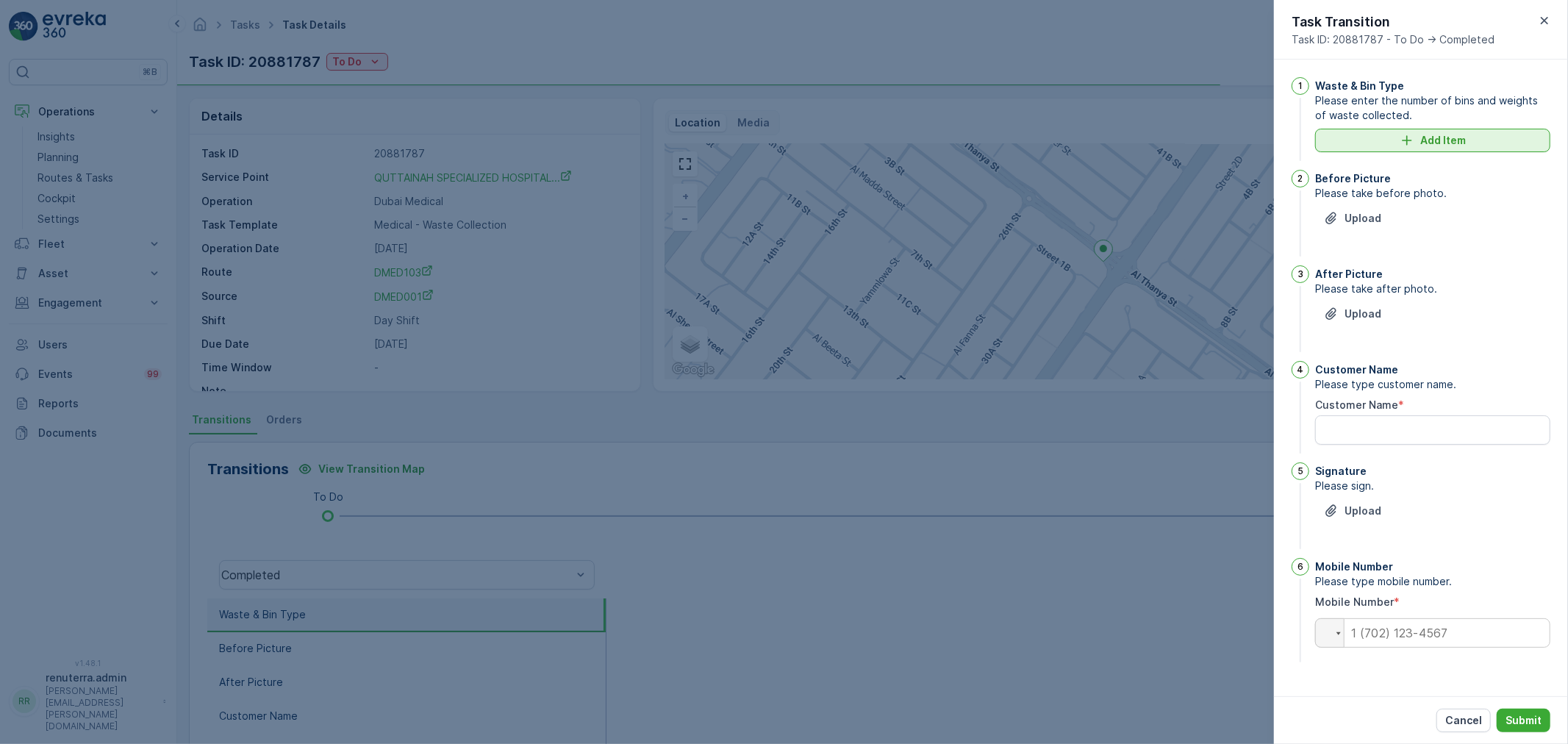
click at [1420, 149] on button "Add Item" at bounding box center [1432, 140] width 235 height 24
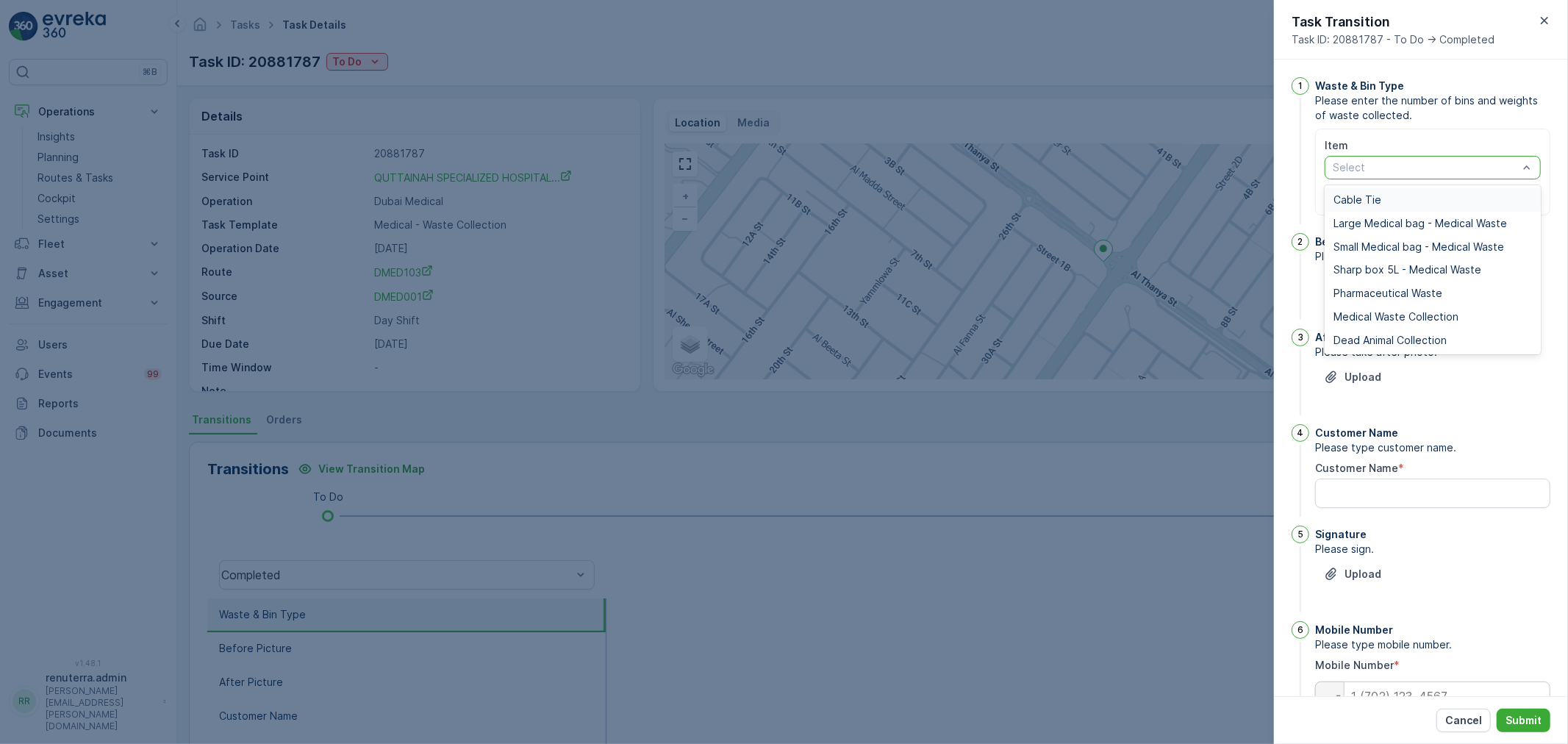
click at [1376, 166] on div at bounding box center [1425, 168] width 188 height 12
click at [1372, 314] on span "Medical Waste Collection" at bounding box center [1396, 317] width 125 height 12
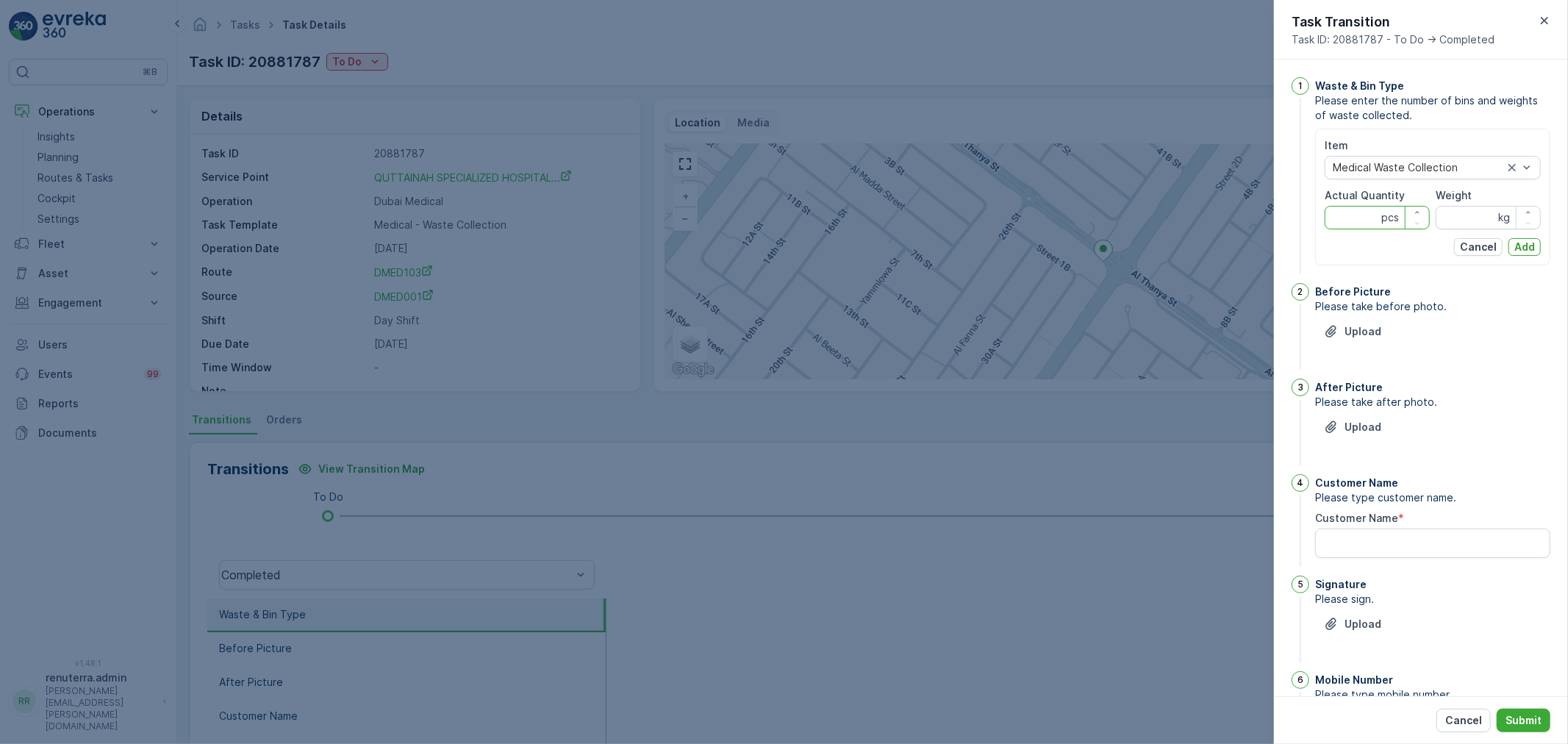
click at [1335, 220] on Quantity "Actual Quantity" at bounding box center [1376, 217] width 105 height 24
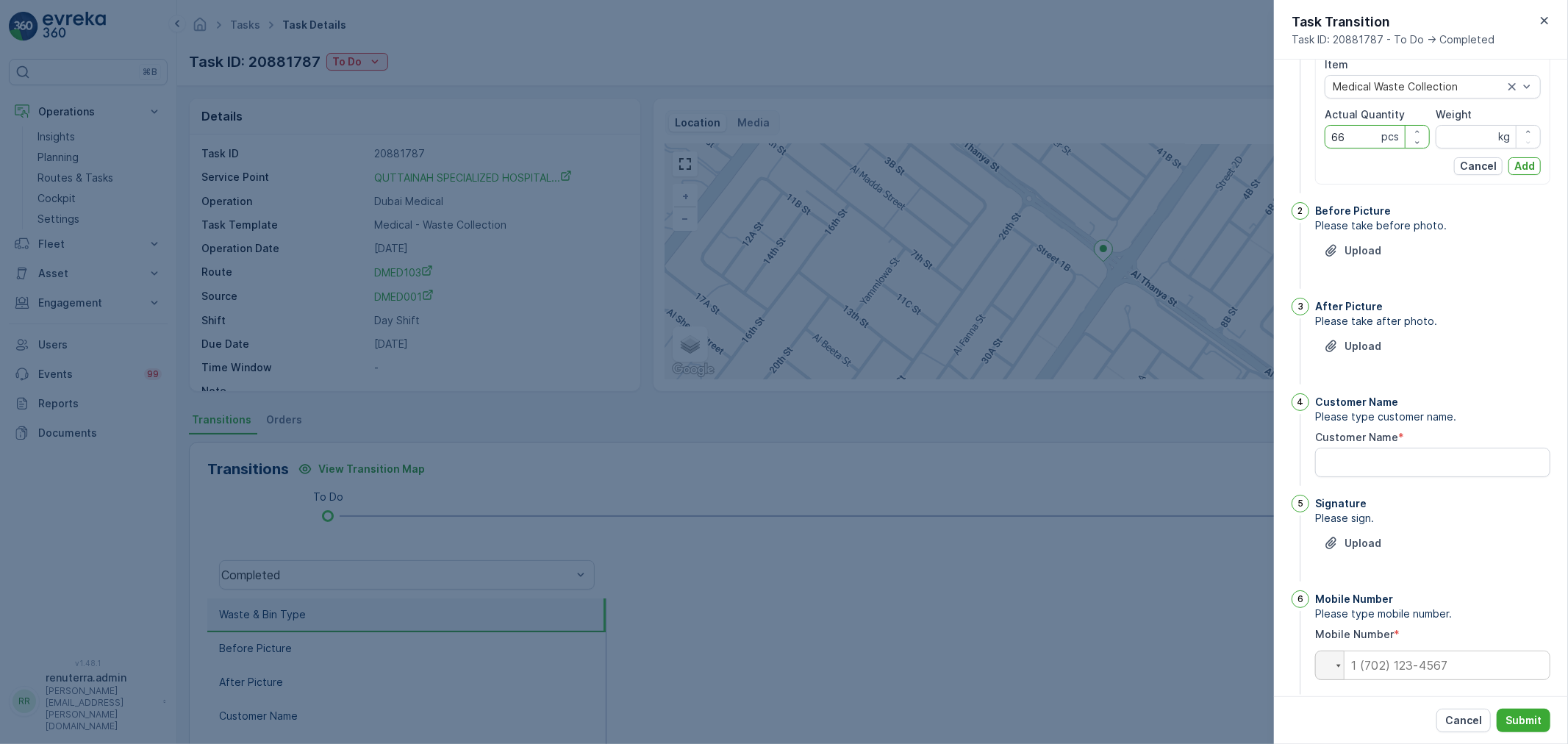
scroll to position [82, 0]
type Quantity "66"
drag, startPoint x: 1457, startPoint y: 130, endPoint x: 1534, endPoint y: 130, distance: 77.0
click at [1461, 130] on input "Weight" at bounding box center [1488, 136] width 105 height 24
type input "150"
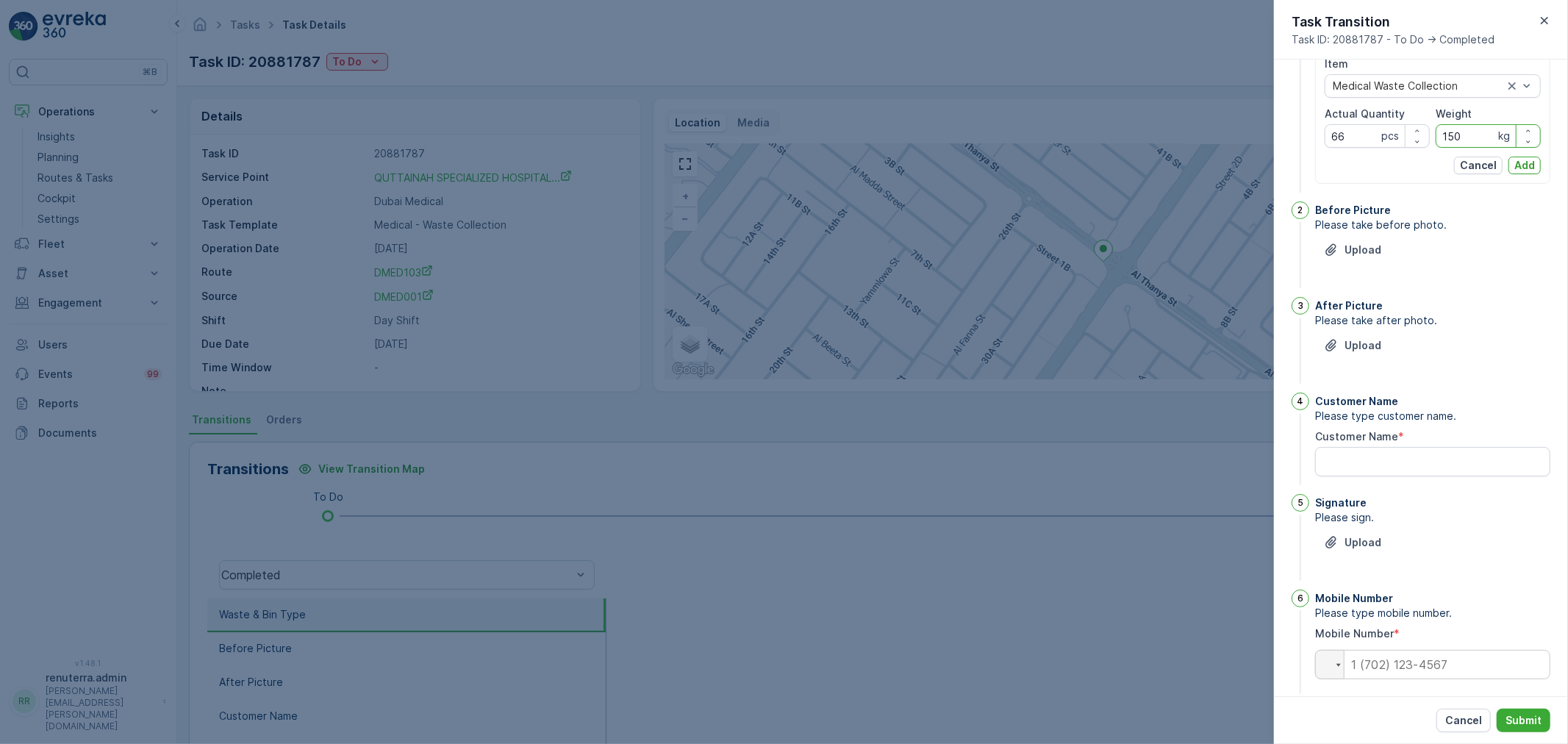
click at [1537, 172] on div "Cancel Add" at bounding box center [1432, 166] width 216 height 17
click at [1531, 163] on p "Add" at bounding box center [1524, 166] width 21 height 15
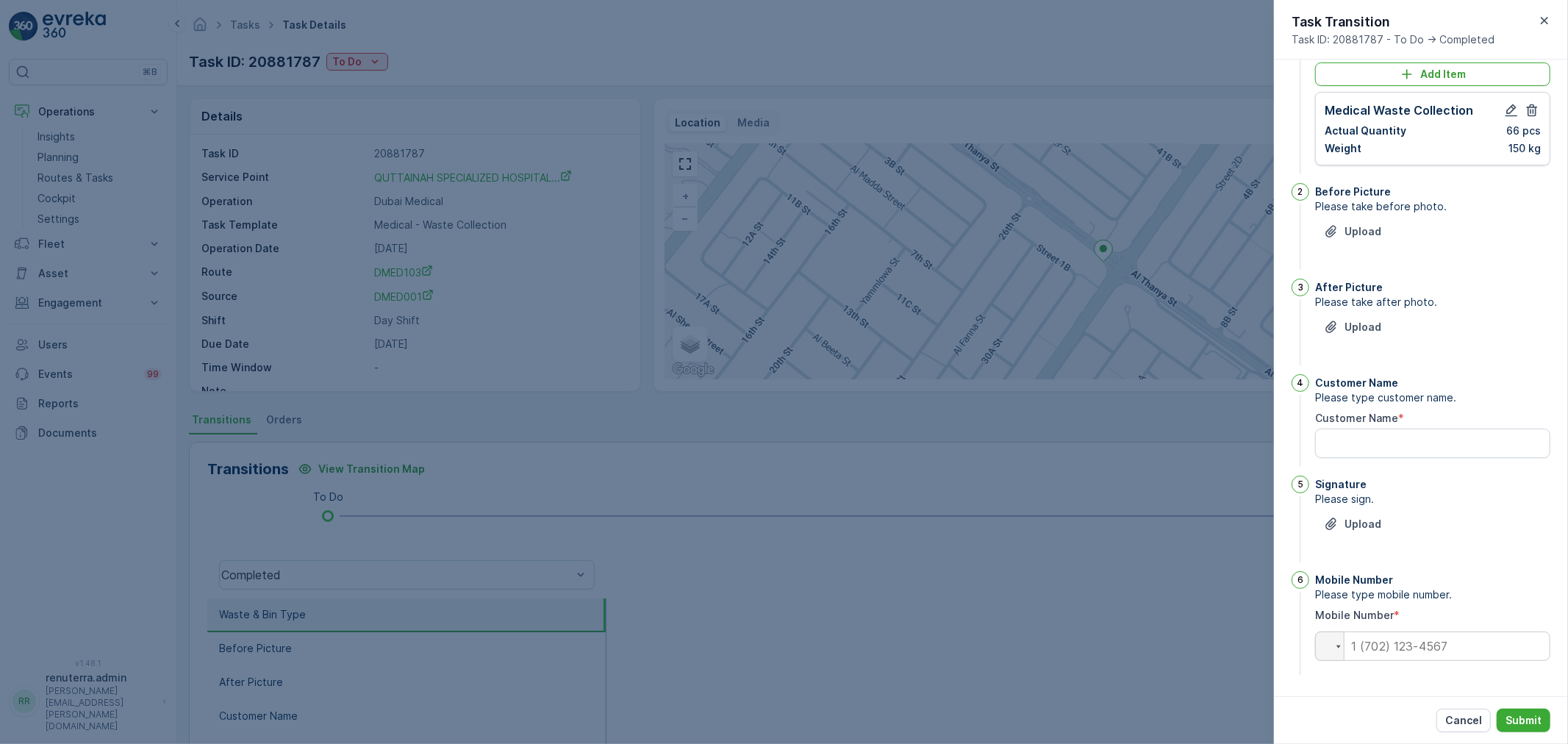
scroll to position [66, 0]
click at [1375, 230] on p "Upload" at bounding box center [1363, 231] width 37 height 15
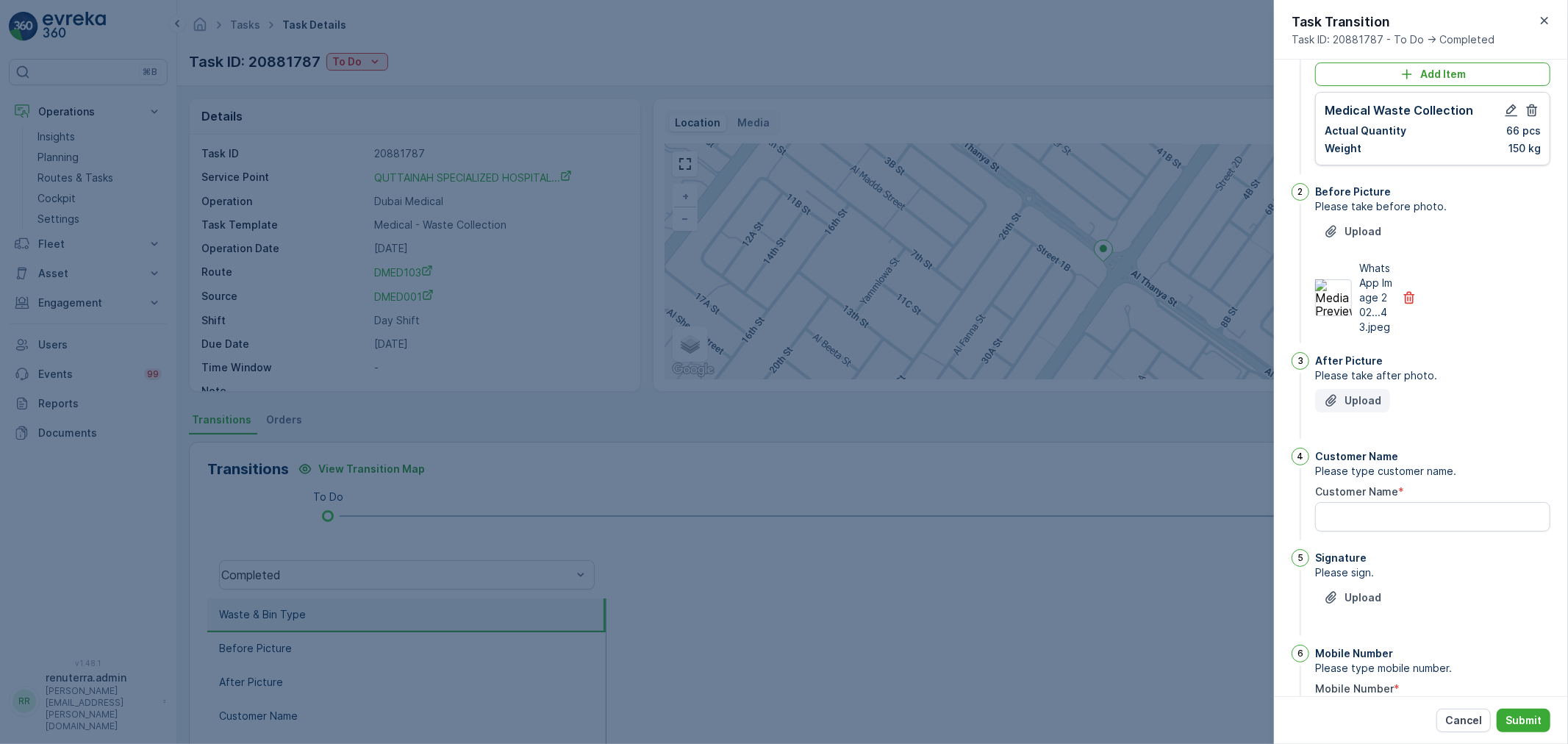
click at [1354, 409] on p "Upload" at bounding box center [1363, 401] width 37 height 15
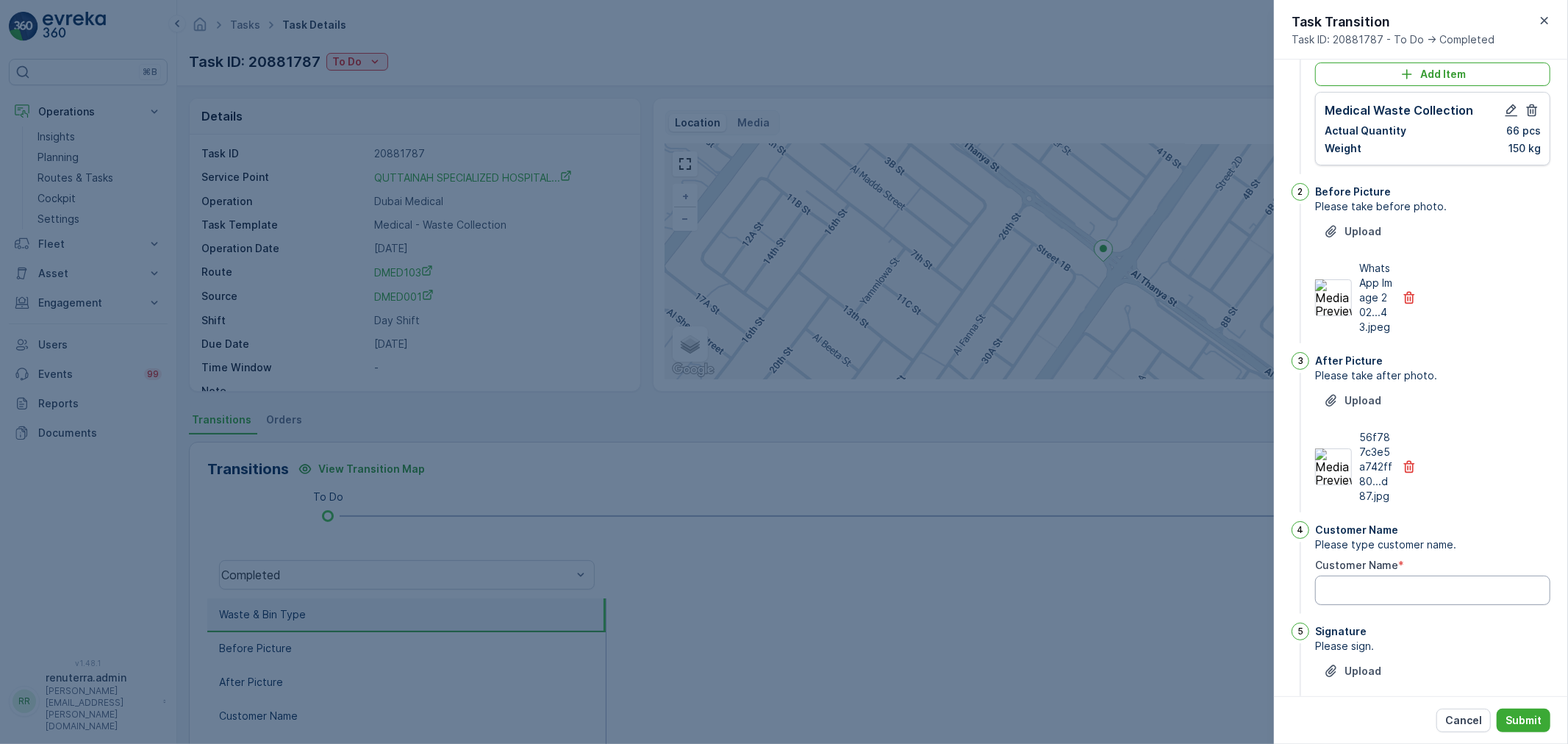
drag, startPoint x: 1367, startPoint y: 606, endPoint x: 1343, endPoint y: 599, distance: 25.0
click at [1361, 599] on Name "Customer Name" at bounding box center [1432, 591] width 235 height 30
paste Name "0524591667"
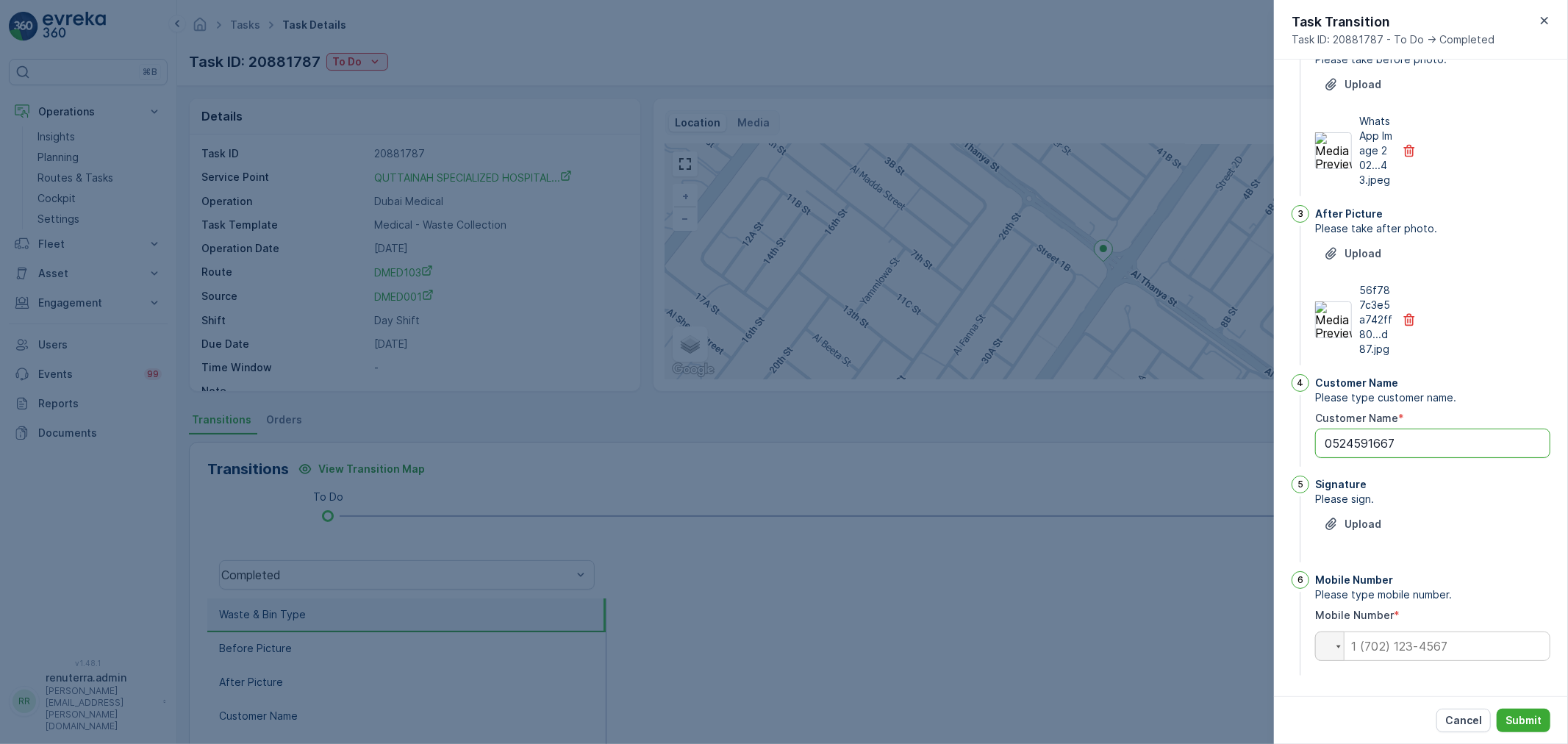
scroll to position [228, 0]
type Name "0524591667"
click at [1380, 520] on button "Upload" at bounding box center [1352, 524] width 75 height 24
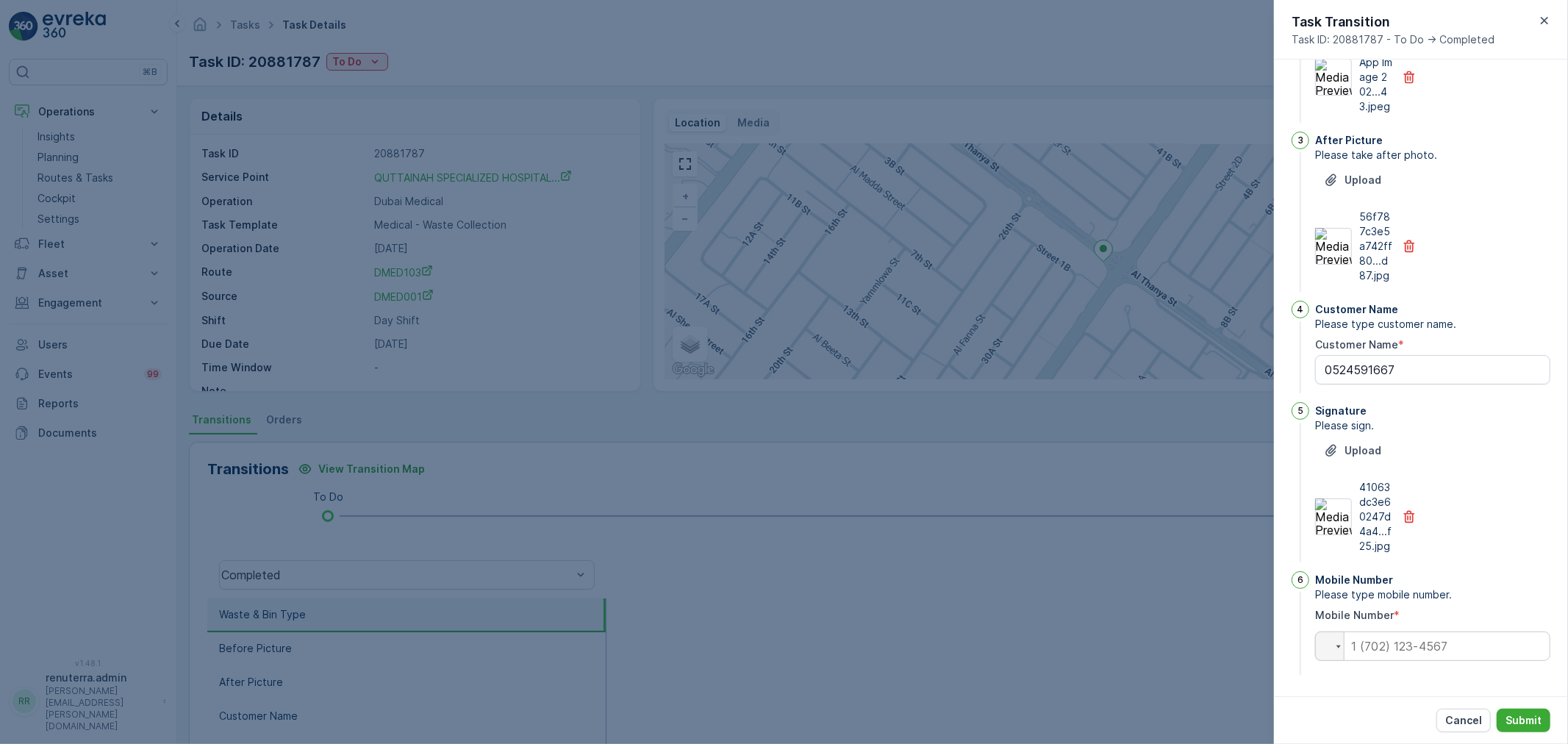
scroll to position [301, 0]
drag, startPoint x: 1370, startPoint y: 366, endPoint x: 1430, endPoint y: 364, distance: 60.0
click at [1449, 363] on Name "0524591667" at bounding box center [1432, 370] width 235 height 30
drag, startPoint x: 1369, startPoint y: 370, endPoint x: 1413, endPoint y: 639, distance: 272.6
click at [1413, 639] on input "tel" at bounding box center [1432, 646] width 235 height 30
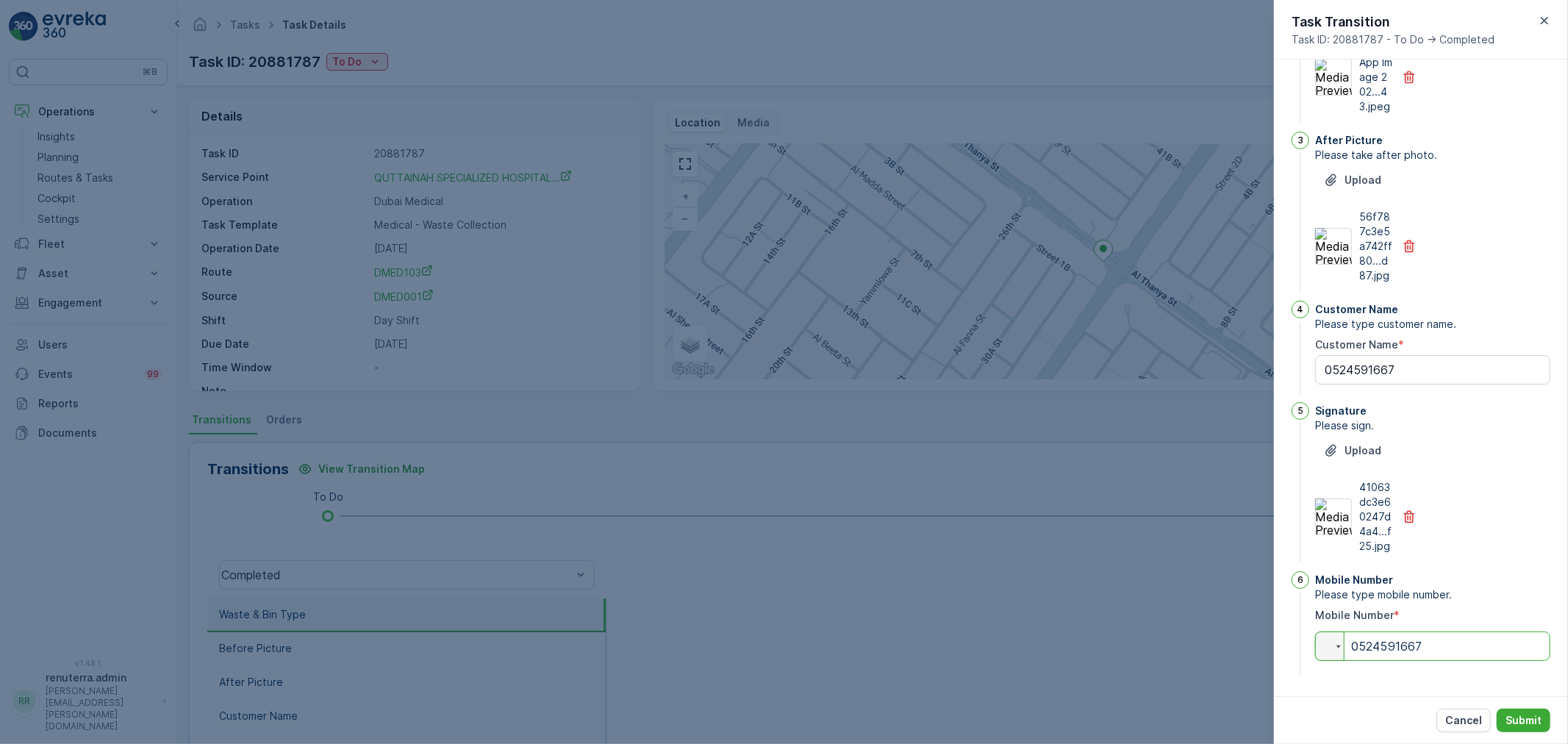
type input "0524591667"
drag, startPoint x: 1394, startPoint y: 375, endPoint x: 1196, endPoint y: 391, distance: 198.6
click at [1196, 391] on div "Tasks Task Details Renuterra ( +04:00 ) Task ID: 20881787 To Do Actions Details…" at bounding box center [871, 372] width 1390 height 744
paste Name "[PERSON_NAME]"
type Name "[PERSON_NAME]"
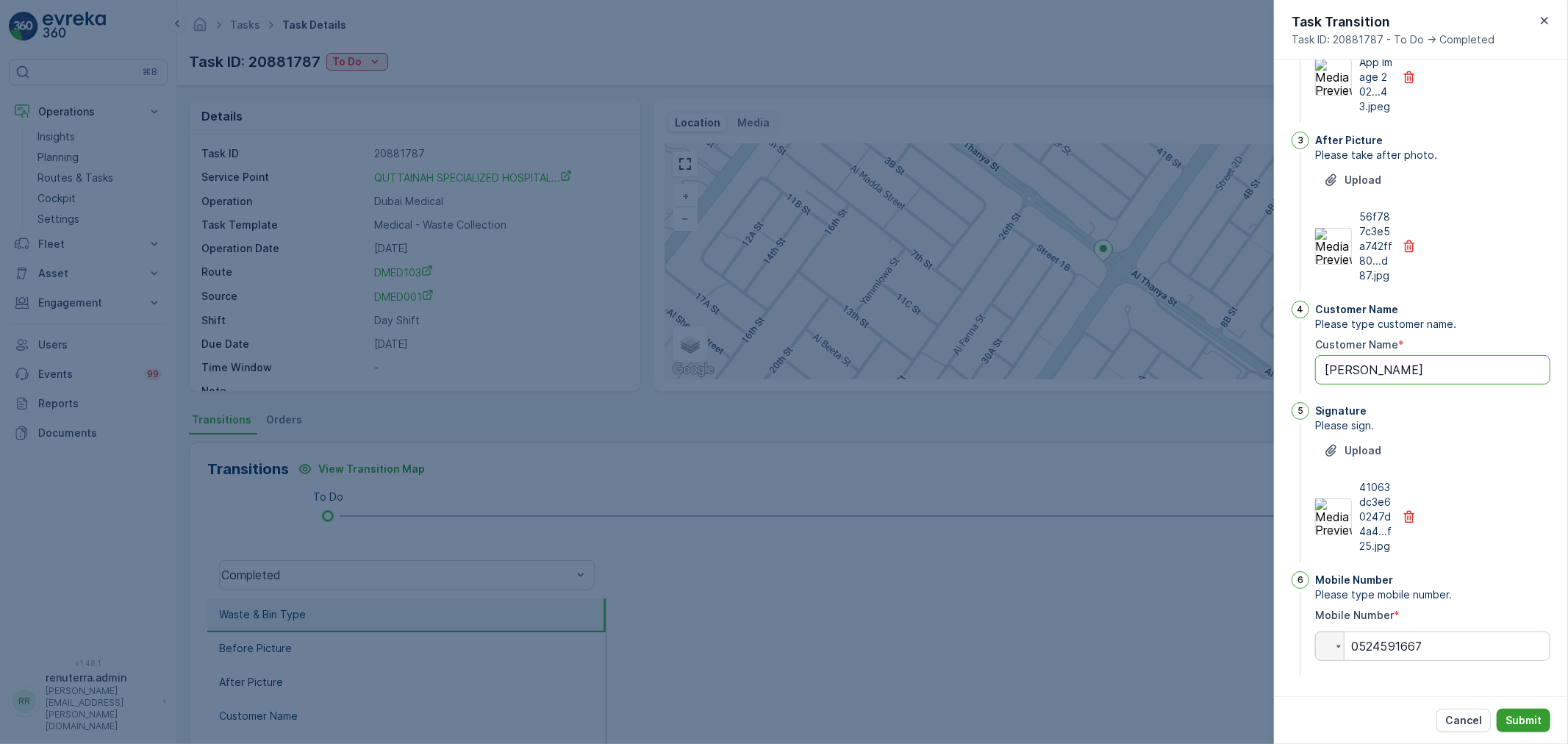
click at [1511, 720] on p "Submit" at bounding box center [1523, 720] width 36 height 15
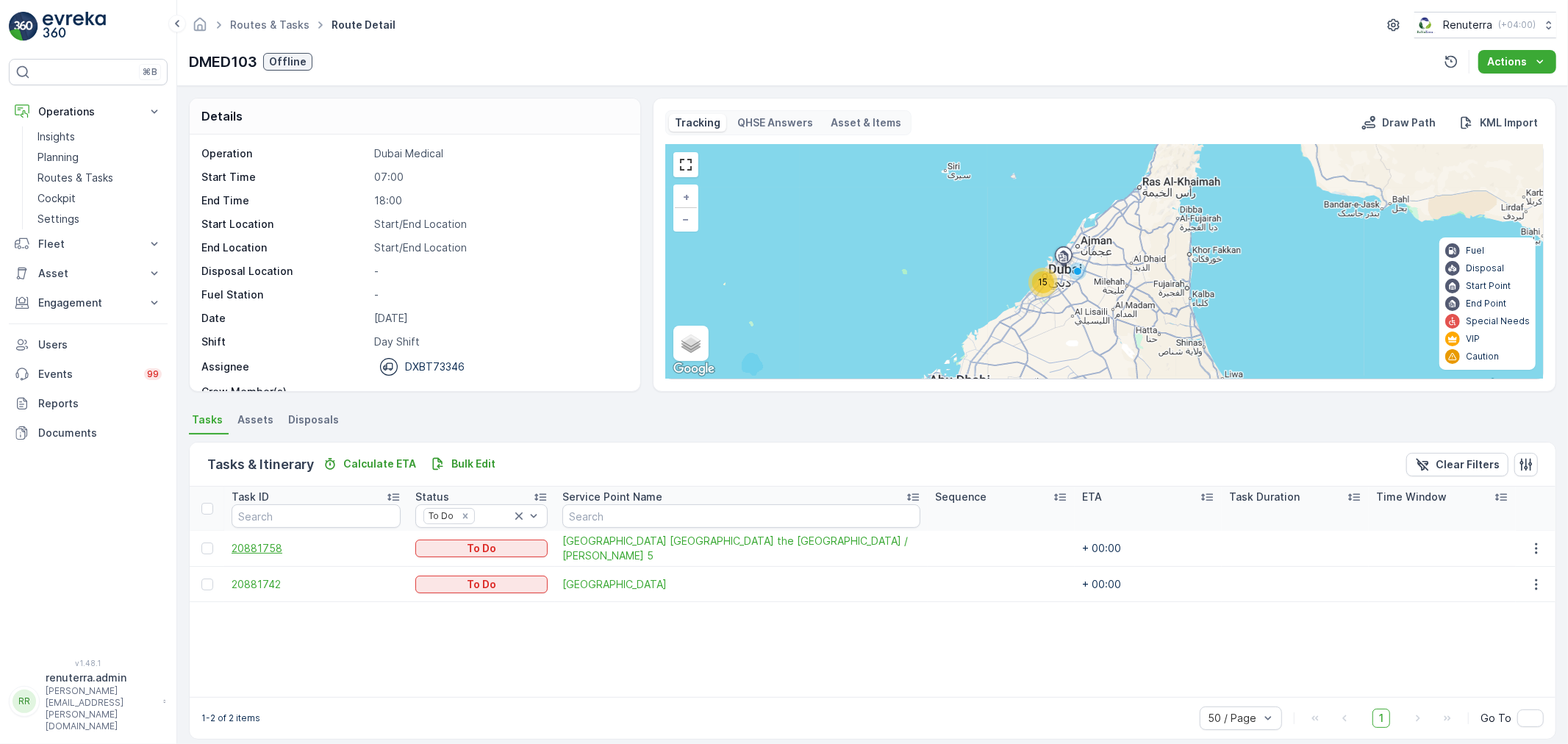
click at [258, 552] on span "20881758" at bounding box center [316, 548] width 169 height 15
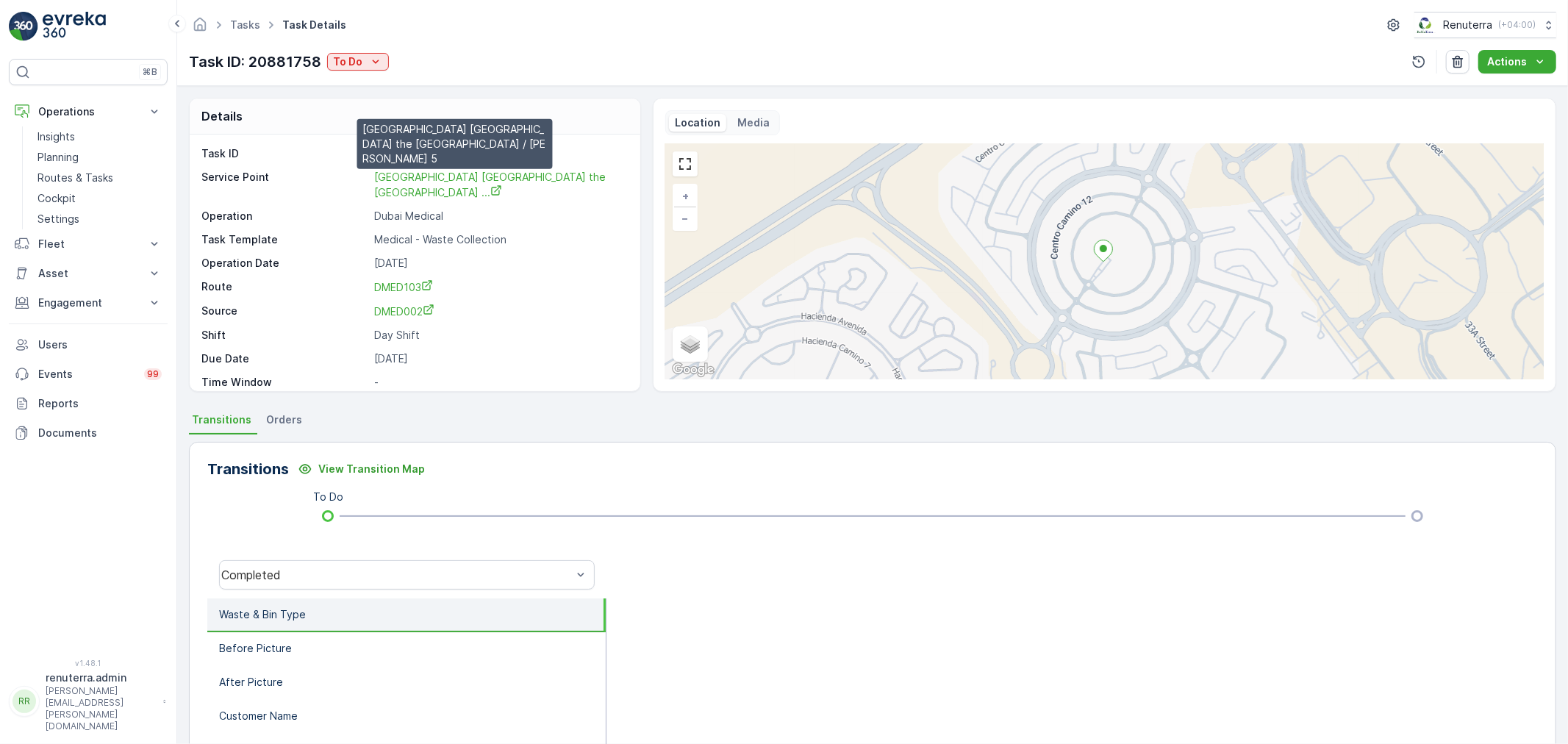
drag, startPoint x: 445, startPoint y: 172, endPoint x: 583, endPoint y: 158, distance: 138.7
click at [596, 153] on p "20881758" at bounding box center [500, 153] width 251 height 15
click at [481, 175] on span "Dubai London the Villa Clinic ..." at bounding box center [491, 185] width 234 height 28
click at [548, 304] on link "DMED002" at bounding box center [500, 312] width 251 height 16
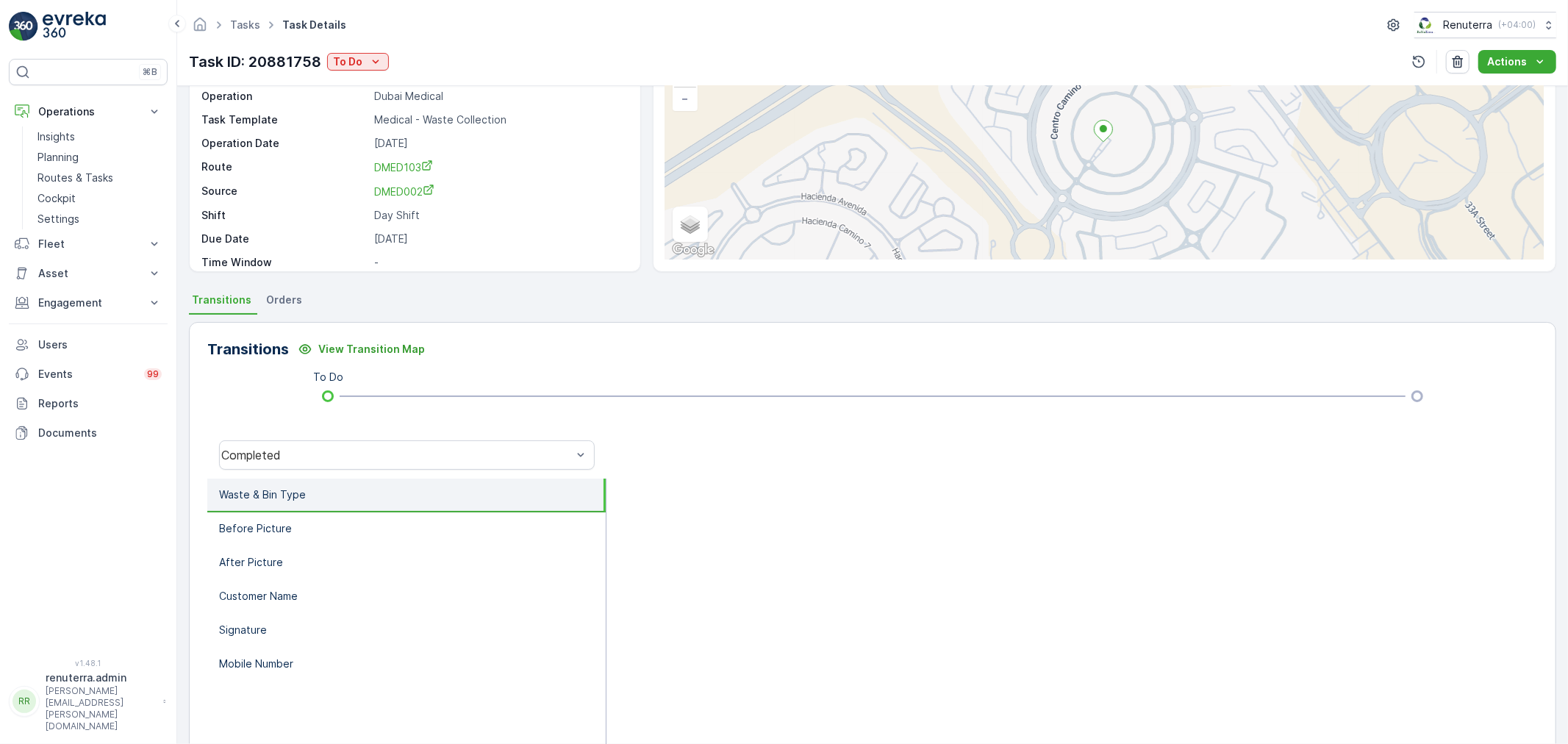
scroll to position [163, 0]
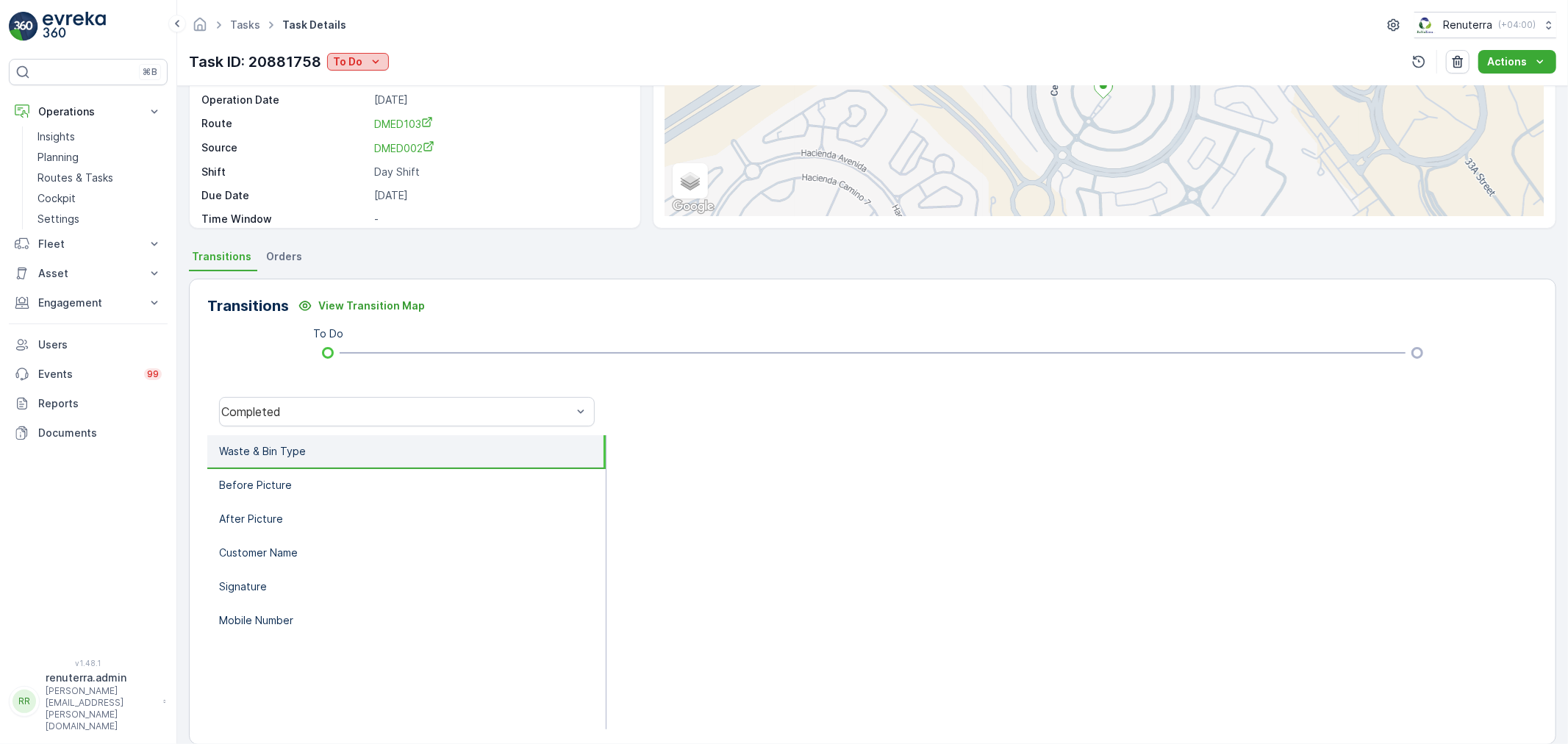
drag, startPoint x: 372, startPoint y: 30, endPoint x: 358, endPoint y: 57, distance: 30.4
click at [366, 40] on div "Tasks Task Details Renuterra ( +04:00 ) Task ID: 20881758 To Do Actions" at bounding box center [871, 43] width 1390 height 86
click at [358, 57] on p "To Do" at bounding box center [347, 61] width 30 height 15
click at [365, 75] on div "Completed" at bounding box center [406, 84] width 152 height 21
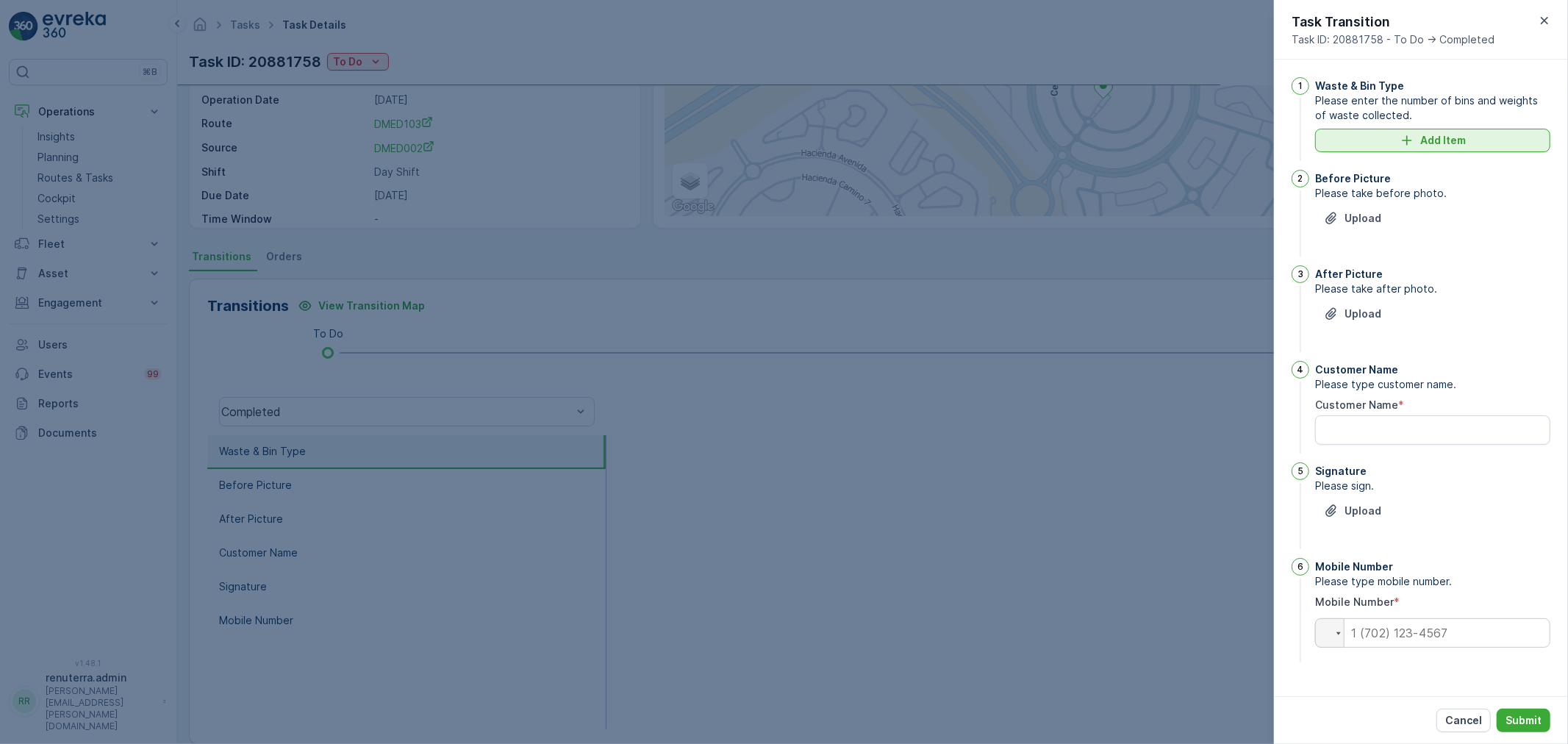
click at [1361, 145] on button "Add Item" at bounding box center [1432, 140] width 235 height 24
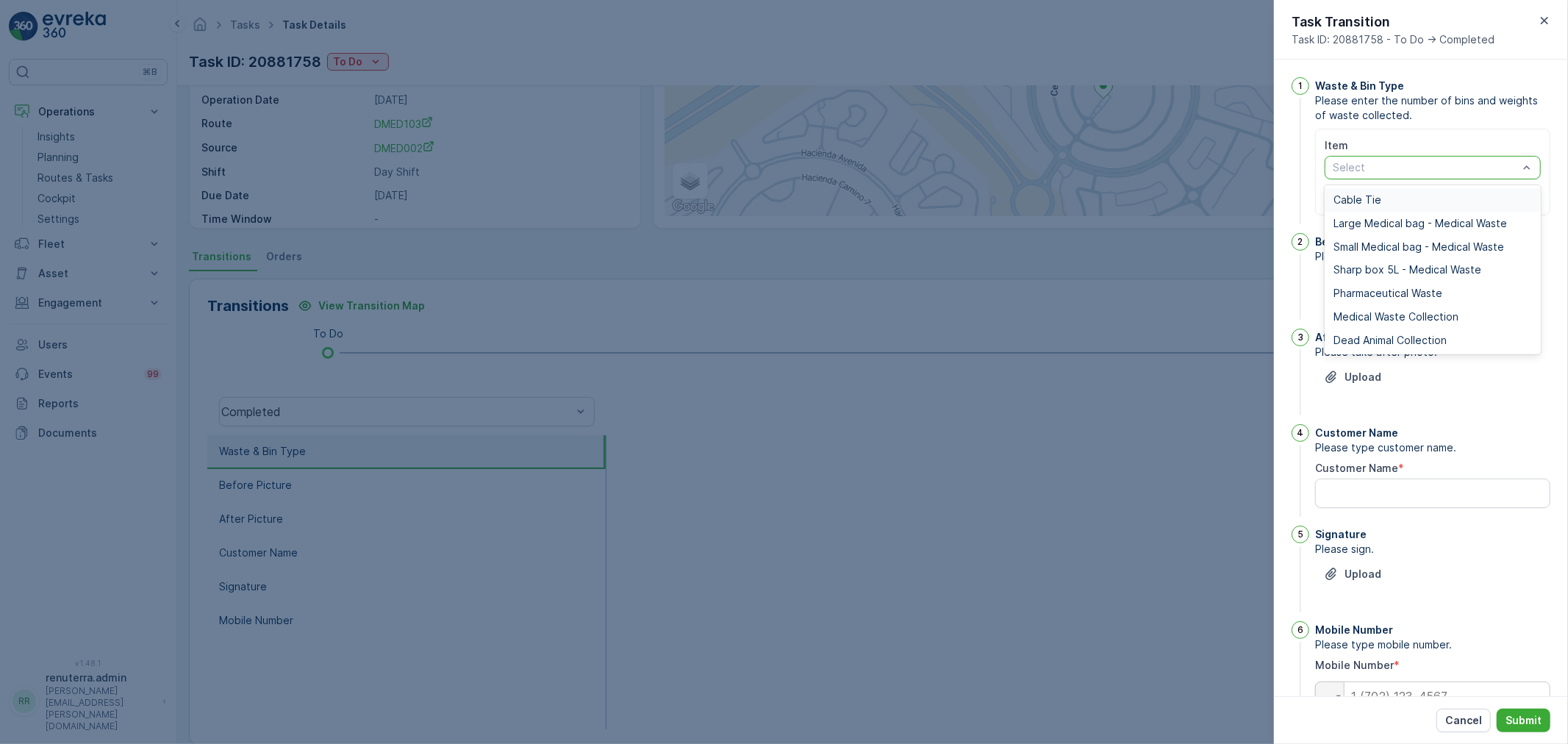
drag, startPoint x: 1372, startPoint y: 174, endPoint x: 1390, endPoint y: 182, distance: 19.7
click at [1376, 321] on span "Medical Waste Collection" at bounding box center [1396, 317] width 125 height 12
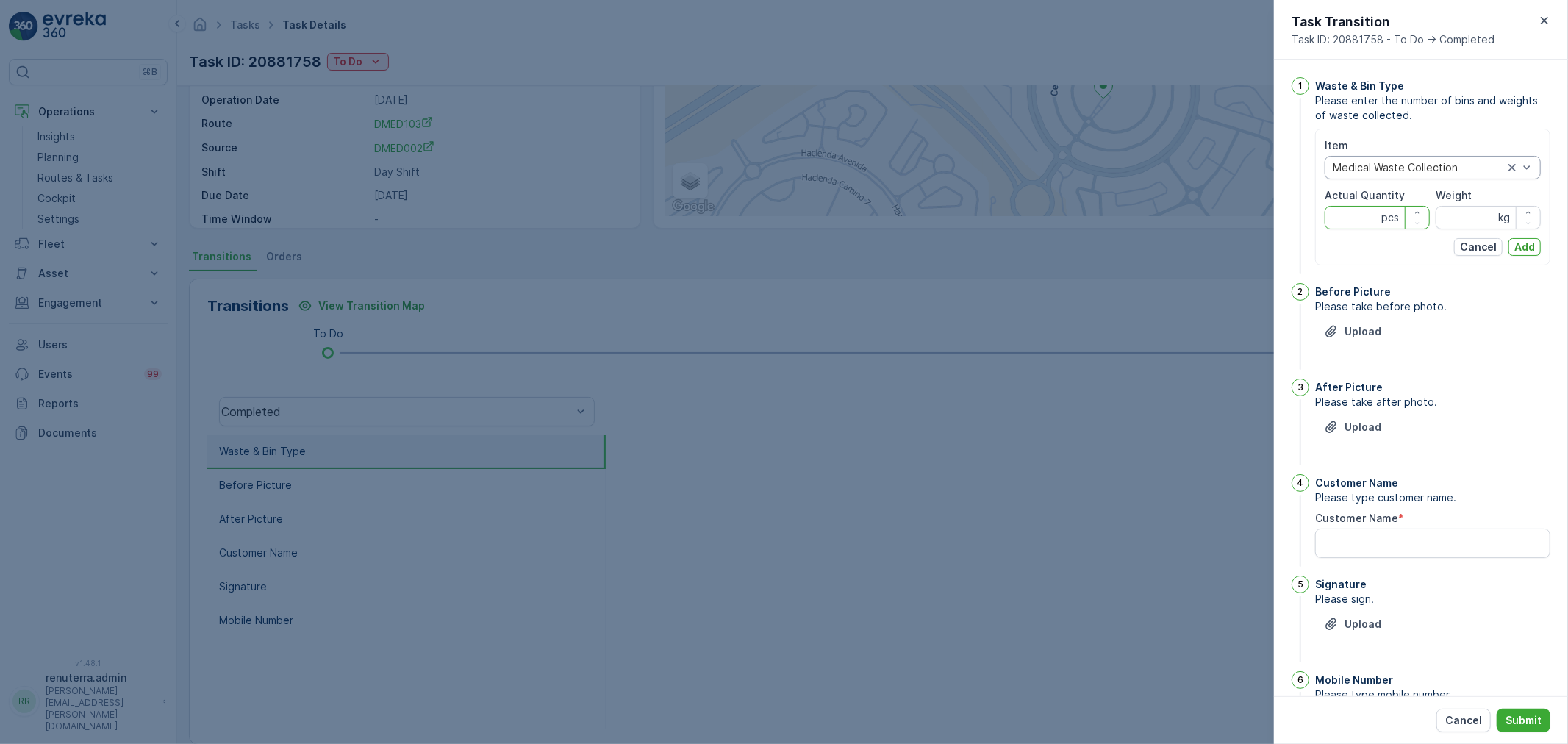
drag, startPoint x: 1350, startPoint y: 217, endPoint x: 1130, endPoint y: 127, distance: 237.7
click at [1349, 217] on Quantity "Actual Quantity" at bounding box center [1376, 217] width 105 height 24
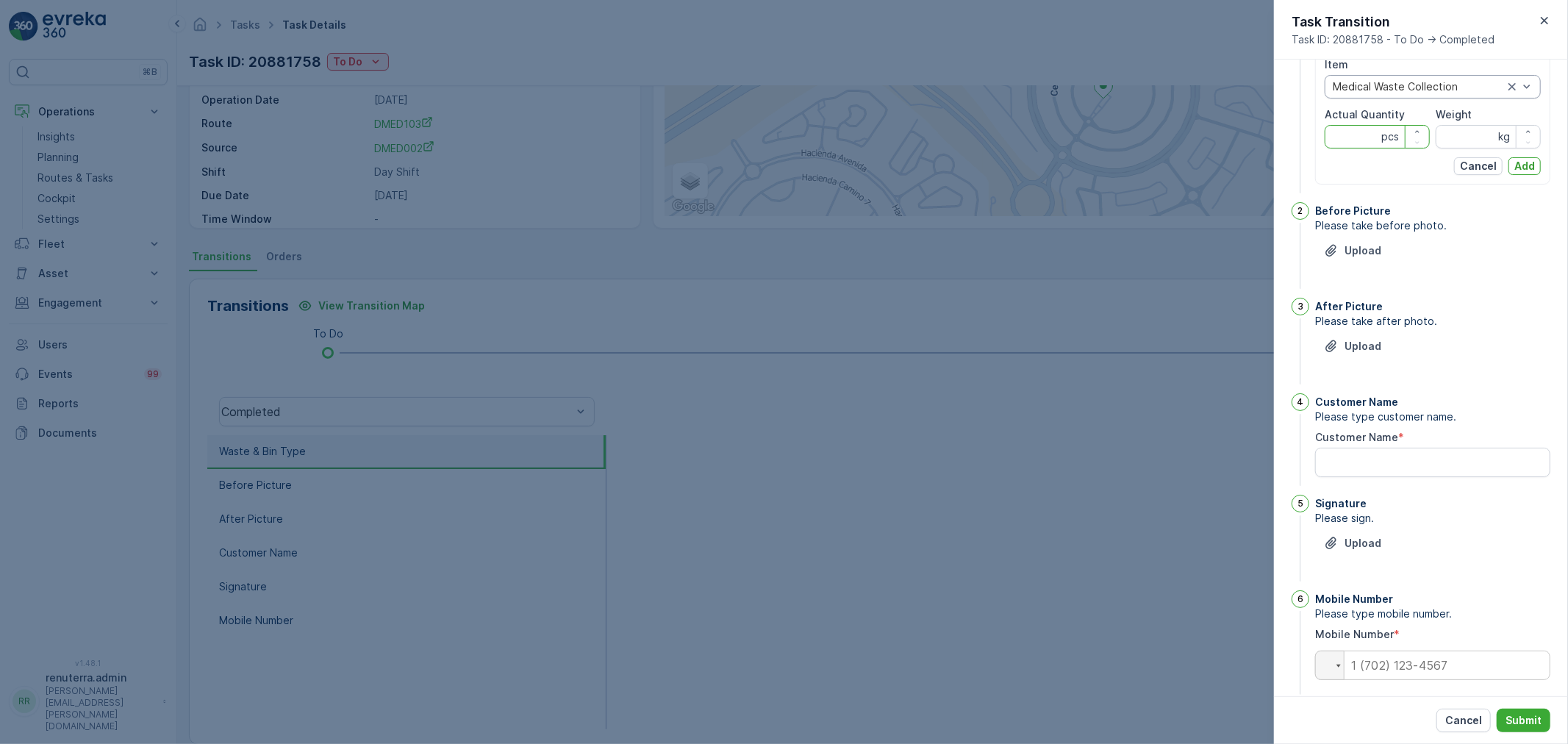
scroll to position [82, 0]
click at [1390, 466] on Name "Customer Name" at bounding box center [1432, 462] width 235 height 30
paste Name "0582909880"
type Name "0582909880"
click at [1397, 663] on input "tel" at bounding box center [1432, 665] width 235 height 30
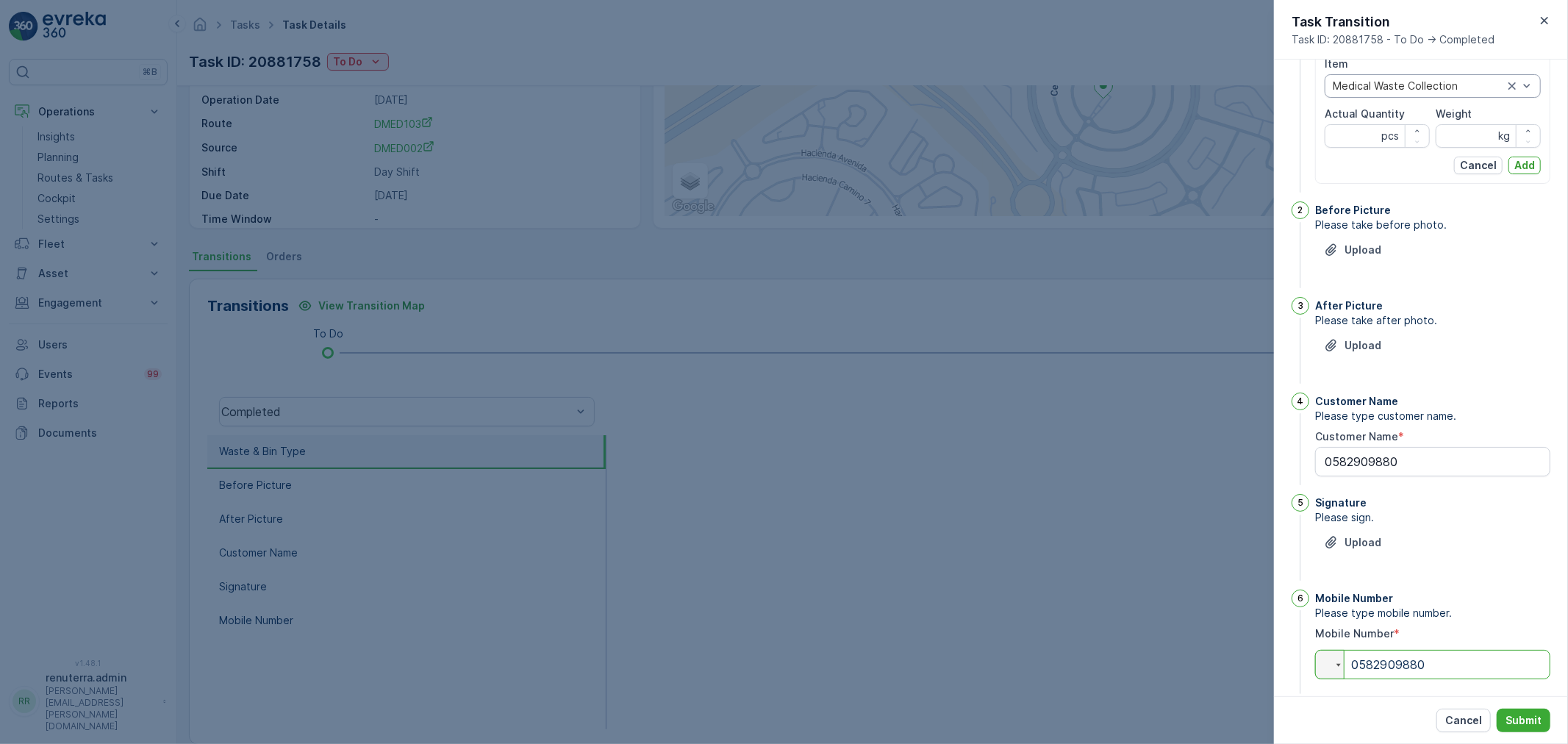
type input "0582909880"
drag, startPoint x: 1275, startPoint y: 262, endPoint x: 1111, endPoint y: 611, distance: 385.6
click at [1100, 609] on div at bounding box center [784, 372] width 1568 height 744
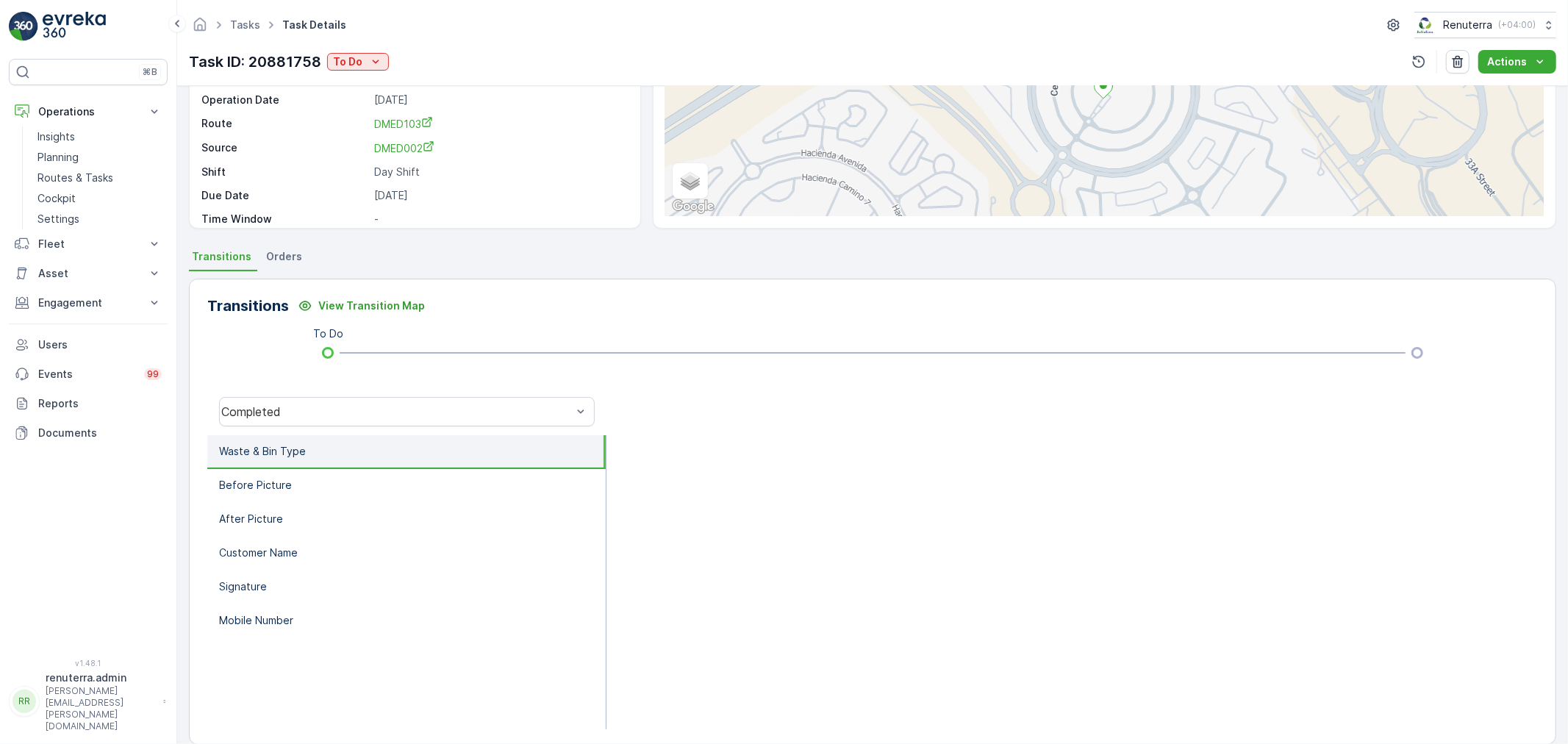
click at [366, 51] on div "Task ID: 20881758 To Do" at bounding box center [289, 61] width 200 height 22
click at [358, 69] on p "To Do" at bounding box center [347, 61] width 30 height 15
click at [362, 81] on span "Completed" at bounding box center [363, 84] width 55 height 15
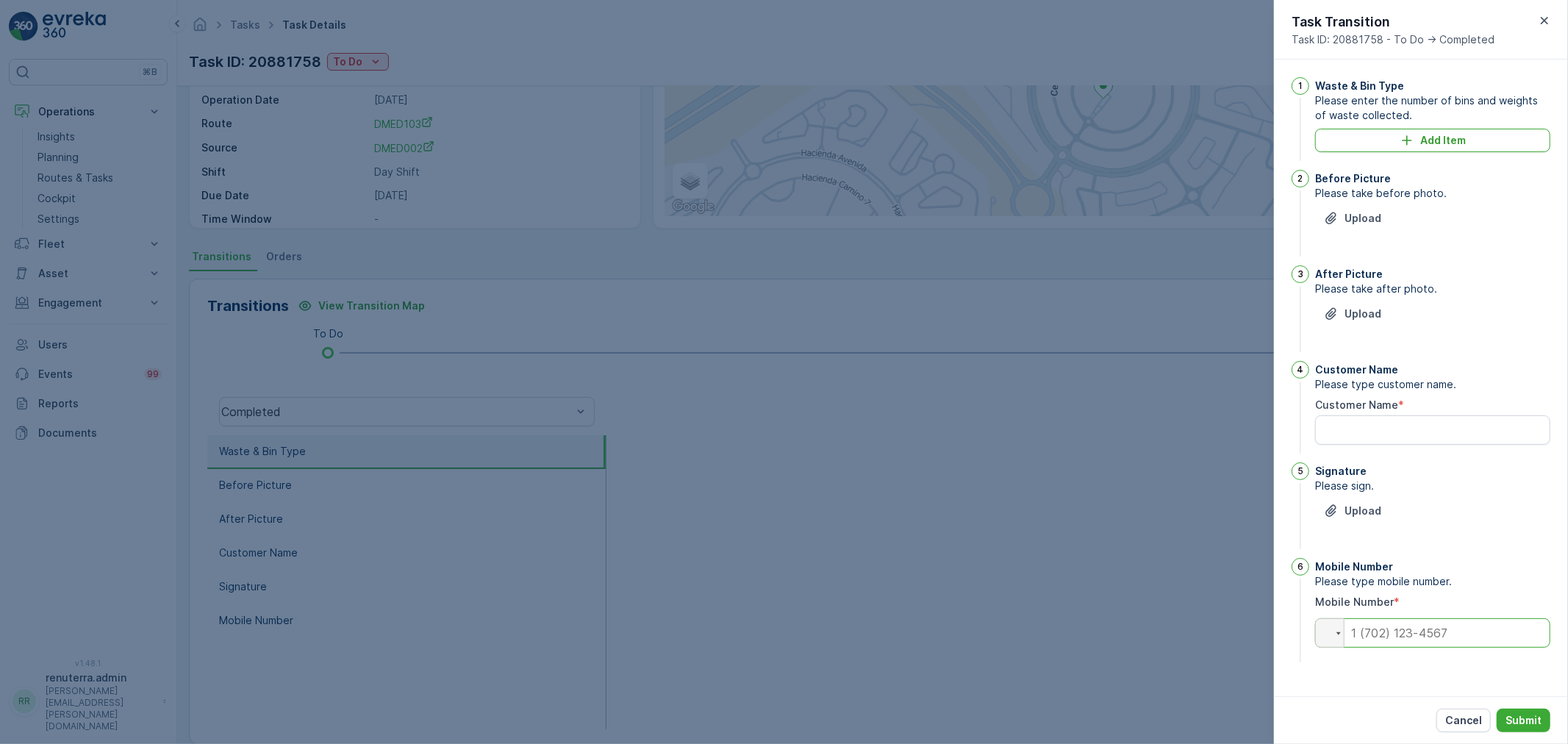
click at [1437, 640] on input "tel" at bounding box center [1432, 633] width 235 height 30
paste input "0582909880"
drag, startPoint x: 1350, startPoint y: 634, endPoint x: 1390, endPoint y: 577, distance: 69.6
click at [1351, 633] on input "0582909880" at bounding box center [1432, 633] width 235 height 30
type input "0582909880"
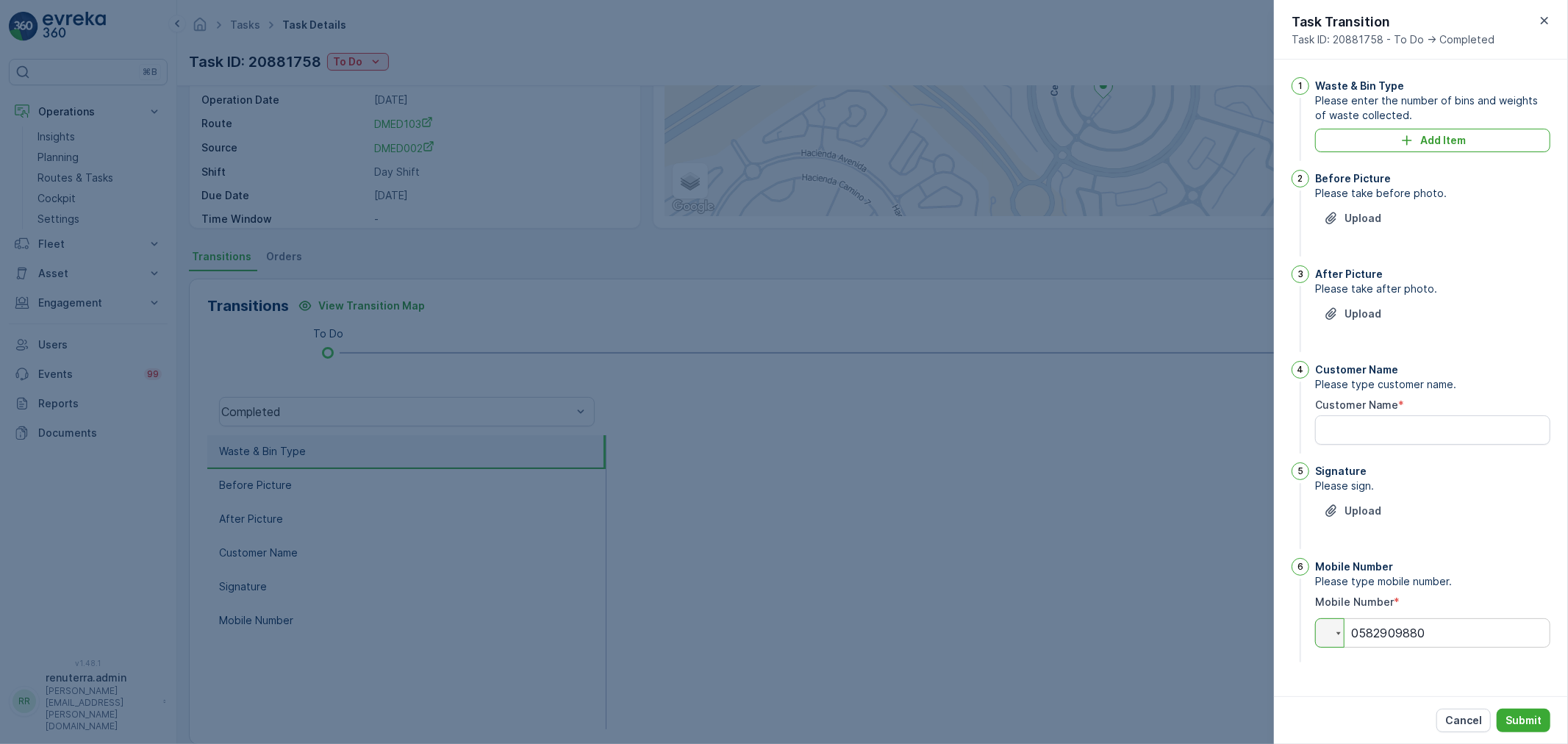
click at [1343, 440] on Name "Customer Name" at bounding box center [1432, 430] width 235 height 30
paste Name "Tatenda"
type Name "Tatenda"
click at [1373, 516] on p "Upload" at bounding box center [1363, 511] width 37 height 15
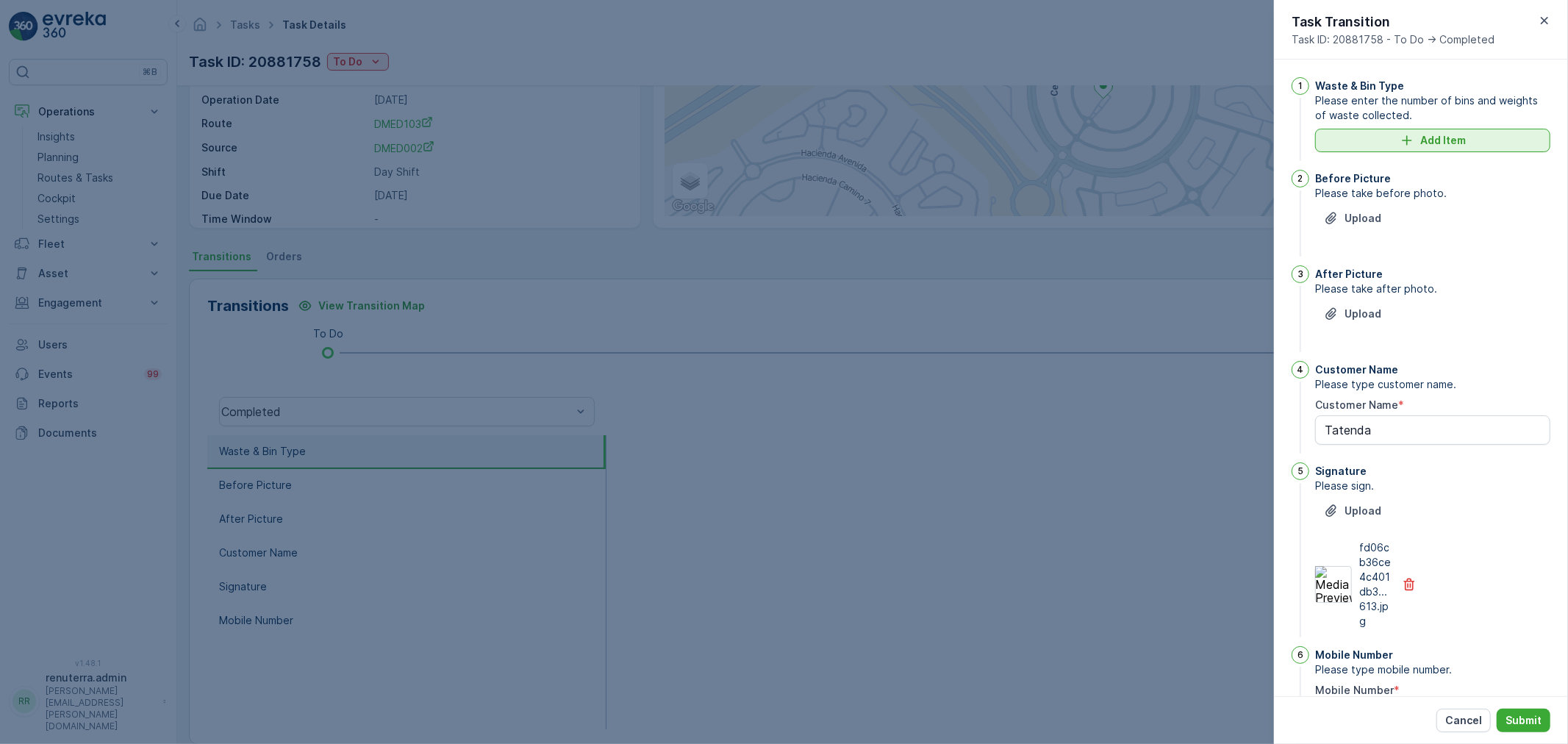
drag, startPoint x: 1427, startPoint y: 155, endPoint x: 1435, endPoint y: 144, distance: 13.6
click at [1429, 153] on div "Waste & Bin Type Please enter the number of bins and weights of waste collected…" at bounding box center [1432, 121] width 235 height 87
click at [1435, 144] on p "Add Item" at bounding box center [1443, 140] width 45 height 15
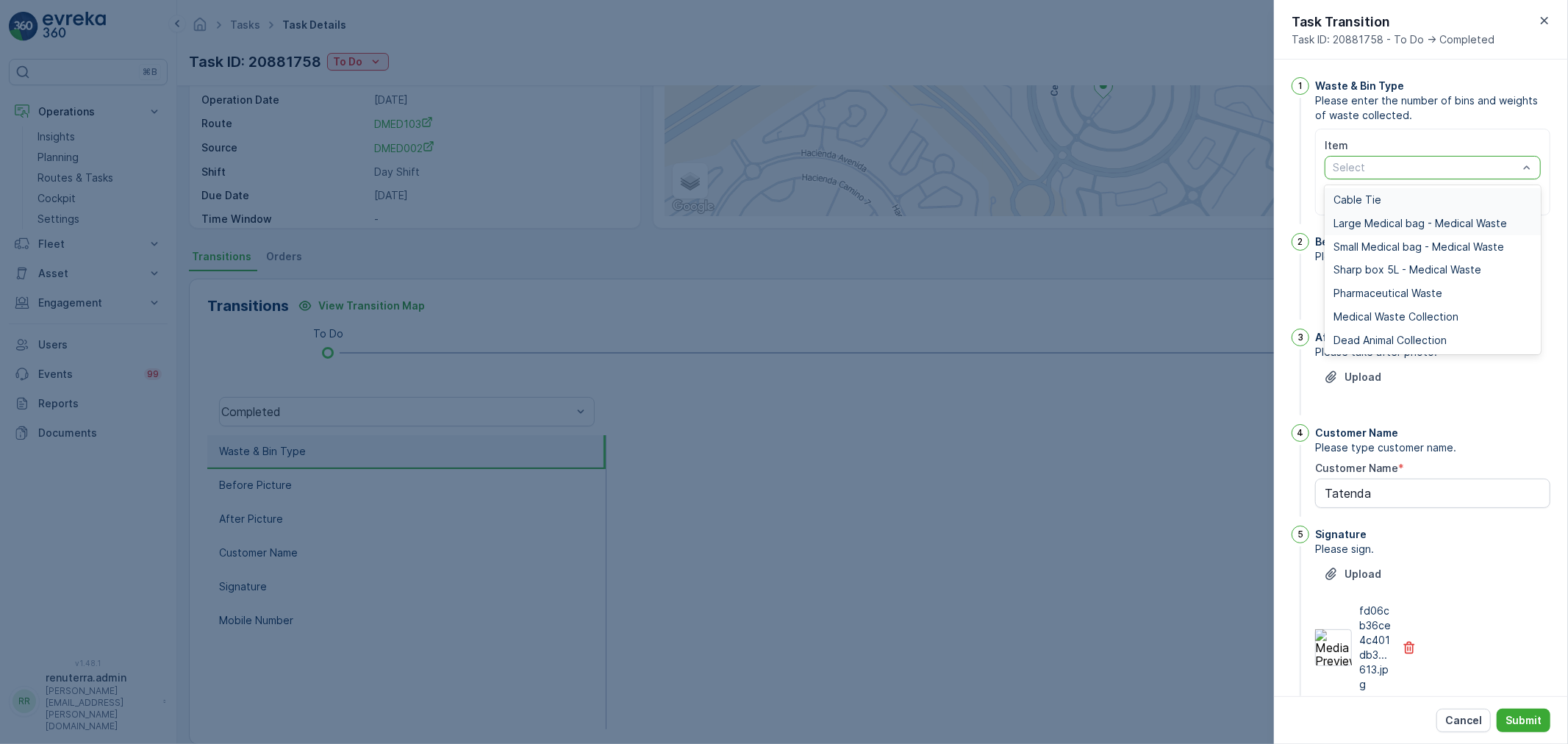
drag, startPoint x: 1372, startPoint y: 175, endPoint x: 1384, endPoint y: 220, distance: 46.6
click at [1377, 174] on div "Select" at bounding box center [1432, 167] width 216 height 24
drag, startPoint x: 1390, startPoint y: 319, endPoint x: 1287, endPoint y: 260, distance: 118.7
click at [1390, 315] on span "Medical Waste Collection" at bounding box center [1396, 317] width 125 height 12
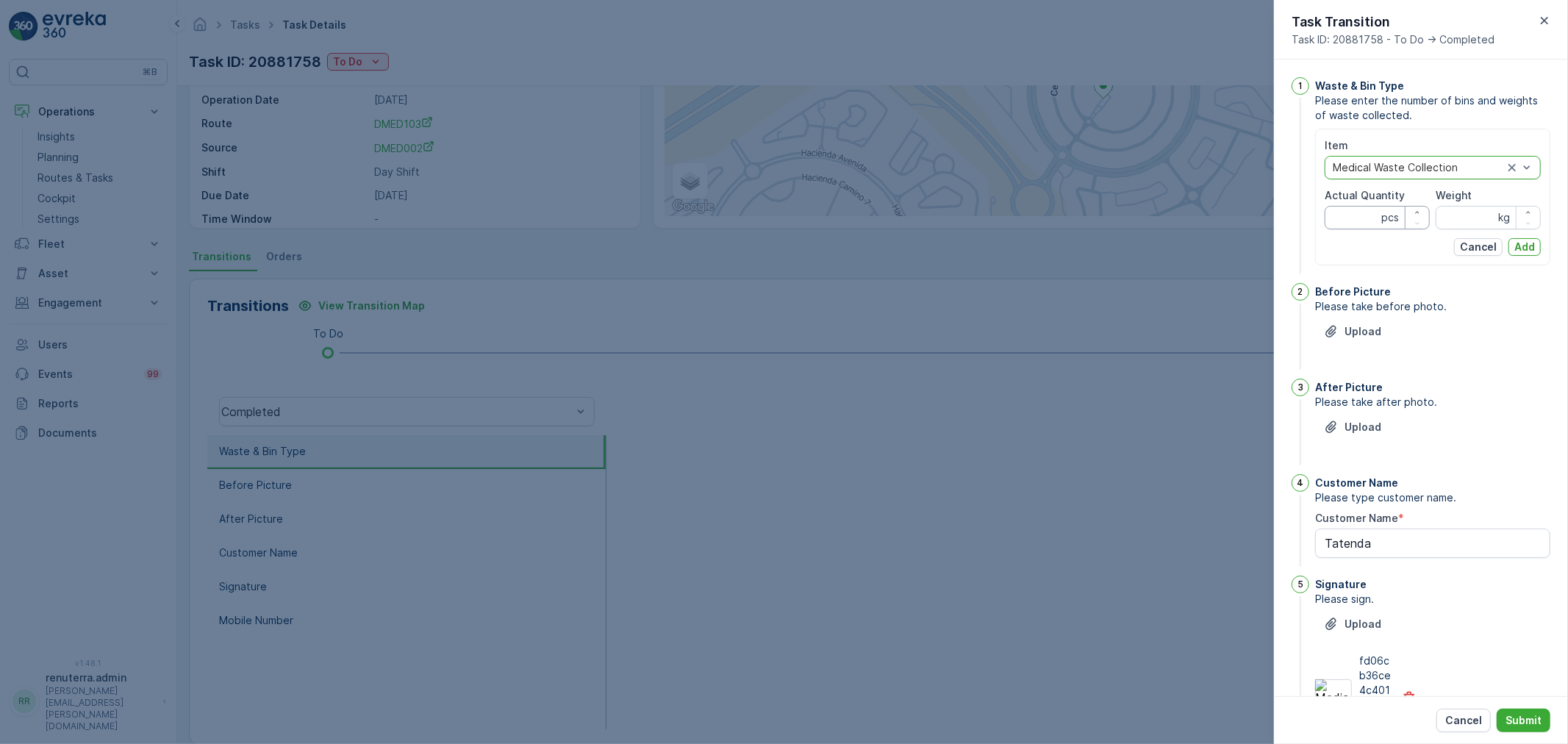
click at [1370, 224] on Quantity "Actual Quantity" at bounding box center [1376, 217] width 105 height 24
type Quantity "2"
click at [1444, 217] on input "Weight" at bounding box center [1488, 217] width 105 height 24
type input "6"
click at [1525, 247] on p "Add" at bounding box center [1524, 247] width 21 height 15
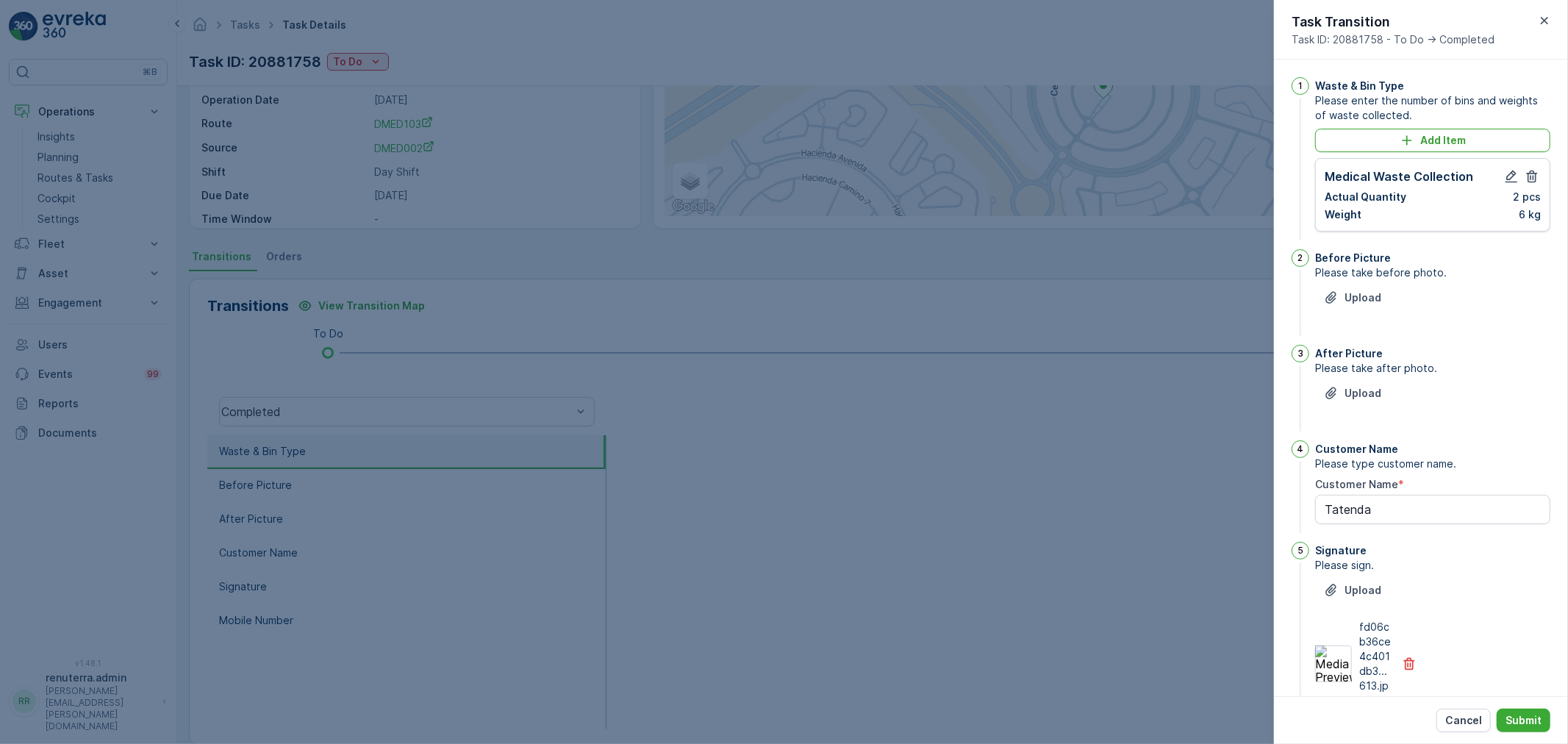
click at [1393, 301] on div "Upload" at bounding box center [1432, 306] width 235 height 41
click at [1371, 295] on p "Upload" at bounding box center [1363, 297] width 37 height 15
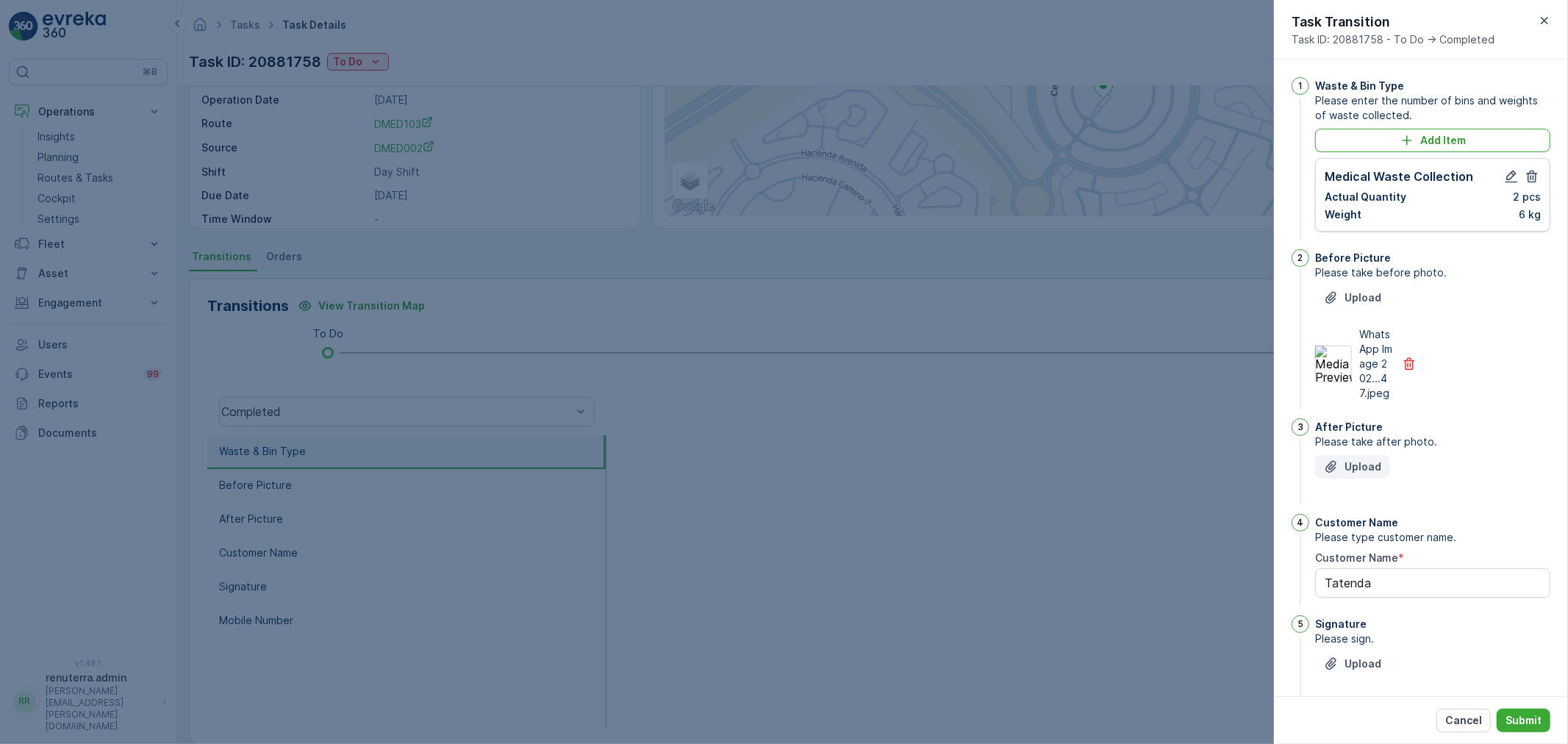
click at [1371, 475] on p "Upload" at bounding box center [1363, 467] width 37 height 15
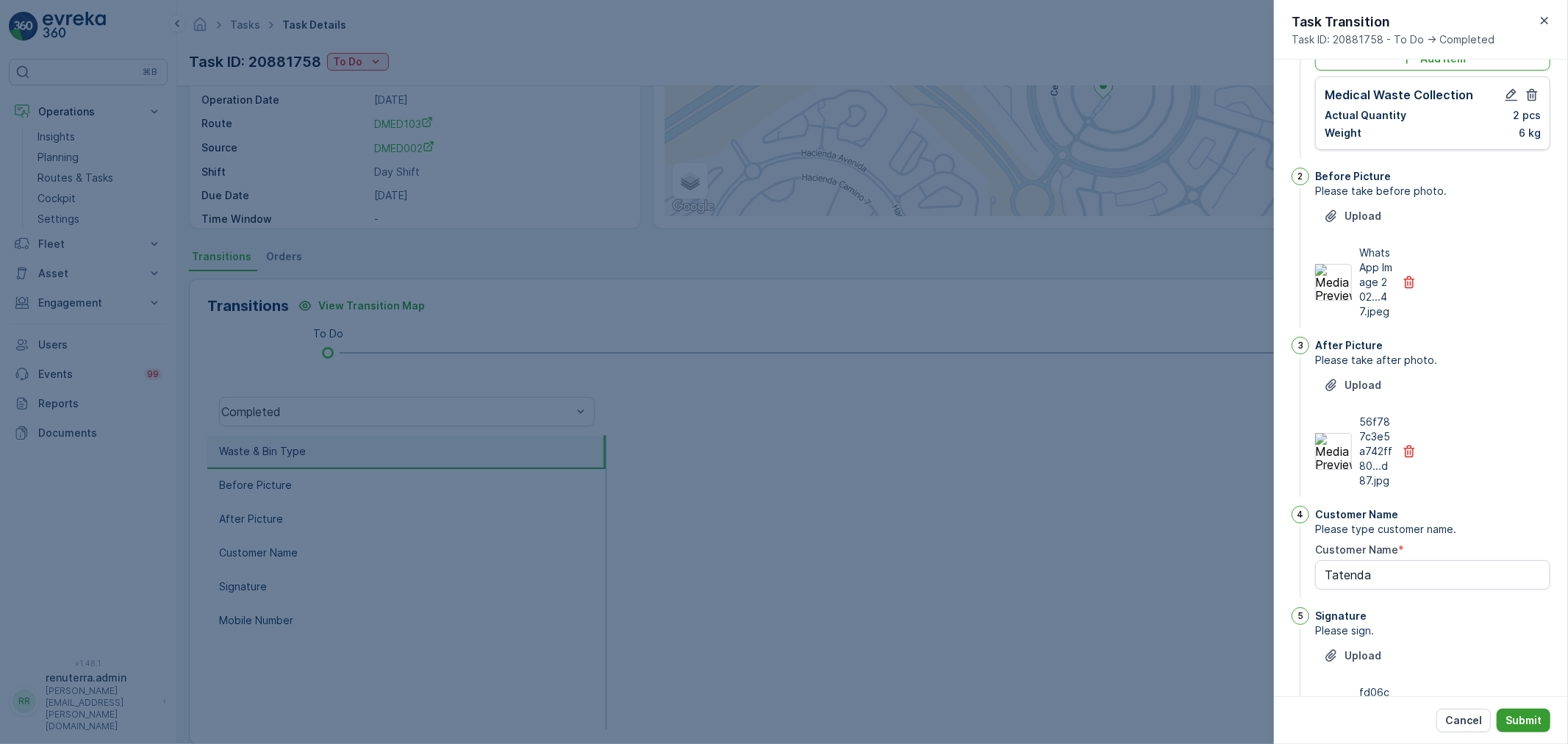
click at [1518, 720] on p "Submit" at bounding box center [1523, 720] width 36 height 15
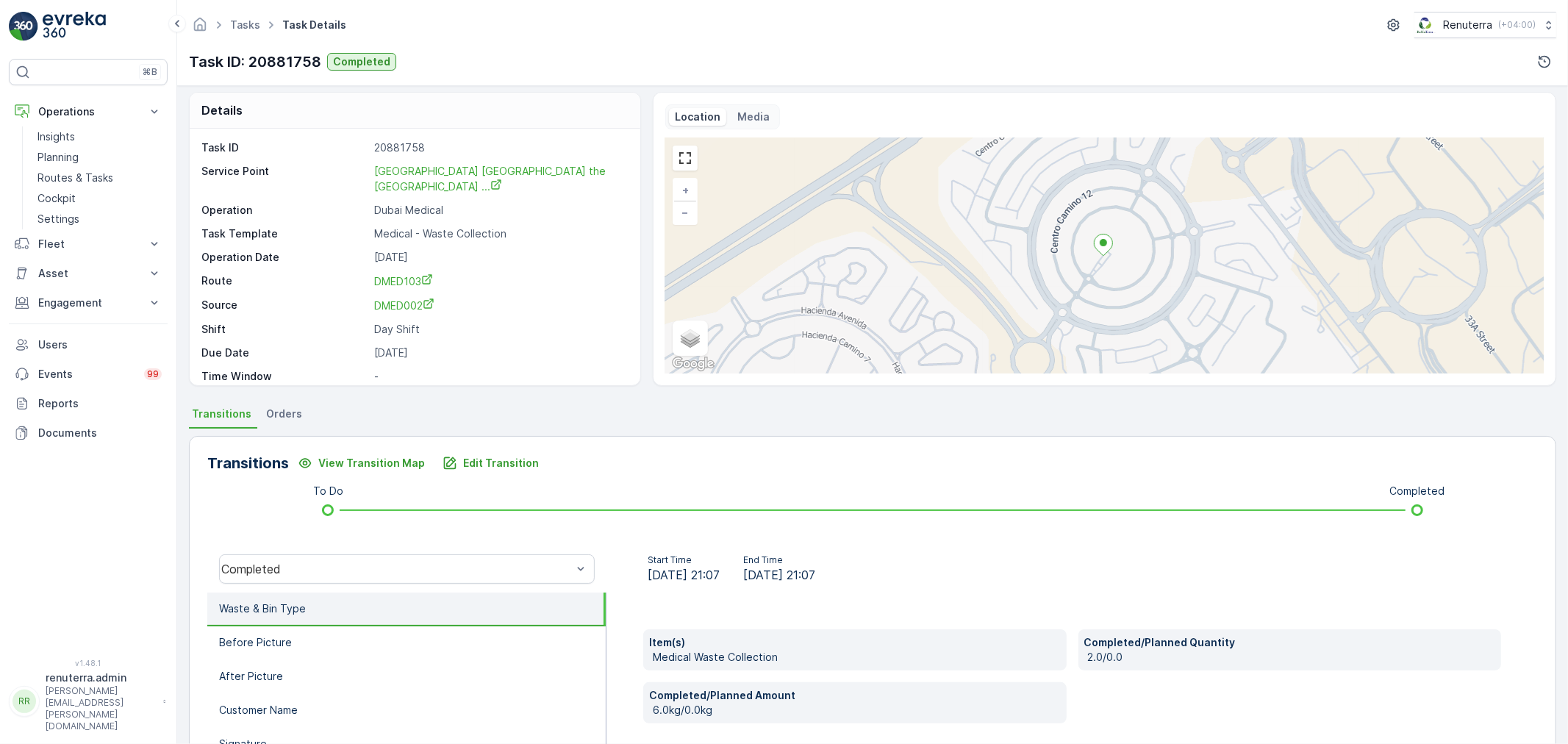
scroll to position [0, 0]
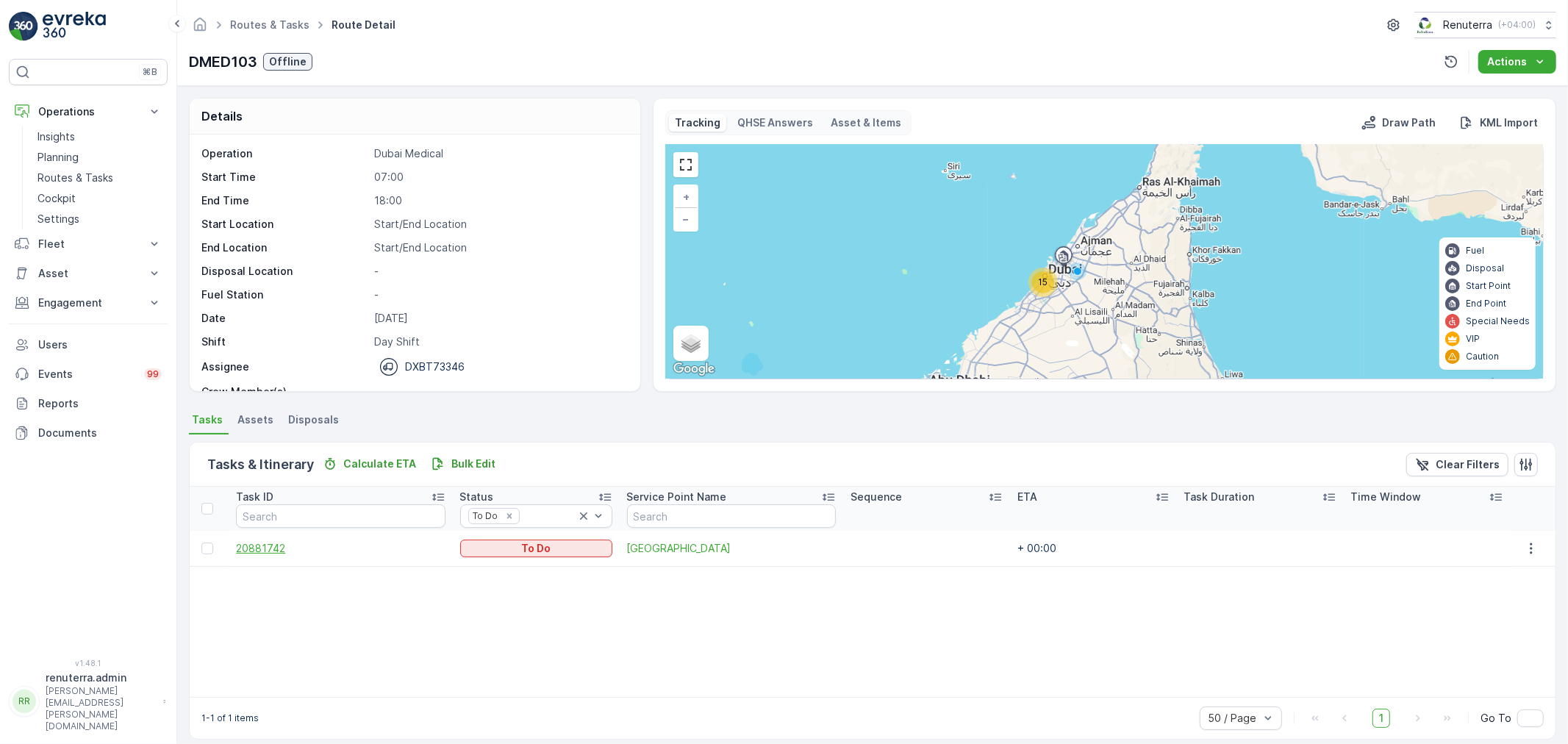
click at [269, 548] on span "20881742" at bounding box center [340, 548] width 209 height 15
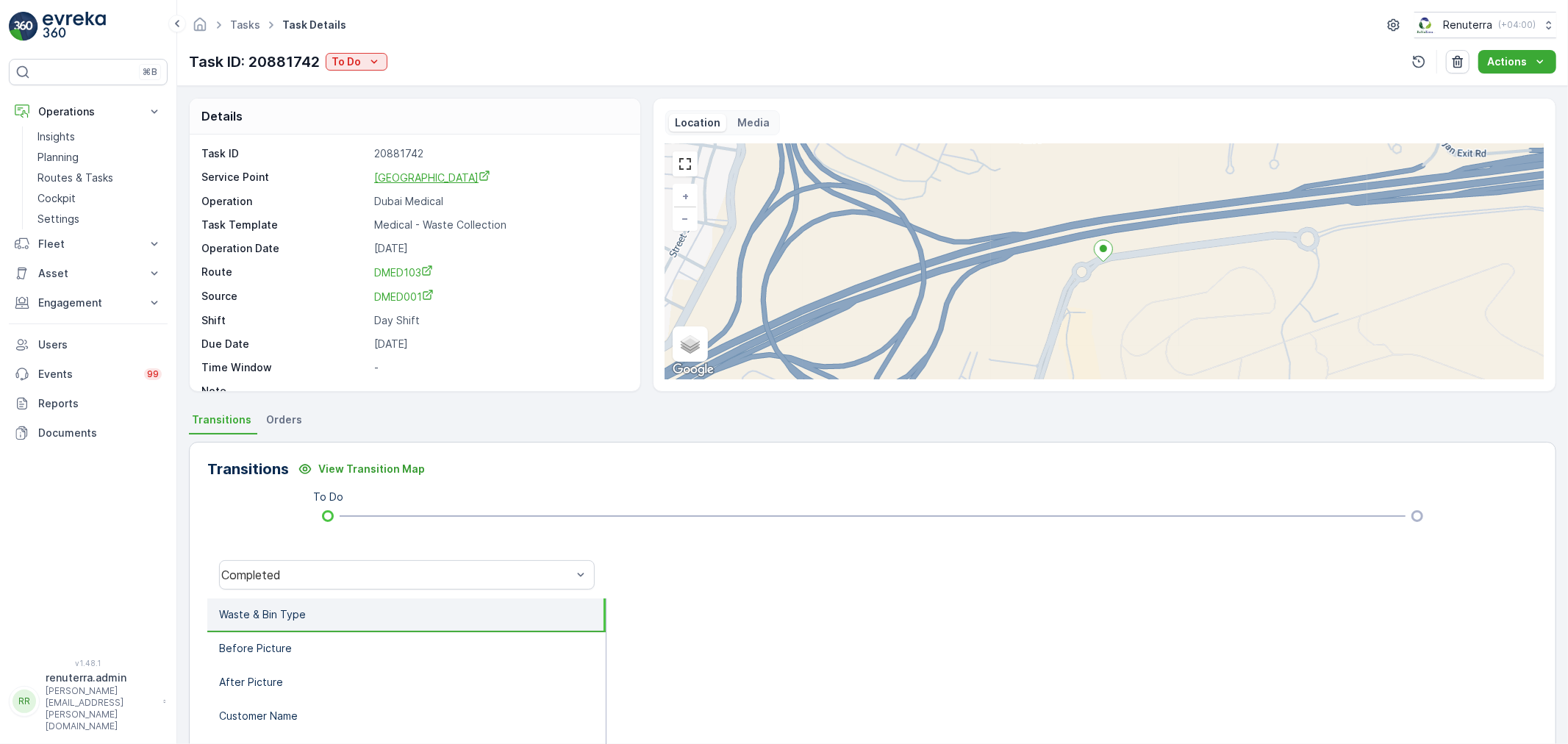
click at [422, 181] on span "Park Avenue Dental Clinic" at bounding box center [432, 178] width 116 height 12
click at [340, 59] on p "To Do" at bounding box center [347, 61] width 30 height 15
click at [375, 144] on span "Completed Access Blocked" at bounding box center [403, 145] width 136 height 15
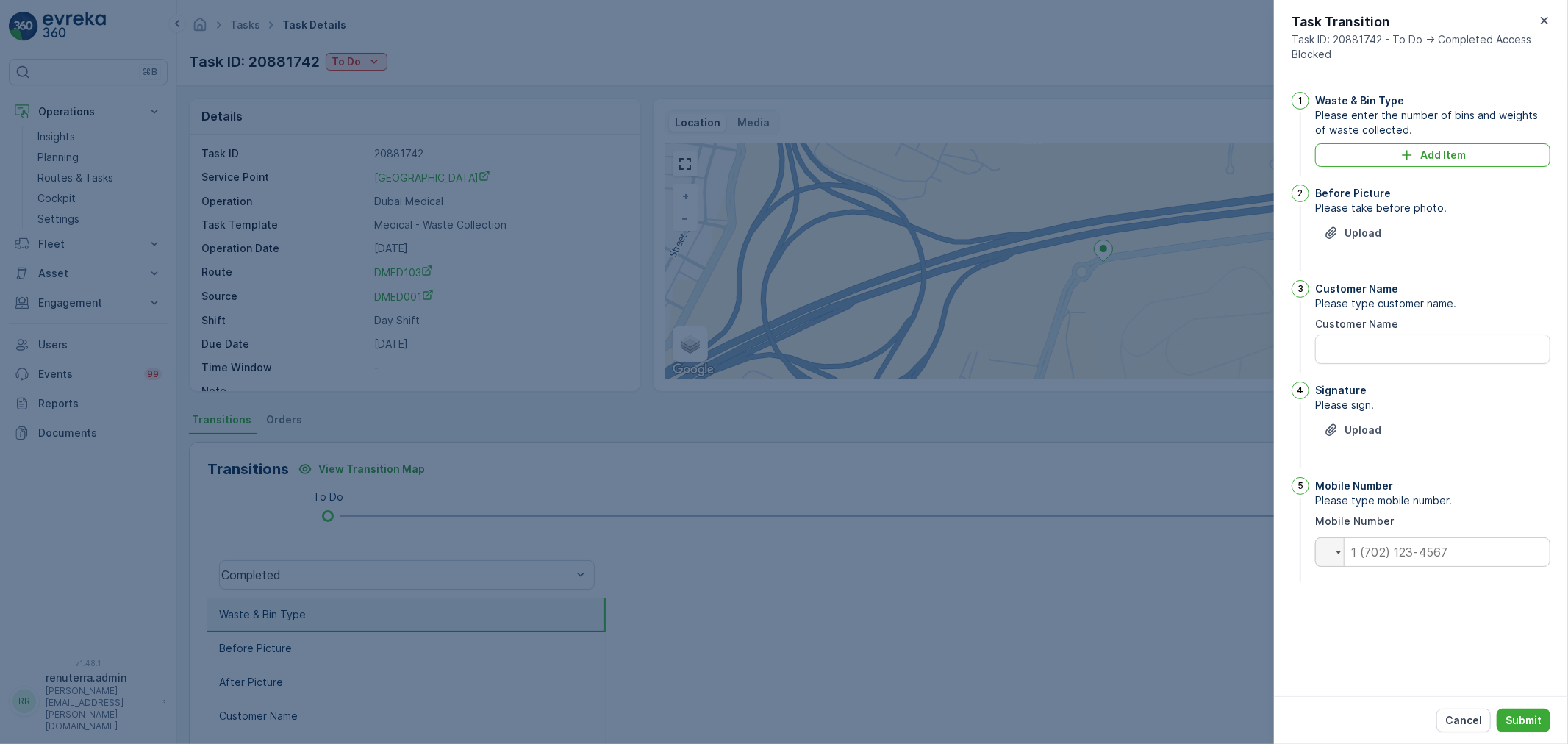
drag, startPoint x: 1540, startPoint y: 15, endPoint x: 1510, endPoint y: 30, distance: 33.5
click at [1541, 15] on icon "button" at bounding box center [1544, 20] width 15 height 15
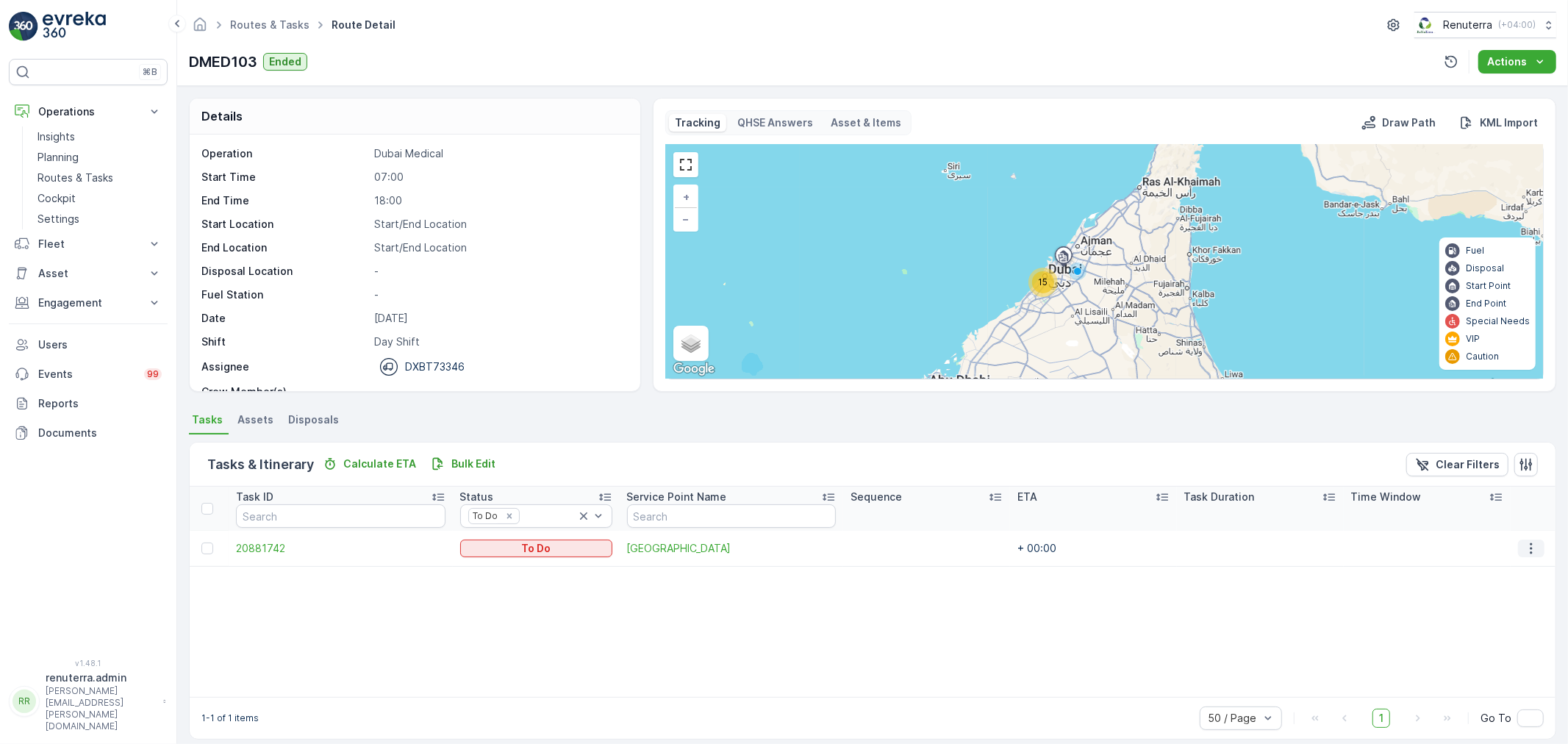
click at [1533, 551] on button "button" at bounding box center [1531, 549] width 26 height 17
click at [1493, 599] on div "Edit" at bounding box center [1512, 591] width 111 height 21
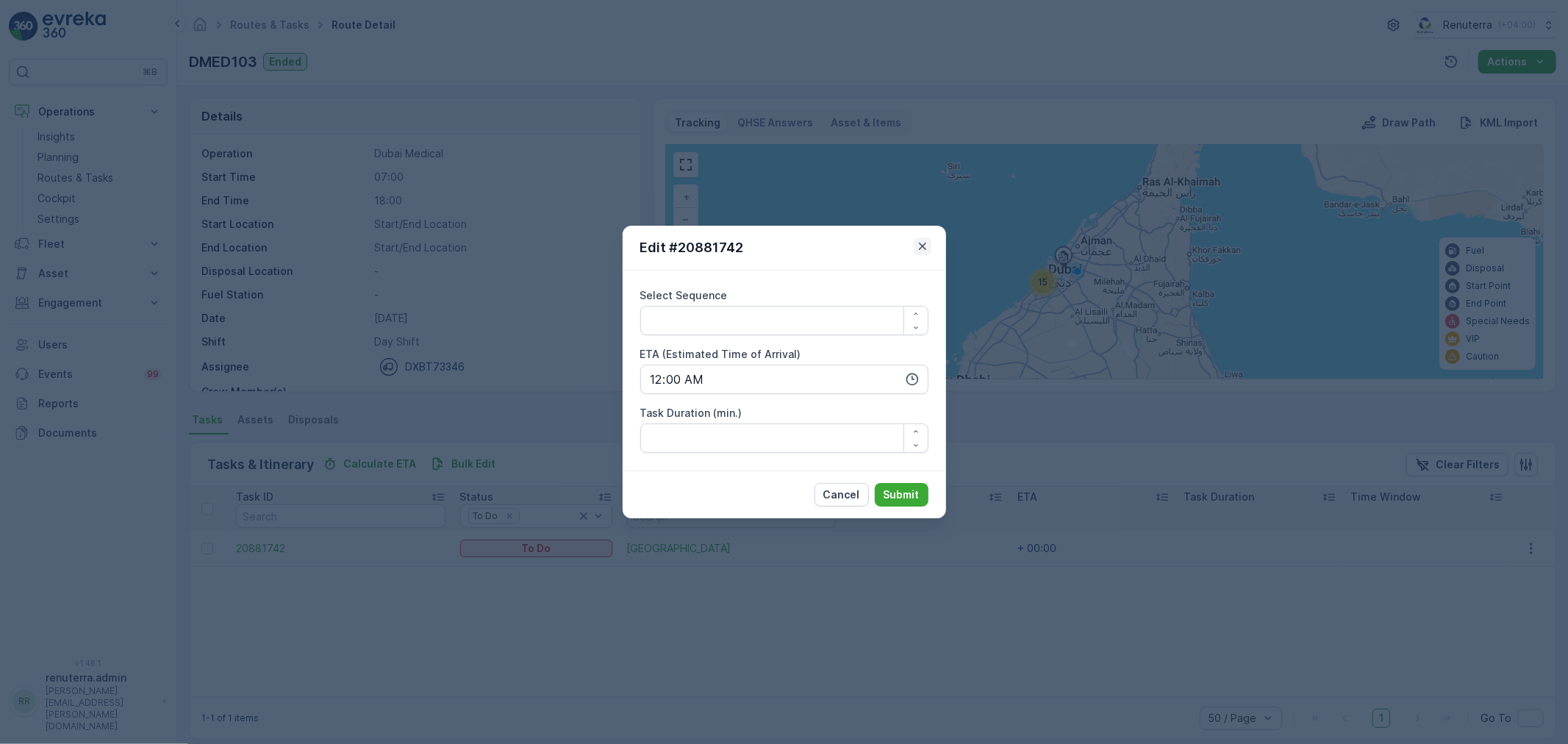
click at [927, 247] on icon "button" at bounding box center [922, 246] width 15 height 15
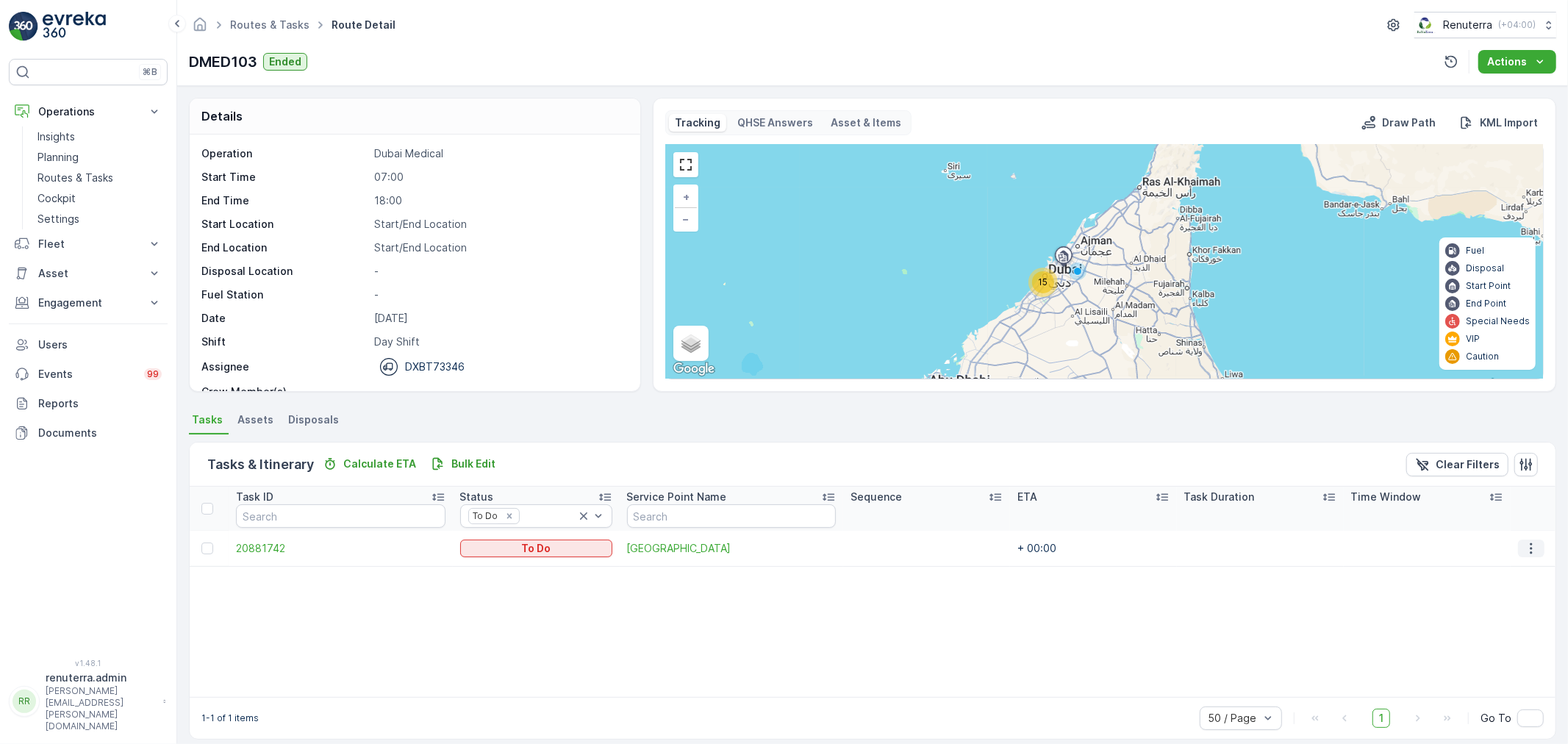
click at [1530, 554] on icon "button" at bounding box center [1531, 548] width 15 height 15
click at [1490, 616] on span "Change Route" at bounding box center [1499, 611] width 71 height 15
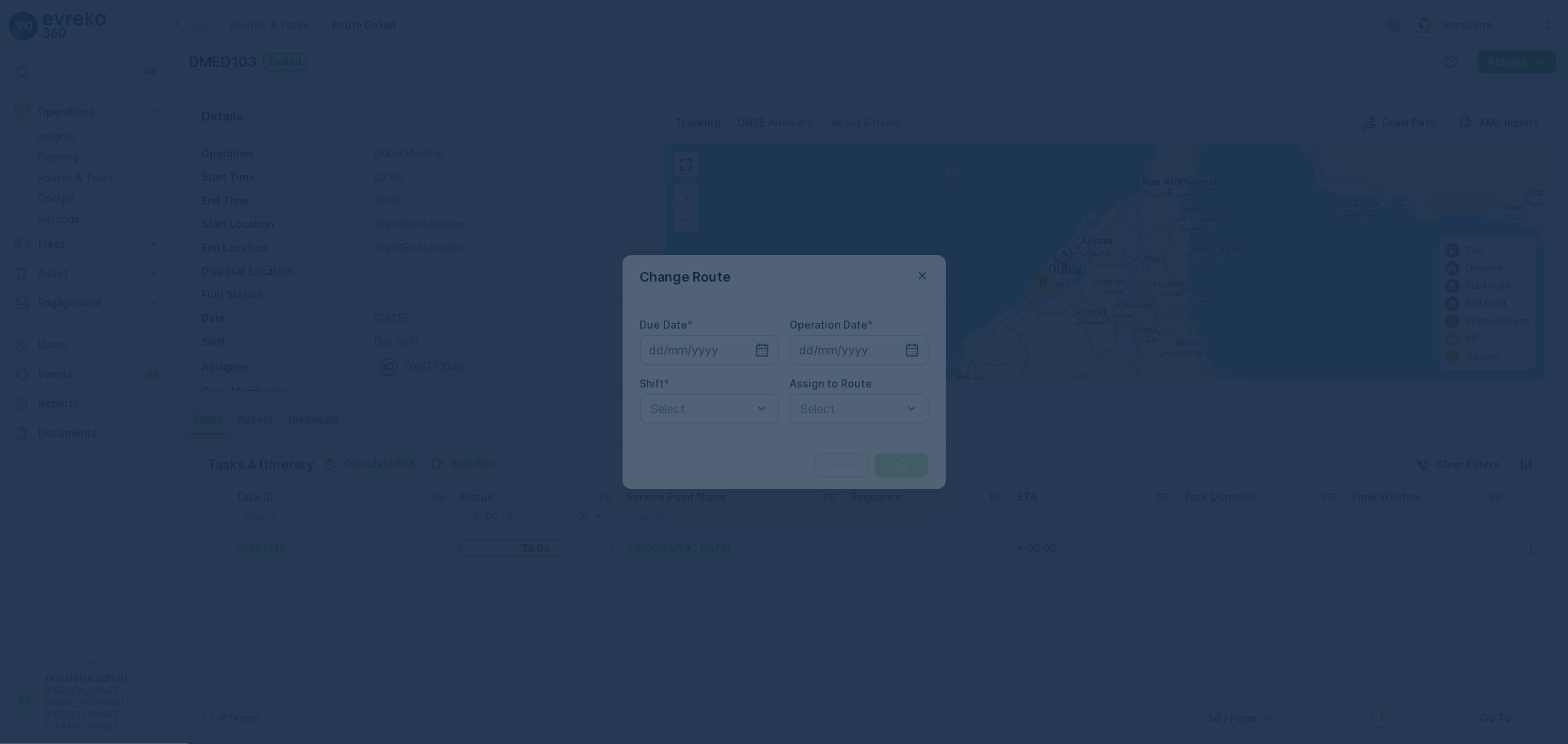
type input "[DATE]"
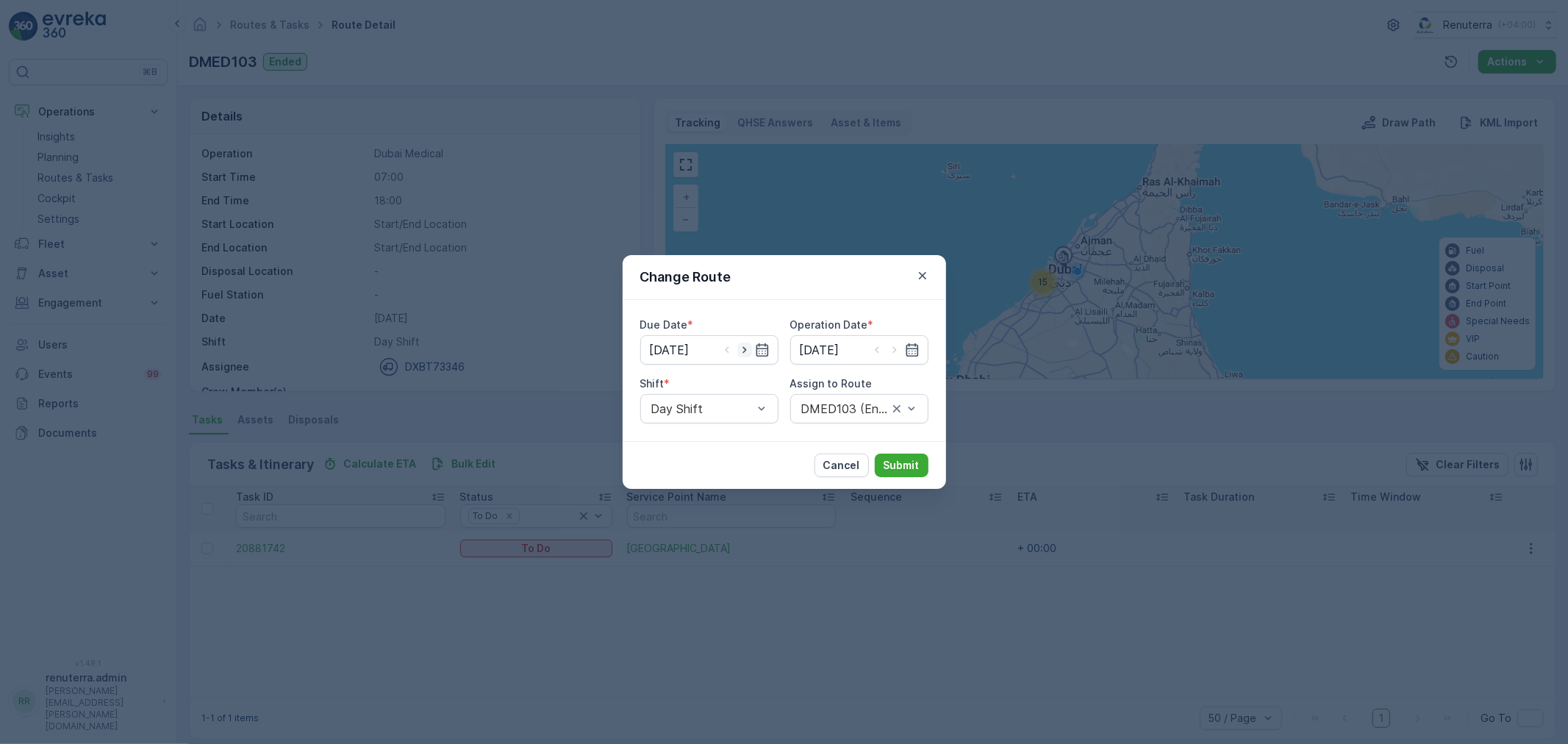
click at [743, 352] on icon "button" at bounding box center [744, 350] width 3 height 7
type input "14.08.2025"
click at [894, 347] on icon "button" at bounding box center [894, 349] width 15 height 15
type input "14.08.2025"
click at [897, 410] on div at bounding box center [851, 409] width 104 height 13
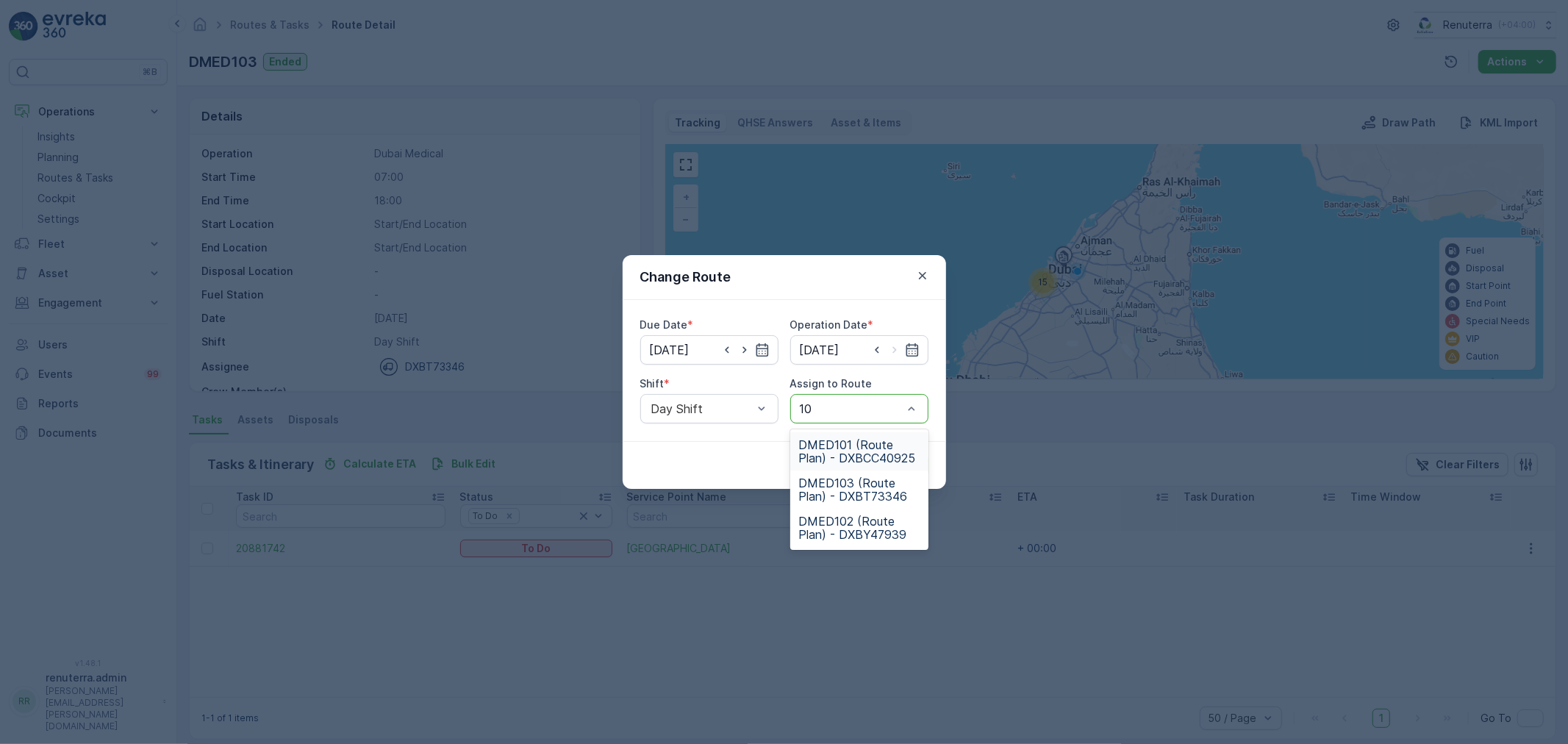
type input "103"
click at [827, 442] on span "DMED103 (Route Plan) - DXBT73346" at bounding box center [859, 451] width 120 height 26
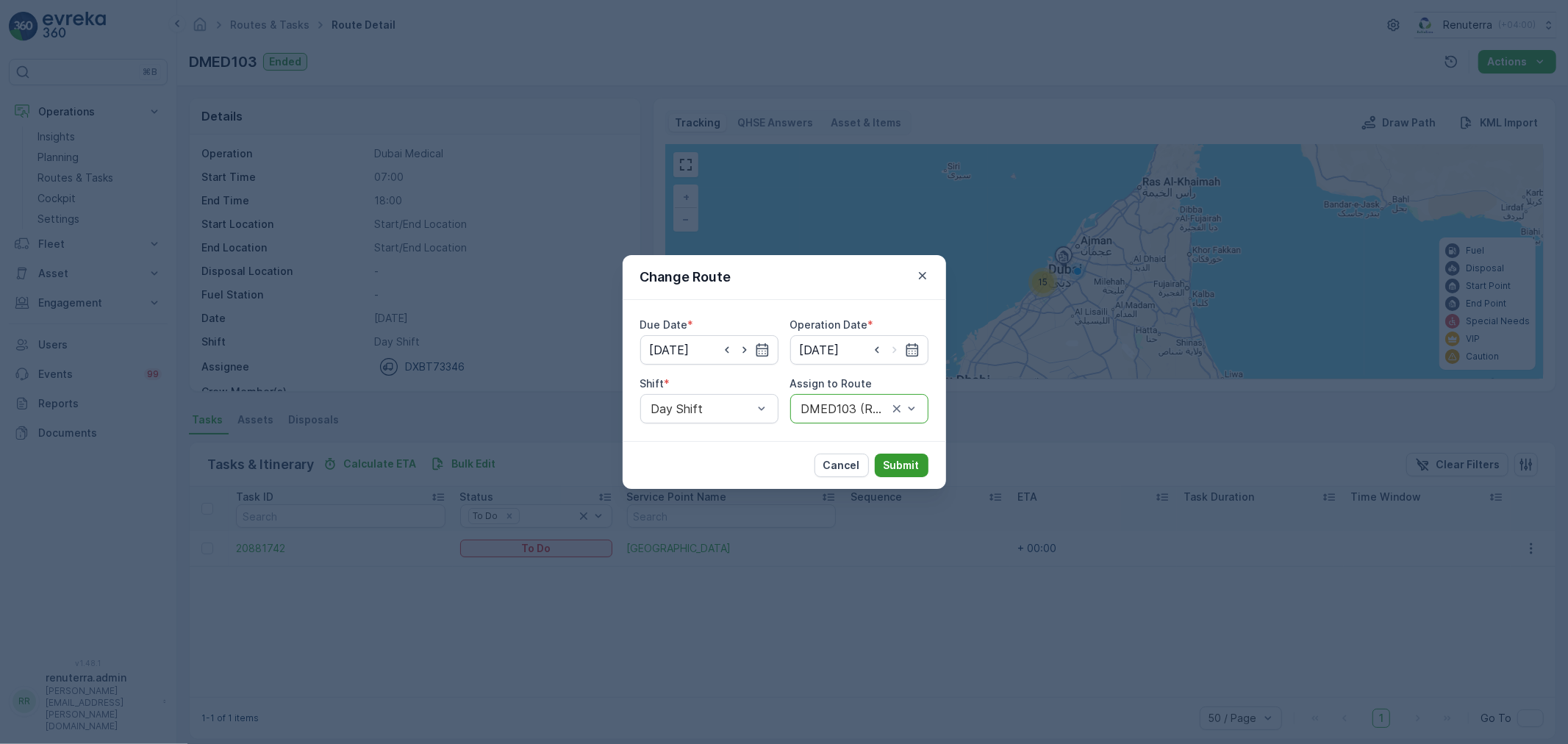
click at [919, 460] on p "Submit" at bounding box center [901, 465] width 36 height 15
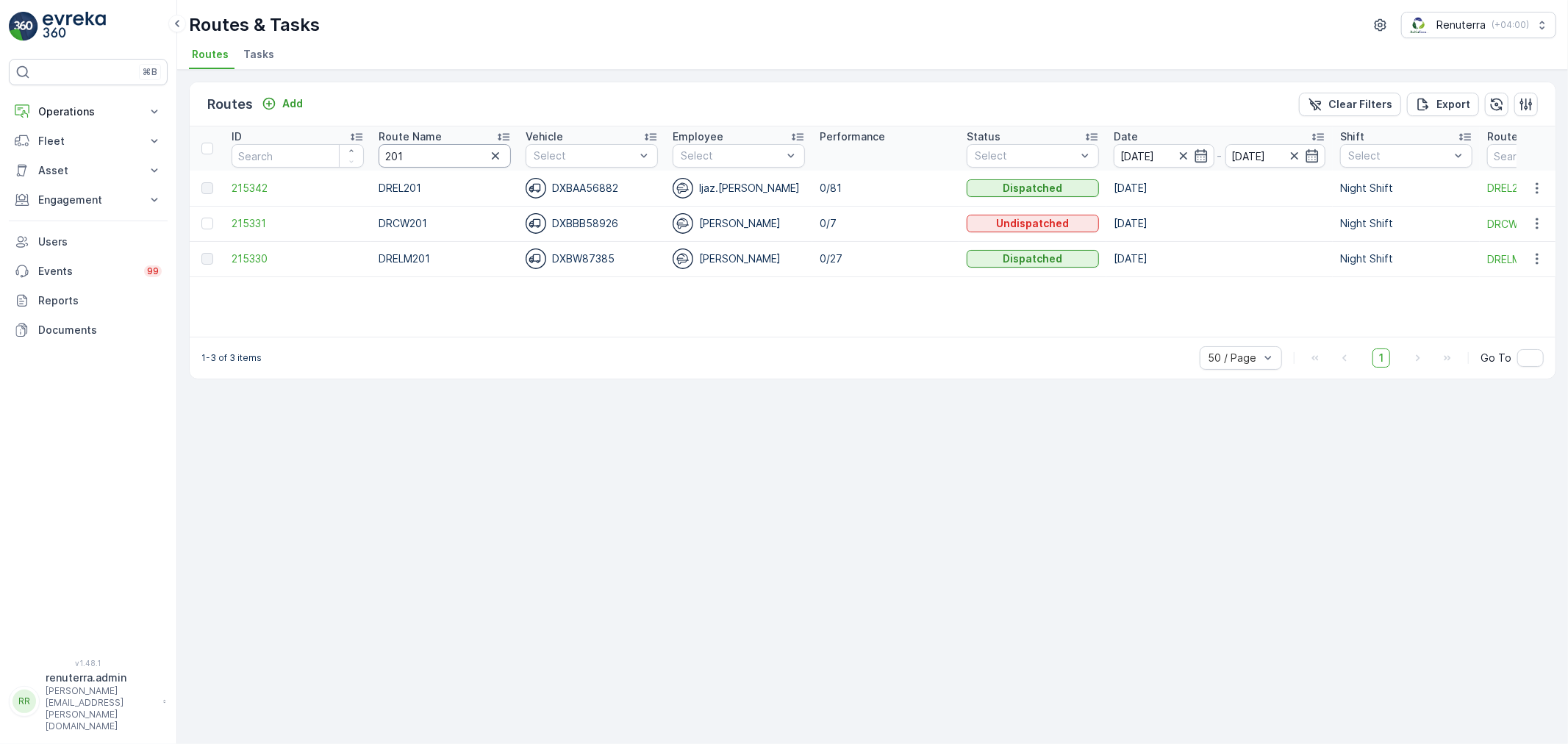
drag, startPoint x: 417, startPoint y: 160, endPoint x: 380, endPoint y: 159, distance: 37.0
click at [380, 159] on input "201" at bounding box center [445, 155] width 132 height 24
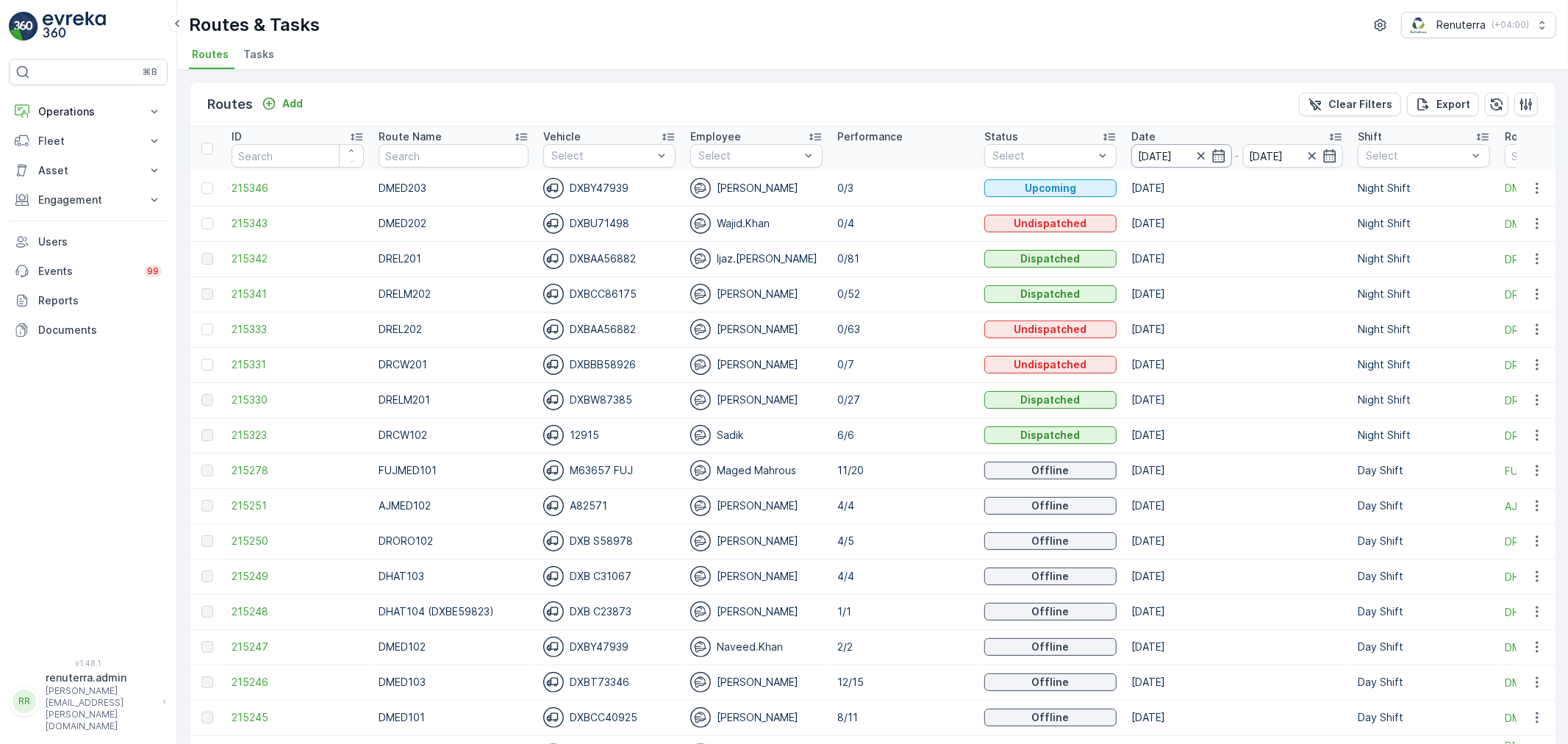
click at [1150, 151] on input "[DATE]" at bounding box center [1181, 155] width 101 height 24
click at [948, 115] on div "Routes Add Clear Filters Export" at bounding box center [872, 105] width 1366 height 44
click at [407, 144] on input "text" at bounding box center [454, 155] width 150 height 24
type input "RCW102"
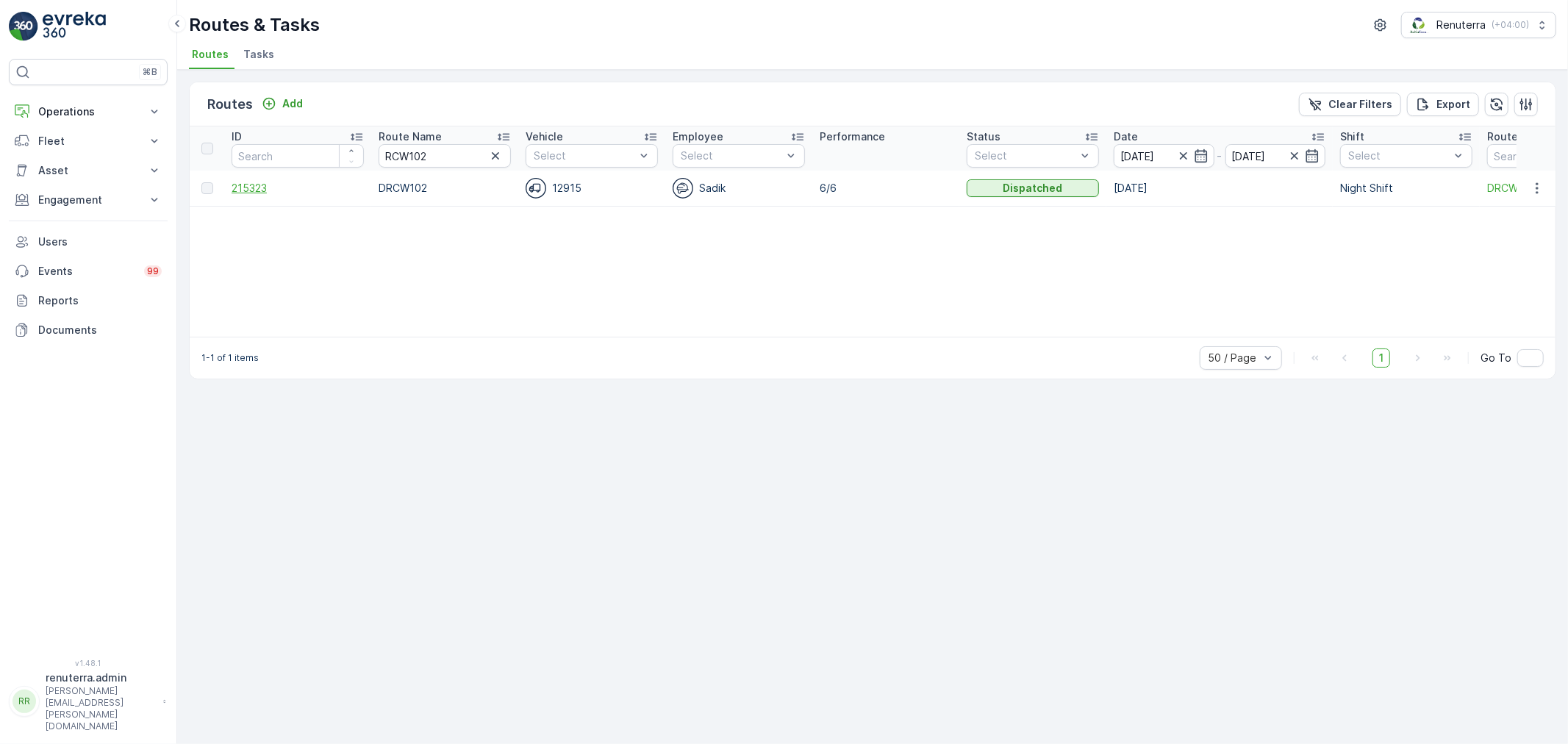
click at [259, 191] on span "215323" at bounding box center [298, 188] width 132 height 15
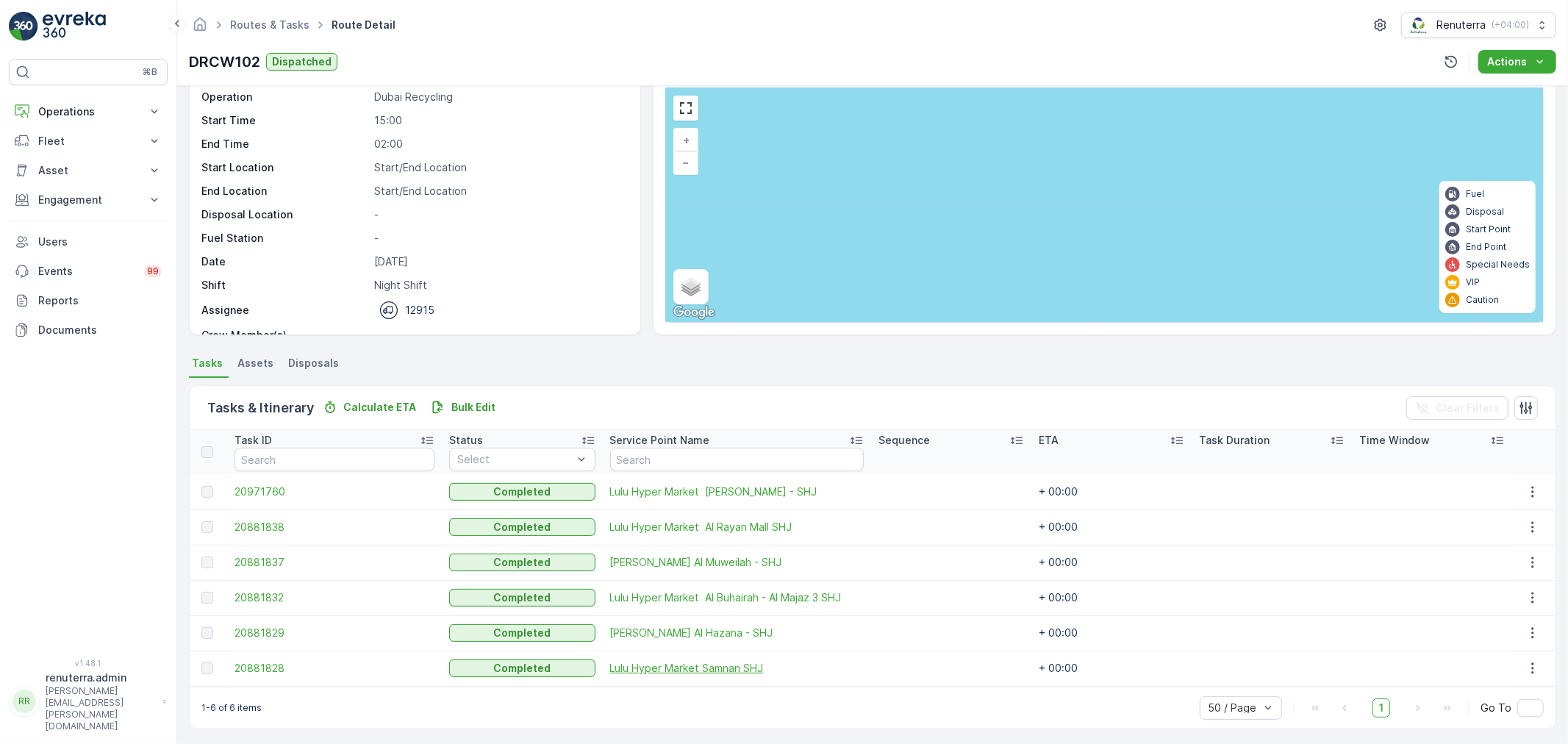
scroll to position [60, 0]
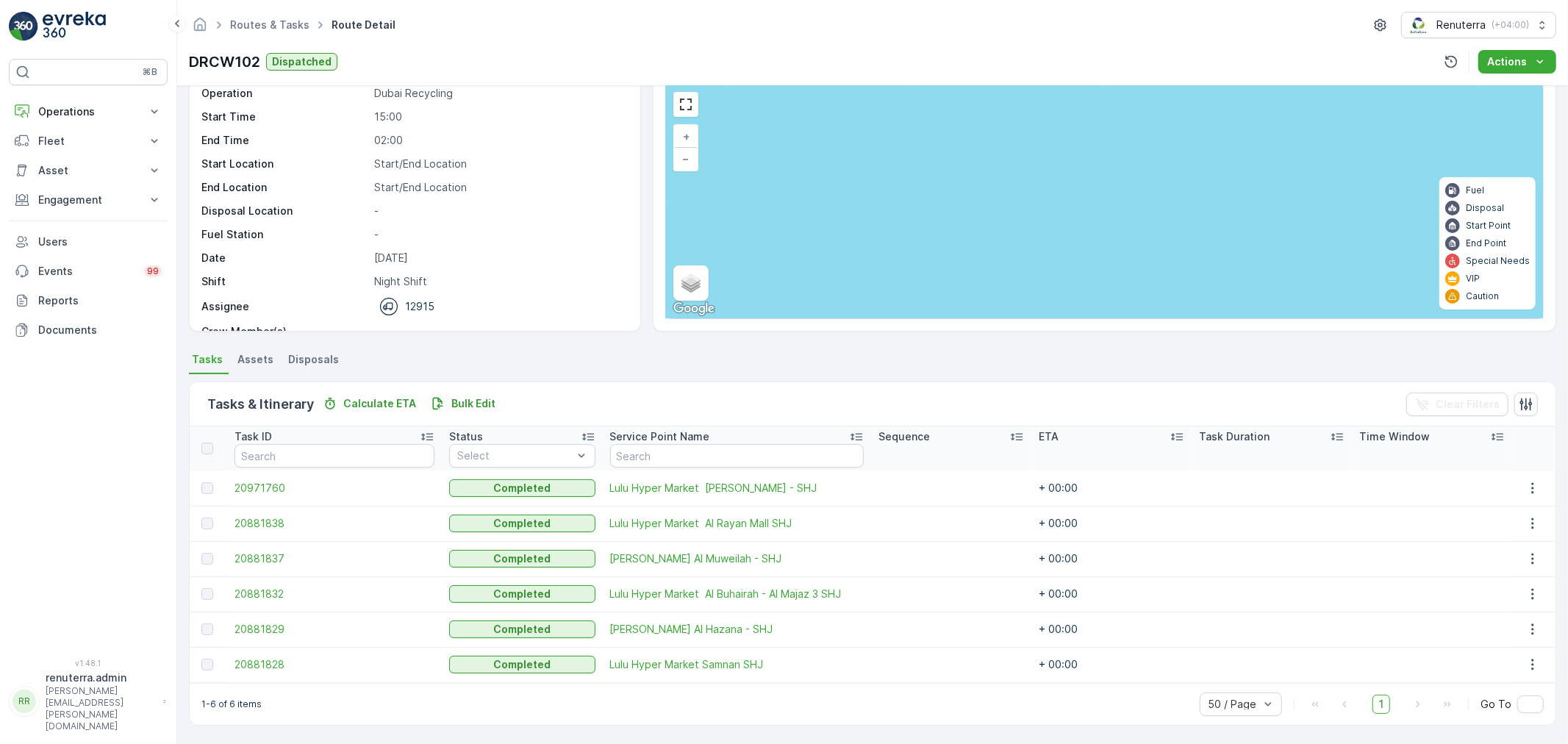
click at [296, 32] on ul "Routes & Tasks" at bounding box center [278, 25] width 101 height 21
click at [291, 26] on link "Routes & Tasks" at bounding box center [269, 24] width 79 height 12
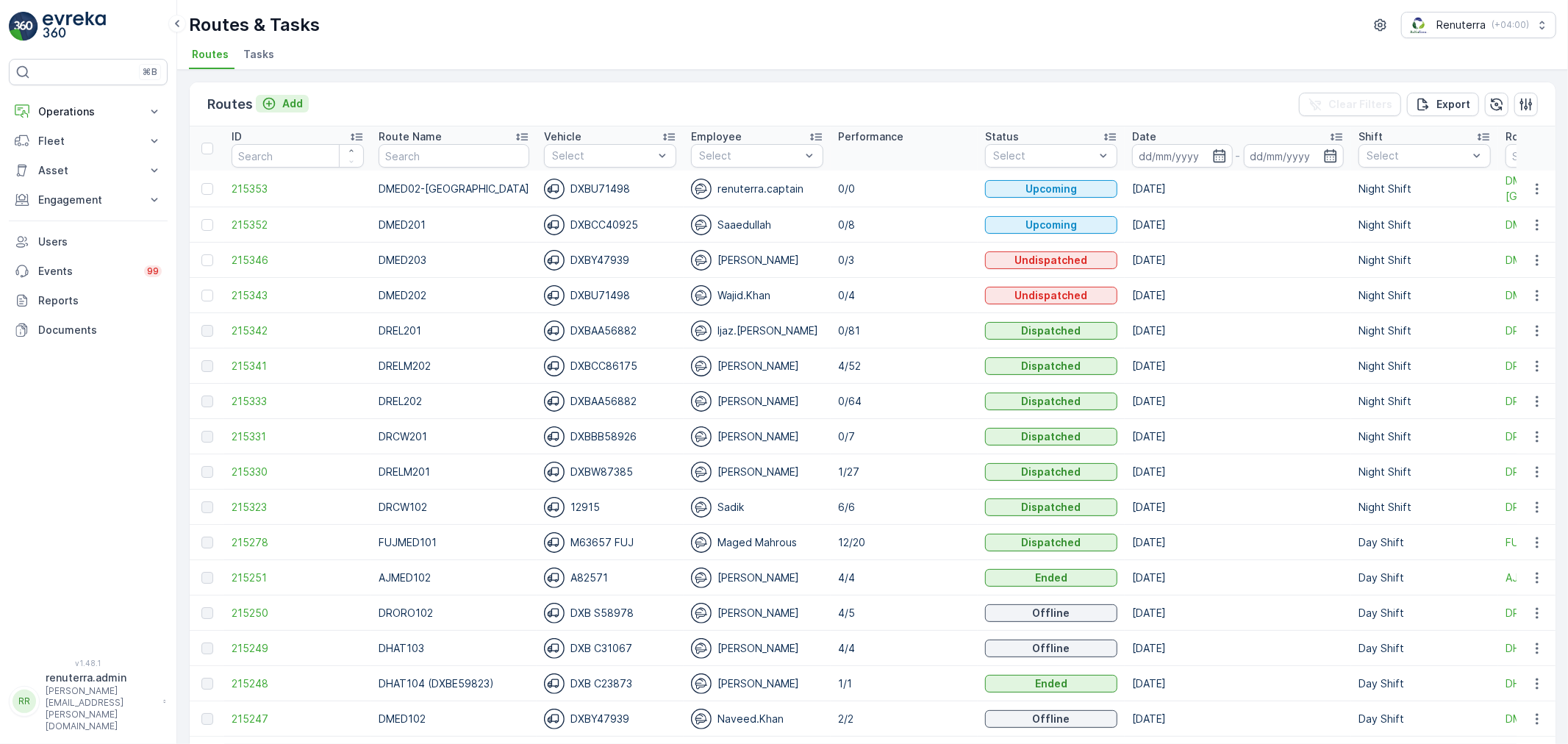
click at [282, 105] on p "Add" at bounding box center [293, 104] width 21 height 15
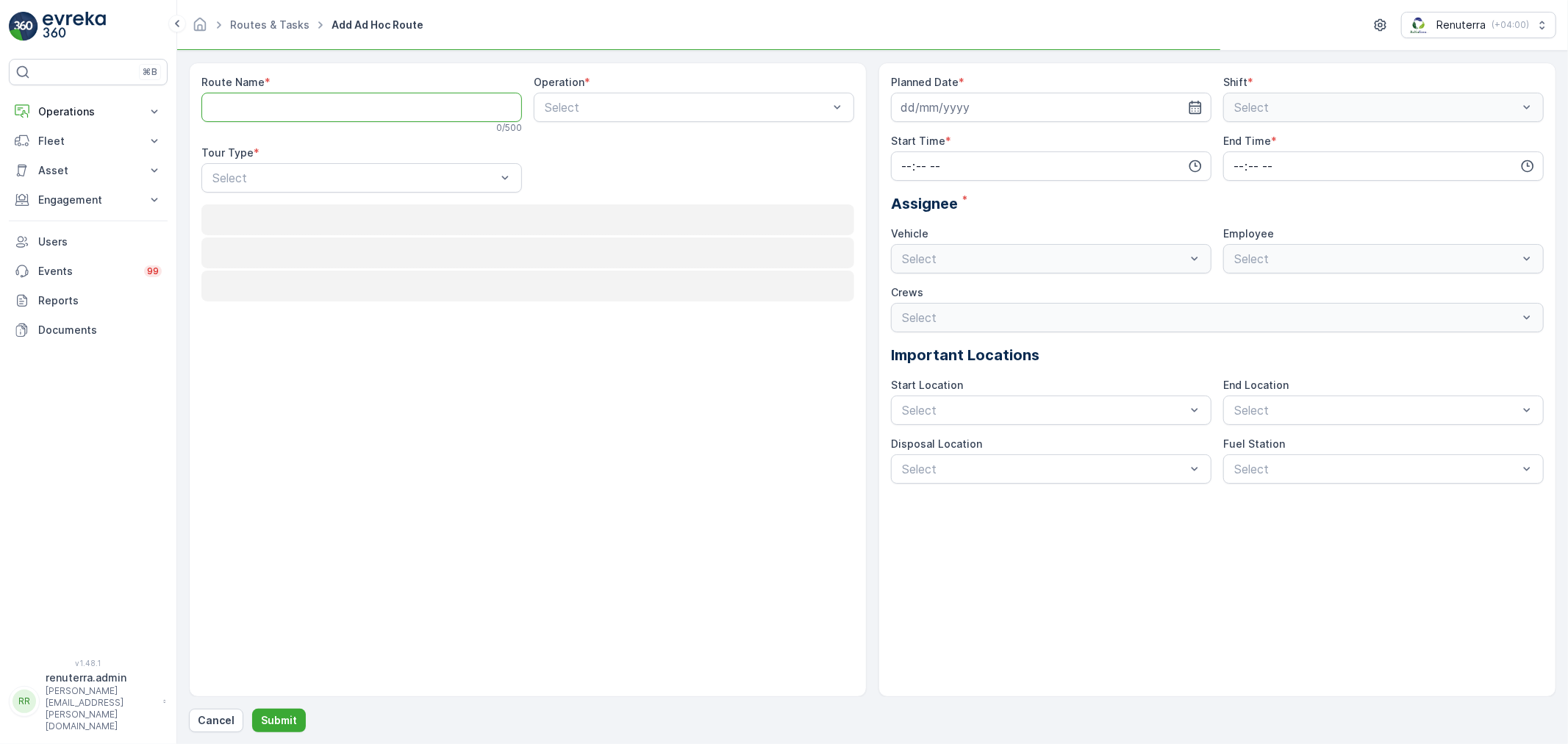
click at [340, 116] on Name "Route Name" at bounding box center [361, 107] width 320 height 30
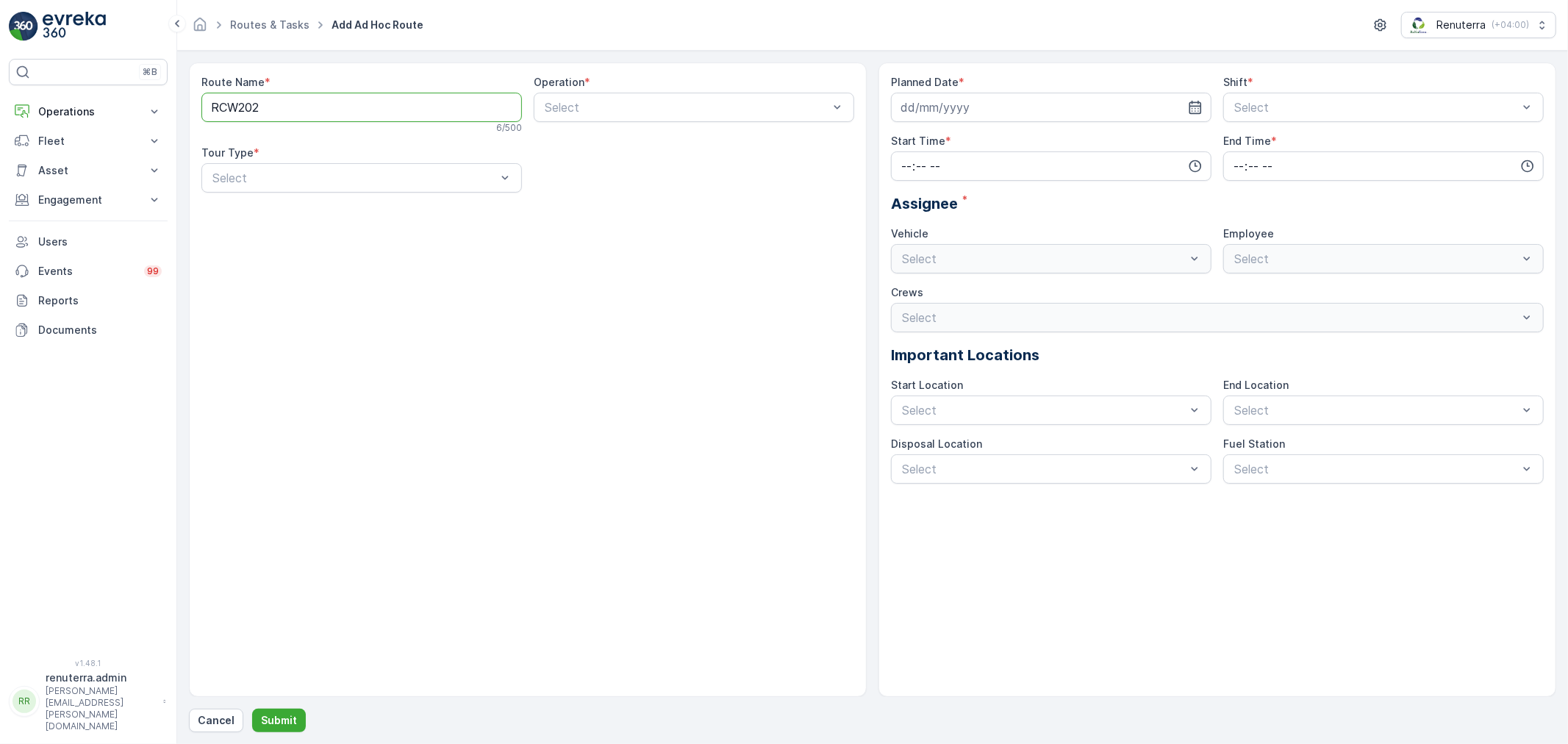
click at [273, 158] on div "Tour Type *" at bounding box center [361, 152] width 320 height 15
click at [210, 109] on Name "RCW202" at bounding box center [361, 107] width 320 height 30
type Name "DRCW202"
click at [620, 112] on div "Select" at bounding box center [694, 107] width 320 height 30
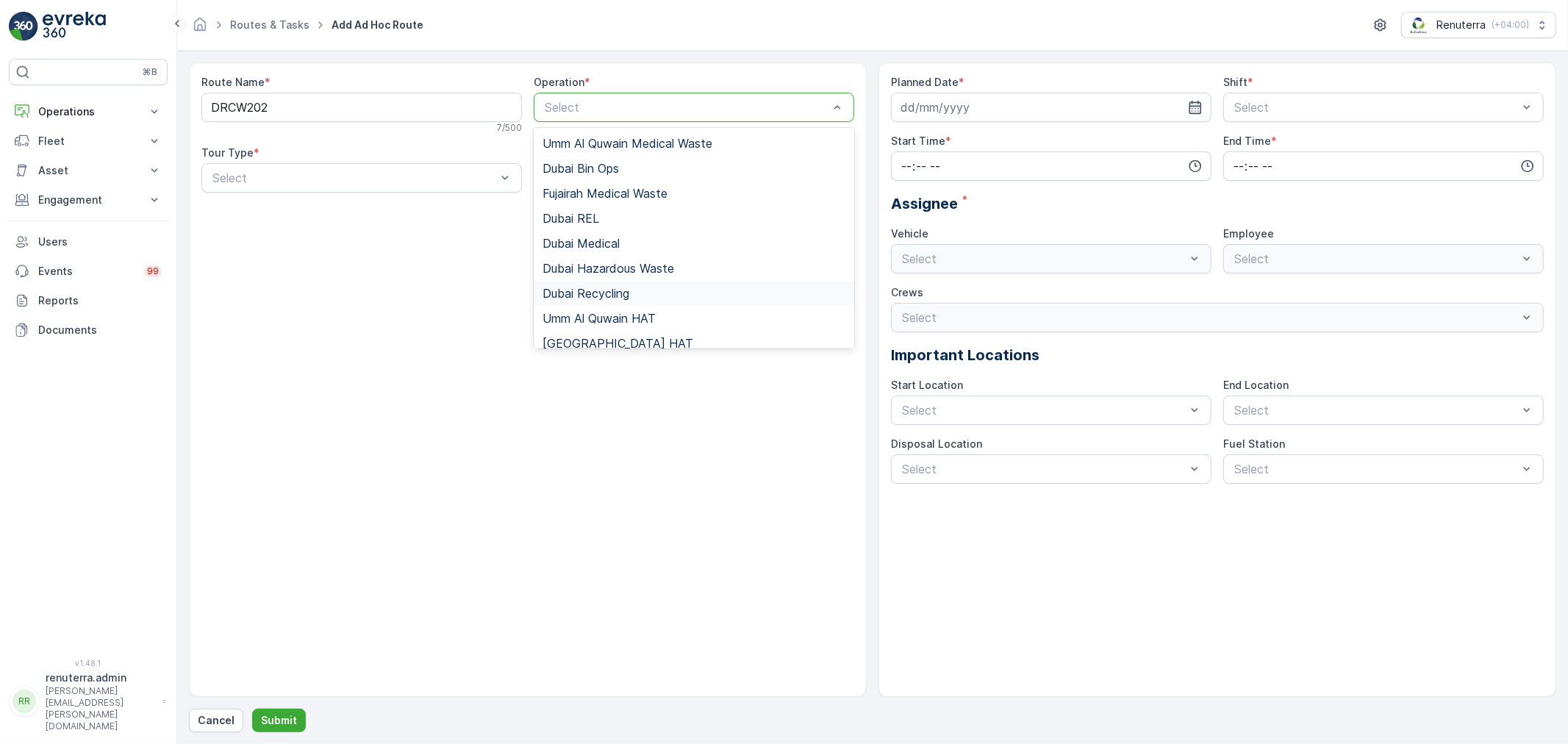
click at [606, 295] on span "Dubai Recycling" at bounding box center [586, 293] width 87 height 13
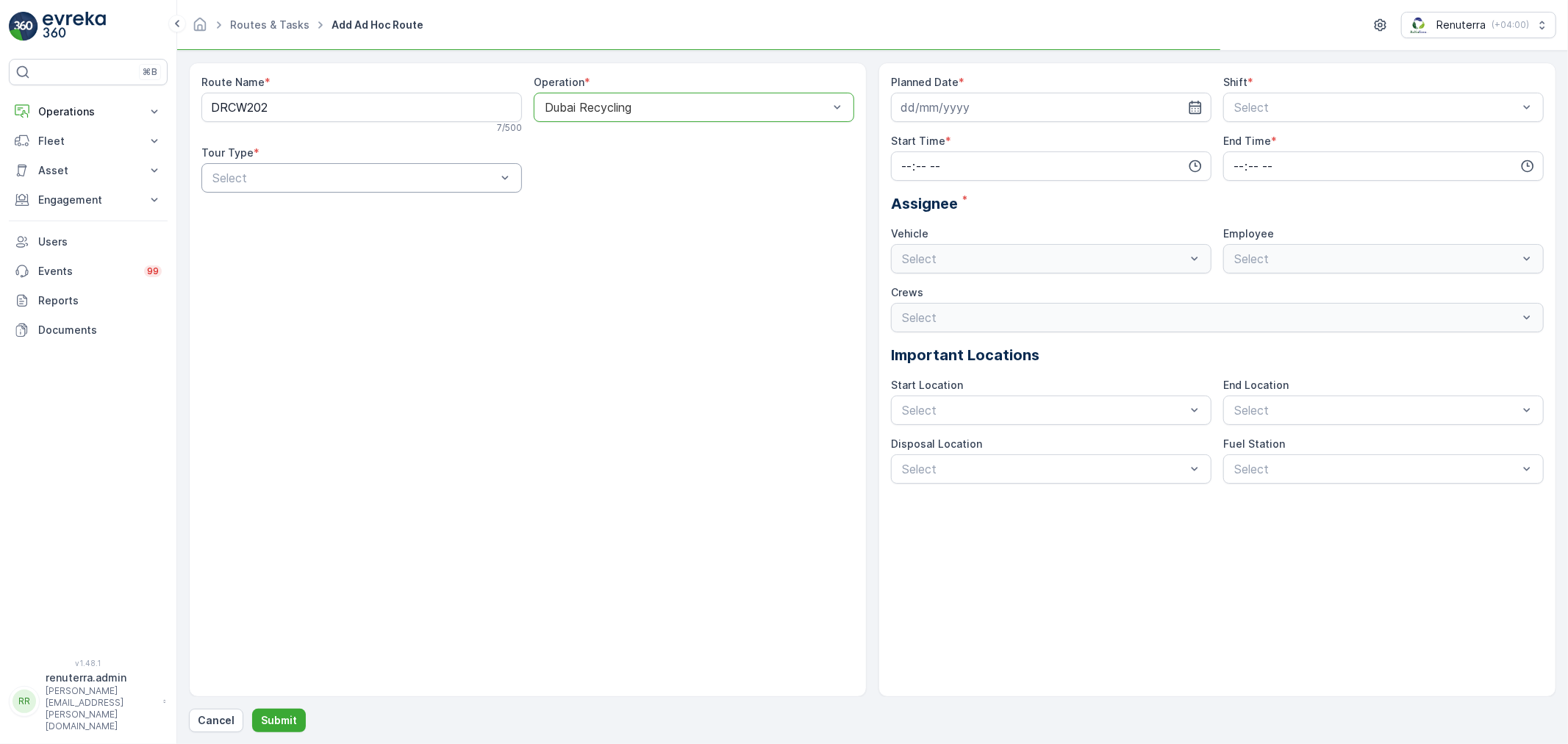
click at [377, 172] on div at bounding box center [353, 178] width 286 height 13
click at [343, 241] on div "Dynamic" at bounding box center [361, 239] width 303 height 13
click at [986, 105] on input at bounding box center [1051, 107] width 320 height 30
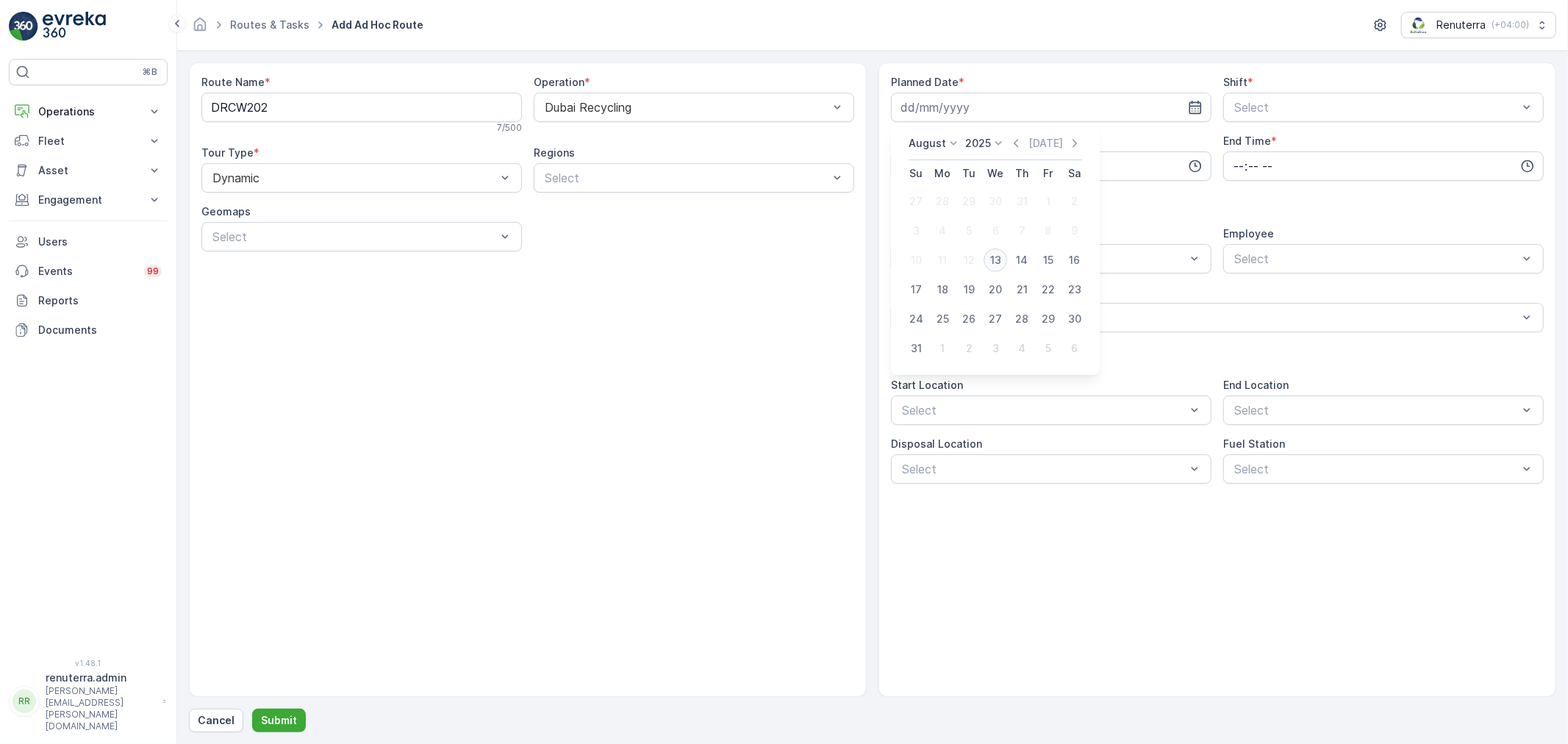
click at [1002, 270] on button "13" at bounding box center [995, 260] width 26 height 26
type input "[DATE]"
click at [1311, 118] on div "Select" at bounding box center [1383, 107] width 320 height 30
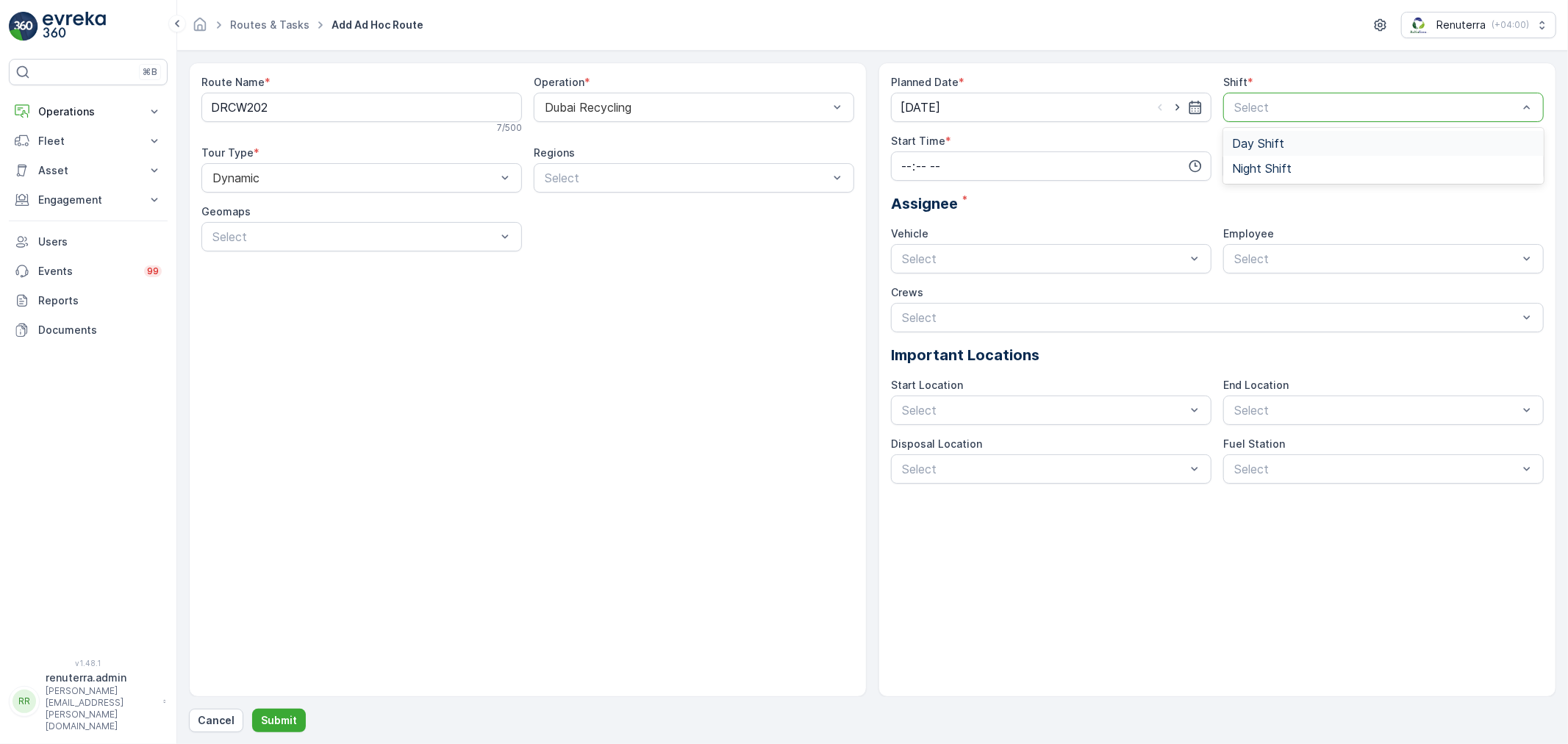
click at [1277, 159] on div "Night Shift" at bounding box center [1383, 168] width 320 height 25
click at [927, 159] on input "time" at bounding box center [1051, 166] width 320 height 30
click at [906, 247] on span "20" at bounding box center [905, 253] width 12 height 15
type input "20:00"
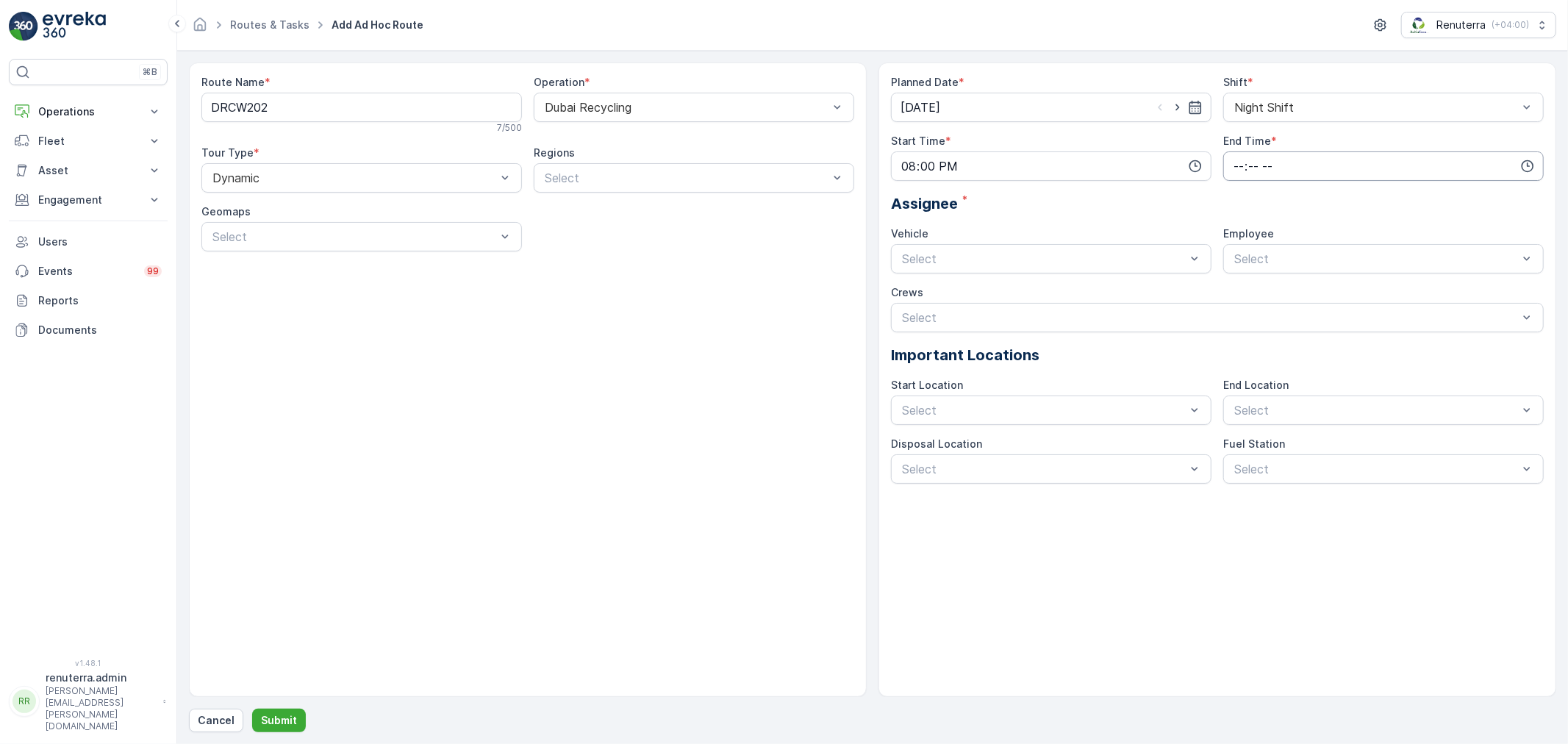
click at [1249, 152] on input "time" at bounding box center [1383, 166] width 320 height 30
click at [1233, 252] on span "20" at bounding box center [1238, 253] width 12 height 15
click at [1241, 226] on div "02" at bounding box center [1238, 235] width 25 height 21
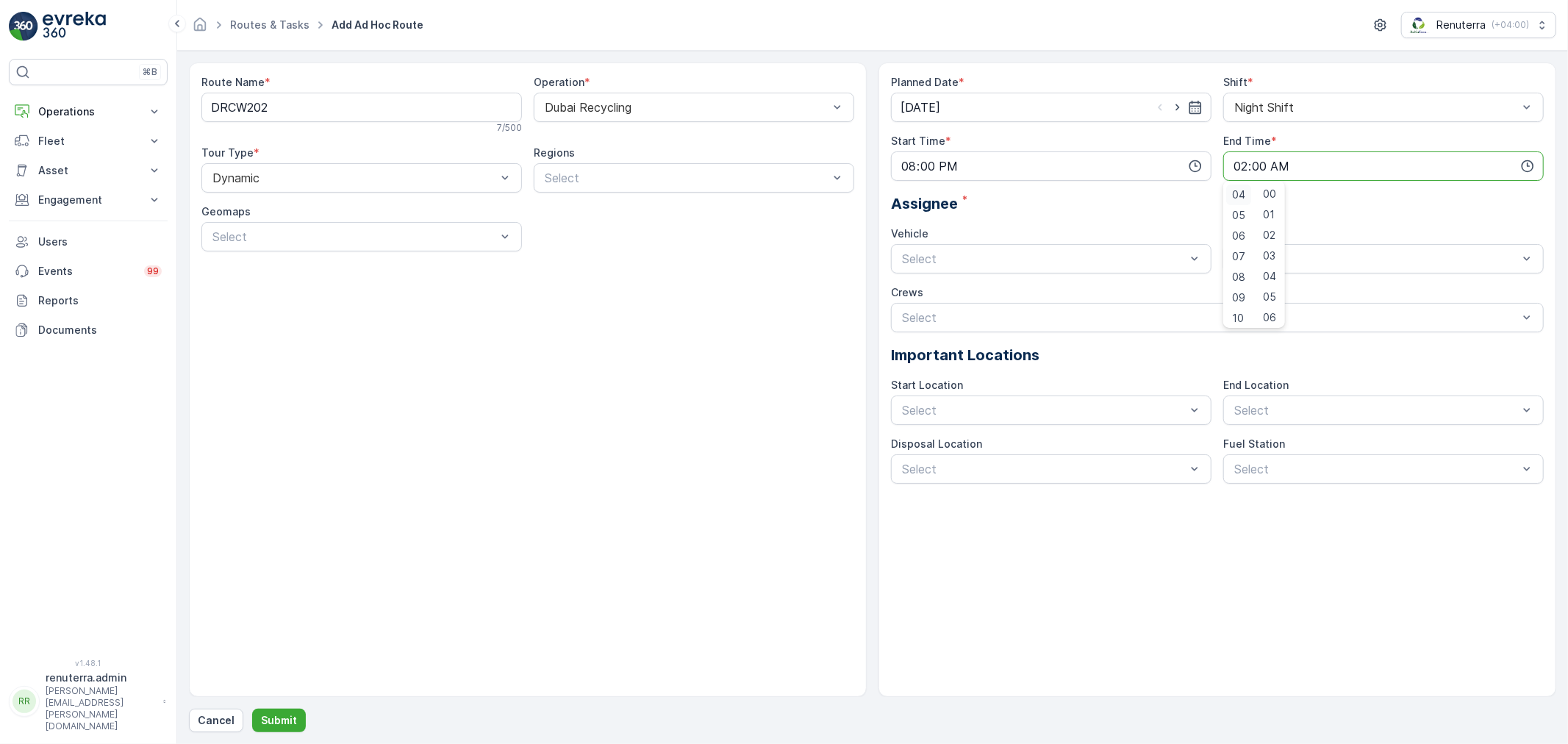
click at [1244, 241] on span "06" at bounding box center [1238, 236] width 13 height 15
click at [1240, 247] on div "07" at bounding box center [1238, 257] width 25 height 21
click at [1240, 239] on span "06" at bounding box center [1238, 236] width 13 height 15
type input "06:00"
drag, startPoint x: 1012, startPoint y: 253, endPoint x: 1005, endPoint y: 257, distance: 8.1
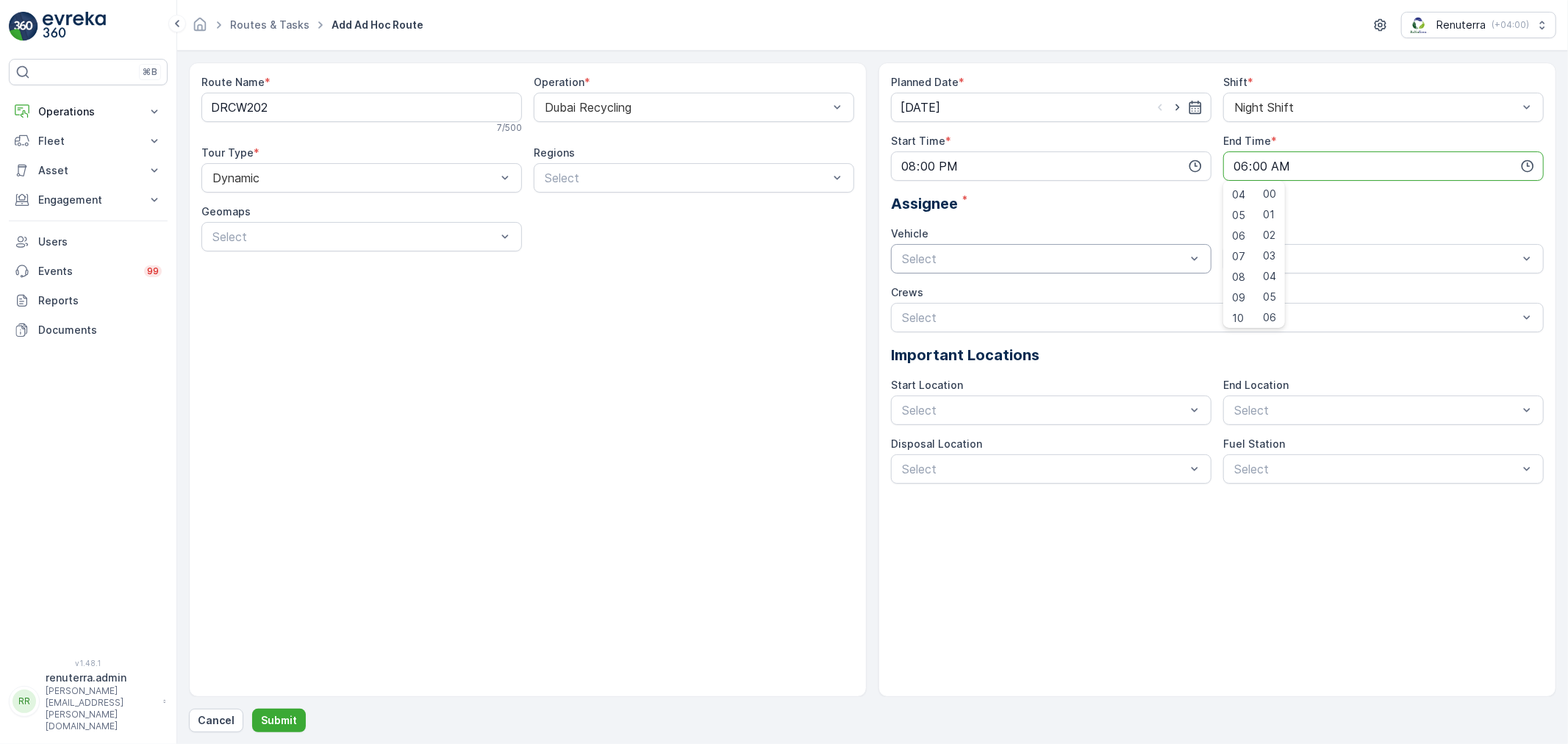
click at [1011, 253] on div at bounding box center [1043, 259] width 286 height 13
click at [958, 385] on div "DXBBB58926" at bounding box center [1051, 395] width 320 height 25
click at [1347, 258] on div at bounding box center [1376, 259] width 286 height 13
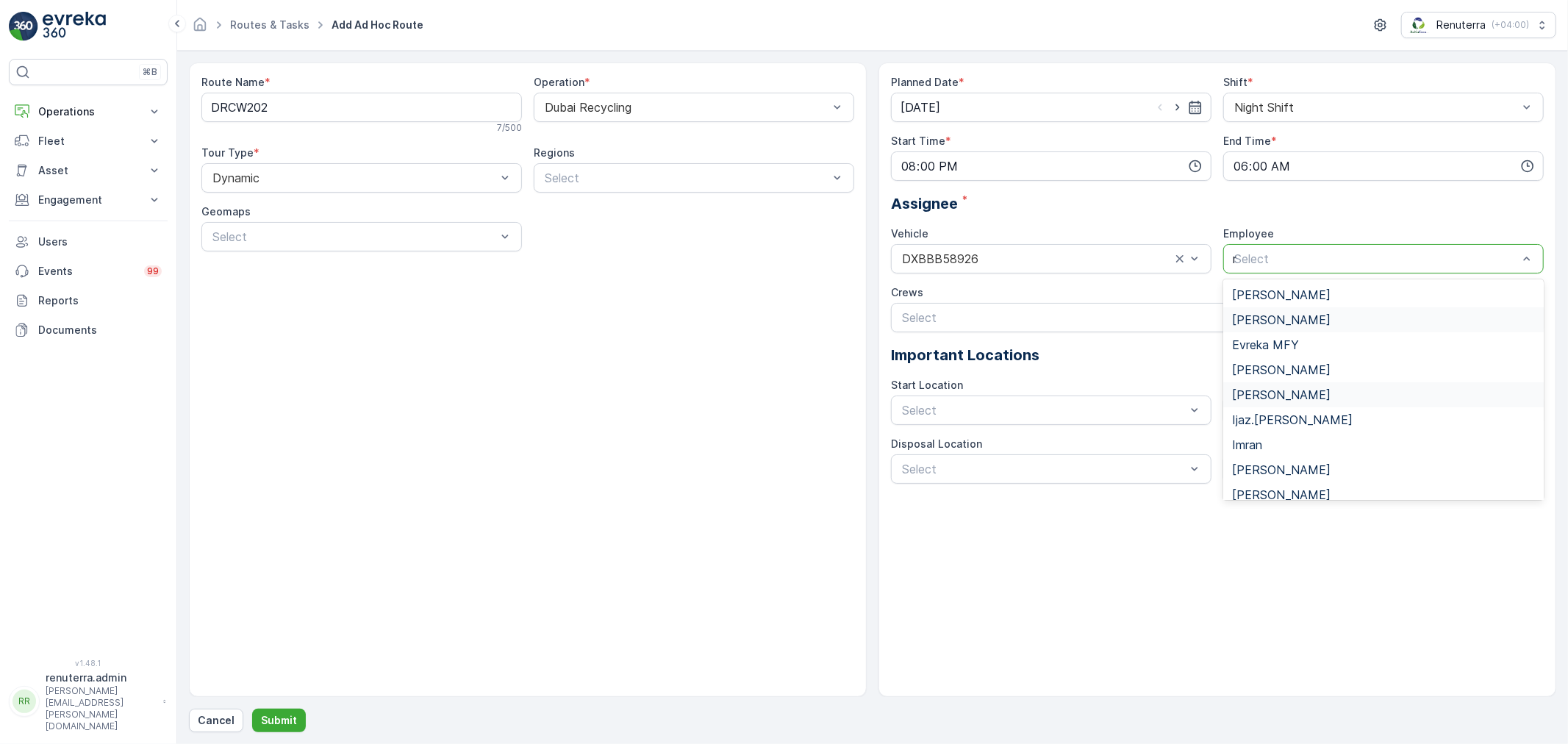
type input "re"
click at [1305, 333] on div "renuterra.captain" at bounding box center [1383, 345] width 320 height 25
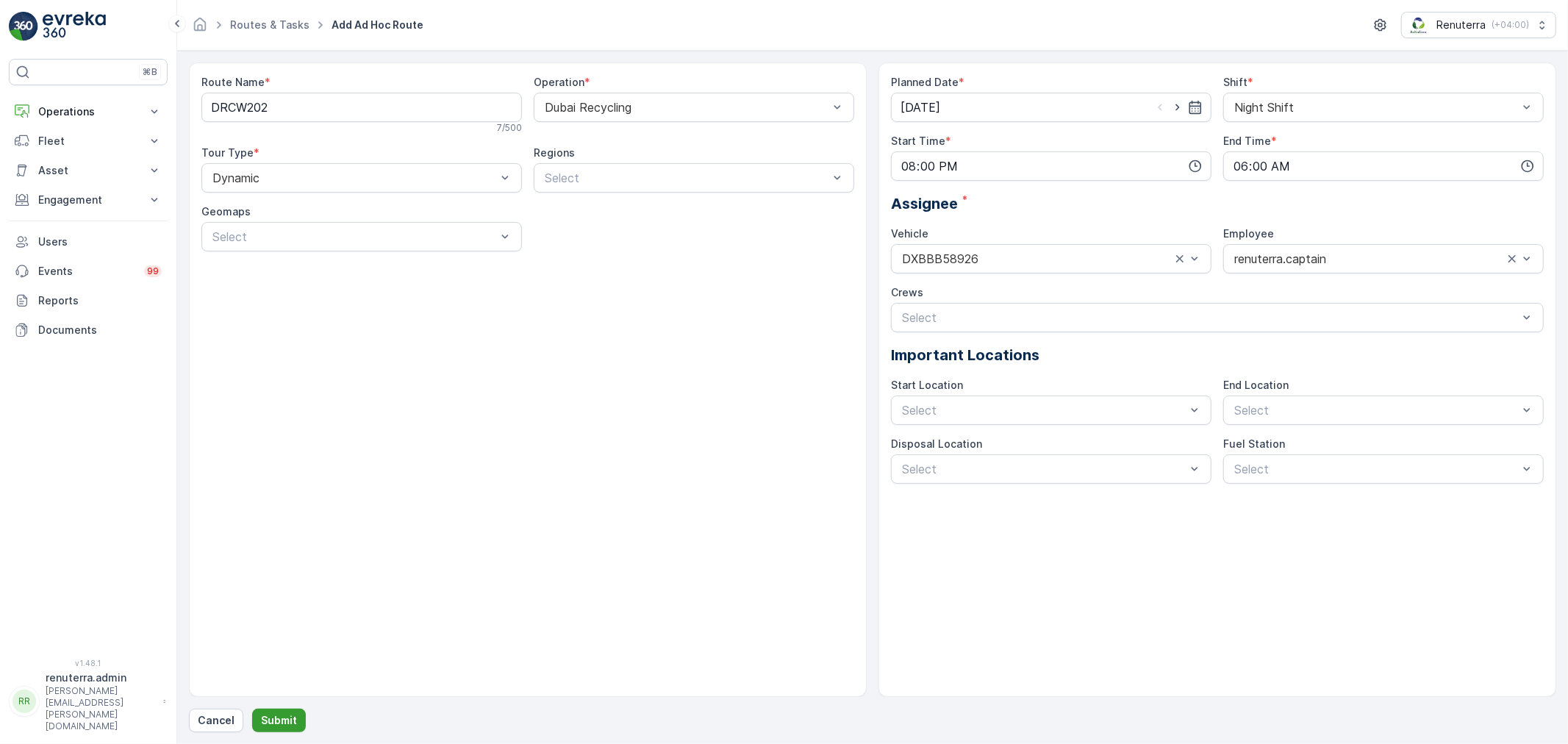
click at [275, 720] on p "Submit" at bounding box center [279, 720] width 36 height 15
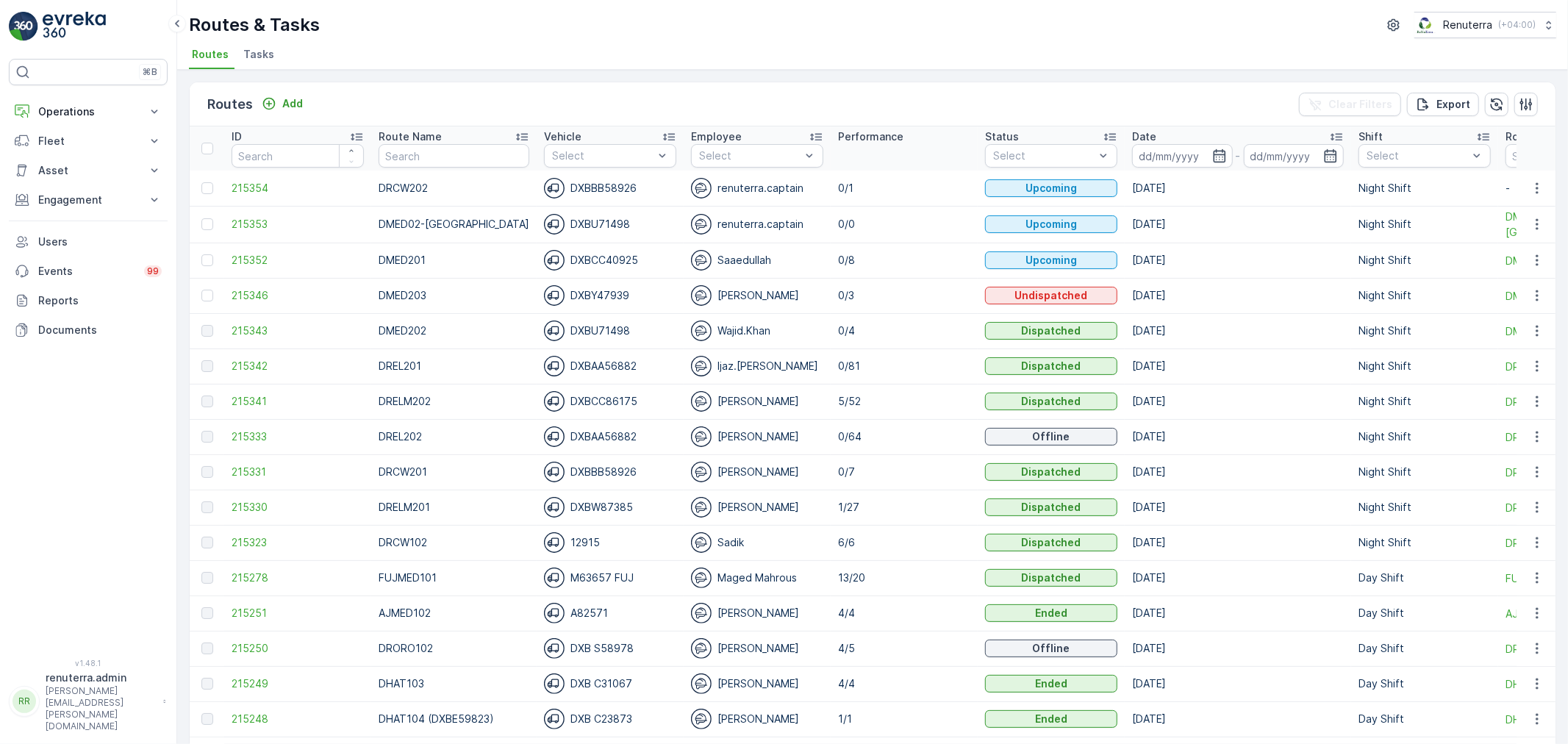
click at [425, 163] on input "text" at bounding box center [454, 155] width 151 height 24
type input "201"
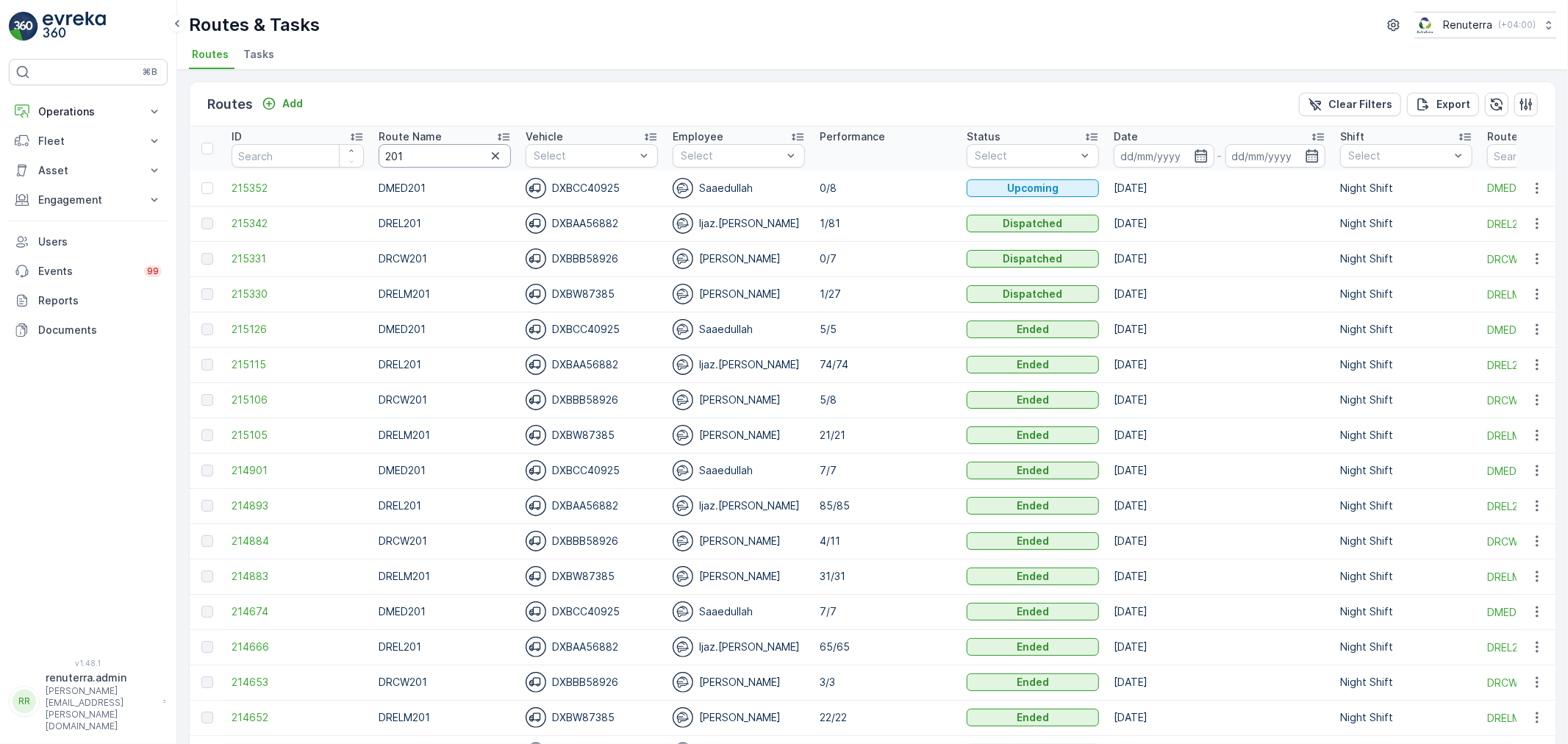
click at [371, 152] on th "Route Name 201" at bounding box center [444, 148] width 147 height 44
click at [1148, 149] on input at bounding box center [1164, 155] width 101 height 24
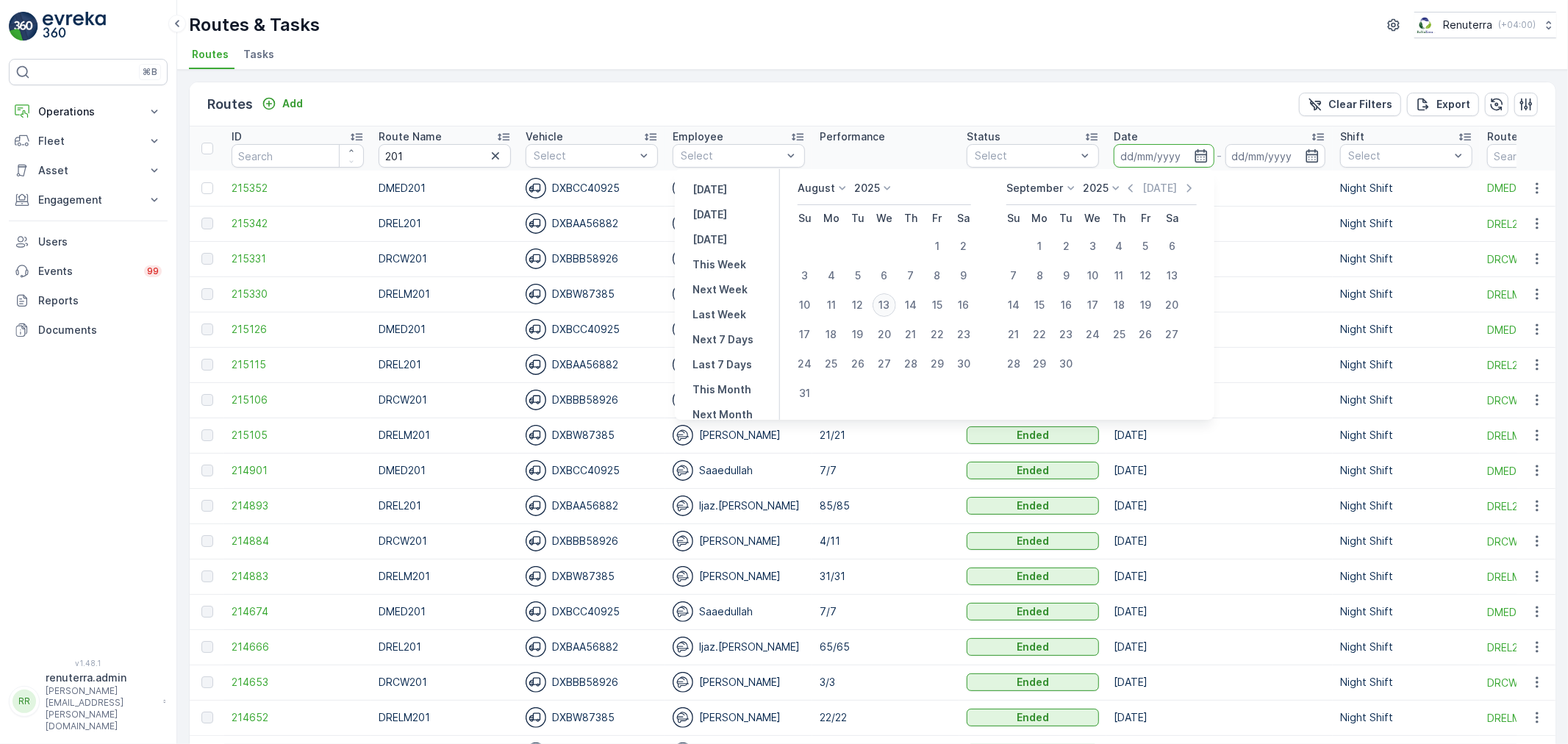
click at [896, 296] on div "13" at bounding box center [884, 305] width 24 height 24
type input "[DATE]"
click at [896, 296] on div "13" at bounding box center [884, 305] width 24 height 24
type input "[DATE]"
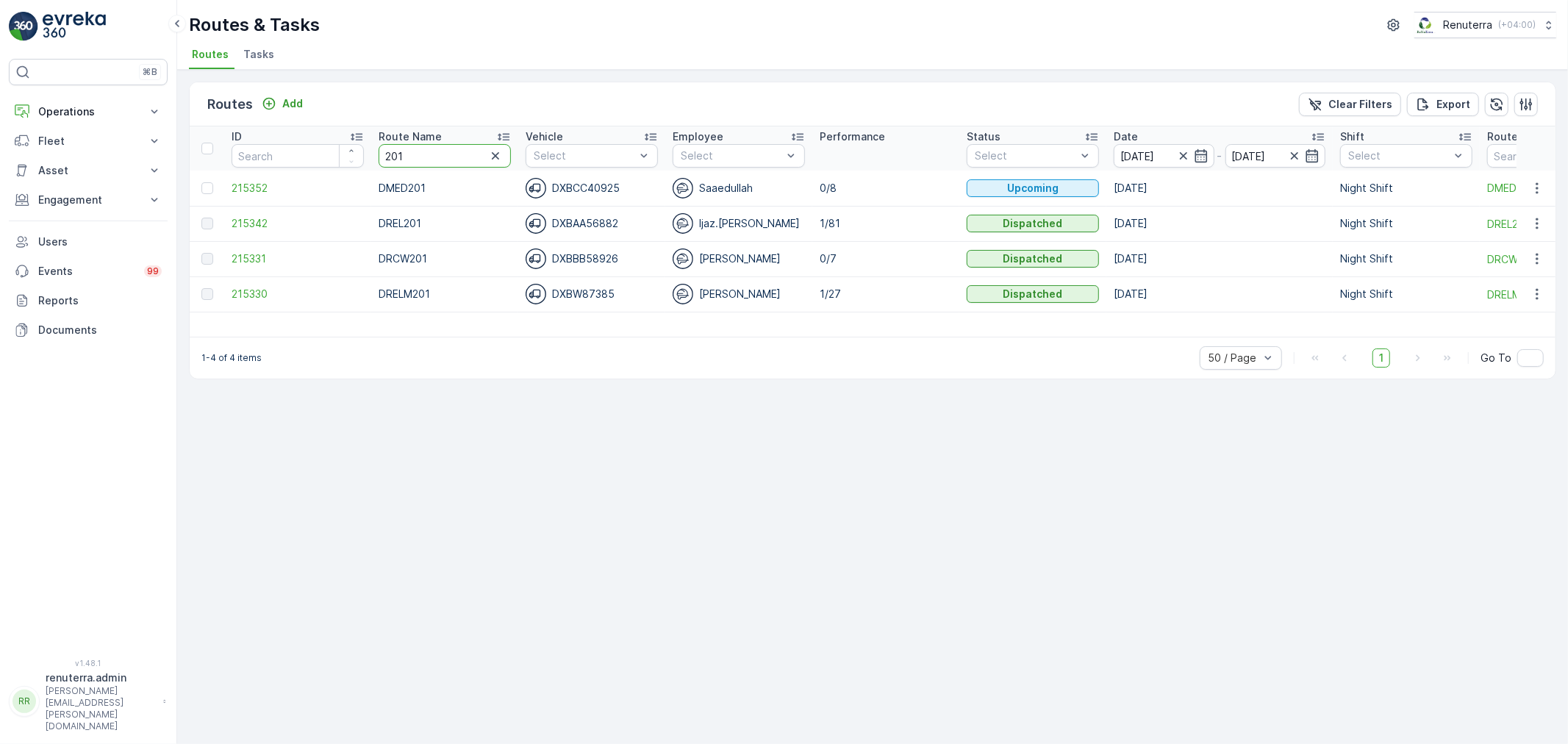
drag, startPoint x: 404, startPoint y: 152, endPoint x: 331, endPoint y: 154, distance: 73.0
click at [325, 156] on tr "ID Route Name 201 Vehicle Select Employee Select Performance Status Select Date…" at bounding box center [1001, 148] width 1624 height 44
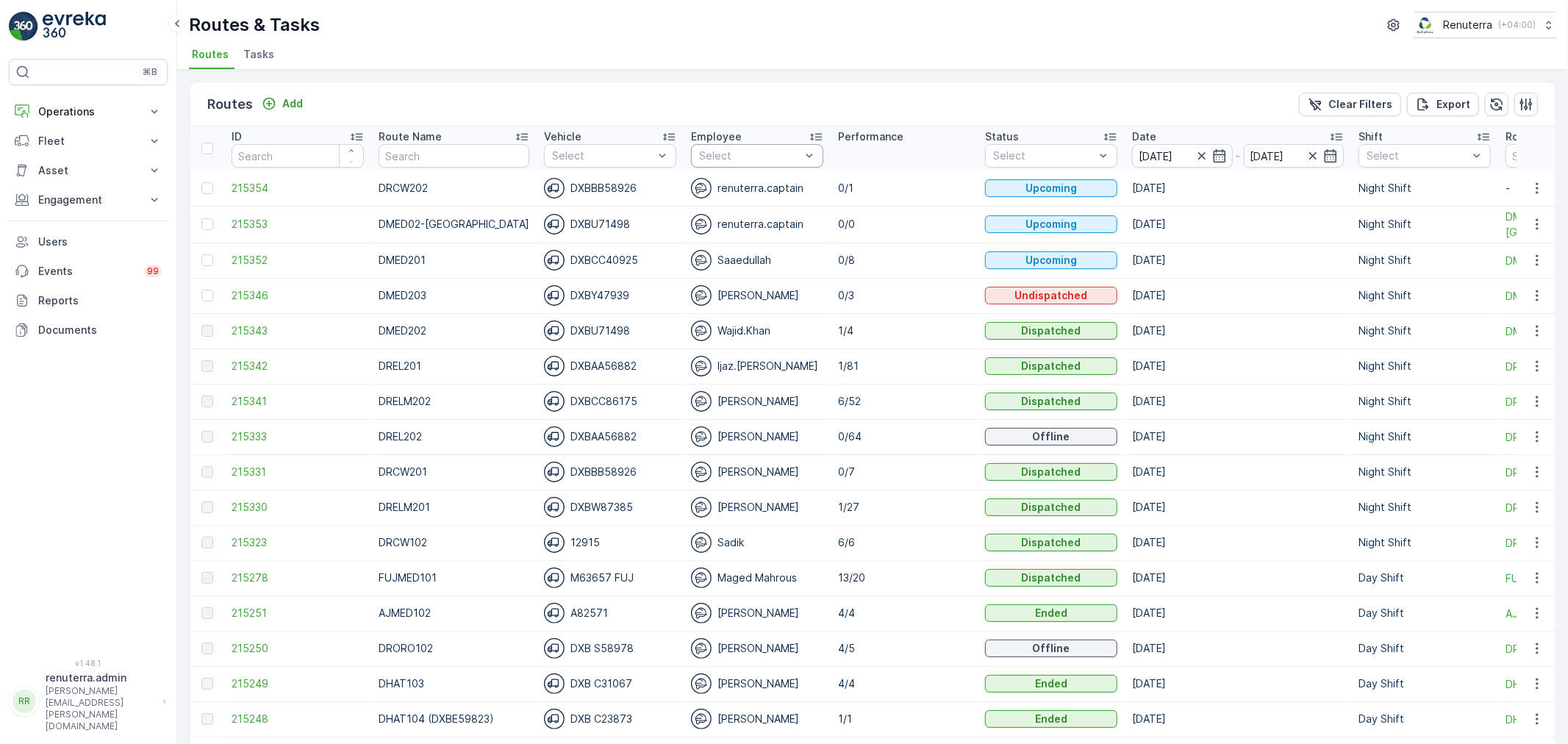
click at [718, 159] on div at bounding box center [750, 156] width 104 height 12
type input "Sad"
click at [701, 200] on div "Sadik" at bounding box center [757, 190] width 132 height 26
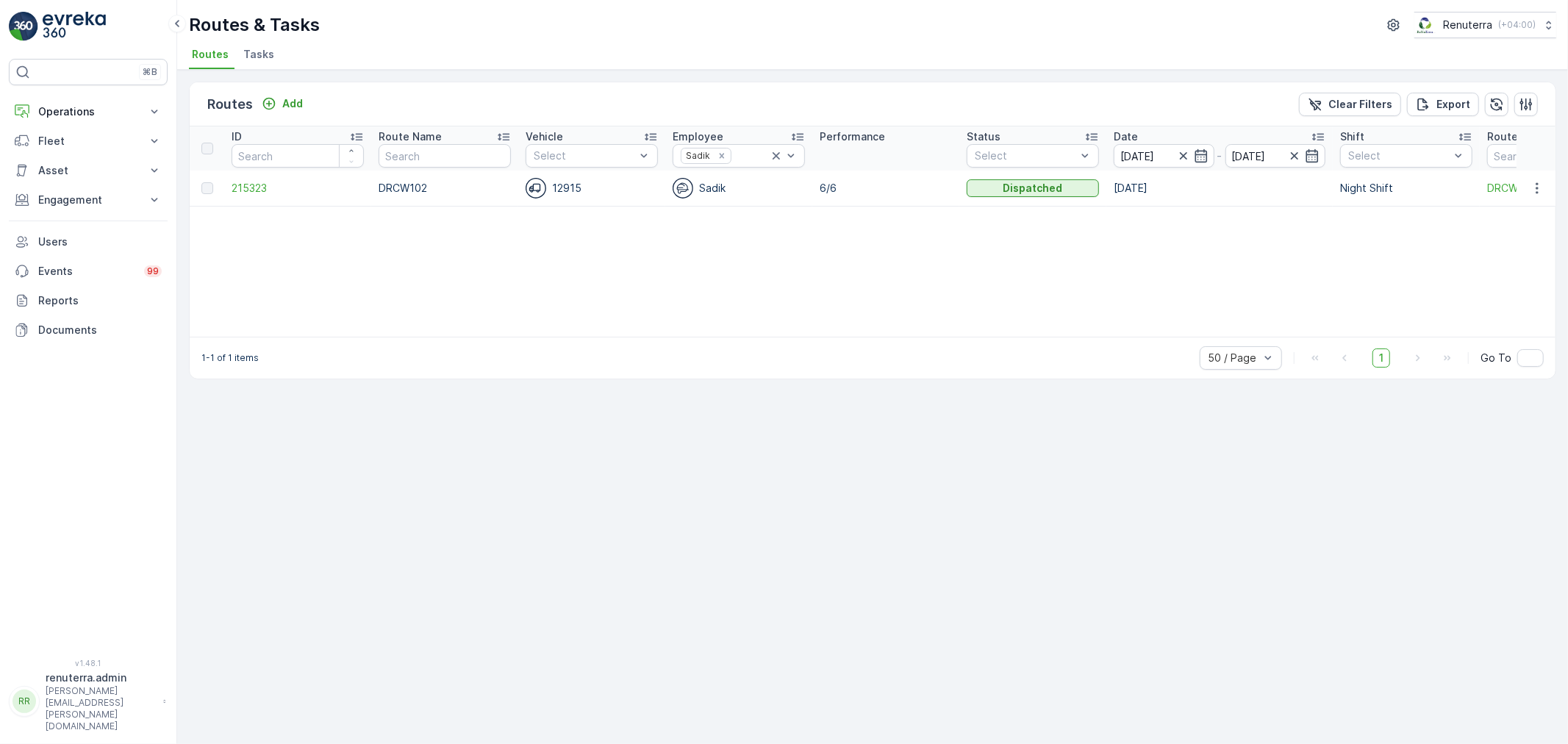
click at [261, 197] on td "215323" at bounding box center [297, 188] width 147 height 36
click at [255, 192] on span "215323" at bounding box center [298, 188] width 132 height 15
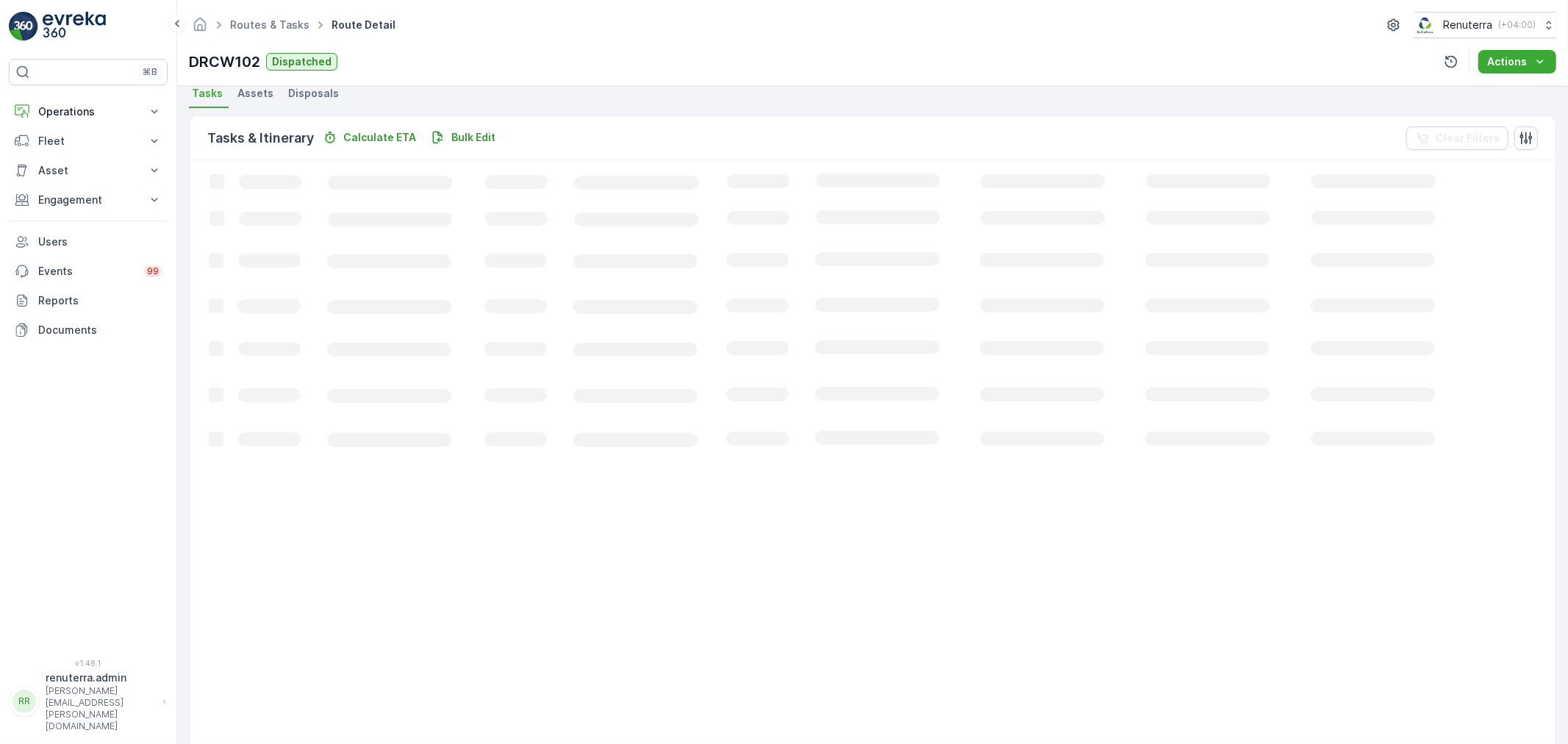
scroll to position [60, 0]
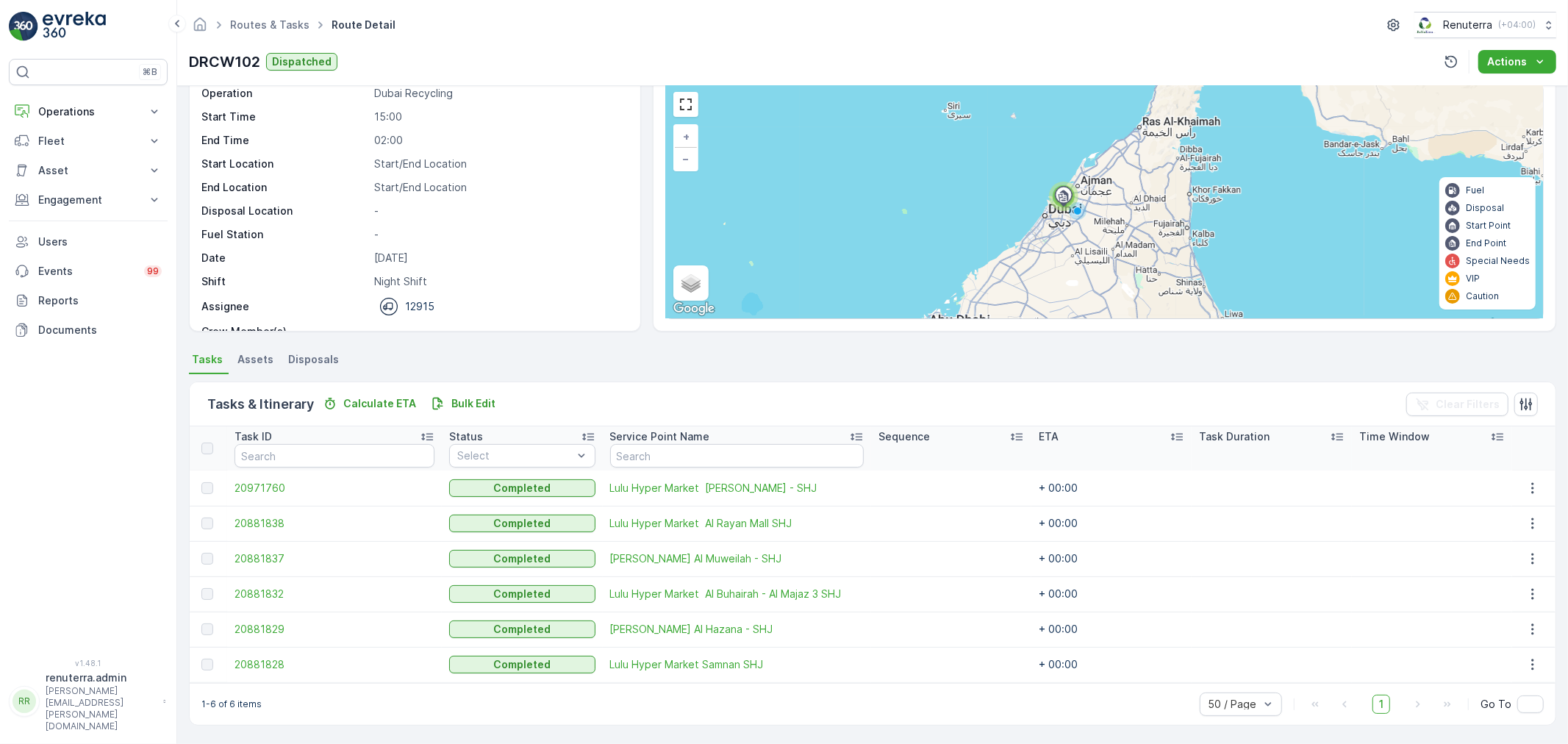
click at [274, 515] on td "20881838" at bounding box center [334, 524] width 215 height 36
click at [284, 512] on td "20881838" at bounding box center [334, 524] width 215 height 36
click at [286, 512] on td "20881838" at bounding box center [334, 524] width 215 height 36
click at [282, 520] on span "20881838" at bounding box center [334, 524] width 200 height 15
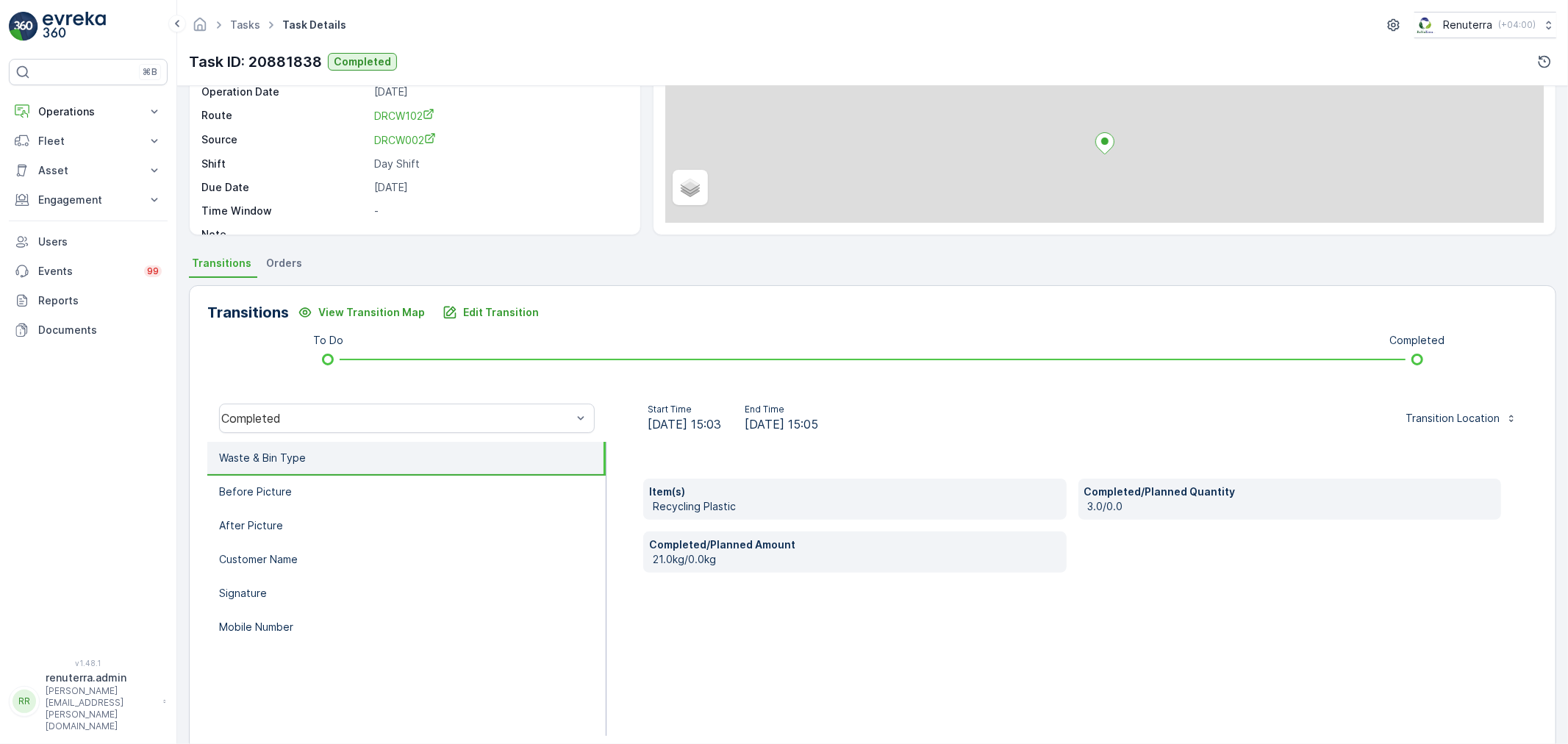
scroll to position [182, 0]
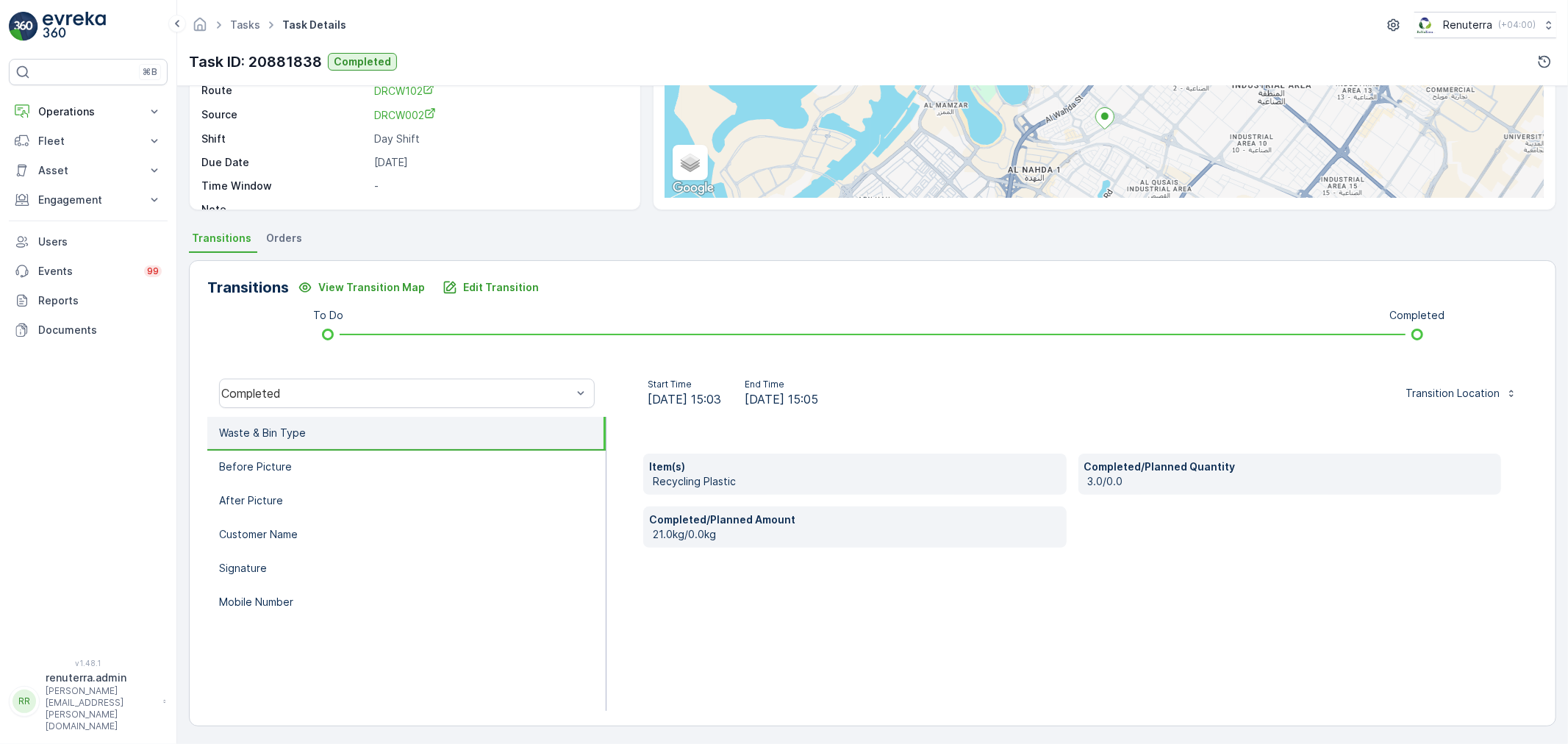
click at [203, 475] on div "Transitions View Transition Map Edit Transition To Do Completed Completed Start…" at bounding box center [872, 493] width 1367 height 466
click at [219, 470] on li "Before Picture" at bounding box center [407, 467] width 399 height 34
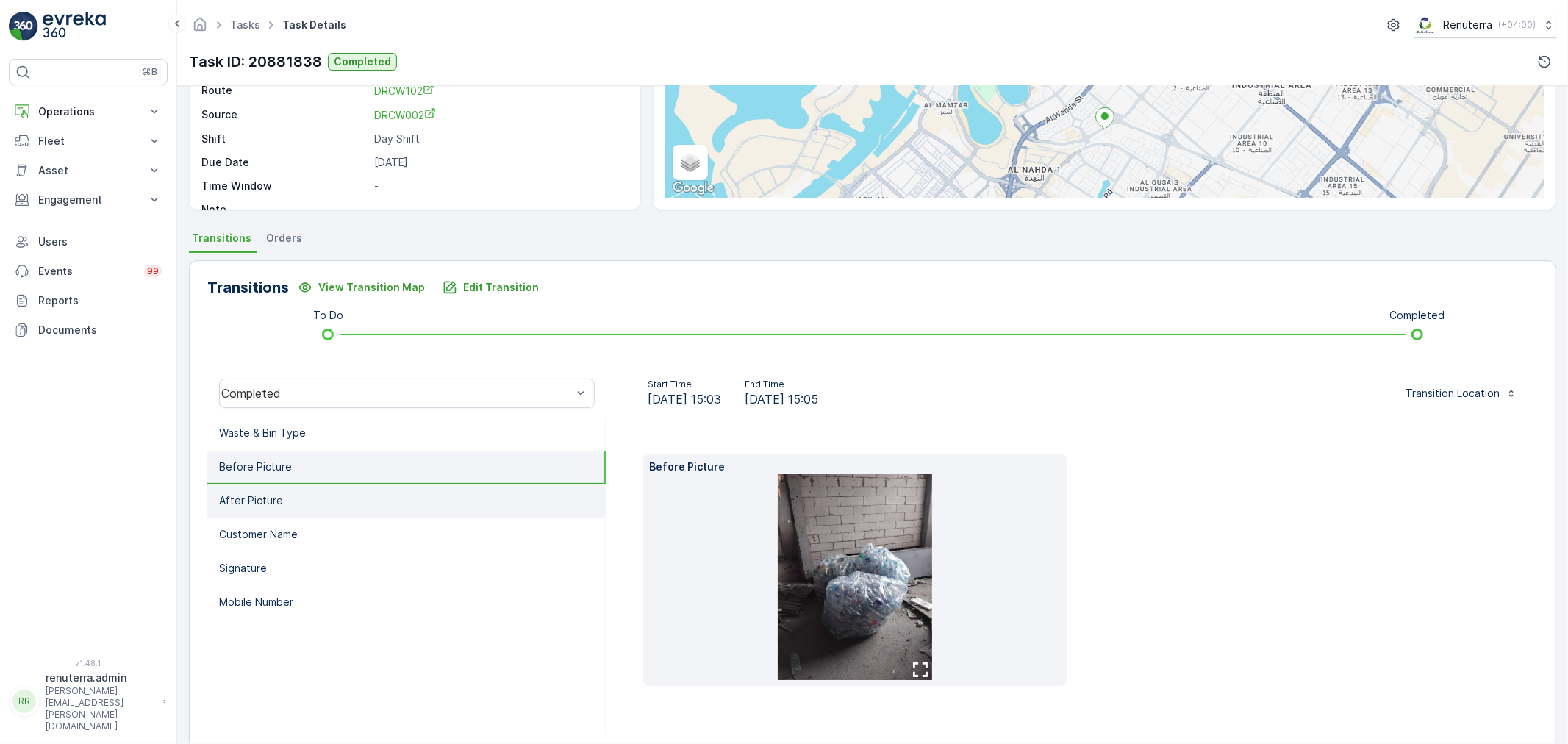
click at [280, 500] on li "After Picture" at bounding box center [407, 501] width 399 height 34
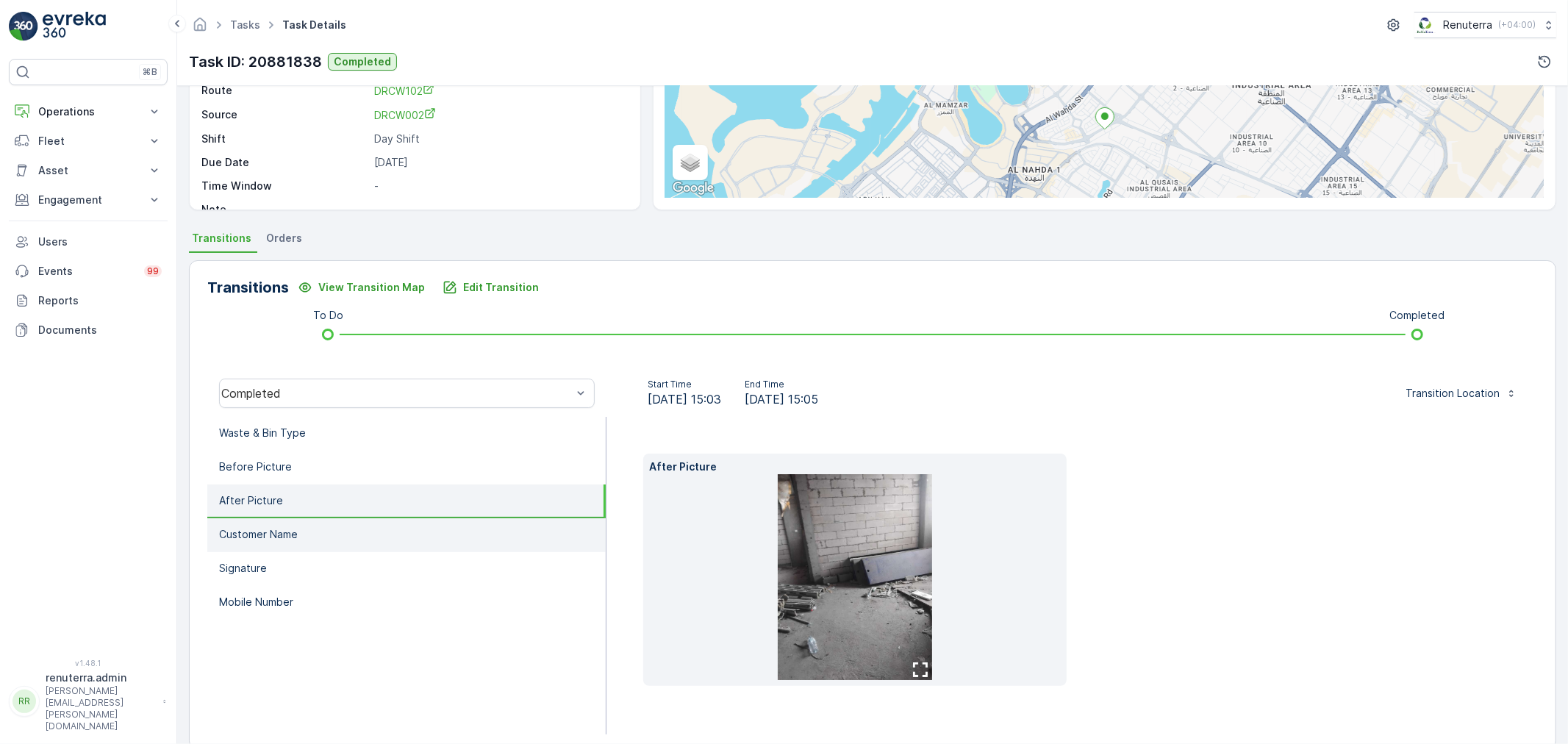
click at [301, 546] on li "Customer Name" at bounding box center [407, 535] width 399 height 34
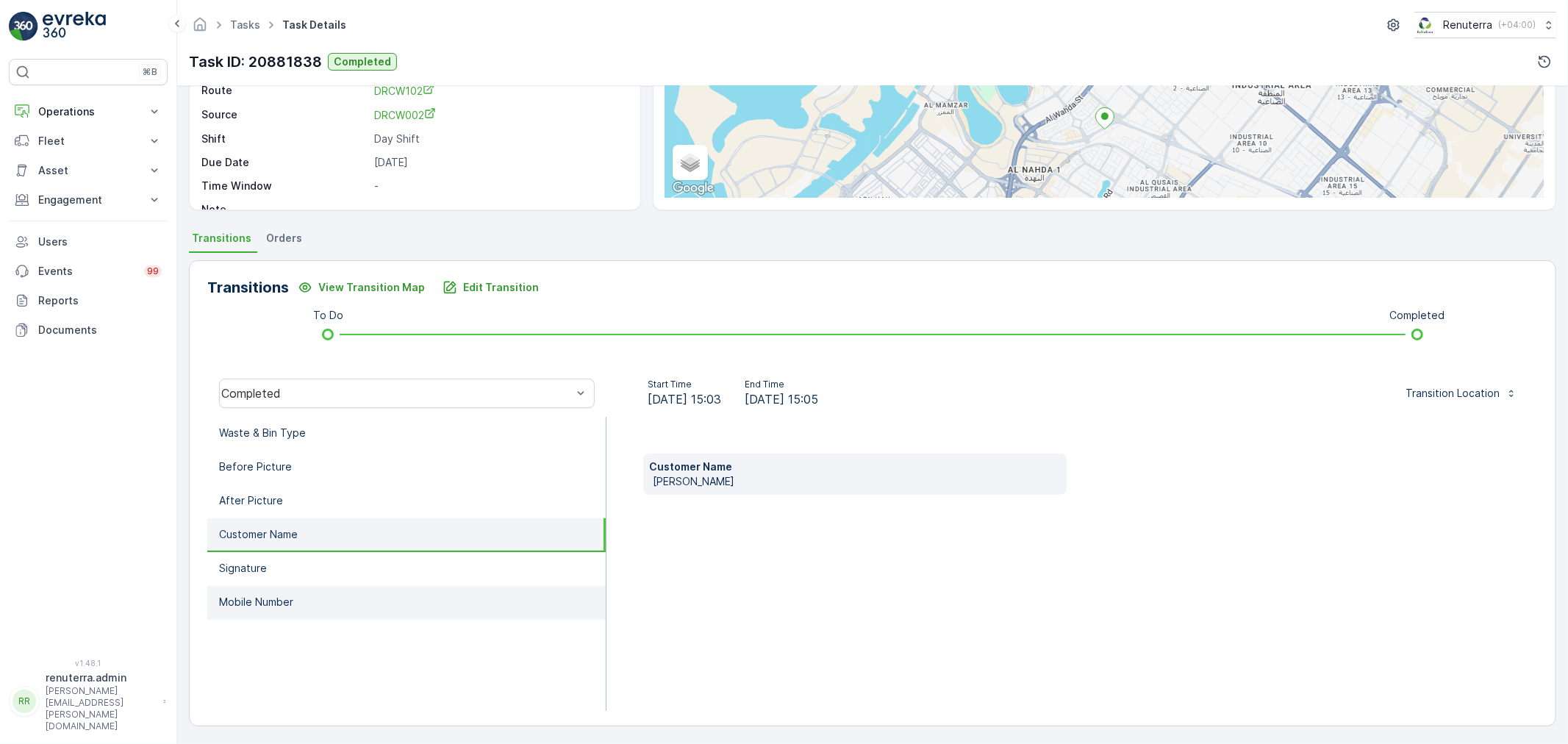
click at [380, 588] on li "Mobile Number" at bounding box center [407, 603] width 399 height 34
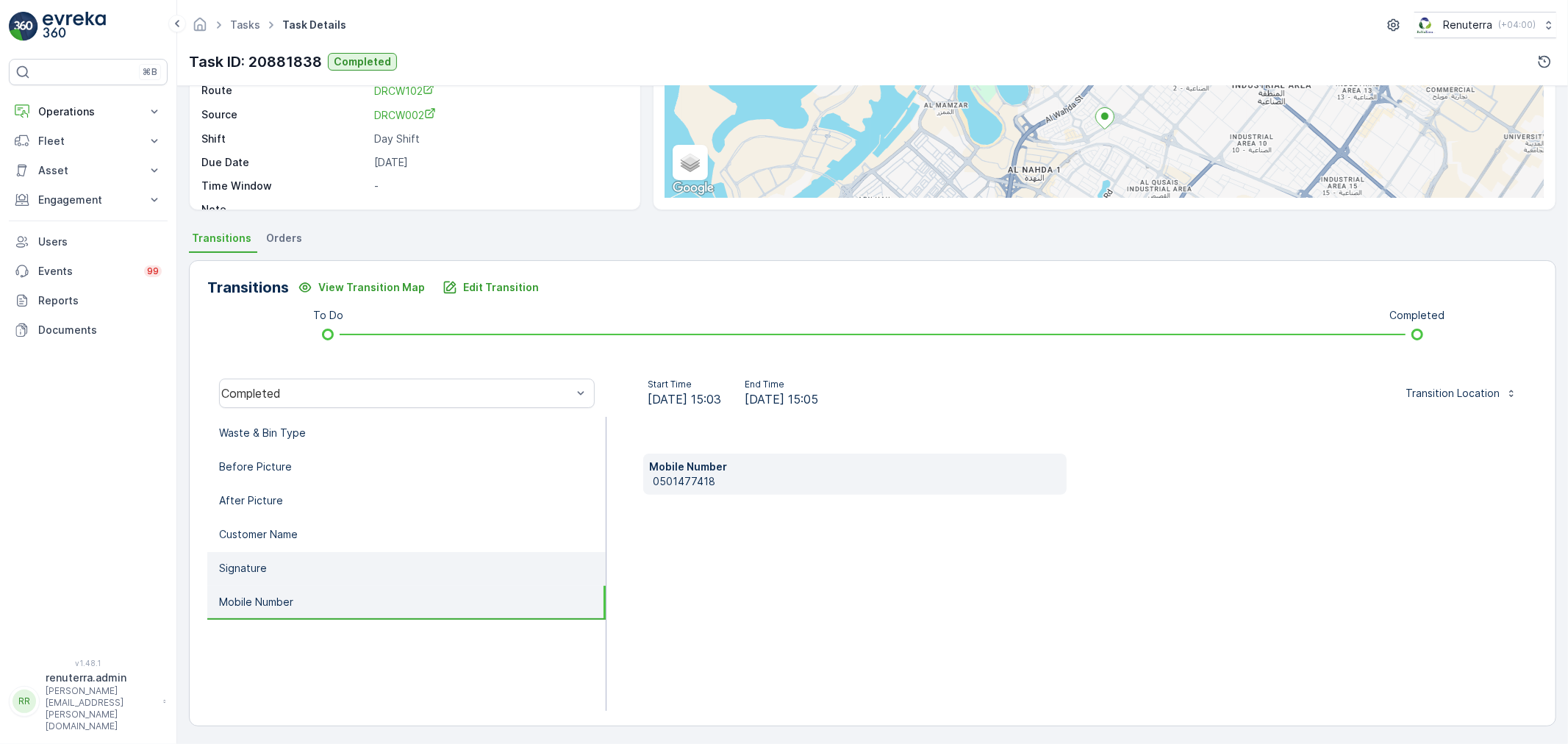
click at [363, 568] on li "Signature" at bounding box center [407, 569] width 399 height 34
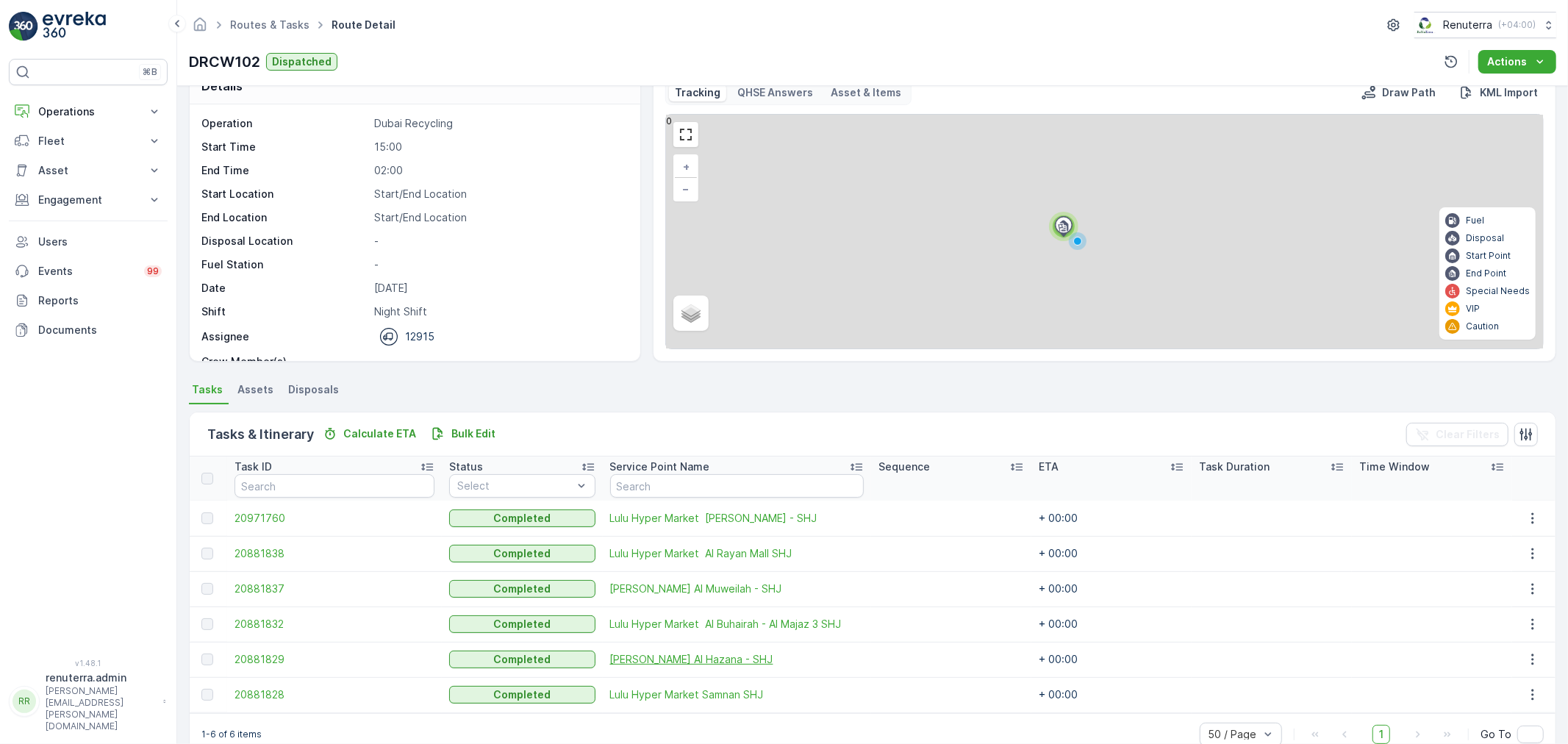
scroll to position [60, 0]
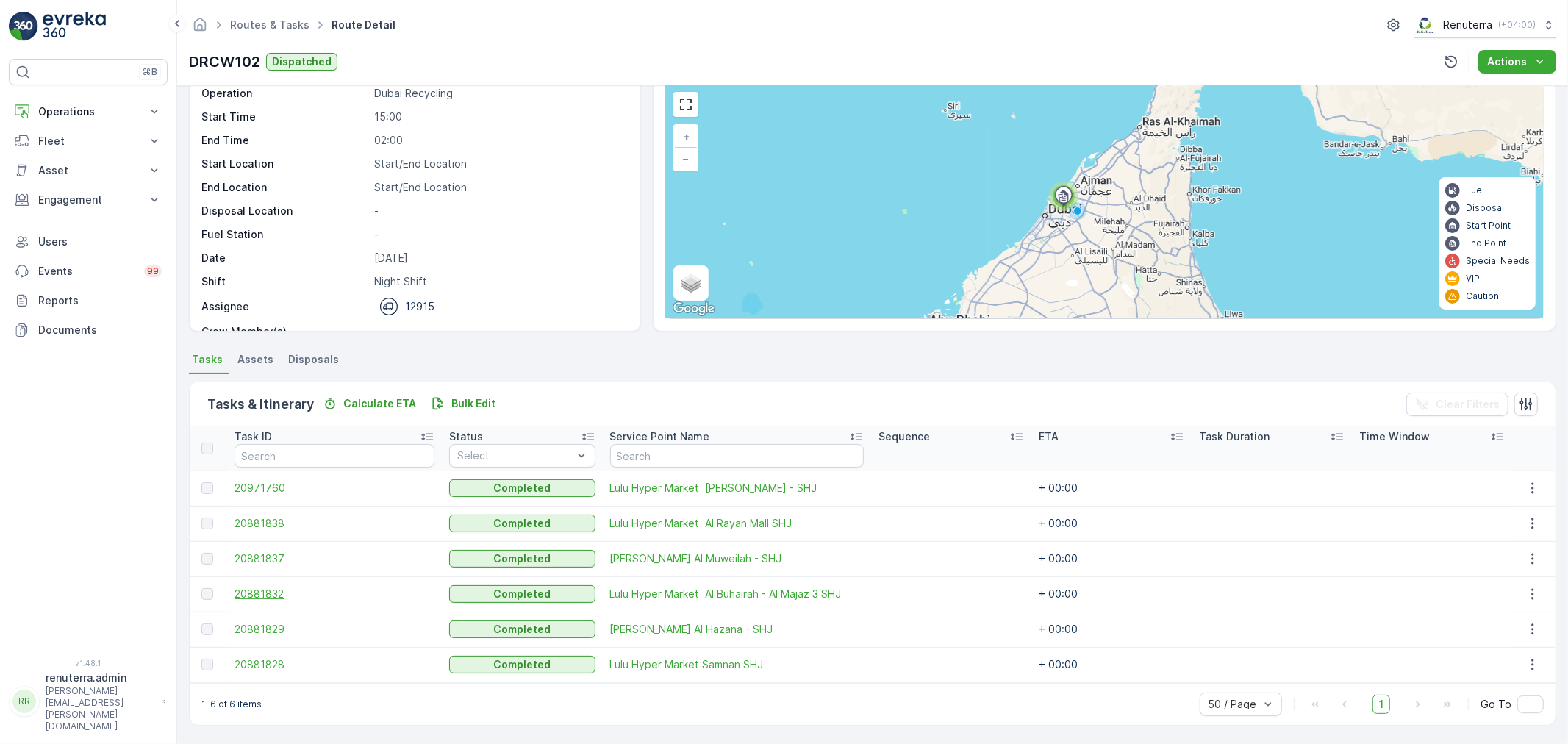
click at [295, 587] on span "20881832" at bounding box center [334, 594] width 200 height 15
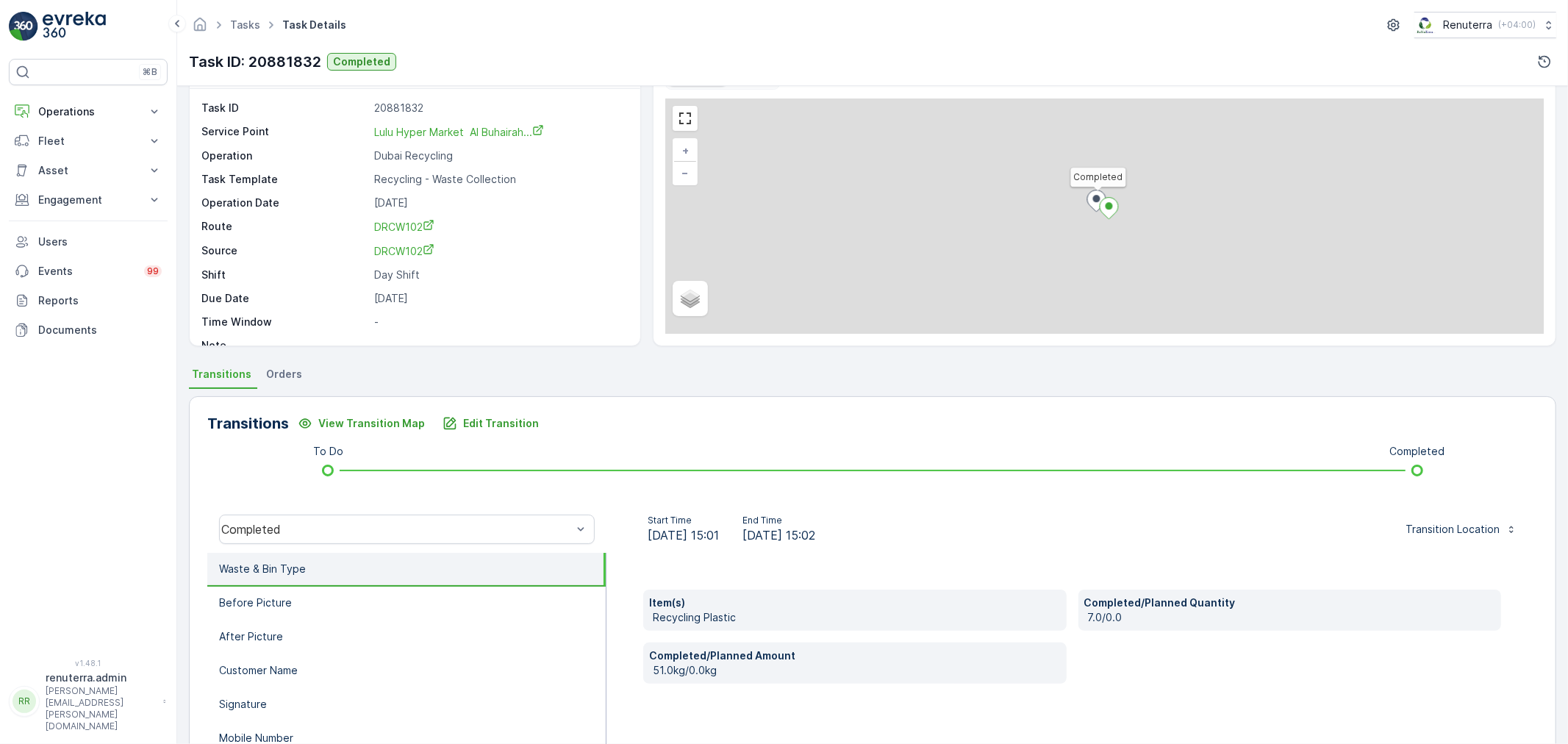
scroll to position [182, 0]
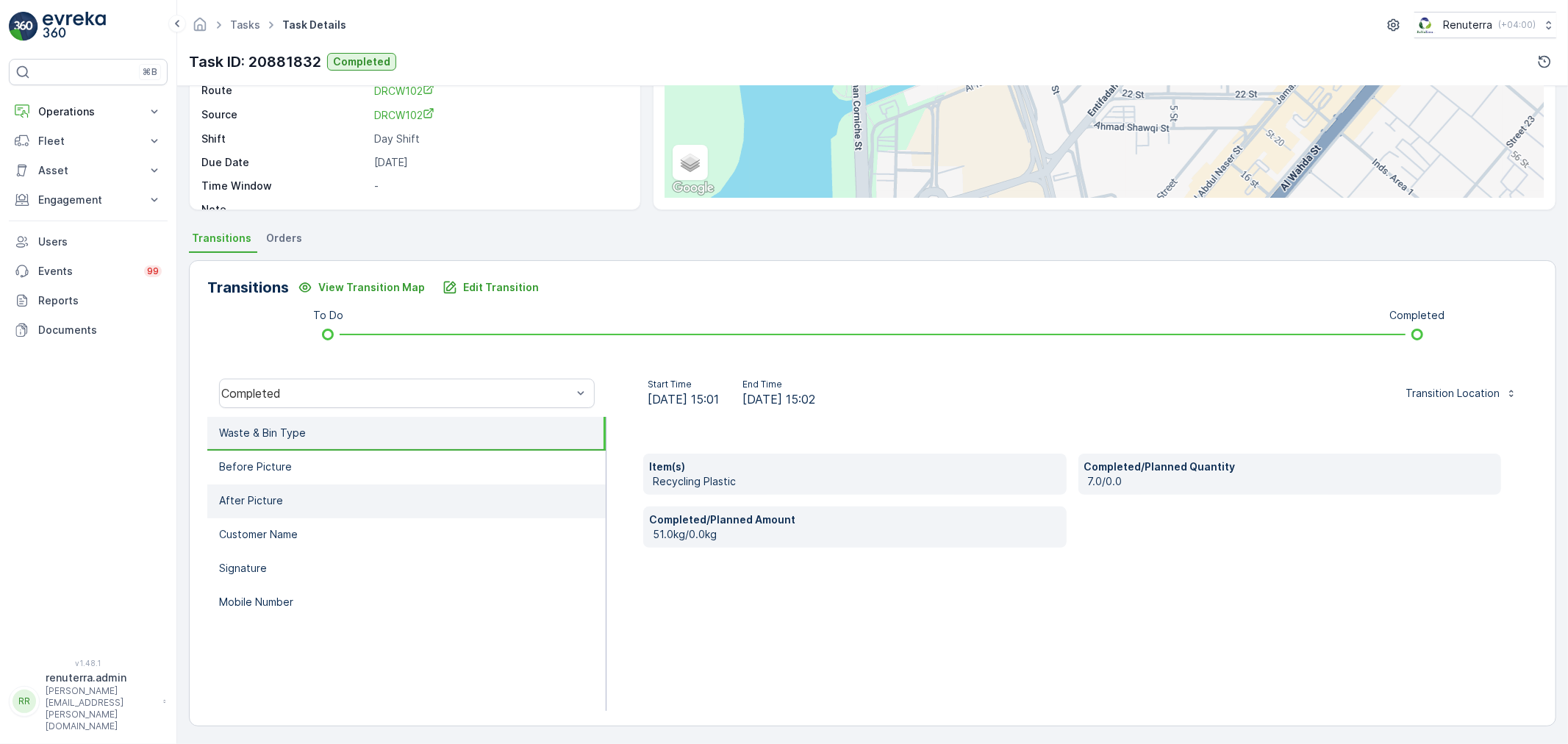
click at [350, 494] on li "After Picture" at bounding box center [407, 501] width 399 height 34
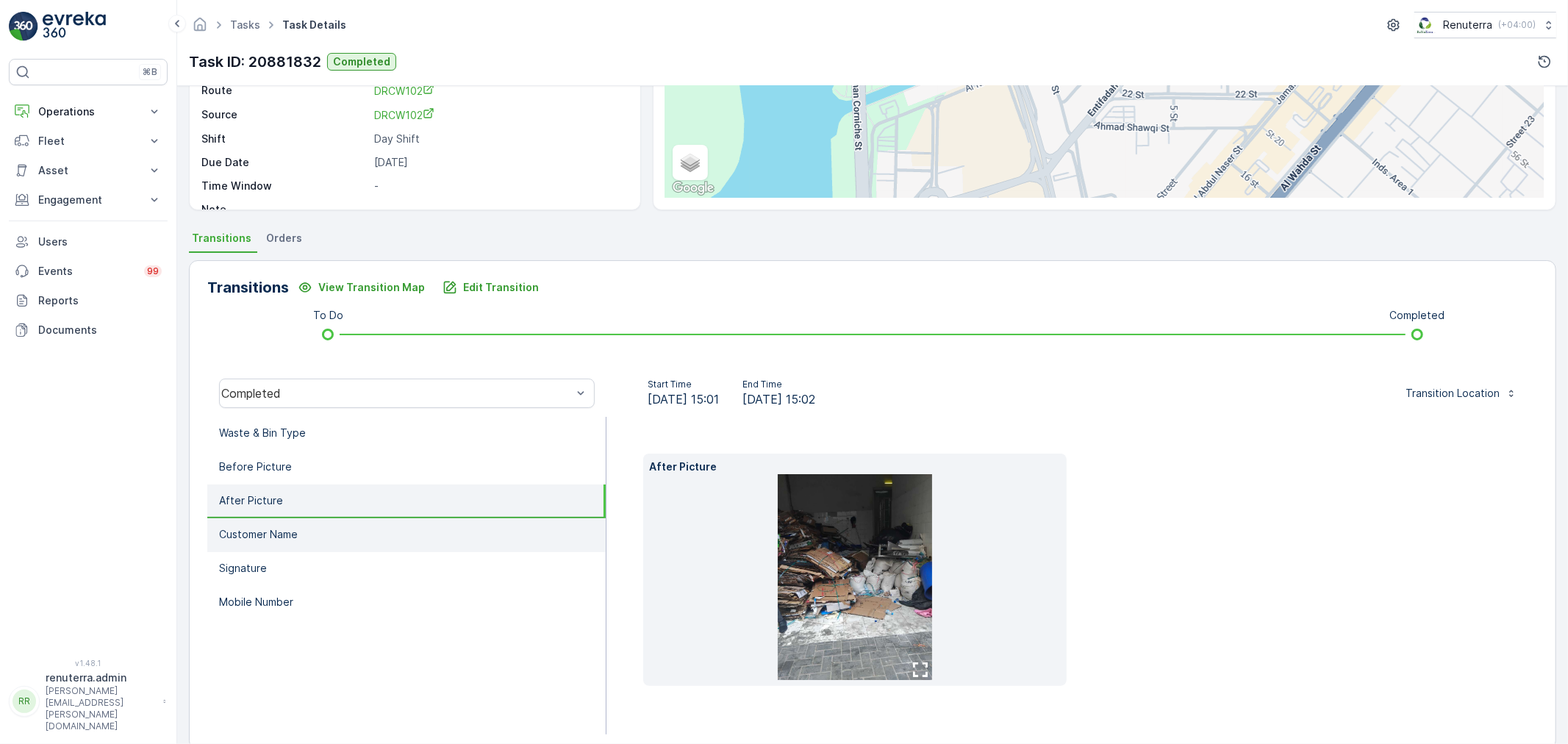
click at [347, 540] on li "Customer Name" at bounding box center [407, 535] width 399 height 34
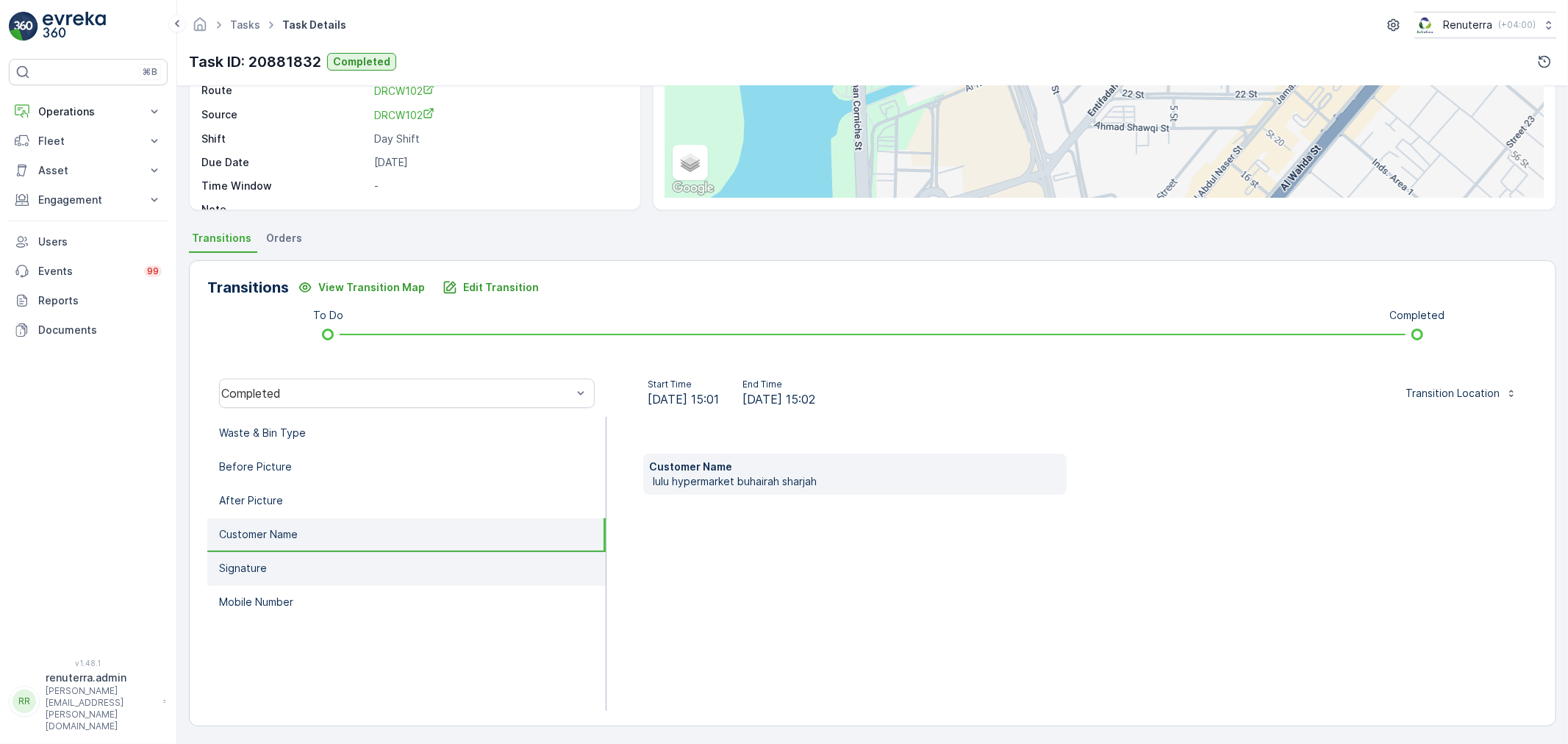
click at [352, 573] on li "Signature" at bounding box center [407, 569] width 399 height 34
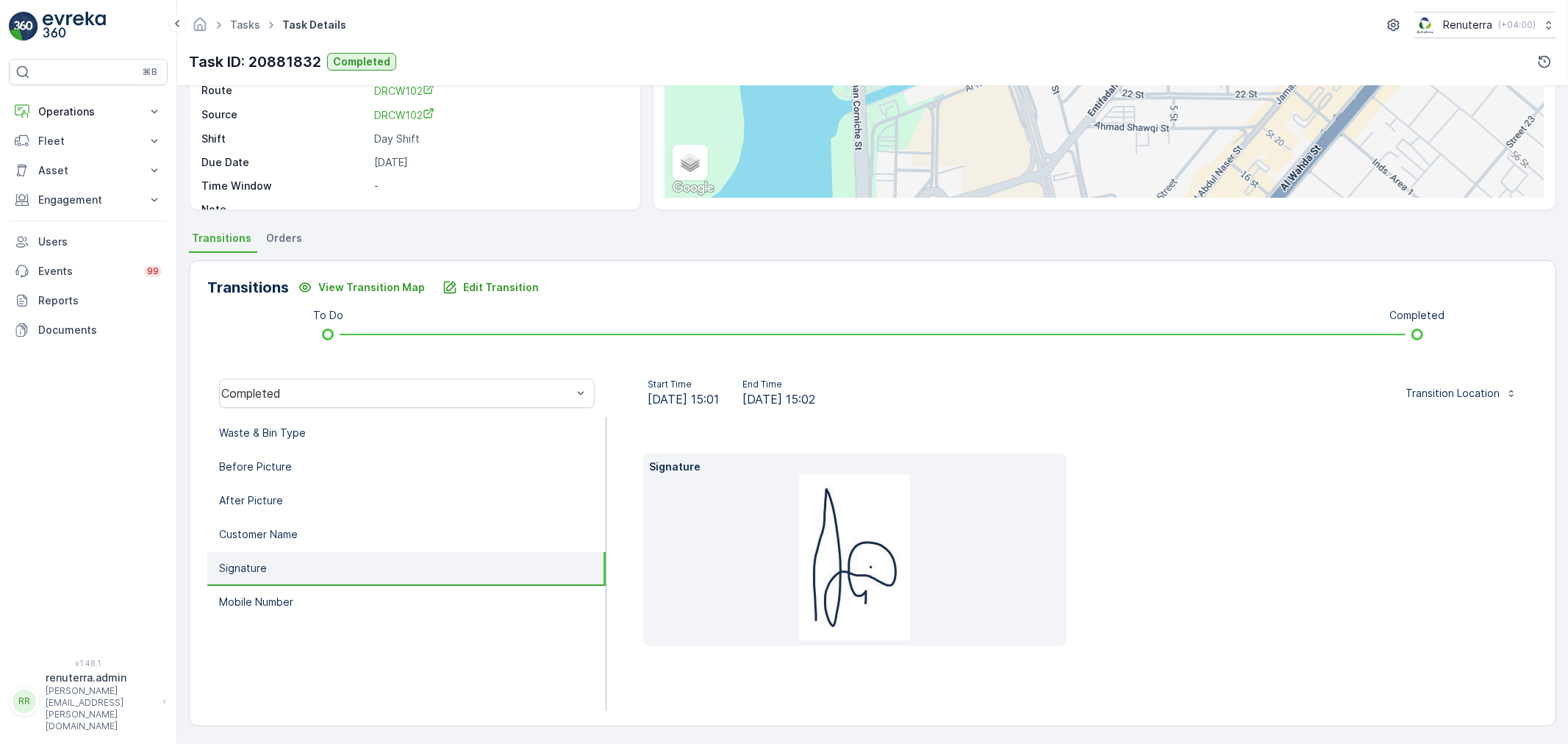
click at [384, 552] on li "Signature" at bounding box center [407, 569] width 399 height 34
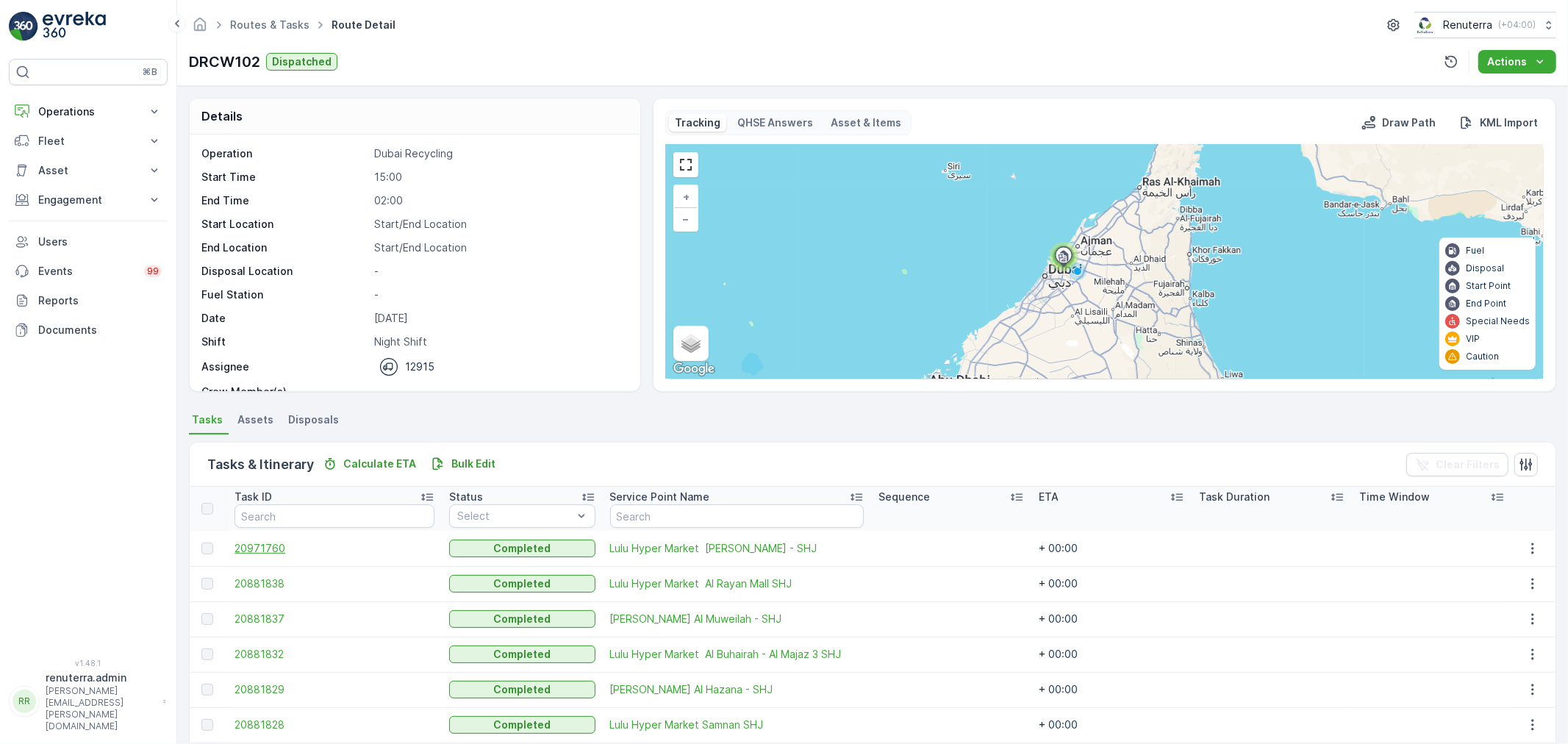
click at [275, 551] on span "20971760" at bounding box center [334, 548] width 200 height 15
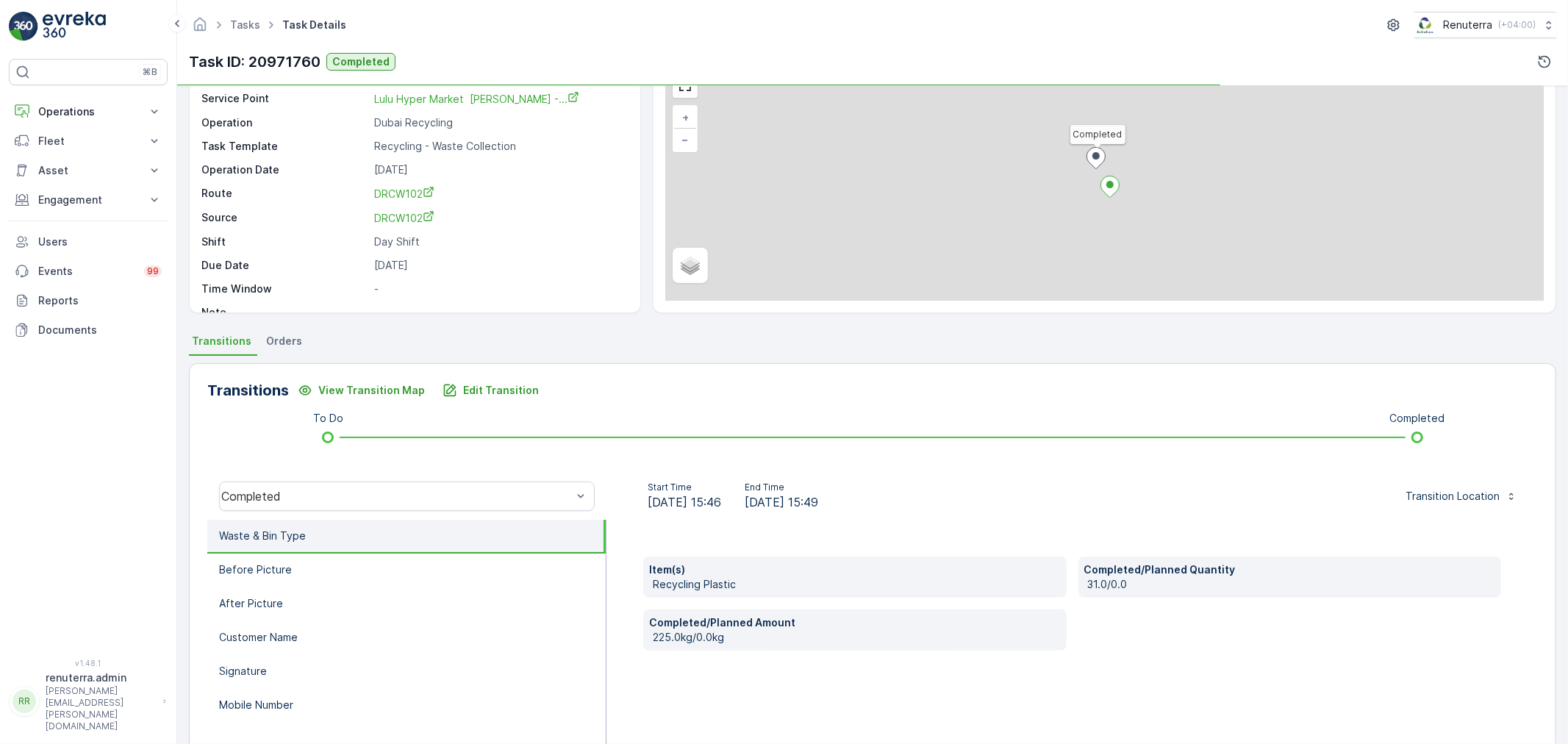
scroll to position [82, 0]
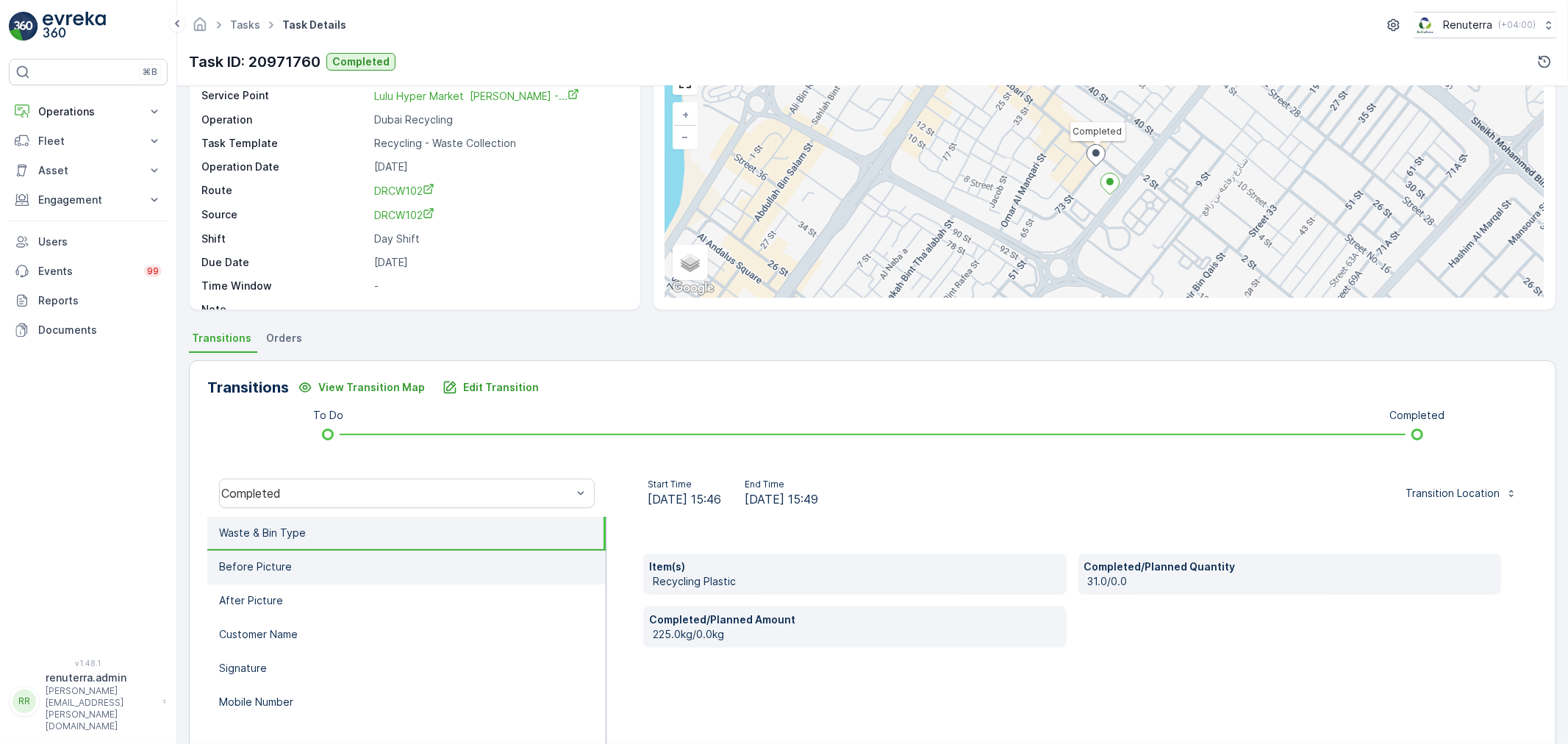
click at [326, 572] on li "Before Picture" at bounding box center [407, 567] width 399 height 34
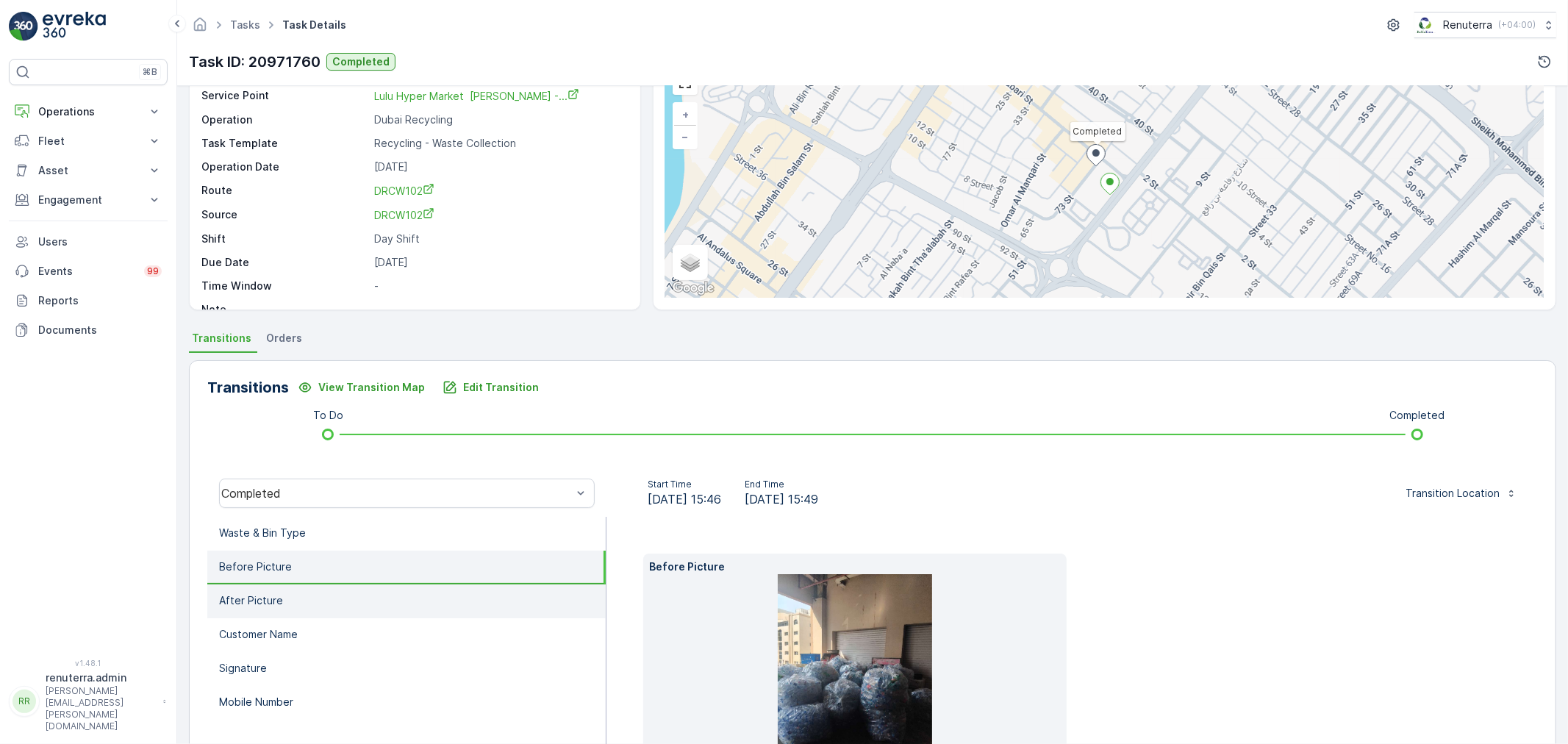
click at [338, 599] on li "After Picture" at bounding box center [407, 601] width 399 height 34
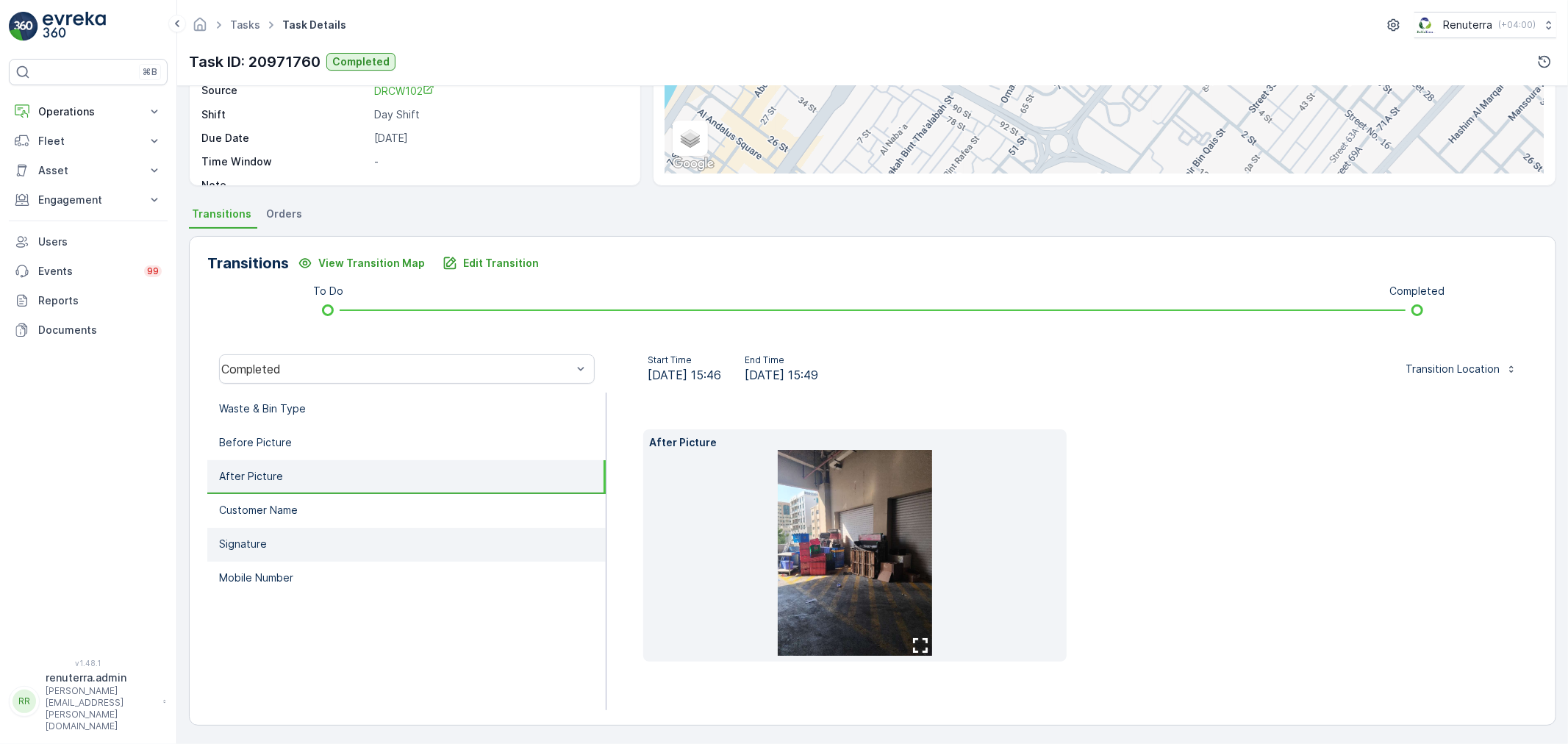
click at [306, 531] on li "Signature" at bounding box center [407, 544] width 399 height 34
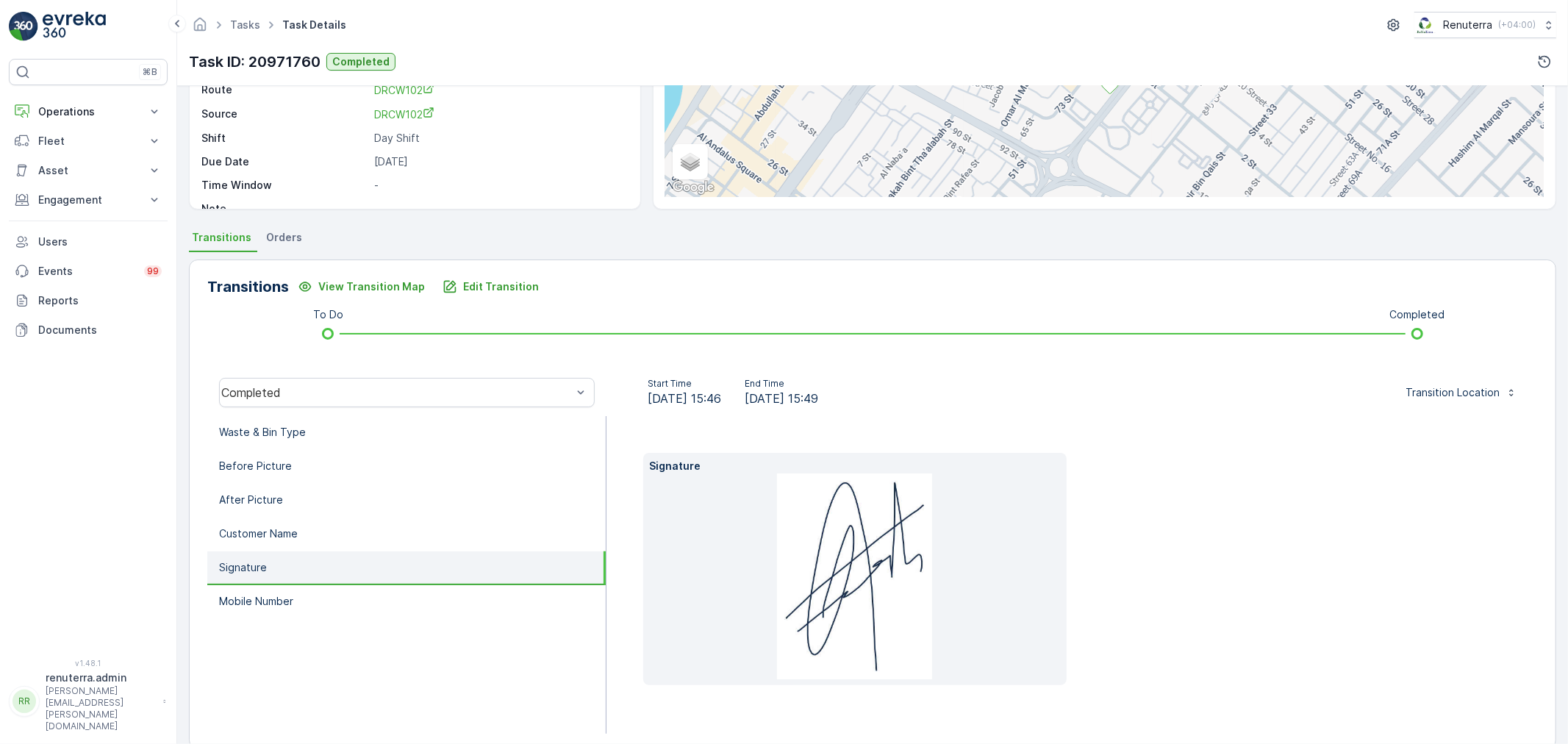
click at [299, 562] on li "Signature" at bounding box center [407, 568] width 399 height 34
click at [313, 542] on li "Customer Name" at bounding box center [407, 534] width 399 height 34
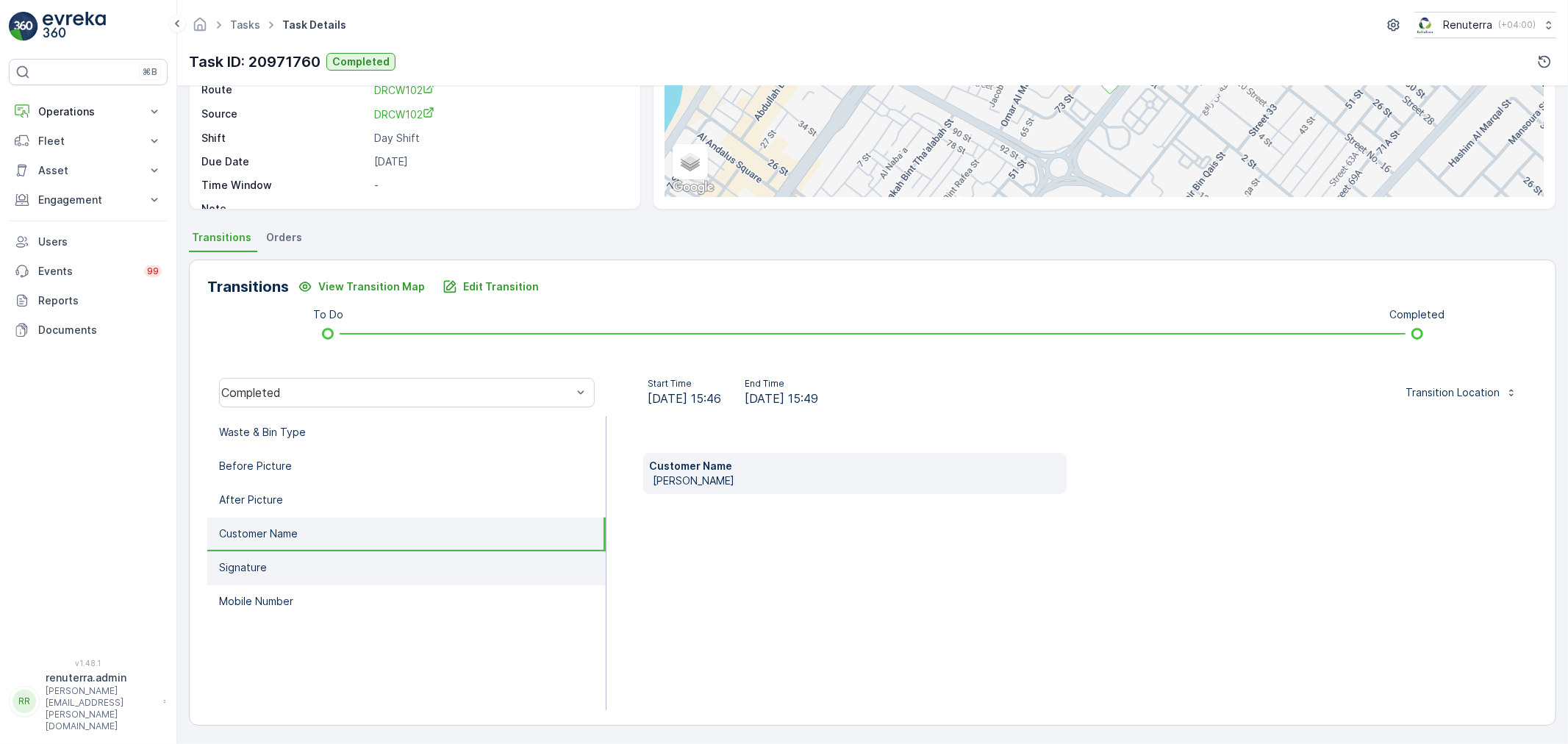
click at [331, 559] on li "Signature" at bounding box center [407, 568] width 399 height 34
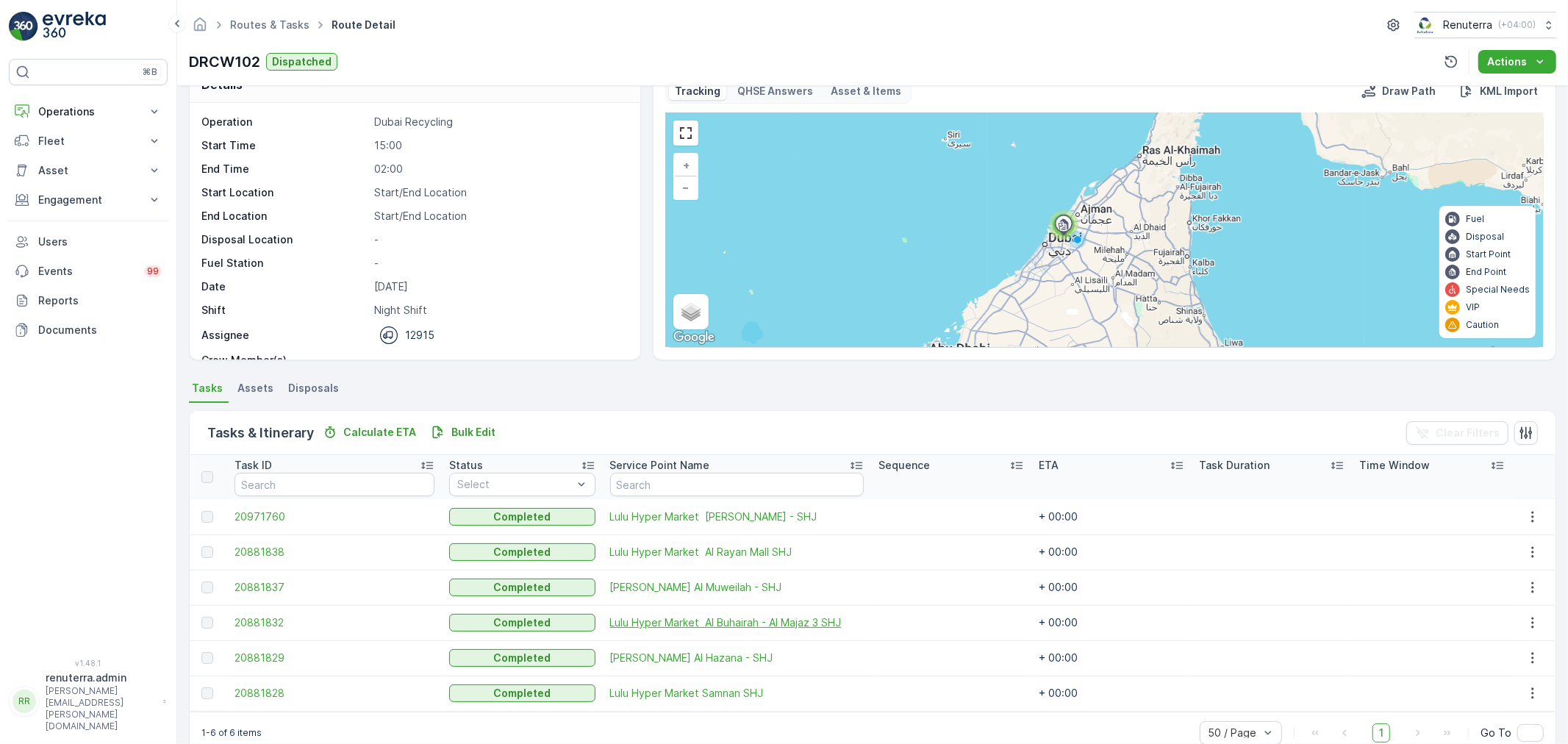
scroll to position [60, 0]
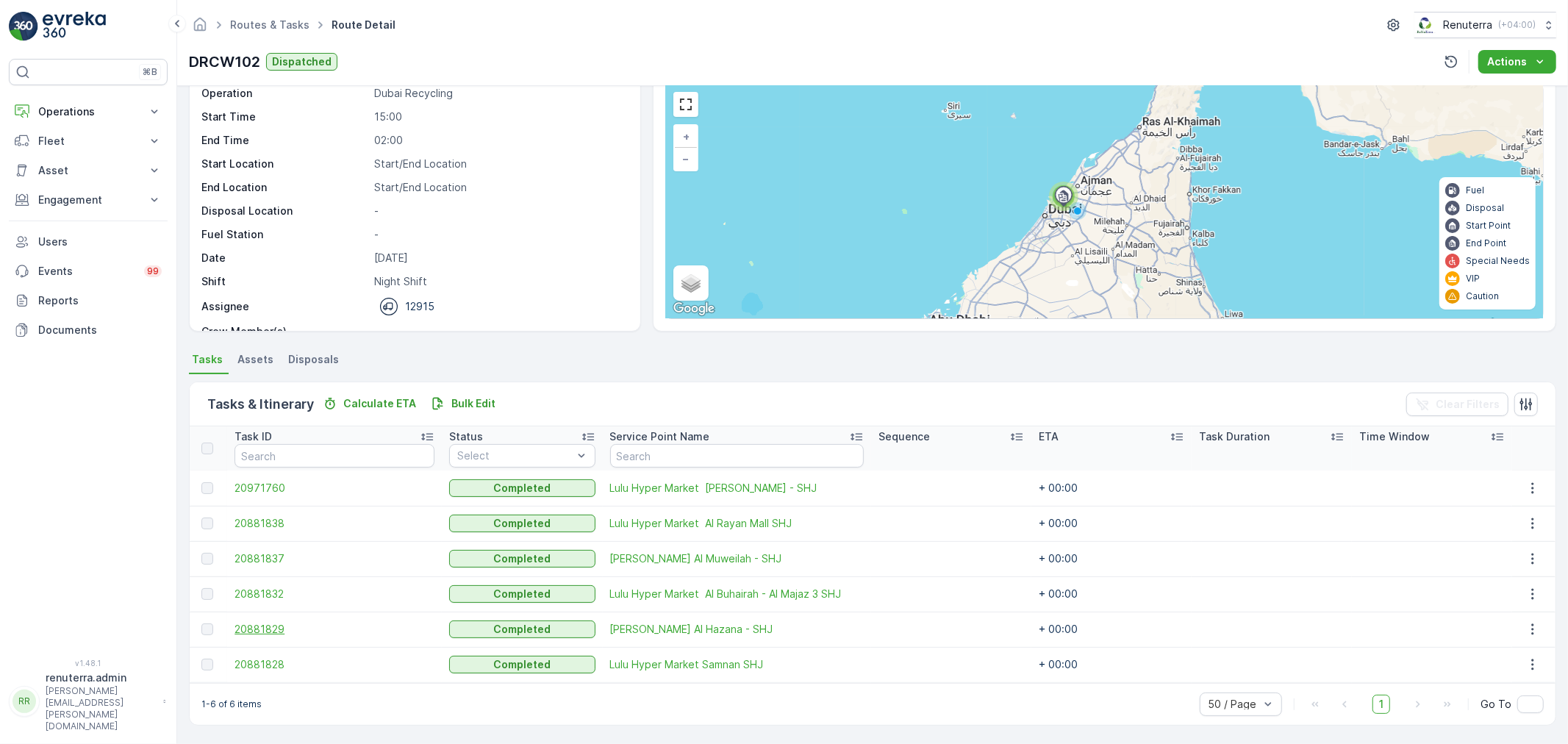
click at [244, 624] on span "20881829" at bounding box center [334, 629] width 200 height 15
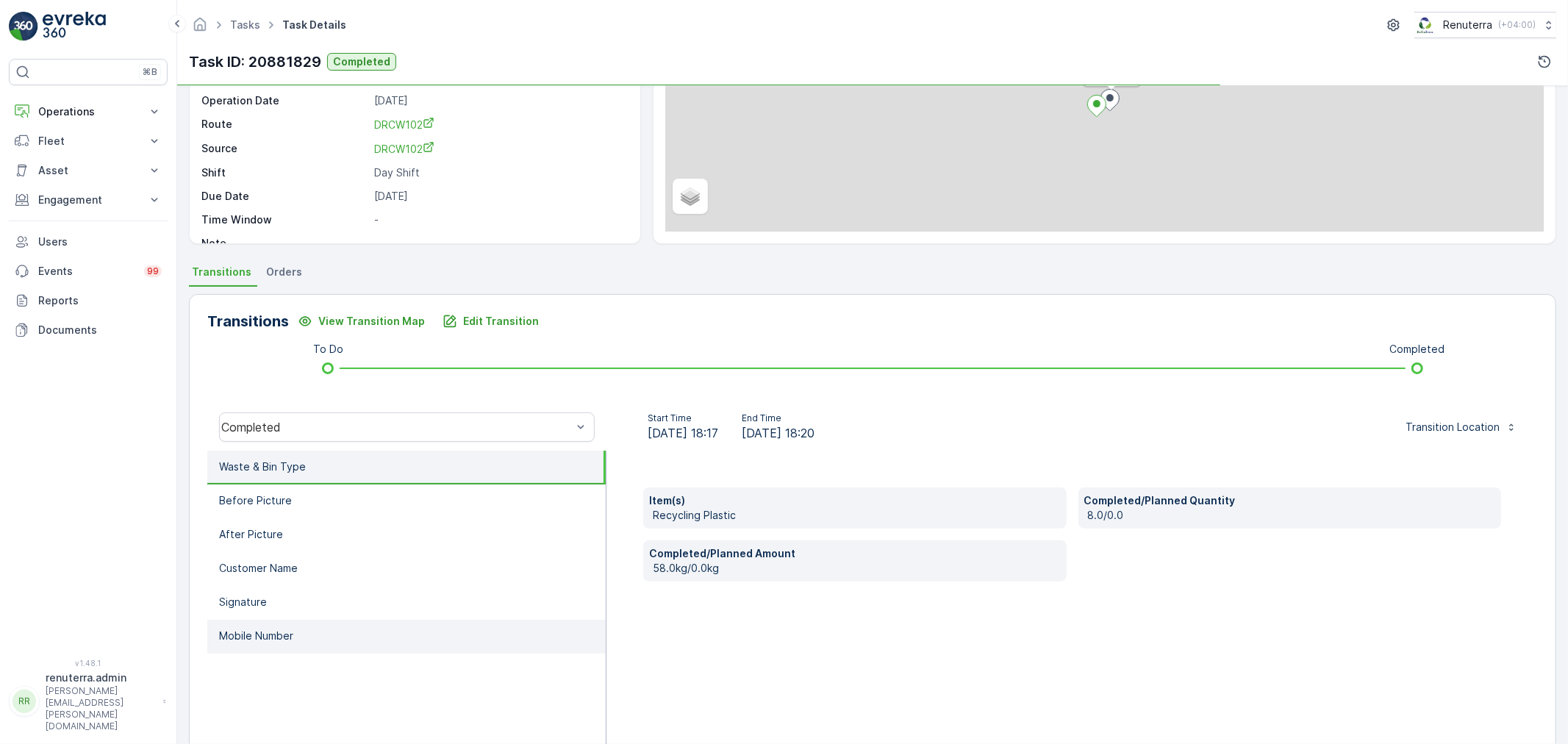
scroll to position [182, 0]
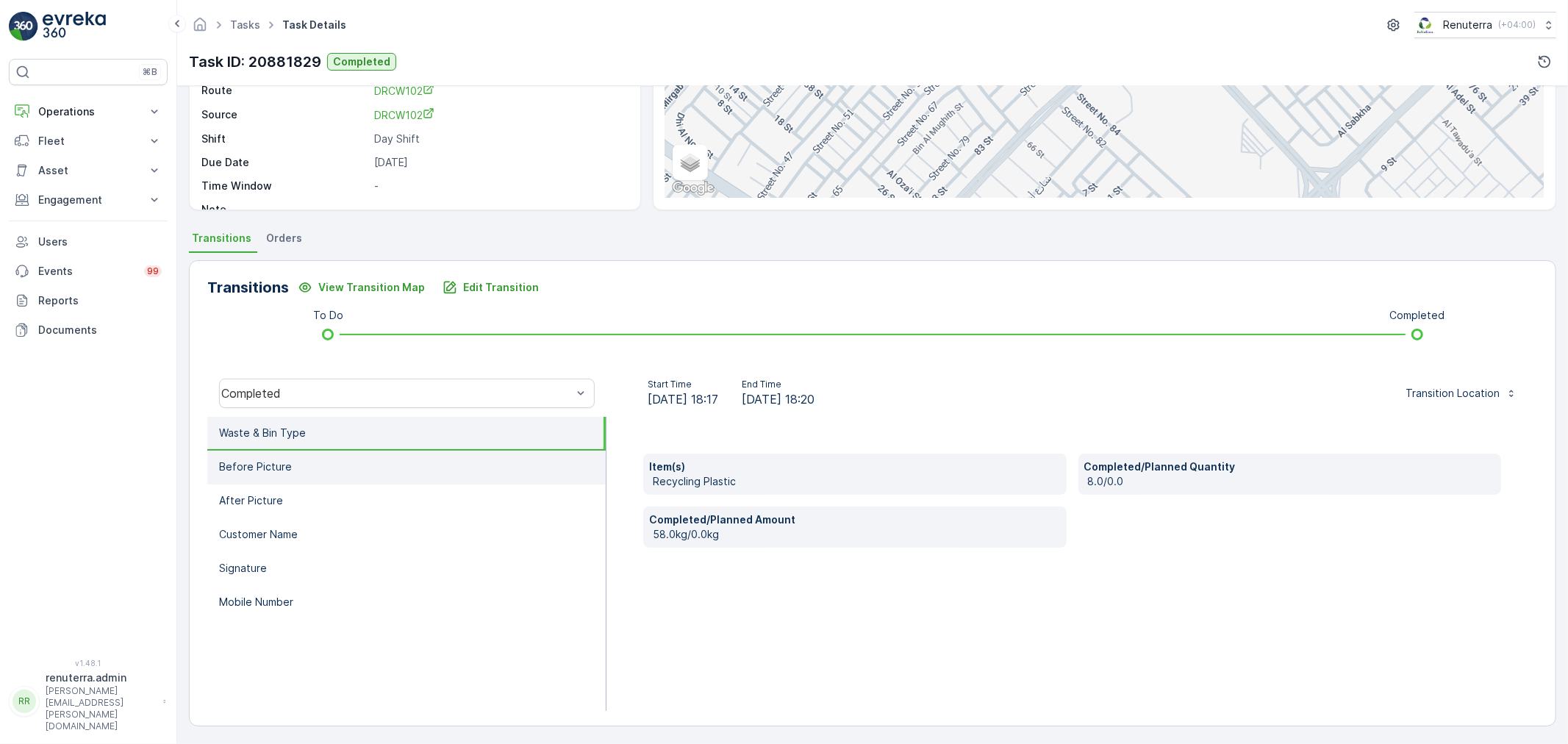
drag, startPoint x: 342, startPoint y: 496, endPoint x: 337, endPoint y: 478, distance: 18.7
click at [342, 494] on li "After Picture" at bounding box center [407, 501] width 399 height 34
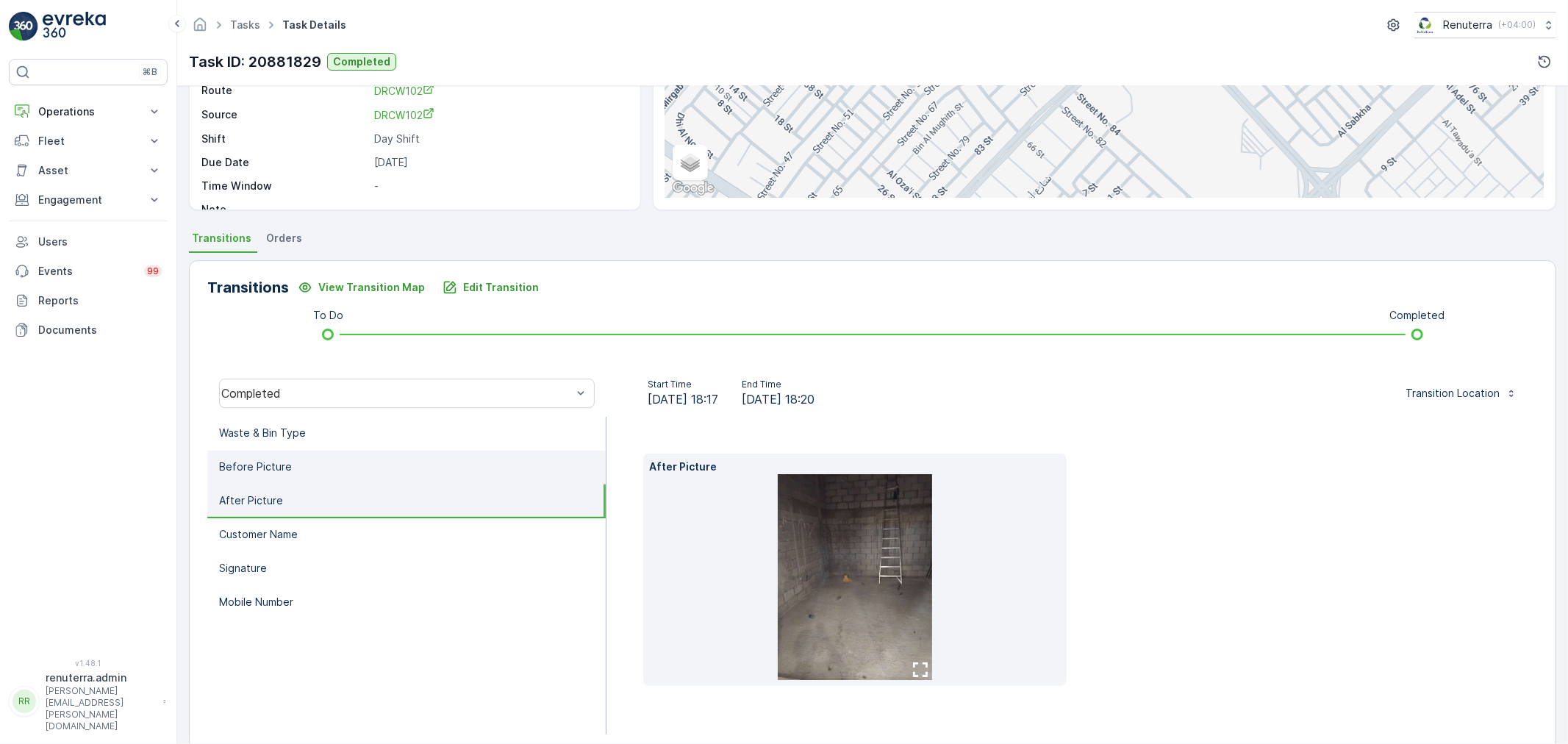
click at [336, 477] on li "Before Picture" at bounding box center [407, 467] width 399 height 34
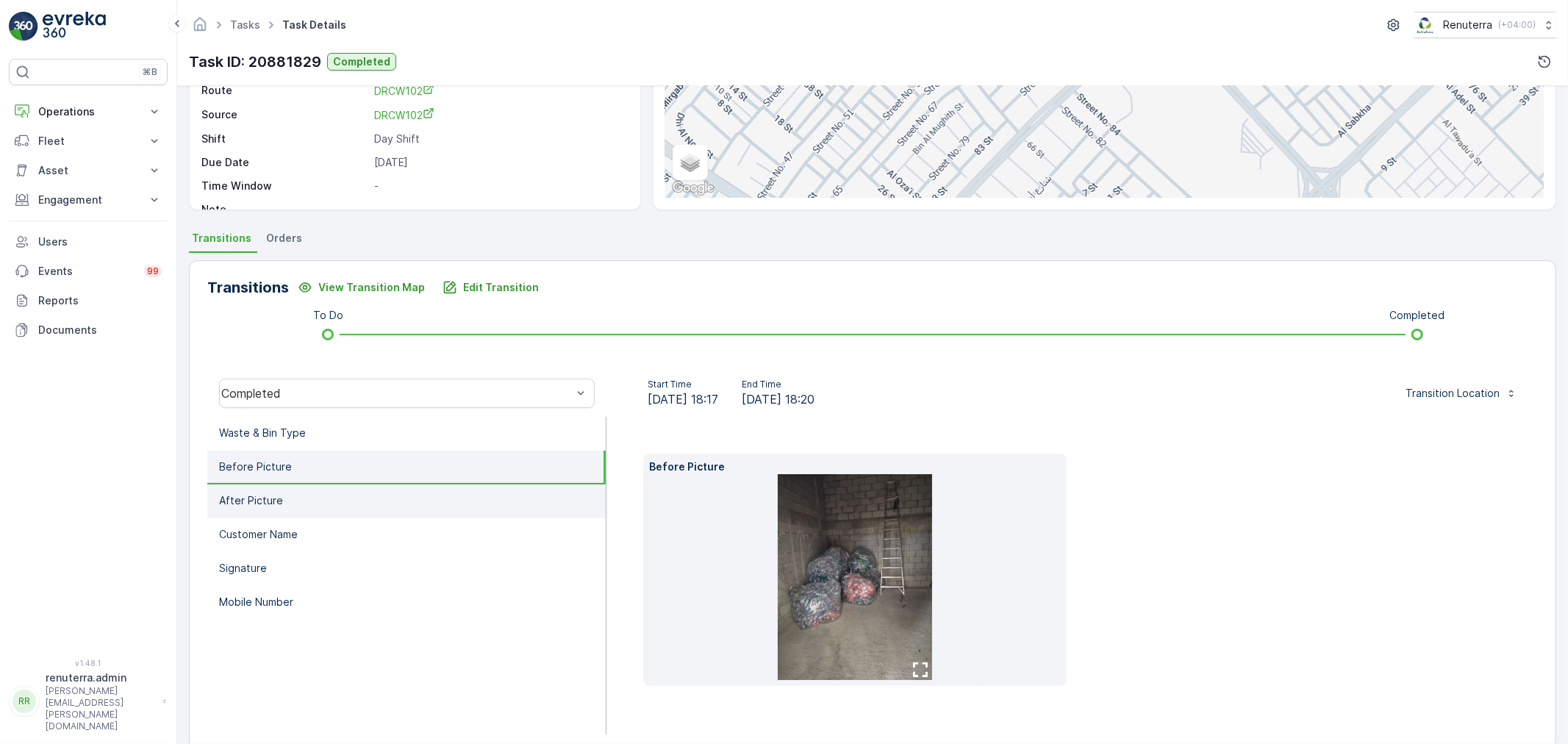
click at [335, 490] on li "After Picture" at bounding box center [407, 501] width 399 height 34
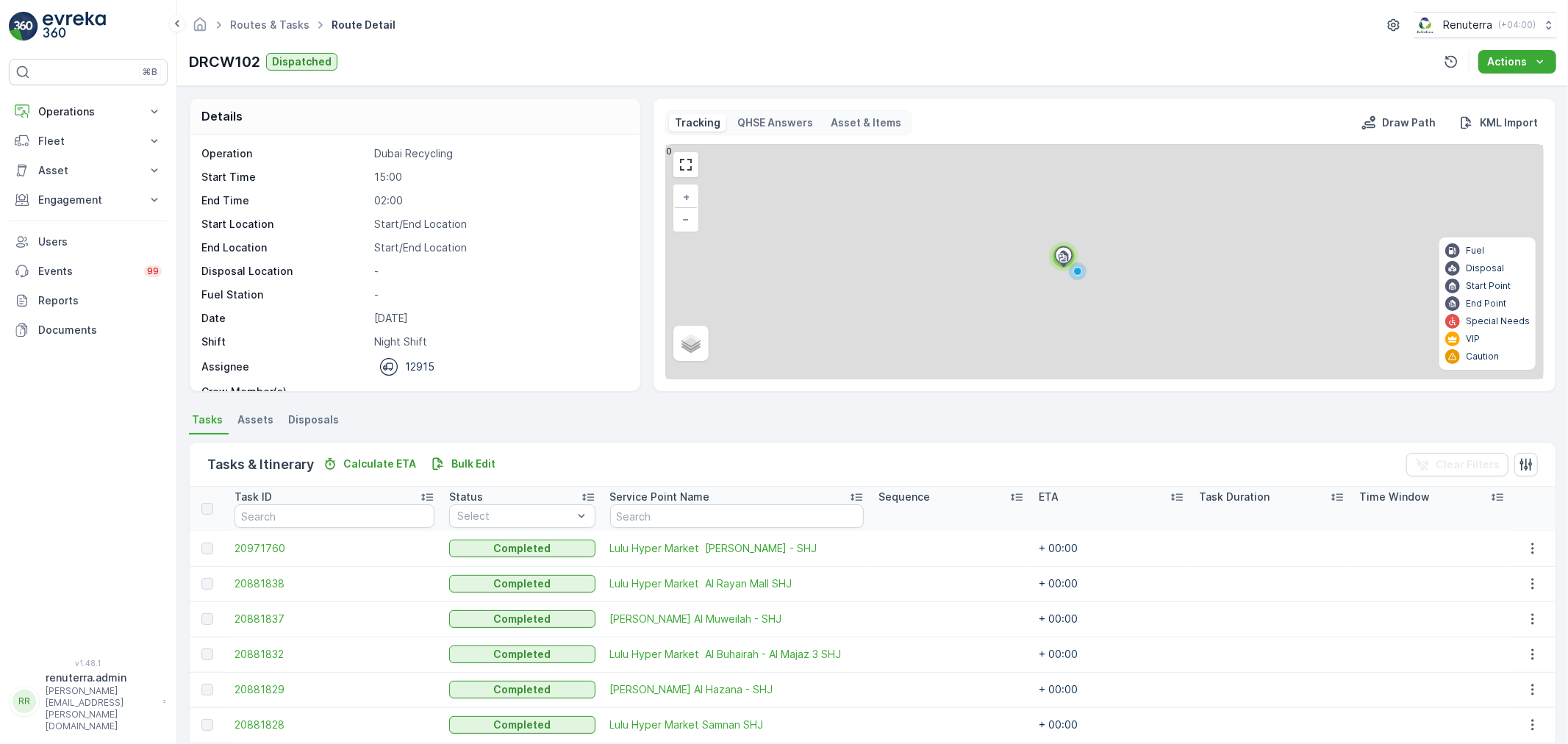
scroll to position [60, 0]
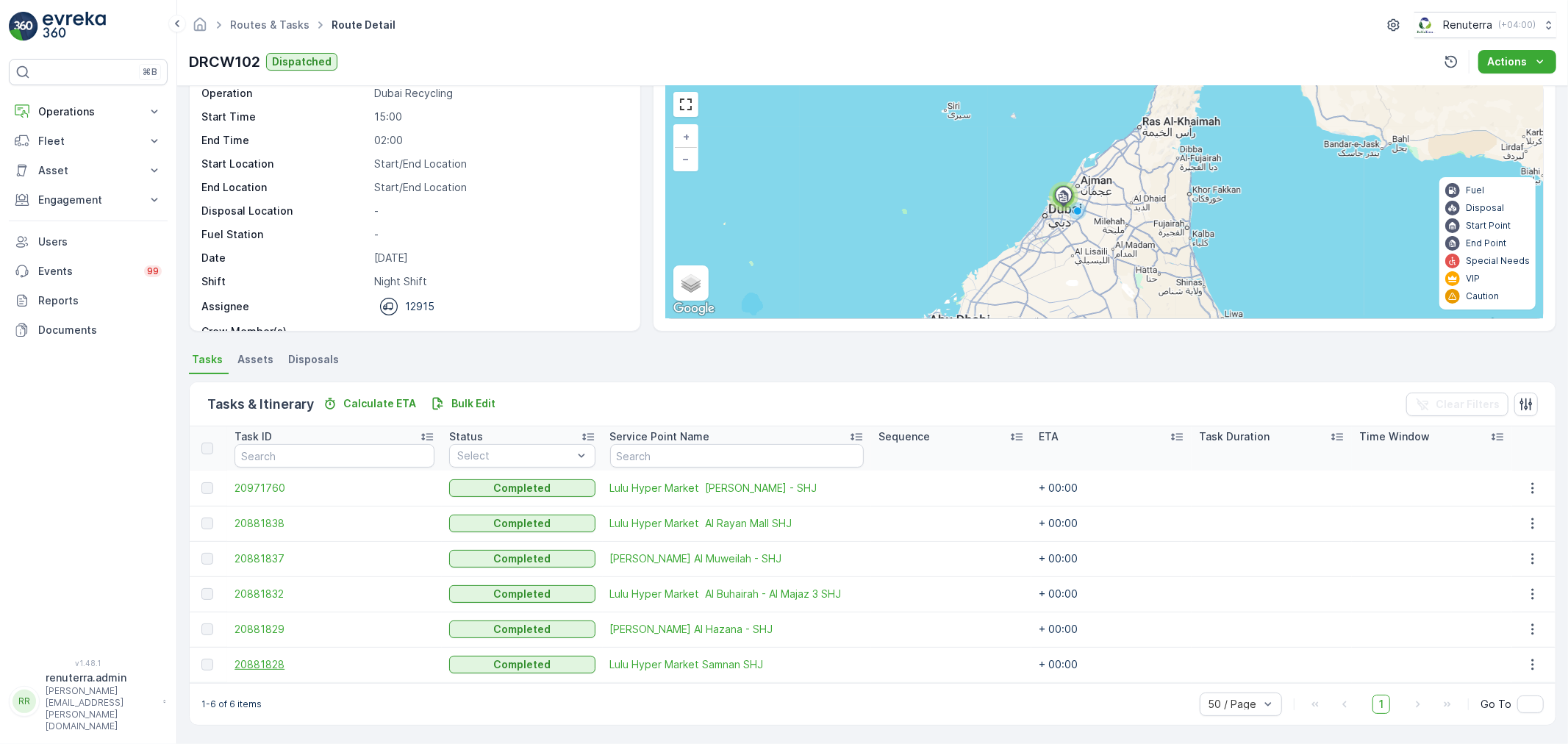
click at [256, 666] on span "20881828" at bounding box center [334, 665] width 200 height 15
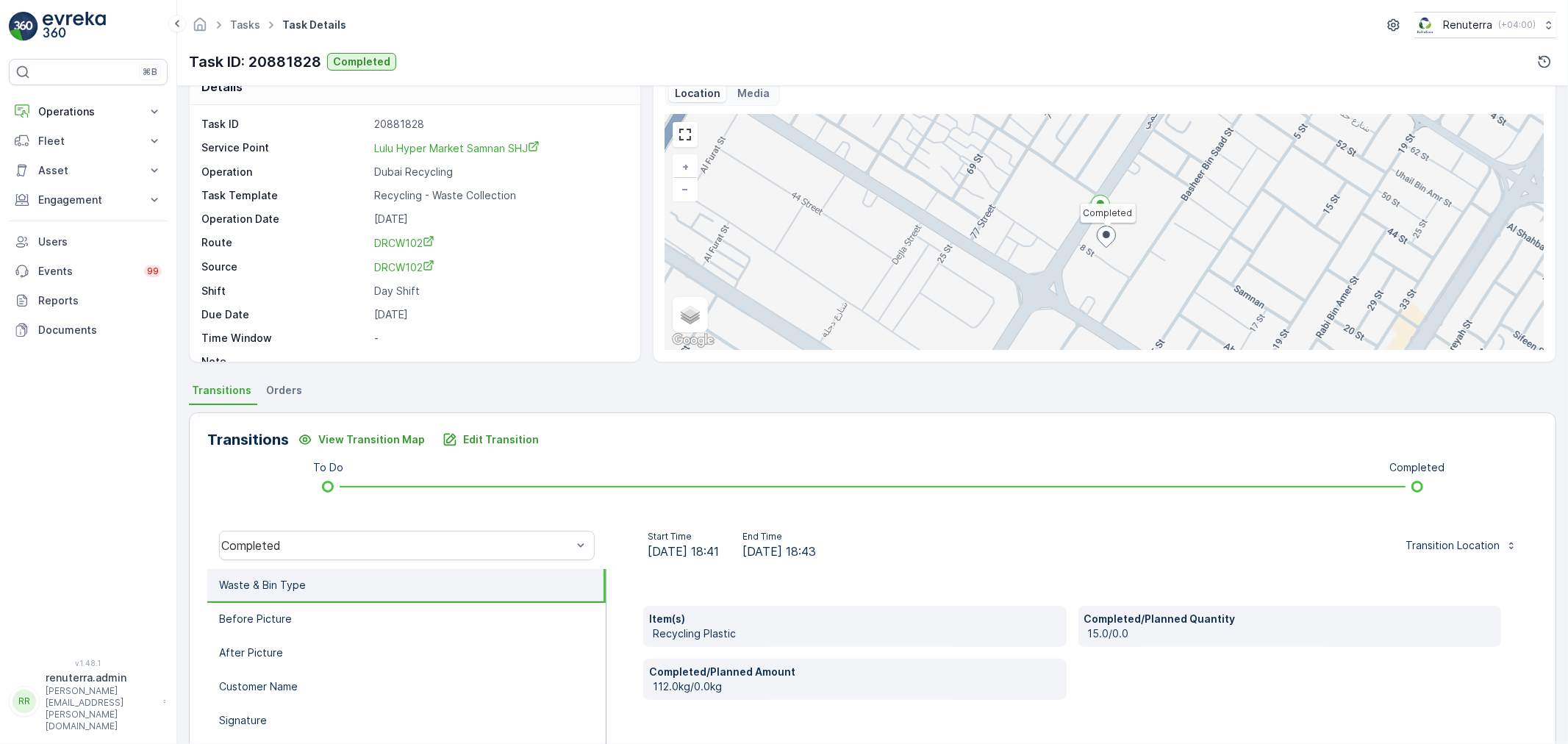
scroll to position [182, 0]
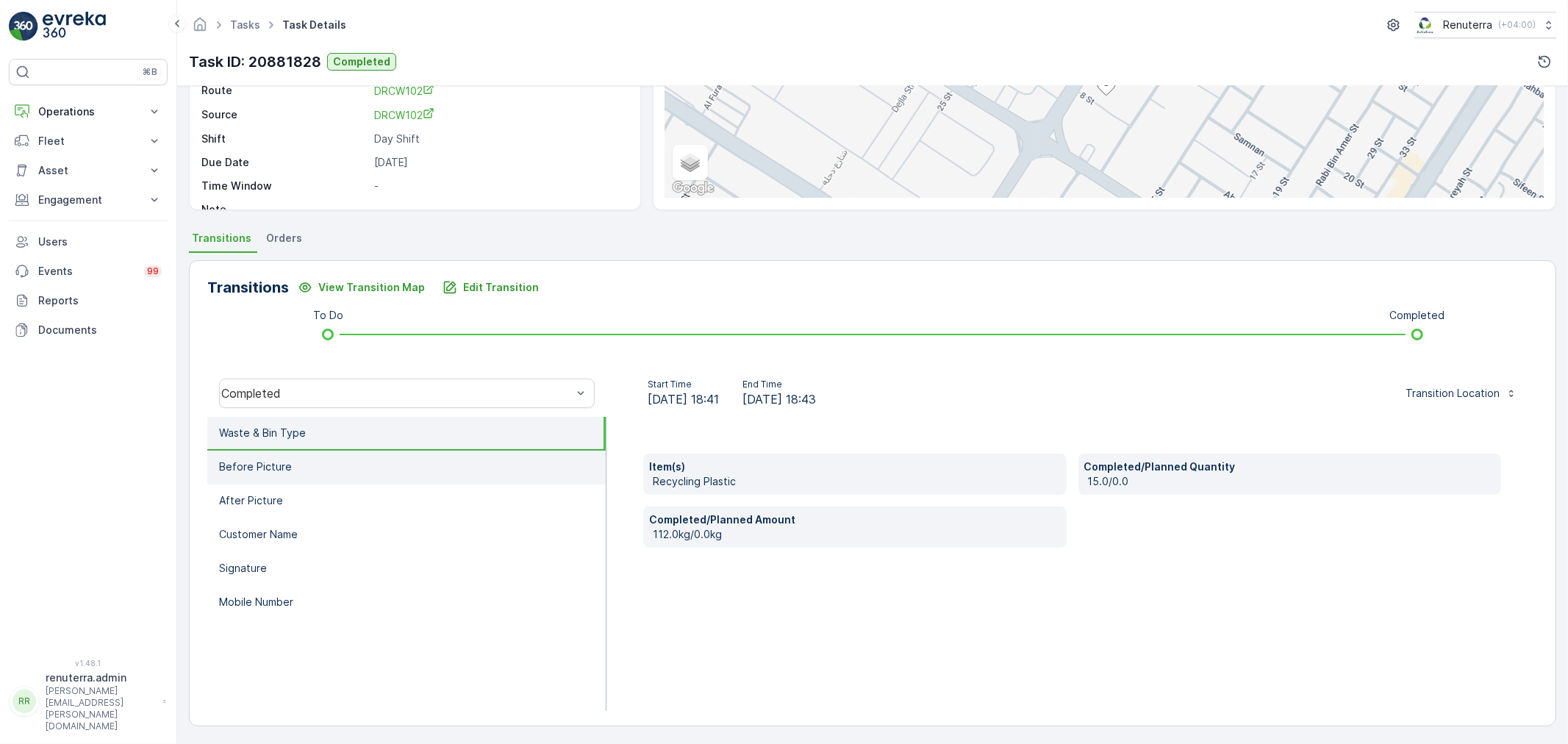
click at [337, 471] on li "Before Picture" at bounding box center [407, 467] width 399 height 34
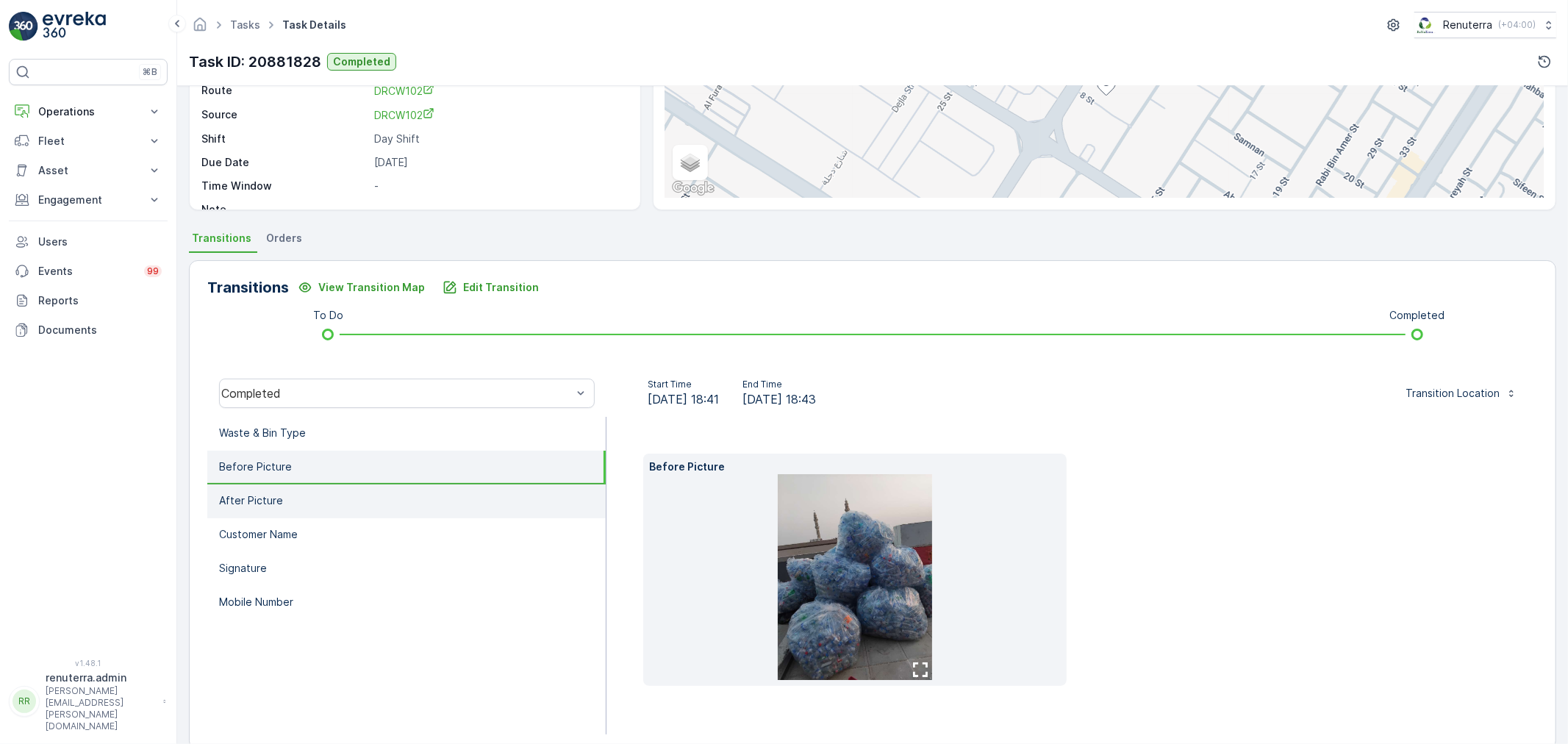
click at [337, 493] on li "After Picture" at bounding box center [407, 501] width 399 height 34
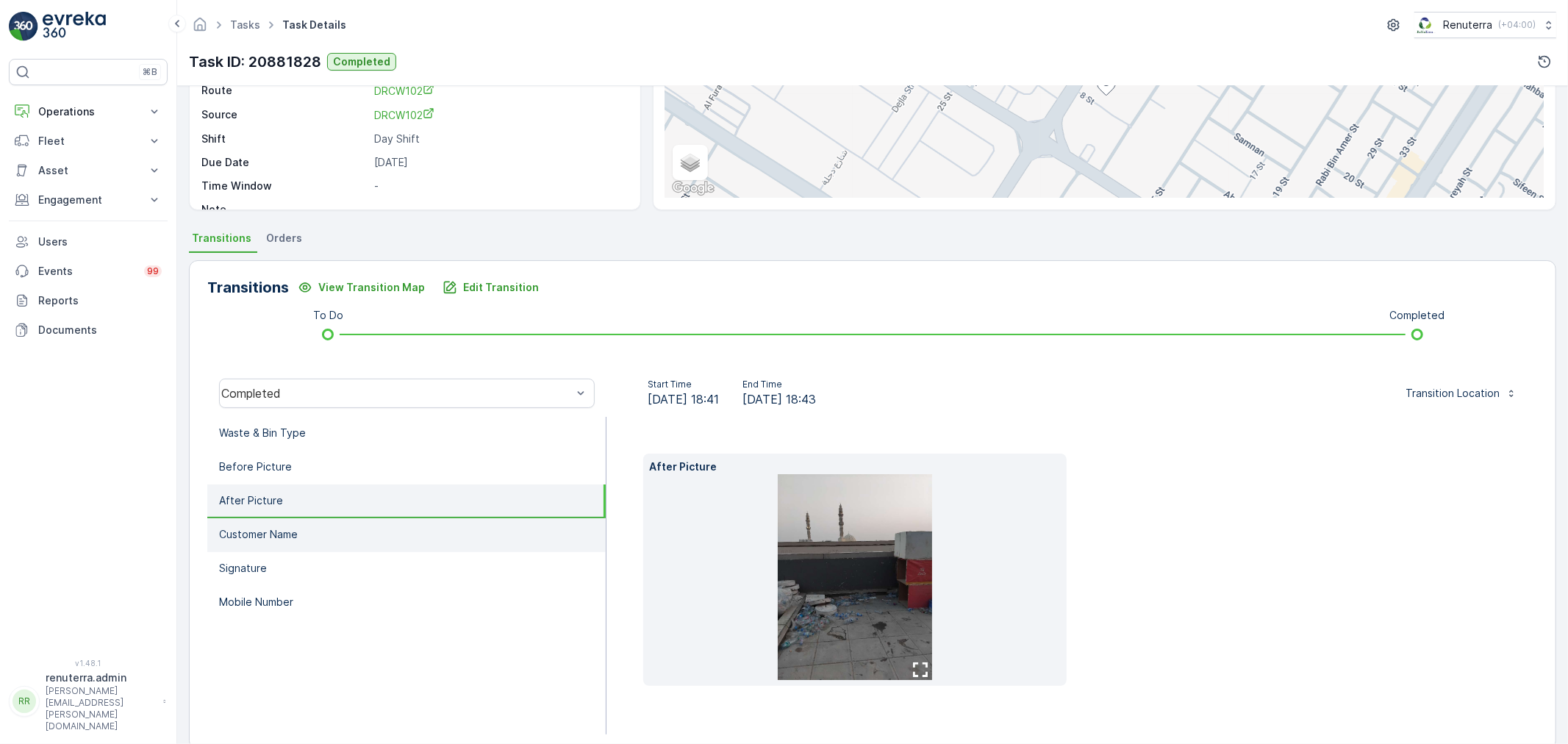
click at [346, 518] on li "Customer Name" at bounding box center [407, 535] width 399 height 34
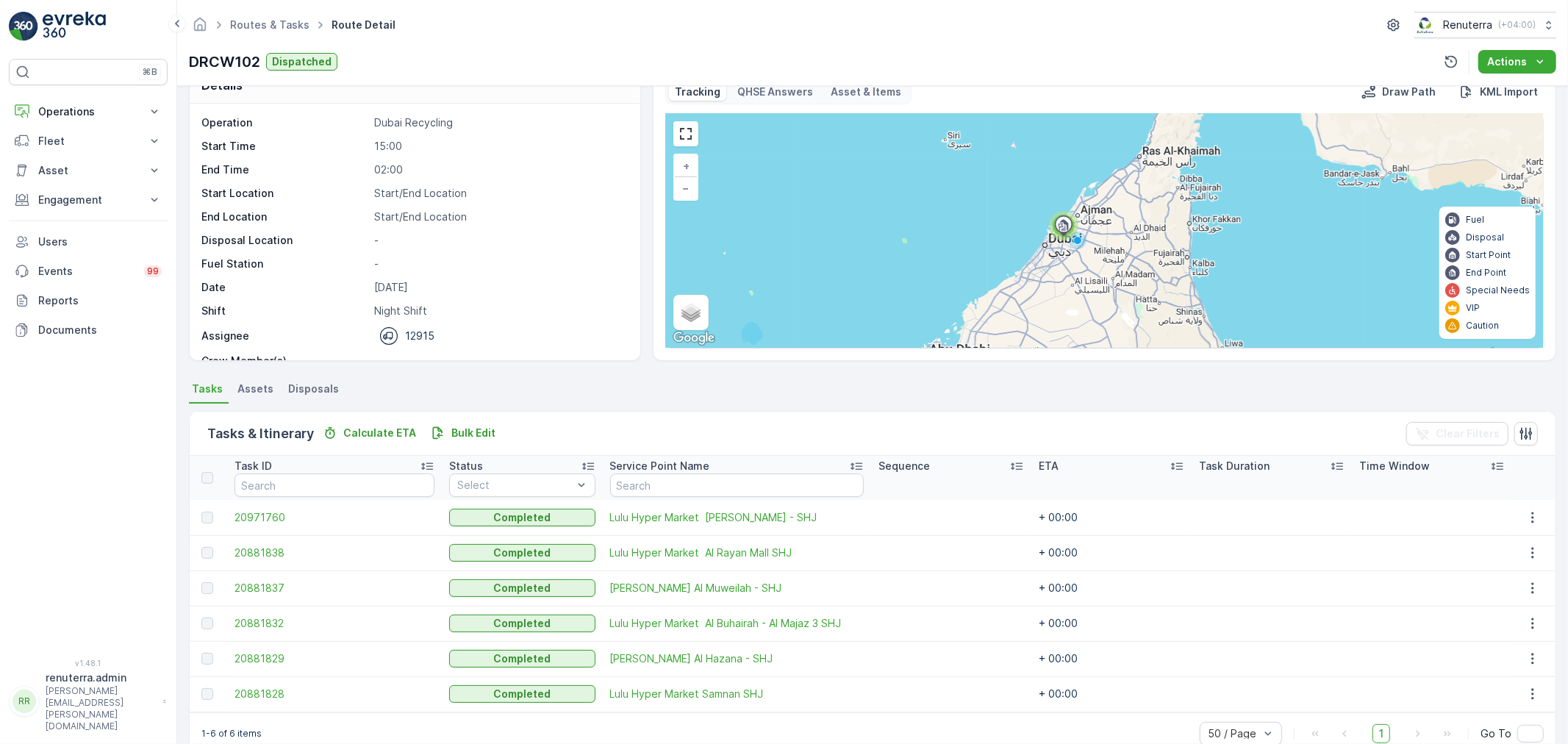
scroll to position [60, 0]
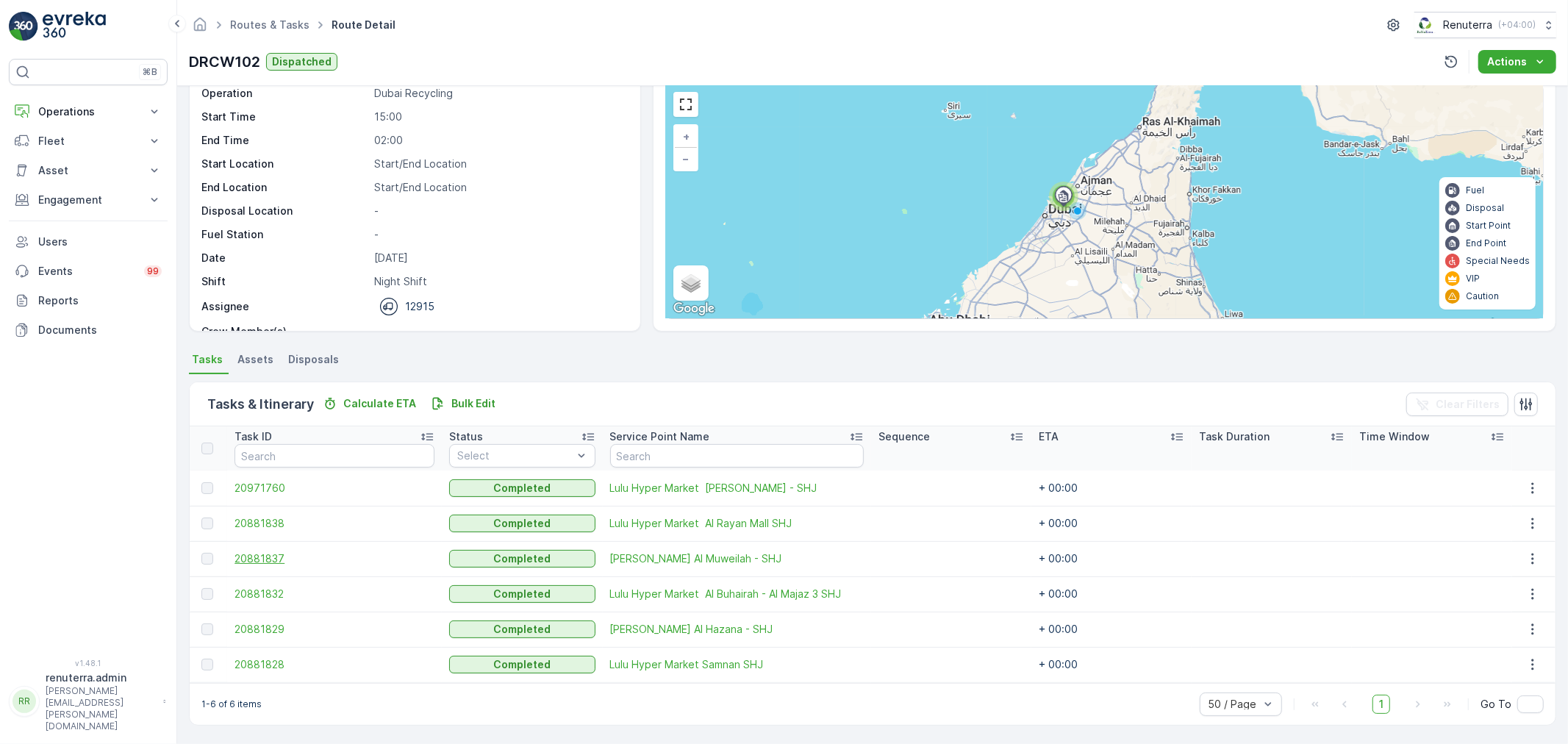
click at [262, 554] on span "20881837" at bounding box center [334, 558] width 200 height 15
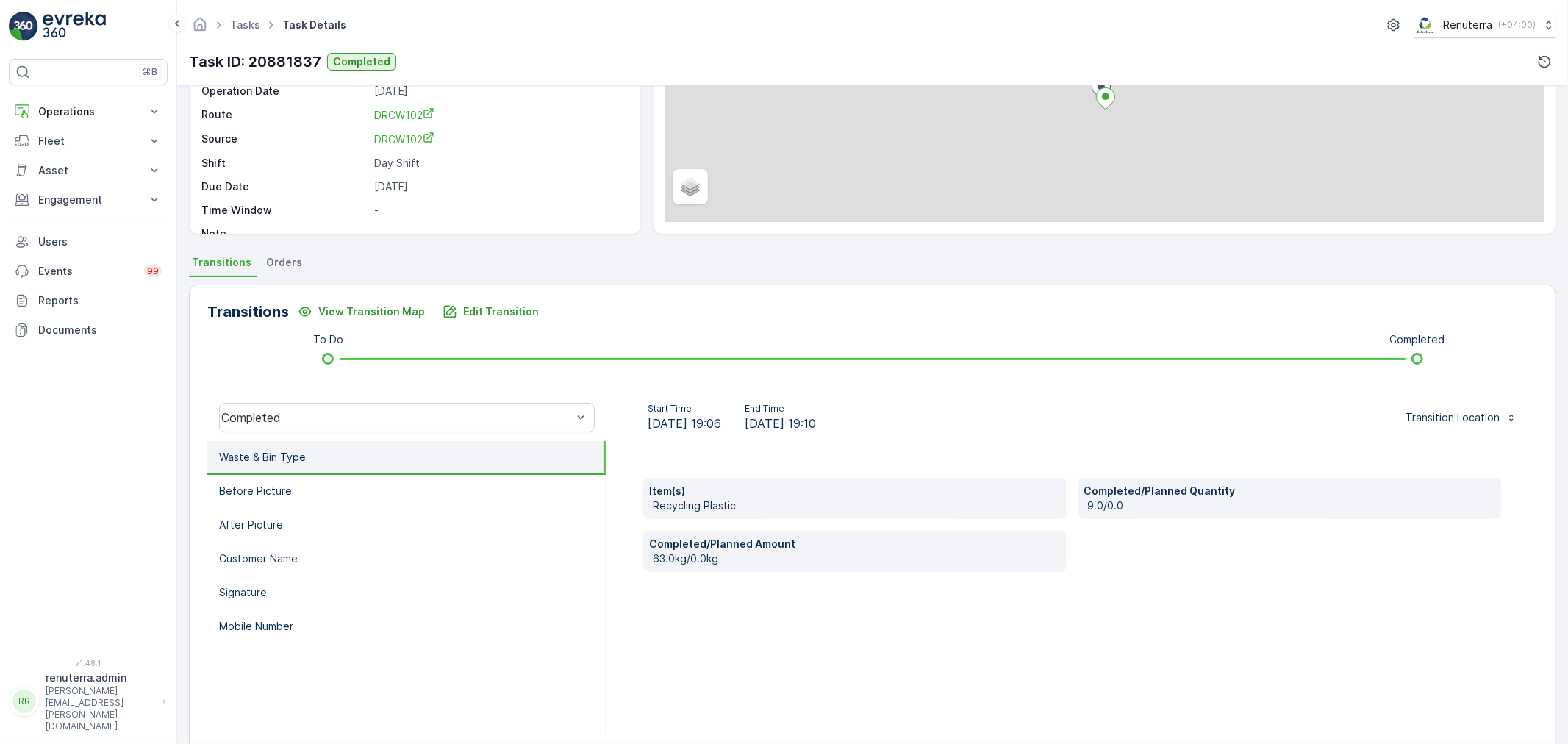
scroll to position [182, 0]
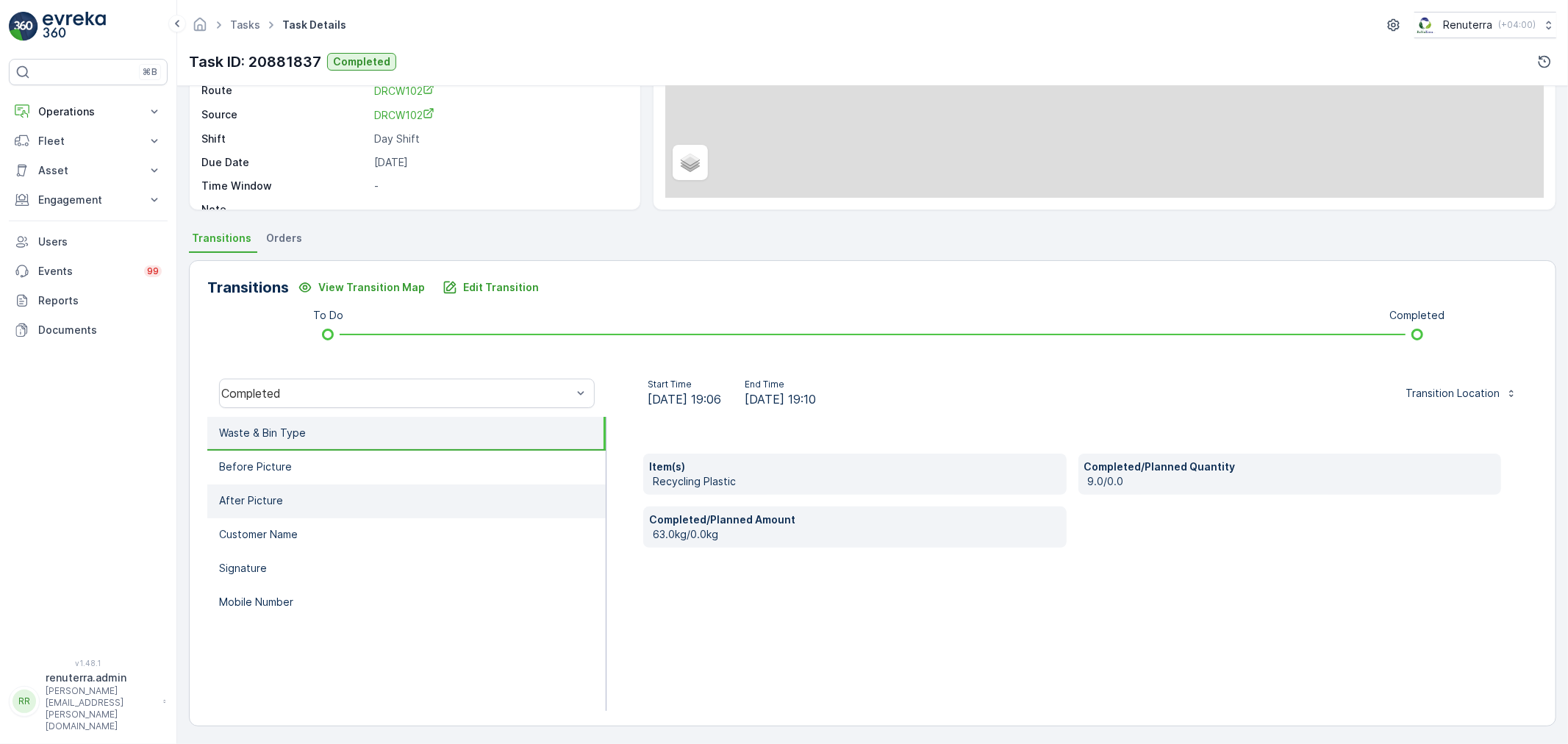
click at [301, 484] on li "After Picture" at bounding box center [407, 501] width 399 height 34
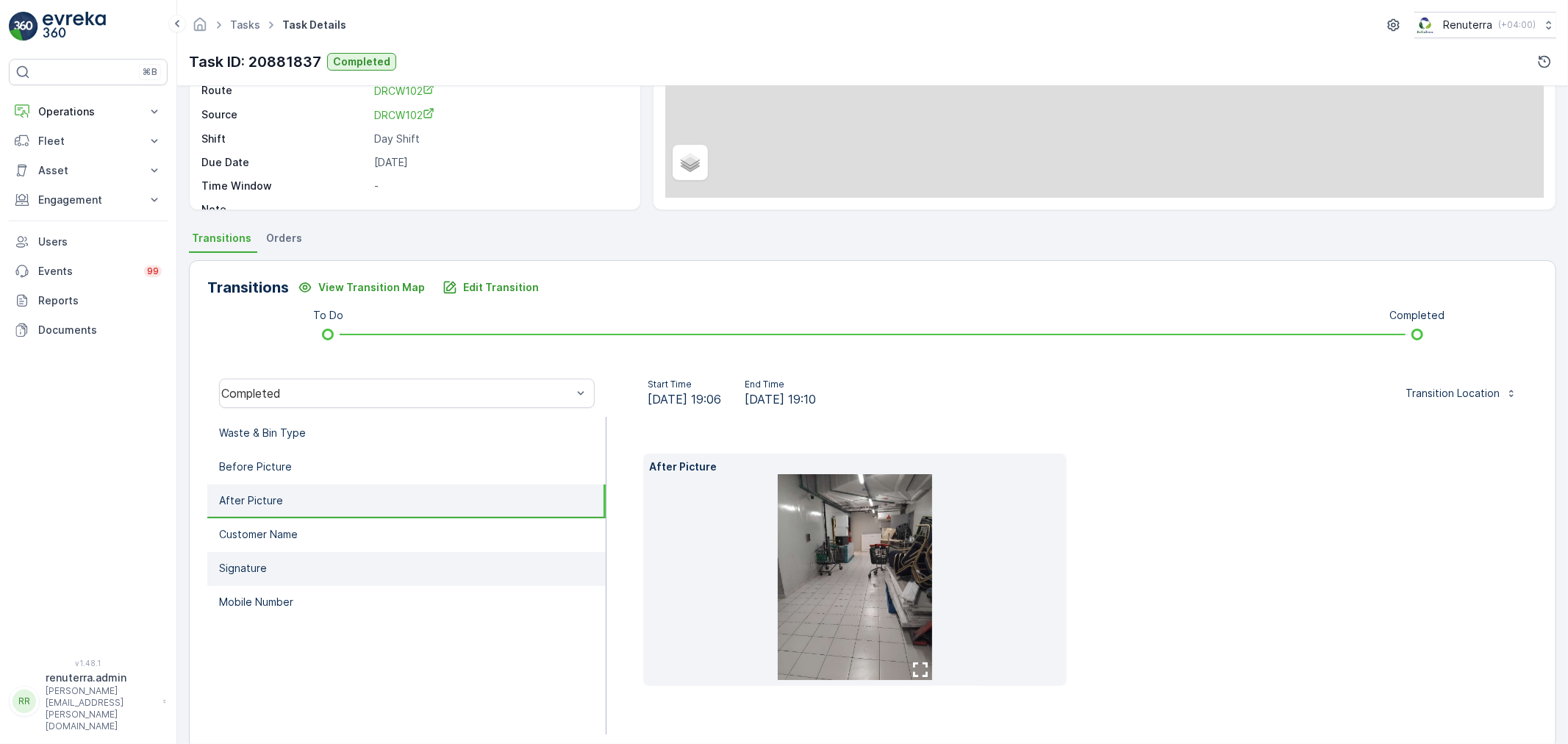
drag, startPoint x: 298, startPoint y: 470, endPoint x: 290, endPoint y: 550, distance: 80.4
click at [298, 470] on li "Before Picture" at bounding box center [407, 467] width 399 height 34
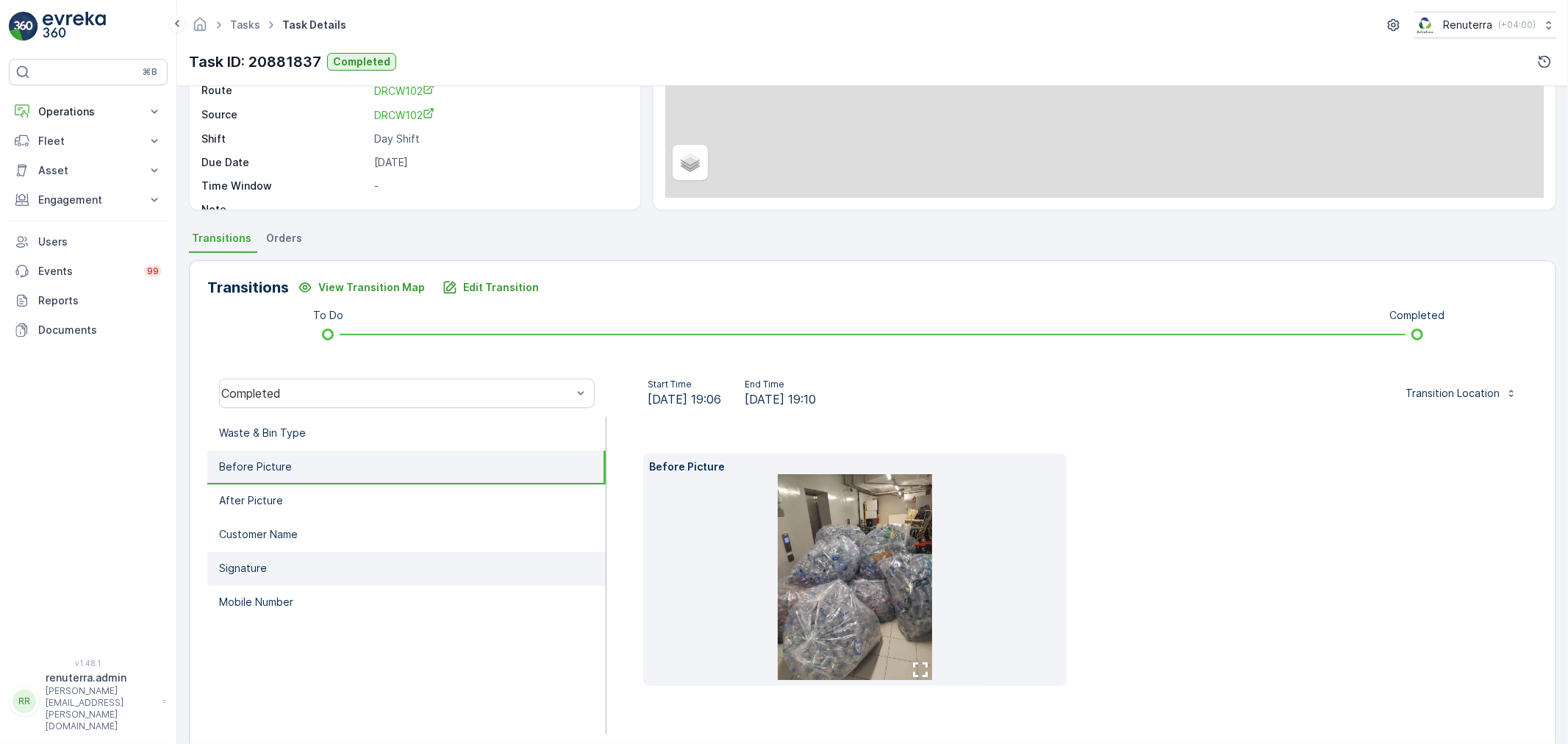
click at [290, 559] on li "Signature" at bounding box center [407, 569] width 399 height 34
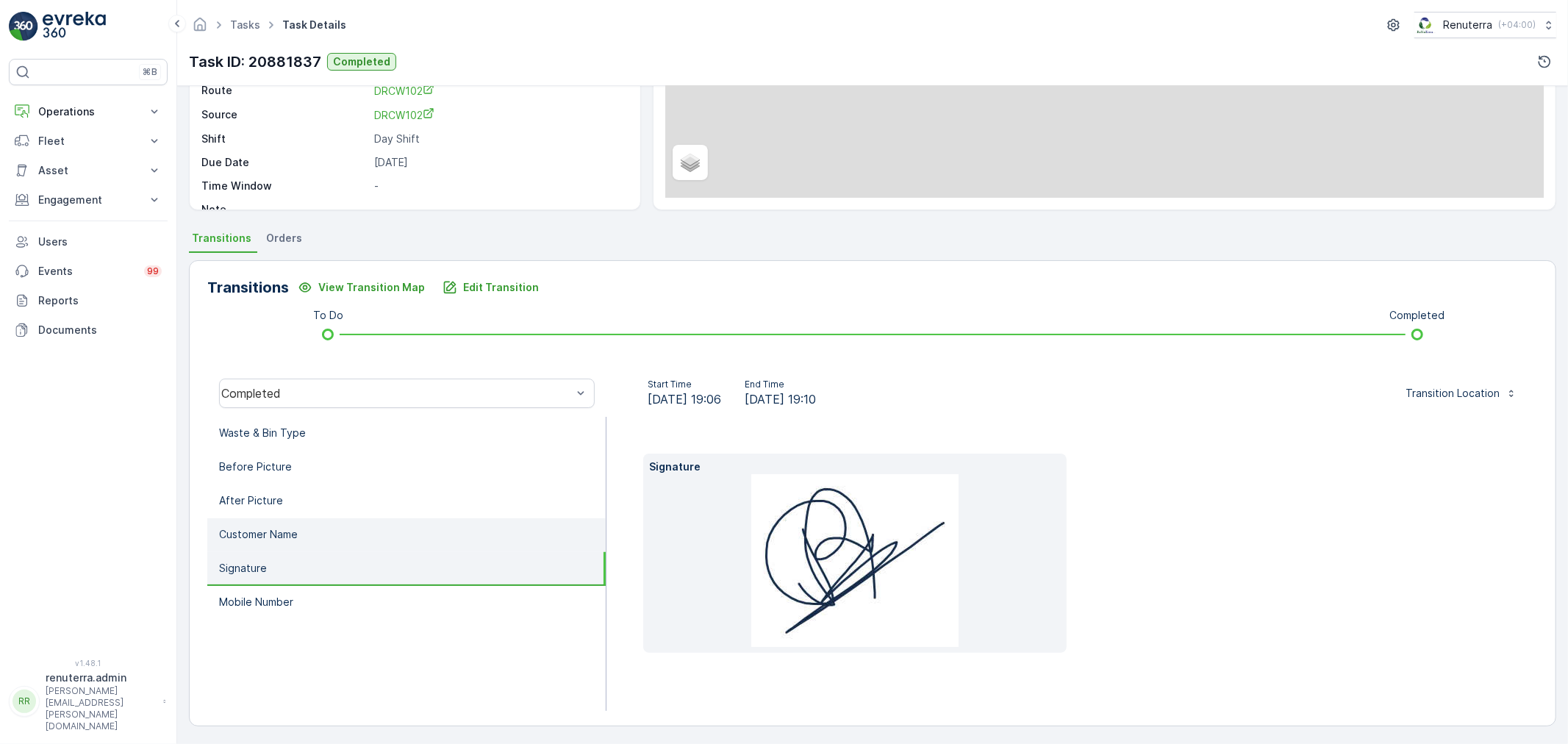
click at [291, 531] on p "Customer Name" at bounding box center [259, 534] width 78 height 15
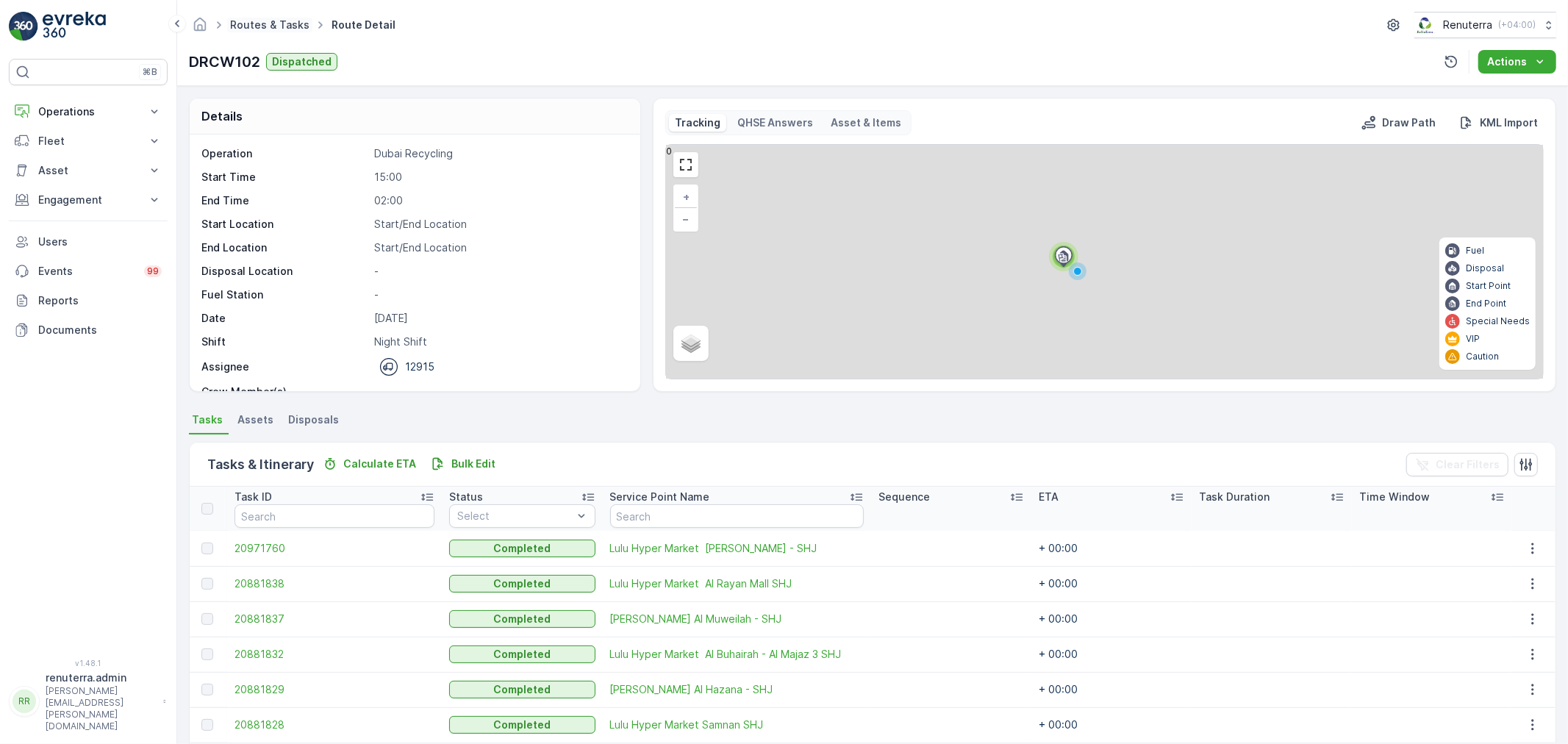
click at [290, 26] on link "Routes & Tasks" at bounding box center [269, 24] width 79 height 12
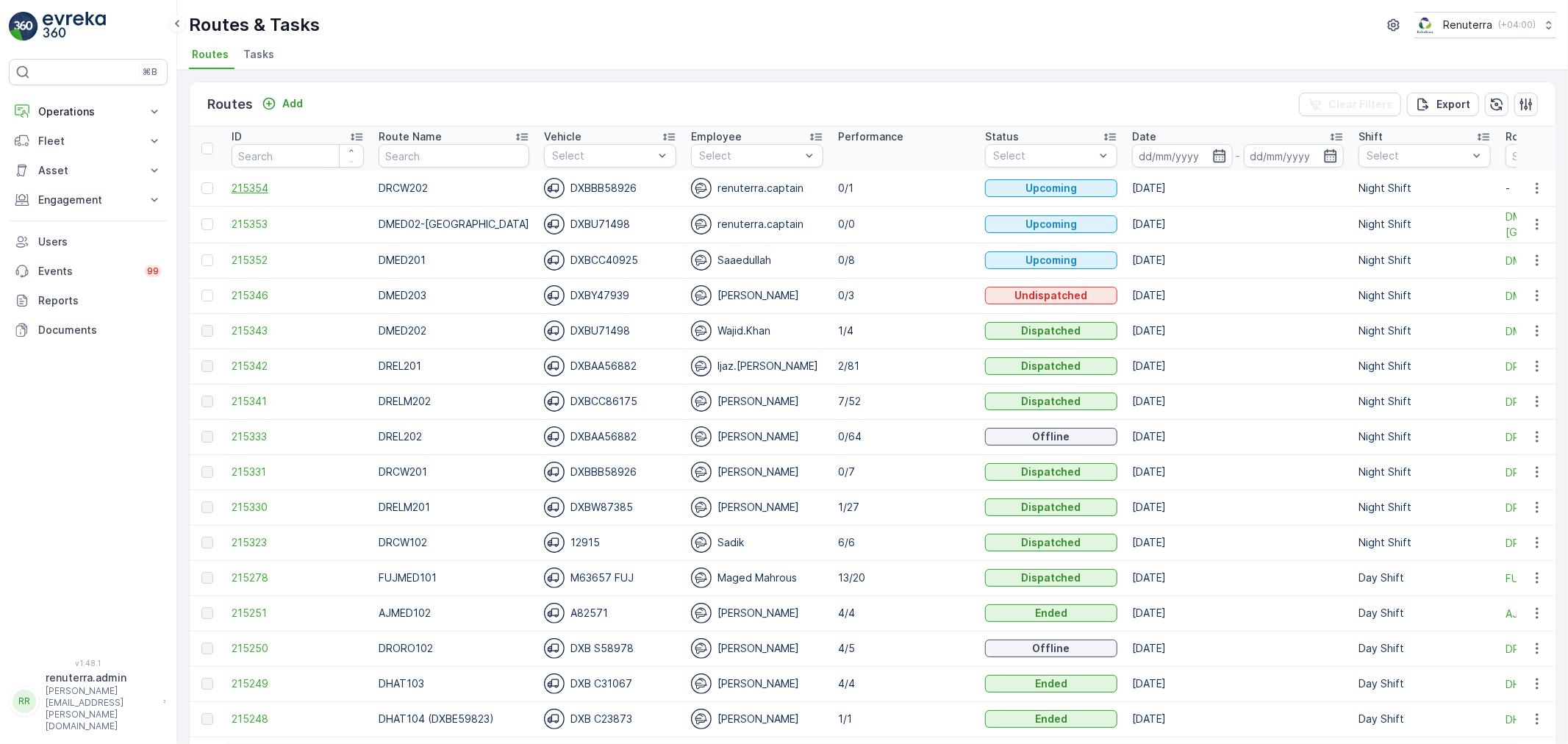
click at [268, 191] on span "215354" at bounding box center [298, 188] width 132 height 15
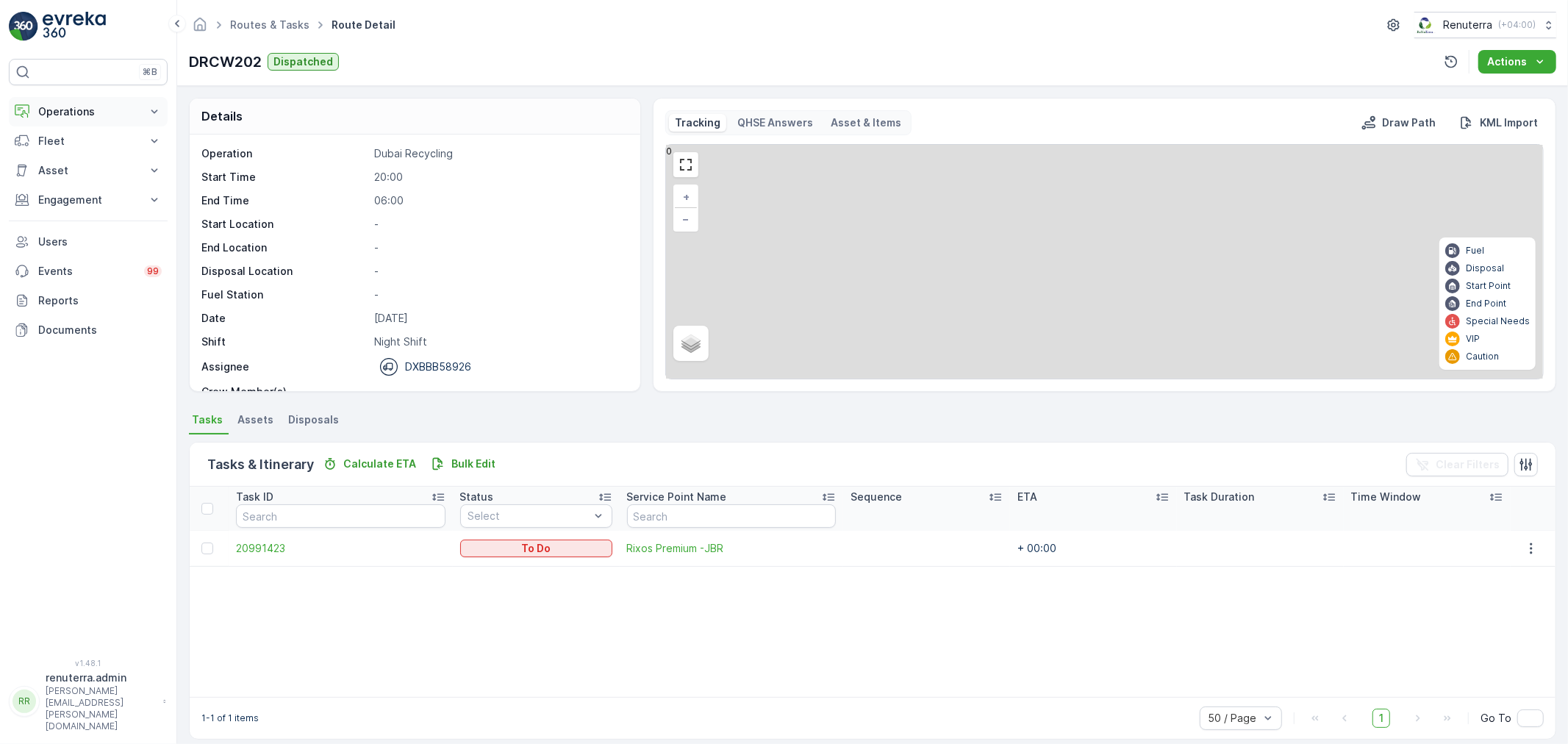
click at [151, 116] on icon at bounding box center [154, 112] width 15 height 15
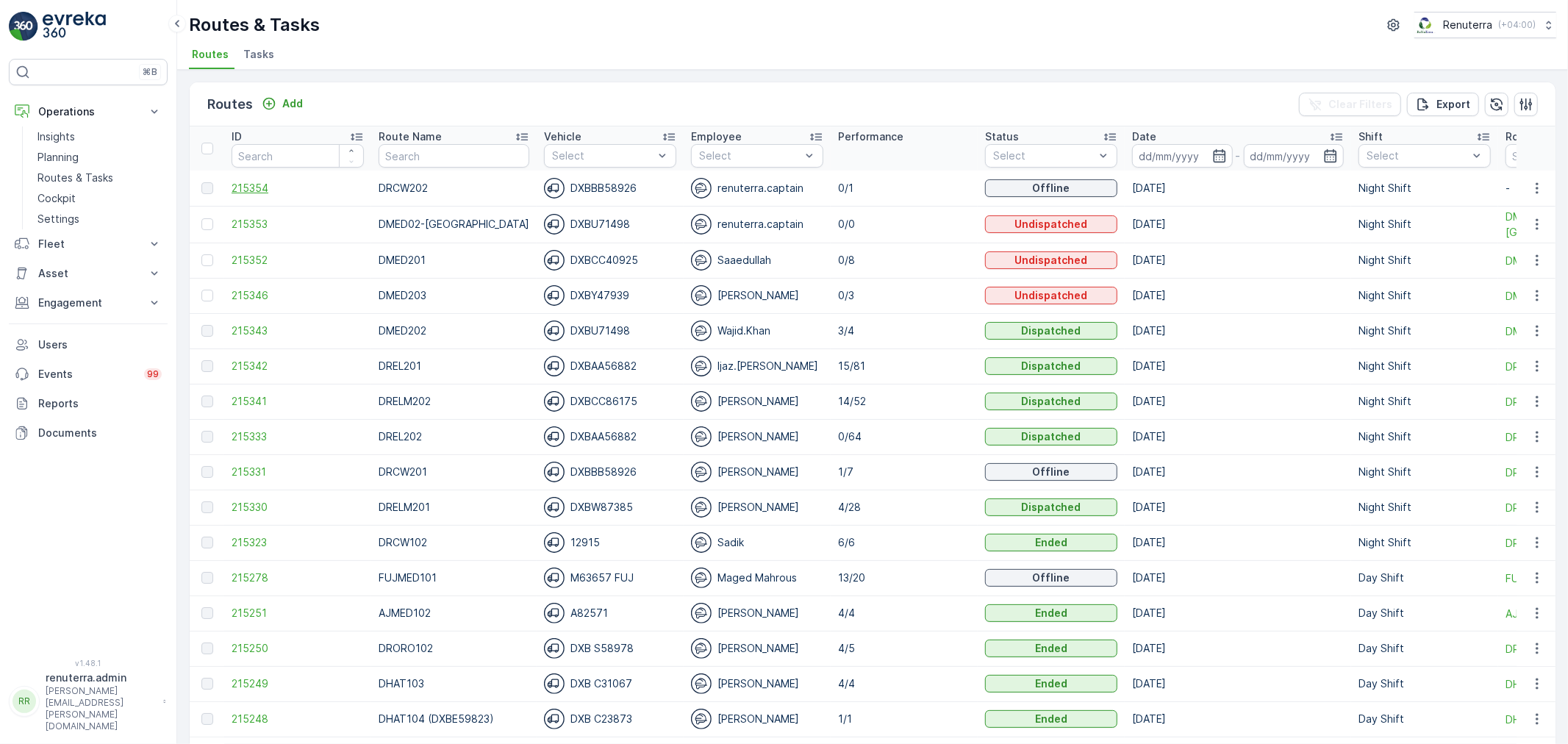
click at [252, 188] on span "215354" at bounding box center [298, 188] width 132 height 15
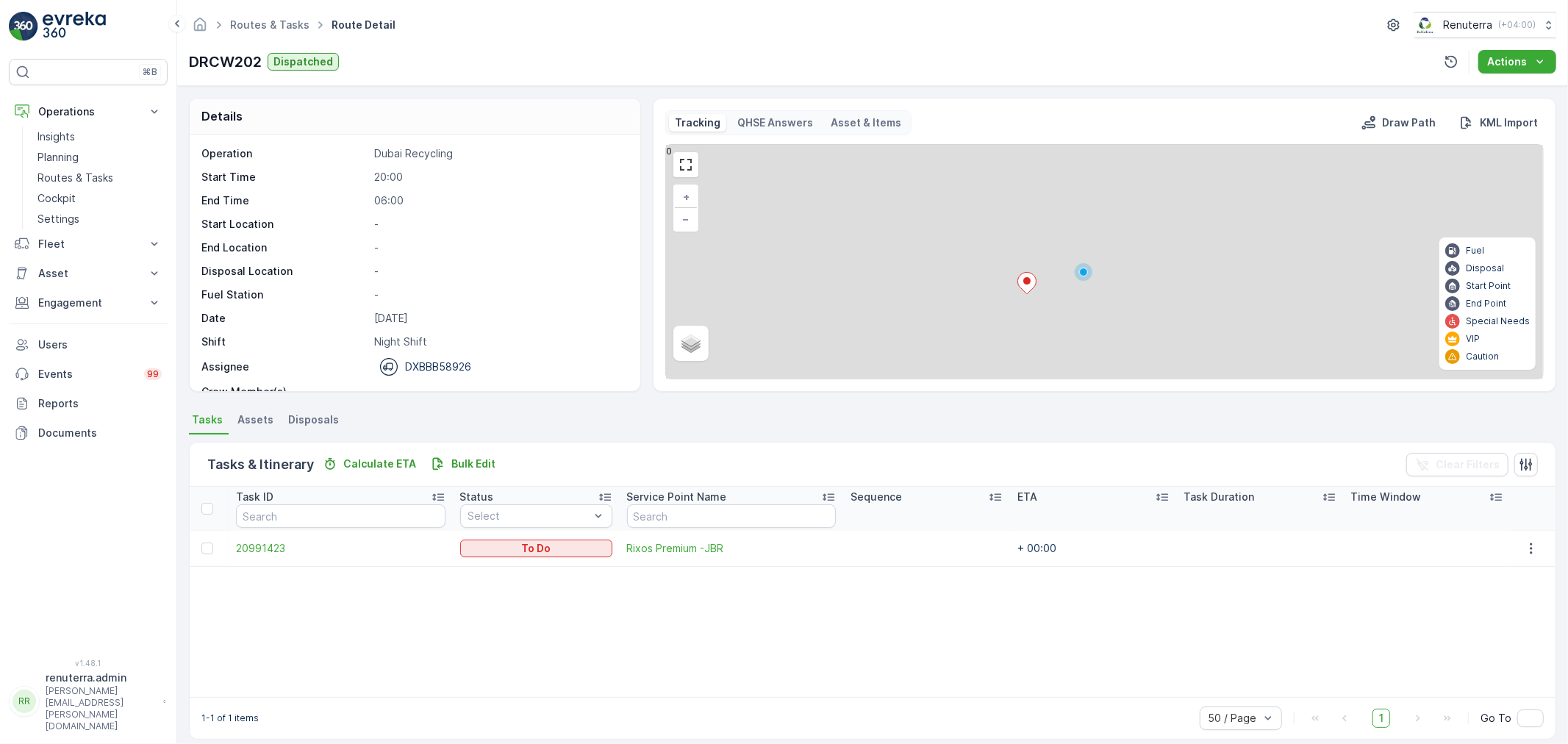
scroll to position [13, 0]
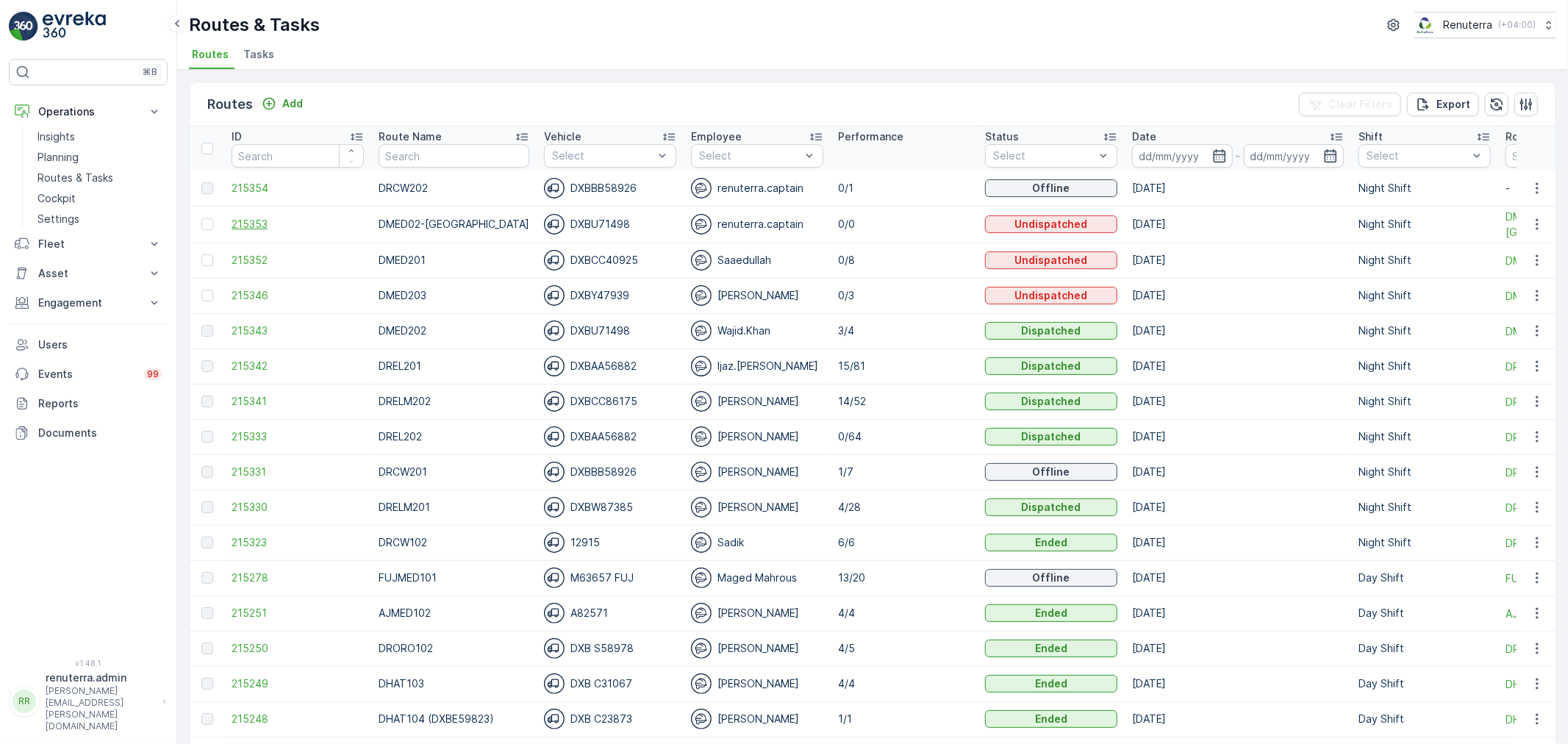
click at [252, 220] on span "215353" at bounding box center [298, 224] width 132 height 15
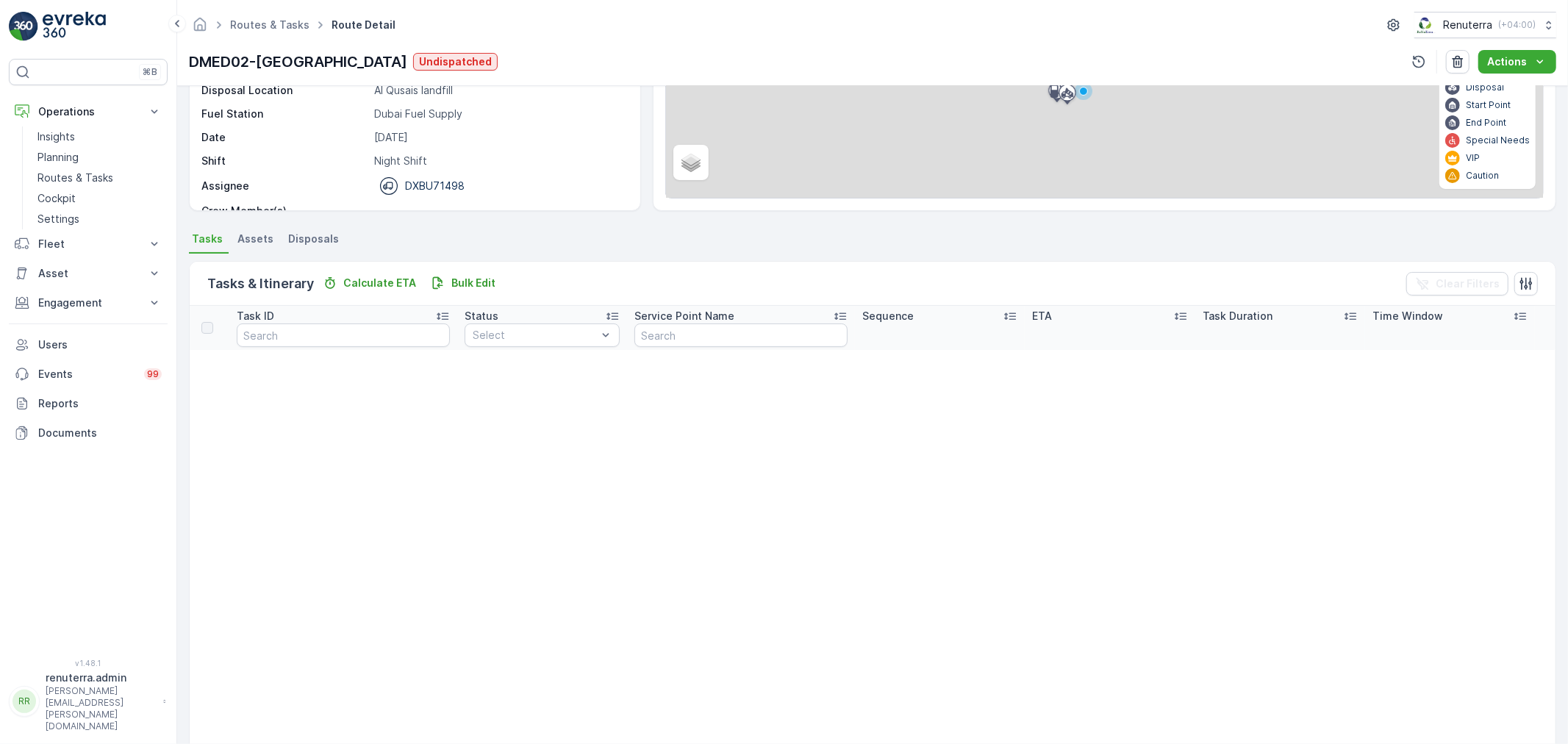
scroll to position [163, 0]
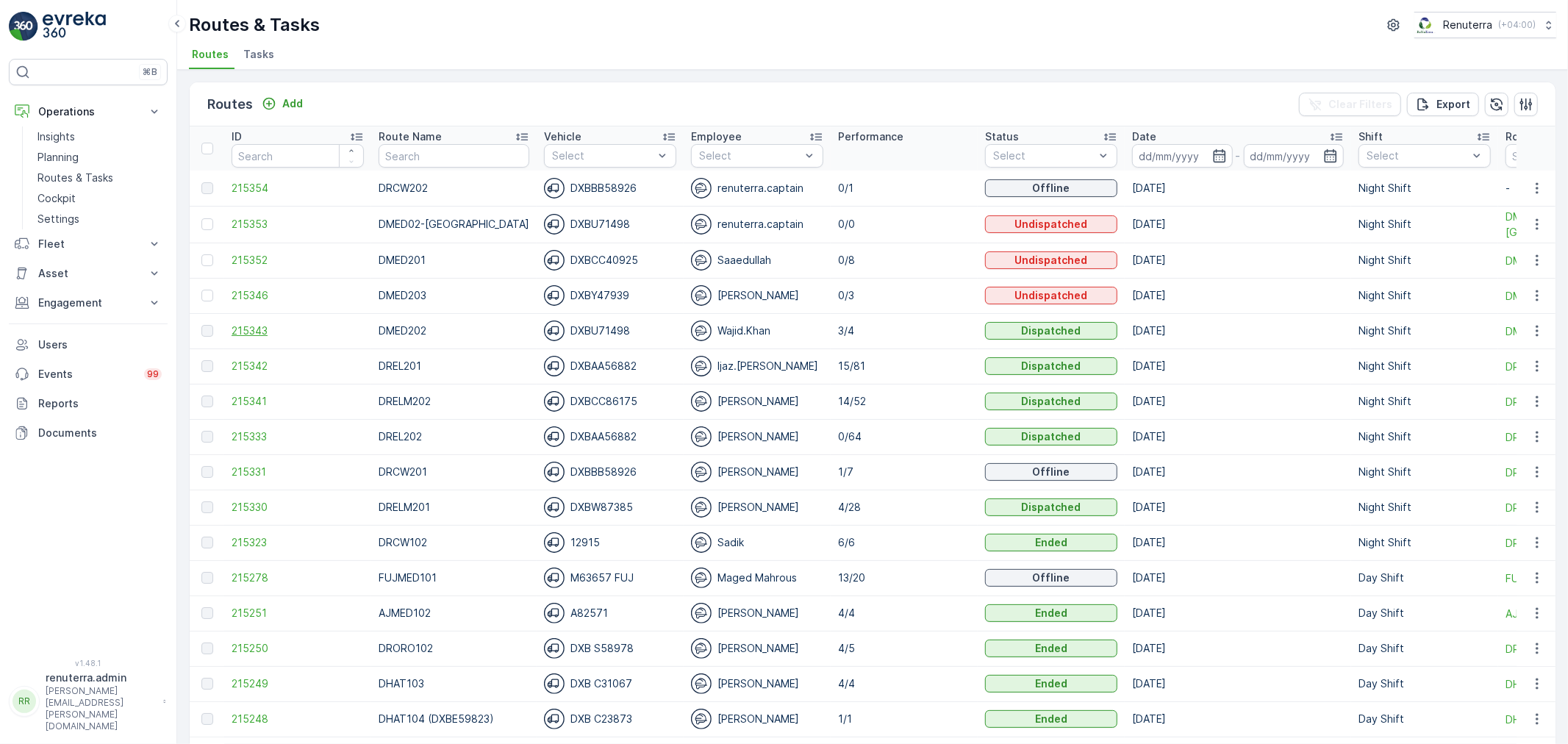
click at [267, 333] on span "215343" at bounding box center [298, 330] width 132 height 15
click at [252, 260] on span "215352" at bounding box center [298, 260] width 132 height 15
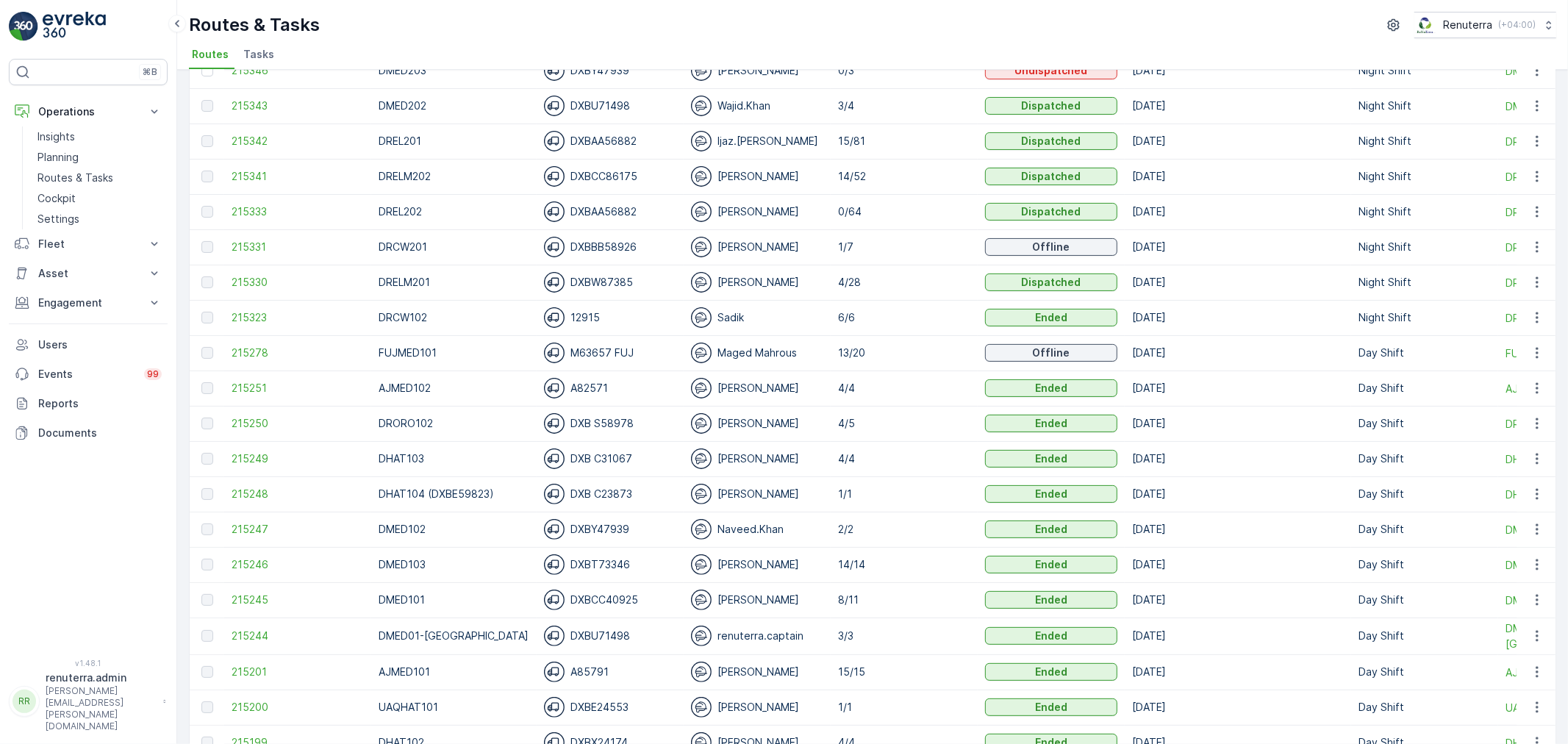
scroll to position [245, 0]
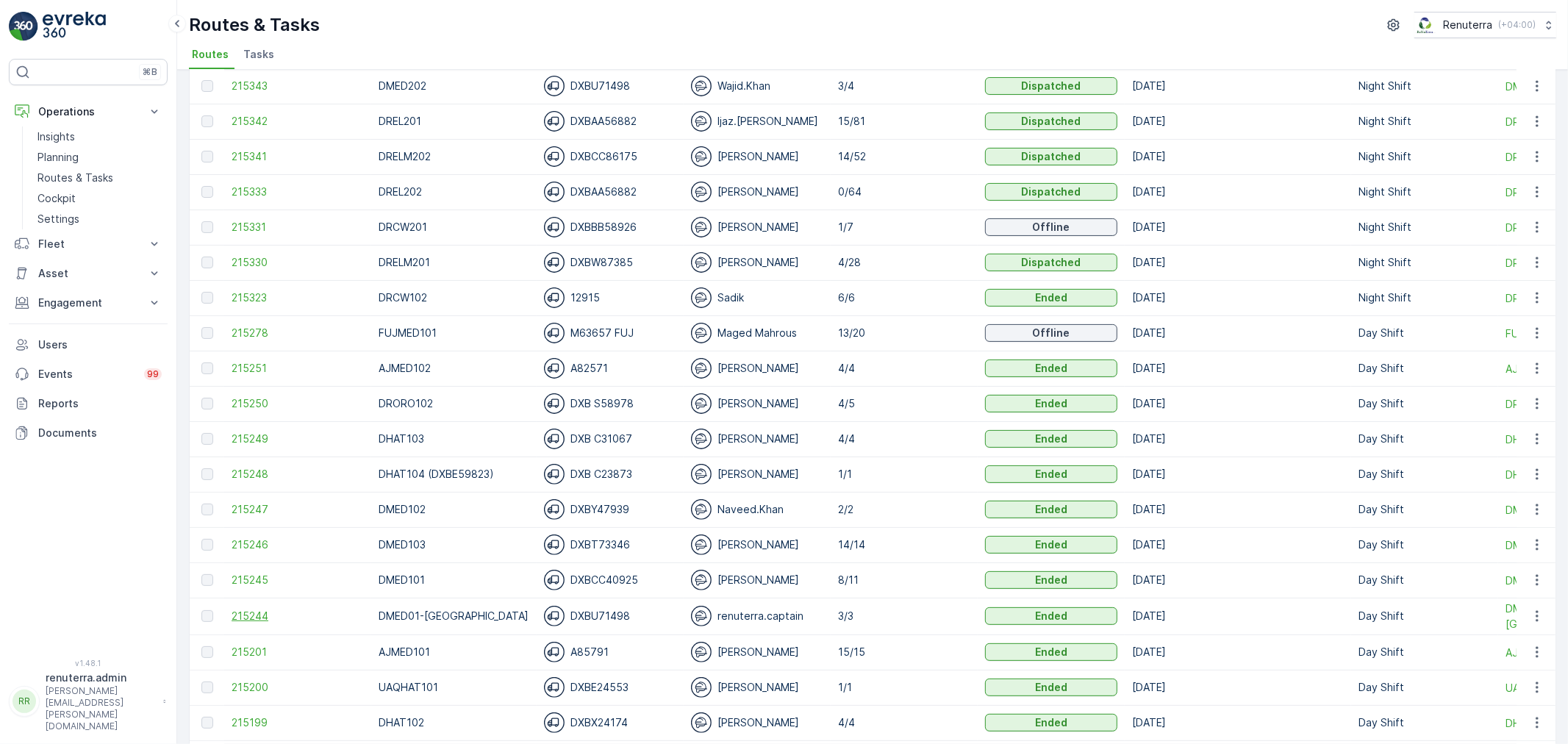
click at [253, 616] on span "215244" at bounding box center [298, 616] width 132 height 15
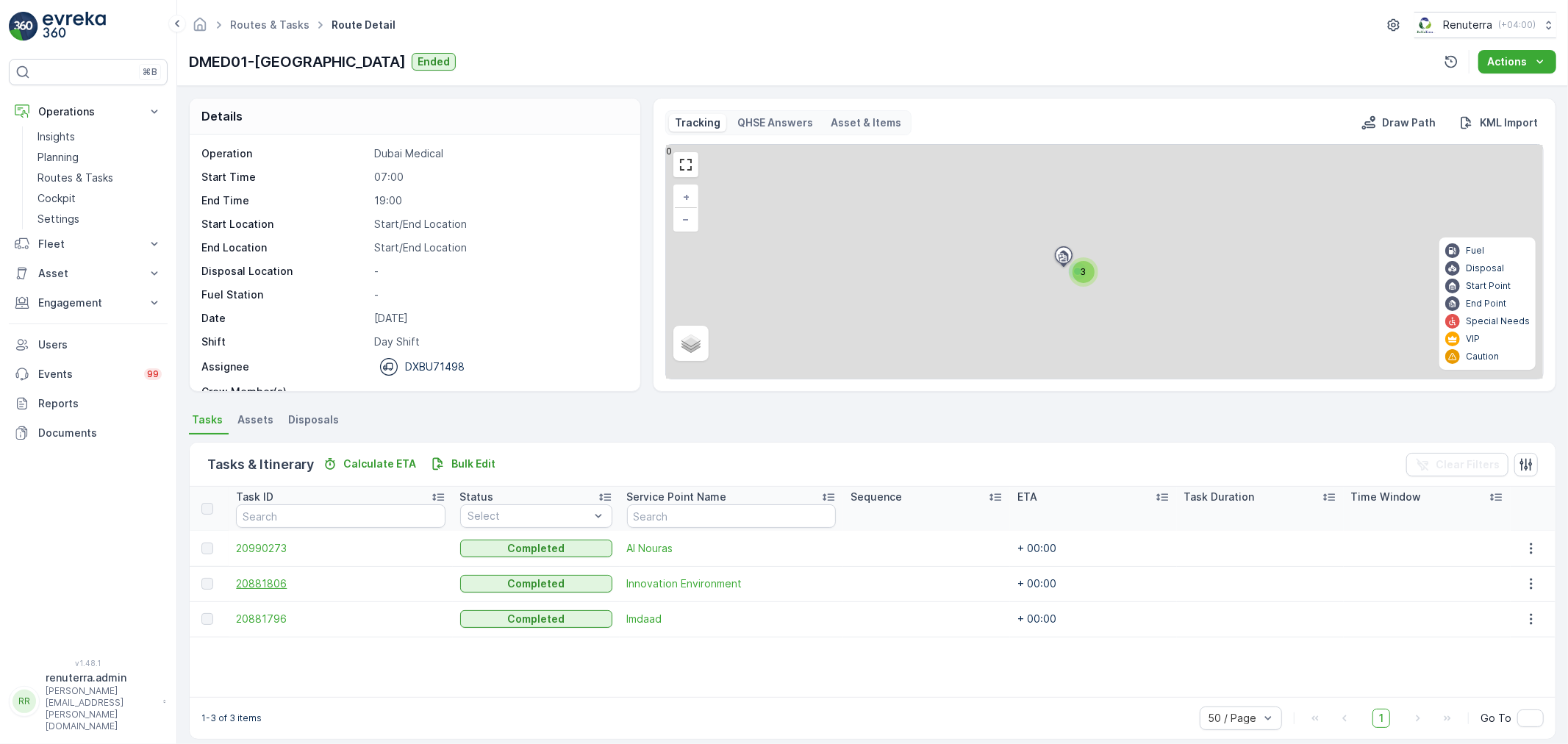
click at [272, 590] on span "20881806" at bounding box center [340, 584] width 209 height 15
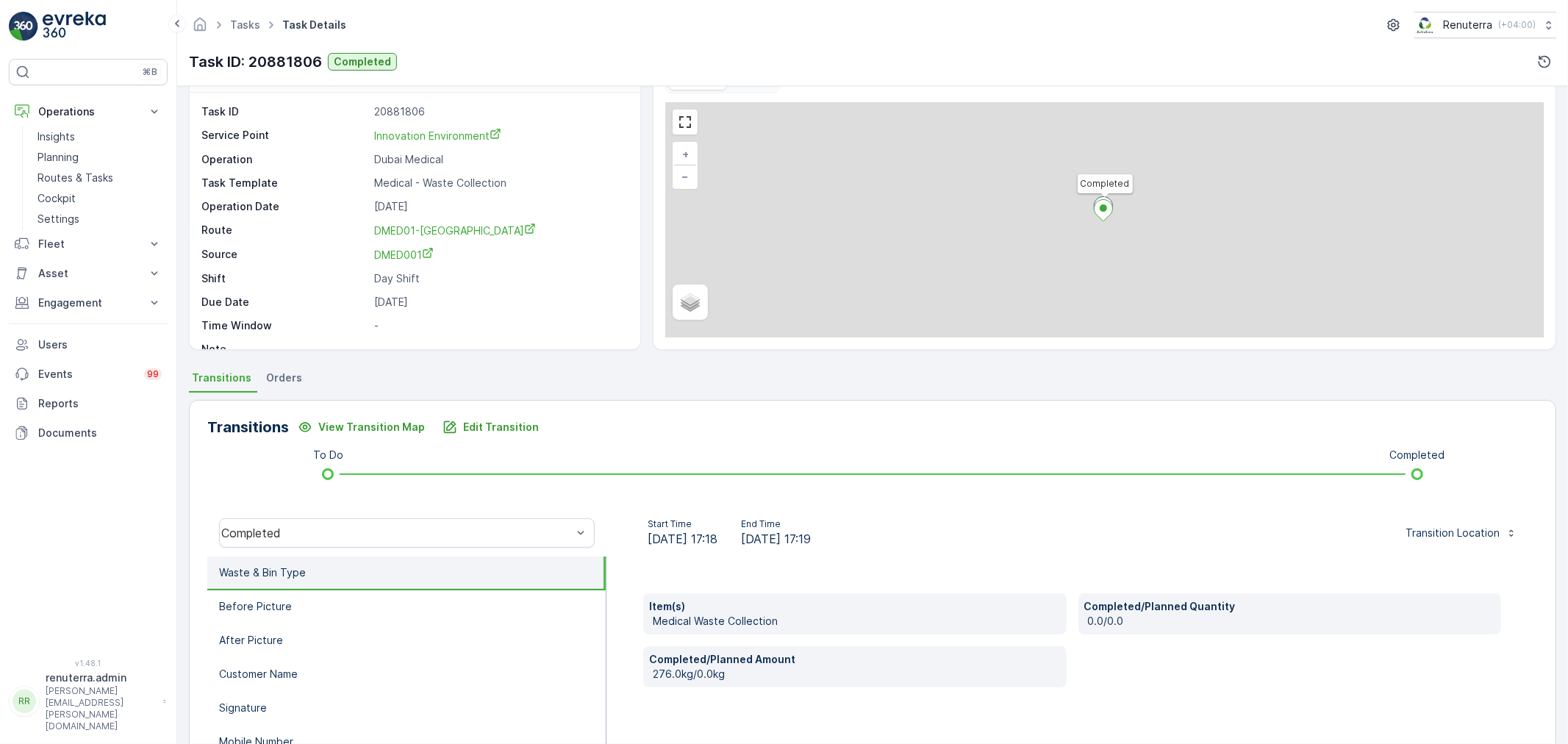
scroll to position [82, 0]
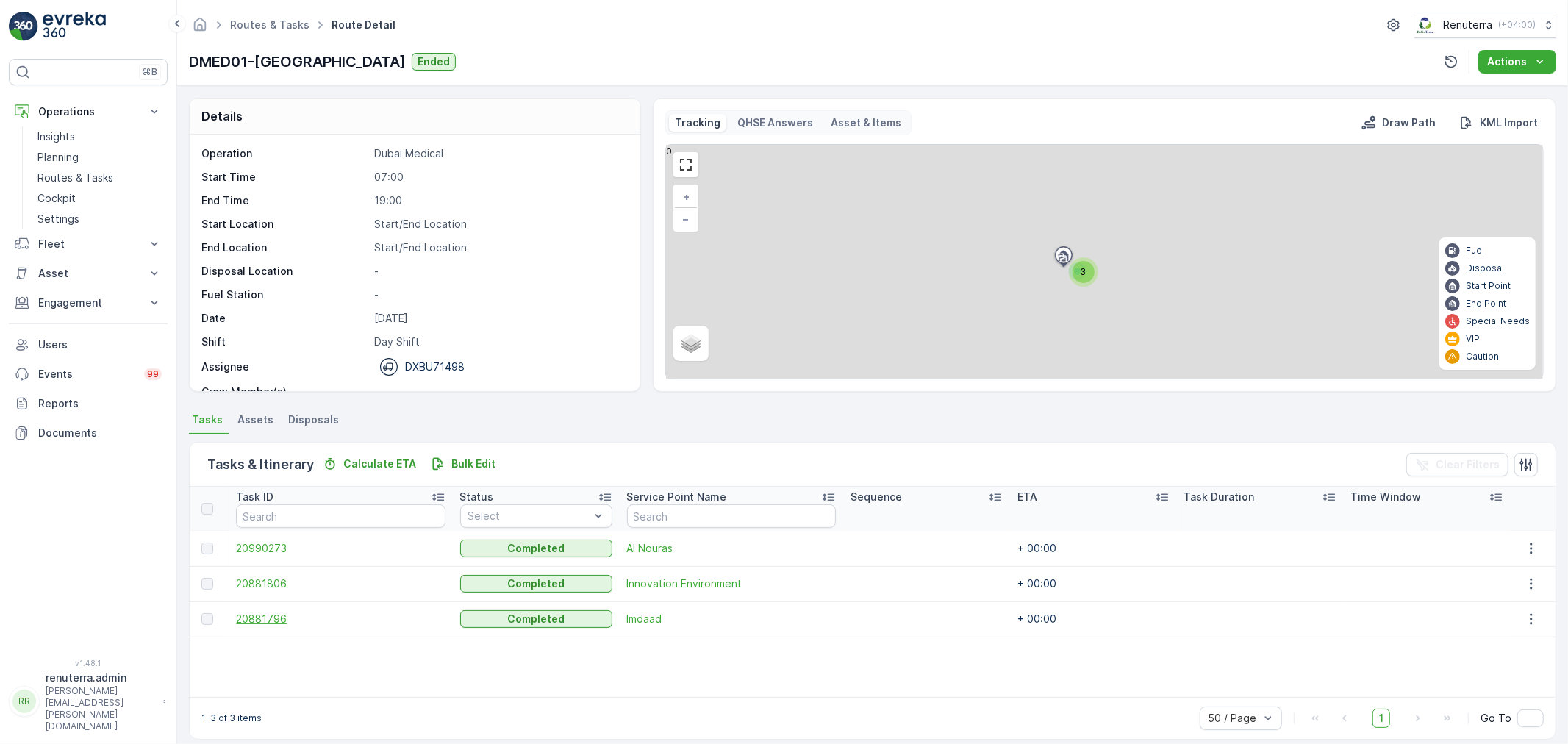
click at [286, 623] on span "20881796" at bounding box center [340, 619] width 209 height 15
click at [266, 545] on span "20990273" at bounding box center [340, 548] width 209 height 15
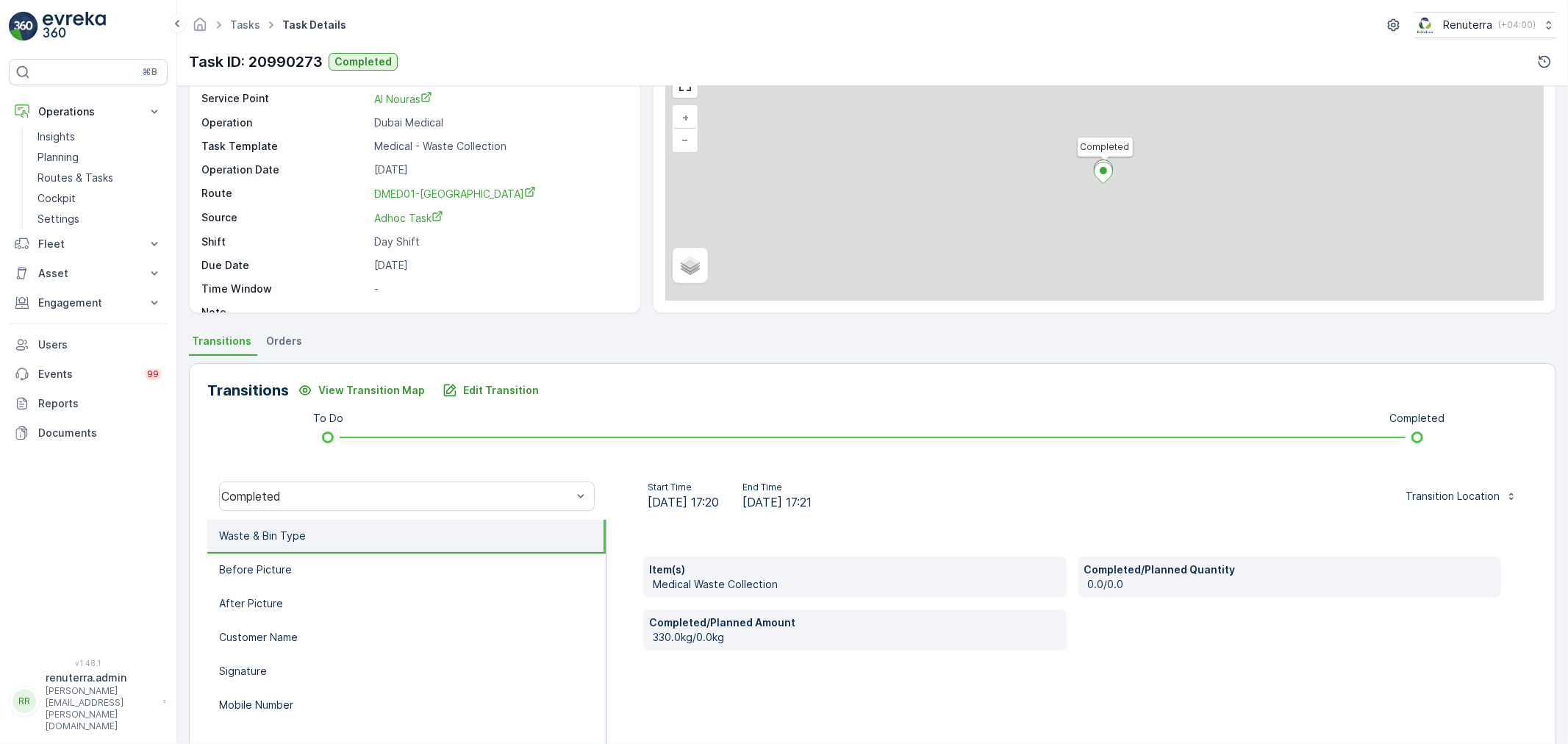
scroll to position [82, 0]
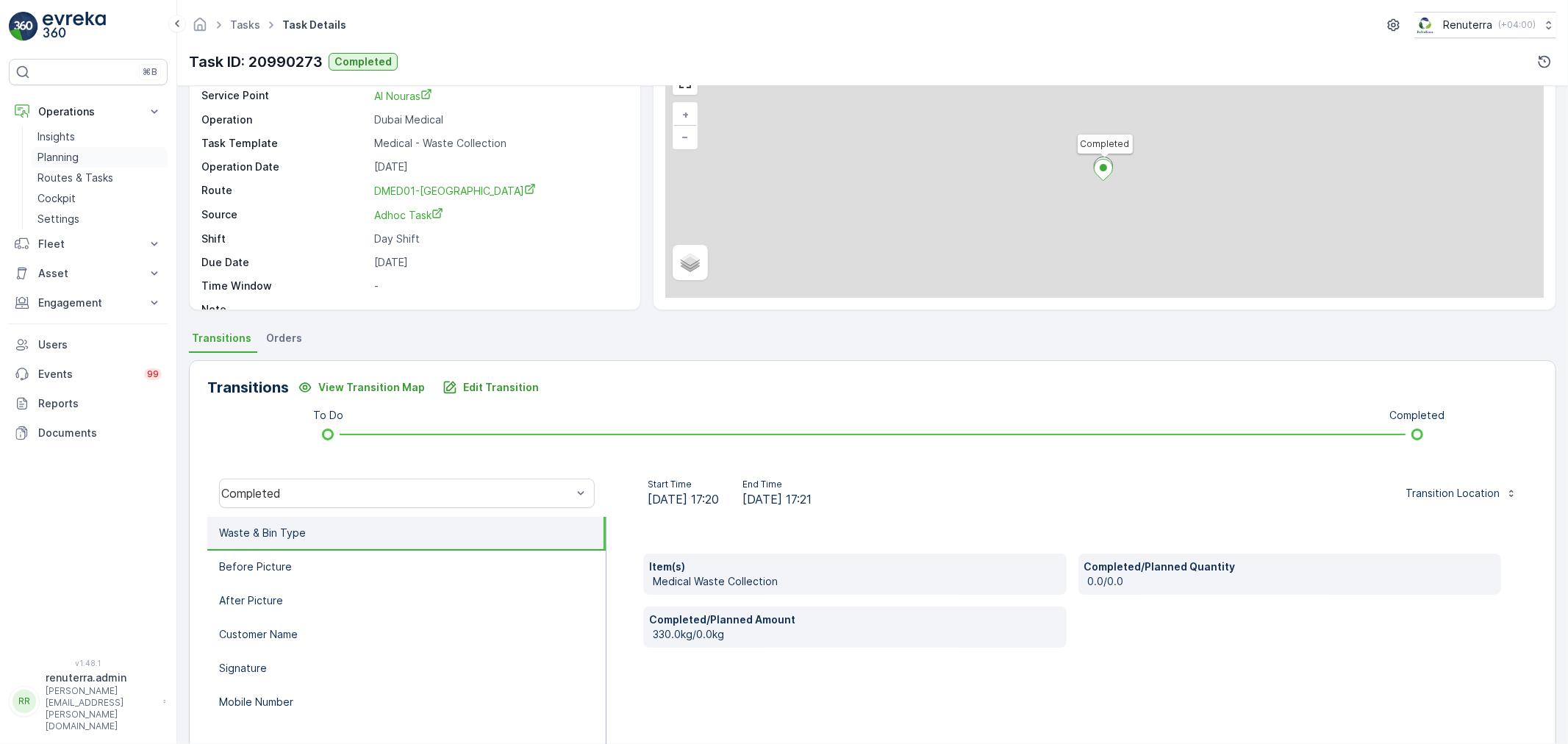
click at [72, 160] on p "Planning" at bounding box center [57, 157] width 41 height 15
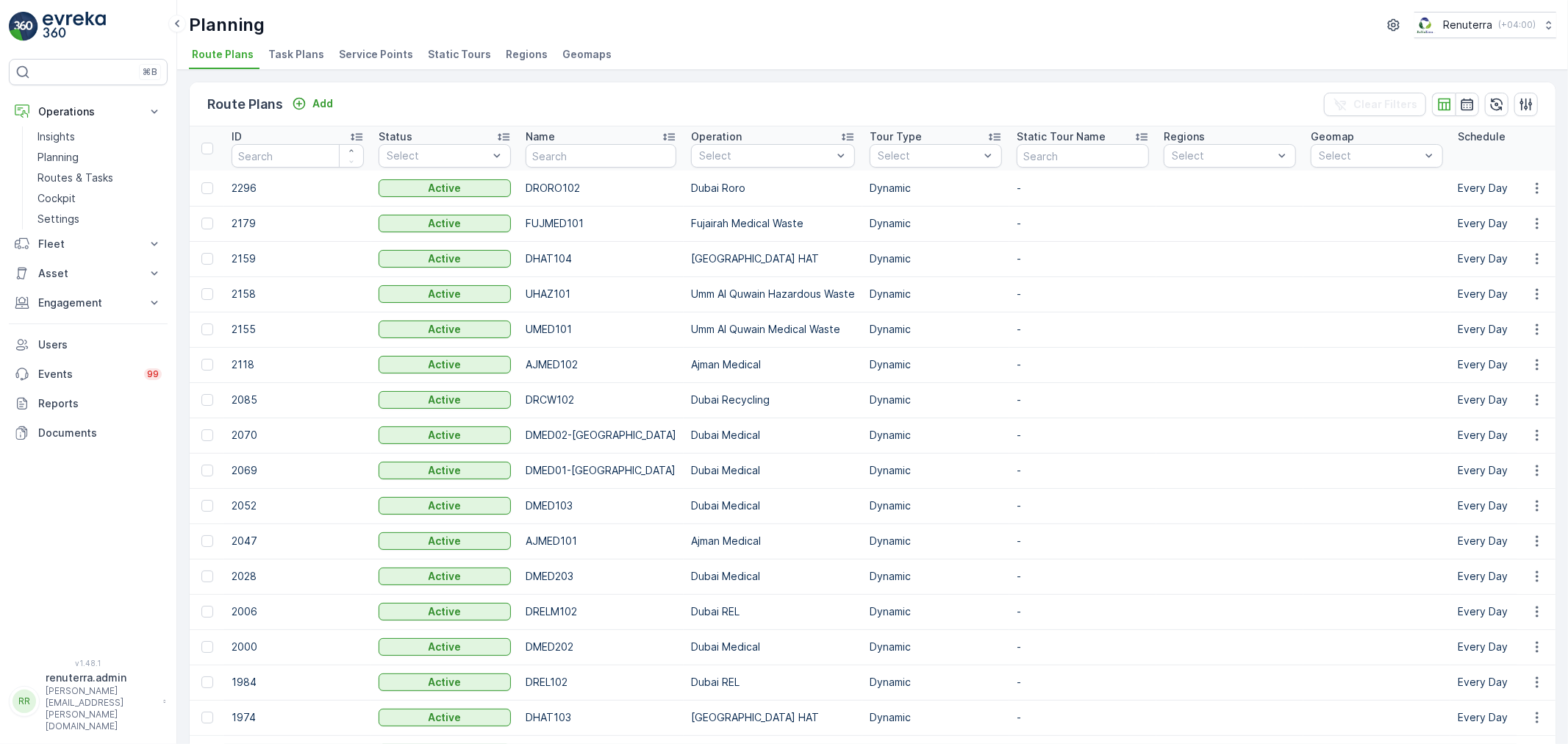
click at [342, 43] on div "Planning Renuterra ( +04:00 ) Route Plans Task Plans Service Points Static Tour…" at bounding box center [871, 35] width 1390 height 70
click at [380, 50] on span "Service Points" at bounding box center [375, 54] width 74 height 15
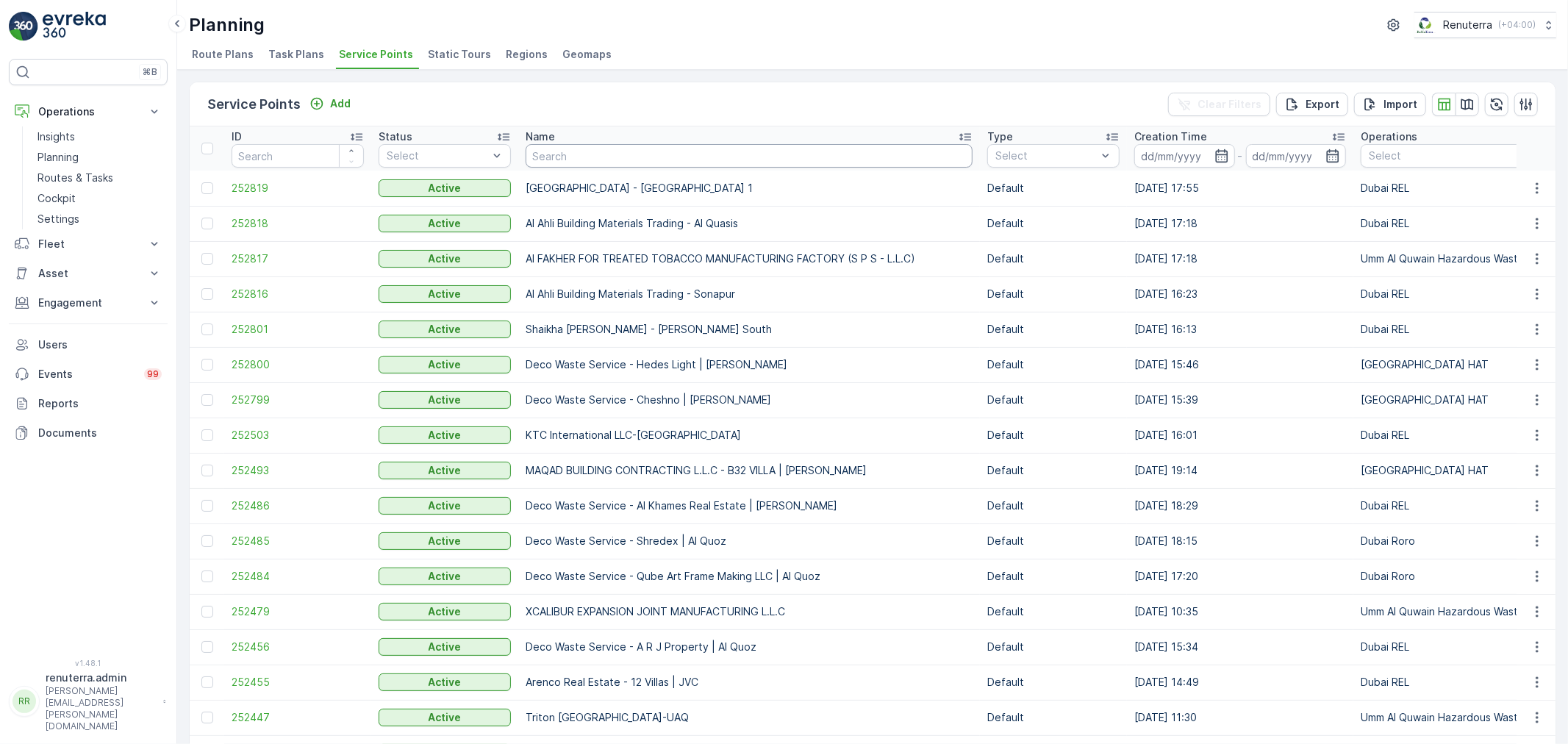
click at [555, 158] on input "text" at bounding box center [749, 155] width 447 height 24
type input "Salam"
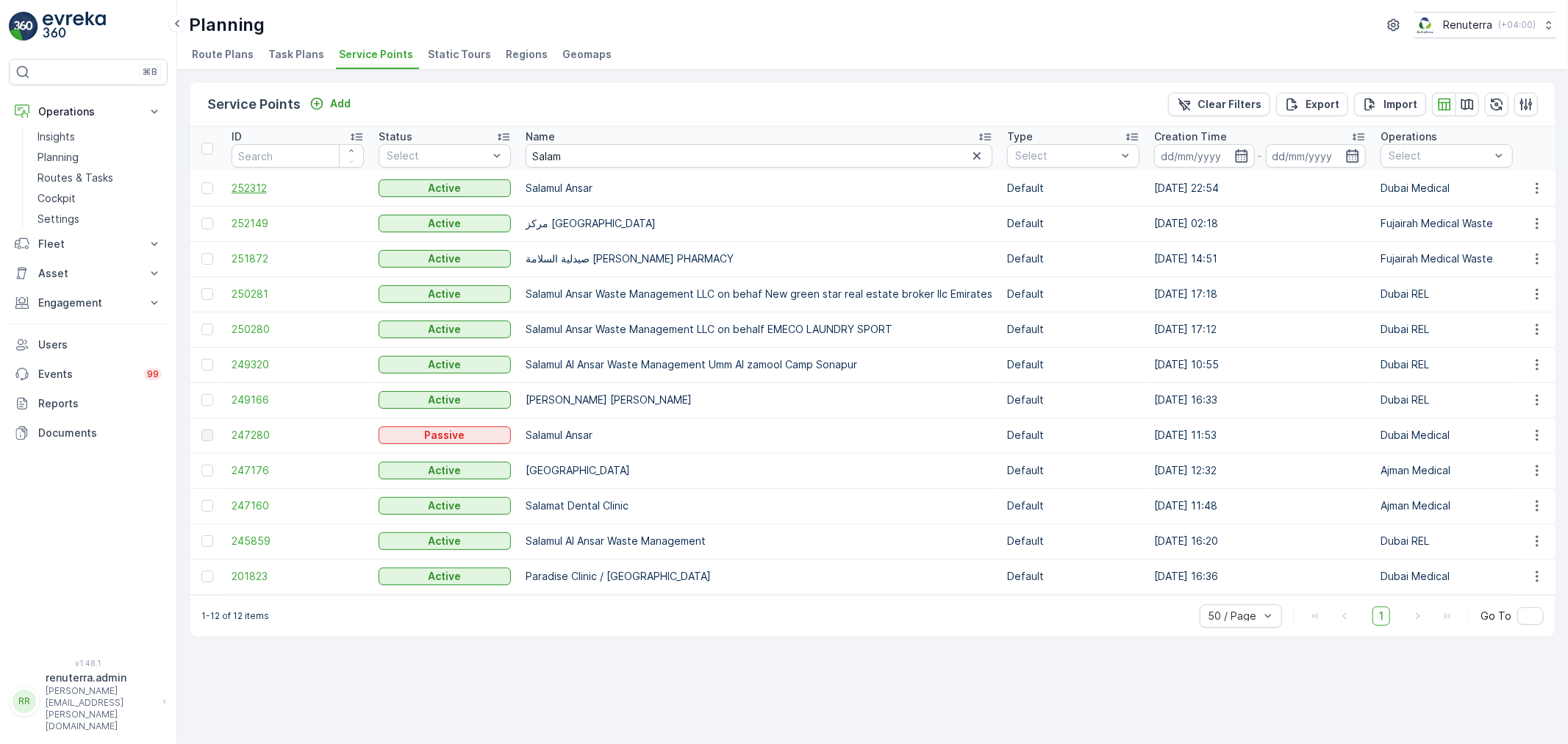
click at [254, 182] on span "252312" at bounding box center [298, 188] width 132 height 15
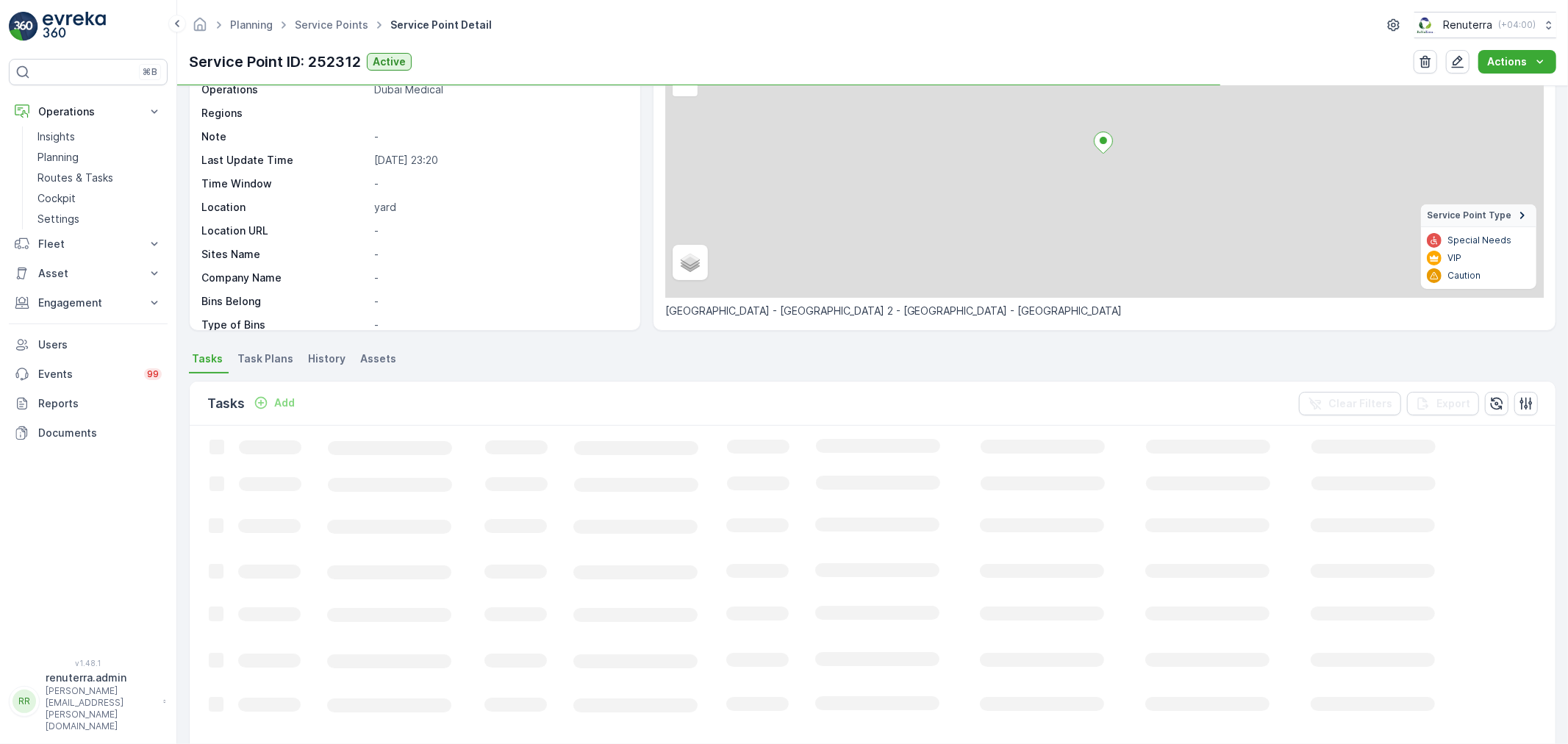
scroll to position [163, 0]
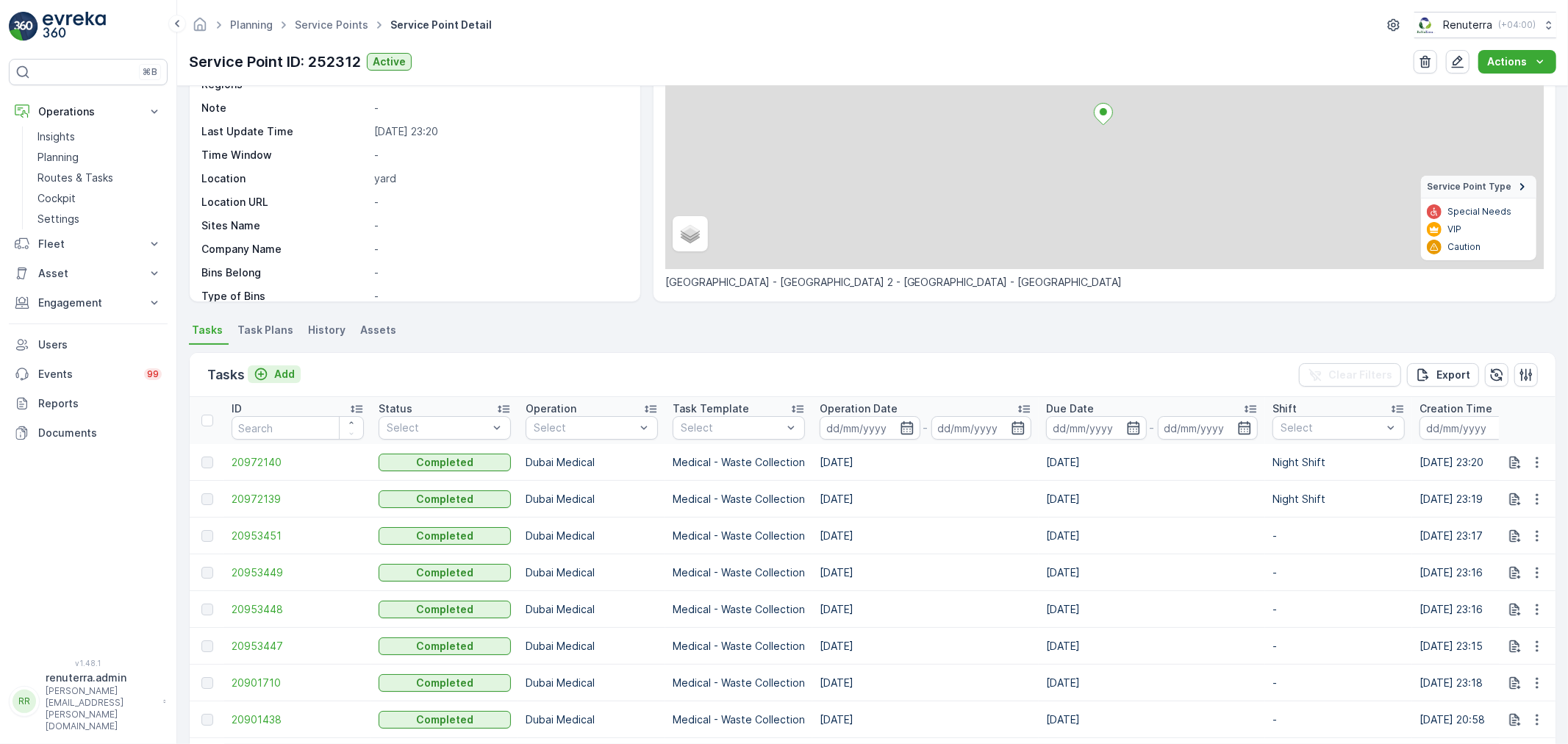
click at [279, 370] on p "Add" at bounding box center [285, 374] width 21 height 15
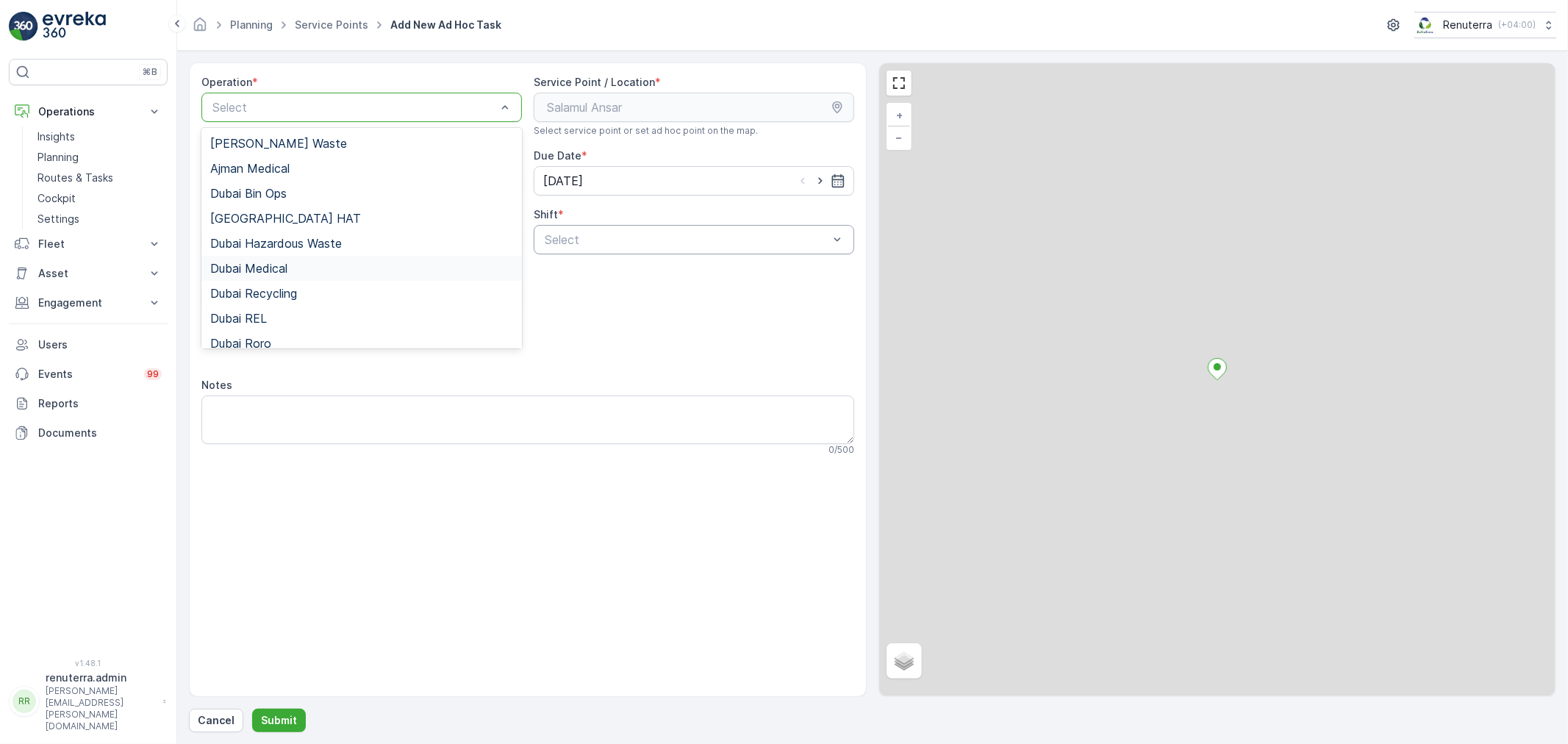
drag, startPoint x: 304, startPoint y: 274, endPoint x: 666, endPoint y: 229, distance: 364.8
click at [304, 274] on div "Dubai Medical" at bounding box center [361, 268] width 303 height 13
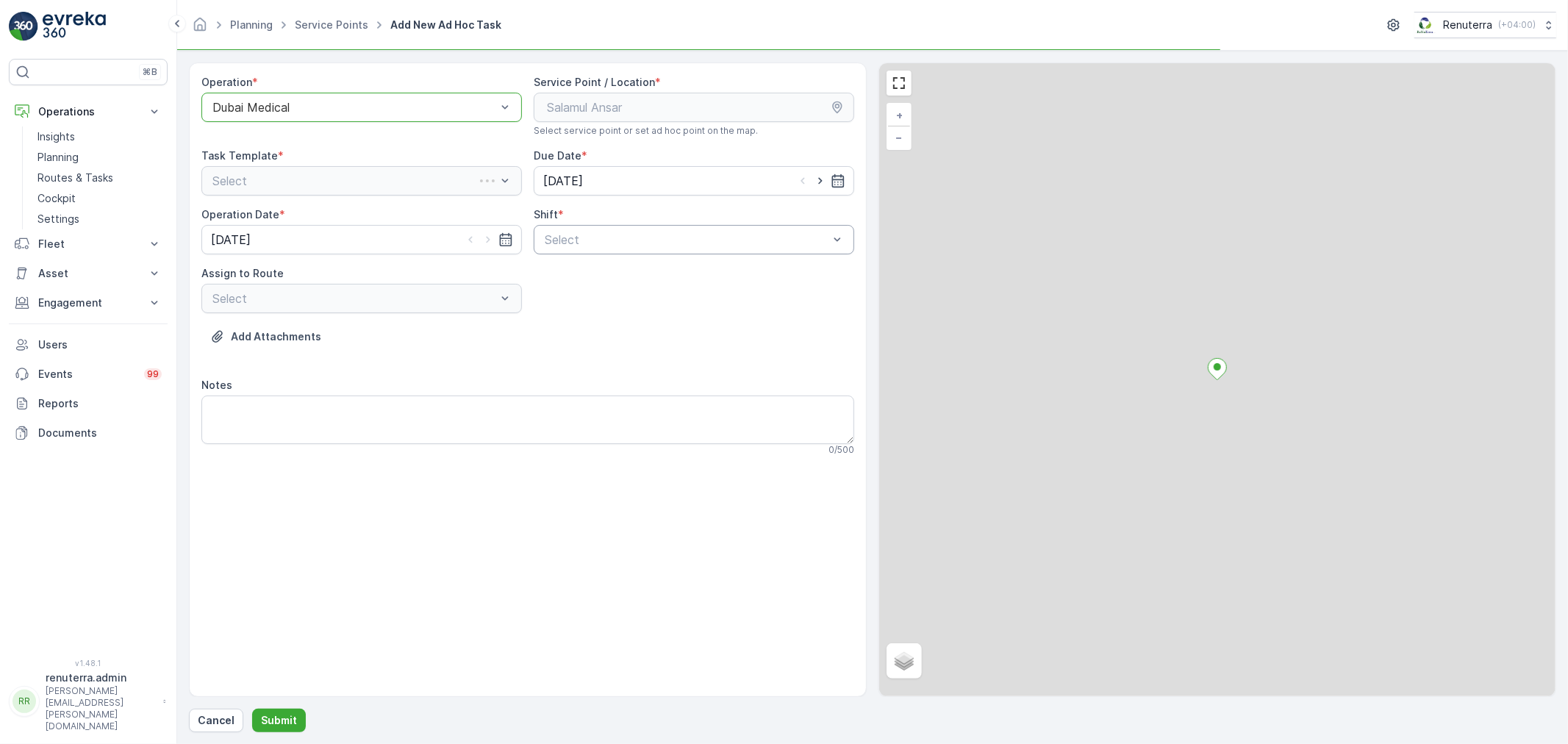
drag, startPoint x: 696, startPoint y: 219, endPoint x: 643, endPoint y: 248, distance: 60.4
click at [690, 229] on div "Shift * Select" at bounding box center [694, 231] width 320 height 47
drag, startPoint x: 639, startPoint y: 248, endPoint x: 633, endPoint y: 258, distance: 11.7
click at [637, 251] on div "Select" at bounding box center [694, 240] width 320 height 30
drag, startPoint x: 616, startPoint y: 301, endPoint x: 385, endPoint y: 309, distance: 231.1
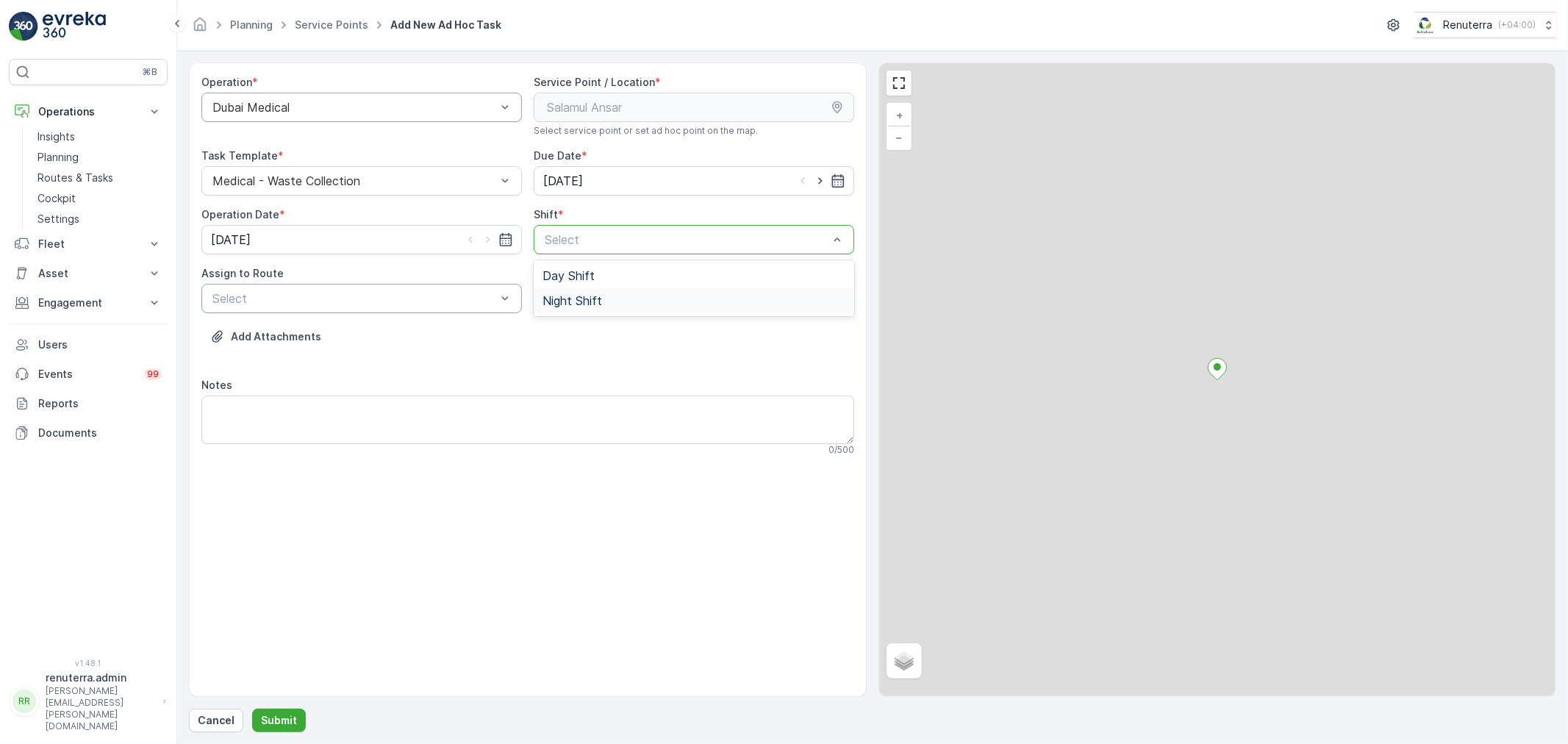
click at [613, 304] on div "Night Shift" at bounding box center [694, 301] width 303 height 13
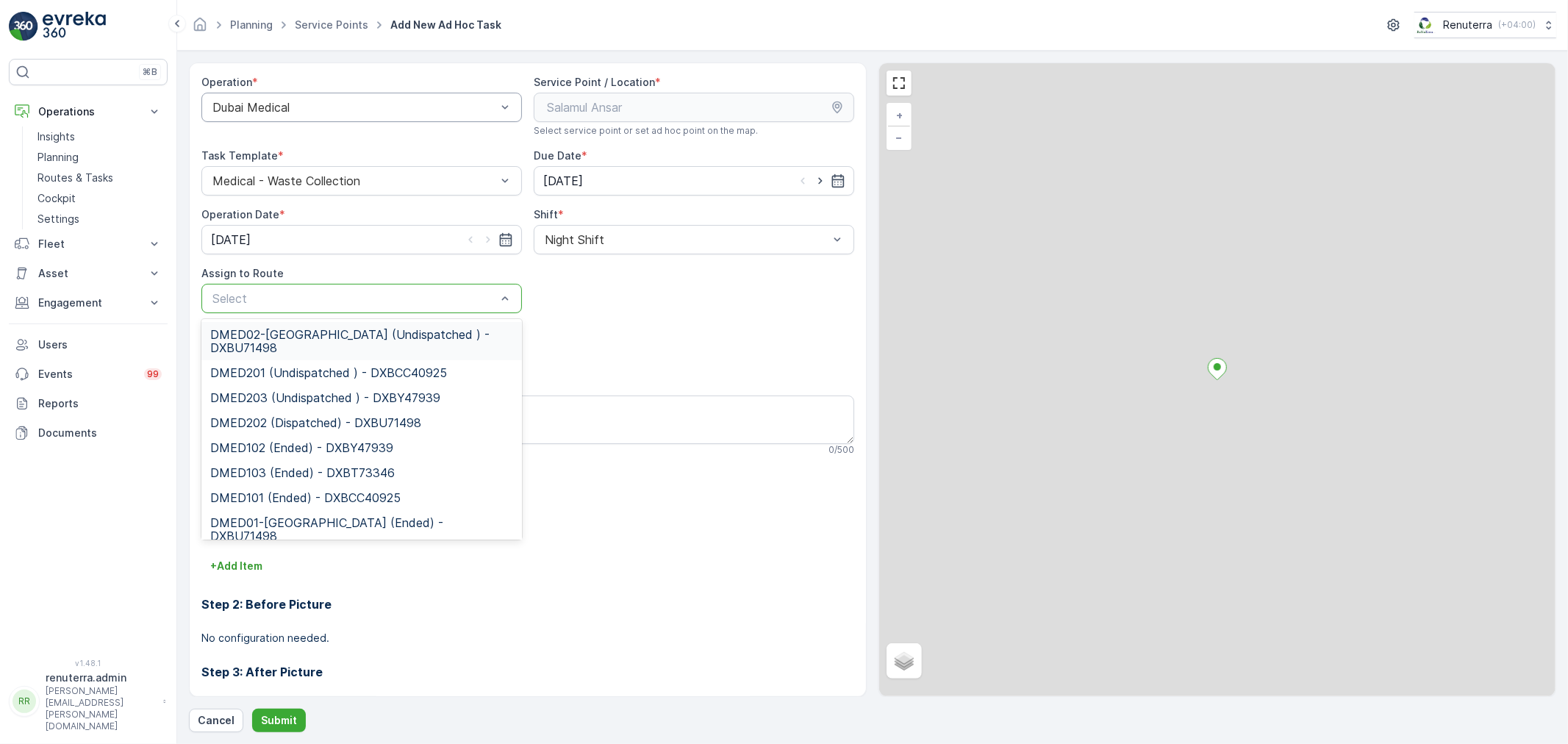
click at [385, 309] on div "Select" at bounding box center [361, 299] width 320 height 30
click at [380, 342] on span "DMED02-Khawaneej Yard (Undispatched ) - DXBU71498" at bounding box center [361, 342] width 303 height 26
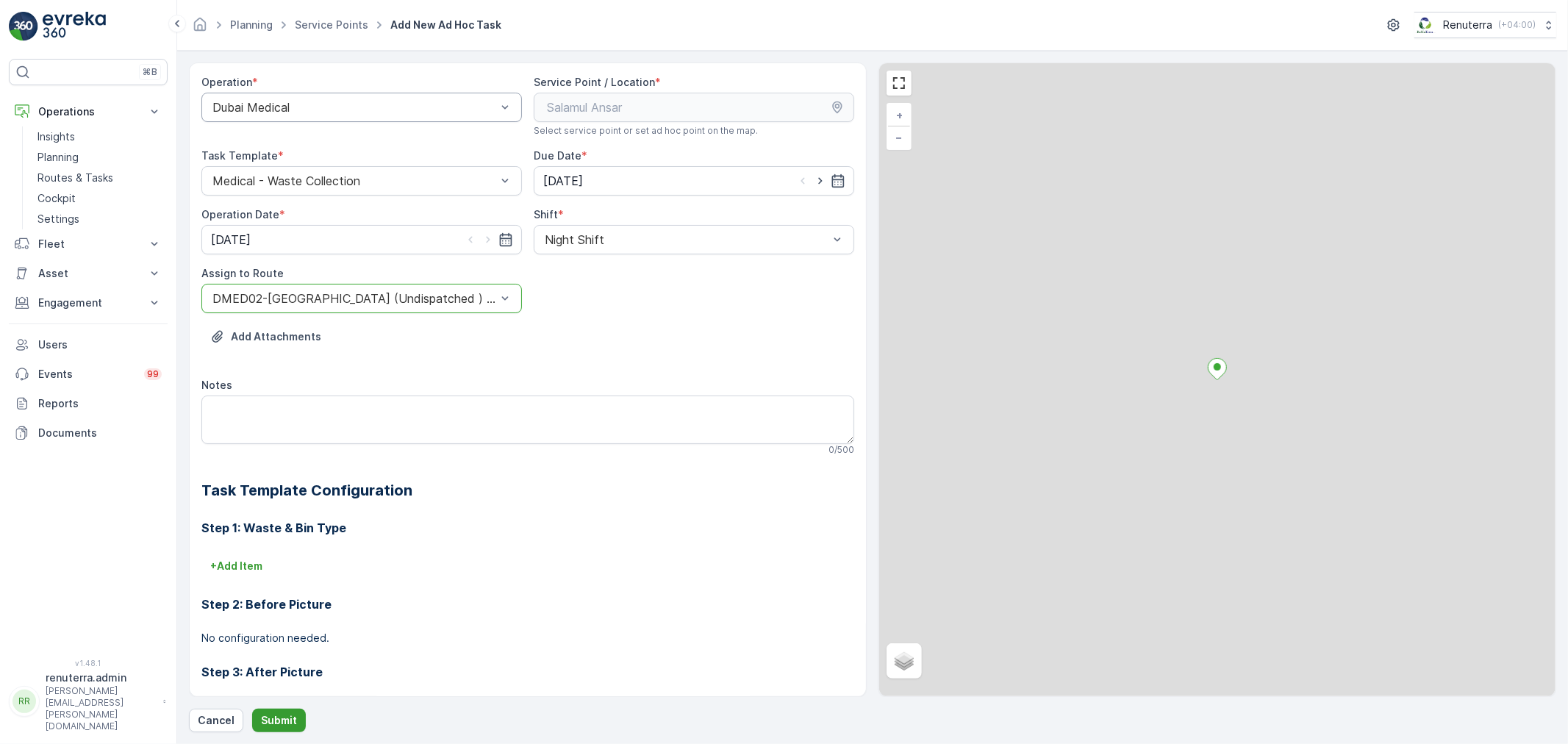
click at [283, 714] on p "Submit" at bounding box center [279, 720] width 36 height 15
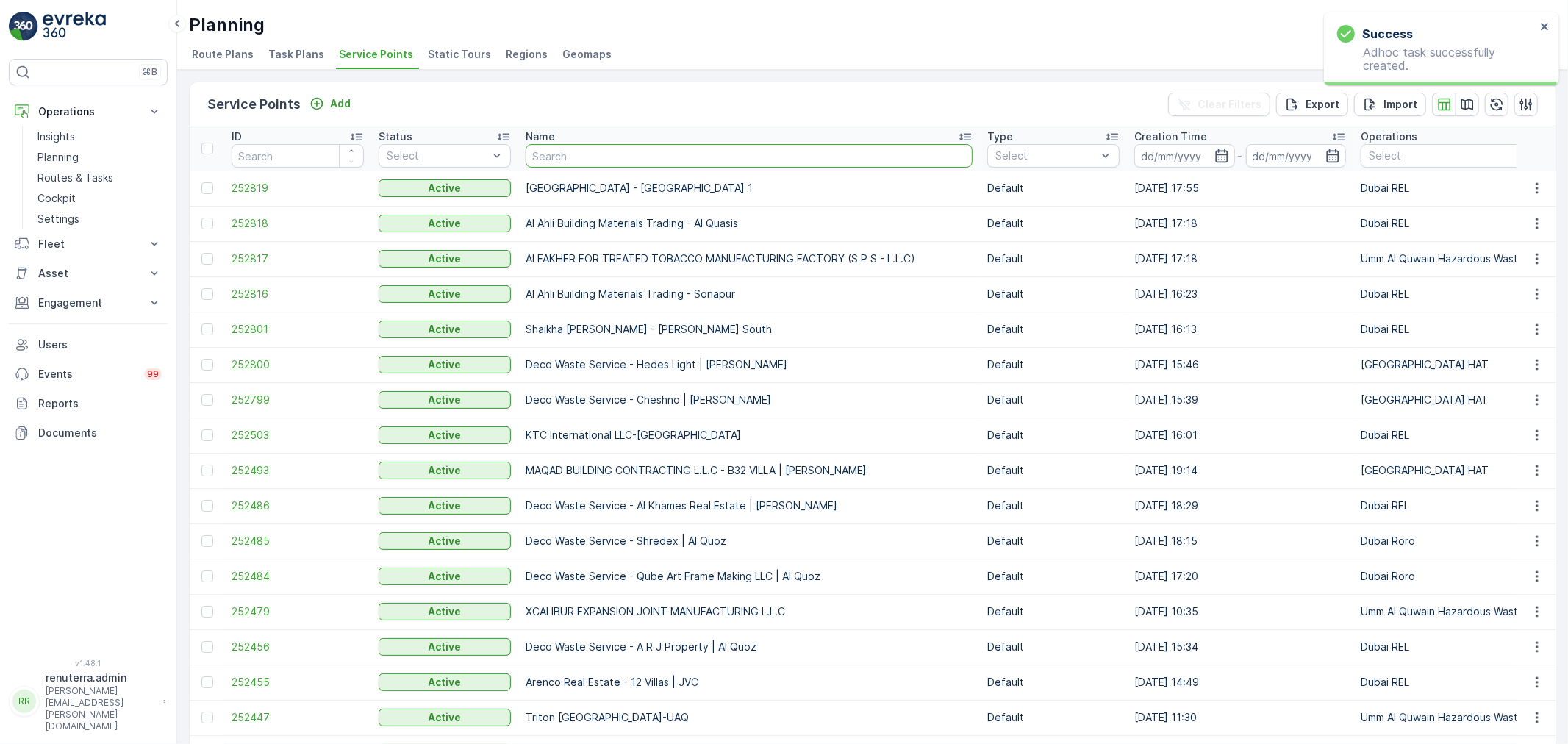
click at [744, 165] on input "text" at bounding box center [749, 155] width 447 height 24
type input "neph"
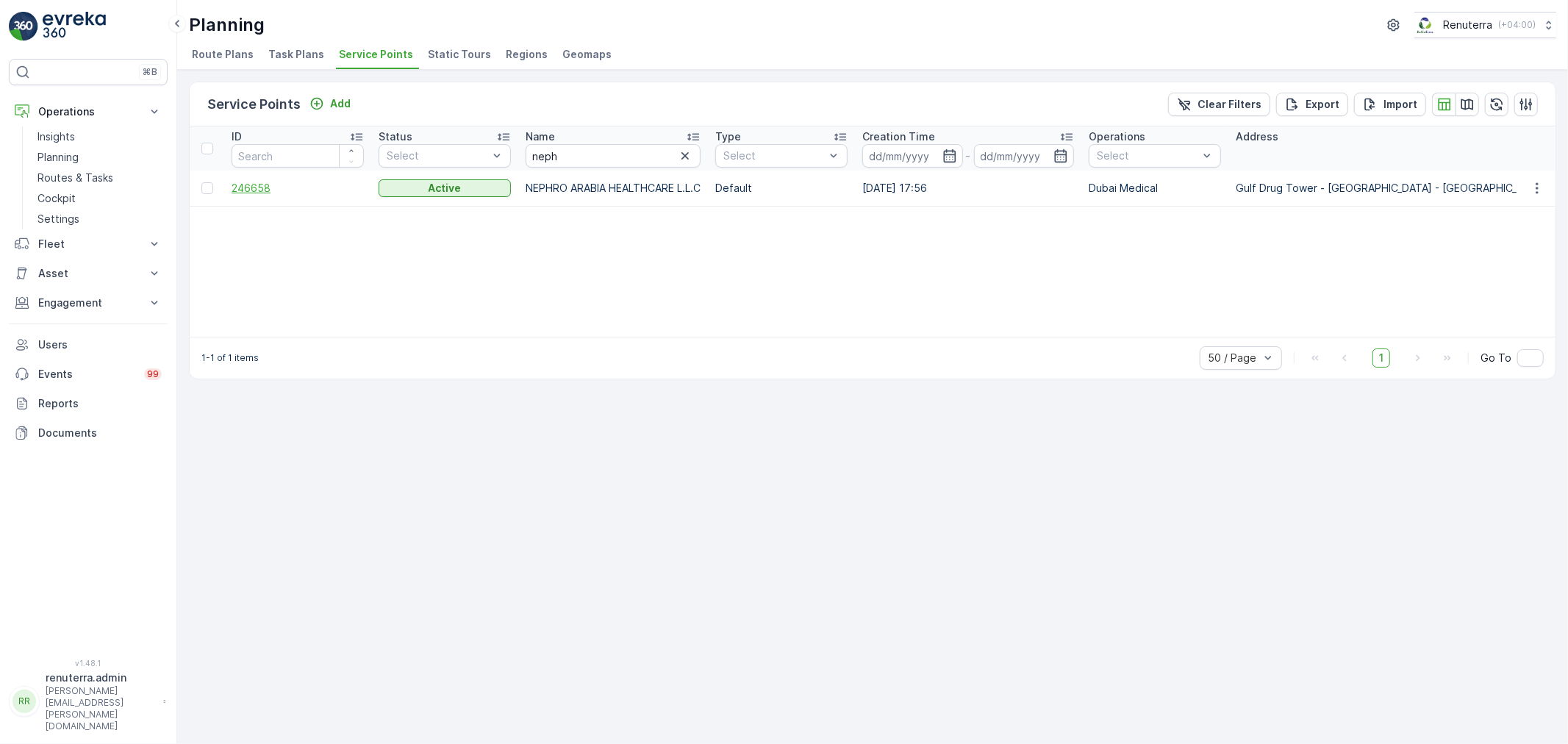
click at [252, 185] on span "246658" at bounding box center [298, 188] width 132 height 15
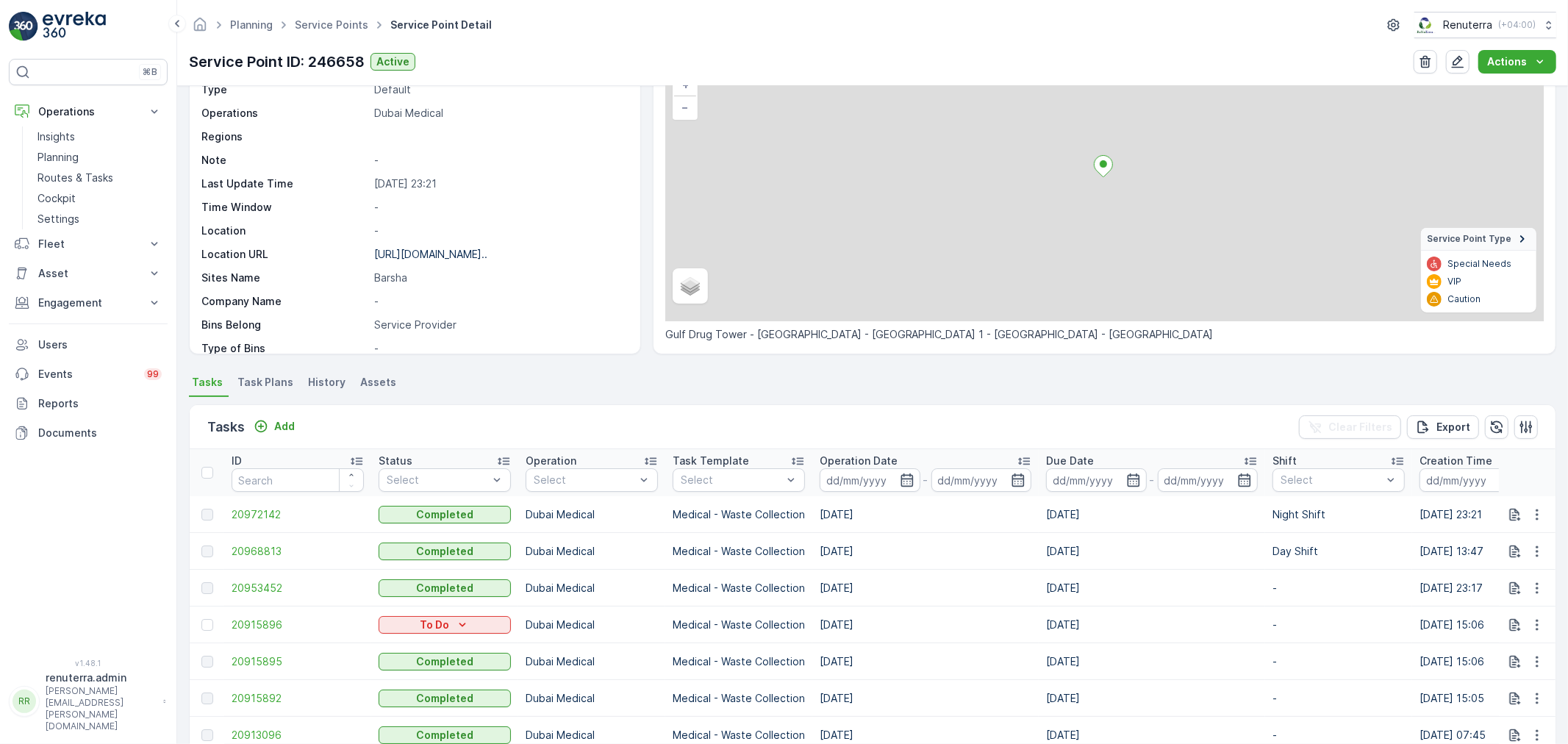
scroll to position [245, 0]
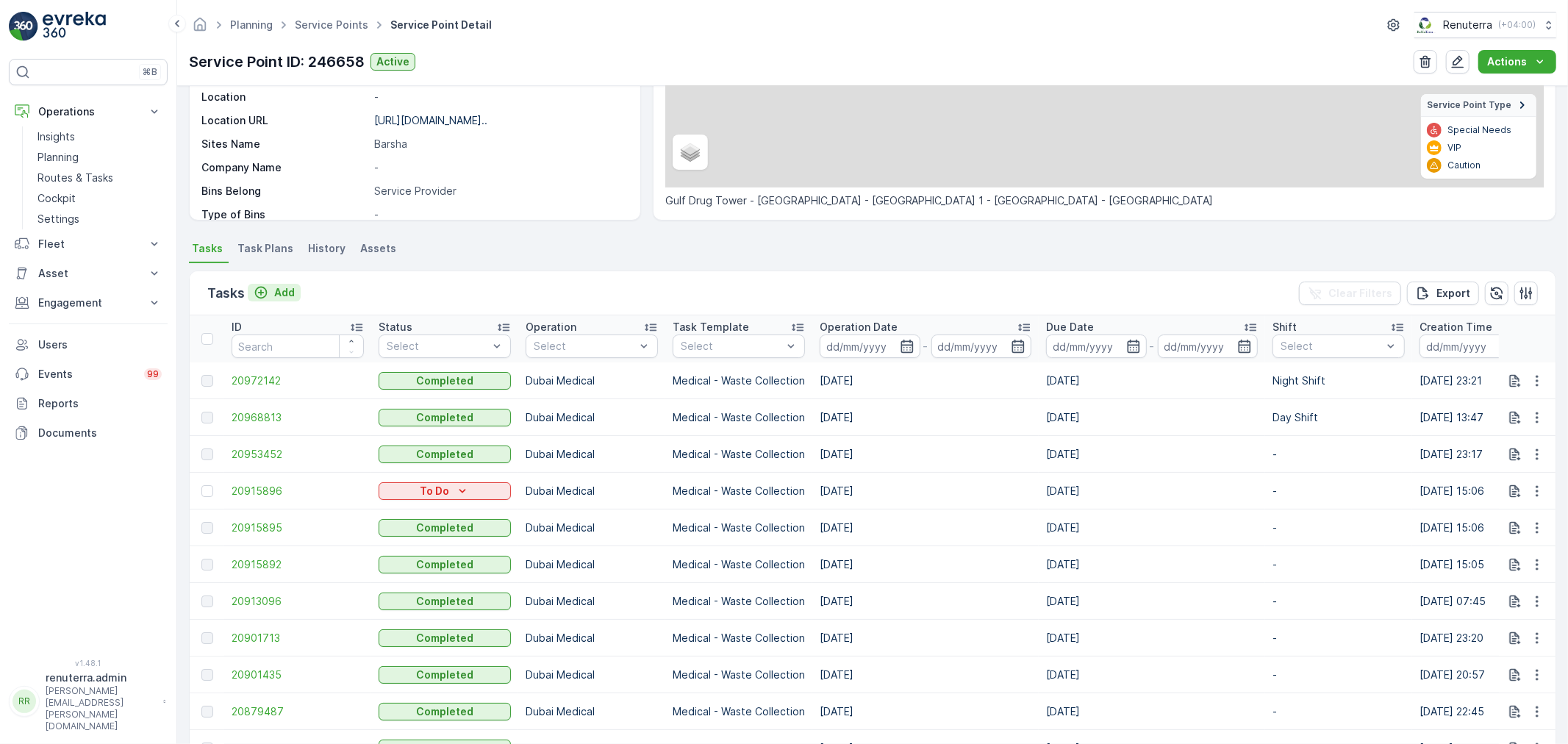
click at [298, 288] on button "Add" at bounding box center [273, 293] width 53 height 17
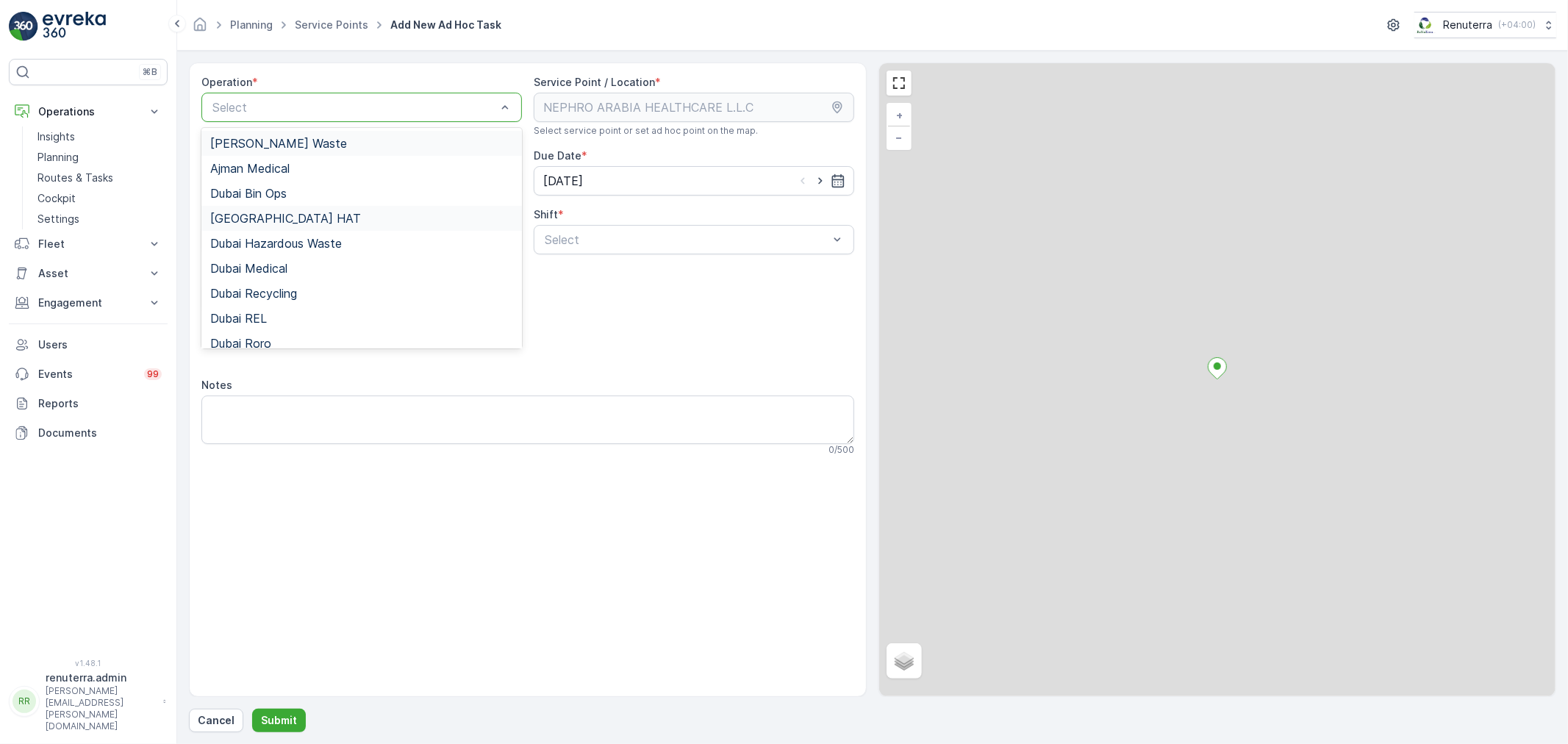
drag, startPoint x: 333, startPoint y: 108, endPoint x: 267, endPoint y: 224, distance: 133.5
click at [327, 111] on div at bounding box center [353, 107] width 286 height 13
drag, startPoint x: 263, startPoint y: 270, endPoint x: 509, endPoint y: 243, distance: 247.5
click at [276, 267] on span "Dubai Medical" at bounding box center [248, 268] width 77 height 13
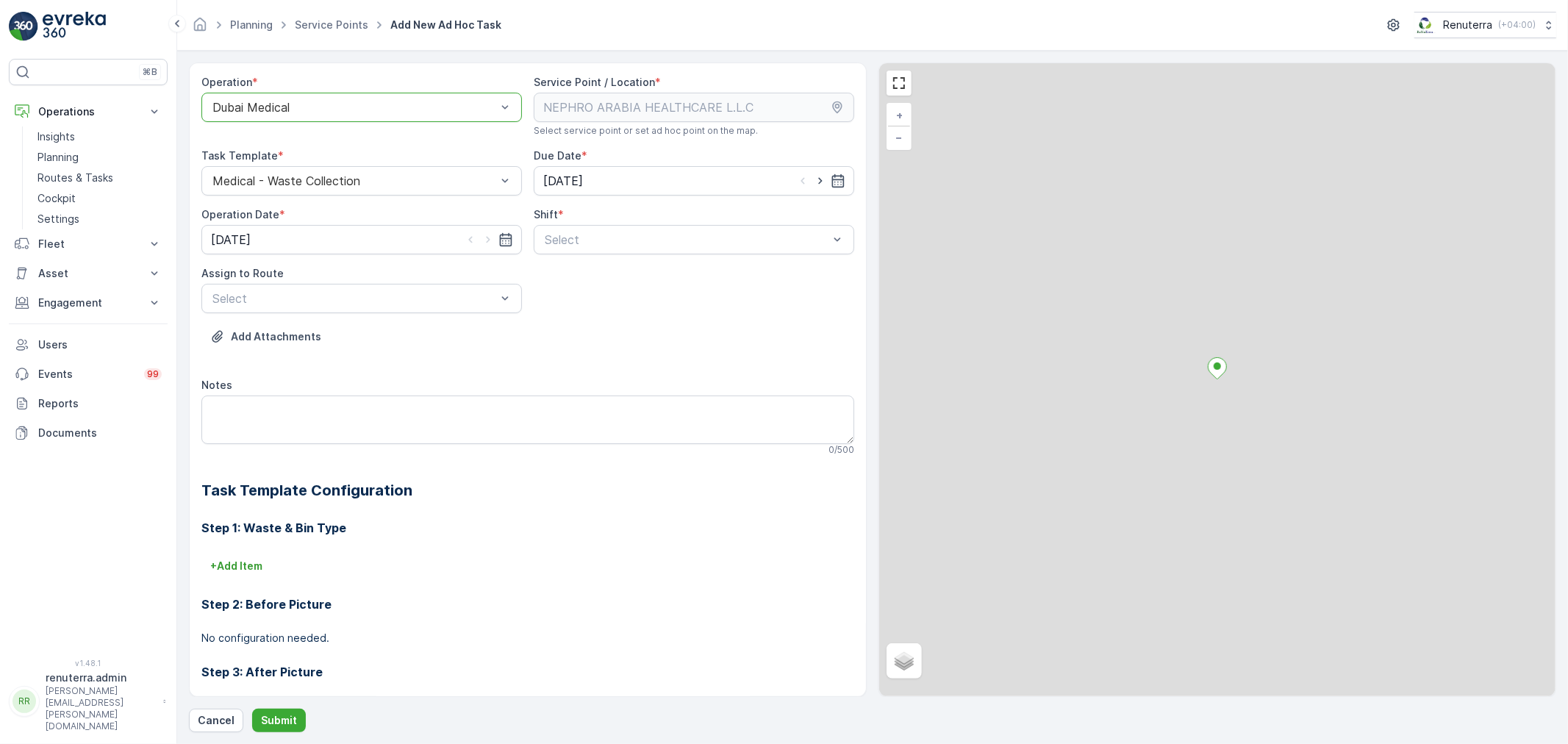
drag, startPoint x: 583, startPoint y: 230, endPoint x: 572, endPoint y: 259, distance: 31.0
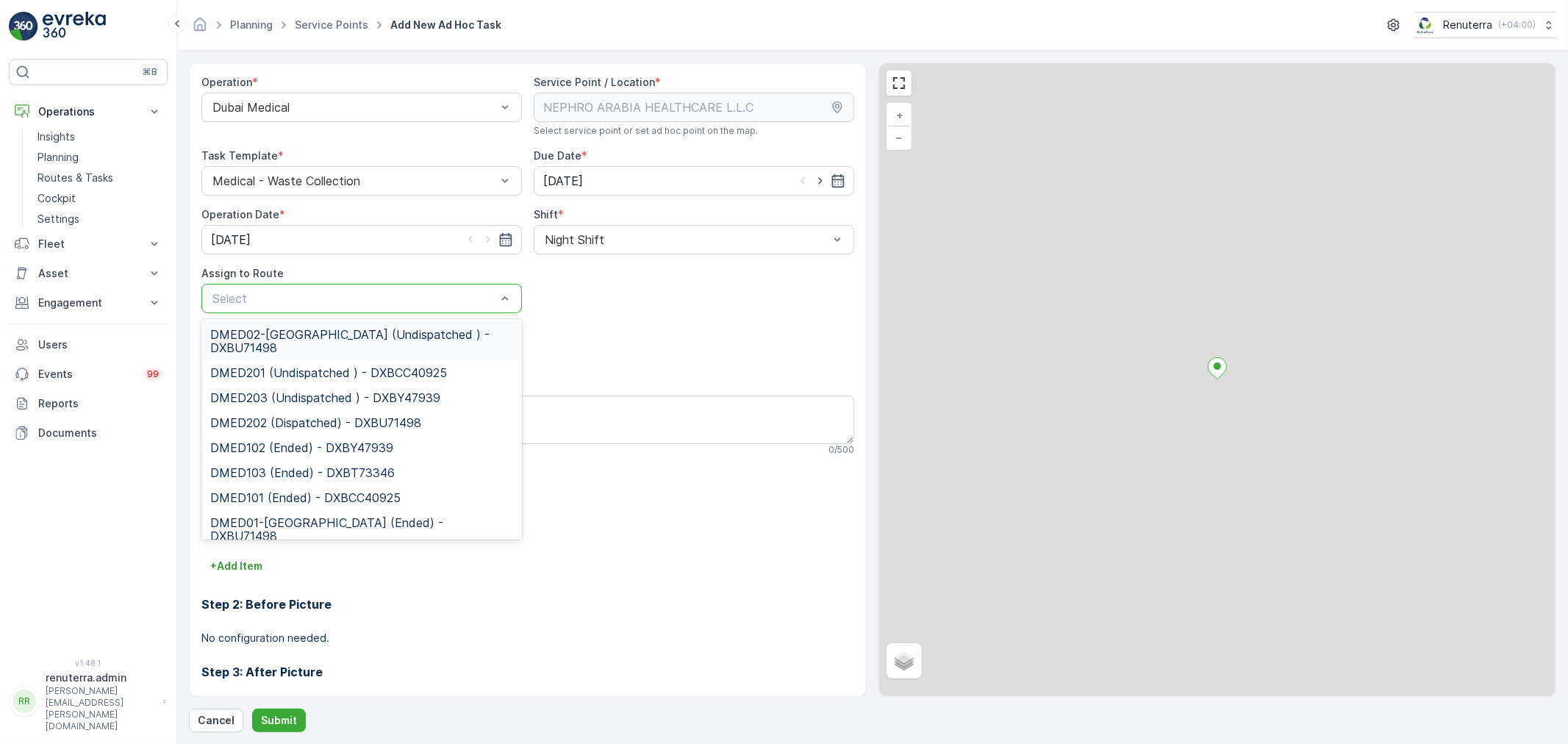
click at [404, 292] on div at bounding box center [353, 298] width 286 height 13
type input "02"
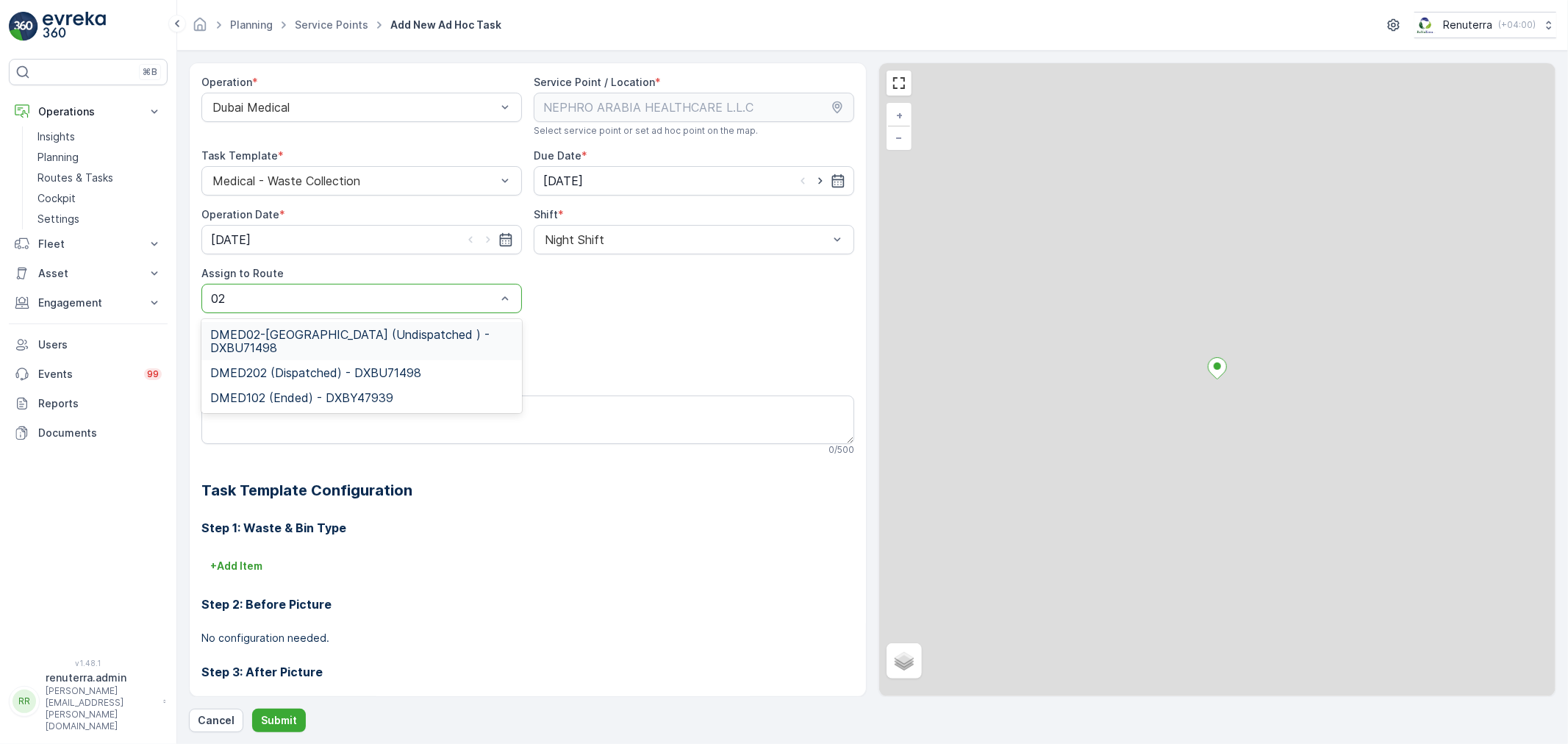
click at [408, 328] on span "DMED02-Khawaneej Yard (Undispatched ) - DXBU71498" at bounding box center [361, 342] width 303 height 26
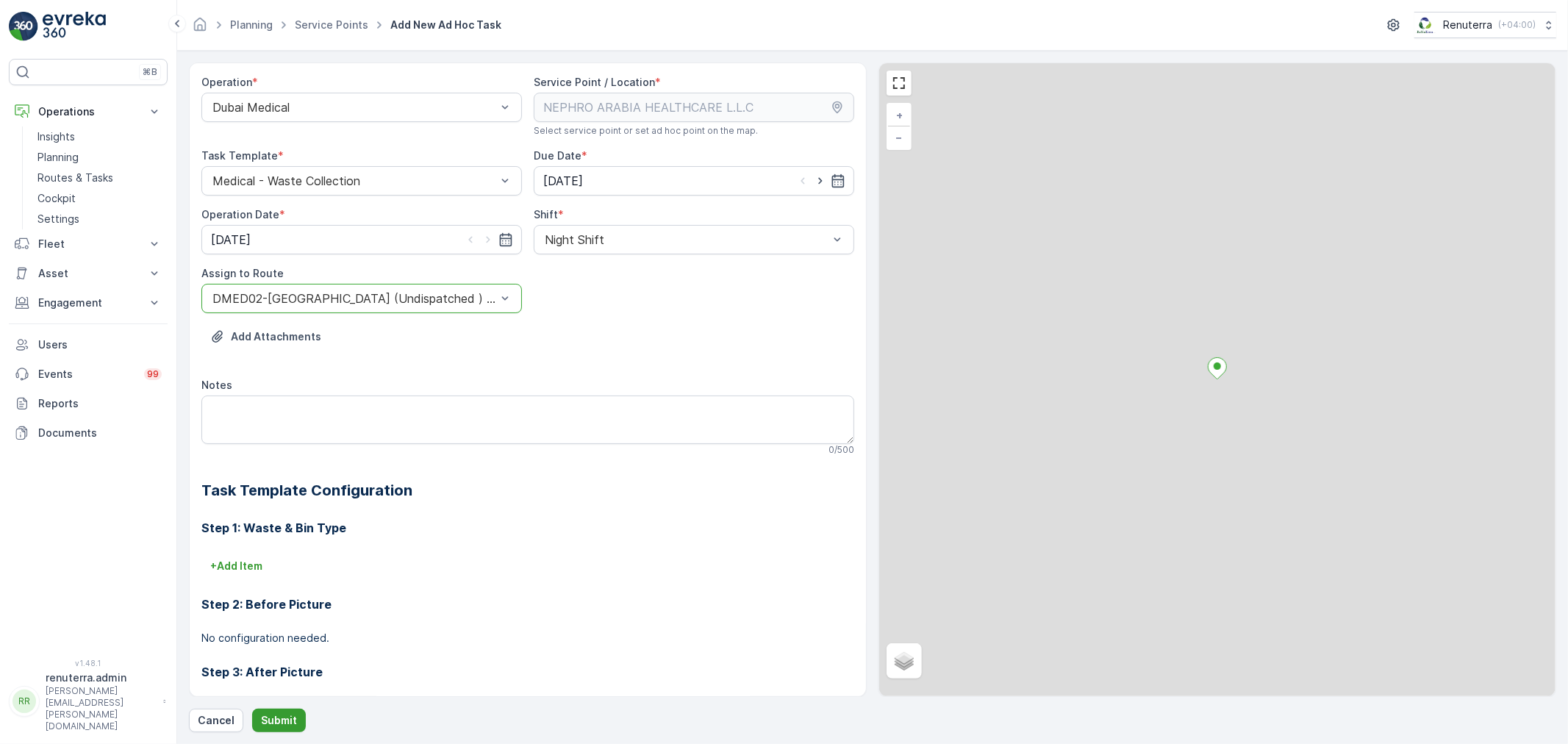
click at [299, 711] on button "Submit" at bounding box center [279, 720] width 54 height 24
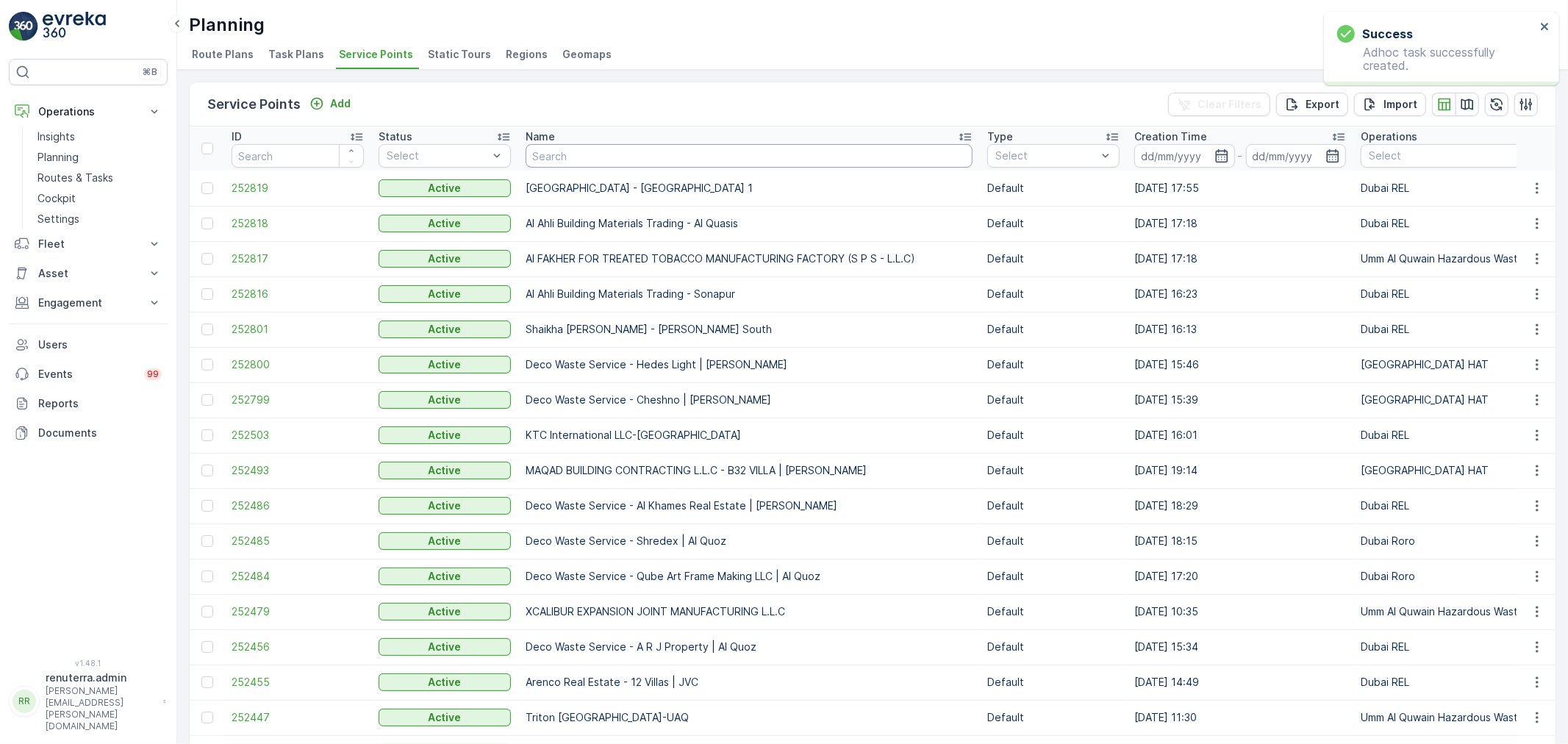
drag, startPoint x: 625, startPoint y: 163, endPoint x: 632, endPoint y: 158, distance: 8.6
click at [632, 158] on input "text" at bounding box center [749, 155] width 447 height 24
type input "dott"
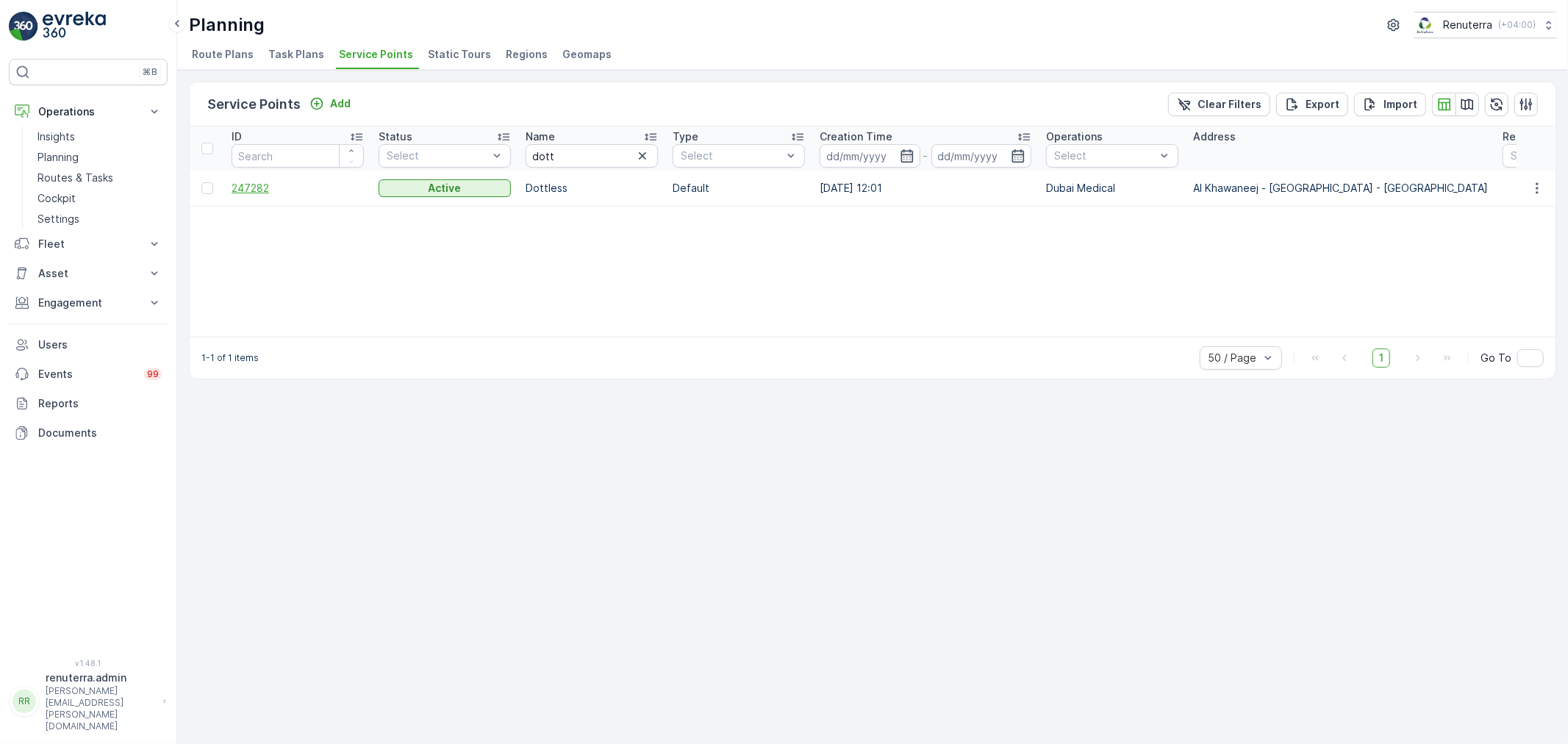
click at [250, 181] on span "247282" at bounding box center [298, 188] width 132 height 15
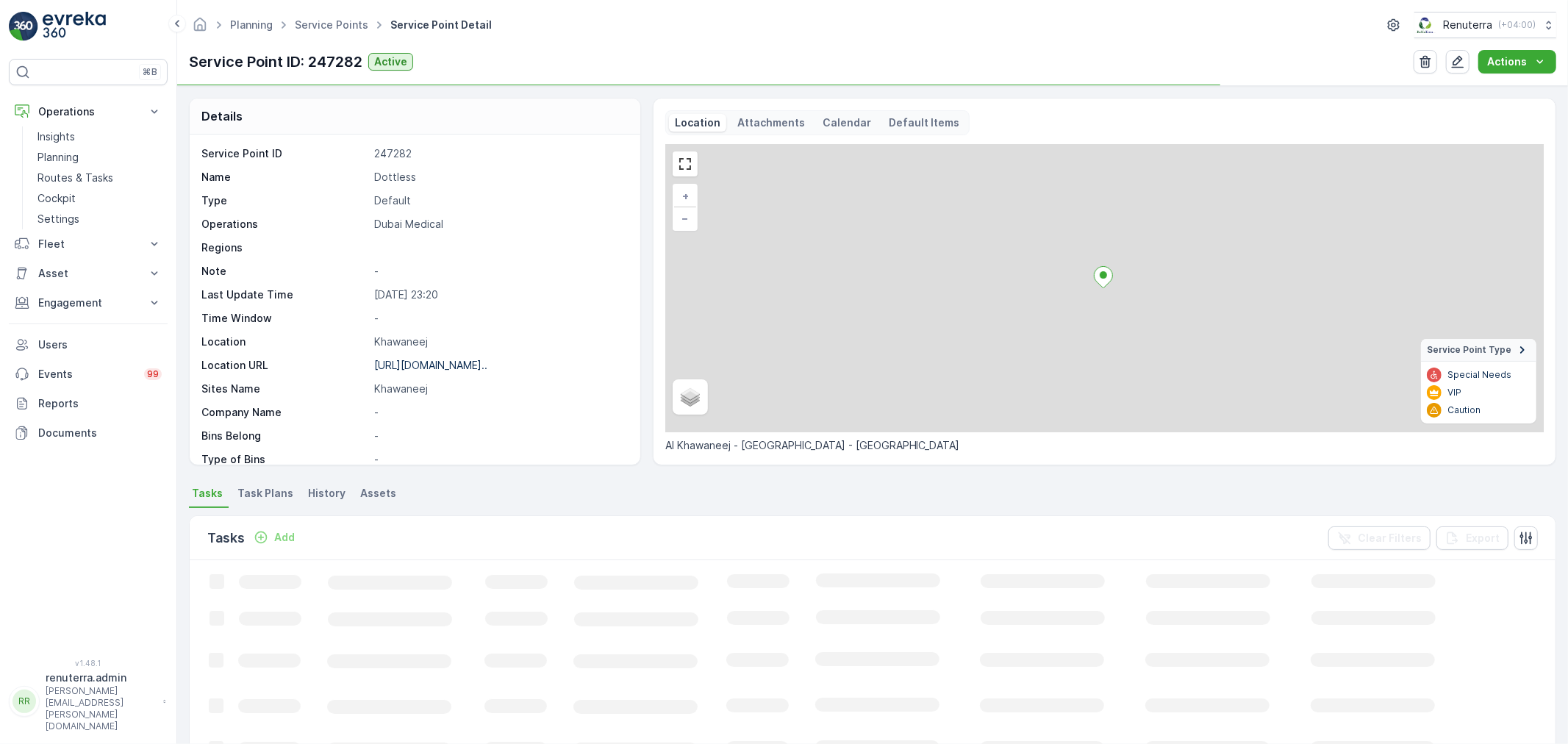
scroll to position [82, 0]
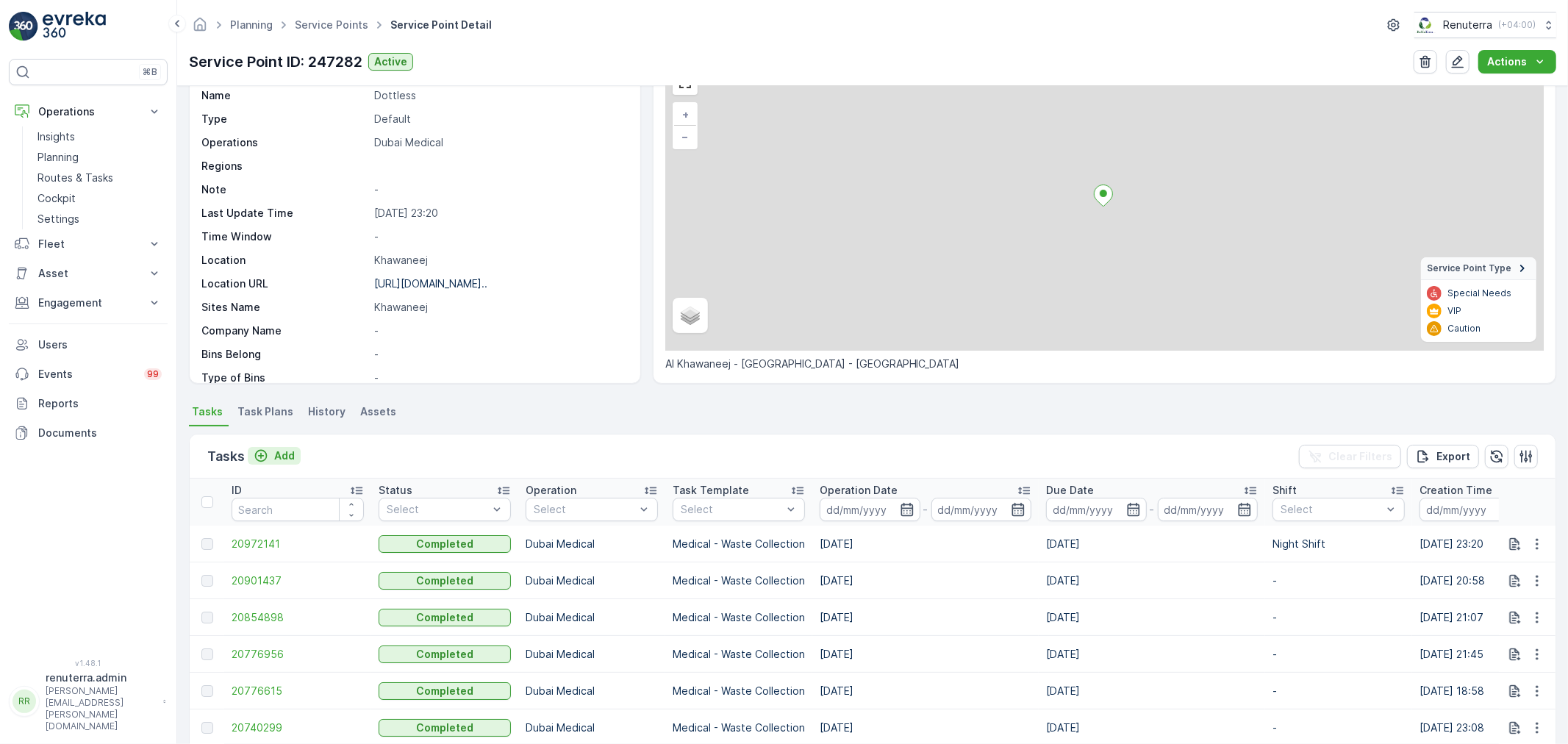
click at [295, 457] on button "Add" at bounding box center [273, 456] width 53 height 17
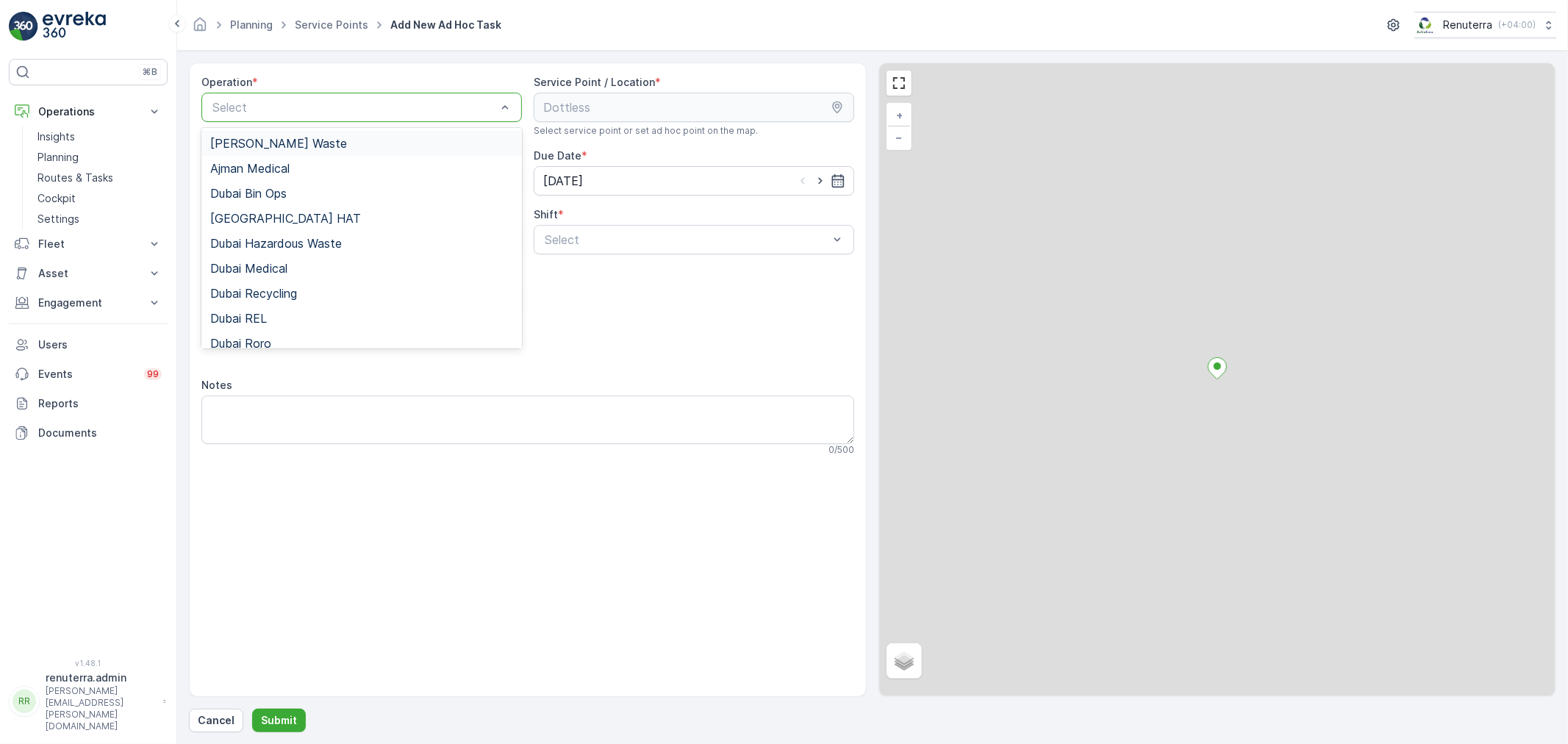
click at [333, 104] on div at bounding box center [353, 107] width 286 height 13
click at [291, 262] on div "Dubai Medical" at bounding box center [361, 268] width 303 height 13
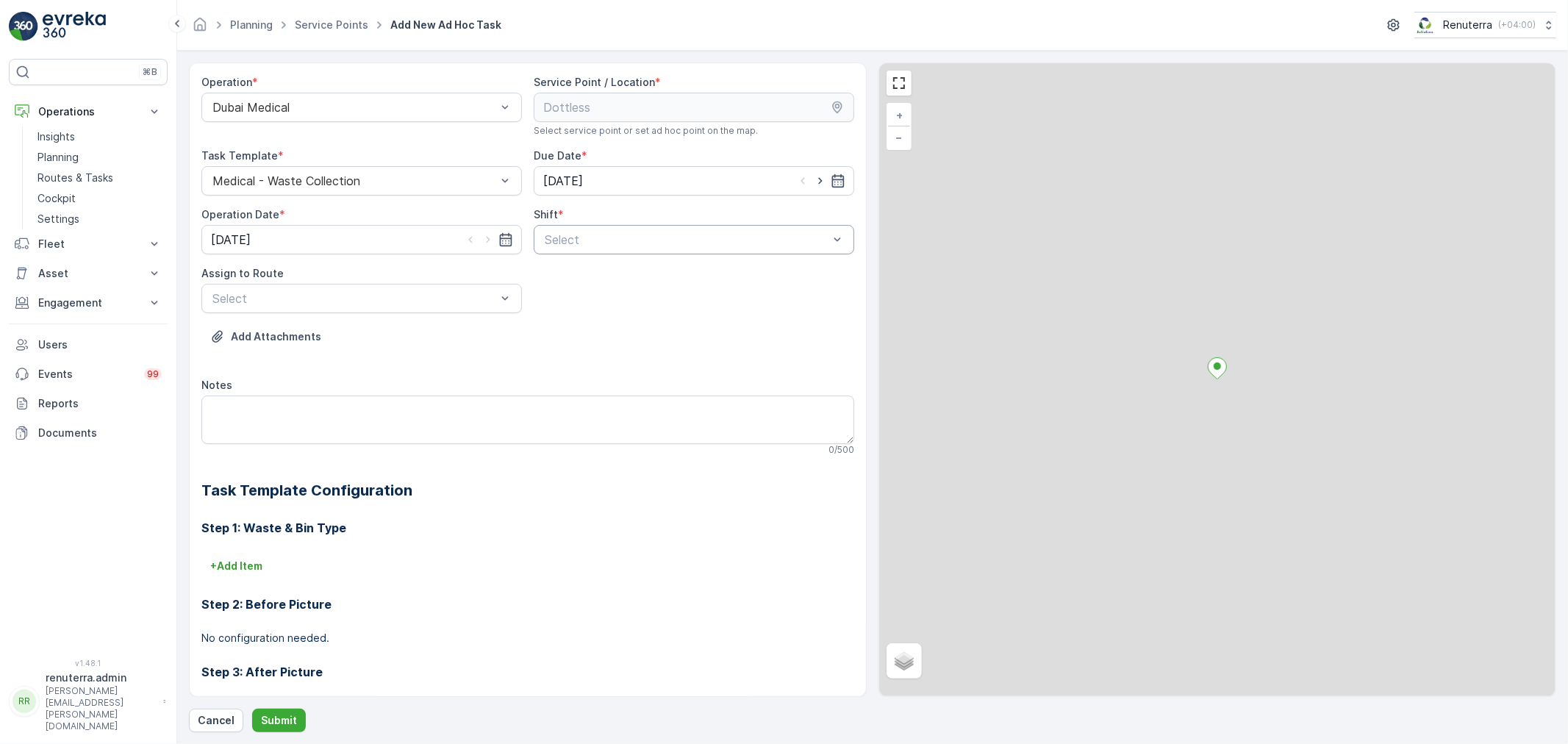
drag, startPoint x: 522, startPoint y: 252, endPoint x: 588, endPoint y: 236, distance: 67.9
drag, startPoint x: 588, startPoint y: 236, endPoint x: 574, endPoint y: 255, distance: 23.6
click at [587, 237] on div at bounding box center [686, 240] width 286 height 13
drag, startPoint x: 560, startPoint y: 297, endPoint x: 417, endPoint y: 304, distance: 143.2
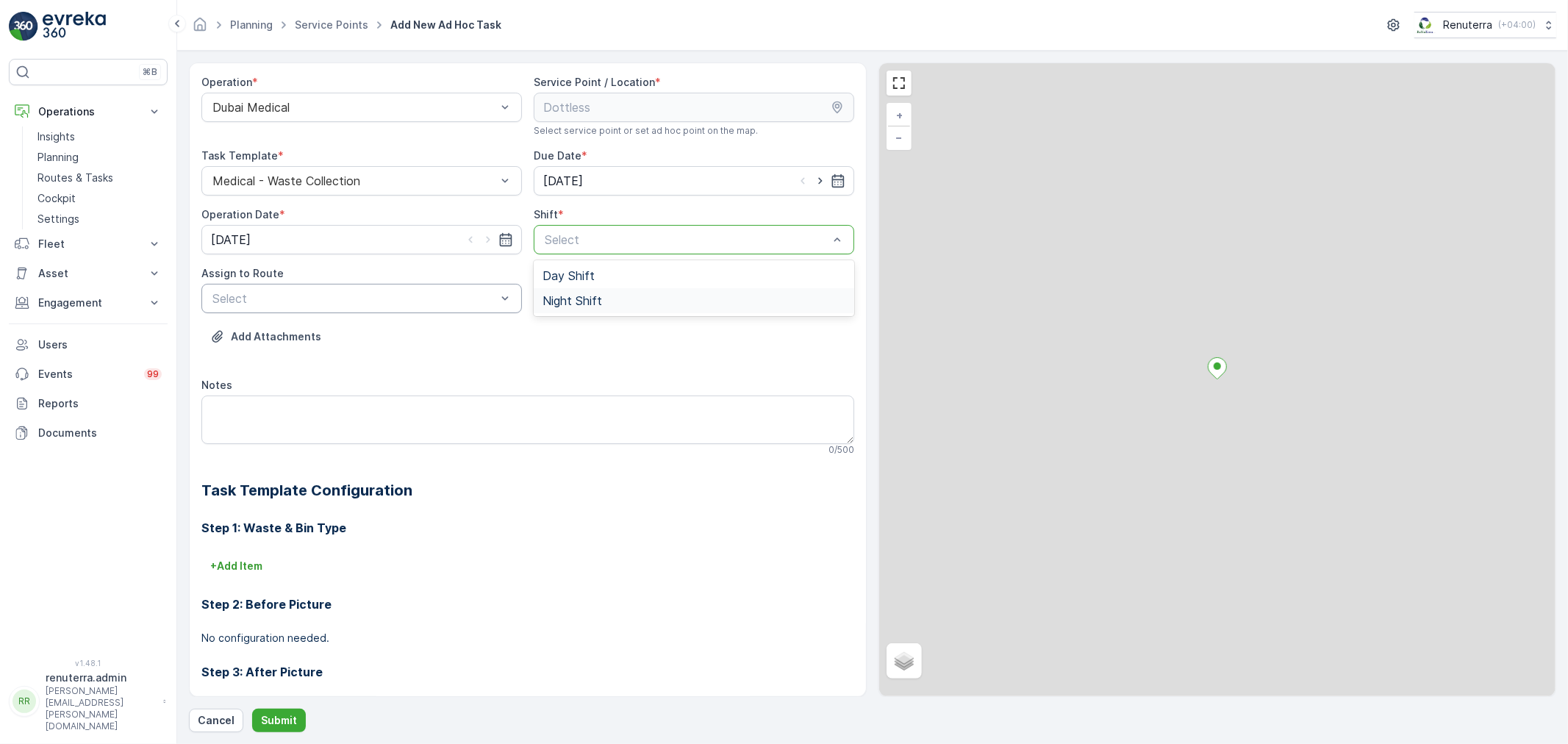
click at [556, 298] on span "Night Shift" at bounding box center [572, 301] width 59 height 13
click at [386, 304] on div at bounding box center [353, 298] width 286 height 13
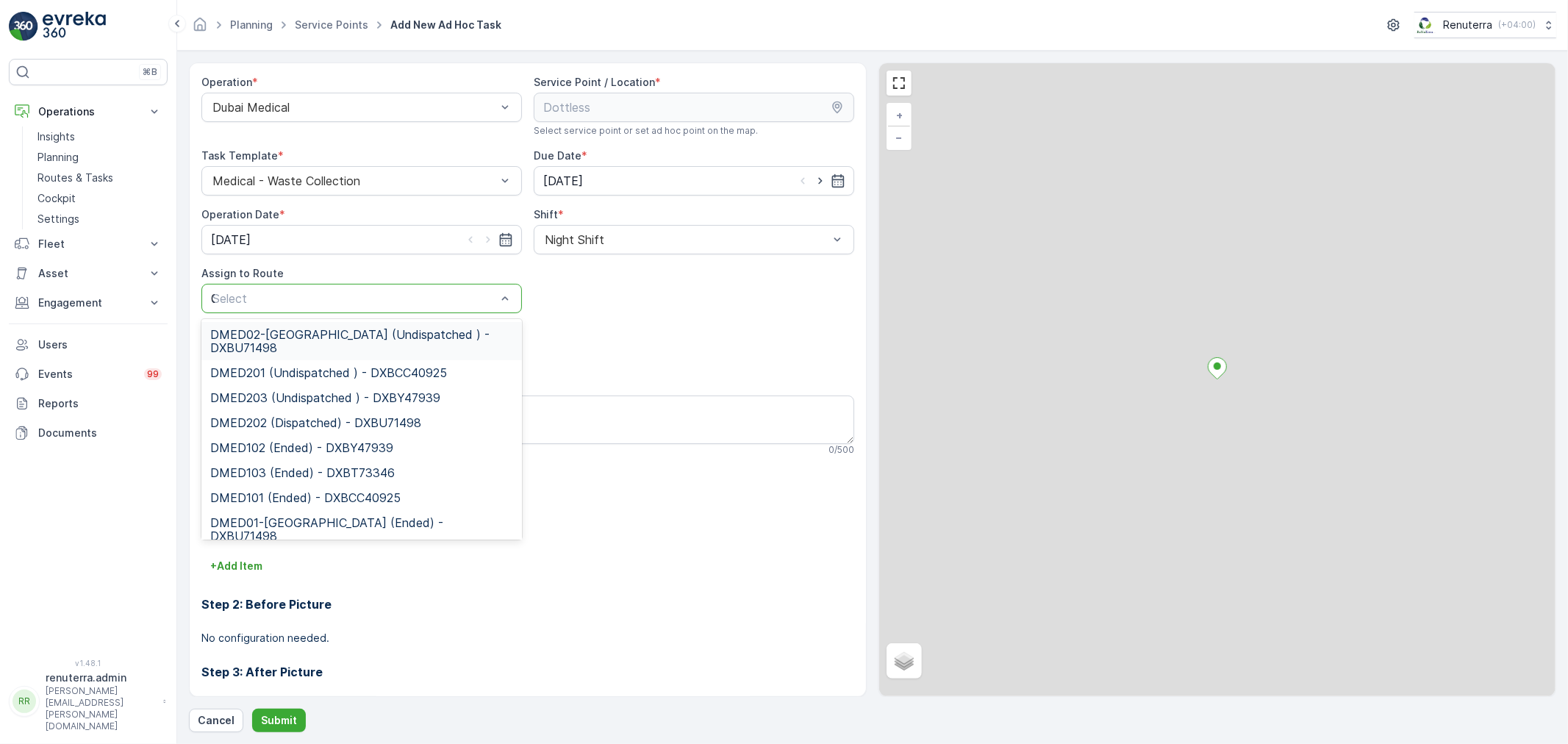
type input "02"
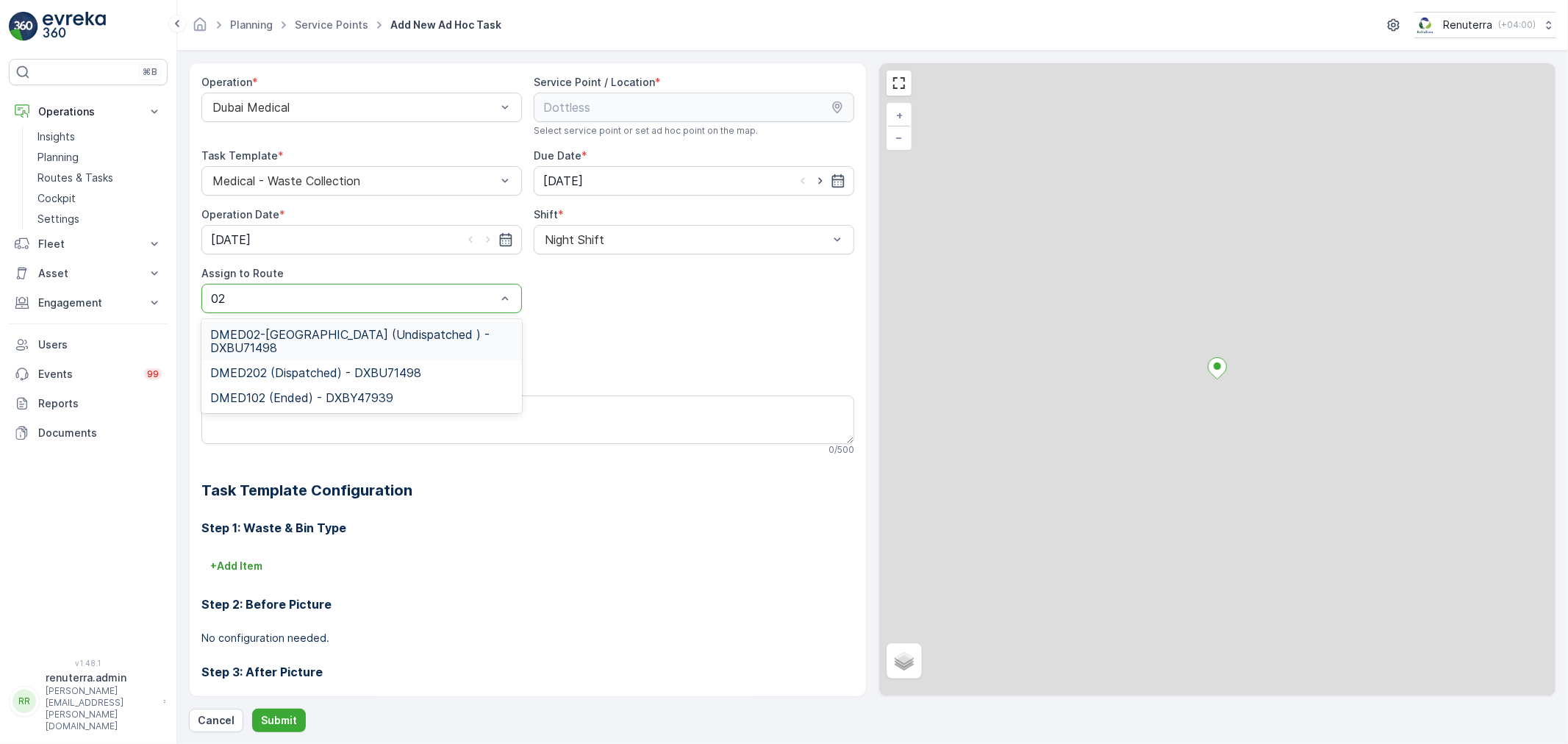
drag, startPoint x: 361, startPoint y: 331, endPoint x: 350, endPoint y: 329, distance: 11.2
click at [359, 331] on span "DMED02-Khawaneej Yard (Undispatched ) - DXBU71498" at bounding box center [361, 342] width 303 height 26
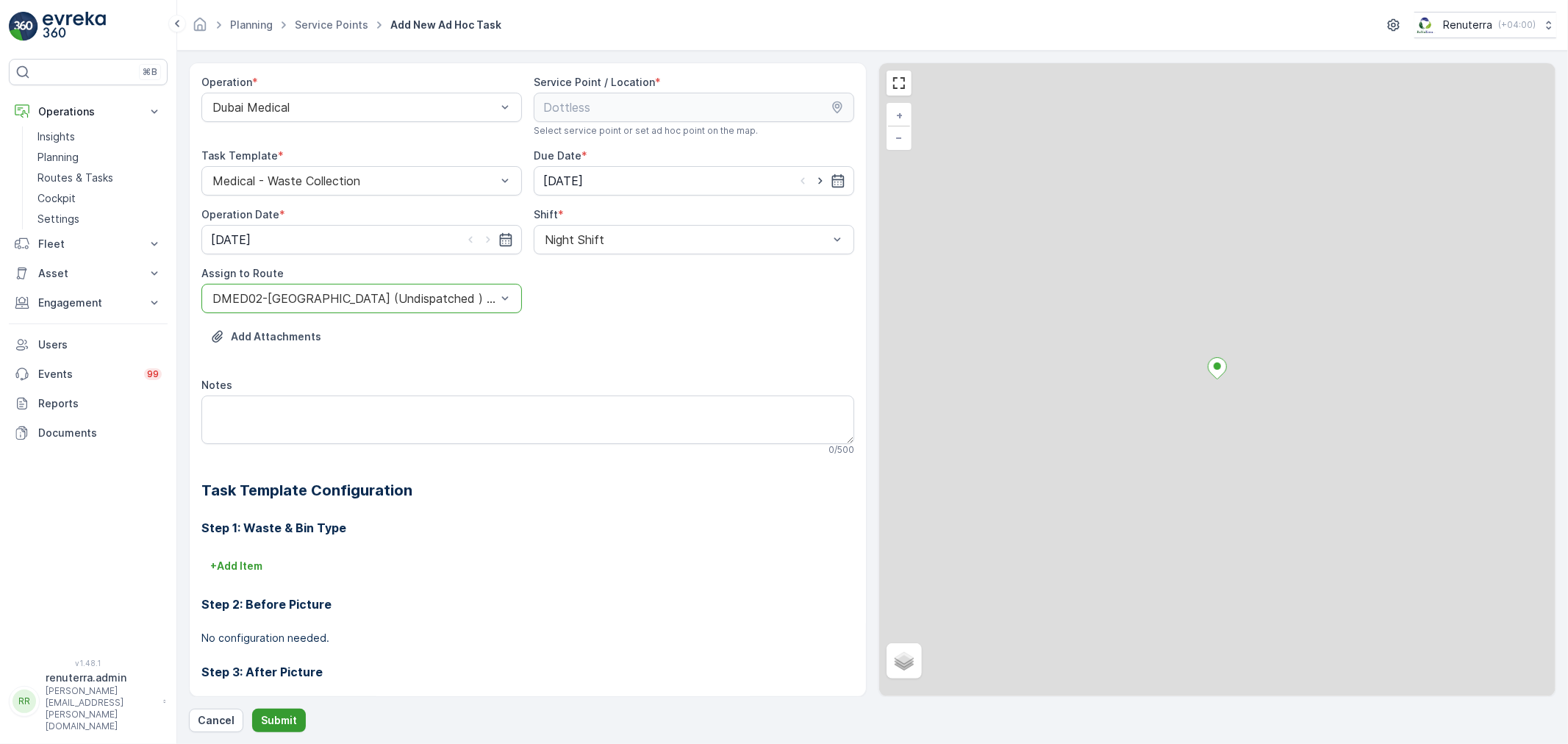
click at [286, 717] on p "Submit" at bounding box center [279, 720] width 36 height 15
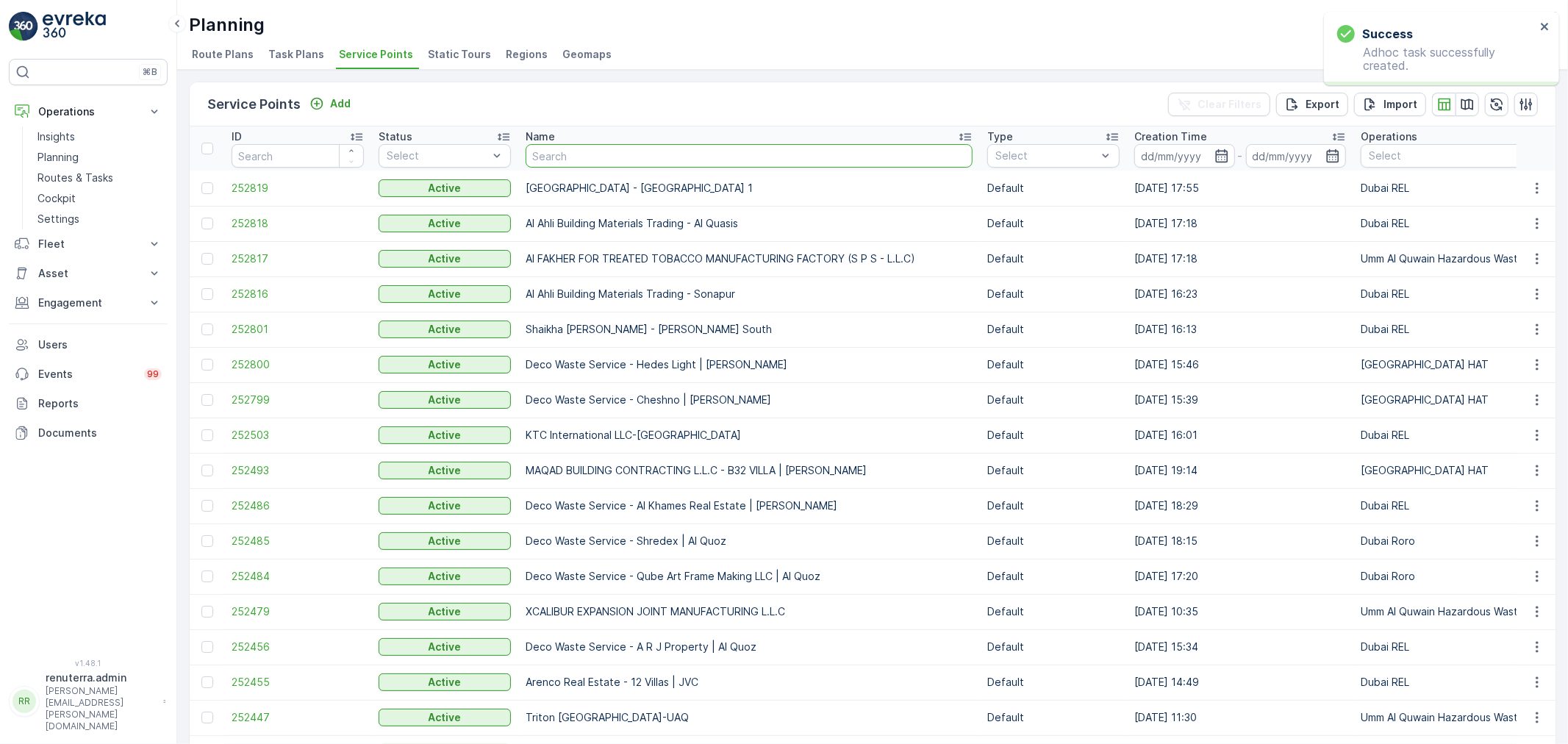
click at [637, 153] on input "text" at bounding box center [749, 155] width 447 height 24
type input "dott"
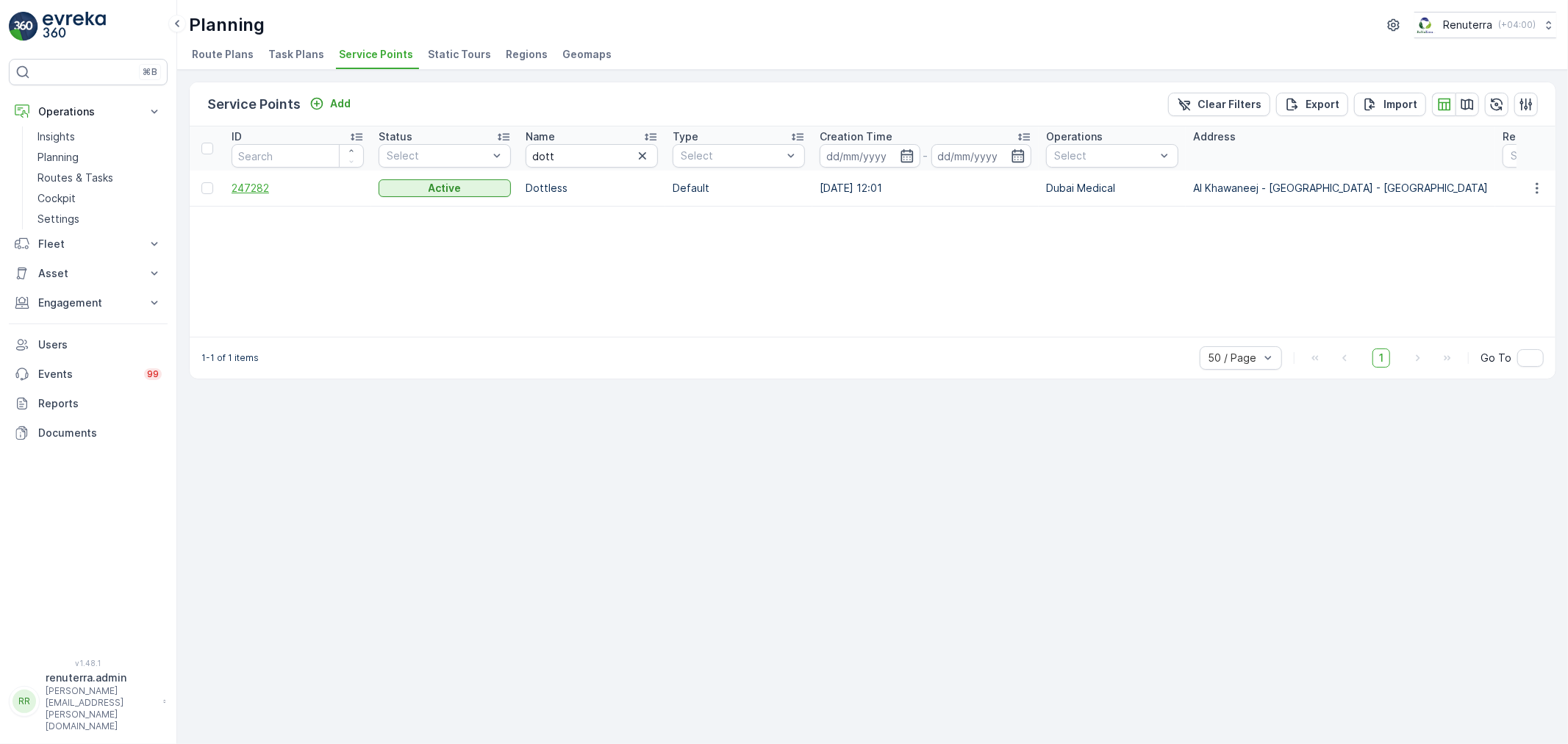
click at [244, 184] on span "247282" at bounding box center [298, 188] width 132 height 15
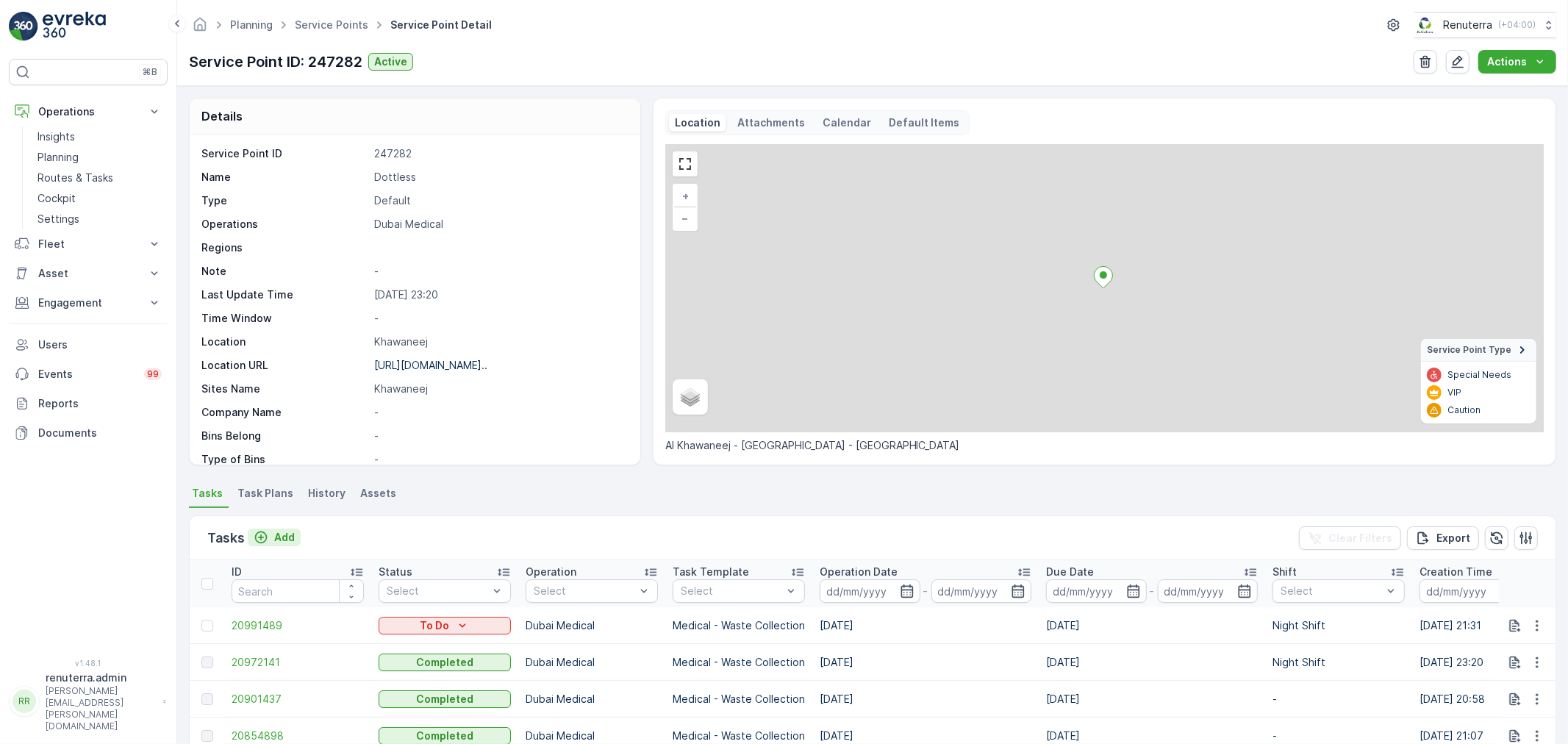
click at [282, 538] on p "Add" at bounding box center [285, 538] width 21 height 15
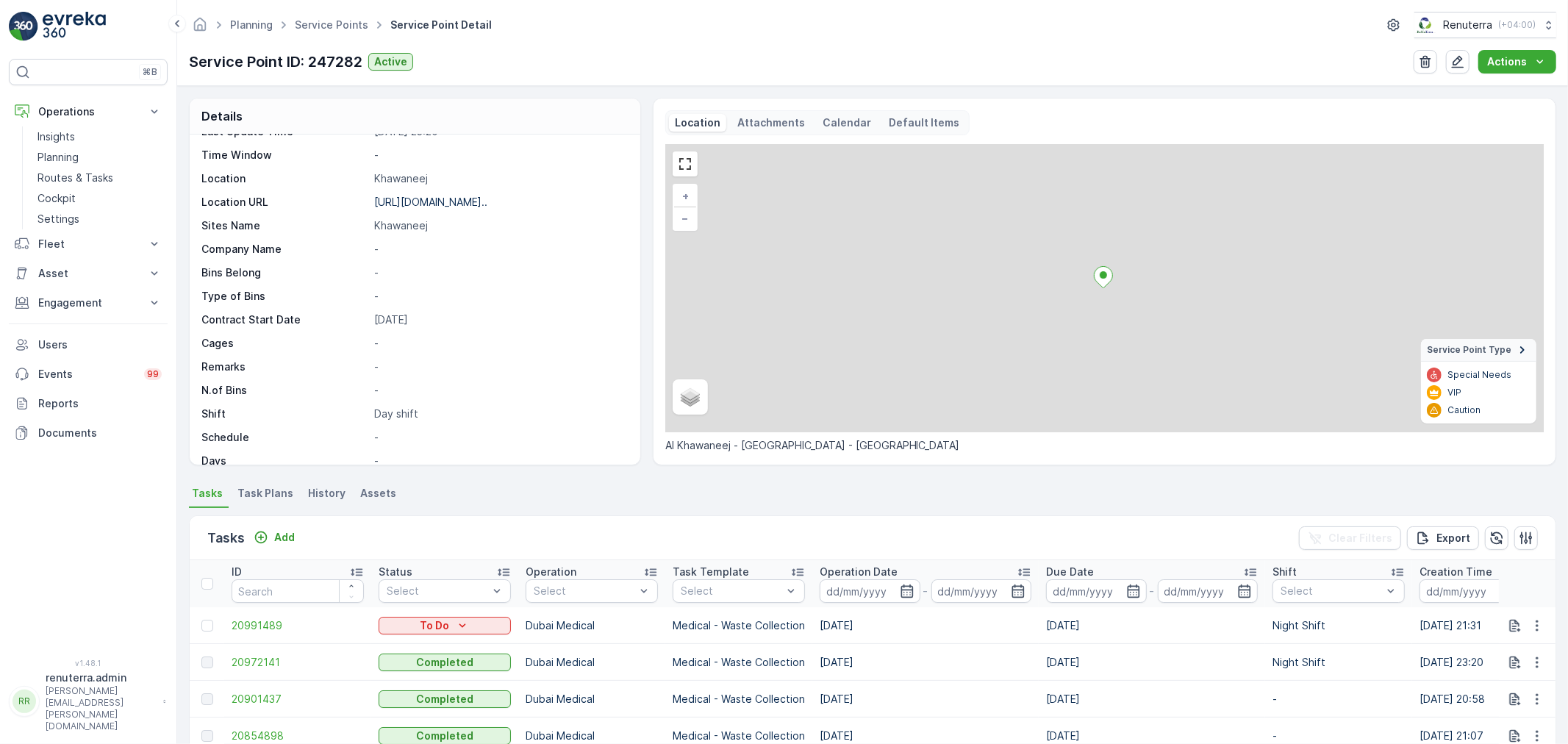
click at [299, 537] on div "Tasks Add Clear Filters Export" at bounding box center [872, 538] width 1366 height 44
click at [297, 536] on button "Add" at bounding box center [273, 538] width 53 height 17
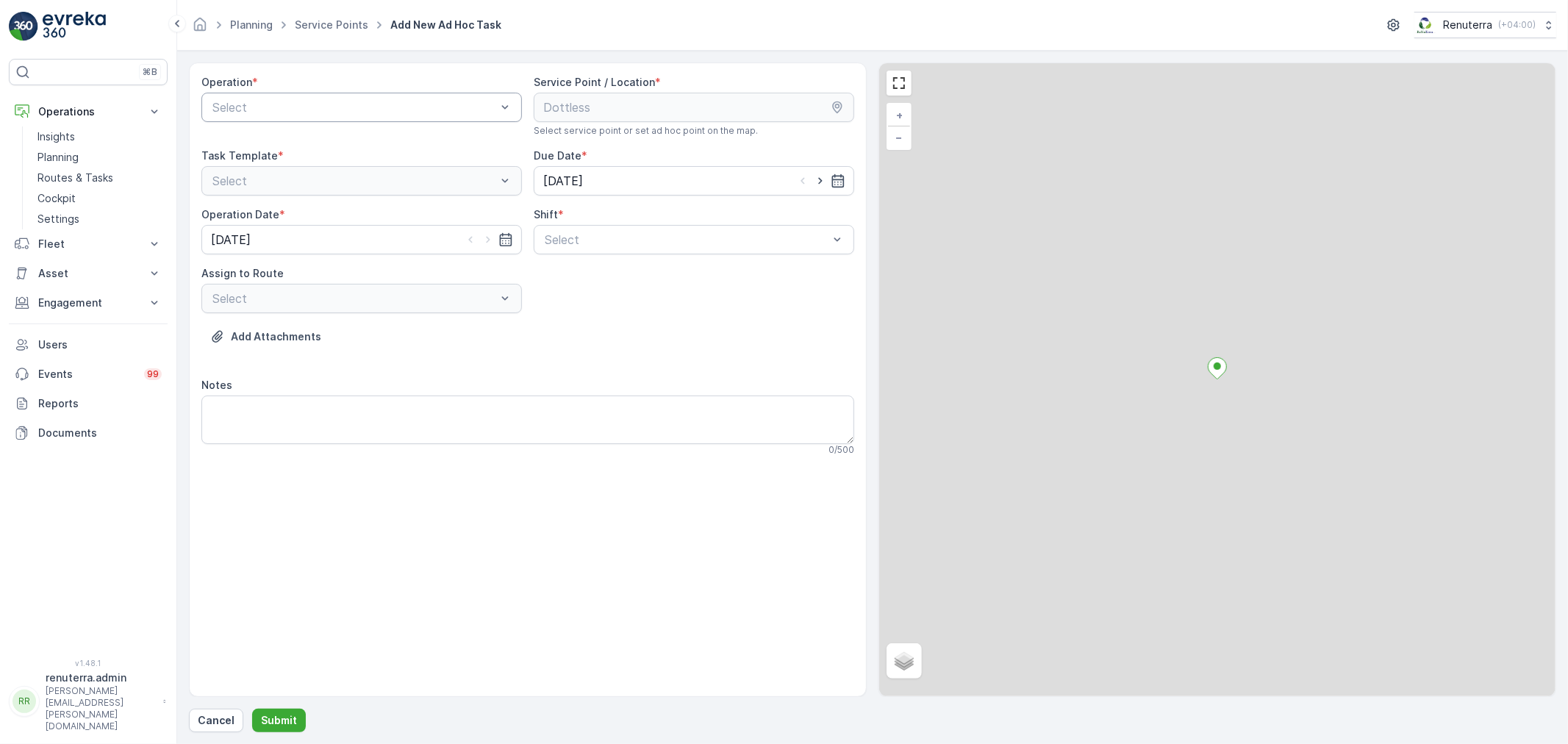
click at [351, 97] on div "Select" at bounding box center [361, 107] width 320 height 30
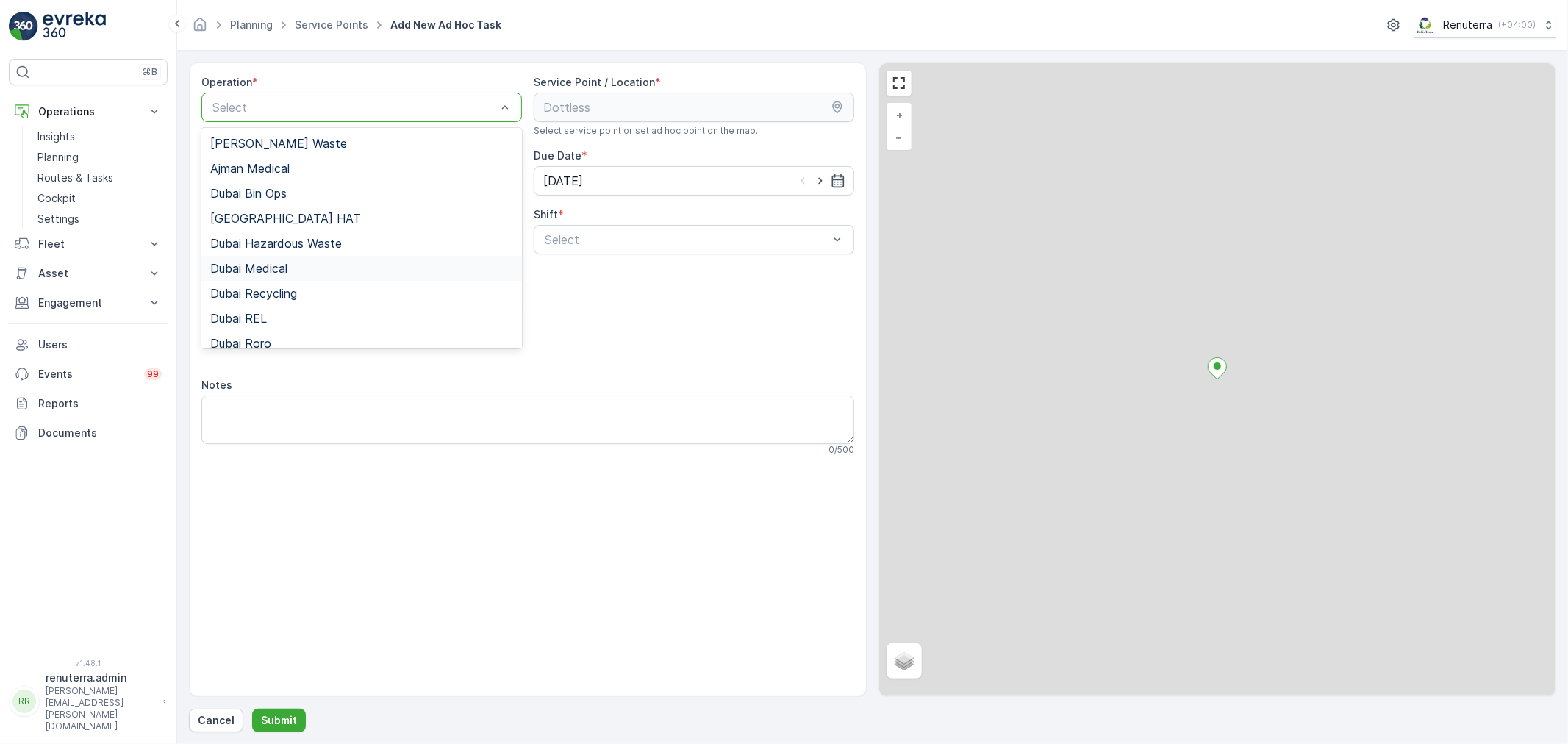
click at [301, 275] on div "Dubai Medical" at bounding box center [361, 268] width 320 height 25
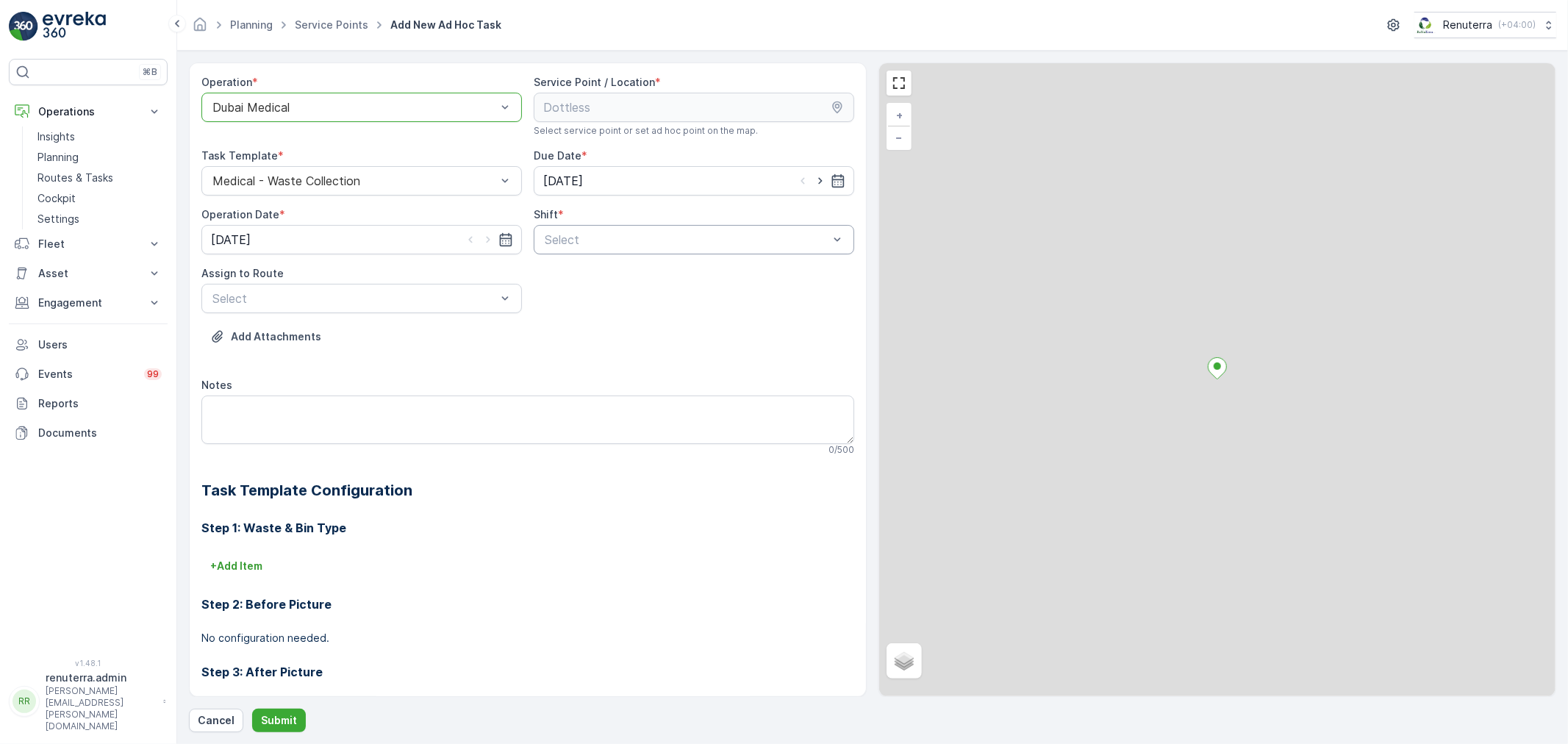
click at [560, 253] on div "Select" at bounding box center [694, 240] width 320 height 30
drag, startPoint x: 545, startPoint y: 295, endPoint x: 444, endPoint y: 305, distance: 101.5
click at [542, 297] on span "Night Shift" at bounding box center [572, 301] width 59 height 13
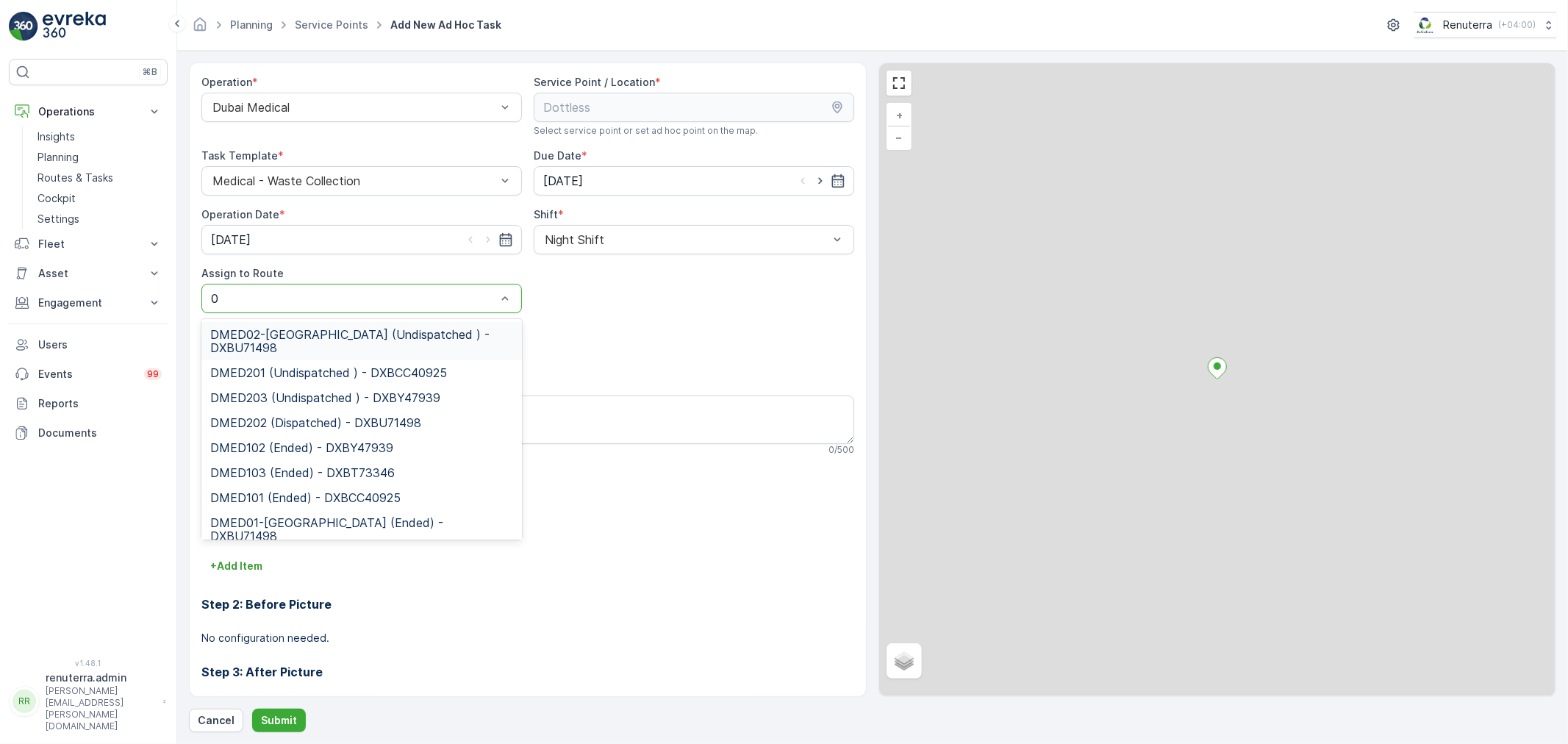
type input "02"
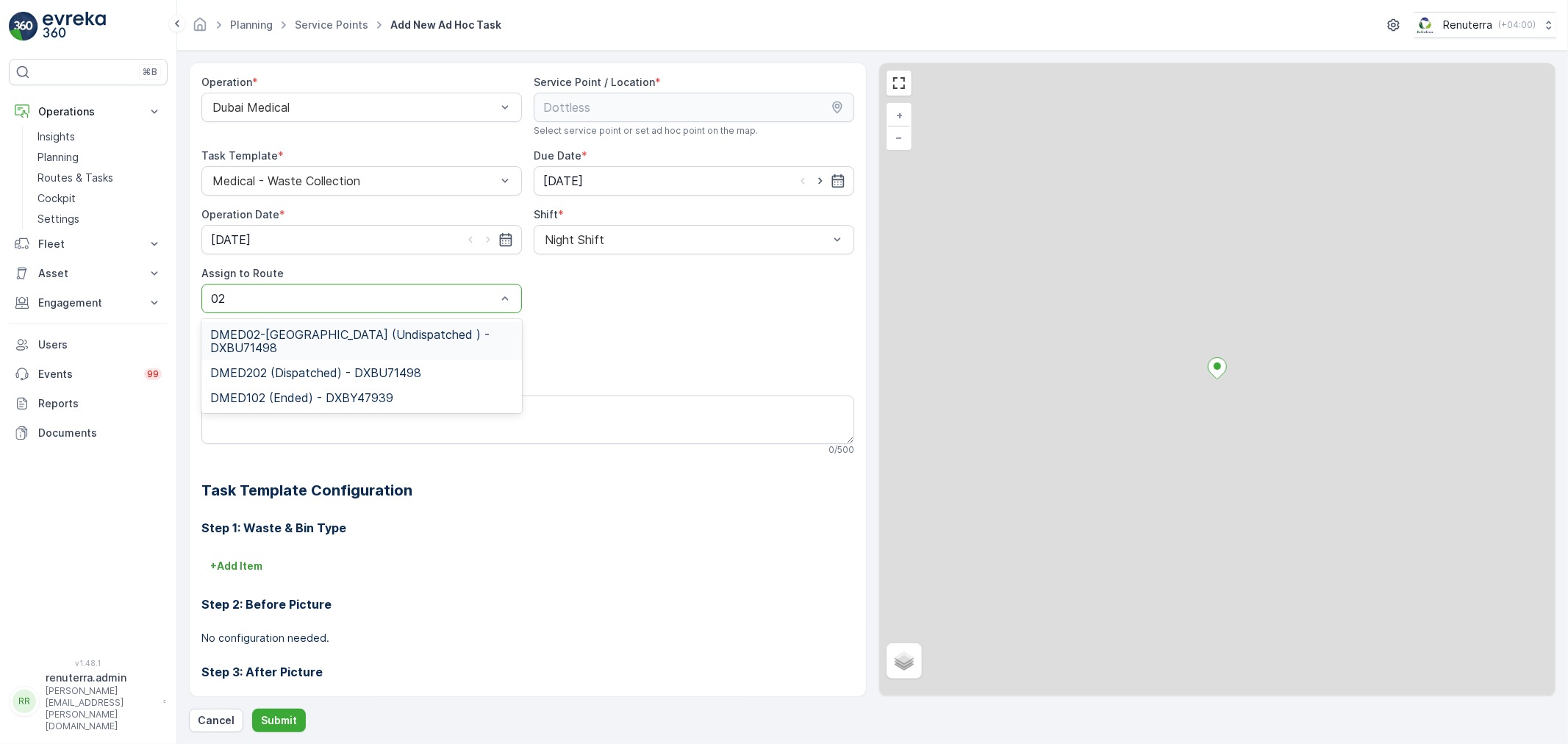
click at [366, 325] on div "DMED02-Khawaneej Yard (Undispatched ) - DXBU71498" at bounding box center [361, 342] width 320 height 38
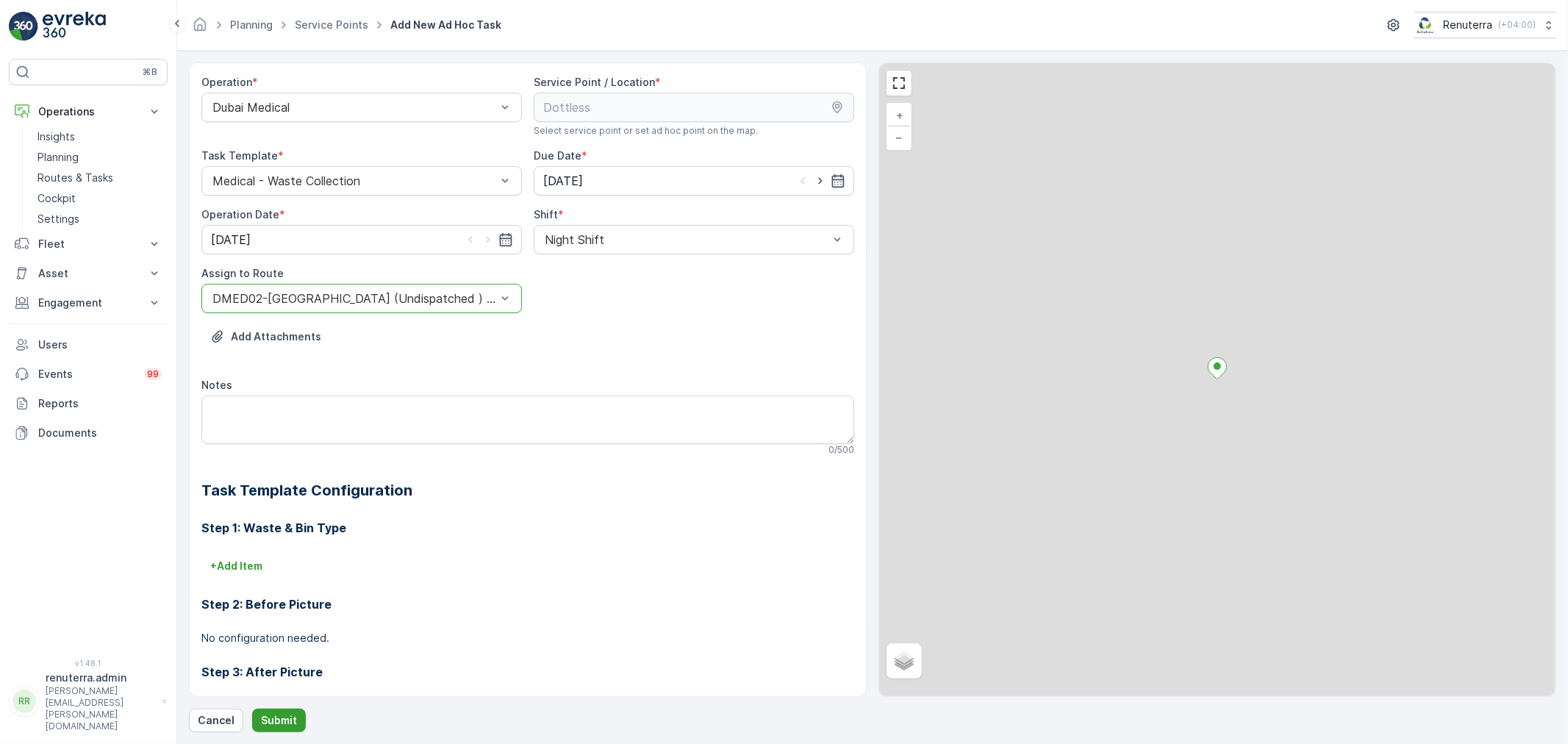
click at [272, 724] on p "Submit" at bounding box center [279, 720] width 36 height 15
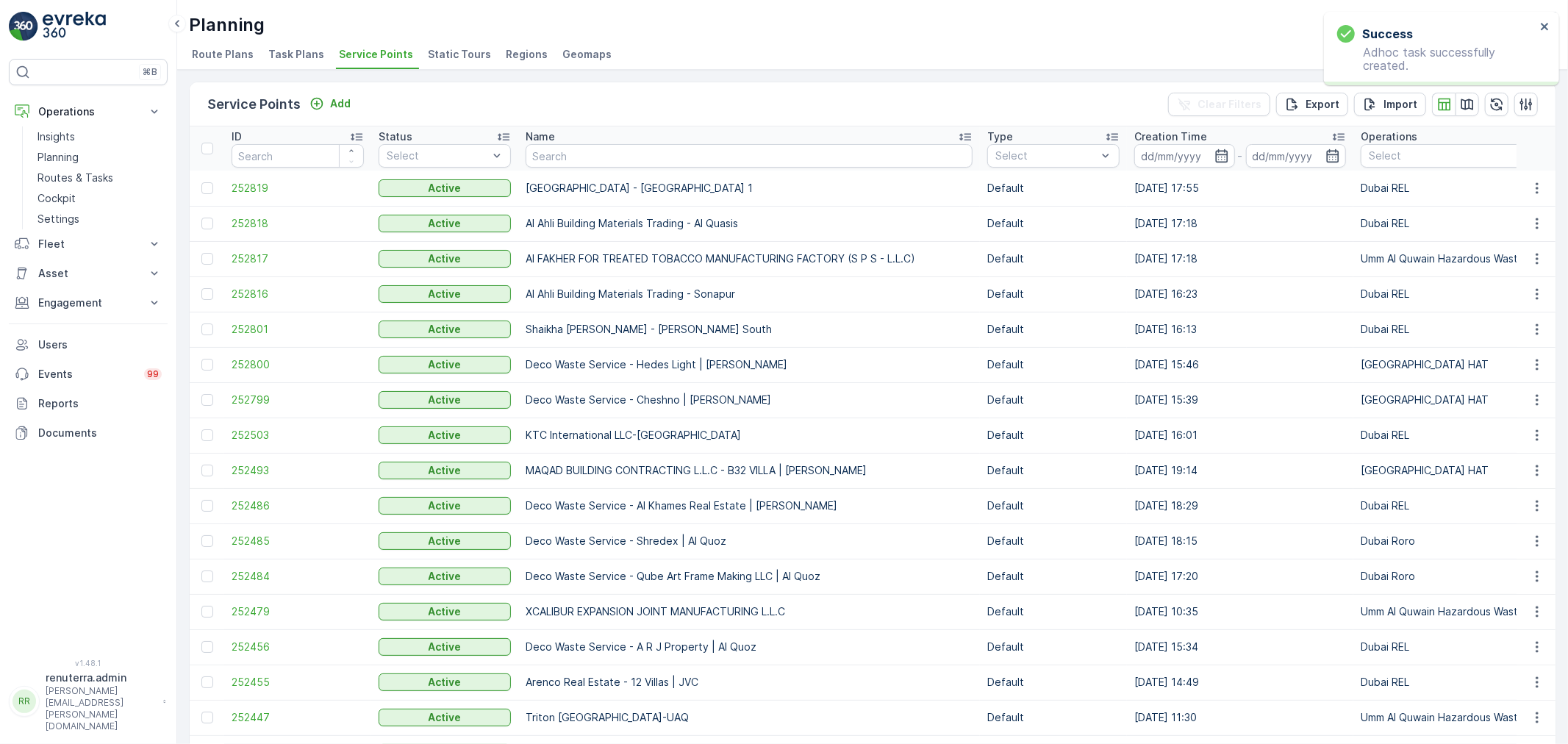
click at [616, 172] on td "Buds Public School - Muhaisinah 1" at bounding box center [749, 188] width 461 height 36
click at [619, 165] on input "text" at bounding box center [749, 155] width 447 height 24
type input "salm"
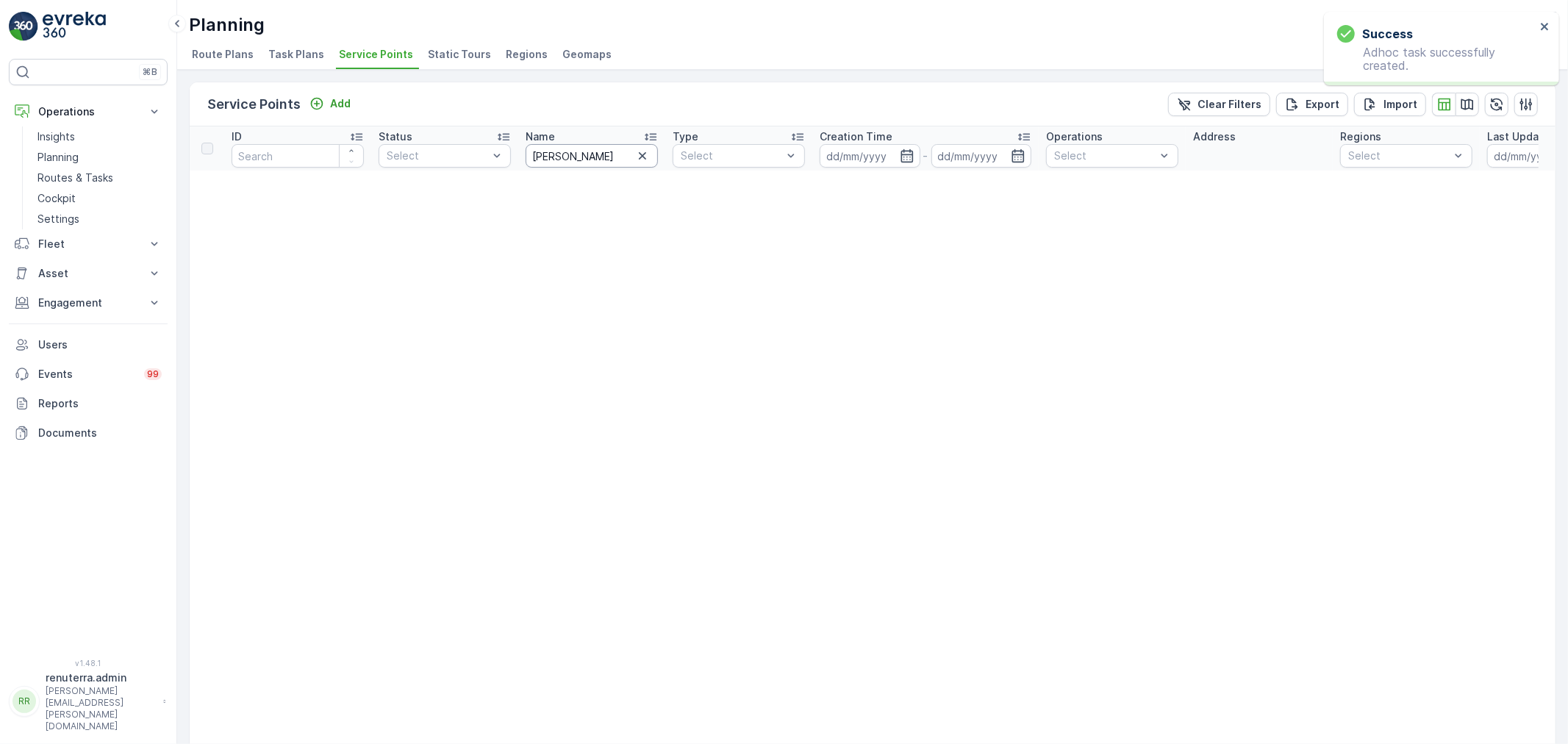
click at [616, 154] on input "salm" at bounding box center [592, 155] width 132 height 24
type input "salam"
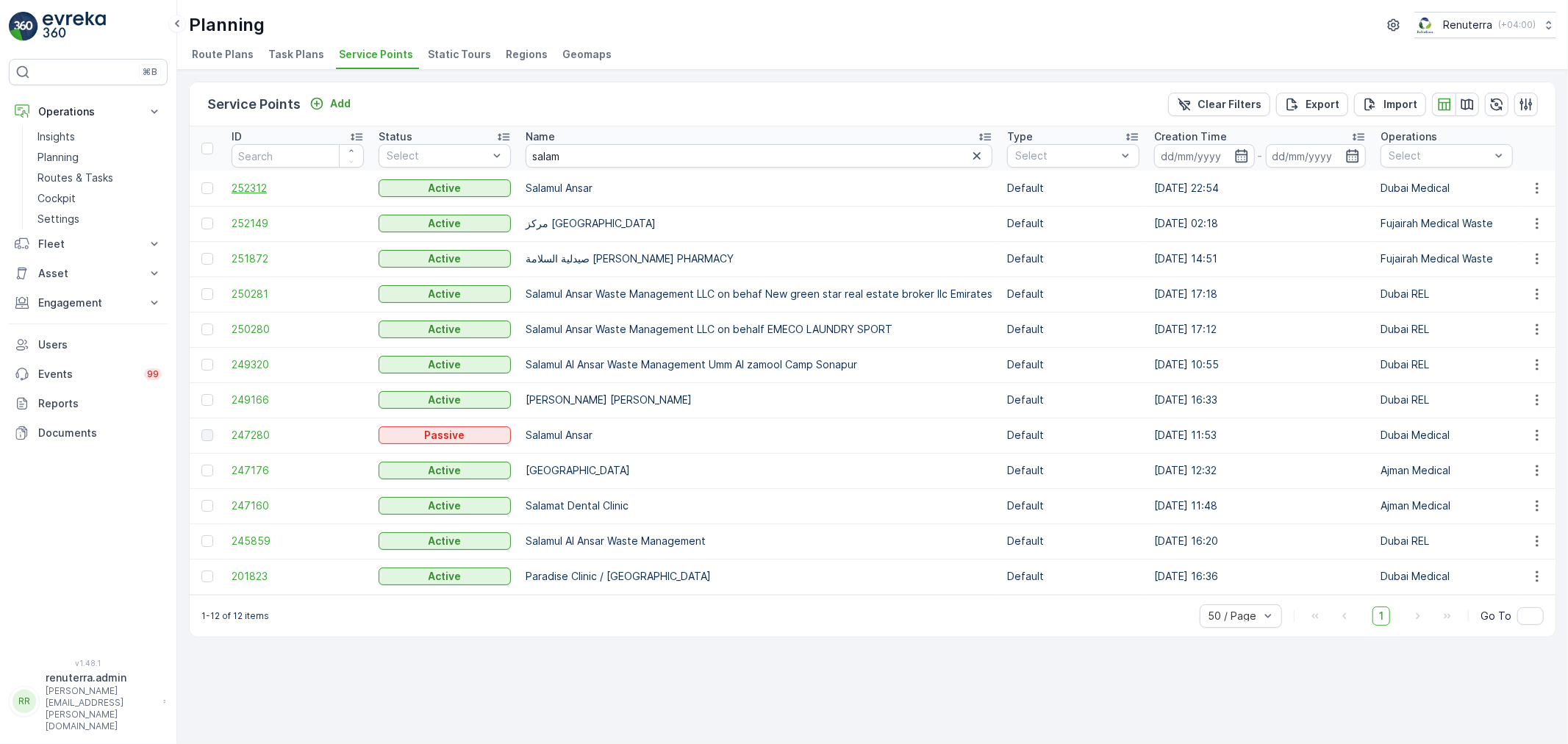
click at [252, 186] on span "252312" at bounding box center [298, 188] width 132 height 15
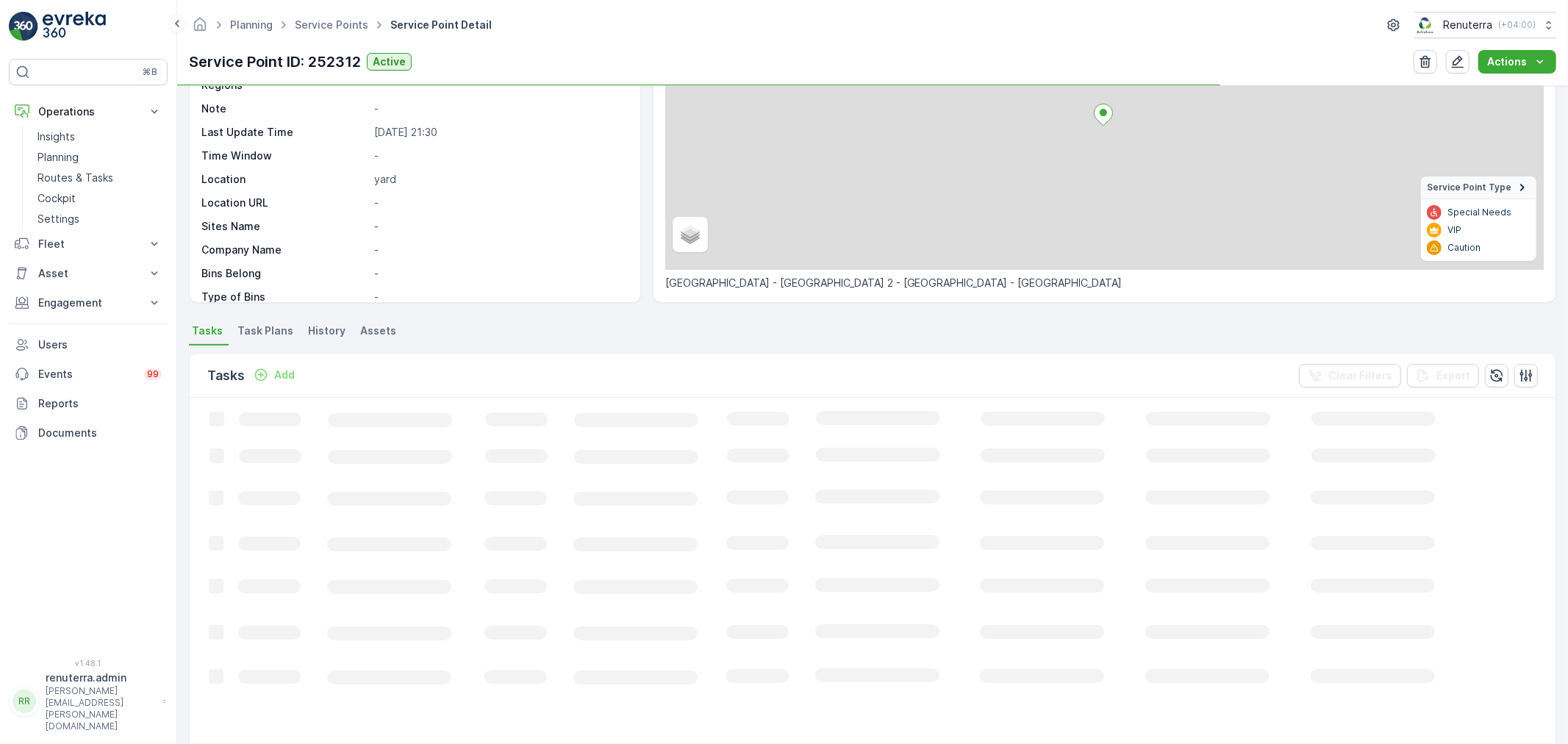
scroll to position [163, 0]
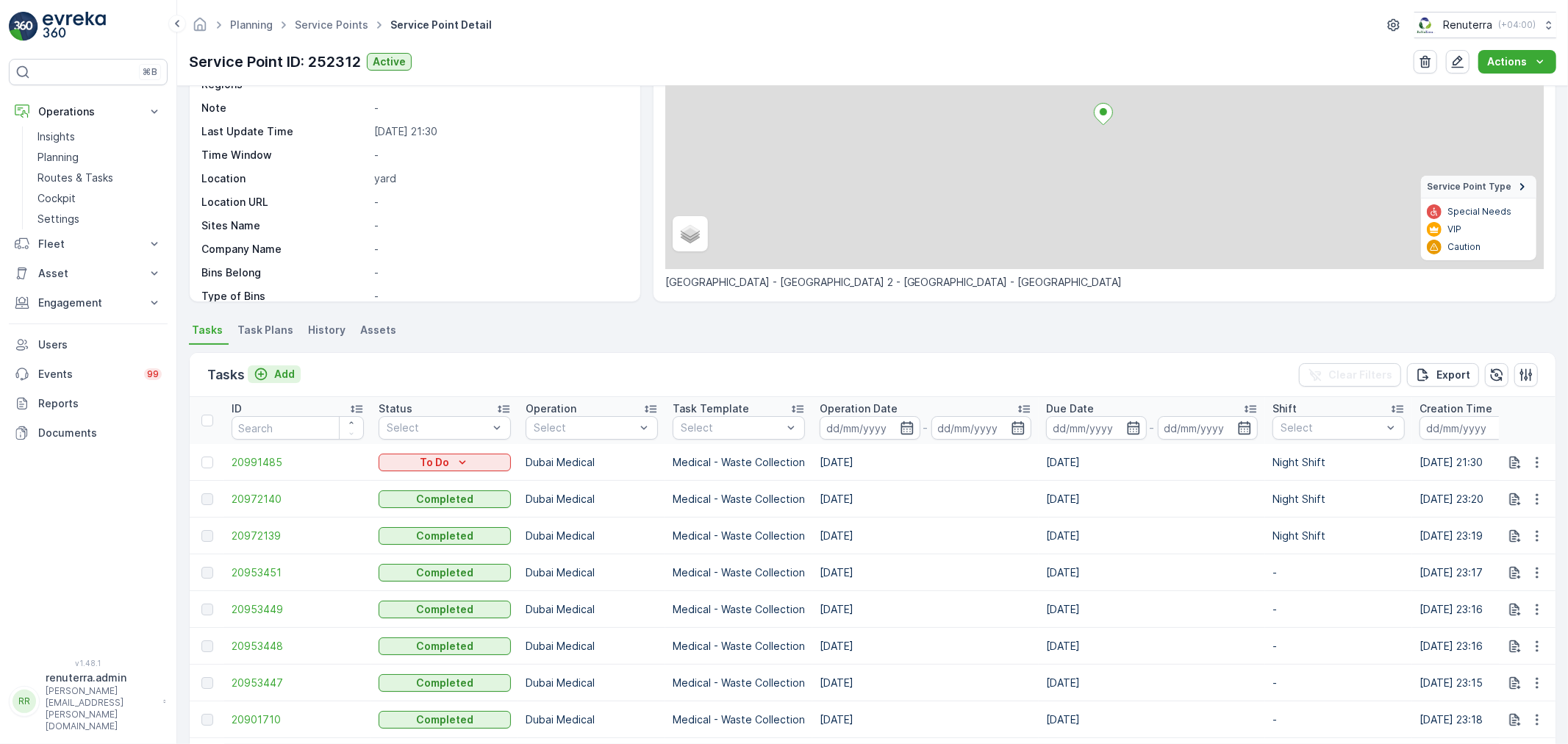
click at [289, 370] on p "Add" at bounding box center [285, 374] width 21 height 15
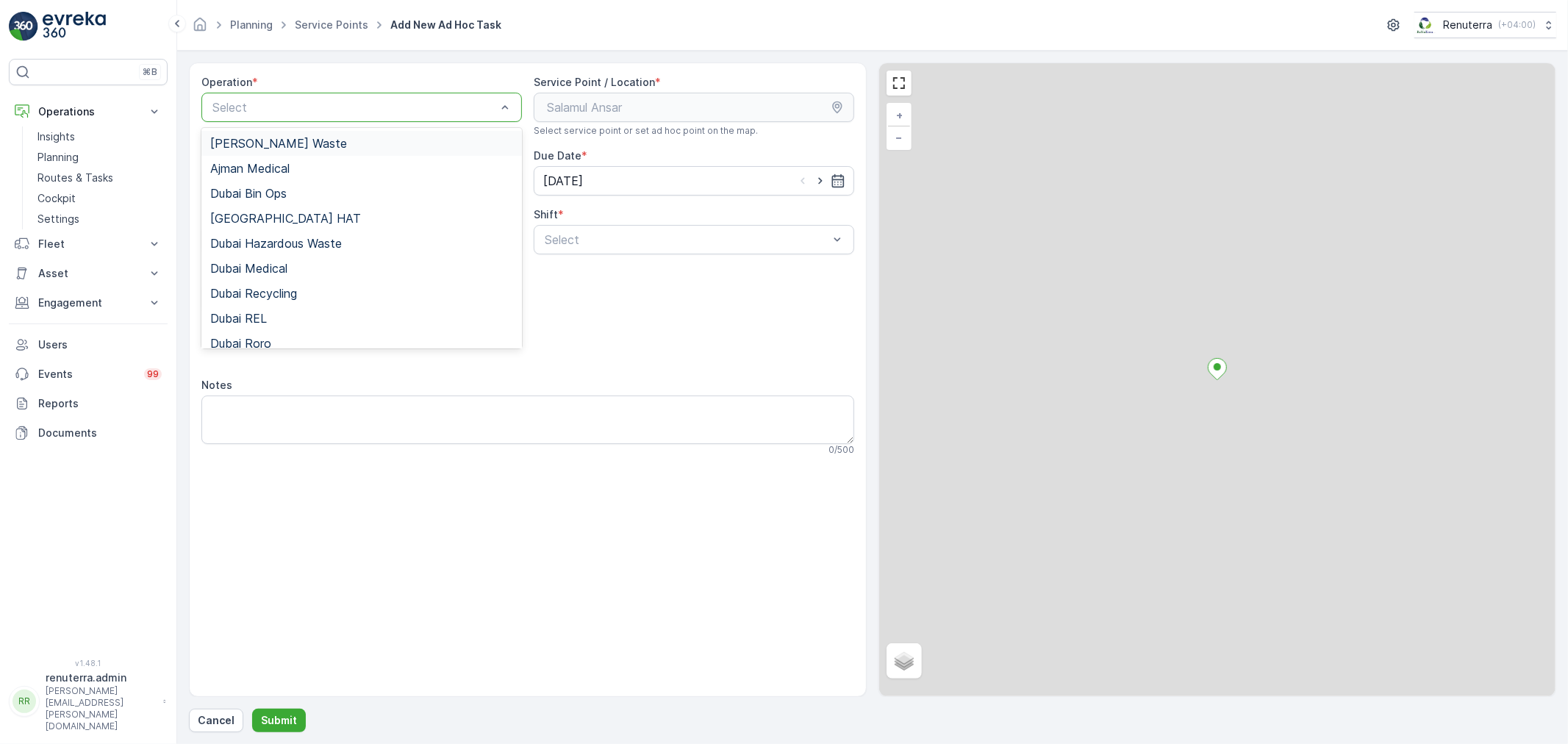
click at [309, 105] on div at bounding box center [353, 107] width 286 height 13
drag, startPoint x: 271, startPoint y: 268, endPoint x: 313, endPoint y: 267, distance: 42.0
click at [276, 267] on span "Dubai Medical" at bounding box center [248, 268] width 77 height 13
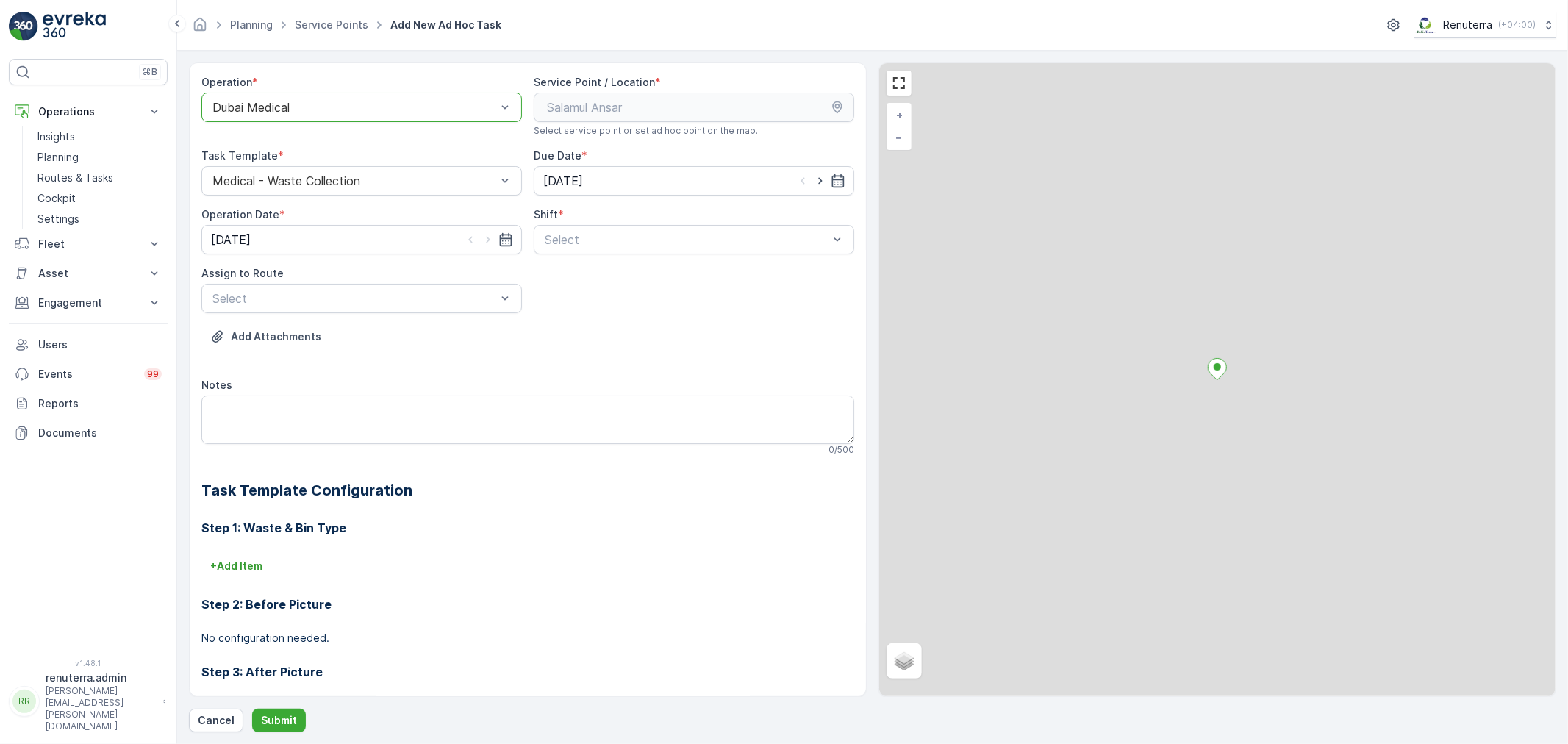
drag, startPoint x: 592, startPoint y: 229, endPoint x: 586, endPoint y: 256, distance: 27.7
click at [590, 237] on div "Select" at bounding box center [694, 240] width 320 height 30
click at [568, 300] on span "Night Shift" at bounding box center [572, 301] width 59 height 13
click at [340, 295] on div at bounding box center [353, 298] width 286 height 13
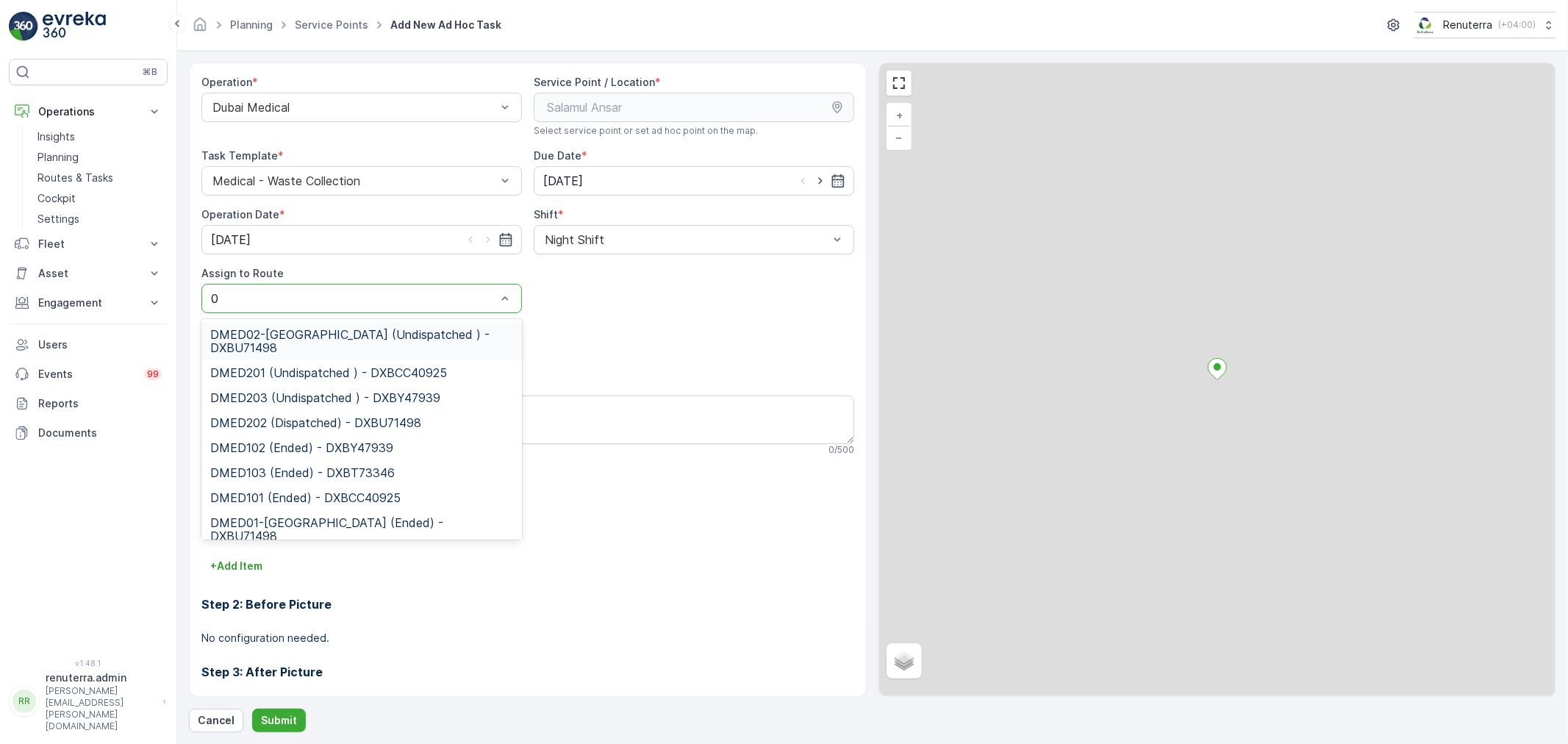
type input "02"
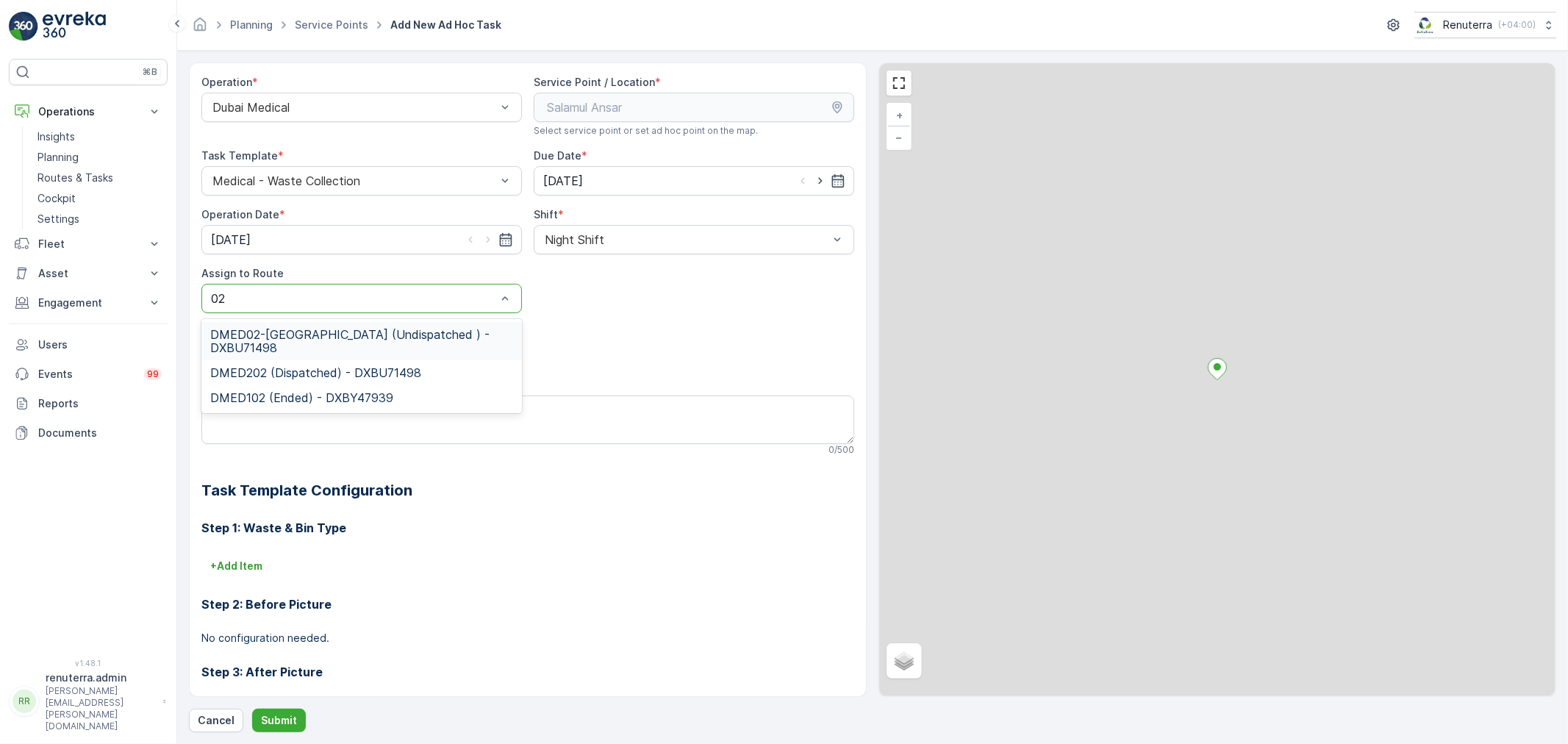
click at [307, 354] on span "DMED02-Khawaneej Yard (Undispatched ) - DXBU71498" at bounding box center [361, 342] width 303 height 26
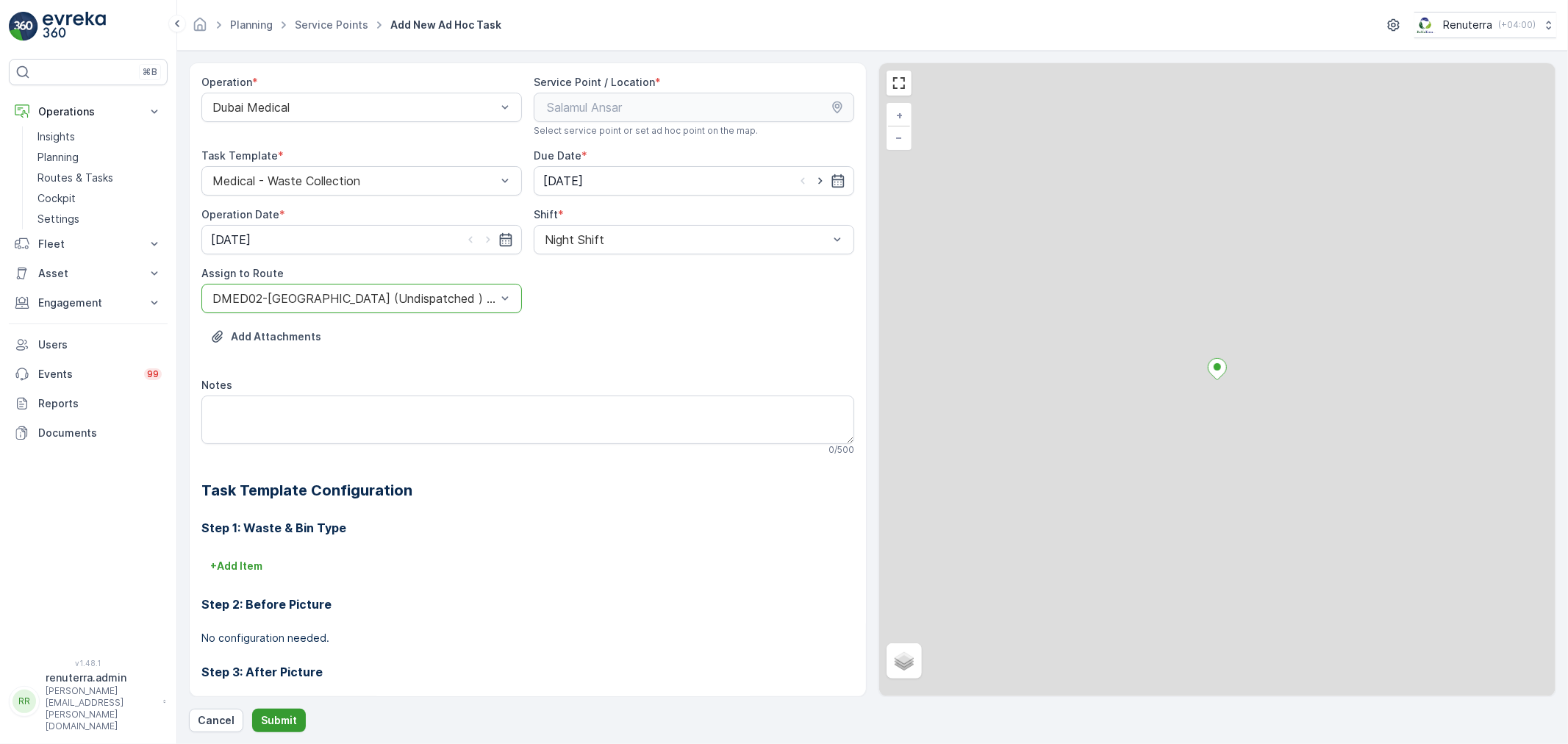
click at [271, 714] on p "Submit" at bounding box center [279, 720] width 36 height 15
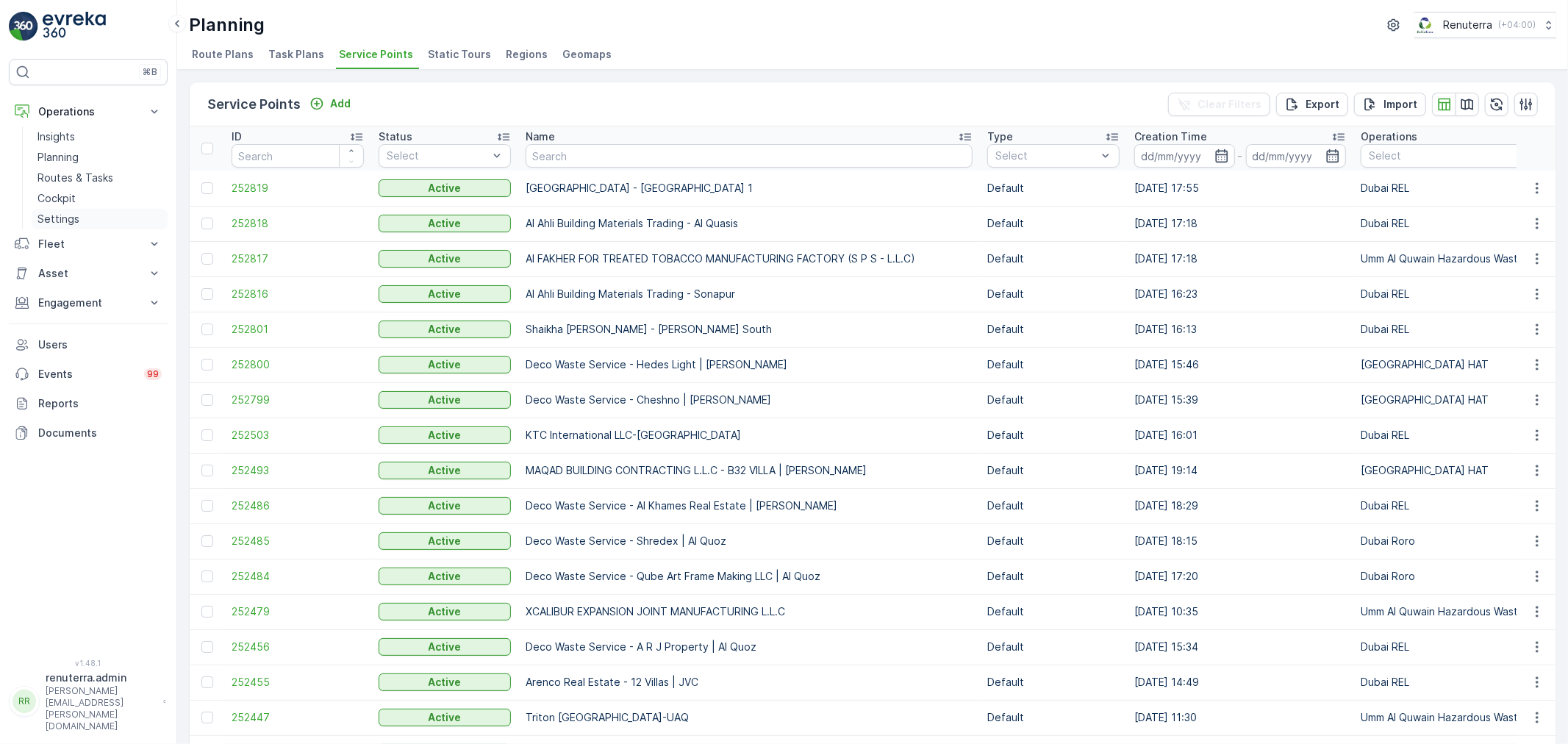
click at [74, 217] on p "Settings" at bounding box center [58, 219] width 42 height 15
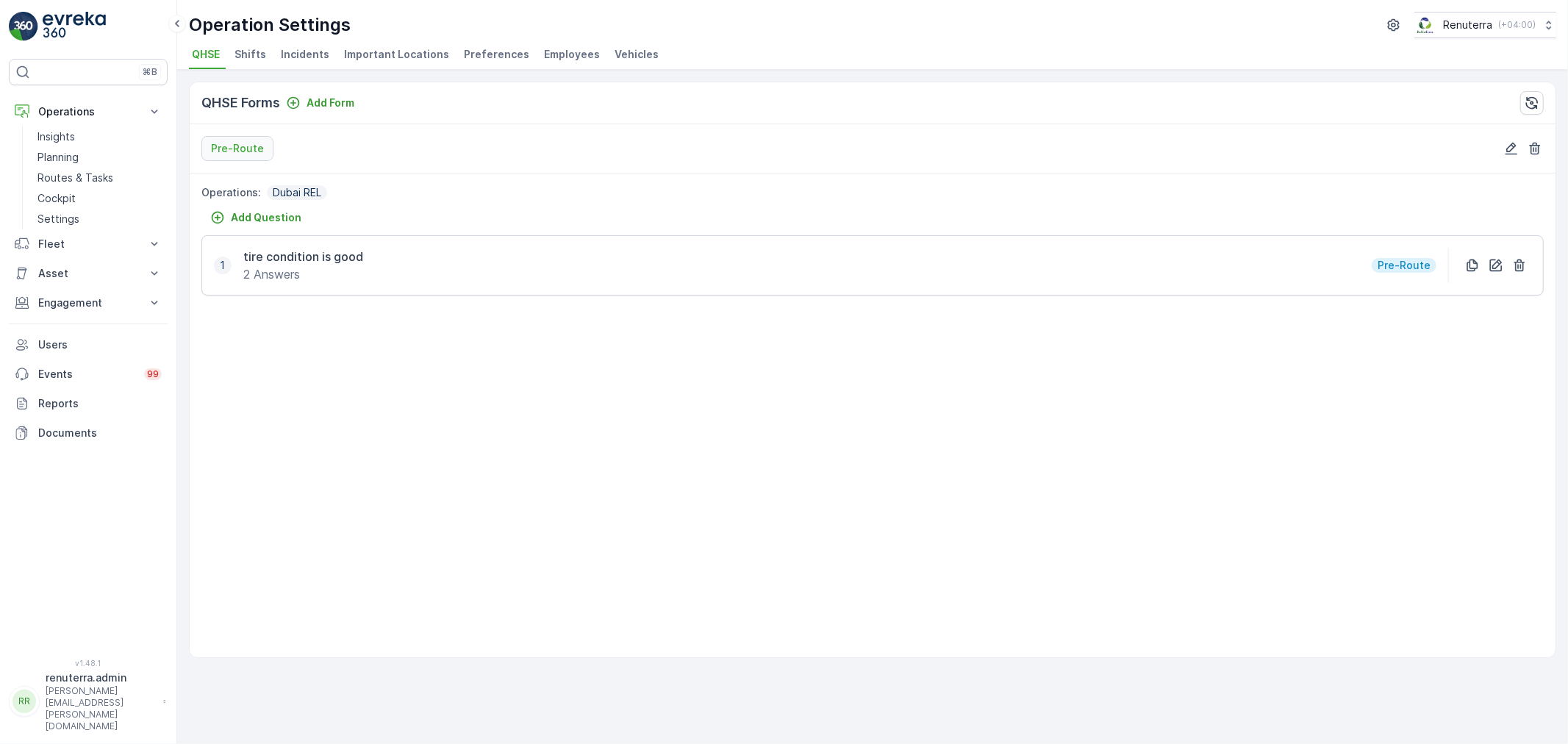
click at [555, 57] on span "Employees" at bounding box center [572, 54] width 56 height 15
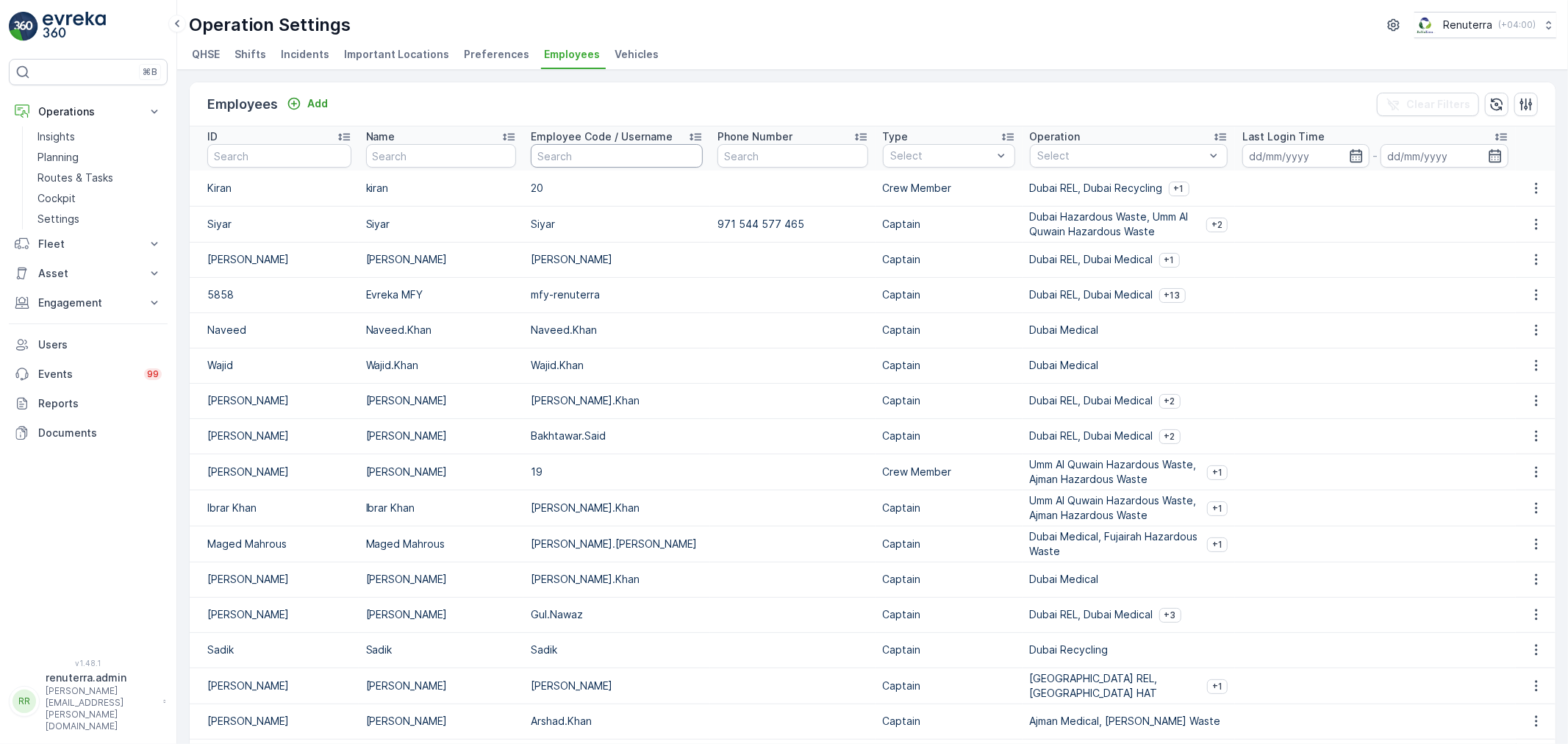
click at [567, 167] on input "text" at bounding box center [617, 155] width 172 height 24
click at [432, 165] on input "text" at bounding box center [441, 155] width 151 height 24
type input "sh"
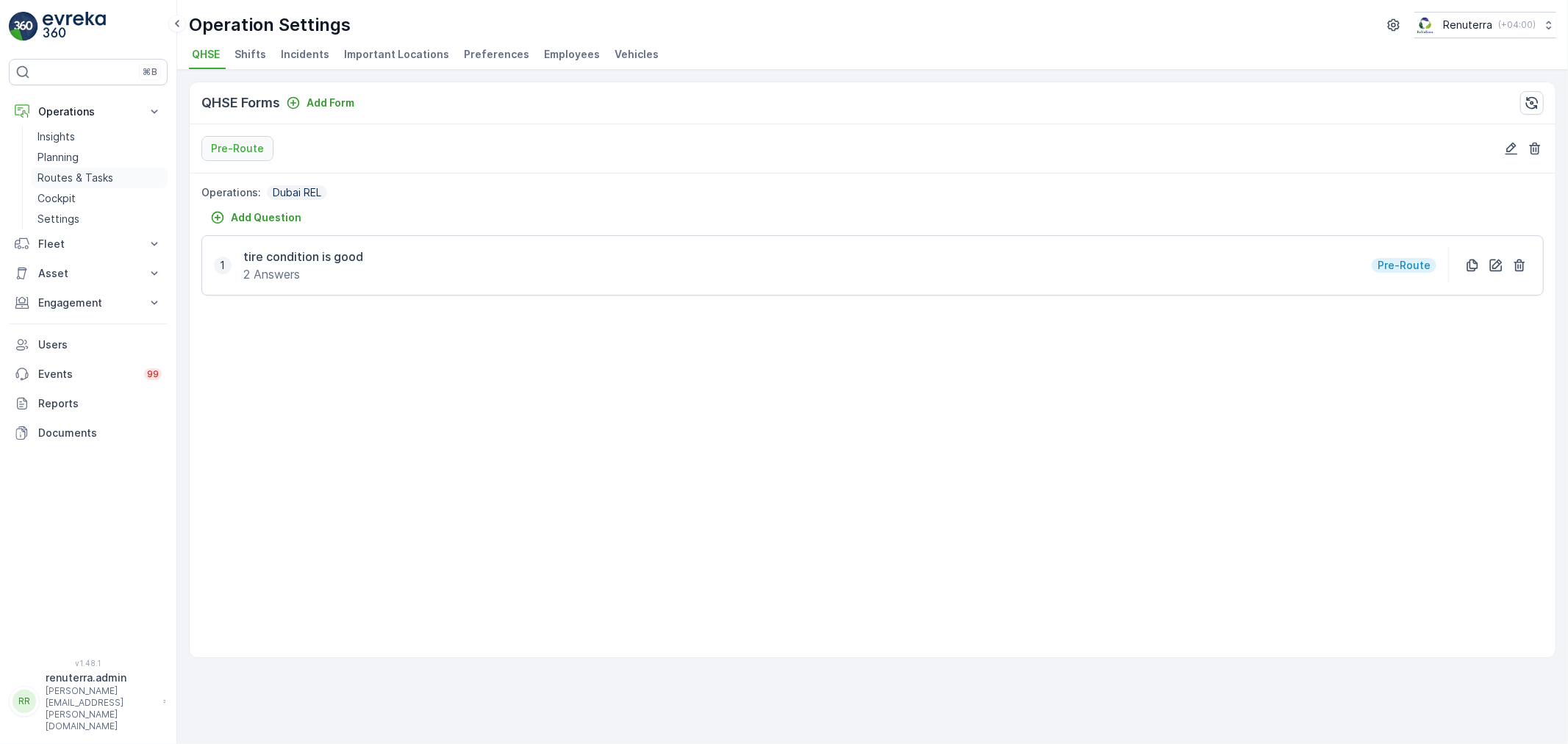
click at [57, 171] on p "Routes & Tasks" at bounding box center [75, 178] width 76 height 15
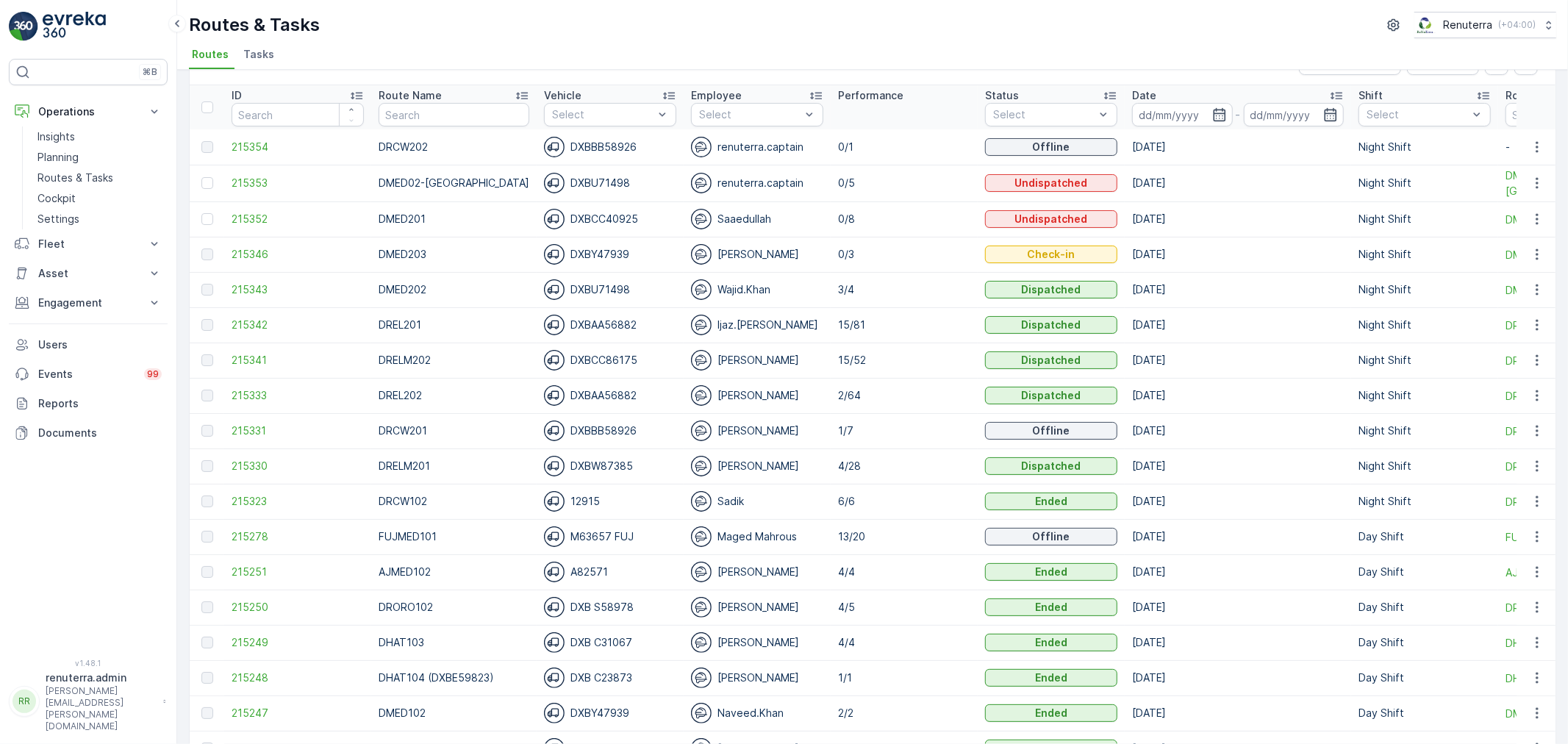
scroll to position [82, 0]
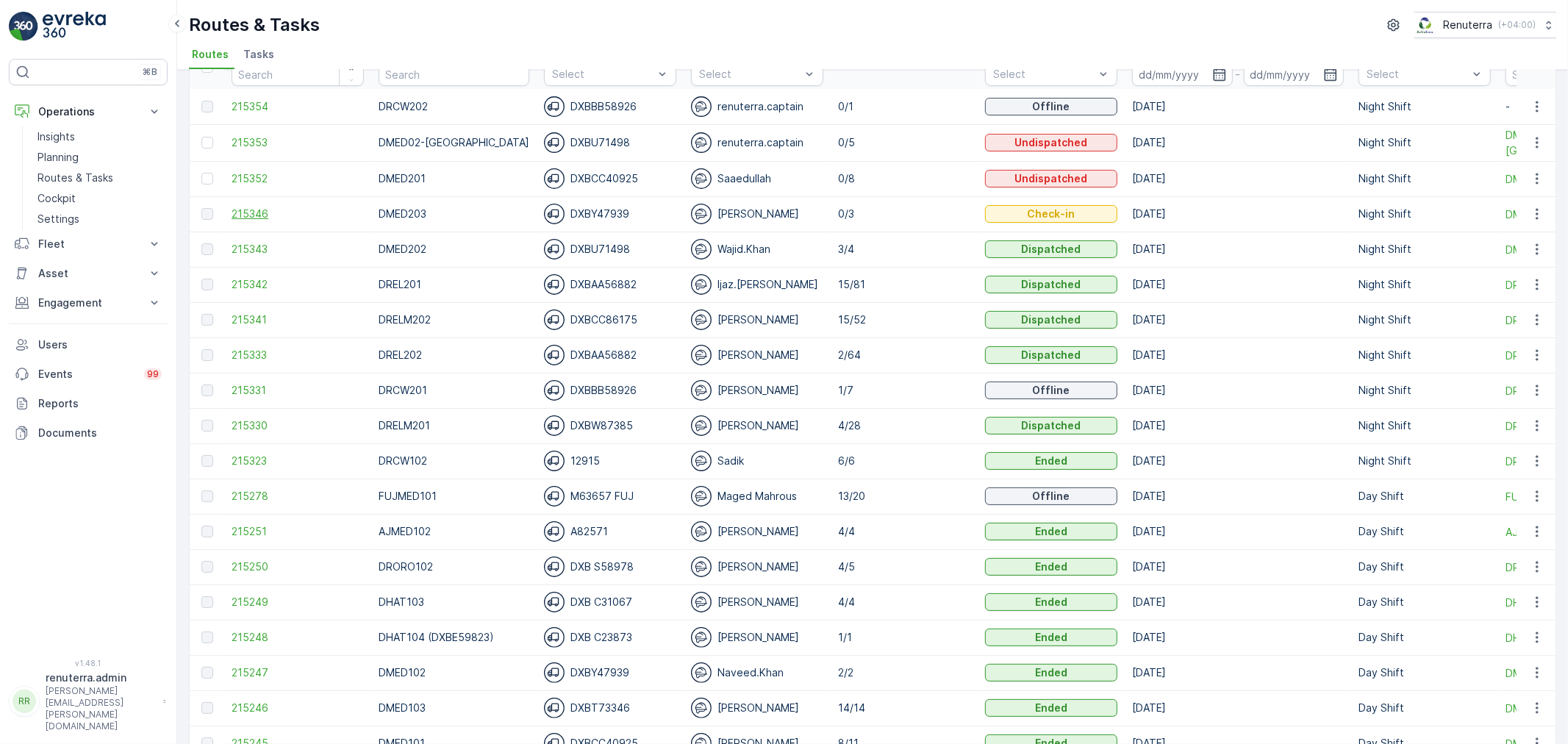
click at [246, 213] on span "215346" at bounding box center [298, 213] width 132 height 15
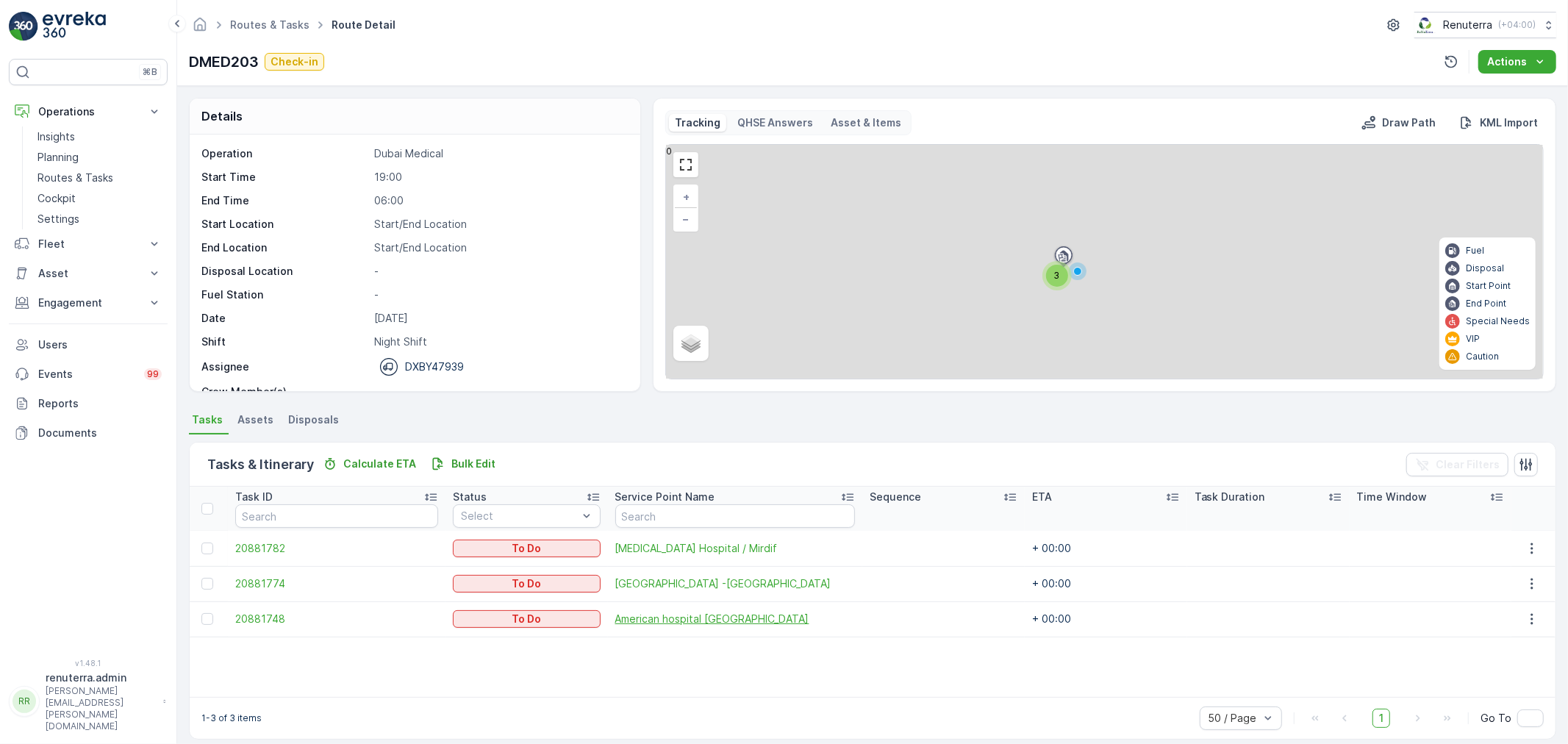
click at [674, 616] on span "American hospital Nad al Sheba" at bounding box center [736, 619] width 240 height 15
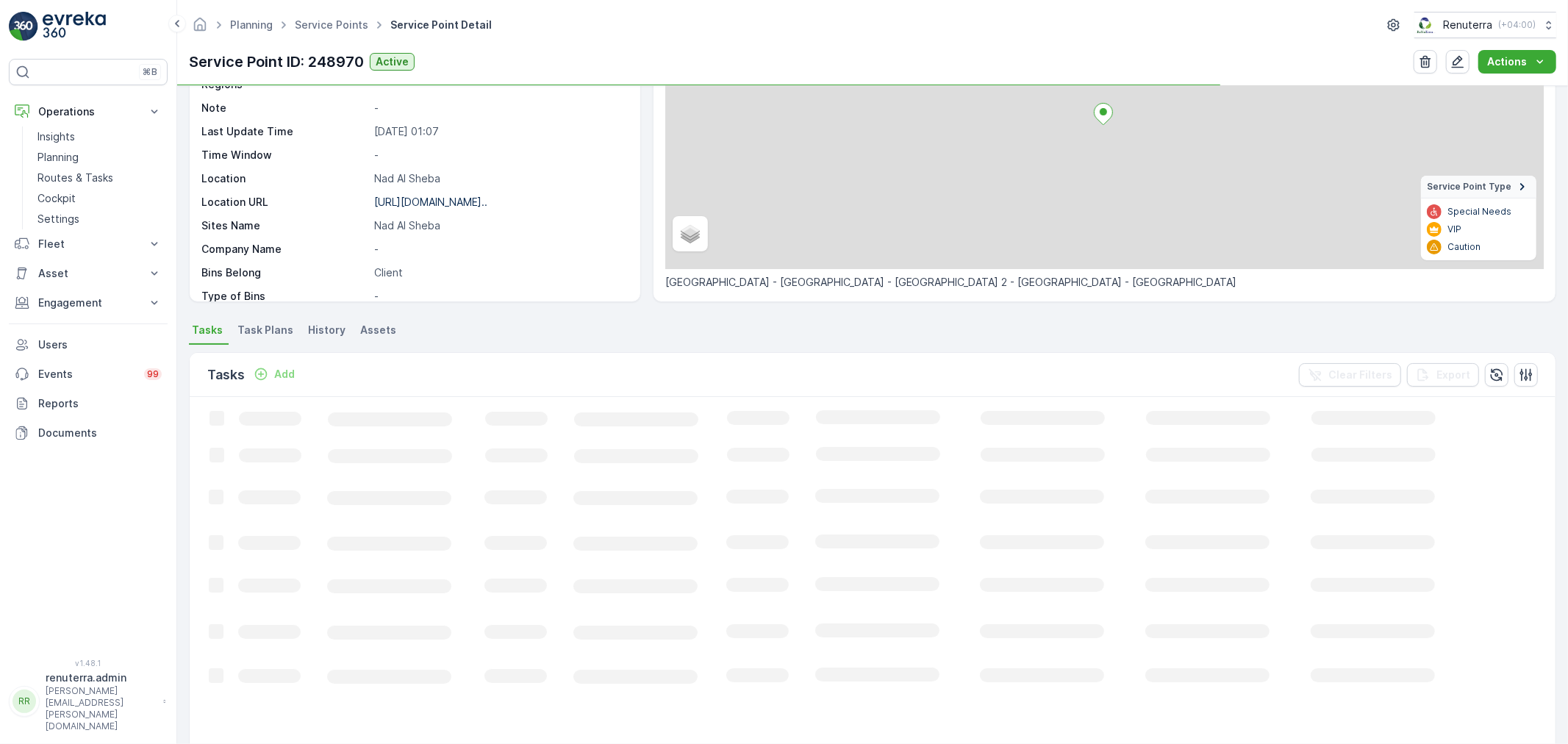
scroll to position [163, 0]
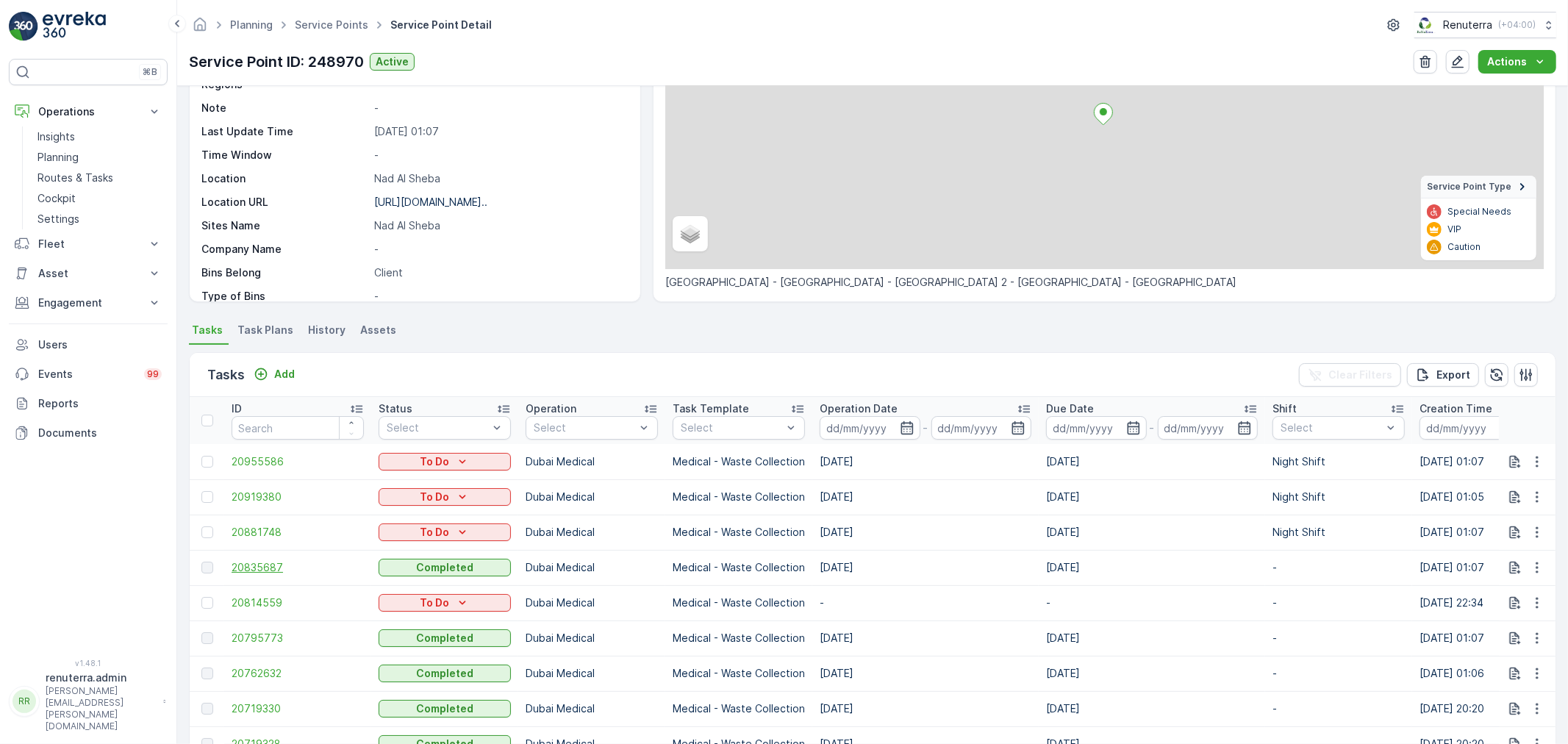
click at [261, 570] on span "20835687" at bounding box center [298, 567] width 132 height 15
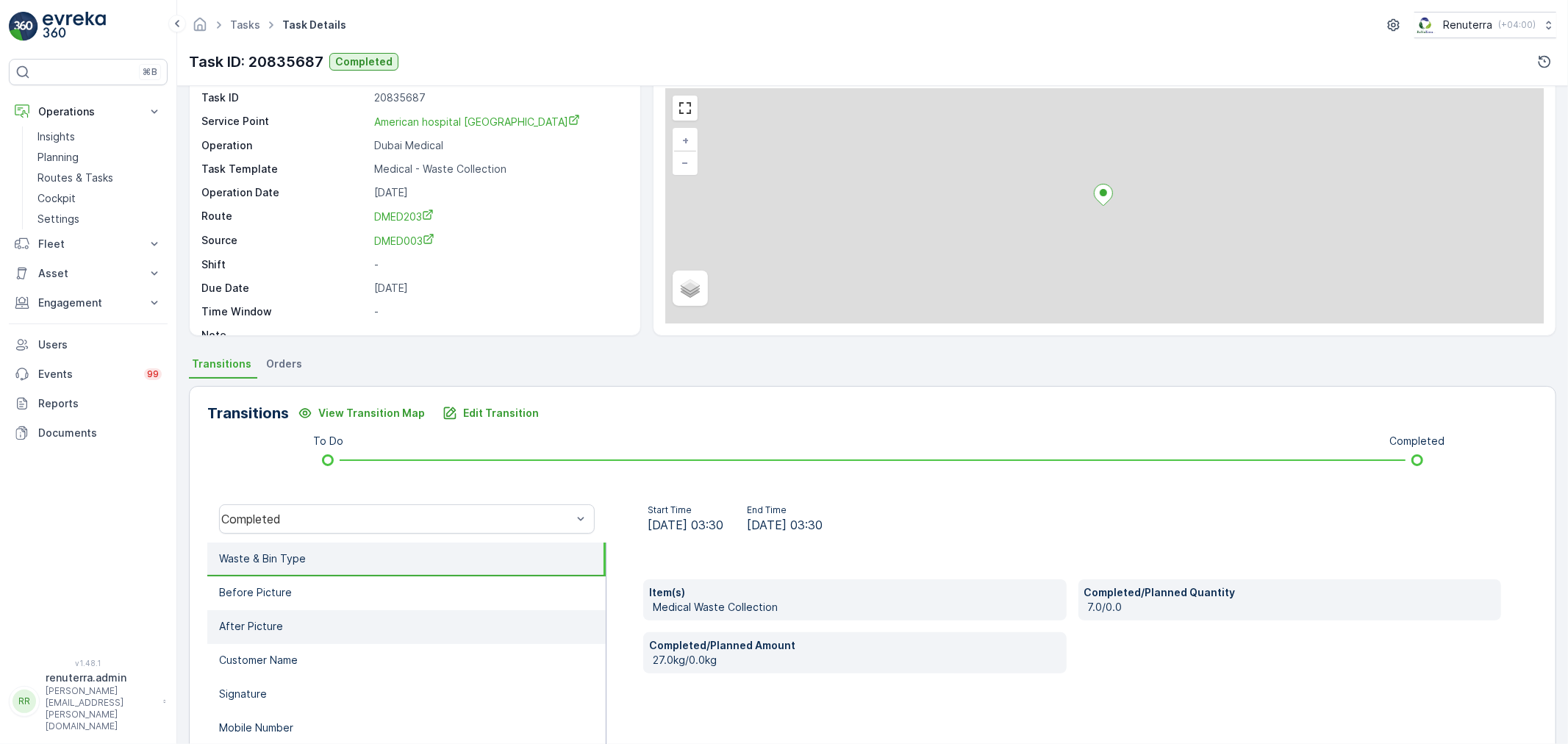
scroll to position [182, 0]
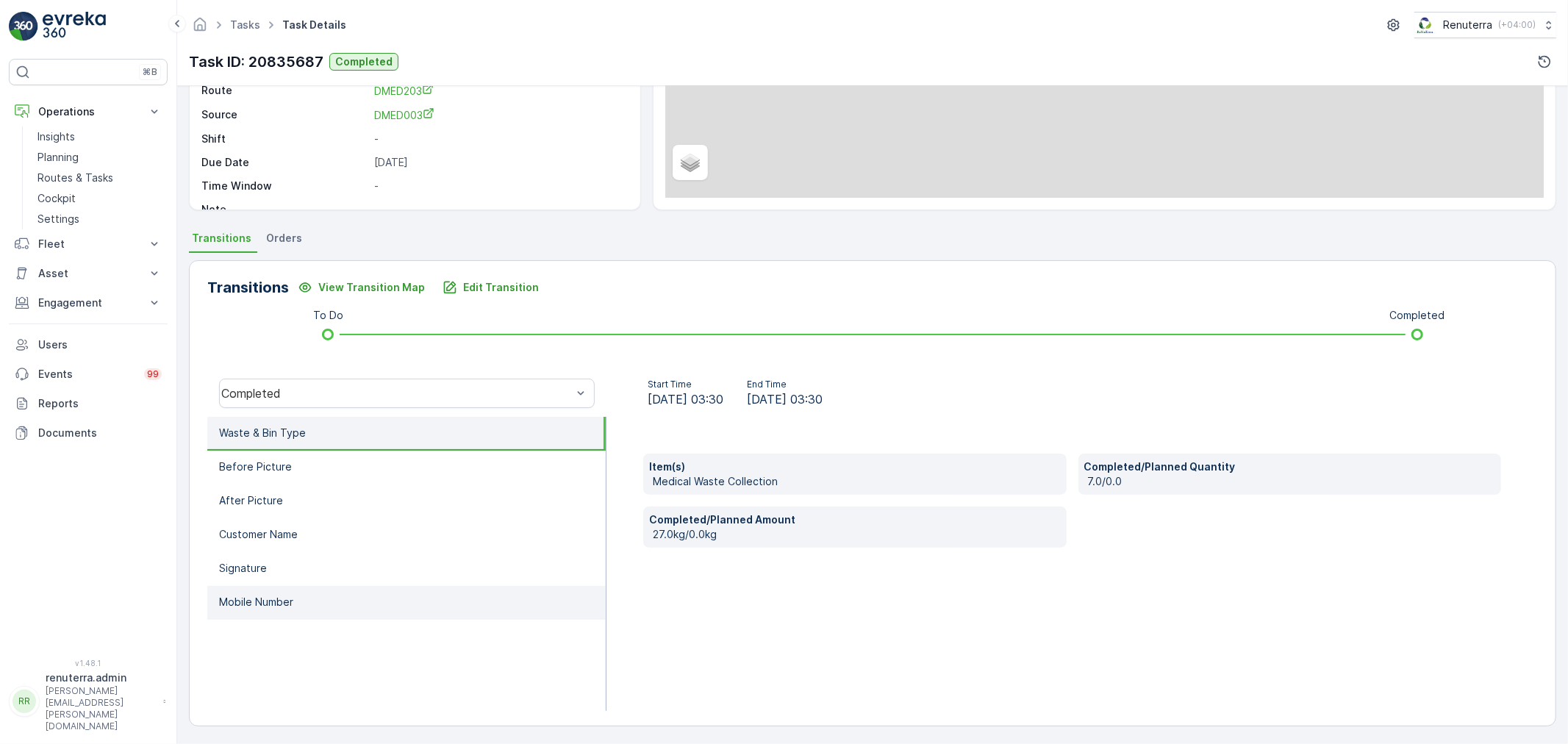
click at [296, 586] on li "Mobile Number" at bounding box center [407, 603] width 399 height 34
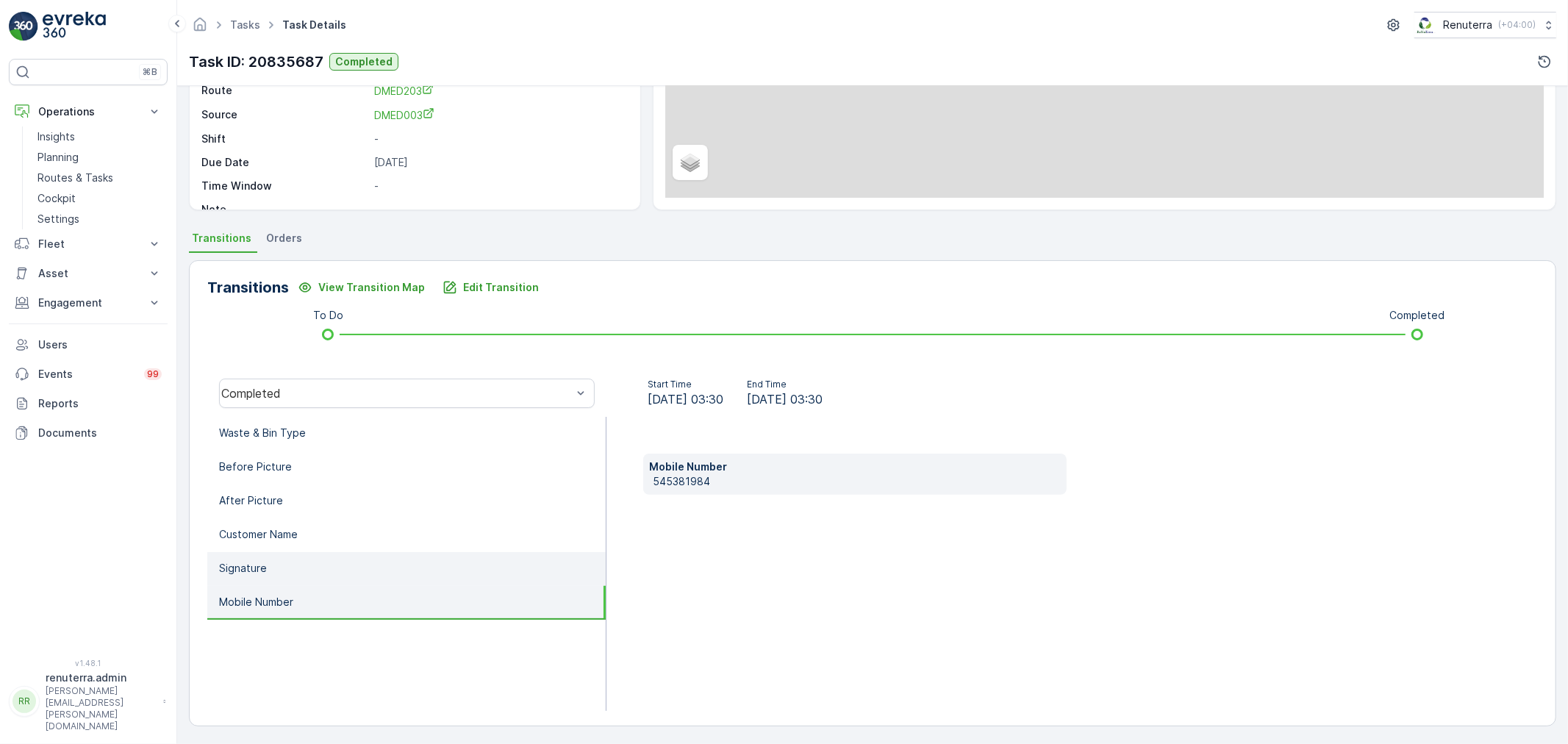
click at [309, 561] on li "Signature" at bounding box center [407, 569] width 399 height 34
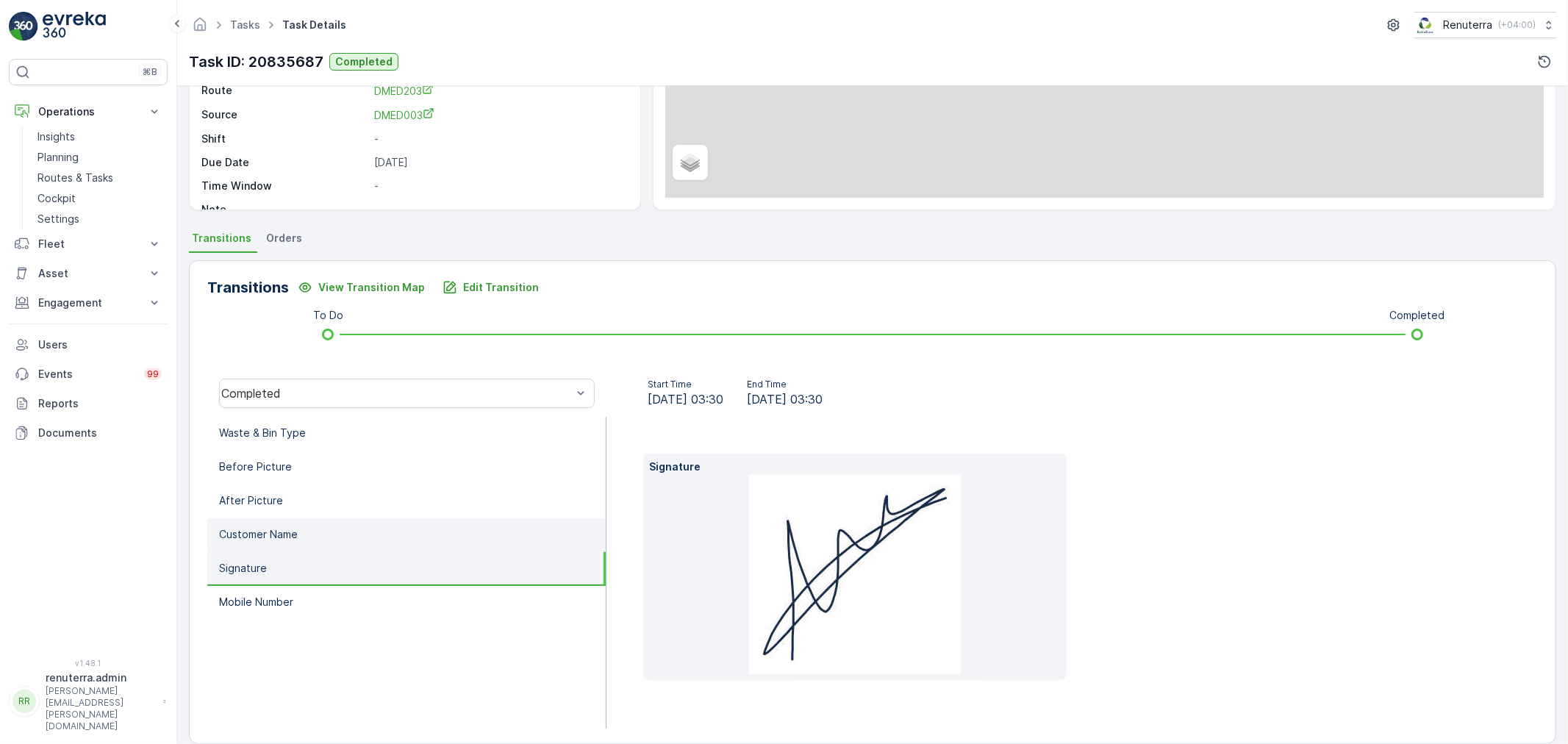
click at [326, 532] on li "Customer Name" at bounding box center [407, 535] width 399 height 34
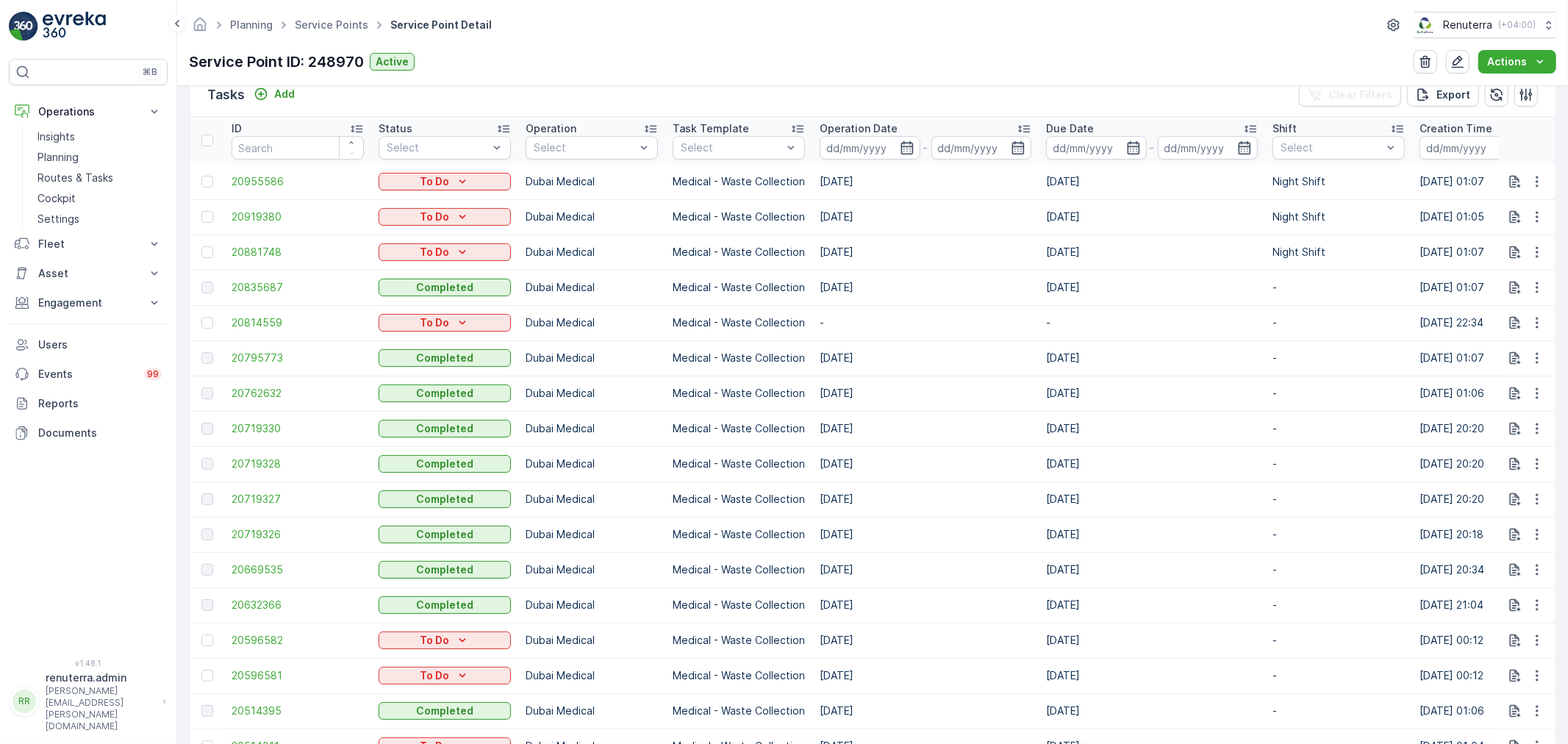
scroll to position [490, 0]
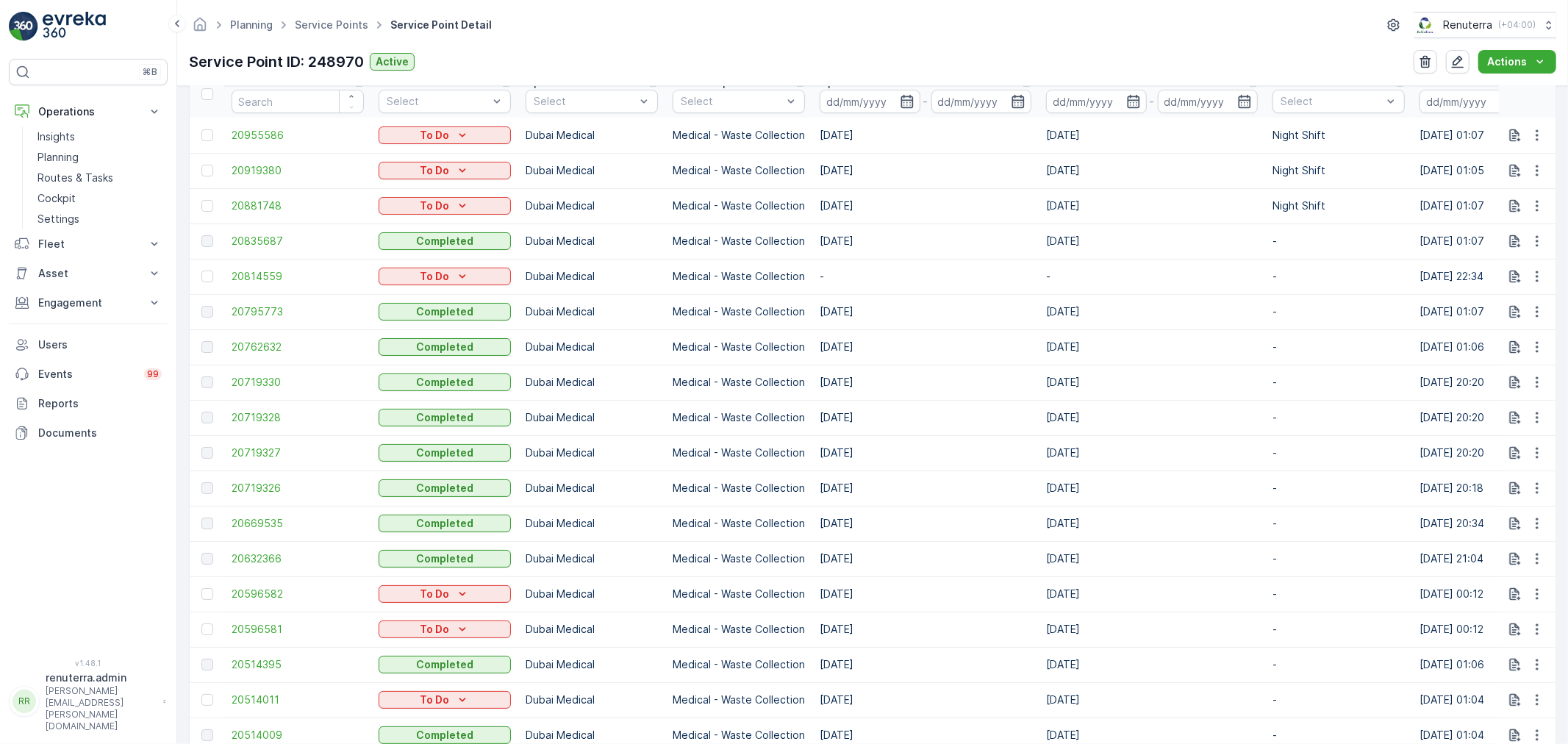
click at [267, 362] on td "20762632" at bounding box center [297, 347] width 147 height 36
click at [271, 347] on span "20762632" at bounding box center [298, 347] width 132 height 15
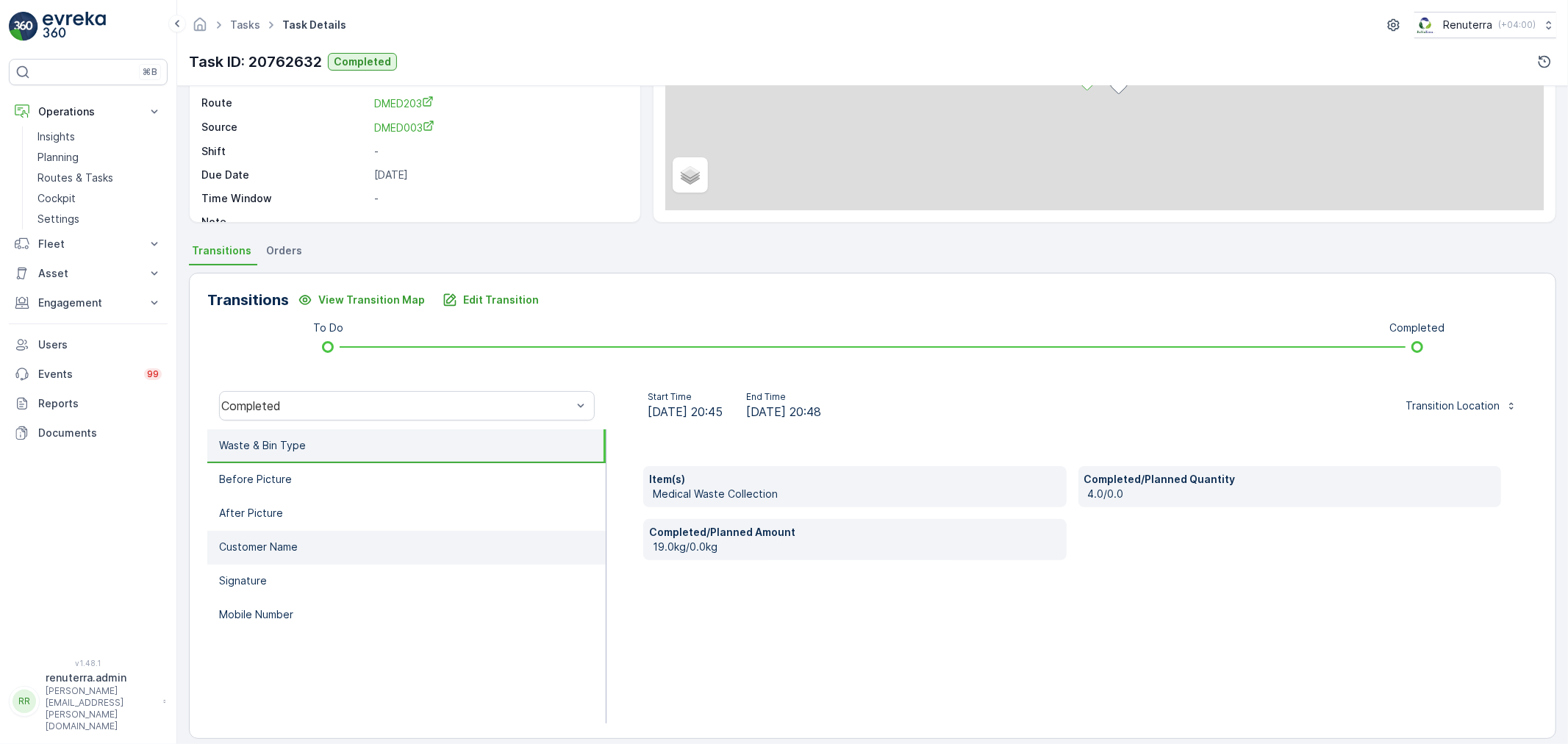
scroll to position [182, 0]
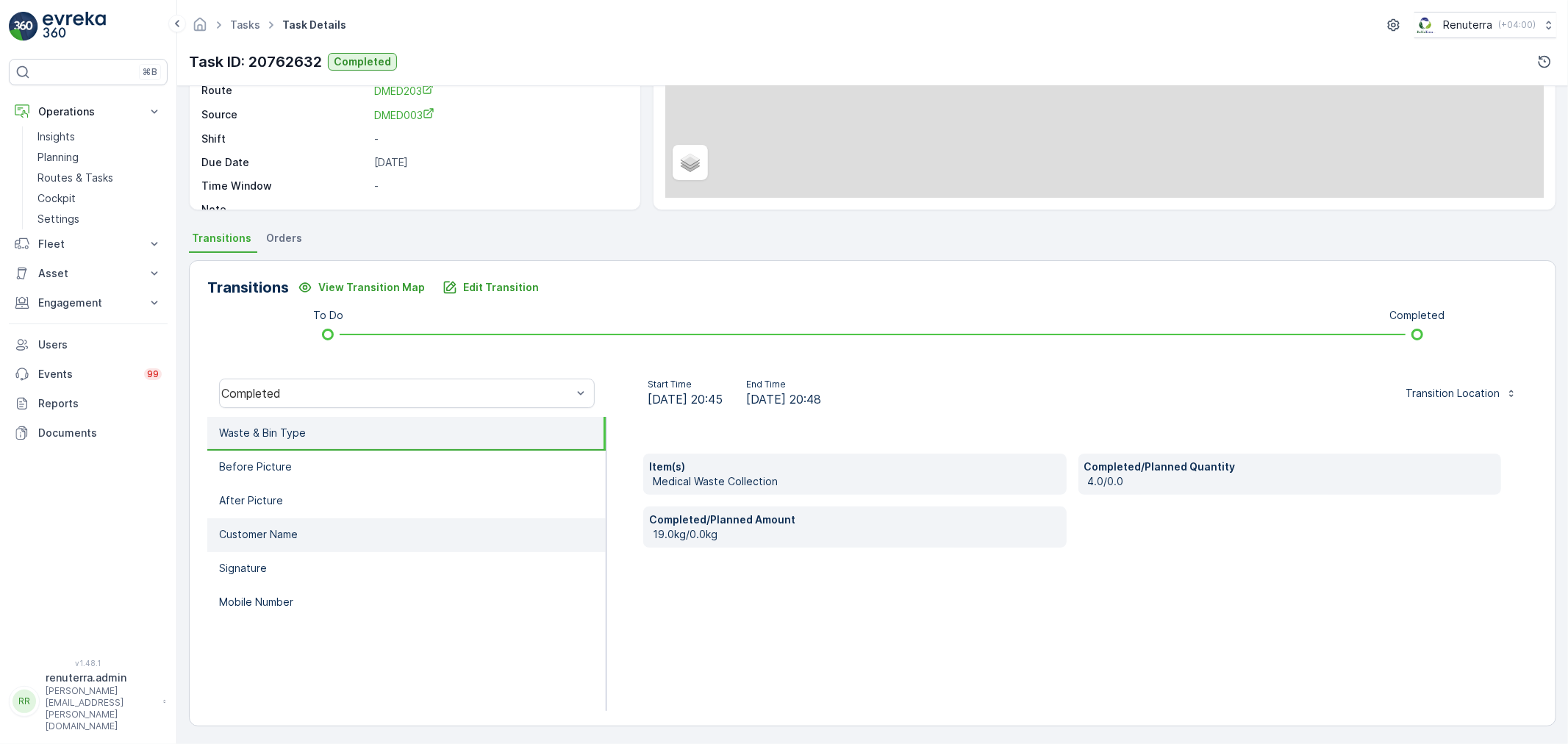
click at [286, 536] on p "Customer Name" at bounding box center [259, 534] width 78 height 15
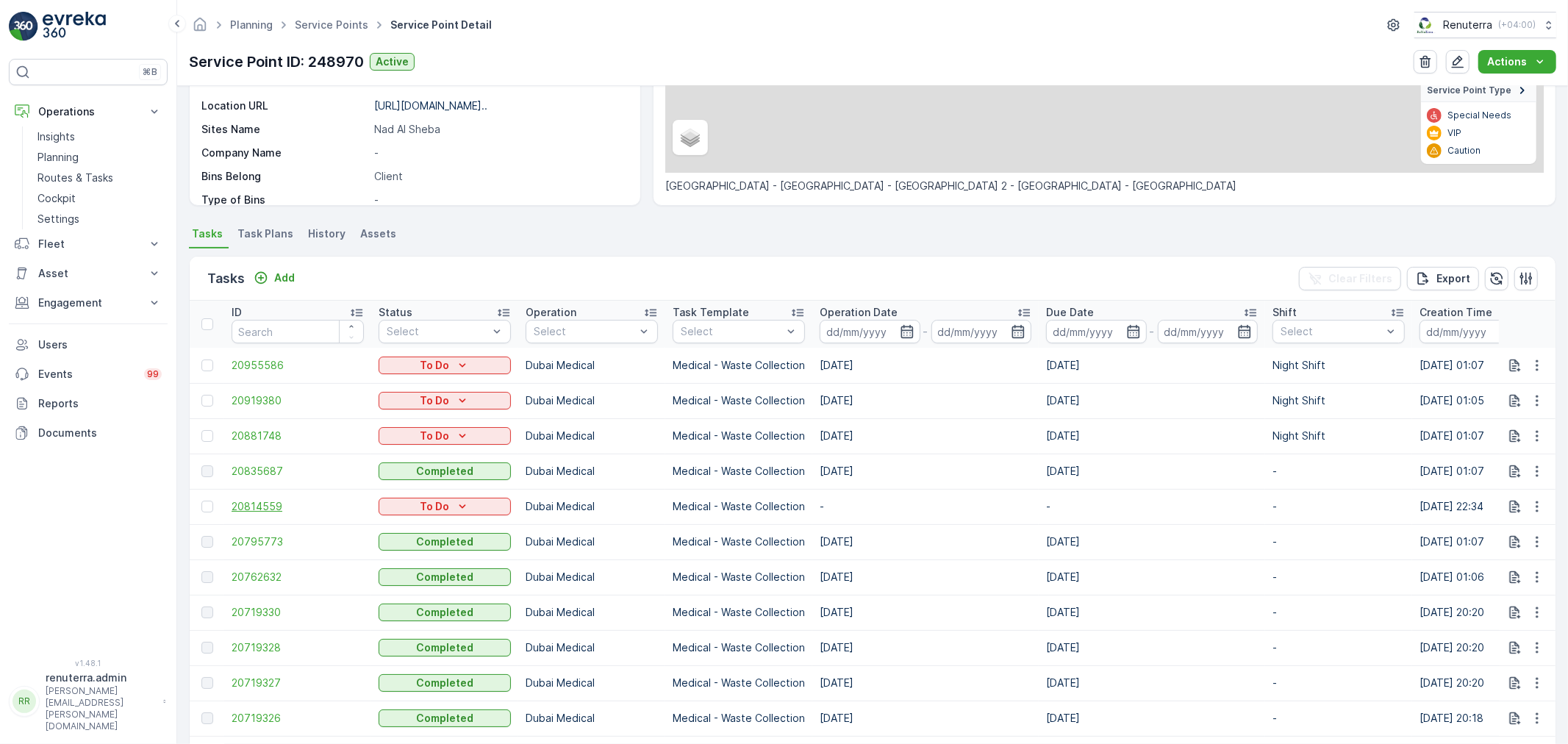
scroll to position [245, 0]
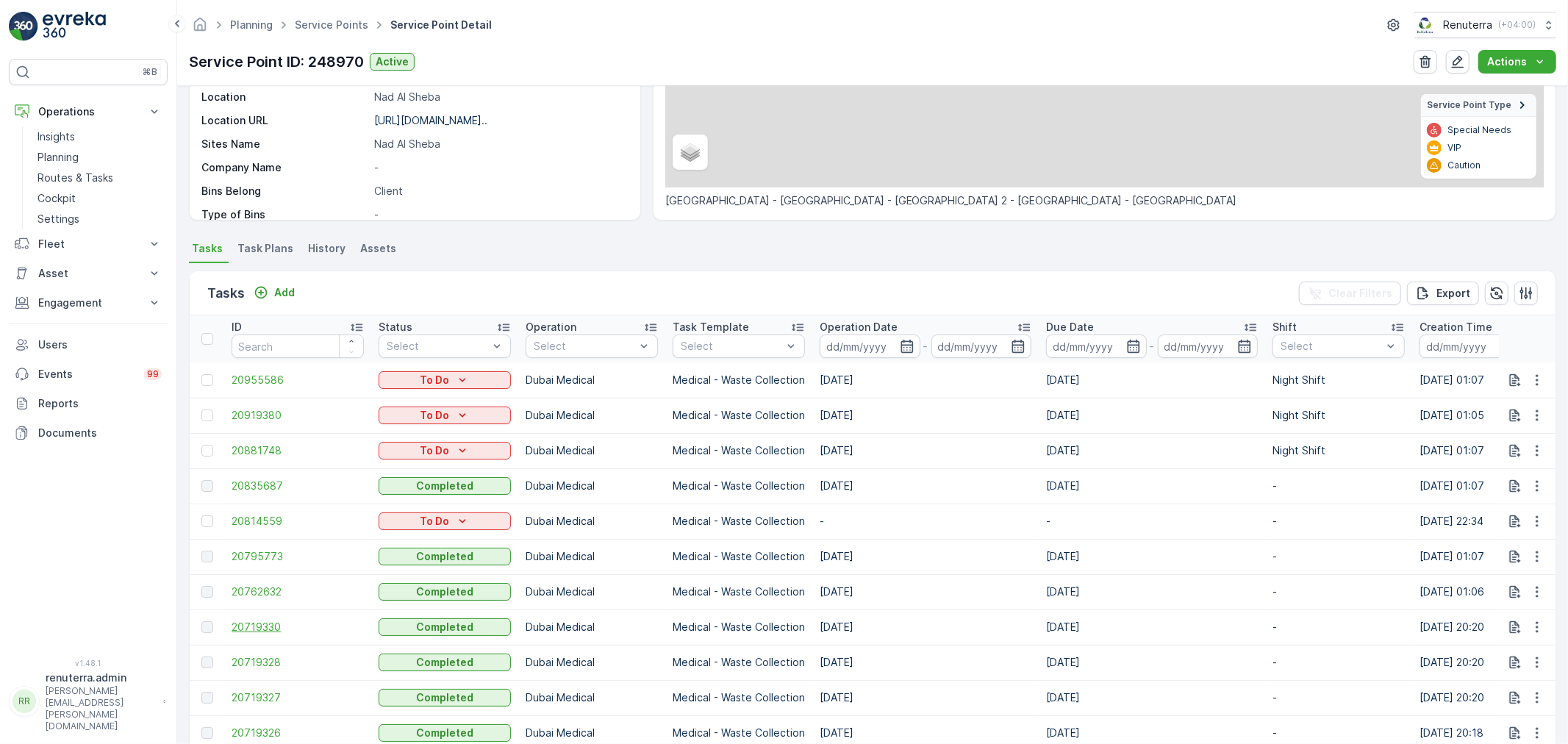
click at [266, 630] on span "20719330" at bounding box center [298, 627] width 132 height 15
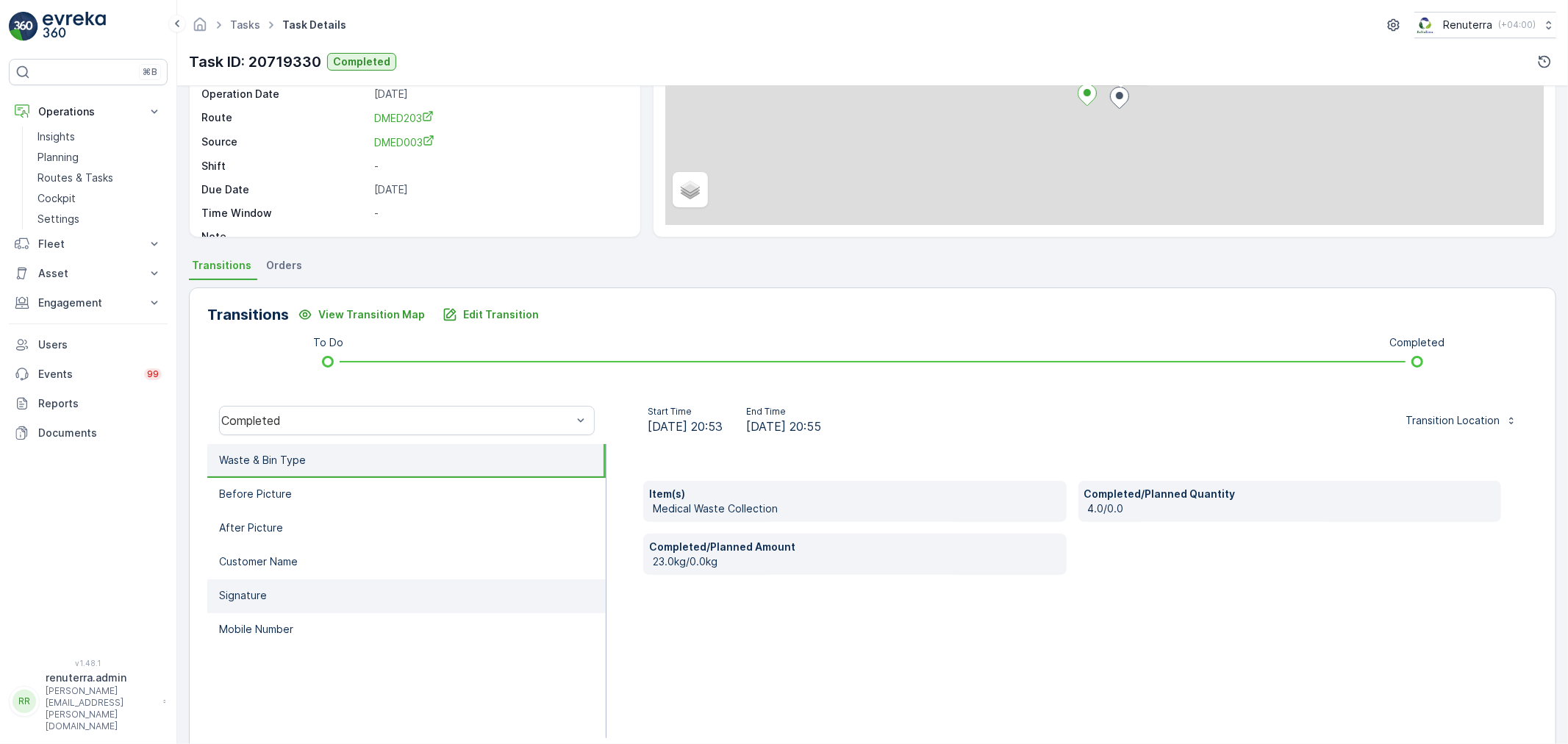
scroll to position [163, 0]
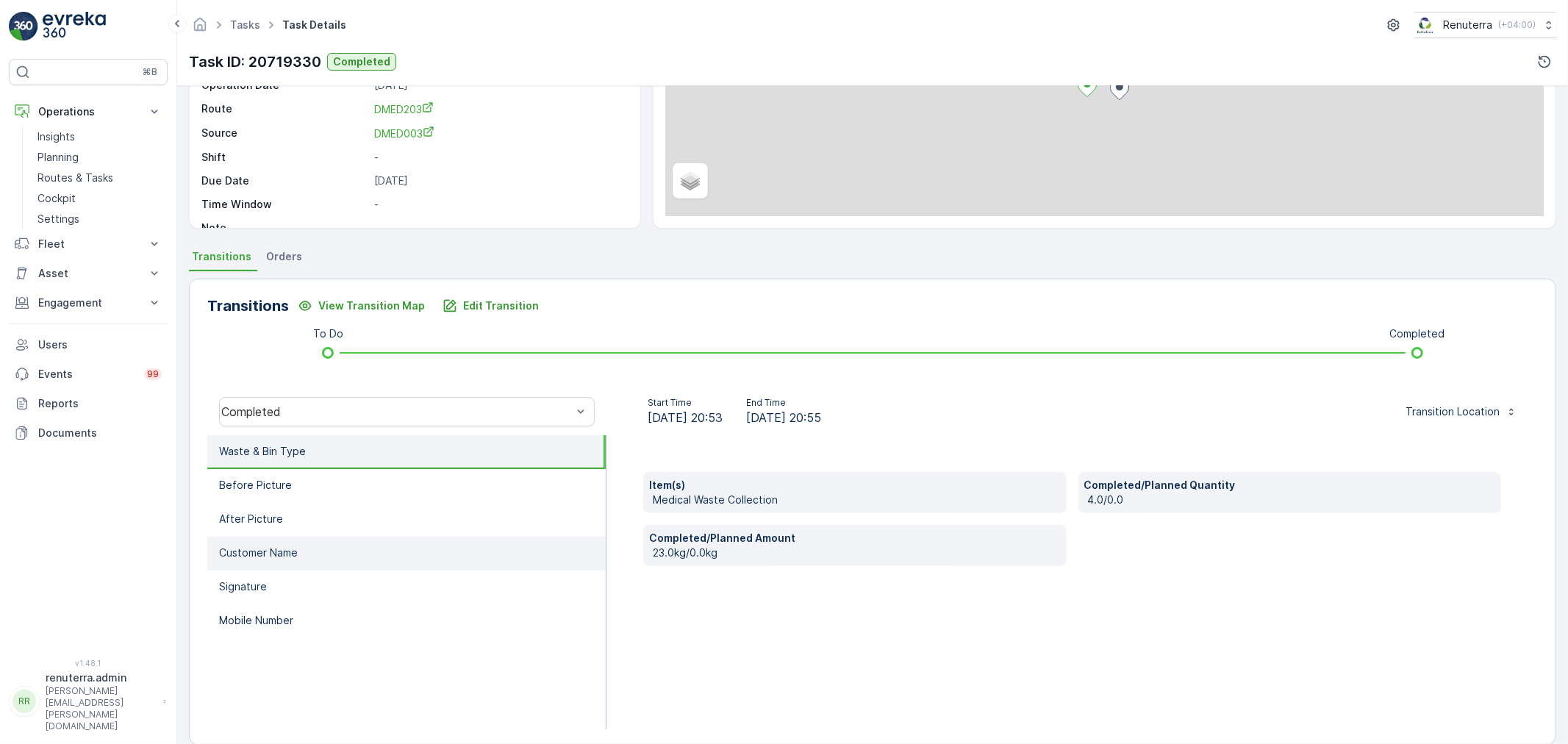
click at [297, 549] on p "Customer Name" at bounding box center [259, 552] width 78 height 15
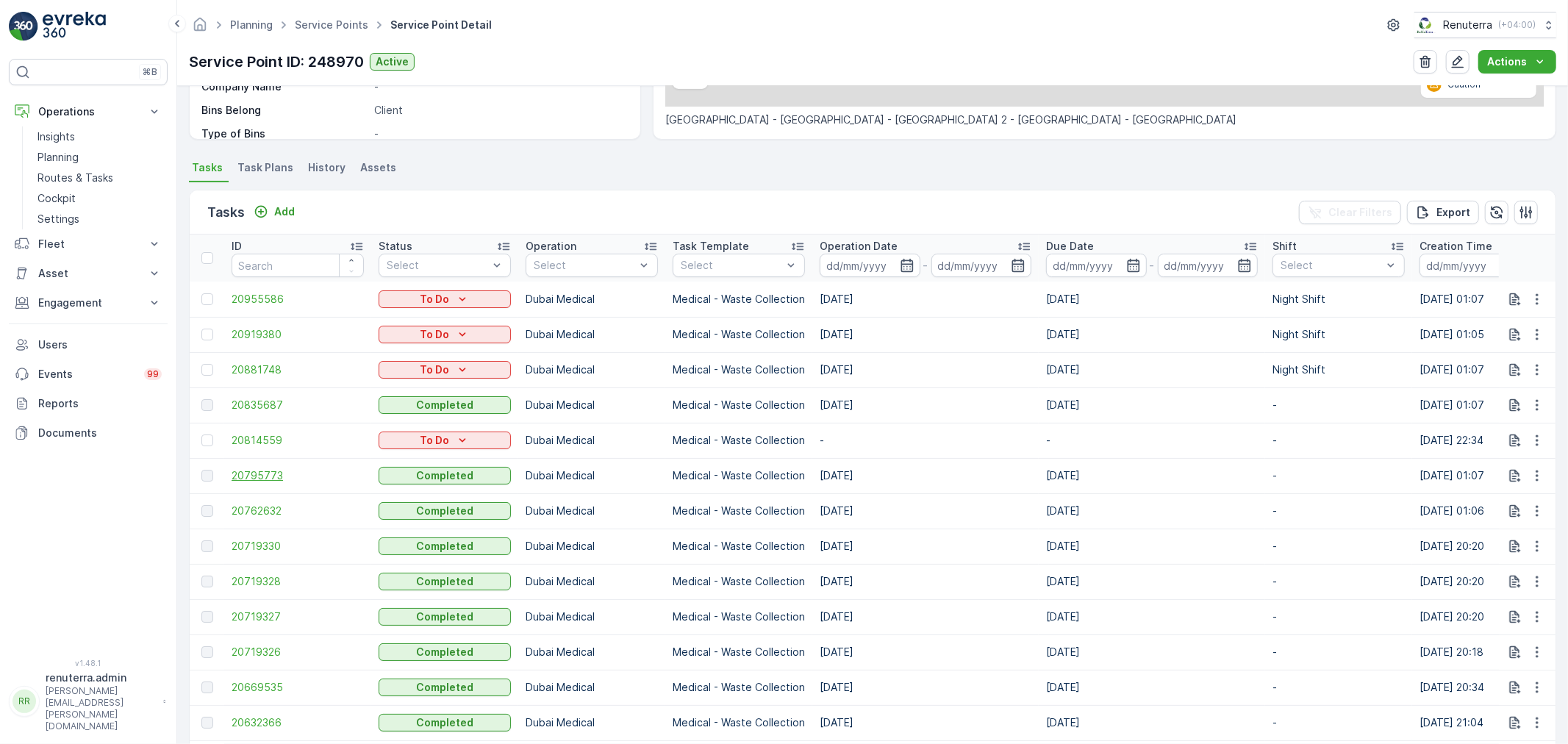
scroll to position [327, 0]
click at [248, 653] on span "20719326" at bounding box center [298, 652] width 132 height 15
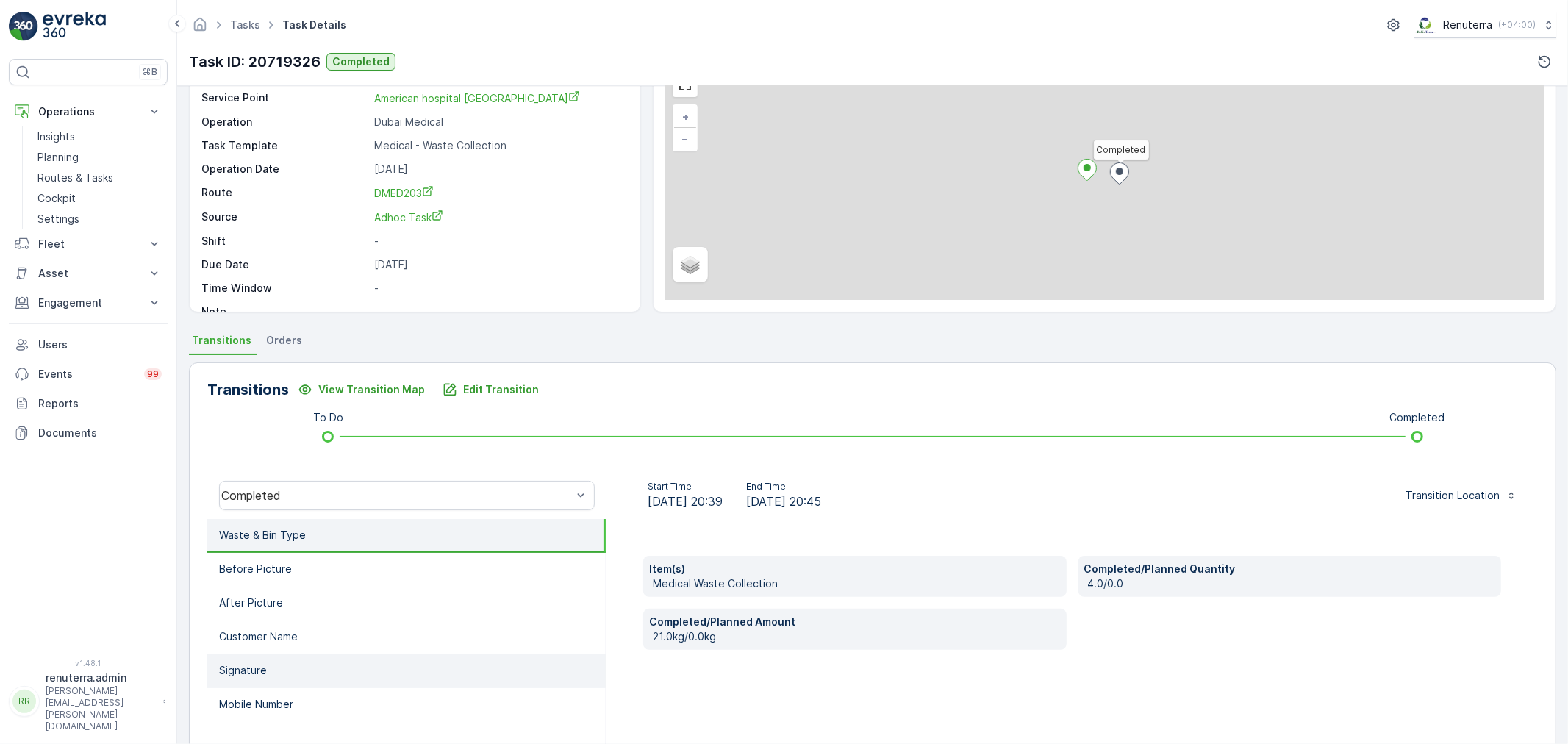
scroll to position [82, 0]
click at [275, 664] on li "Signature" at bounding box center [407, 669] width 399 height 34
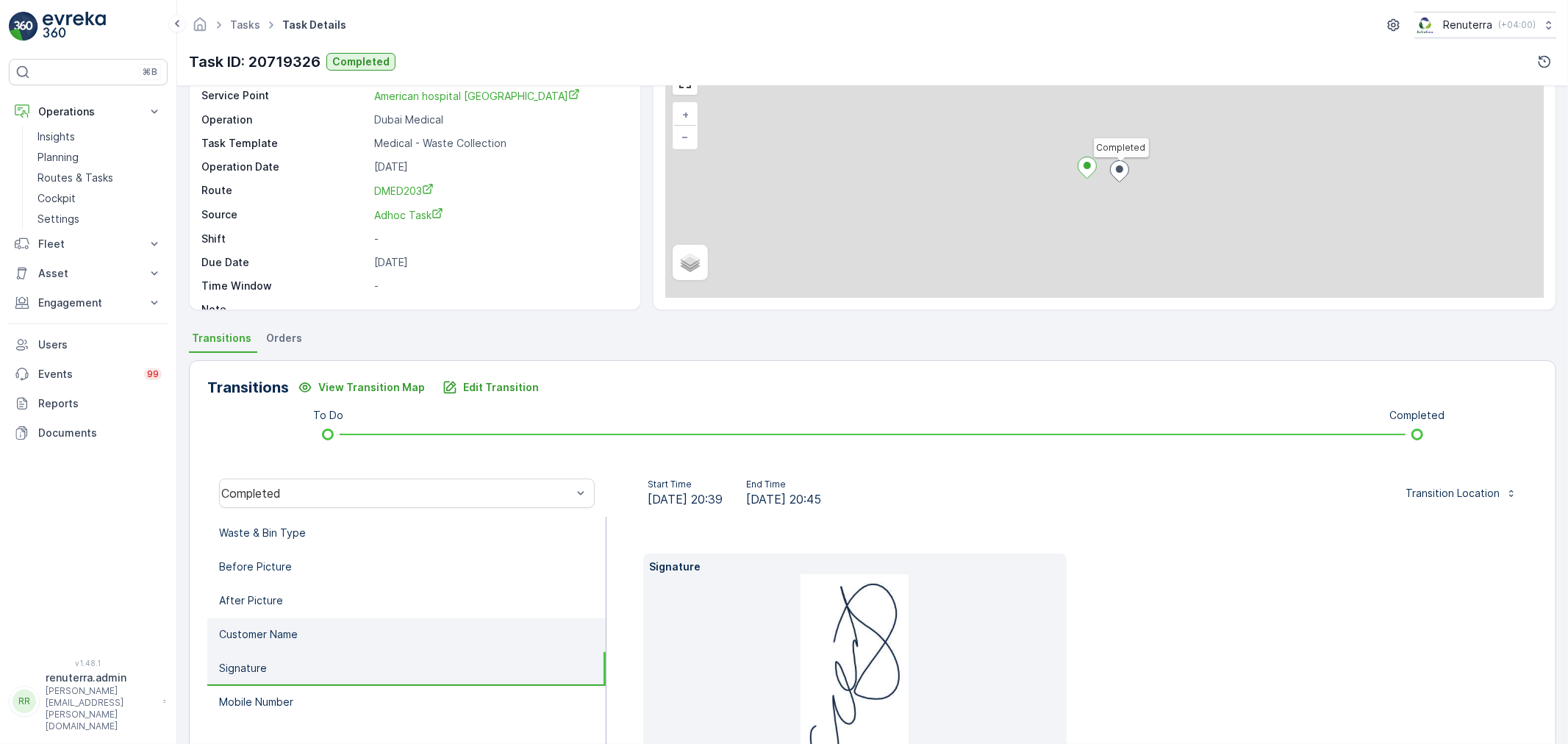
click at [287, 622] on li "Customer Name" at bounding box center [407, 635] width 399 height 34
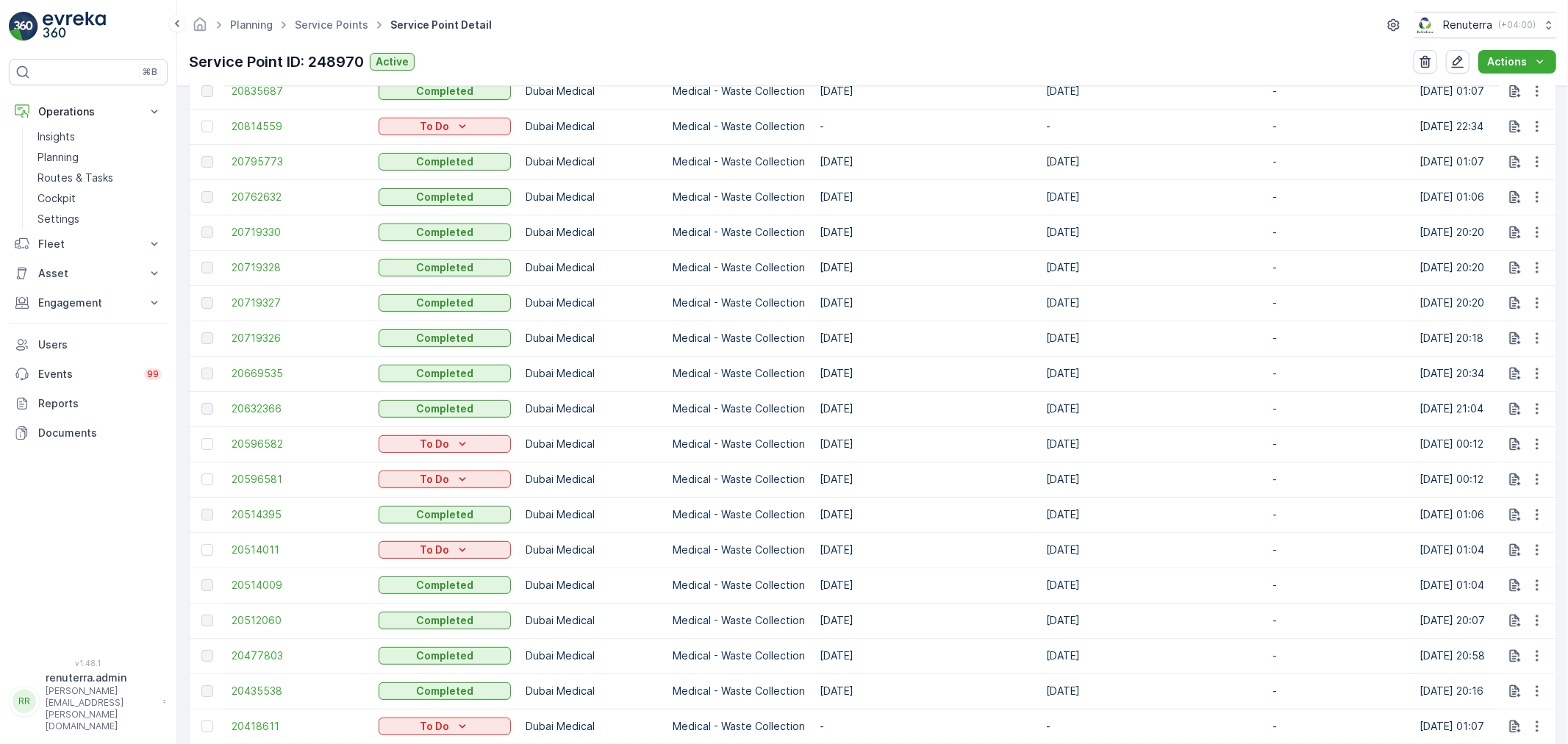
scroll to position [653, 0]
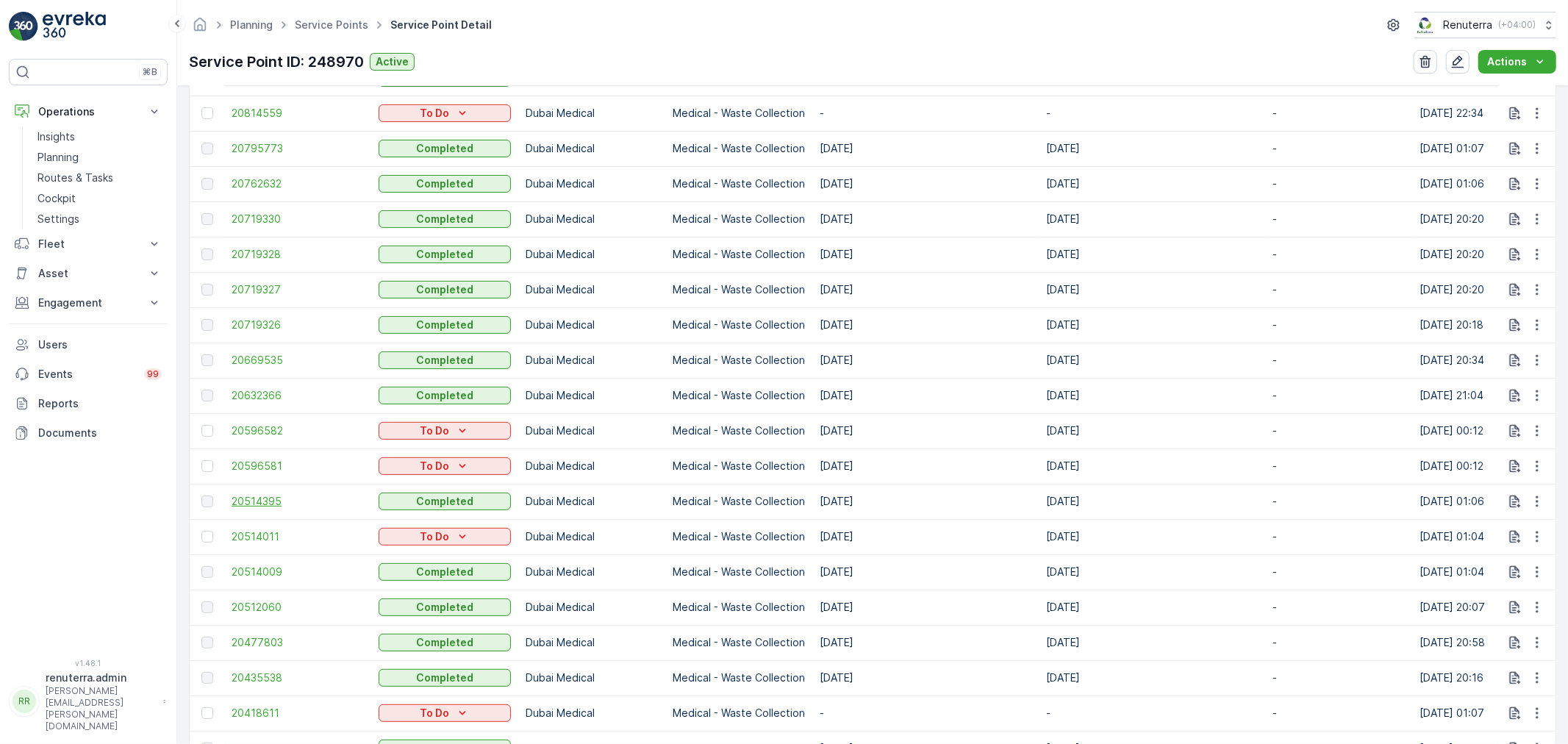
click at [250, 494] on span "20514395" at bounding box center [298, 501] width 132 height 15
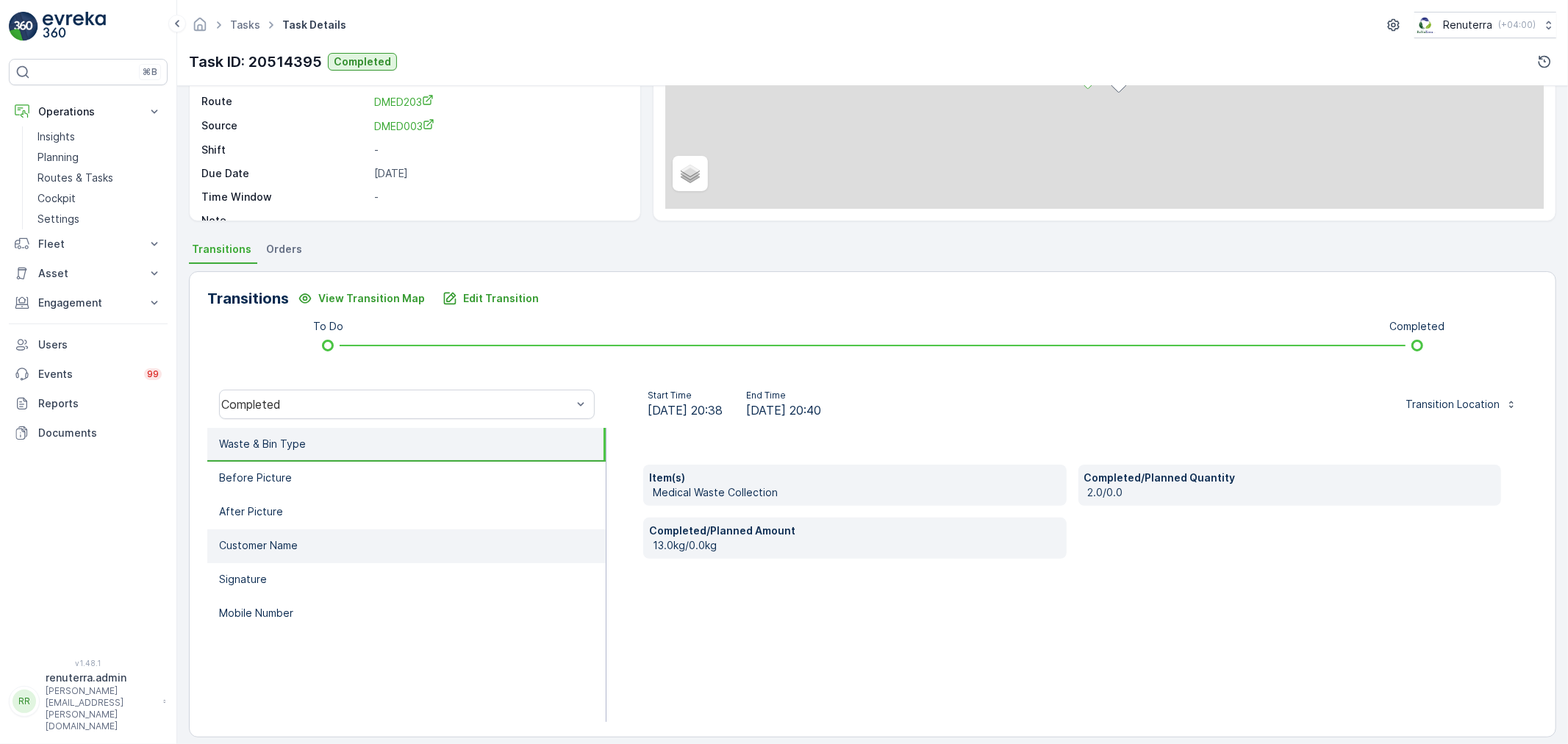
scroll to position [182, 0]
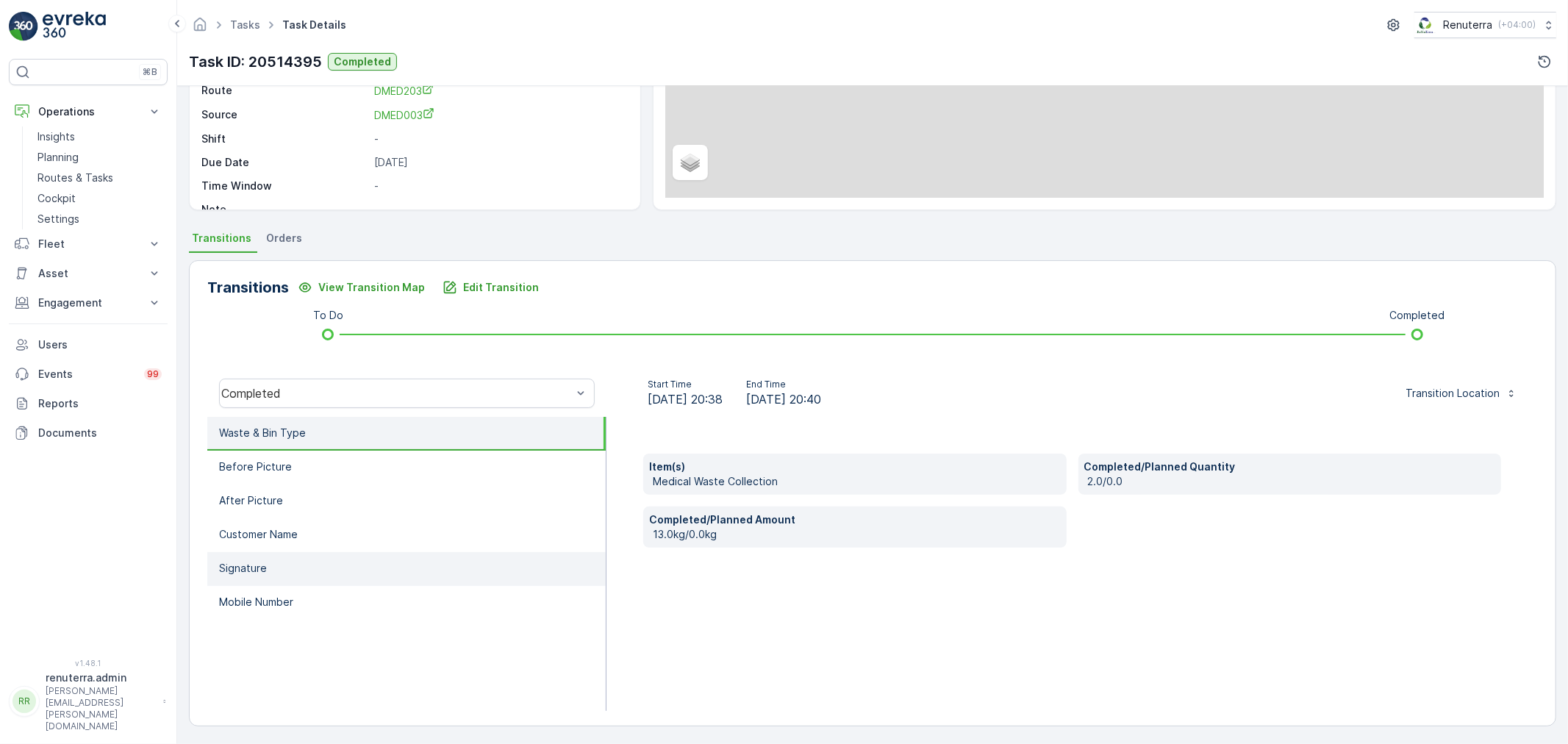
click at [301, 569] on li "Signature" at bounding box center [407, 569] width 399 height 34
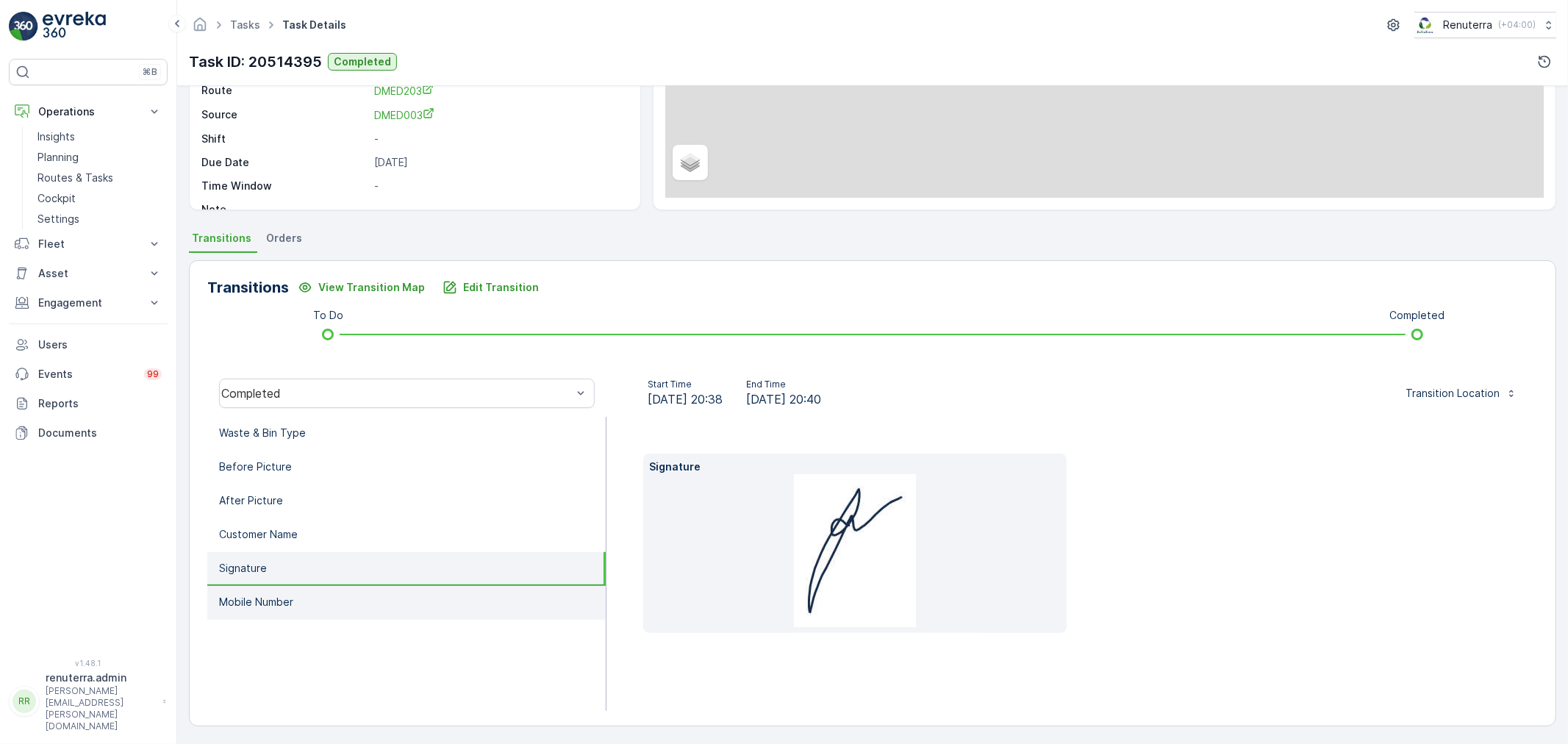
click at [291, 603] on p "Mobile Number" at bounding box center [256, 602] width 74 height 15
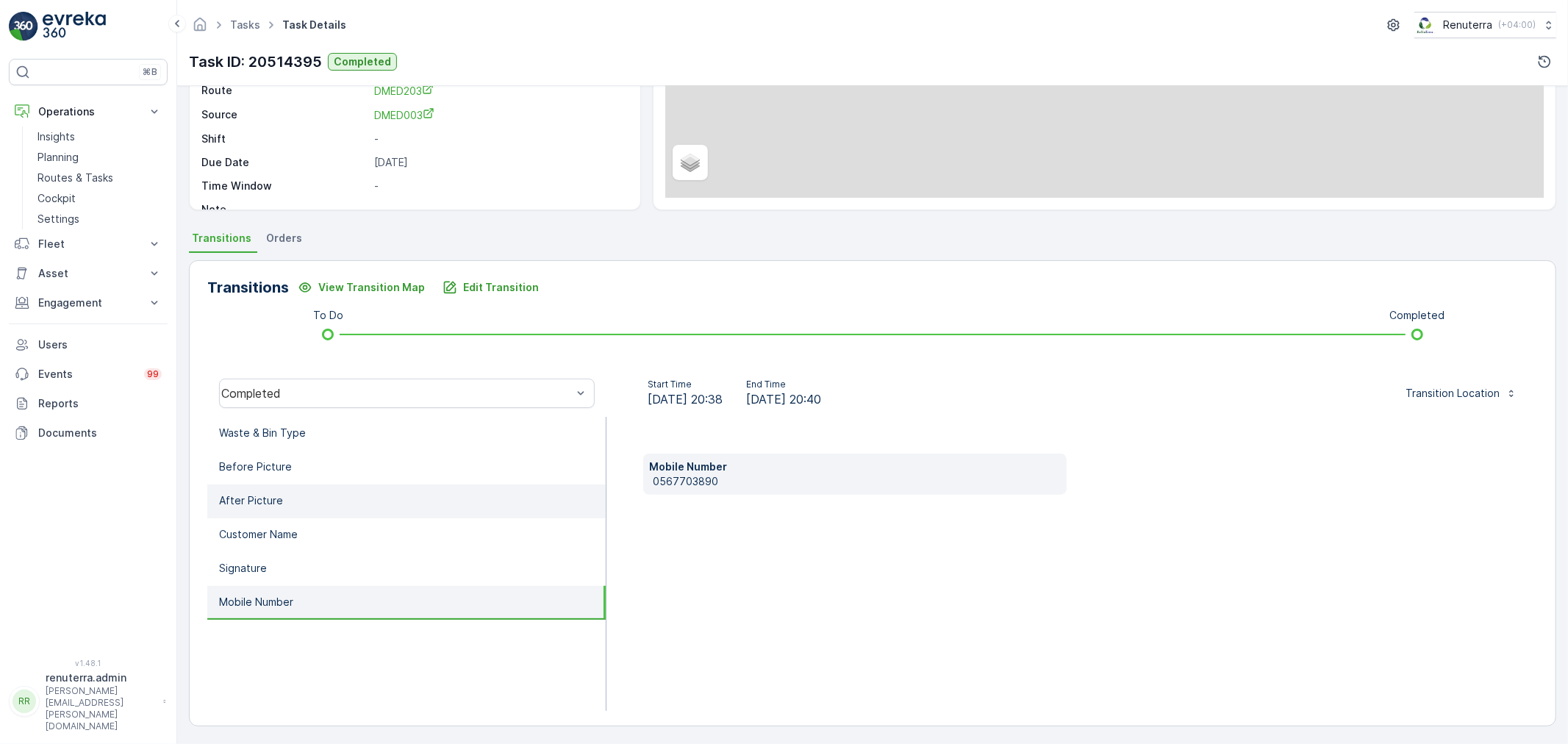
click at [266, 497] on p "After Picture" at bounding box center [251, 500] width 64 height 15
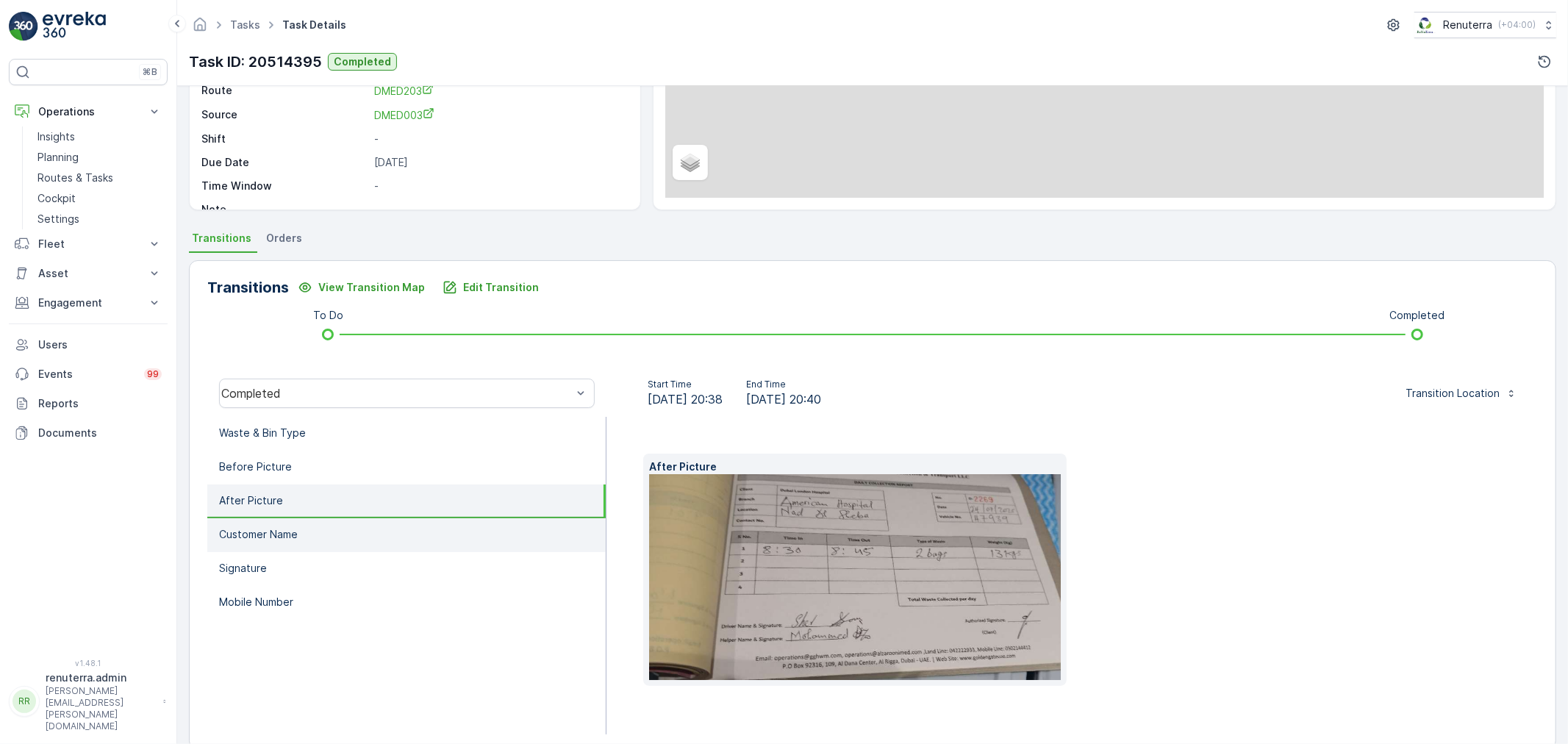
click at [277, 532] on p "Customer Name" at bounding box center [259, 534] width 78 height 15
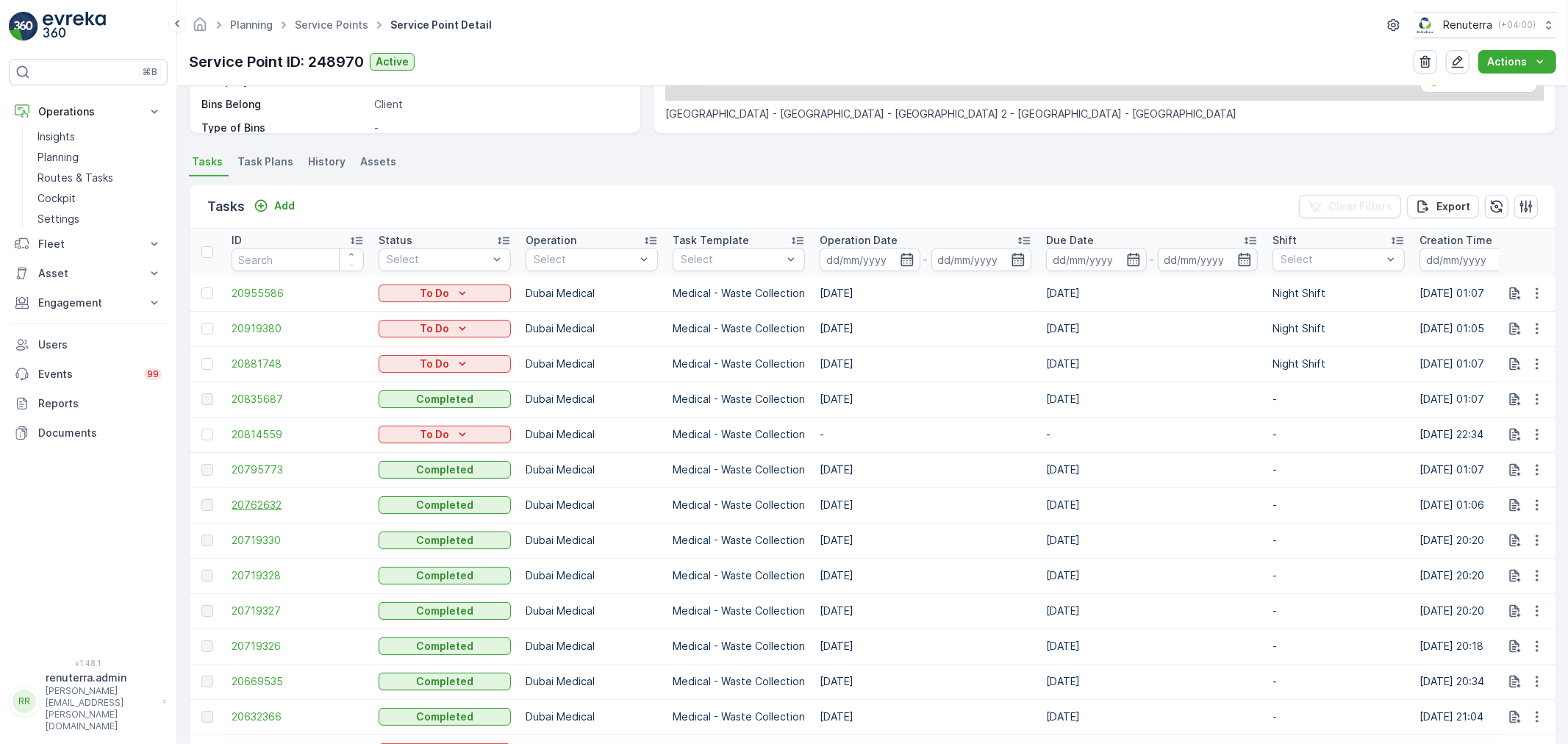
scroll to position [409, 0]
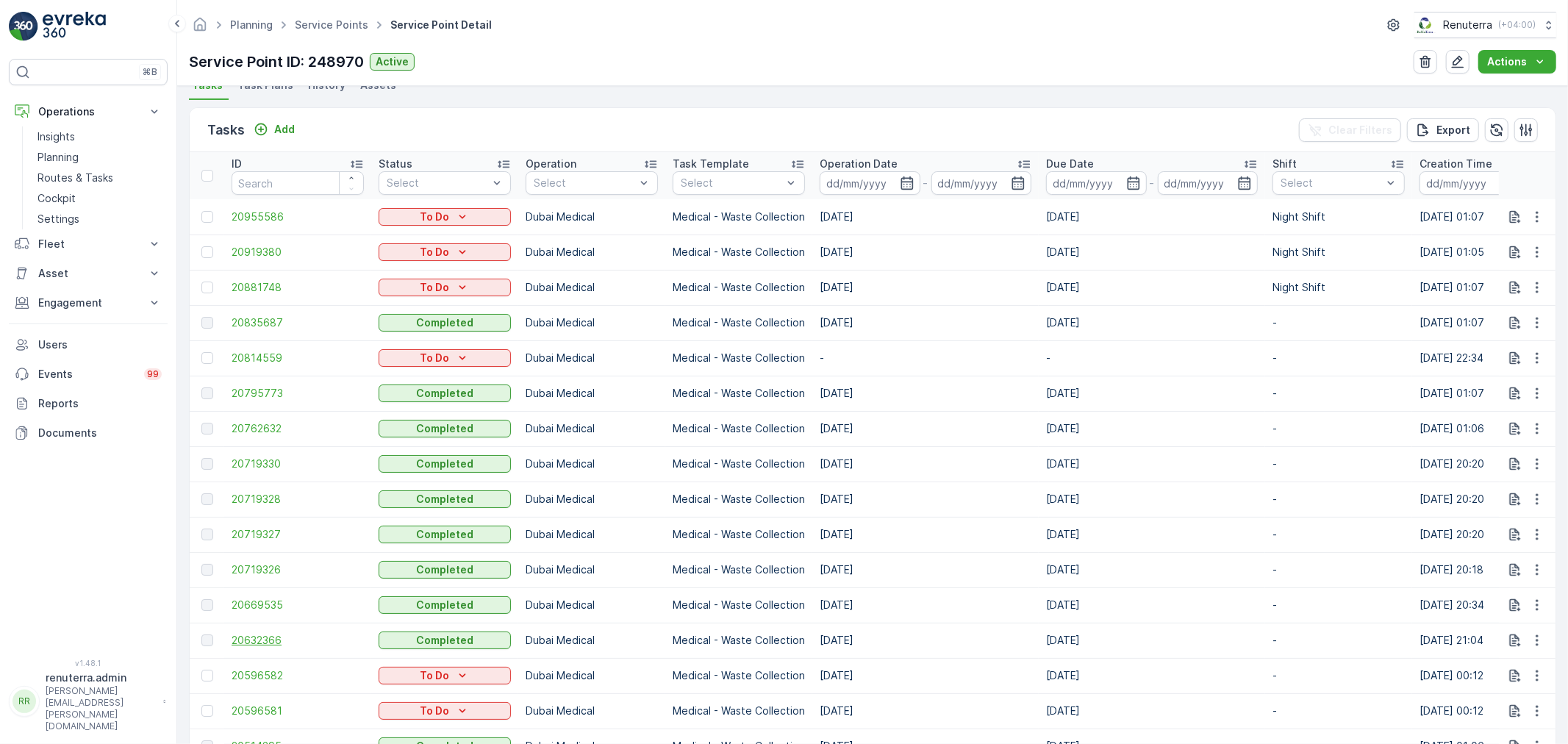
click at [260, 637] on span "20632366" at bounding box center [298, 640] width 132 height 15
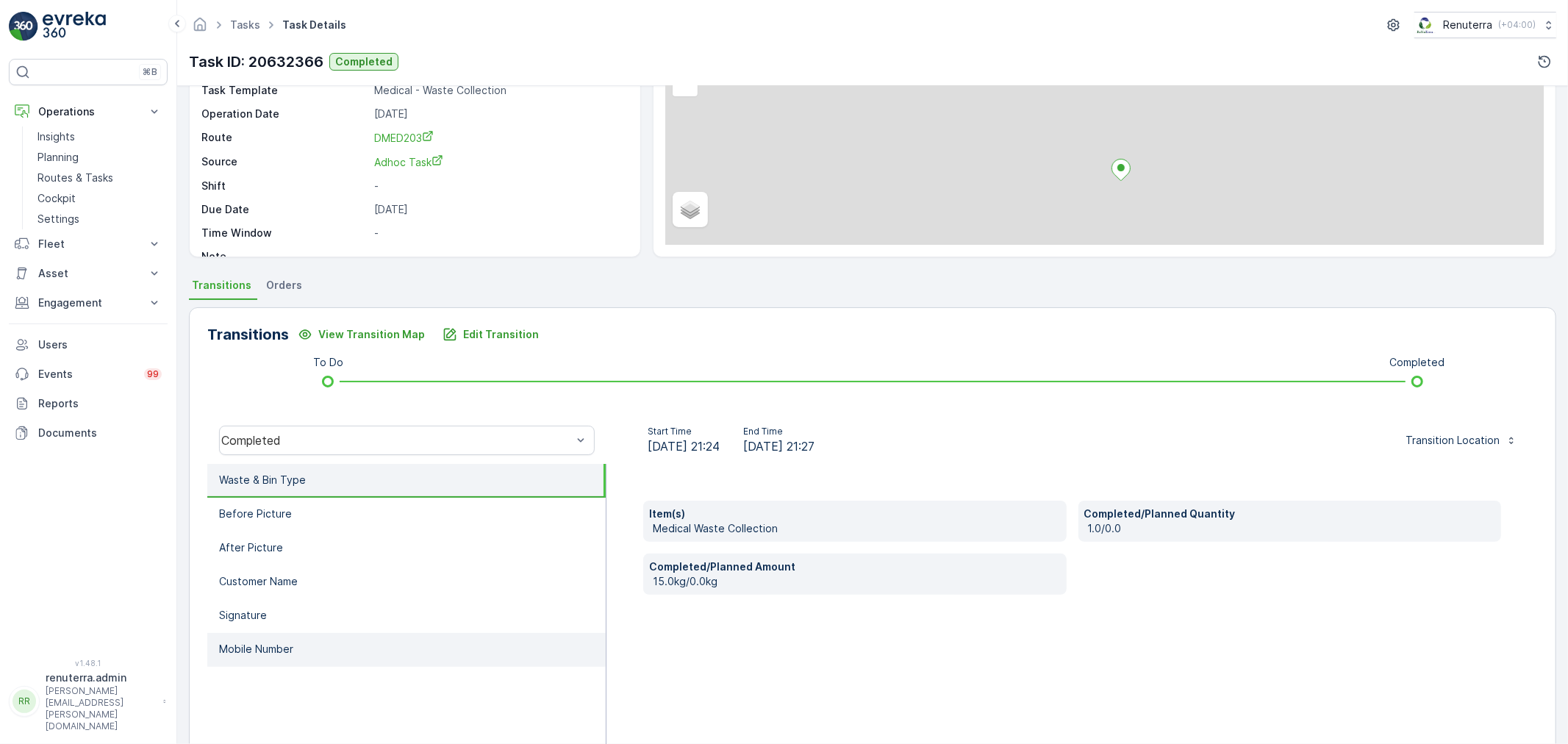
scroll to position [163, 0]
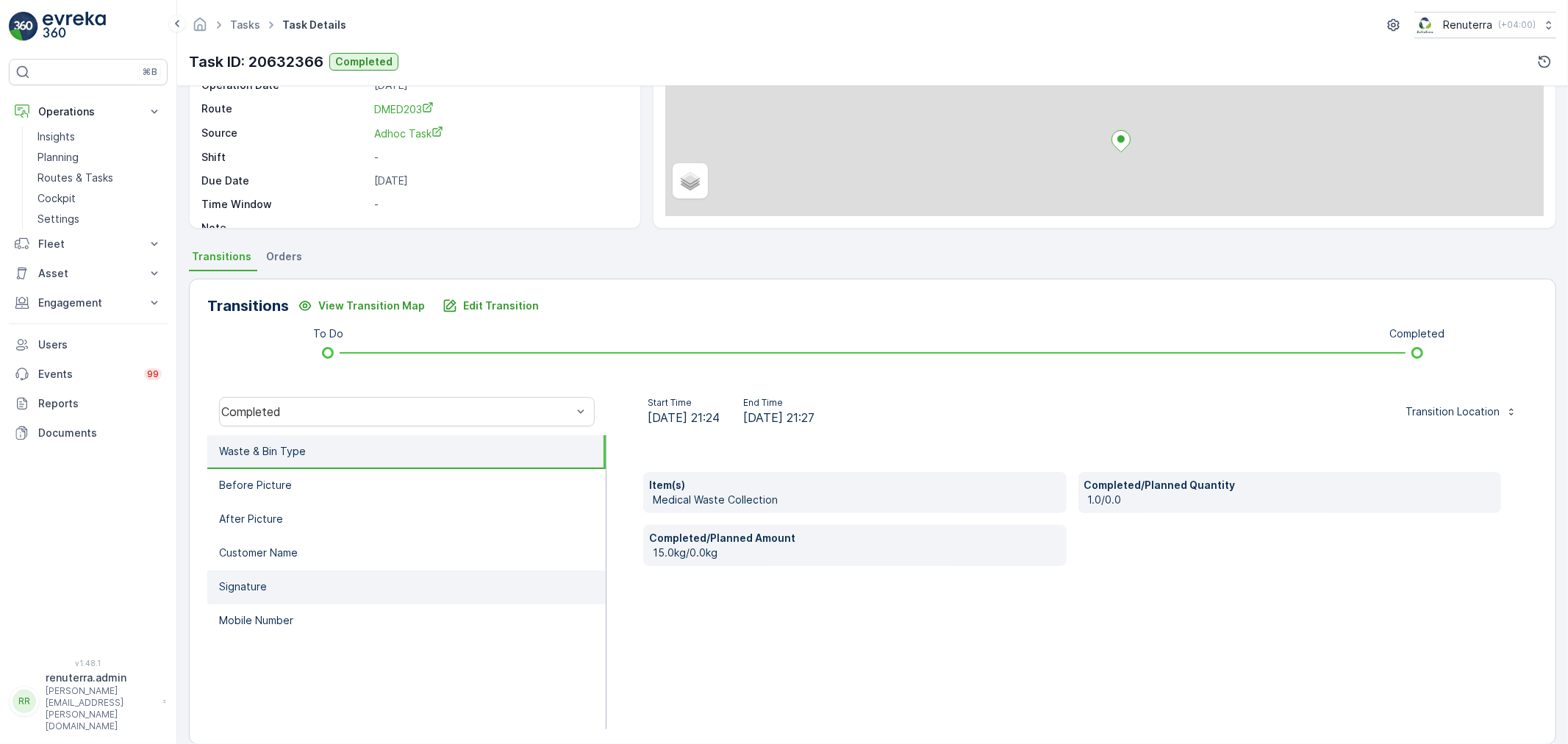
click at [290, 577] on li "Signature" at bounding box center [407, 587] width 399 height 34
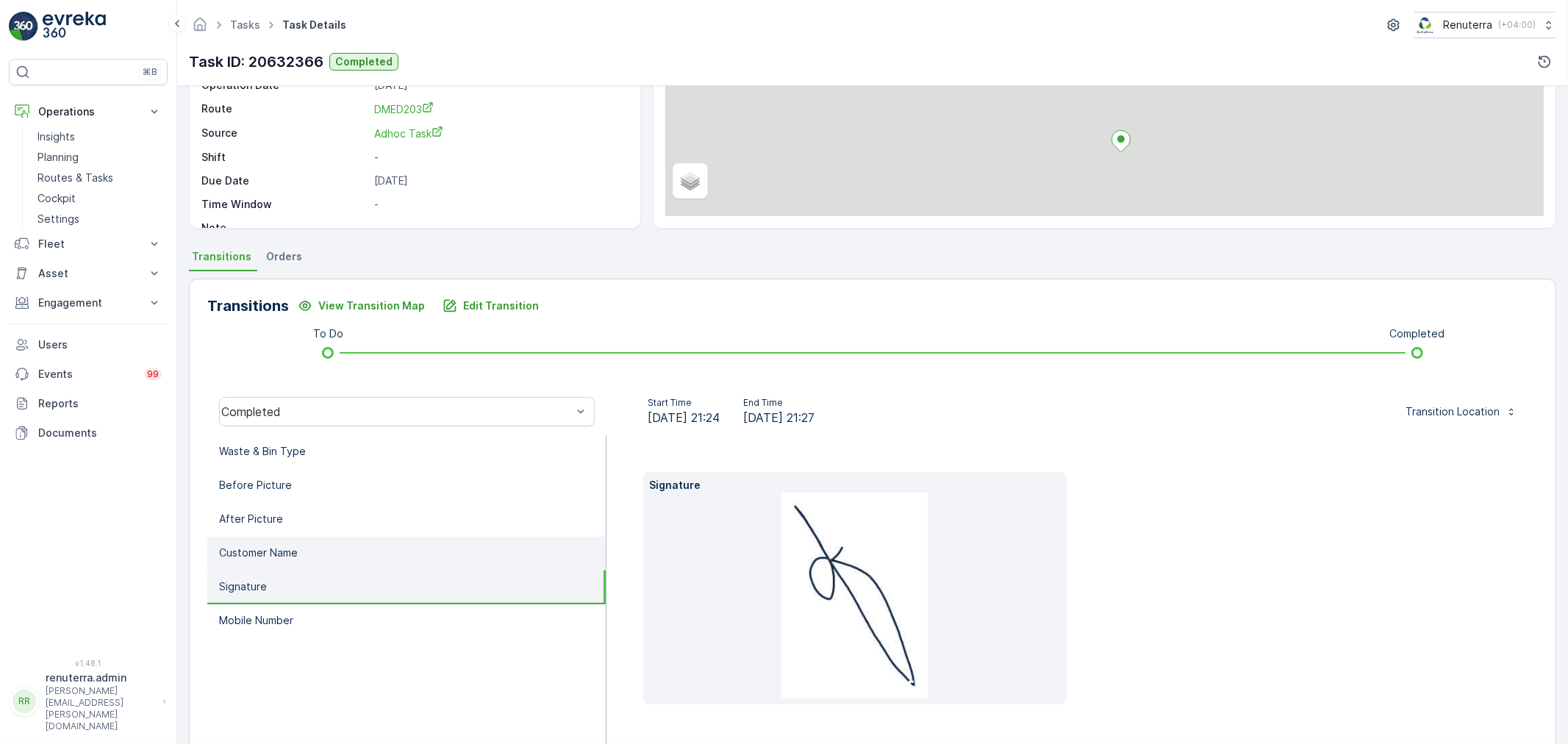
click at [312, 553] on li "Customer Name" at bounding box center [407, 553] width 399 height 34
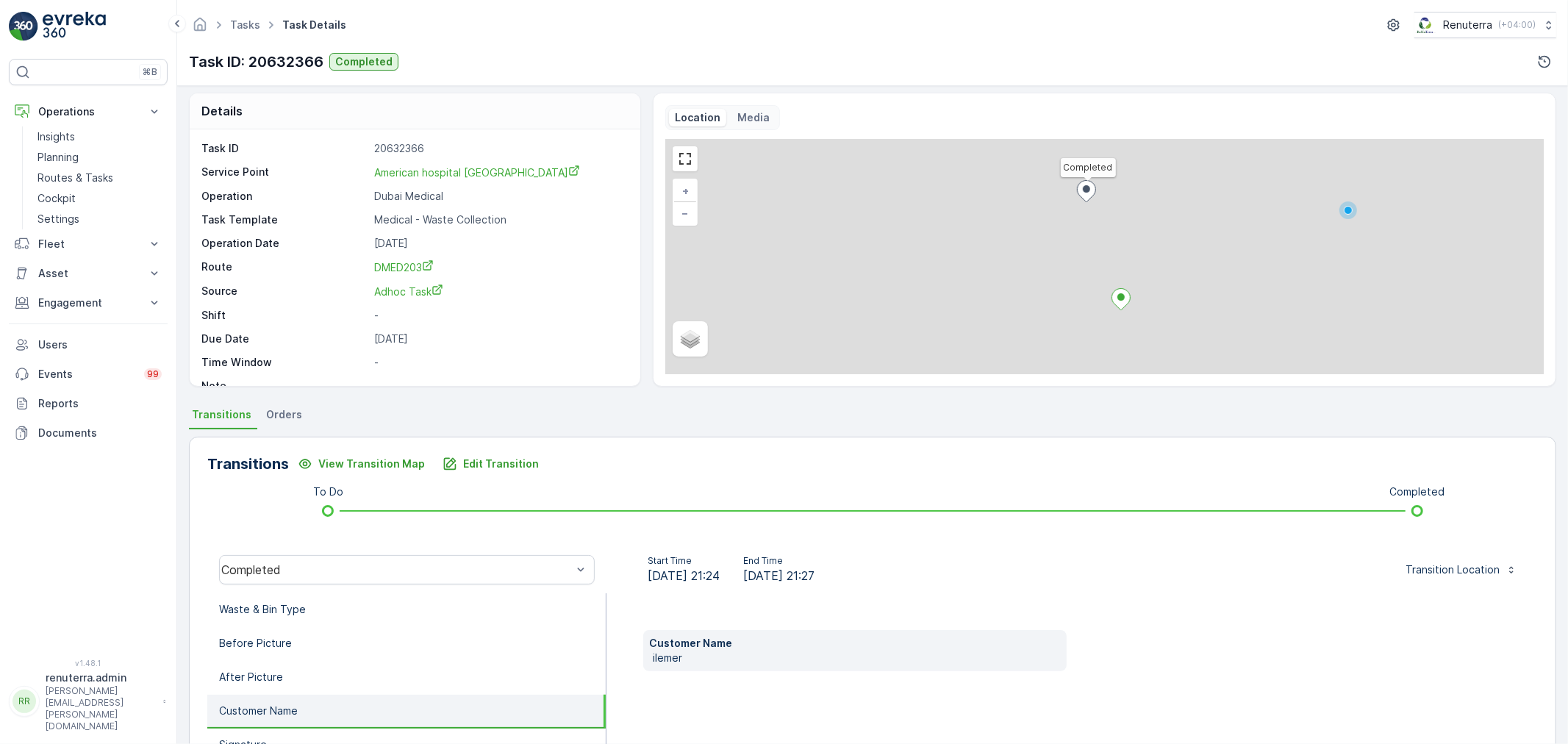
scroll to position [0, 0]
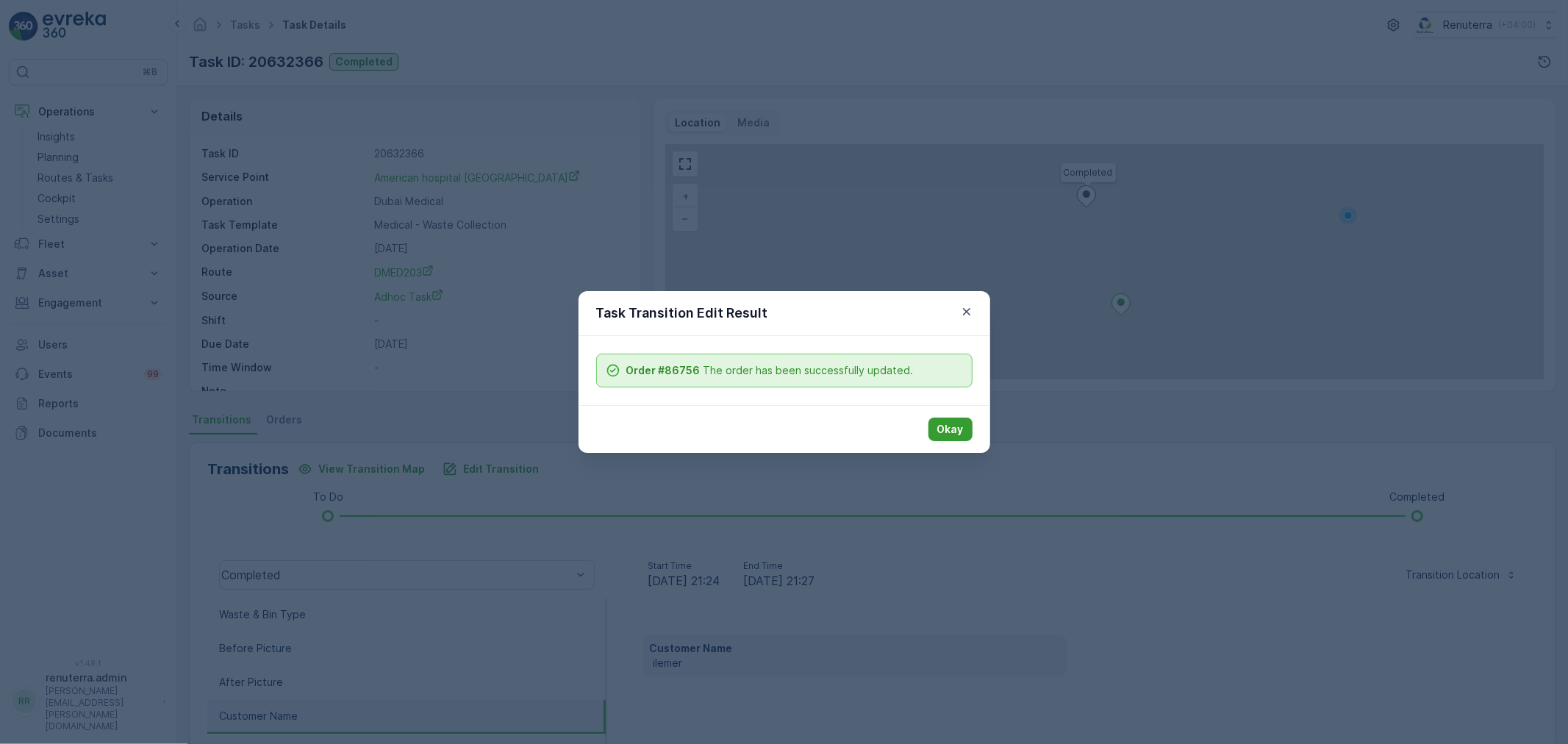
click at [959, 423] on p "Okay" at bounding box center [950, 429] width 26 height 15
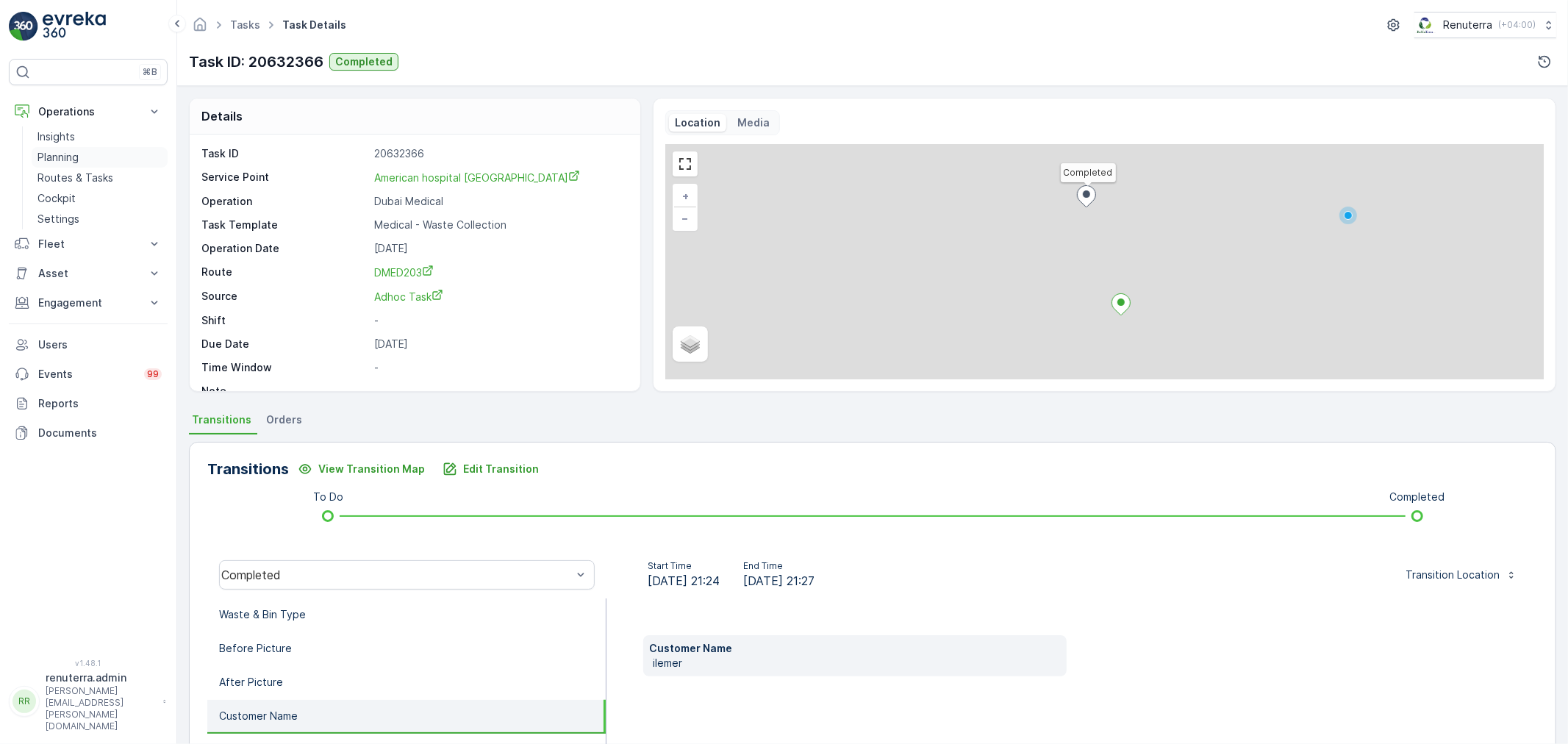
click at [74, 149] on link "Planning" at bounding box center [99, 158] width 136 height 21
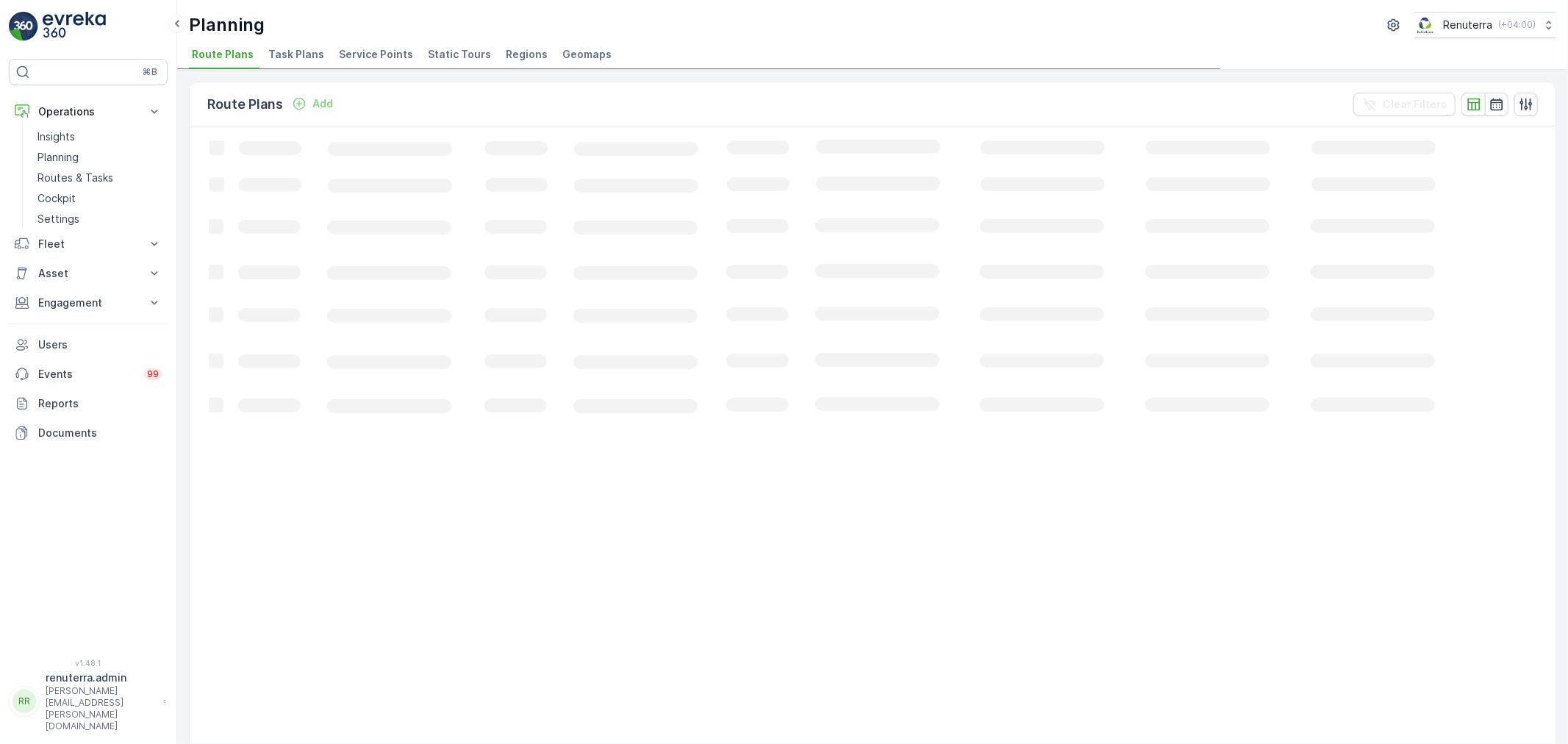
click at [367, 45] on li "Service Points" at bounding box center [377, 57] width 83 height 25
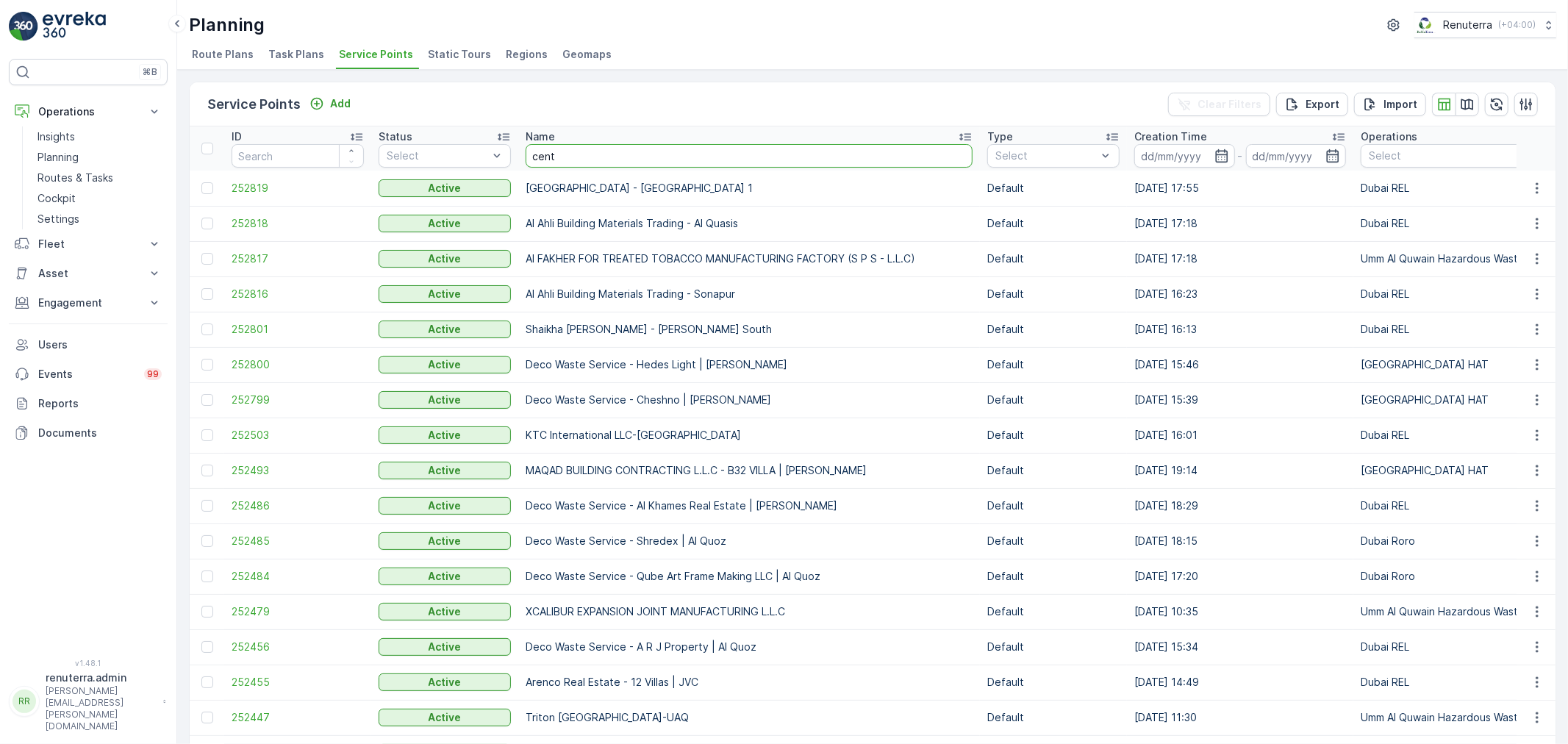
type input "centa"
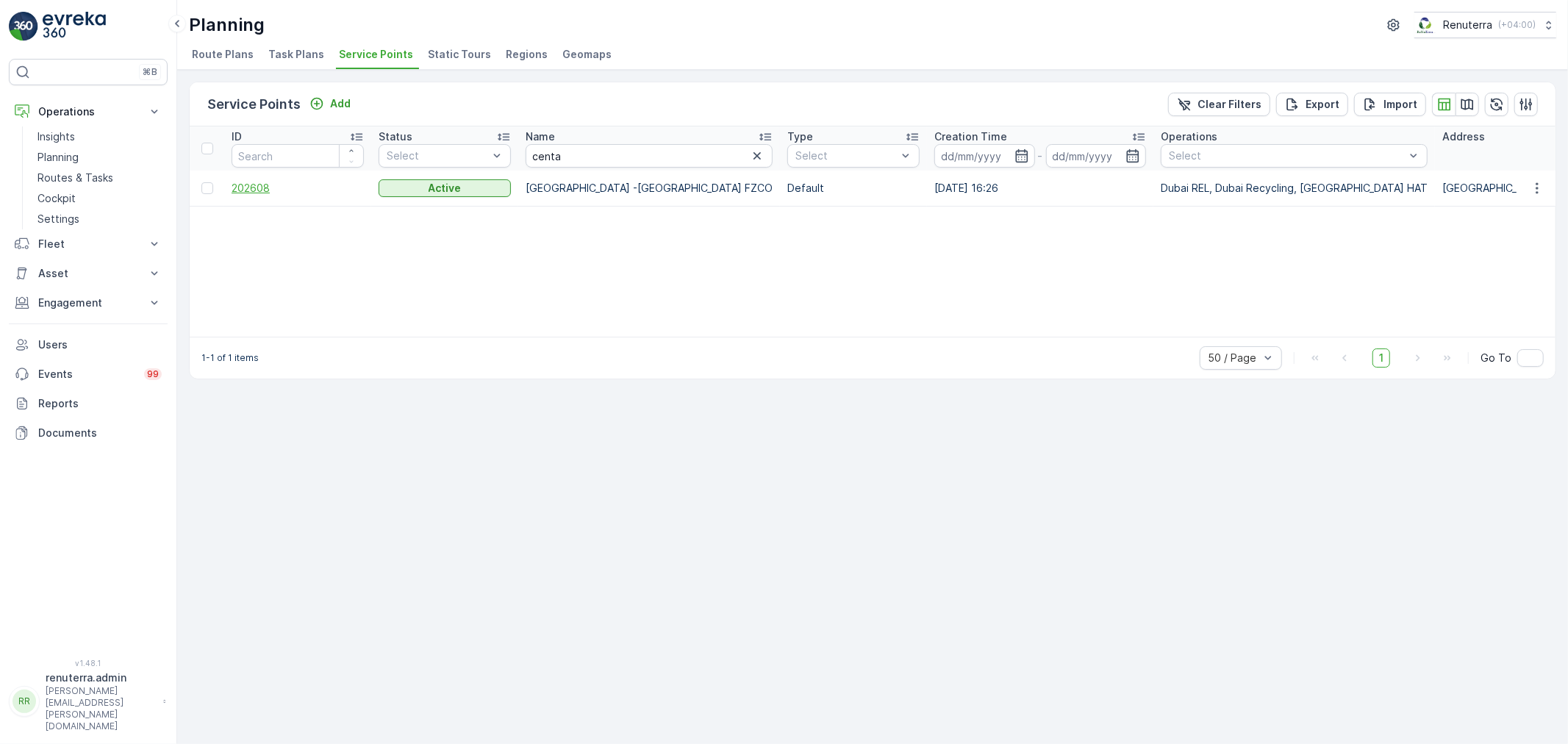
click at [259, 192] on span "202608" at bounding box center [298, 188] width 132 height 15
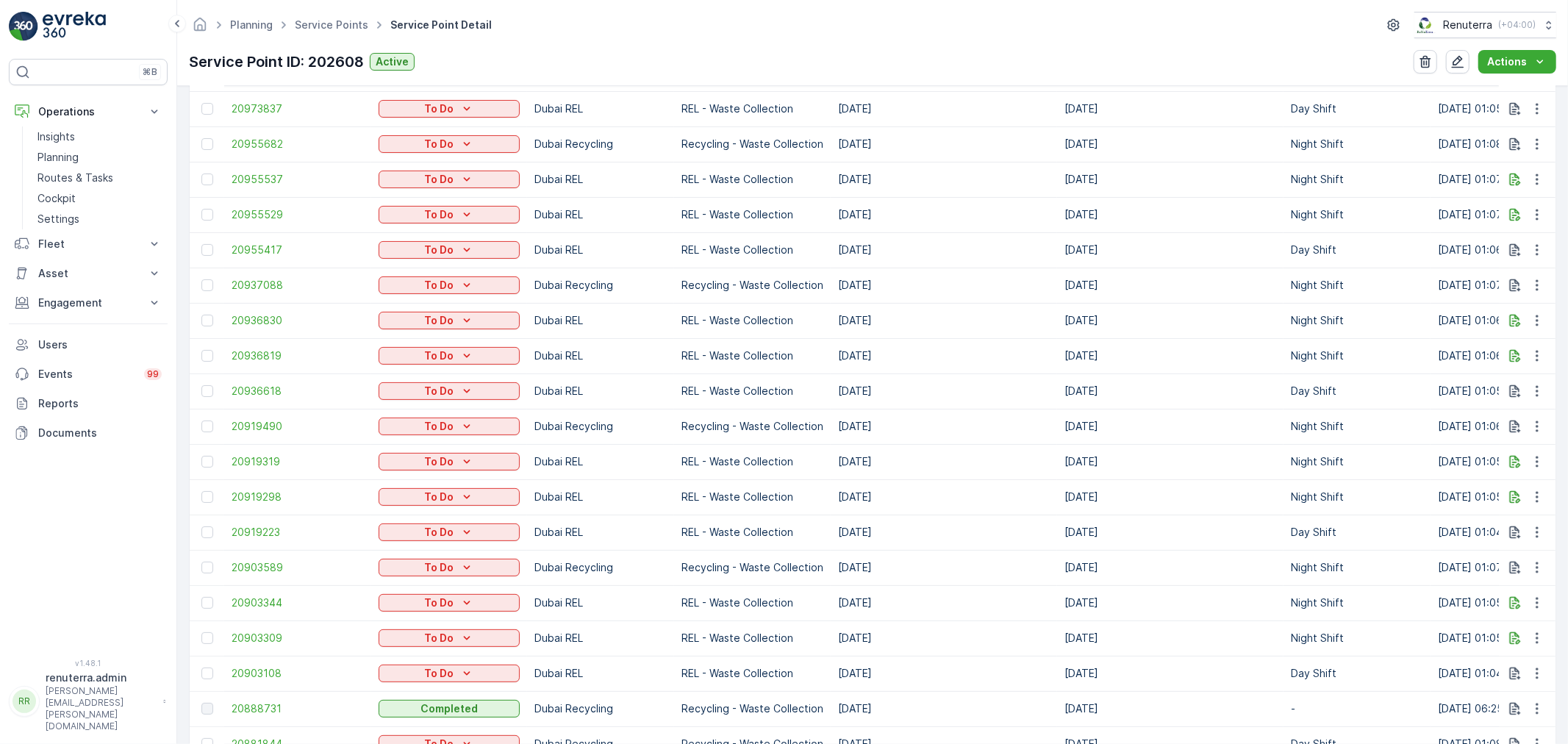
scroll to position [817, 0]
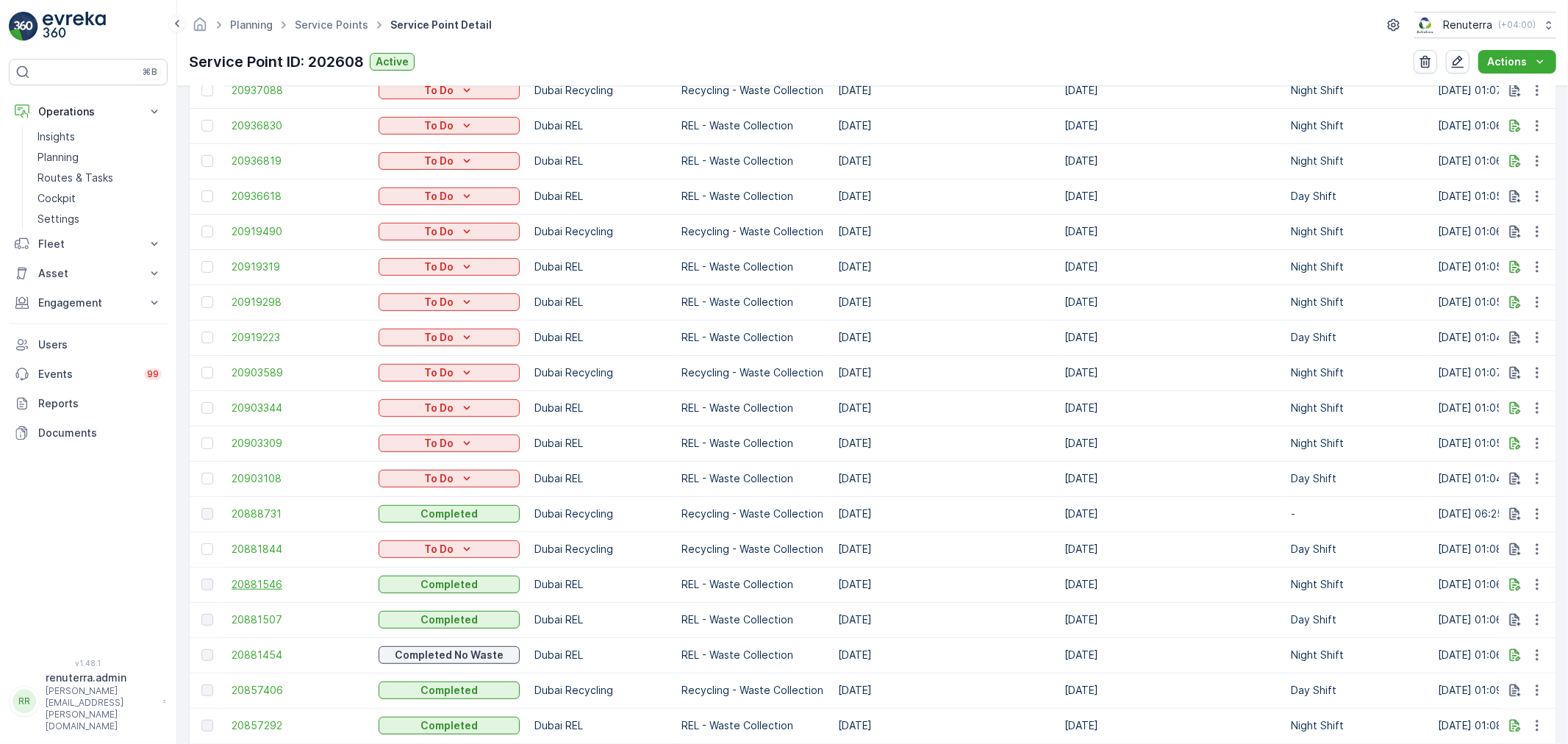
click at [273, 581] on span "20881546" at bounding box center [298, 585] width 132 height 15
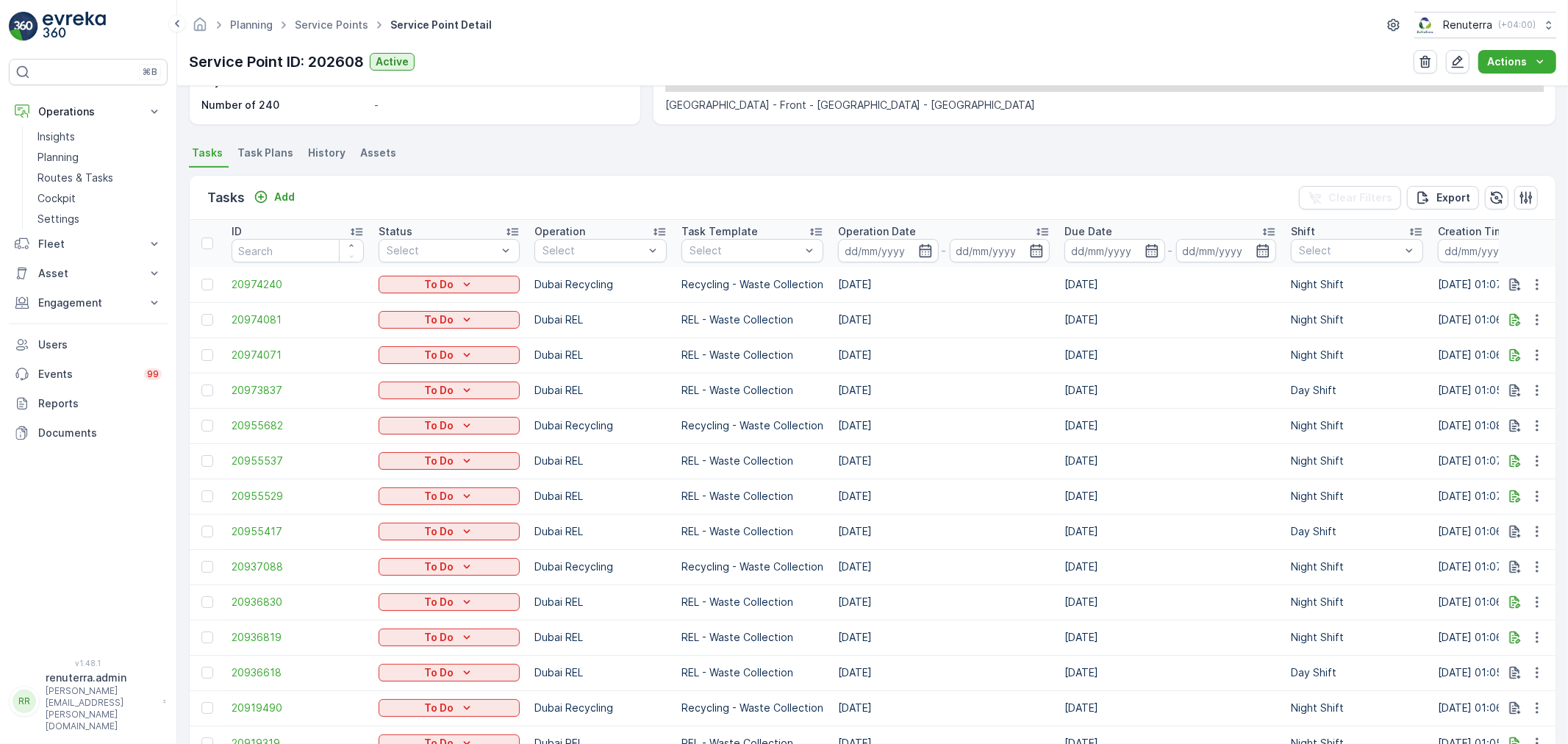
scroll to position [409, 0]
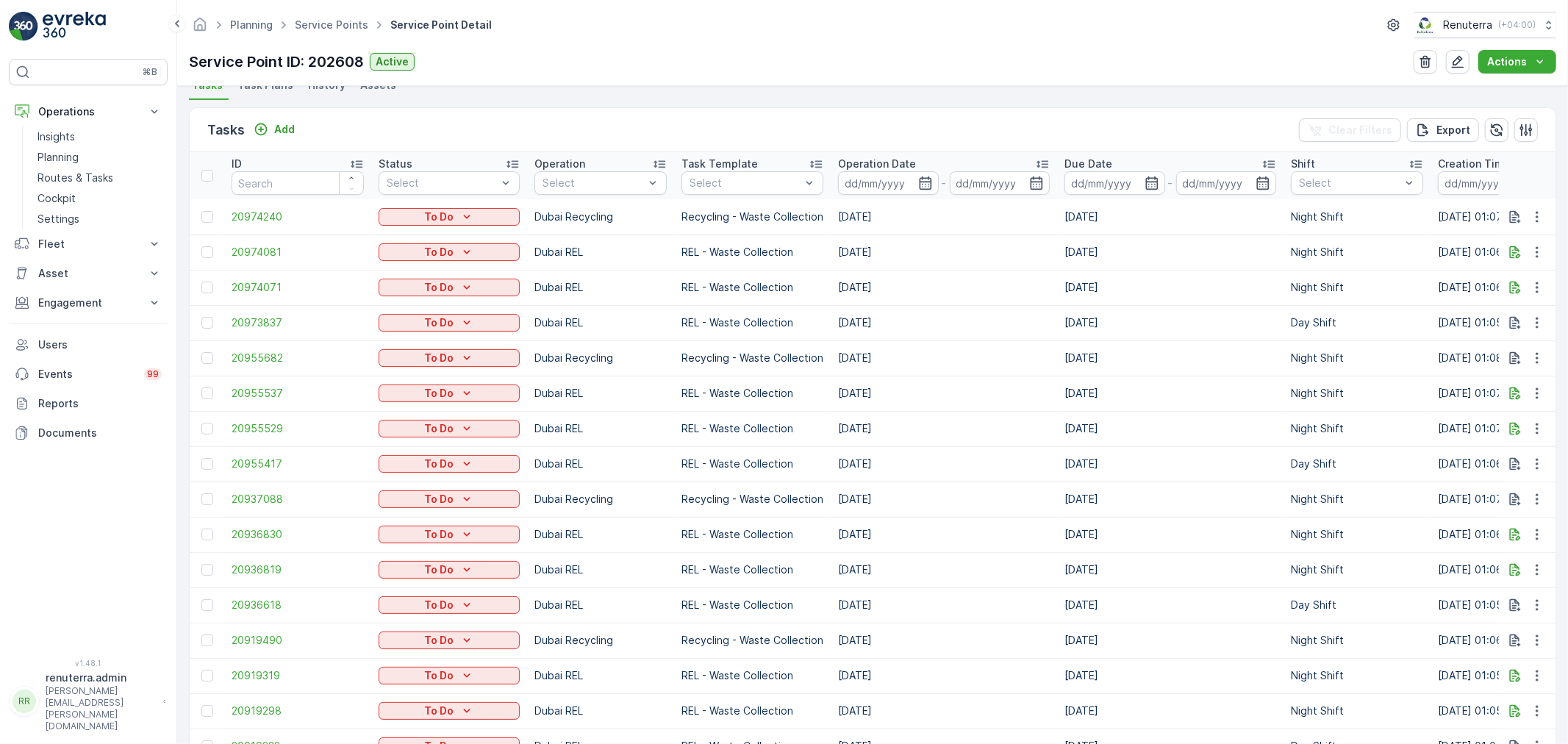
drag, startPoint x: 569, startPoint y: 169, endPoint x: 573, endPoint y: 239, distance: 70.1
click at [569, 169] on p "Operation" at bounding box center [560, 164] width 50 height 15
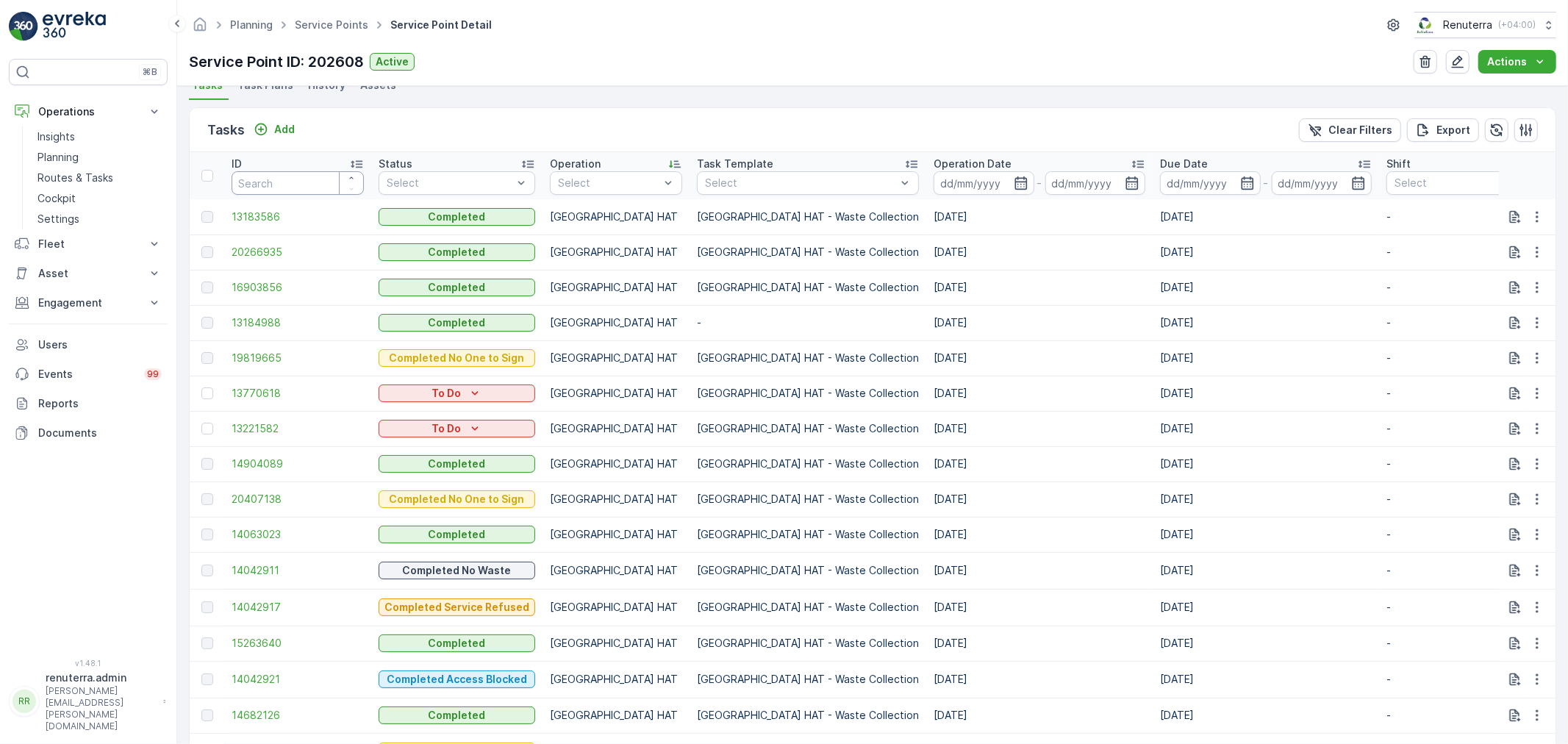
scroll to position [409, 0]
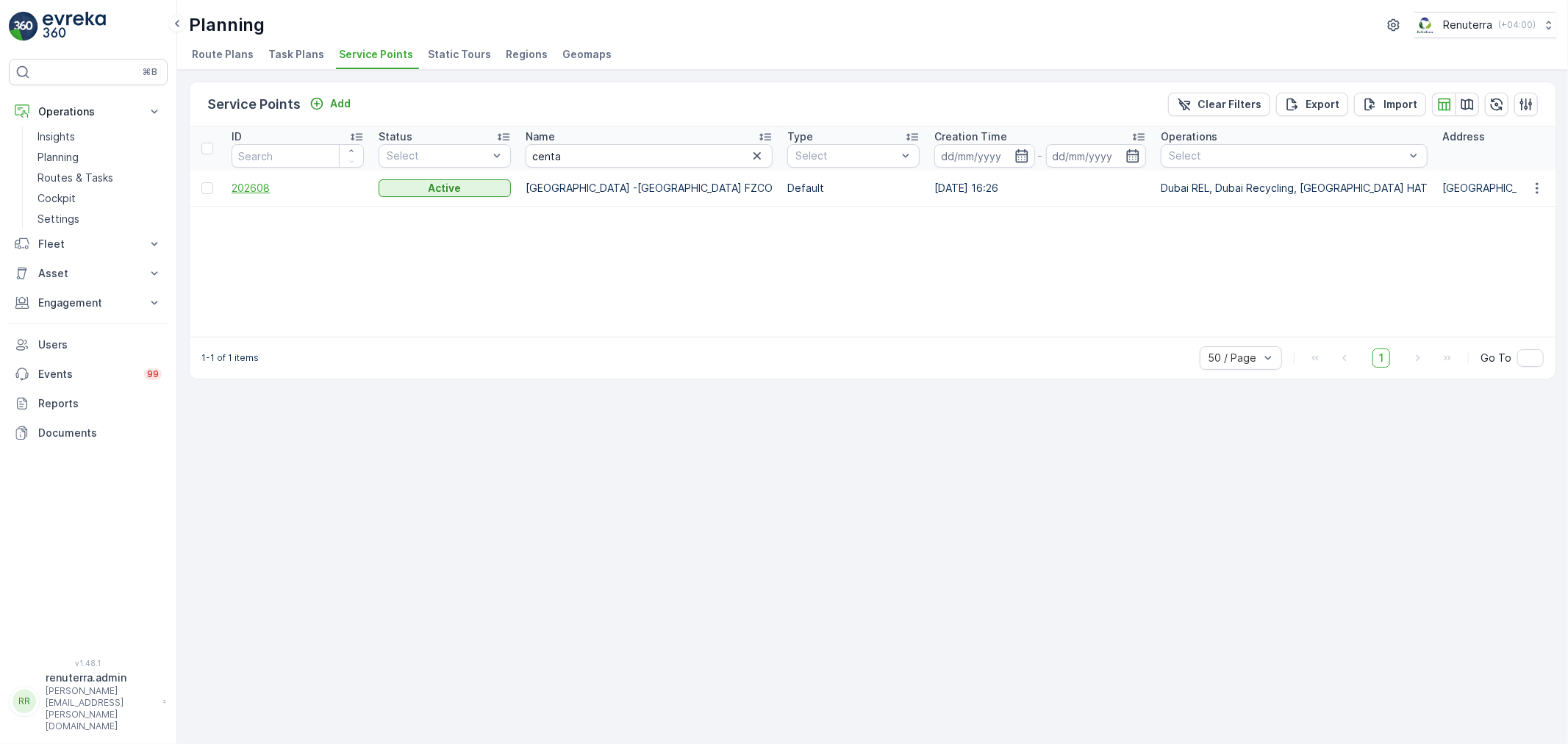
click at [269, 192] on span "202608" at bounding box center [298, 188] width 132 height 15
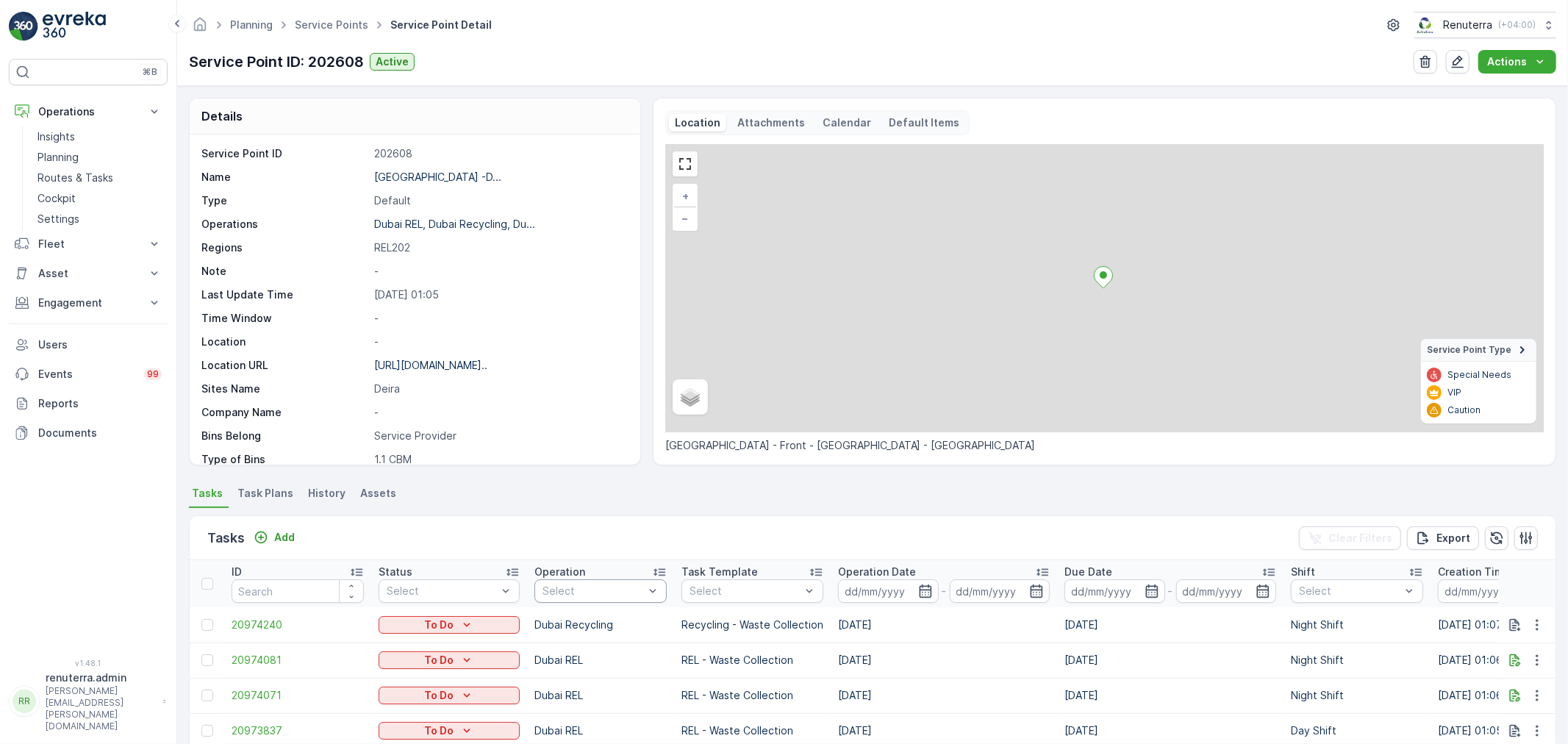
click at [602, 590] on div at bounding box center [593, 592] width 104 height 12
click at [613, 677] on p "Dubai Medical" at bounding box center [596, 679] width 73 height 15
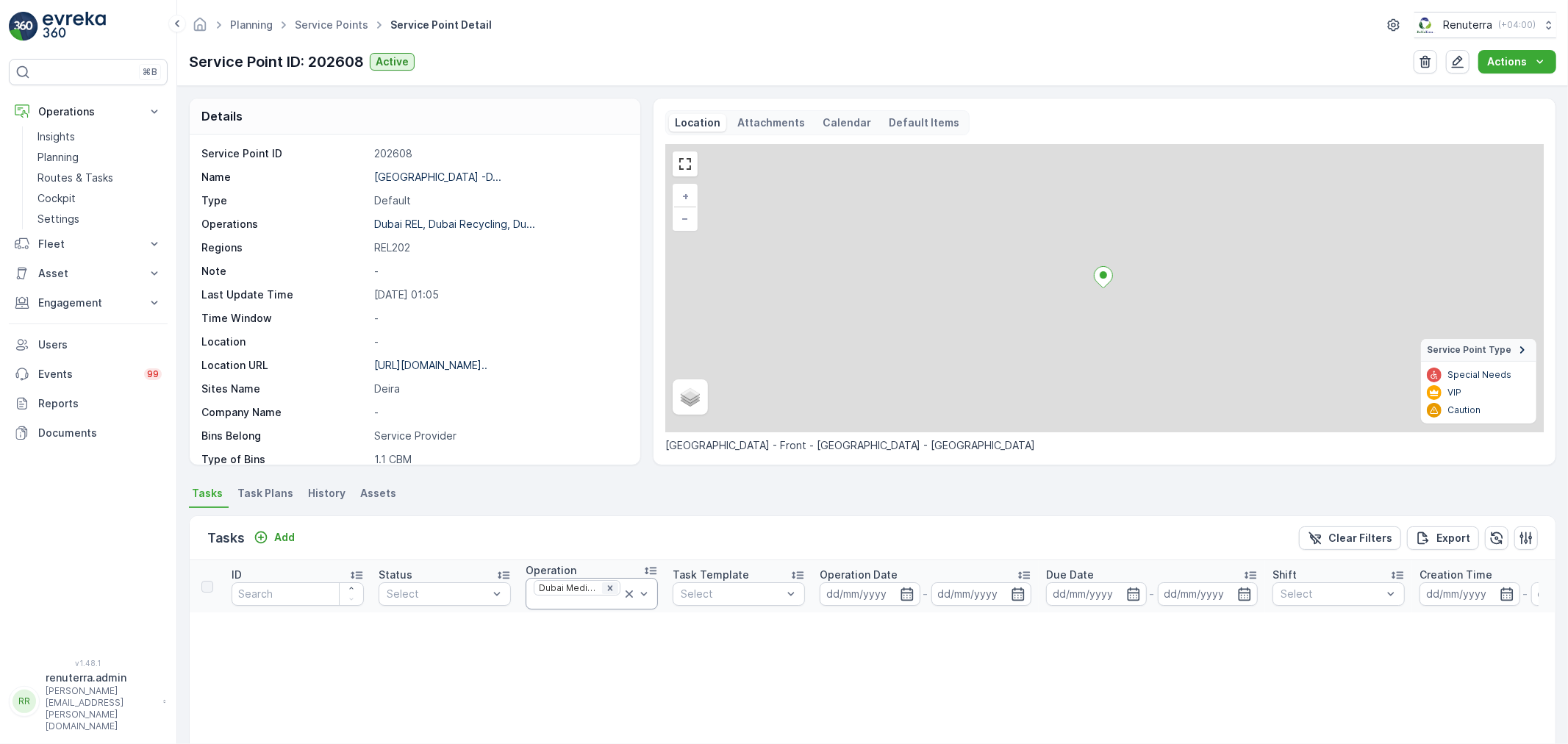
click at [614, 592] on div "Remove Dubai Medical" at bounding box center [609, 589] width 17 height 12
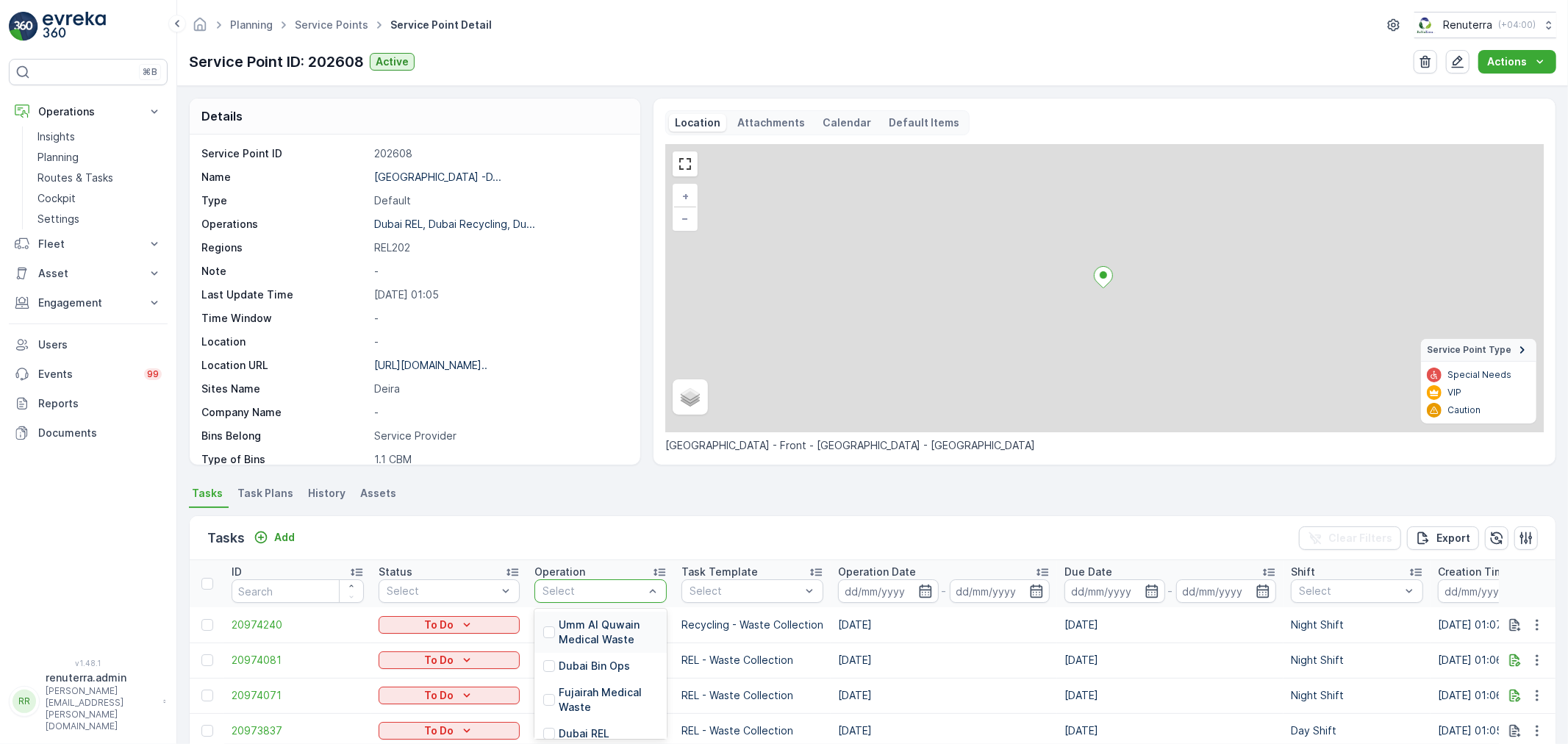
click at [596, 597] on div at bounding box center [593, 592] width 104 height 12
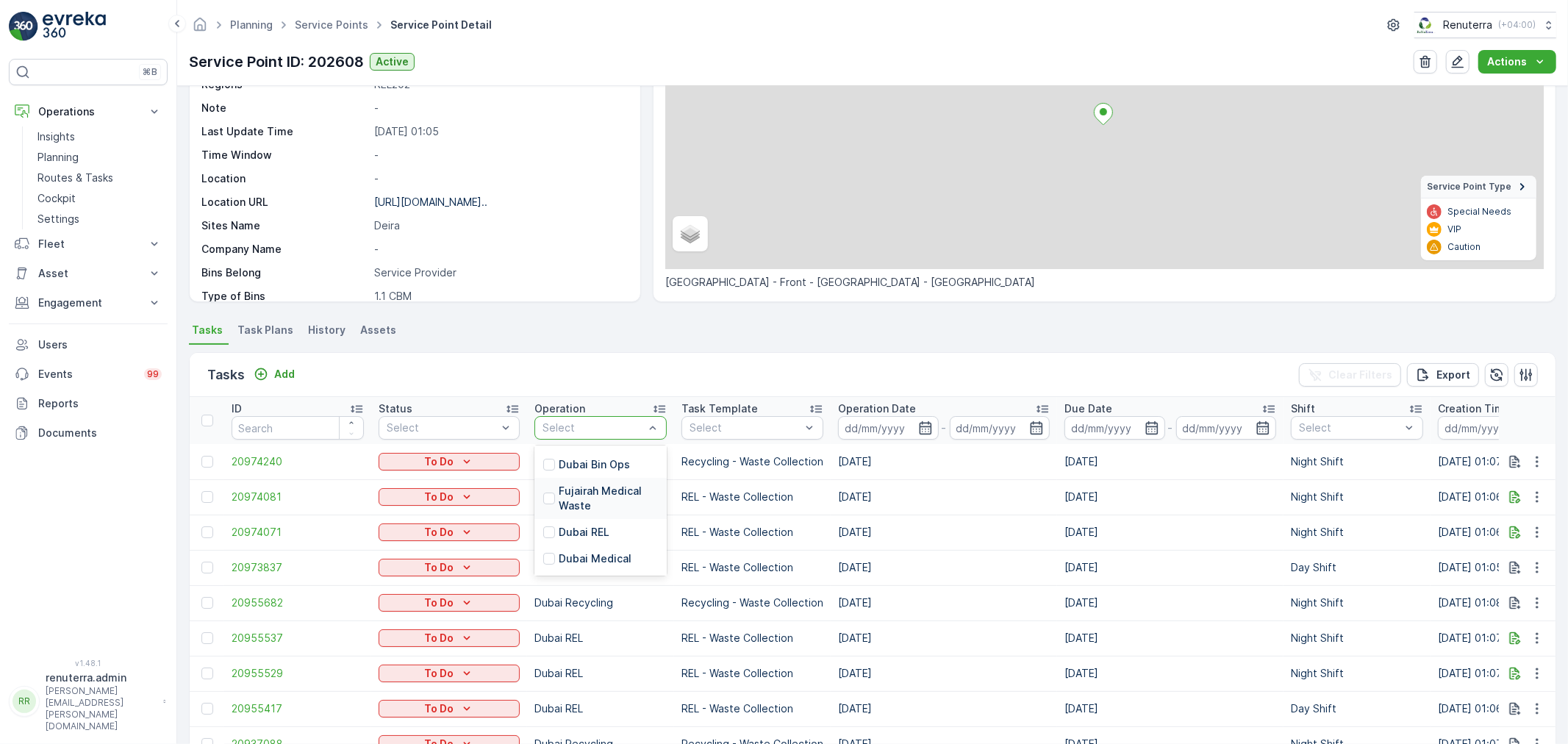
scroll to position [82, 0]
click at [591, 482] on p "Dubai REL" at bounding box center [584, 489] width 50 height 15
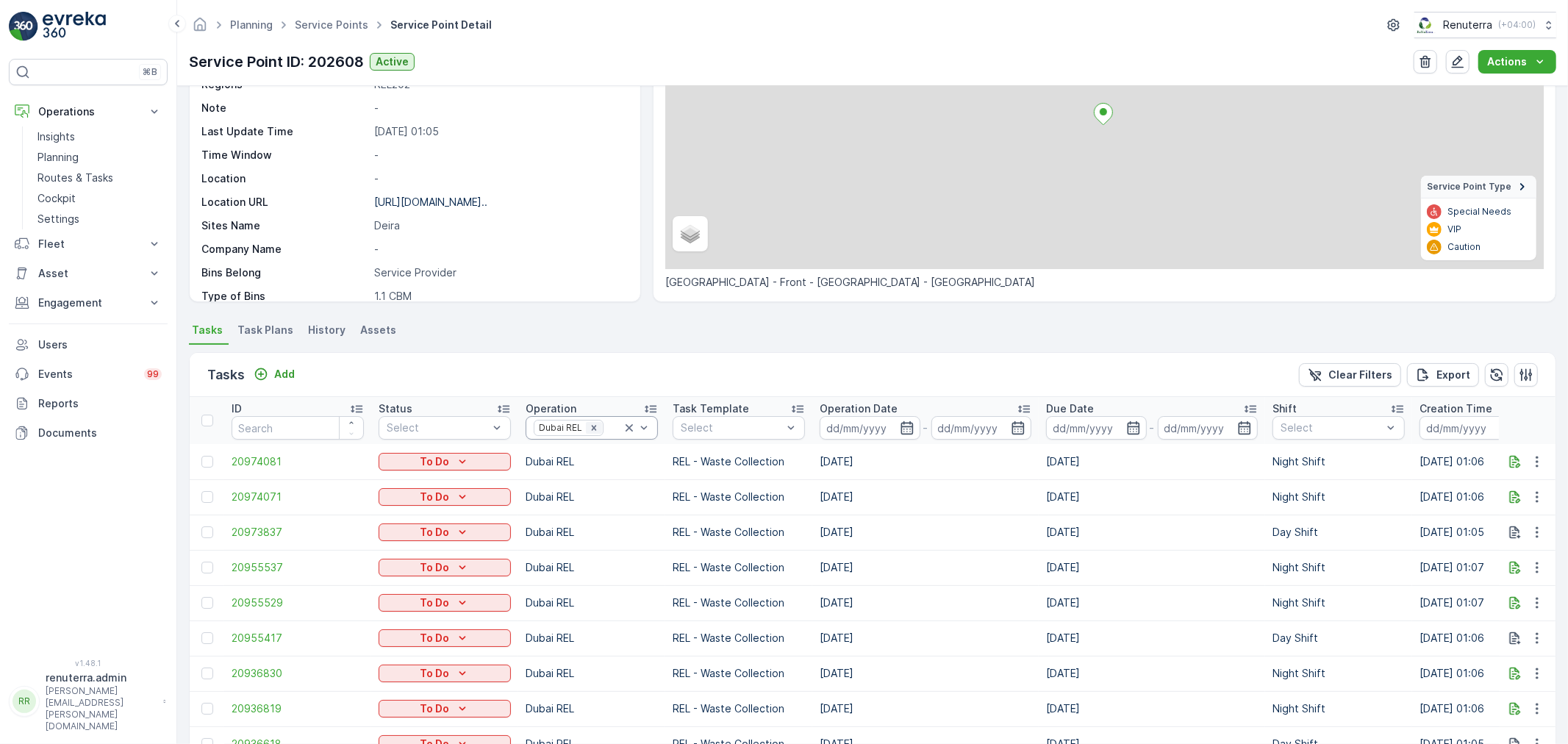
click at [596, 427] on icon "Remove Dubai REL" at bounding box center [594, 428] width 10 height 10
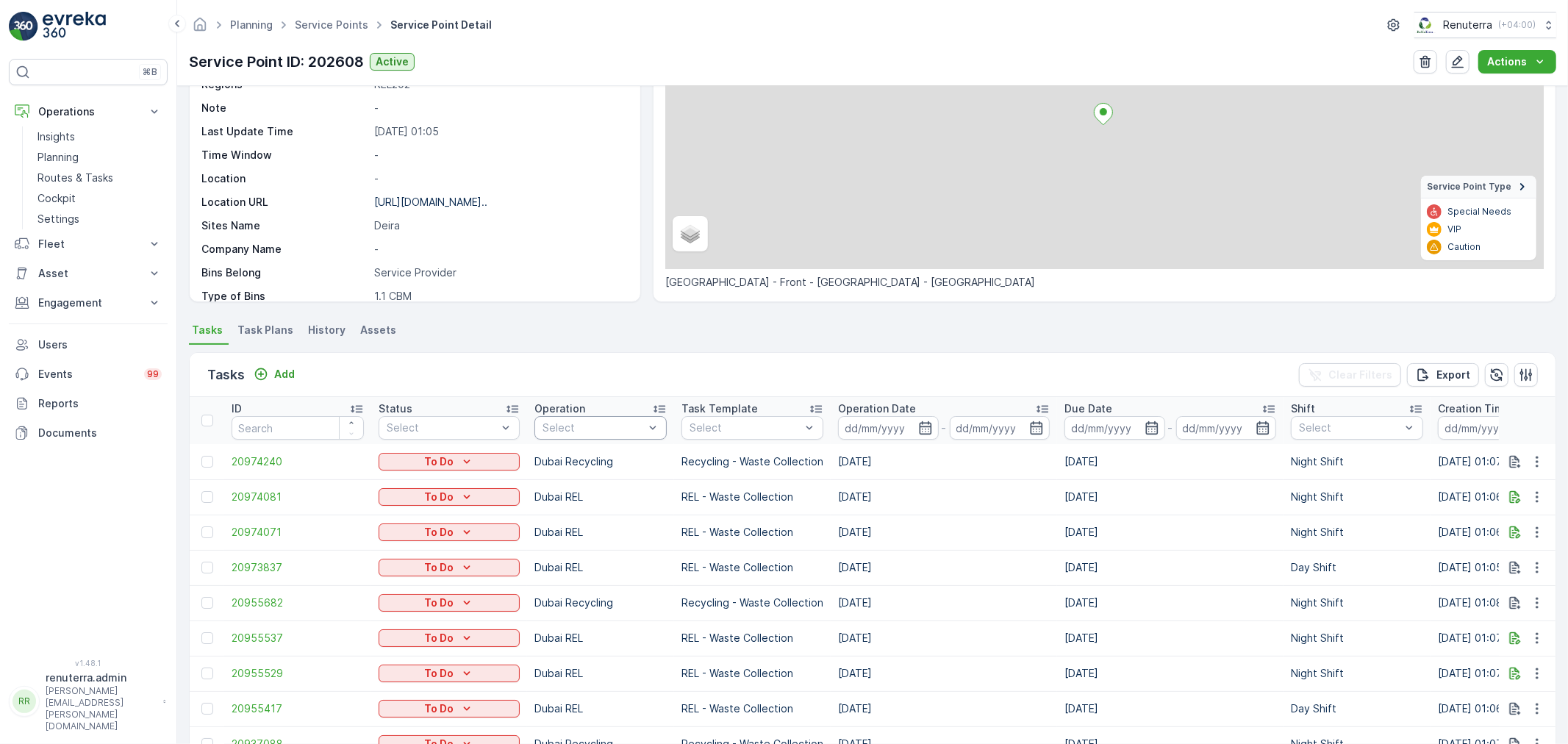
click at [597, 436] on div "Select" at bounding box center [601, 428] width 132 height 24
click at [599, 653] on div "Dubai Recycling" at bounding box center [601, 665] width 132 height 26
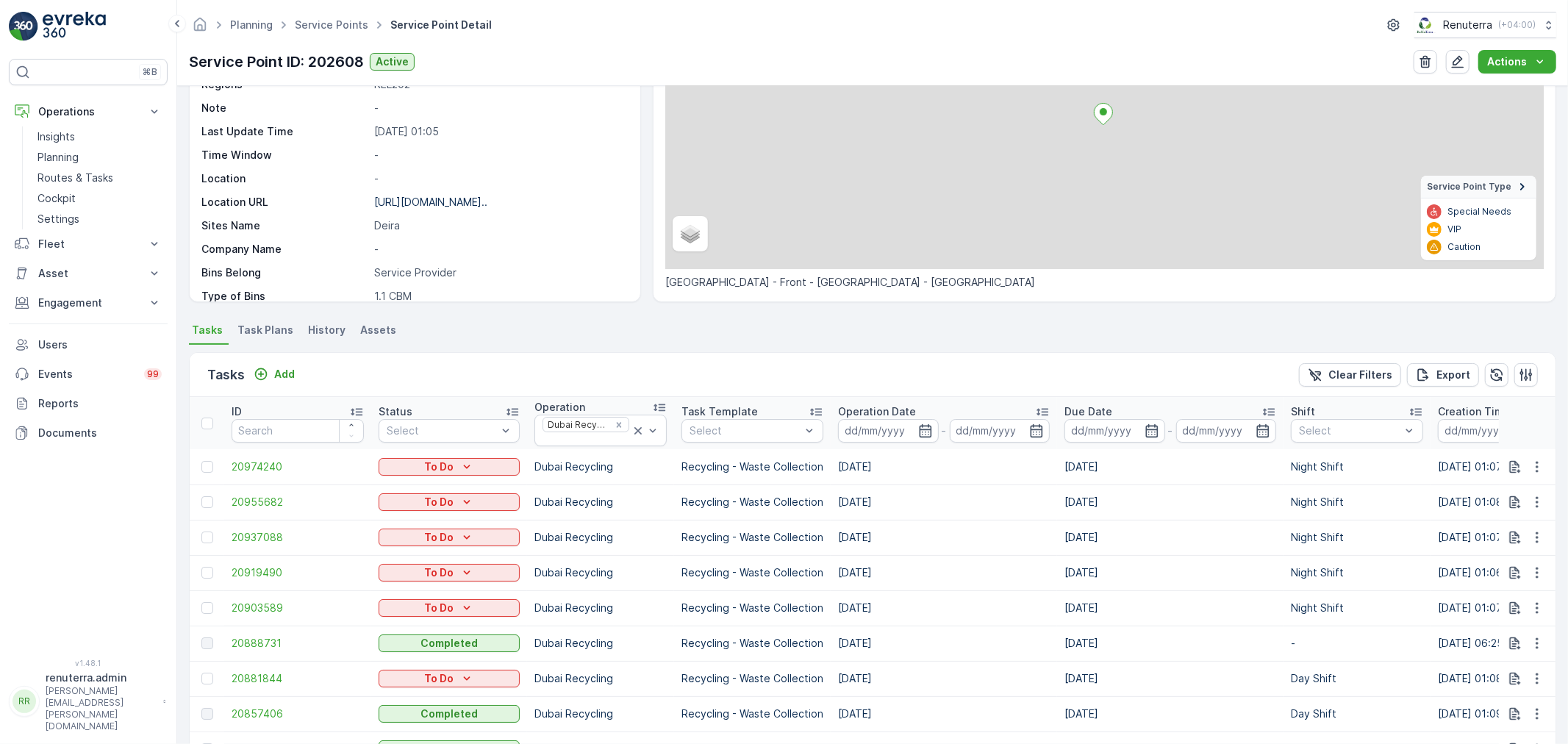
scroll to position [327, 0]
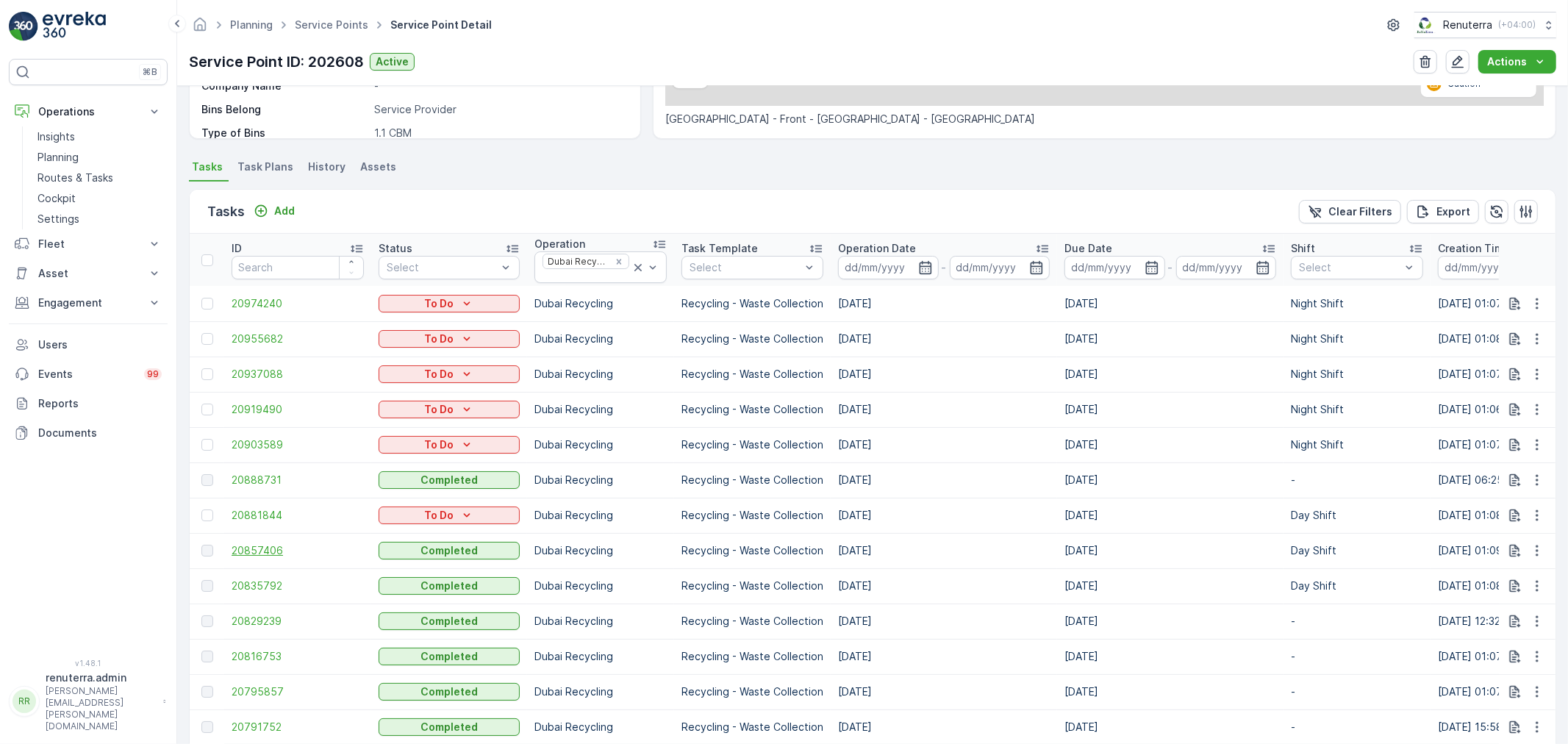
click at [283, 554] on span "20857406" at bounding box center [298, 551] width 132 height 15
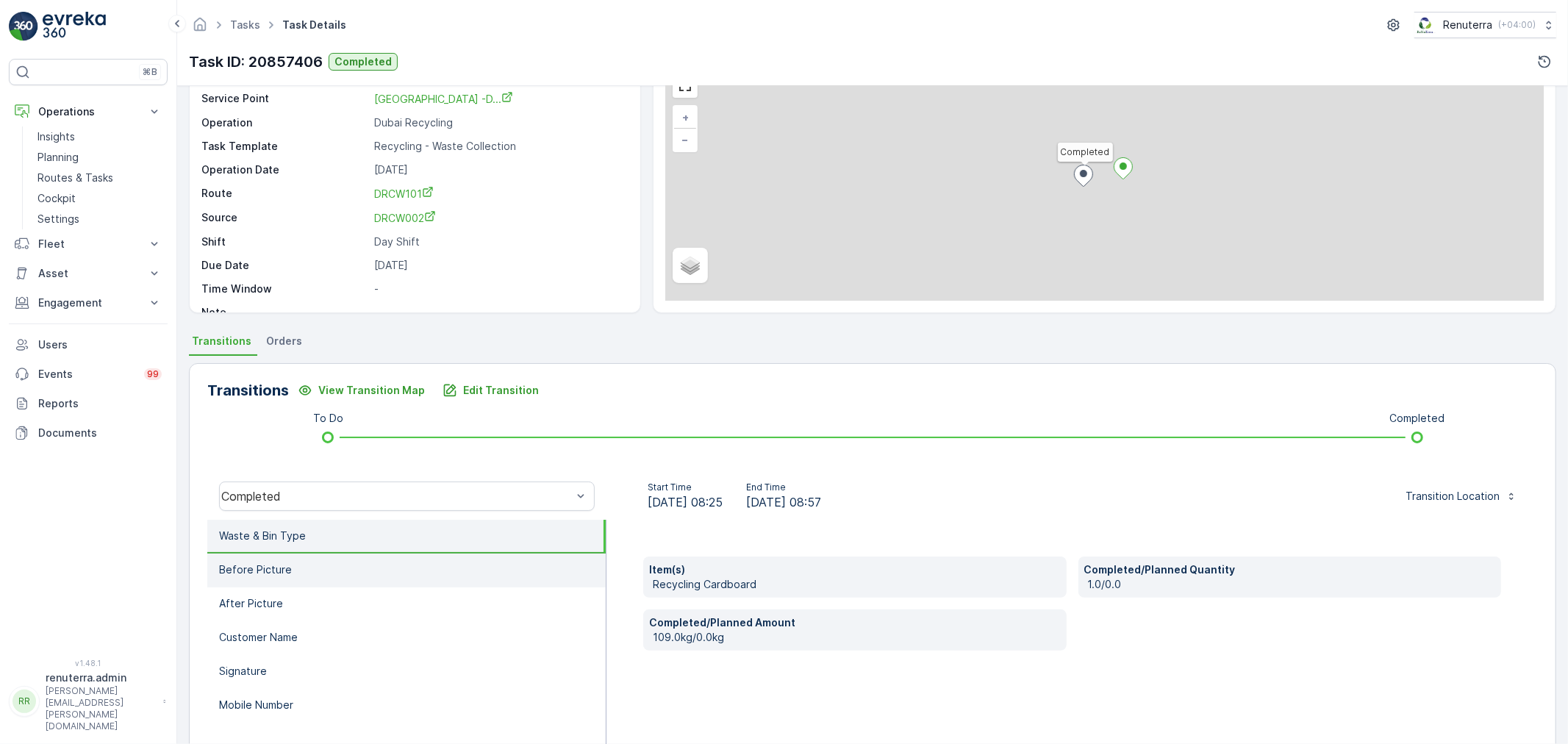
scroll to position [82, 0]
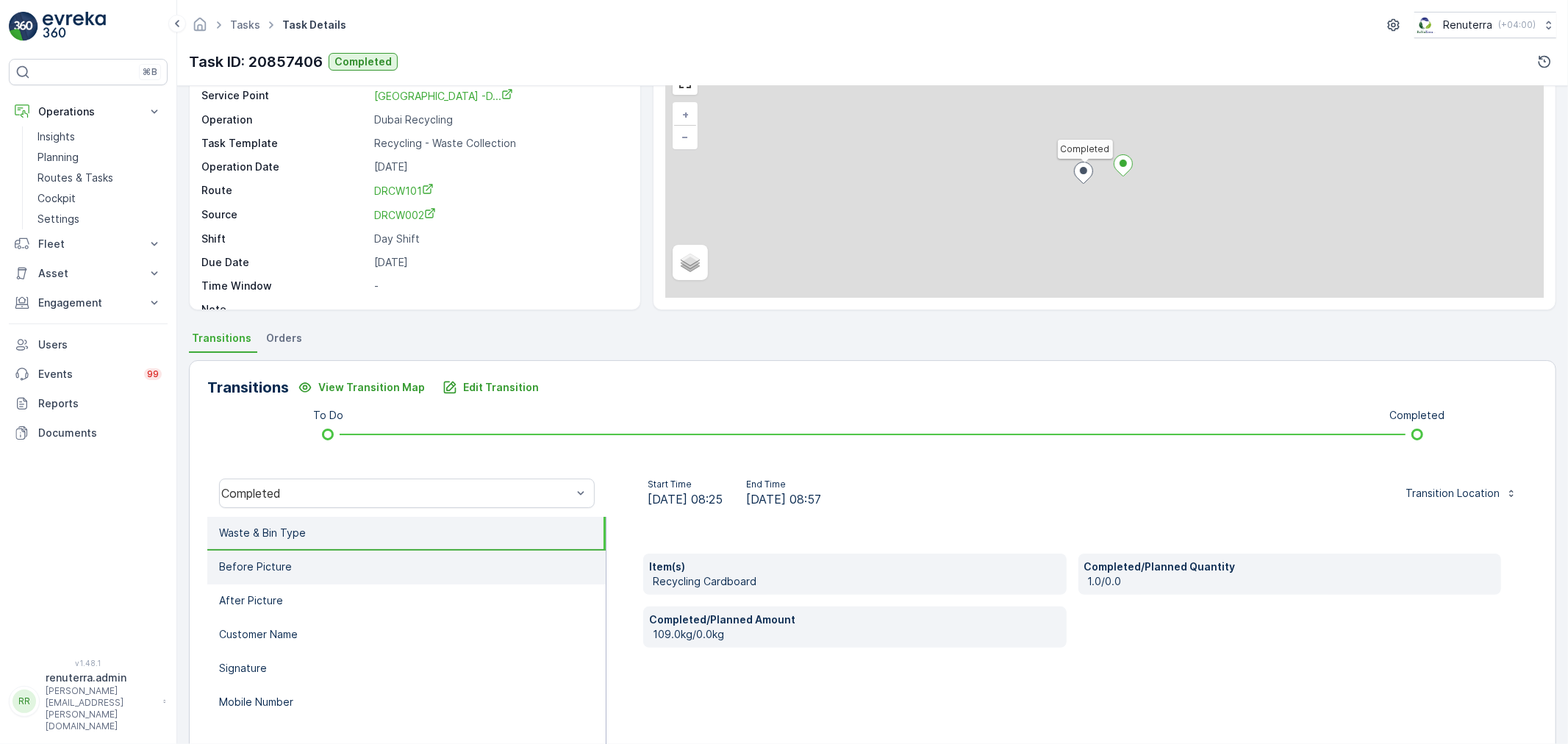
click at [350, 567] on li "Before Picture" at bounding box center [407, 567] width 399 height 34
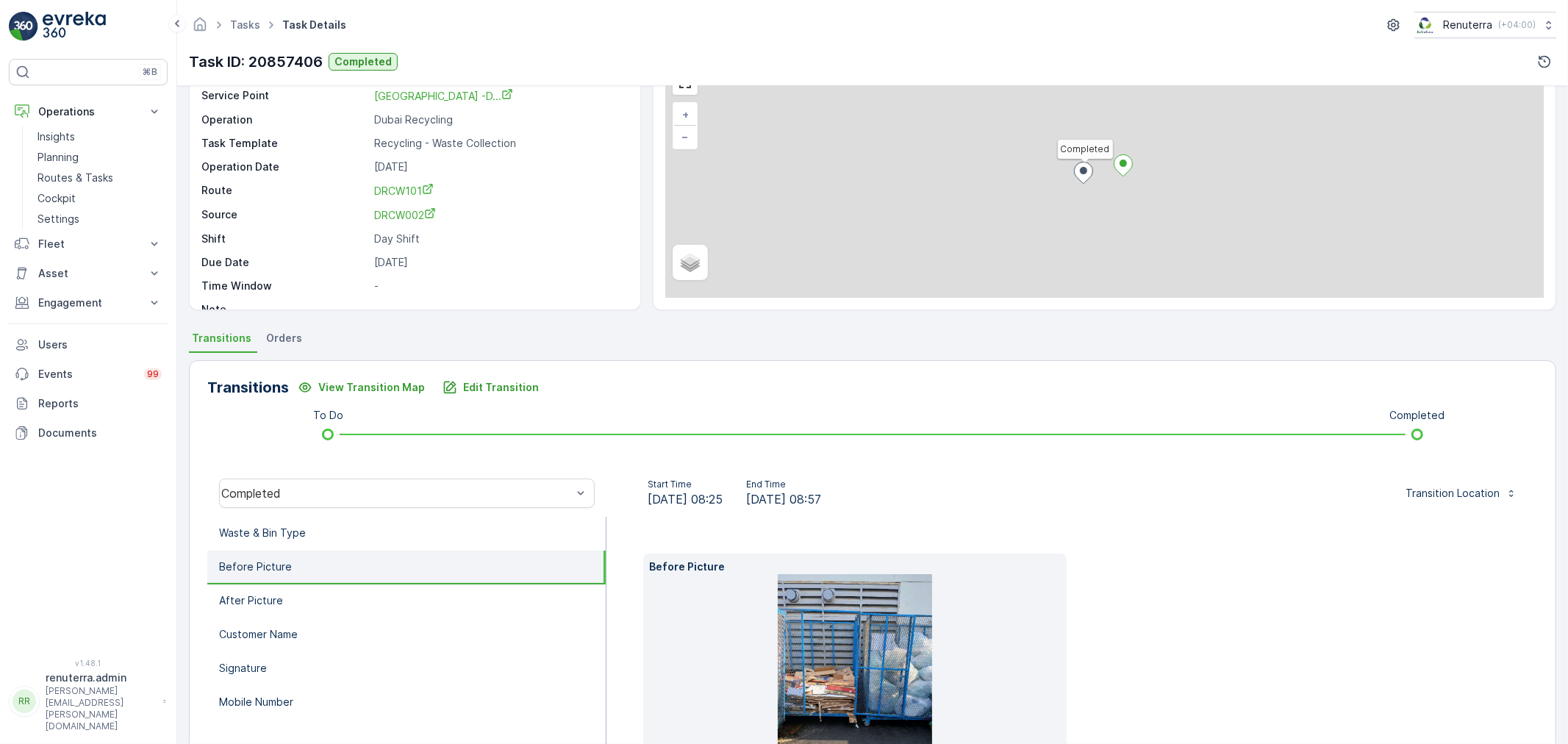
click at [863, 605] on img at bounding box center [854, 677] width 154 height 206
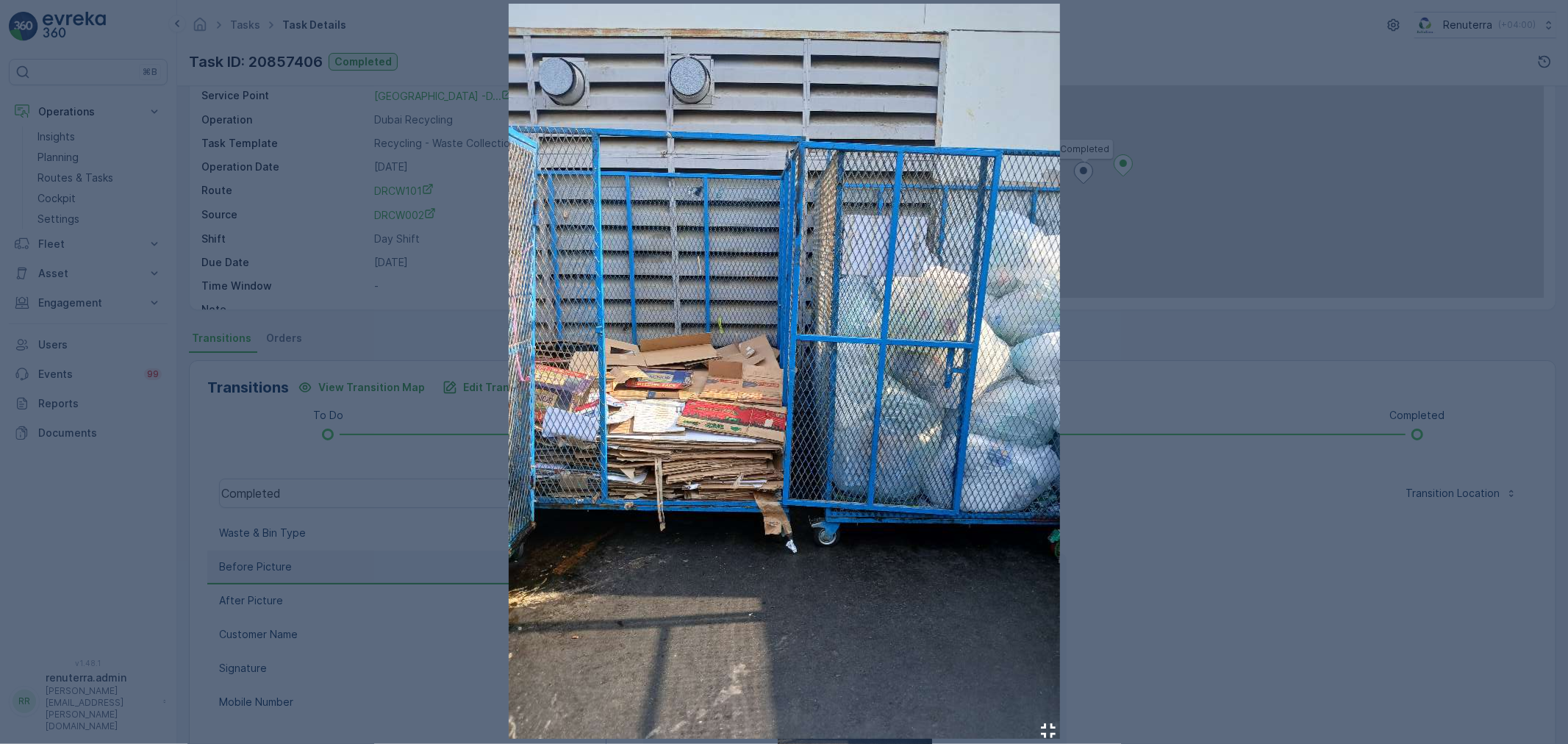
click at [1317, 475] on div at bounding box center [784, 372] width 1568 height 744
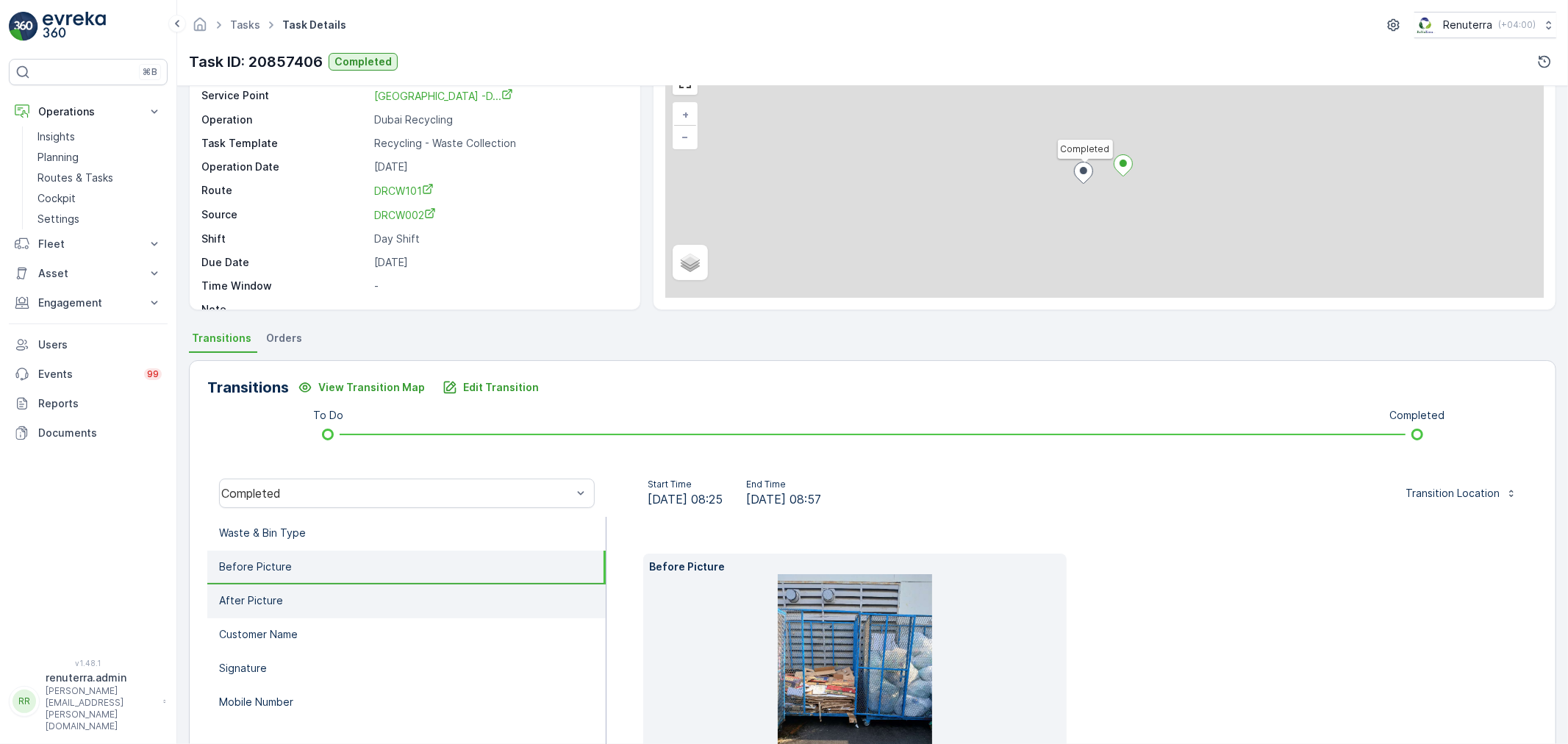
click at [366, 596] on li "After Picture" at bounding box center [407, 601] width 399 height 34
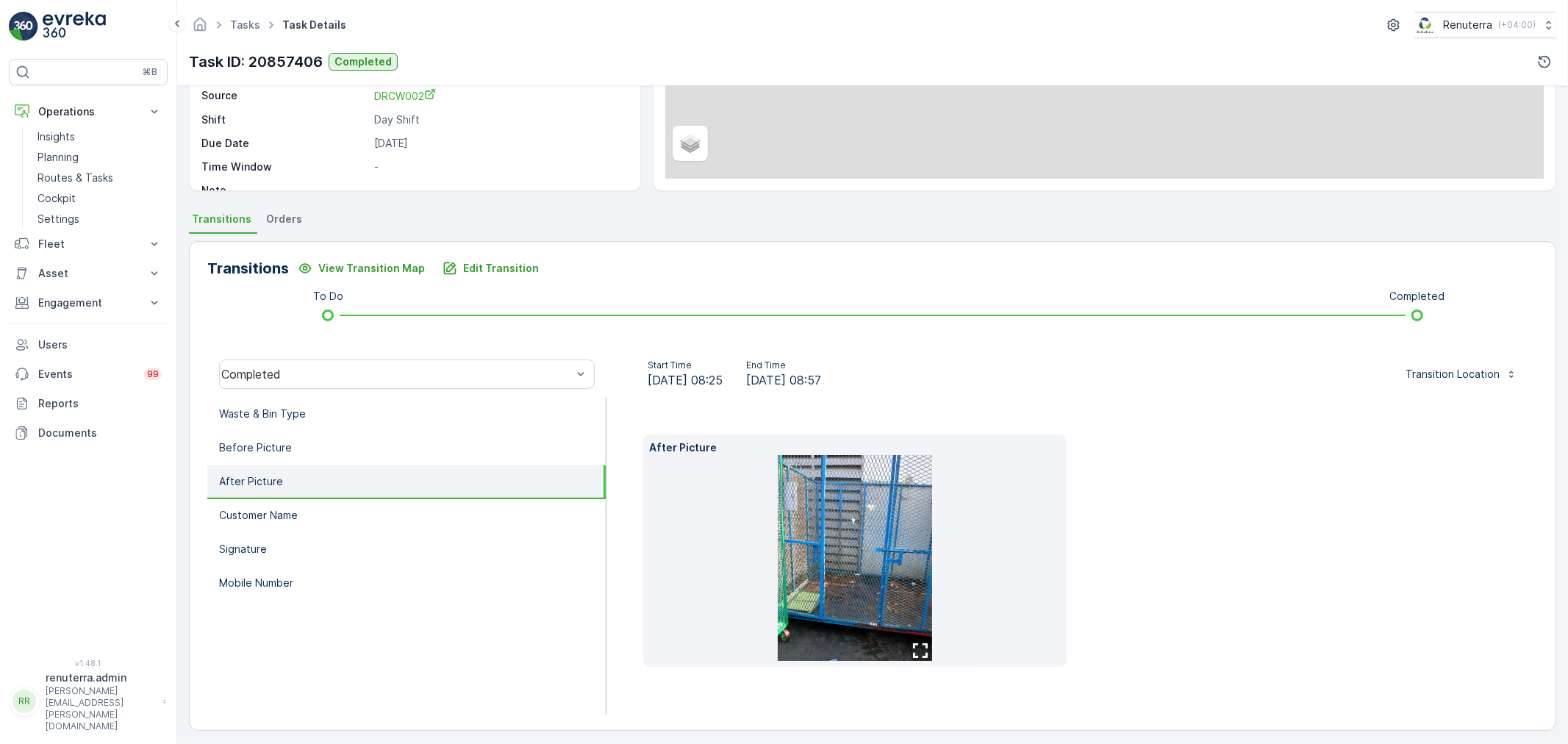
scroll to position [206, 0]
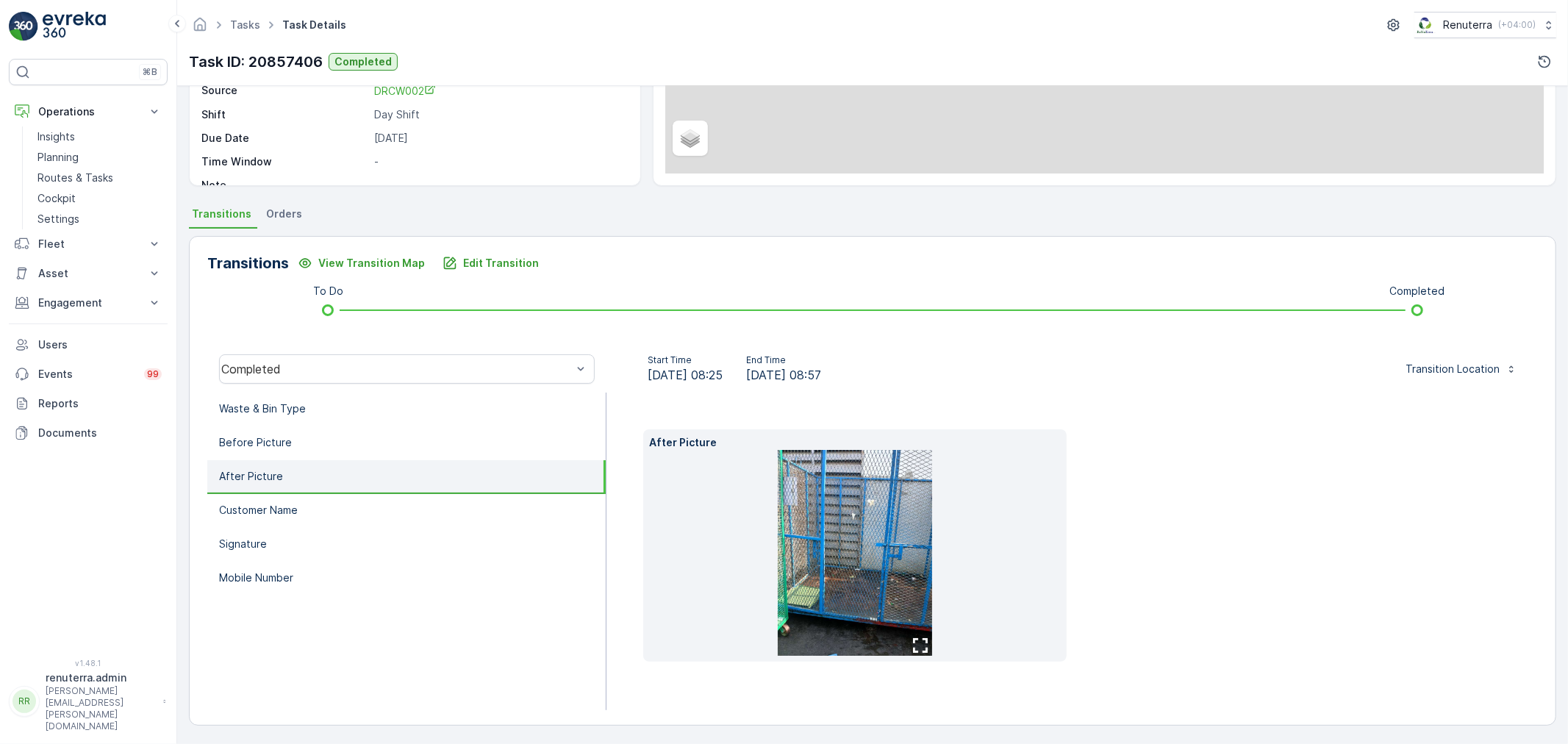
click at [901, 547] on img at bounding box center [854, 553] width 154 height 206
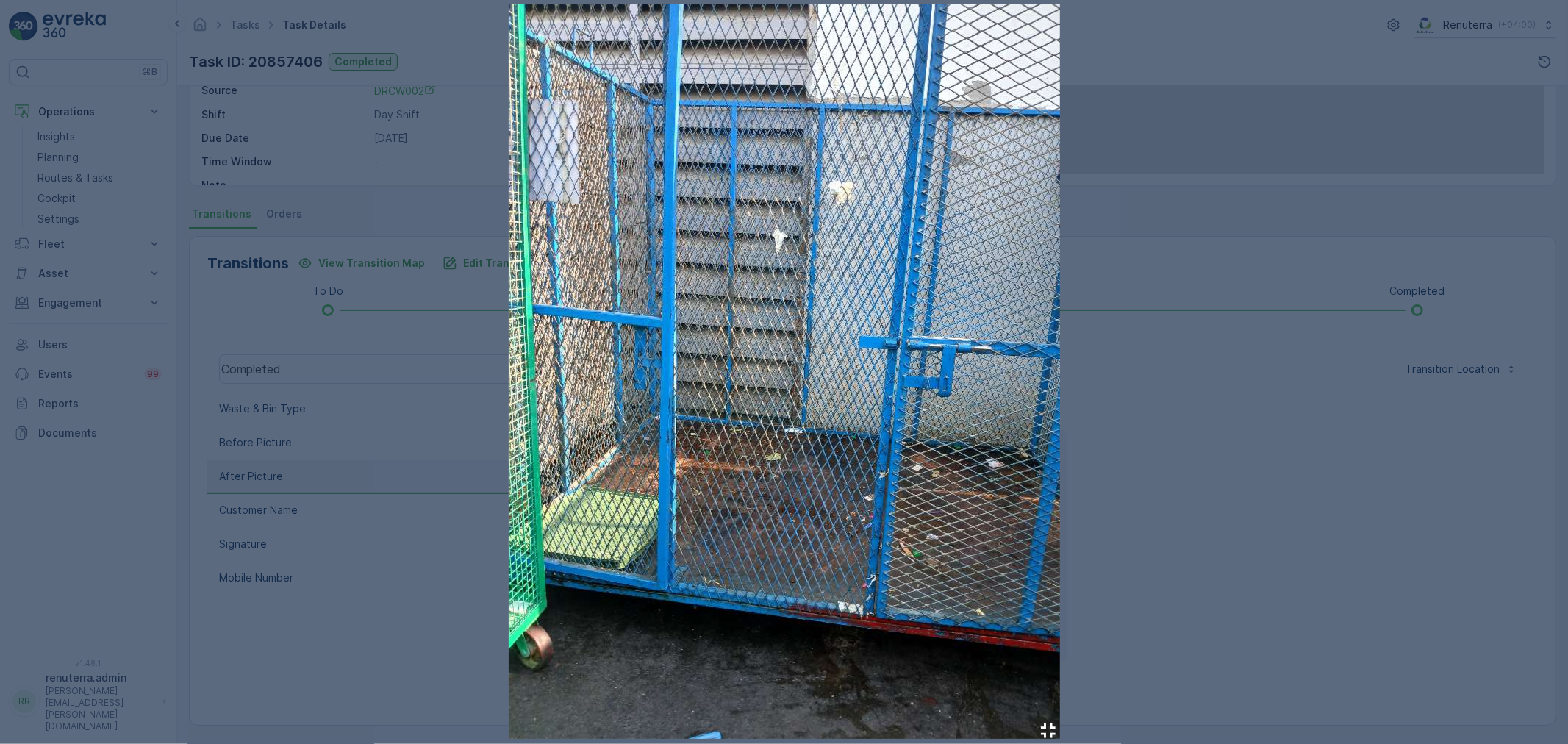
click at [1248, 452] on div at bounding box center [784, 372] width 1568 height 744
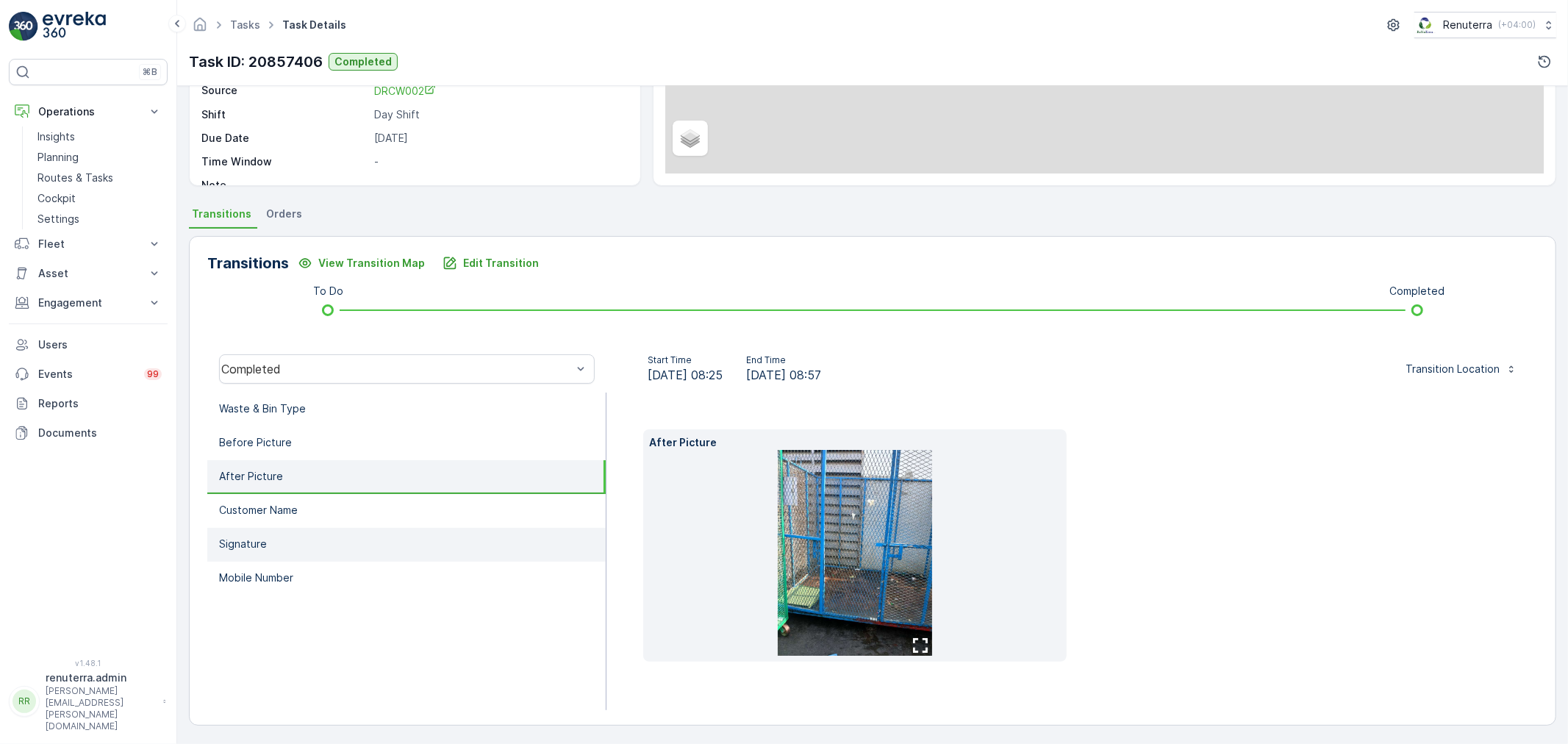
click at [362, 533] on li "Signature" at bounding box center [407, 544] width 399 height 34
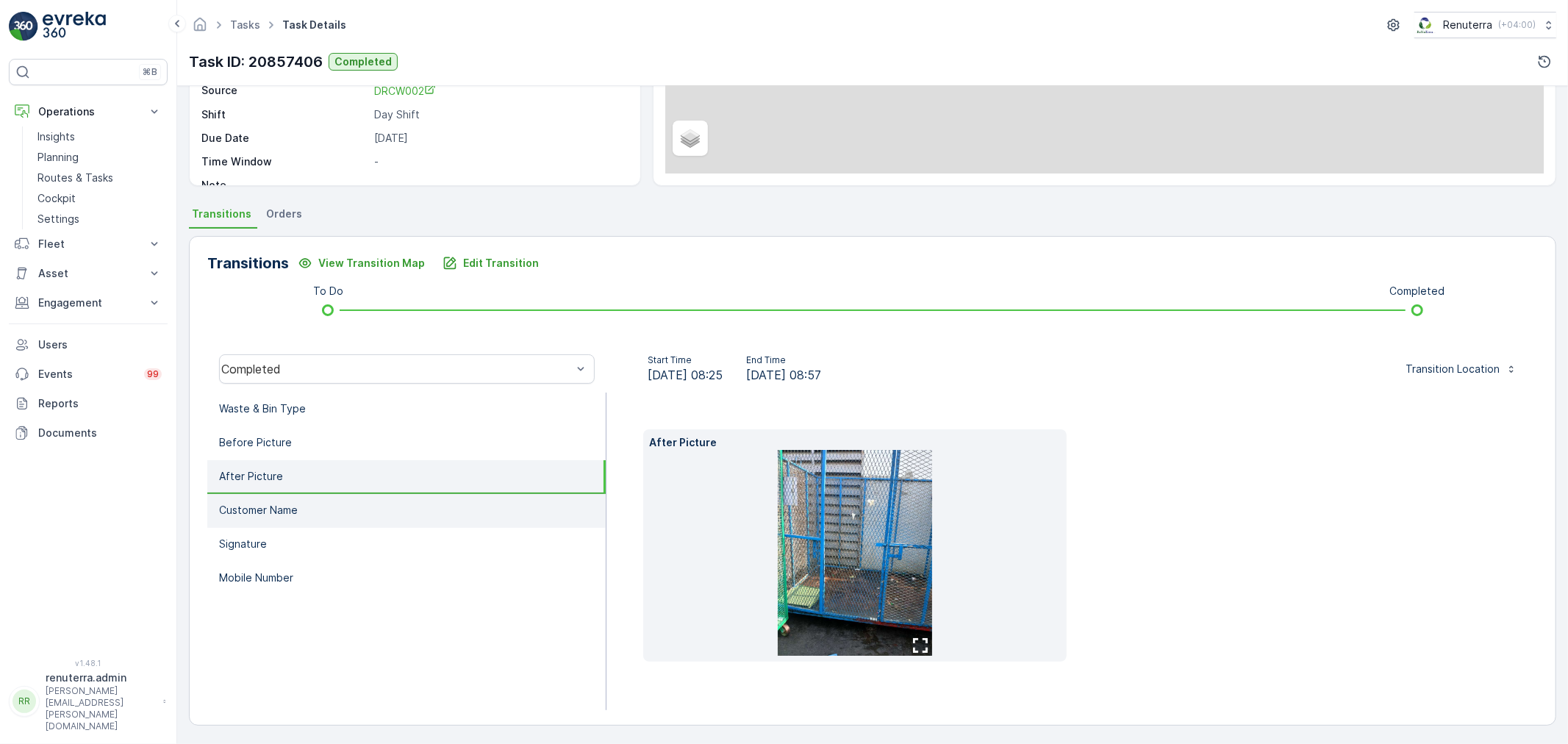
scroll to position [182, 0]
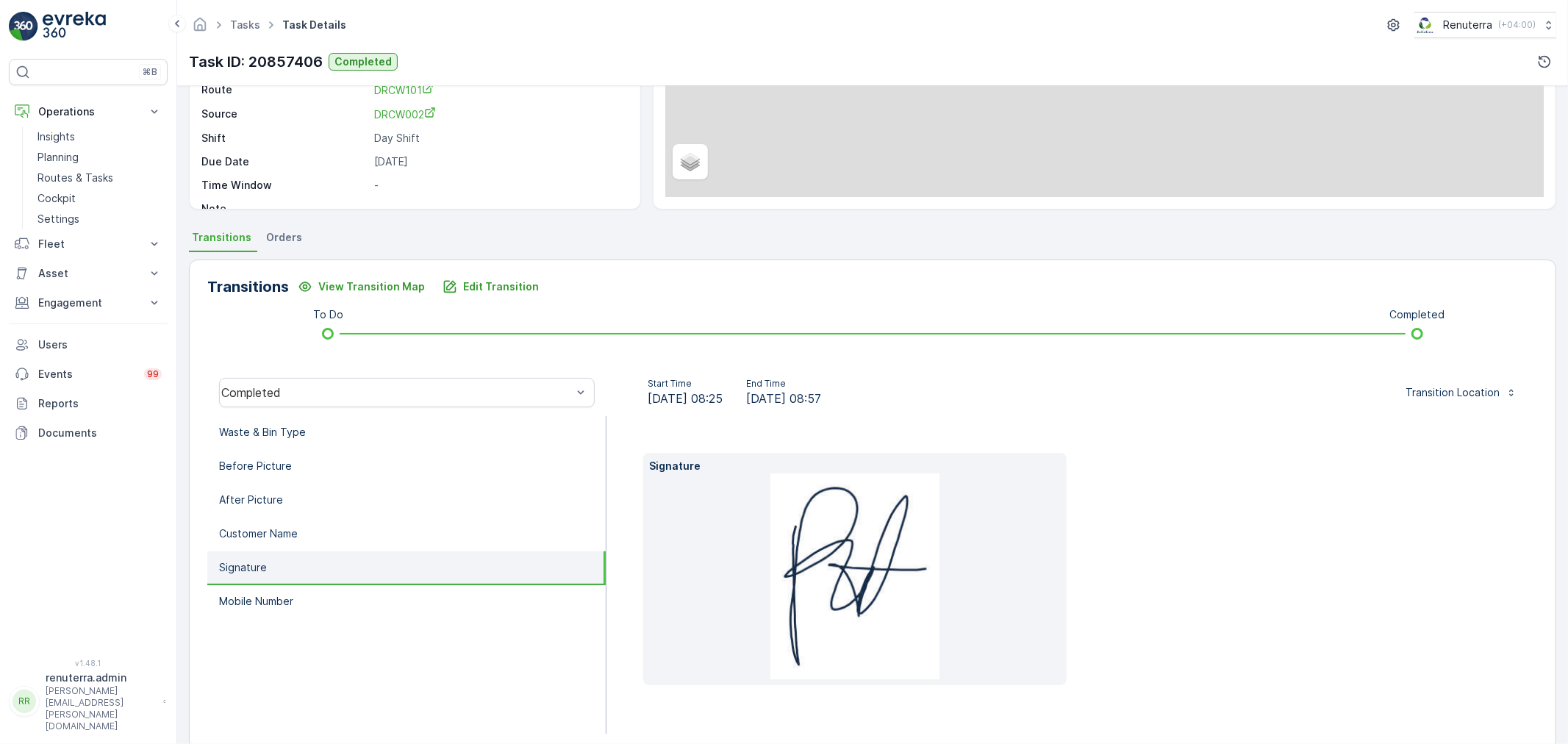
drag, startPoint x: 313, startPoint y: 615, endPoint x: 336, endPoint y: 572, distance: 48.8
click at [312, 615] on ul "Waste & Bin Type Before Picture After Picture Customer Name Signature Mobile Nu…" at bounding box center [407, 575] width 399 height 318
click at [336, 572] on li "Signature" at bounding box center [407, 568] width 399 height 34
click at [336, 577] on li "Signature" at bounding box center [407, 568] width 399 height 34
click at [336, 585] on li "Mobile Number" at bounding box center [407, 602] width 399 height 34
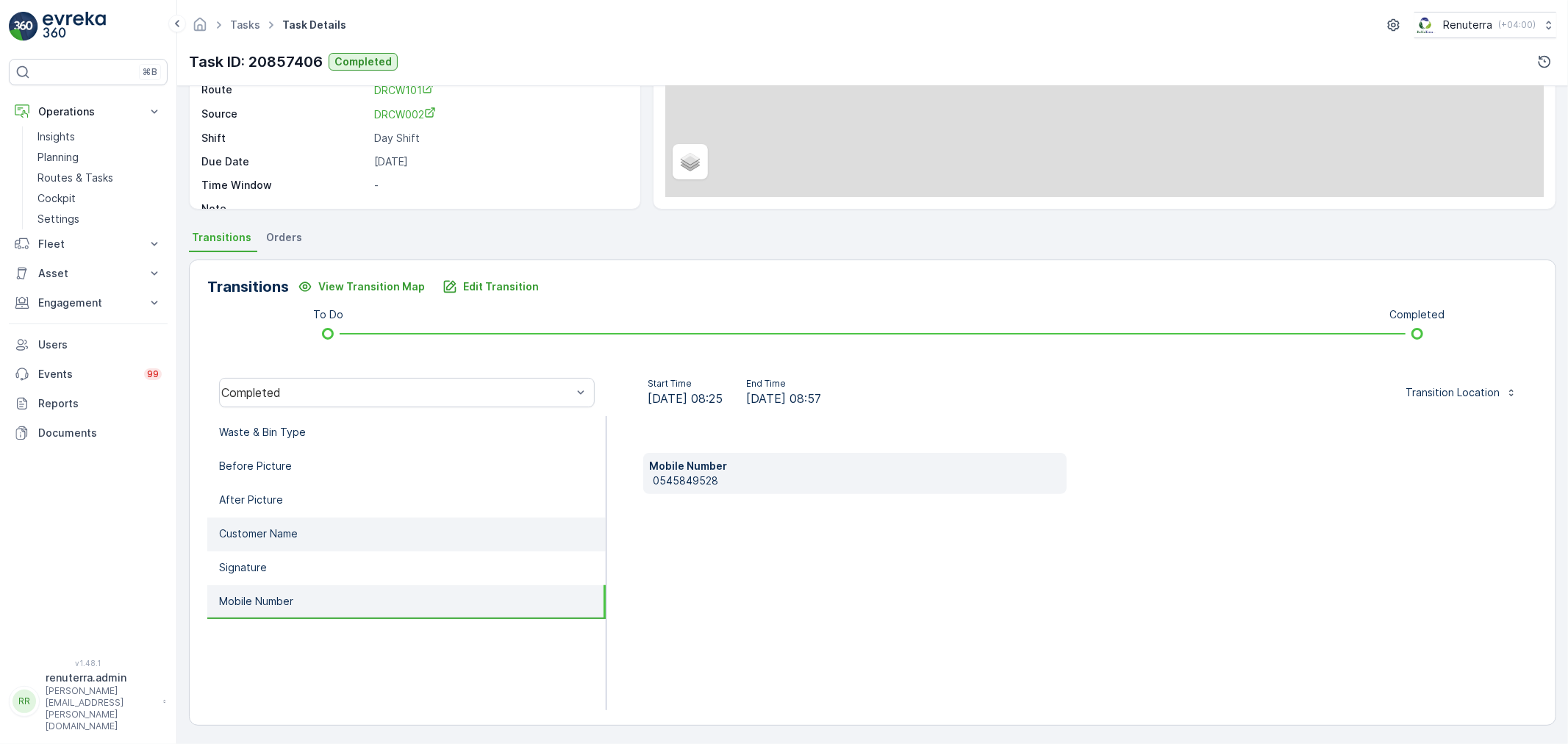
click at [326, 525] on li "Customer Name" at bounding box center [407, 534] width 399 height 34
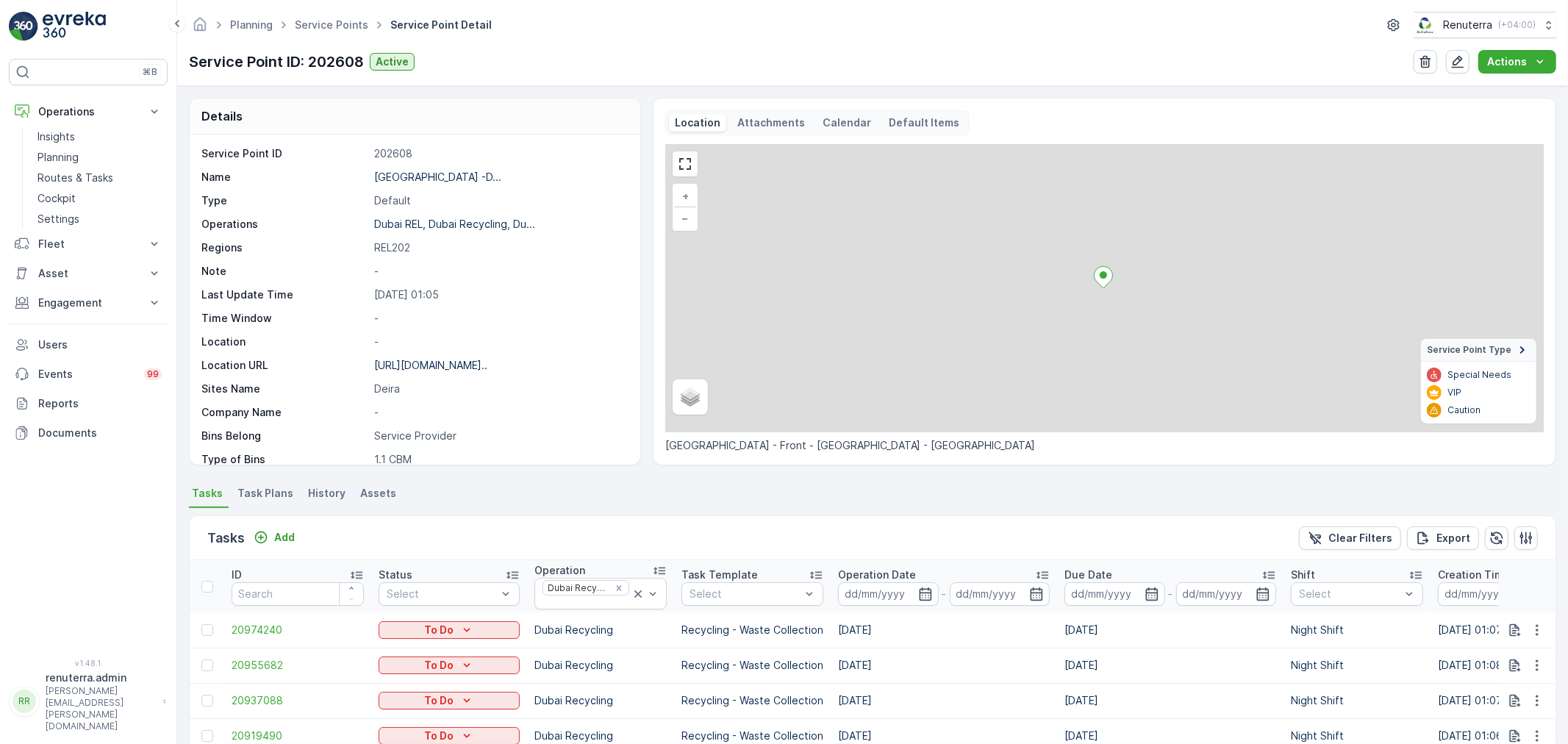
scroll to position [327, 0]
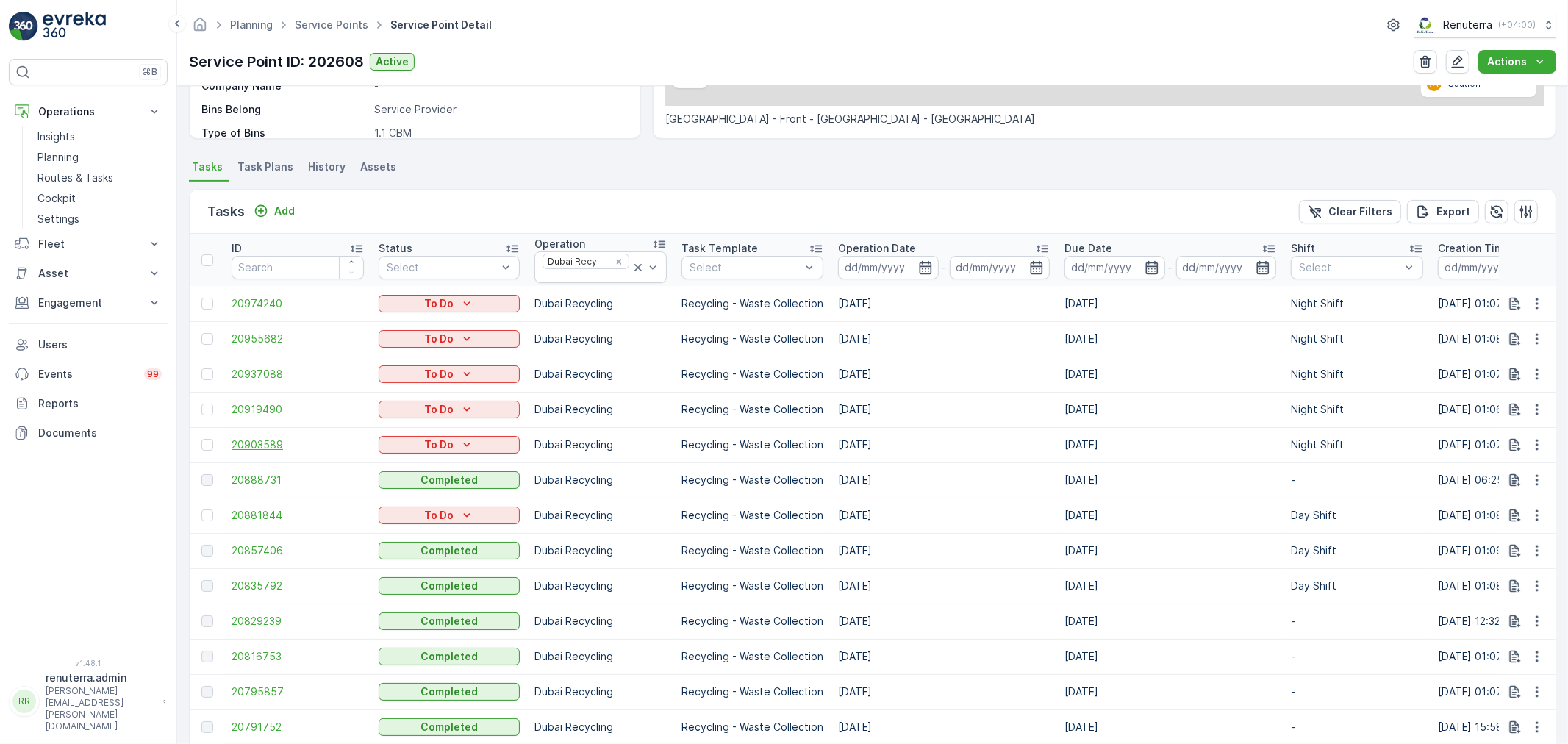
click at [253, 445] on span "20903589" at bounding box center [298, 444] width 132 height 15
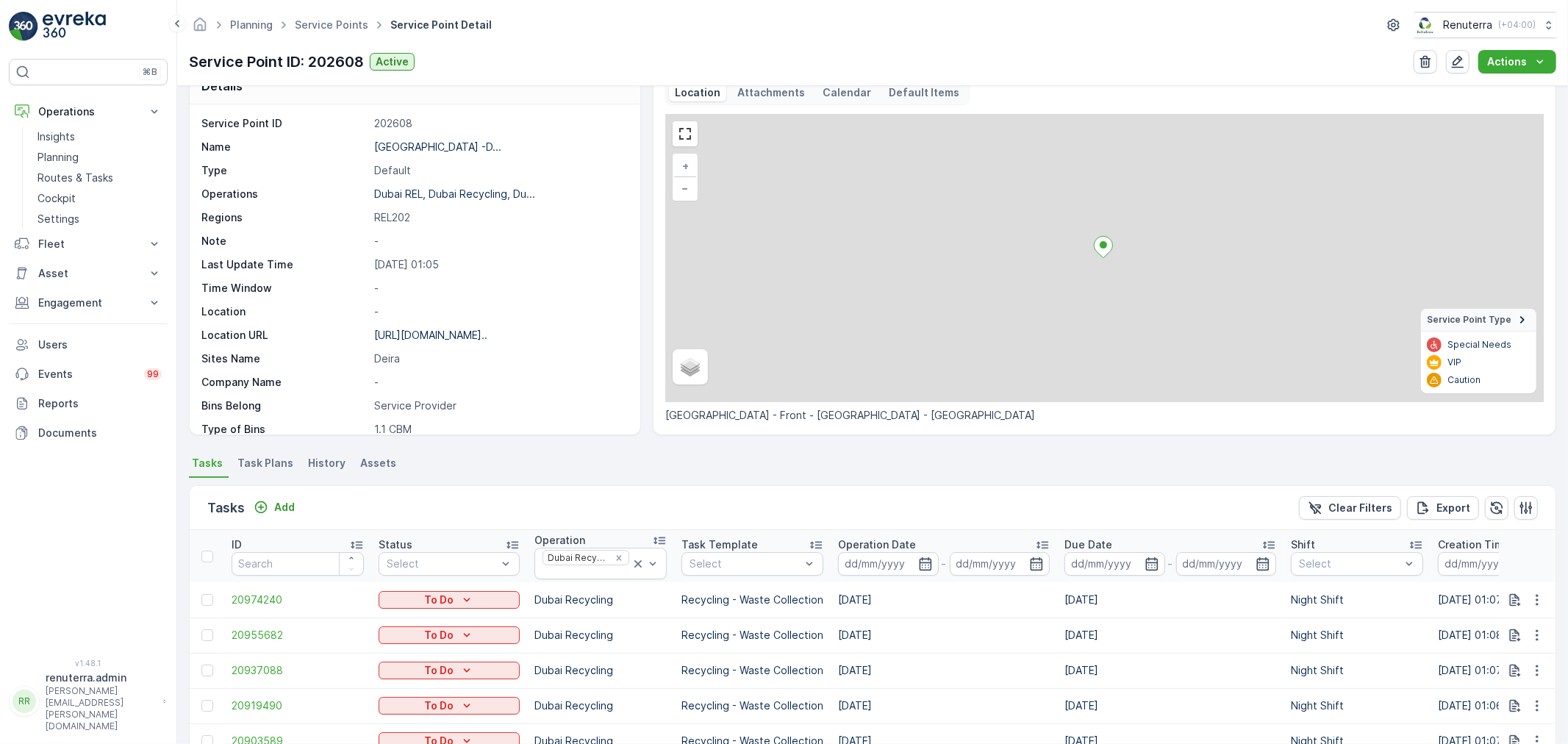
scroll to position [245, 0]
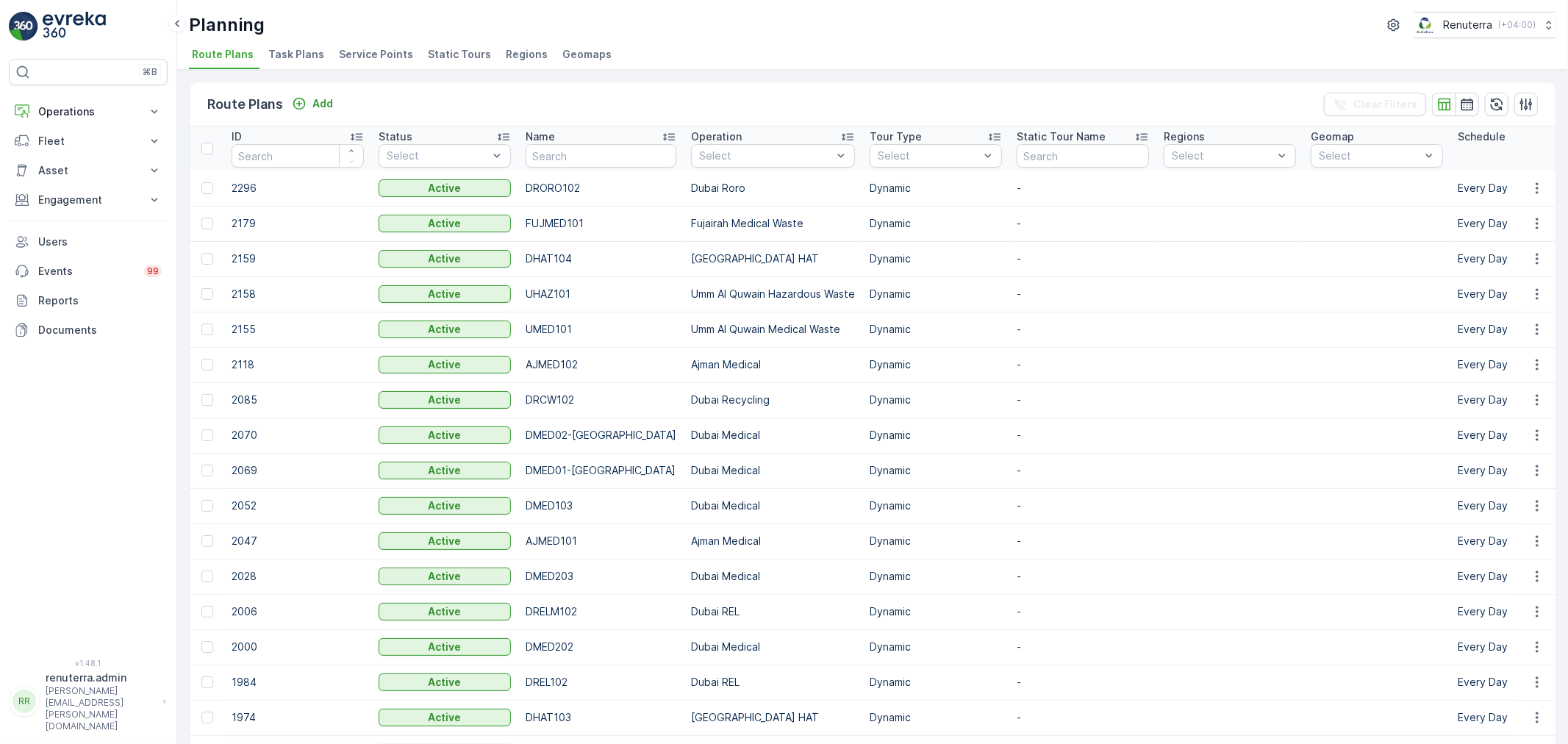
click at [387, 57] on span "Service Points" at bounding box center [375, 54] width 74 height 15
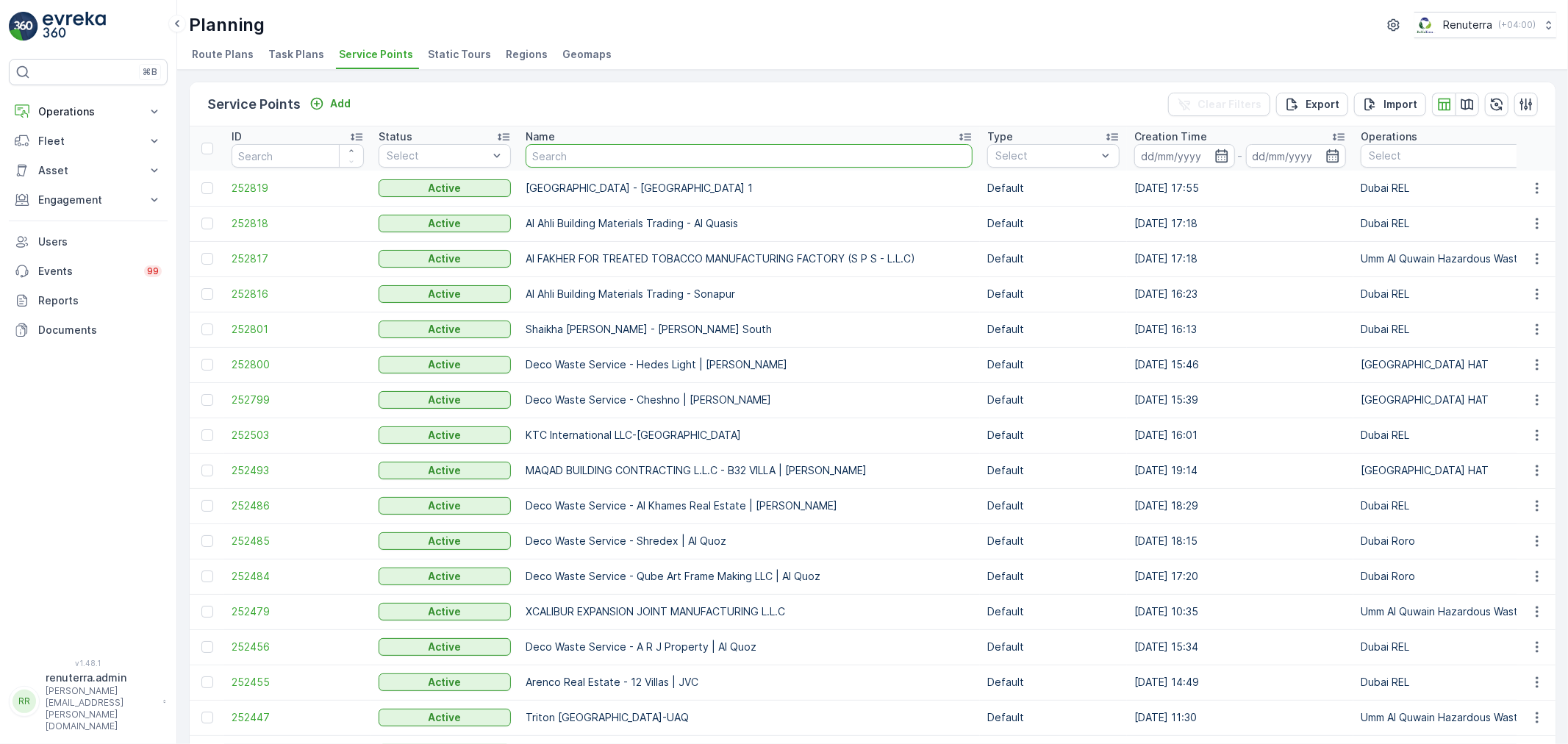
click at [564, 162] on input "text" at bounding box center [749, 155] width 447 height 24
type input "Quttai"
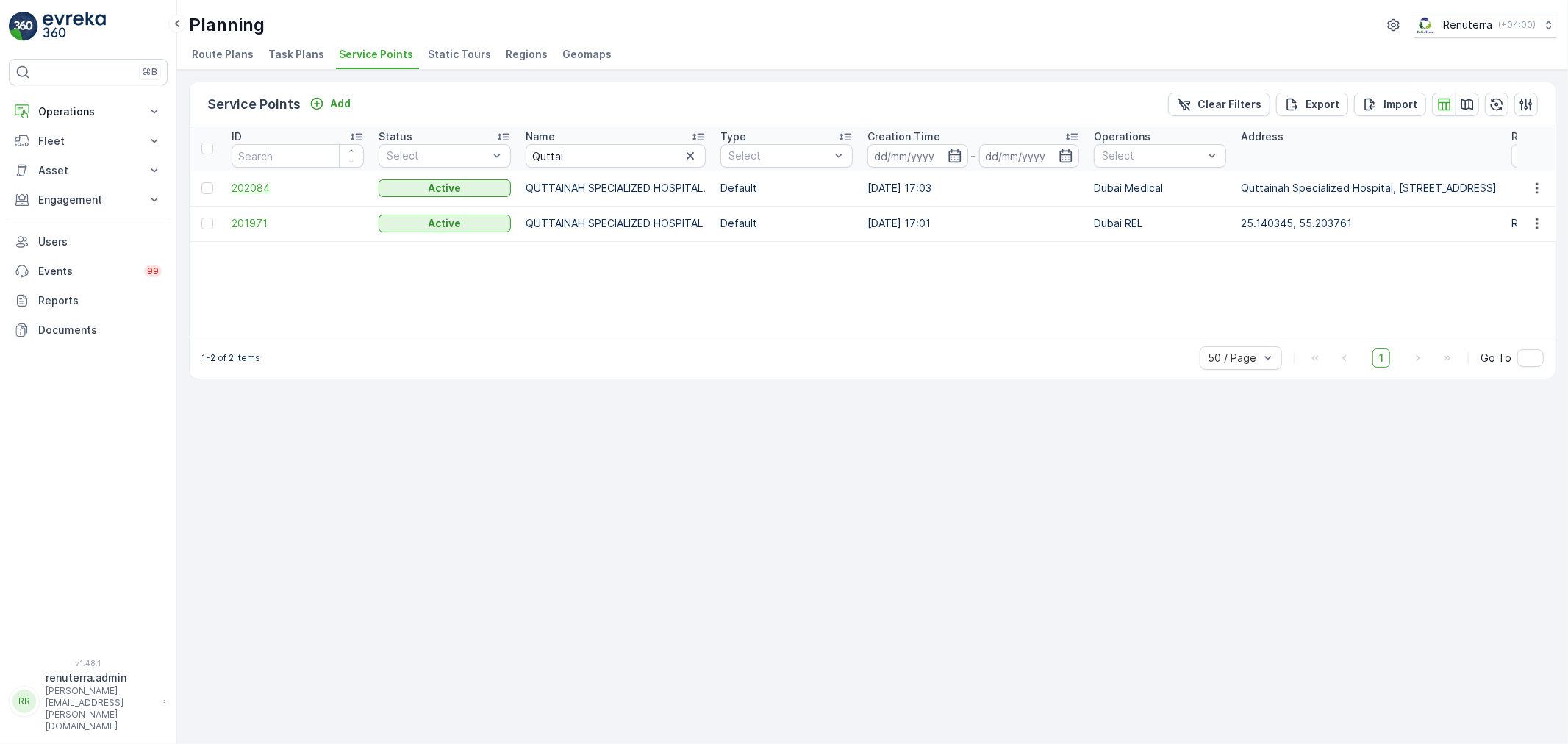
click at [247, 189] on span "202084" at bounding box center [298, 188] width 132 height 15
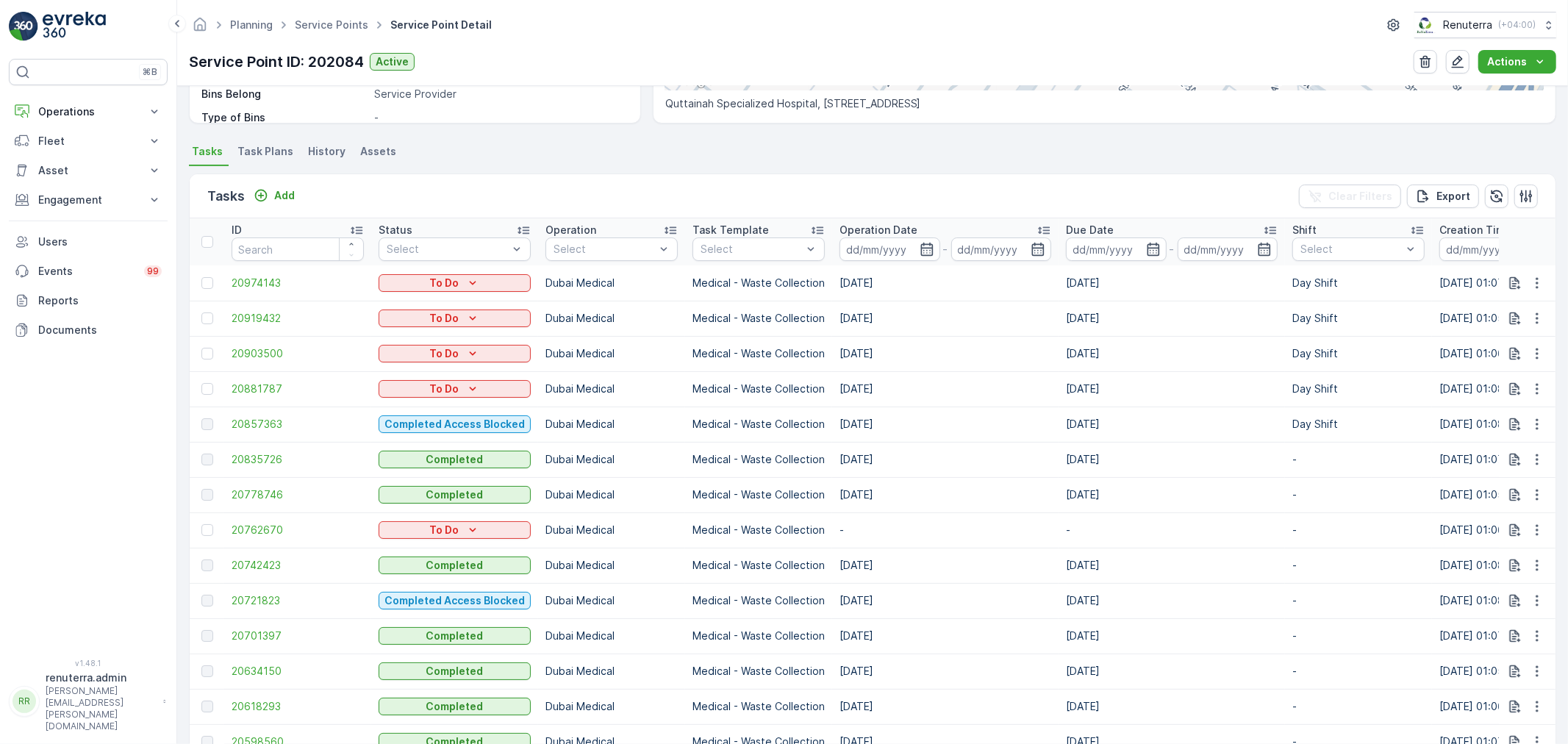
scroll to position [409, 0]
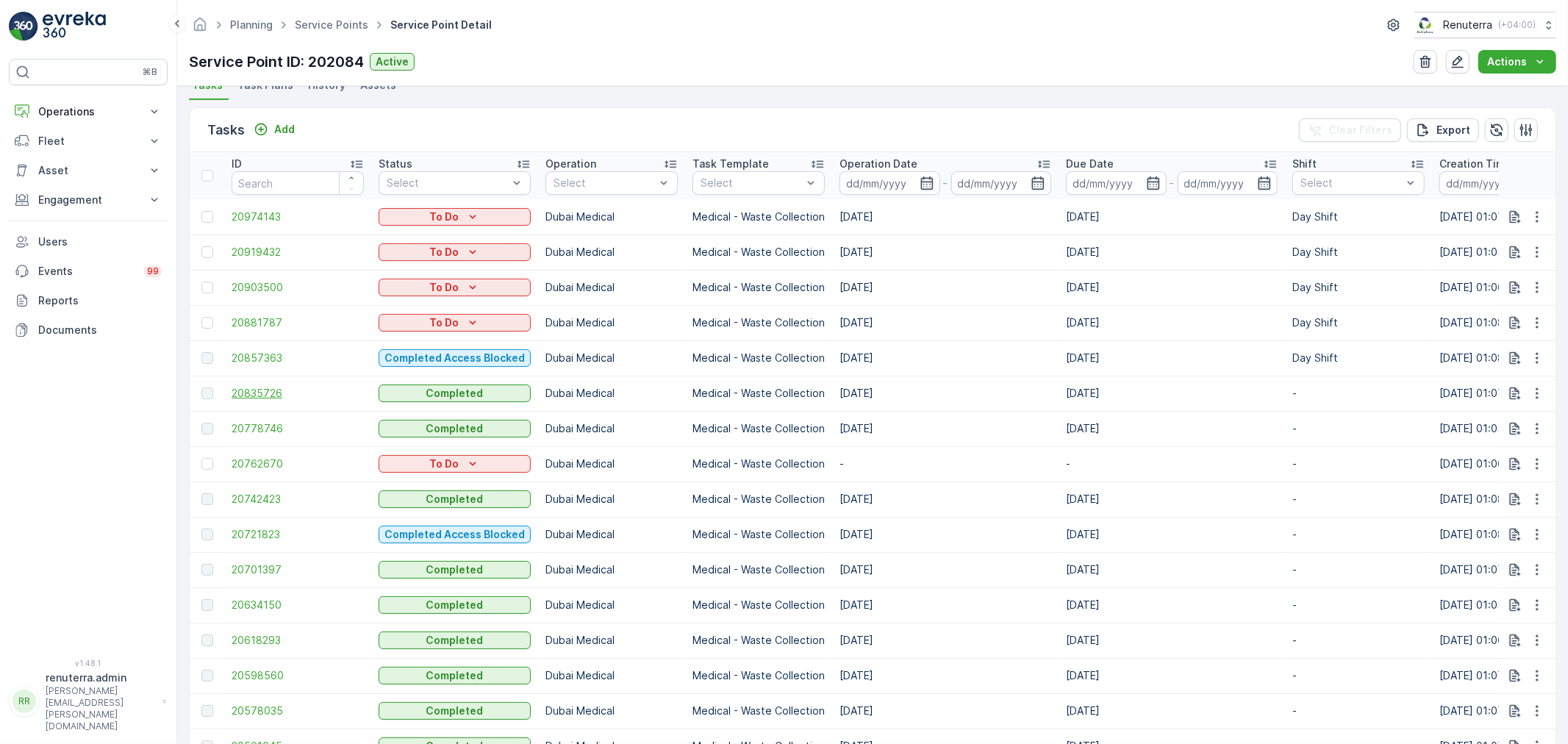
click at [252, 394] on span "20835726" at bounding box center [298, 393] width 132 height 15
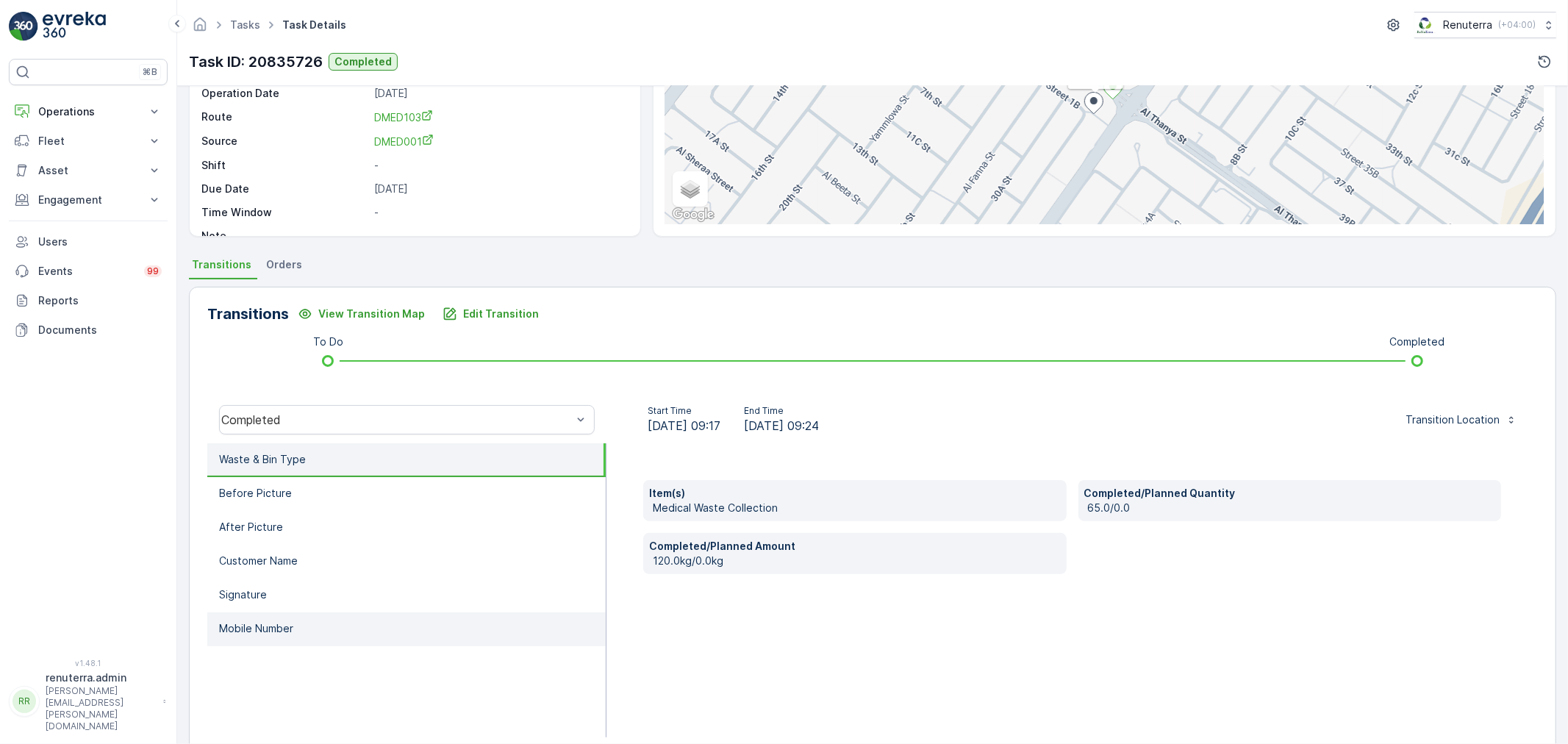
scroll to position [182, 0]
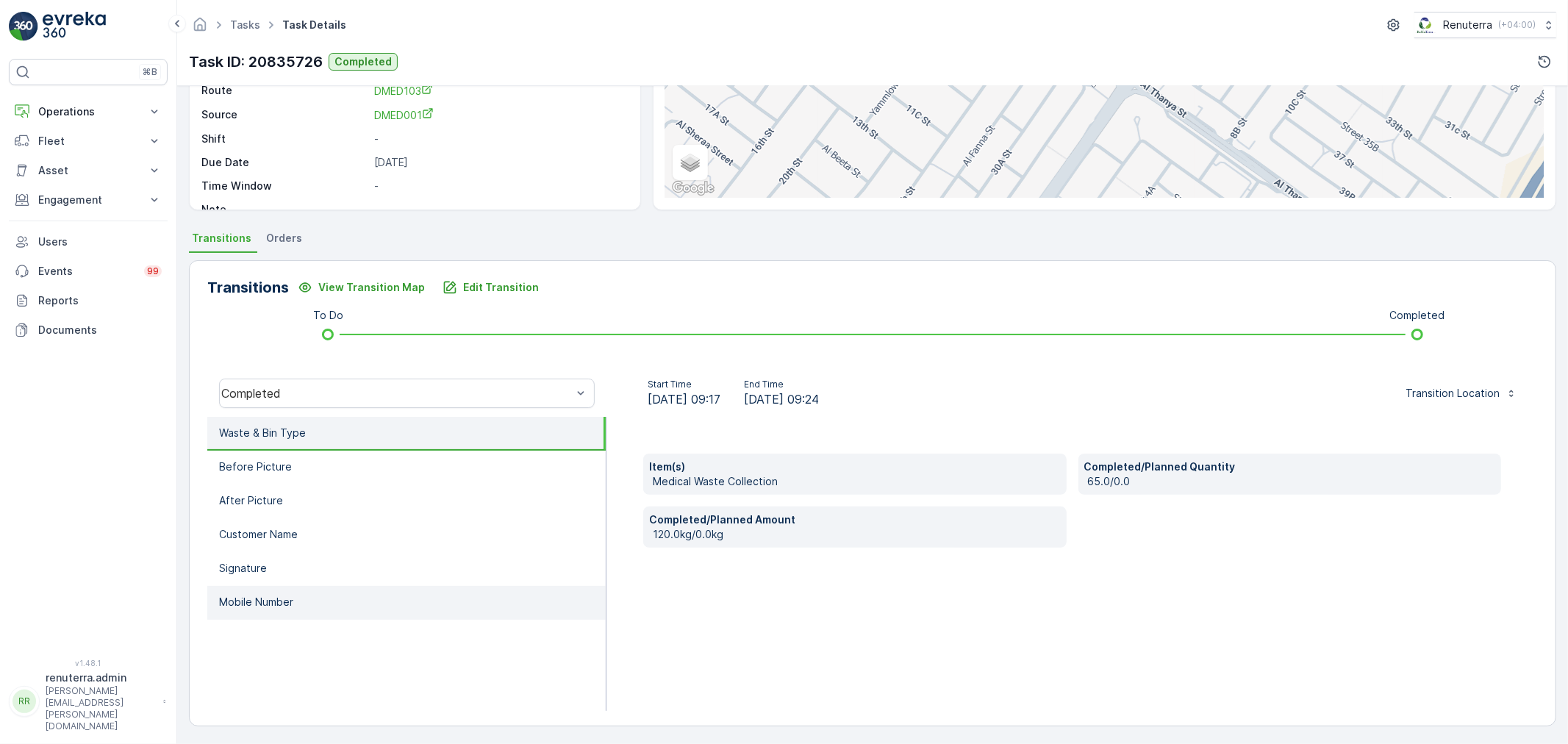
click at [302, 604] on li "Mobile Number" at bounding box center [407, 603] width 399 height 34
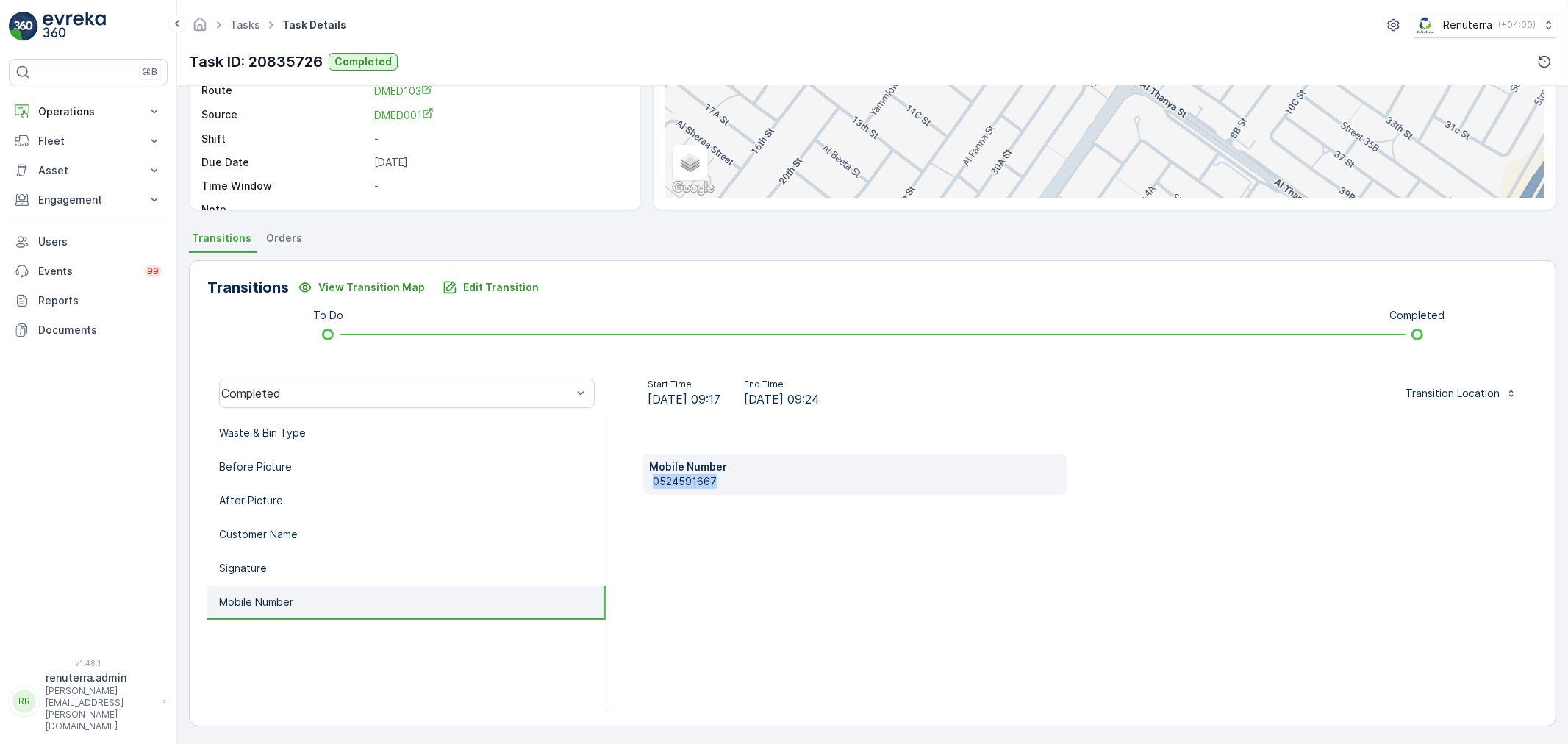
drag, startPoint x: 651, startPoint y: 479, endPoint x: 693, endPoint y: 487, distance: 42.8
click at [756, 482] on p "0524591667" at bounding box center [857, 482] width 408 height 15
copy p "0524591667"
drag, startPoint x: 252, startPoint y: 553, endPoint x: 268, endPoint y: 544, distance: 18.4
click at [256, 552] on li "Signature" at bounding box center [407, 569] width 399 height 34
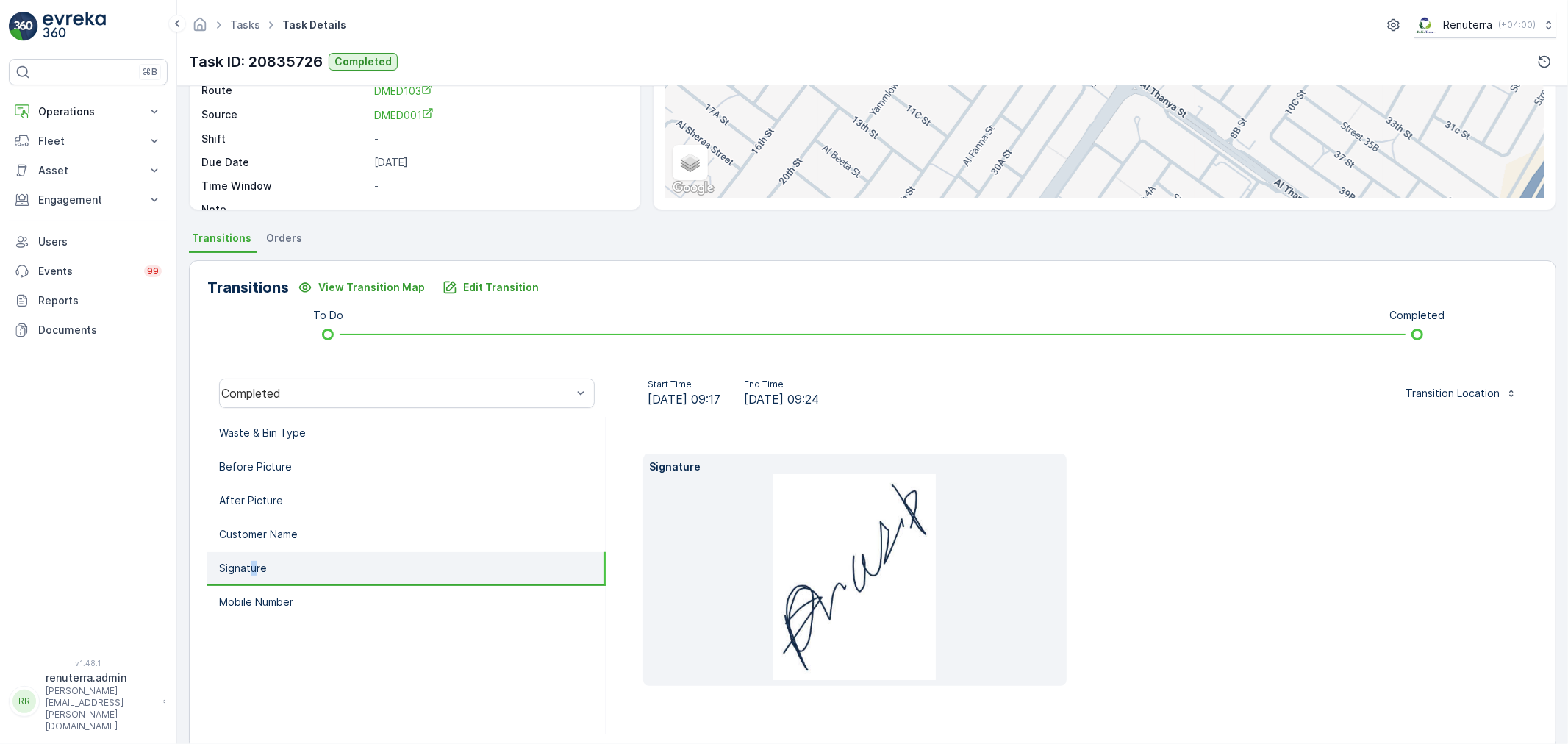
click at [853, 524] on img at bounding box center [854, 578] width 163 height 206
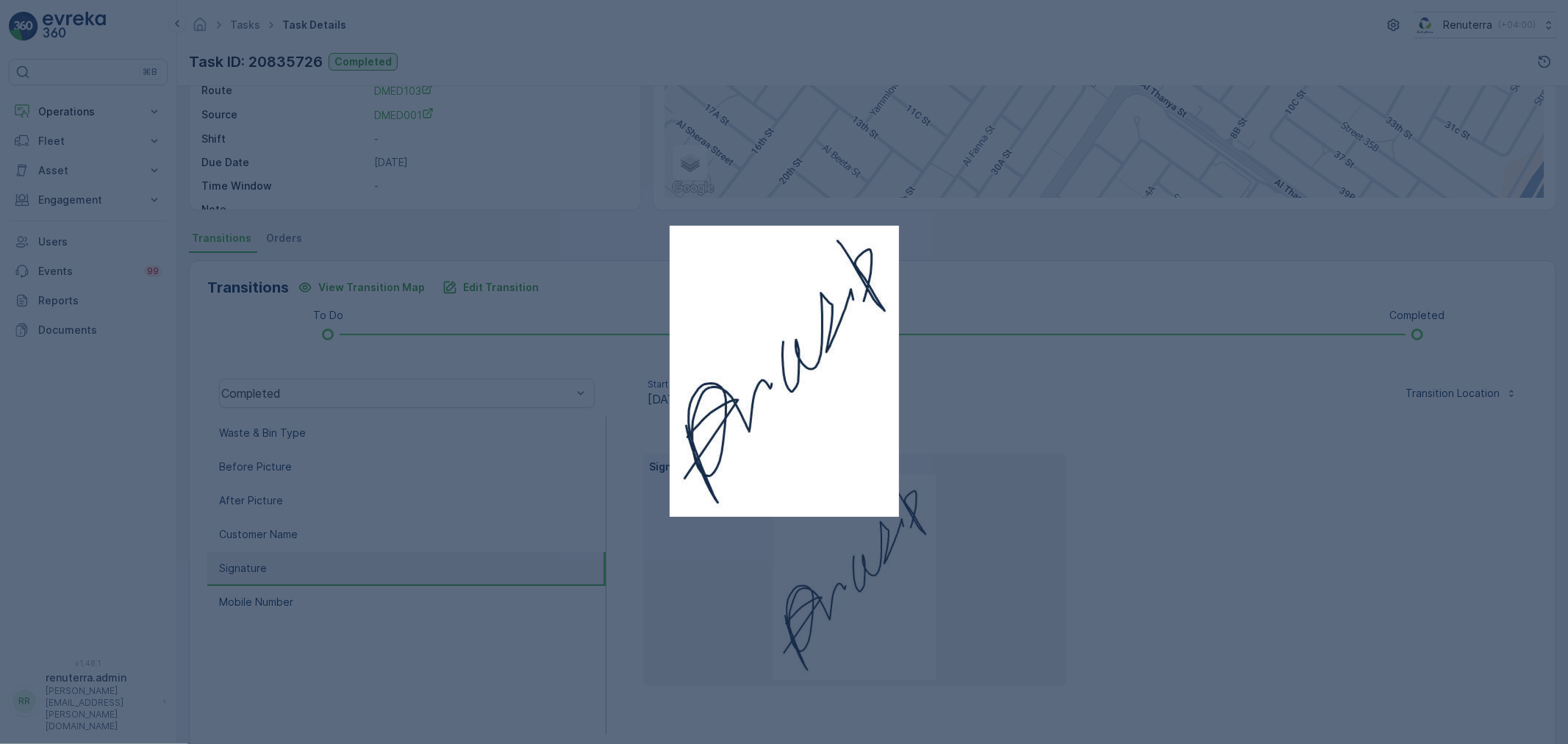
click at [1035, 417] on div at bounding box center [784, 372] width 1568 height 744
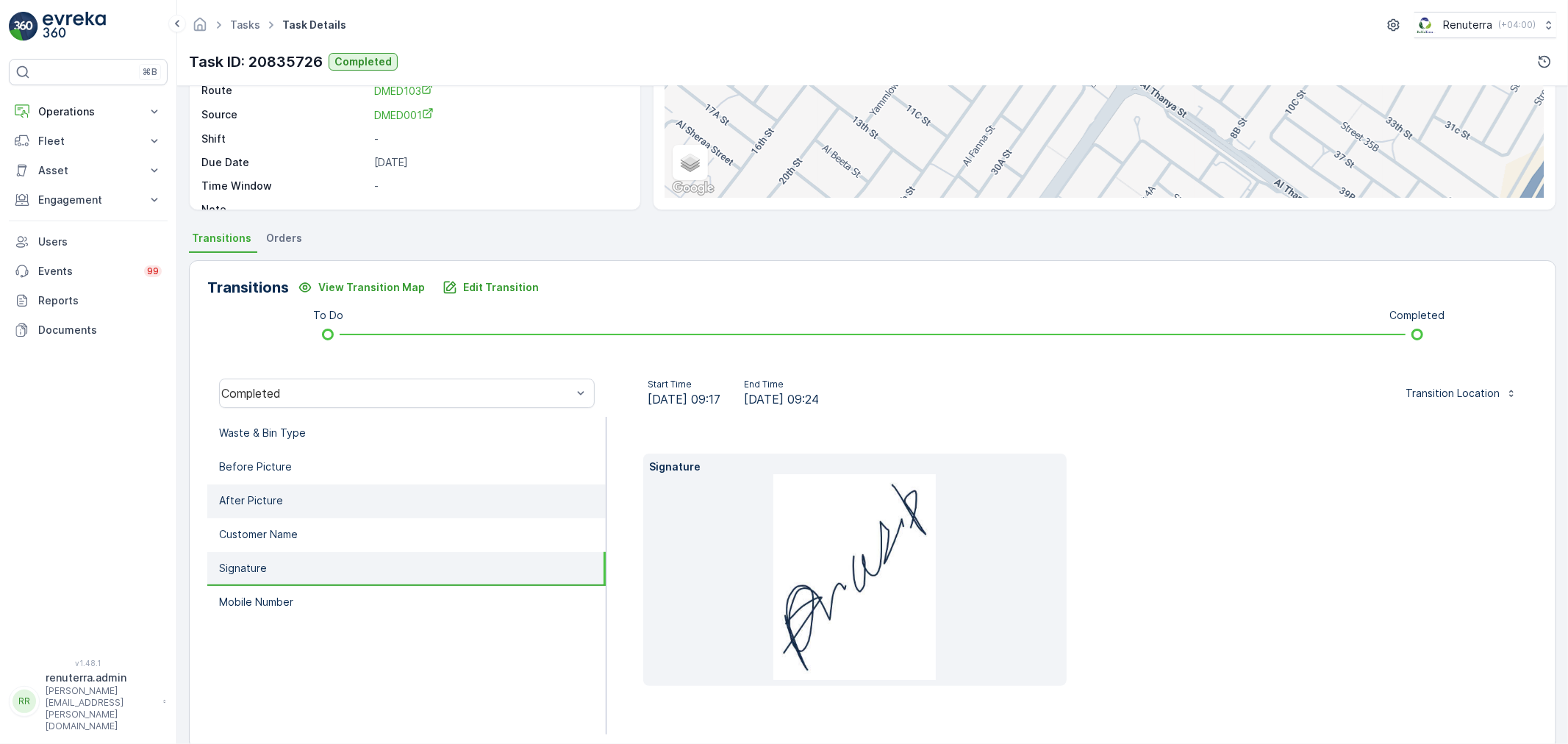
click at [270, 508] on li "After Picture" at bounding box center [407, 501] width 399 height 34
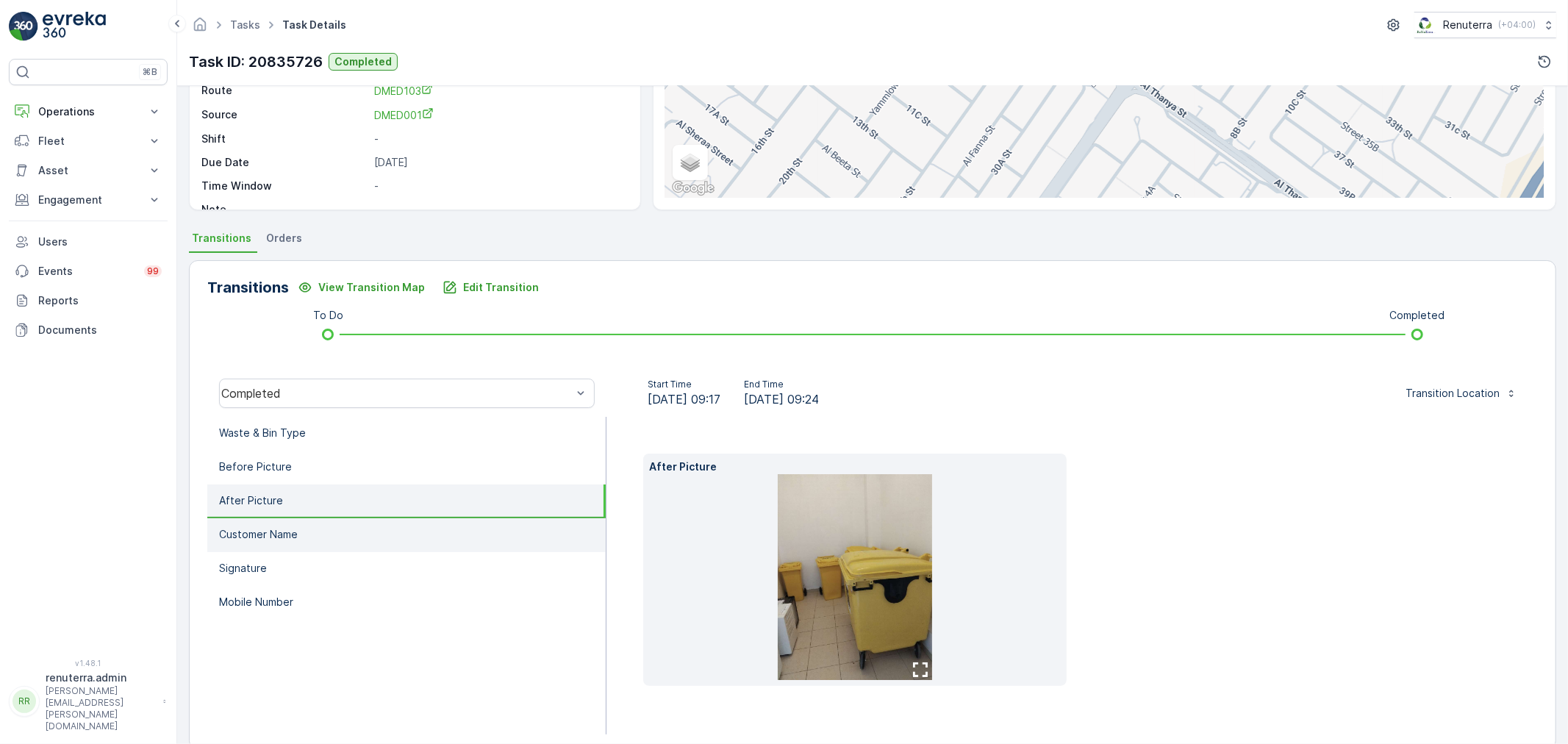
click at [286, 540] on li "Customer Name" at bounding box center [407, 535] width 399 height 34
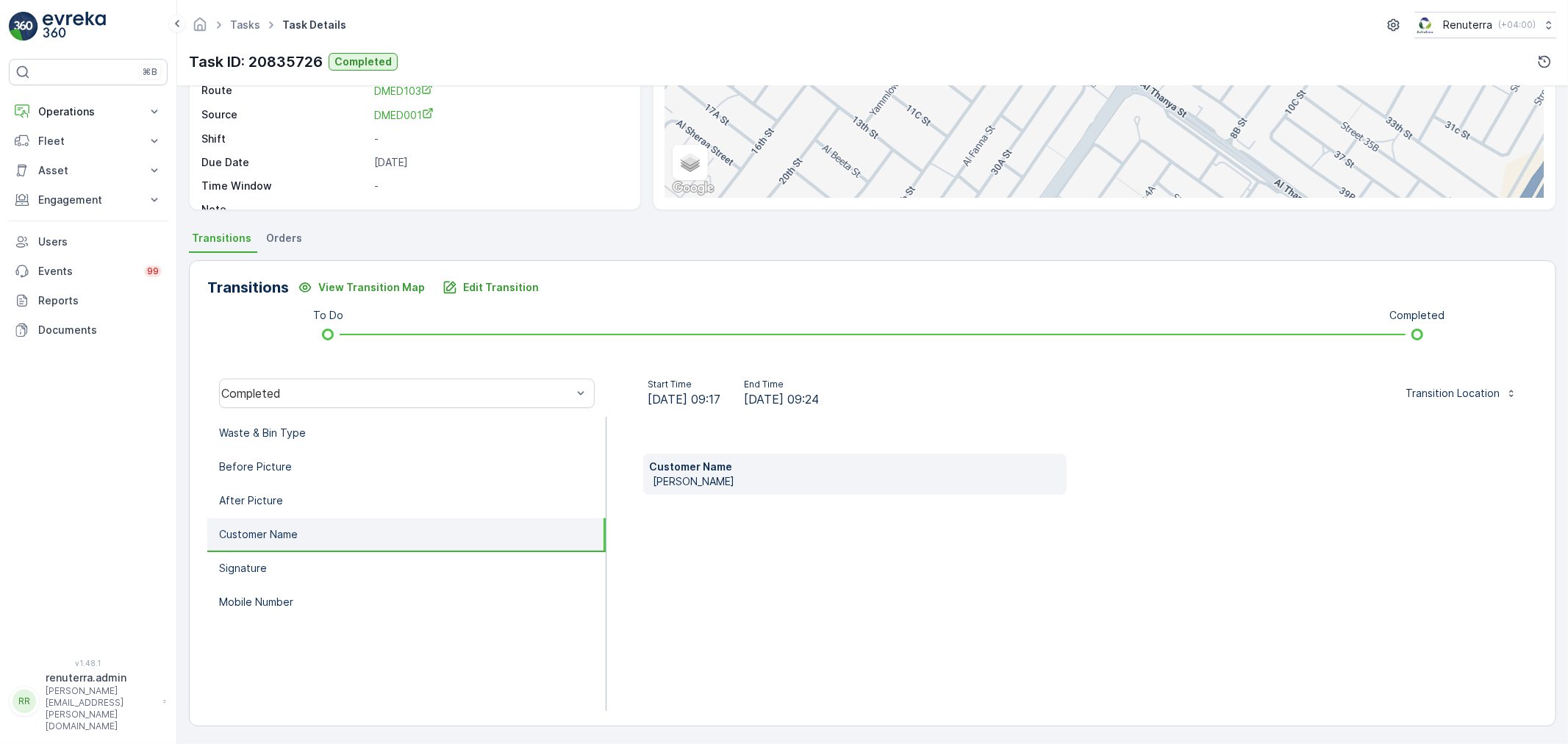
drag, startPoint x: 649, startPoint y: 480, endPoint x: 681, endPoint y: 475, distance: 32.4
click at [757, 479] on div "Customer Name pradeep mahato" at bounding box center [855, 474] width 423 height 41
copy p "pradeep mahato"
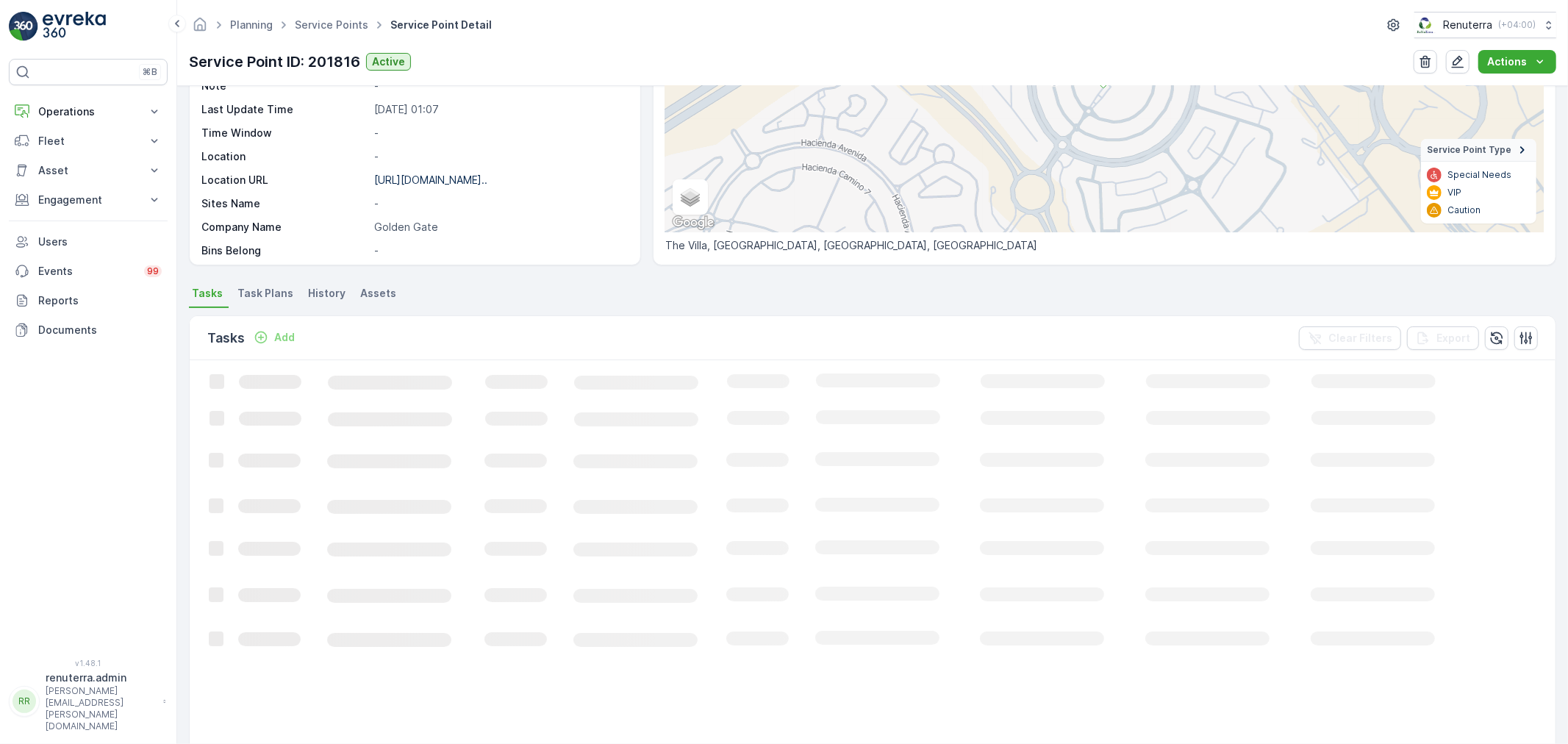
scroll to position [245, 0]
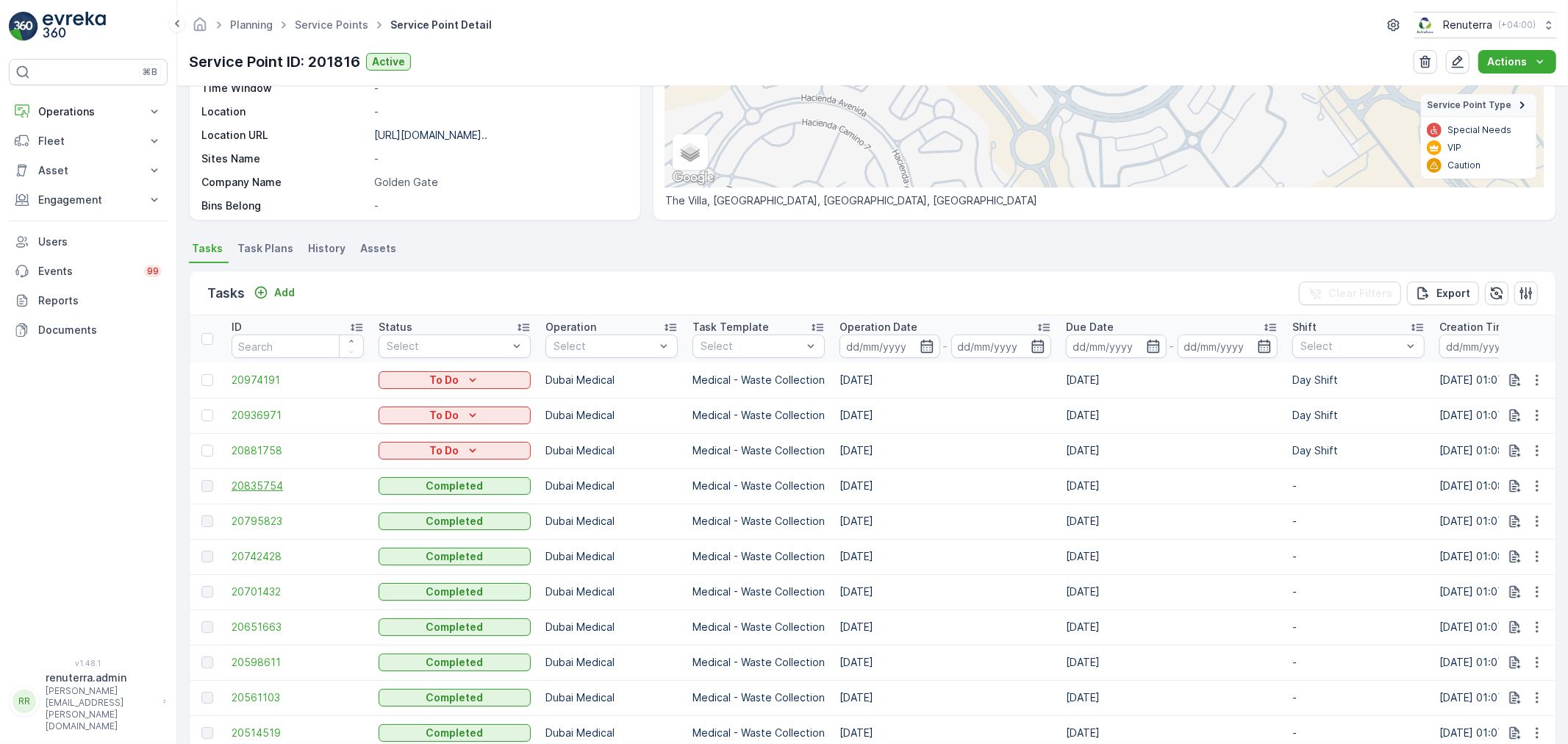
click at [277, 488] on span "20835754" at bounding box center [298, 486] width 132 height 15
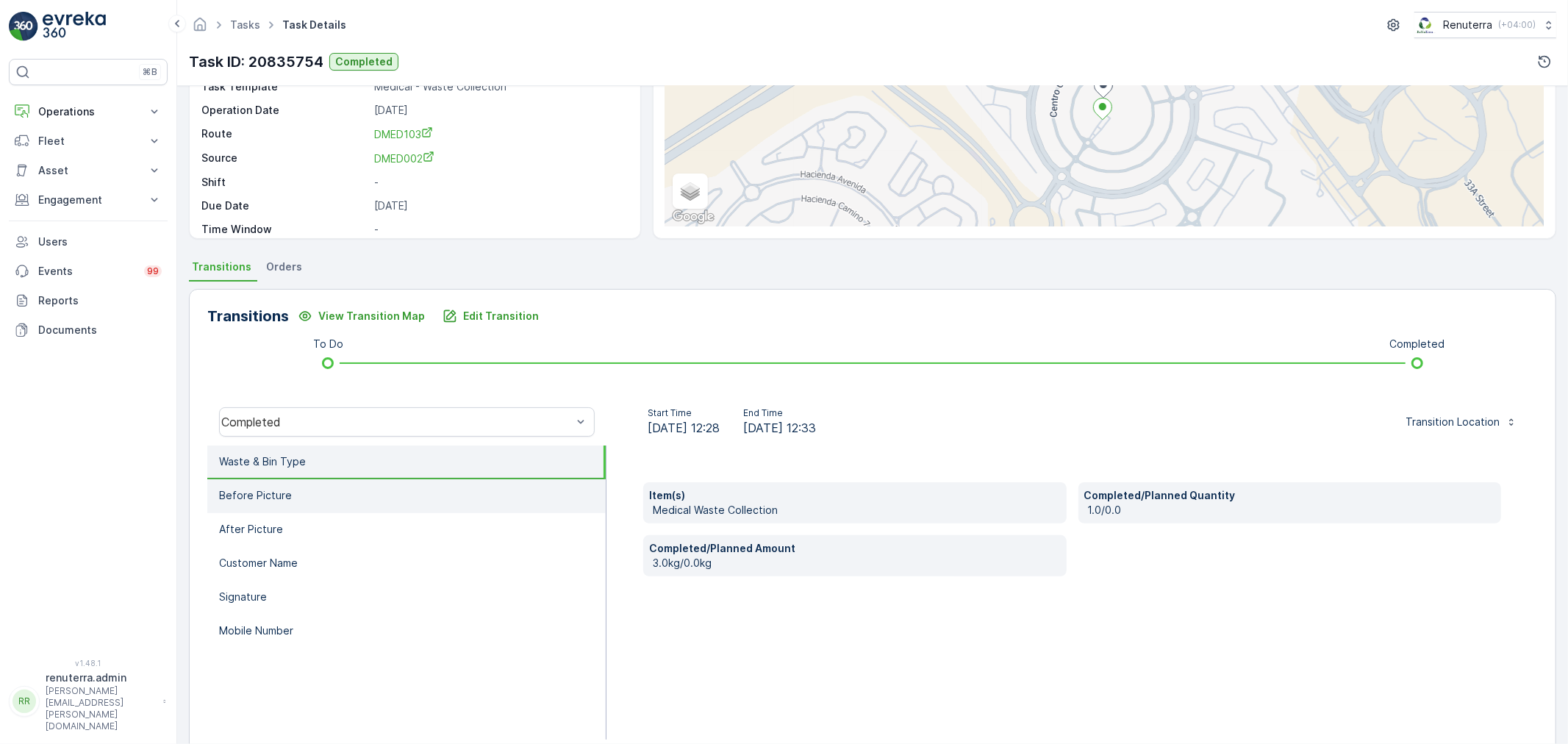
scroll to position [163, 0]
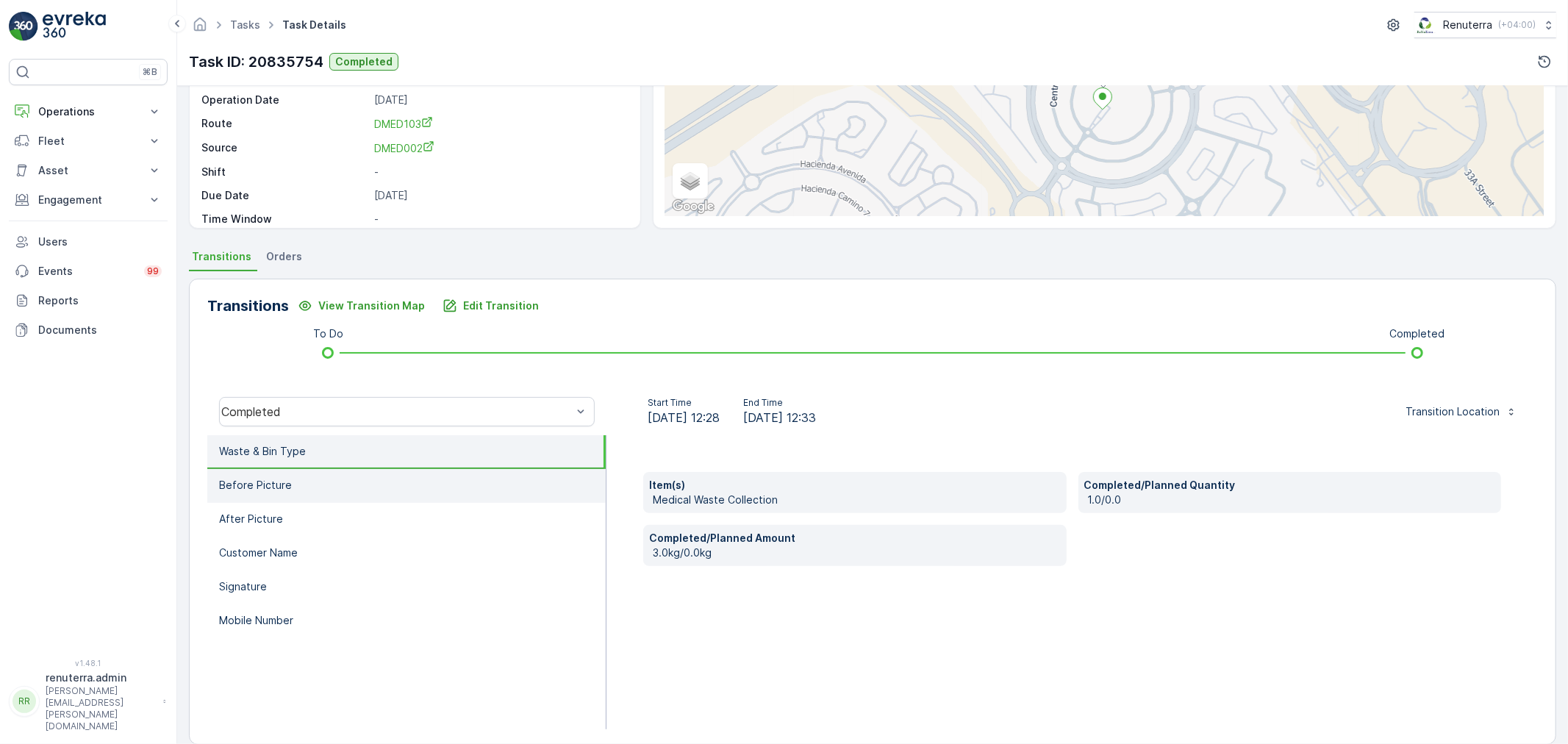
click at [269, 473] on li "Before Picture" at bounding box center [407, 486] width 399 height 34
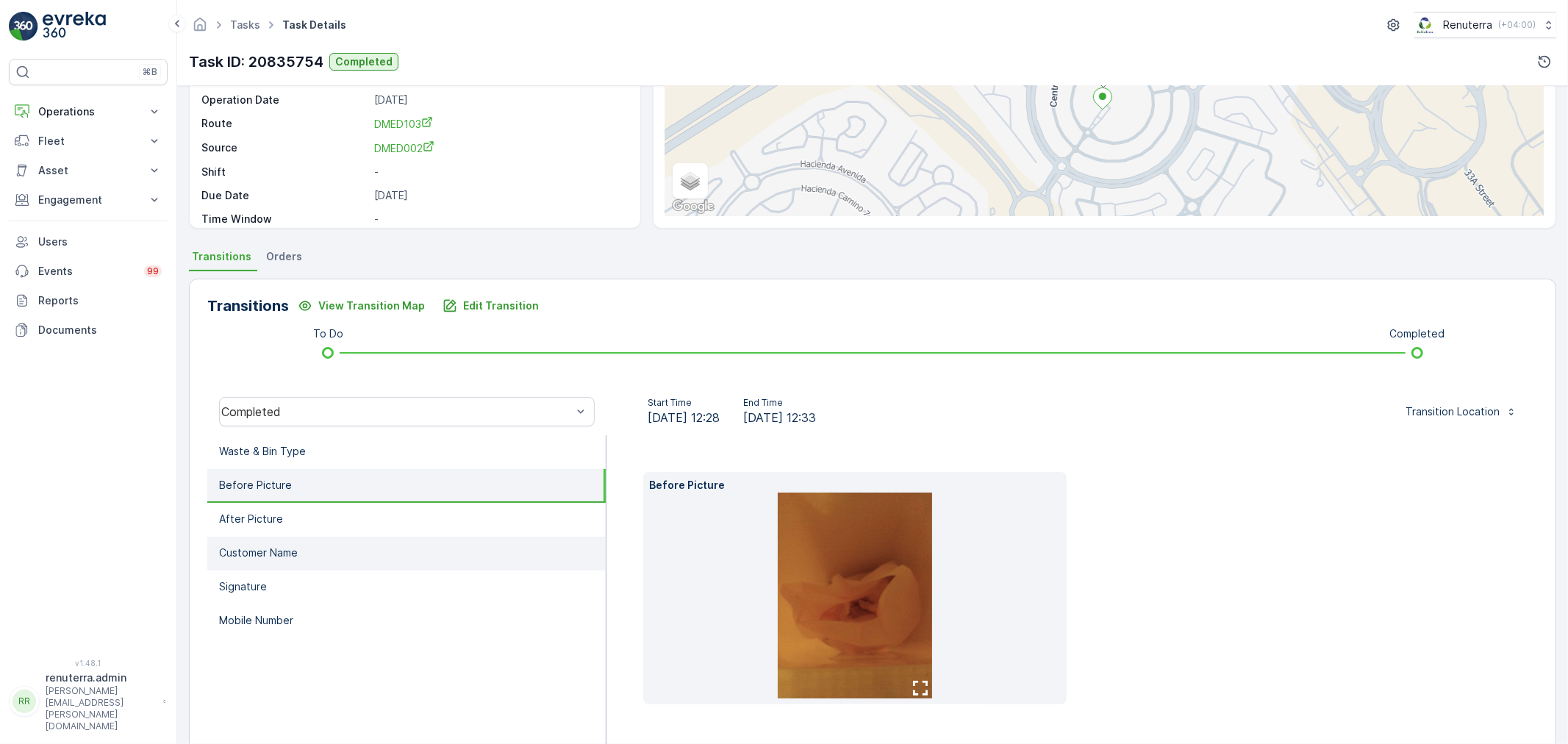
click at [324, 556] on li "Customer Name" at bounding box center [407, 553] width 399 height 34
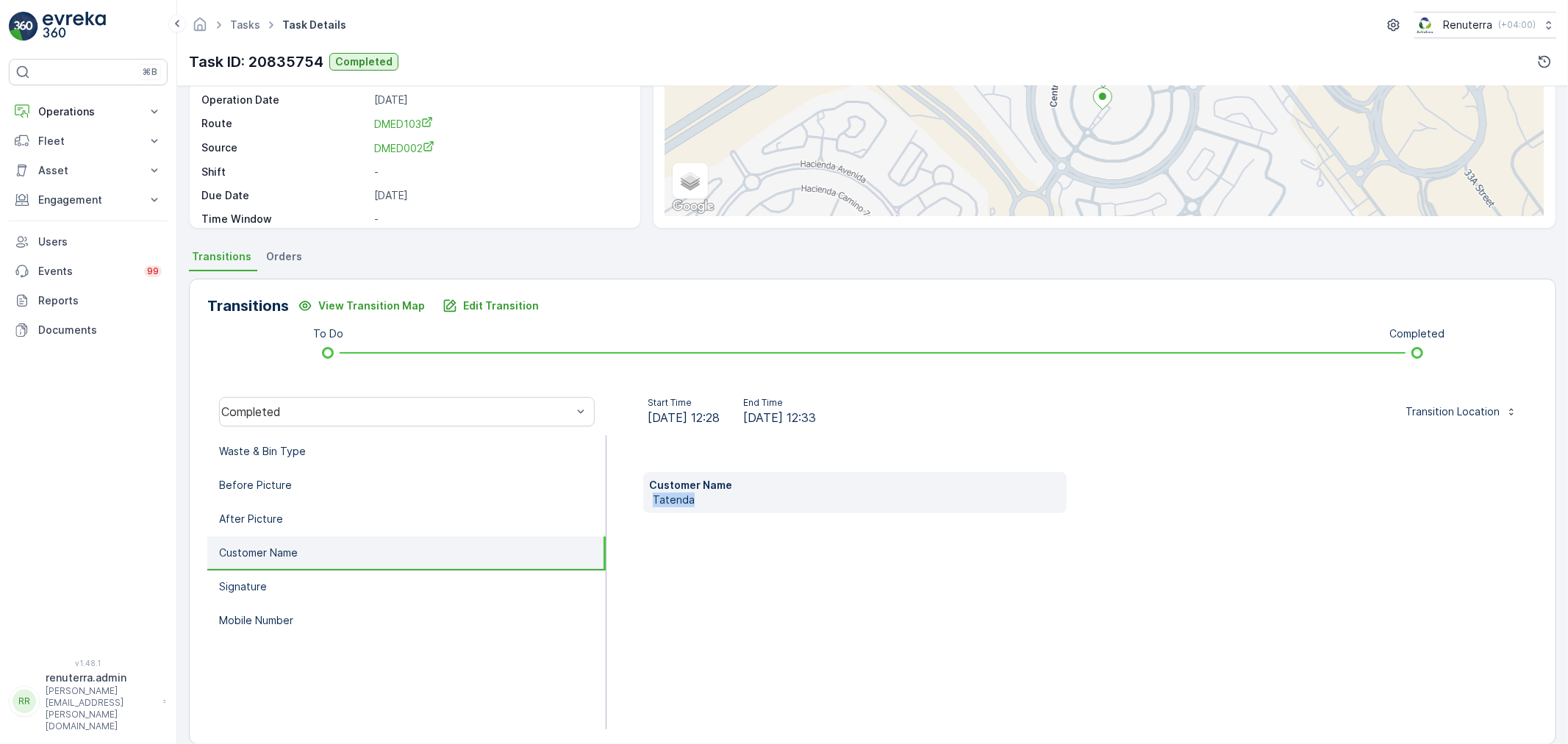
drag, startPoint x: 650, startPoint y: 498, endPoint x: 694, endPoint y: 500, distance: 44.0
click at [701, 498] on div "Customer Name [PERSON_NAME]" at bounding box center [855, 492] width 423 height 41
copy p "Tatenda"
click at [52, 109] on p "Operations" at bounding box center [88, 112] width 100 height 15
click at [77, 174] on p "Routes & Tasks" at bounding box center [75, 178] width 76 height 15
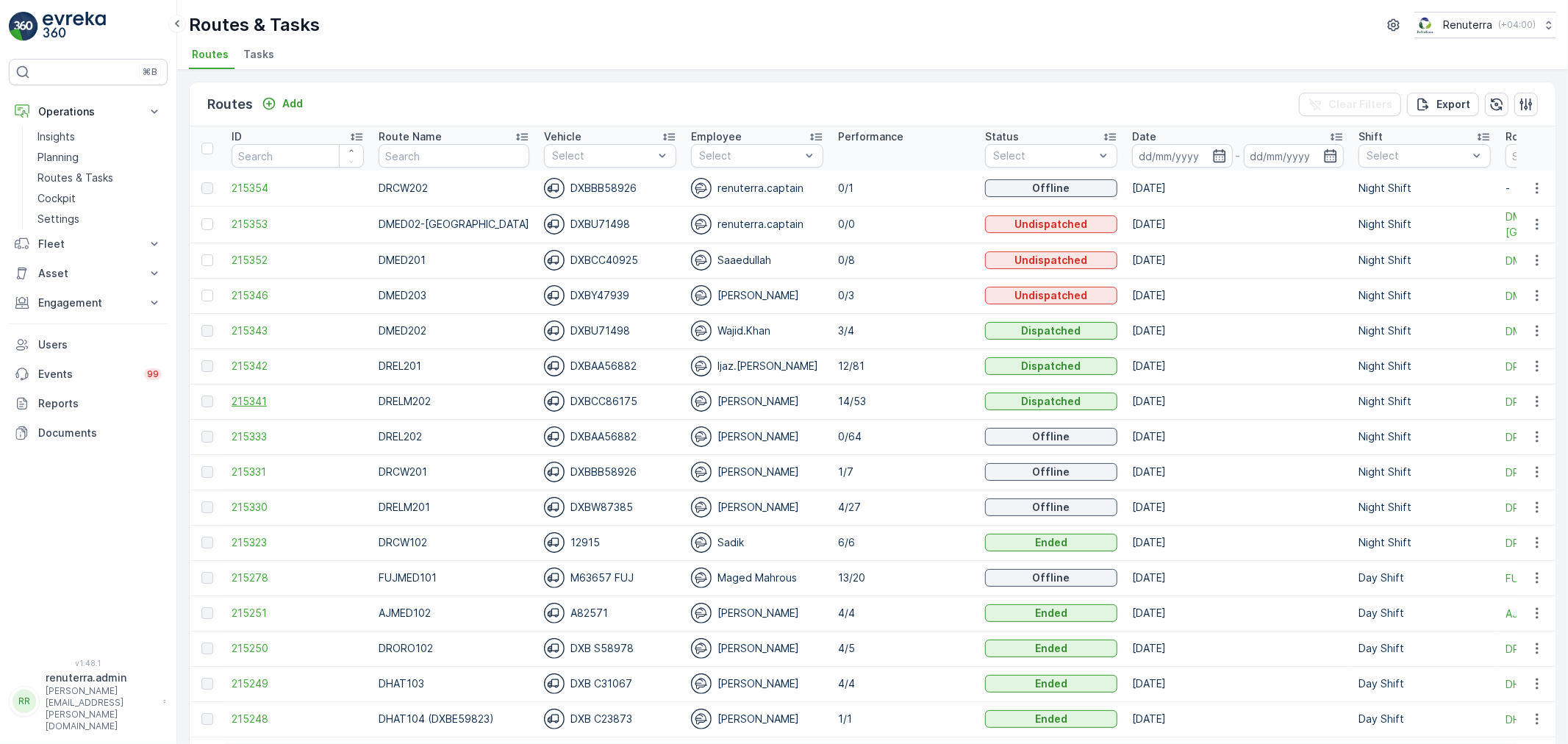
click at [235, 403] on span "215341" at bounding box center [298, 401] width 132 height 15
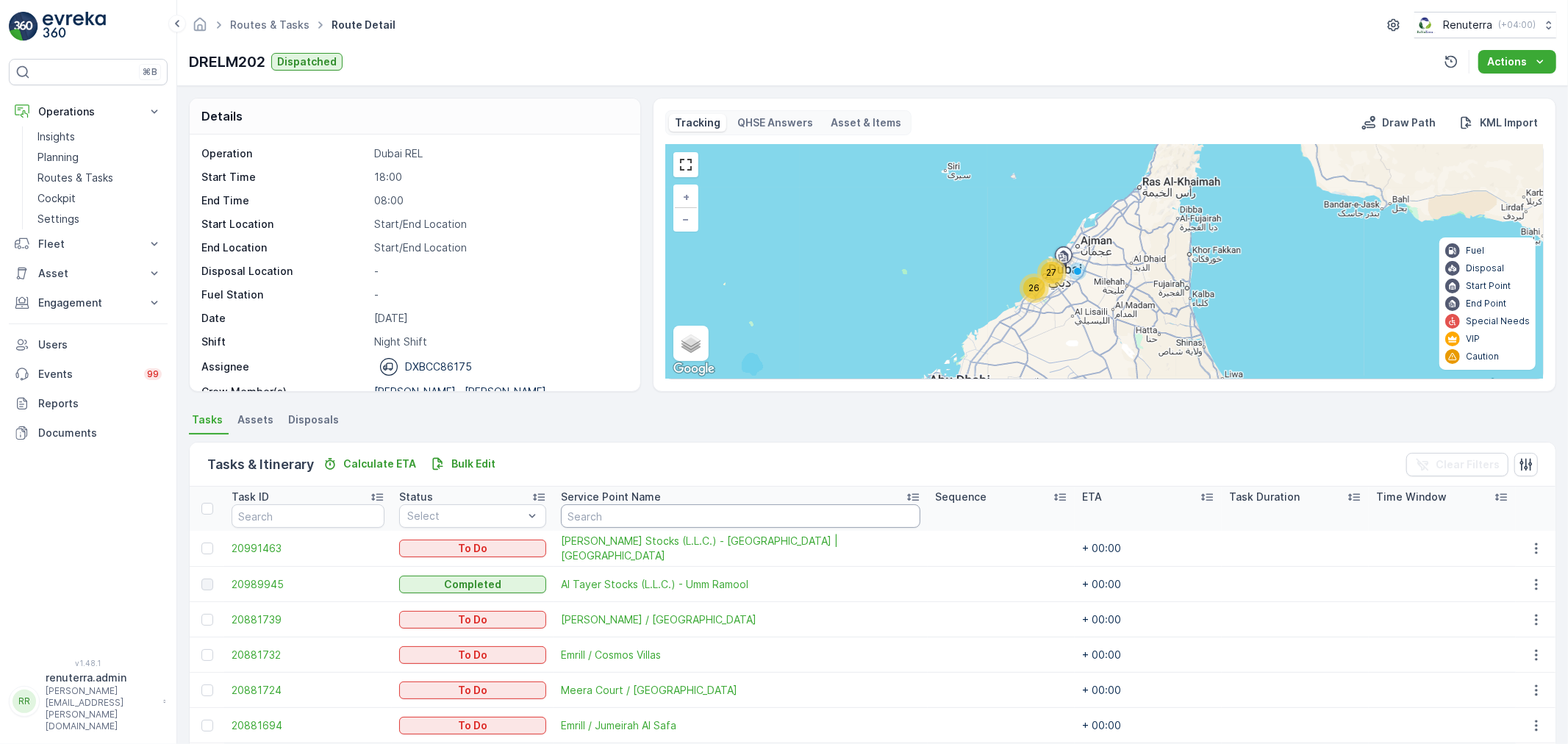
click at [610, 509] on input "text" at bounding box center [740, 516] width 360 height 24
type input "mee"
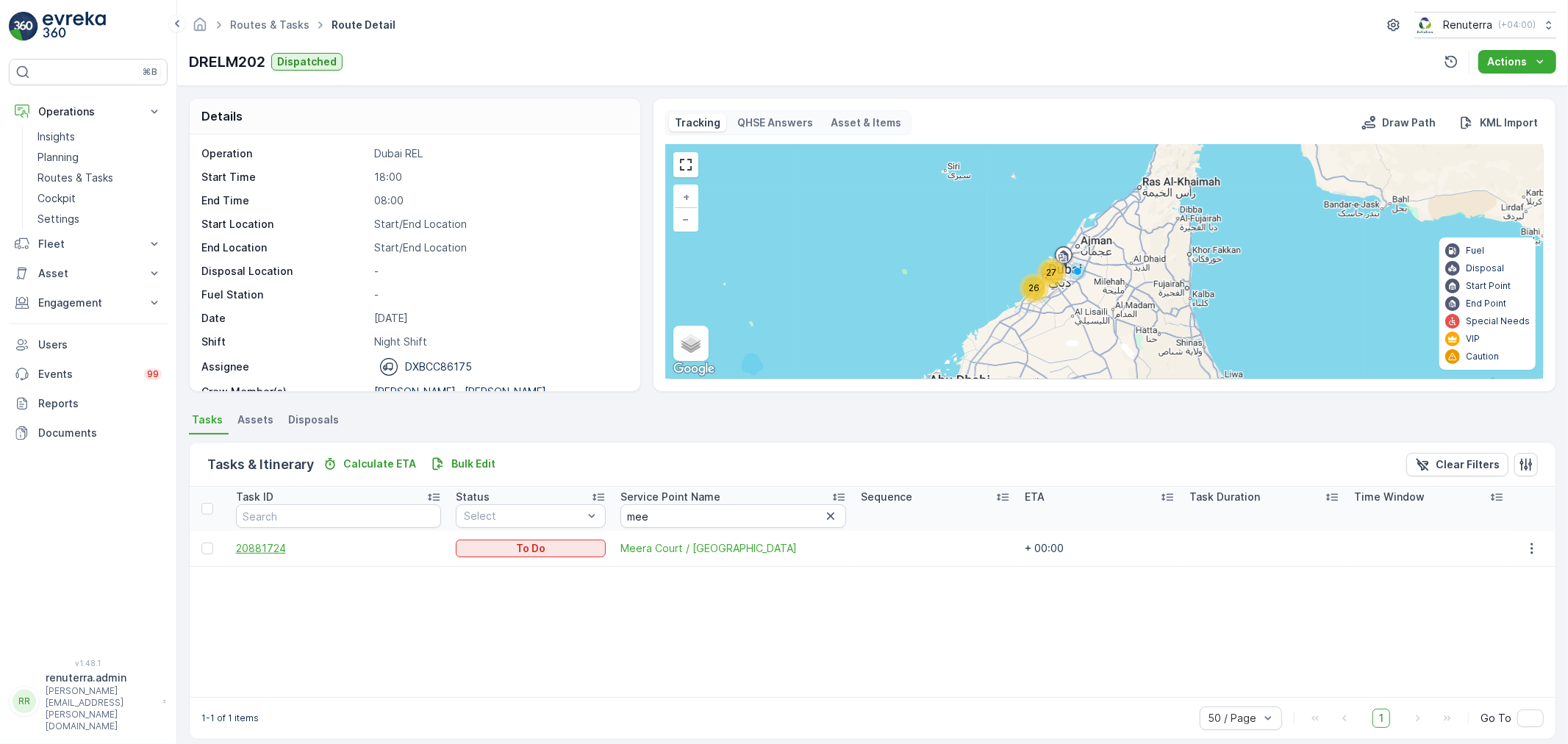
click at [260, 544] on span "20881724" at bounding box center [339, 548] width 205 height 15
click at [658, 550] on span "Meera Court / [GEOGRAPHIC_DATA]" at bounding box center [733, 548] width 225 height 15
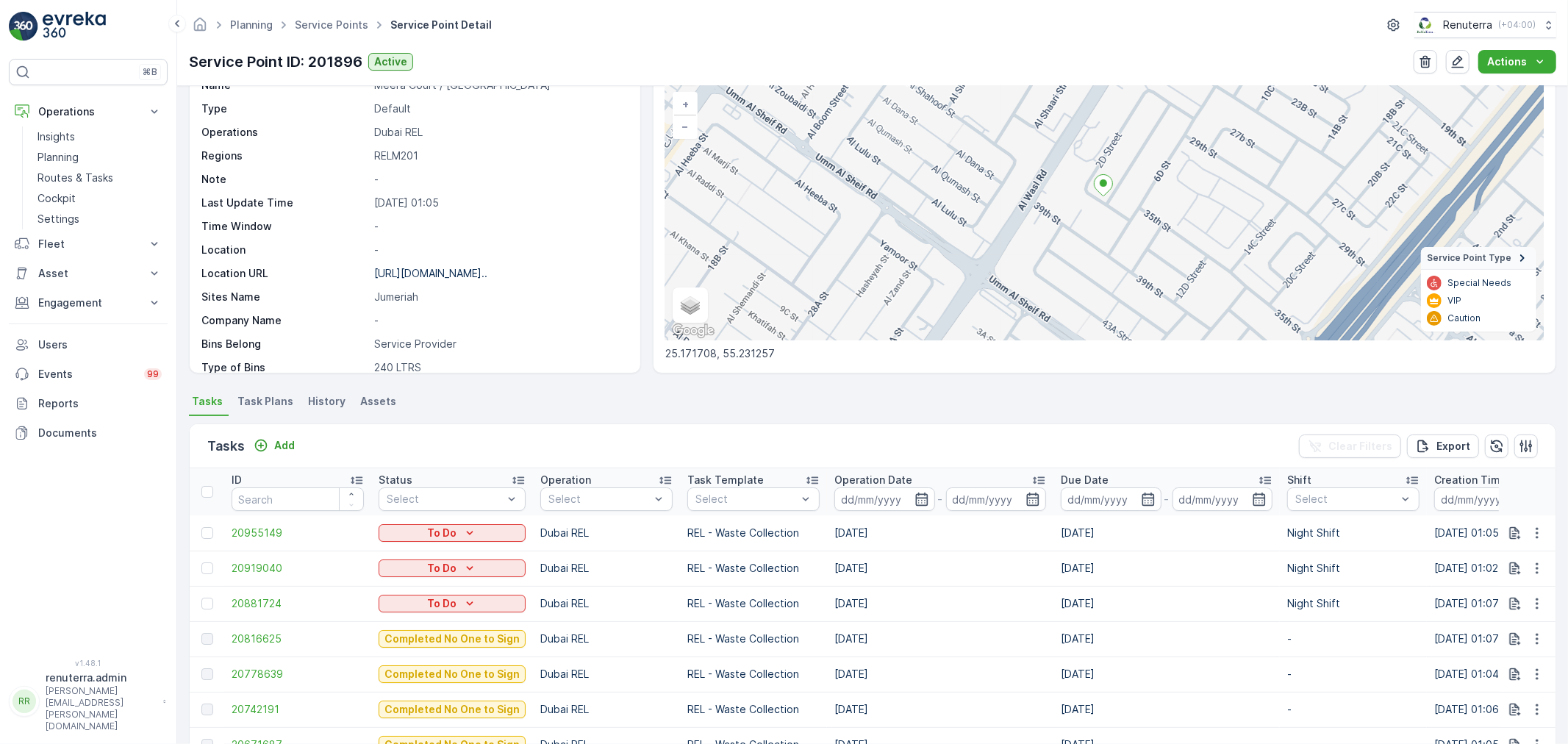
scroll to position [163, 0]
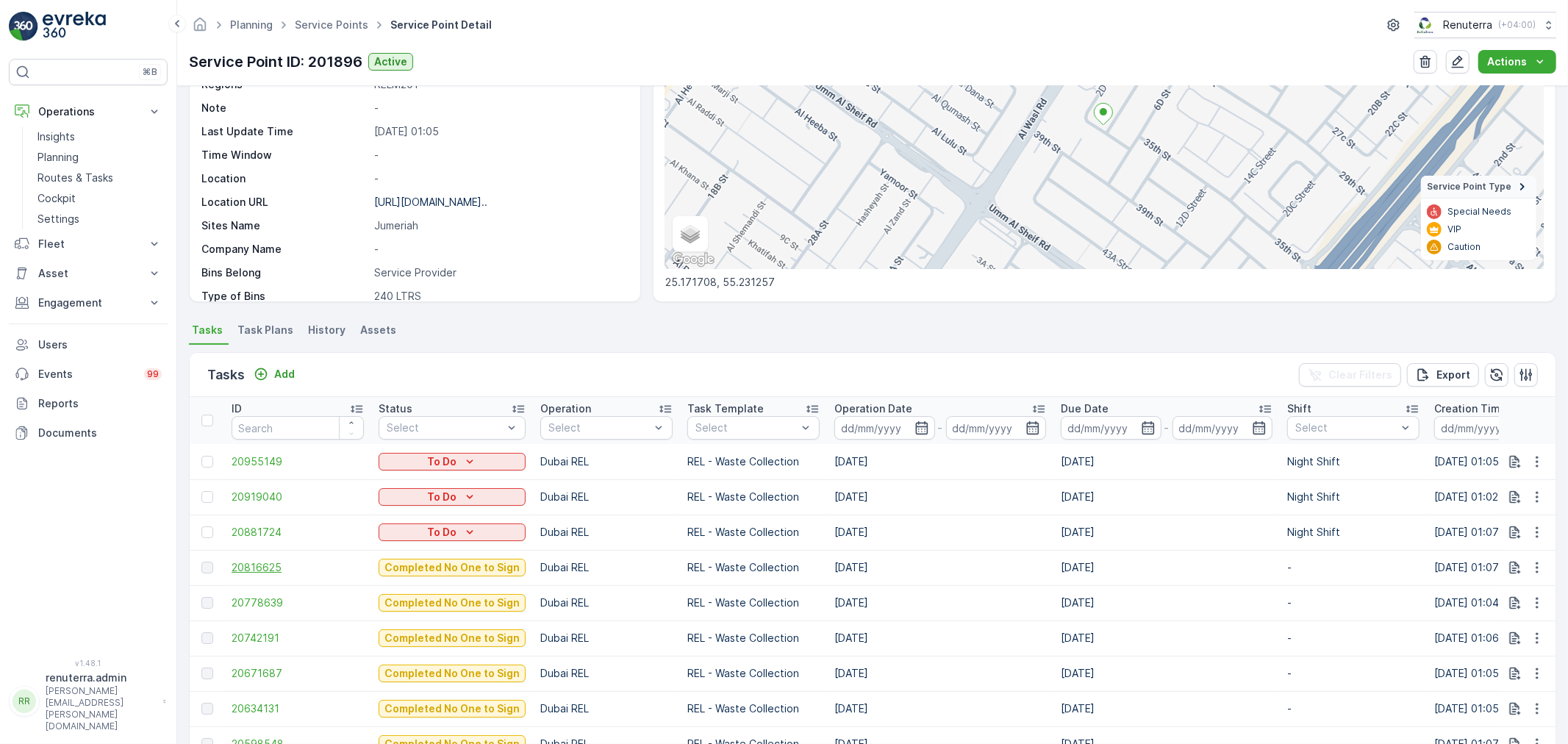
click at [281, 567] on span "20816625" at bounding box center [298, 567] width 132 height 15
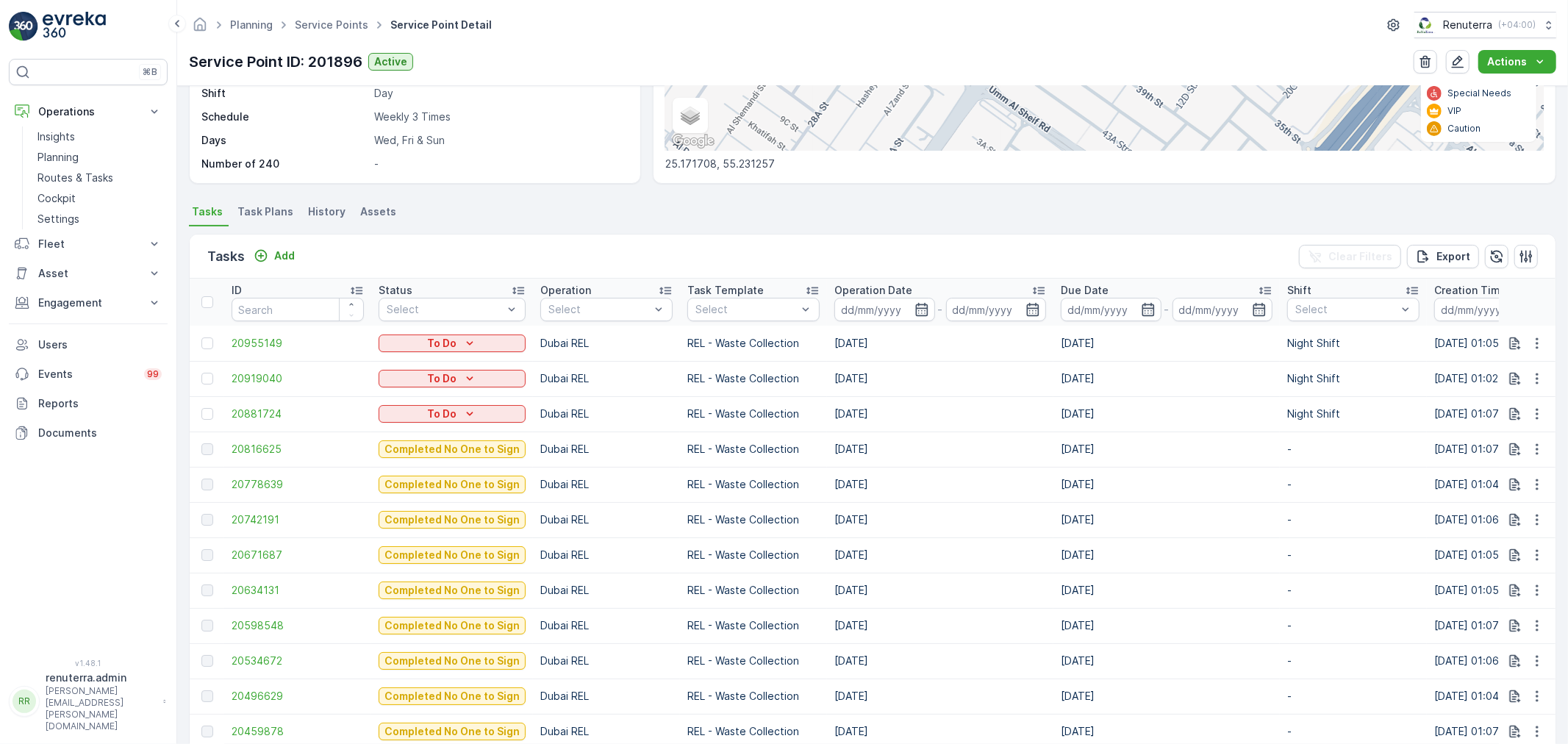
scroll to position [490, 0]
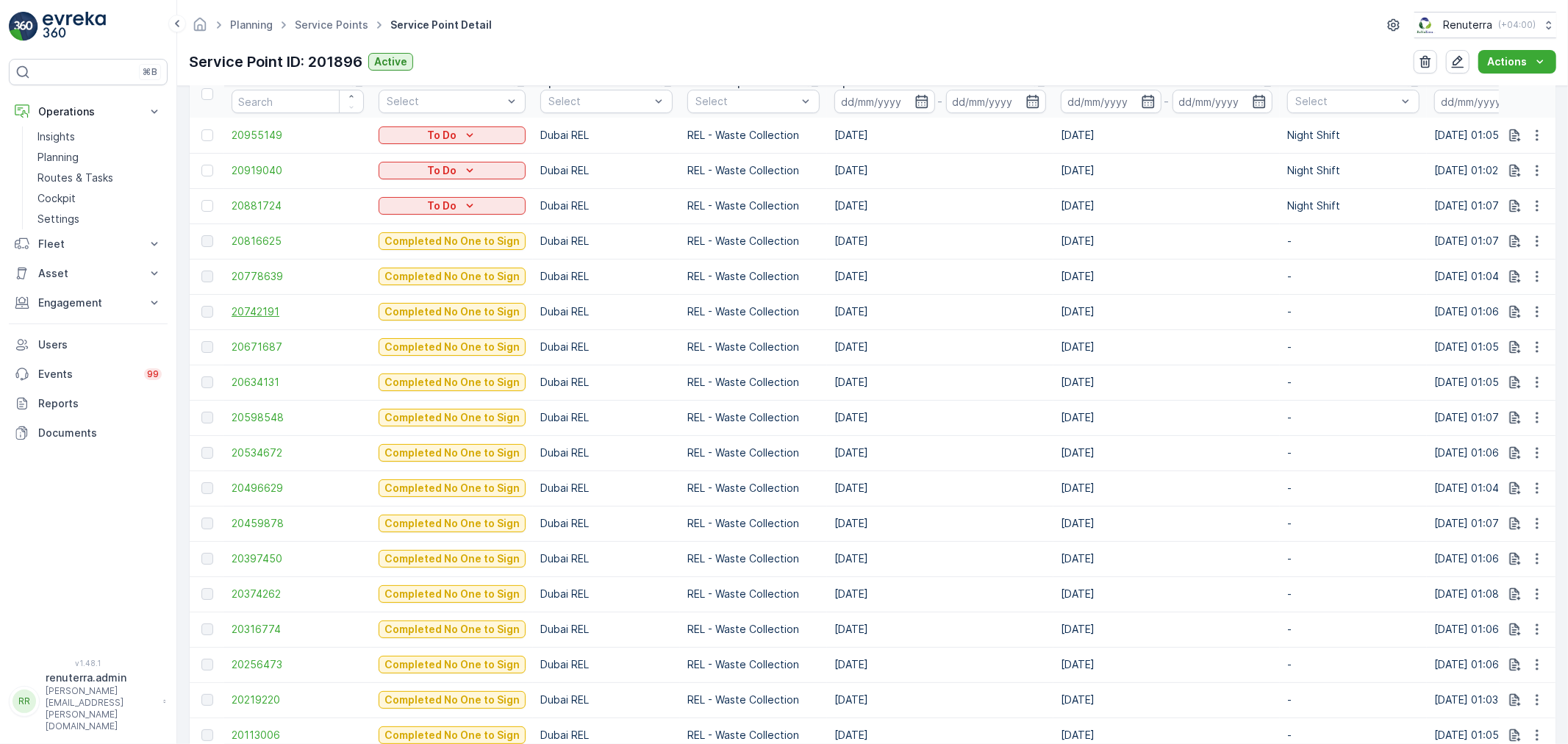
click at [247, 309] on span "20742191" at bounding box center [298, 311] width 132 height 15
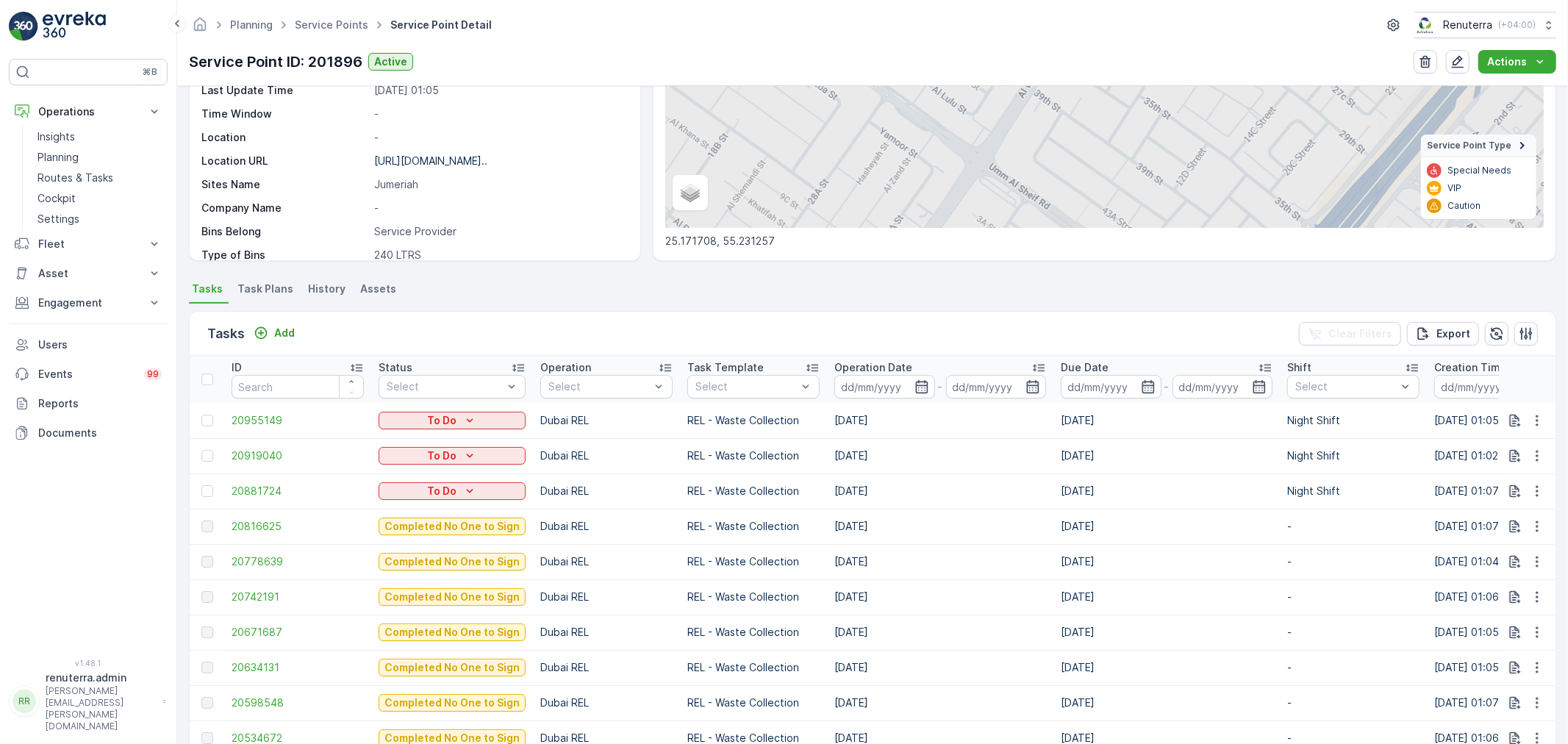
scroll to position [327, 0]
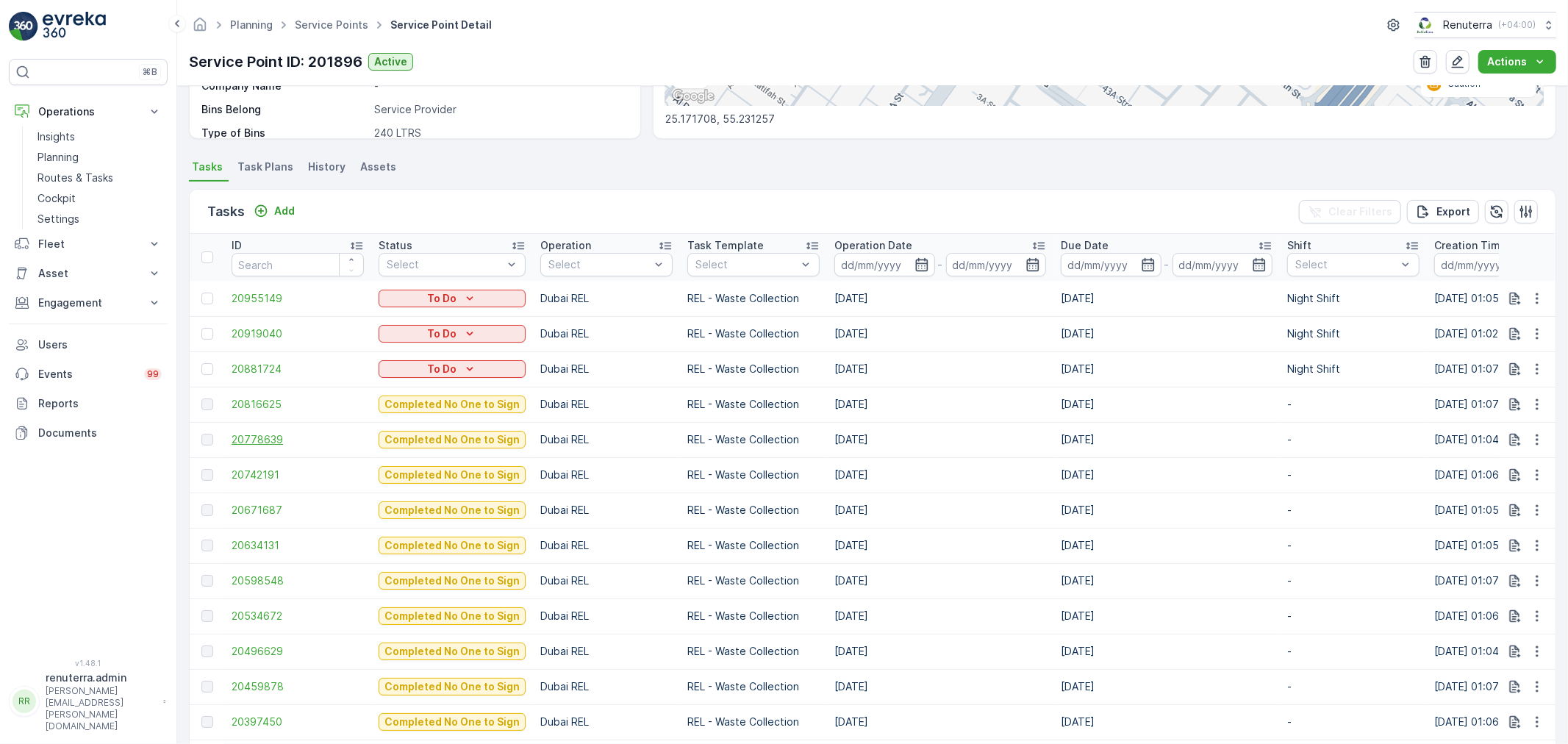
click at [254, 432] on span "20778639" at bounding box center [298, 439] width 132 height 15
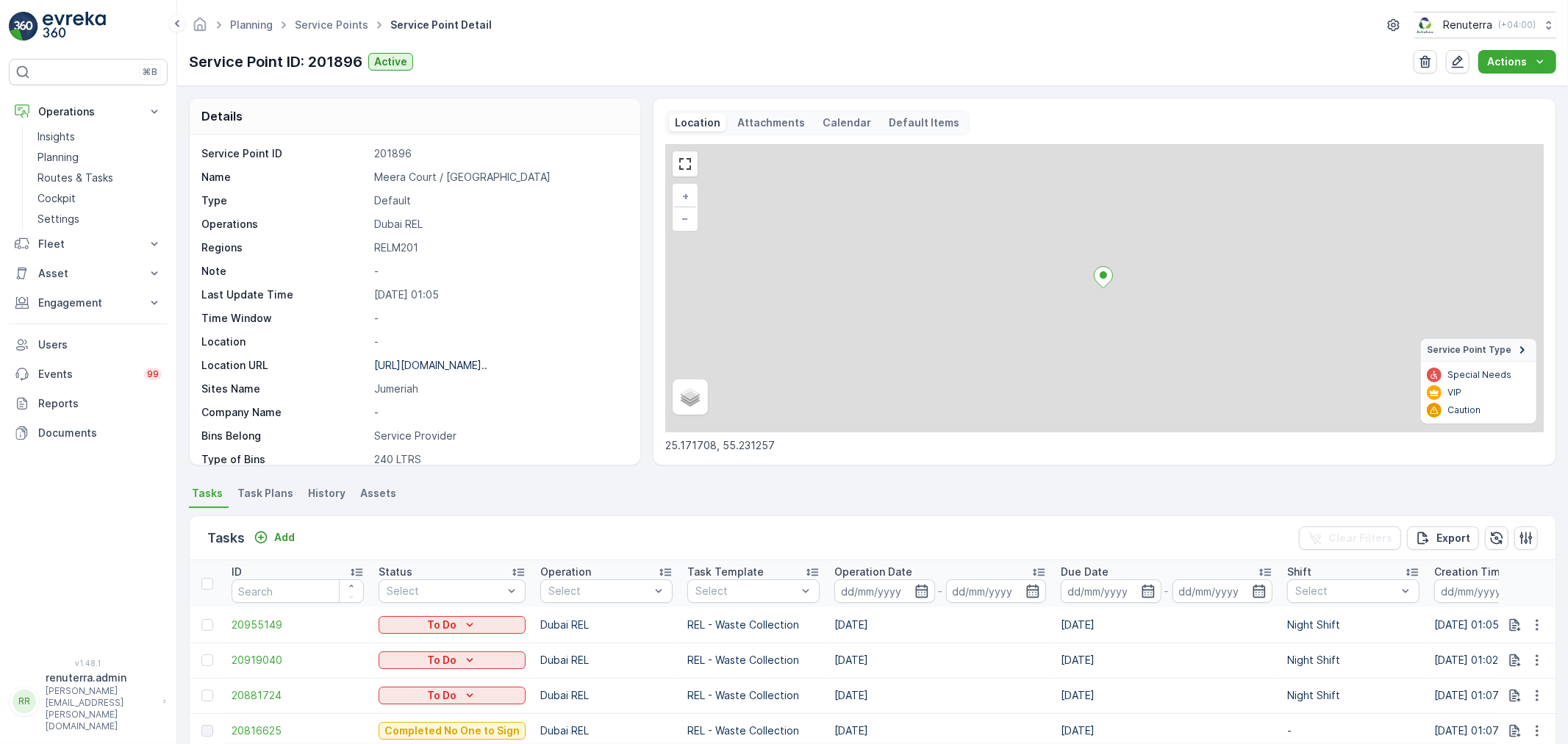
scroll to position [82, 0]
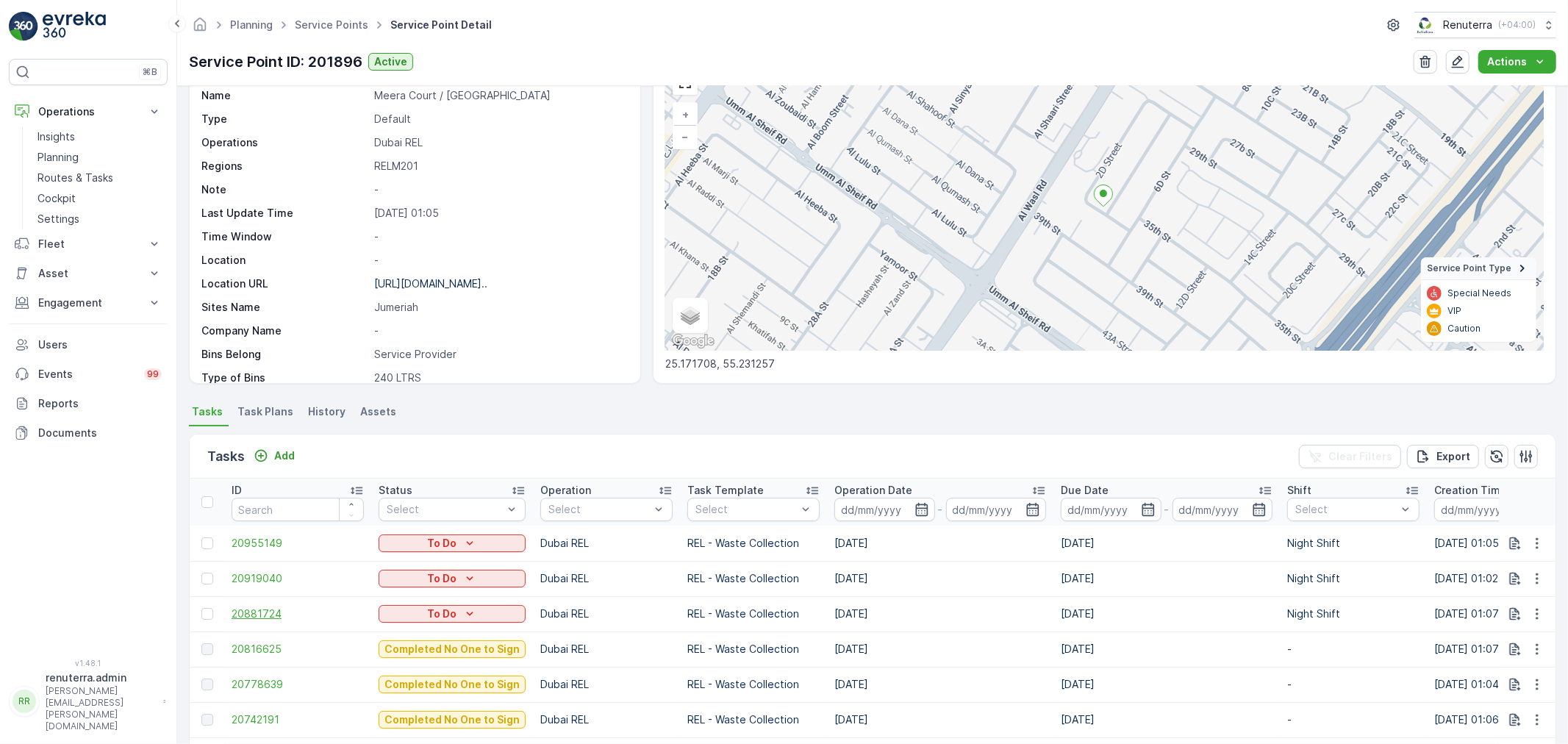
click at [252, 608] on span "20881724" at bounding box center [298, 613] width 132 height 15
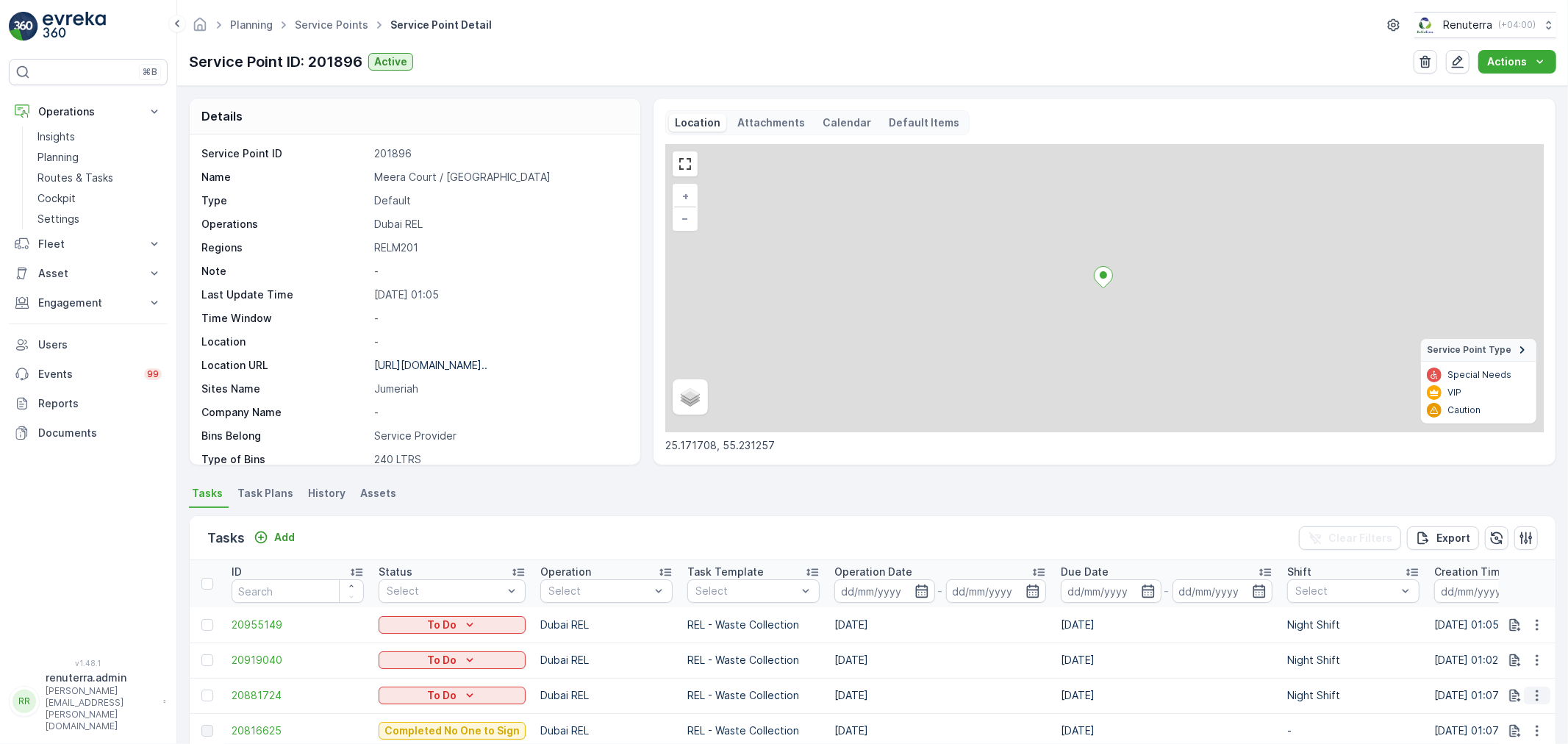
click at [1531, 693] on icon "button" at bounding box center [1537, 695] width 15 height 15
click at [1478, 629] on span "Change Route" at bounding box center [1499, 625] width 71 height 15
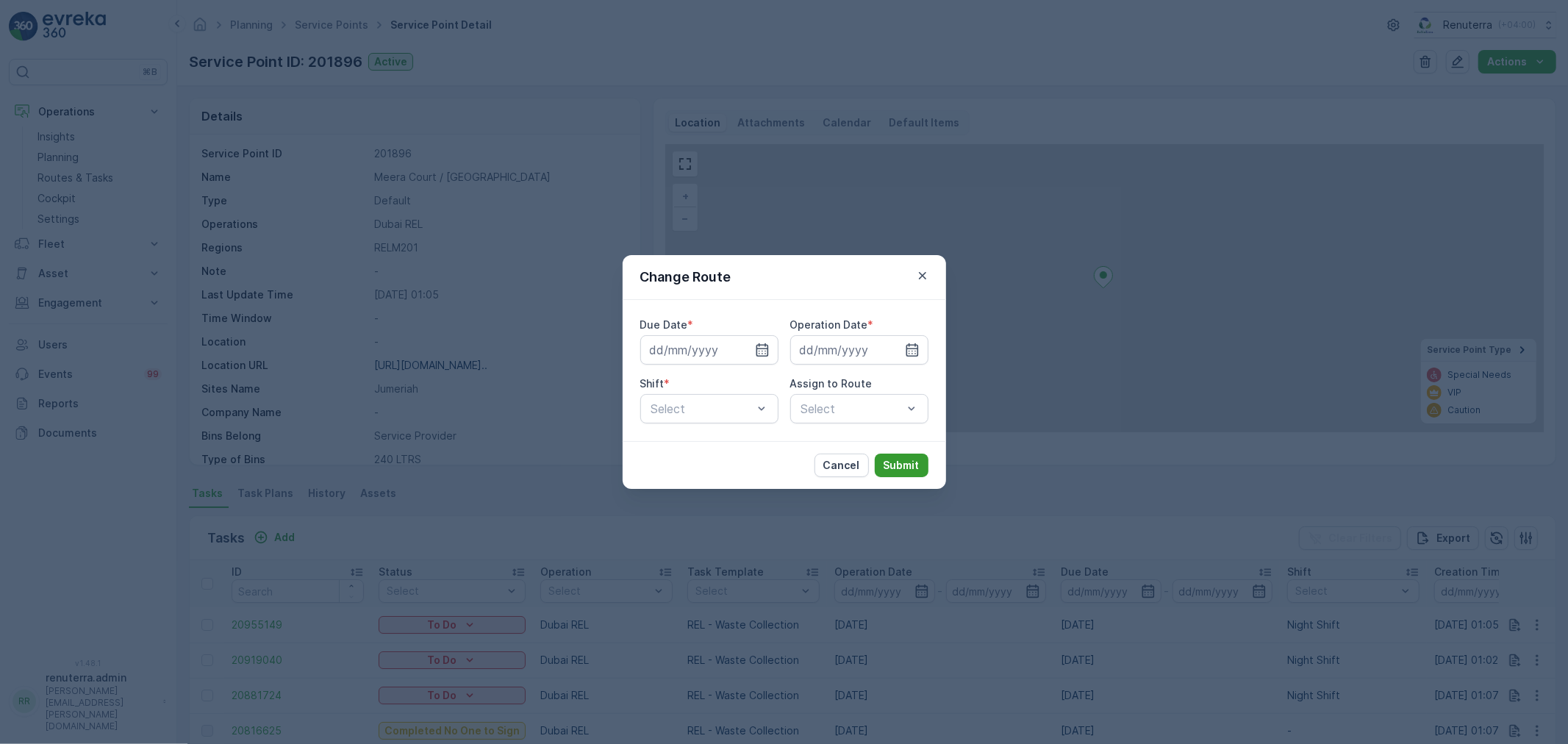
type input "[DATE]"
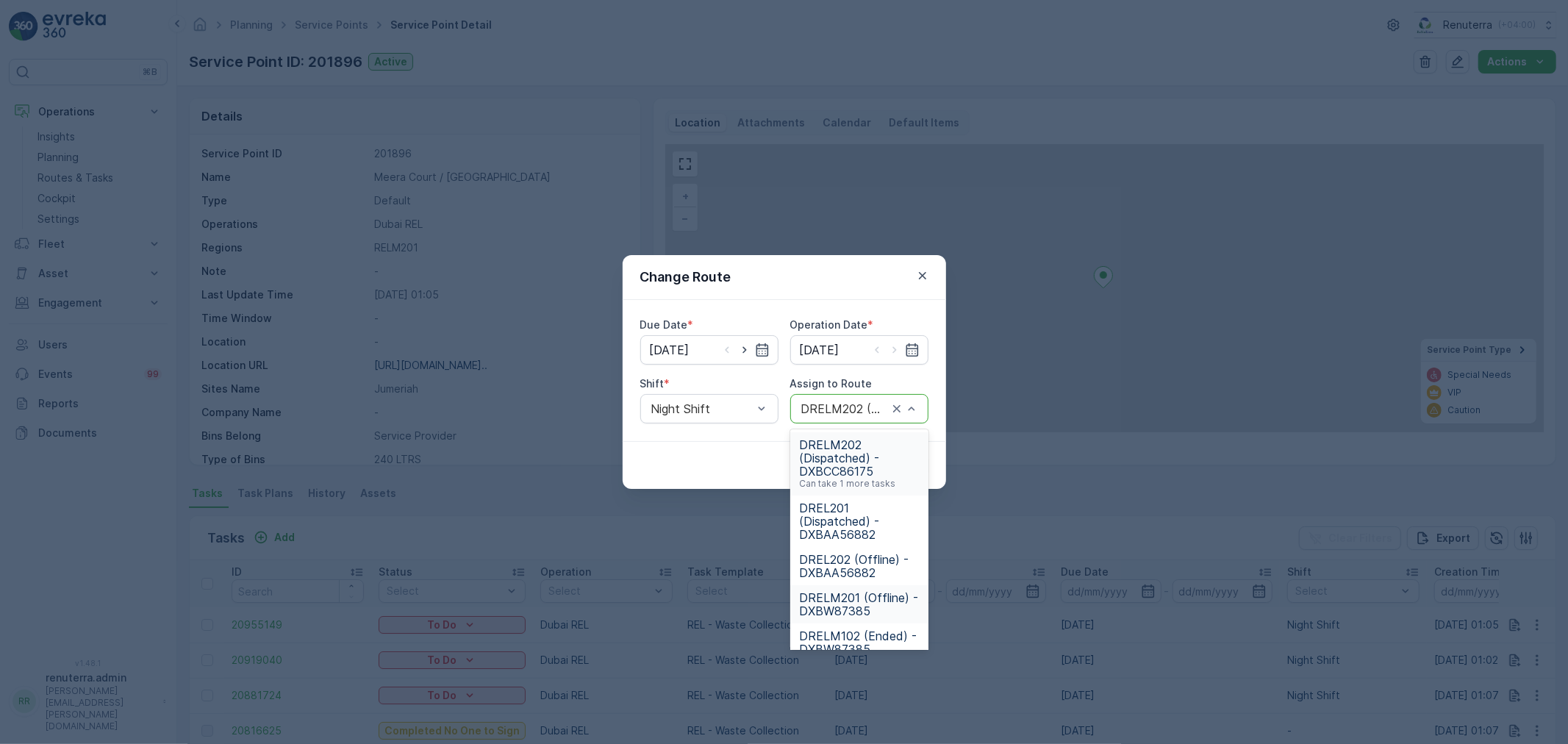
drag, startPoint x: 869, startPoint y: 592, endPoint x: 861, endPoint y: 613, distance: 22.5
click at [869, 594] on span "DRELM201 (Offline) - DXBW87385" at bounding box center [859, 605] width 120 height 26
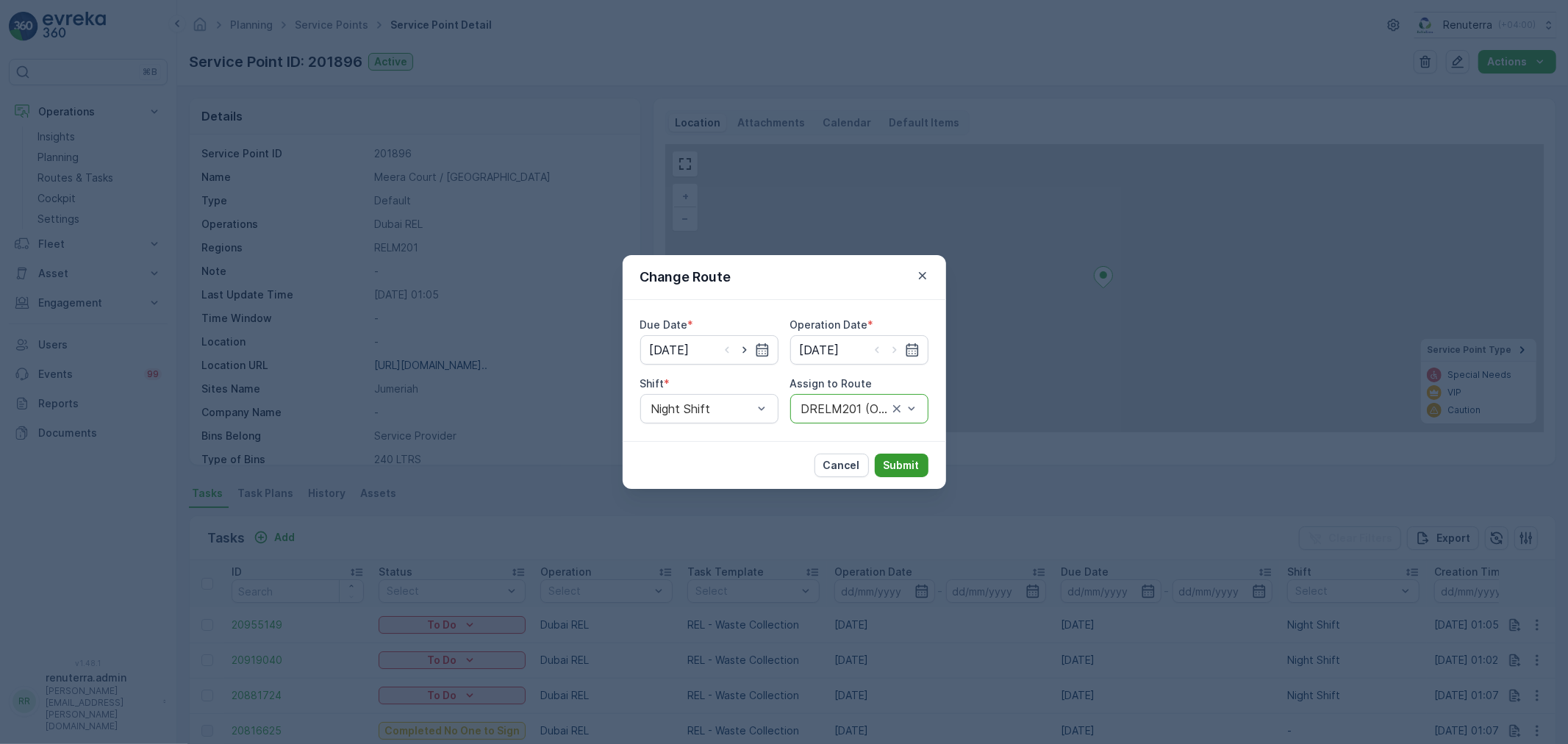
click at [892, 460] on p "Submit" at bounding box center [901, 465] width 36 height 15
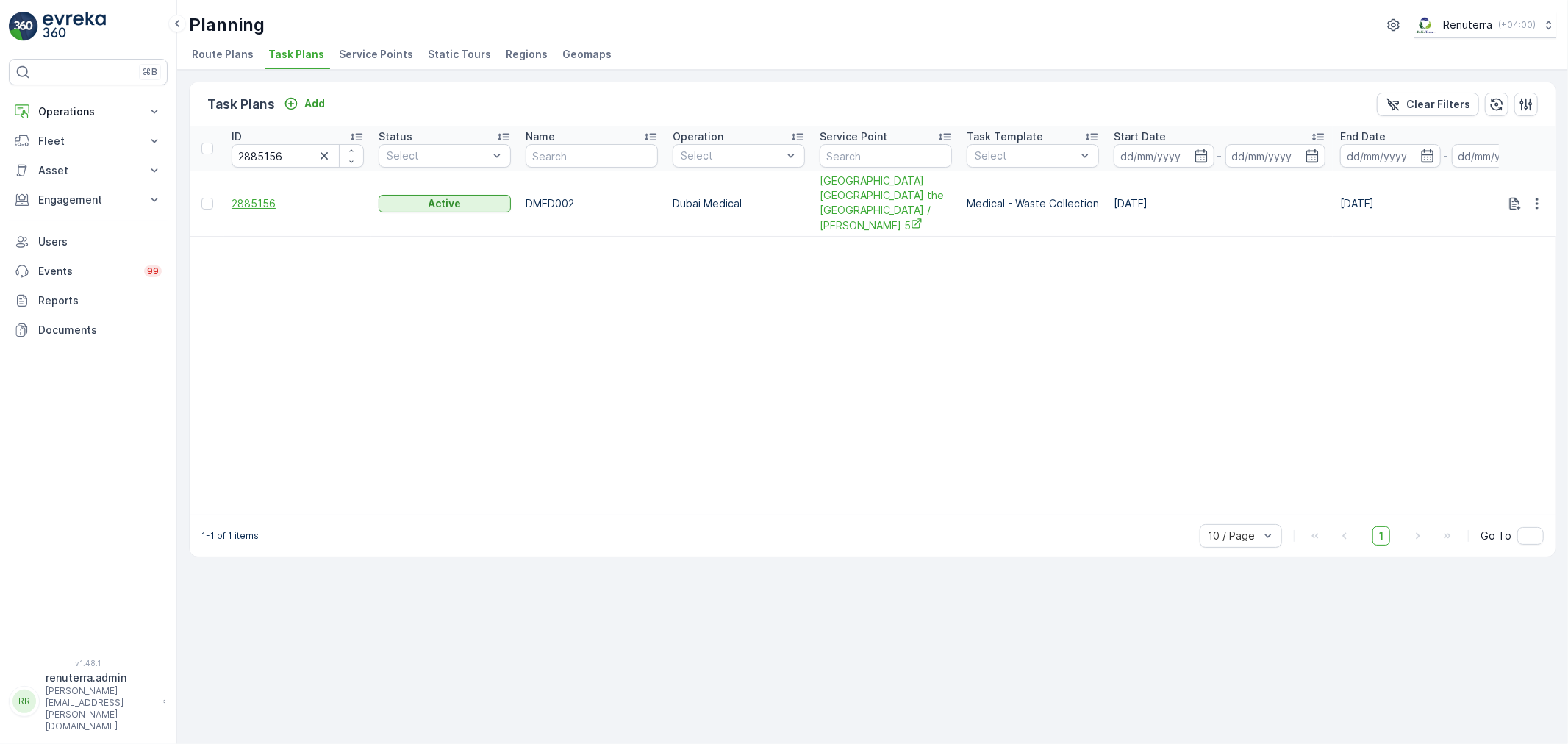
click at [263, 196] on span "2885156" at bounding box center [298, 203] width 132 height 15
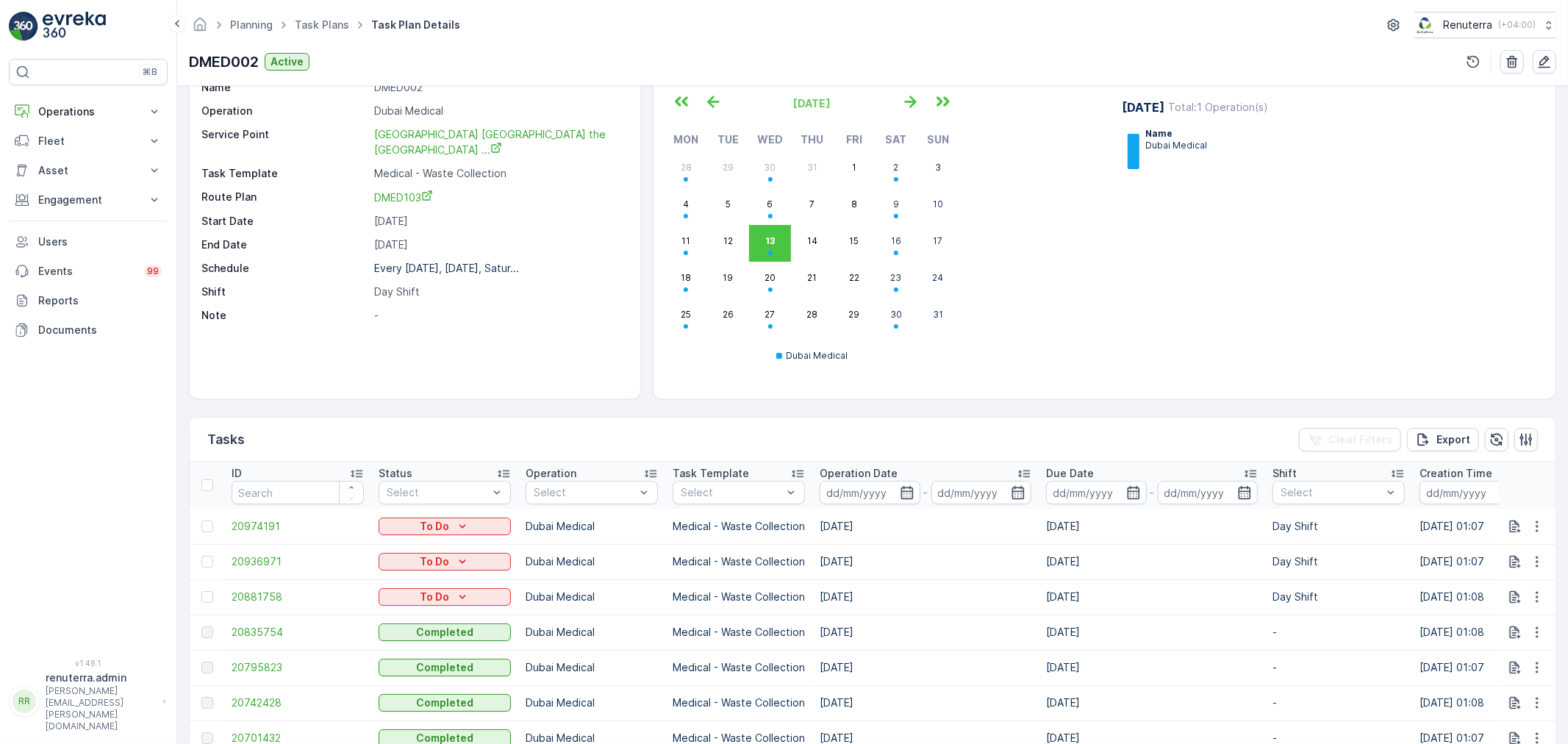
scroll to position [245, 0]
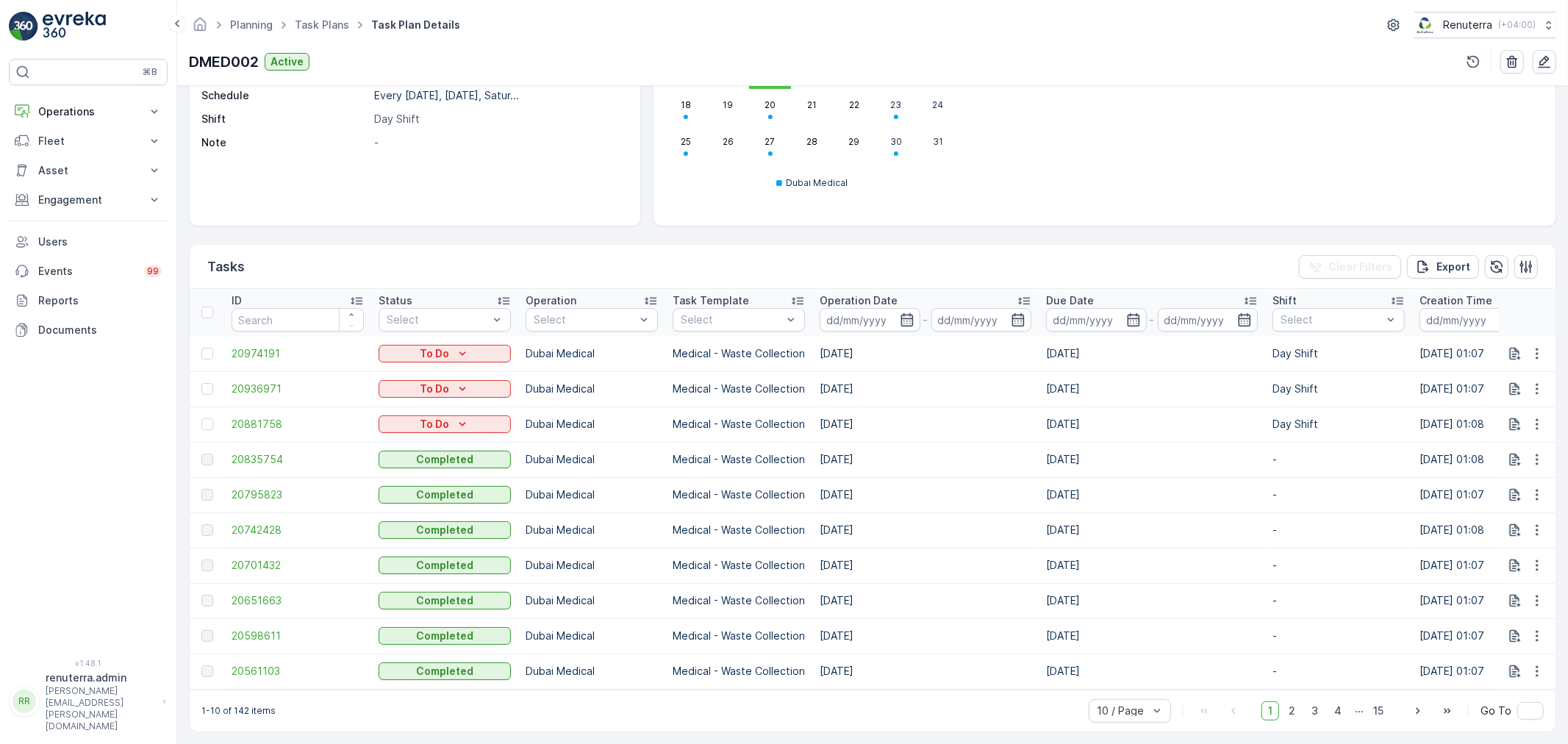
click at [258, 444] on td "20835754" at bounding box center [297, 459] width 147 height 36
click at [281, 452] on span "20835754" at bounding box center [298, 459] width 132 height 15
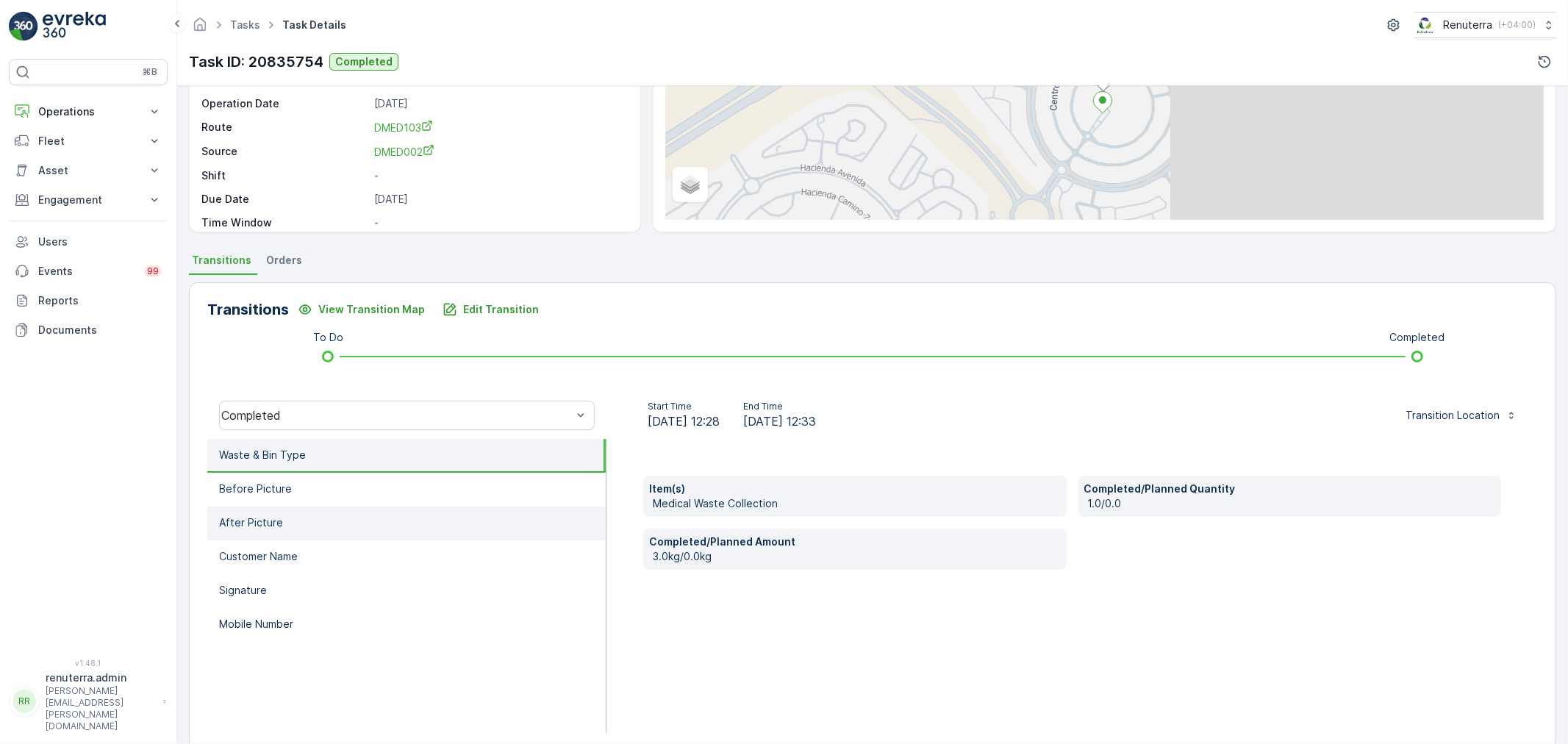
scroll to position [163, 0]
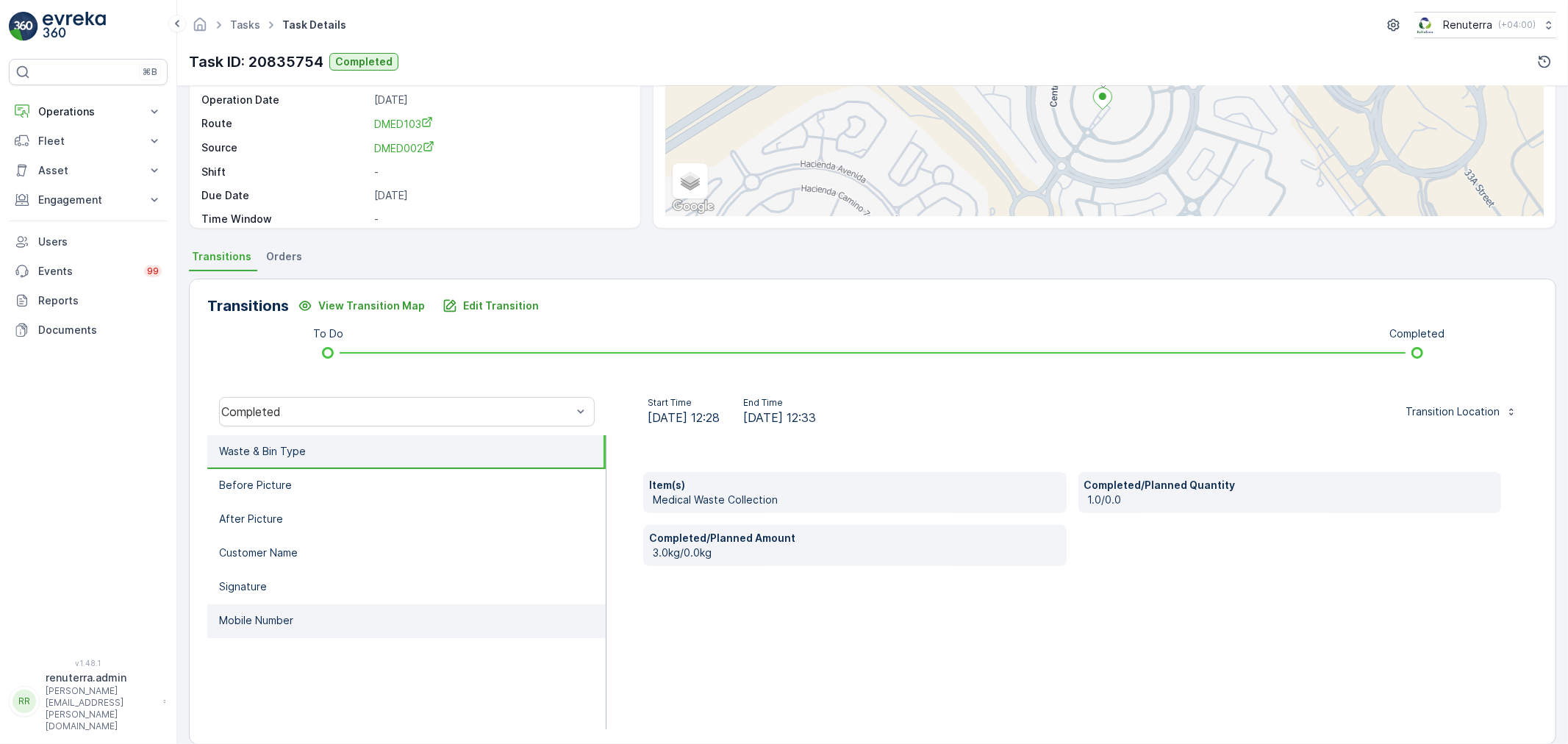
drag, startPoint x: 329, startPoint y: 606, endPoint x: 413, endPoint y: 602, distance: 84.1
click at [328, 606] on li "Mobile Number" at bounding box center [407, 621] width 399 height 34
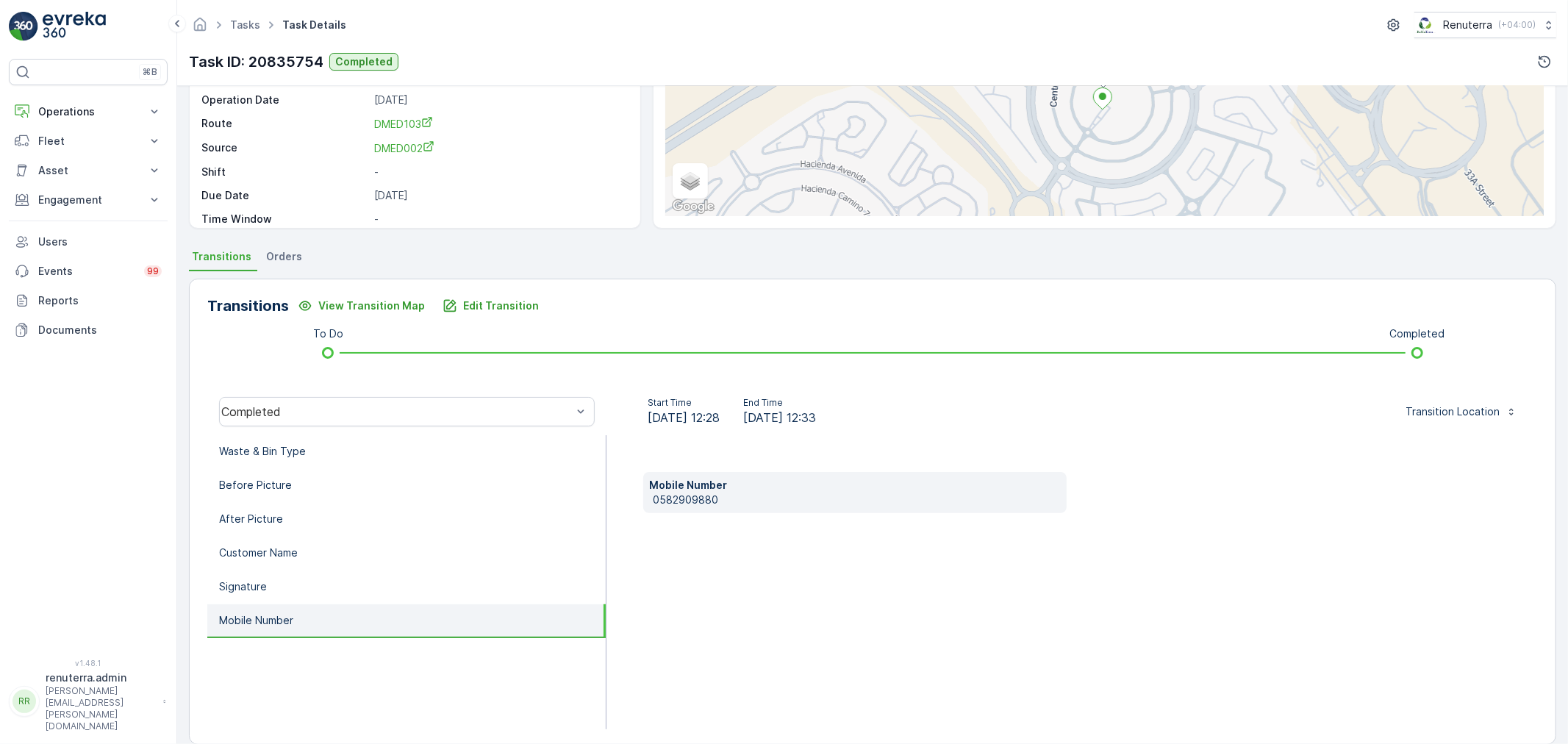
drag, startPoint x: 651, startPoint y: 493, endPoint x: 719, endPoint y: 491, distance: 68.0
click at [747, 490] on div "Mobile Number [PHONE_NUMBER]" at bounding box center [855, 492] width 423 height 41
drag, startPoint x: 725, startPoint y: 497, endPoint x: 645, endPoint y: 500, distance: 80.1
click at [645, 500] on div "Mobile Number [PHONE_NUMBER]" at bounding box center [855, 492] width 423 height 41
copy p "0582909880"
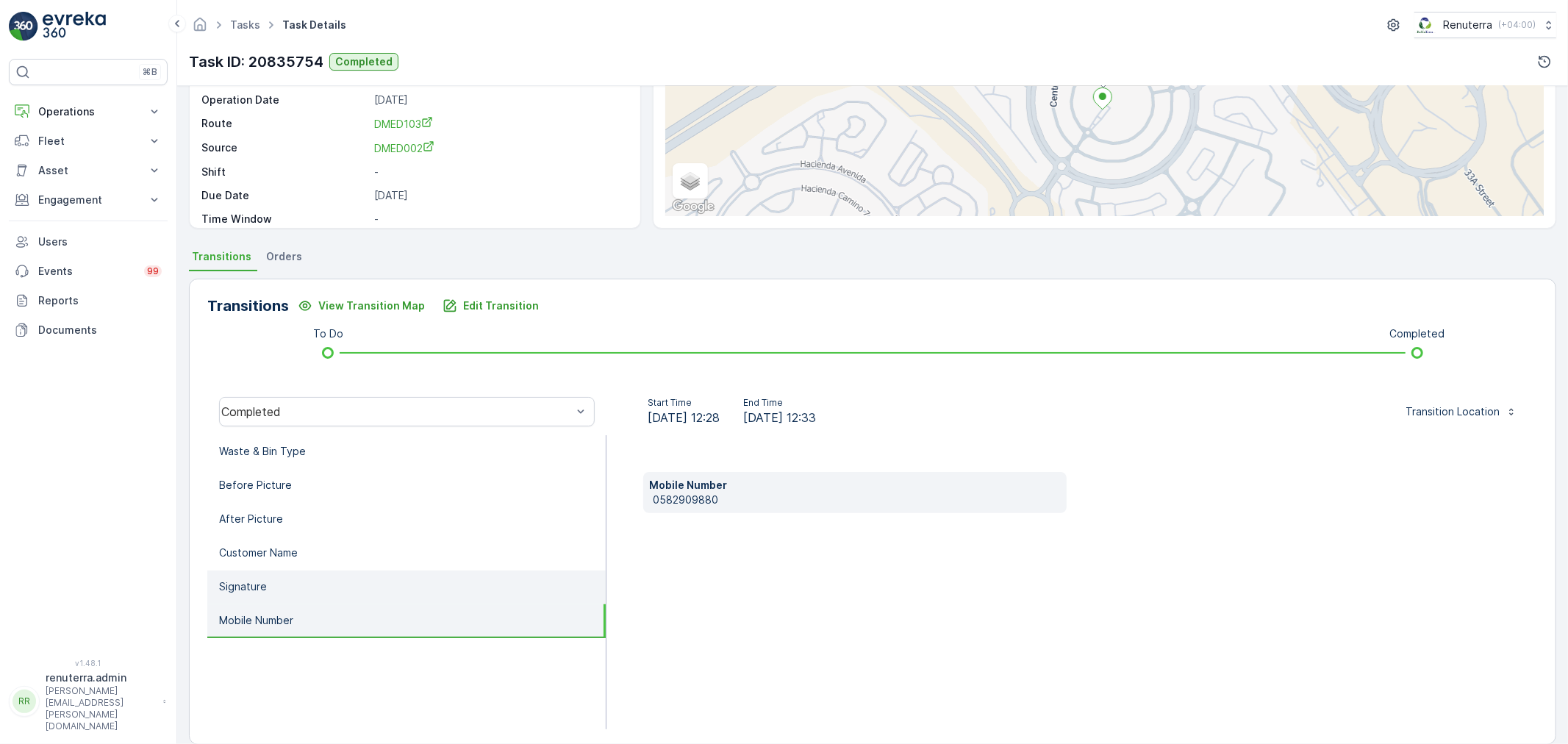
drag, startPoint x: 245, startPoint y: 585, endPoint x: 430, endPoint y: 574, distance: 185.3
click at [247, 584] on p "Signature" at bounding box center [243, 586] width 48 height 15
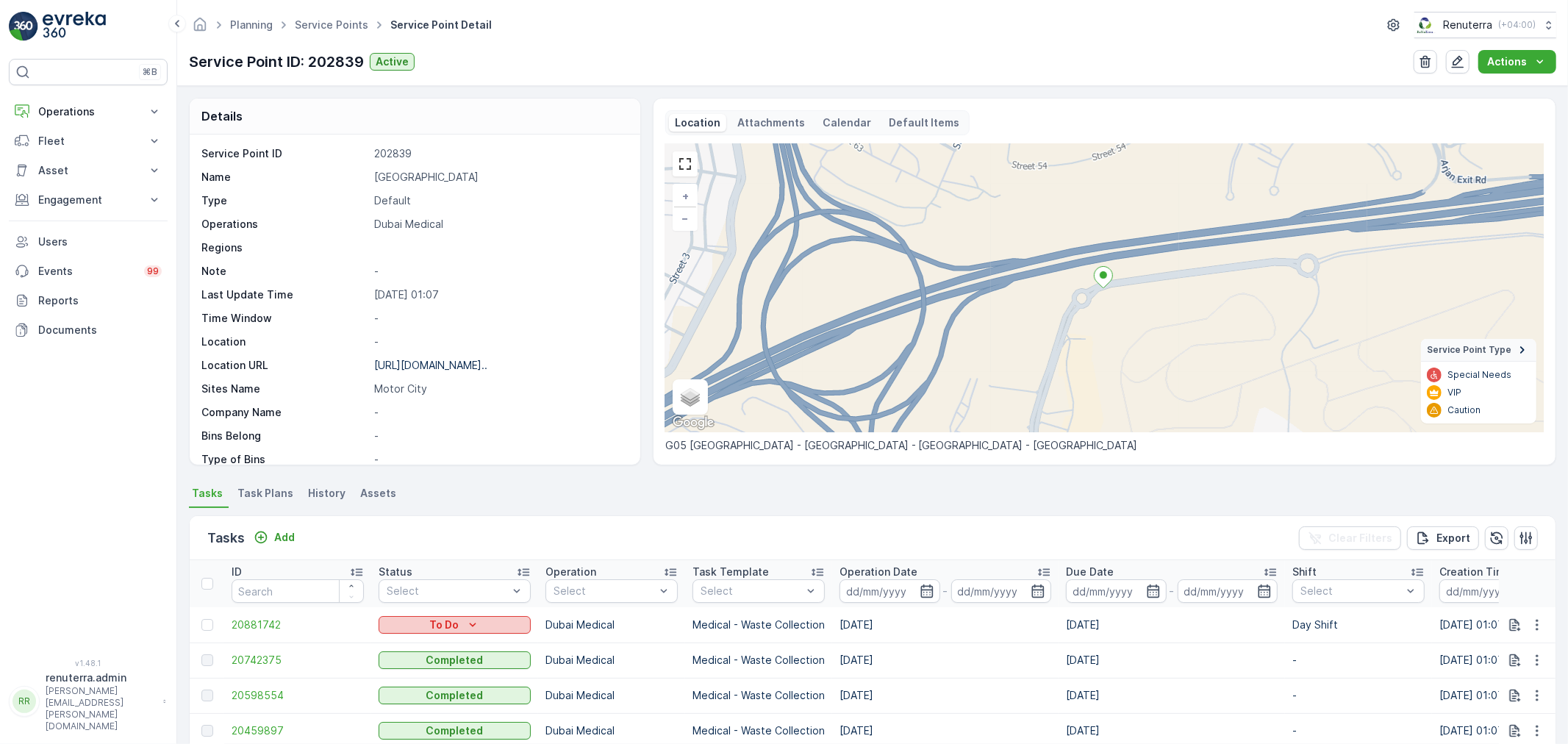
click at [452, 616] on button "To Do" at bounding box center [454, 625] width 152 height 17
click at [470, 562] on span "Completed Access Blocked" at bounding box center [455, 561] width 136 height 15
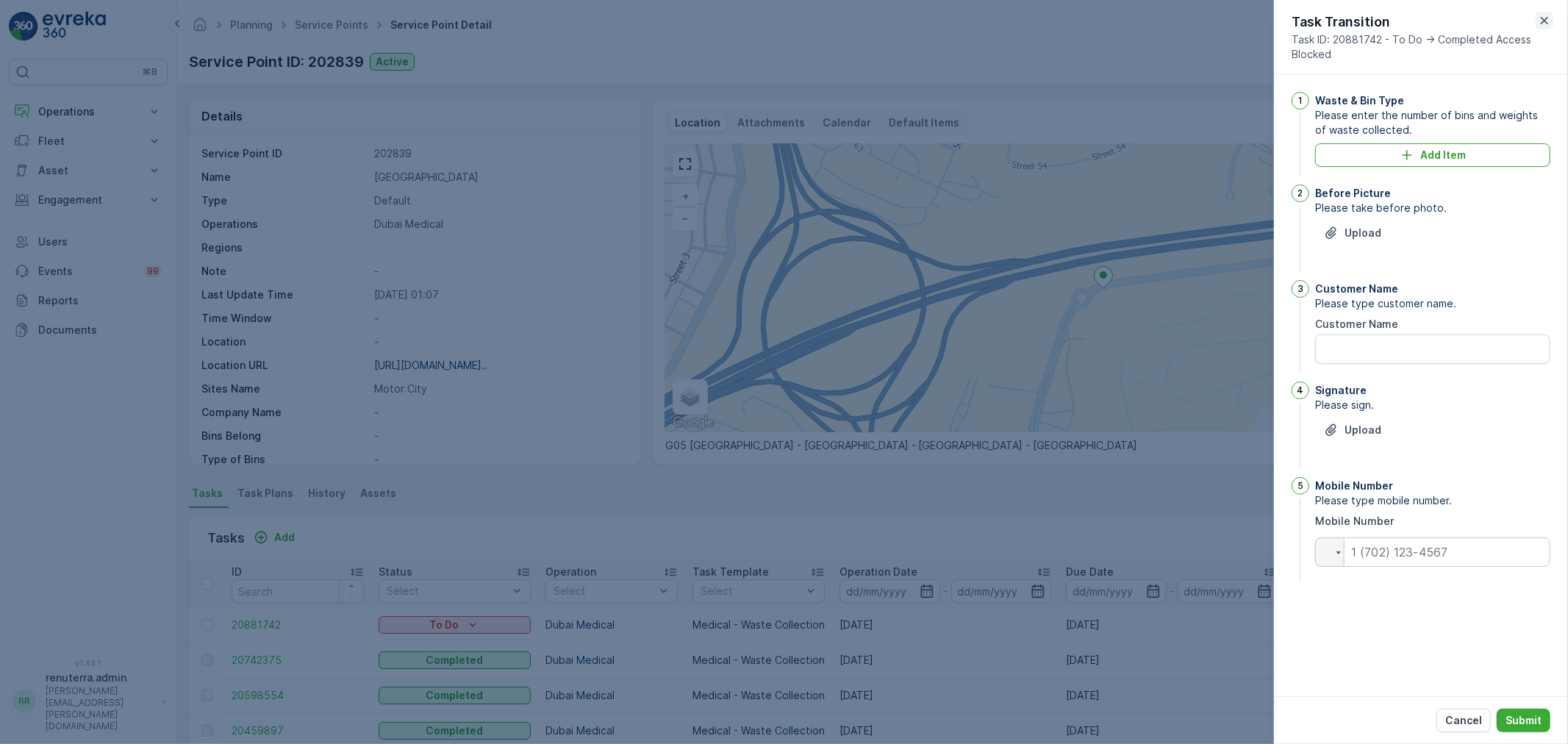
click at [1544, 16] on icon "button" at bounding box center [1544, 20] width 15 height 15
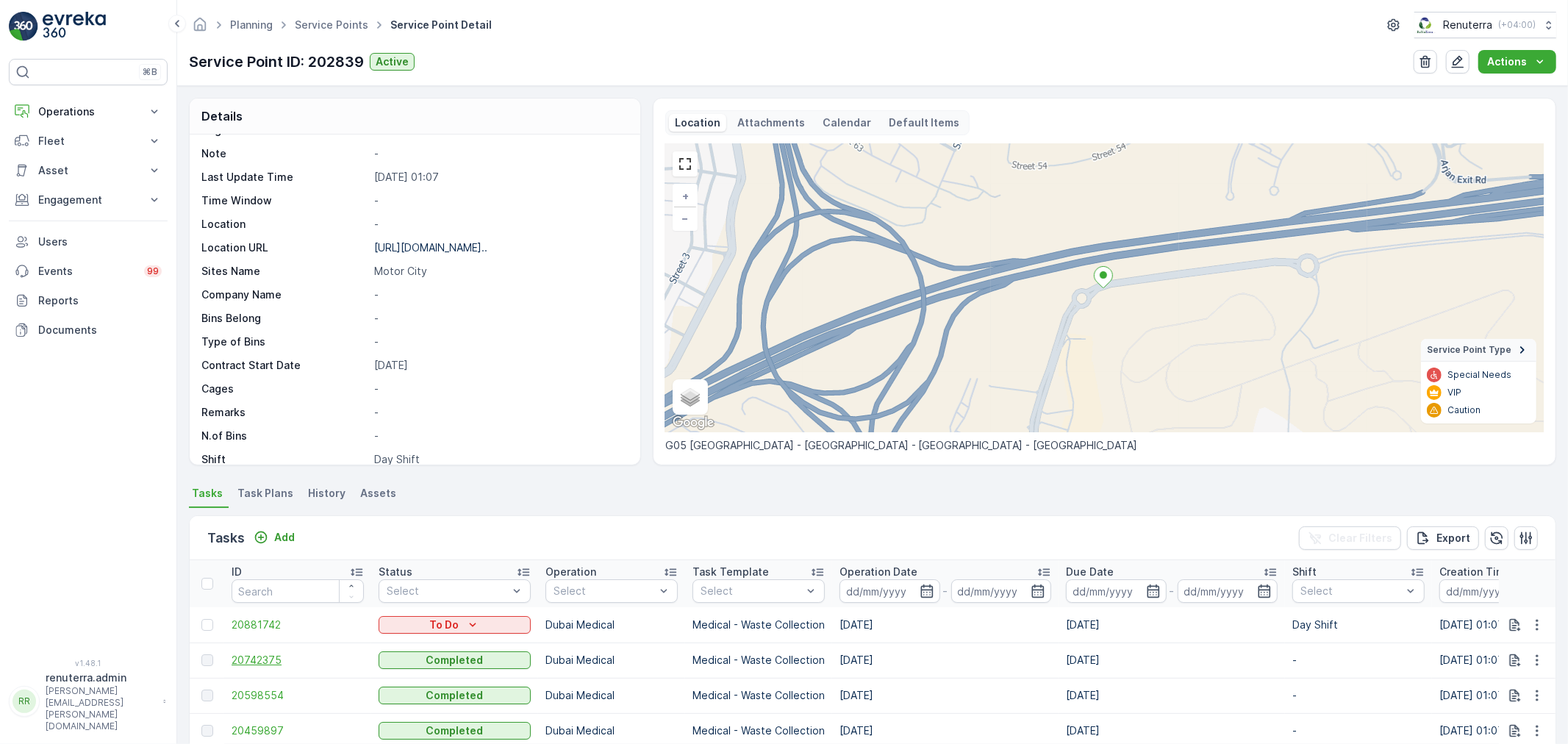
scroll to position [163, 0]
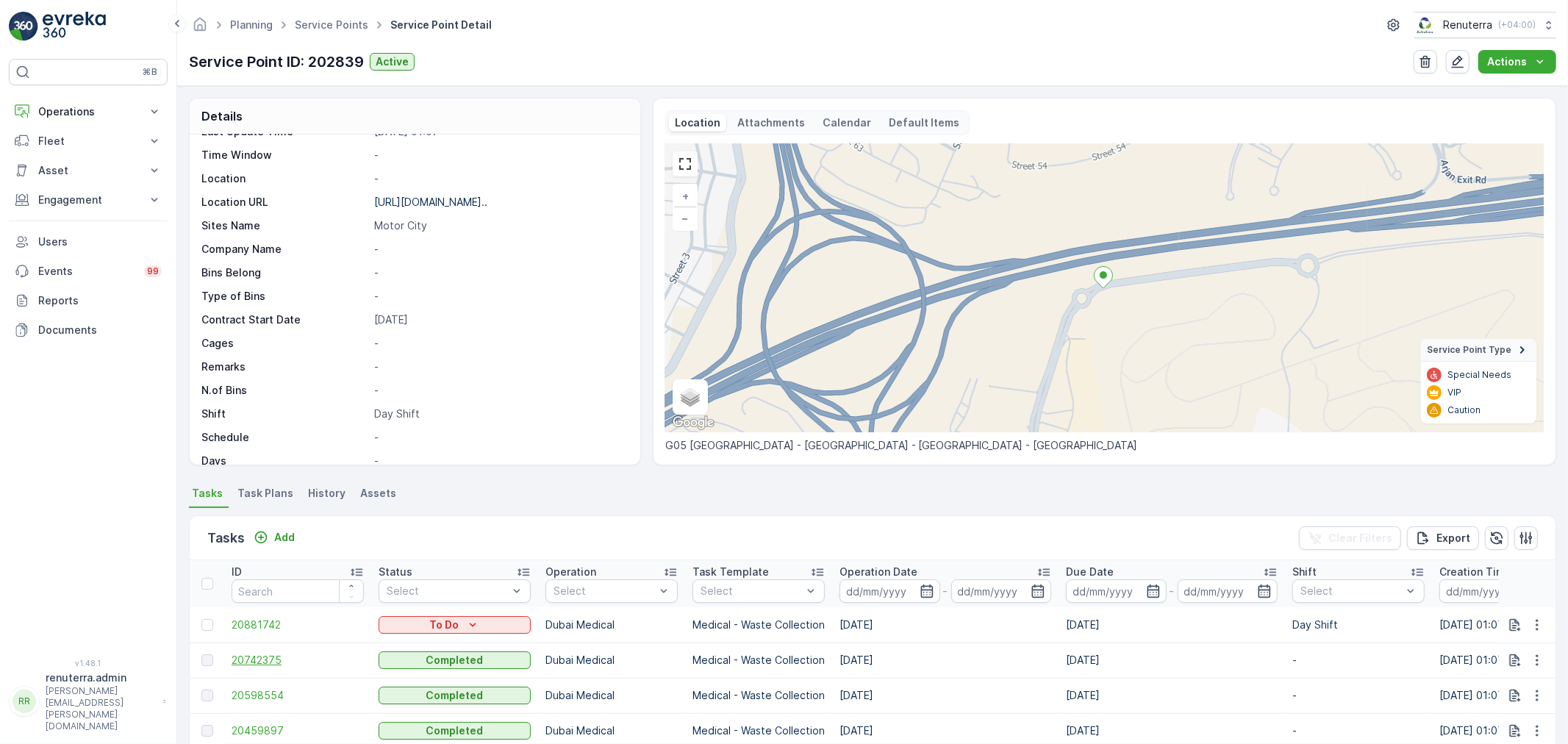
click at [252, 666] on span "20742375" at bounding box center [298, 660] width 132 height 15
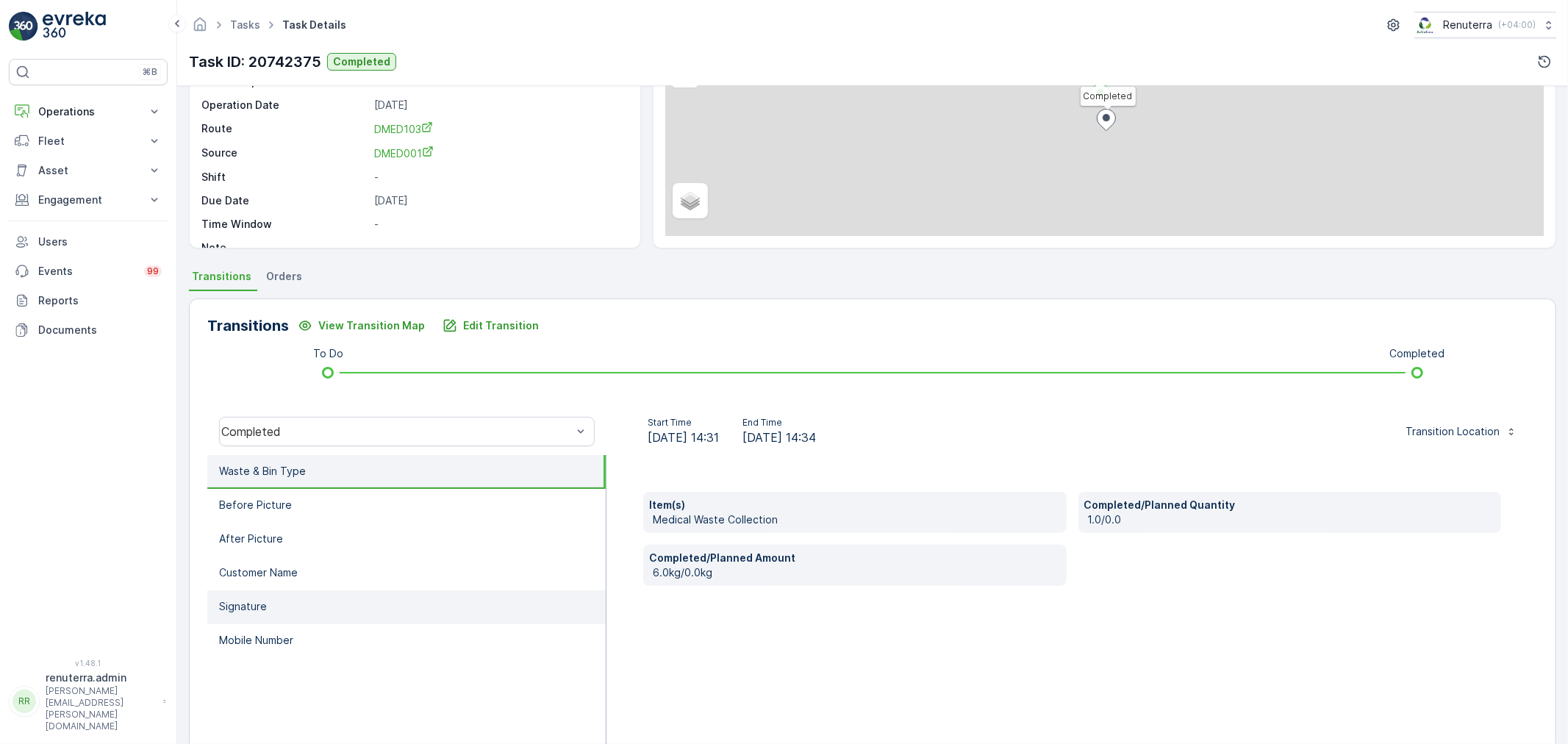
scroll to position [163, 0]
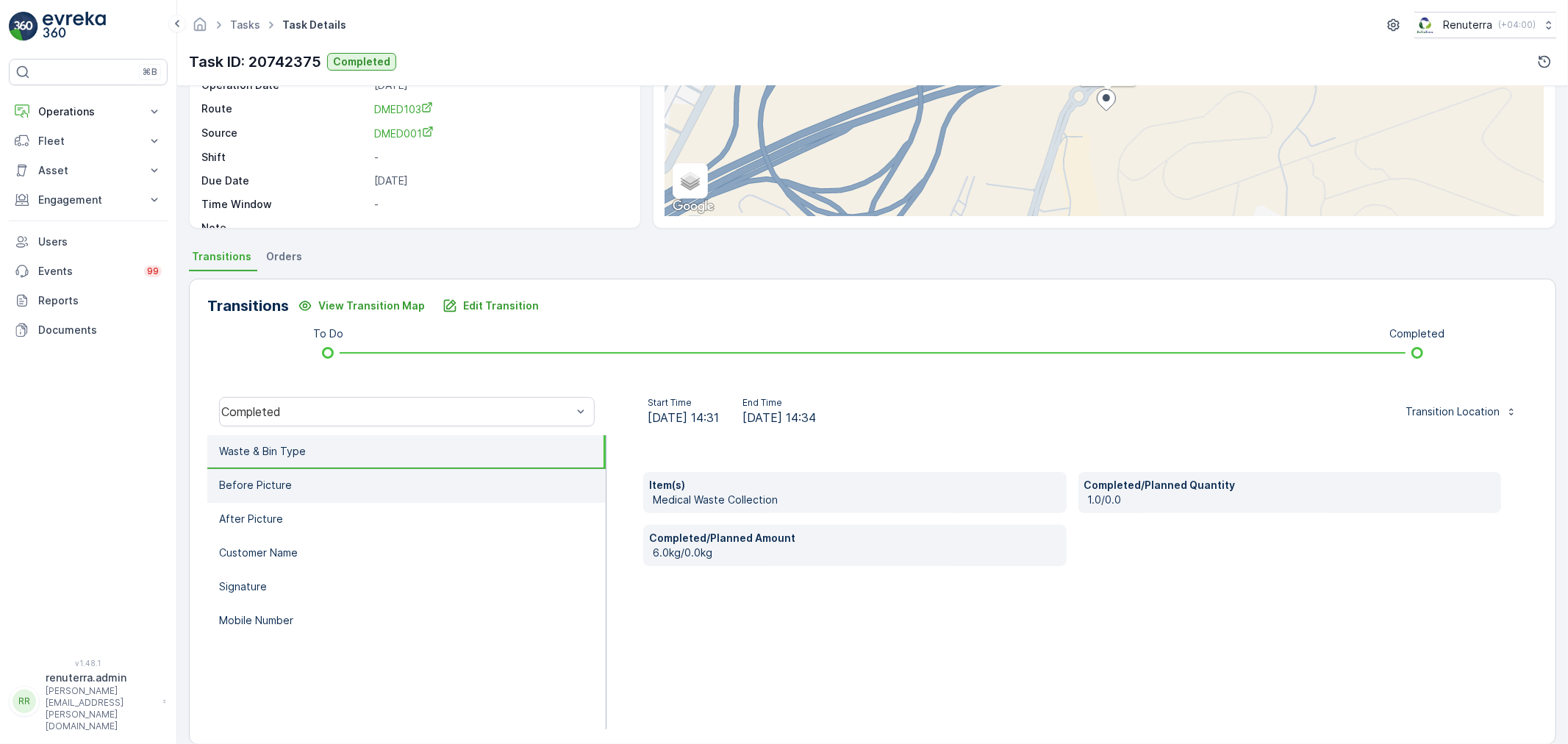
click at [309, 473] on li "Before Picture" at bounding box center [407, 486] width 399 height 34
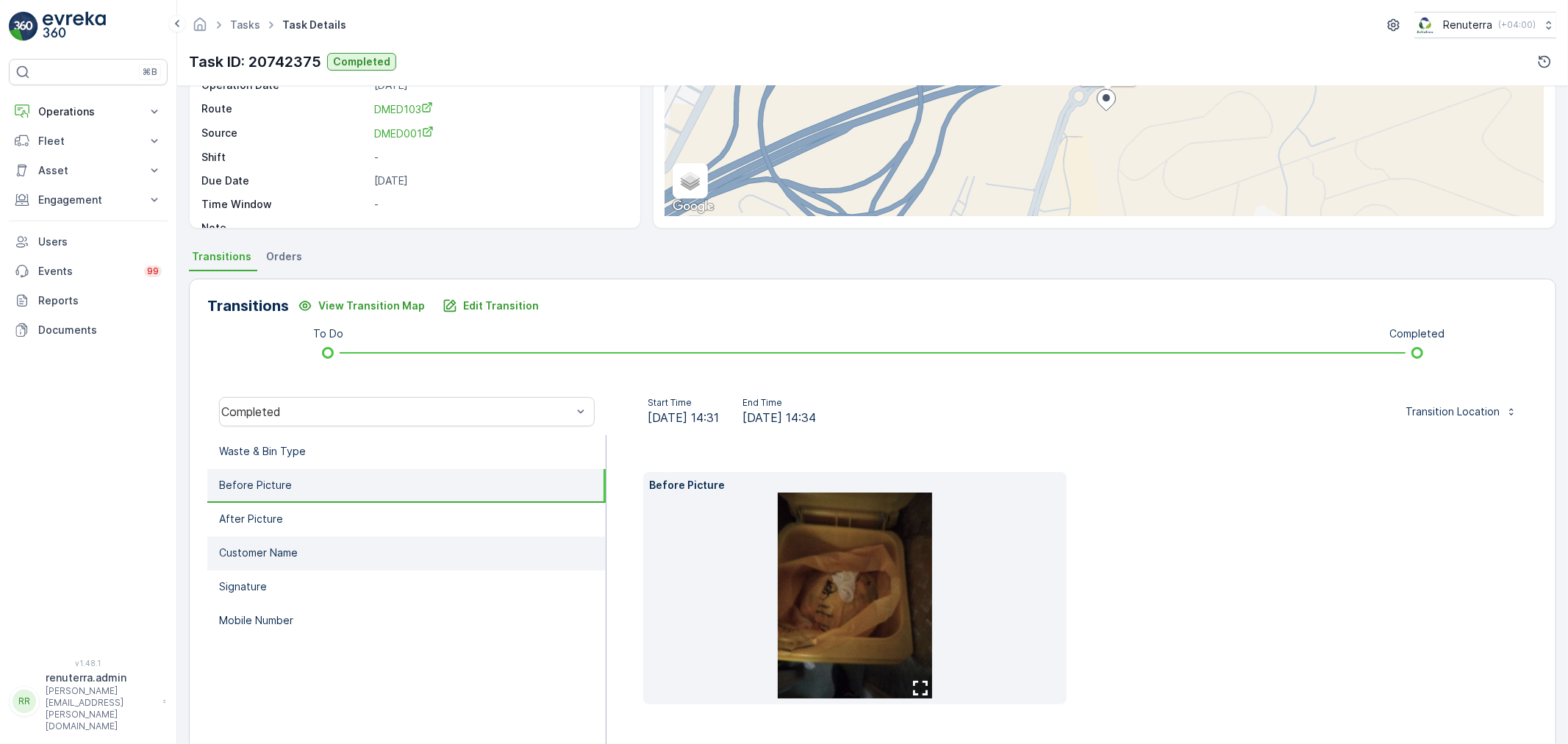
click at [320, 541] on li "Customer Name" at bounding box center [407, 553] width 399 height 34
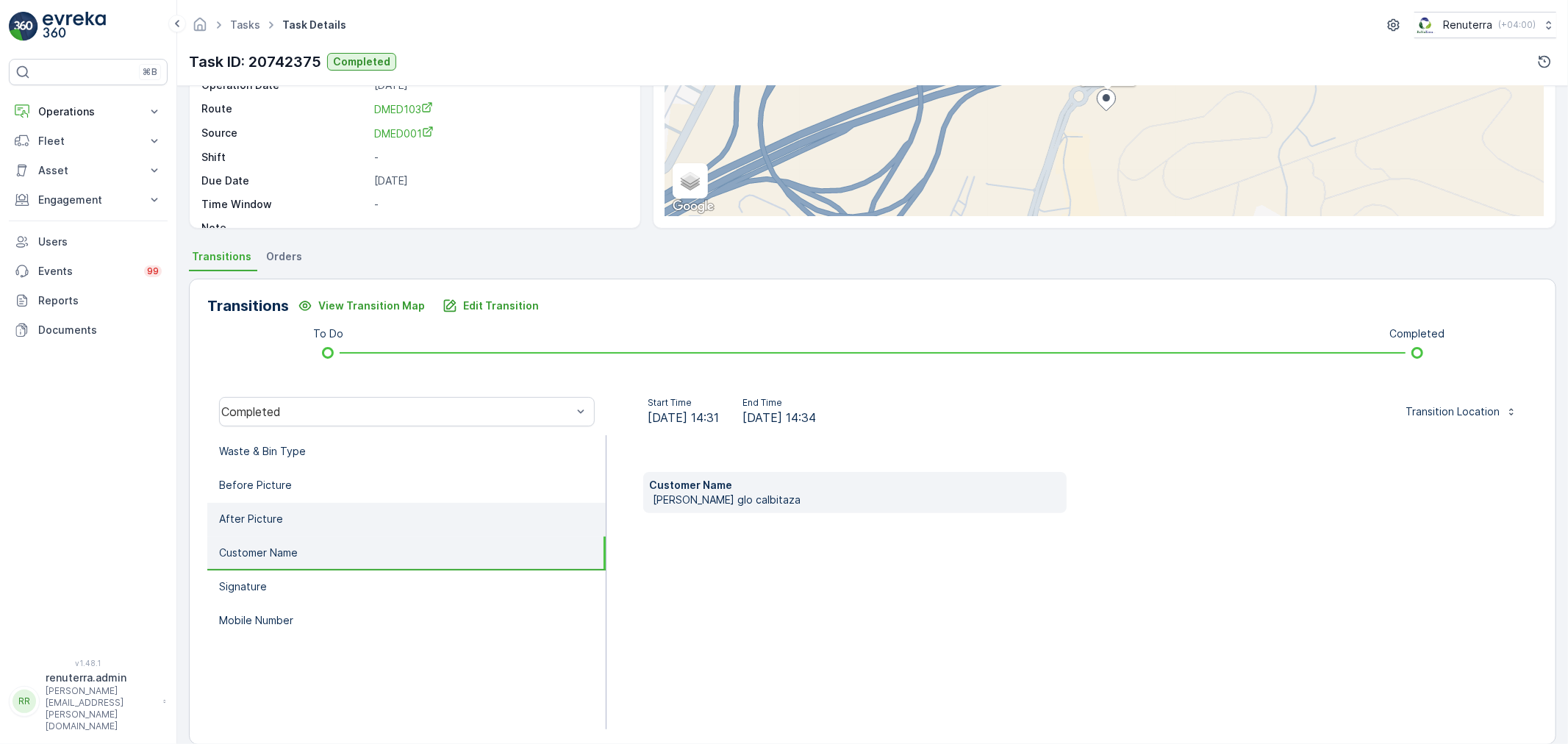
click at [313, 526] on li "After Picture" at bounding box center [407, 519] width 399 height 34
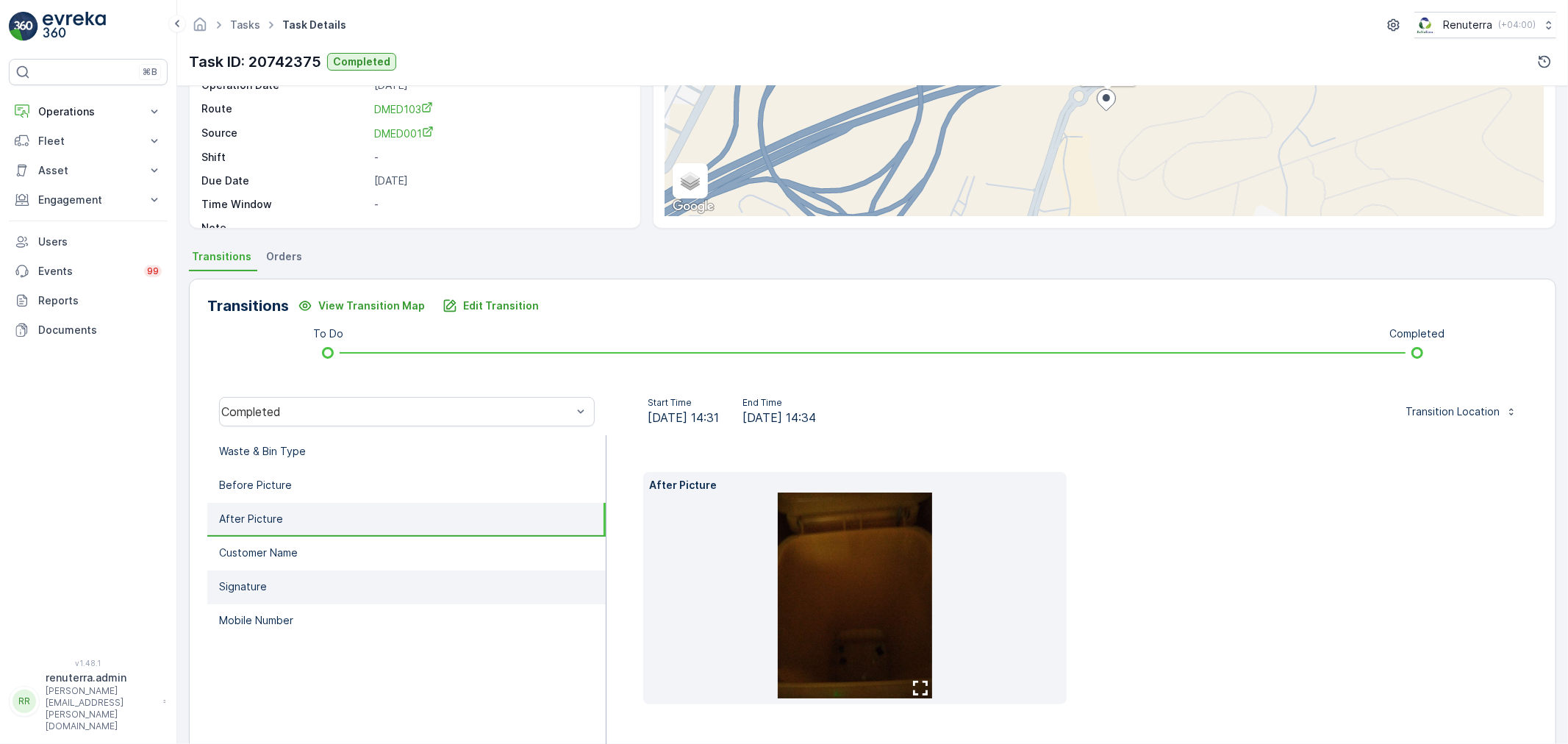
click at [304, 579] on li "Signature" at bounding box center [407, 587] width 399 height 34
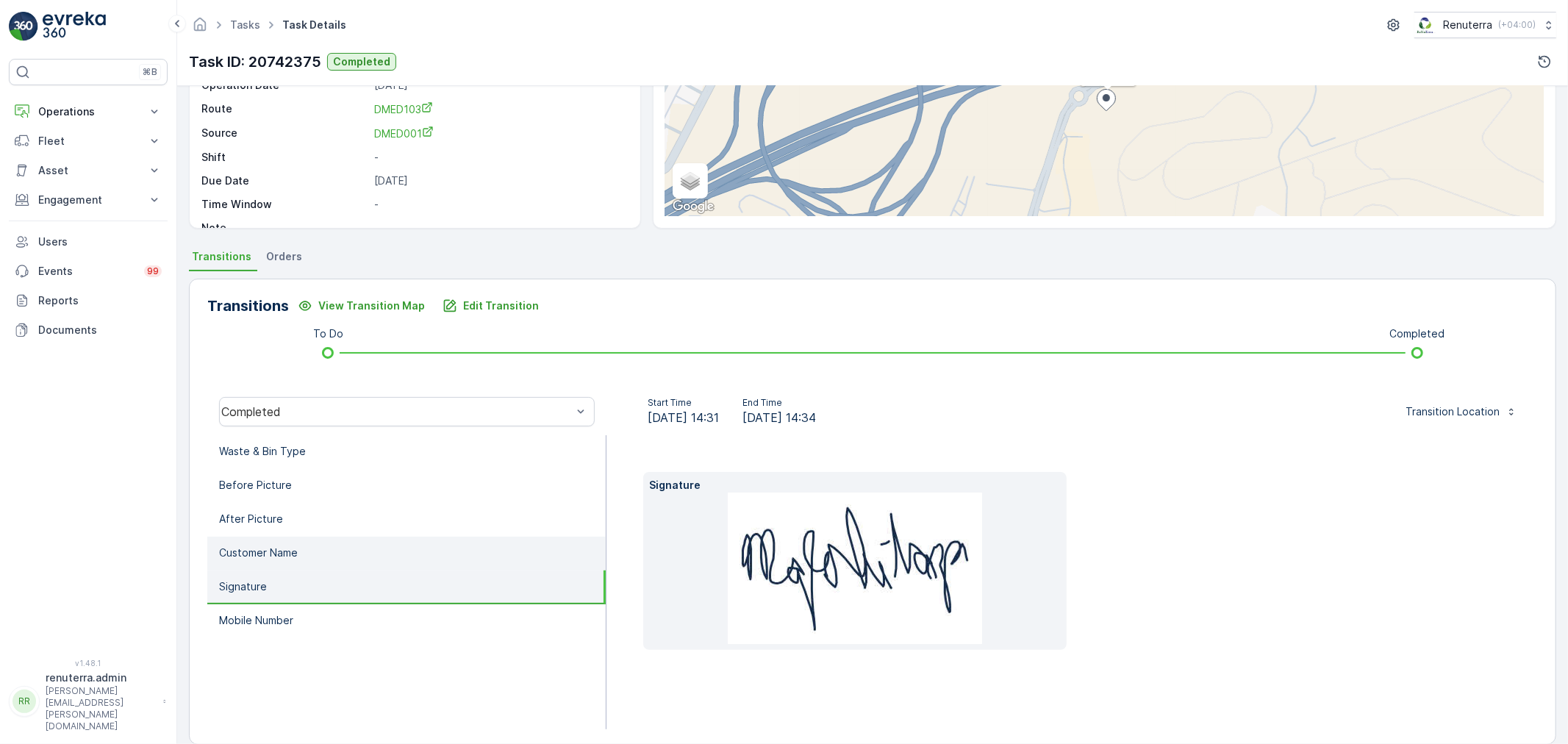
click at [309, 551] on li "Customer Name" at bounding box center [407, 553] width 399 height 34
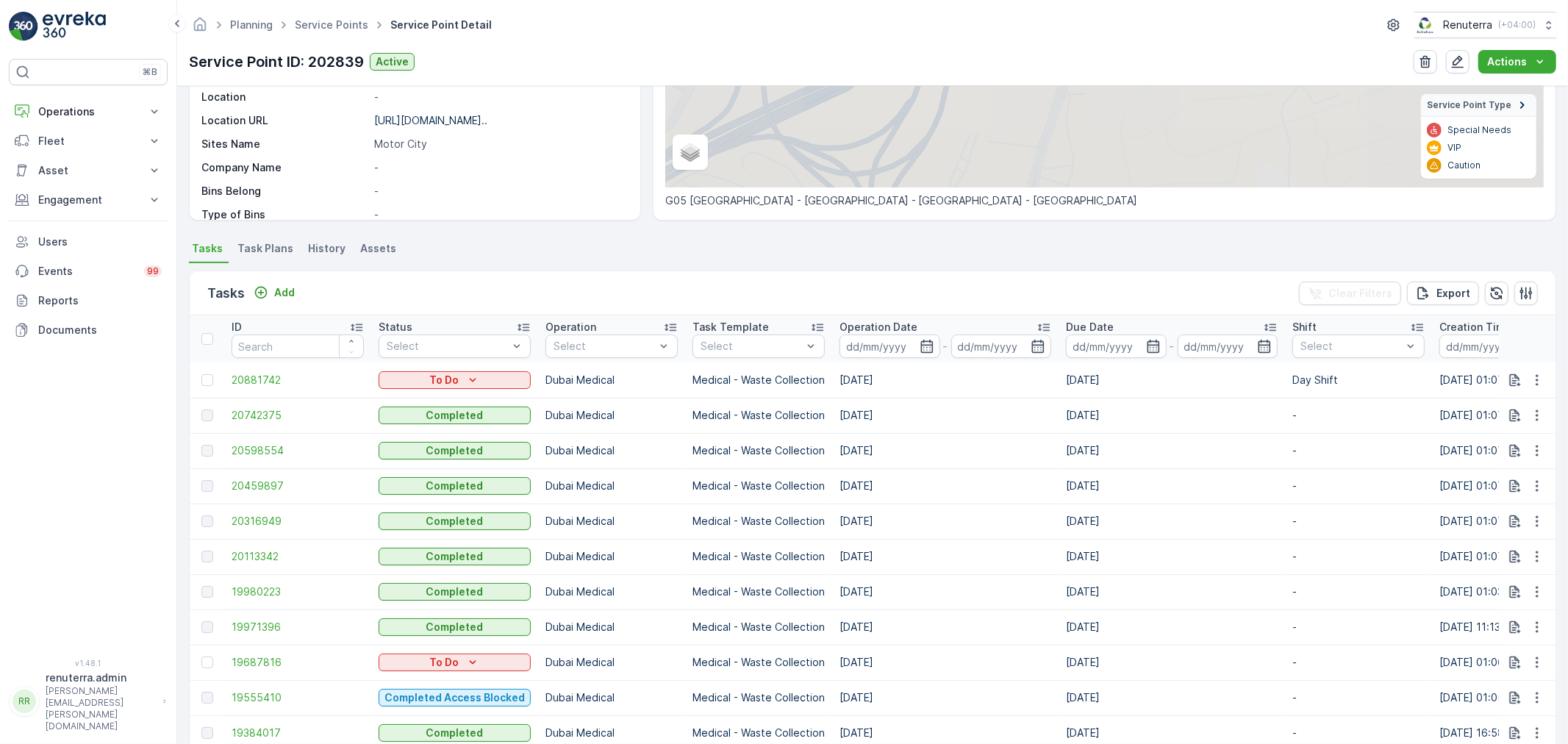
scroll to position [327, 0]
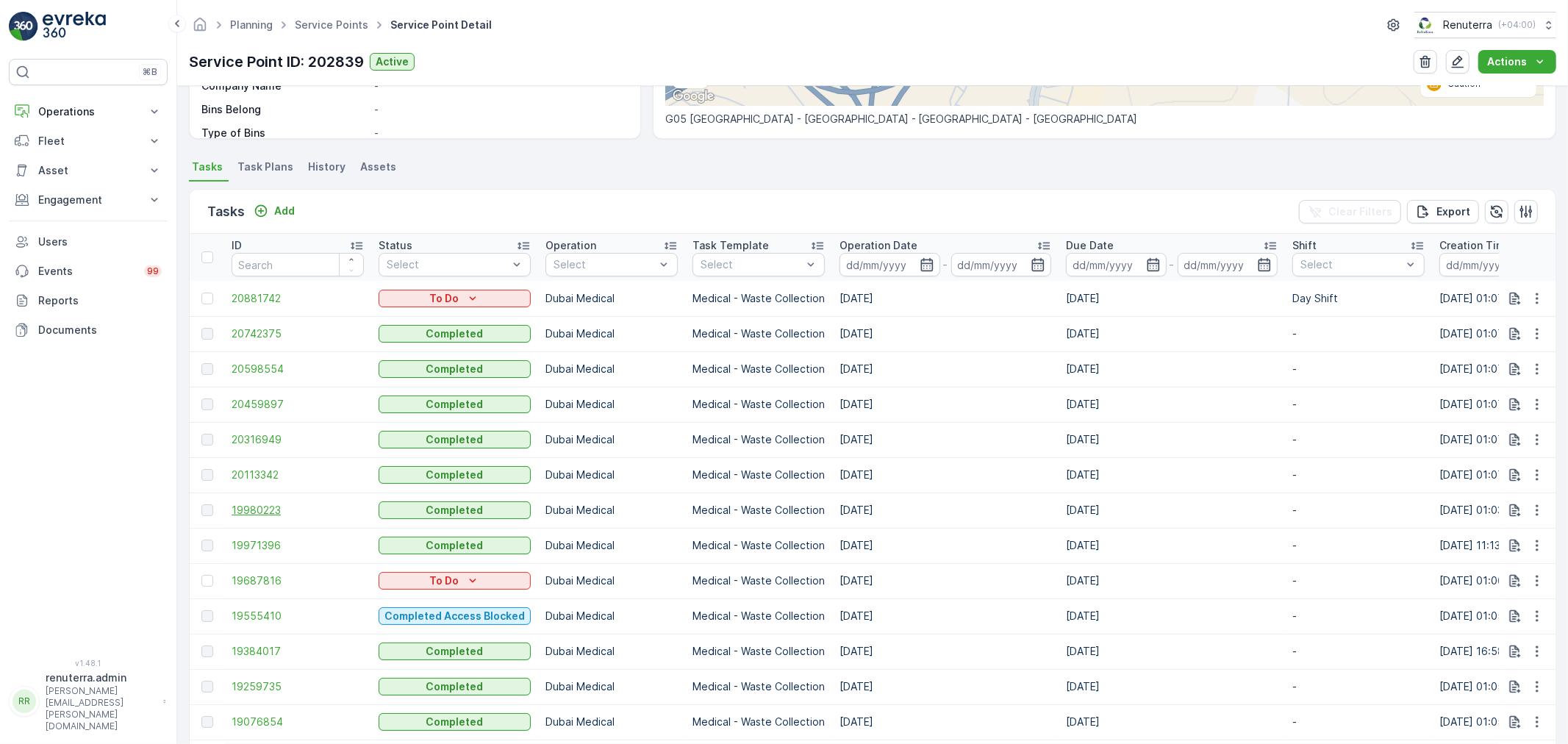
click at [266, 506] on span "19980223" at bounding box center [298, 510] width 132 height 15
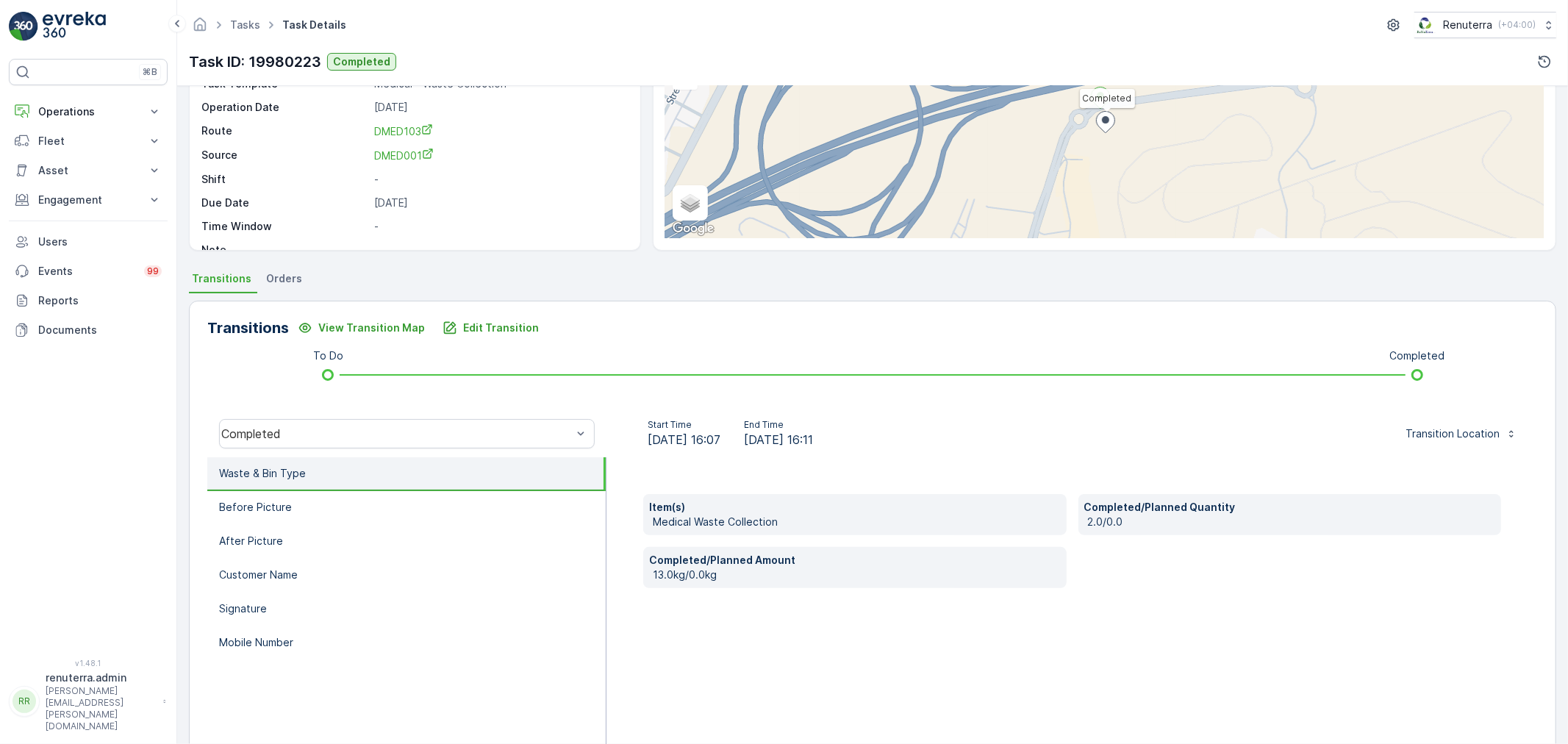
scroll to position [18, 0]
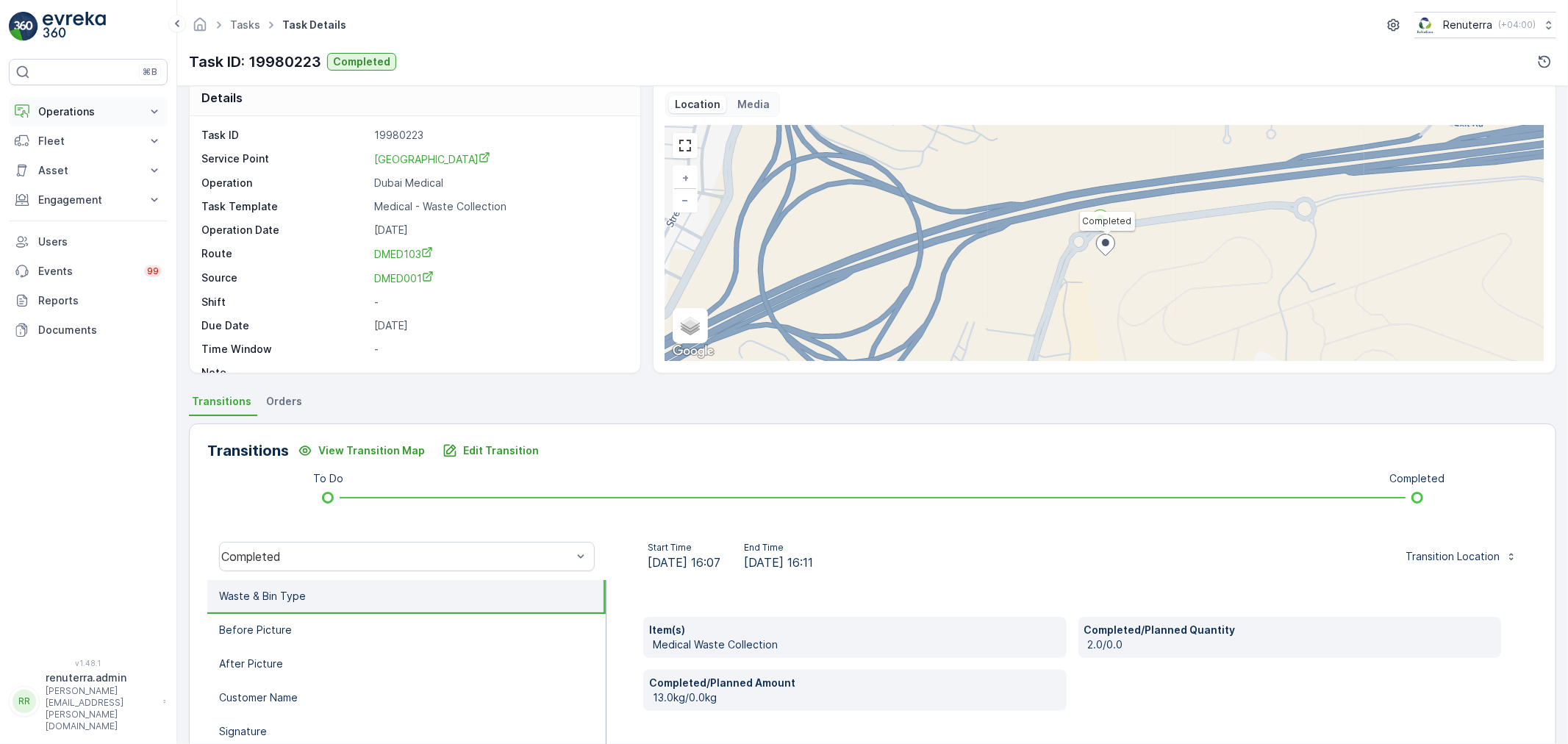
drag, startPoint x: 98, startPoint y: 109, endPoint x: 91, endPoint y: 121, distance: 13.9
click at [98, 112] on p "Operations" at bounding box center [88, 112] width 100 height 15
click at [77, 175] on p "Routes & Tasks" at bounding box center [75, 178] width 76 height 15
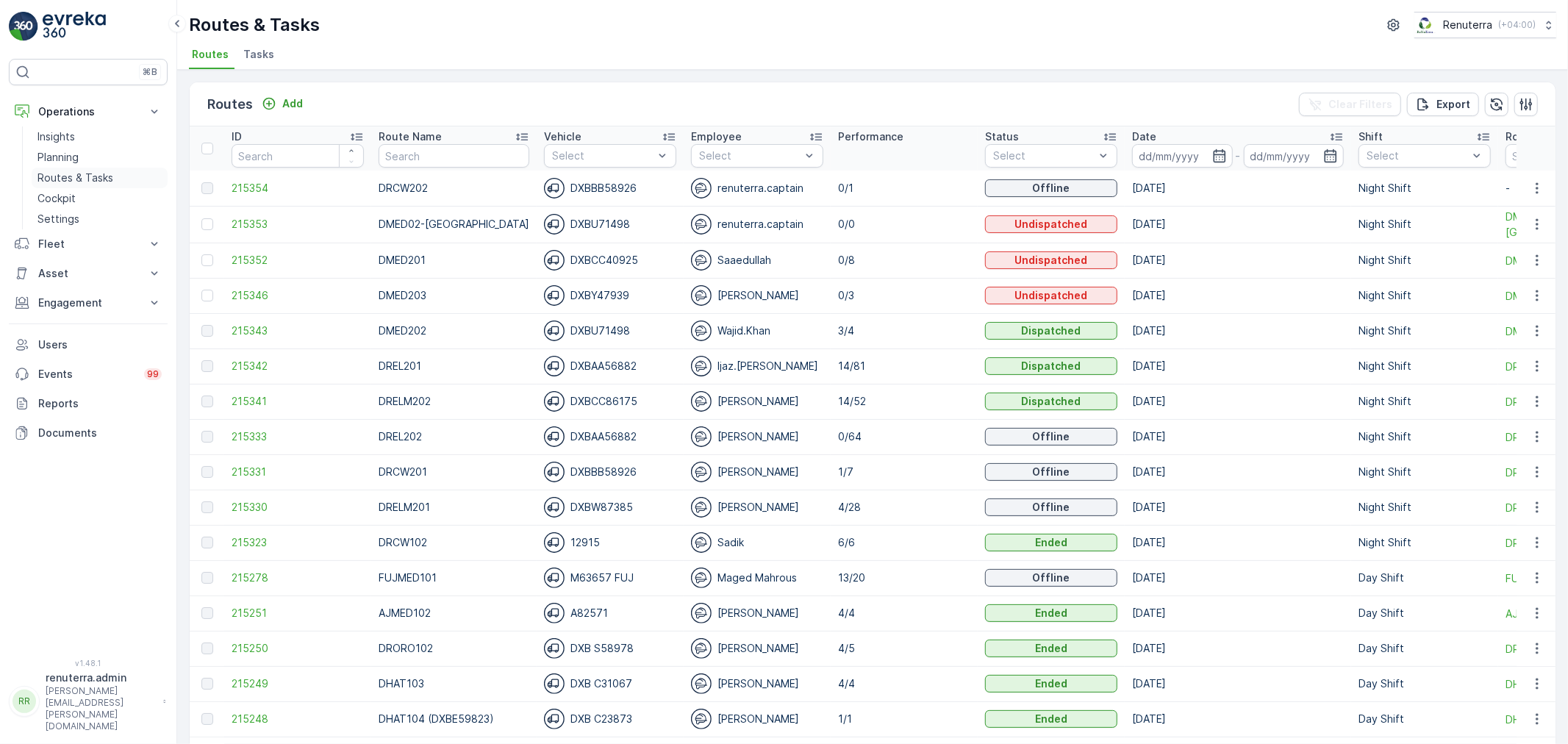
click at [57, 177] on p "Routes & Tasks" at bounding box center [75, 178] width 76 height 15
click at [257, 299] on span "215346" at bounding box center [298, 295] width 132 height 15
click at [268, 301] on span "215346" at bounding box center [298, 295] width 132 height 15
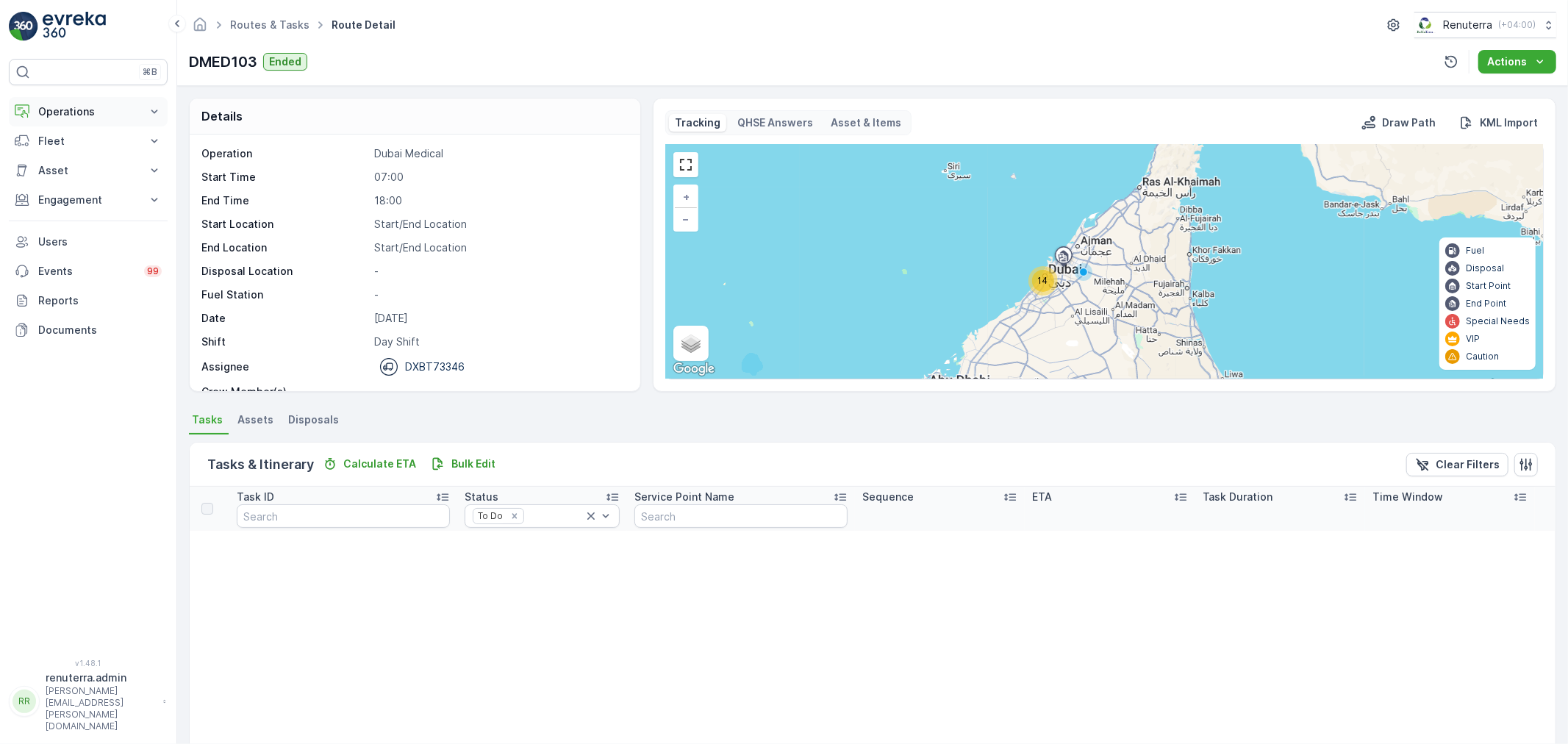
click at [94, 113] on p "Operations" at bounding box center [88, 112] width 100 height 15
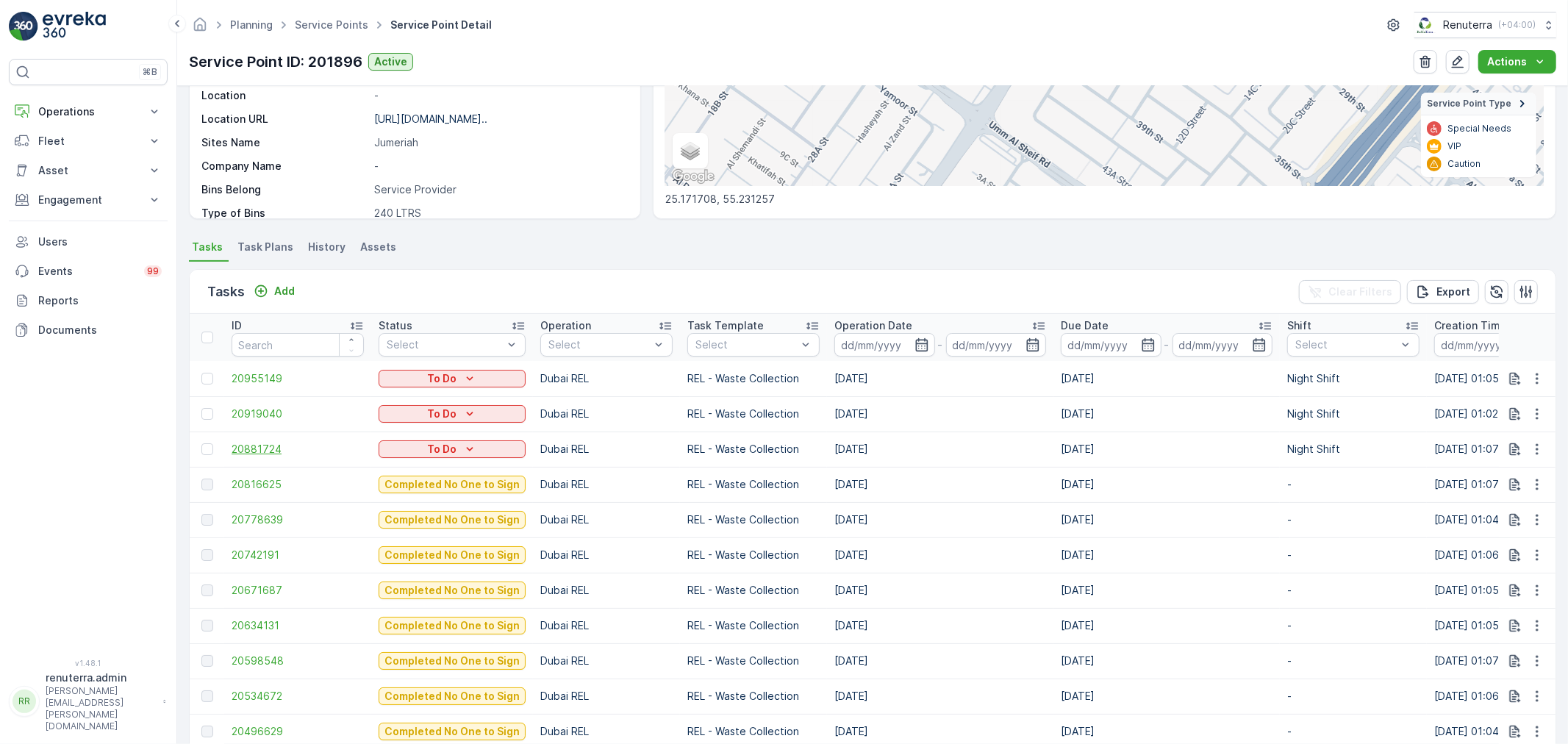
scroll to position [245, 0]
click at [247, 453] on span "20881724" at bounding box center [298, 450] width 132 height 15
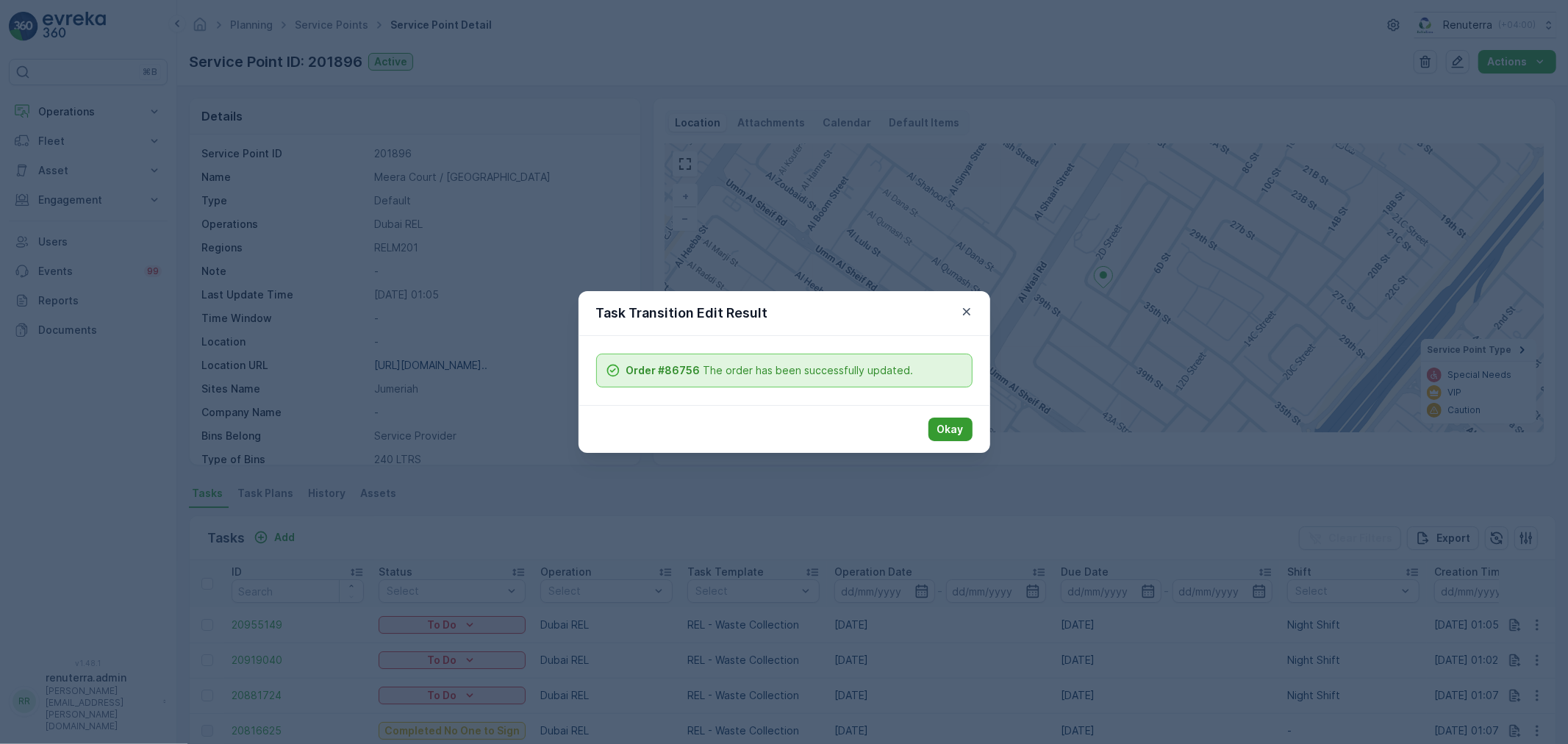
click at [974, 425] on div "Okay" at bounding box center [784, 429] width 412 height 48
click at [946, 423] on p "Okay" at bounding box center [950, 429] width 26 height 15
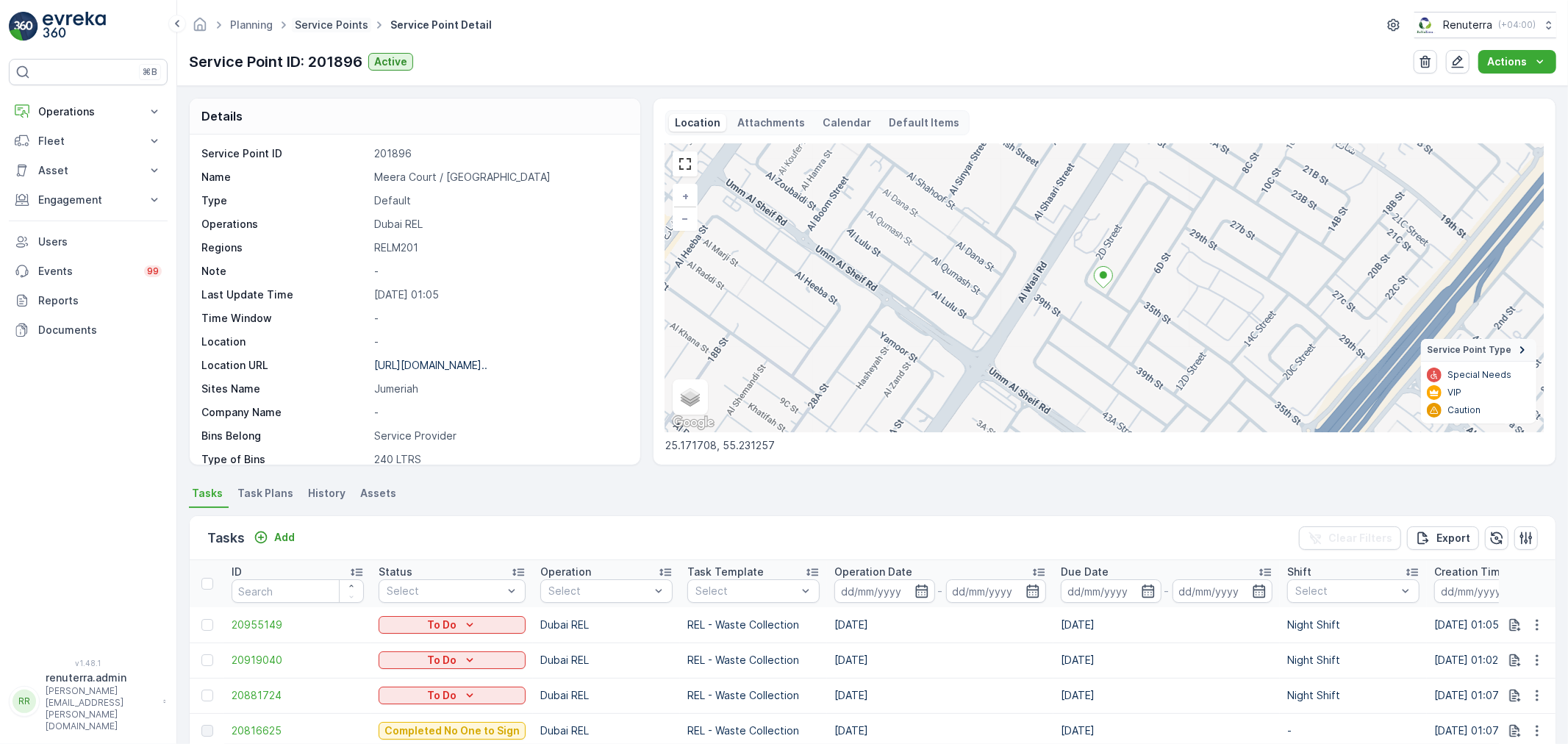
click at [325, 25] on link "Service Points" at bounding box center [332, 24] width 73 height 12
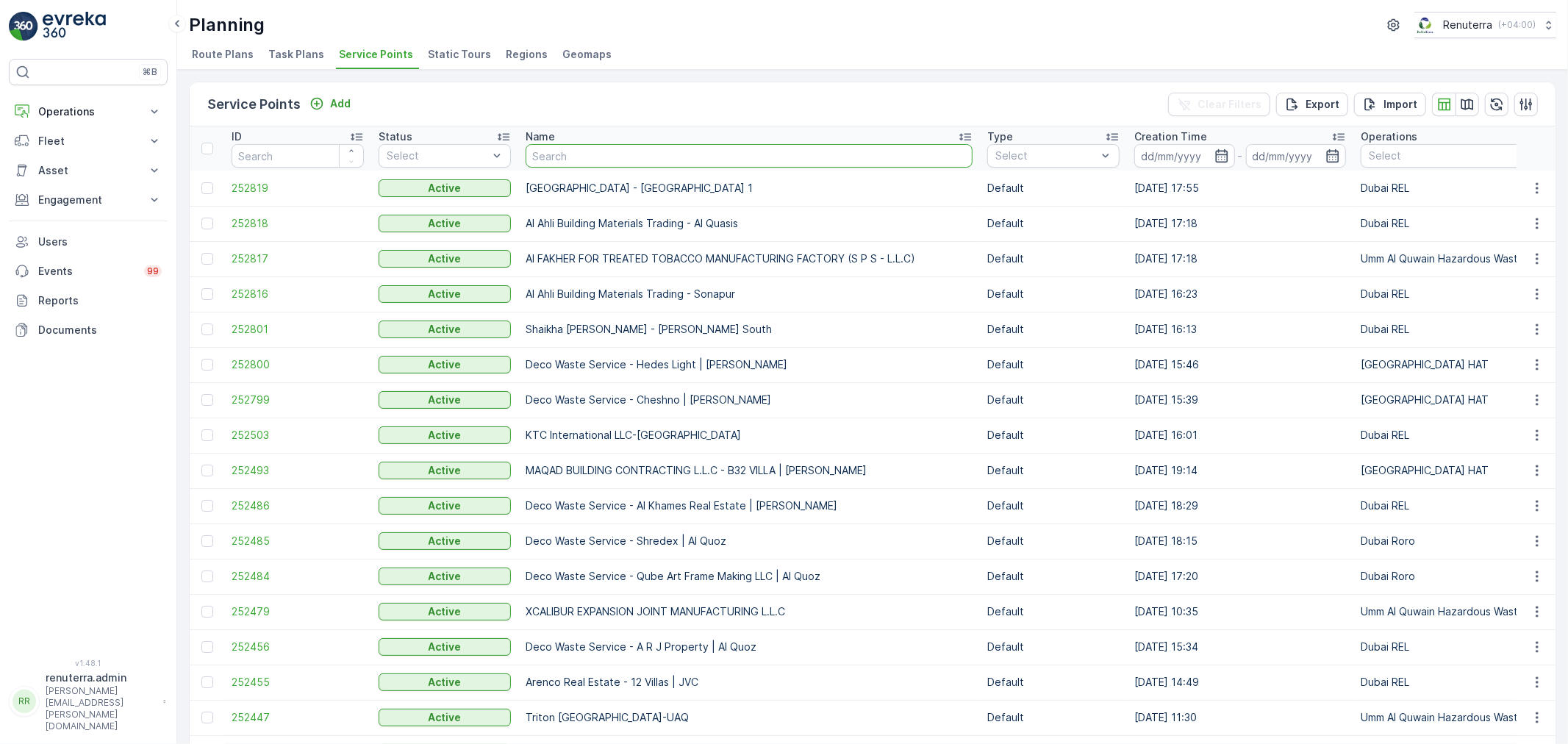
click at [658, 159] on input "text" at bounding box center [749, 155] width 447 height 24
type input "Nepr"
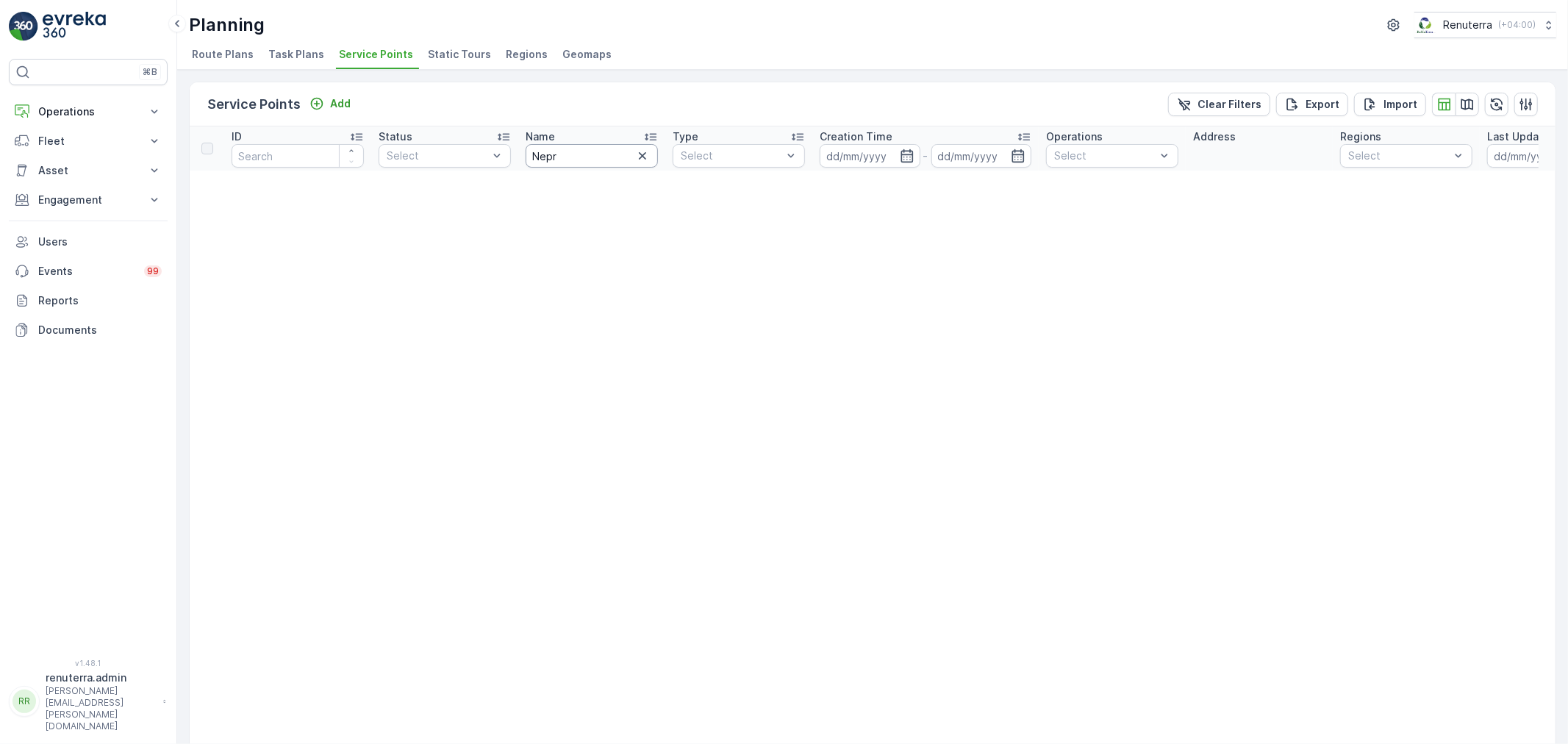
click at [606, 164] on input "Nepr" at bounding box center [592, 155] width 132 height 24
type input "Nep"
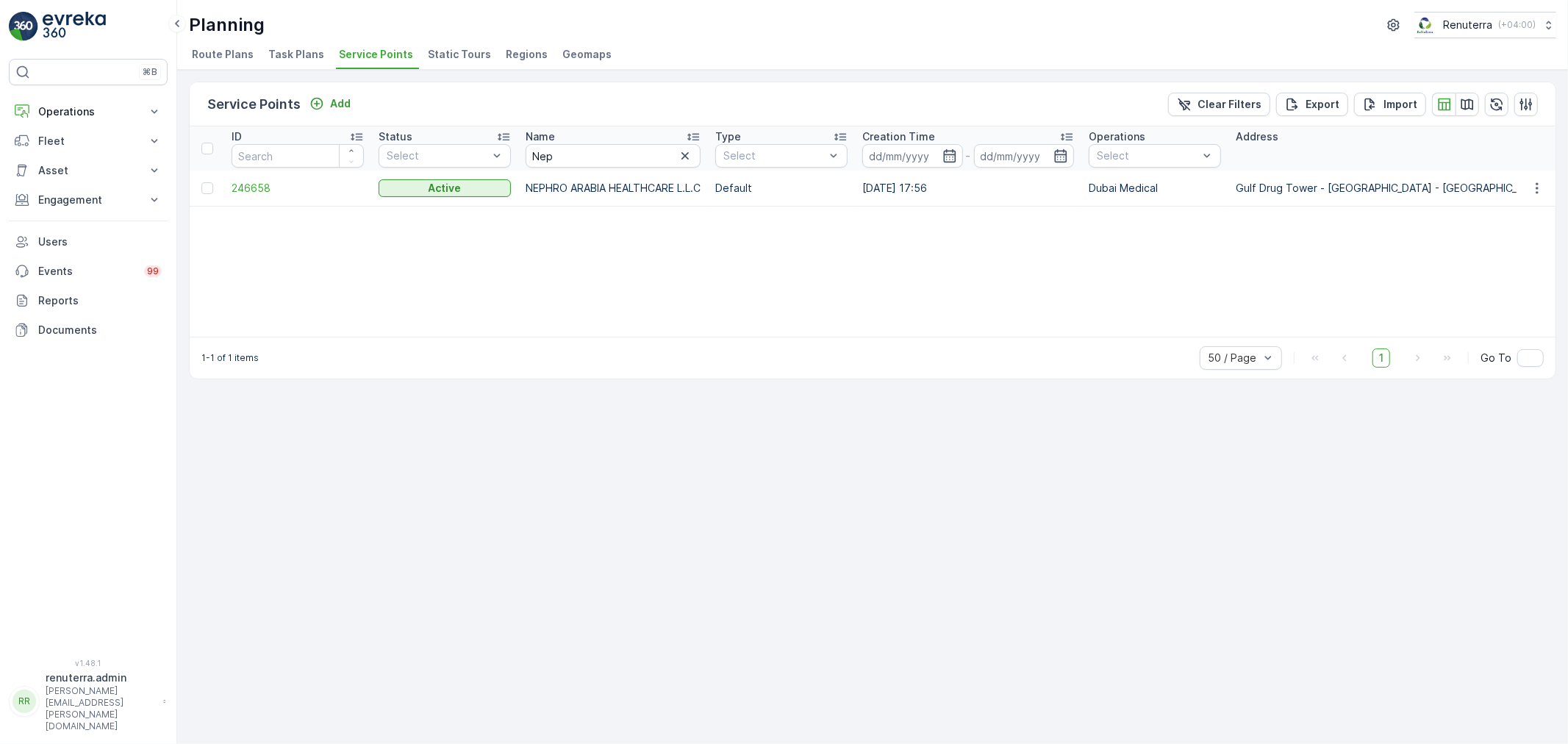
click at [246, 179] on td "246658" at bounding box center [297, 188] width 147 height 36
click at [240, 182] on span "246658" at bounding box center [298, 188] width 132 height 15
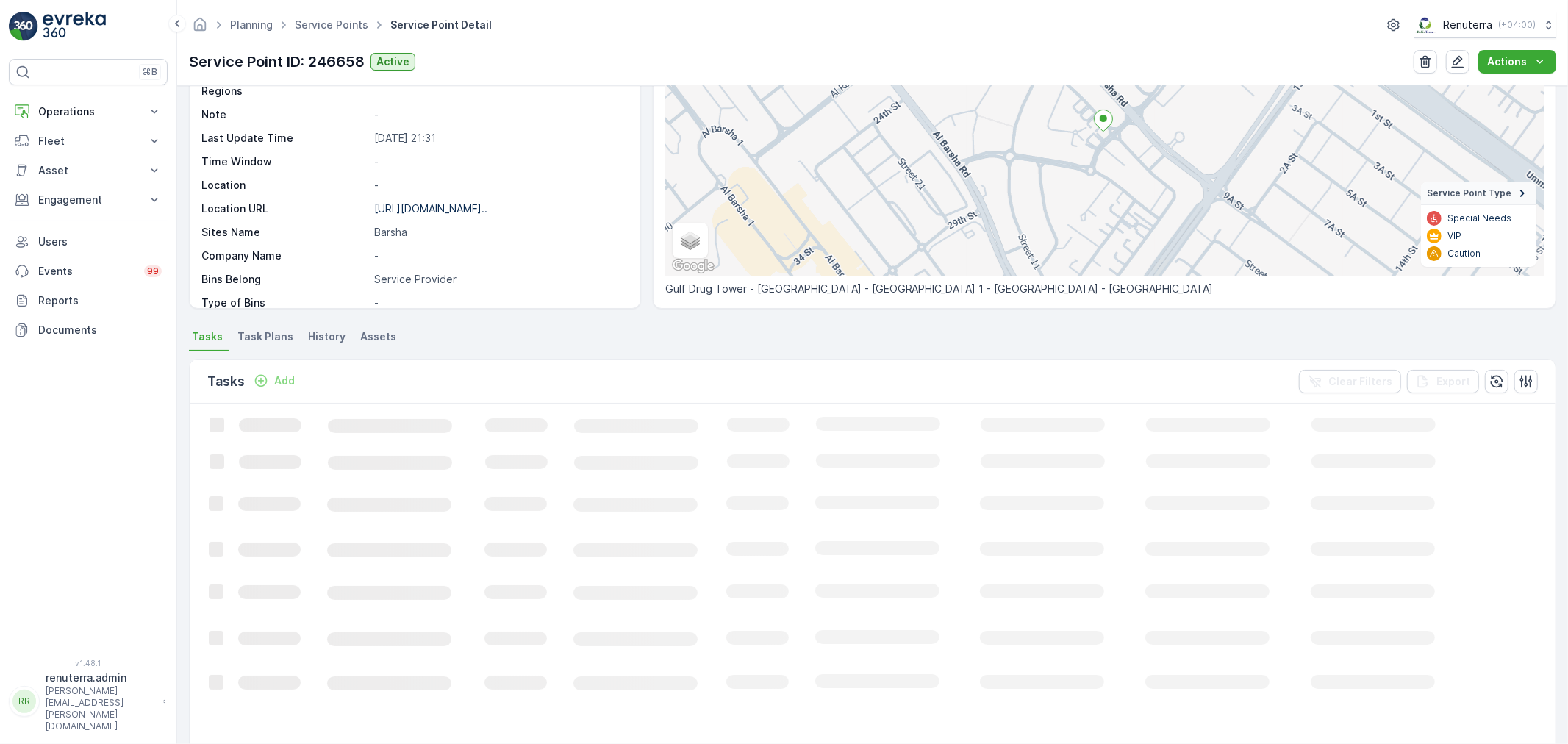
scroll to position [163, 0]
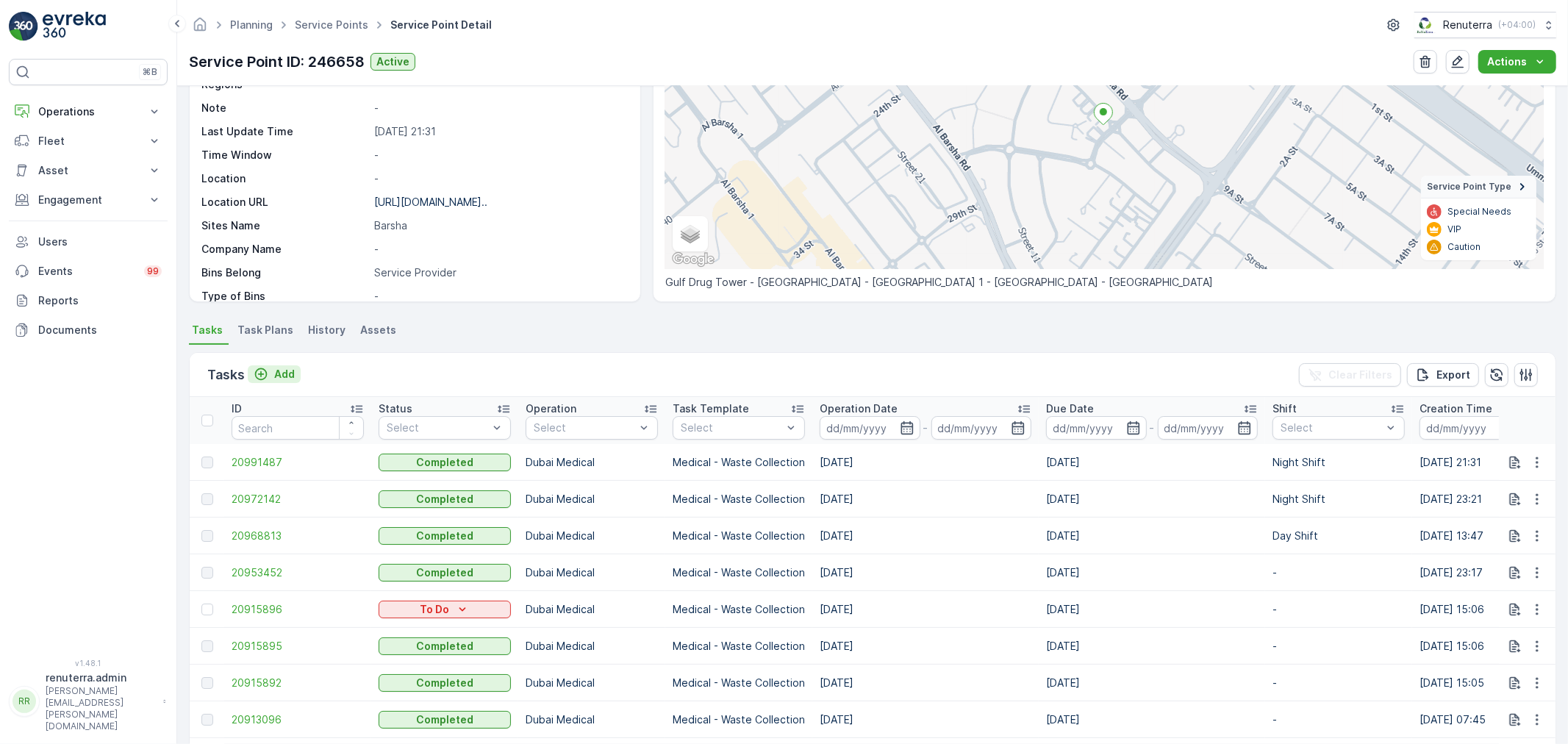
click at [286, 369] on p "Add" at bounding box center [285, 374] width 21 height 15
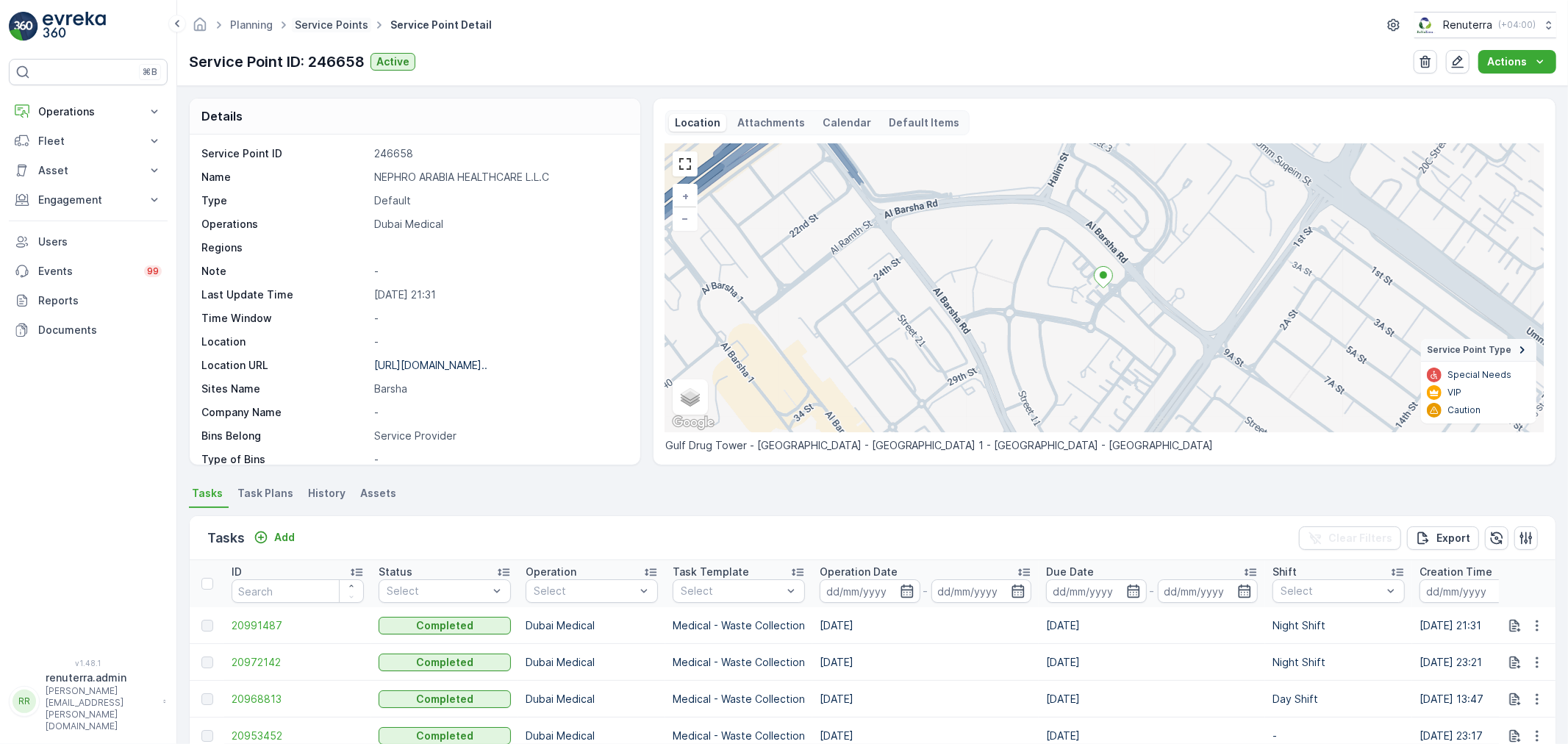
click at [335, 18] on span "Service Points" at bounding box center [331, 24] width 79 height 15
click at [347, 17] on span "Service Points" at bounding box center [331, 24] width 79 height 15
click at [332, 26] on link "Service Points" at bounding box center [332, 24] width 73 height 12
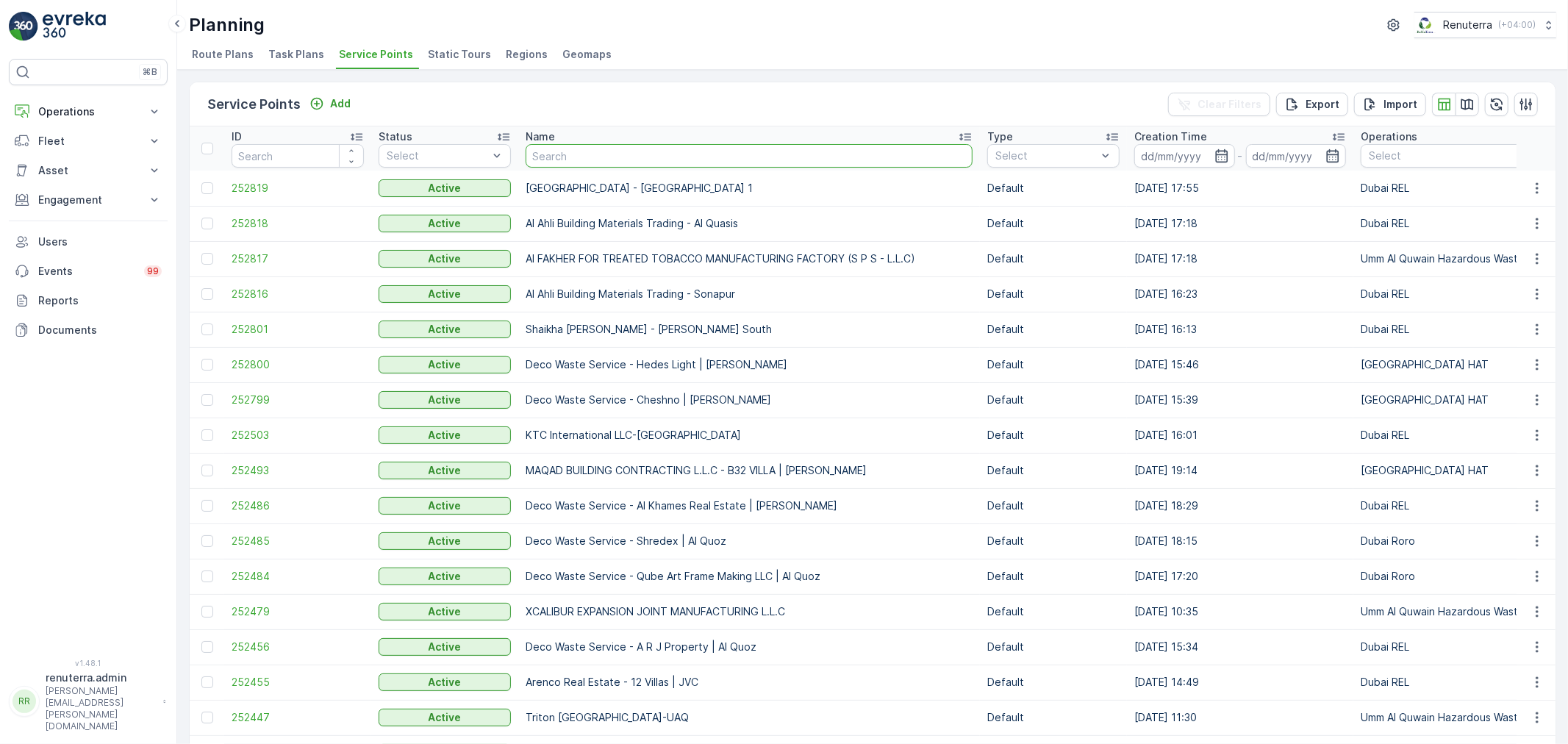
click at [617, 164] on input "text" at bounding box center [749, 155] width 447 height 24
type input "royal env"
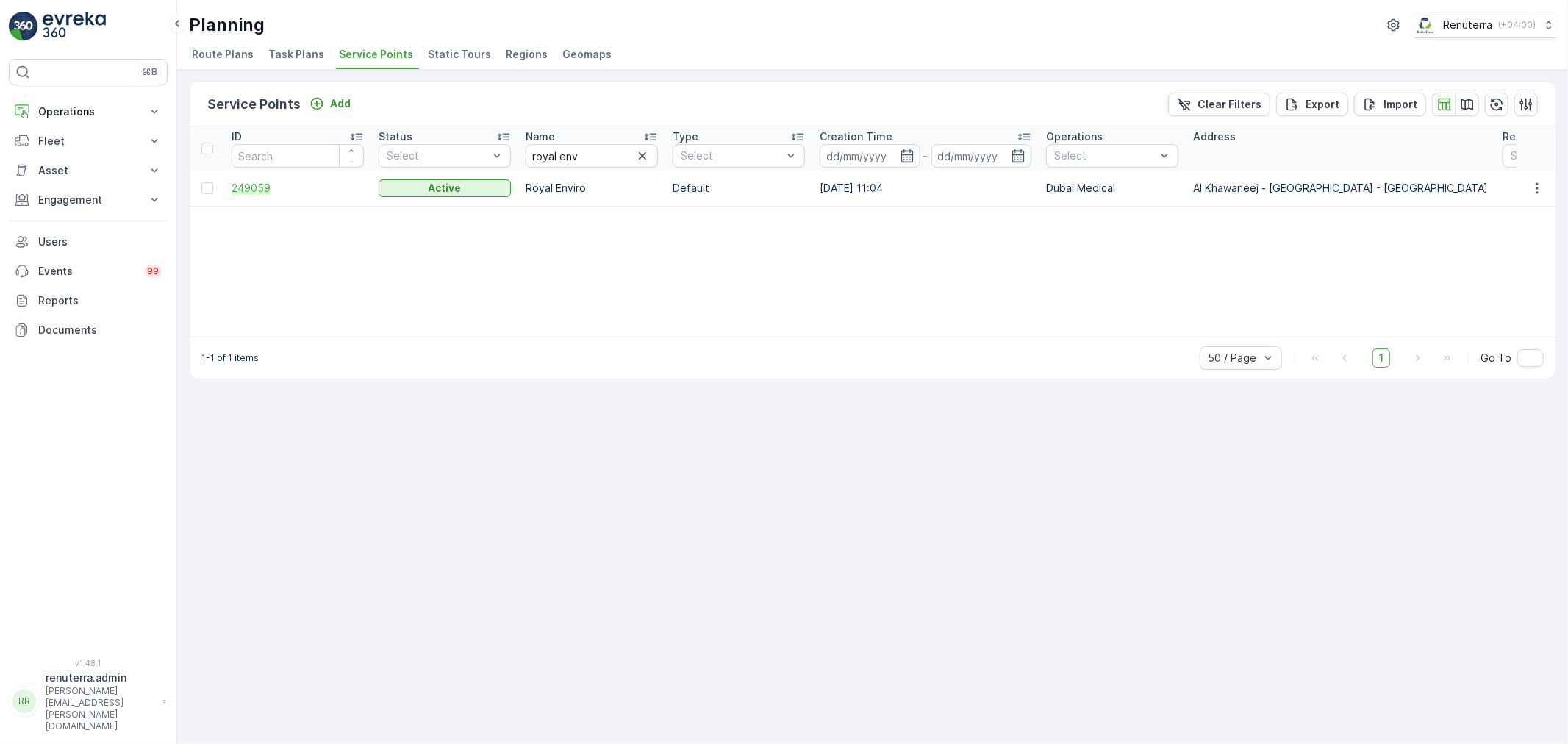
click at [272, 182] on span "249059" at bounding box center [298, 188] width 132 height 15
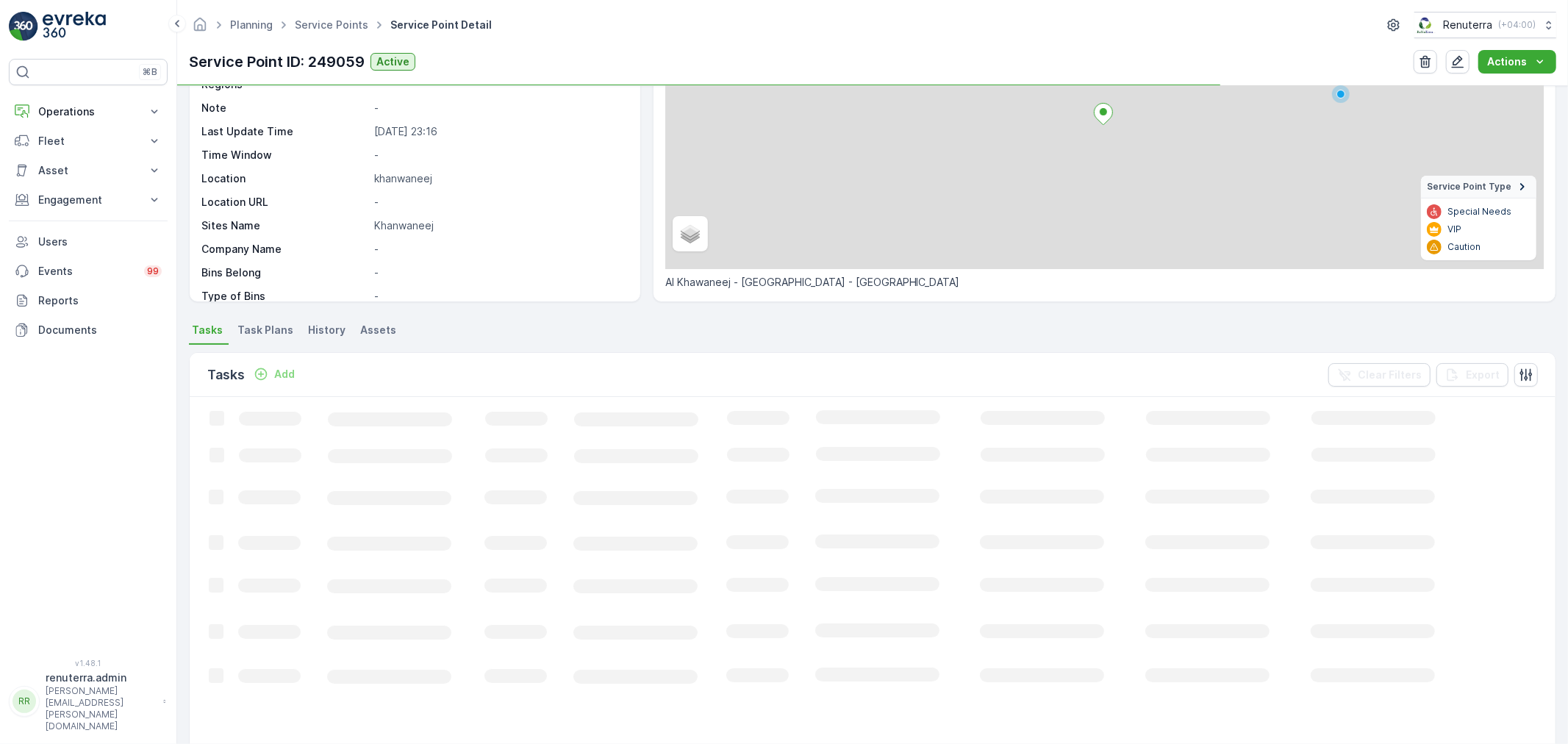
scroll to position [163, 0]
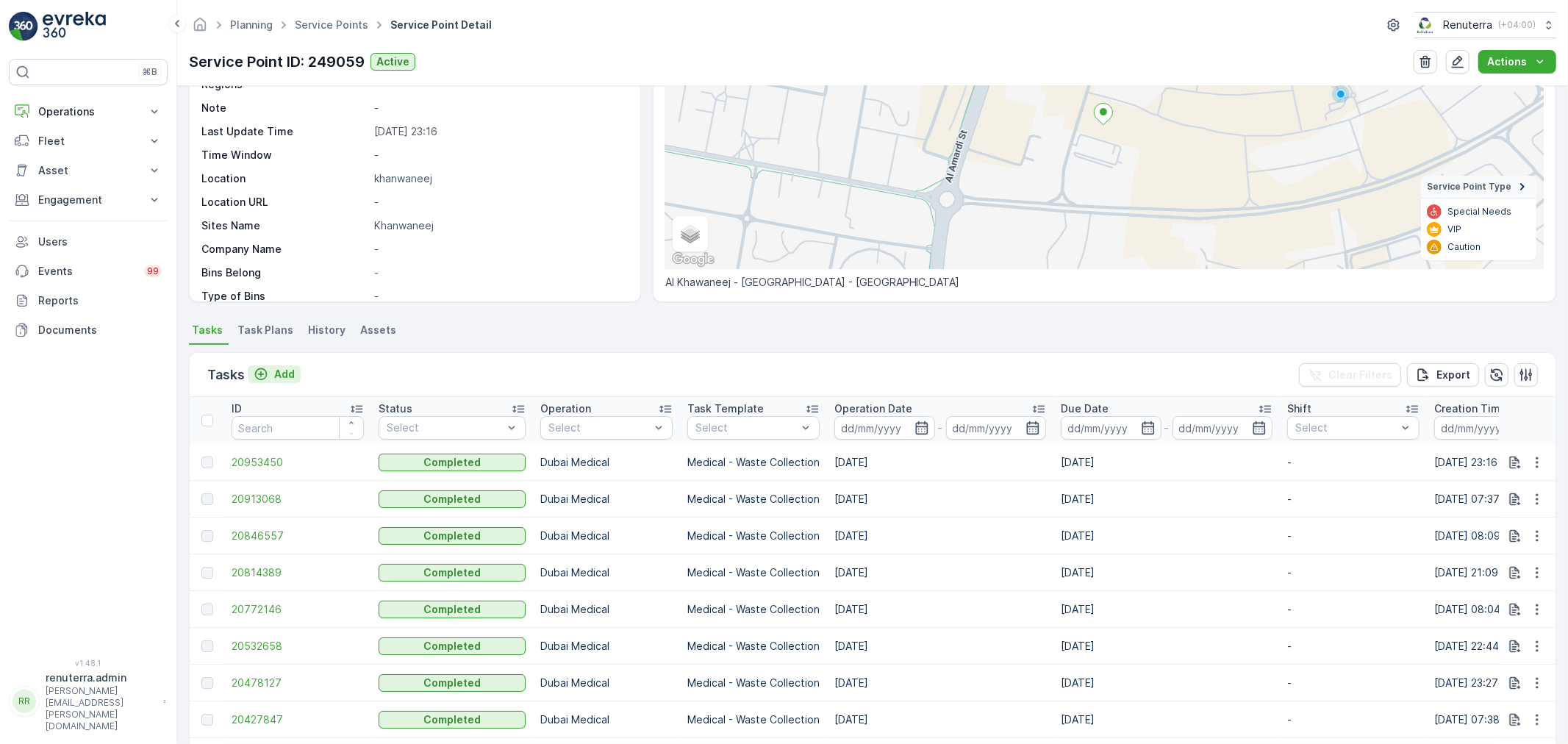
click at [290, 376] on p "Add" at bounding box center [285, 374] width 21 height 15
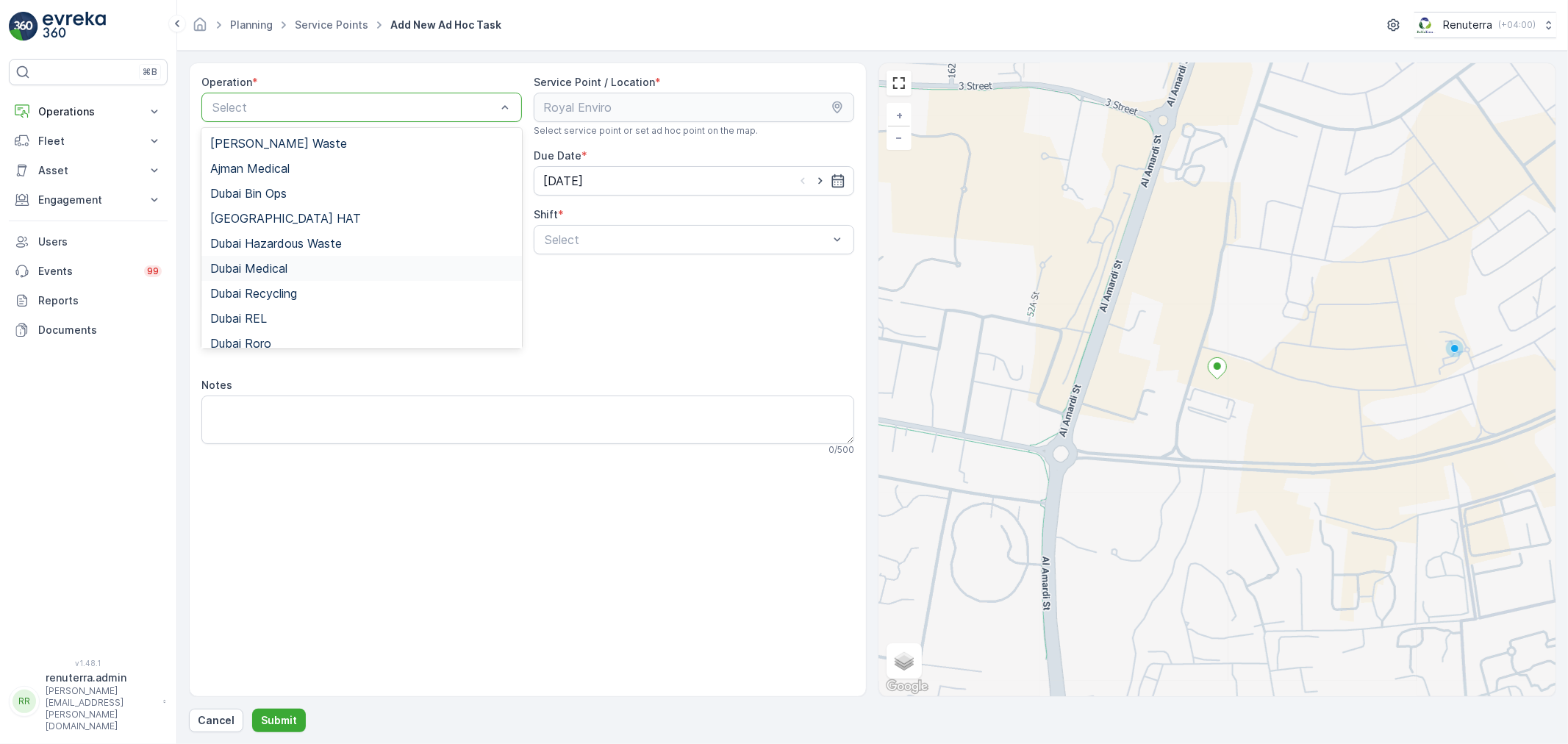
click at [295, 267] on div "Dubai Medical" at bounding box center [361, 268] width 303 height 13
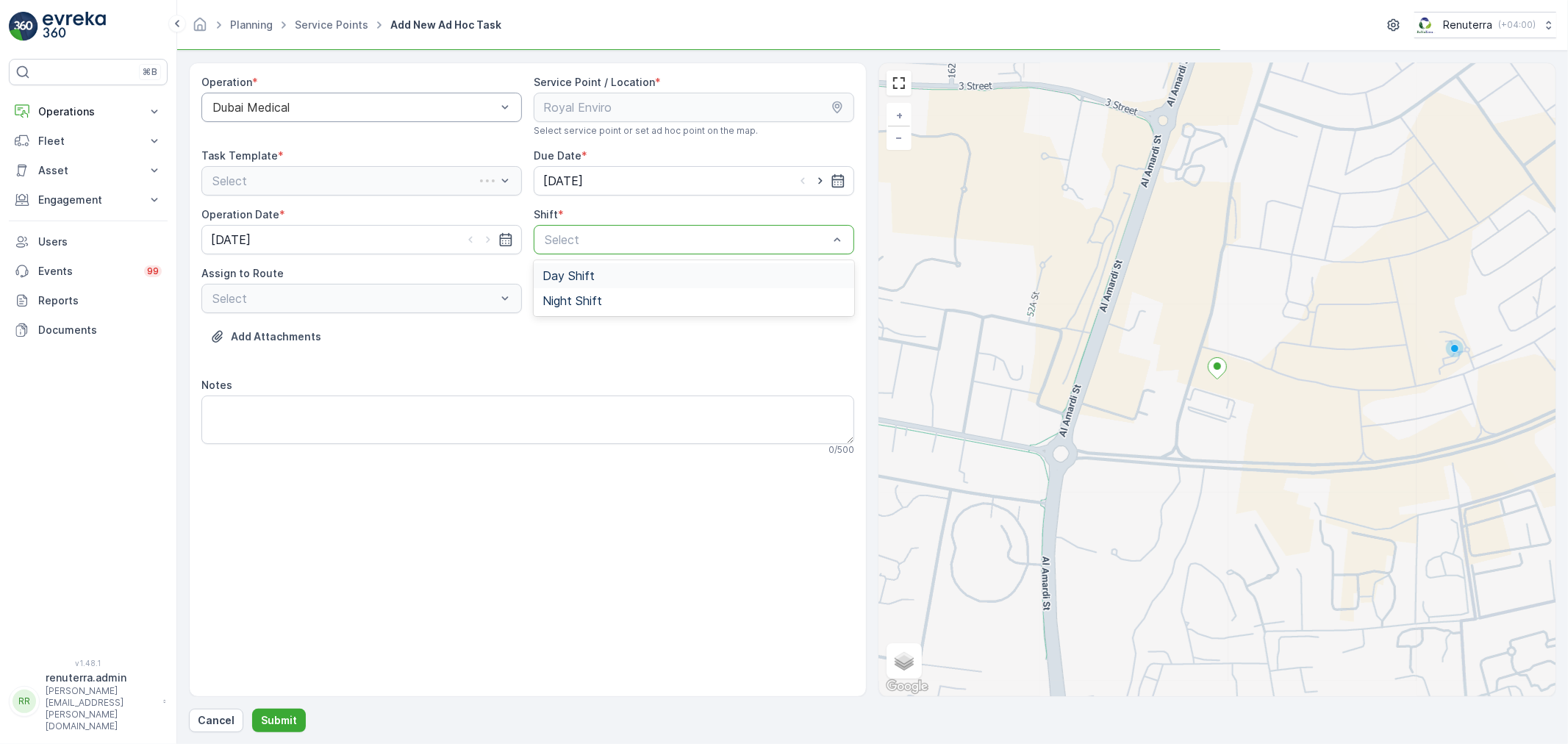
drag, startPoint x: 616, startPoint y: 239, endPoint x: 563, endPoint y: 300, distance: 80.8
click at [616, 240] on div at bounding box center [686, 240] width 286 height 13
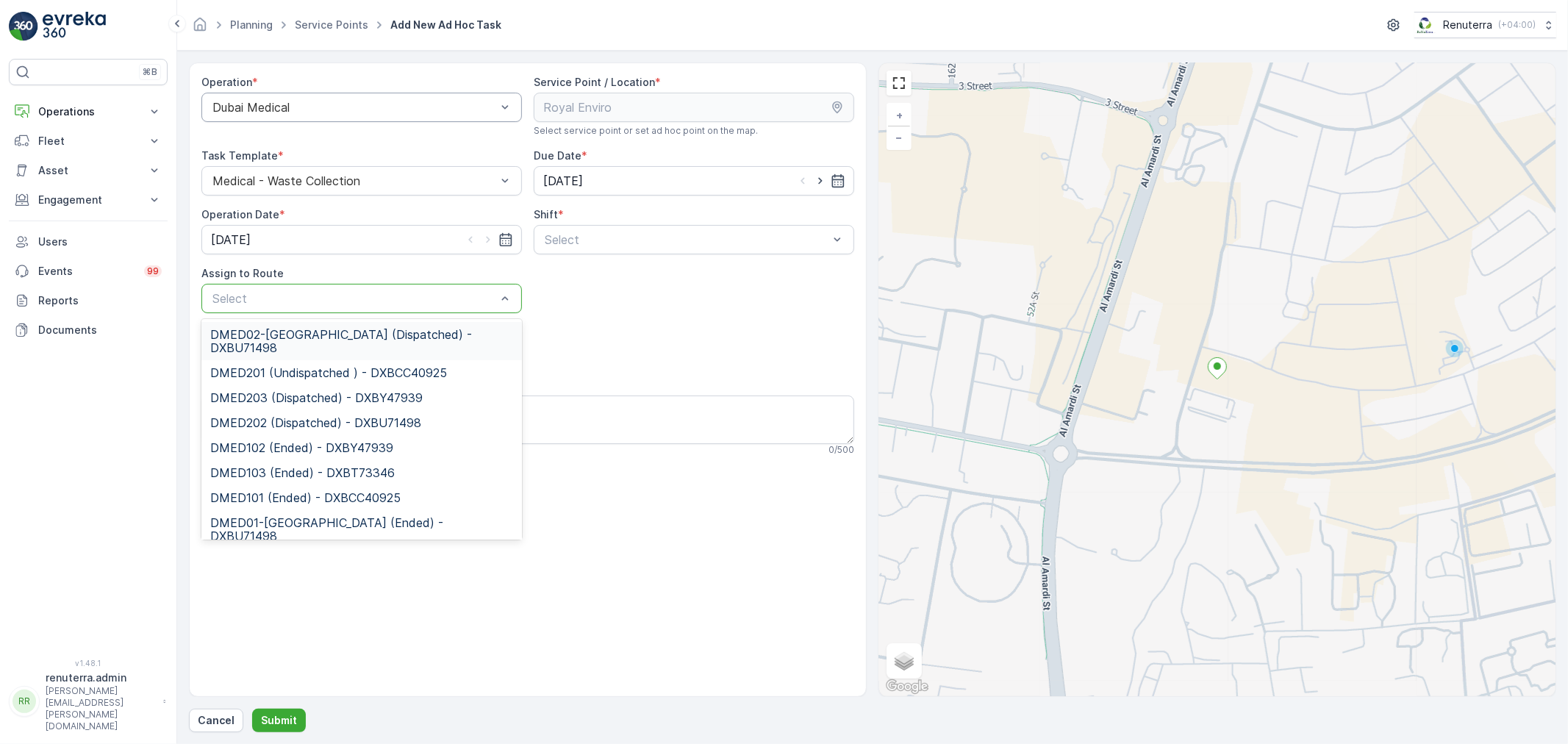
click at [352, 300] on div at bounding box center [353, 298] width 286 height 13
drag, startPoint x: 348, startPoint y: 329, endPoint x: 346, endPoint y: 358, distance: 29.1
click at [348, 328] on span "DMED02-Khawaneej Yard (Dispatched) - DXBU71498" at bounding box center [361, 342] width 303 height 26
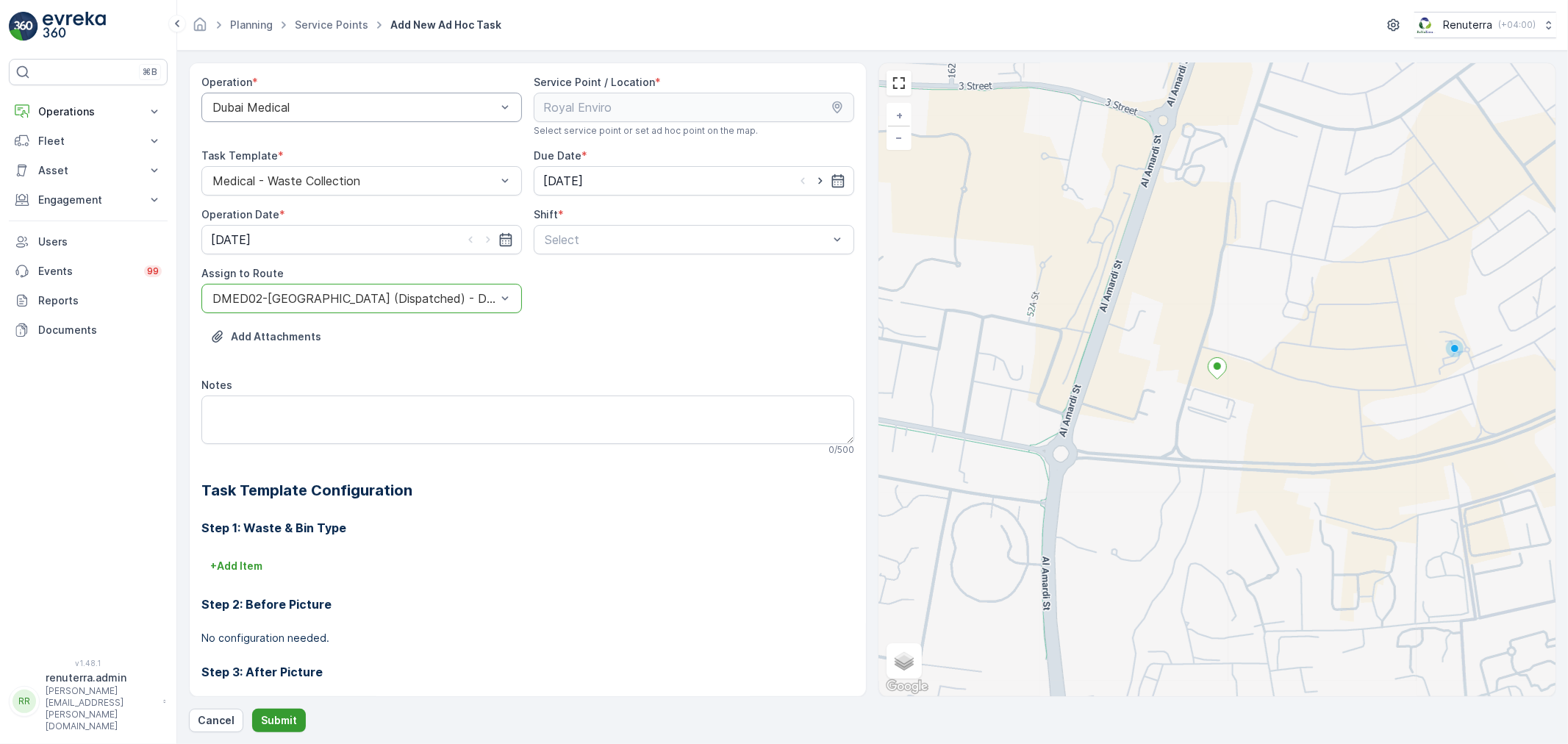
click at [287, 725] on p "Submit" at bounding box center [279, 720] width 36 height 15
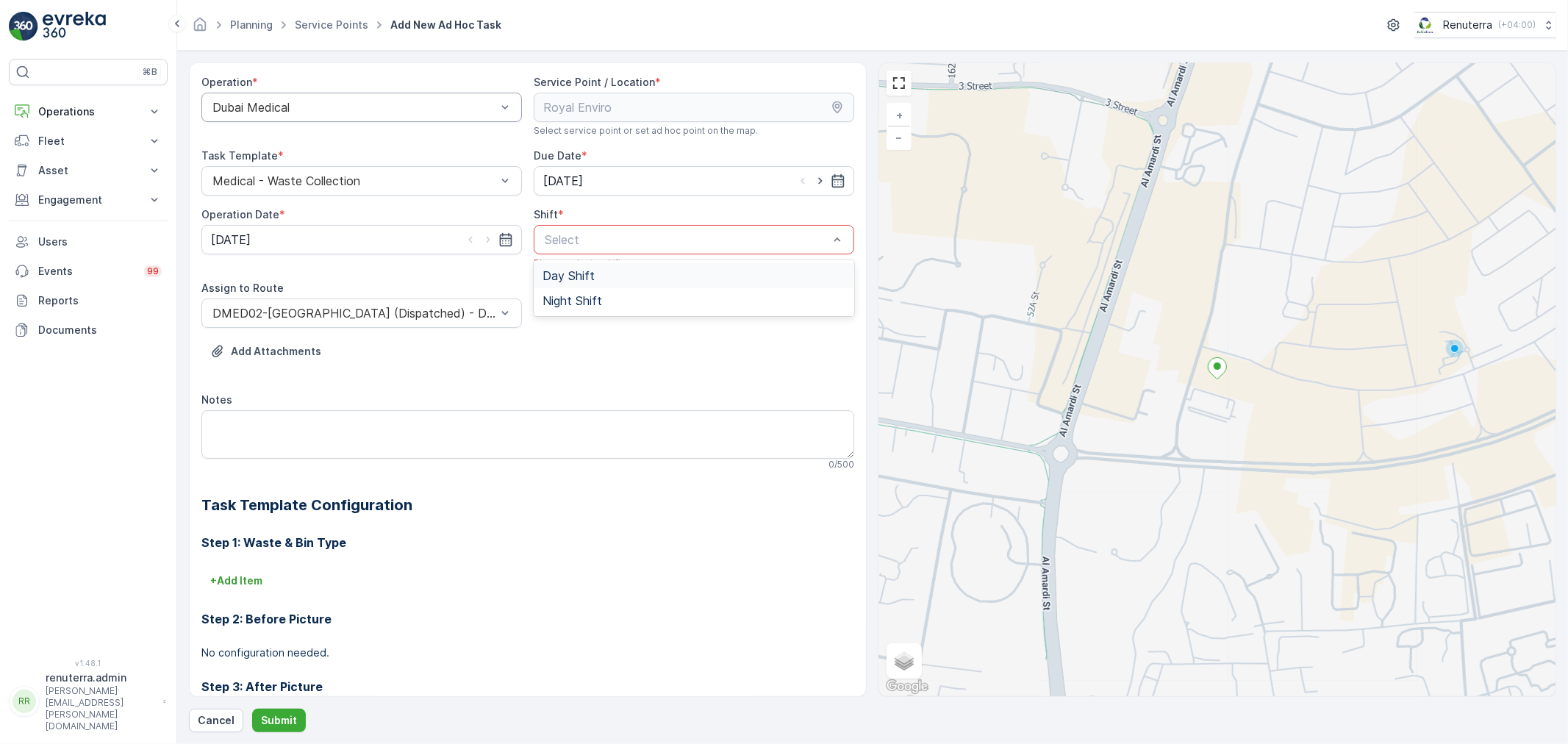
drag, startPoint x: 614, startPoint y: 248, endPoint x: 623, endPoint y: 240, distance: 12.0
click at [617, 246] on div "Select" at bounding box center [694, 240] width 320 height 30
click at [600, 304] on div "Night Shift" at bounding box center [694, 301] width 303 height 13
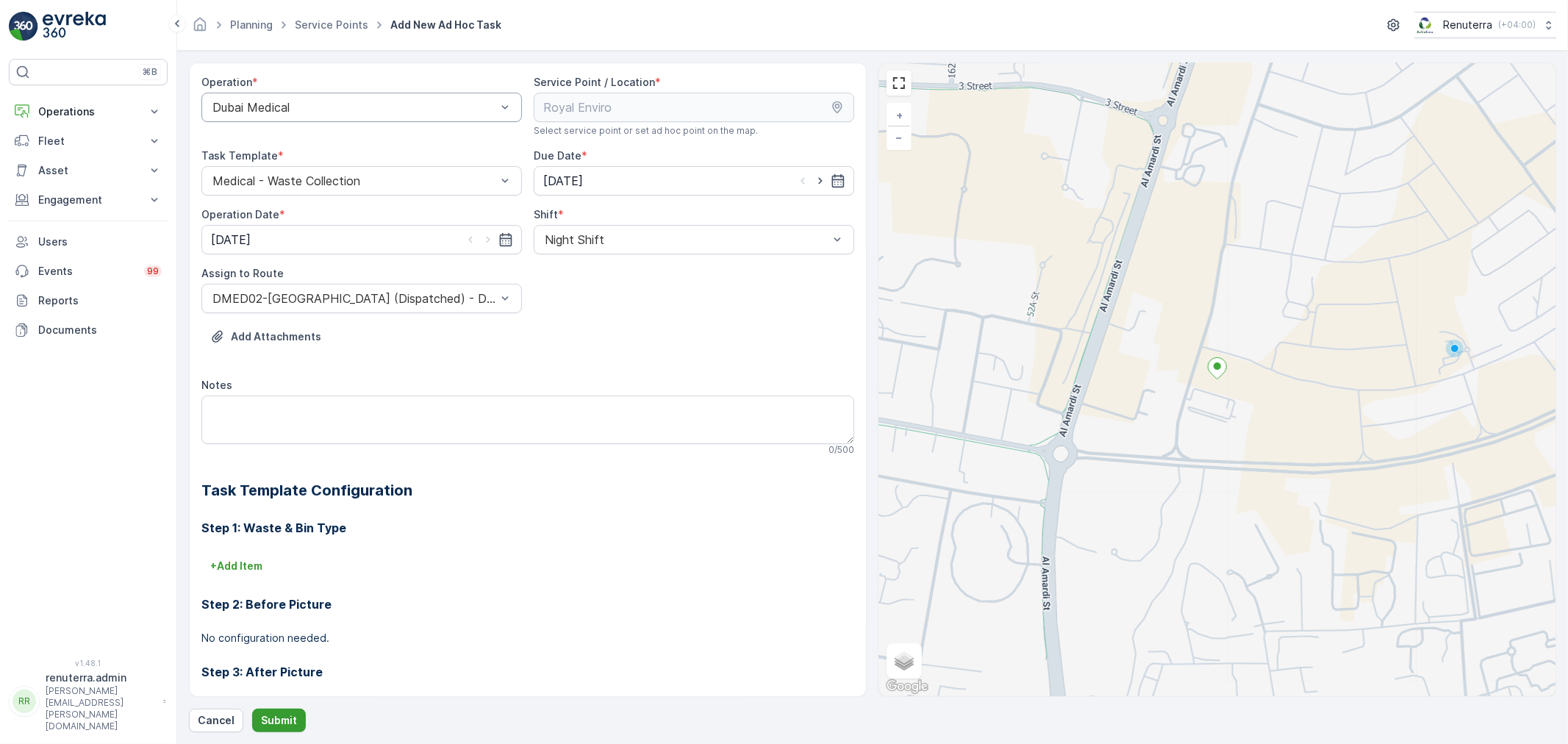
click at [281, 712] on button "Submit" at bounding box center [279, 720] width 54 height 24
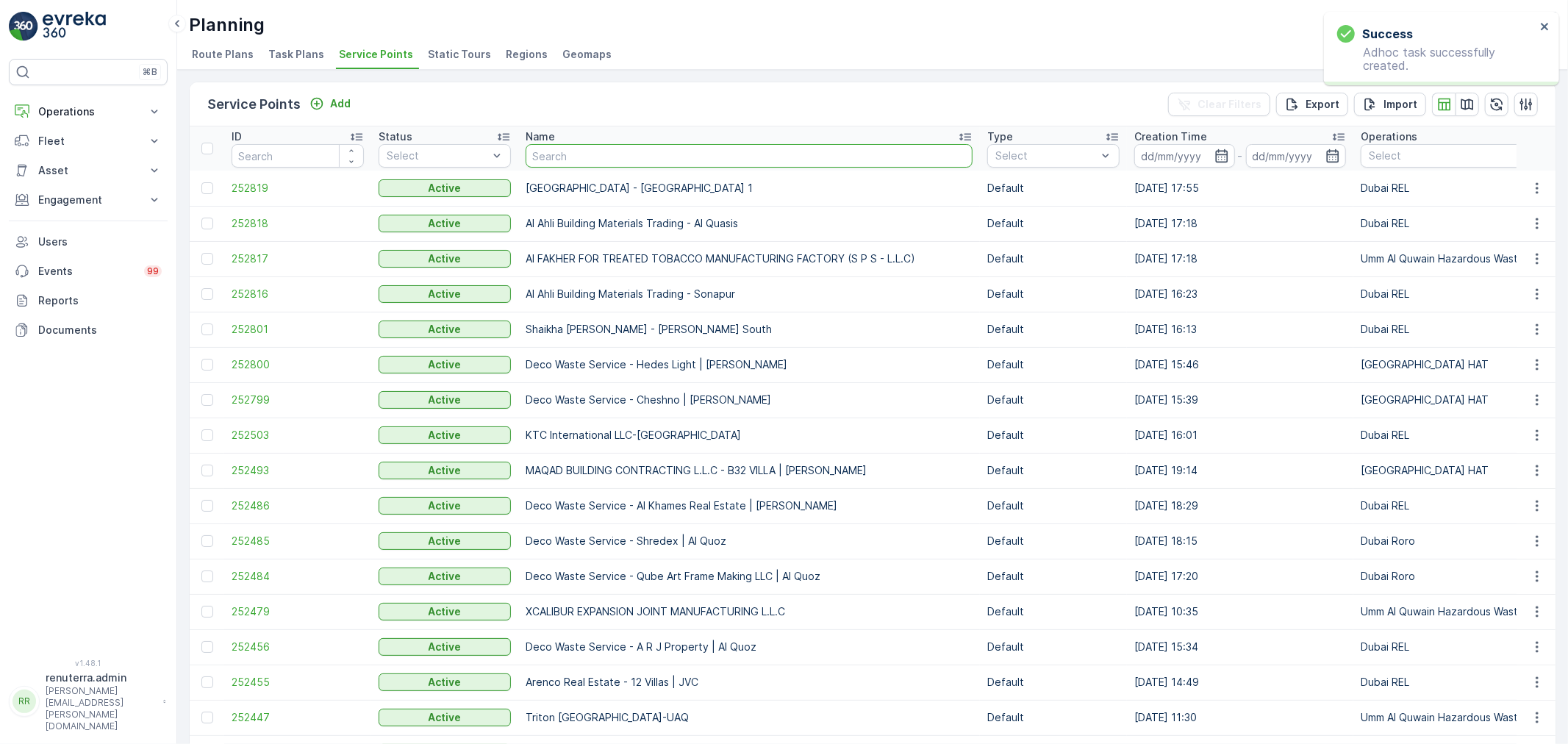
click at [607, 150] on input "text" at bounding box center [749, 155] width 447 height 24
type input "Salam"
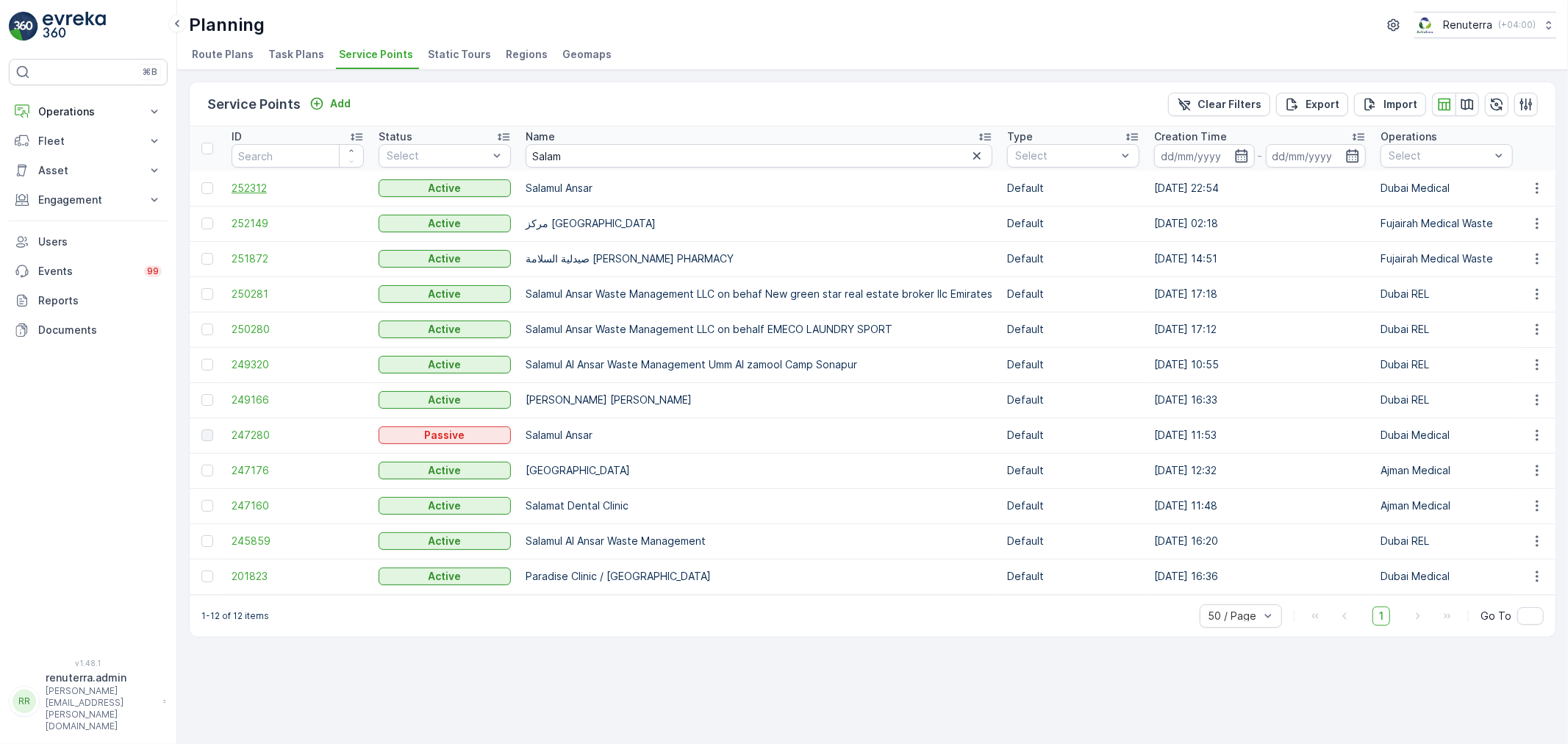
click at [261, 188] on span "252312" at bounding box center [298, 188] width 132 height 15
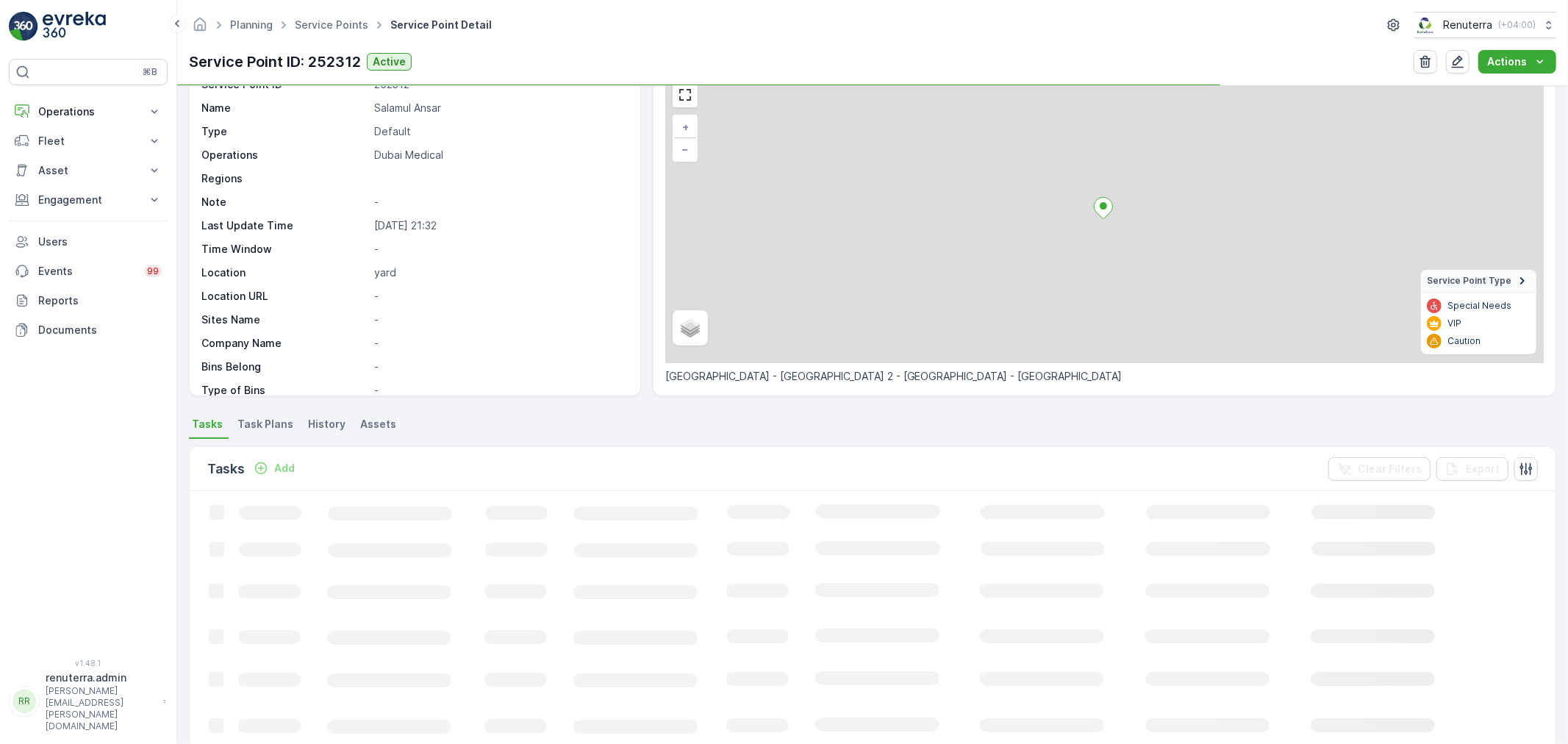
scroll to position [109, 0]
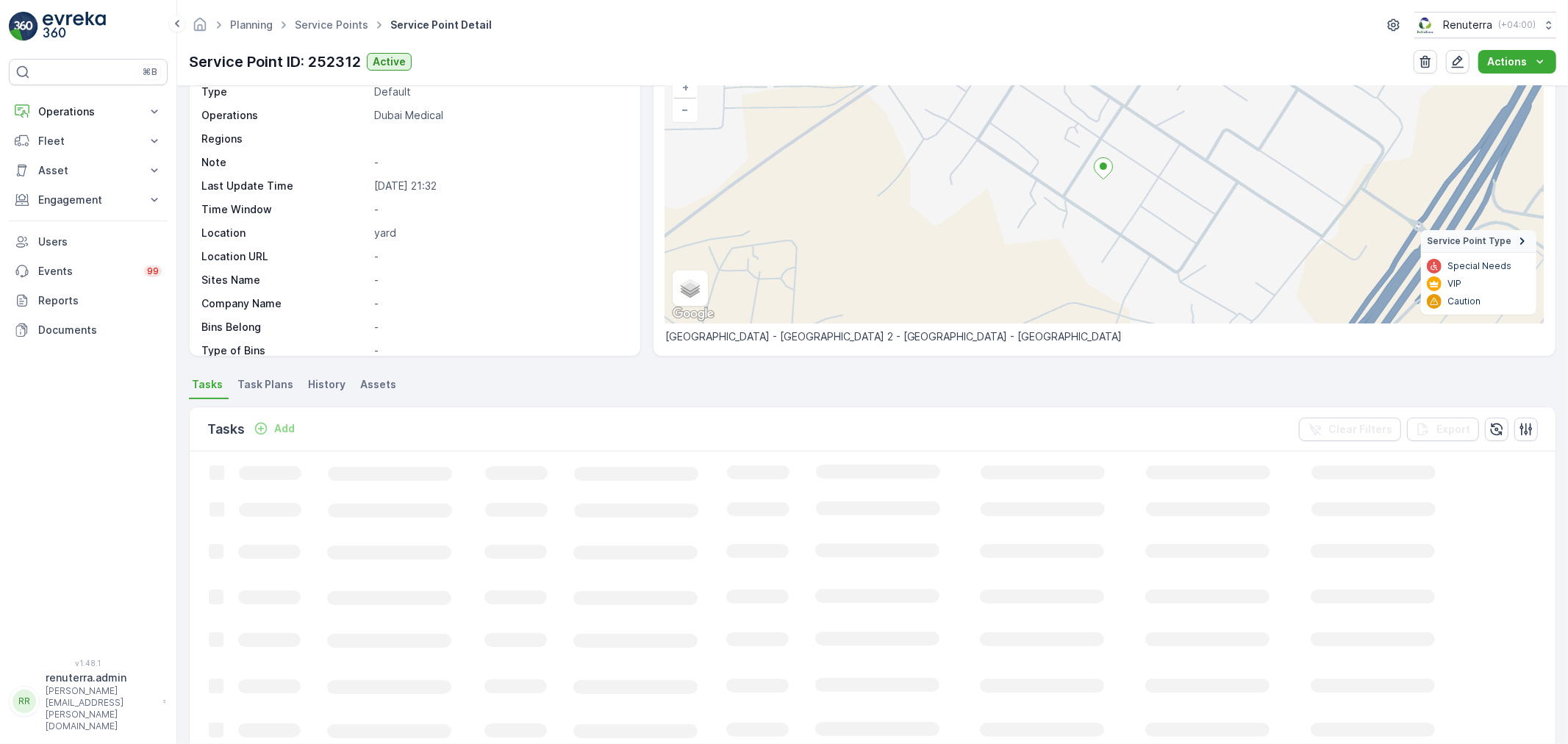
click at [285, 431] on p "Add" at bounding box center [285, 429] width 21 height 15
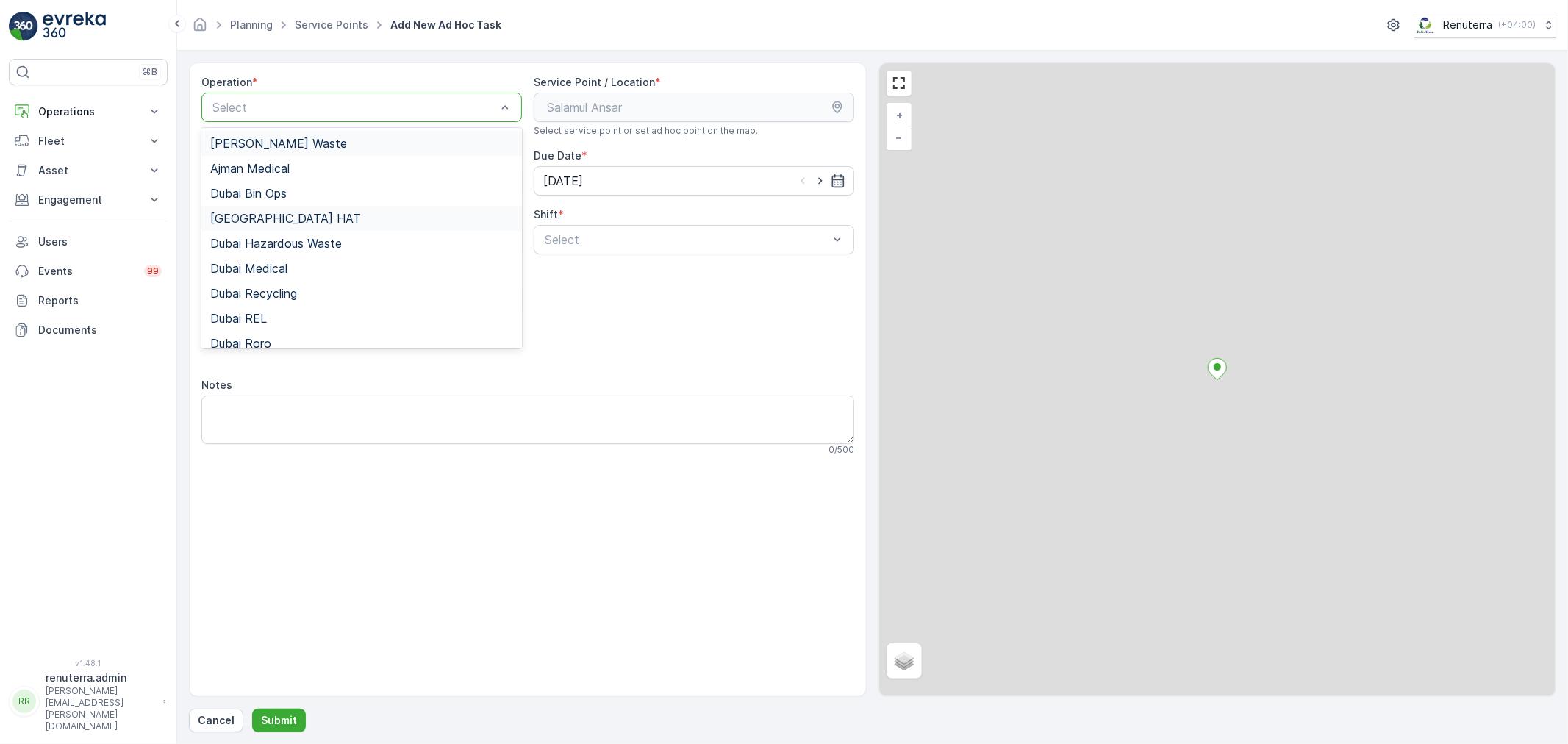
drag, startPoint x: 313, startPoint y: 106, endPoint x: 309, endPoint y: 216, distance: 110.1
click at [313, 111] on div at bounding box center [353, 107] width 286 height 13
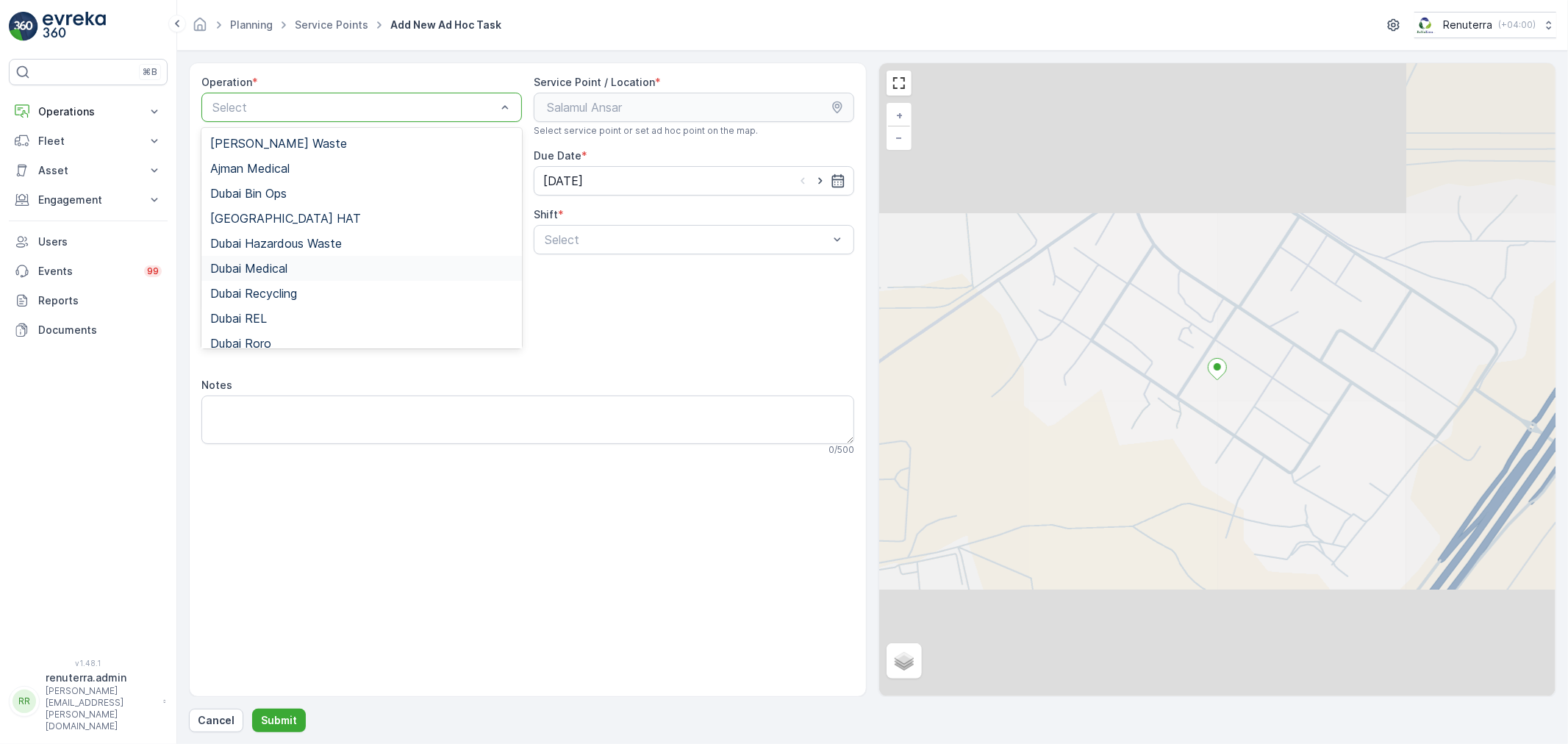
drag, startPoint x: 304, startPoint y: 260, endPoint x: 350, endPoint y: 259, distance: 46.0
click at [304, 260] on div "Dubai Medical" at bounding box center [361, 268] width 320 height 25
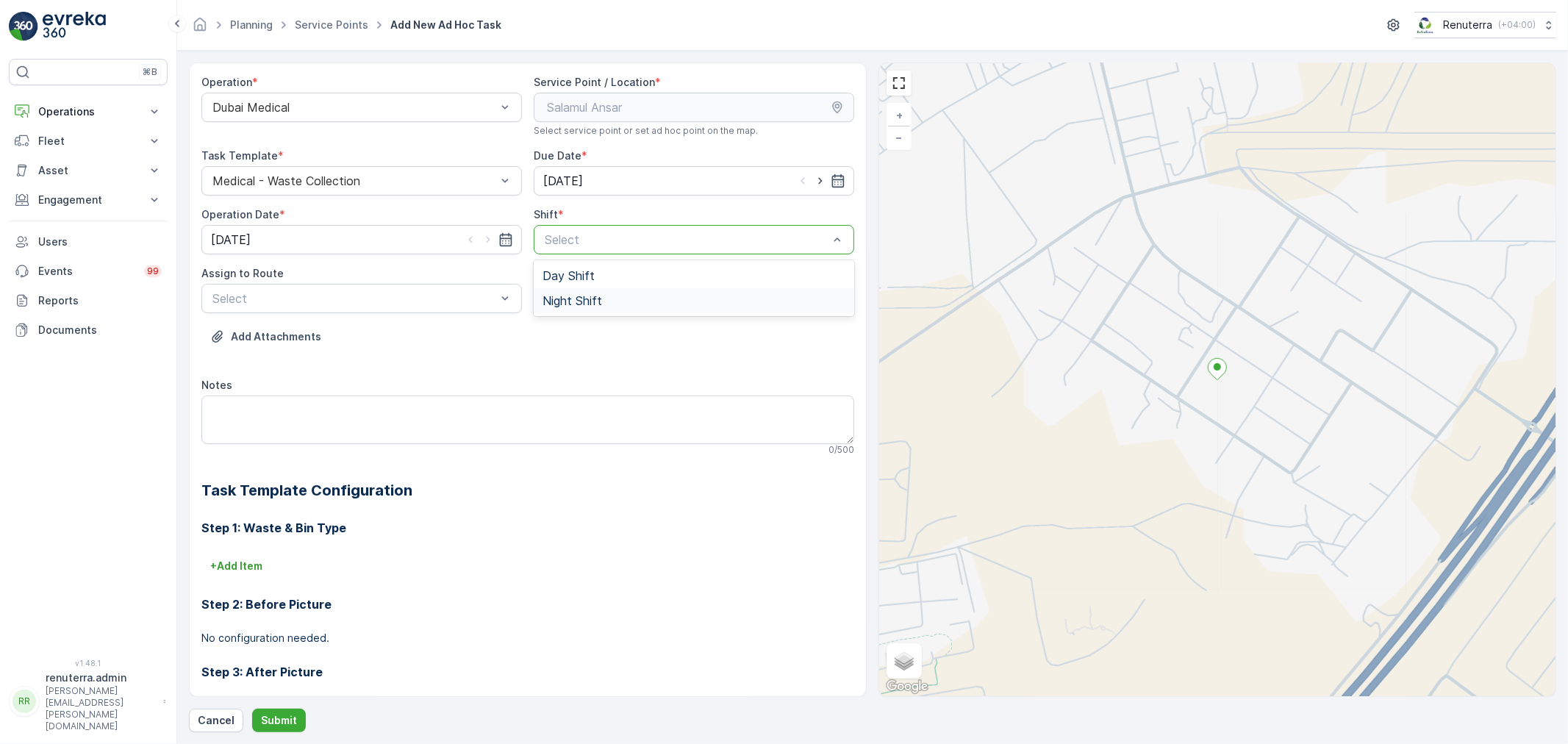
drag, startPoint x: 587, startPoint y: 299, endPoint x: 533, endPoint y: 303, distance: 54.1
click at [586, 299] on span "Night Shift" at bounding box center [572, 301] width 59 height 13
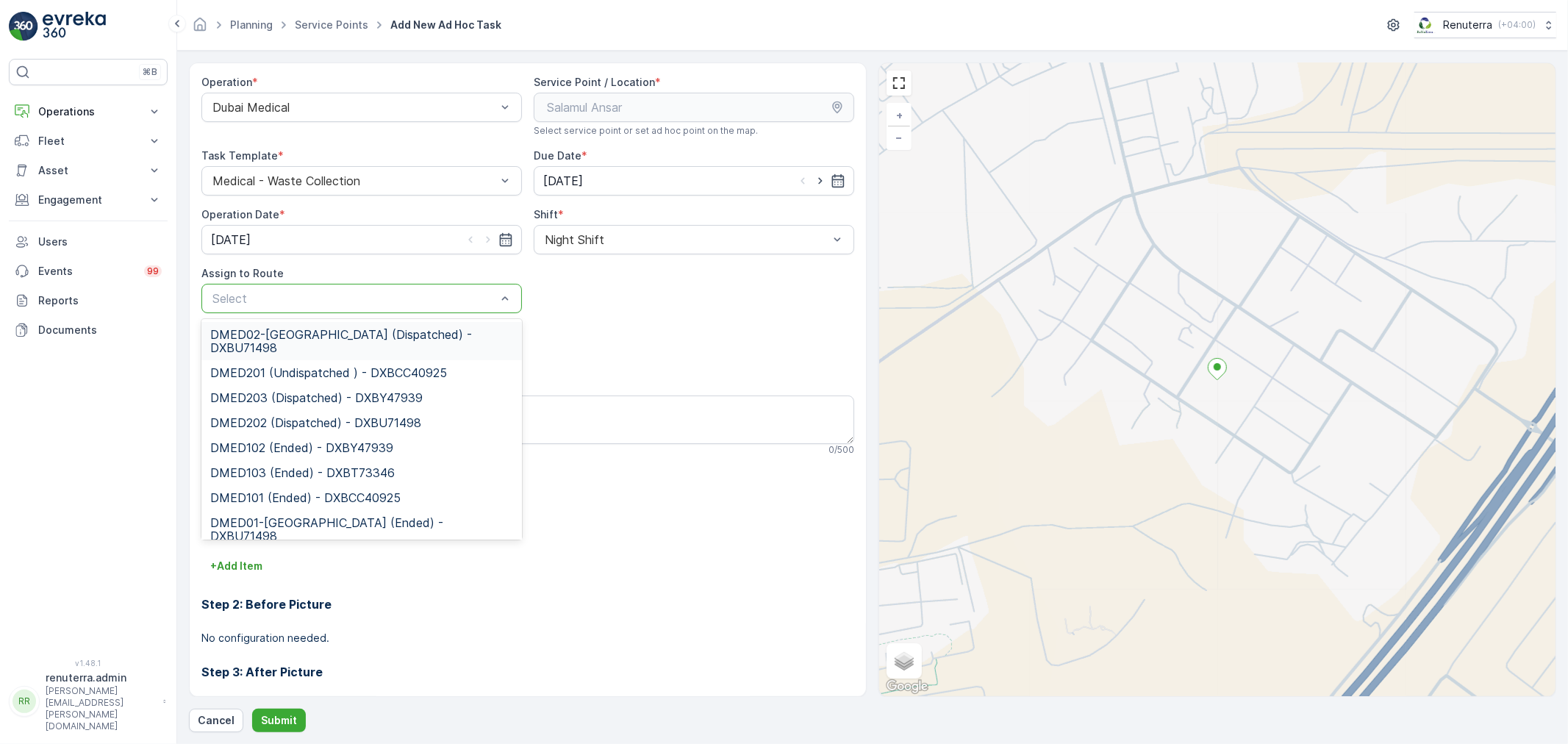
drag, startPoint x: 383, startPoint y: 303, endPoint x: 377, endPoint y: 320, distance: 18.0
click at [383, 304] on div at bounding box center [353, 298] width 286 height 13
click at [368, 331] on span "DMED02-Khawaneej Yard (Dispatched) - DXBU71498" at bounding box center [361, 342] width 303 height 26
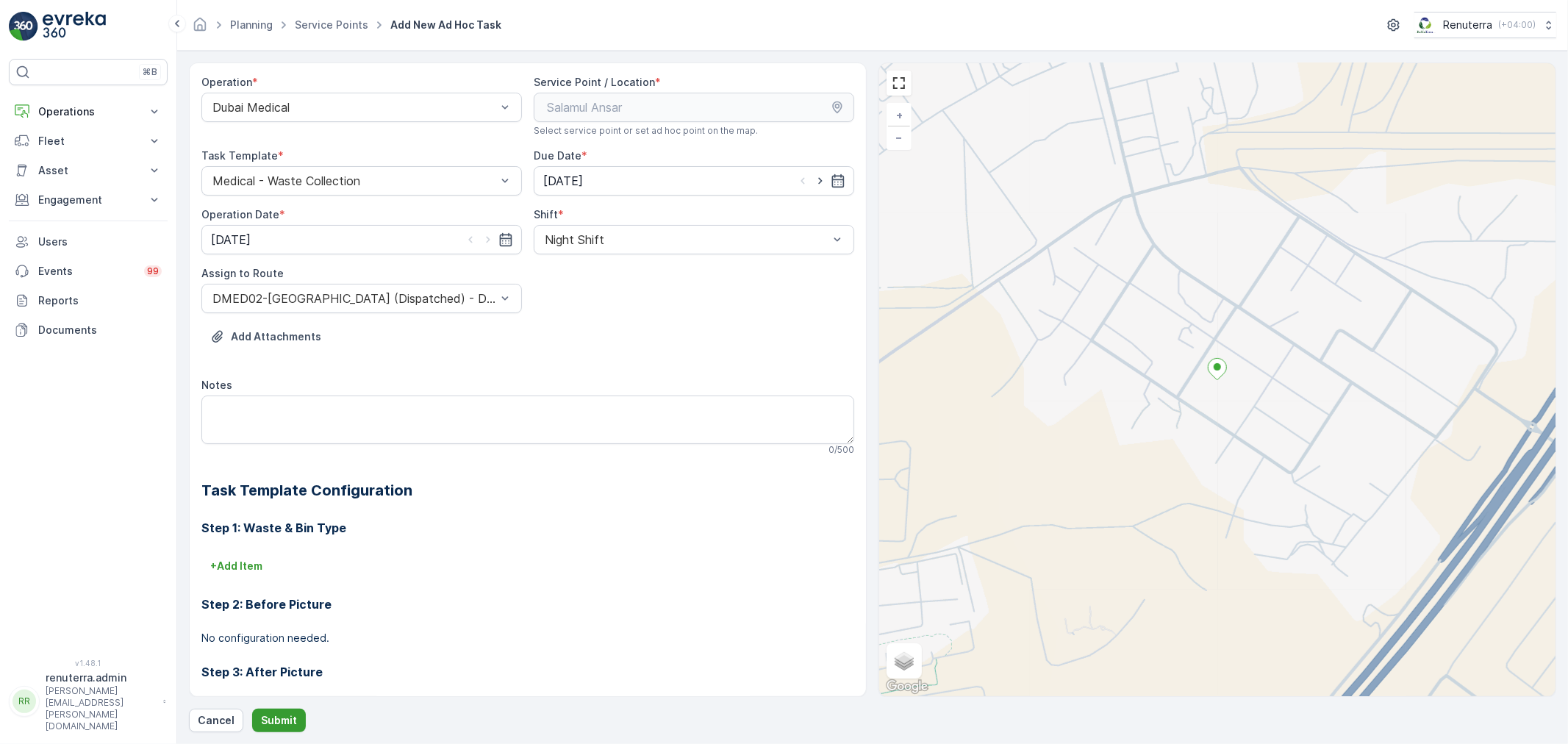
click at [280, 712] on button "Submit" at bounding box center [279, 720] width 54 height 24
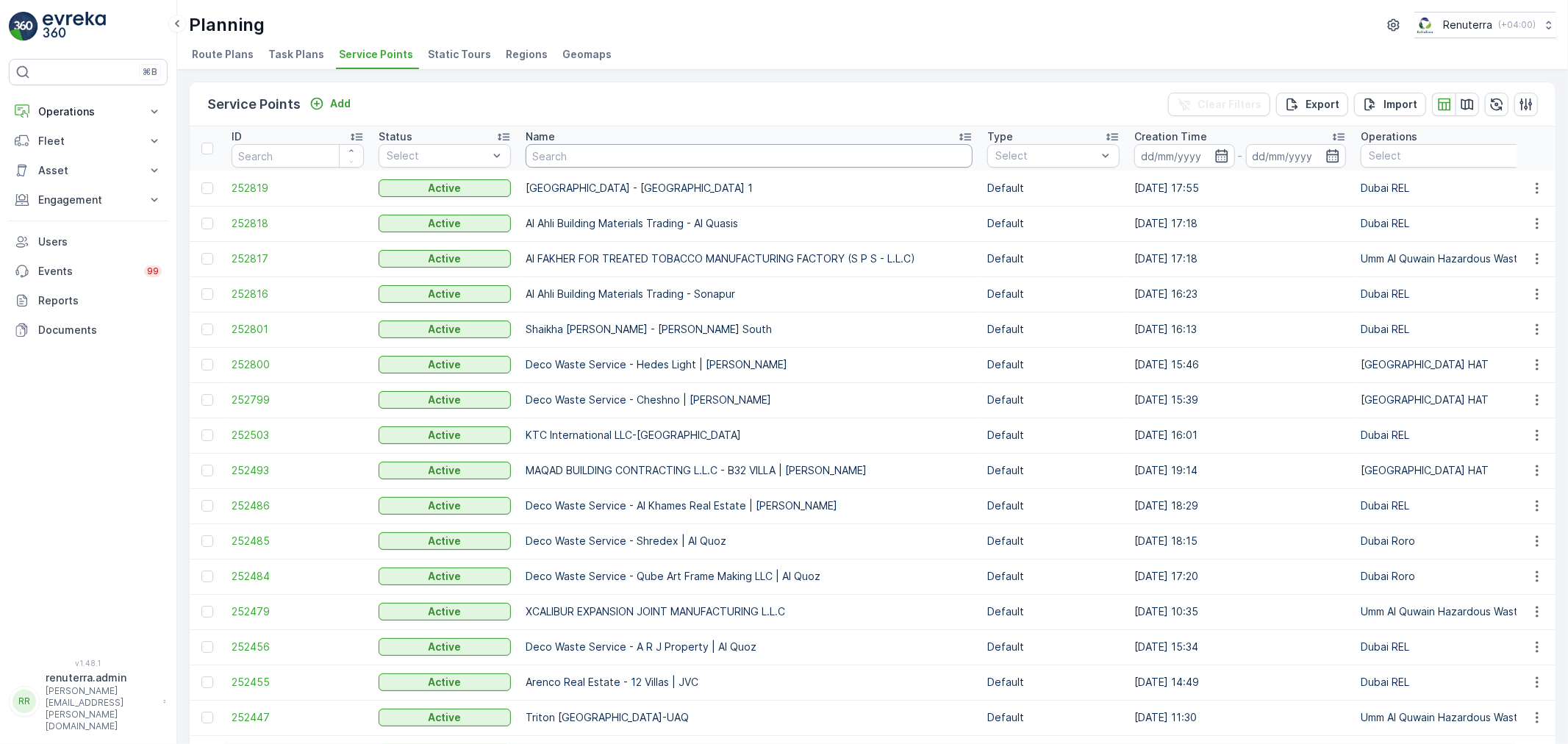
drag, startPoint x: 569, startPoint y: 152, endPoint x: 561, endPoint y: 144, distance: 11.3
click at [564, 149] on input "text" at bounding box center [749, 155] width 447 height 24
type input "nephr"
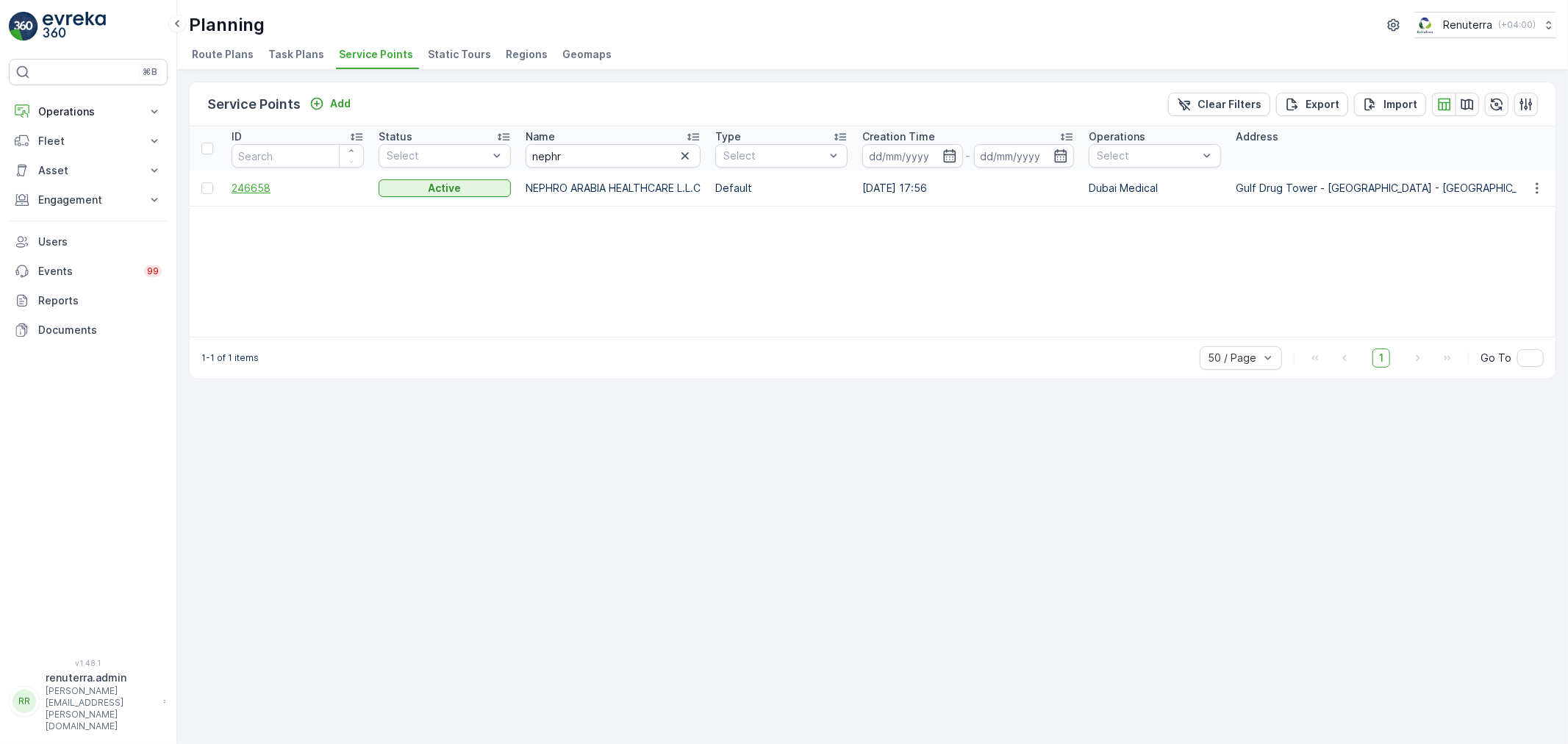
click at [261, 189] on span "246658" at bounding box center [298, 188] width 132 height 15
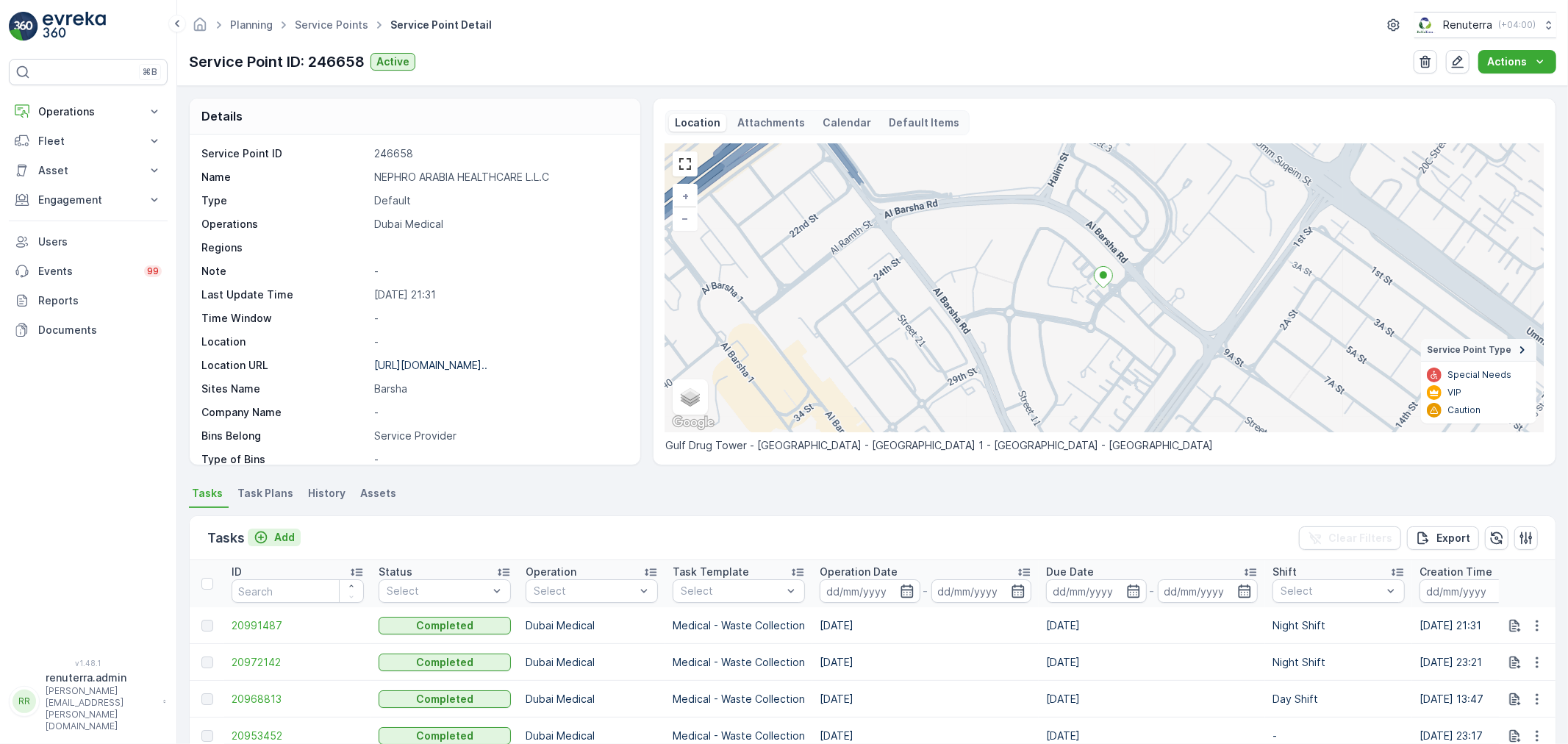
click at [286, 534] on p "Add" at bounding box center [285, 538] width 21 height 15
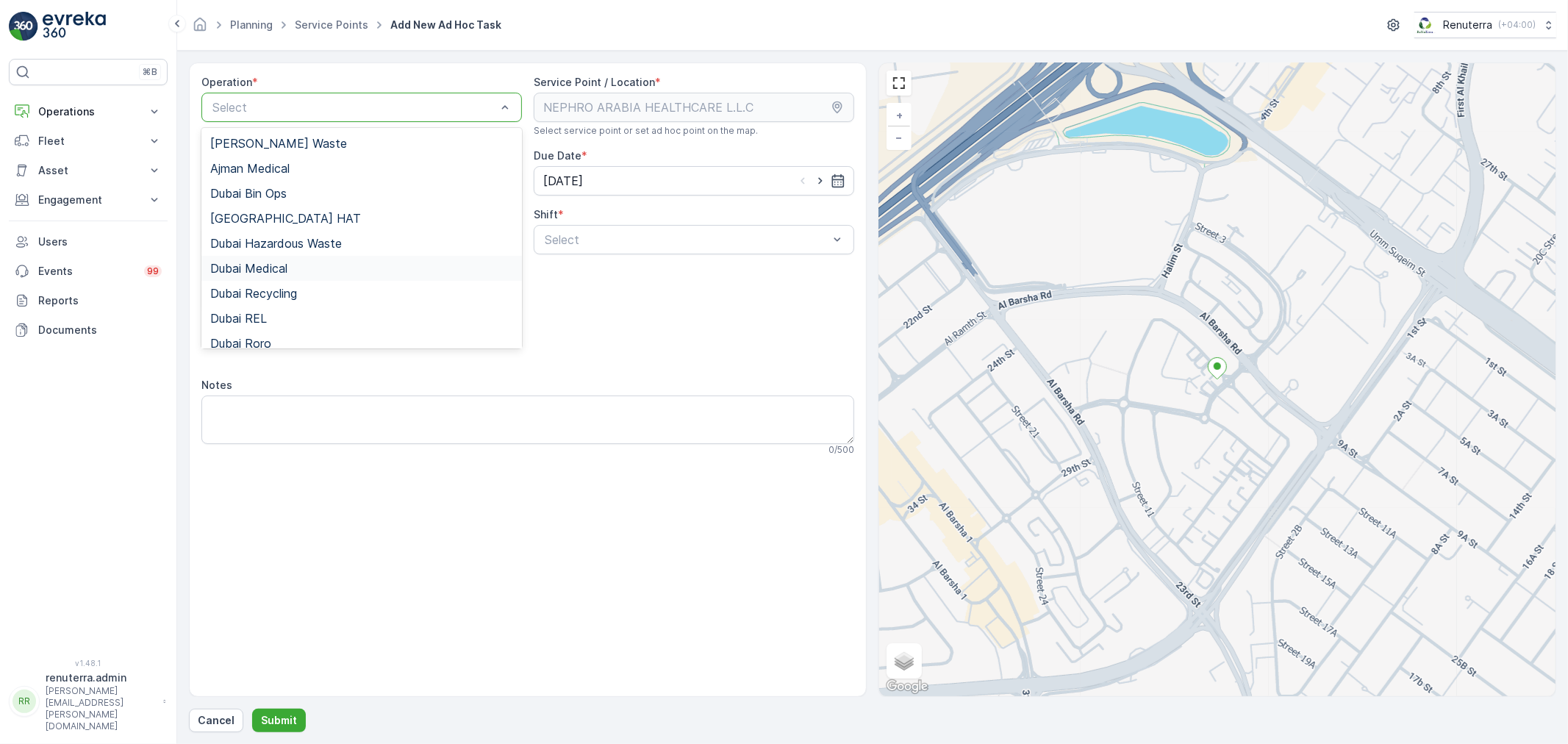
drag, startPoint x: 277, startPoint y: 268, endPoint x: 465, endPoint y: 256, distance: 188.4
click at [286, 267] on span "Dubai Medical" at bounding box center [248, 268] width 77 height 13
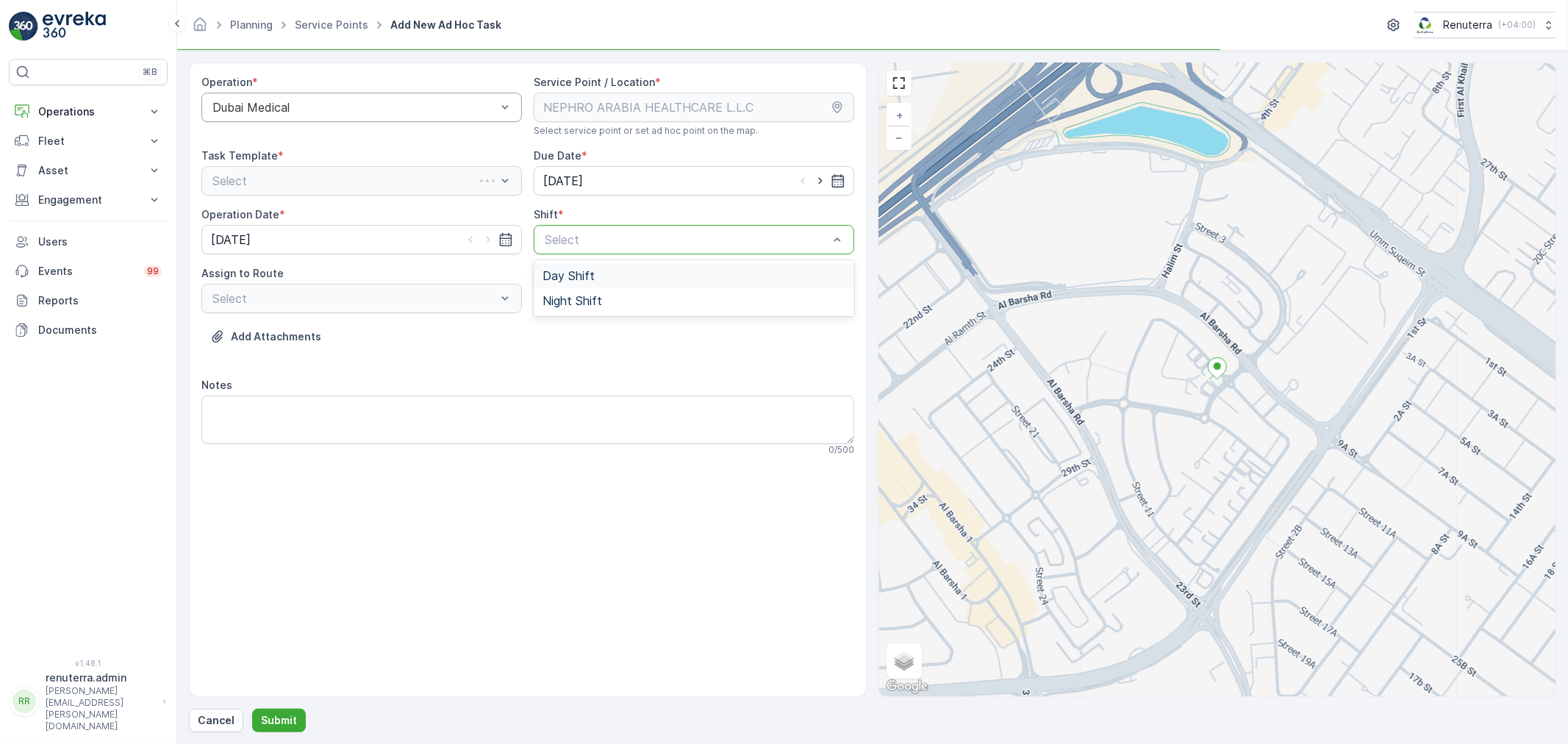
click at [642, 243] on div at bounding box center [686, 240] width 286 height 13
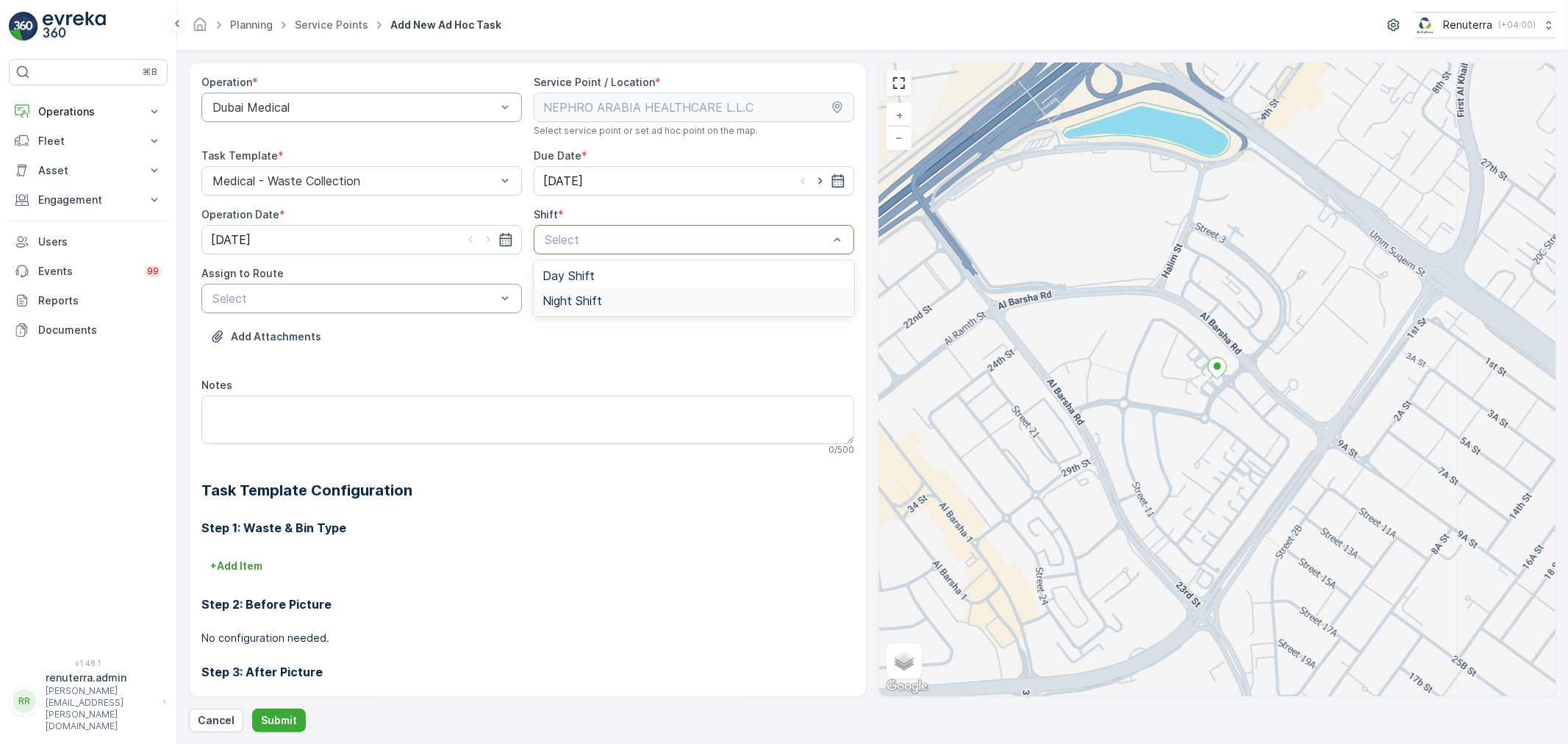
click at [274, 295] on div at bounding box center [353, 298] width 286 height 13
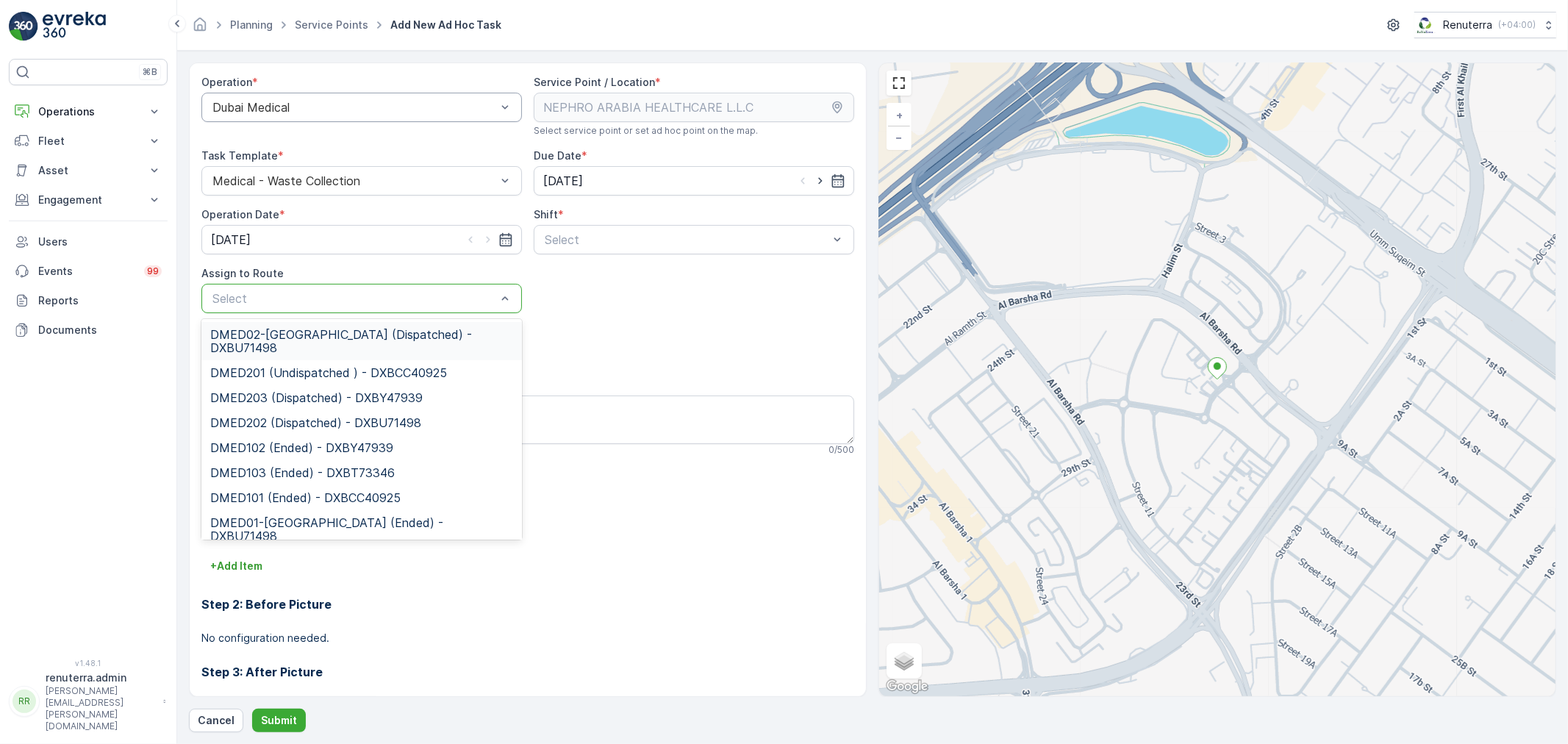
click at [267, 331] on span "DMED02-Khawaneej Yard (Dispatched) - DXBU71498" at bounding box center [361, 342] width 303 height 26
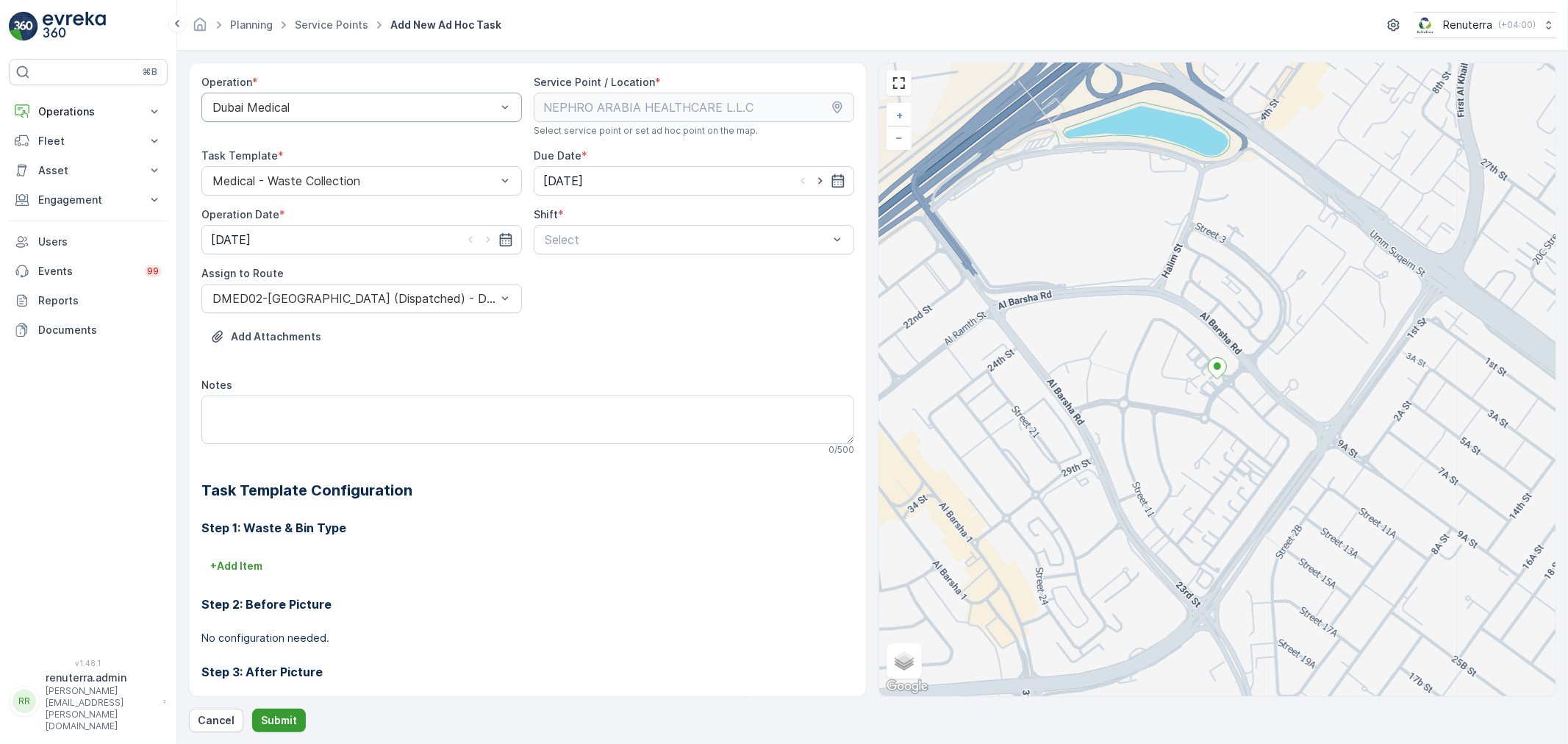
click at [271, 714] on p "Submit" at bounding box center [279, 720] width 36 height 15
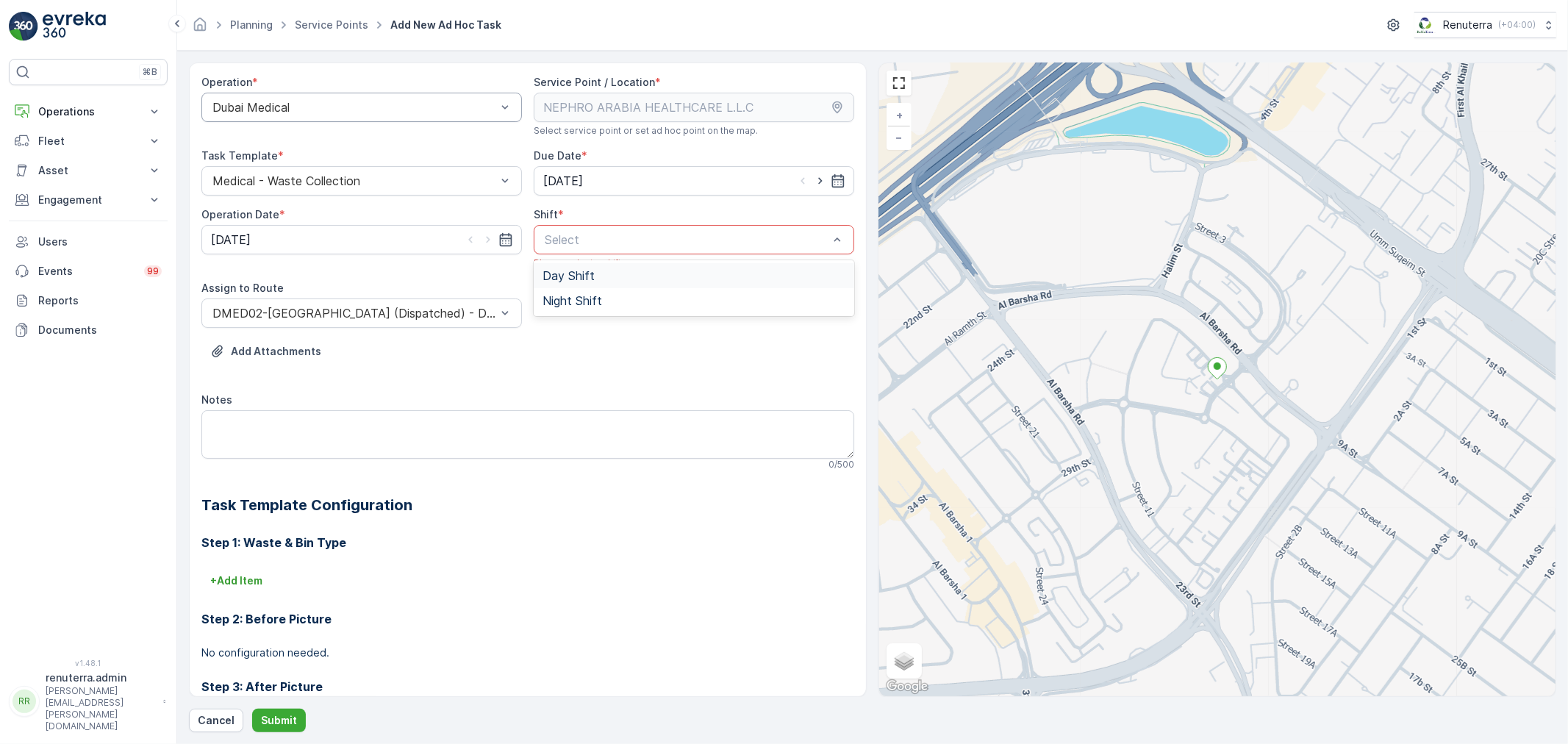
click at [617, 240] on div at bounding box center [686, 240] width 286 height 13
drag, startPoint x: 596, startPoint y: 297, endPoint x: 576, endPoint y: 335, distance: 42.9
click at [596, 296] on span "Night Shift" at bounding box center [572, 301] width 59 height 13
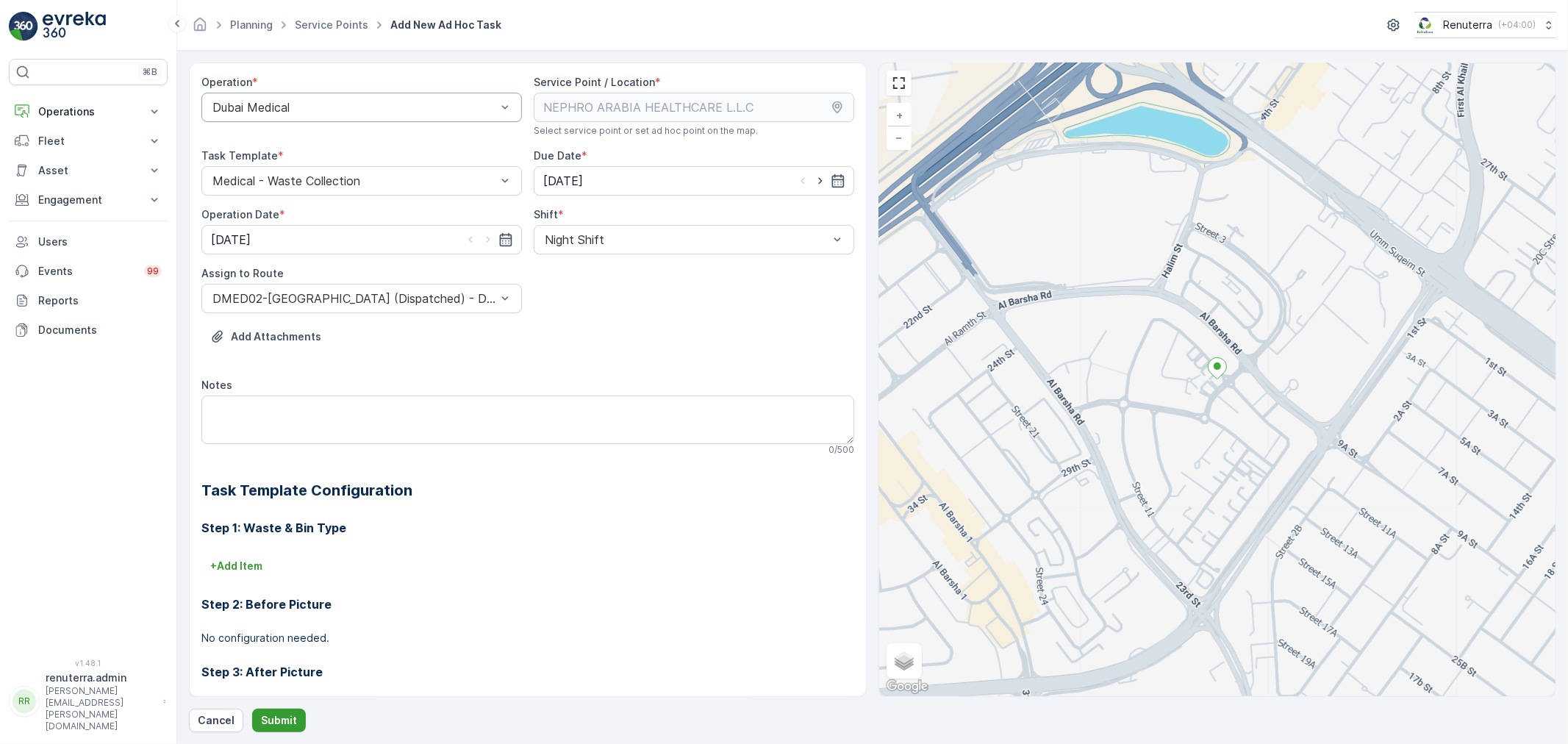
click at [275, 719] on p "Submit" at bounding box center [279, 720] width 36 height 15
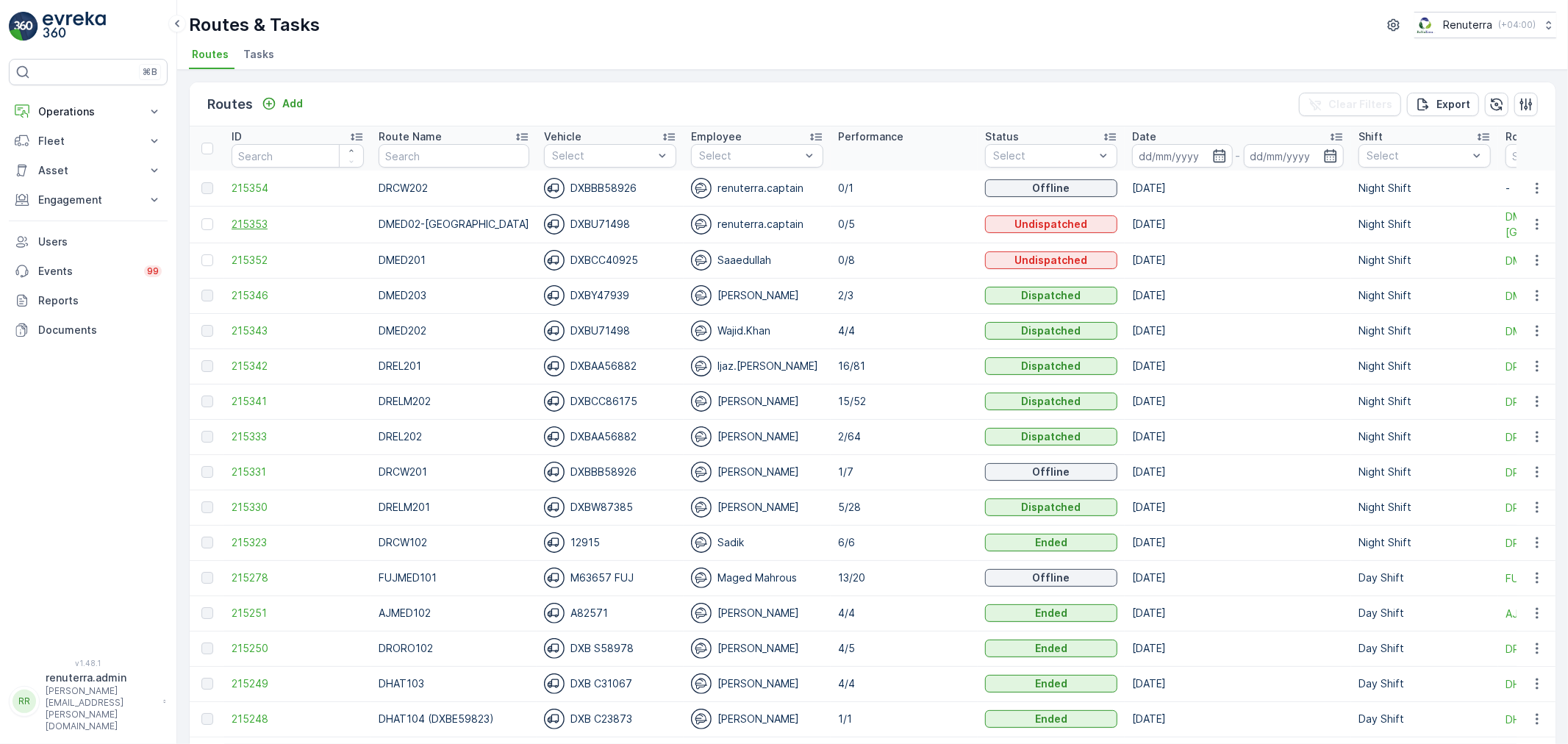
click at [243, 229] on span "215353" at bounding box center [298, 224] width 132 height 15
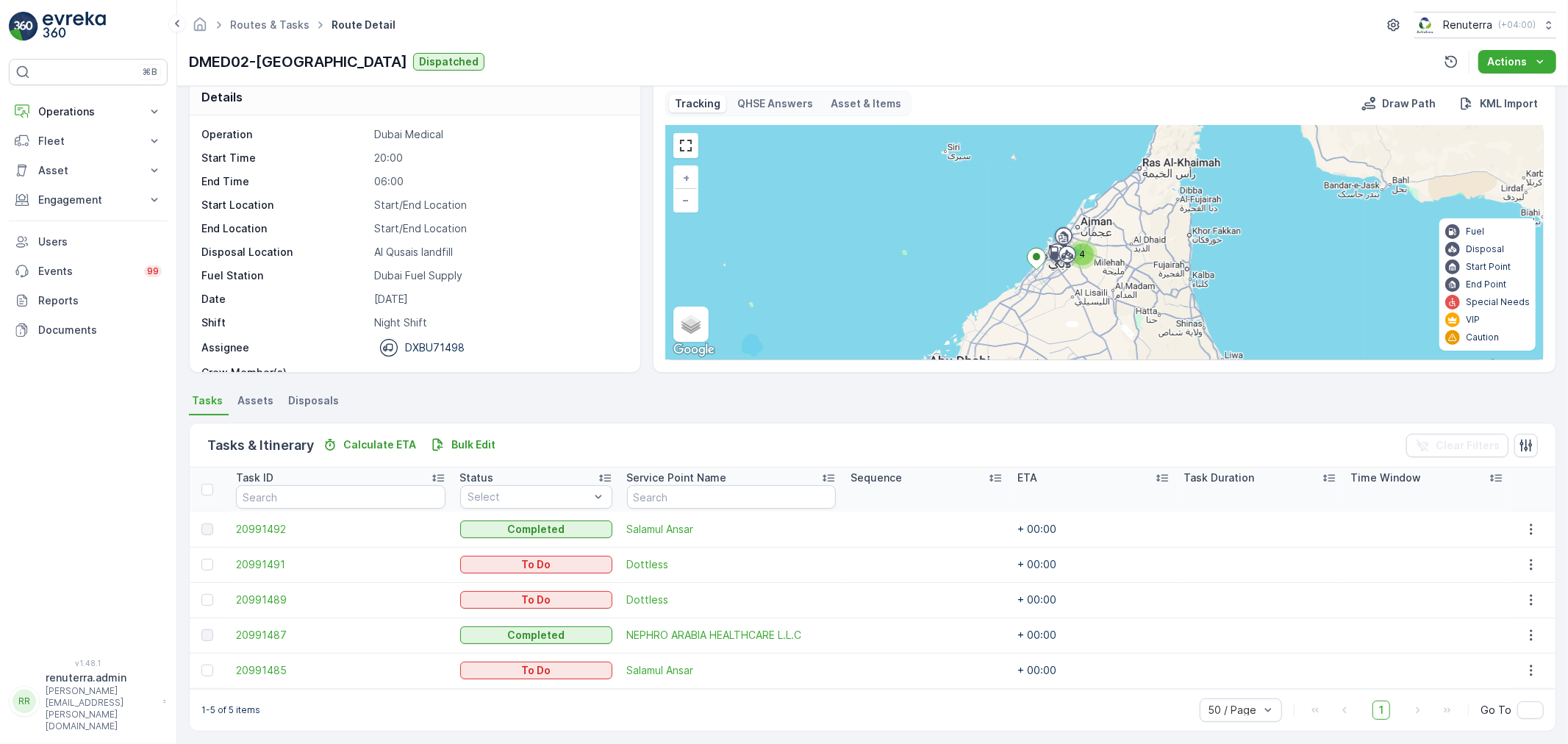
scroll to position [25, 0]
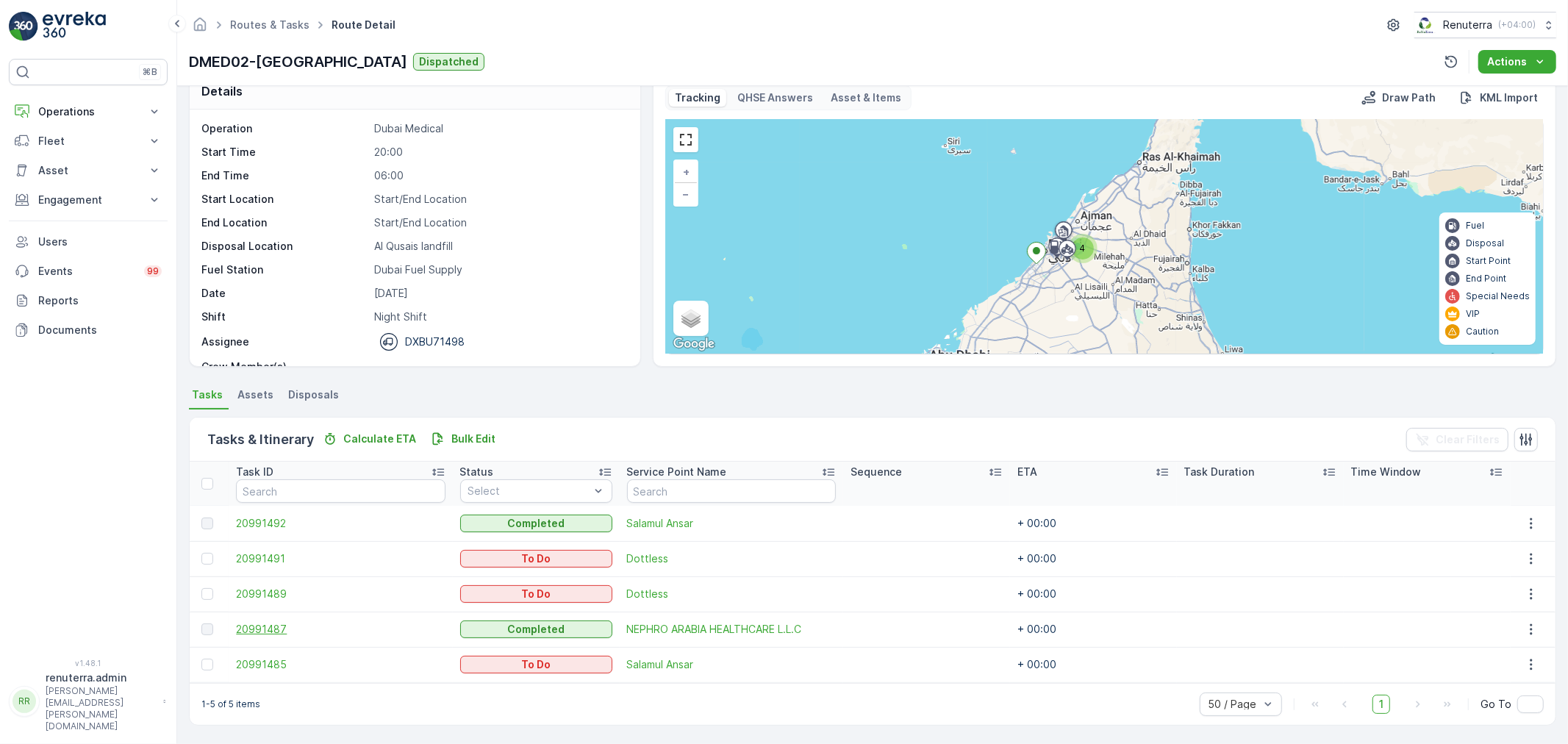
click at [254, 630] on span "20991487" at bounding box center [340, 629] width 209 height 15
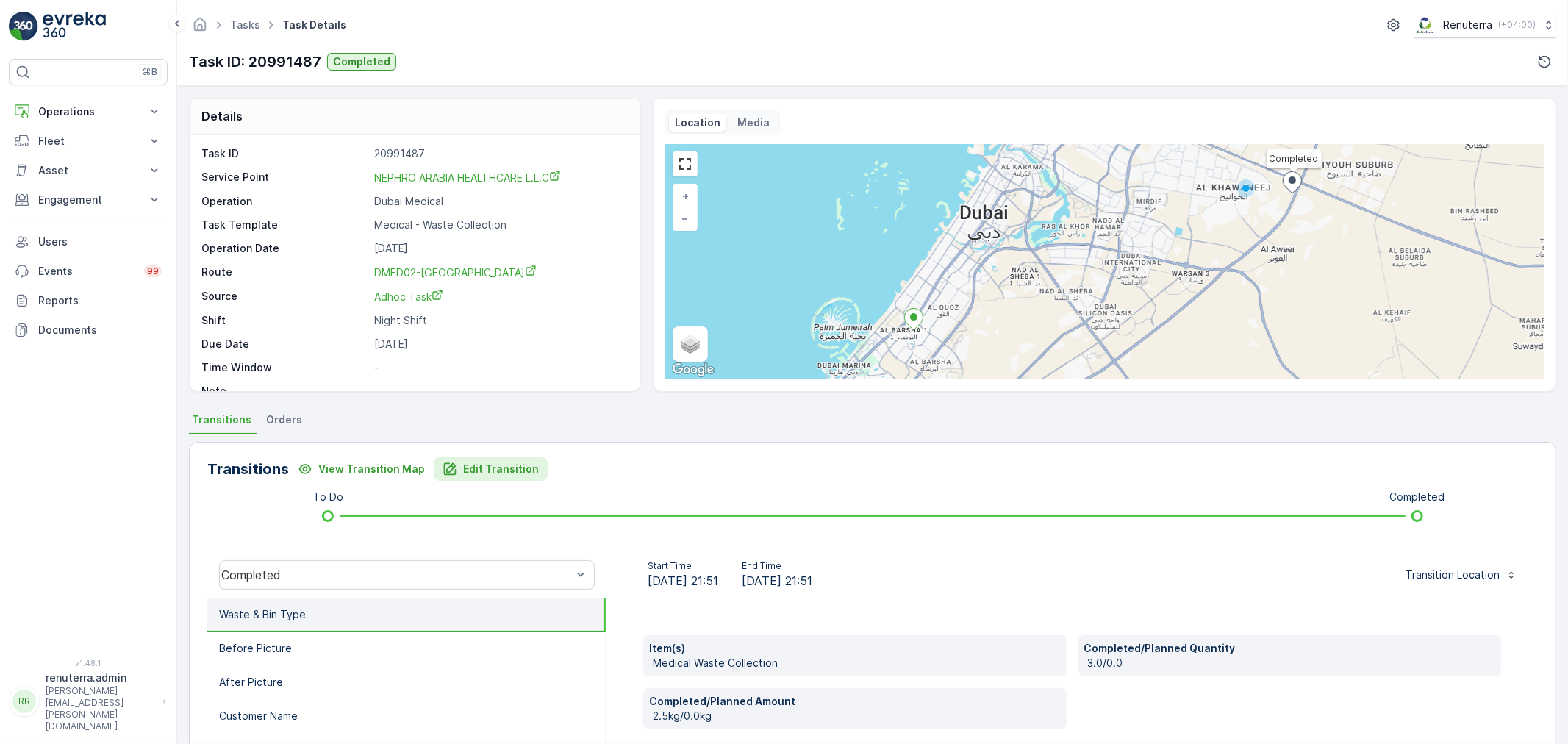
click at [488, 475] on p "Edit Transition" at bounding box center [501, 469] width 76 height 15
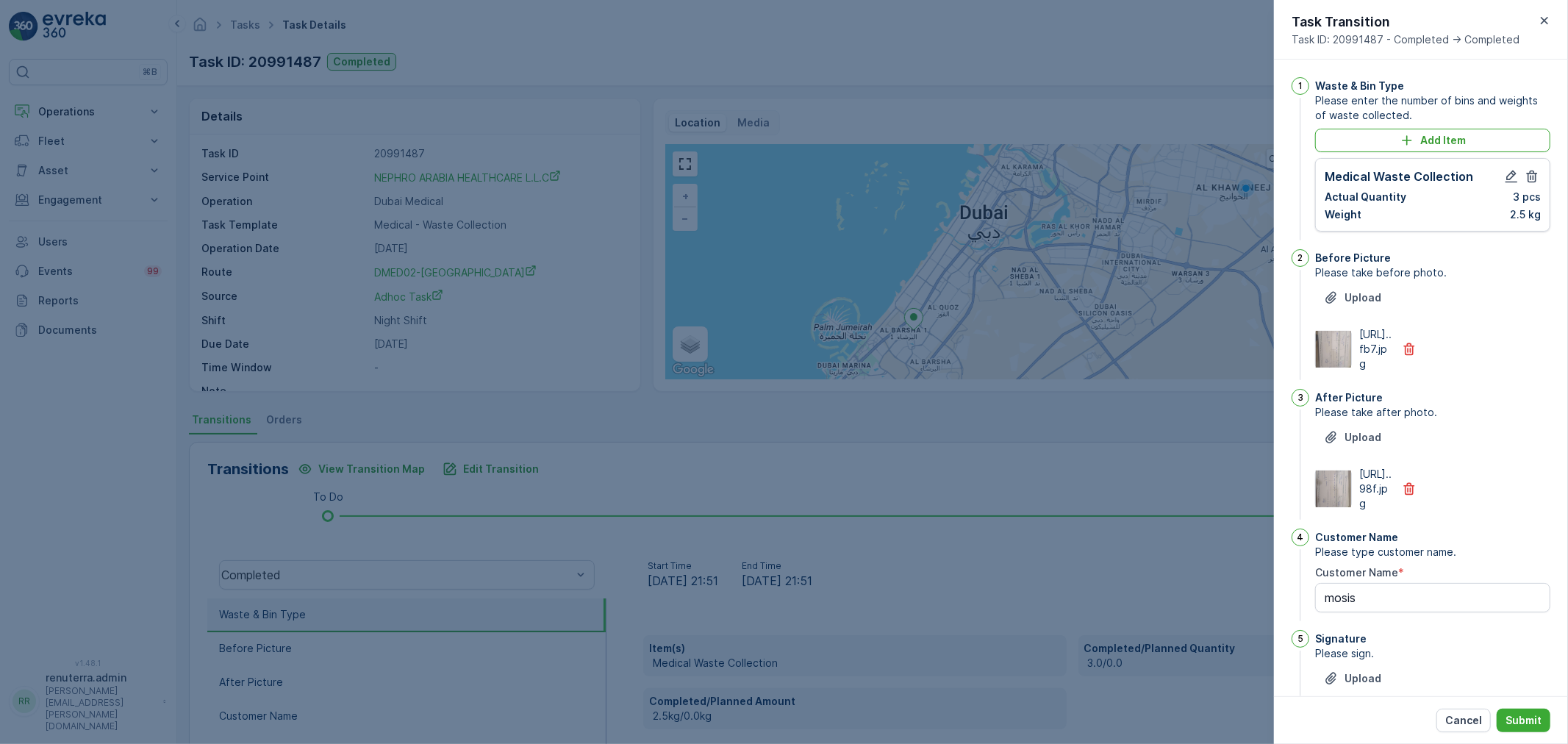
scroll to position [287, 0]
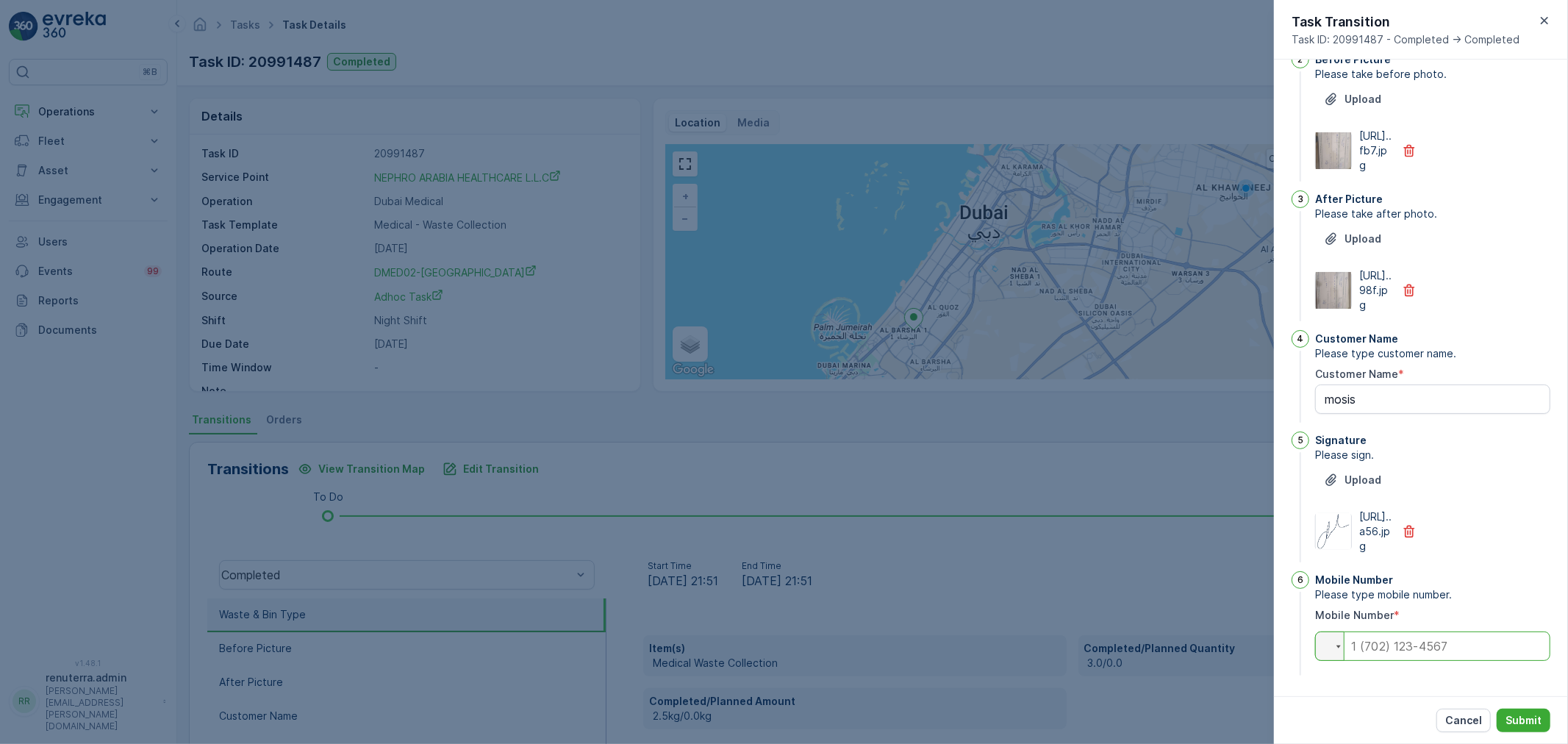
drag, startPoint x: 1408, startPoint y: 649, endPoint x: 1383, endPoint y: 606, distance: 49.7
click at [1409, 647] on input "tel" at bounding box center [1432, 646] width 235 height 30
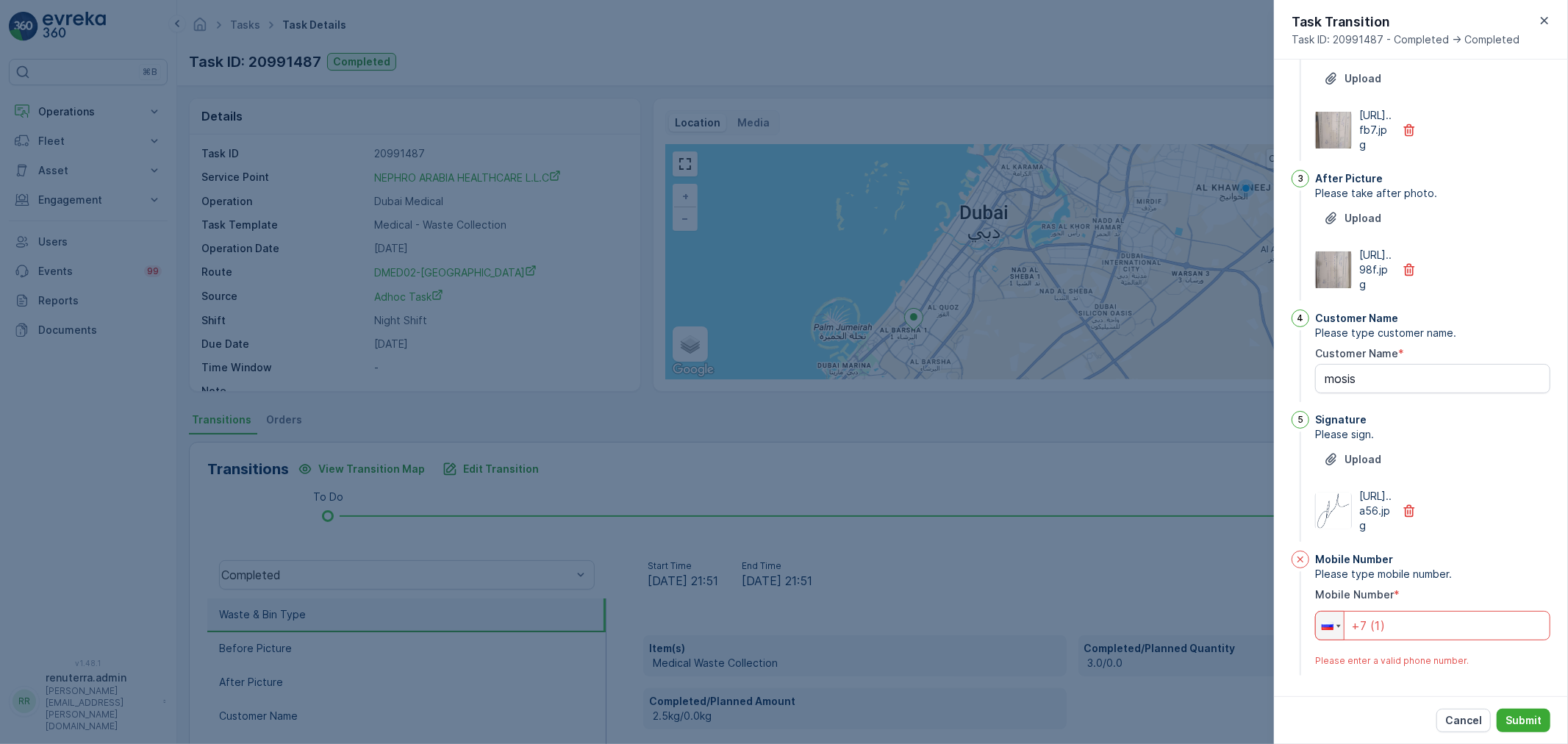
type input "+7"
type input "+0"
drag, startPoint x: 1507, startPoint y: 475, endPoint x: 1493, endPoint y: 479, distance: 14.6
click at [1507, 474] on div "Upload [URL]..a56.jpg" at bounding box center [1432, 490] width 235 height 85
drag, startPoint x: 1481, startPoint y: 717, endPoint x: 1445, endPoint y: 728, distance: 37.6
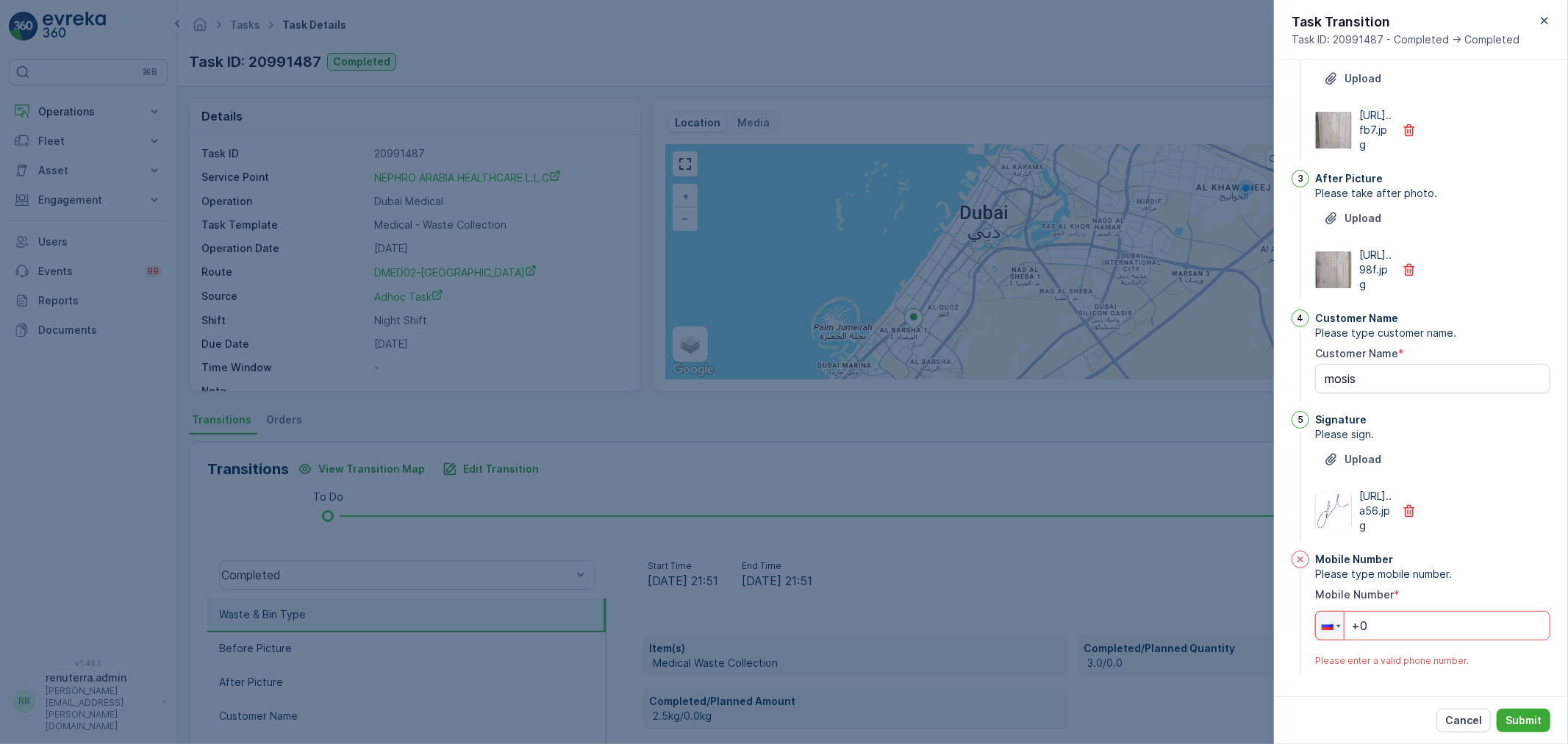
click at [1480, 718] on p "Cancel" at bounding box center [1464, 720] width 37 height 15
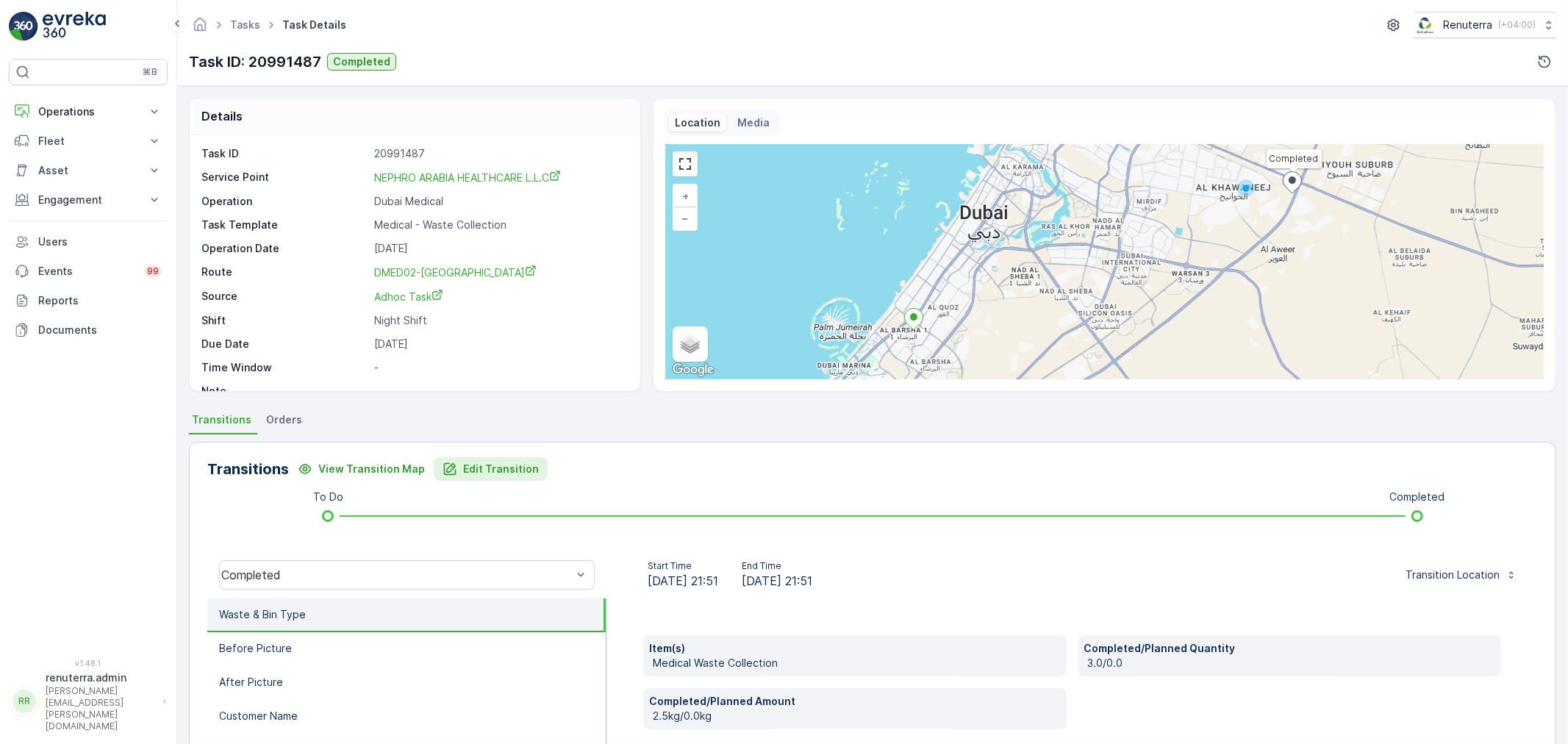
click at [493, 471] on p "Edit Transition" at bounding box center [501, 469] width 76 height 15
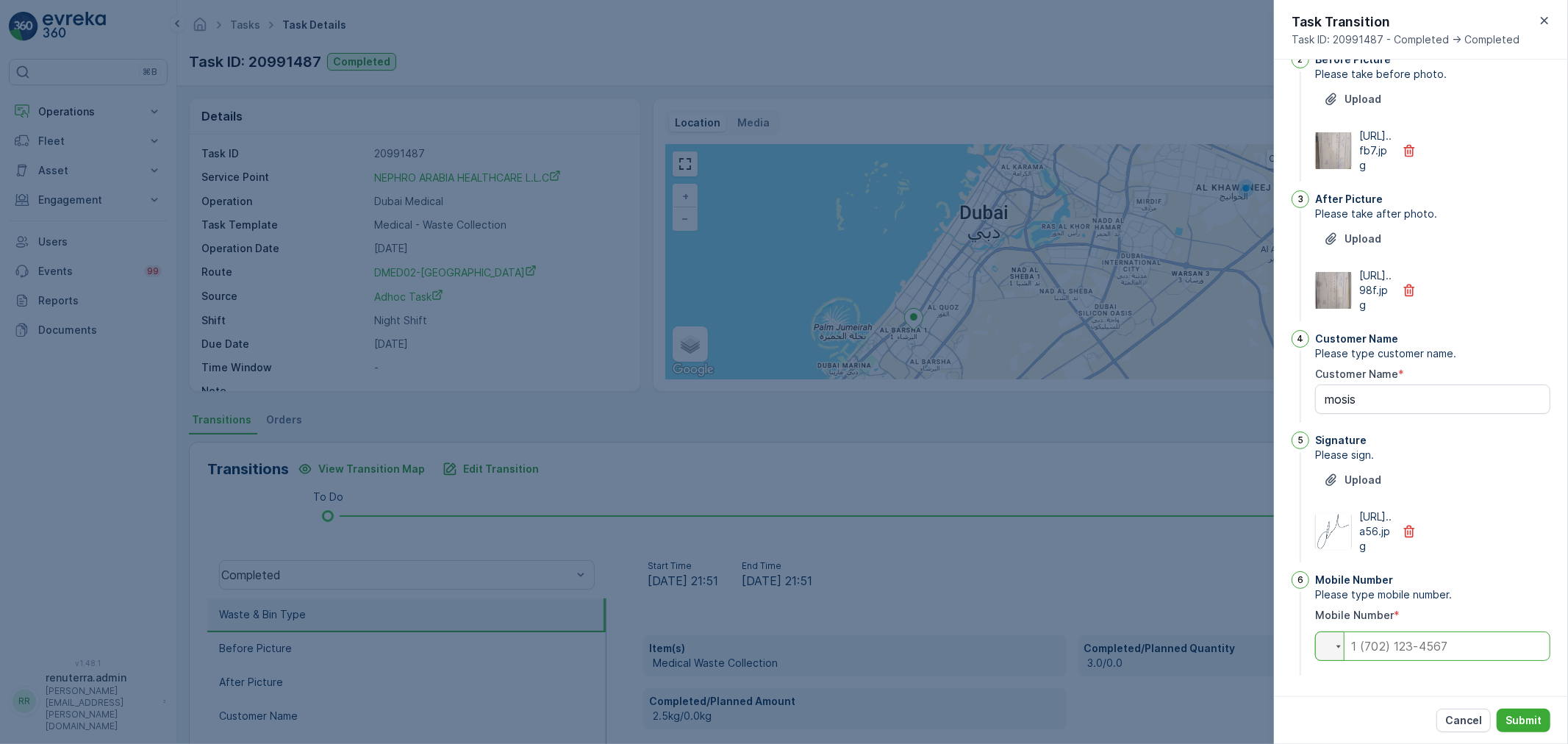
drag, startPoint x: 1418, startPoint y: 655, endPoint x: 1418, endPoint y: 644, distance: 11.0
click at [1418, 644] on input "tel" at bounding box center [1432, 646] width 235 height 30
type input "071986"
click at [1518, 710] on button "Submit" at bounding box center [1524, 720] width 54 height 24
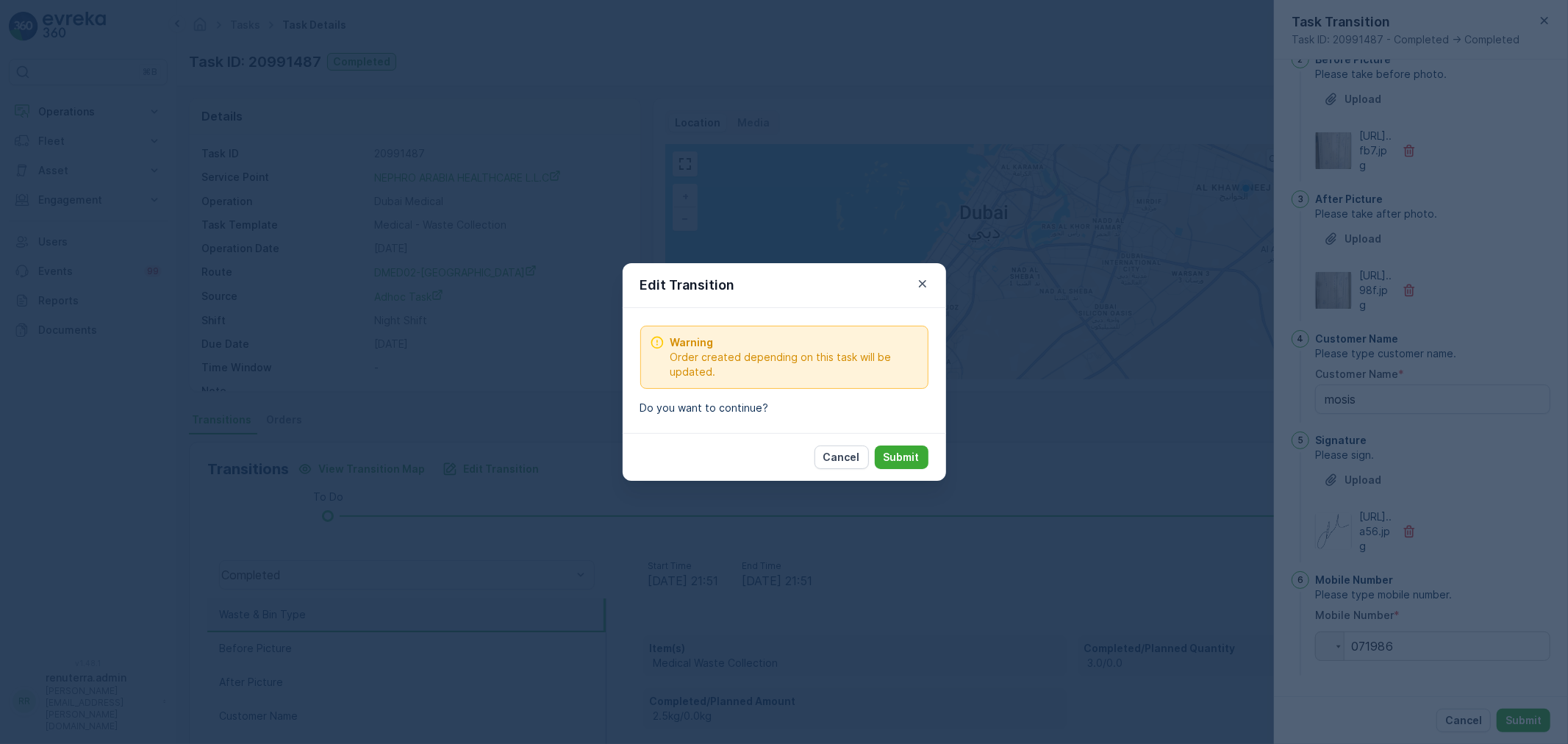
click at [898, 451] on p "Submit" at bounding box center [901, 457] width 36 height 15
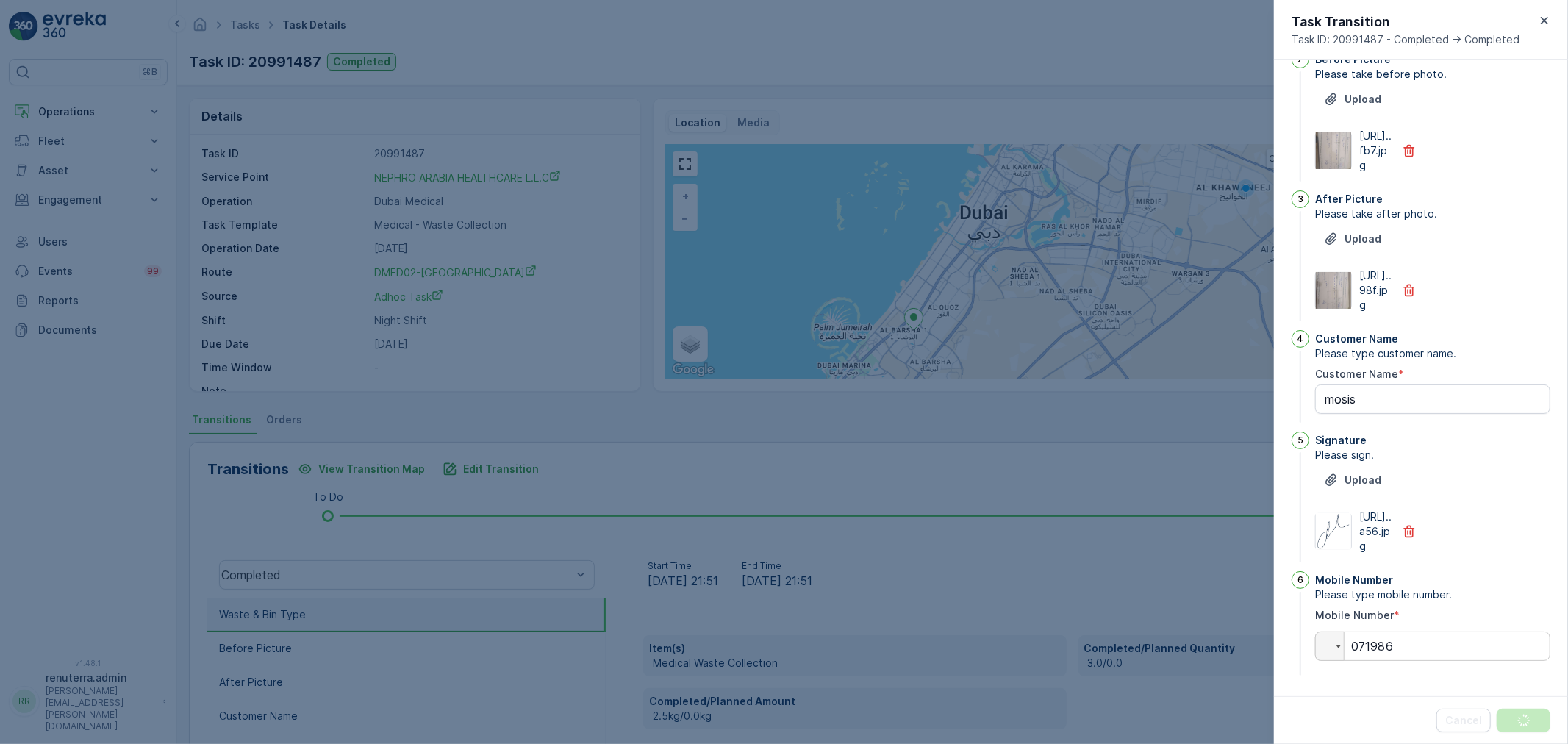
scroll to position [0, 0]
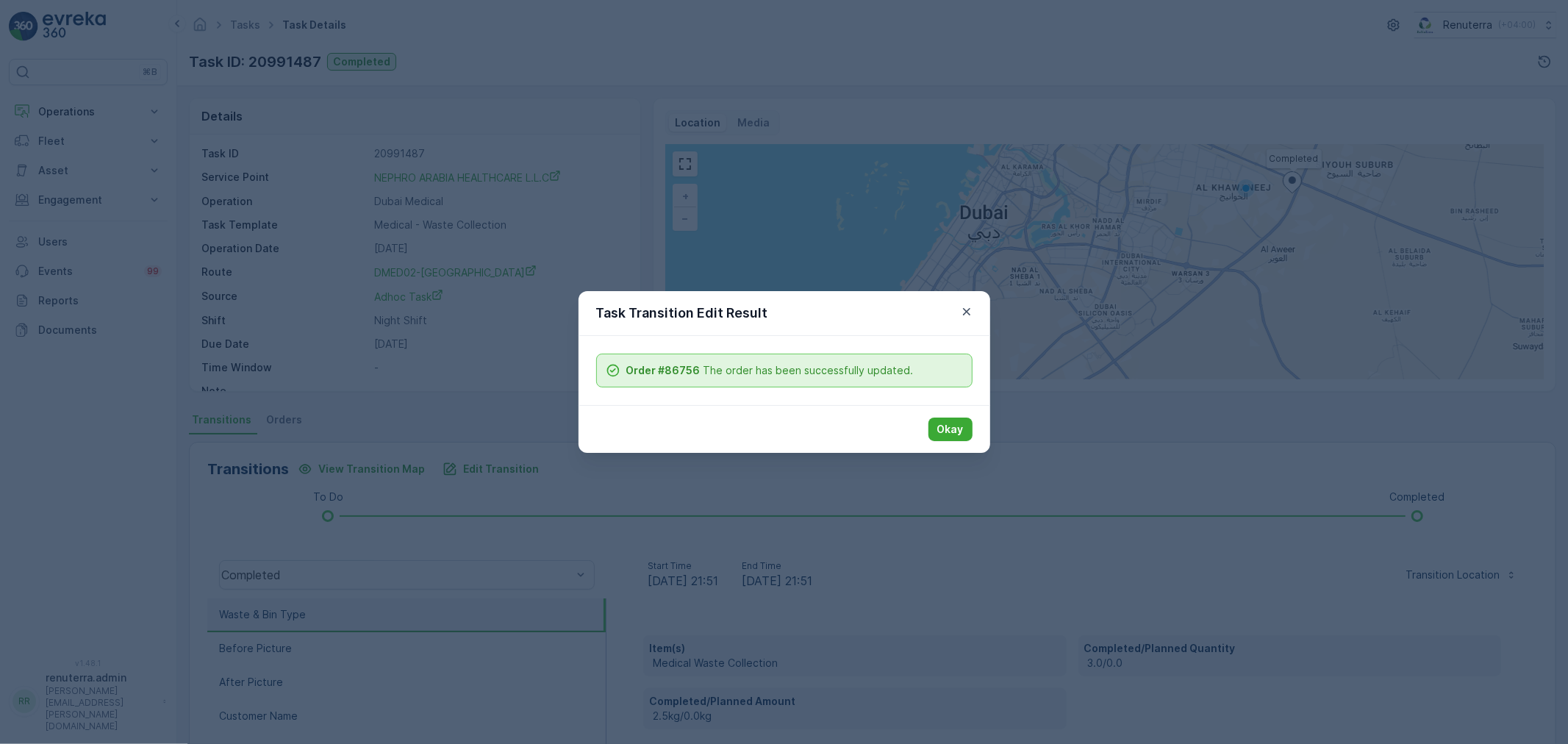
drag, startPoint x: 958, startPoint y: 423, endPoint x: 526, endPoint y: 342, distance: 439.5
click at [956, 423] on p "Okay" at bounding box center [950, 429] width 26 height 15
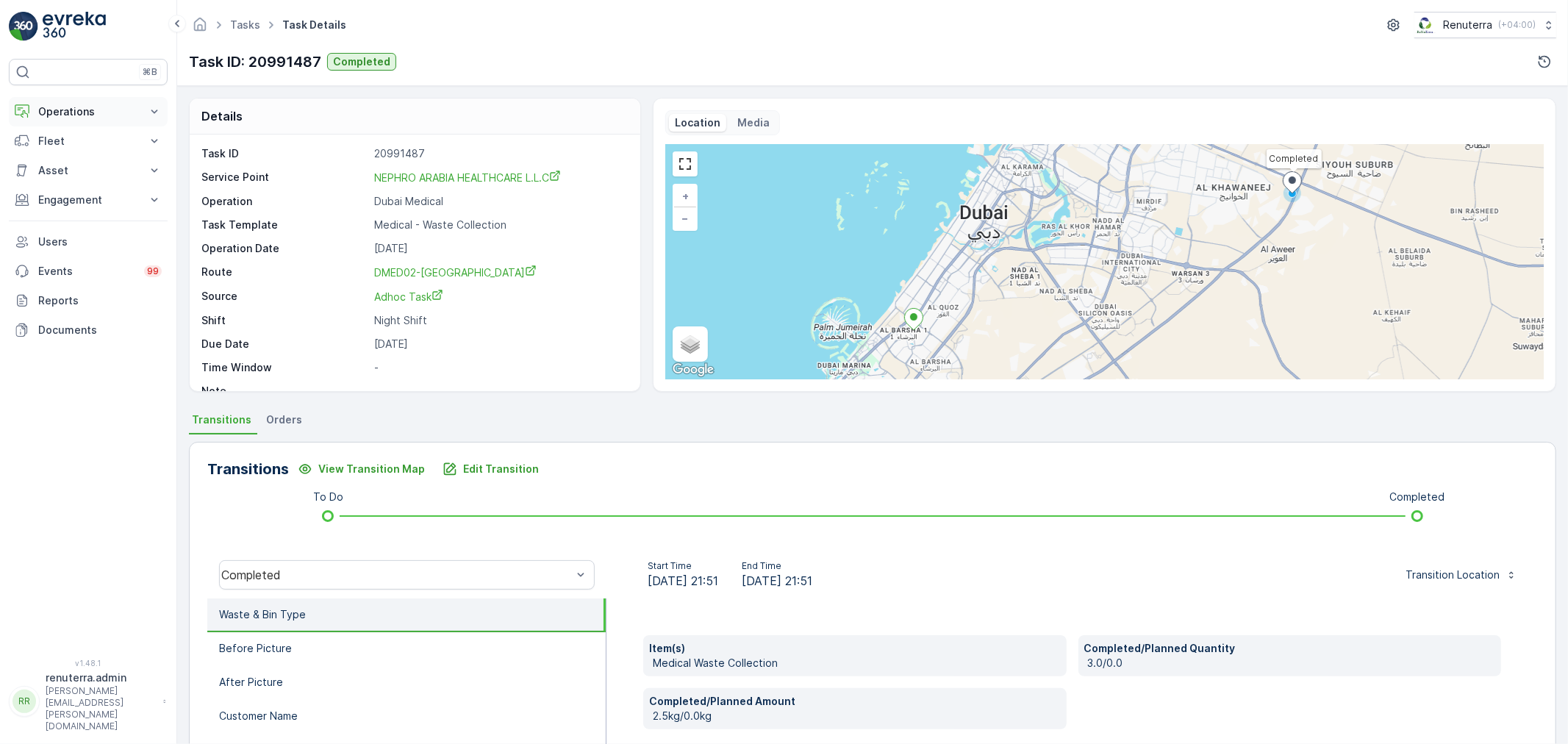
click at [85, 109] on p "Operations" at bounding box center [88, 112] width 100 height 15
click at [85, 171] on p "Routes & Tasks" at bounding box center [75, 178] width 76 height 15
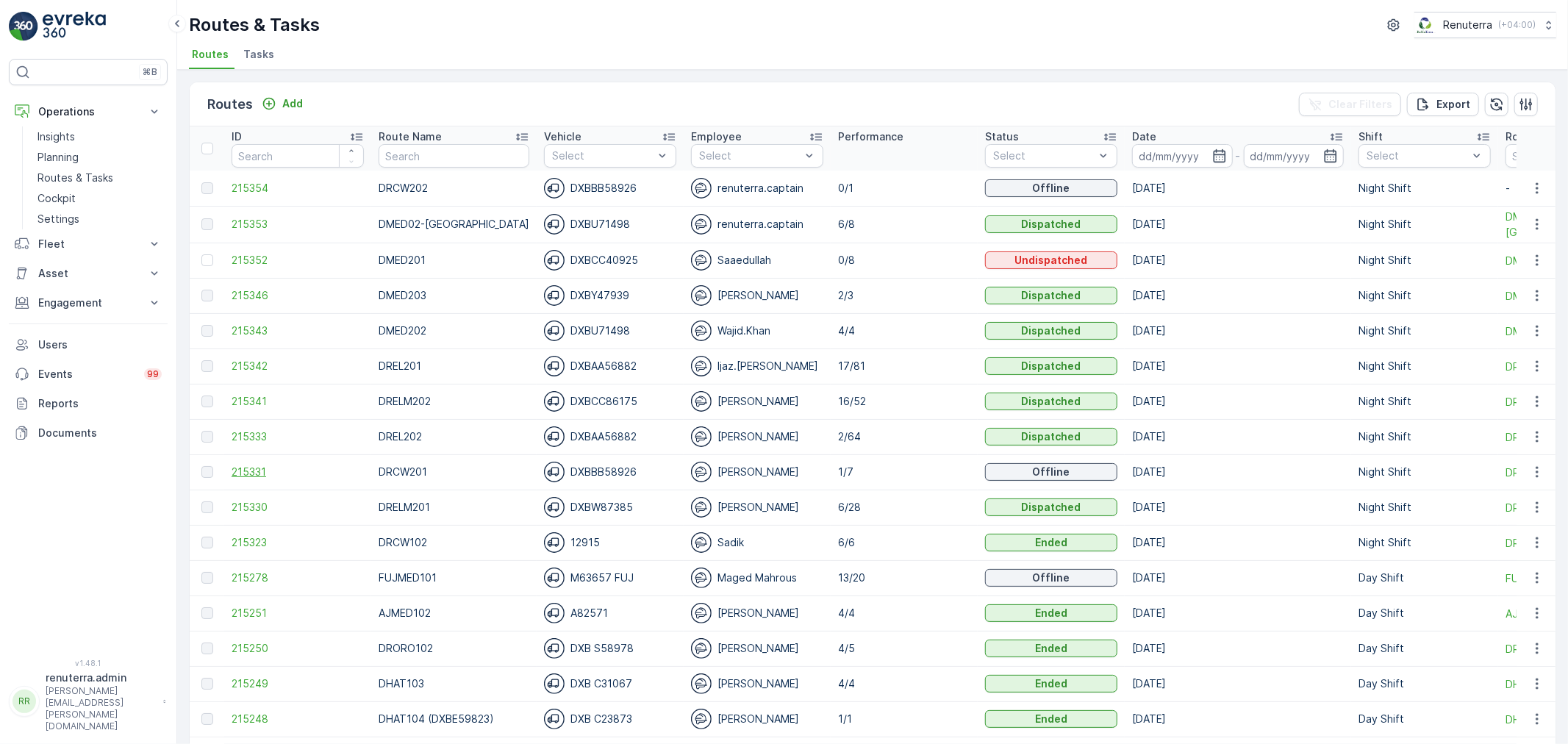
click at [251, 474] on span "215331" at bounding box center [298, 472] width 132 height 15
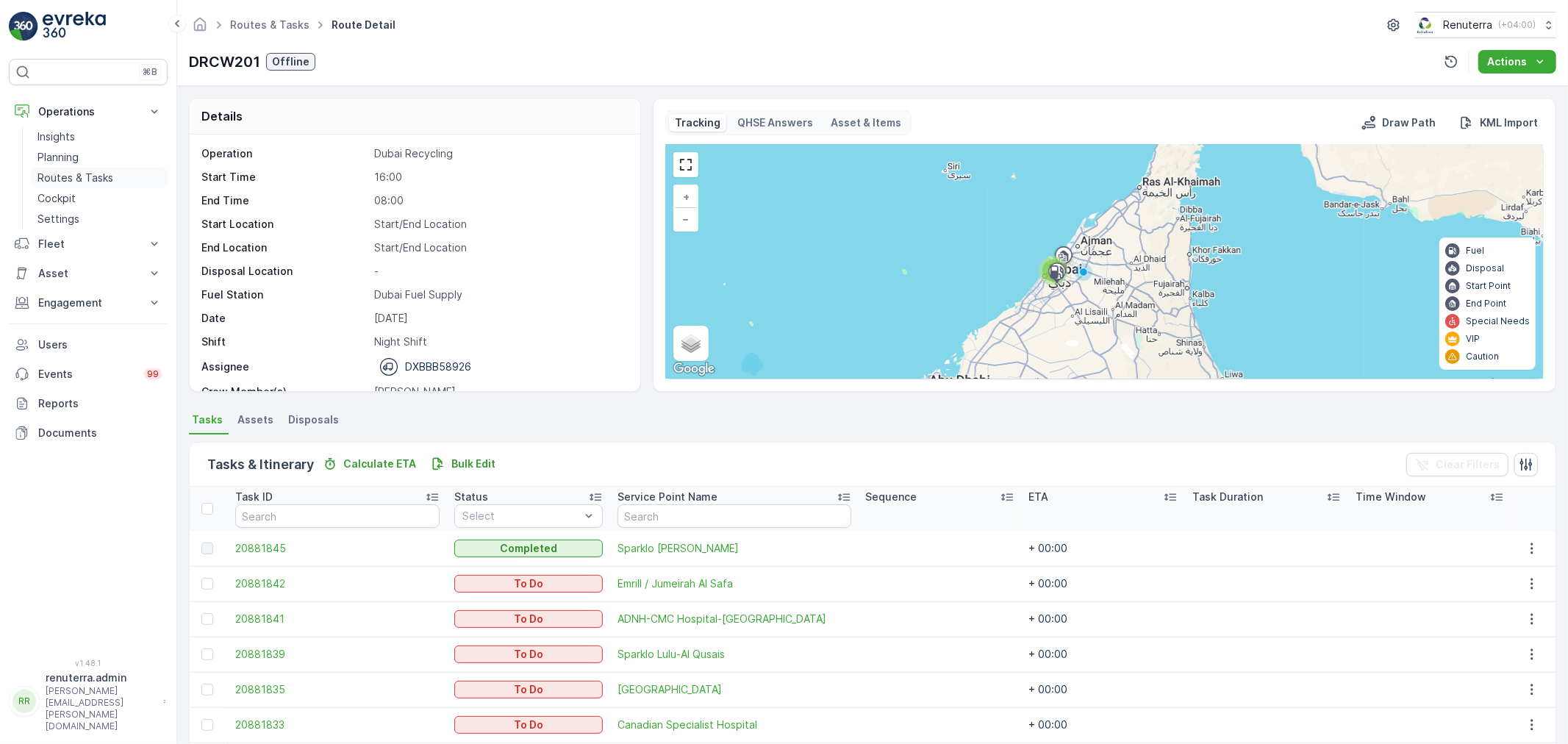
click at [82, 179] on p "Routes & Tasks" at bounding box center [75, 178] width 76 height 15
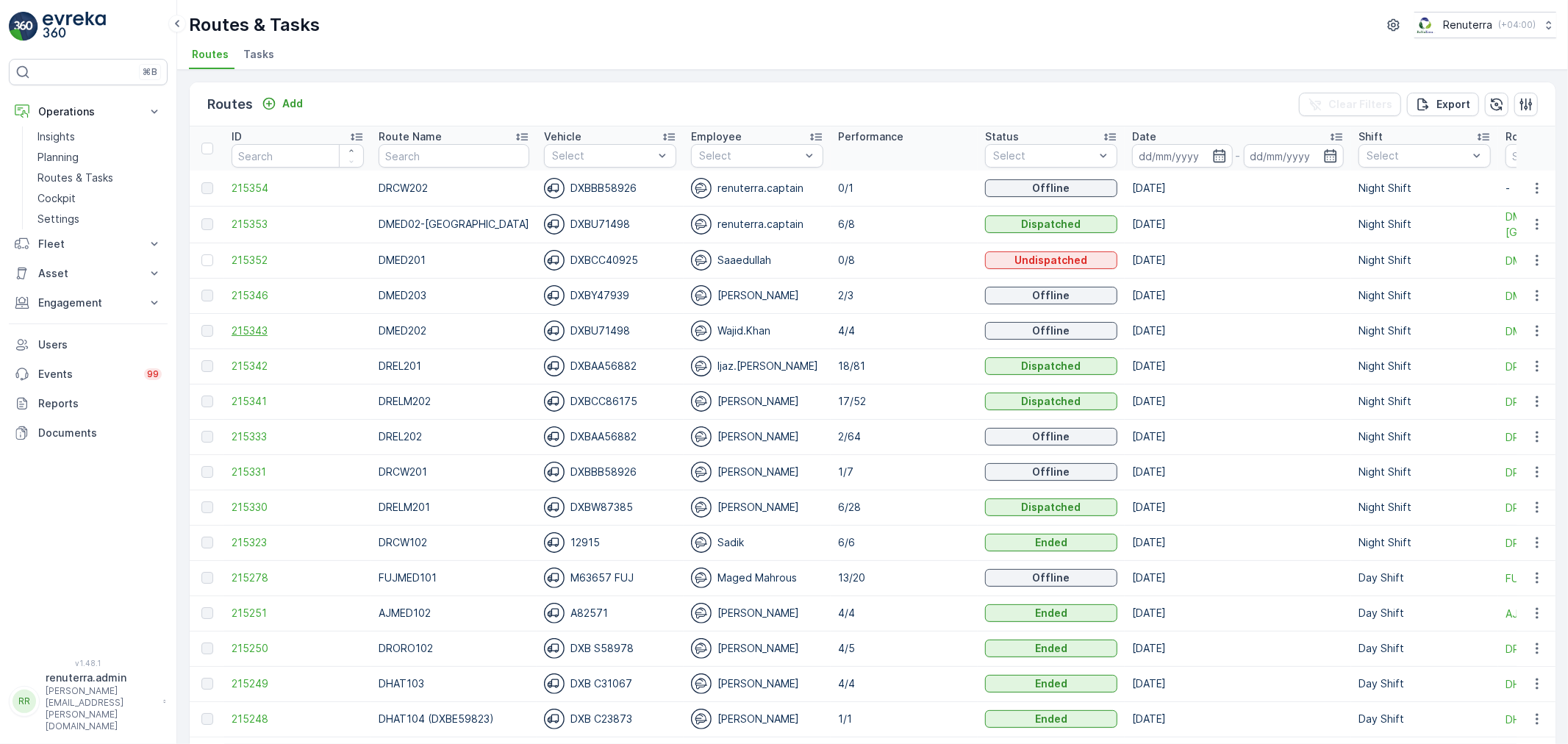
click at [262, 333] on span "215343" at bounding box center [298, 330] width 132 height 15
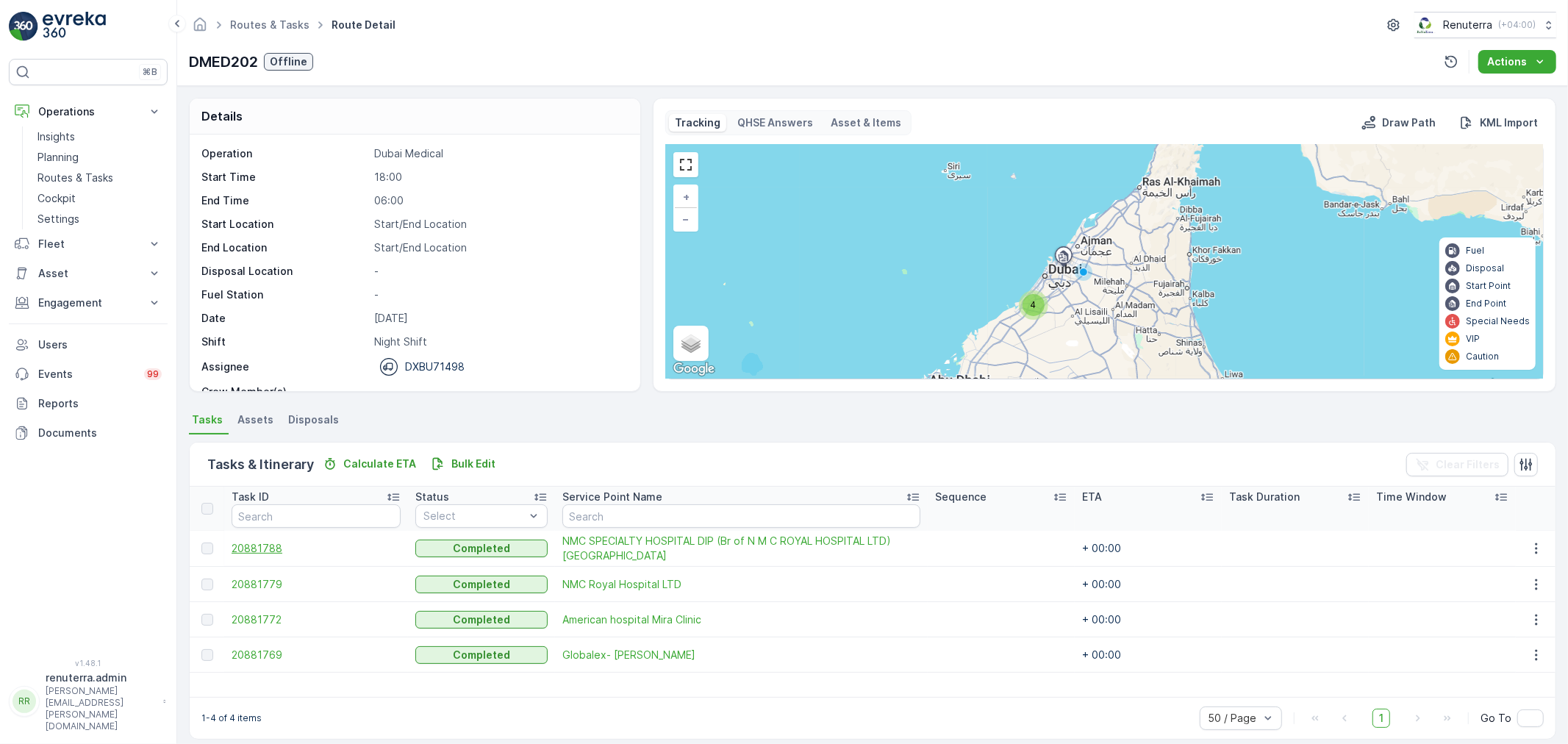
click at [261, 545] on span "20881788" at bounding box center [316, 548] width 169 height 15
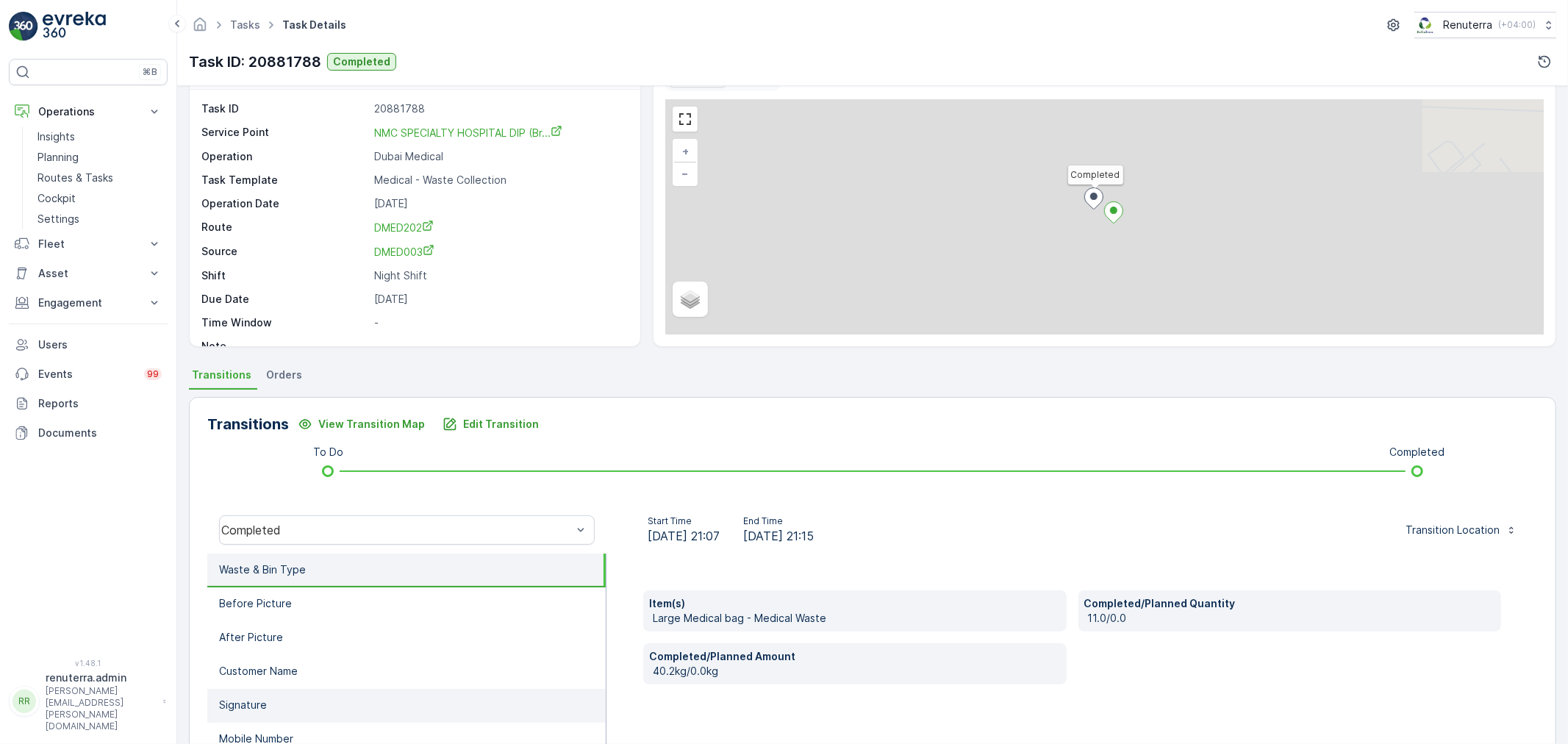
scroll to position [163, 0]
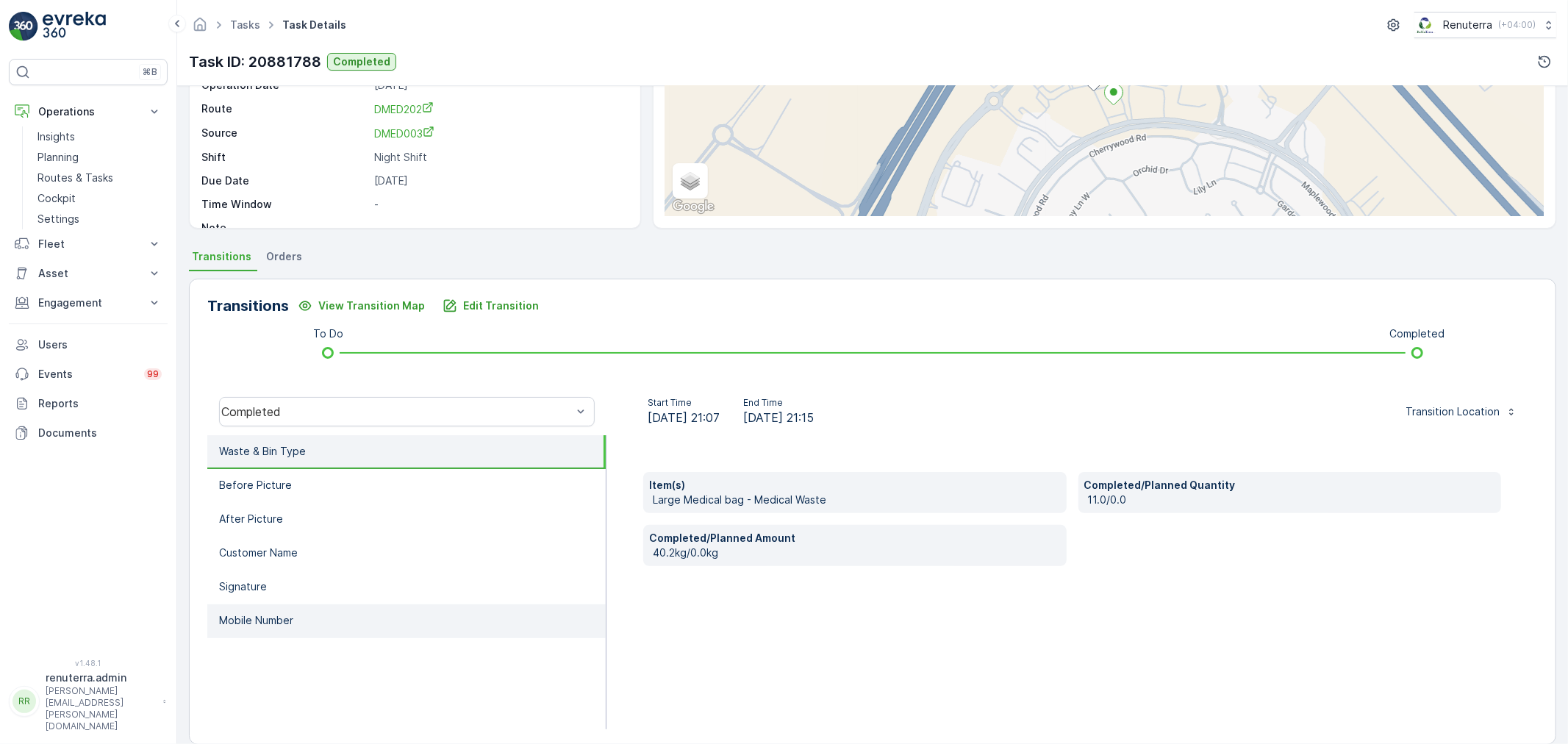
click at [351, 609] on li "Mobile Number" at bounding box center [407, 621] width 399 height 34
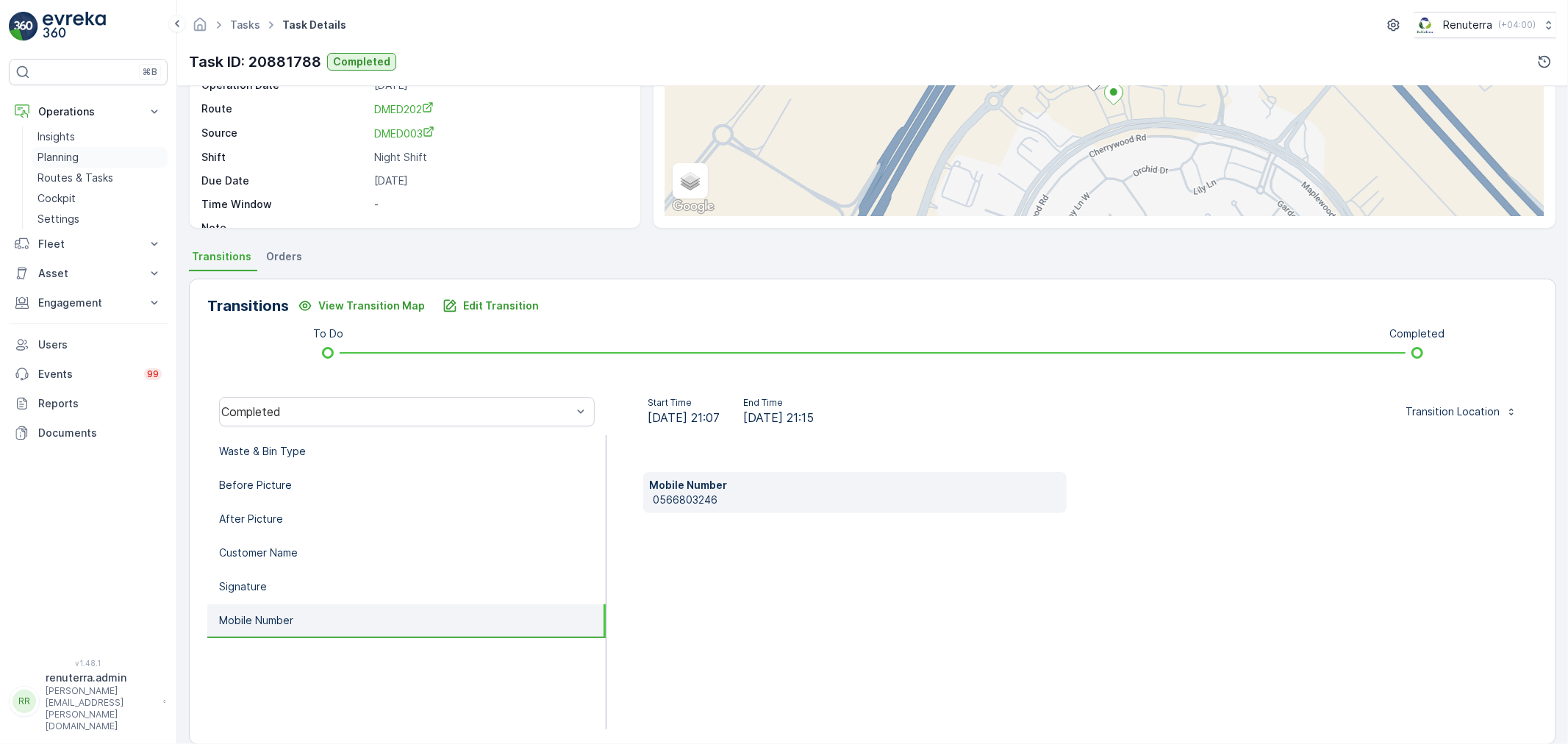
click at [61, 179] on p "Routes & Tasks" at bounding box center [75, 178] width 76 height 15
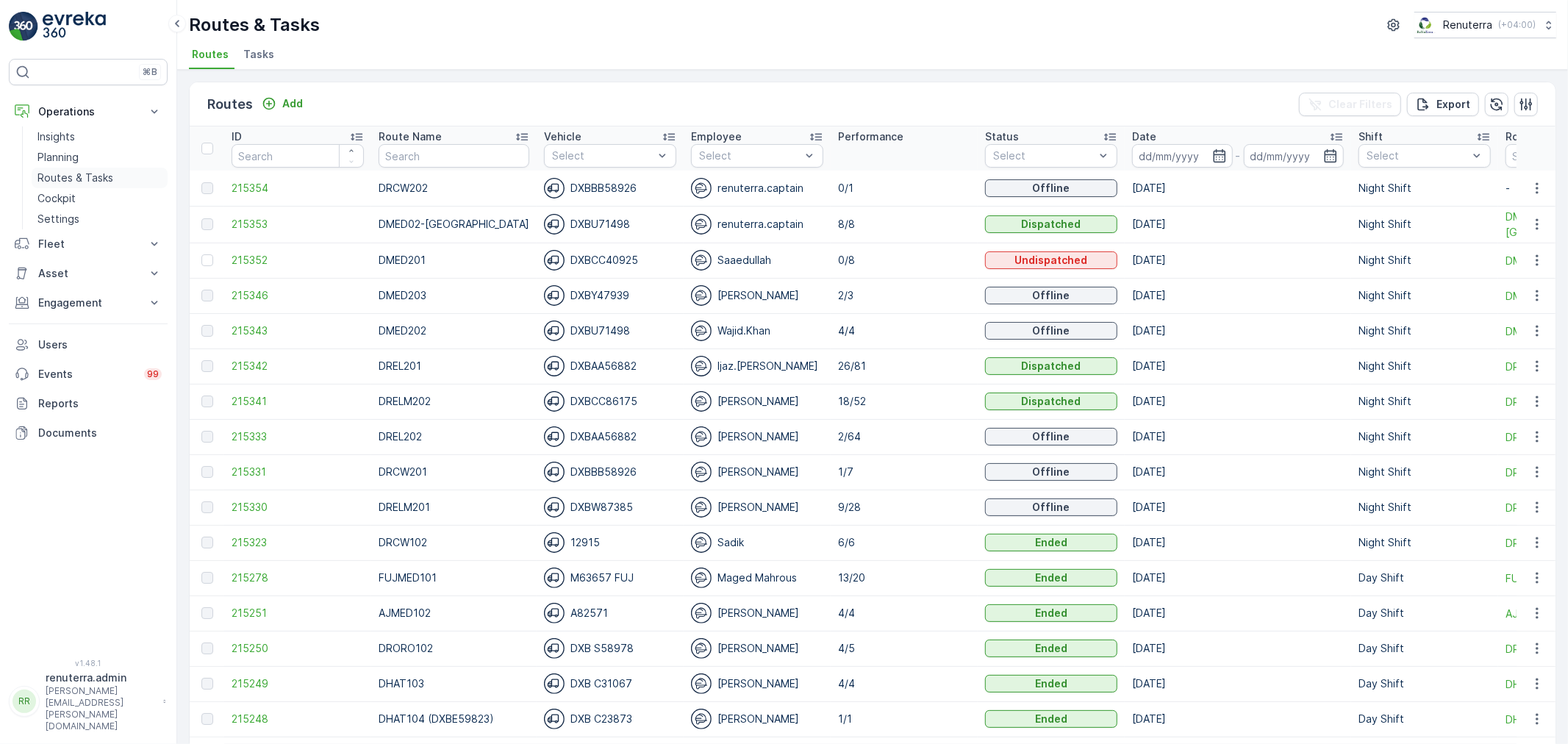
click at [77, 175] on p "Routes & Tasks" at bounding box center [75, 178] width 76 height 15
click at [252, 267] on span "215352" at bounding box center [298, 260] width 132 height 15
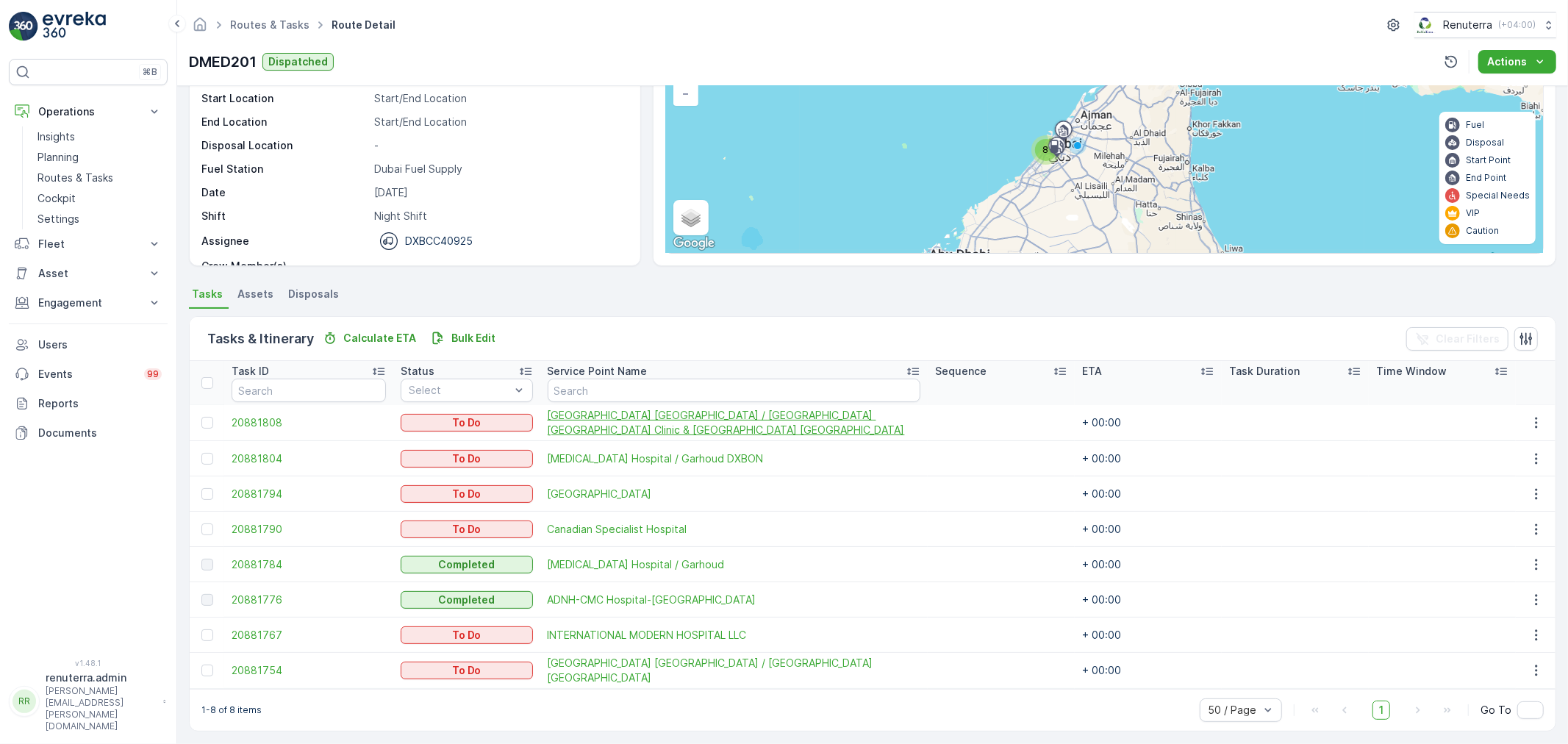
scroll to position [130, 0]
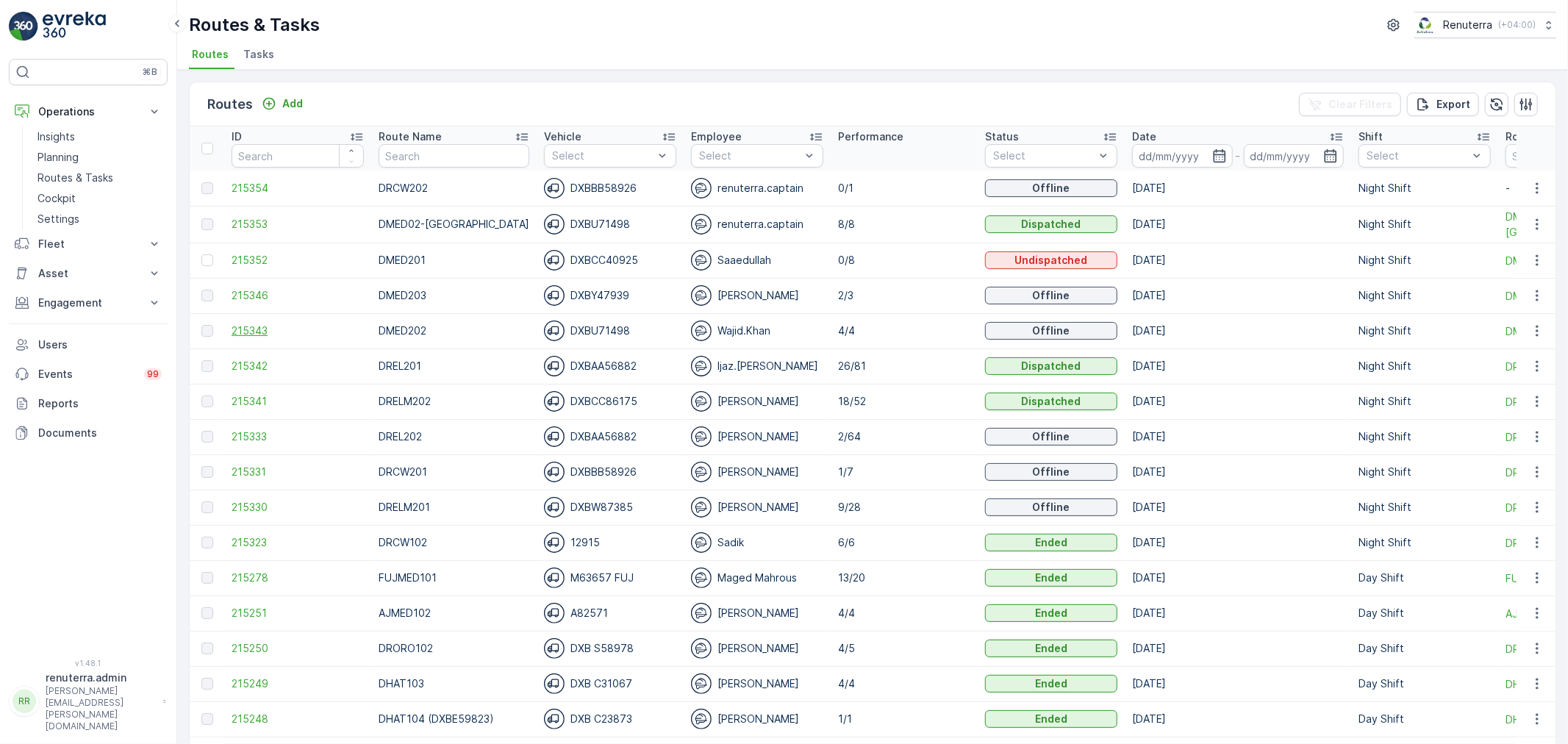
click at [257, 323] on span "215343" at bounding box center [298, 330] width 132 height 15
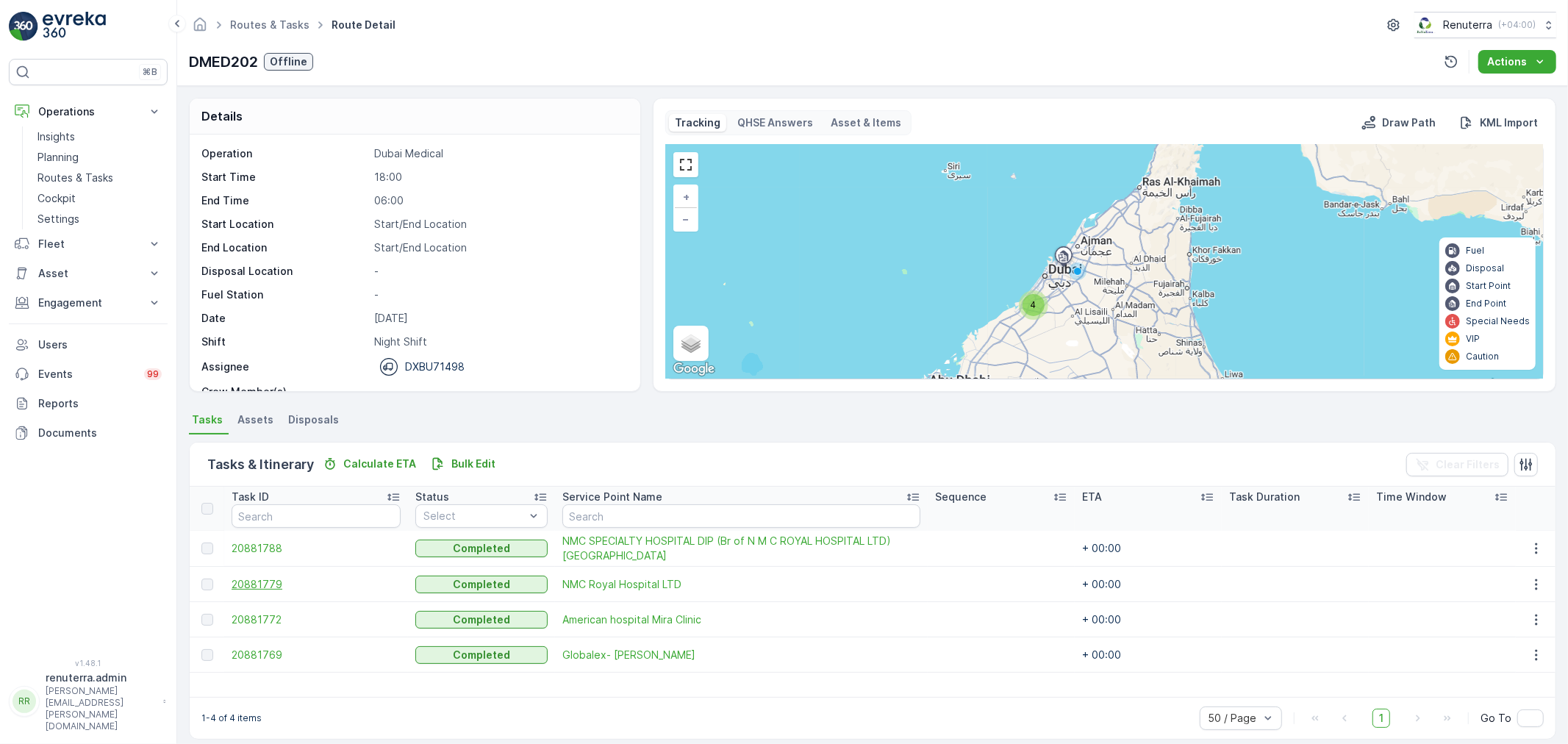
click at [262, 584] on span "20881779" at bounding box center [316, 585] width 169 height 15
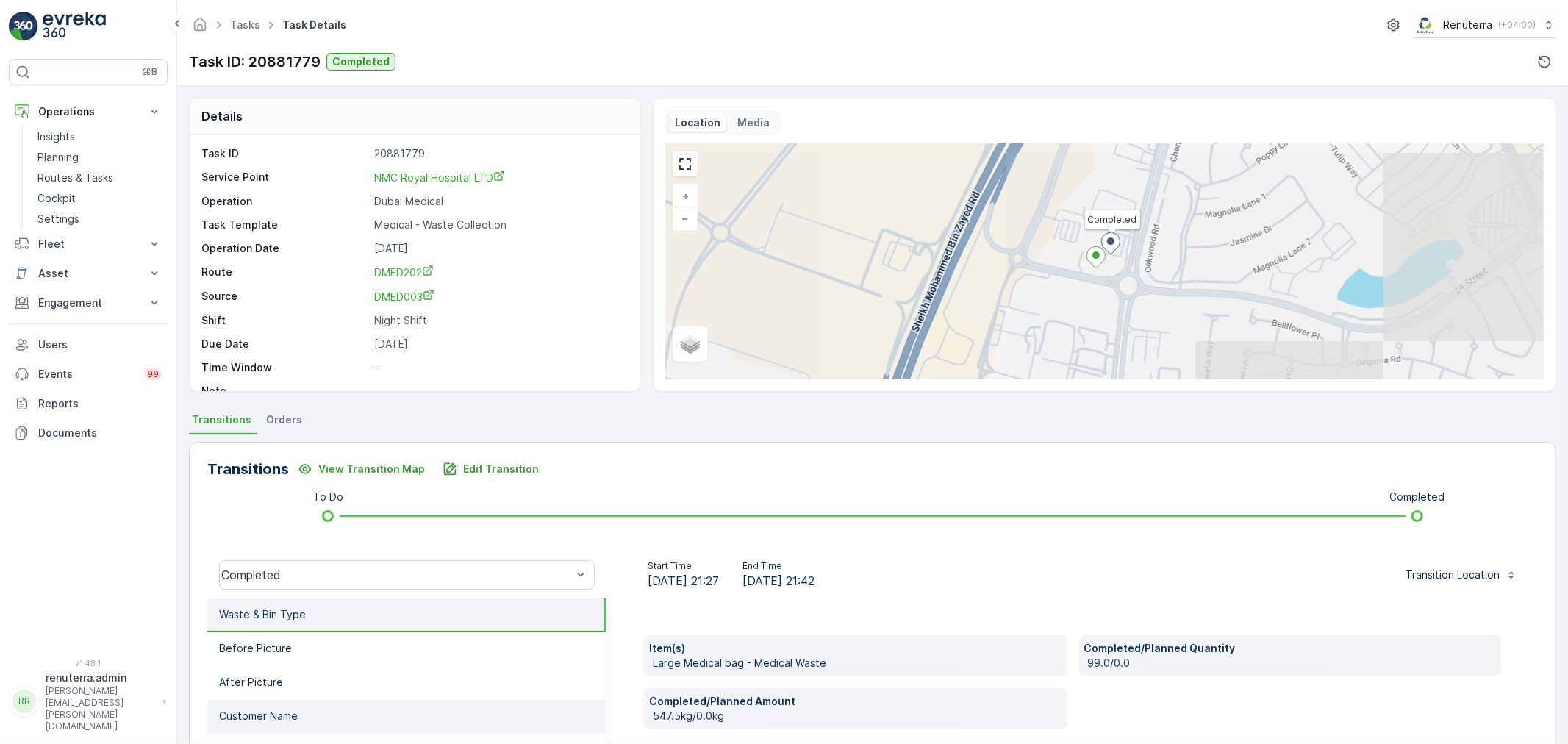
scroll to position [82, 0]
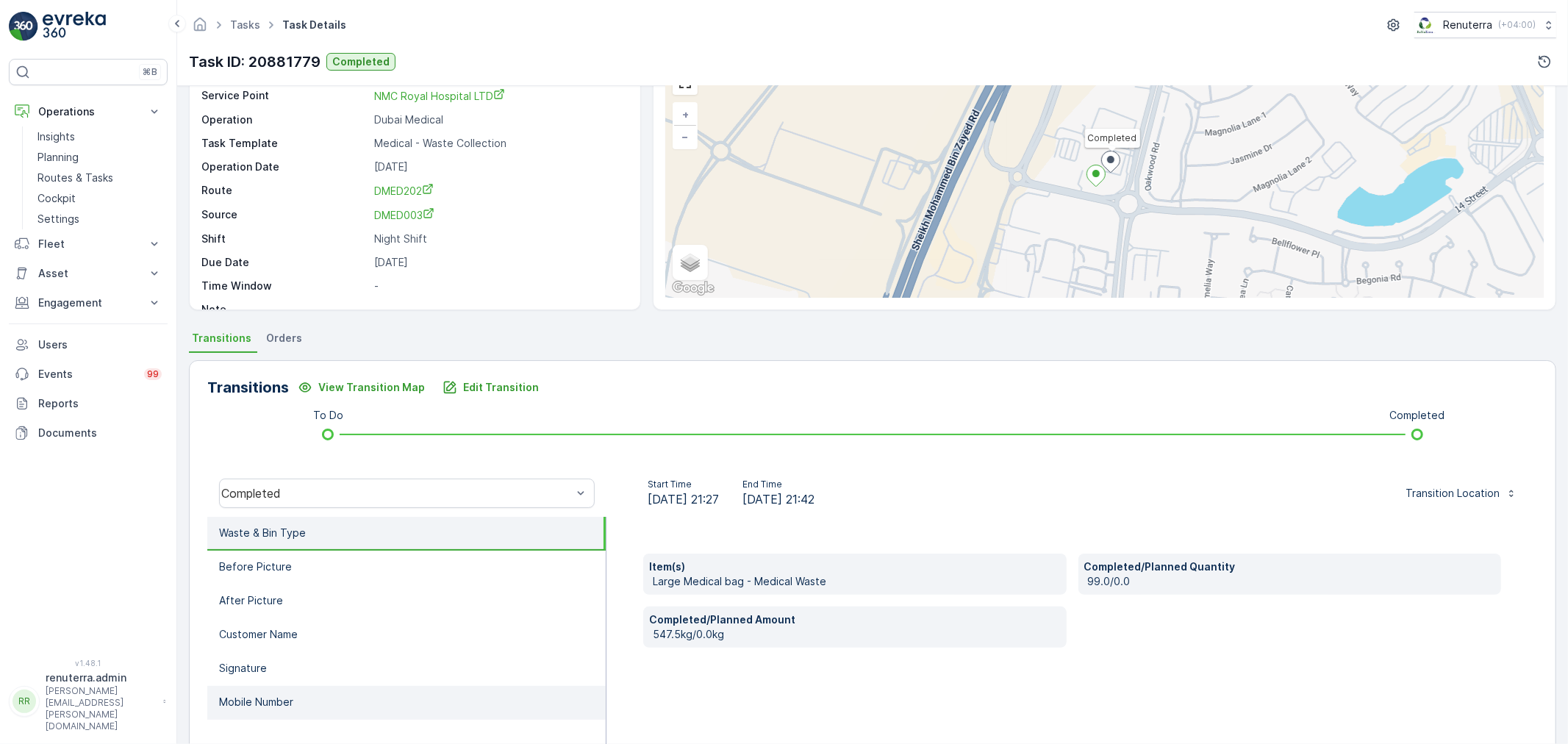
click at [272, 695] on p "Mobile Number" at bounding box center [256, 702] width 74 height 15
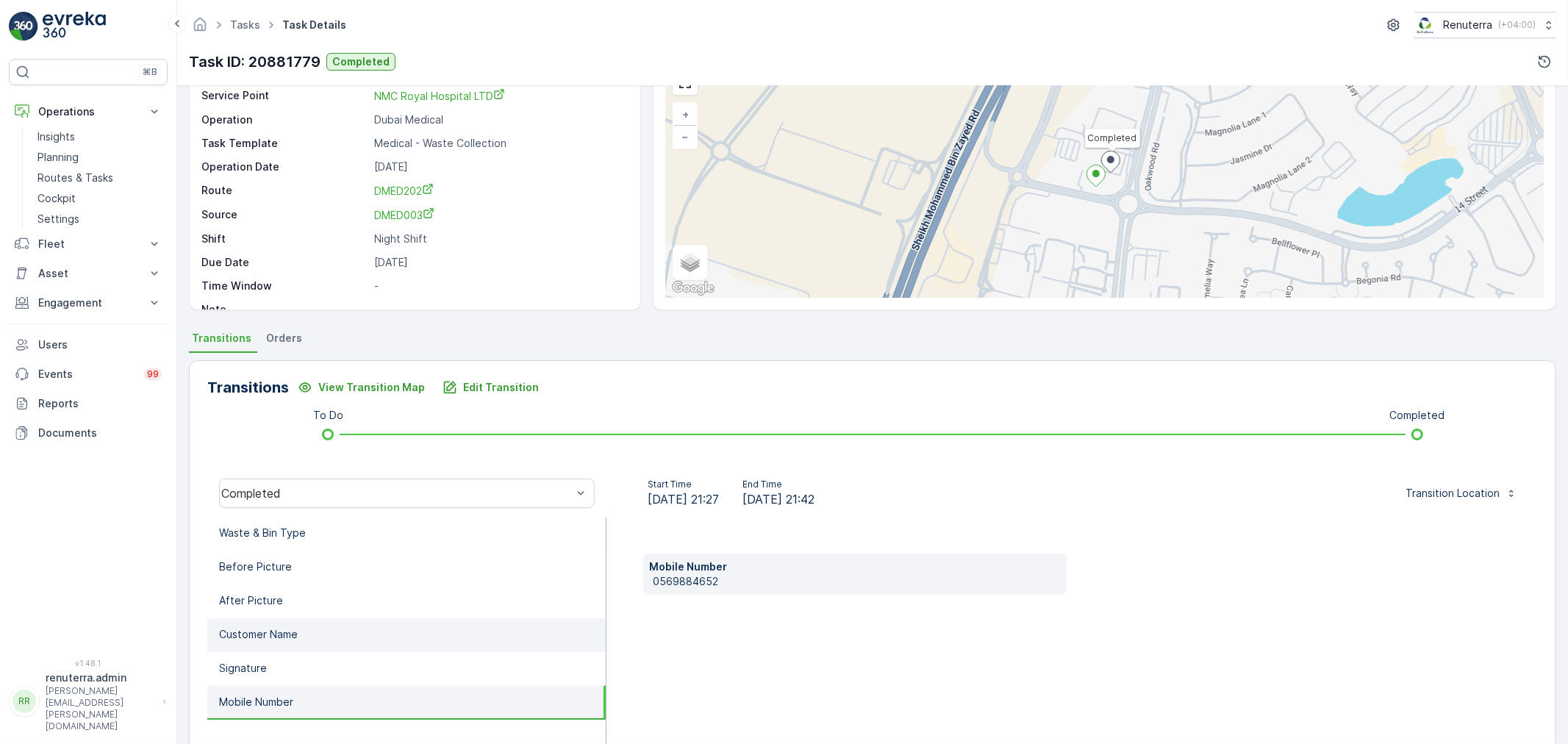
drag, startPoint x: 286, startPoint y: 658, endPoint x: 286, endPoint y: 647, distance: 11.0
click at [286, 655] on li "Signature" at bounding box center [407, 669] width 399 height 34
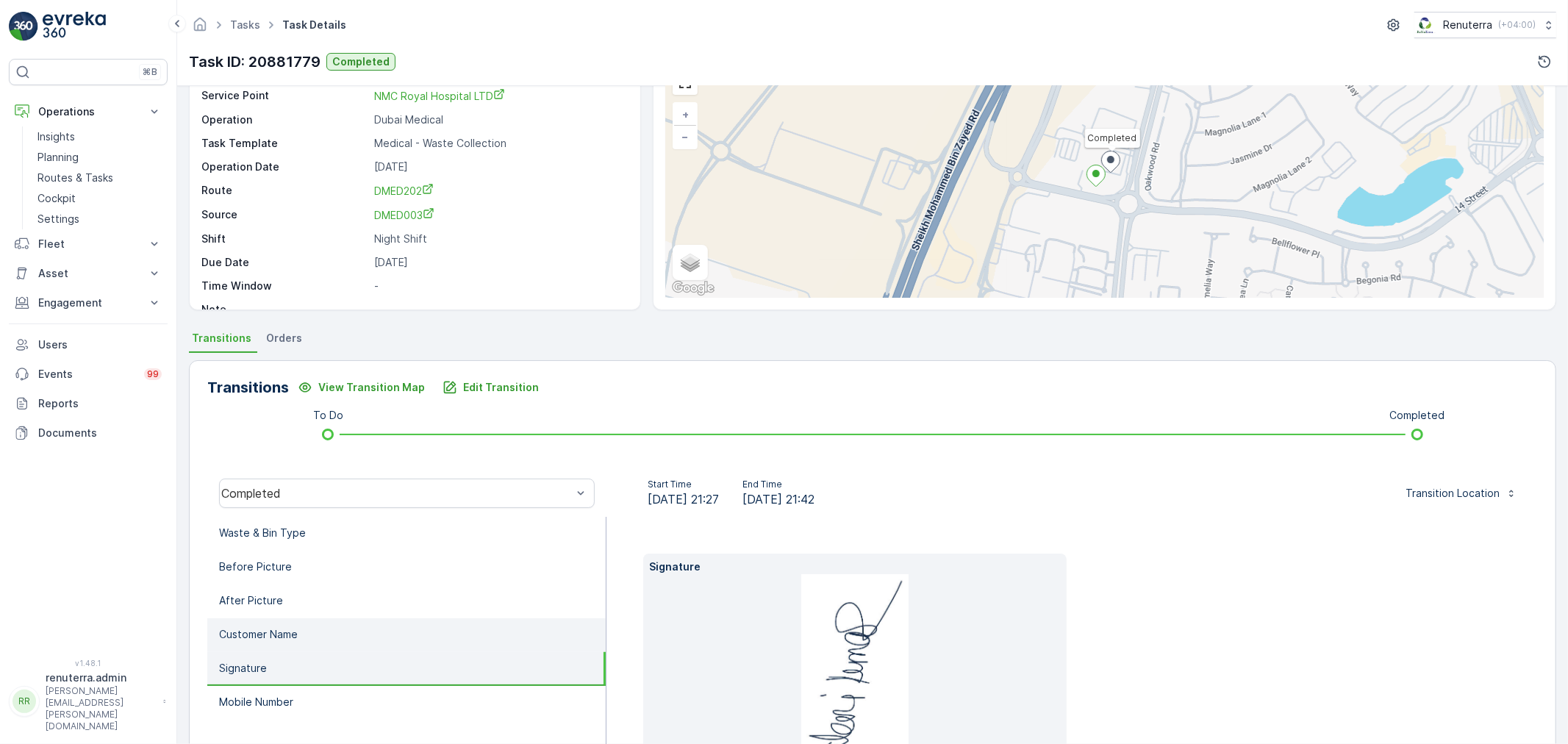
click at [287, 632] on p "Customer Name" at bounding box center [259, 634] width 78 height 15
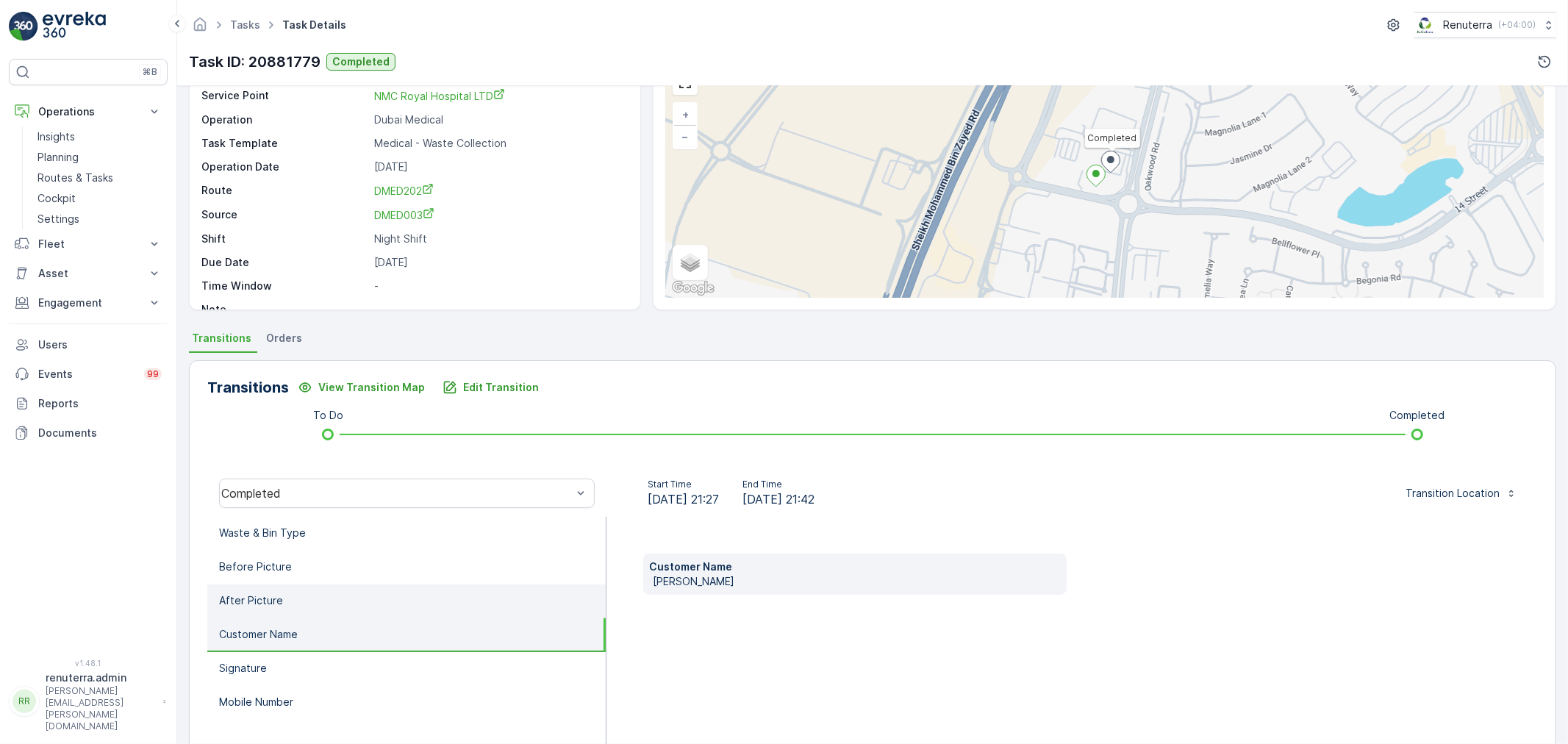
click at [305, 599] on li "After Picture" at bounding box center [407, 601] width 399 height 34
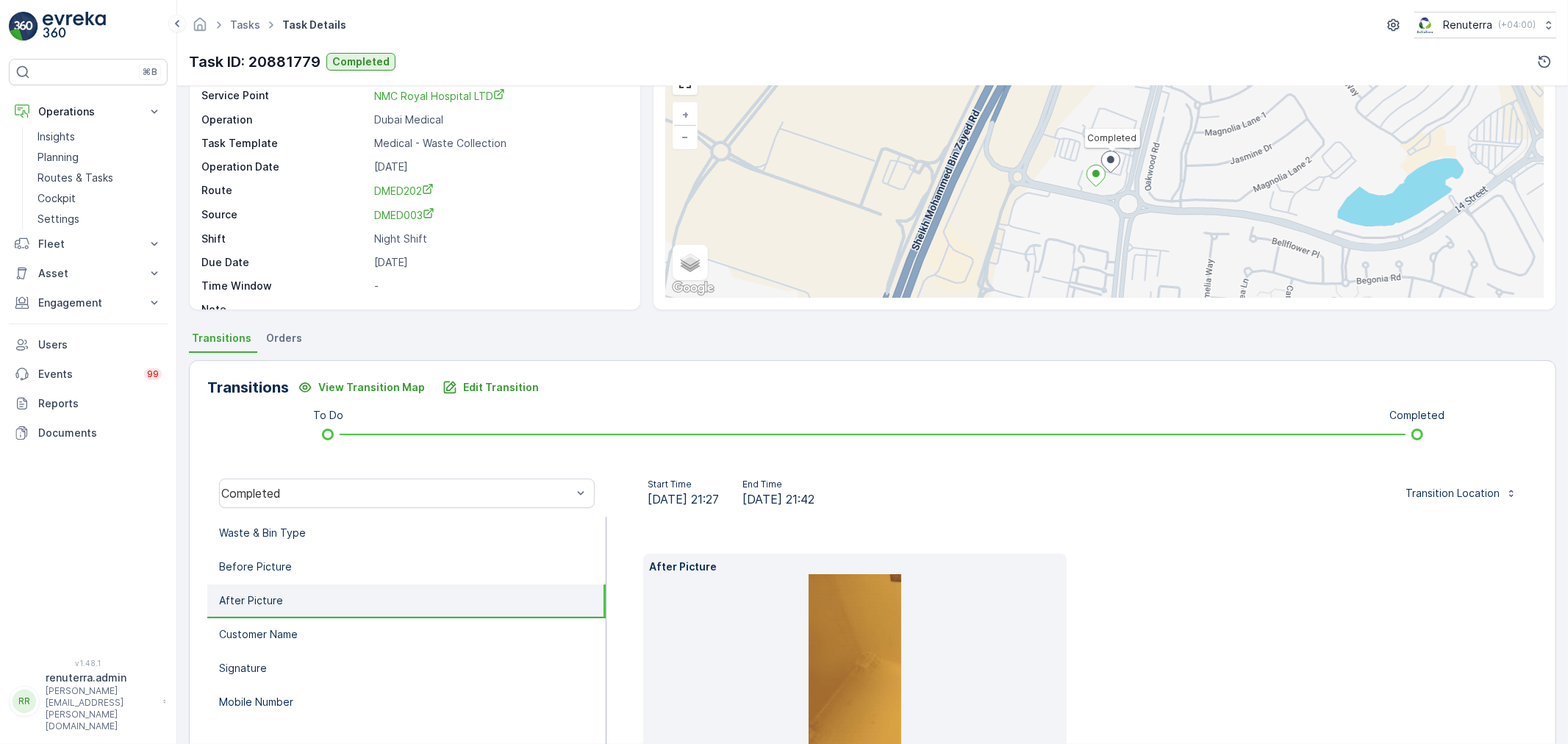
click at [312, 587] on li "After Picture" at bounding box center [407, 601] width 399 height 34
click at [326, 561] on li "Before Picture" at bounding box center [407, 567] width 399 height 34
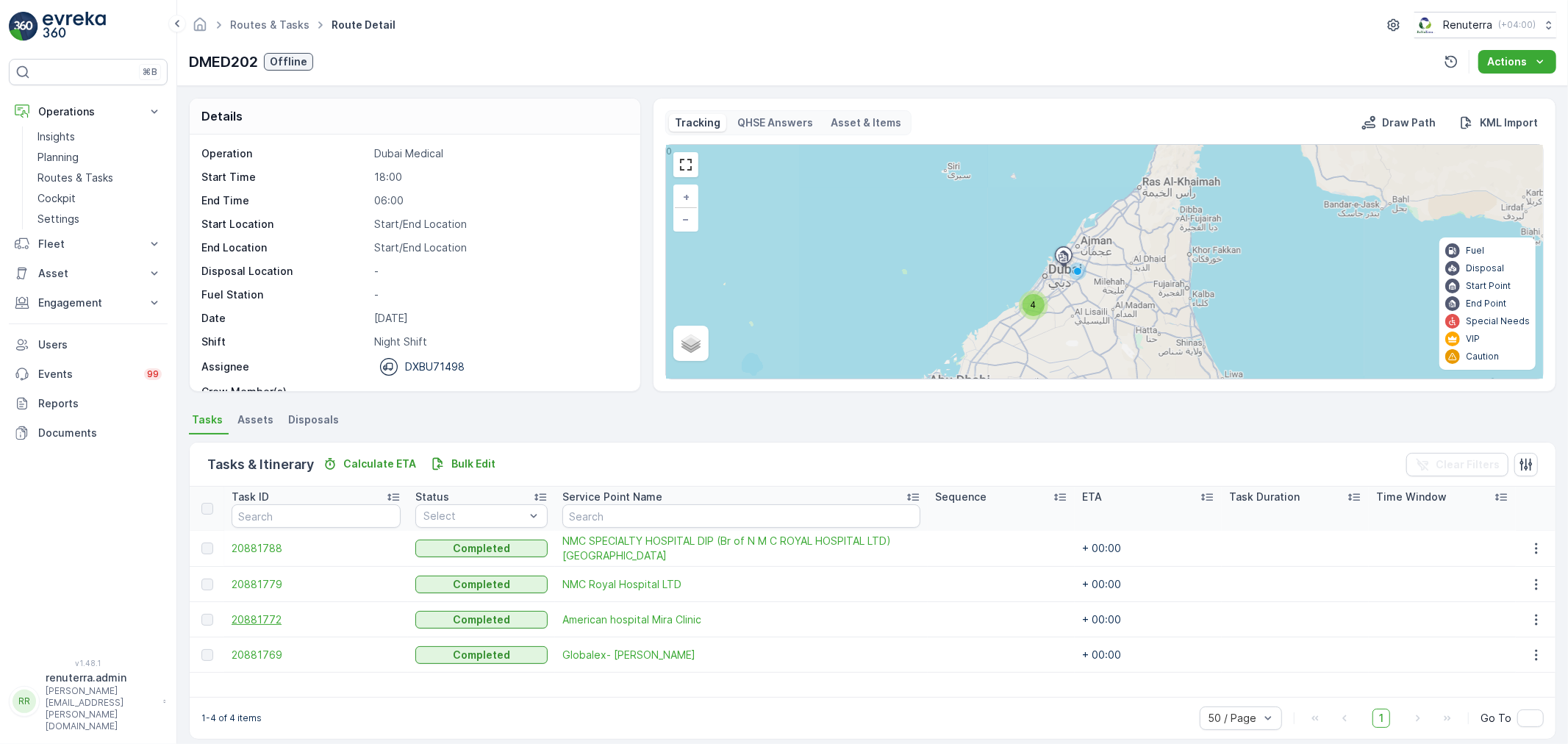
click at [266, 622] on span "20881772" at bounding box center [316, 619] width 169 height 15
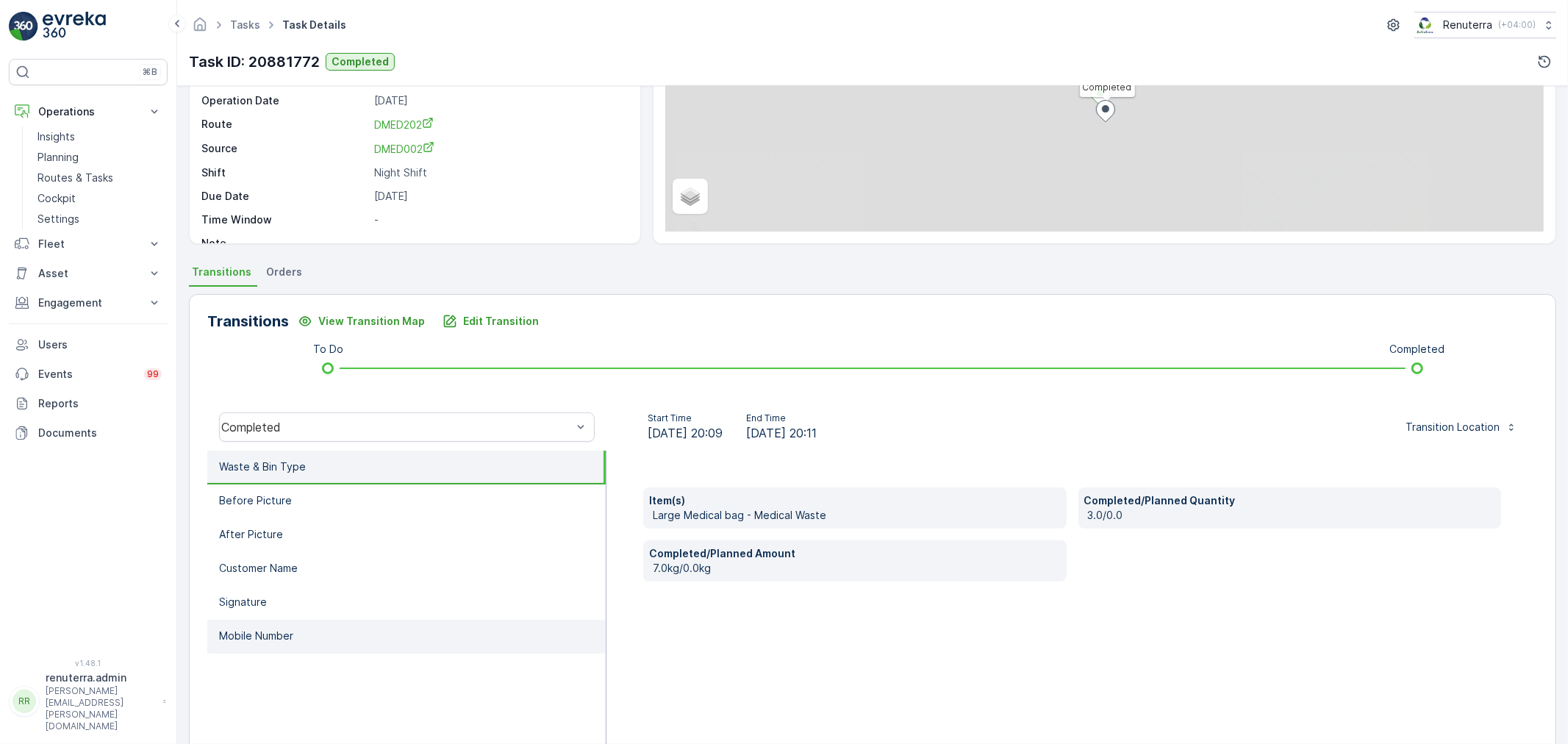
scroll to position [182, 0]
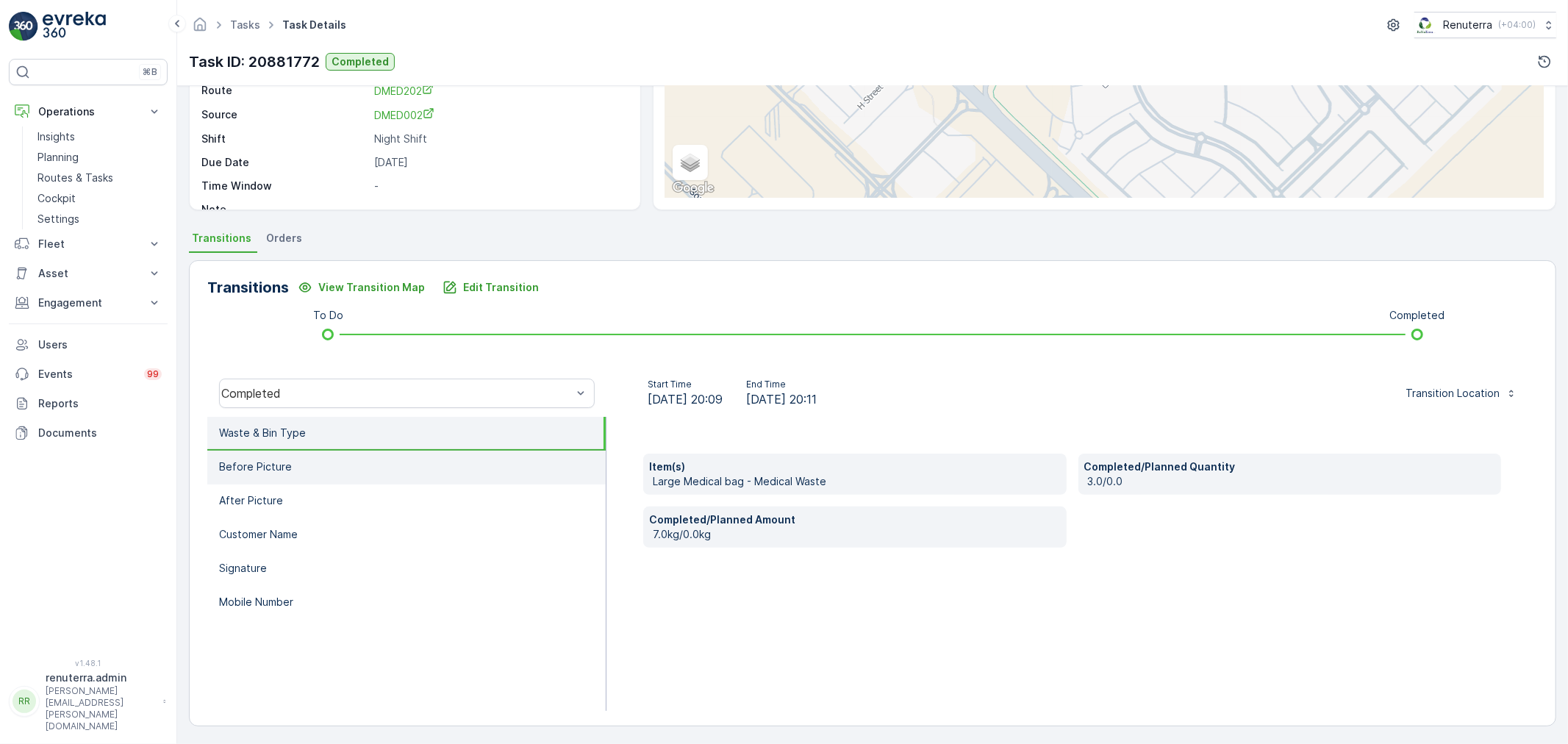
click at [318, 452] on li "Before Picture" at bounding box center [407, 467] width 399 height 34
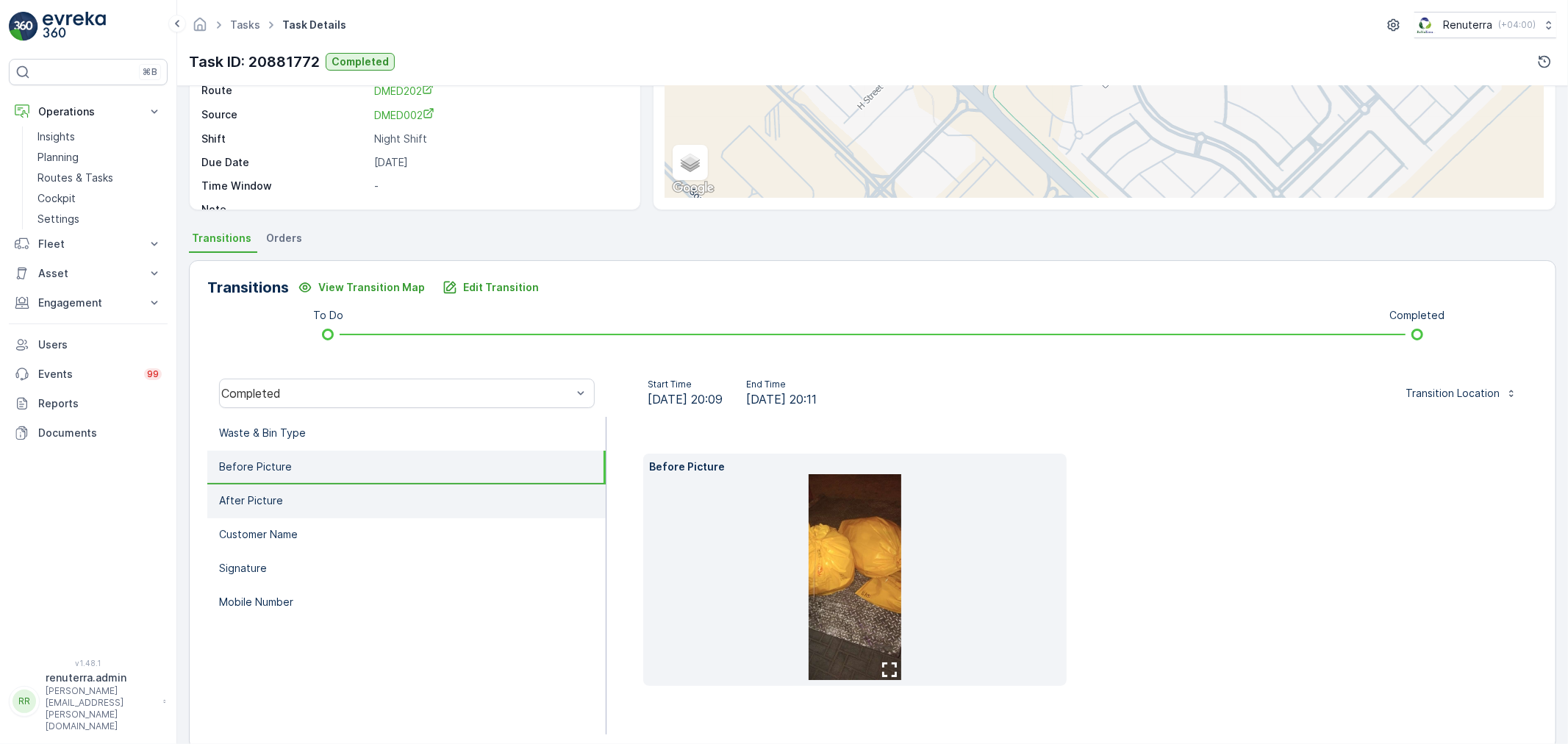
click at [305, 497] on li "After Picture" at bounding box center [407, 501] width 399 height 34
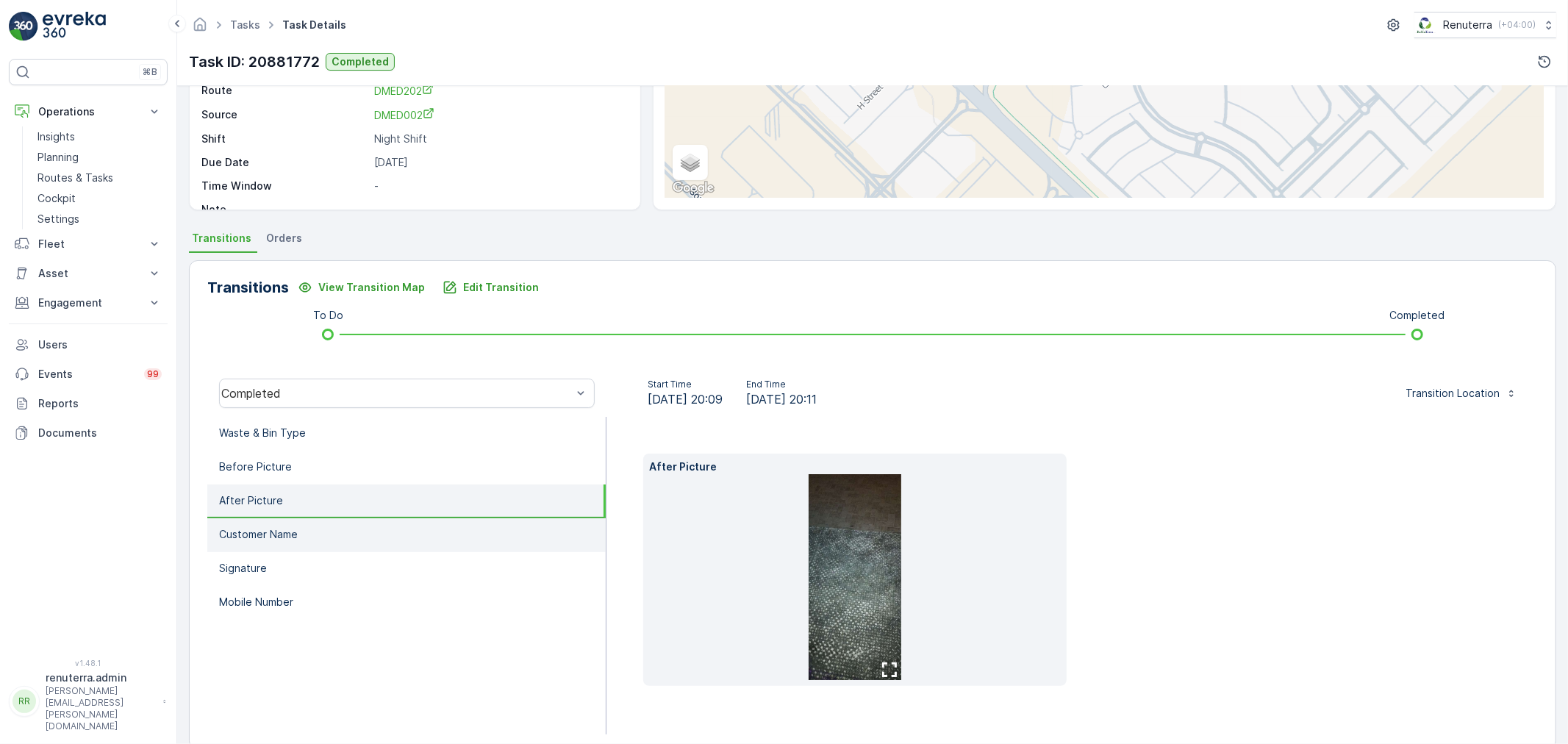
click at [301, 525] on li "Customer Name" at bounding box center [407, 535] width 399 height 34
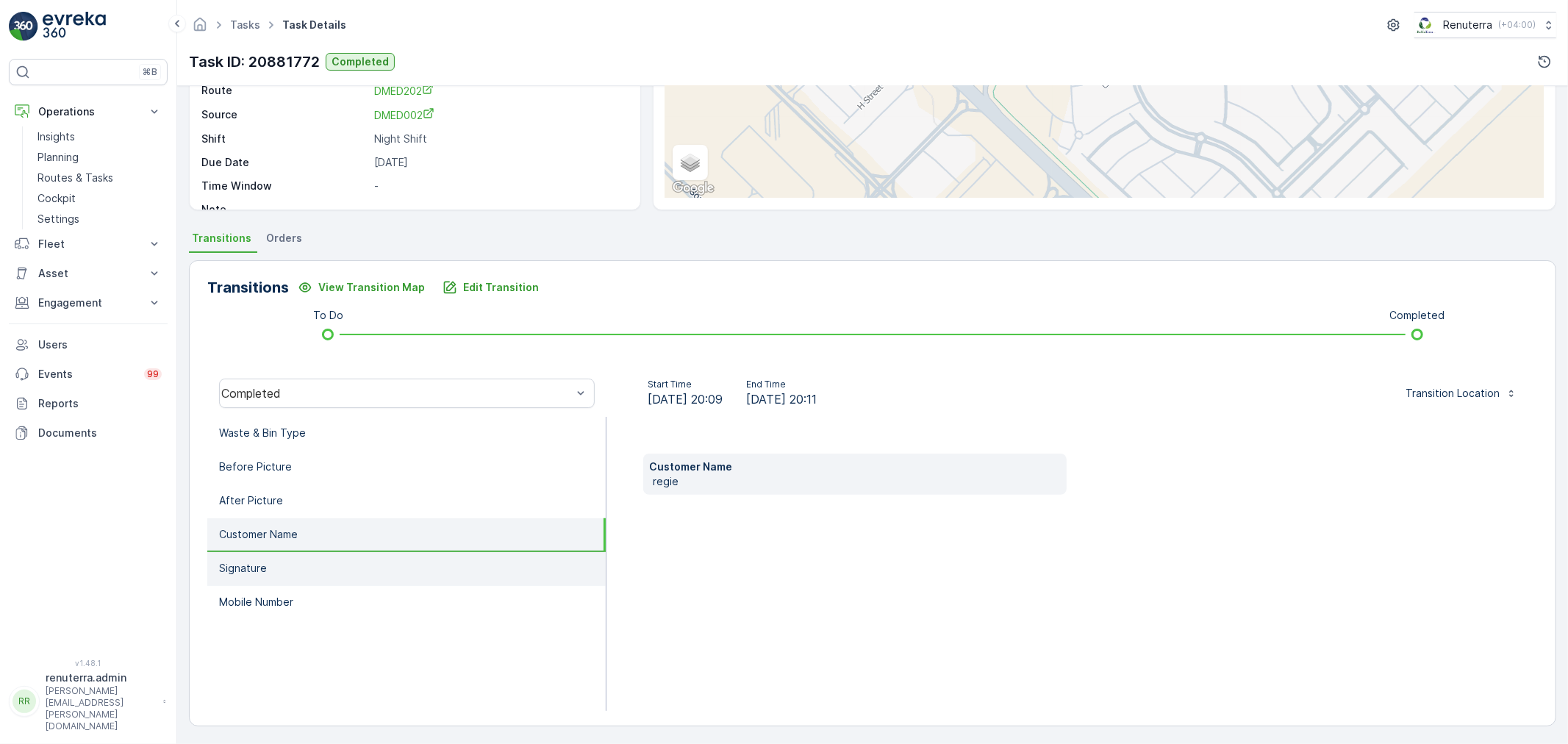
click at [295, 560] on li "Signature" at bounding box center [407, 569] width 399 height 34
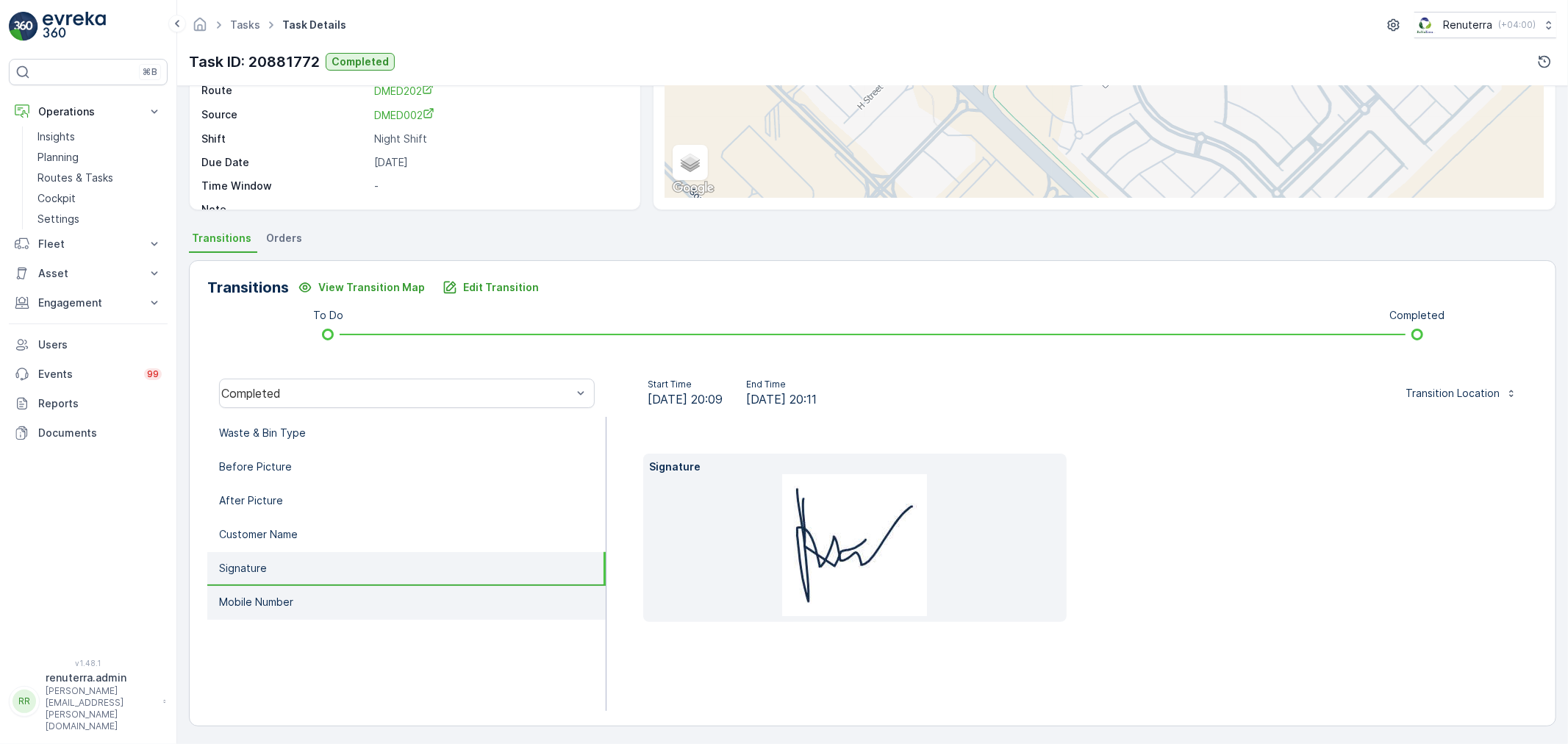
click at [289, 586] on li "Mobile Number" at bounding box center [407, 603] width 399 height 34
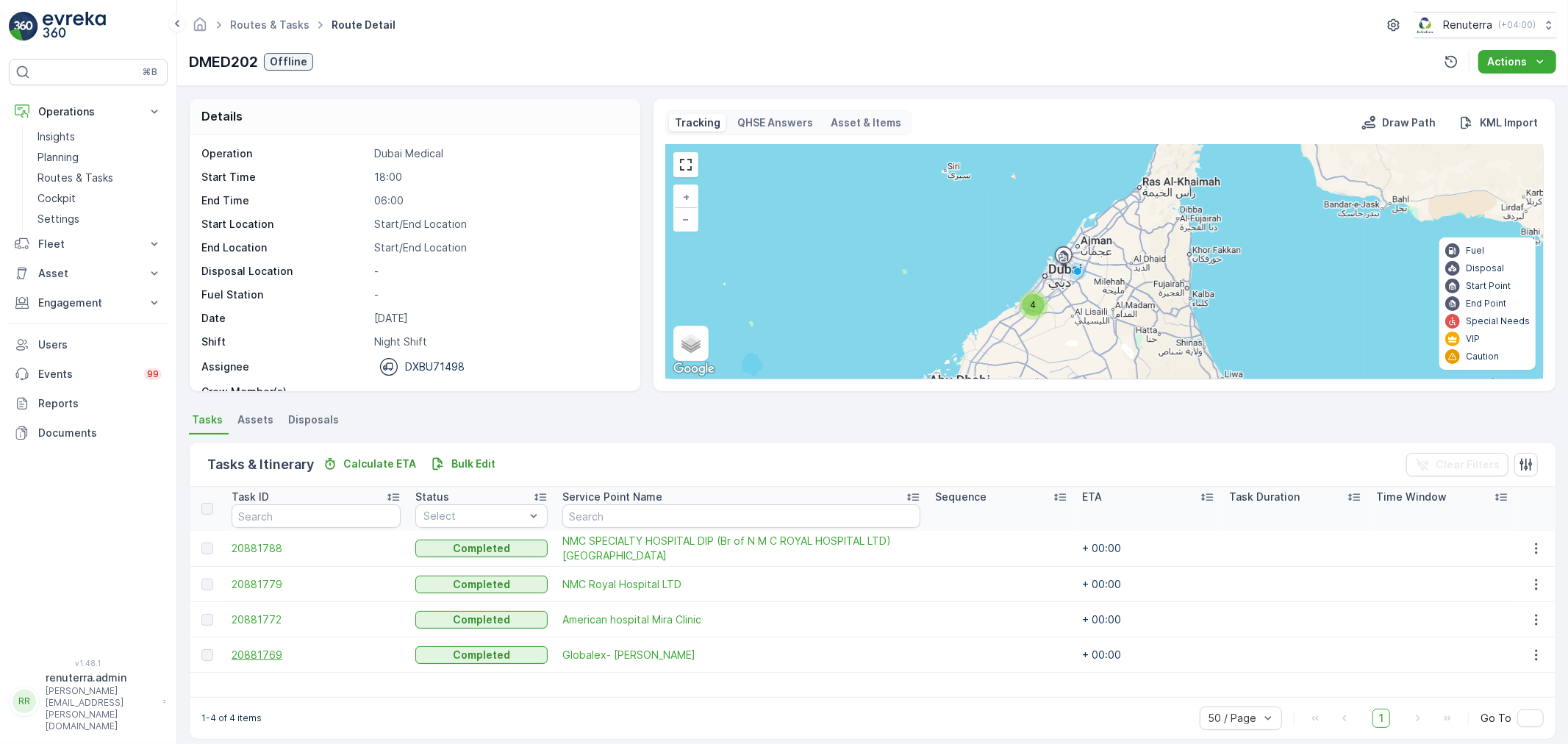
click at [252, 648] on span "20881769" at bounding box center [316, 655] width 169 height 15
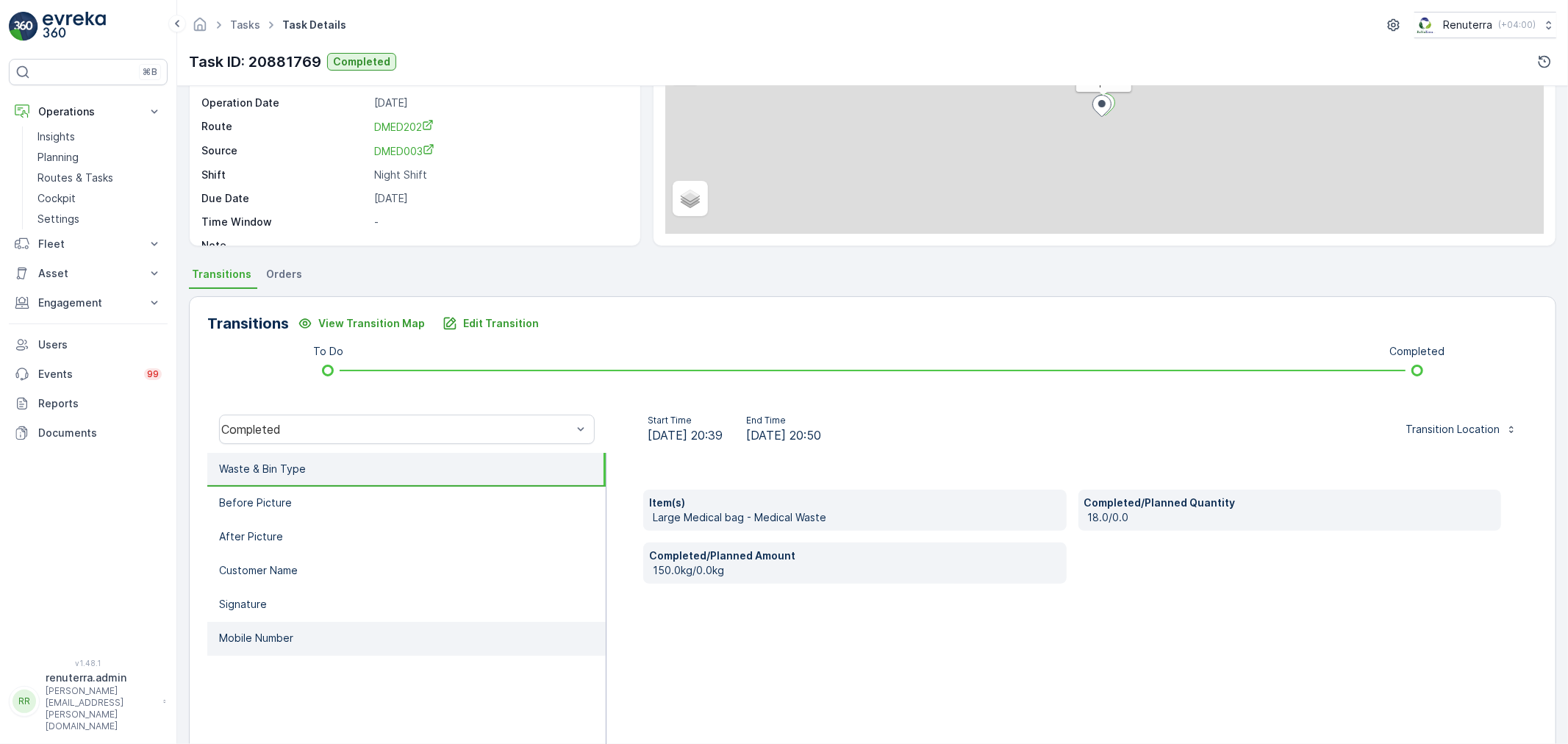
scroll to position [182, 0]
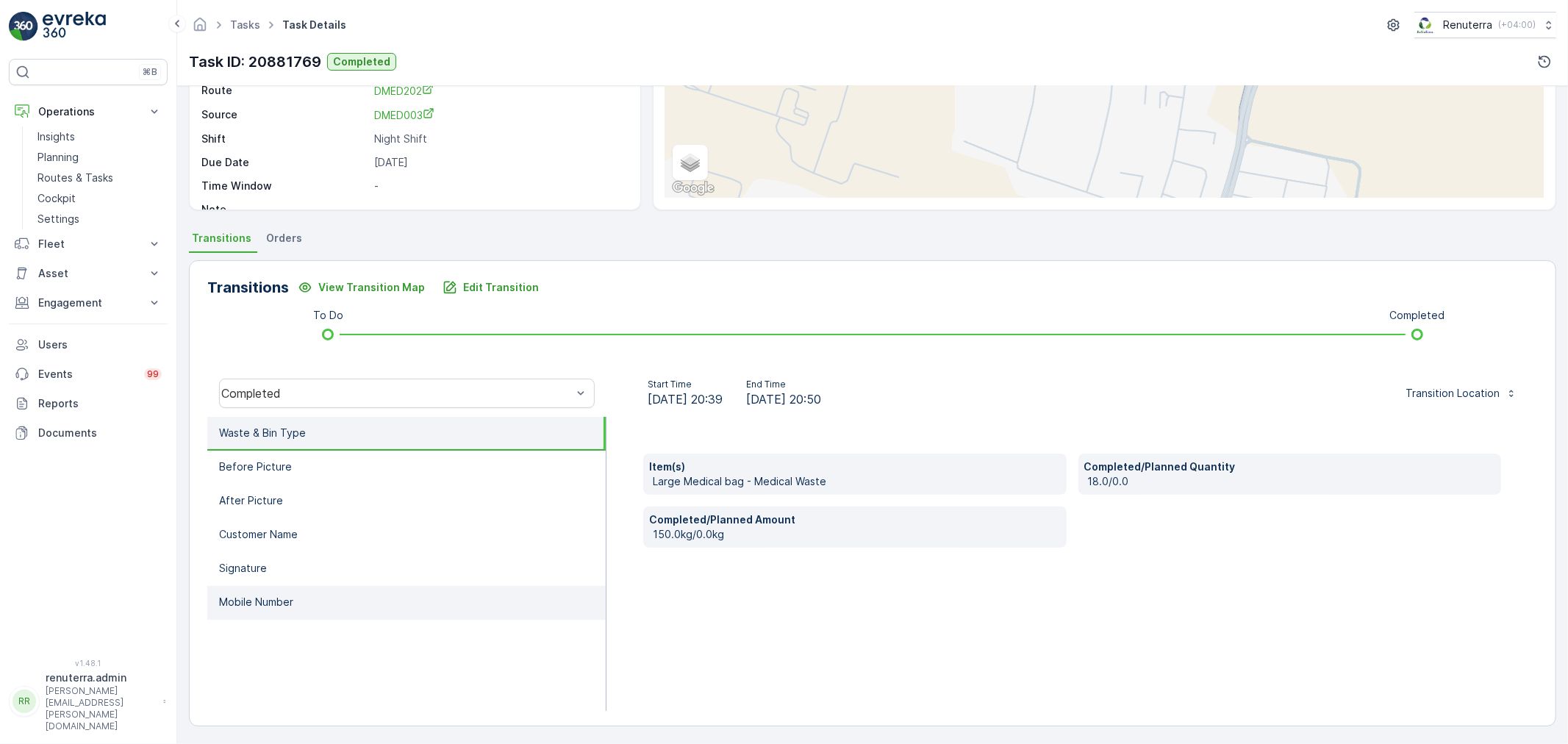
click at [340, 599] on li "Mobile Number" at bounding box center [407, 603] width 399 height 34
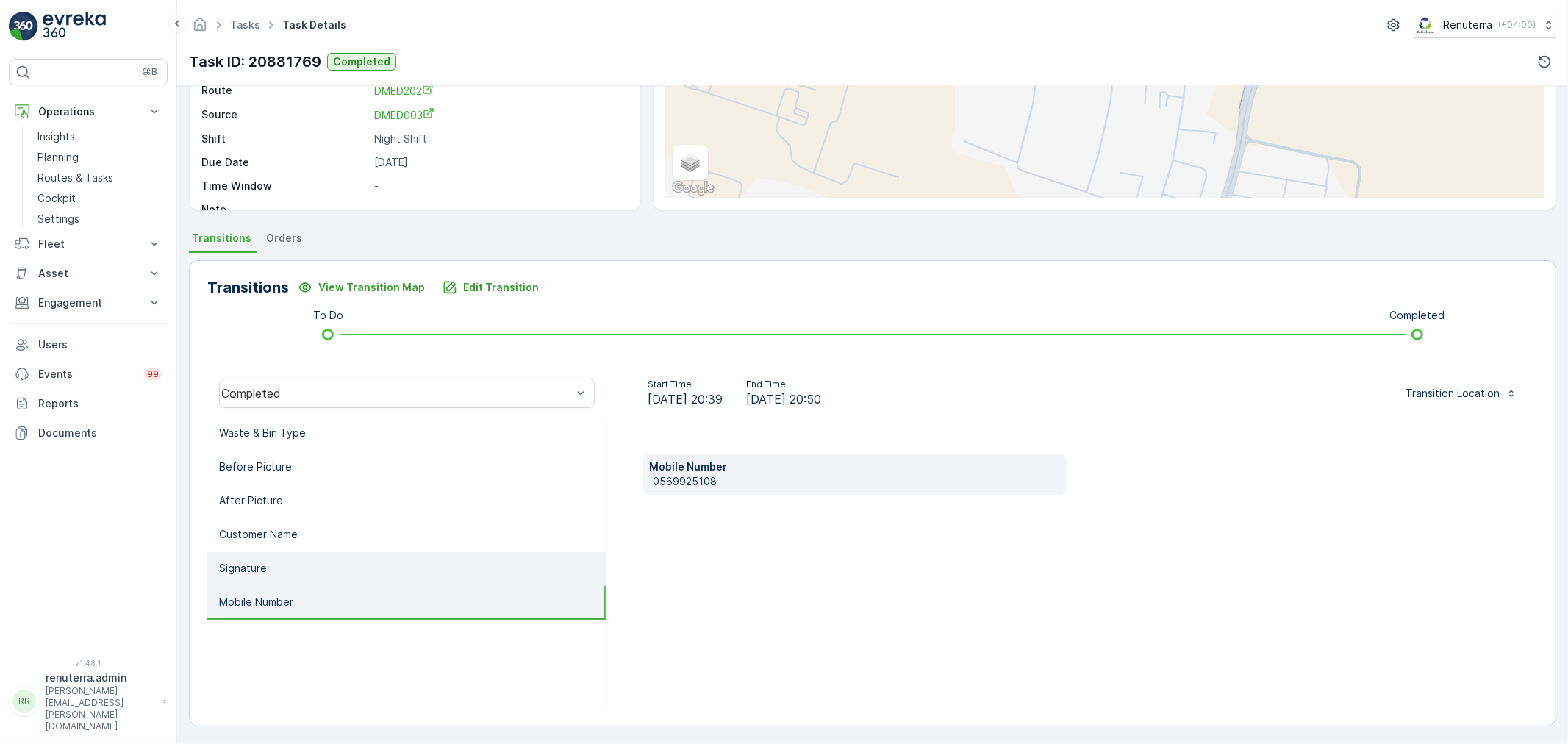
click at [337, 571] on li "Signature" at bounding box center [407, 569] width 399 height 34
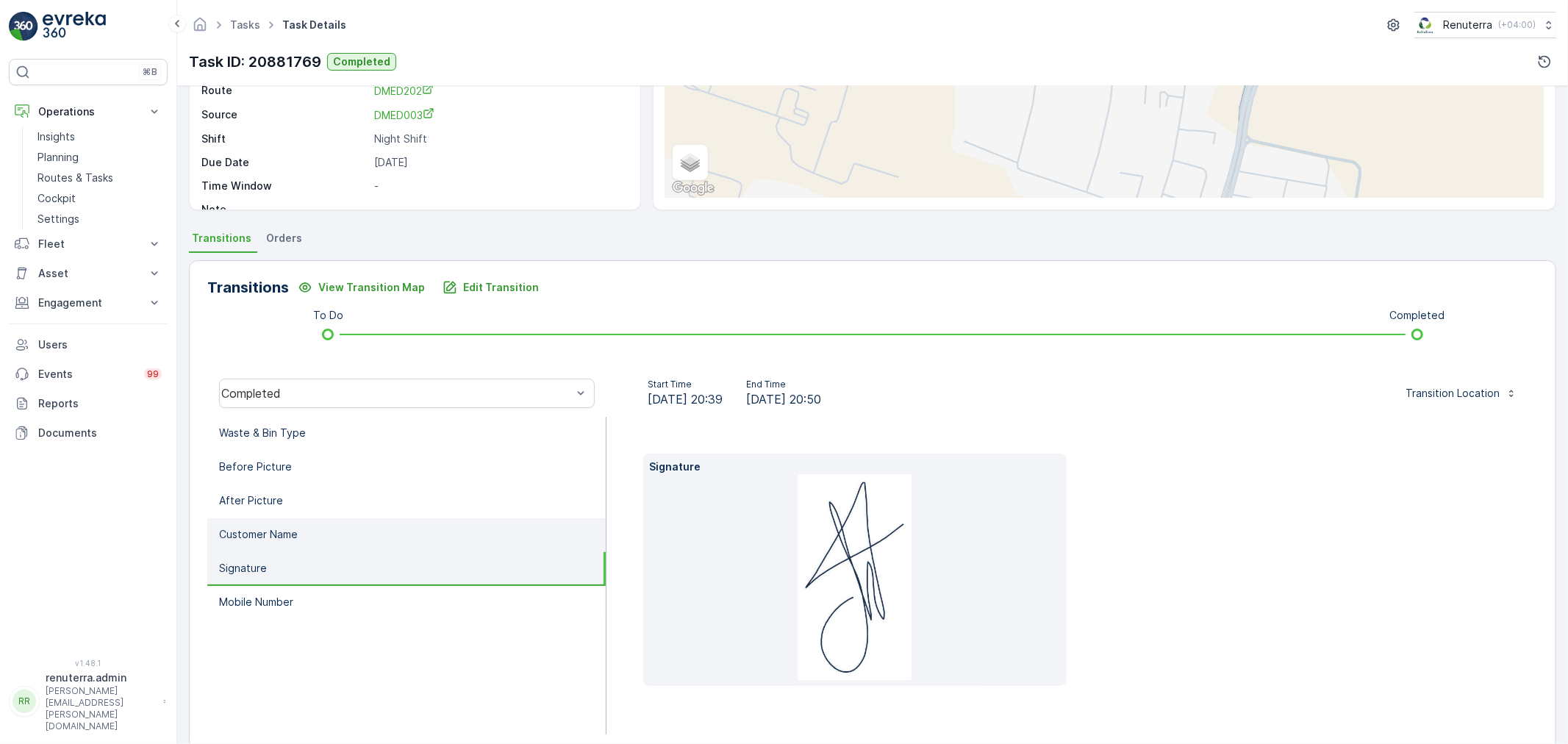
click at [340, 527] on li "Customer Name" at bounding box center [407, 535] width 399 height 34
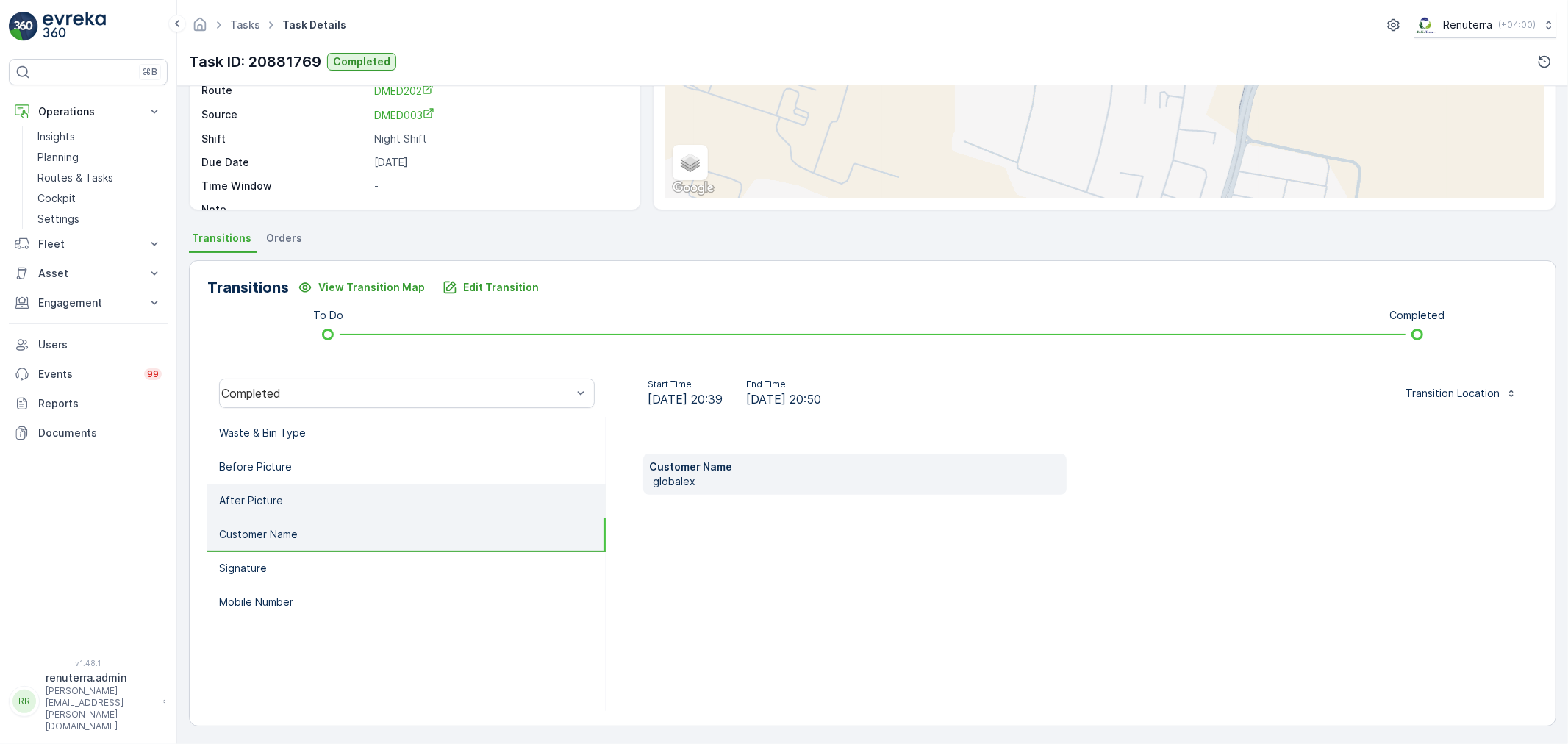
click at [355, 501] on li "After Picture" at bounding box center [407, 501] width 399 height 34
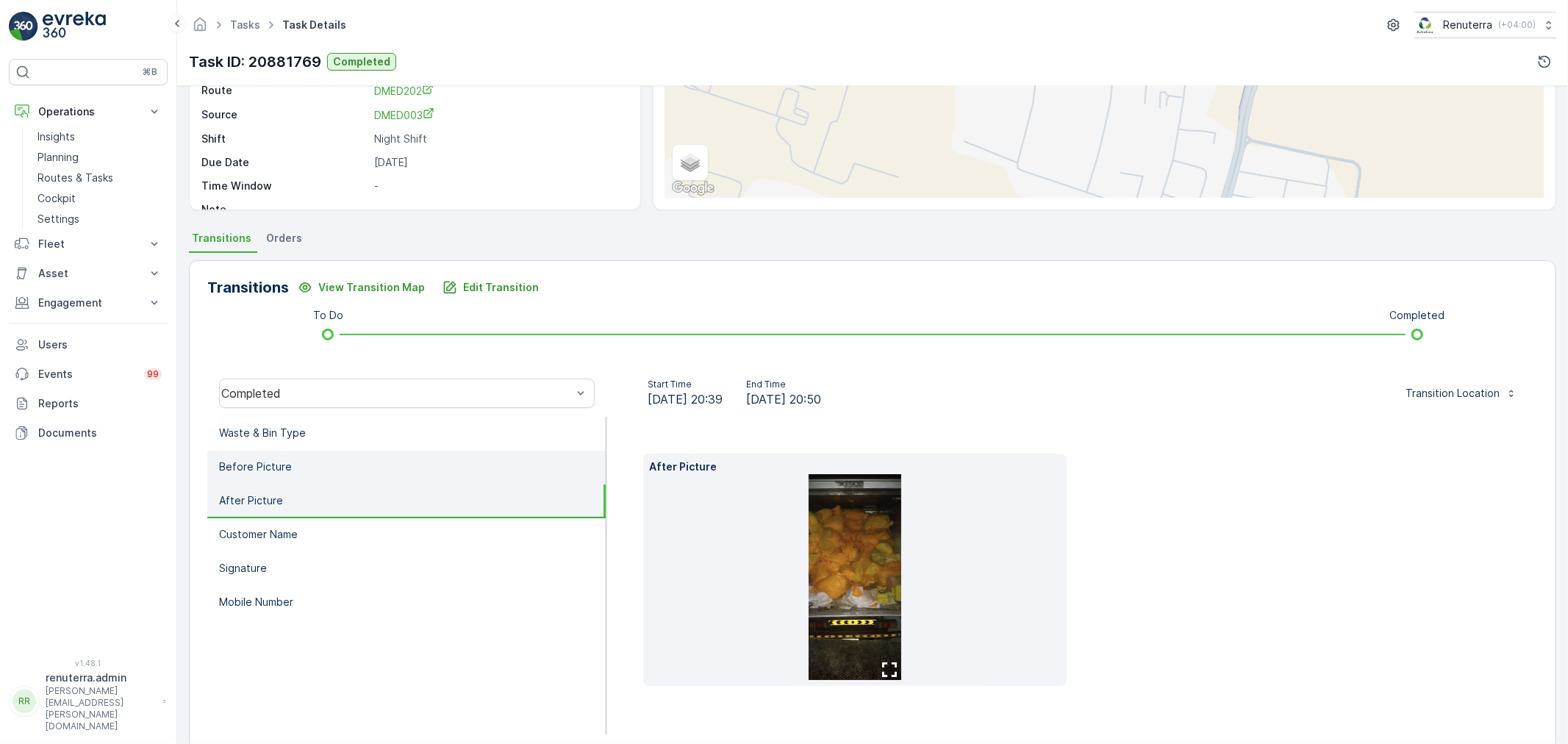
click at [354, 469] on li "Before Picture" at bounding box center [407, 467] width 399 height 34
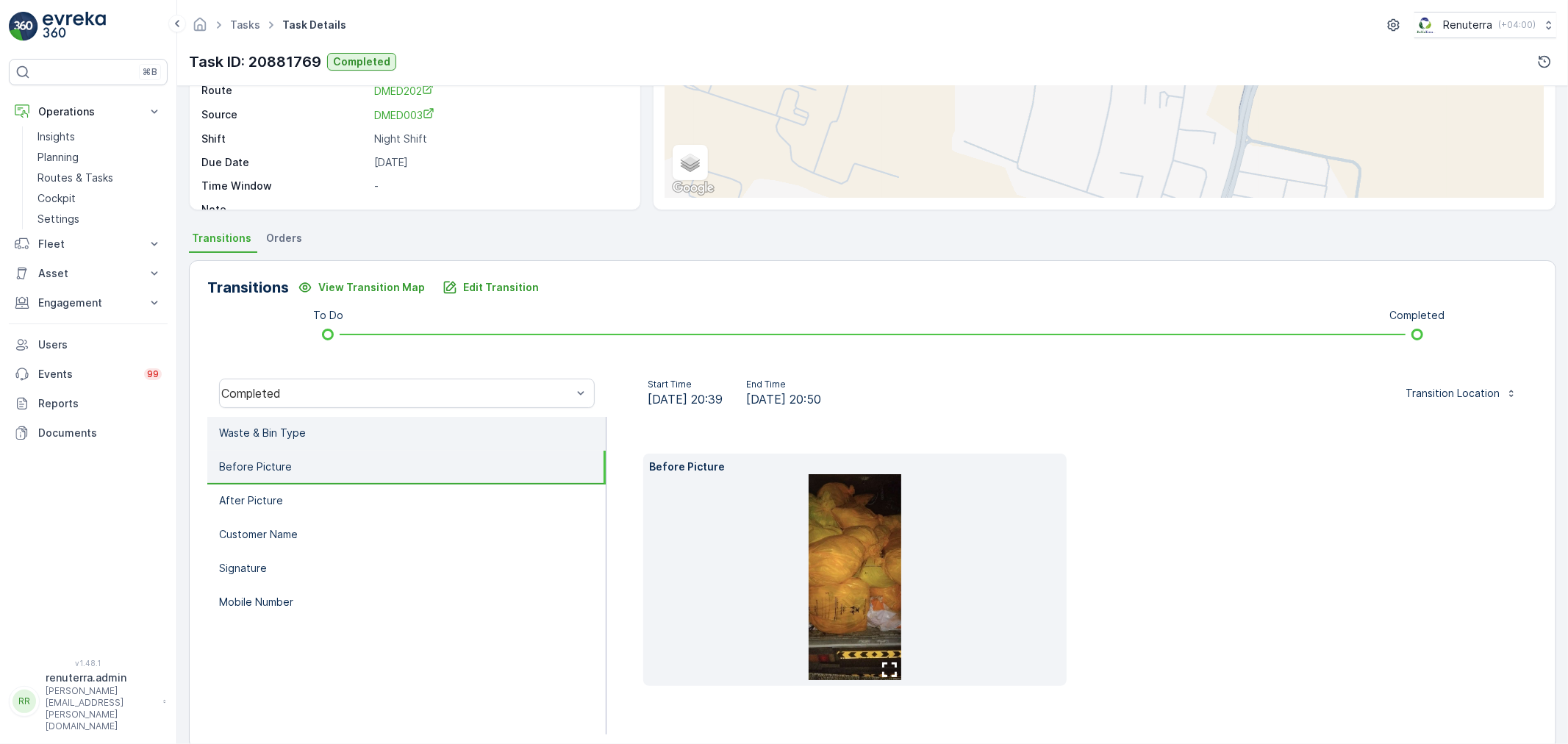
click at [354, 435] on li "Waste & Bin Type" at bounding box center [407, 434] width 399 height 34
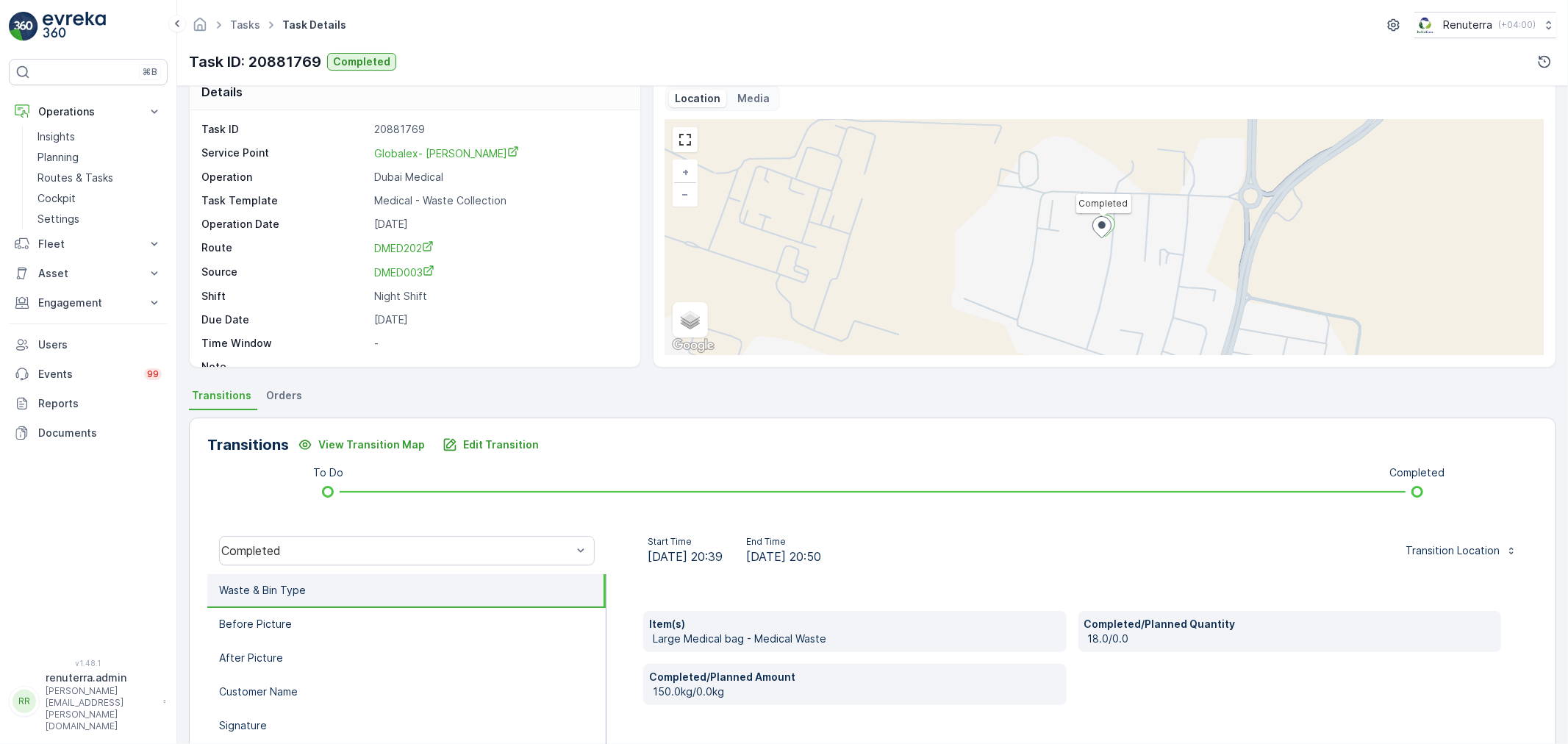
scroll to position [0, 0]
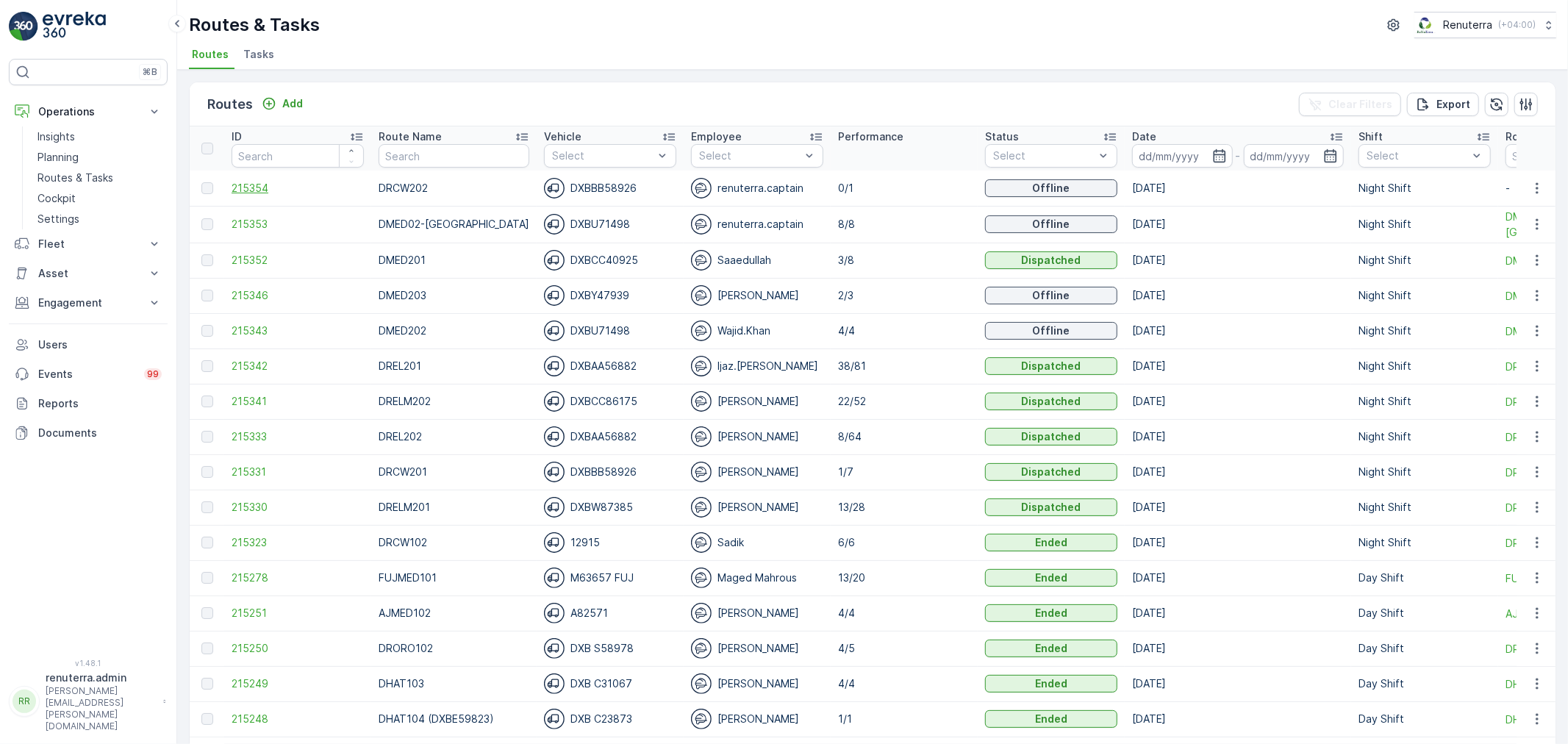
click at [252, 186] on span "215354" at bounding box center [298, 188] width 132 height 15
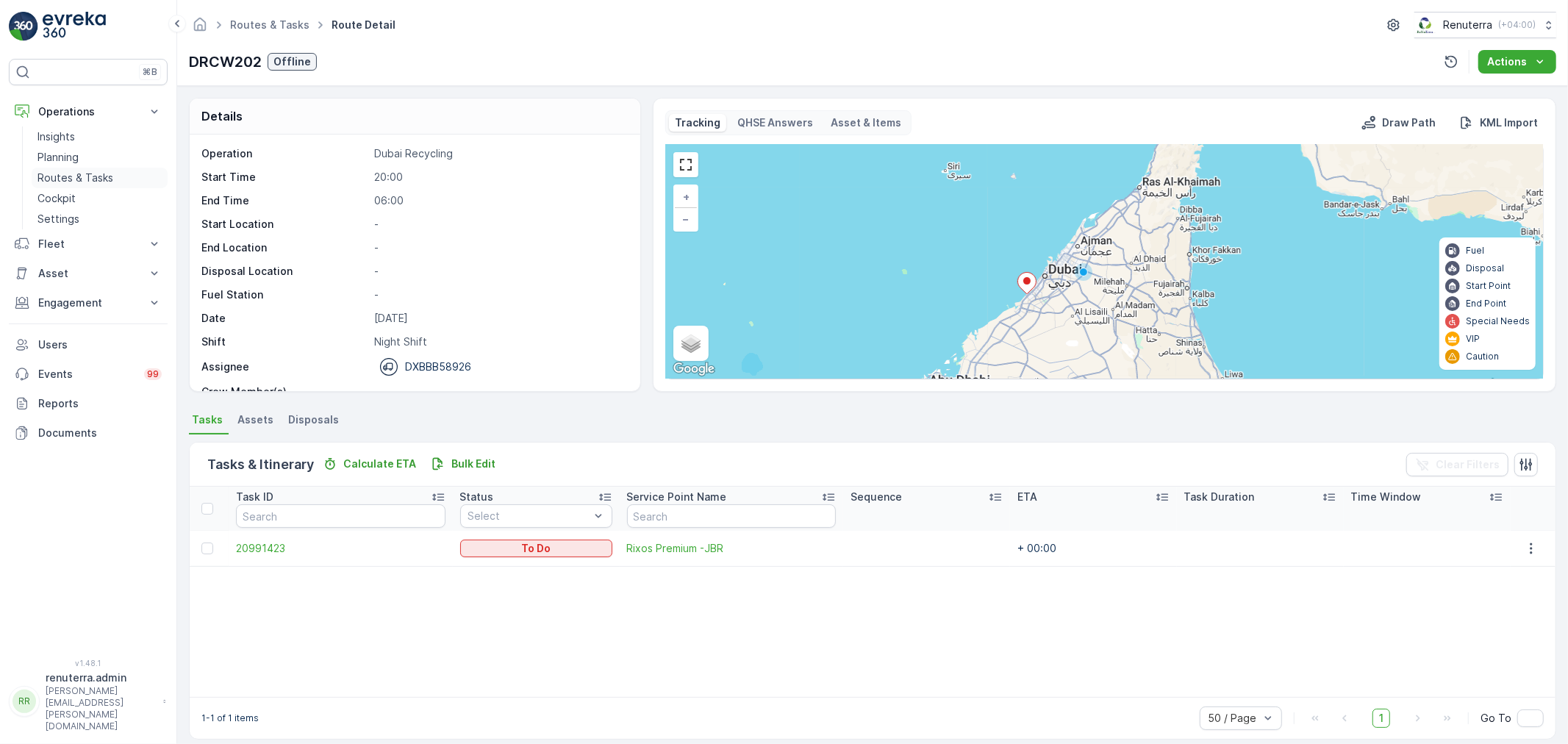
click at [78, 169] on link "Routes & Tasks" at bounding box center [99, 178] width 136 height 21
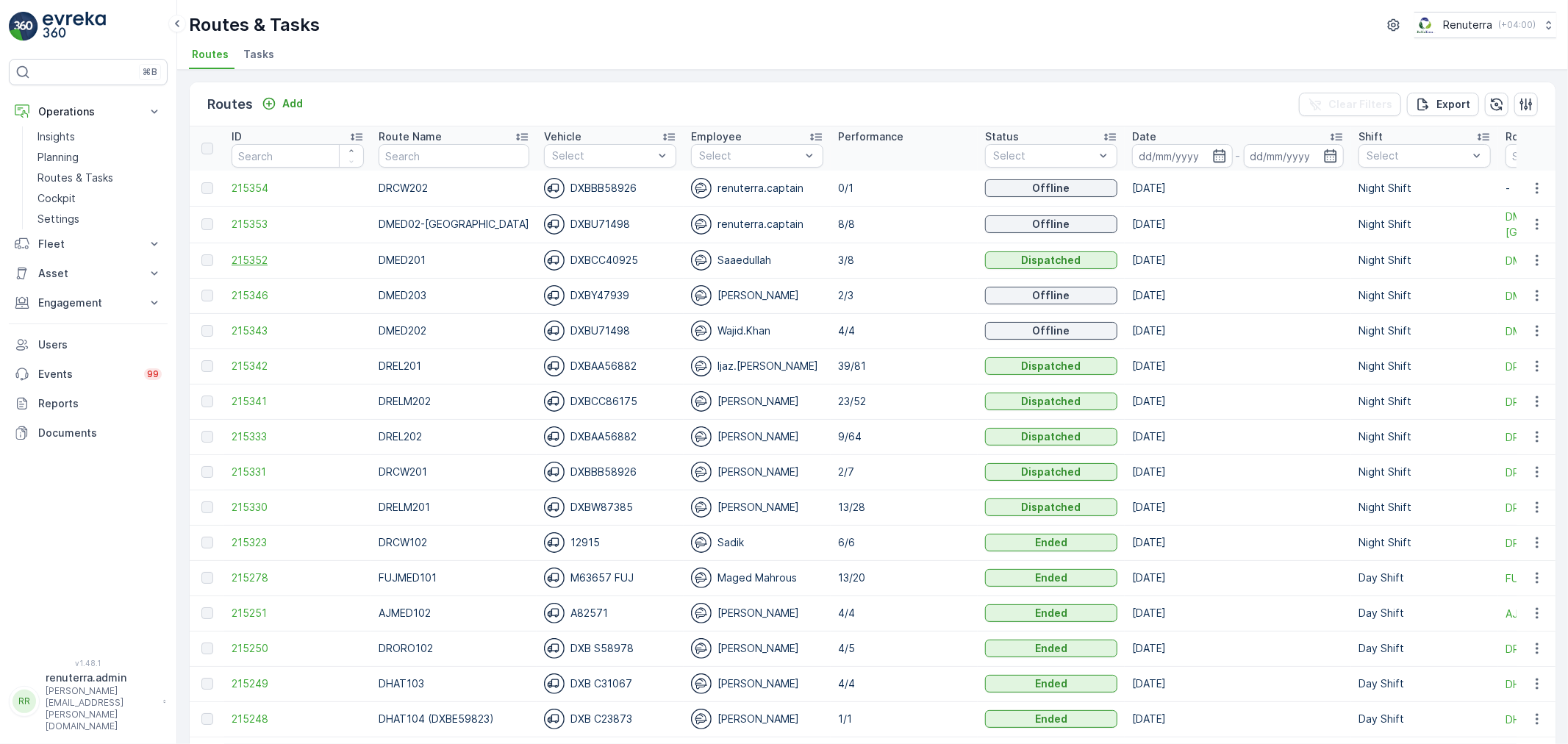
click at [261, 266] on span "215352" at bounding box center [298, 260] width 132 height 15
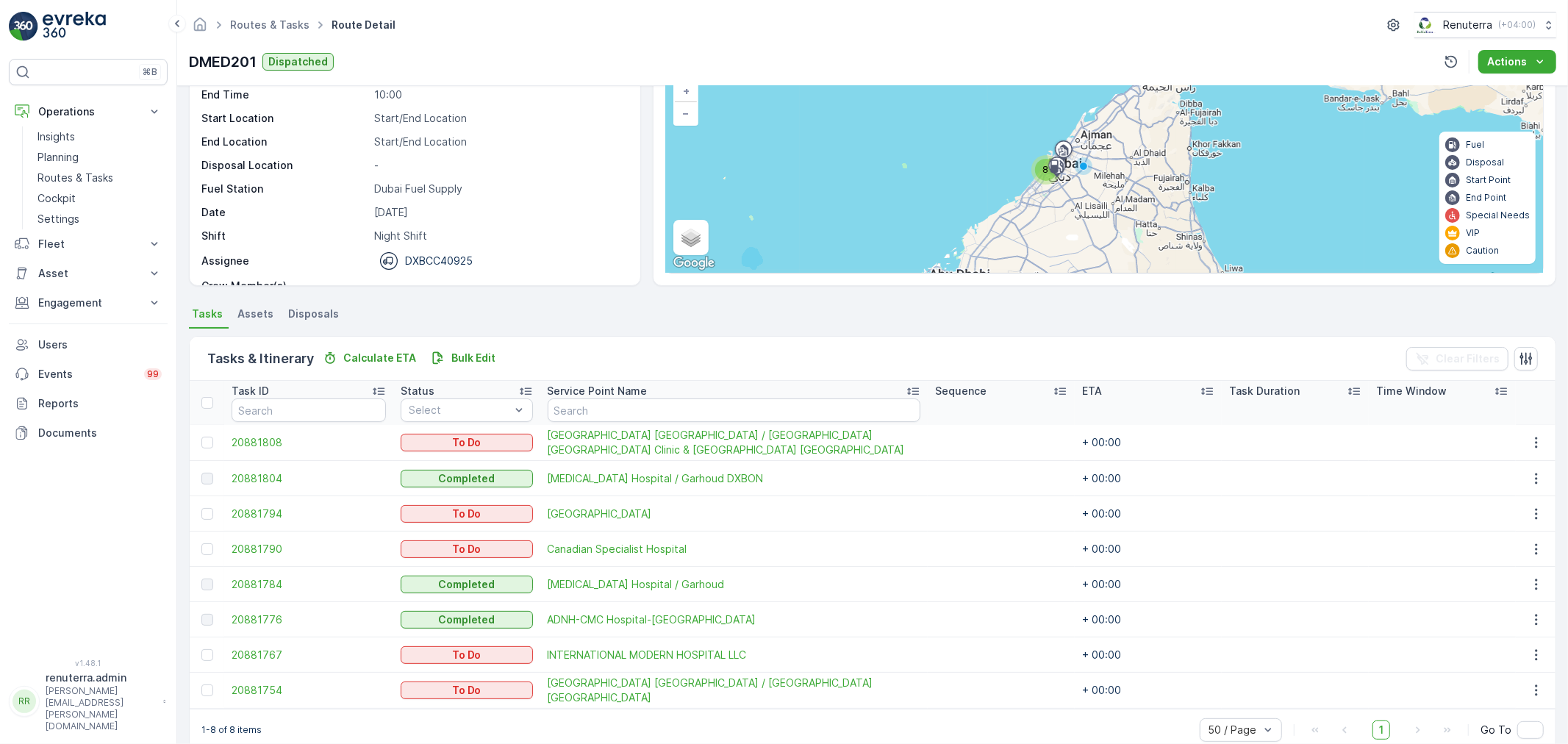
scroll to position [130, 0]
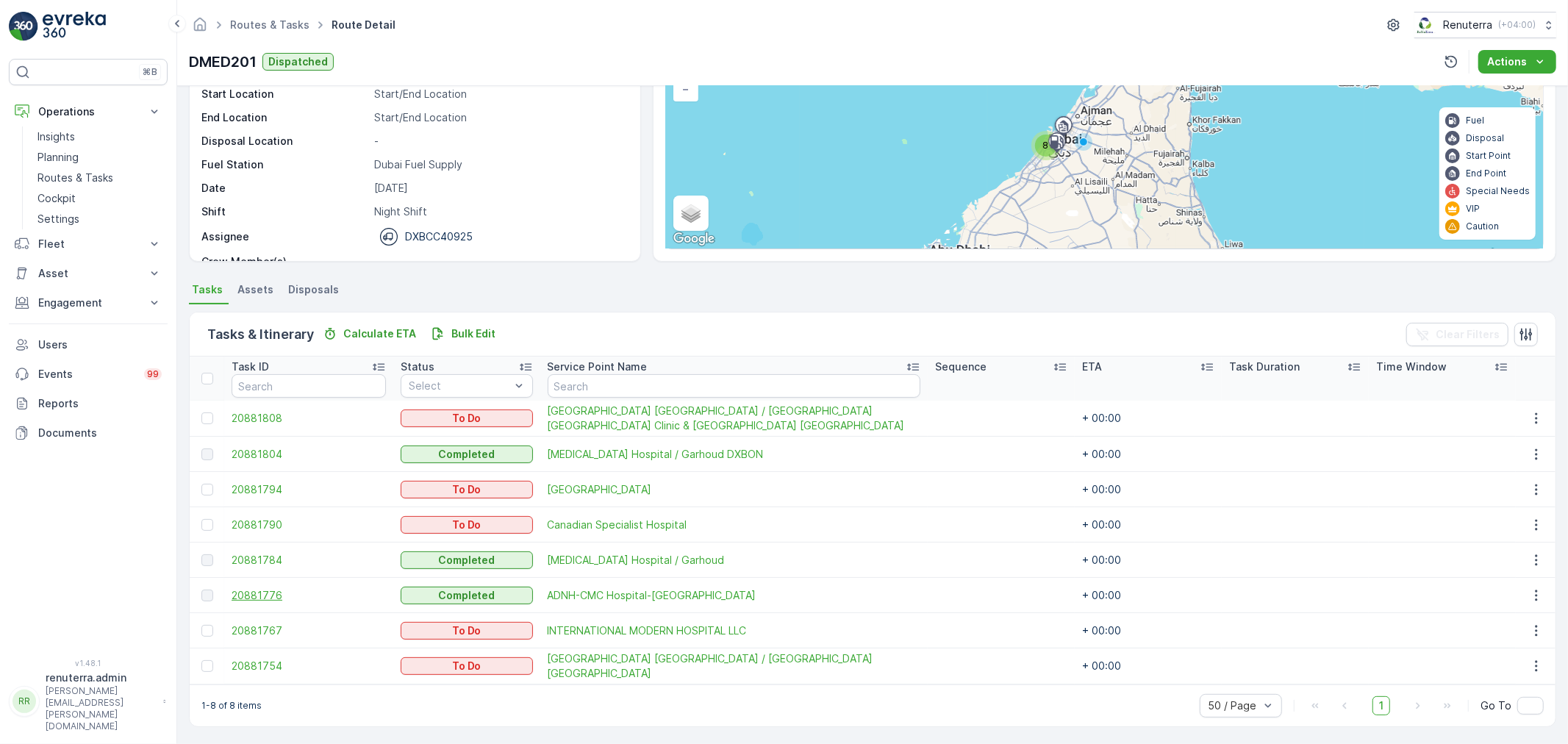
click at [271, 596] on span "20881776" at bounding box center [308, 595] width 154 height 15
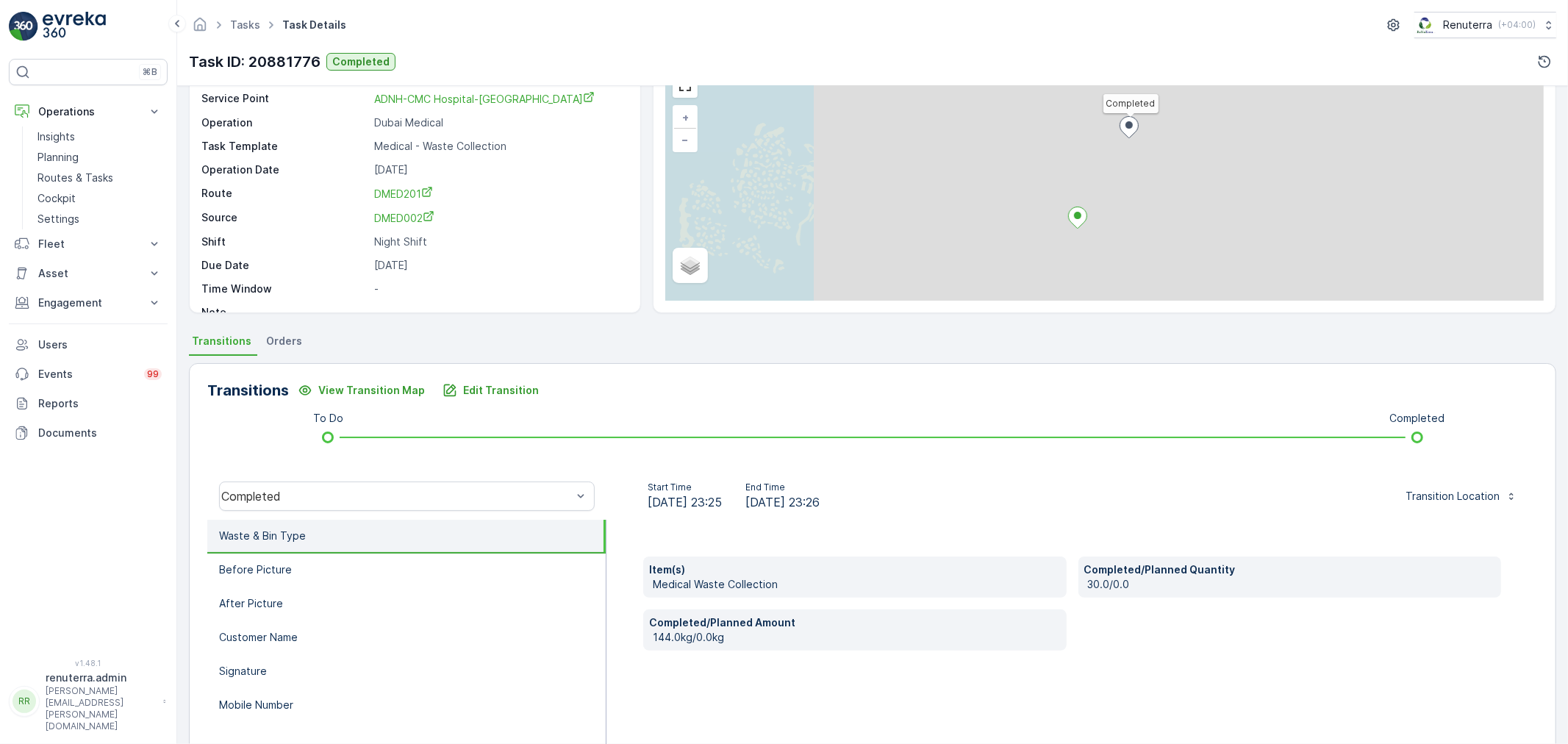
scroll to position [82, 0]
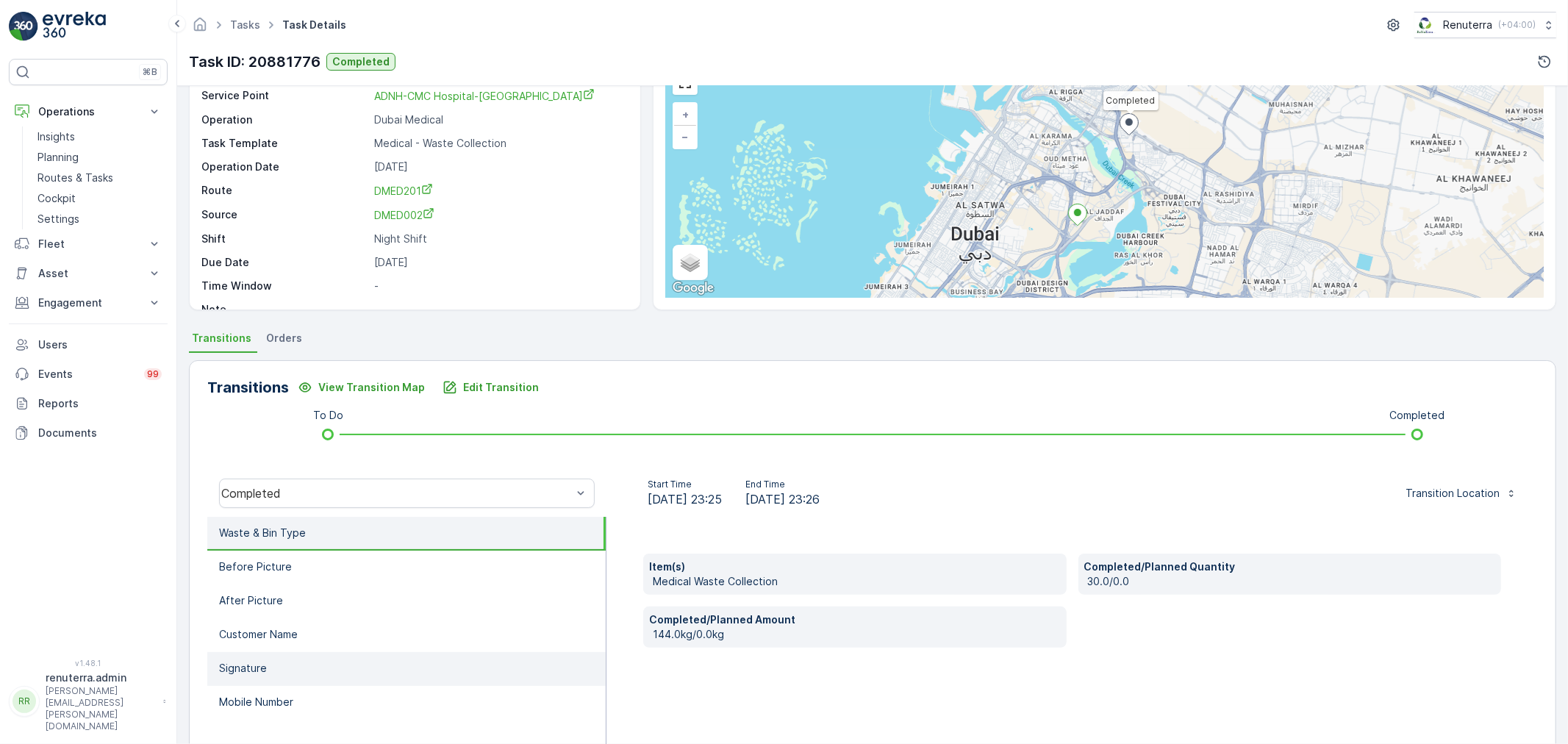
click at [252, 679] on li "Signature" at bounding box center [407, 669] width 399 height 34
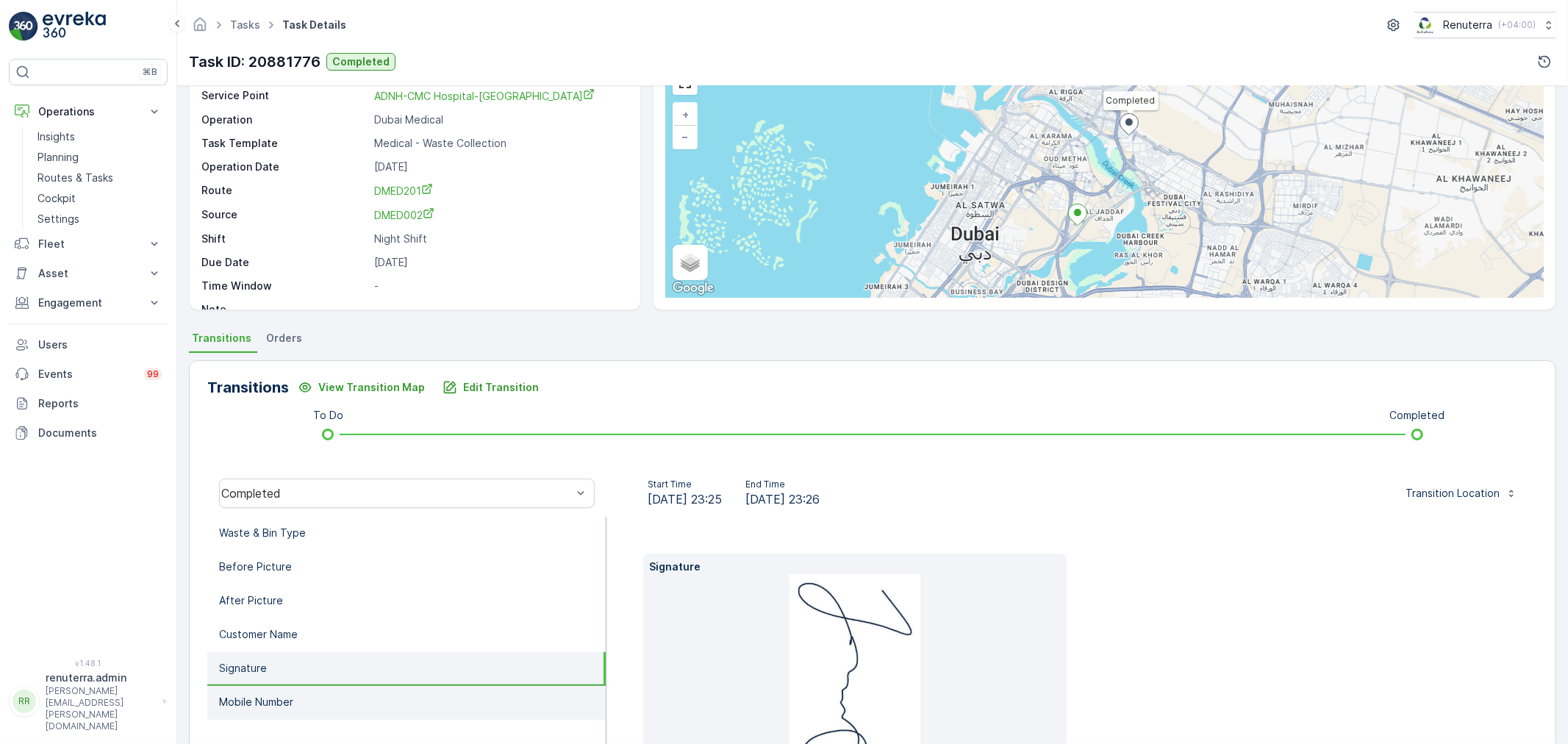
click at [259, 695] on p "Mobile Number" at bounding box center [256, 702] width 74 height 15
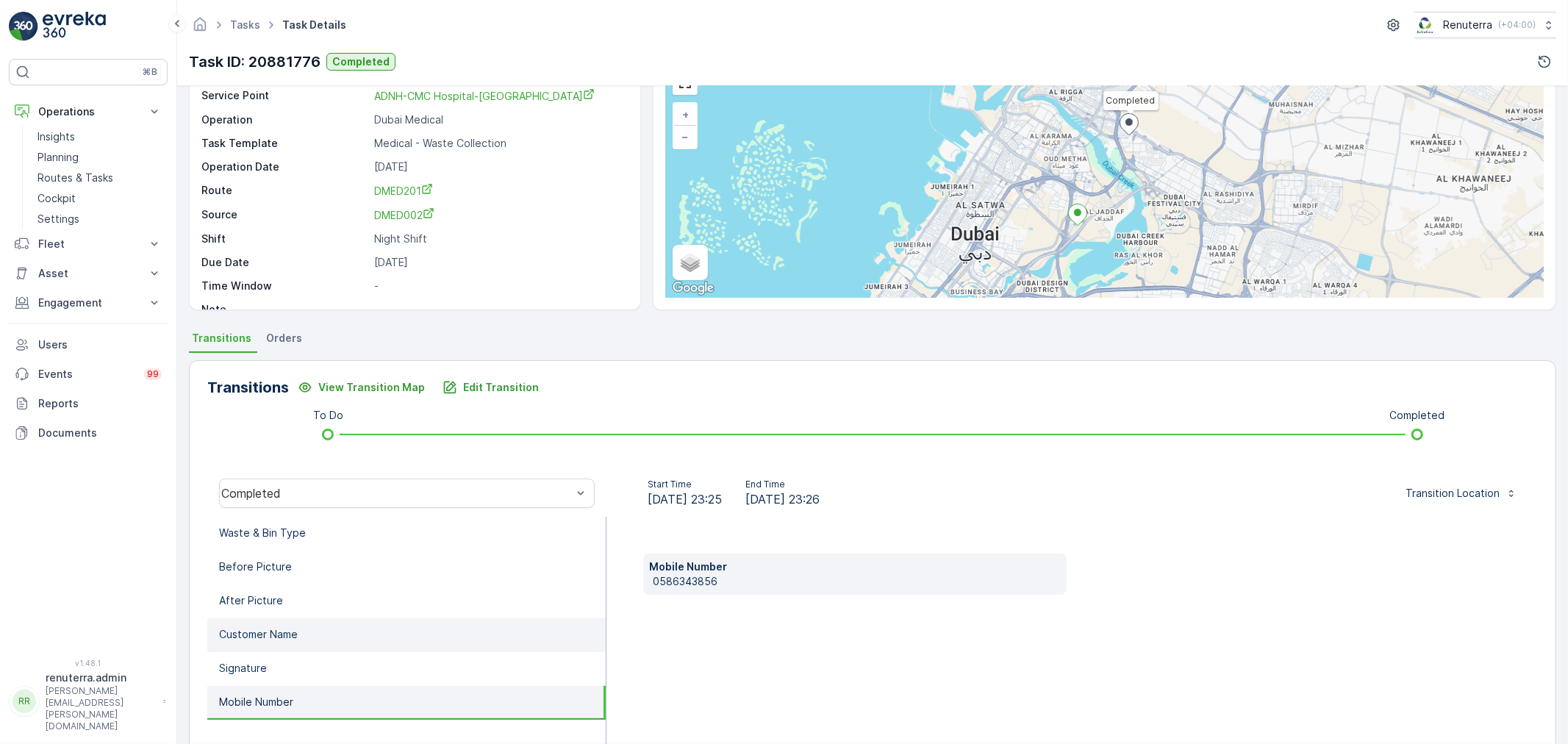
click at [271, 621] on li "Customer Name" at bounding box center [407, 635] width 399 height 34
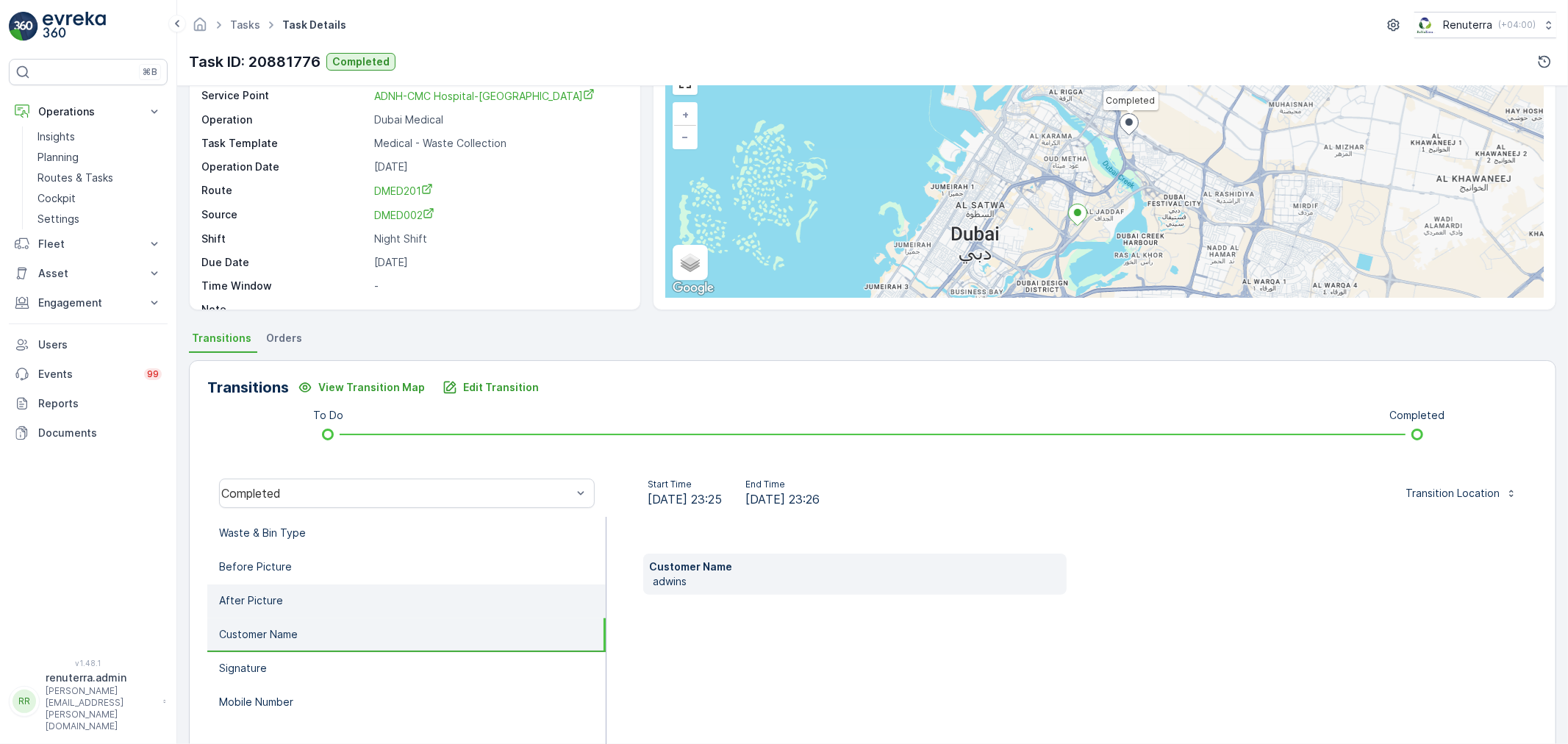
click at [290, 587] on li "After Picture" at bounding box center [407, 601] width 399 height 34
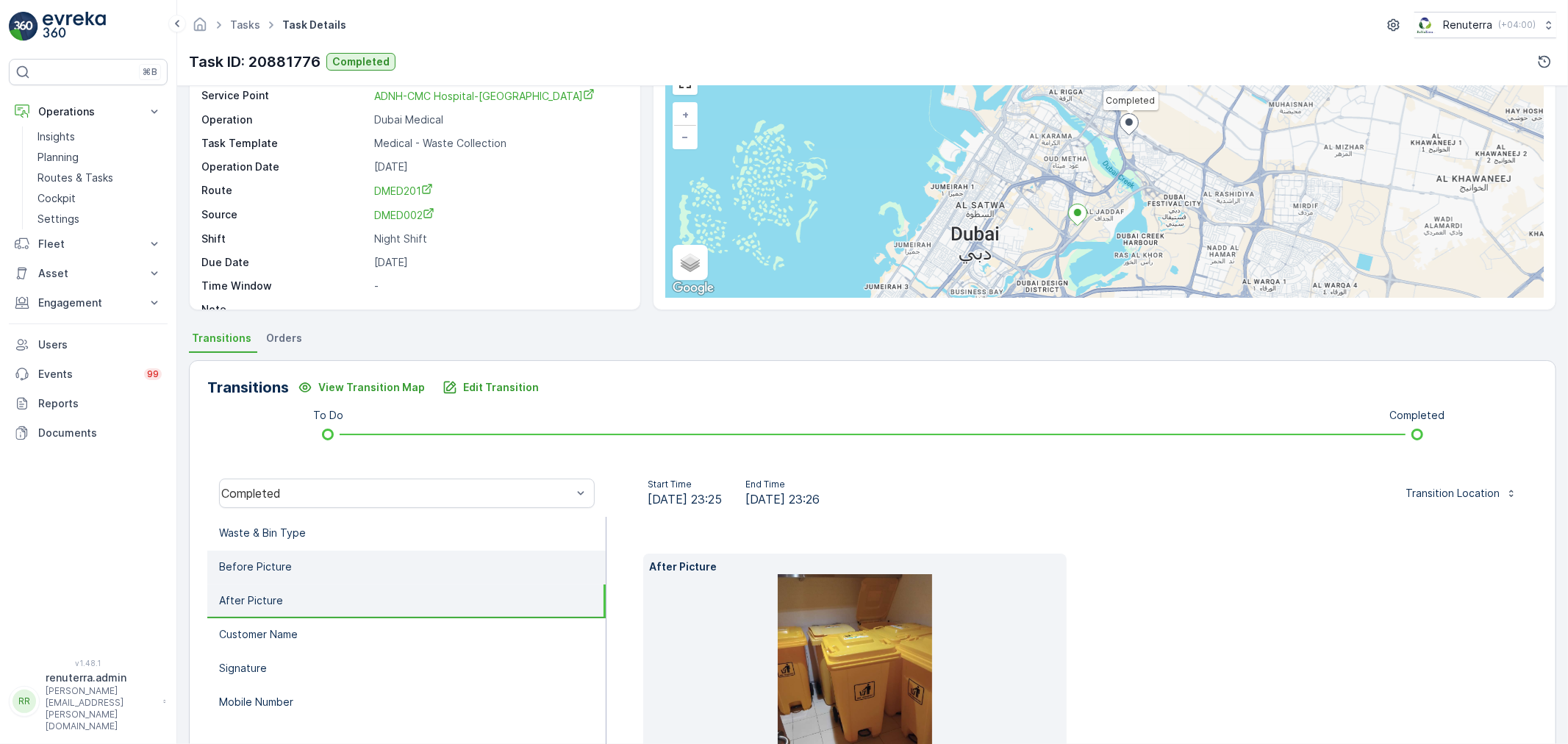
click at [291, 569] on li "Before Picture" at bounding box center [407, 567] width 399 height 34
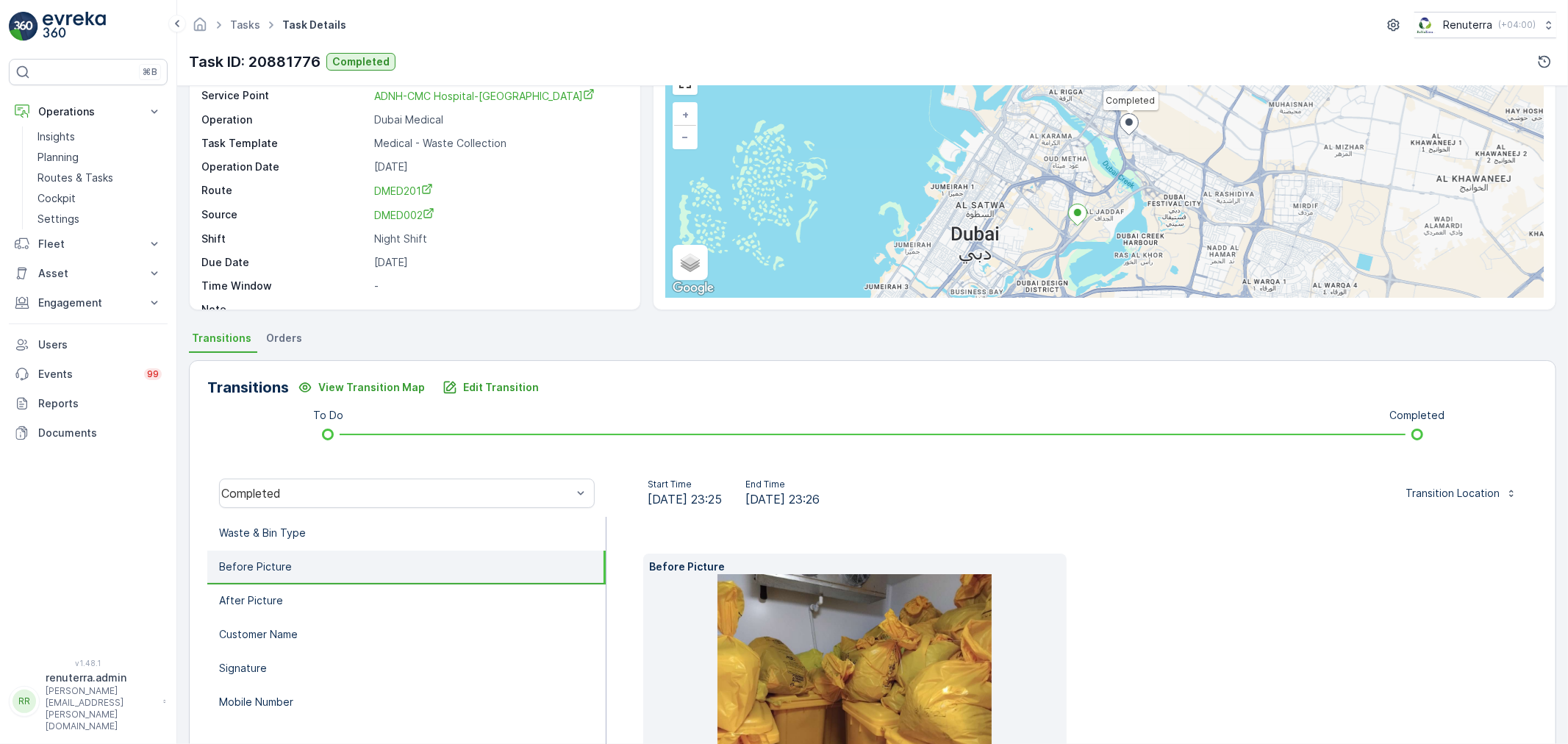
click at [292, 551] on li "Before Picture" at bounding box center [407, 567] width 399 height 34
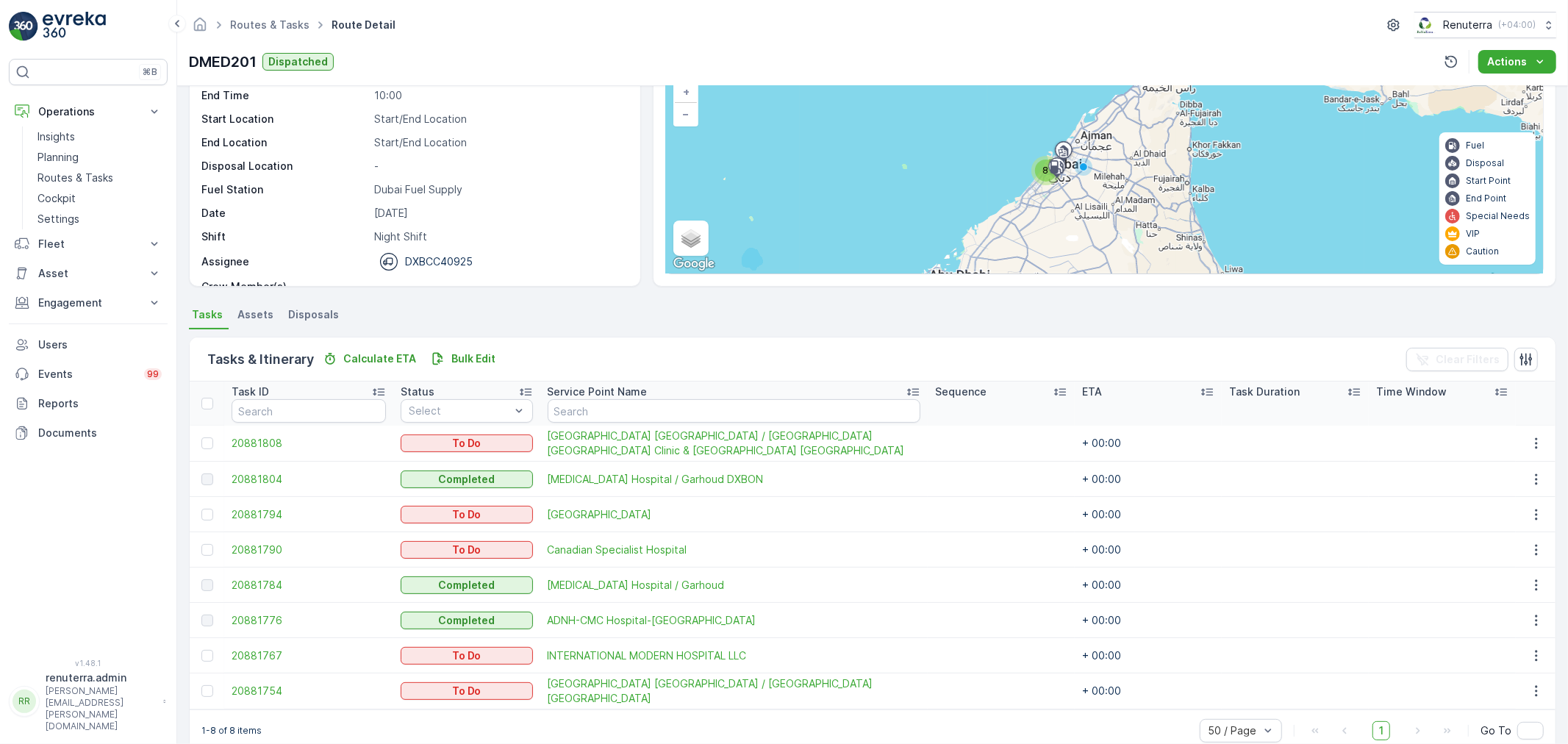
scroll to position [130, 0]
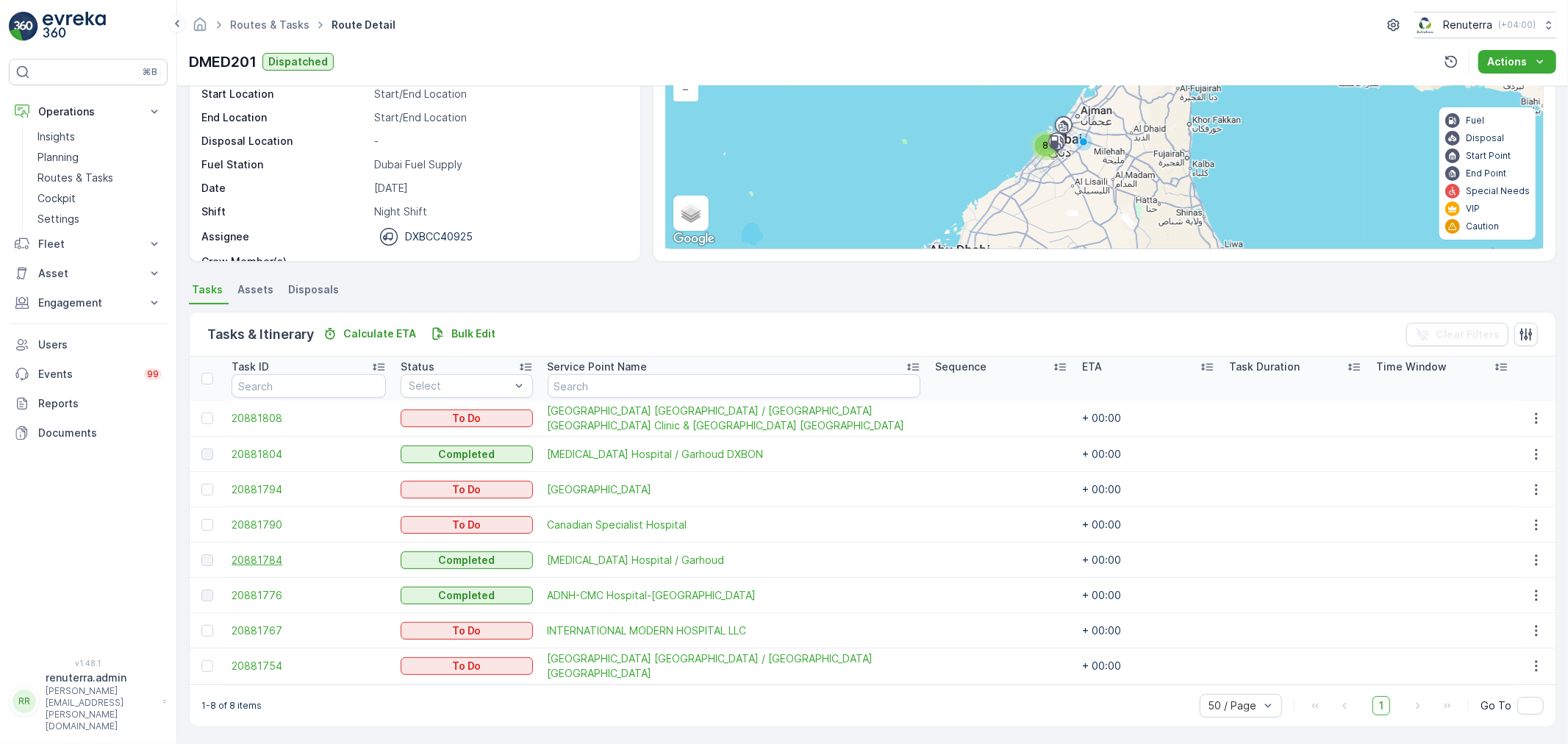
click at [271, 553] on span "20881784" at bounding box center [308, 560] width 154 height 15
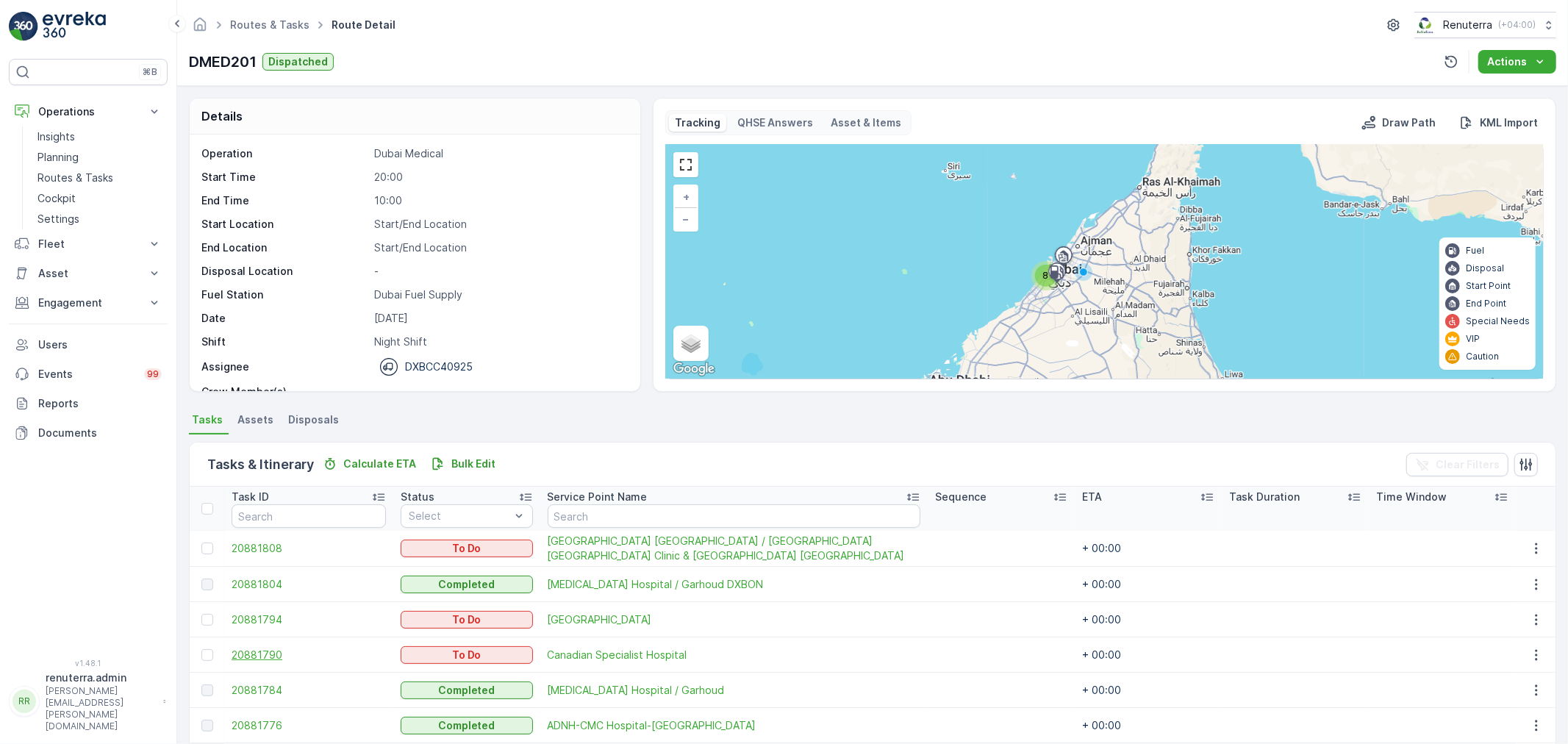
click at [257, 658] on span "20881790" at bounding box center [308, 655] width 154 height 15
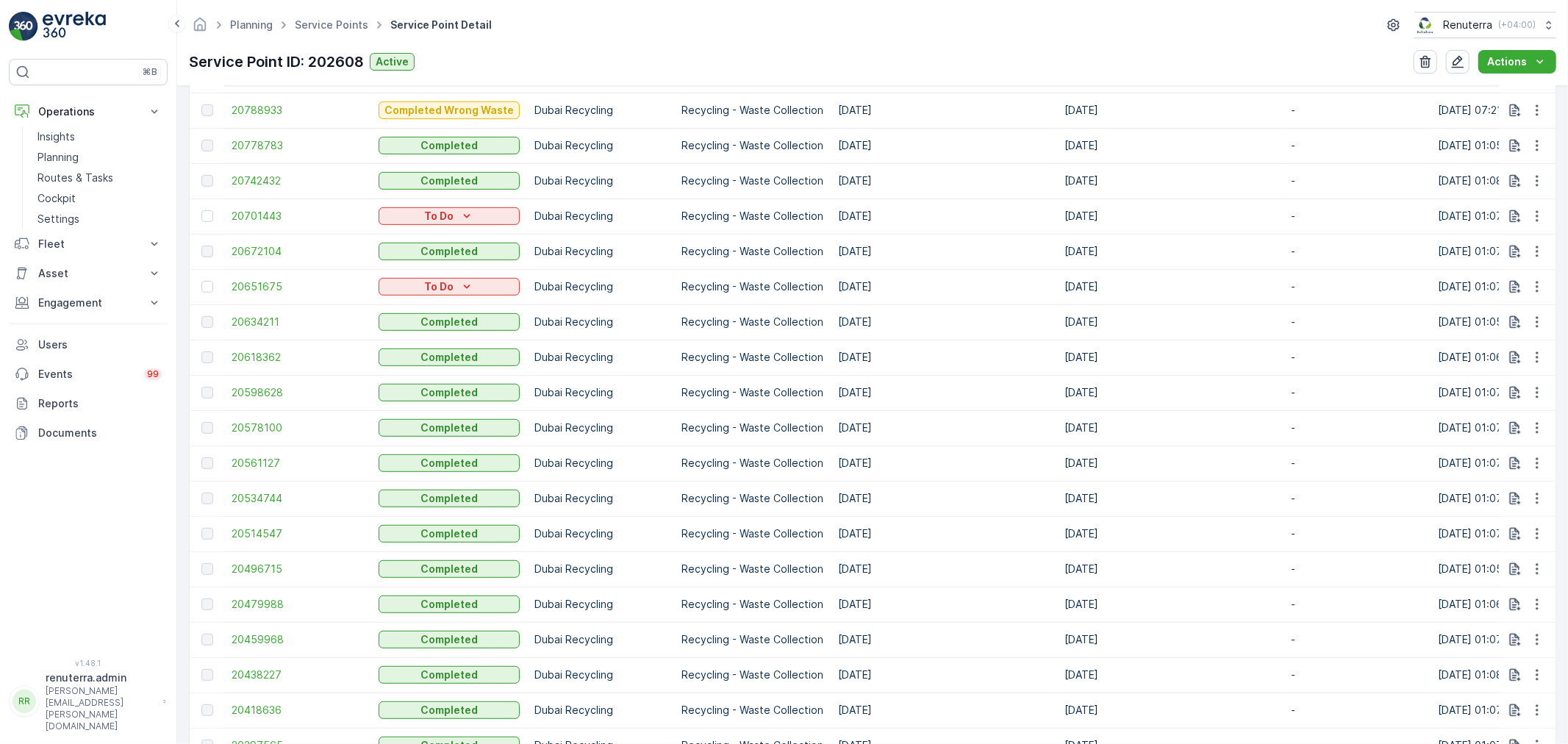
scroll to position [980, 0]
drag, startPoint x: 371, startPoint y: 25, endPoint x: 336, endPoint y: 23, distance: 35.1
click at [371, 25] on icon at bounding box center [379, 24] width 17 height 17
click at [335, 22] on link "Service Points" at bounding box center [332, 24] width 73 height 12
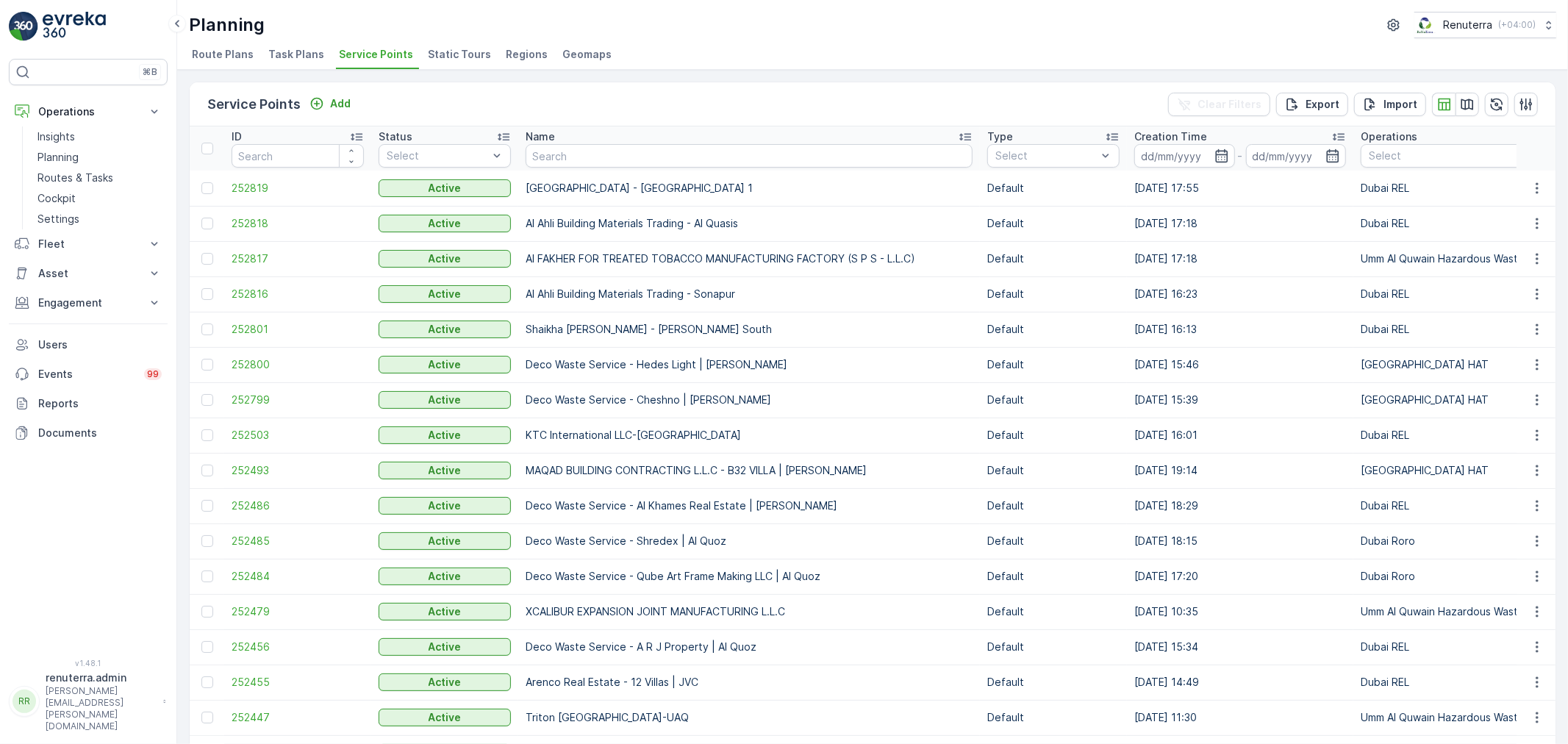
click at [554, 163] on input "text" at bounding box center [749, 155] width 447 height 24
type input "fold"
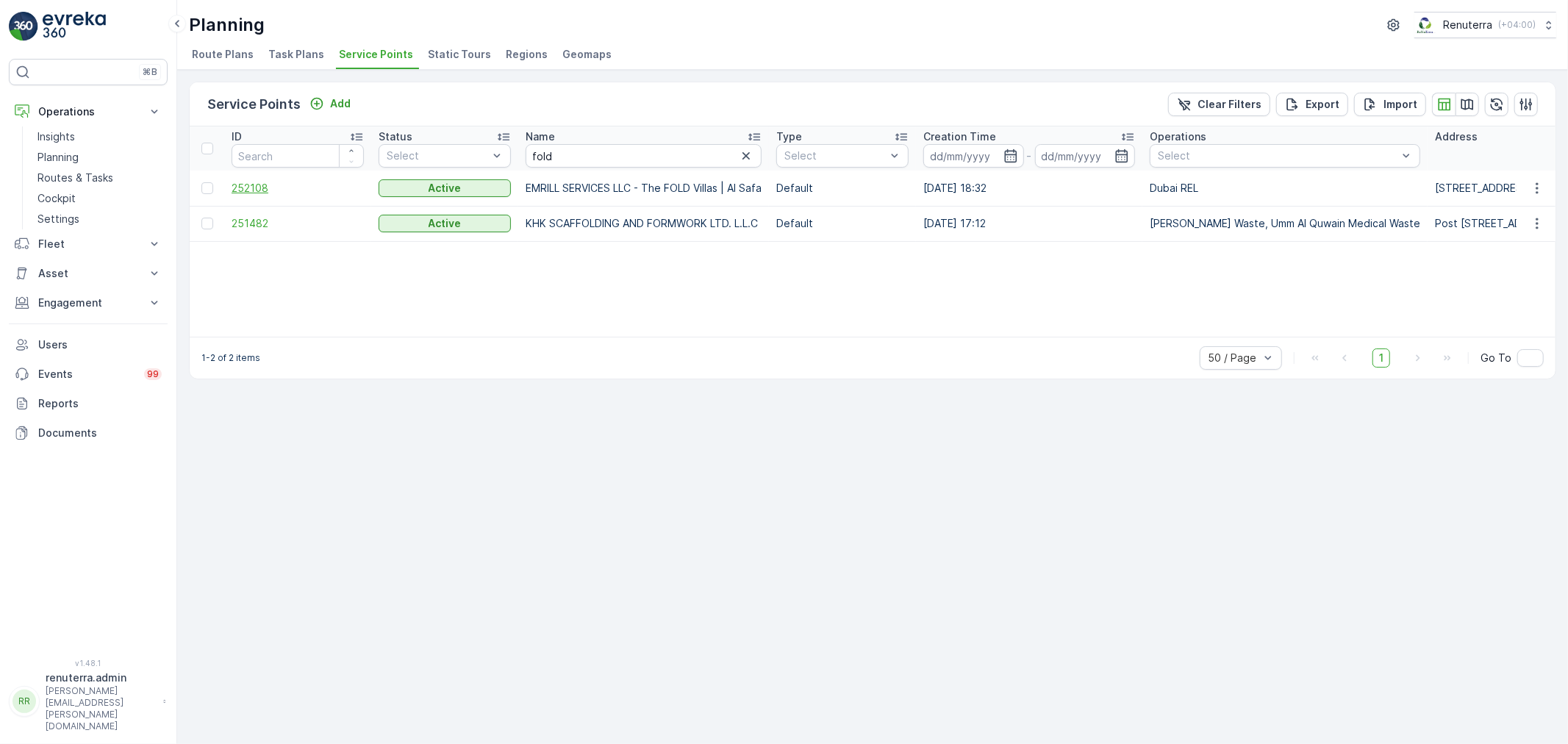
click at [254, 191] on span "252108" at bounding box center [298, 188] width 132 height 15
click at [259, 186] on span "252108" at bounding box center [298, 188] width 132 height 15
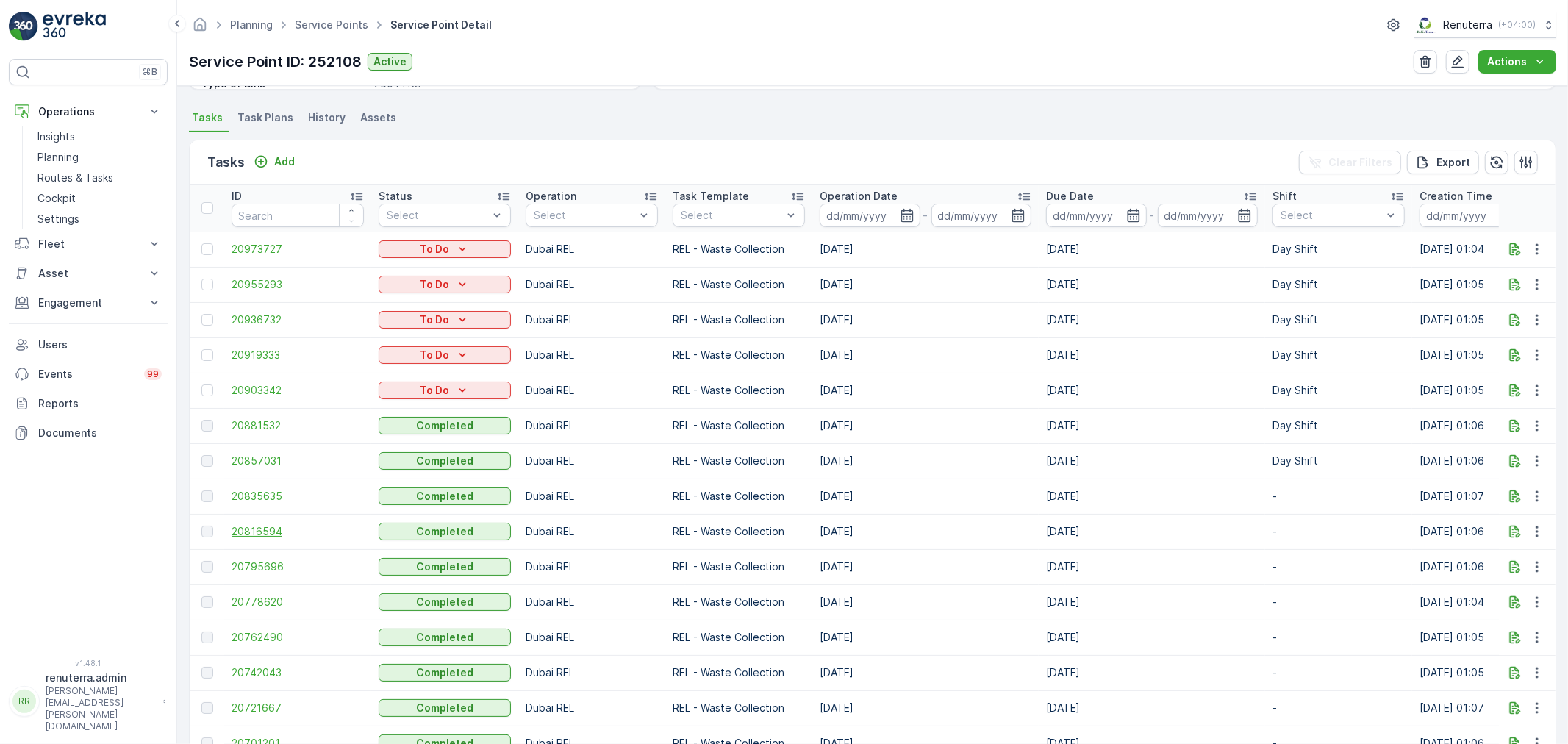
scroll to position [409, 0]
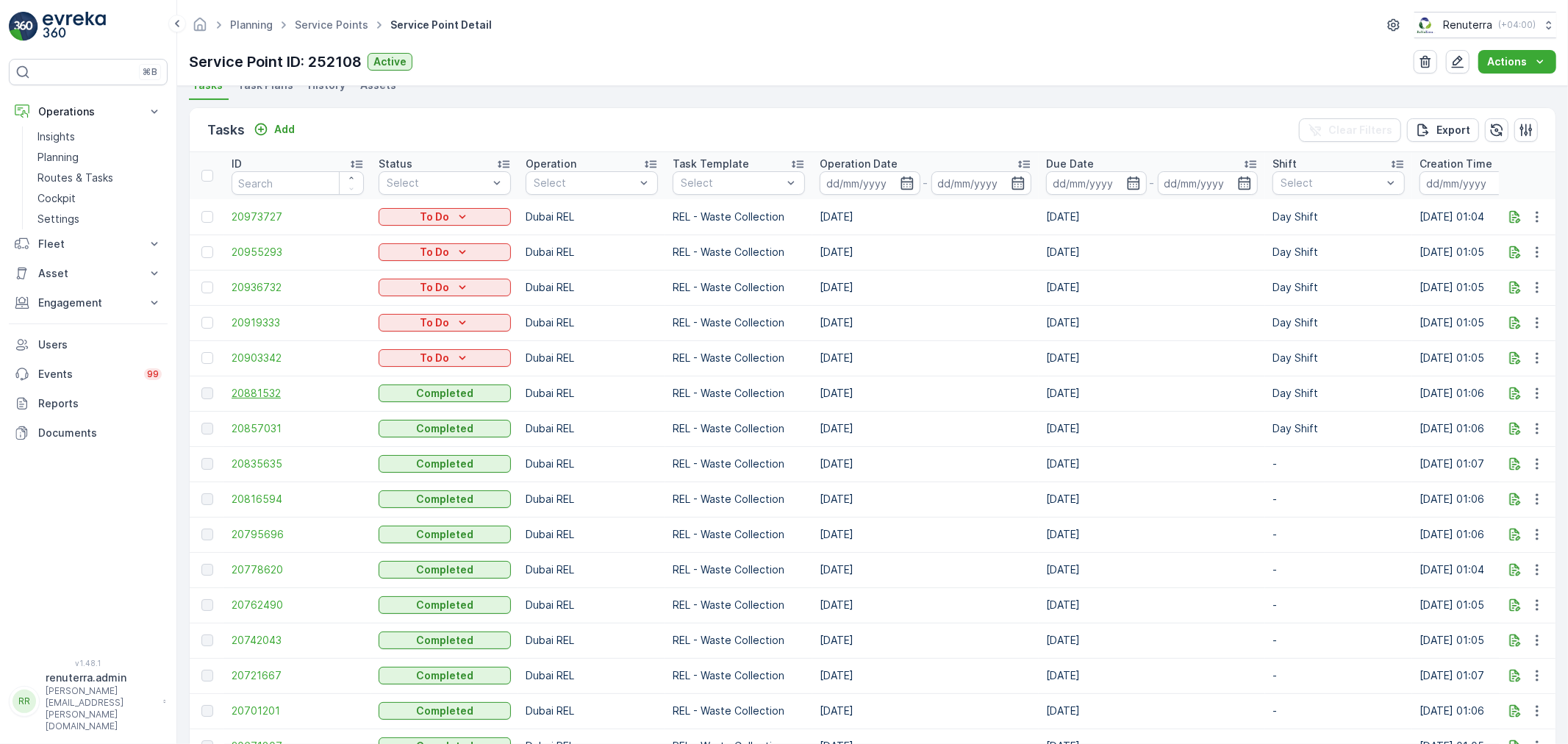
click at [261, 397] on span "20881532" at bounding box center [298, 393] width 132 height 15
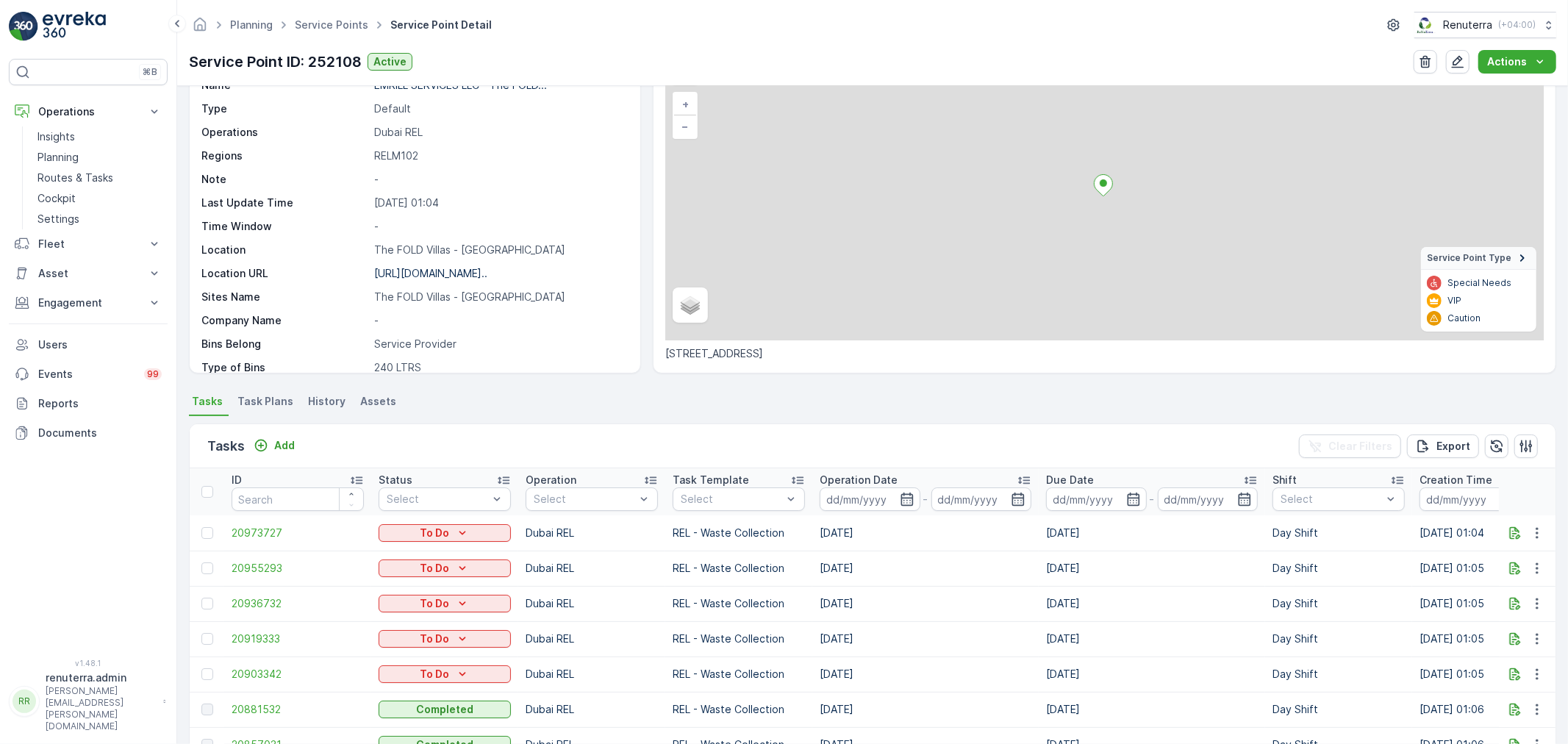
scroll to position [82, 0]
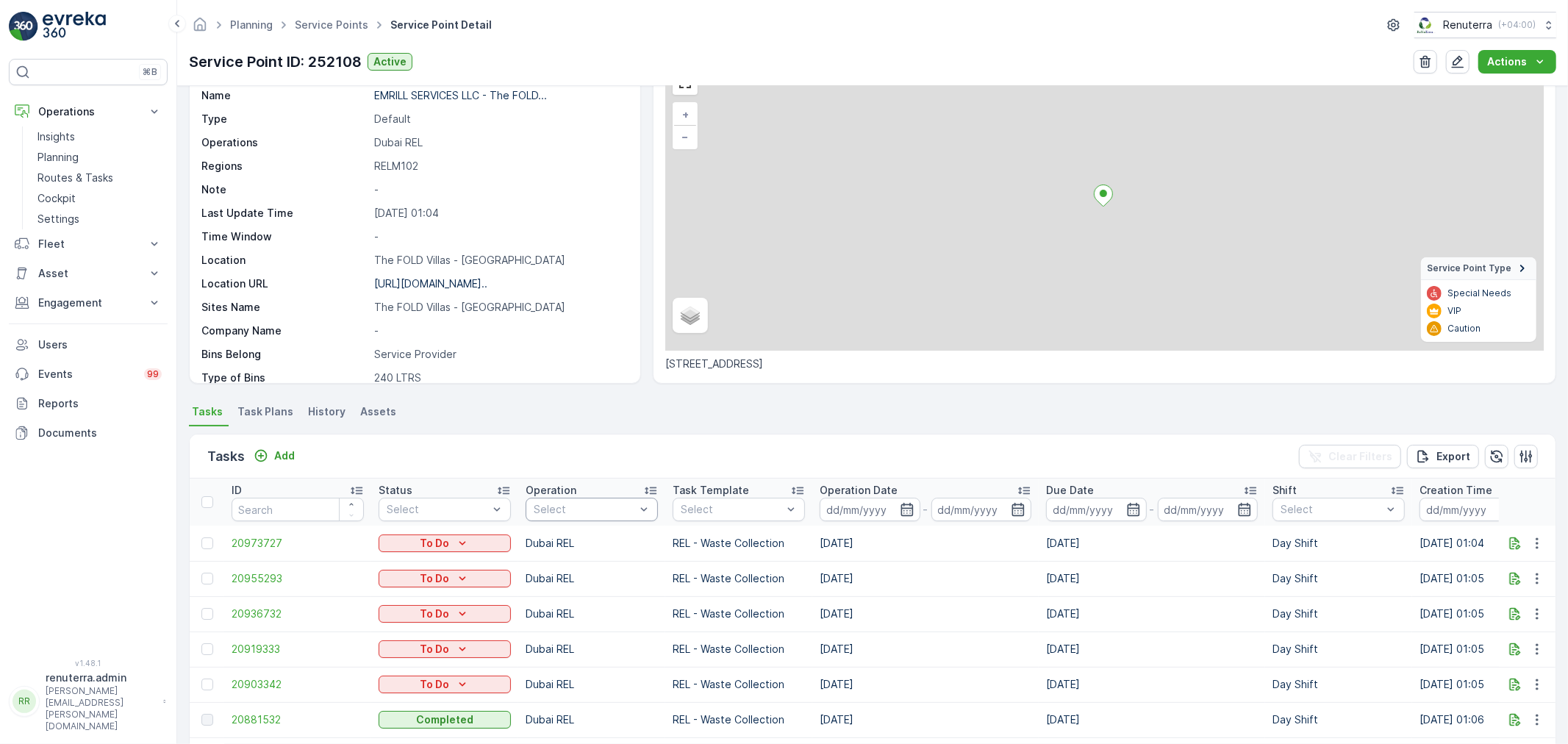
click at [582, 508] on div at bounding box center [584, 510] width 104 height 12
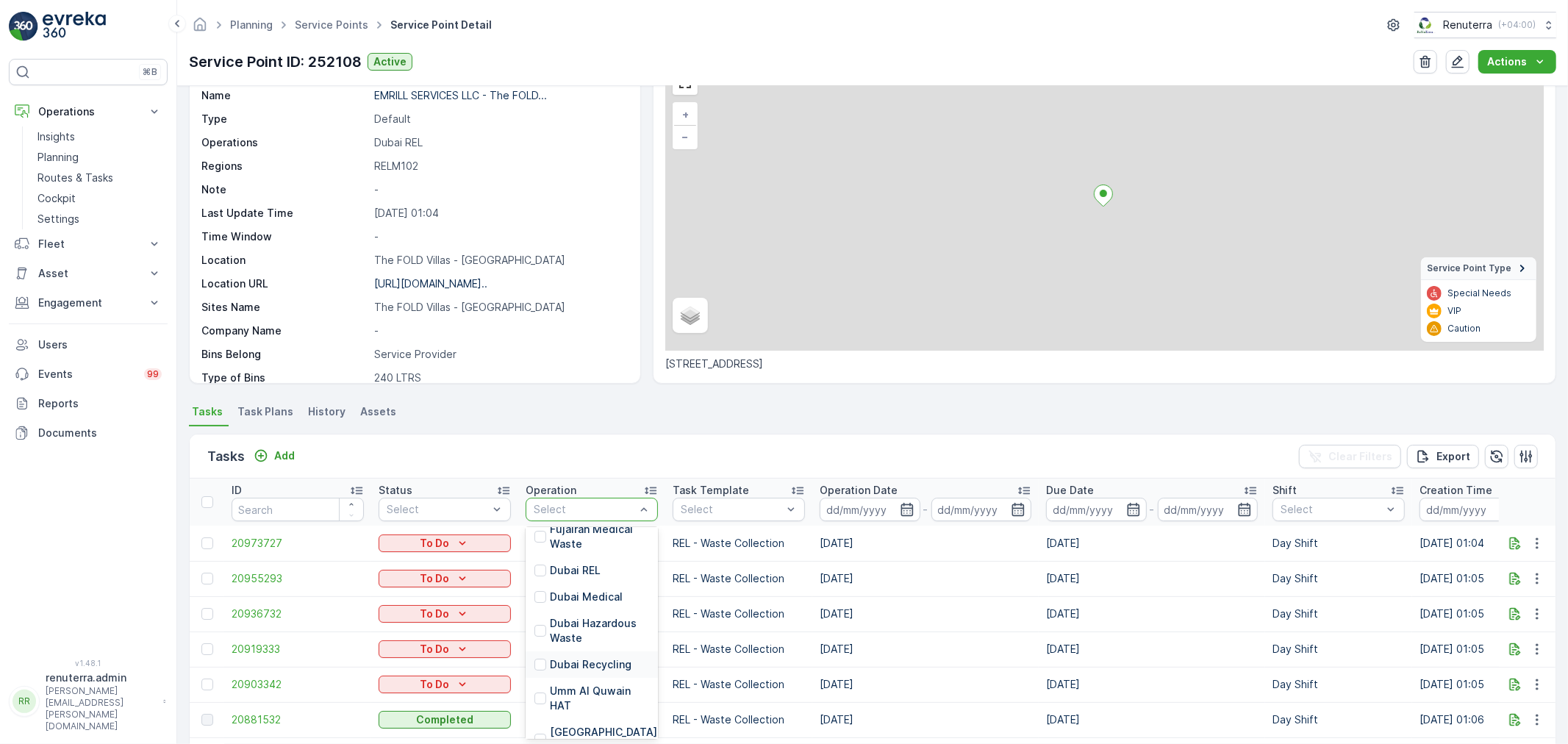
click at [602, 658] on p "Dubai Recycling" at bounding box center [590, 665] width 82 height 15
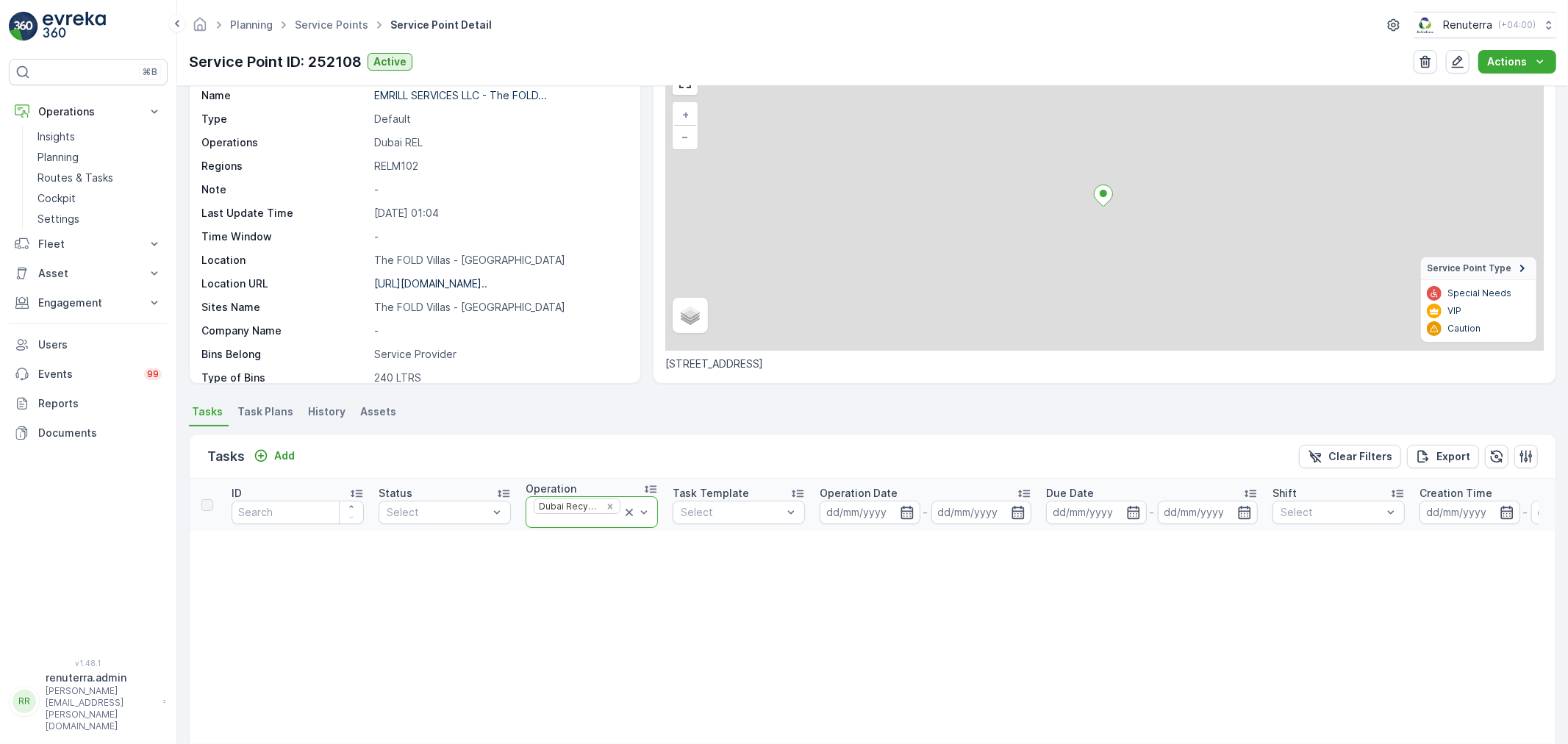
click at [629, 517] on icon at bounding box center [629, 512] width 15 height 15
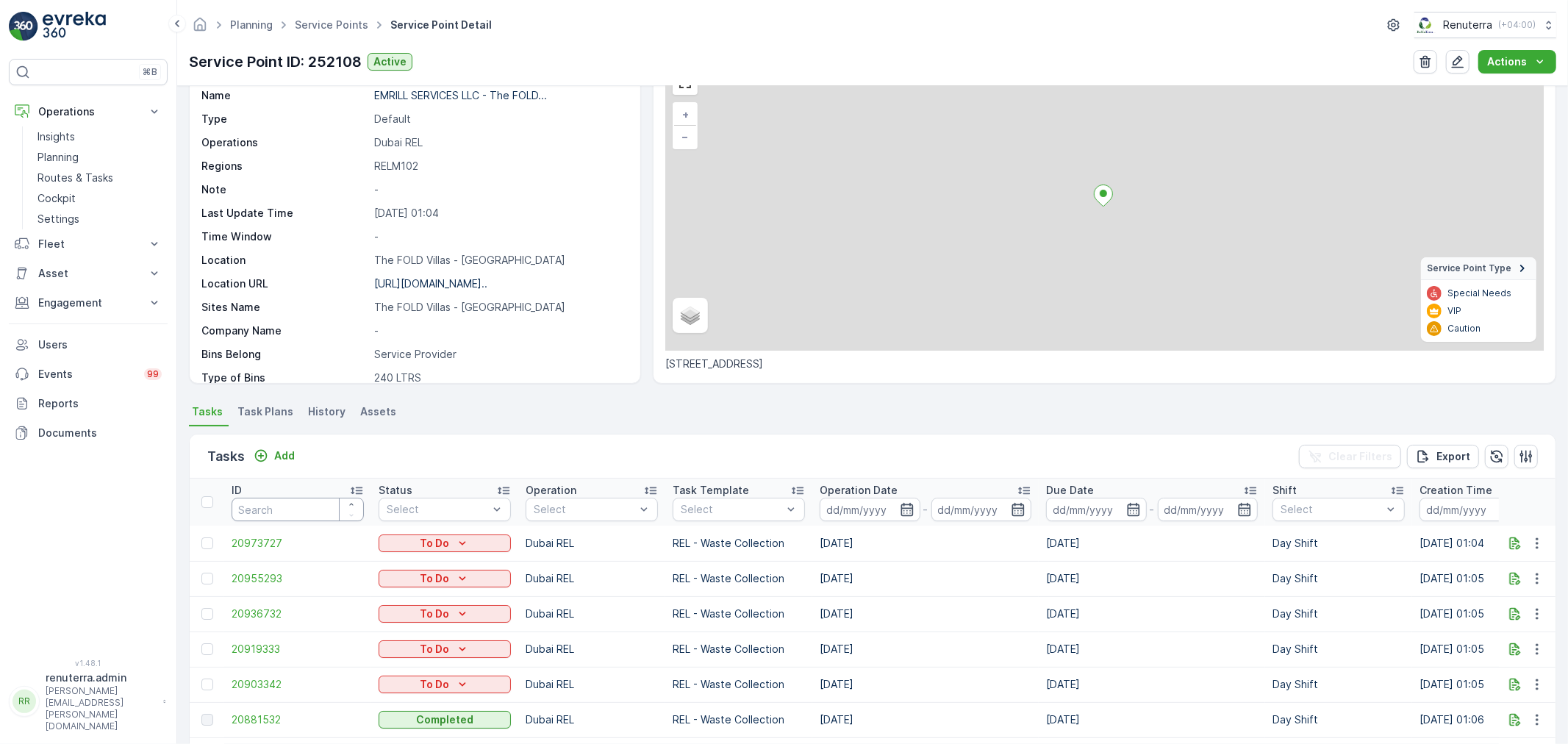
click at [449, 440] on div "Tasks Add Clear Filters Export" at bounding box center [872, 457] width 1366 height 44
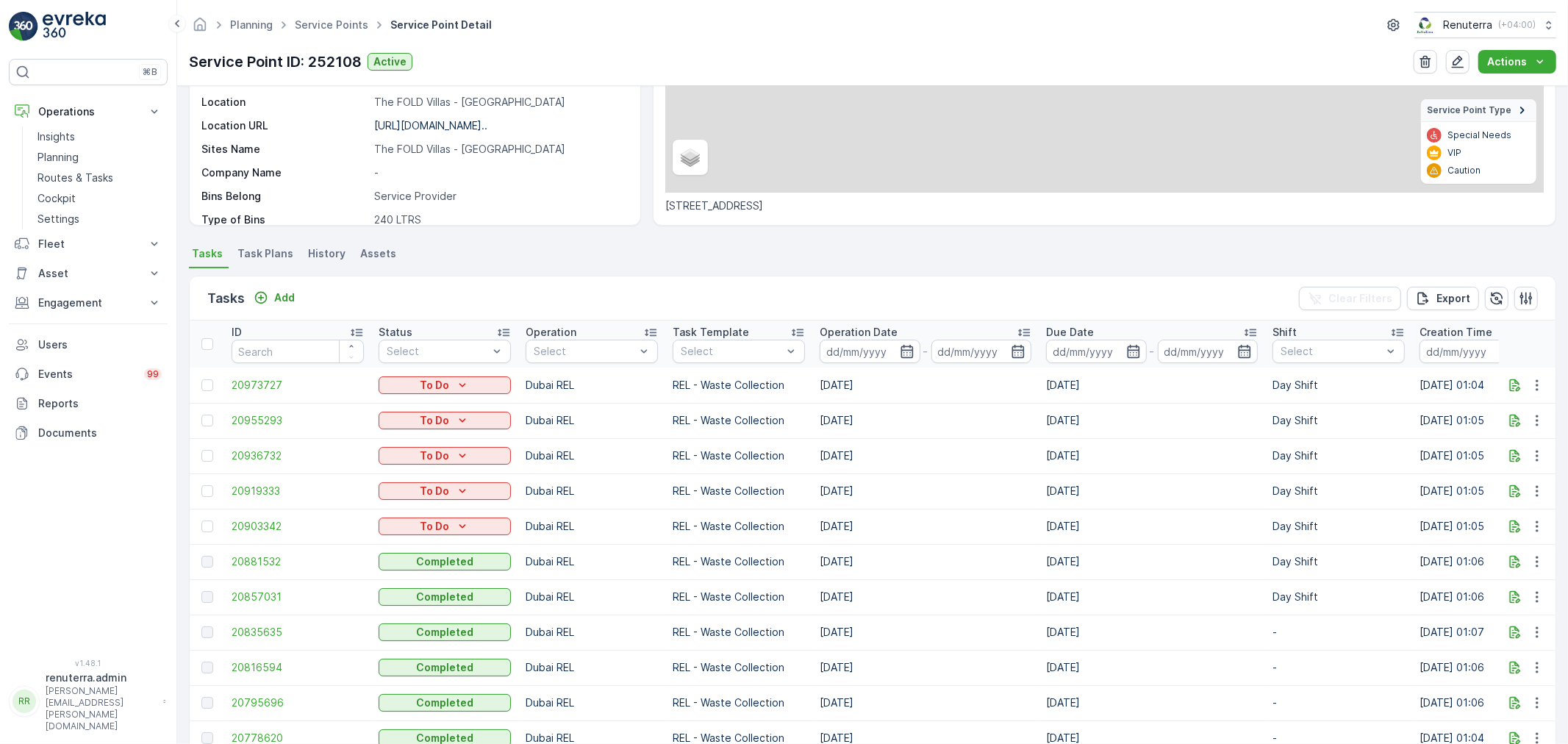
scroll to position [245, 0]
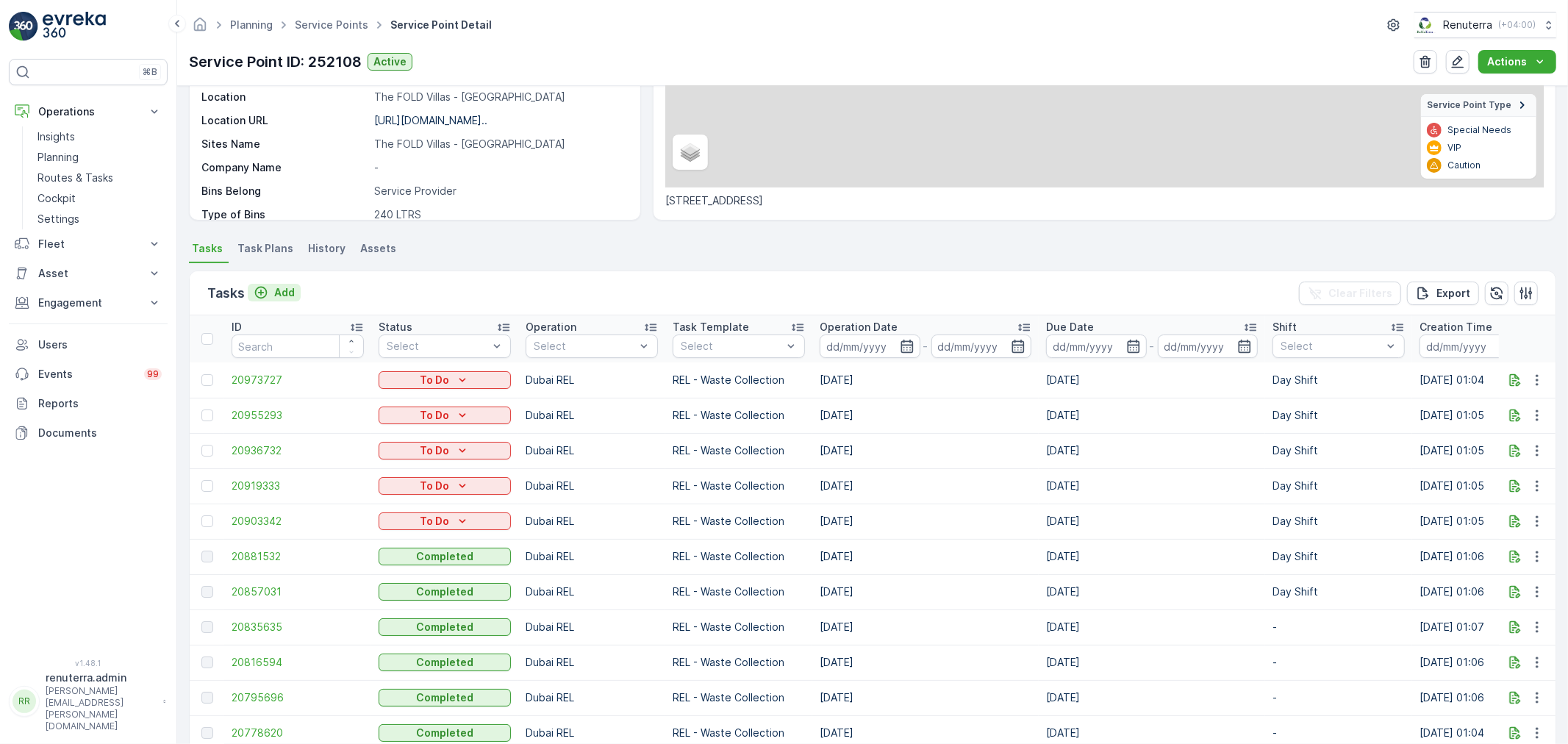
click at [290, 287] on p "Add" at bounding box center [285, 293] width 21 height 15
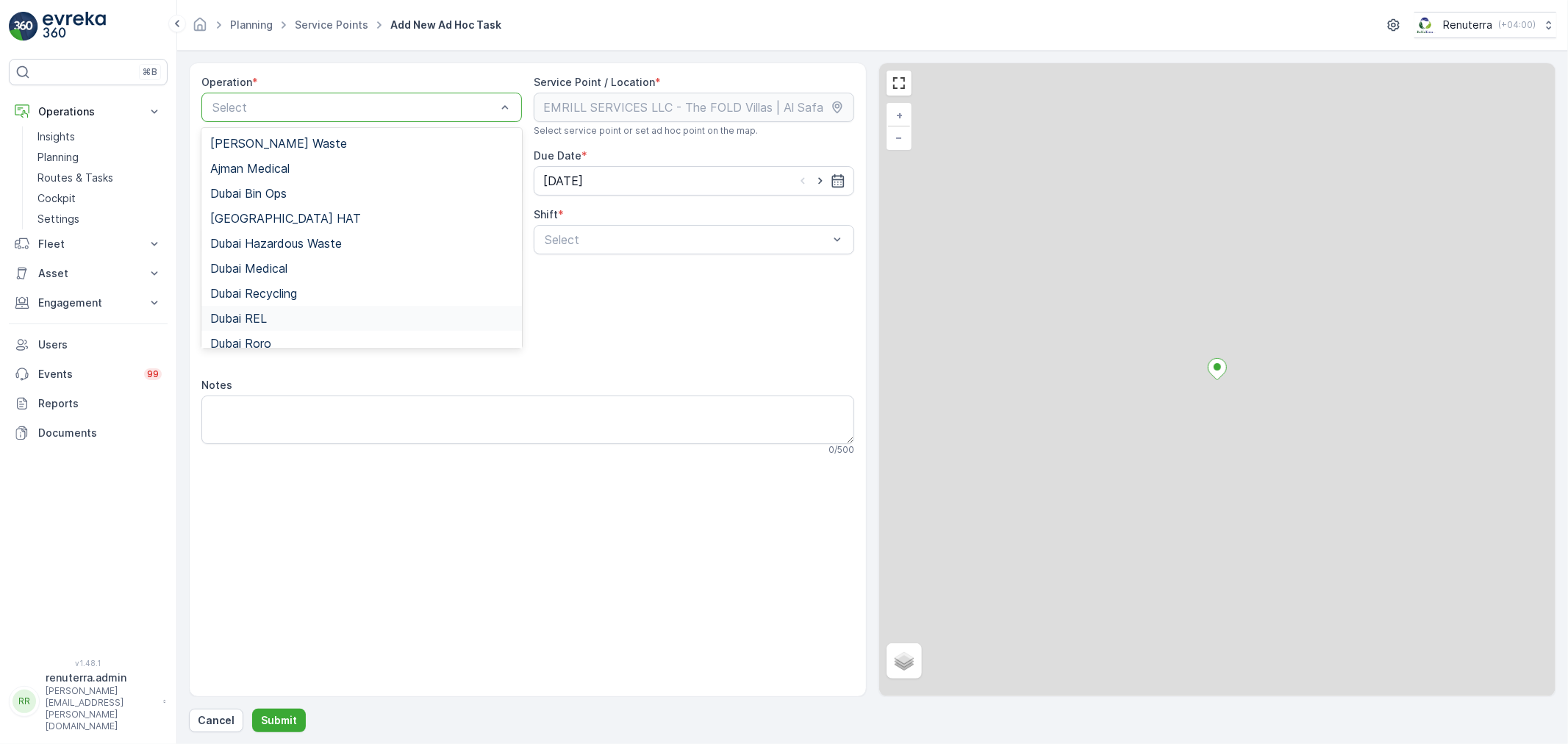
click at [289, 317] on div "Dubai REL" at bounding box center [361, 318] width 303 height 13
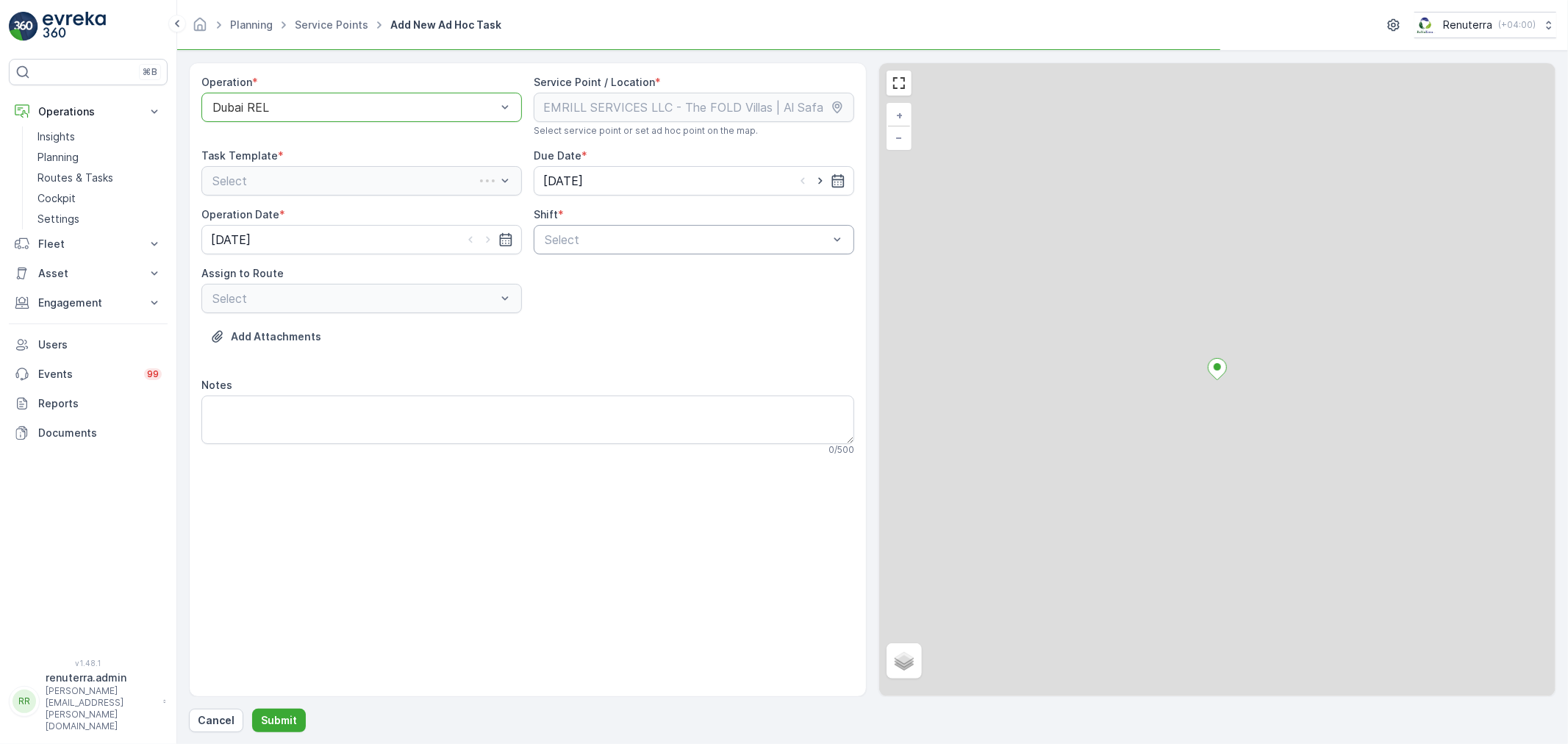
click at [605, 245] on div at bounding box center [686, 240] width 286 height 13
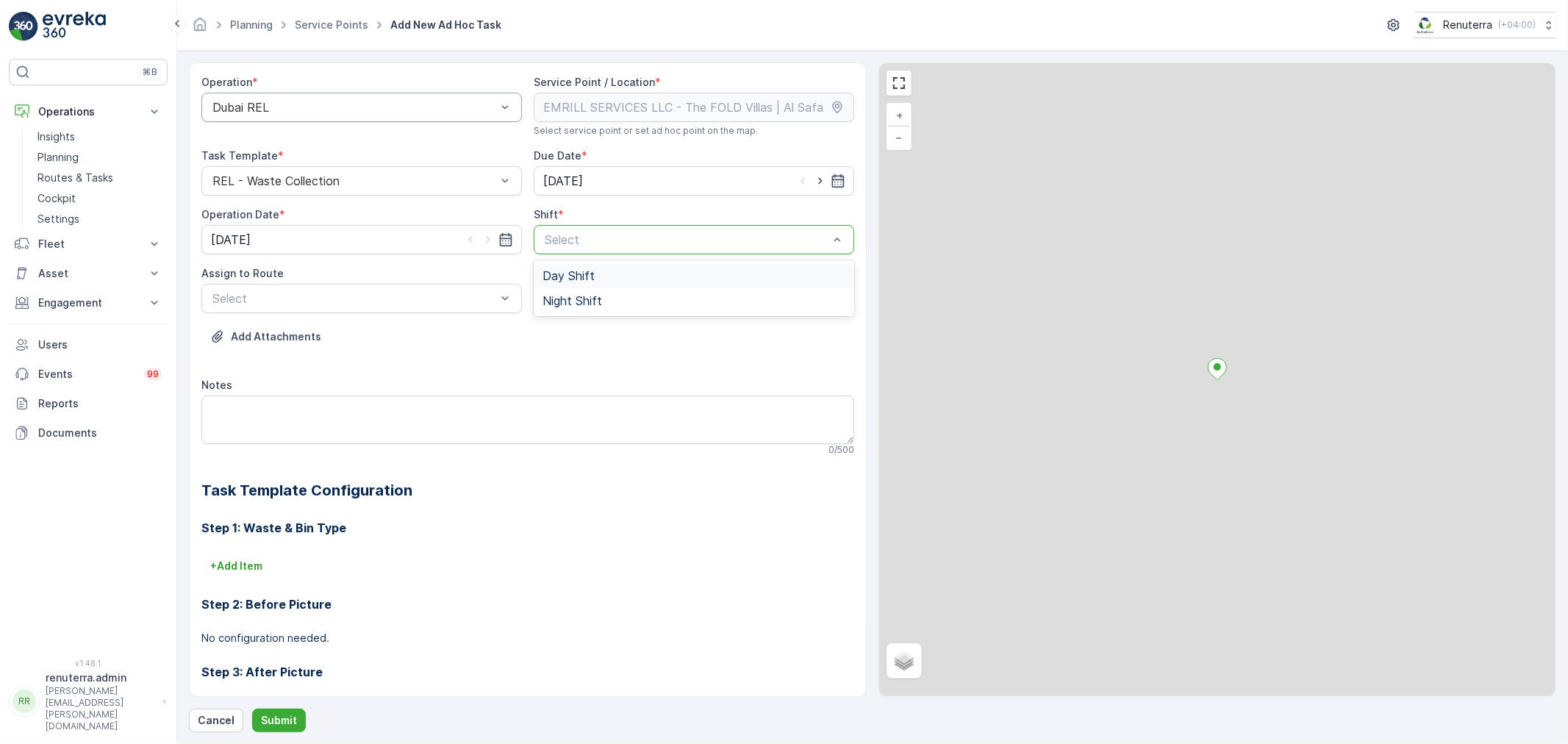
drag, startPoint x: 614, startPoint y: 266, endPoint x: 589, endPoint y: 278, distance: 27.7
click at [612, 266] on div "Day Shift" at bounding box center [694, 275] width 320 height 25
click at [313, 301] on div at bounding box center [353, 298] width 286 height 13
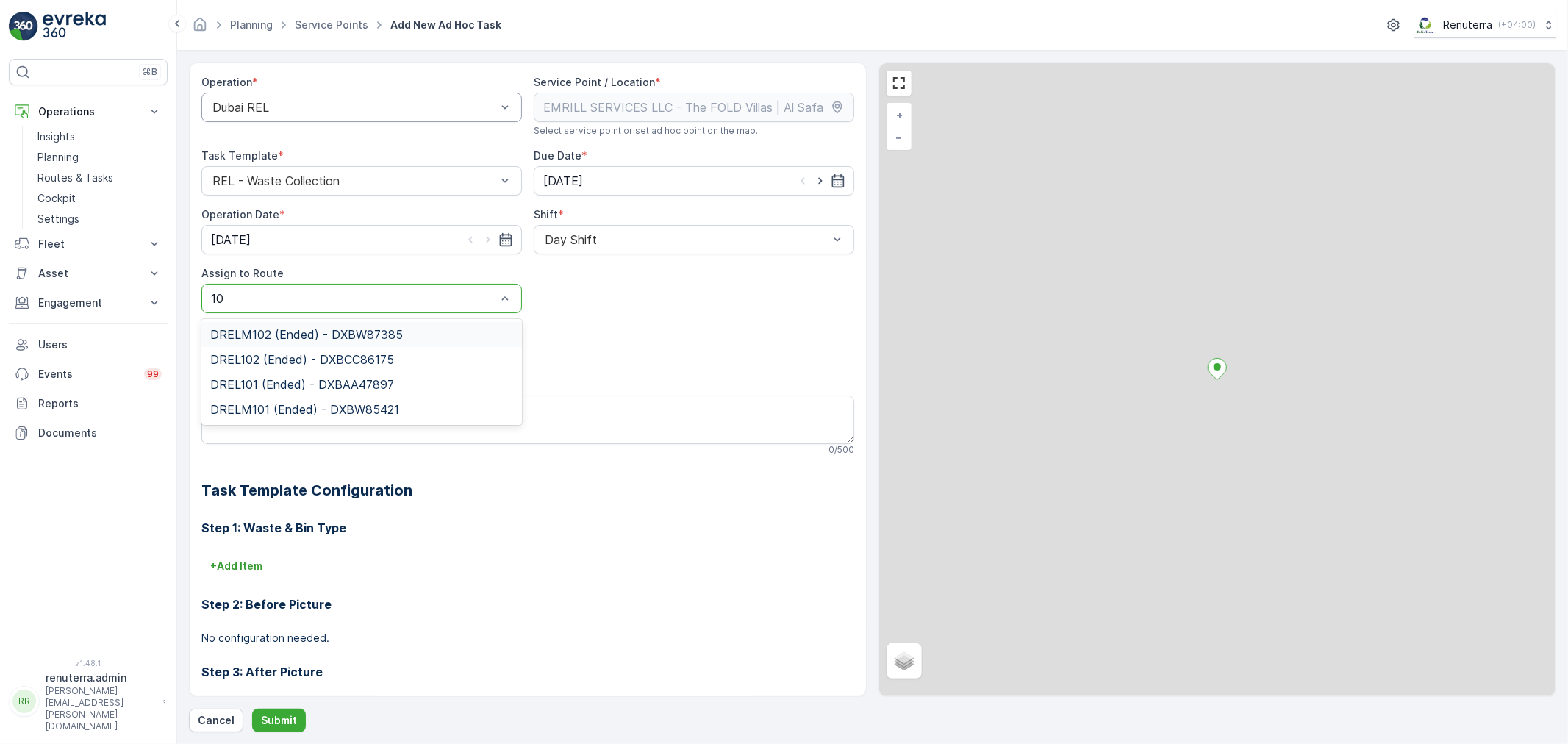
type input "102"
click at [298, 325] on div "DRELM102 (Ended) - DXBW87385" at bounding box center [361, 335] width 320 height 25
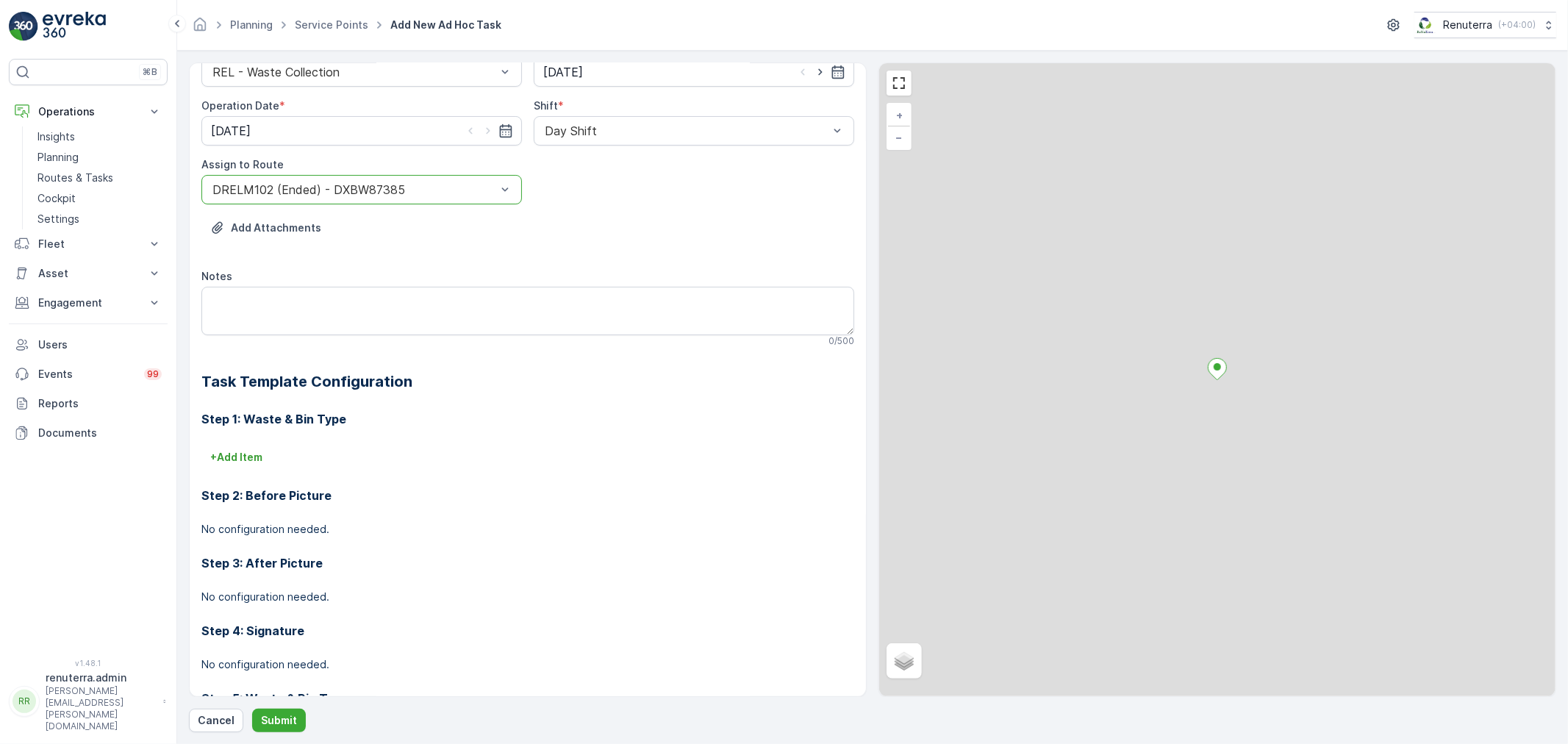
scroll to position [82, 0]
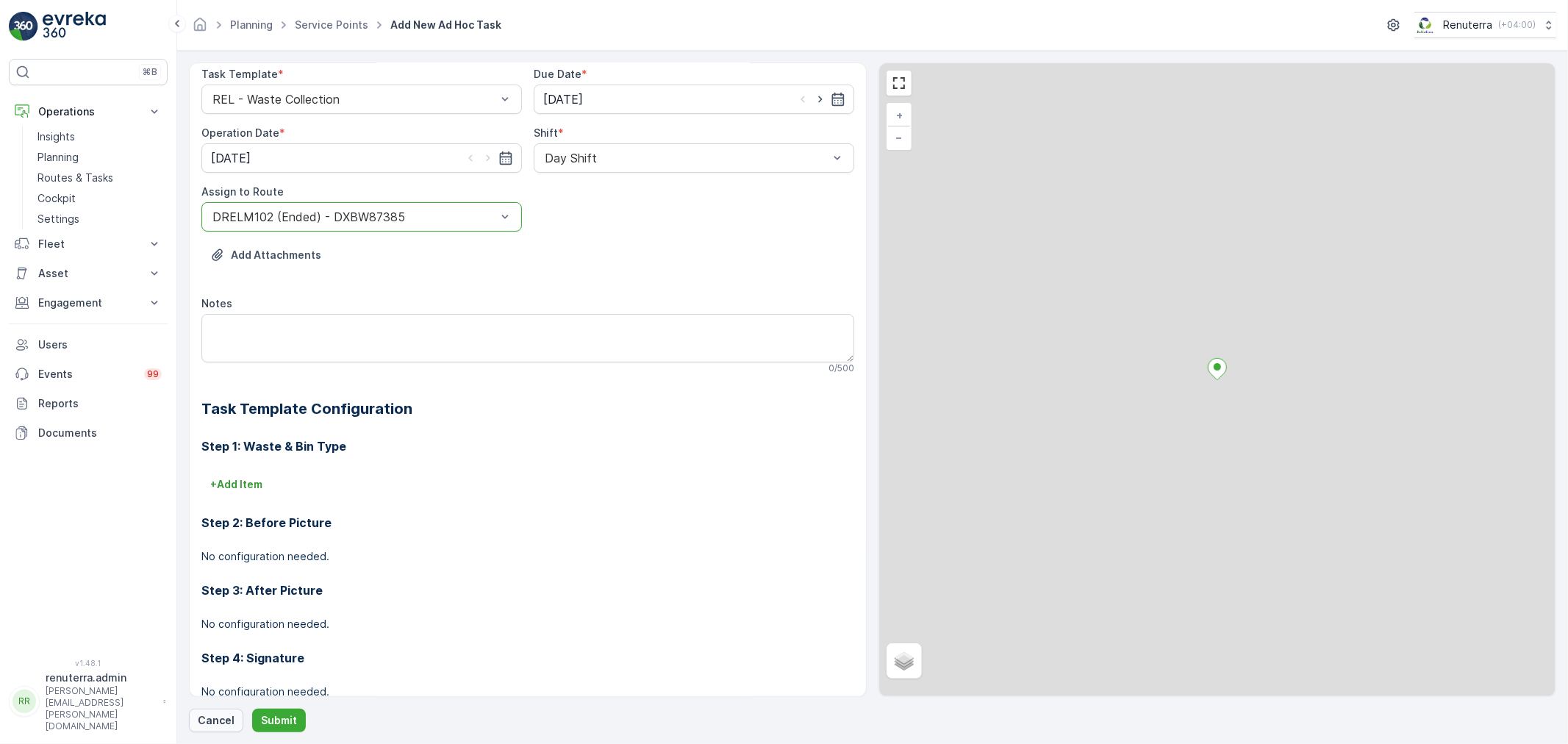
click at [215, 731] on form "Operation * Dubai REL Service Point / Location * Select service point or set ad…" at bounding box center [871, 397] width 1390 height 693
click at [219, 721] on p "Cancel" at bounding box center [216, 720] width 37 height 15
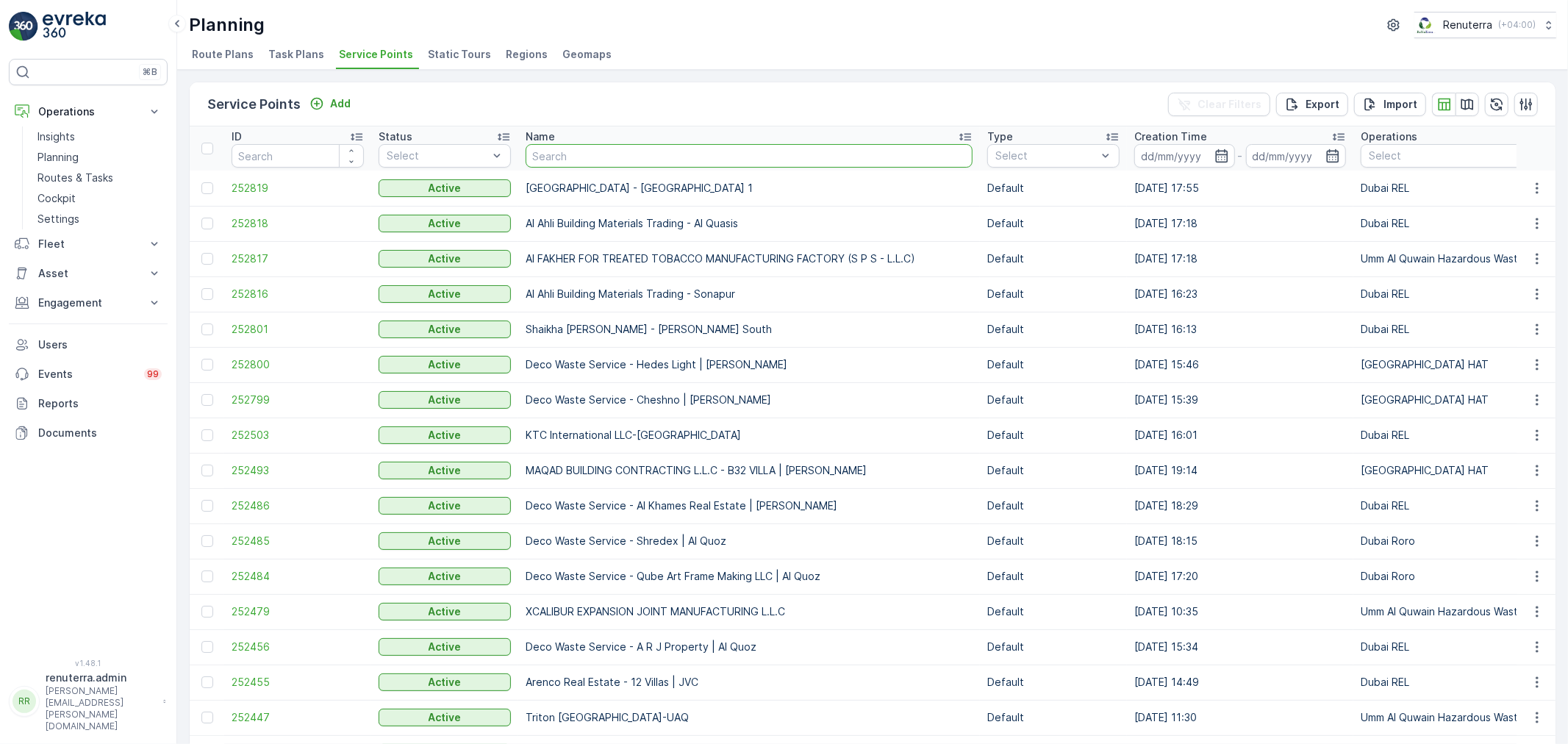
click at [600, 152] on input "text" at bounding box center [749, 155] width 447 height 24
type input "fold"
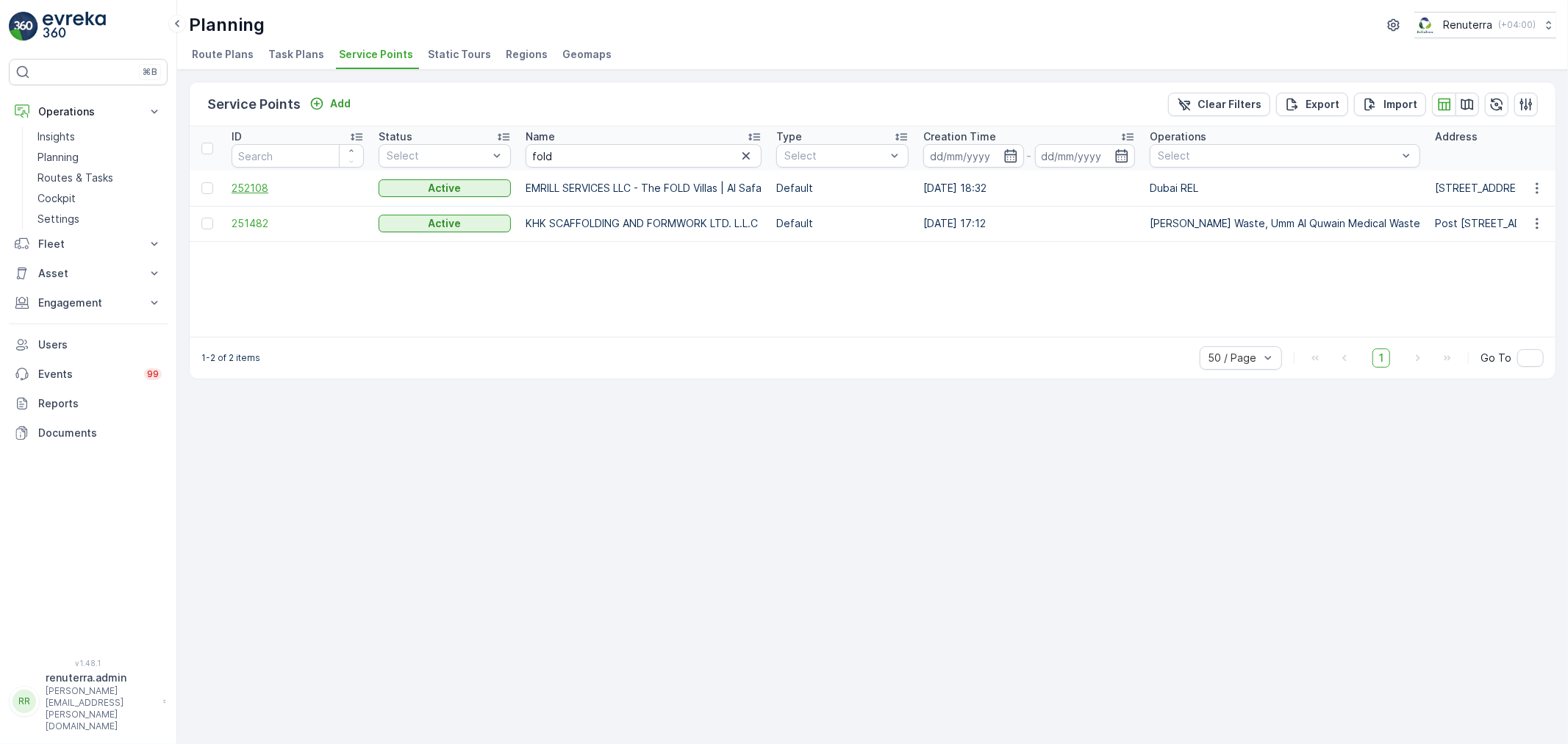
click at [268, 192] on span "252108" at bounding box center [298, 188] width 132 height 15
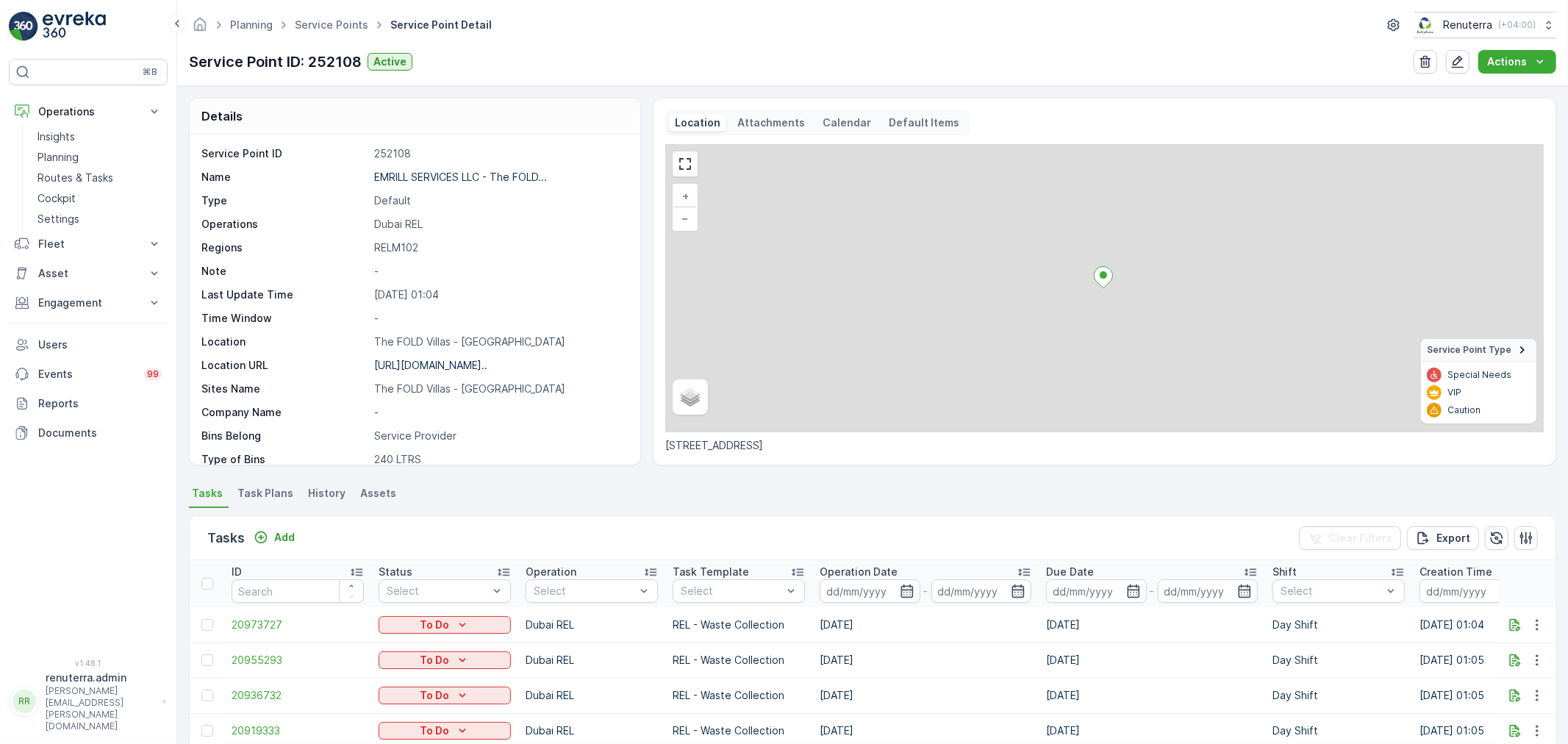
click at [262, 488] on span "Task Plans" at bounding box center [266, 493] width 56 height 15
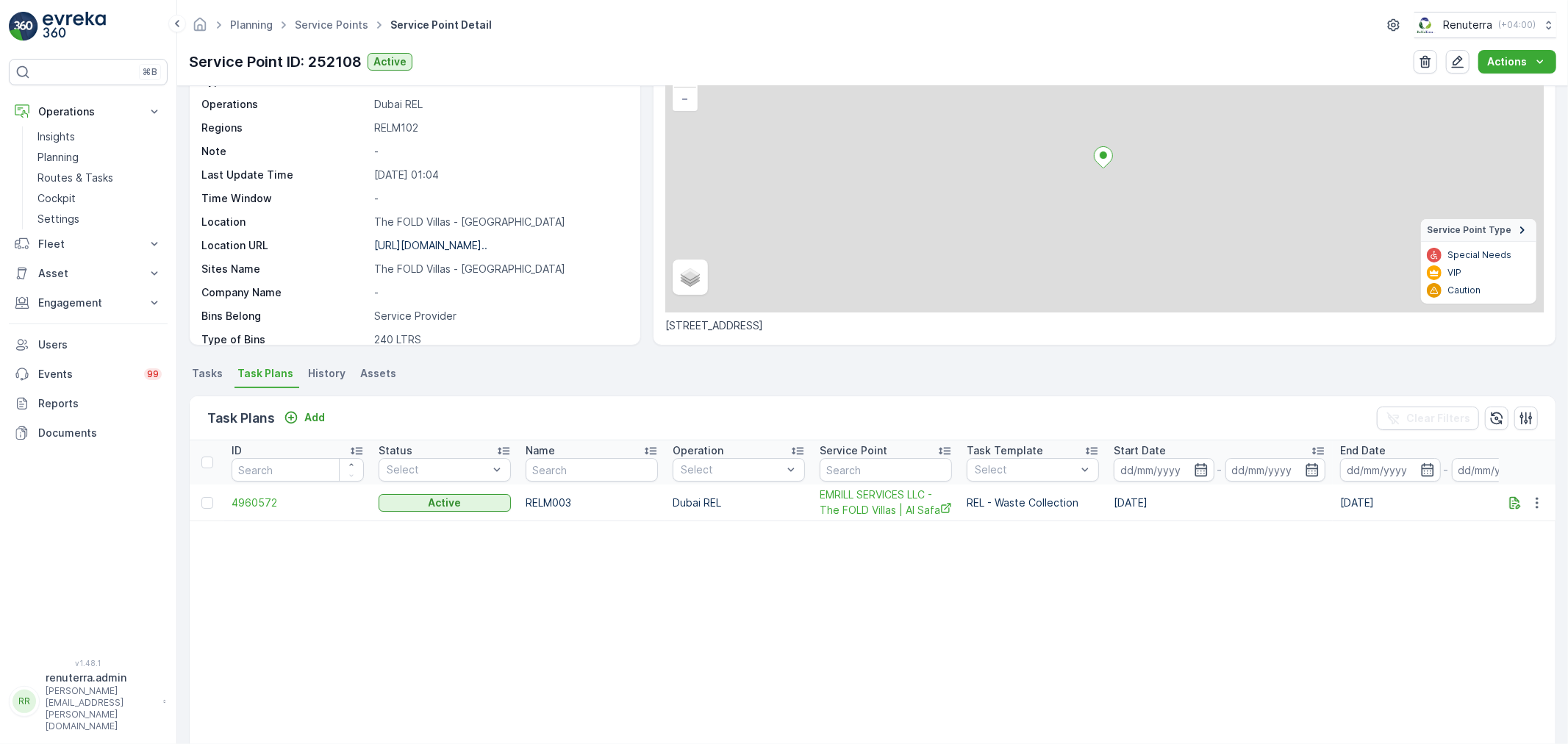
scroll to position [163, 0]
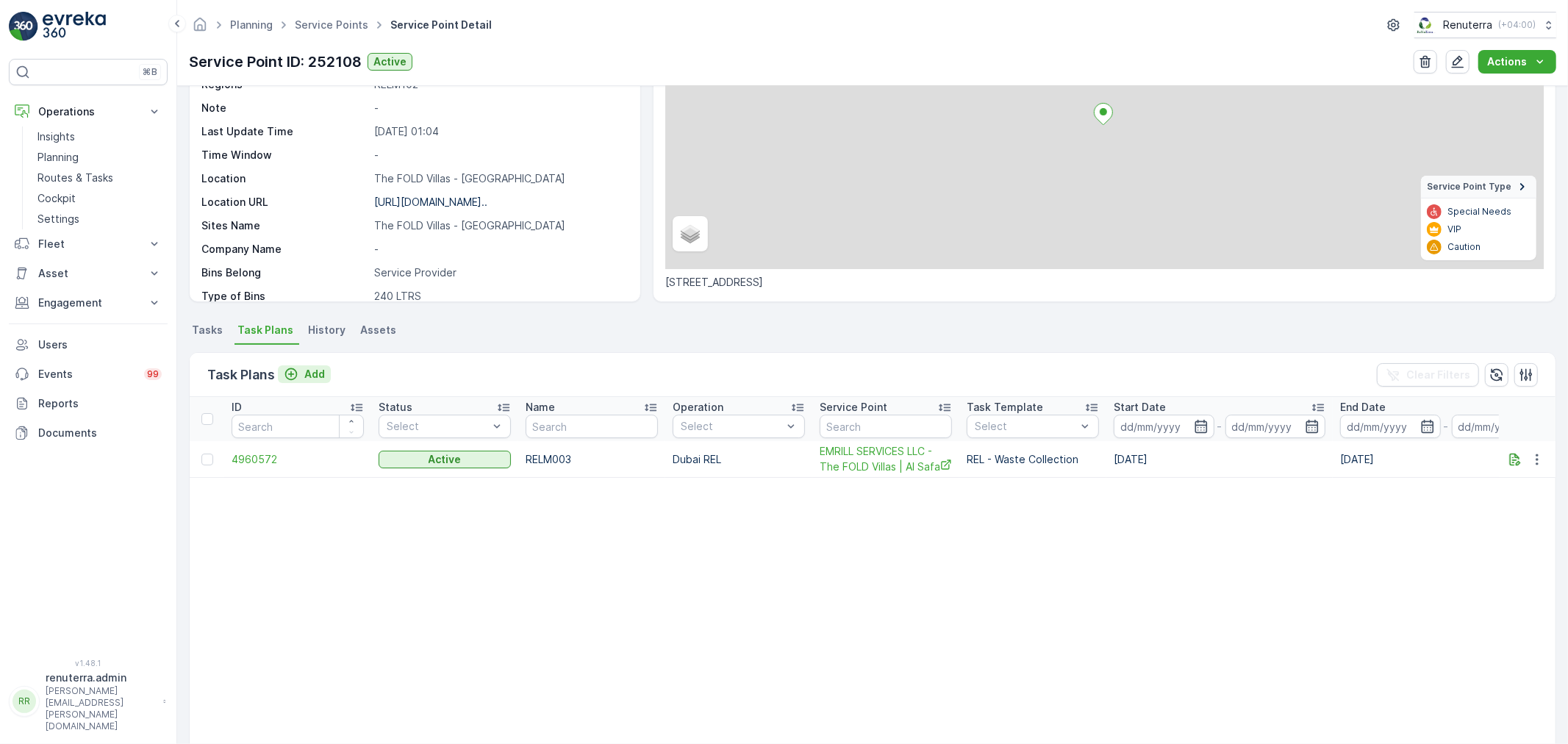
click at [313, 370] on p "Add" at bounding box center [314, 374] width 21 height 15
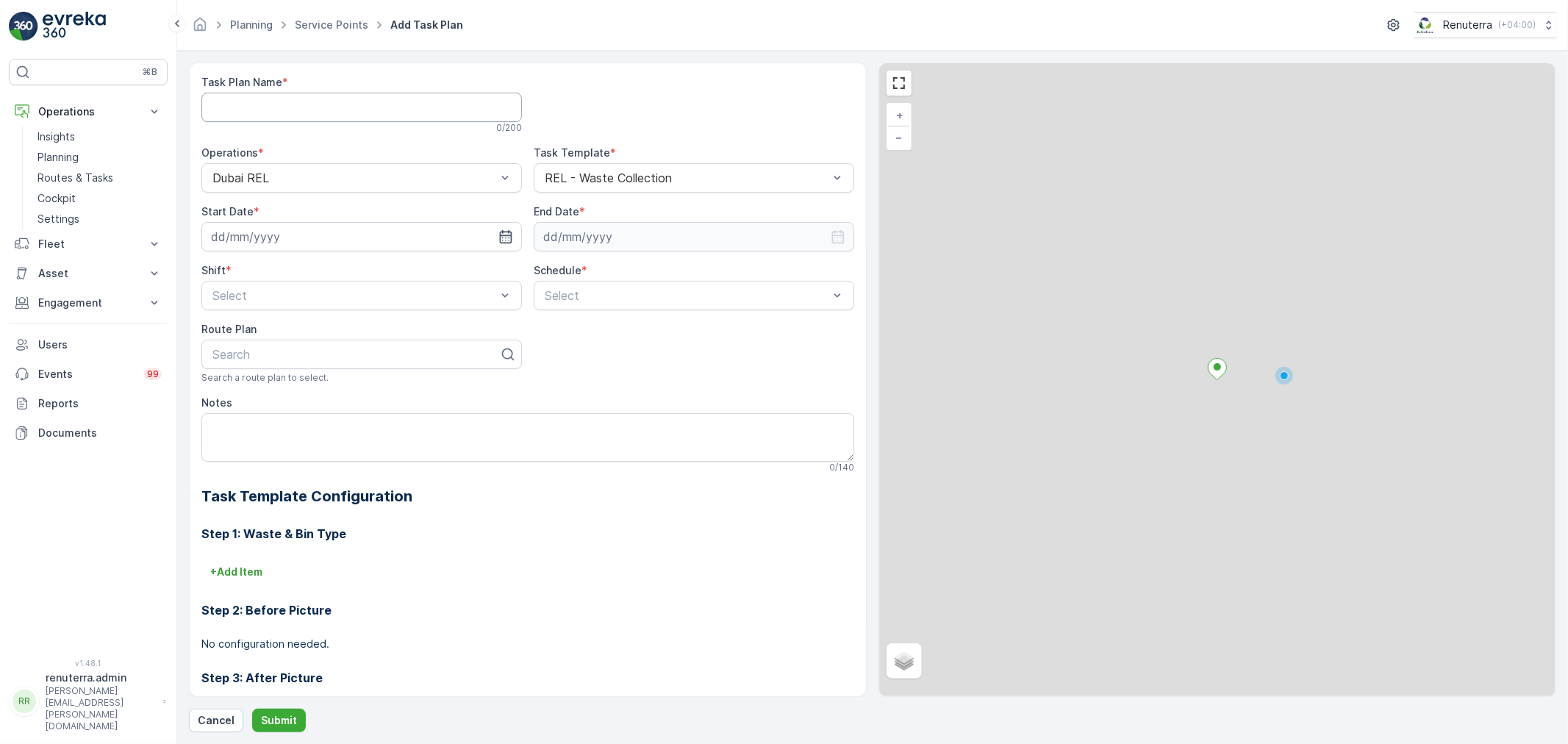
click at [252, 103] on Name "Task Plan Name" at bounding box center [361, 107] width 320 height 30
type Name "DREL001"
click at [503, 237] on icon "button" at bounding box center [505, 236] width 15 height 15
click at [356, 384] on div "15" at bounding box center [358, 389] width 24 height 24
type input "[DATE]"
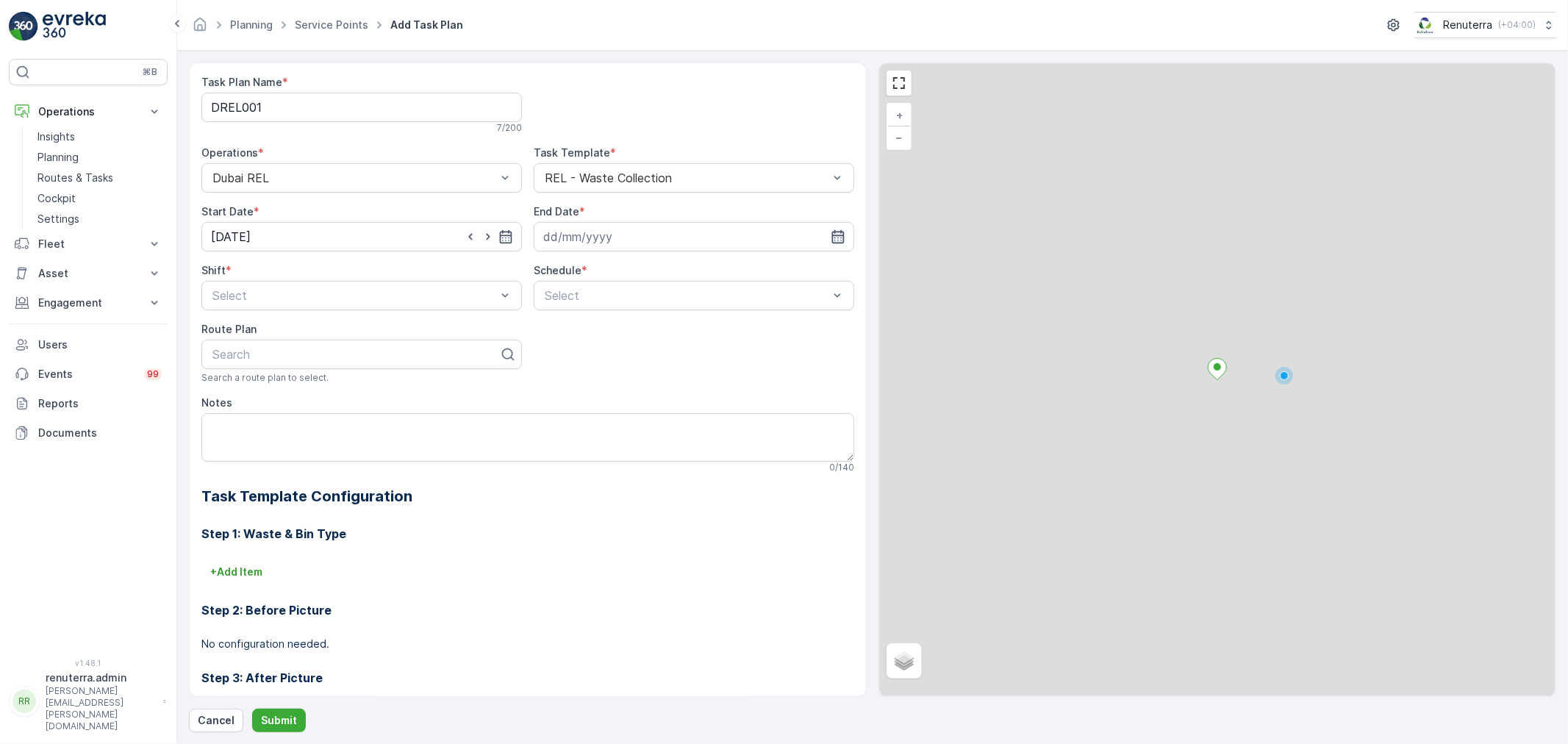
click at [832, 235] on icon "button" at bounding box center [838, 236] width 12 height 13
click at [590, 265] on icon at bounding box center [594, 272] width 15 height 15
click at [587, 413] on span "December" at bounding box center [583, 408] width 51 height 15
click at [638, 442] on div "31" at bounding box center [636, 448] width 24 height 24
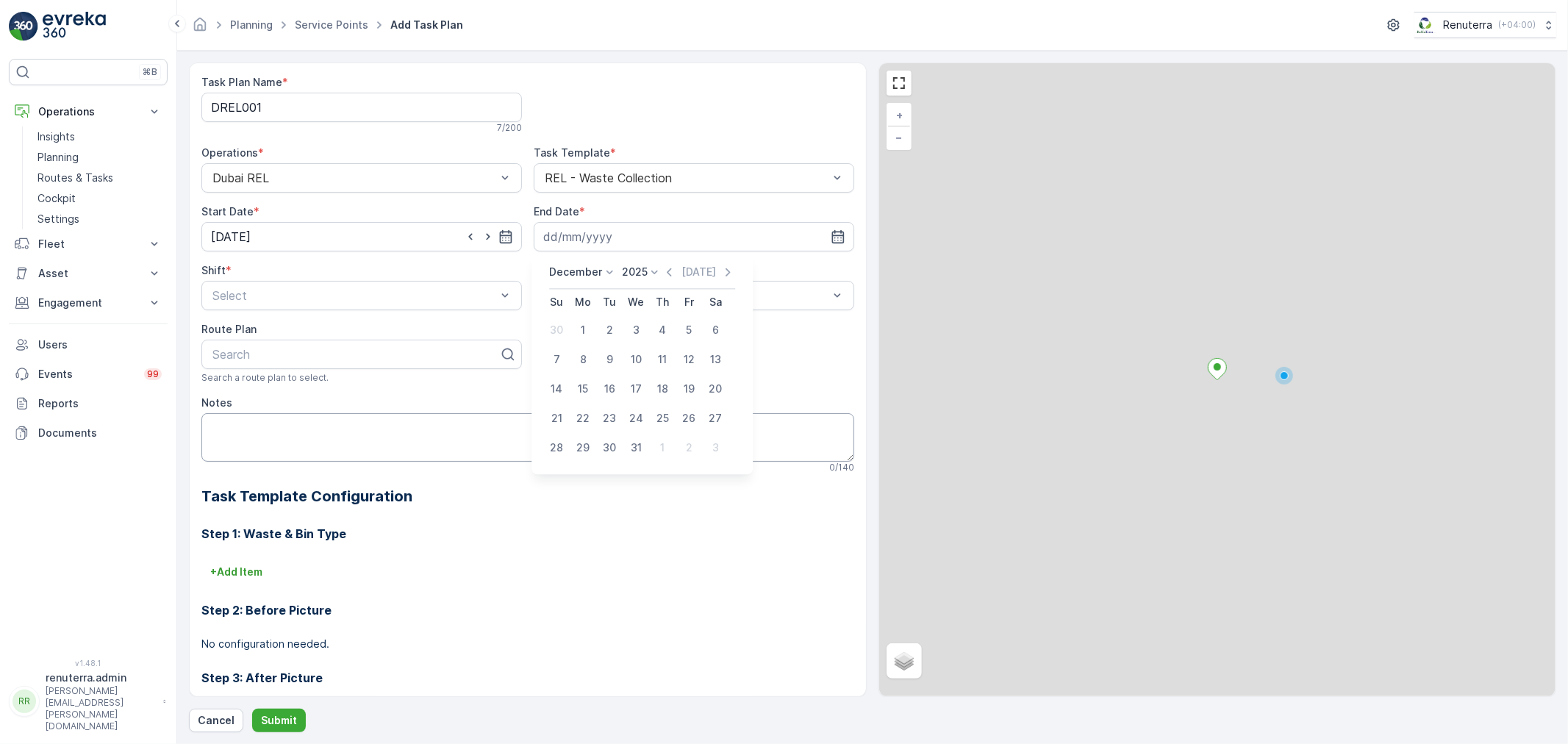
type input "31.12.2025"
click at [625, 301] on div at bounding box center [686, 295] width 286 height 13
click at [589, 332] on div "Daily" at bounding box center [694, 331] width 303 height 13
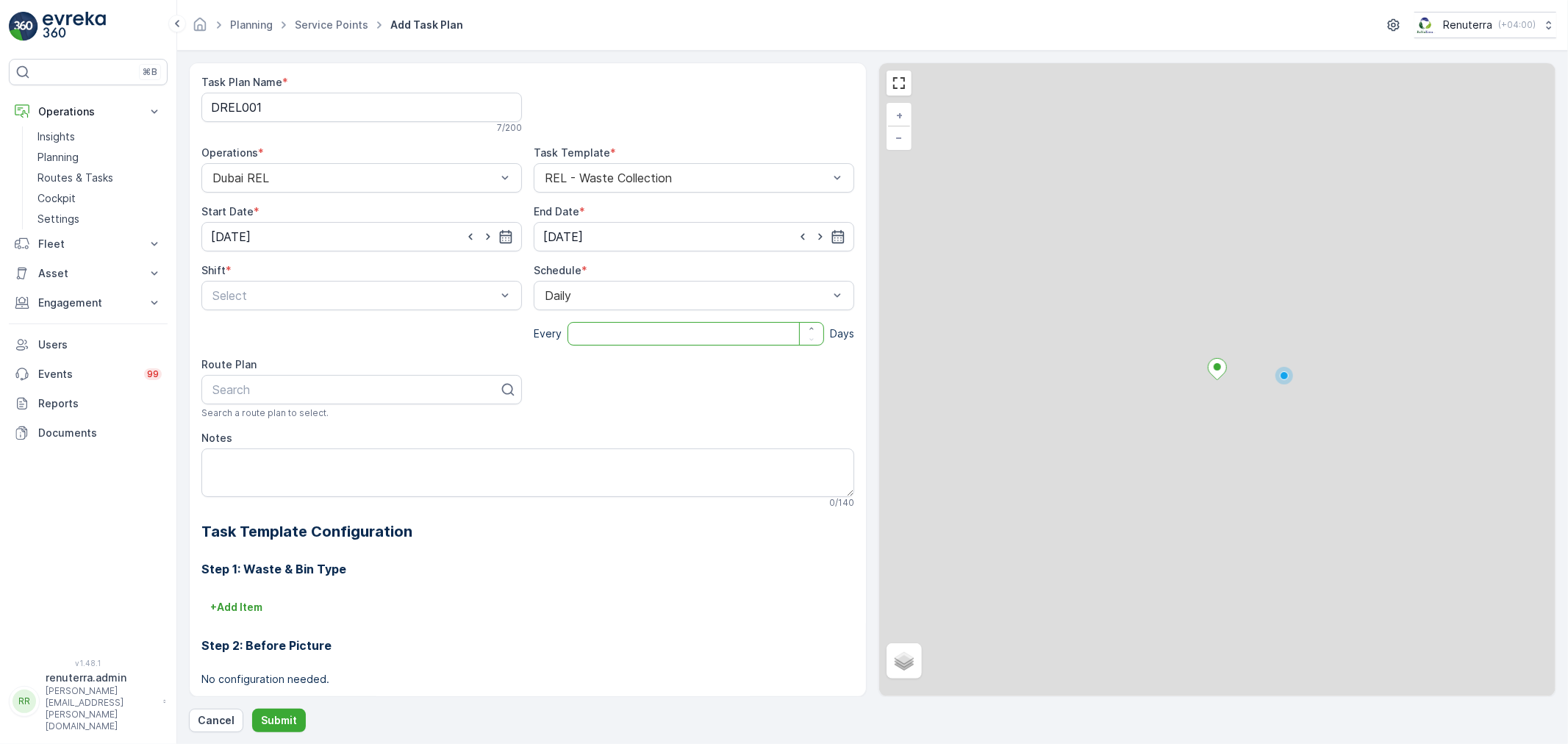
click at [608, 333] on input "number" at bounding box center [696, 334] width 257 height 24
type input "1"
click at [634, 328] on input "number" at bounding box center [696, 334] width 257 height 24
type input "1"
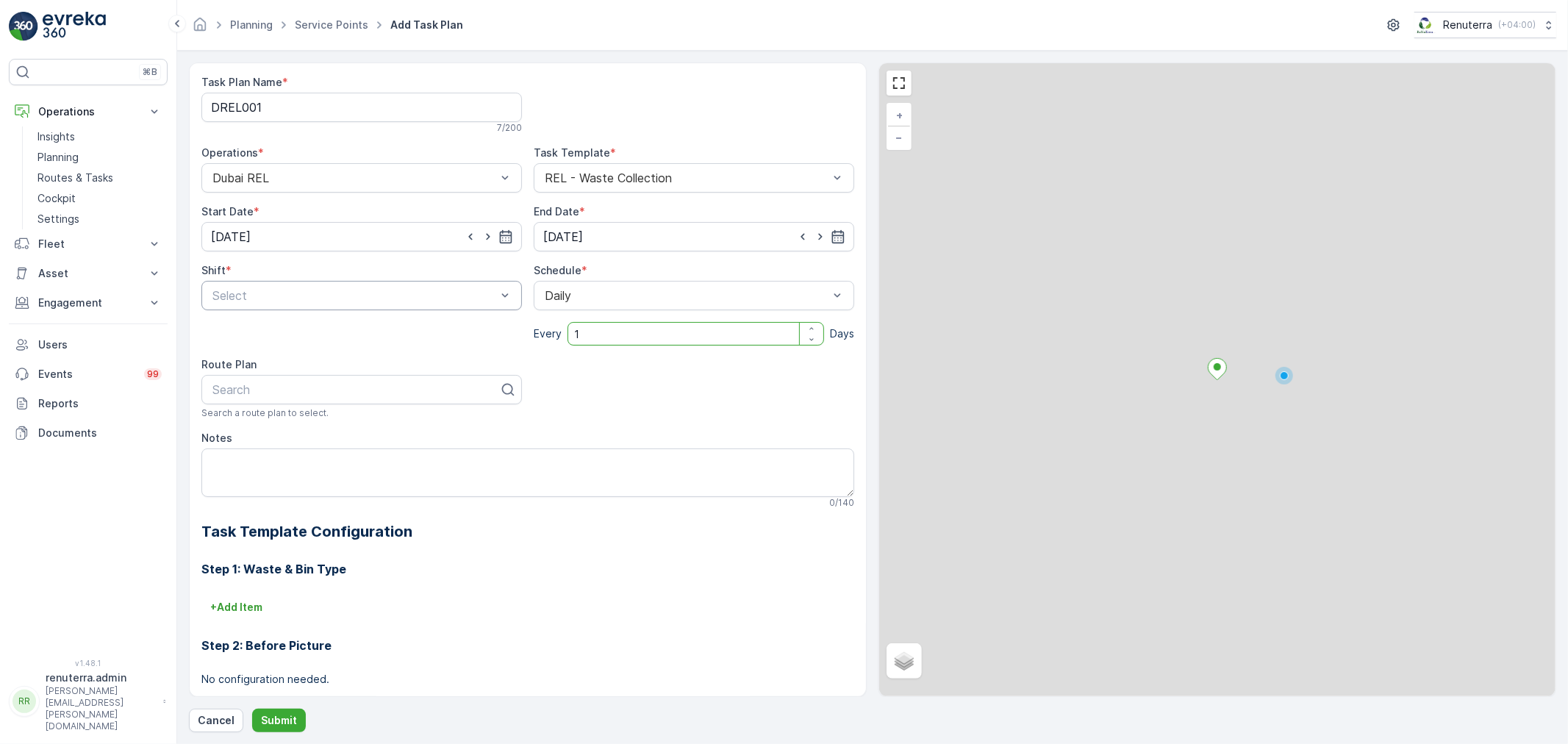
click at [384, 292] on div at bounding box center [353, 295] width 286 height 13
click at [303, 328] on div "Day Shift" at bounding box center [361, 331] width 303 height 13
click at [298, 387] on div at bounding box center [355, 389] width 290 height 13
type input "102"
click at [281, 576] on div "DRELM102" at bounding box center [361, 575] width 303 height 13
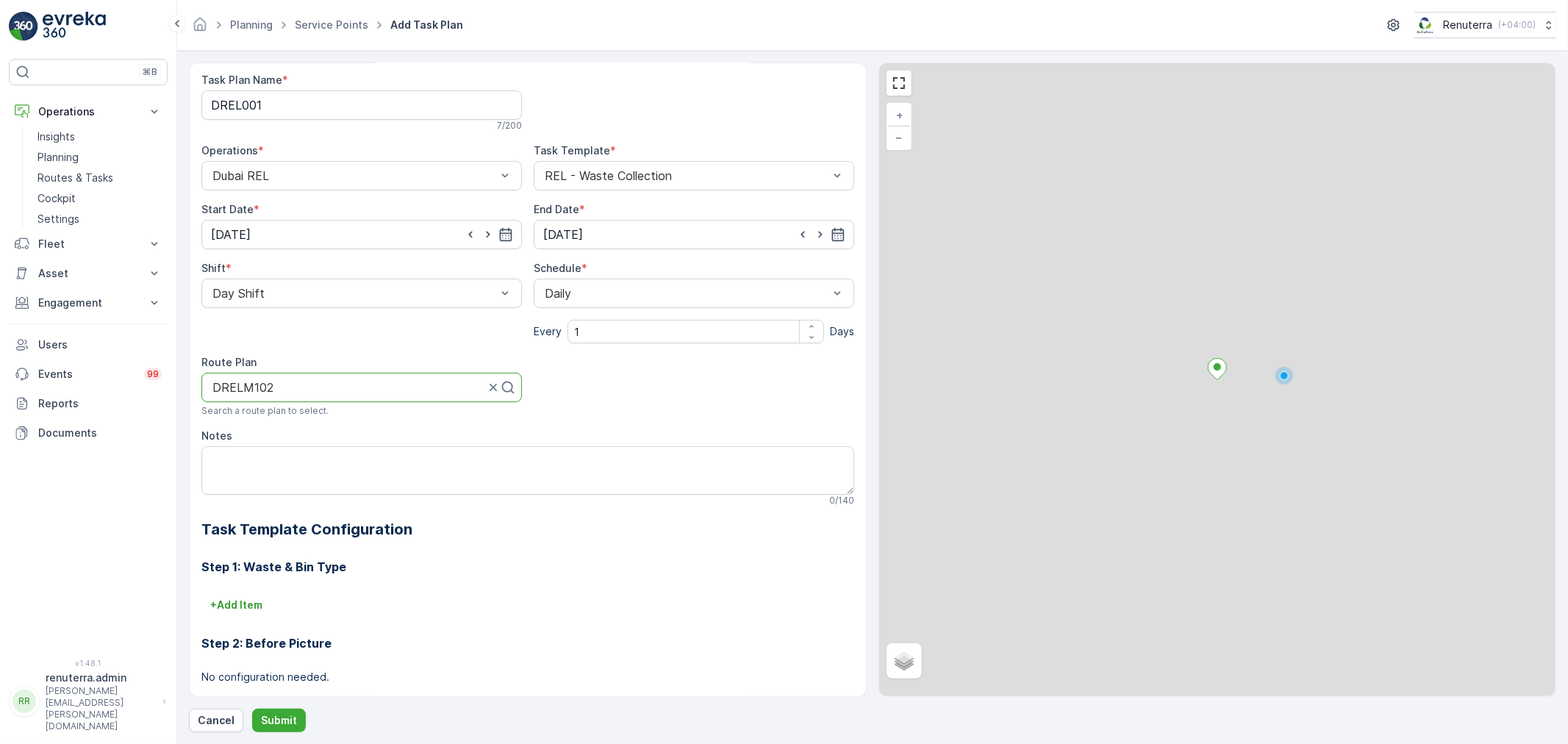
scroll to position [0, 0]
click at [290, 721] on p "Submit" at bounding box center [279, 720] width 36 height 15
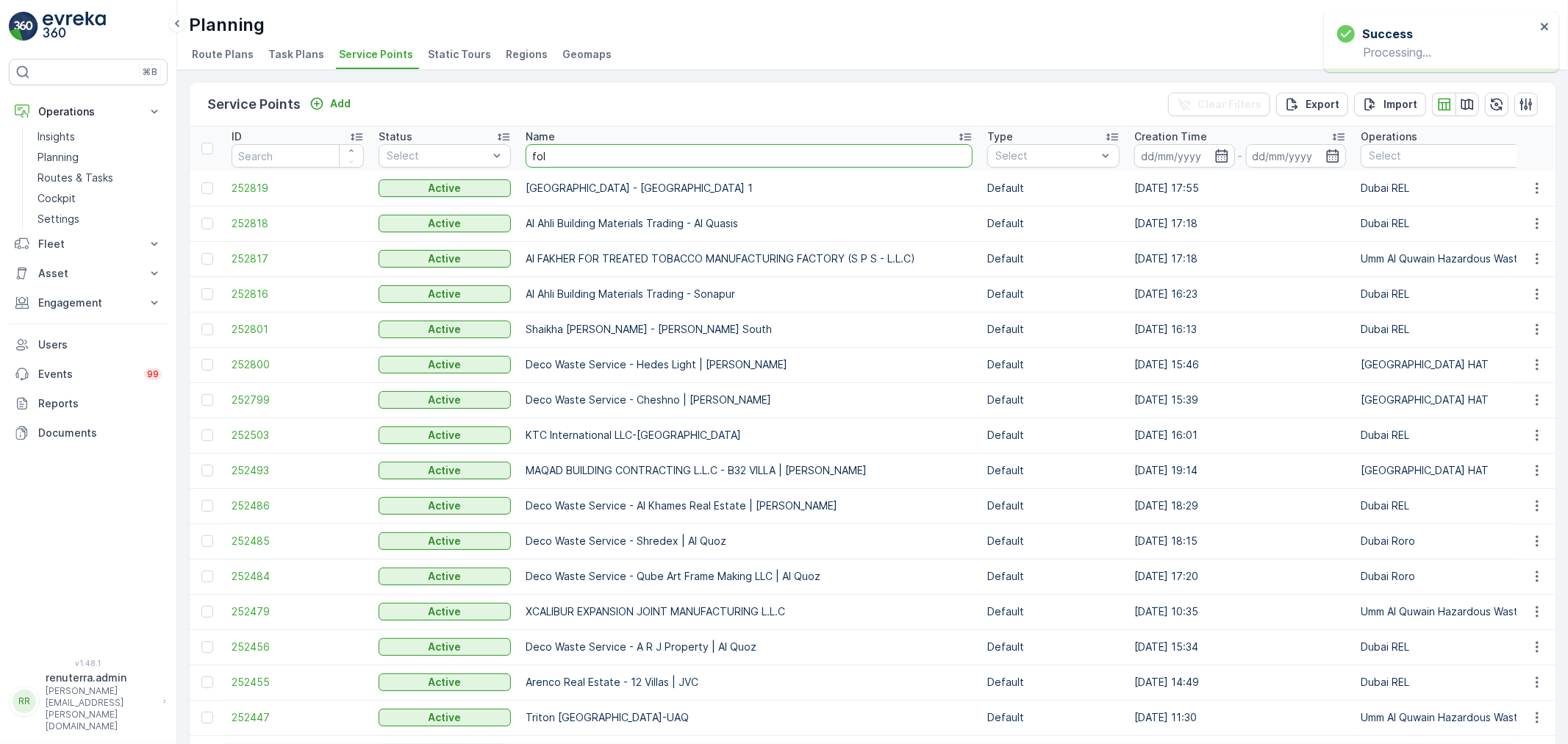
type input "fold"
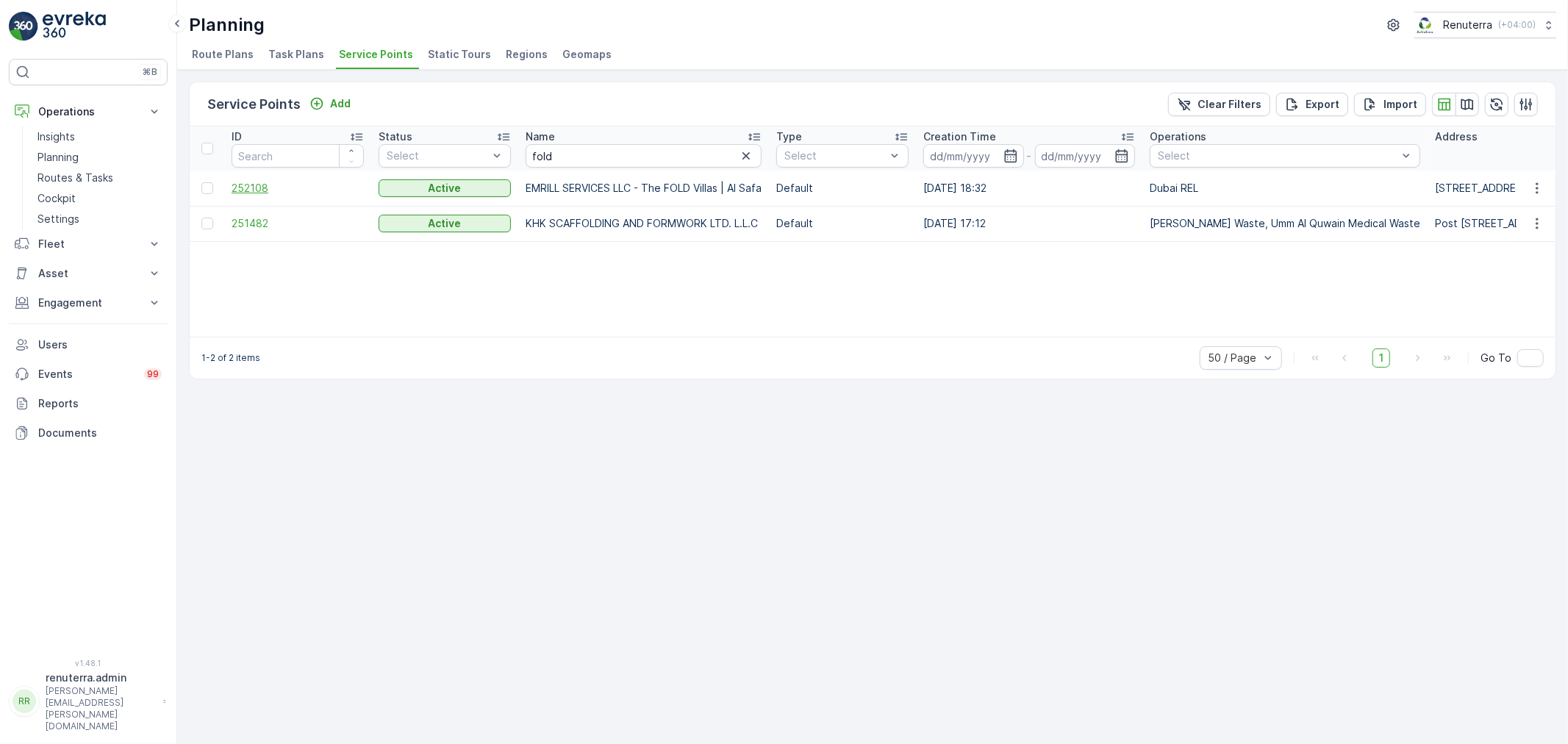
click at [257, 192] on span "252108" at bounding box center [298, 188] width 132 height 15
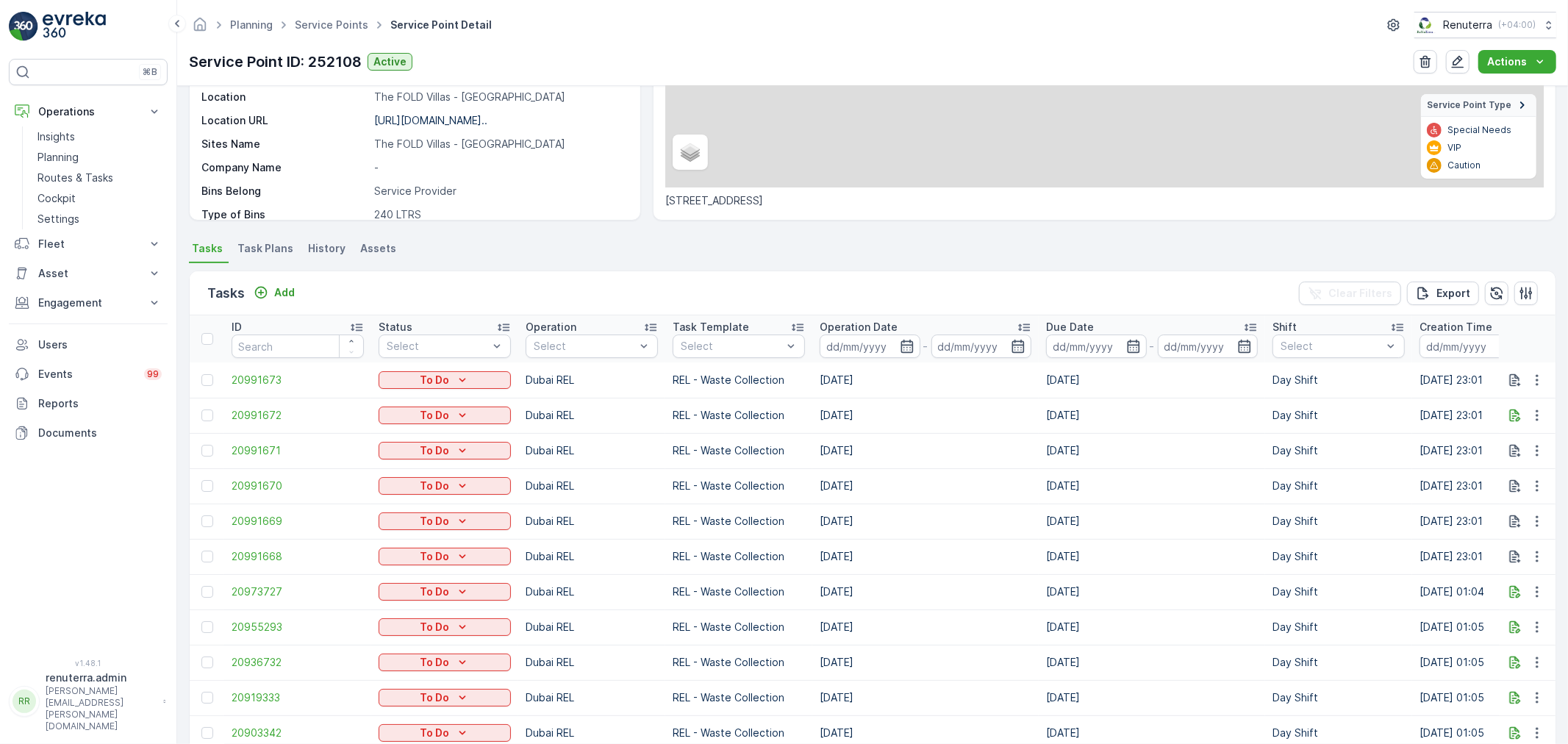
click at [258, 257] on li "Task Plans" at bounding box center [266, 251] width 64 height 25
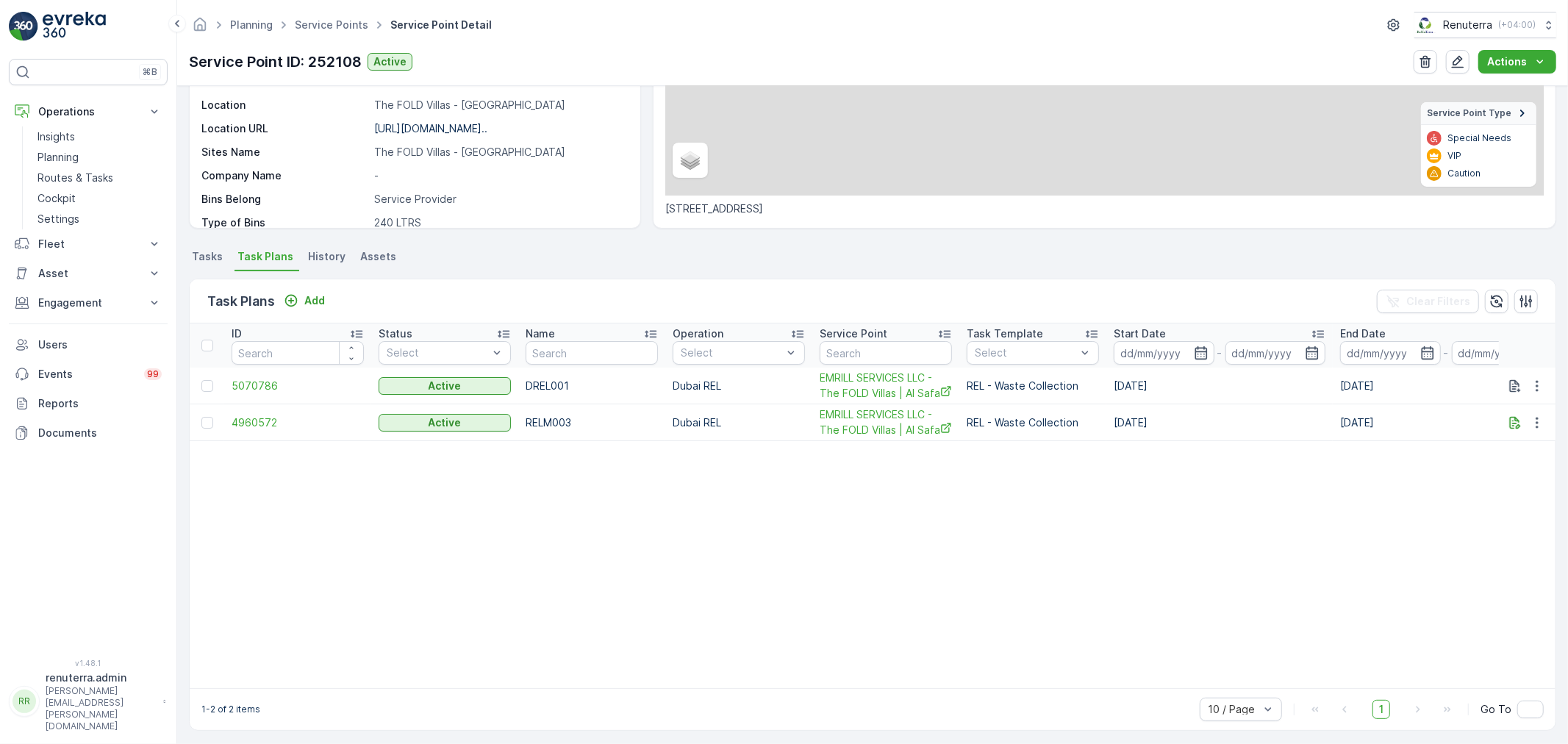
scroll to position [237, 0]
click at [260, 416] on span "4960572" at bounding box center [298, 423] width 132 height 15
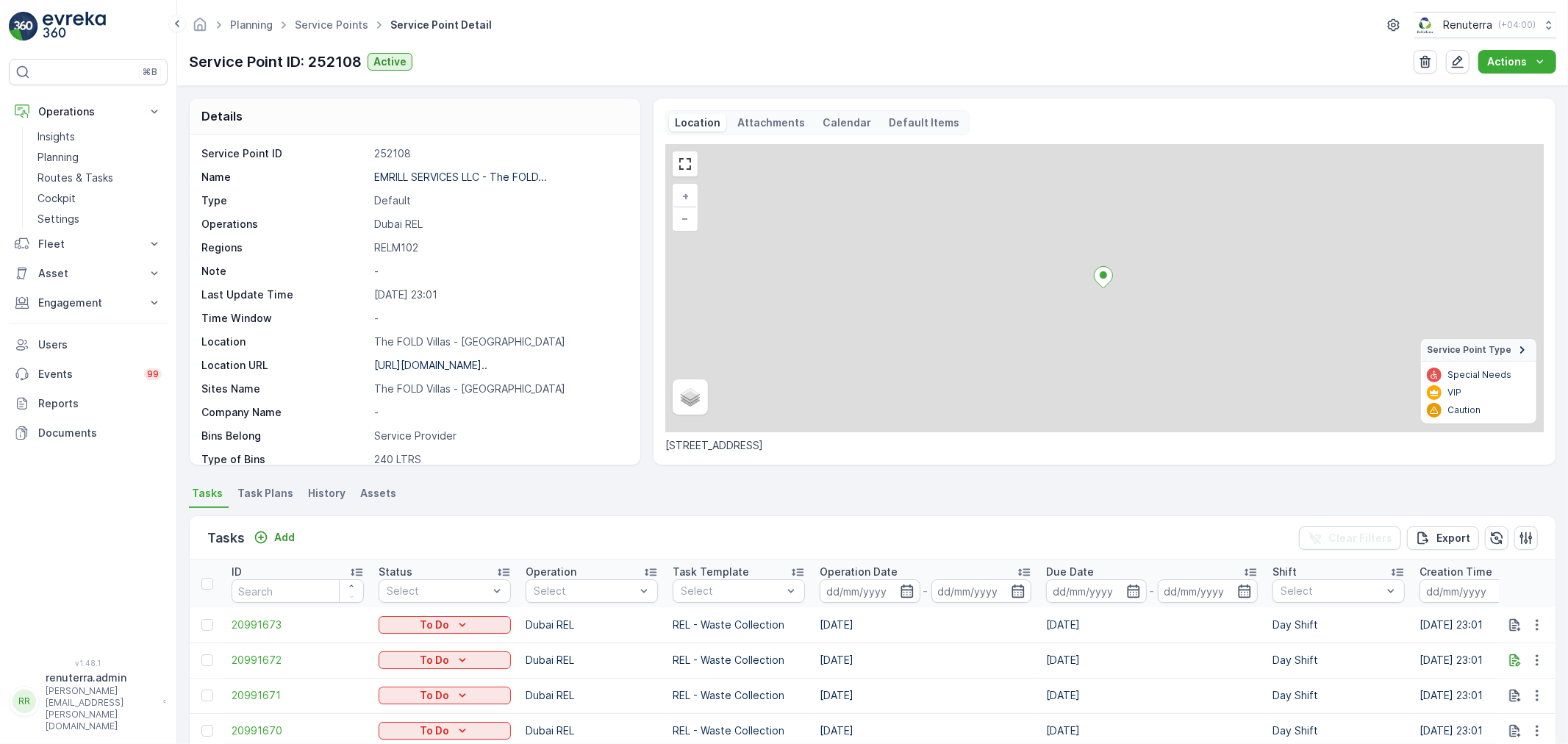
click at [267, 493] on span "Task Plans" at bounding box center [266, 493] width 56 height 15
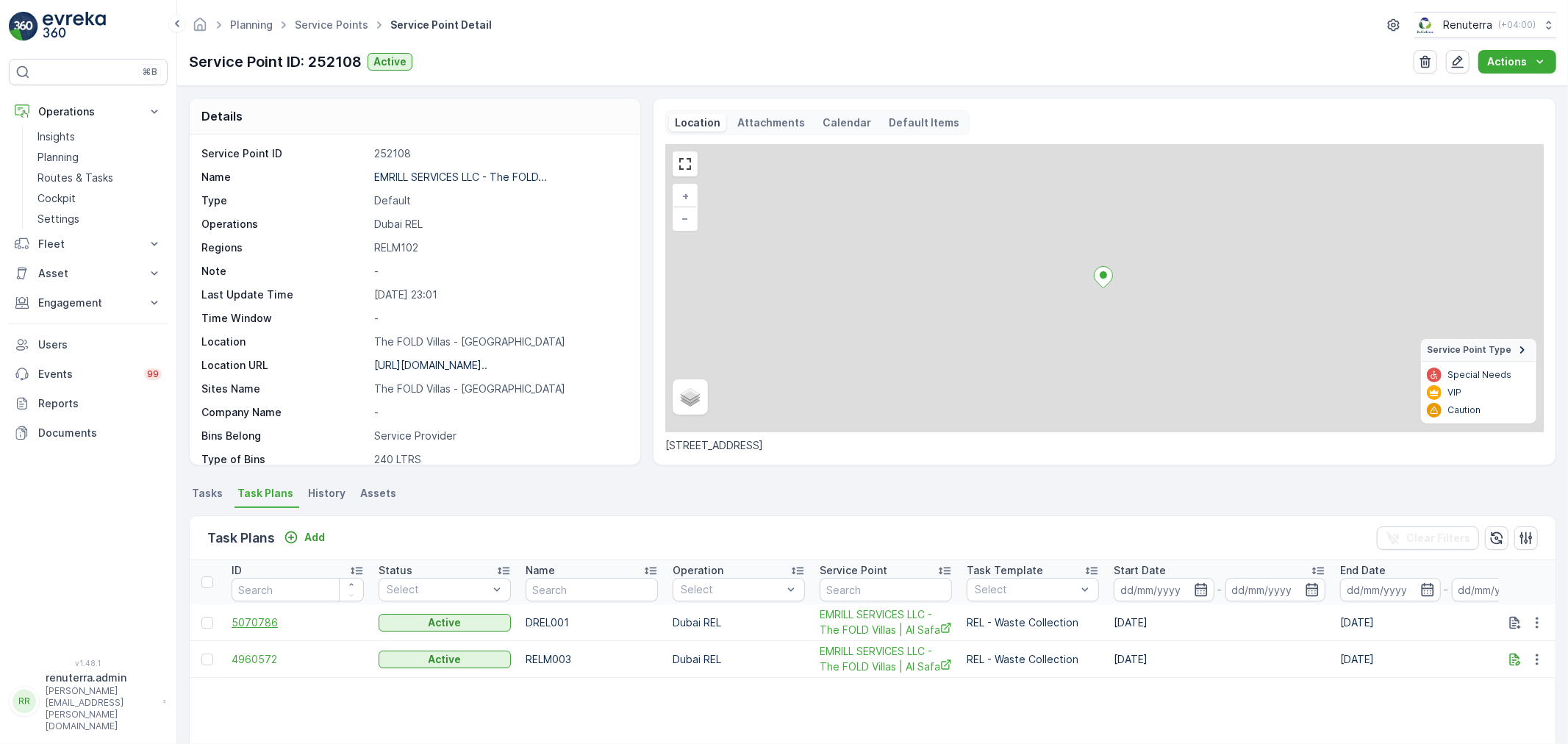
click at [260, 616] on span "5070786" at bounding box center [298, 623] width 132 height 15
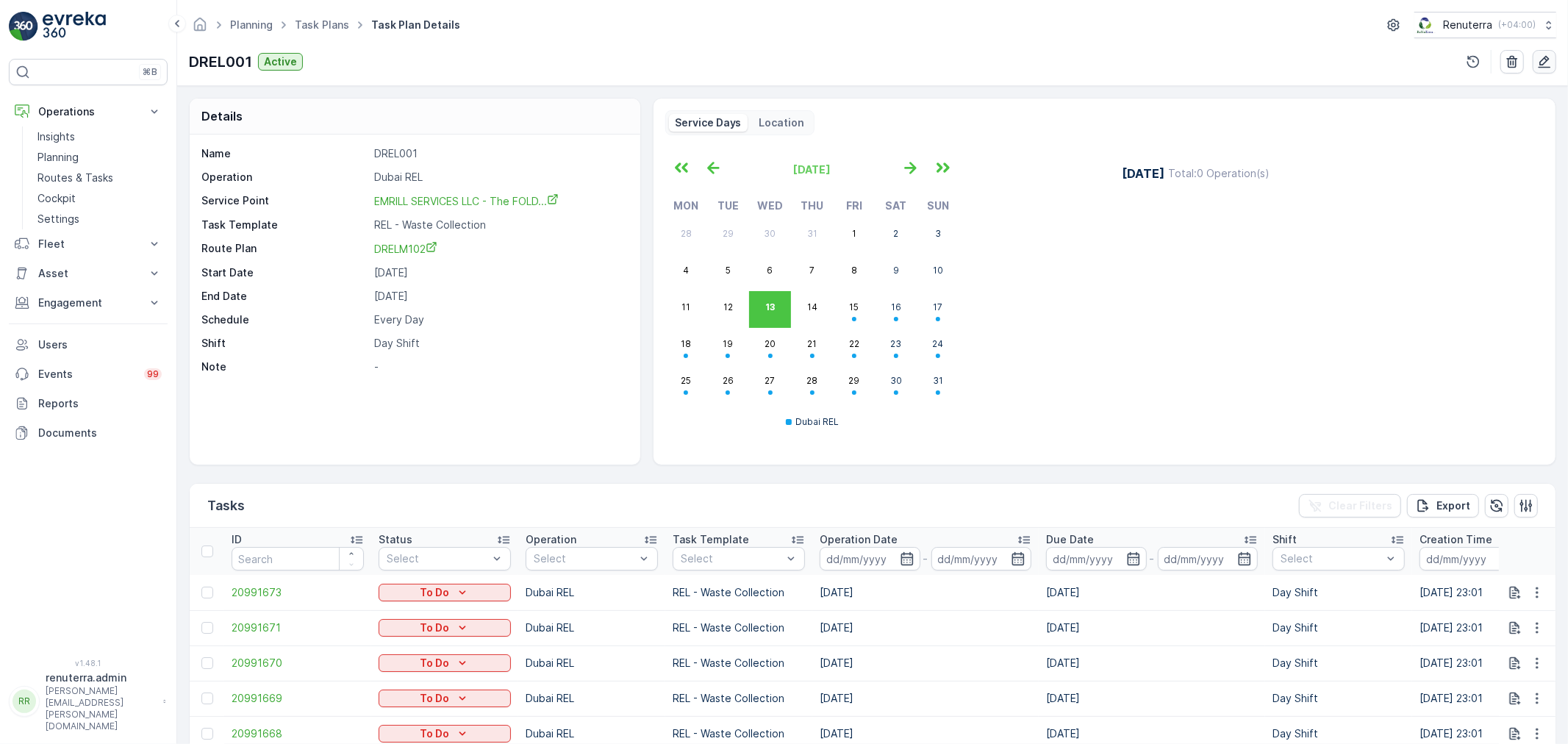
click at [1545, 67] on icon "button" at bounding box center [1544, 62] width 12 height 12
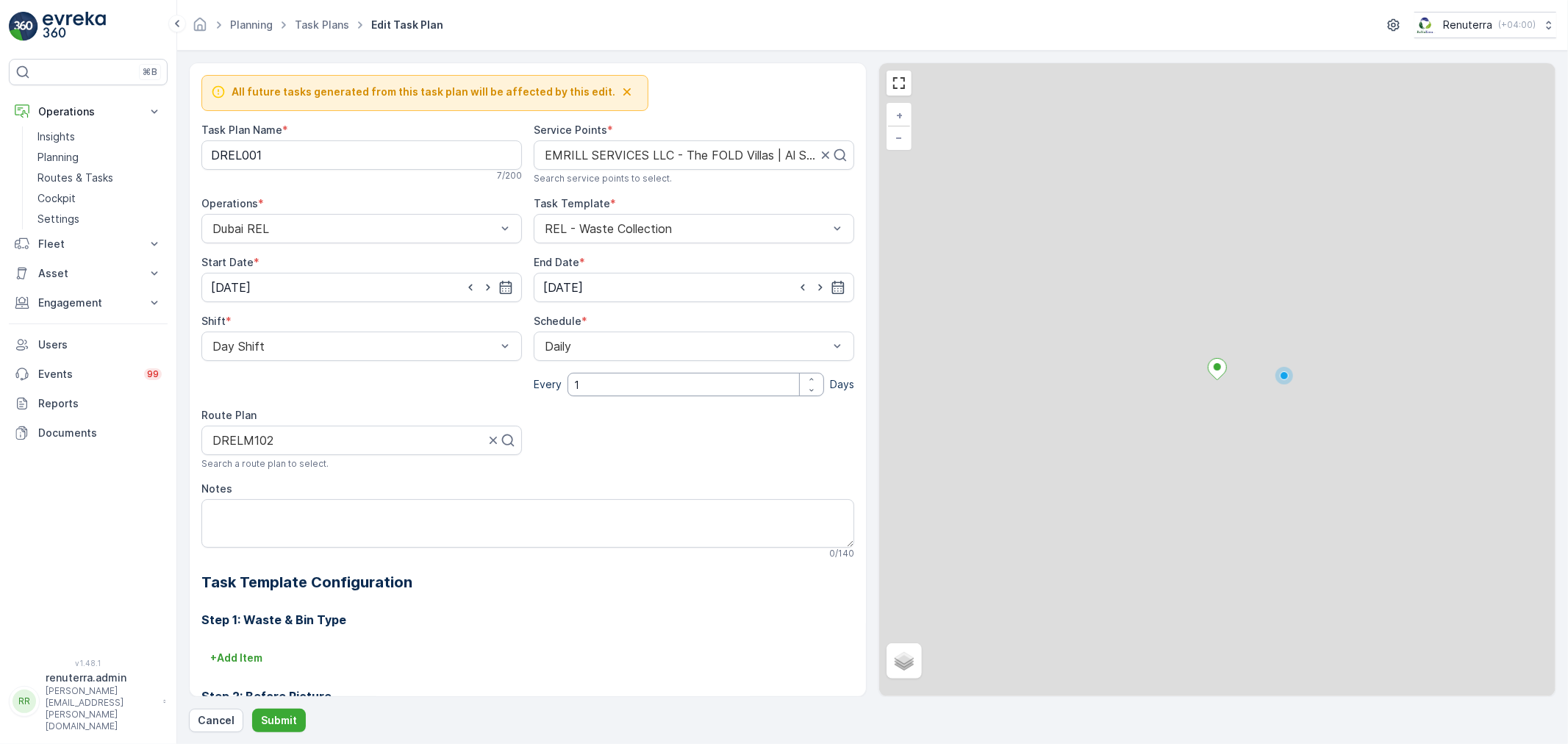
click at [606, 379] on input "1" at bounding box center [696, 384] width 257 height 24
type input "2"
click at [288, 163] on Name "DREL001" at bounding box center [361, 155] width 320 height 30
type Name "D"
type Name "RELM003"
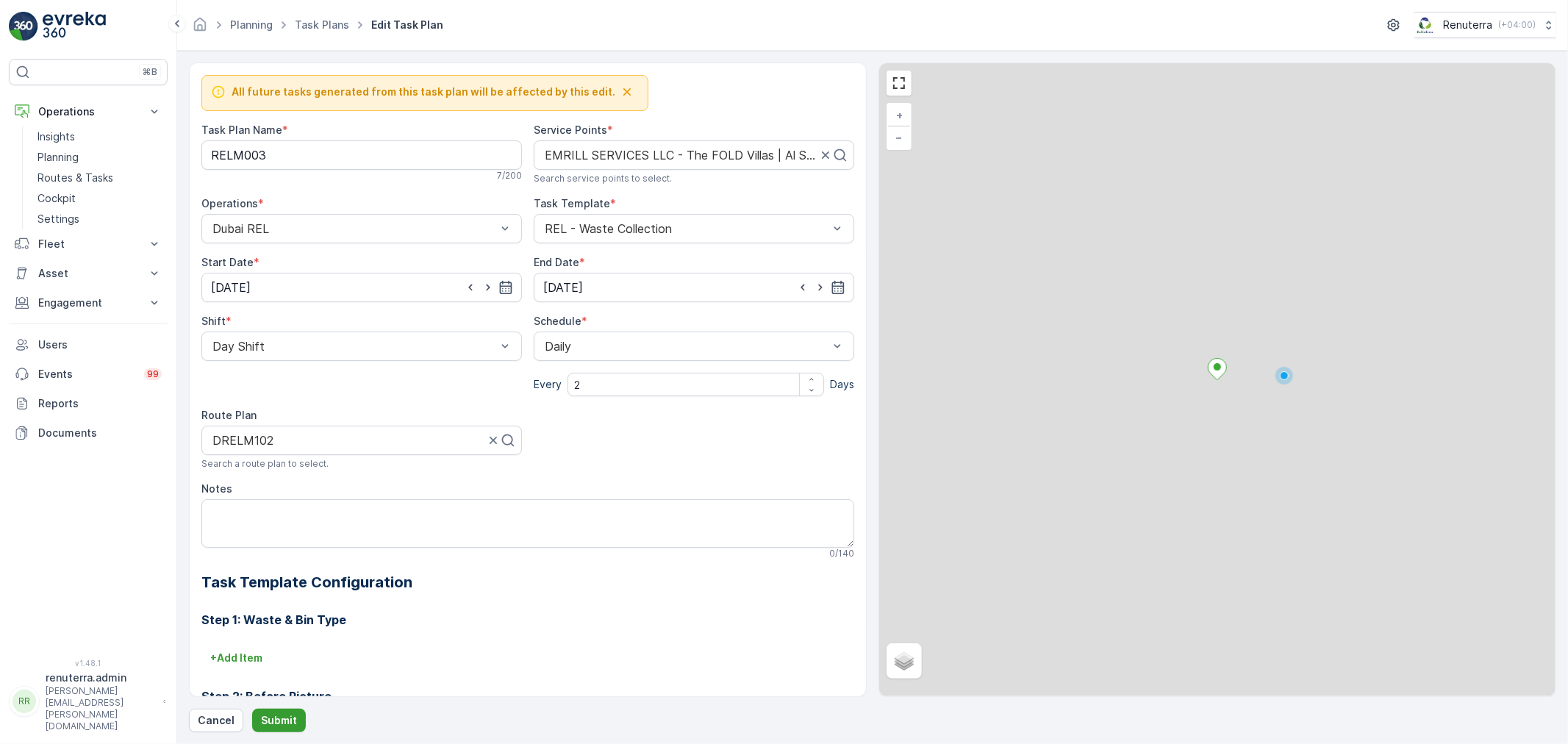
click at [286, 718] on p "Submit" at bounding box center [279, 720] width 36 height 15
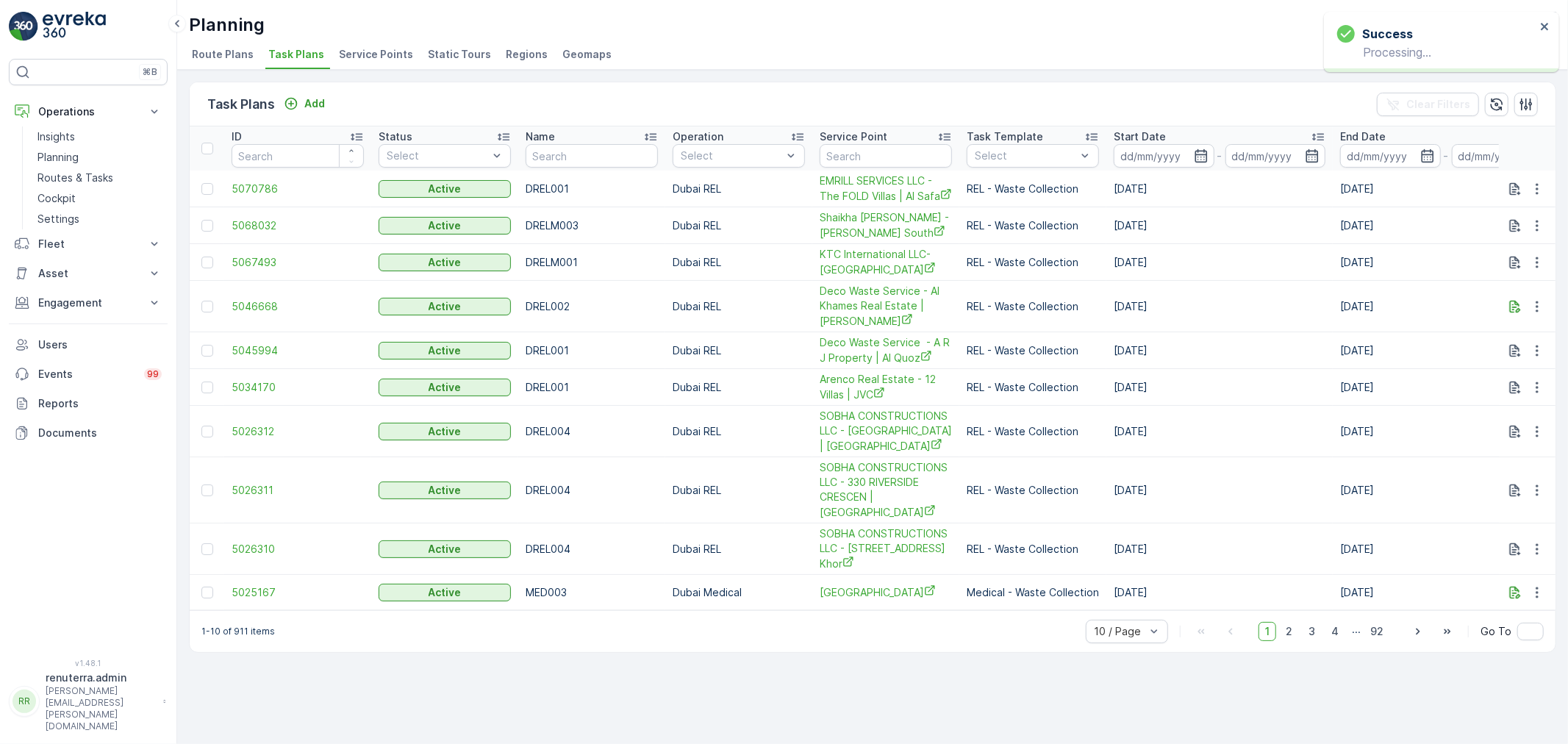
click at [387, 55] on span "Service Points" at bounding box center [375, 54] width 74 height 15
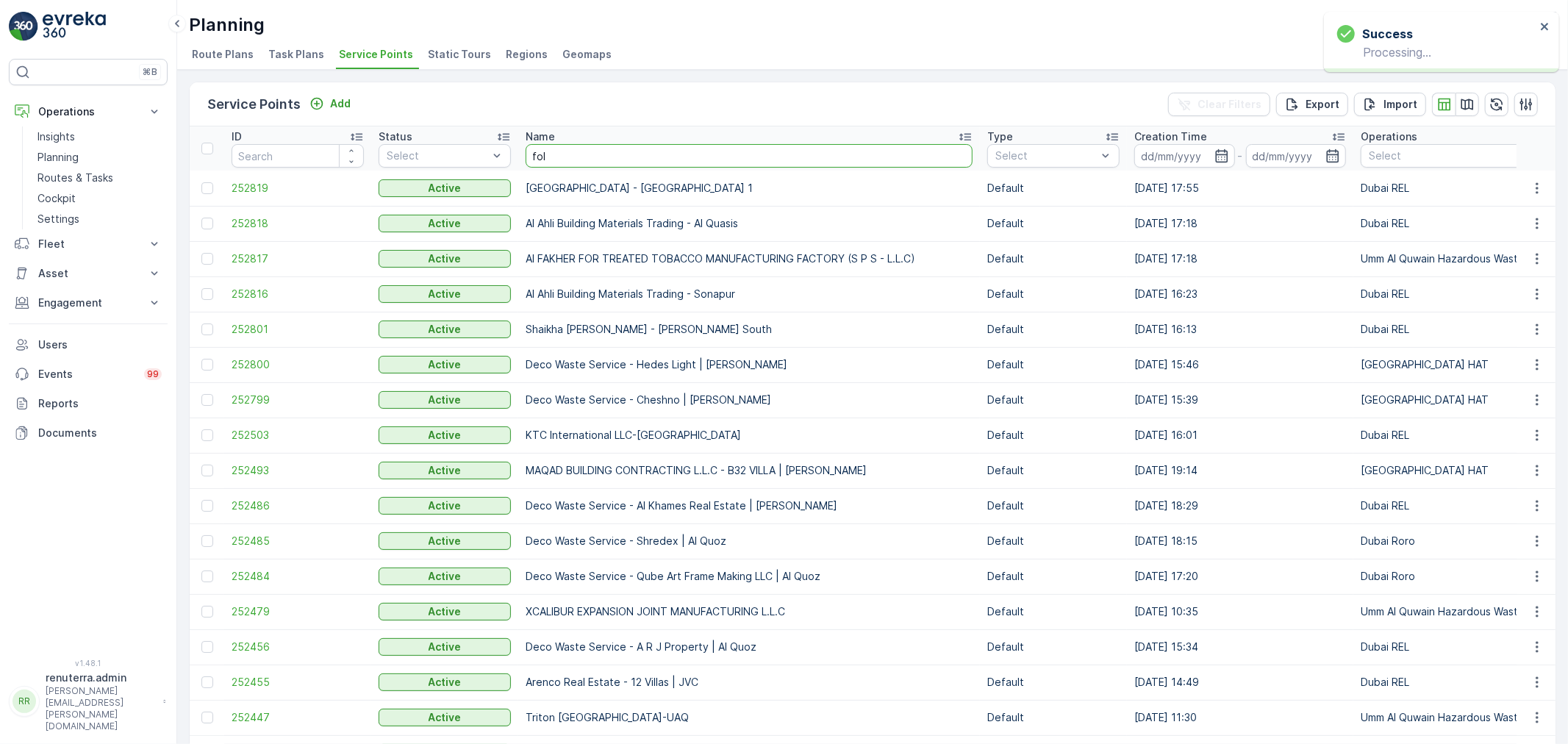
type input "fold"
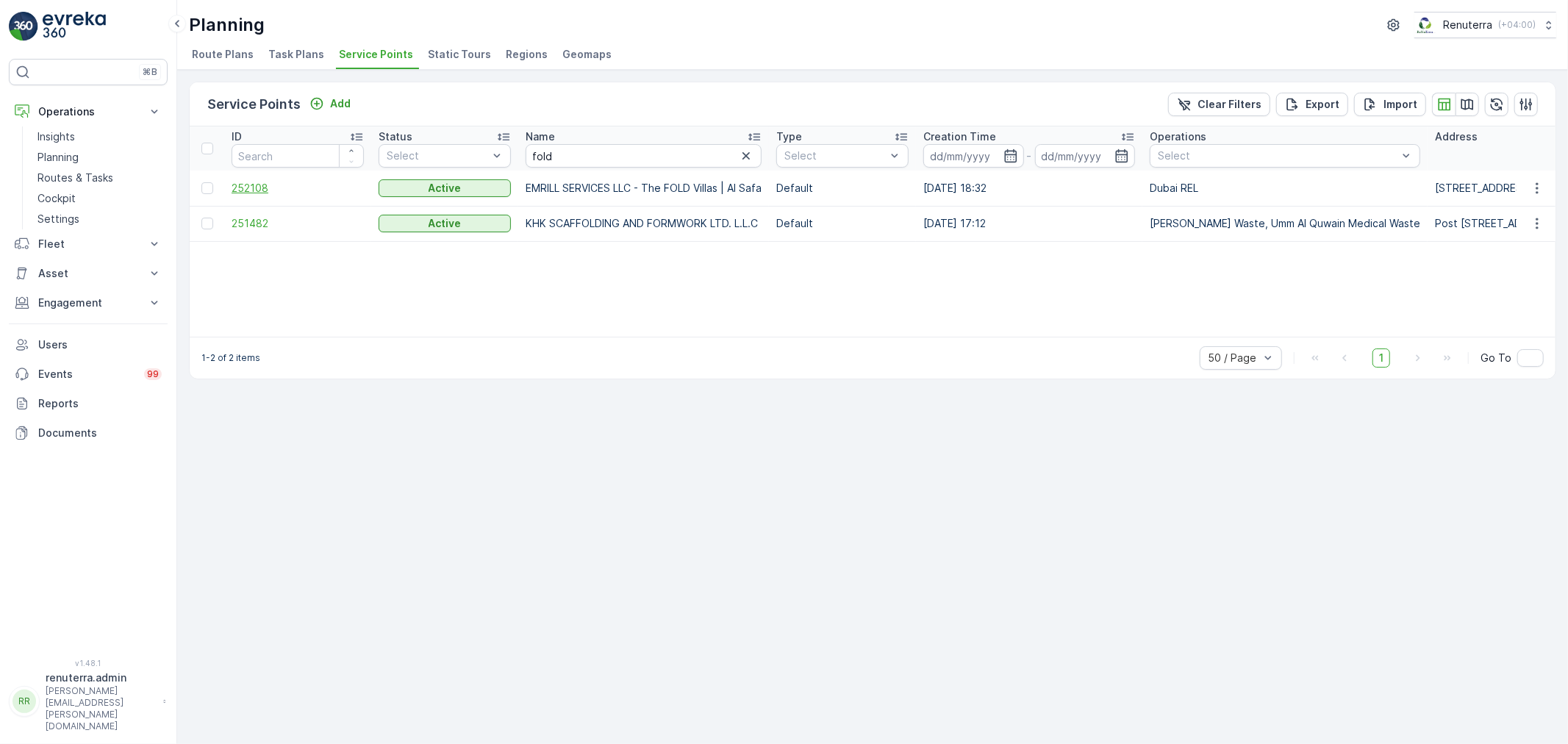
click at [255, 191] on span "252108" at bounding box center [298, 188] width 132 height 15
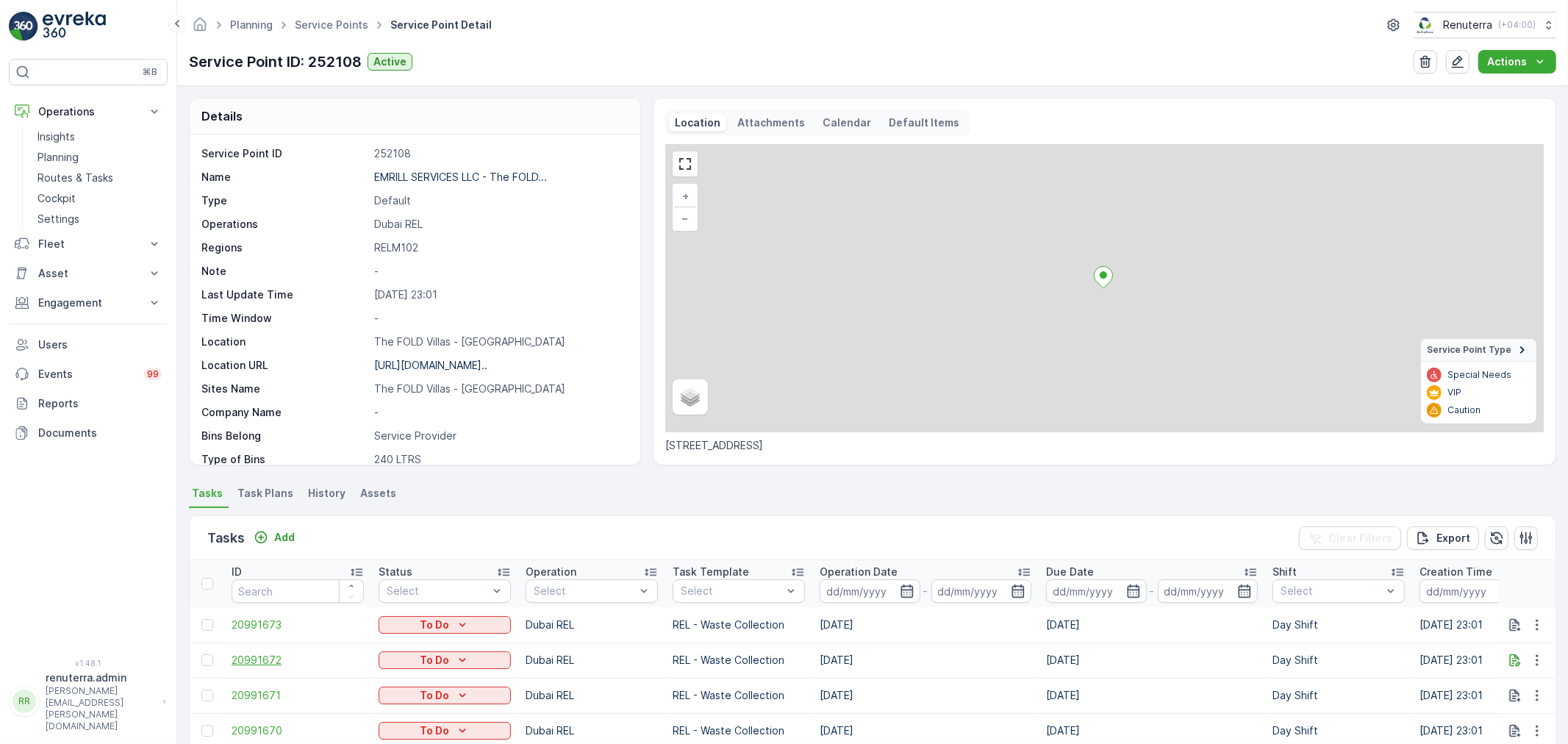
scroll to position [163, 0]
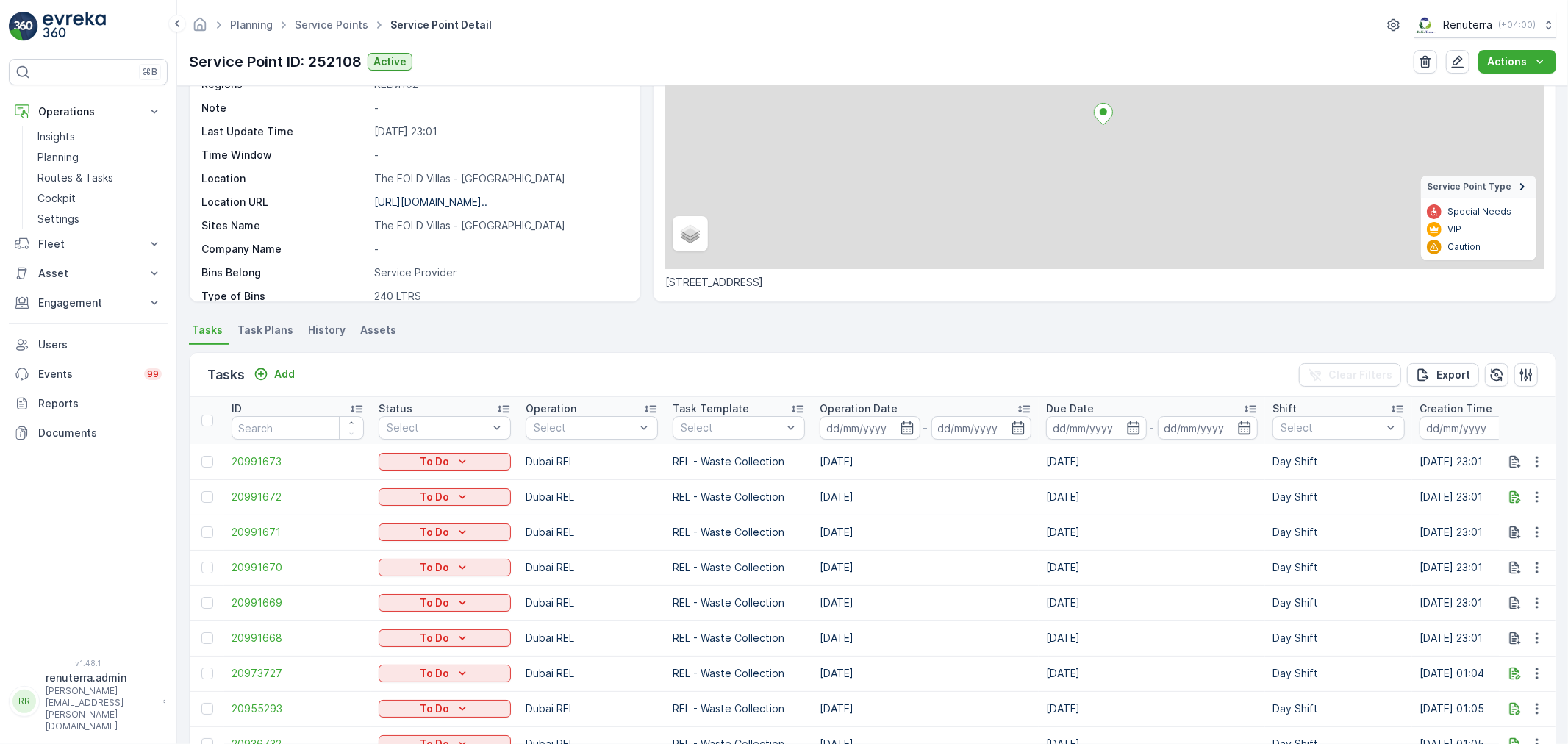
drag, startPoint x: 279, startPoint y: 328, endPoint x: 273, endPoint y: 319, distance: 10.8
click at [279, 327] on span "Task Plans" at bounding box center [266, 330] width 56 height 15
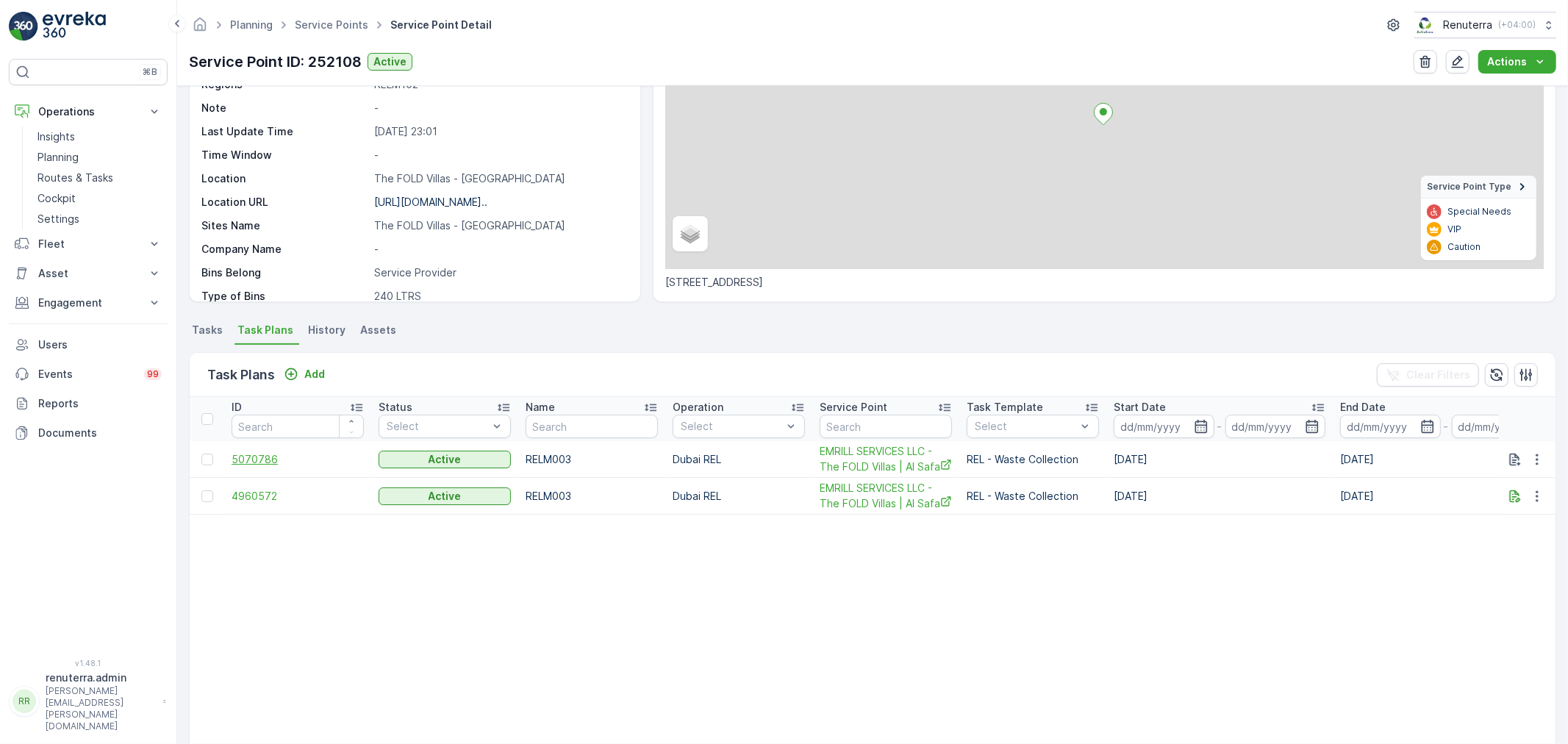
click at [259, 463] on span "5070786" at bounding box center [298, 459] width 132 height 15
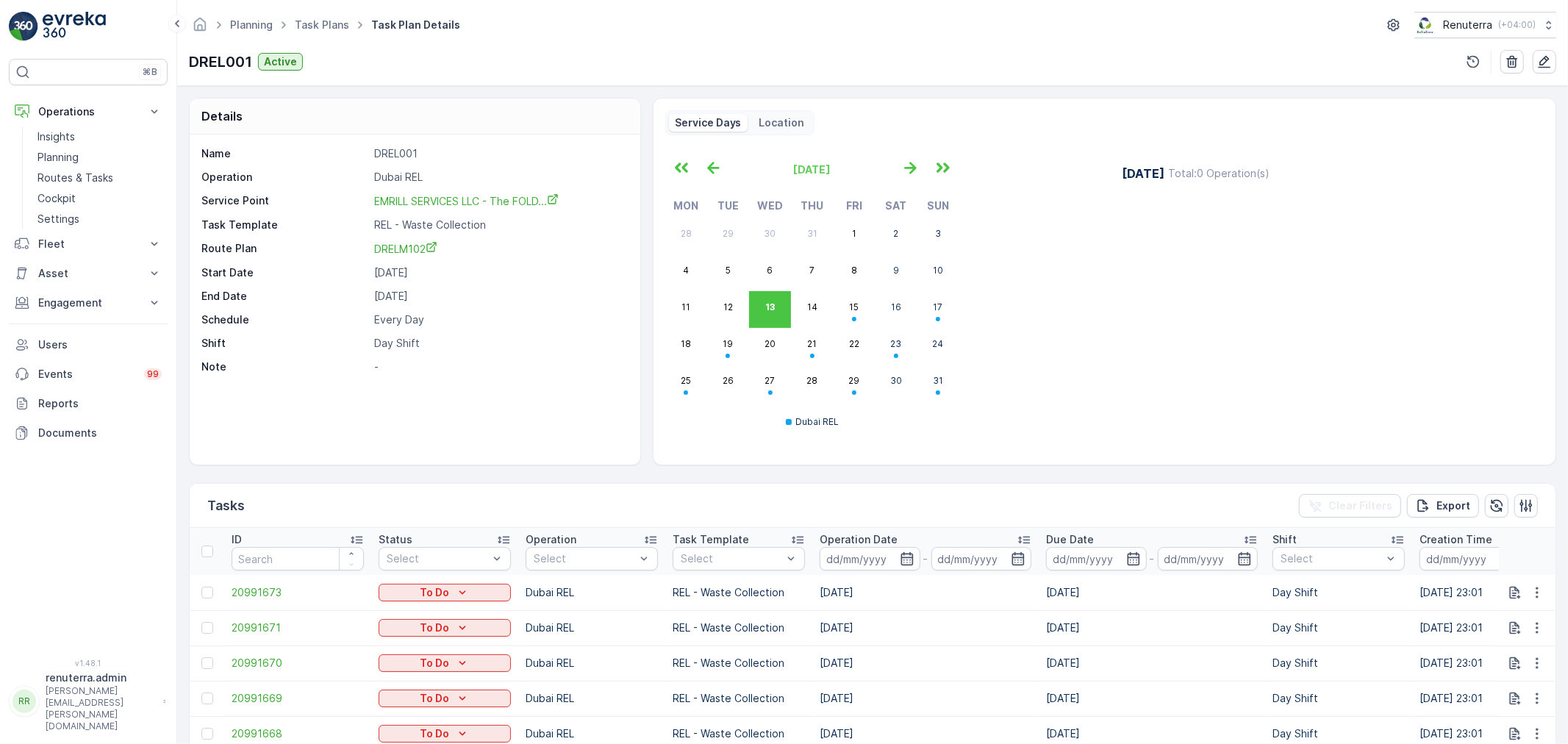
click at [1120, 315] on div "13 August Total : 0 Operation(s)" at bounding box center [1323, 298] width 440 height 290
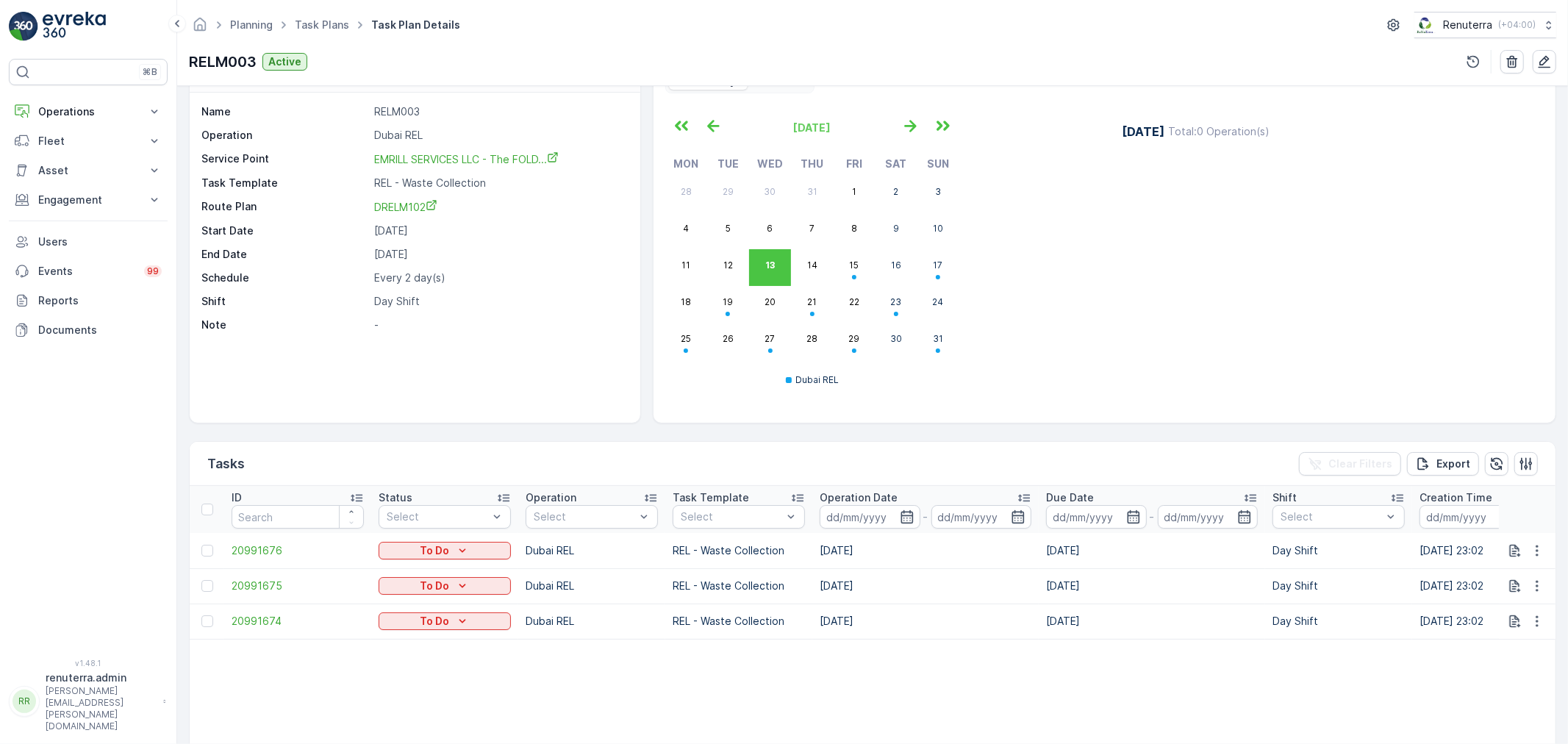
scroll to position [82, 0]
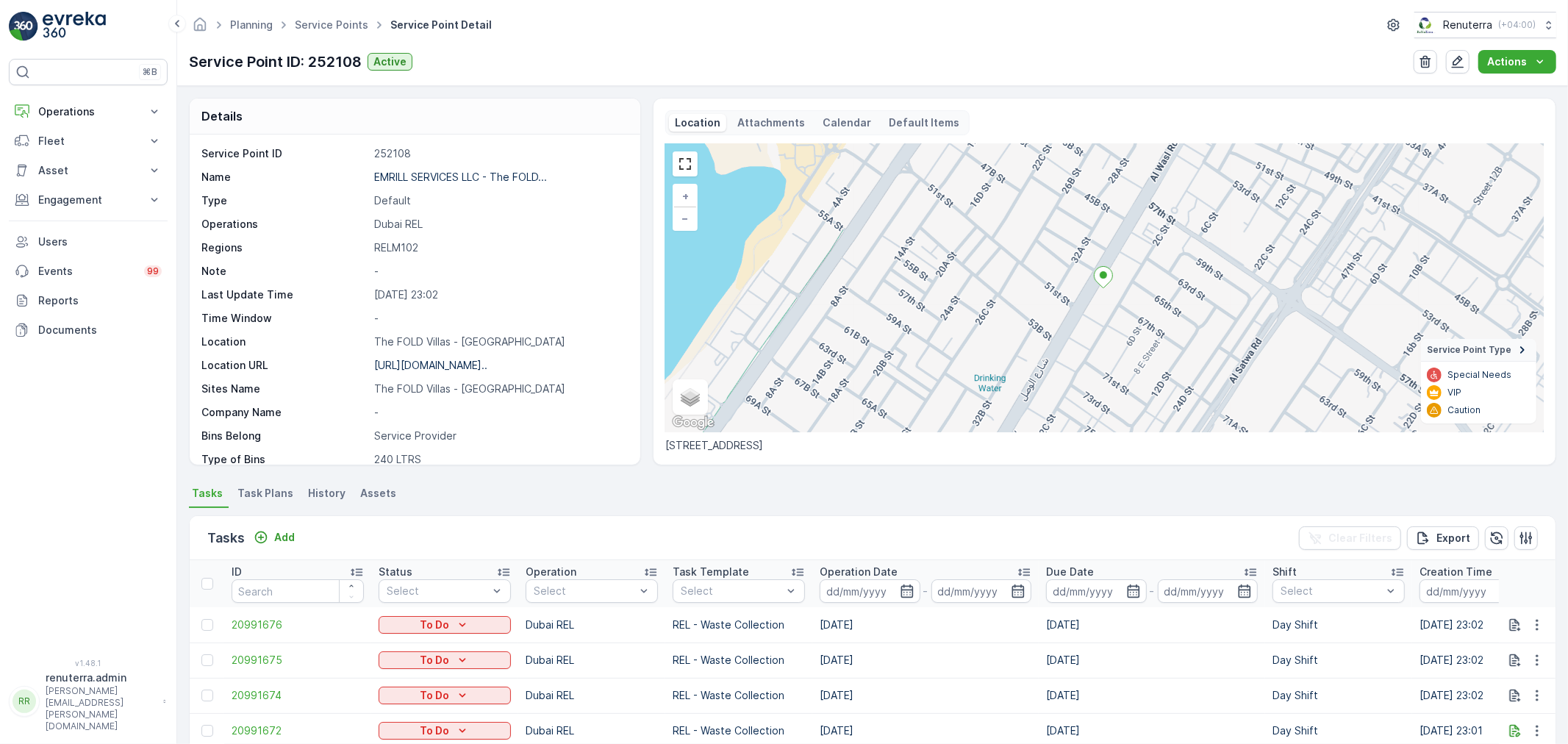
click at [266, 476] on div "Details Service Point ID 252108 Name EMRILL SERVICES LLC - [GEOGRAPHIC_DATA]...…" at bounding box center [871, 416] width 1390 height 659
click at [273, 494] on span "Task Plans" at bounding box center [266, 493] width 56 height 15
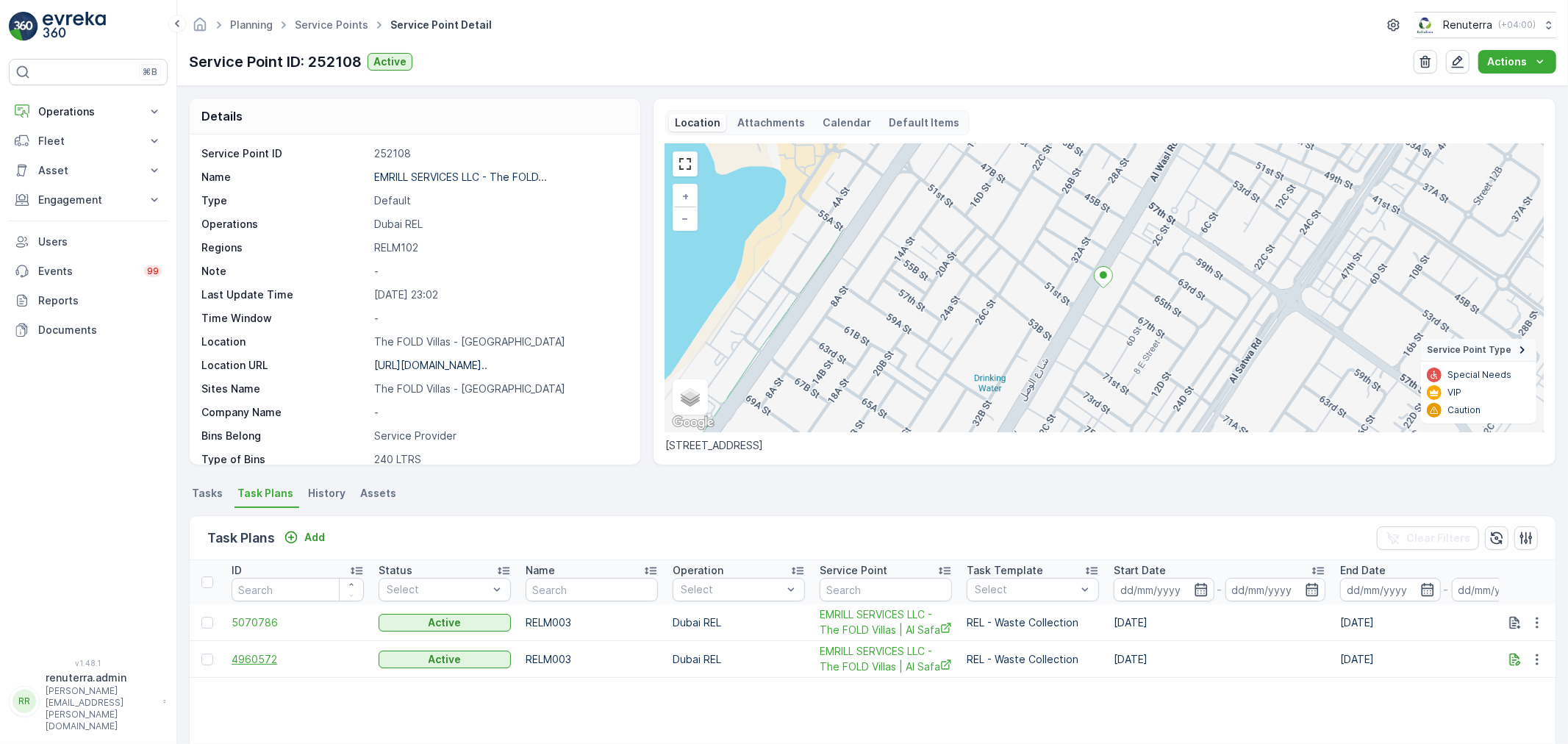
click at [258, 653] on span "4960572" at bounding box center [298, 659] width 132 height 15
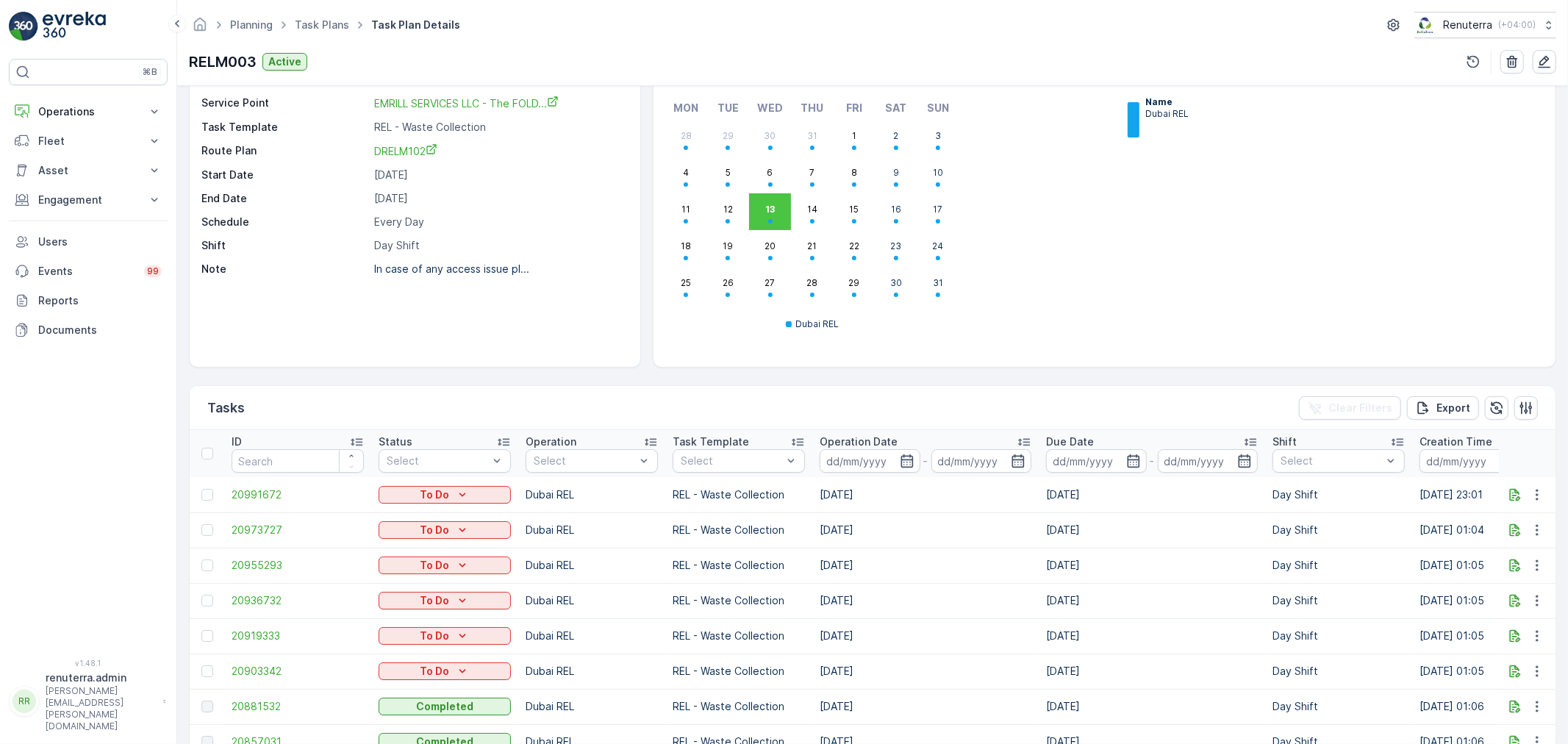
scroll to position [83, 0]
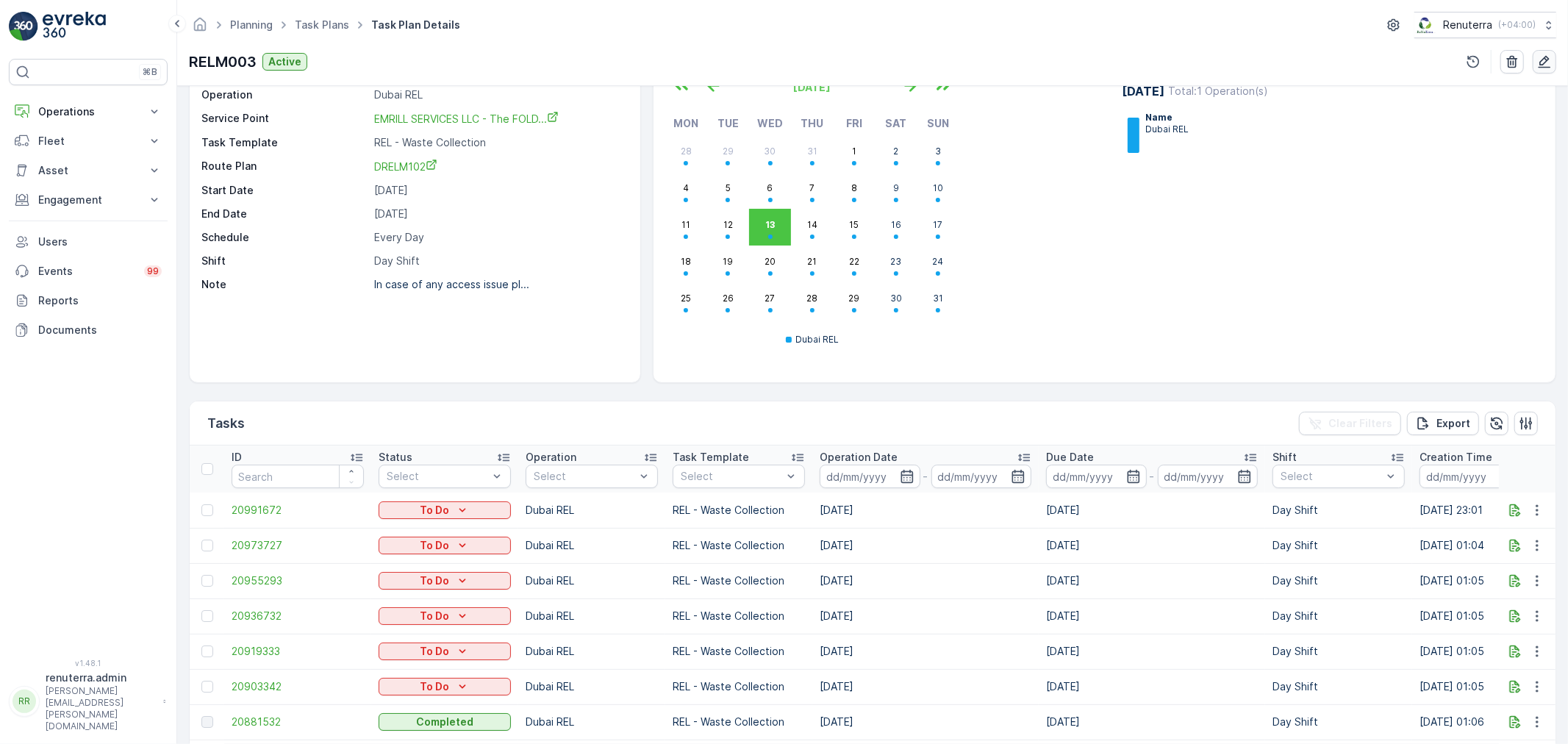
click at [1541, 60] on icon "button" at bounding box center [1544, 62] width 12 height 12
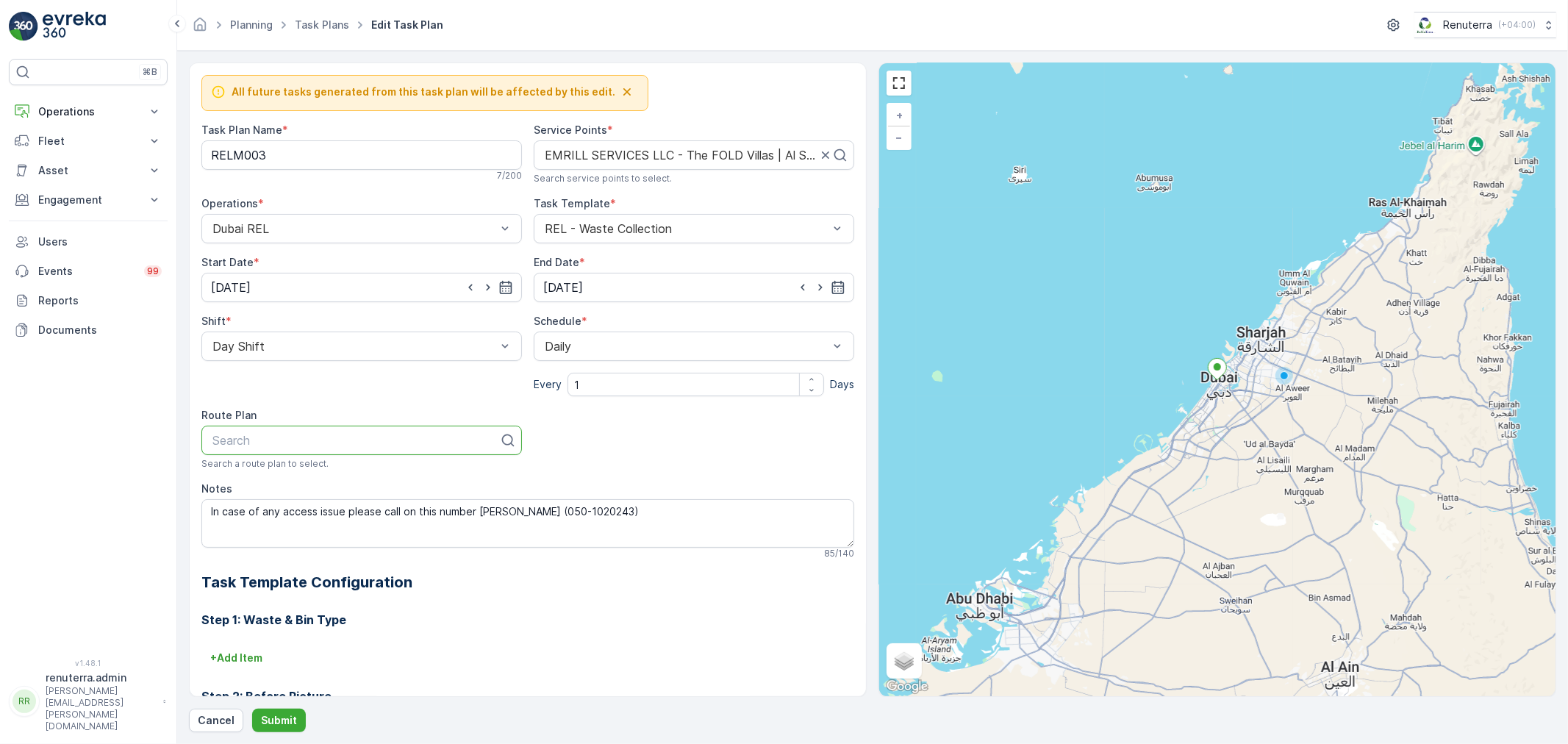
click at [620, 89] on icon "button" at bounding box center [627, 91] width 15 height 15
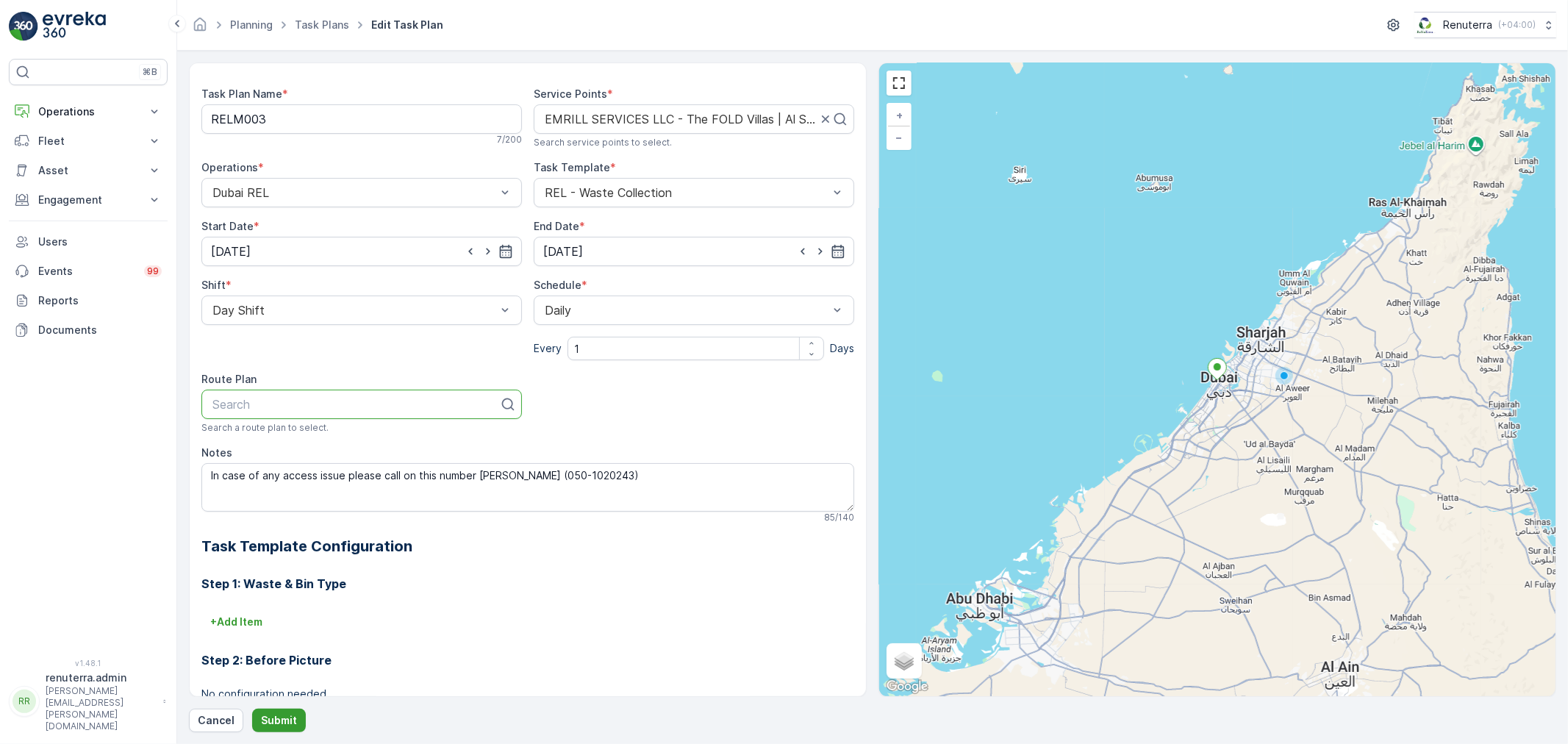
click at [276, 717] on p "Submit" at bounding box center [279, 720] width 36 height 15
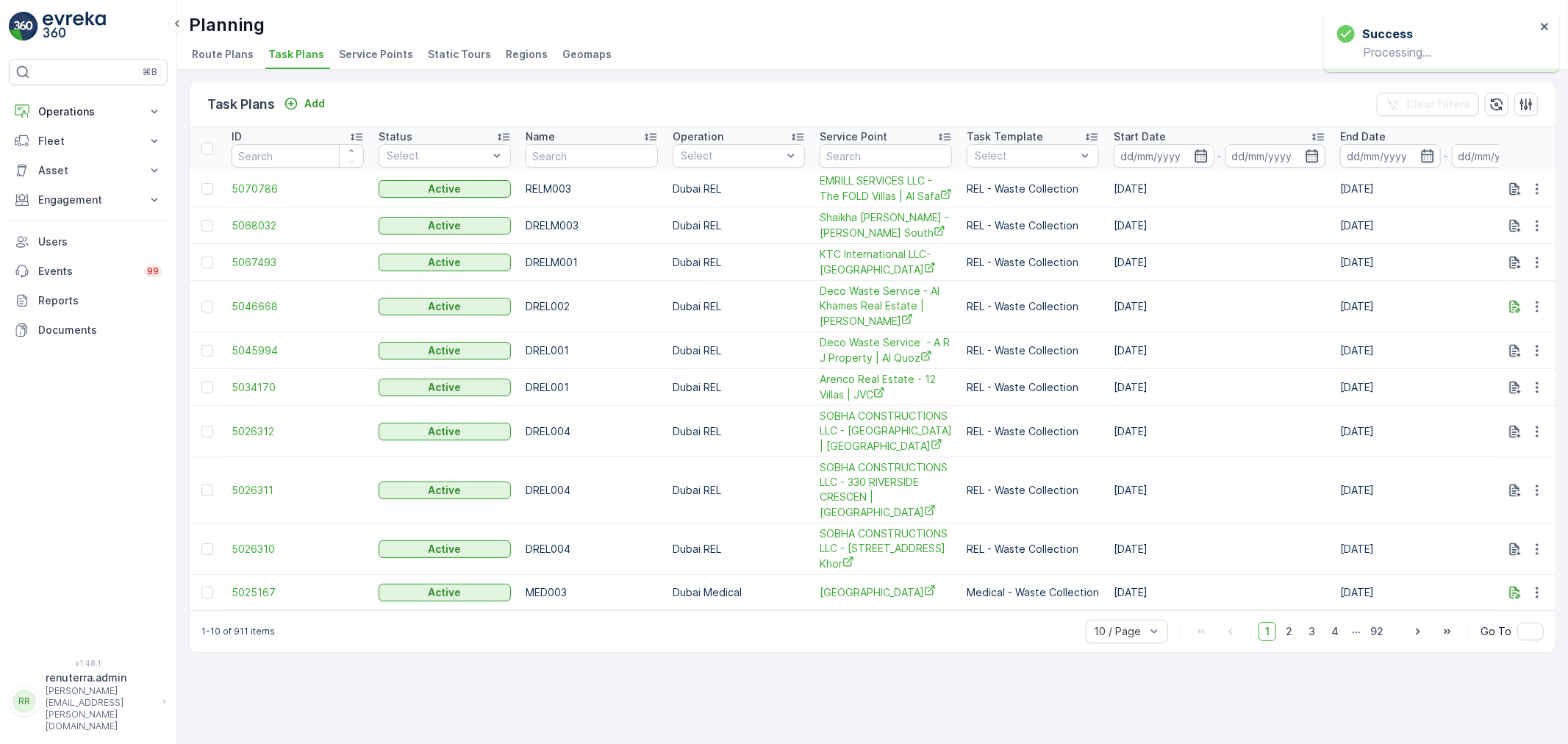
click at [385, 44] on li "Service Points" at bounding box center [377, 57] width 83 height 25
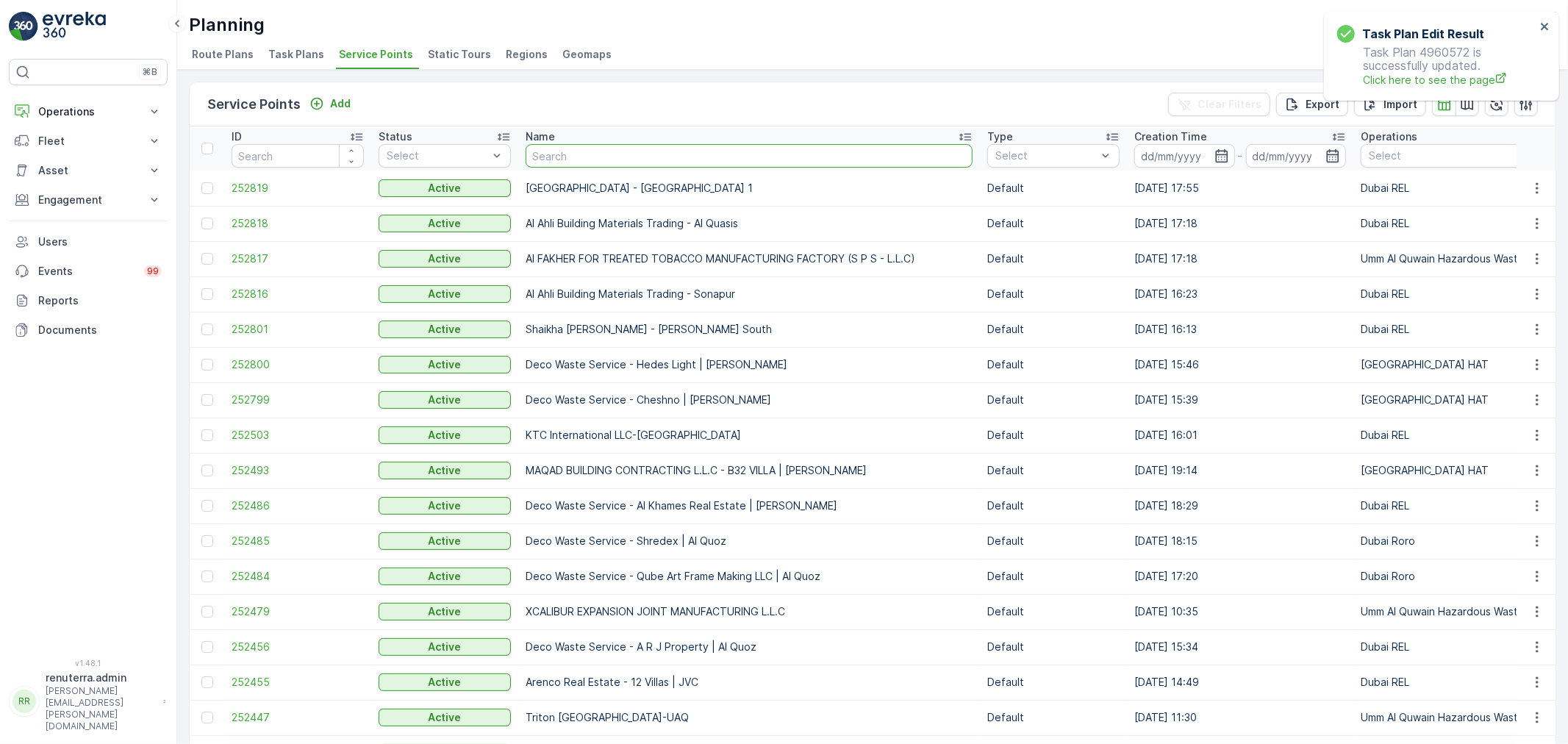
click at [605, 149] on input "text" at bounding box center [749, 155] width 447 height 24
type input "emr"
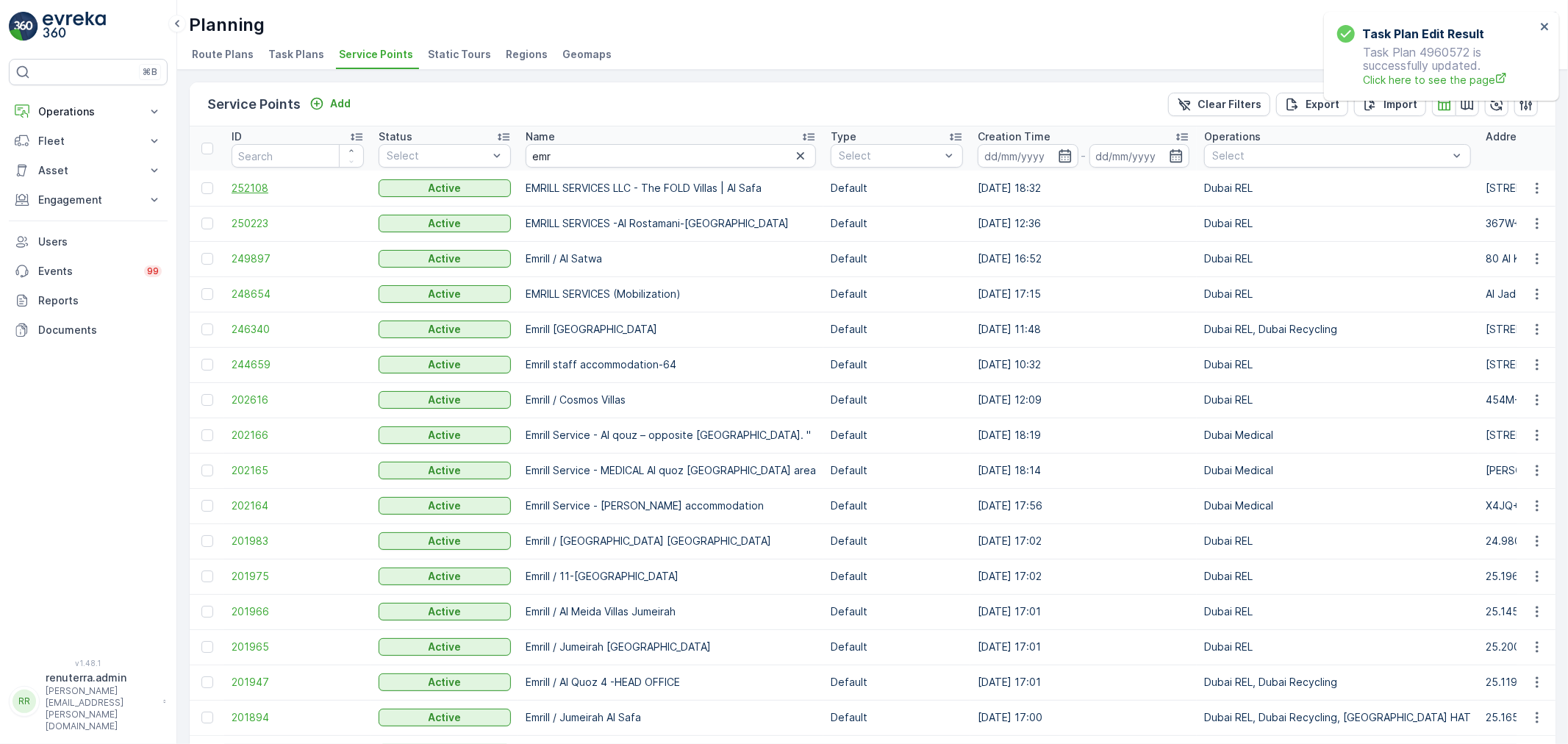
click at [244, 182] on span "252108" at bounding box center [298, 188] width 132 height 15
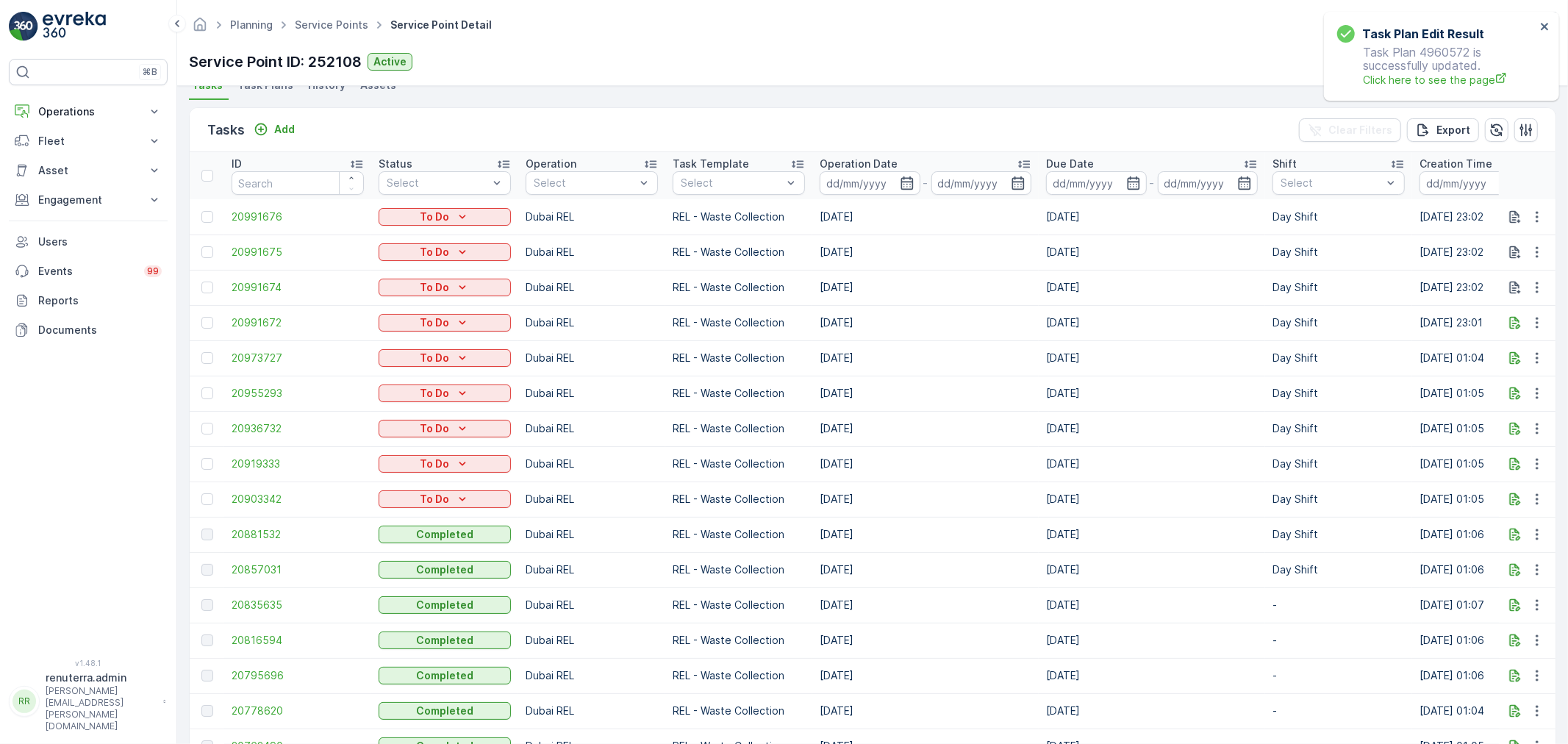
scroll to position [327, 0]
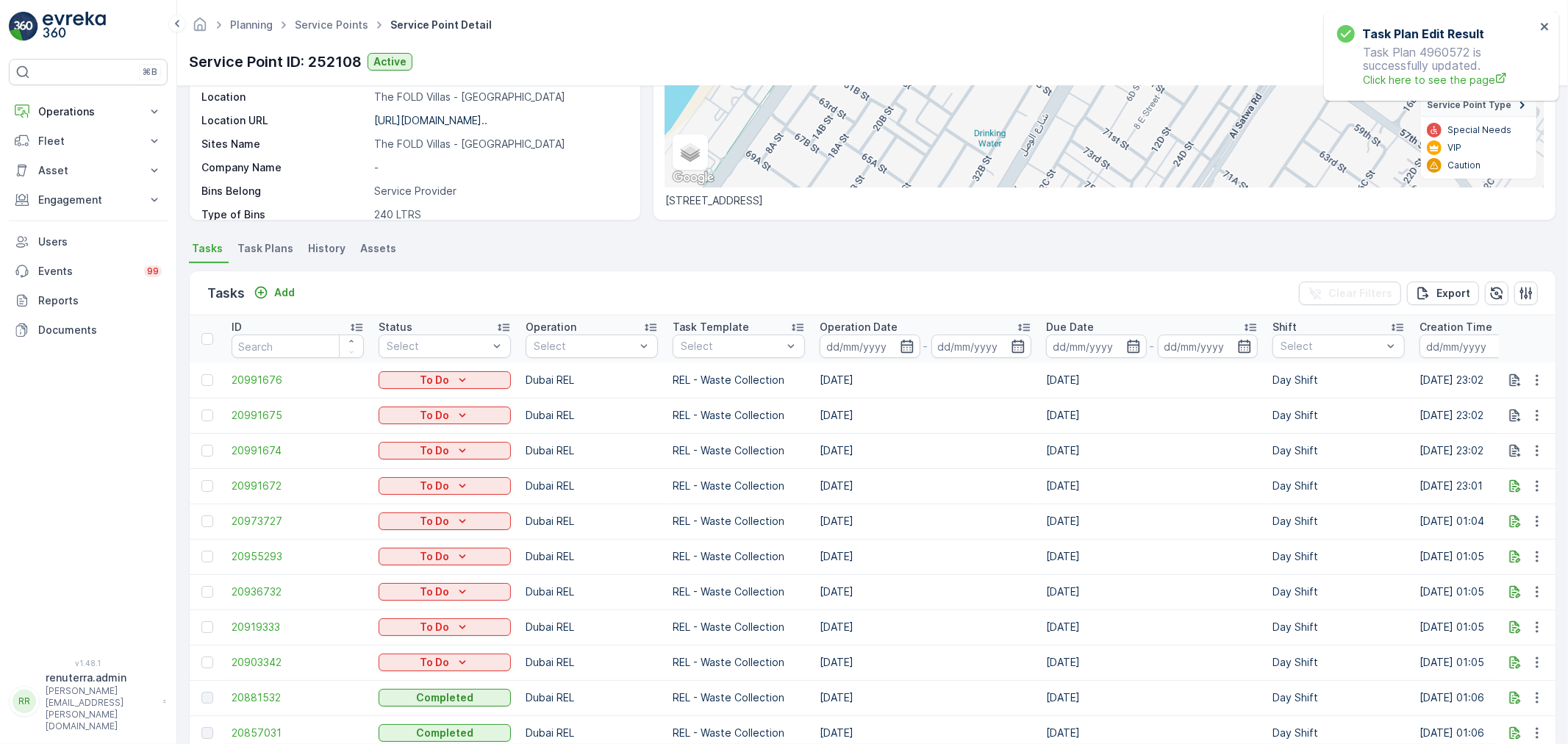
click at [267, 239] on li "Task Plans" at bounding box center [266, 251] width 64 height 25
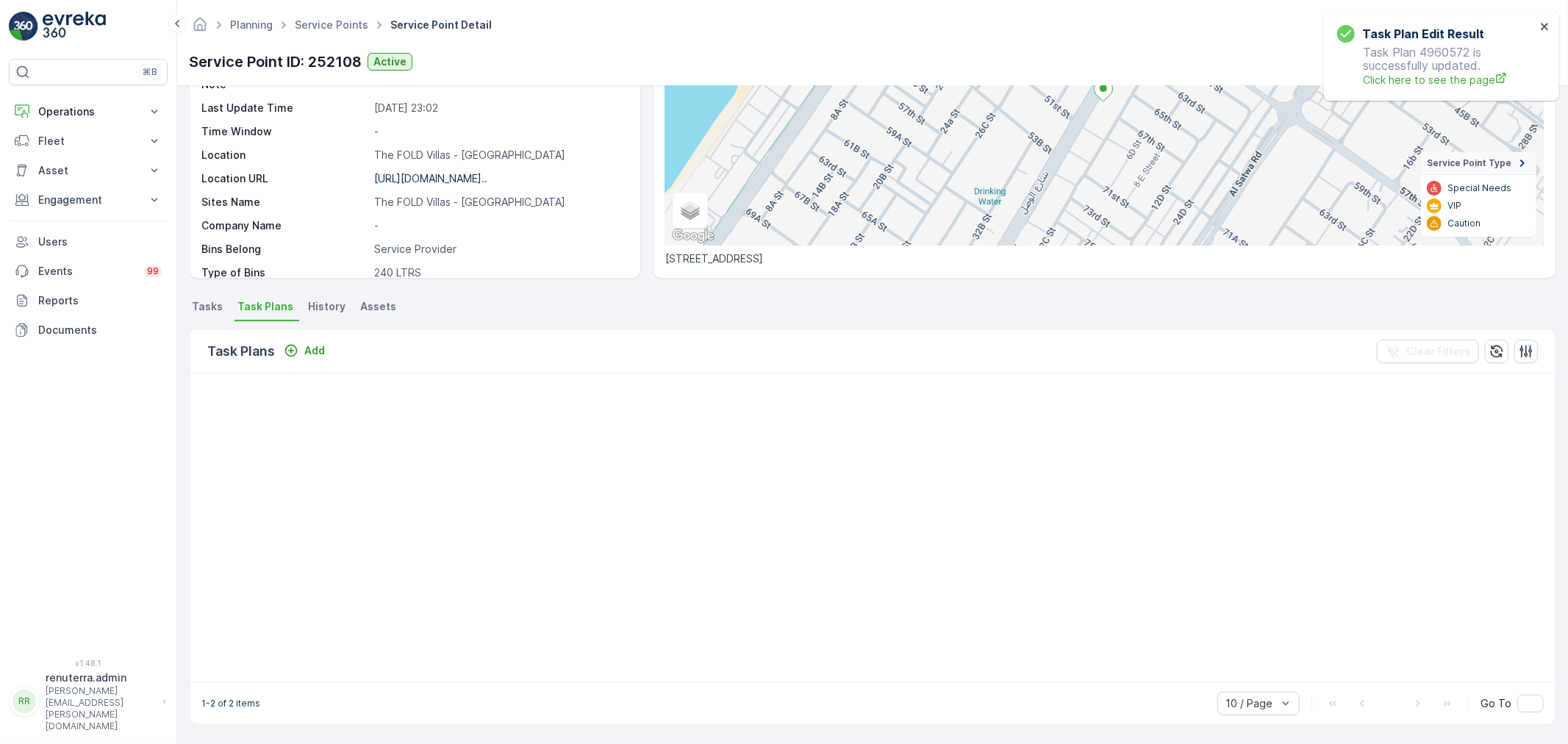
scroll to position [237, 0]
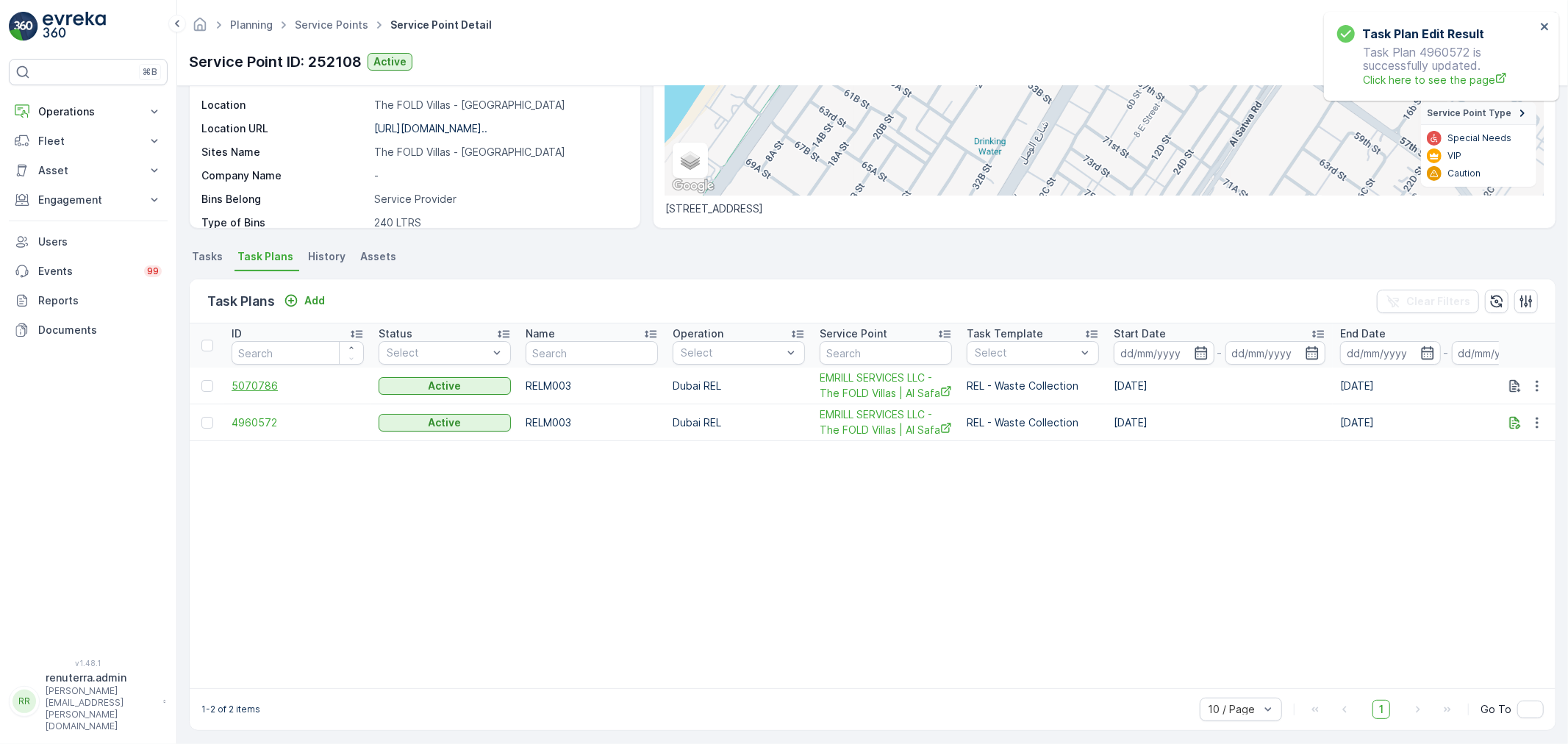
click at [266, 382] on span "5070786" at bounding box center [298, 386] width 132 height 15
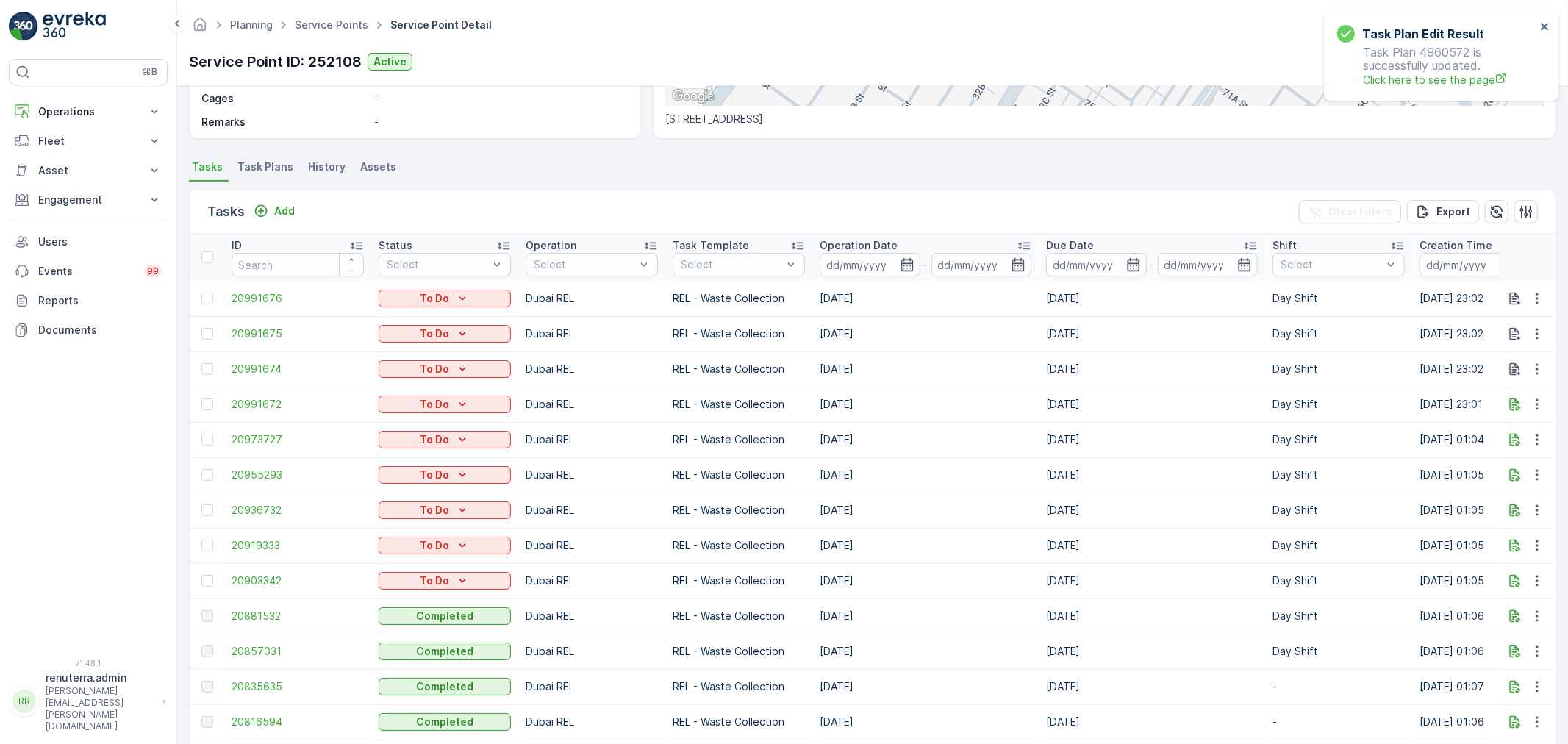
scroll to position [409, 0]
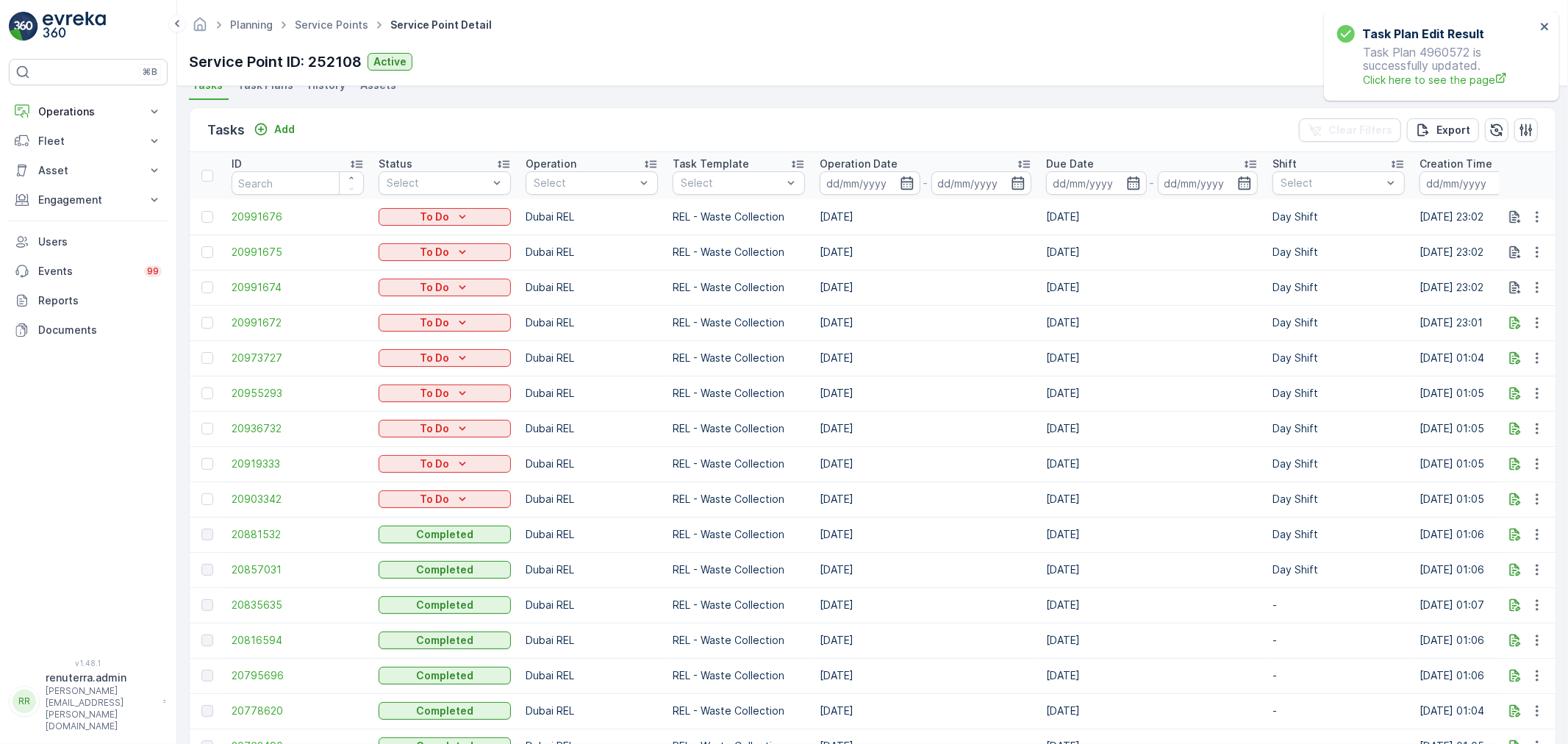
click at [270, 543] on td "20881532" at bounding box center [297, 534] width 147 height 36
click at [270, 536] on span "20881532" at bounding box center [298, 534] width 132 height 15
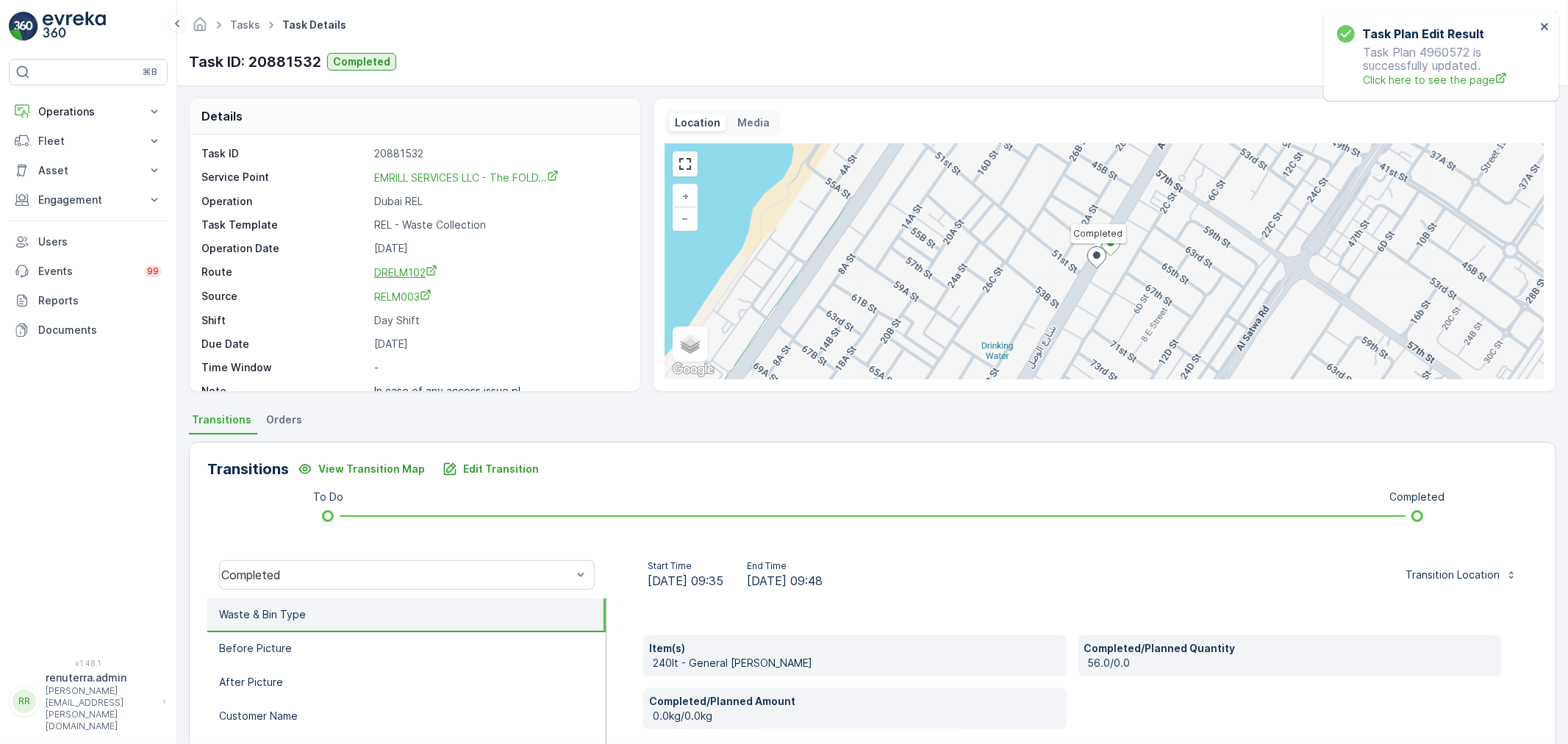
click at [395, 275] on span "DRELM102" at bounding box center [406, 273] width 64 height 12
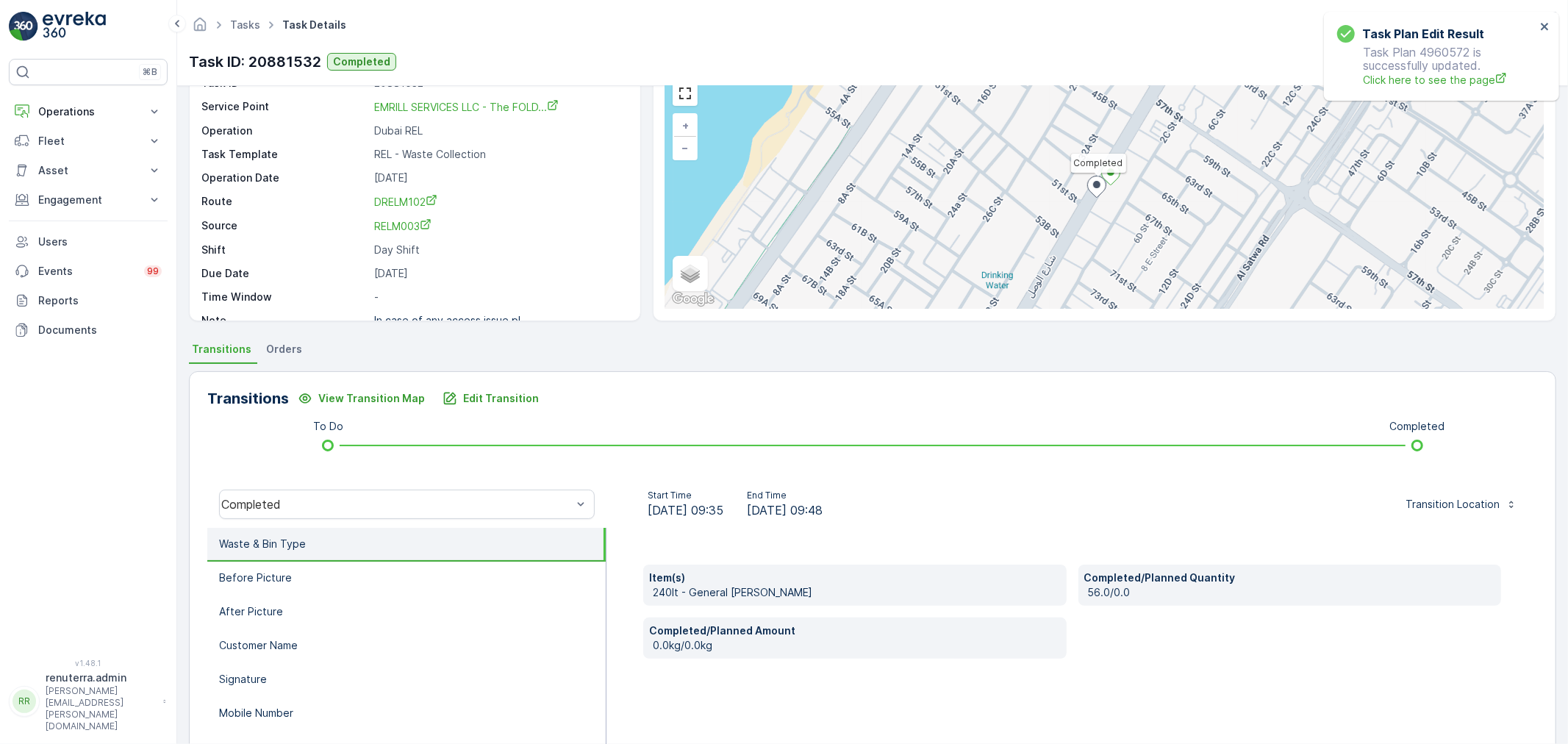
scroll to position [18, 0]
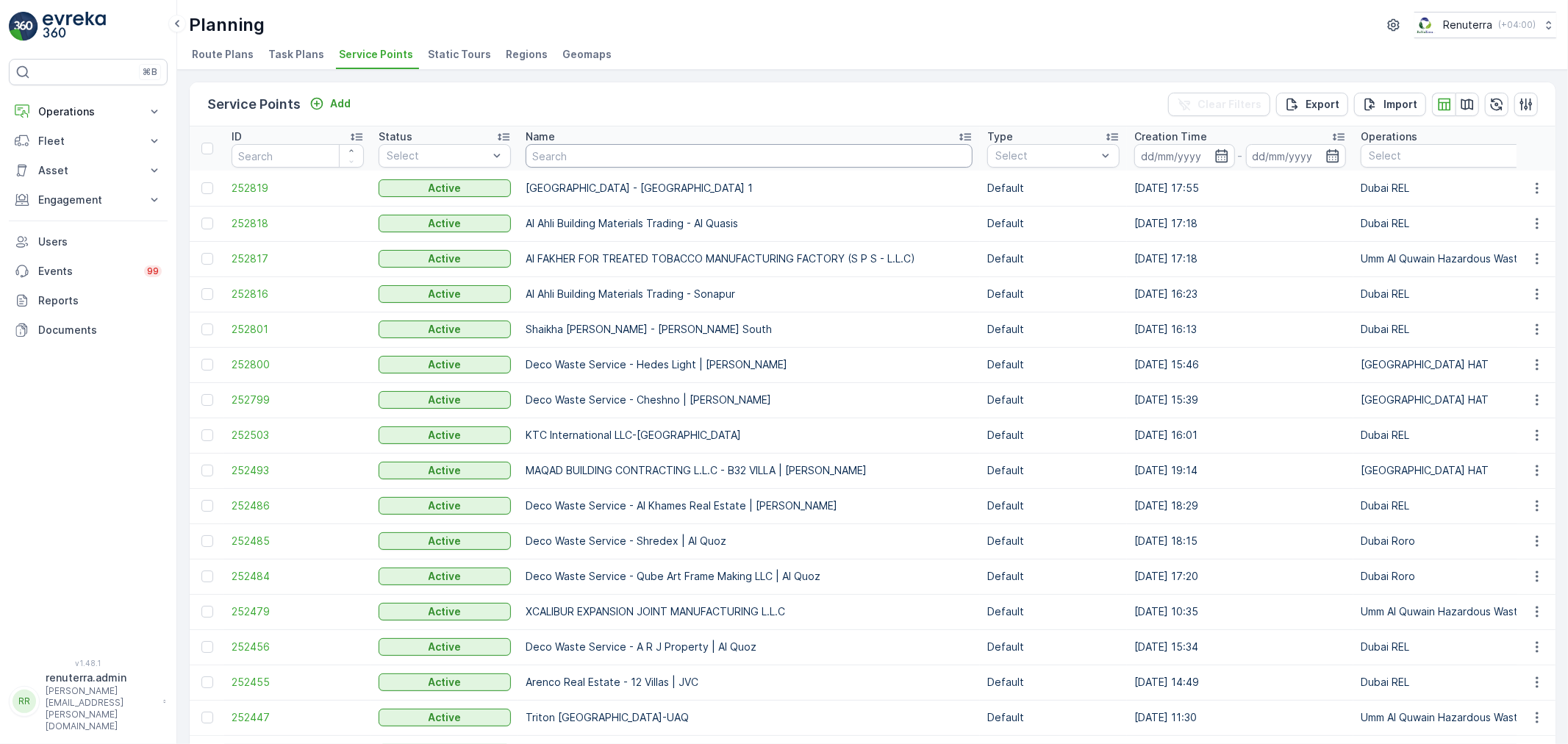
click at [545, 155] on input "text" at bounding box center [749, 155] width 447 height 24
type input "emrill"
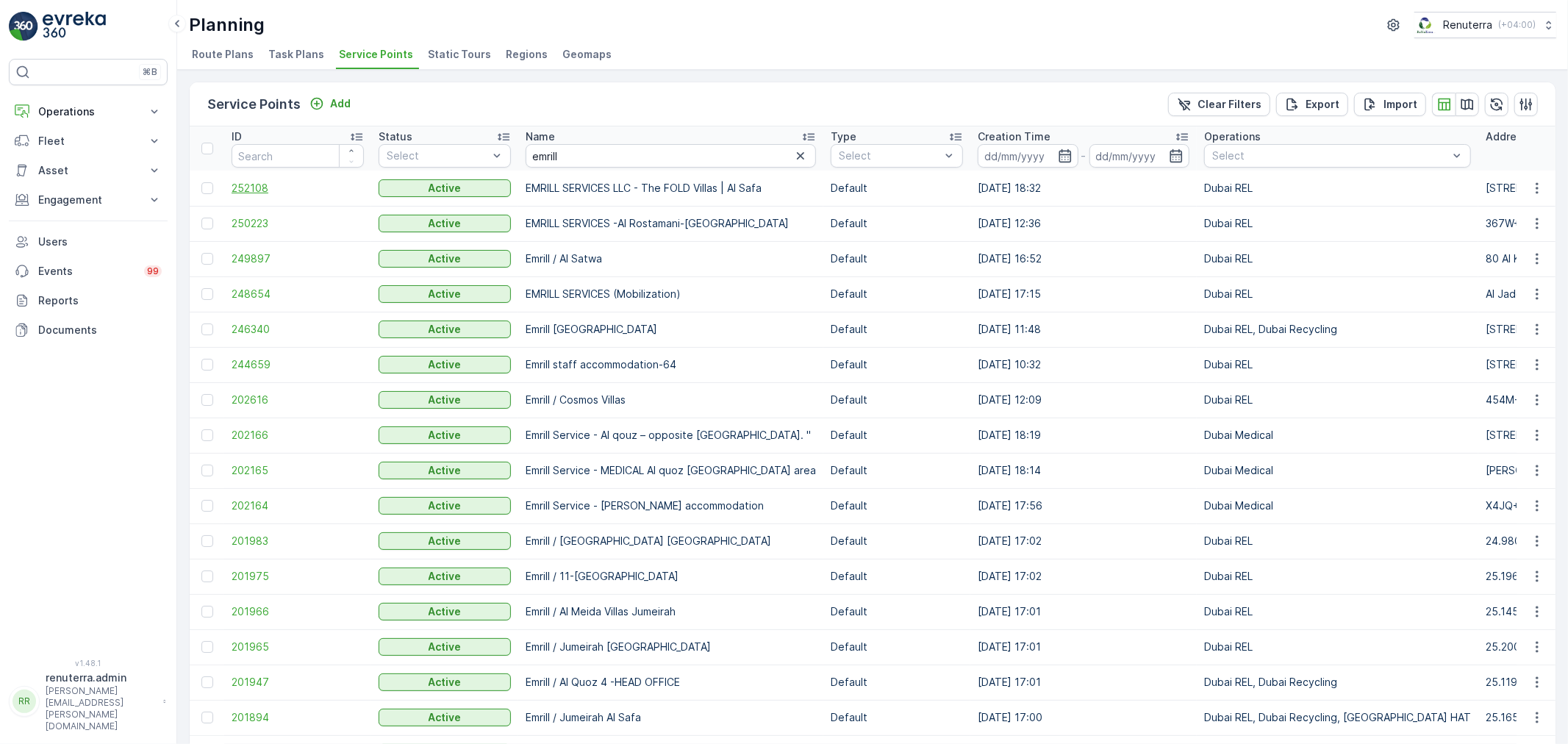
click at [255, 187] on span "252108" at bounding box center [298, 188] width 132 height 15
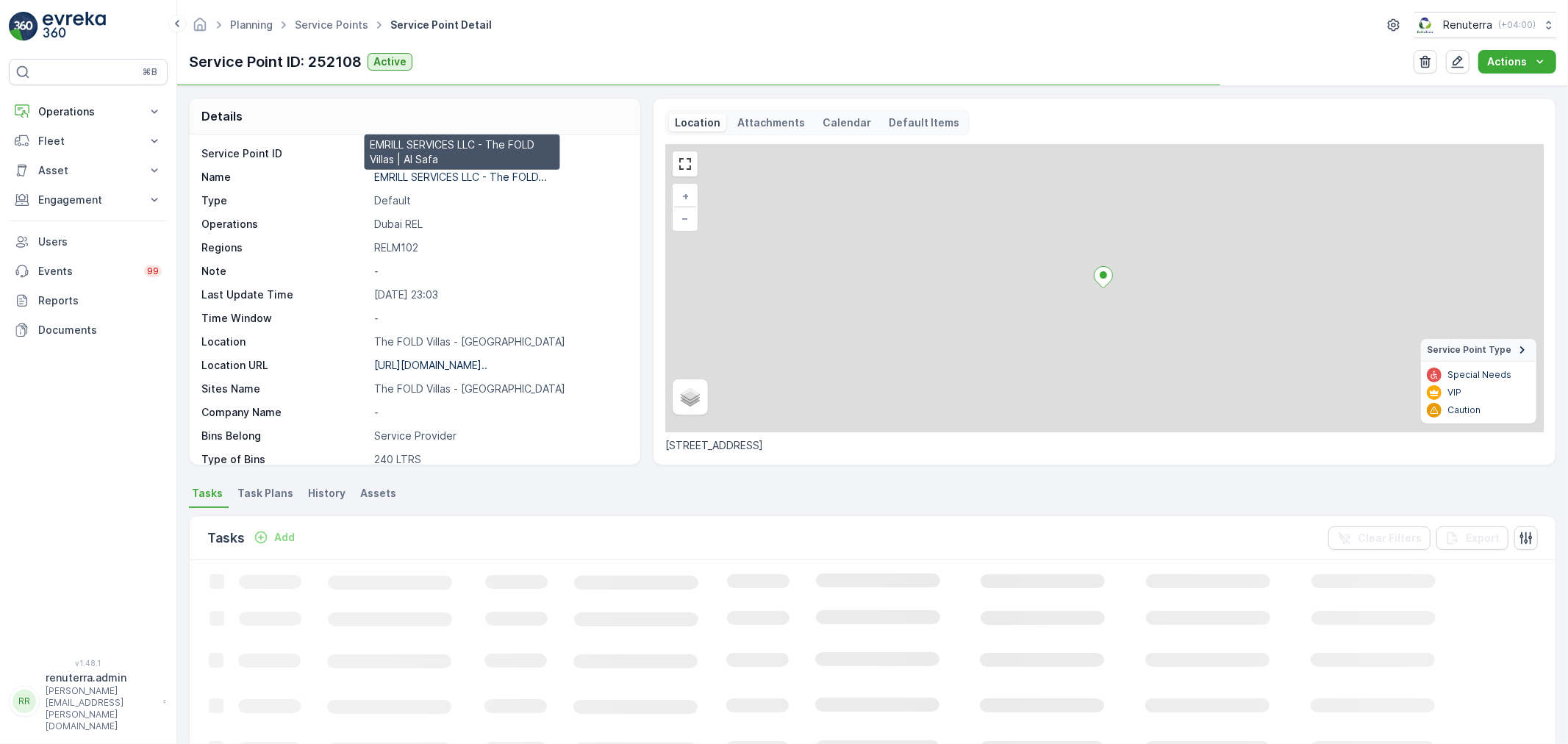
click at [439, 177] on p "EMRILL SERVICES LLC - The FOLD..." at bounding box center [461, 177] width 172 height 12
